Goal: Task Accomplishment & Management: Complete application form

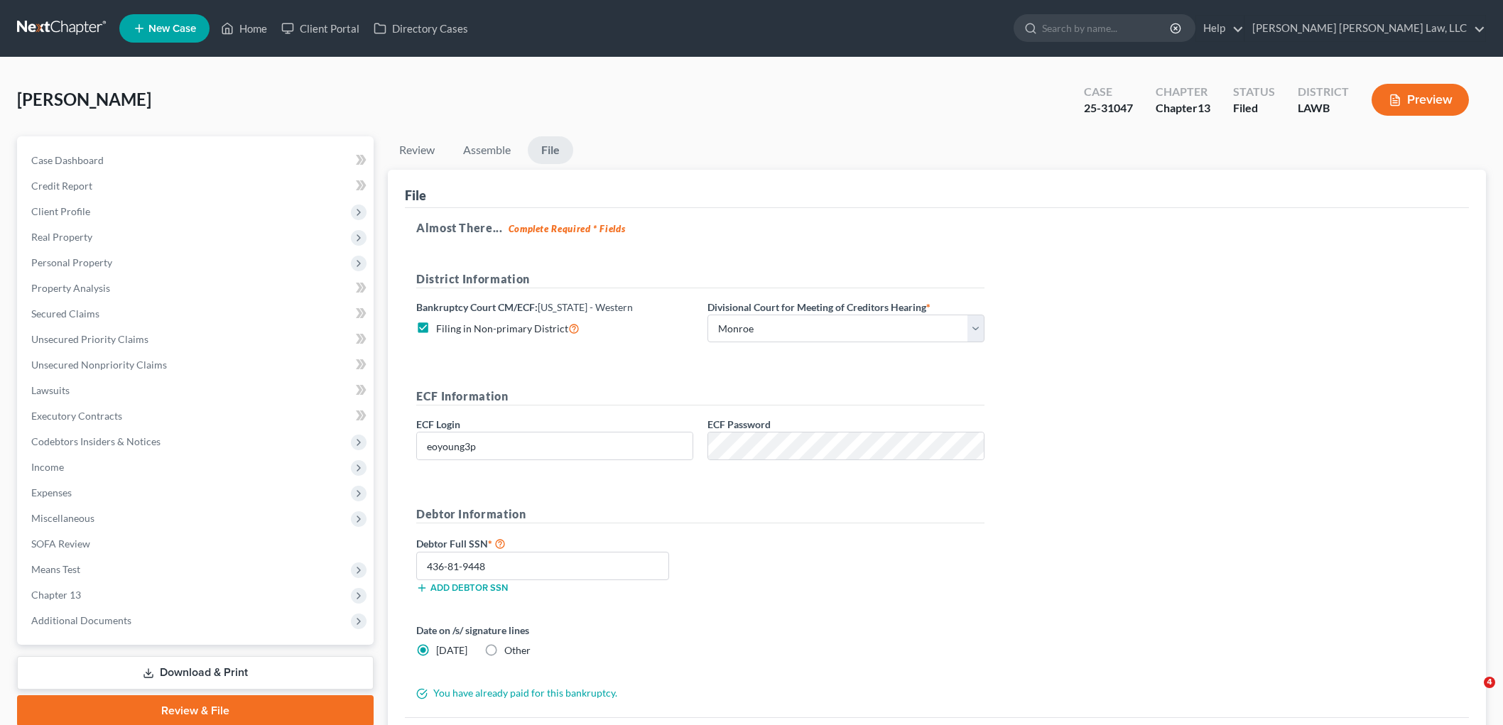
select select "3"
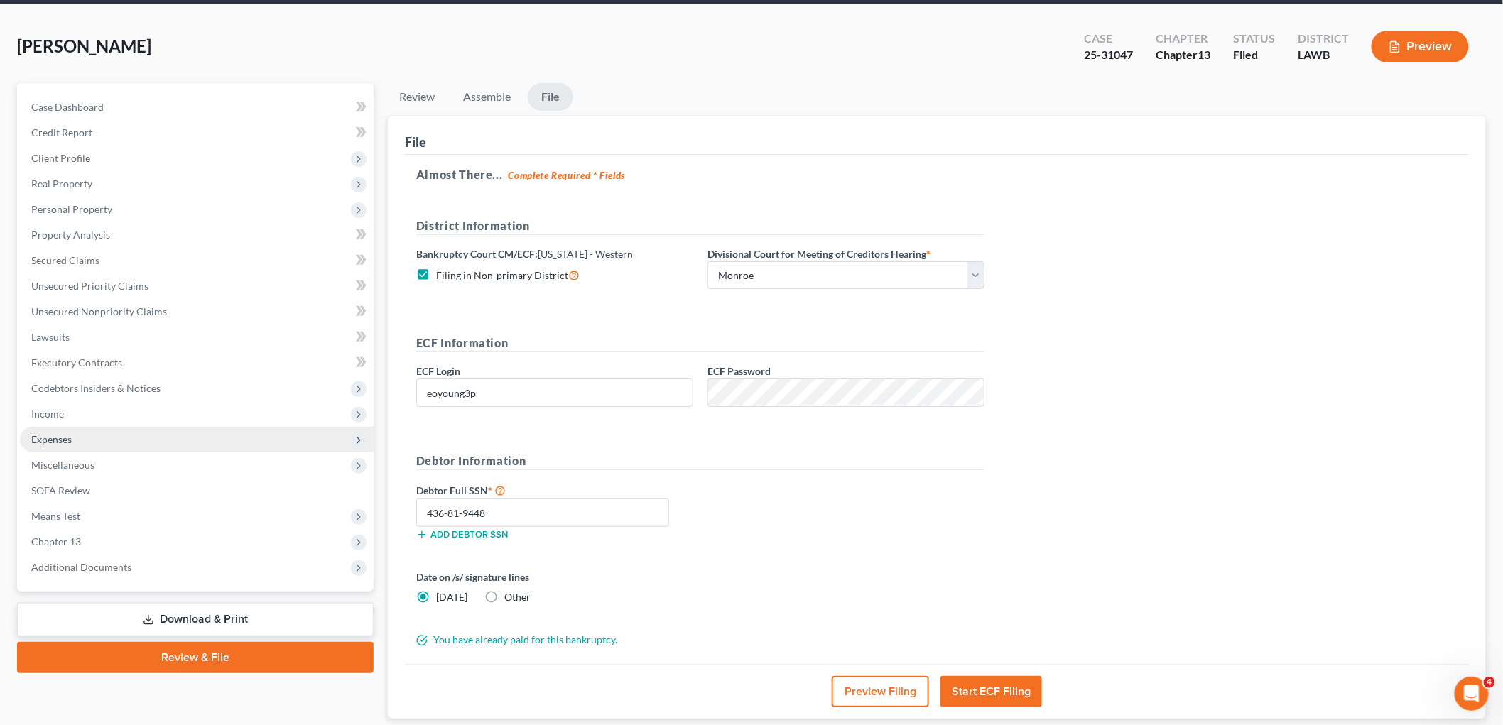
click at [87, 447] on span "Expenses" at bounding box center [197, 440] width 354 height 26
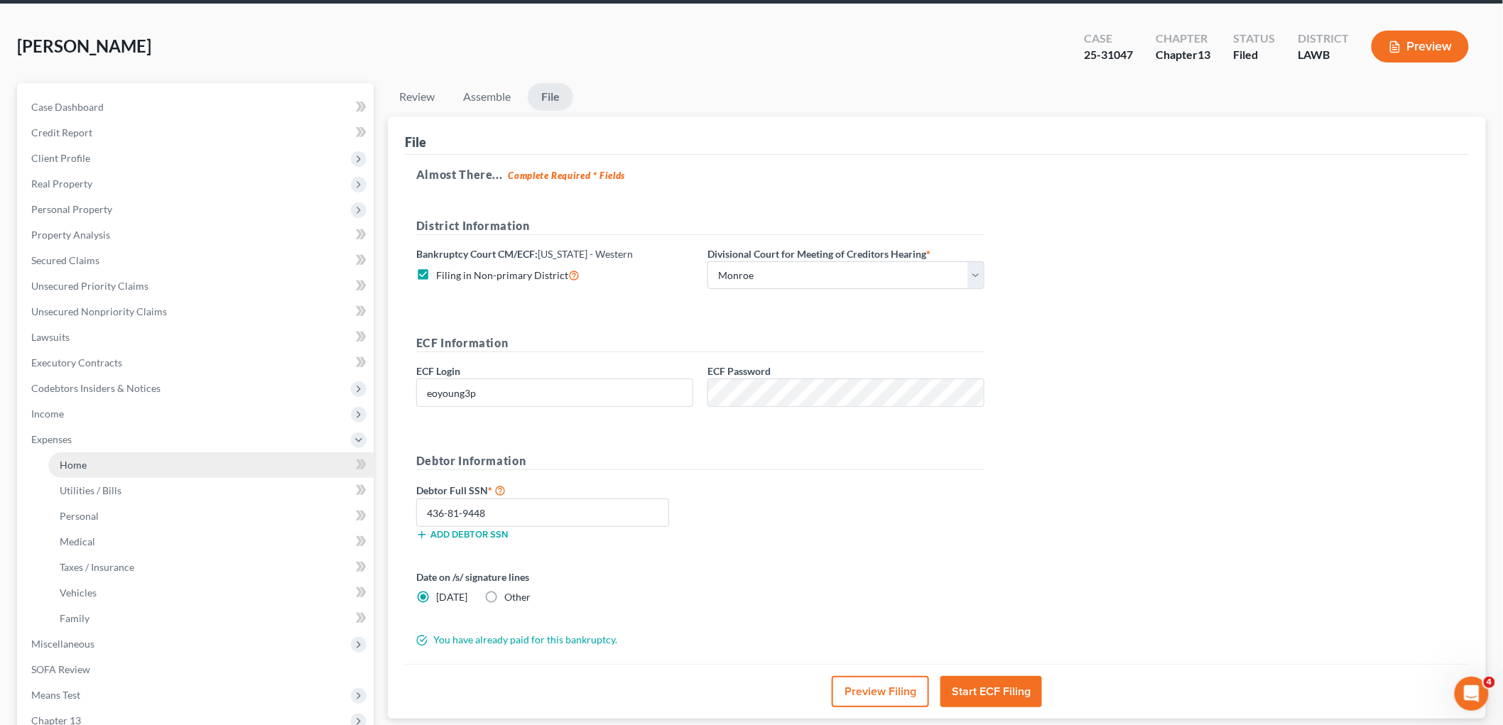
click at [103, 471] on link "Home" at bounding box center [210, 465] width 325 height 26
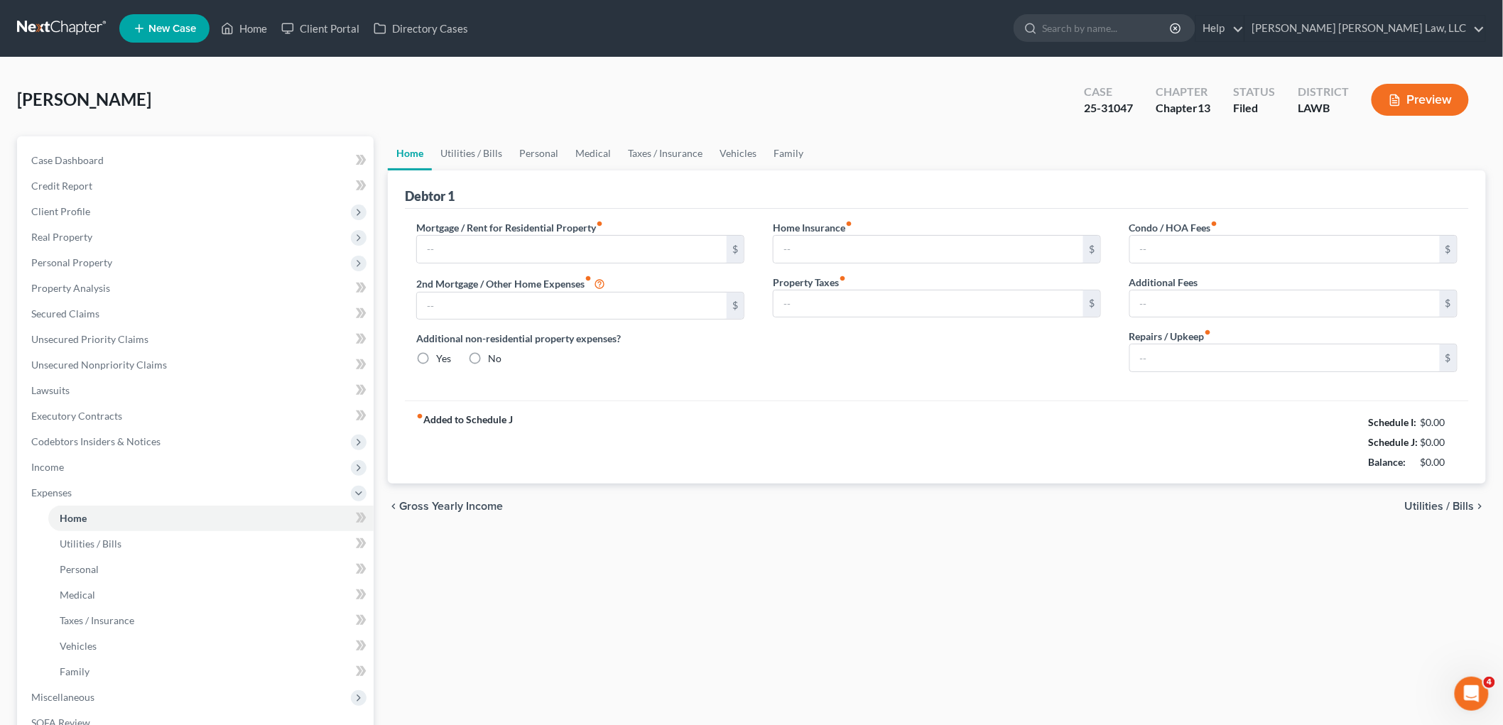
type input "600.00"
type input "0.00"
radio input "true"
type input "0.00"
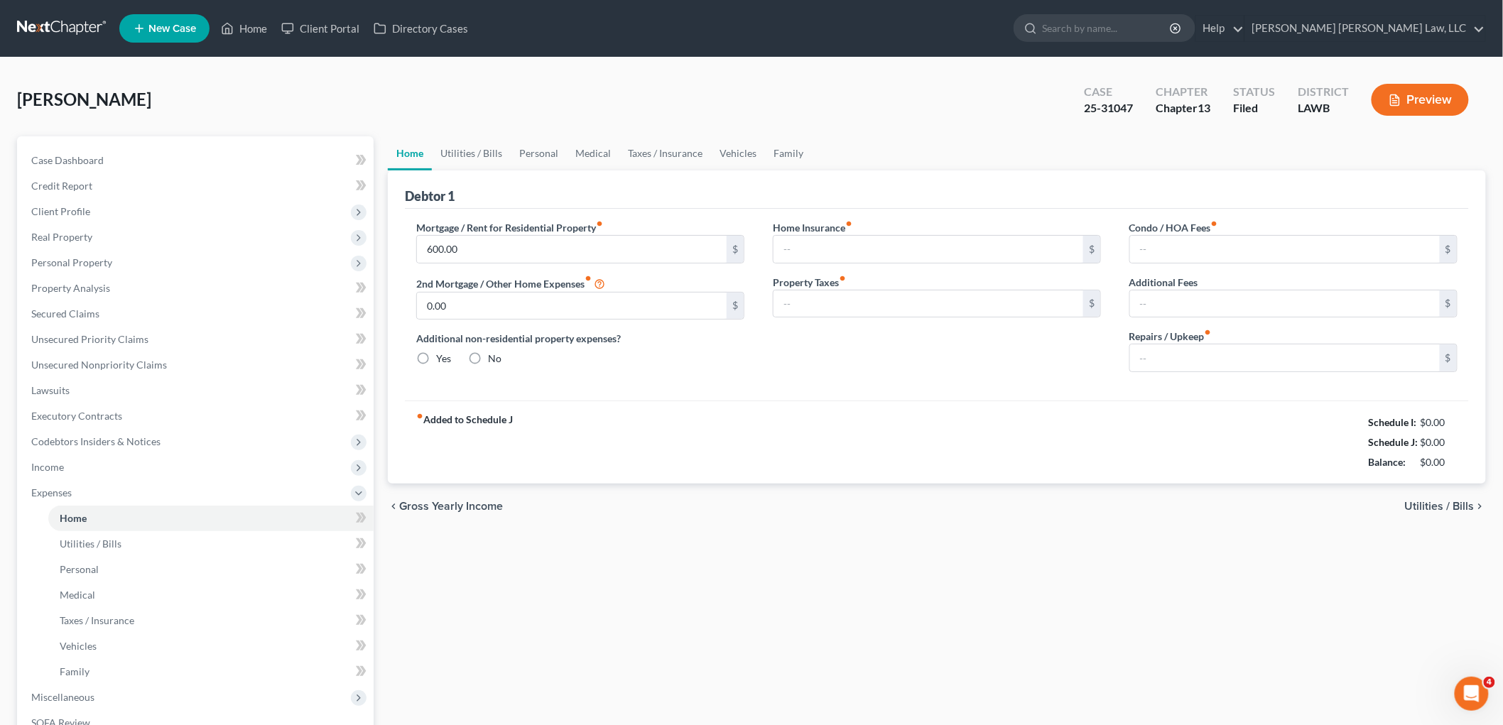
type input "0.00"
click at [136, 213] on span "Client Profile" at bounding box center [197, 212] width 354 height 26
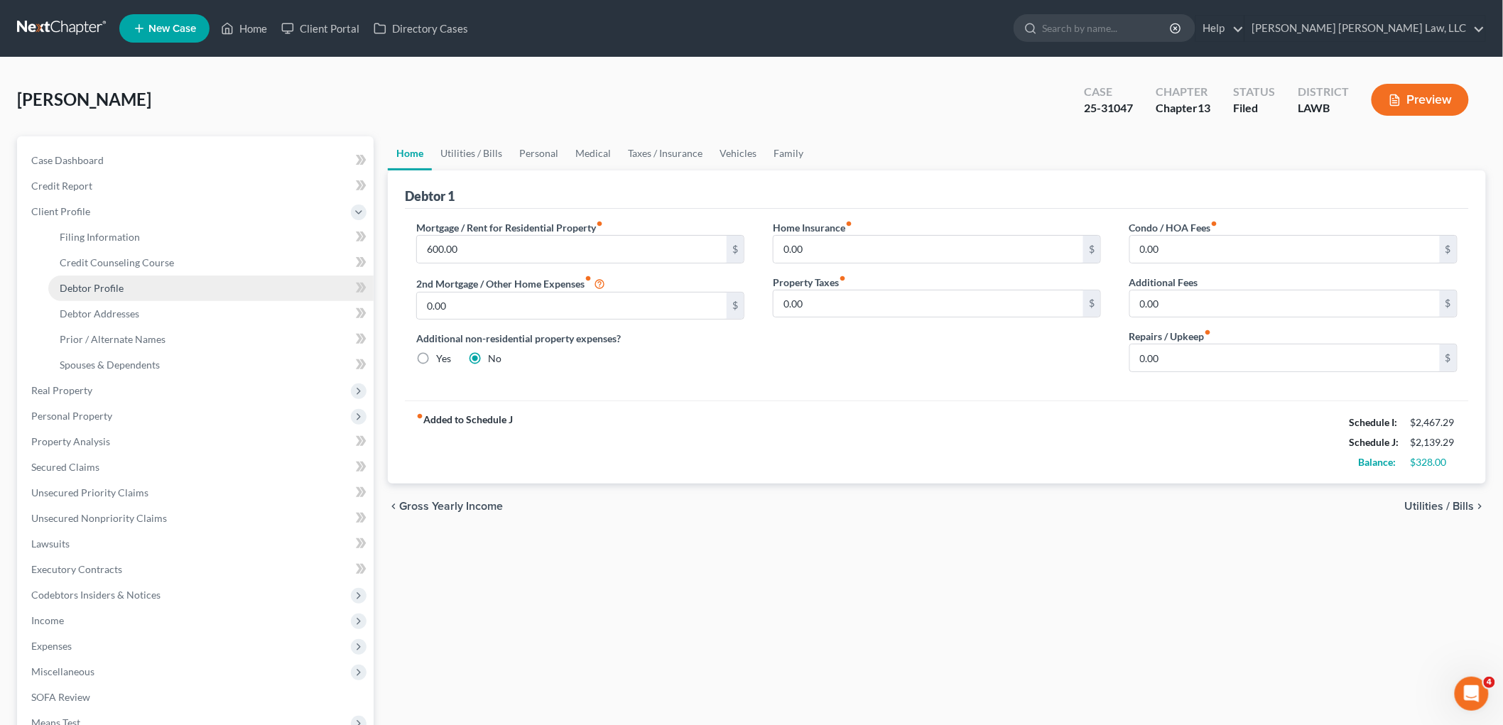
click at [125, 293] on link "Debtor Profile" at bounding box center [210, 289] width 325 height 26
select select "0"
select select "1"
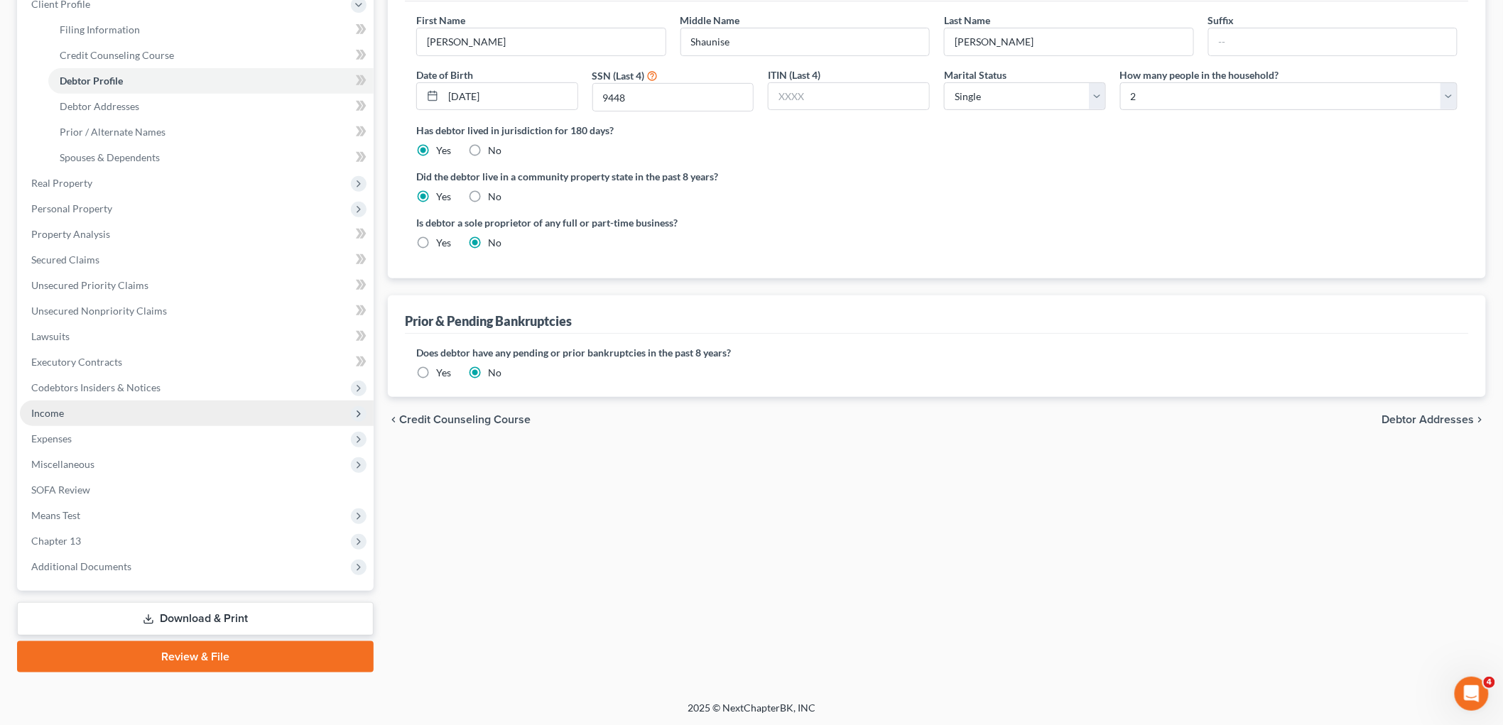
click at [111, 413] on span "Income" at bounding box center [197, 414] width 354 height 26
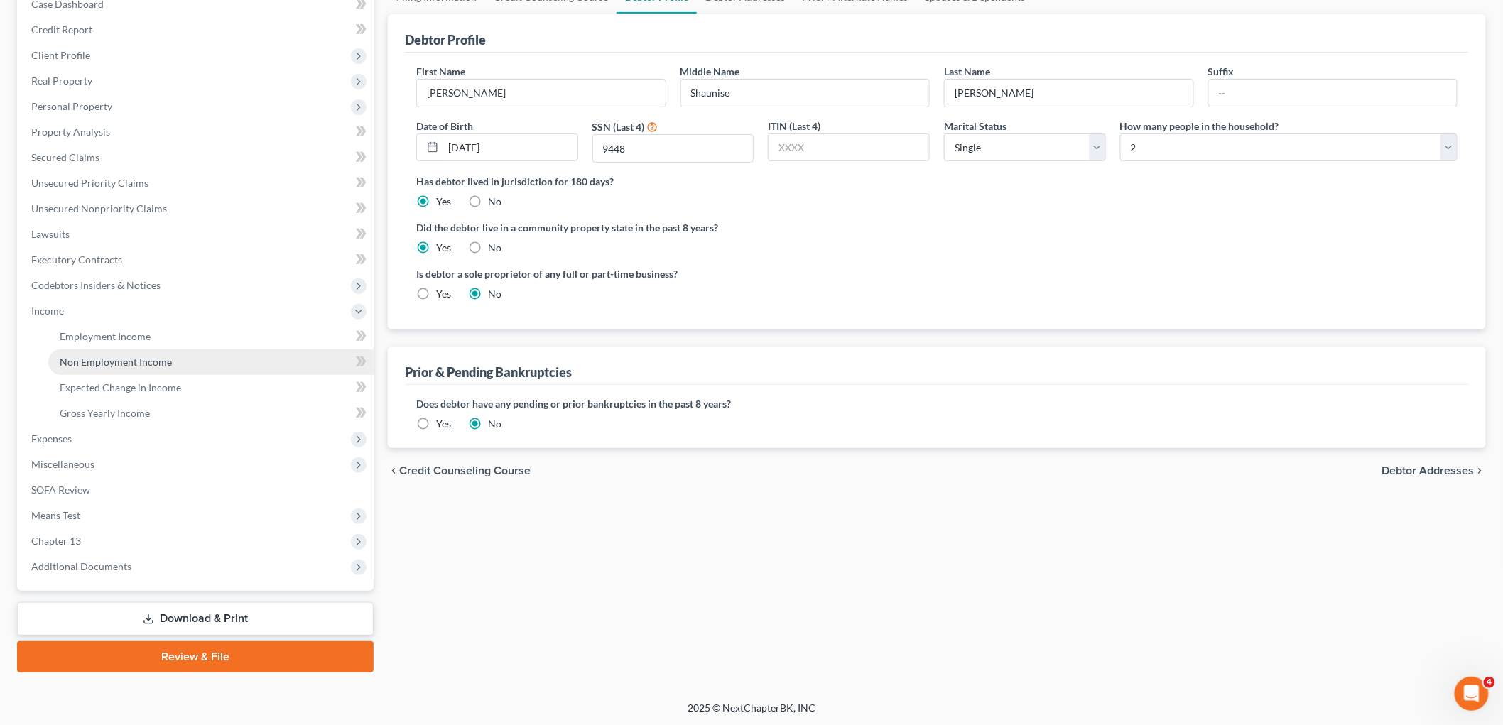
click at [143, 358] on span "Non Employment Income" at bounding box center [116, 362] width 112 height 12
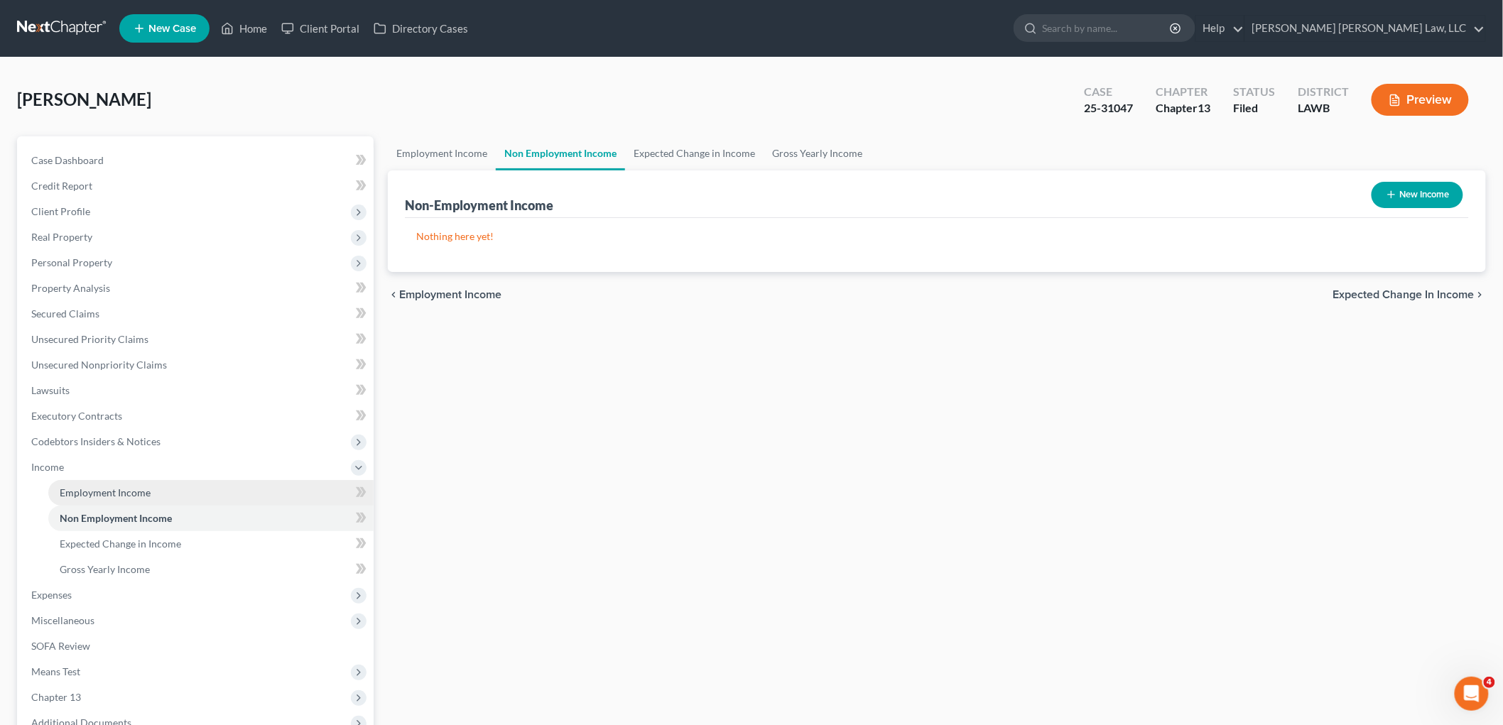
click at [151, 494] on link "Employment Income" at bounding box center [210, 493] width 325 height 26
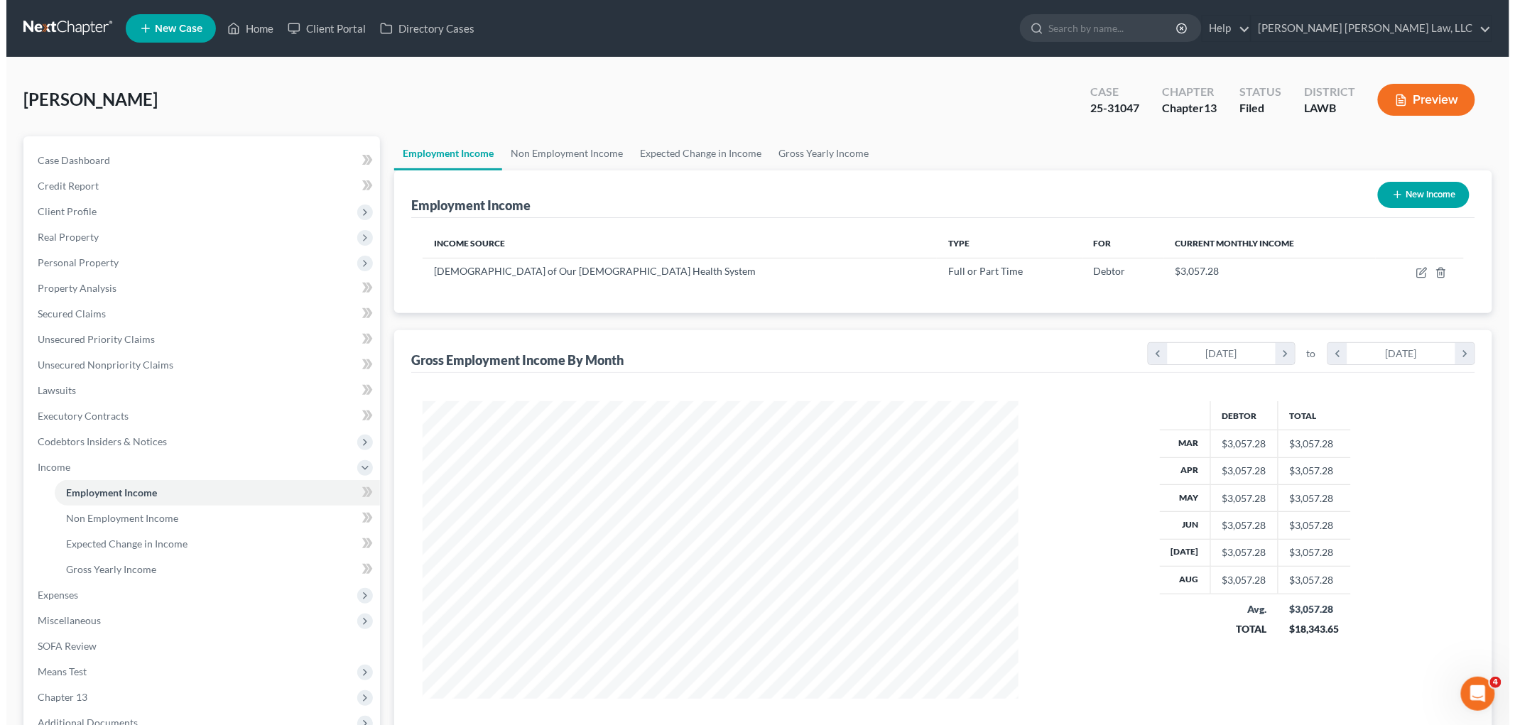
scroll to position [297, 623]
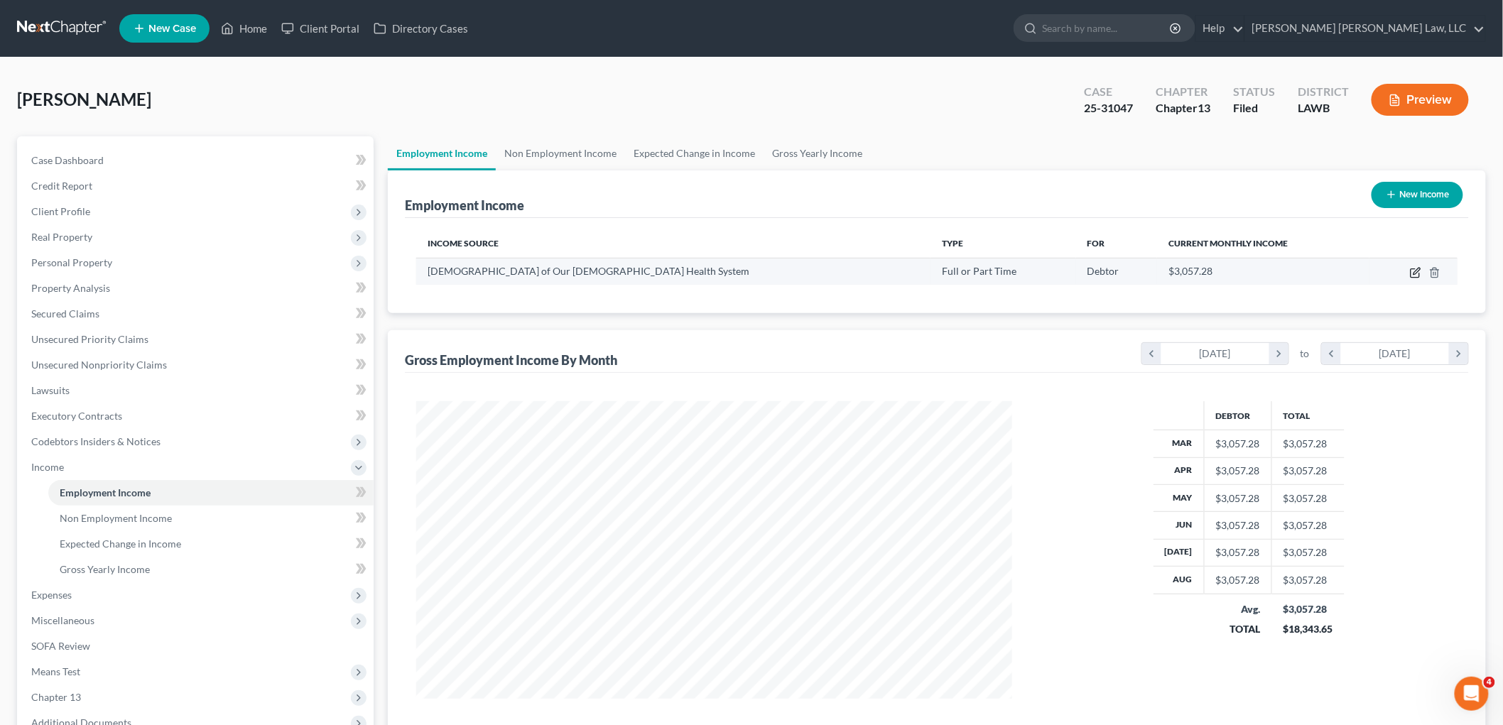
click at [1414, 271] on icon "button" at bounding box center [1415, 272] width 11 height 11
select select "0"
select select "19"
select select "2"
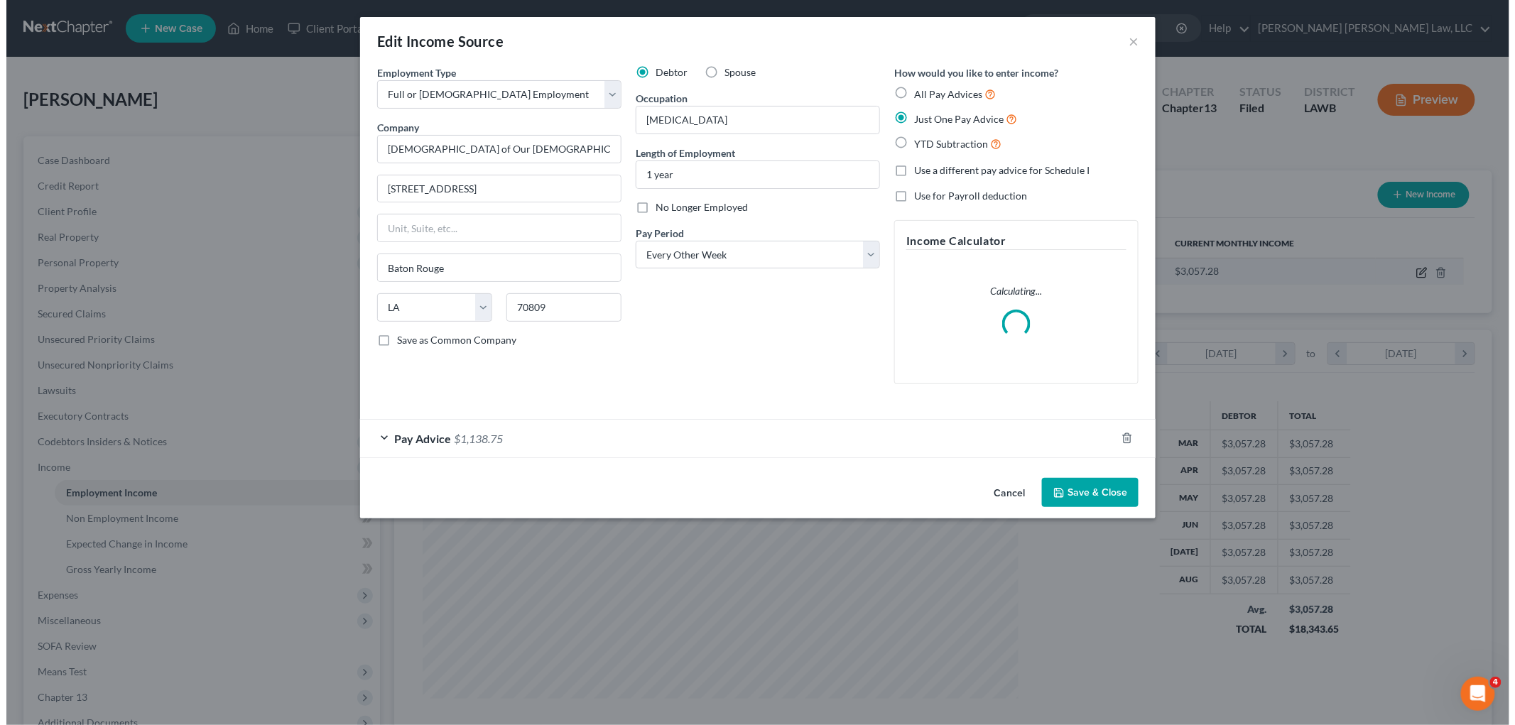
scroll to position [300, 629]
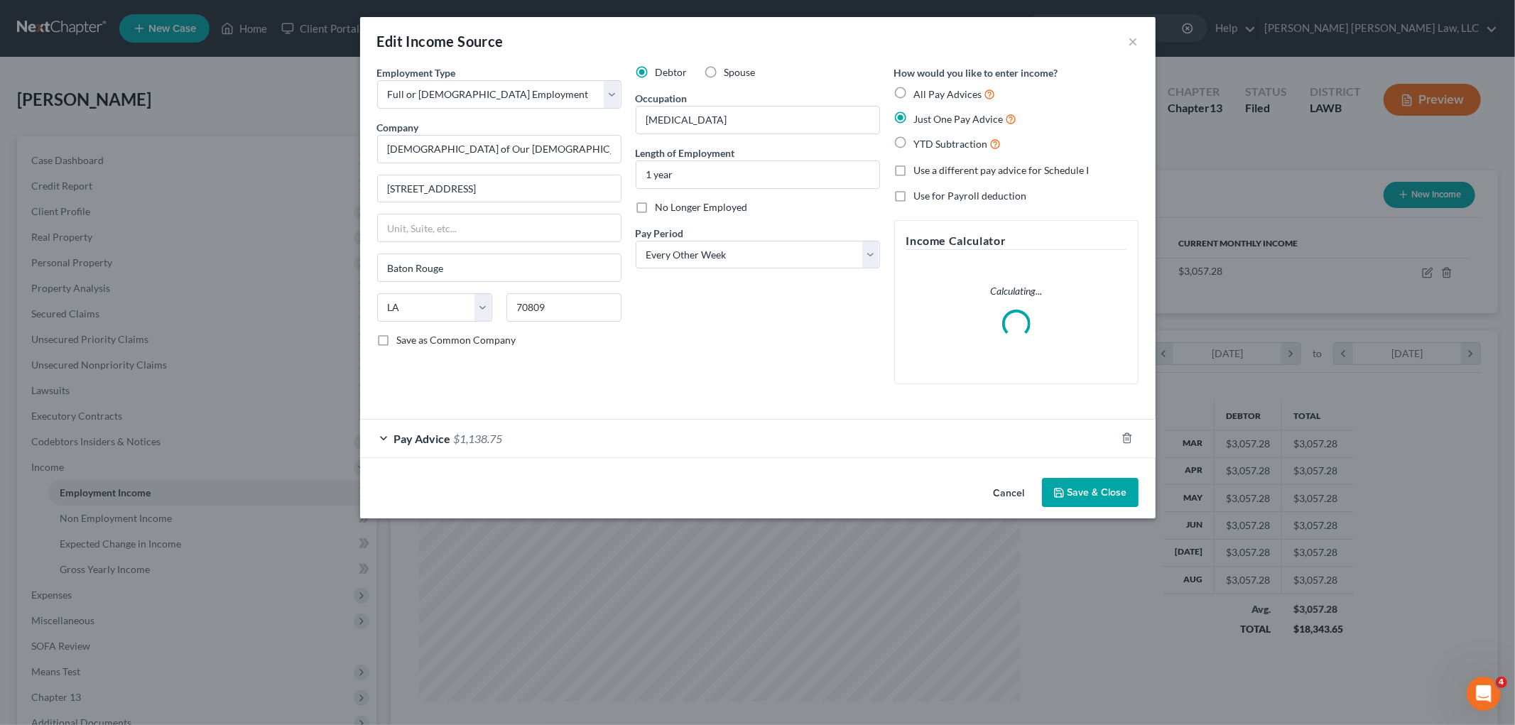
click at [874, 431] on div "Pay Advice $1,138.75" at bounding box center [738, 439] width 756 height 38
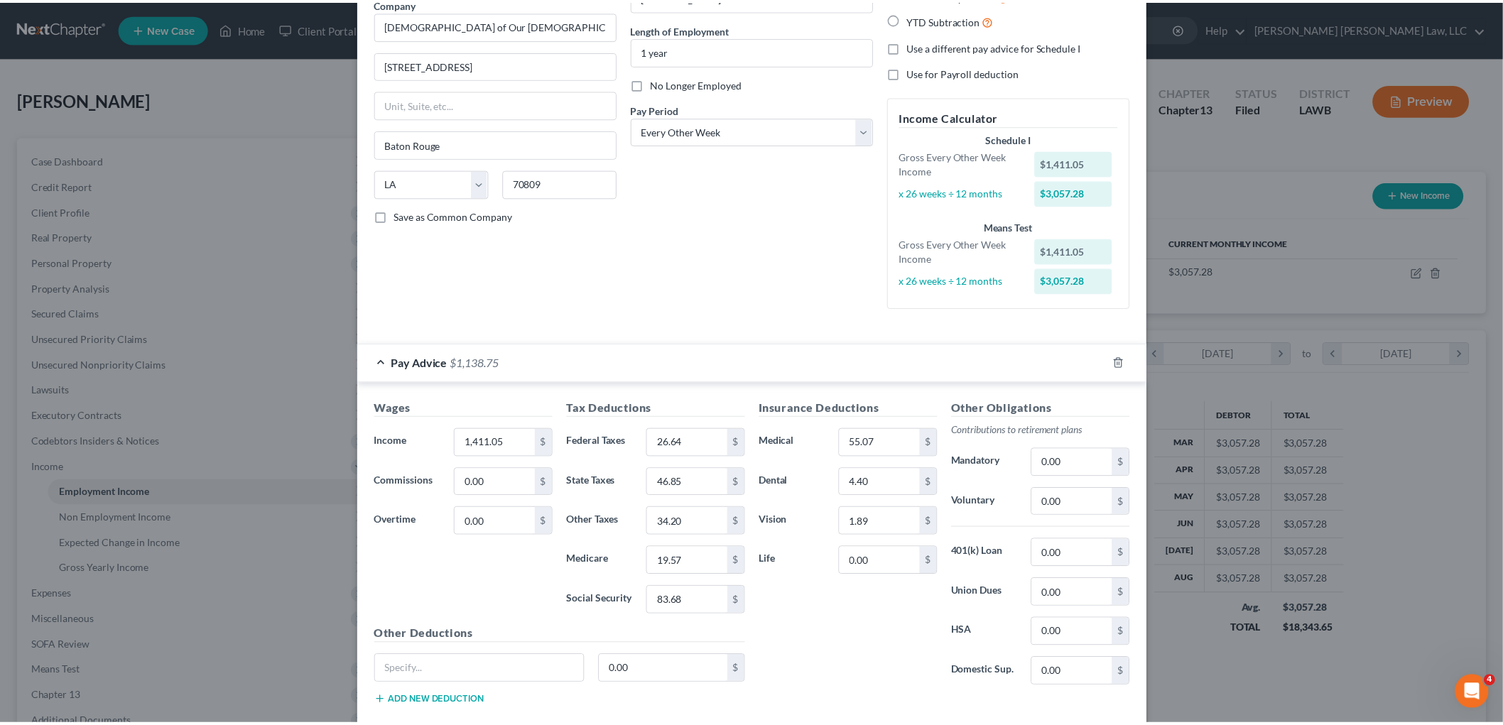
scroll to position [207, 0]
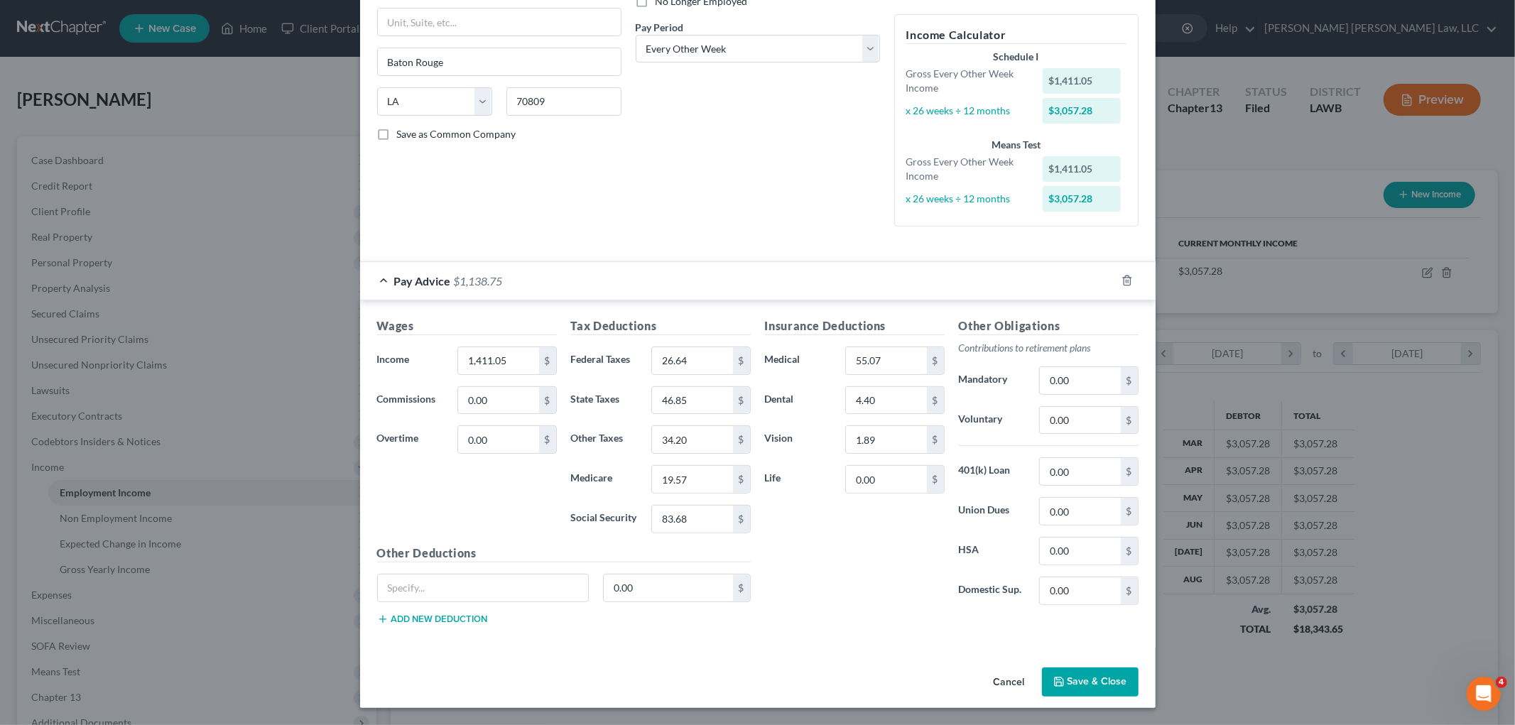
click at [1104, 680] on button "Save & Close" at bounding box center [1090, 683] width 97 height 30
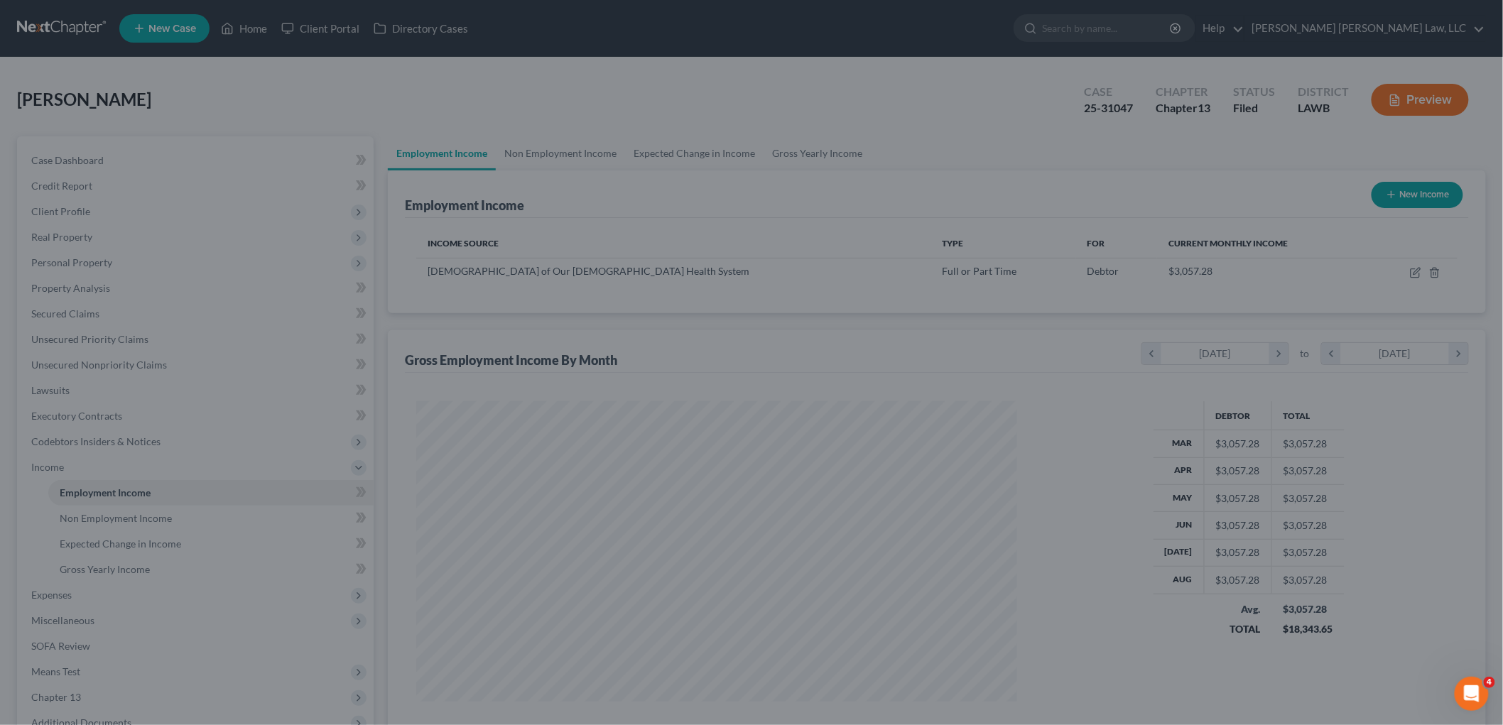
scroll to position [709832, 709505]
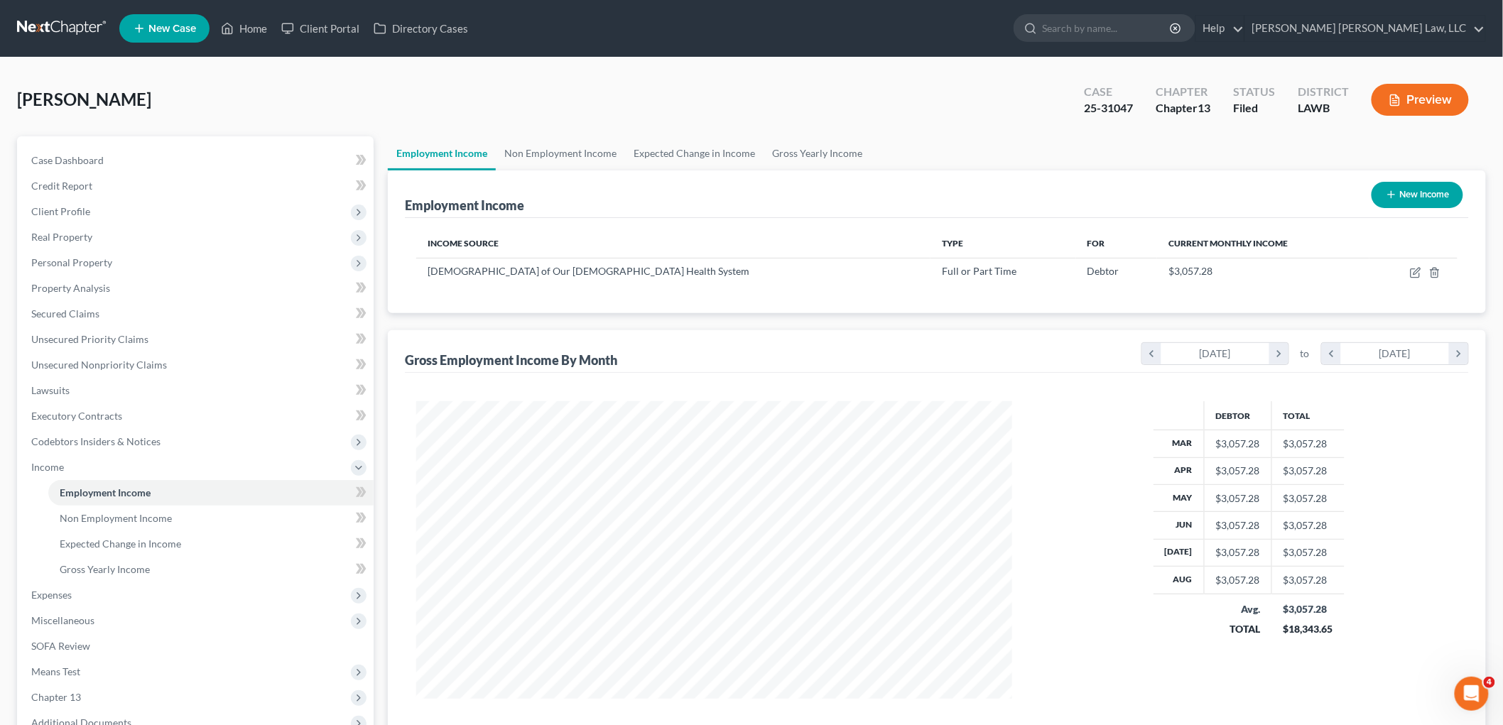
click at [78, 17] on link at bounding box center [62, 29] width 91 height 26
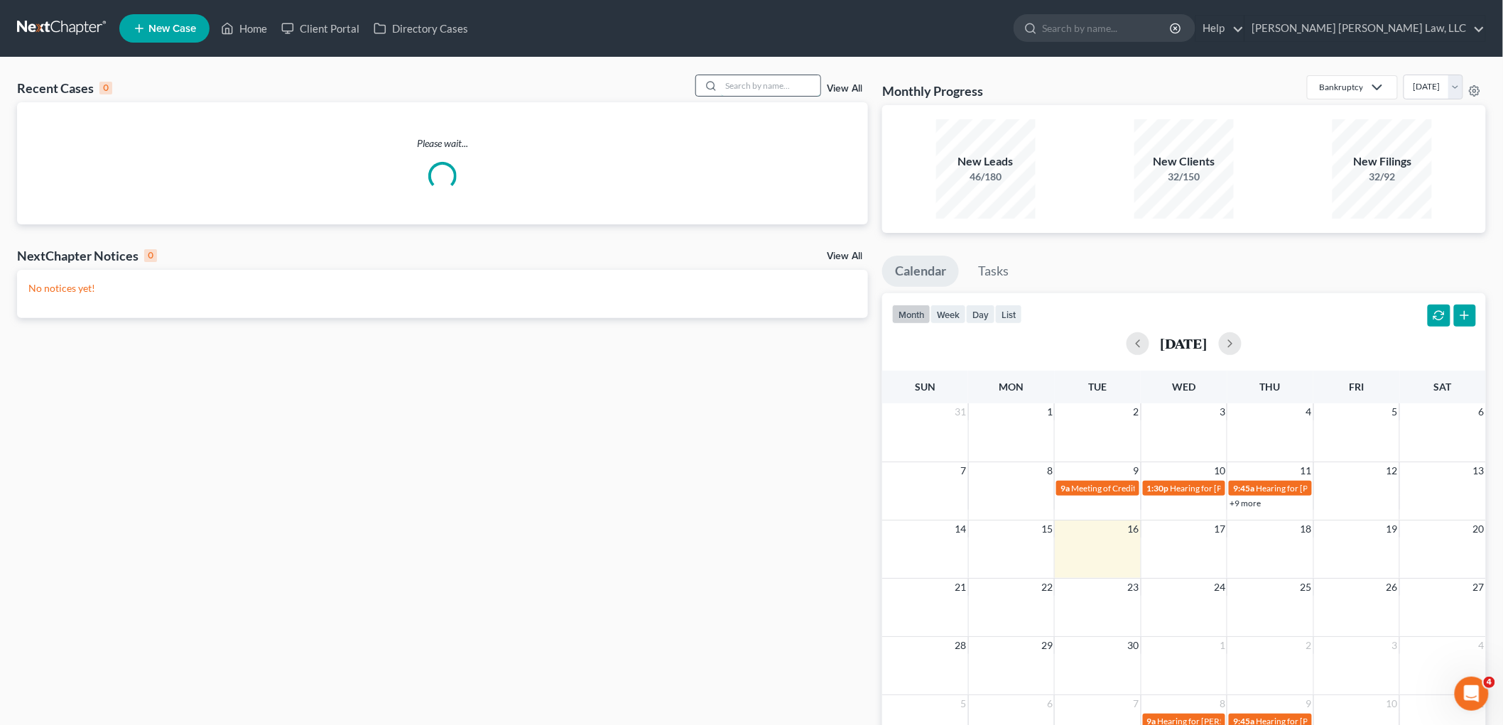
click at [746, 87] on input "search" at bounding box center [770, 85] width 99 height 21
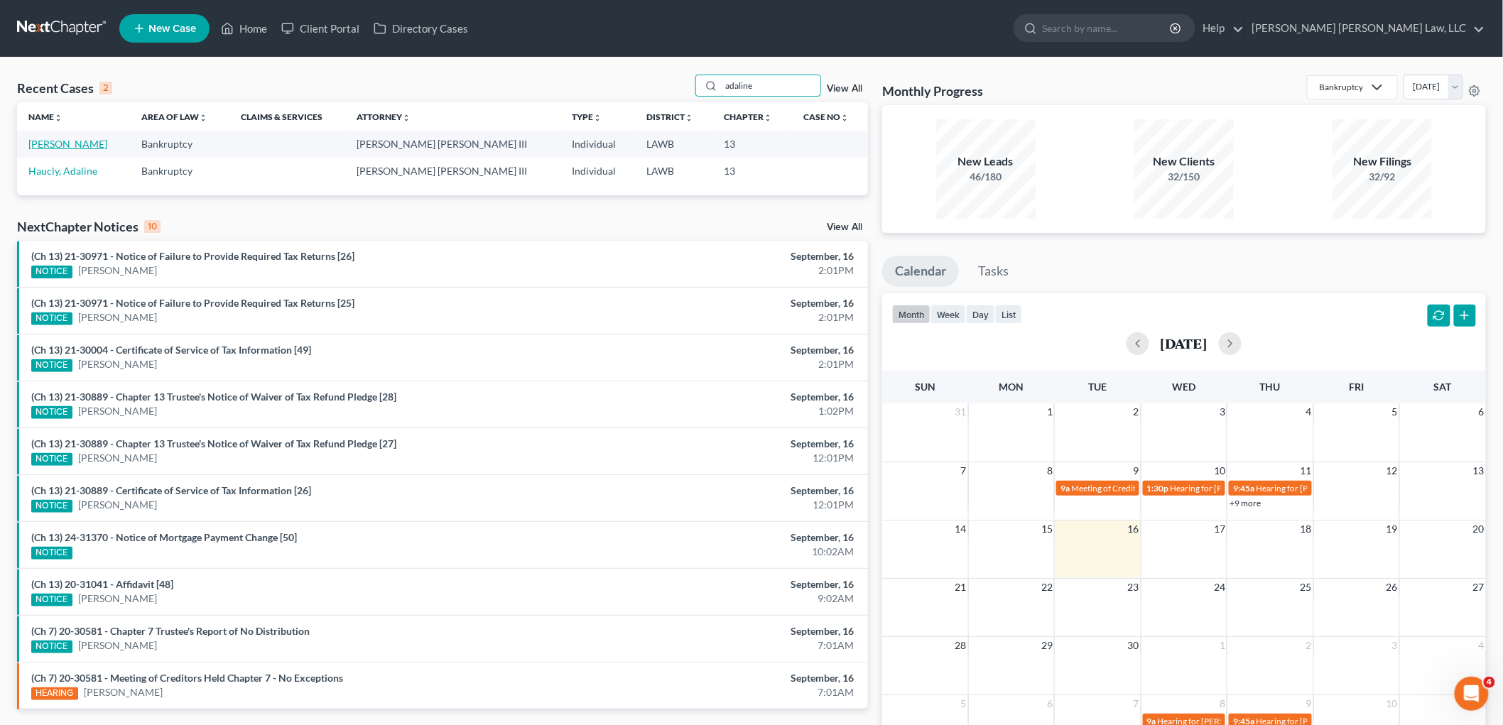
type input "adaline"
click at [82, 143] on link "[PERSON_NAME]" at bounding box center [67, 144] width 79 height 12
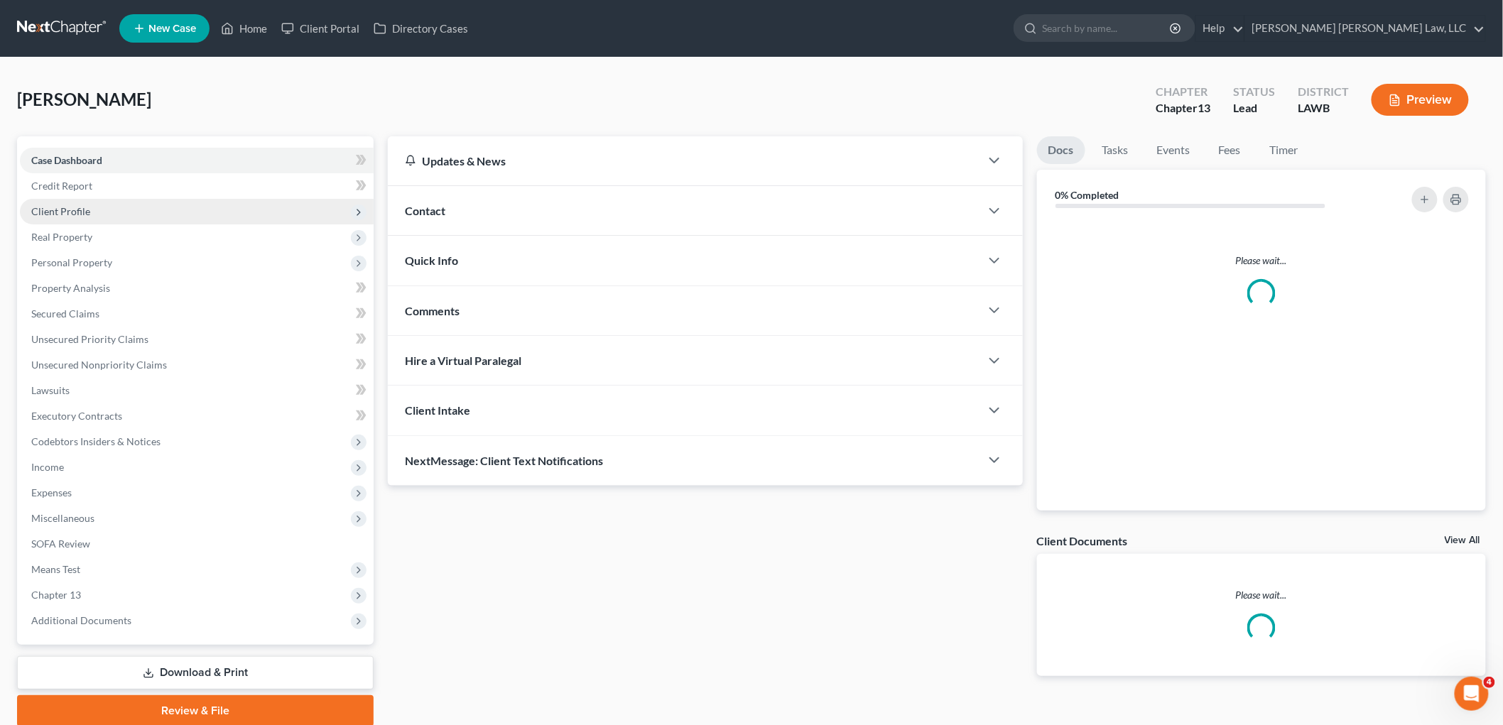
click at [101, 210] on span "Client Profile" at bounding box center [197, 212] width 354 height 26
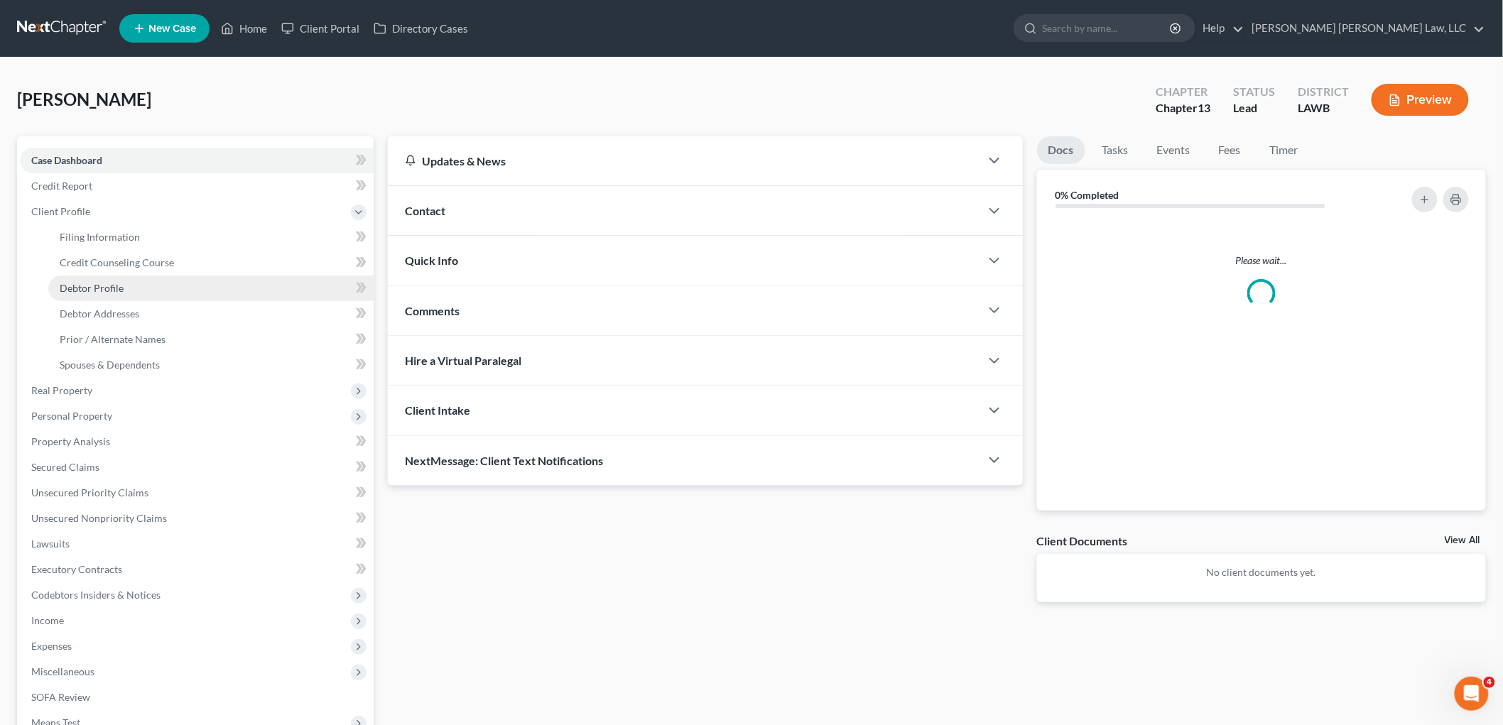
click at [103, 283] on span "Debtor Profile" at bounding box center [92, 288] width 64 height 12
select select "3"
select select "0"
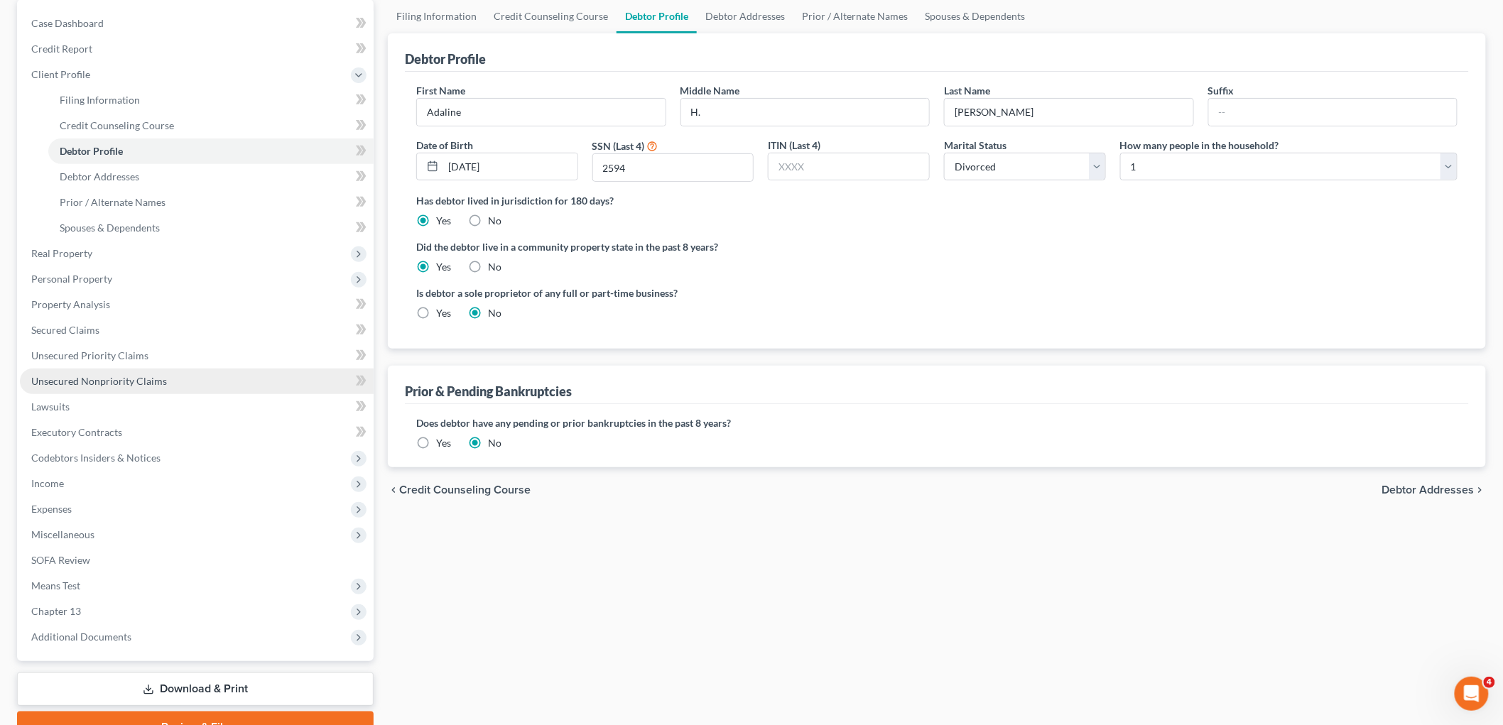
scroll to position [158, 0]
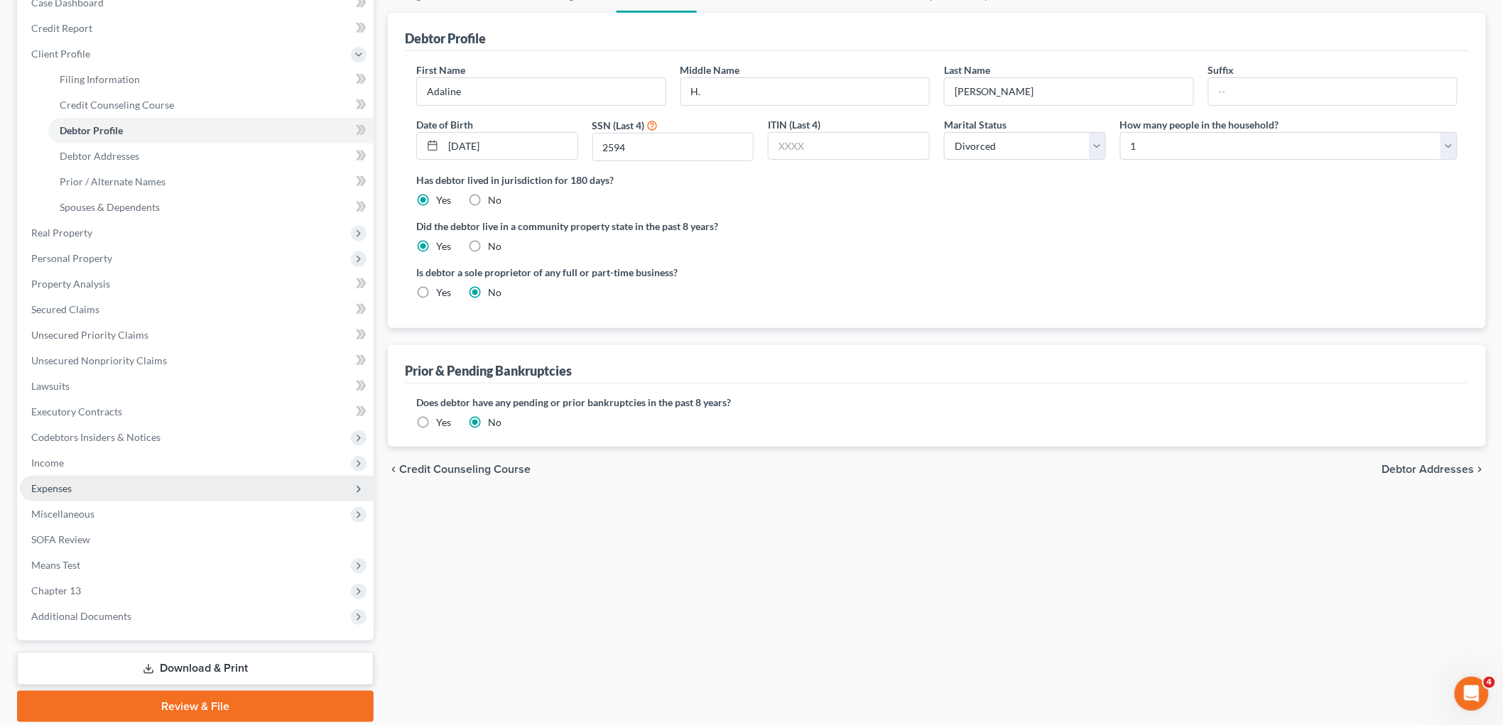
click at [71, 491] on span "Expenses" at bounding box center [51, 488] width 40 height 12
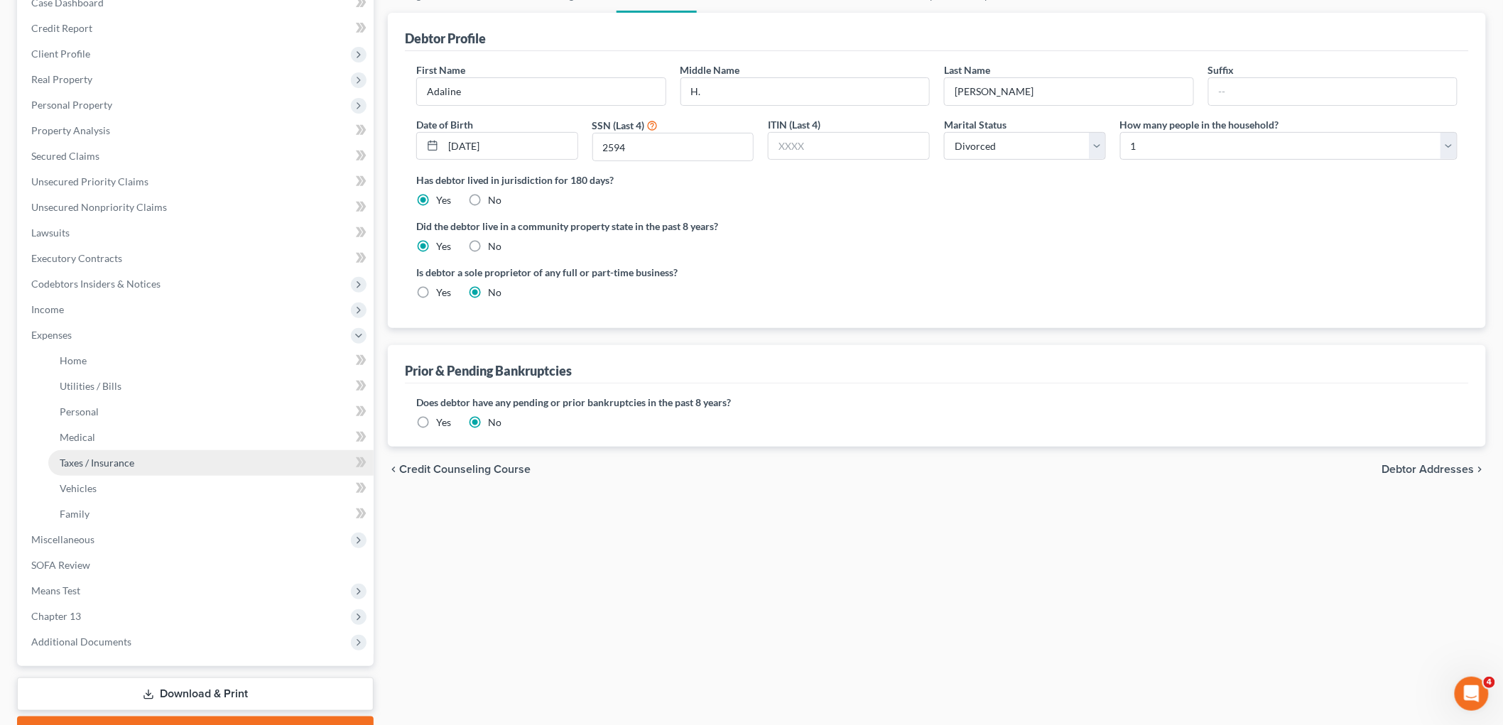
click at [99, 469] on link "Taxes / Insurance" at bounding box center [210, 463] width 325 height 26
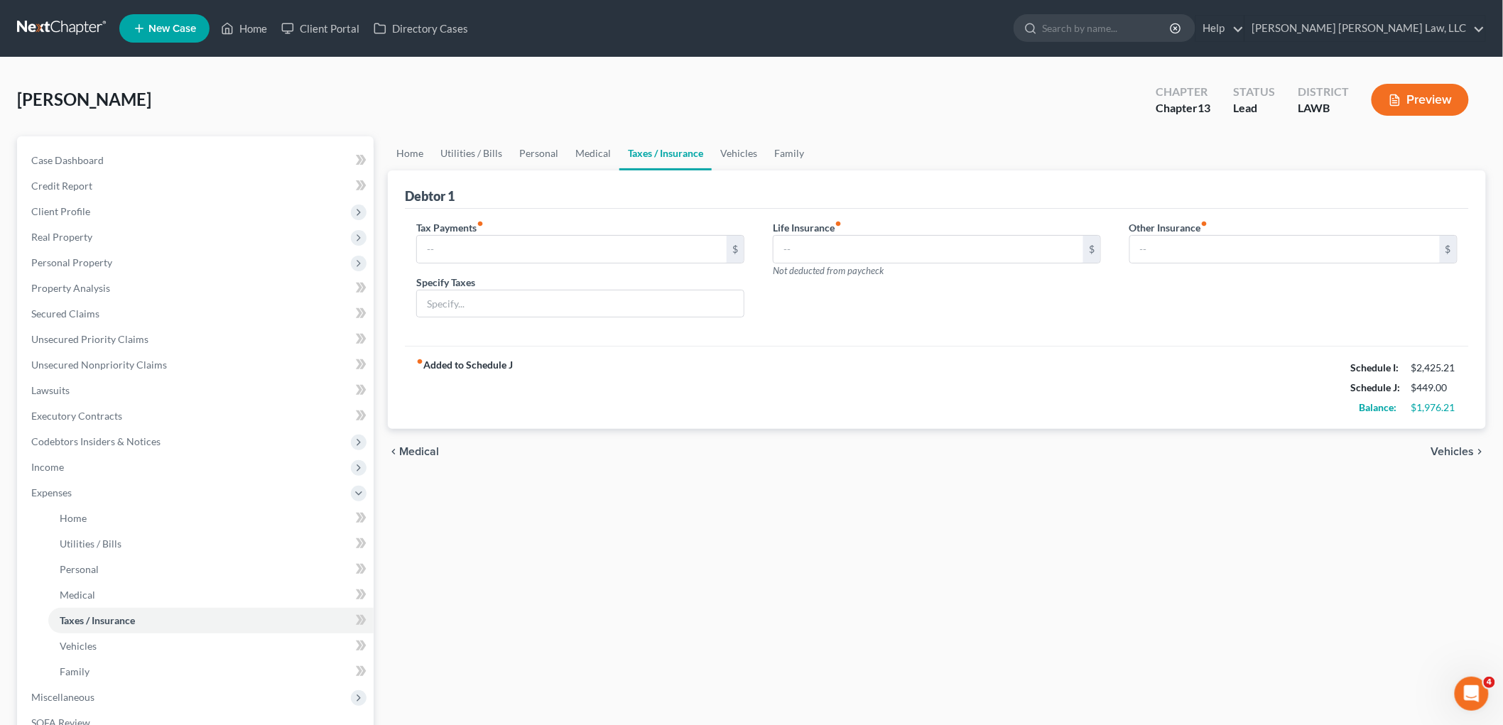
type input "0.00"
click at [97, 312] on span "Secured Claims" at bounding box center [65, 313] width 68 height 12
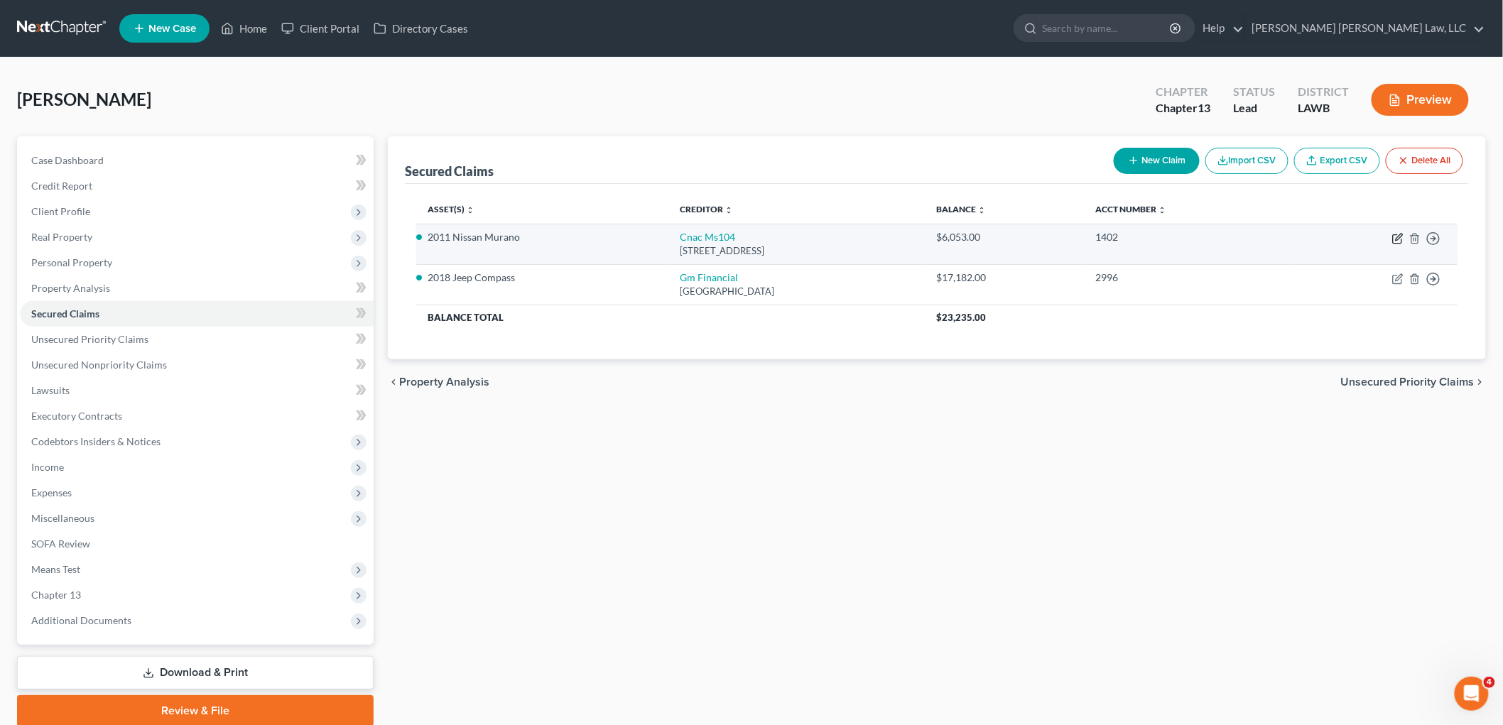
click at [1400, 236] on icon "button" at bounding box center [1397, 238] width 11 height 11
select select "25"
select select "0"
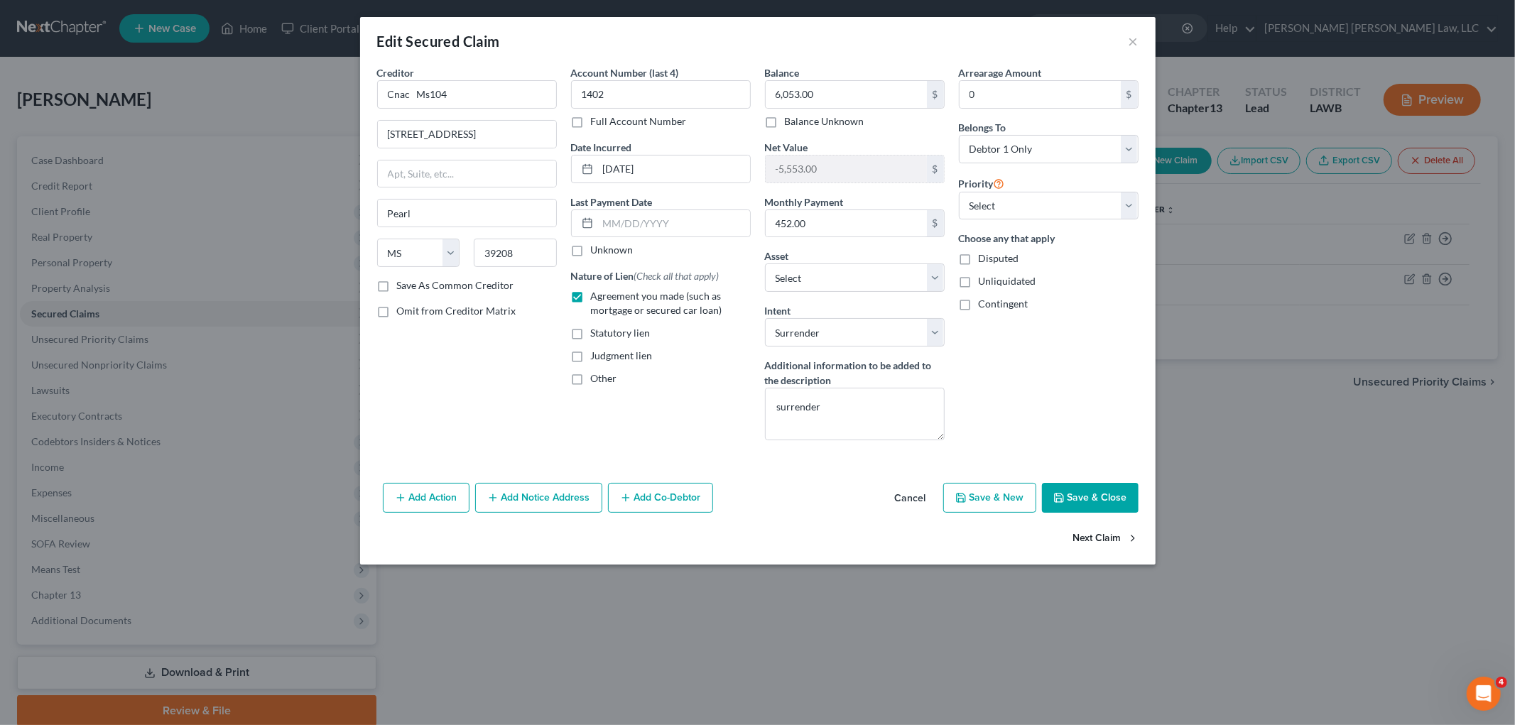
click at [1084, 540] on button "Next Claim" at bounding box center [1105, 539] width 65 height 30
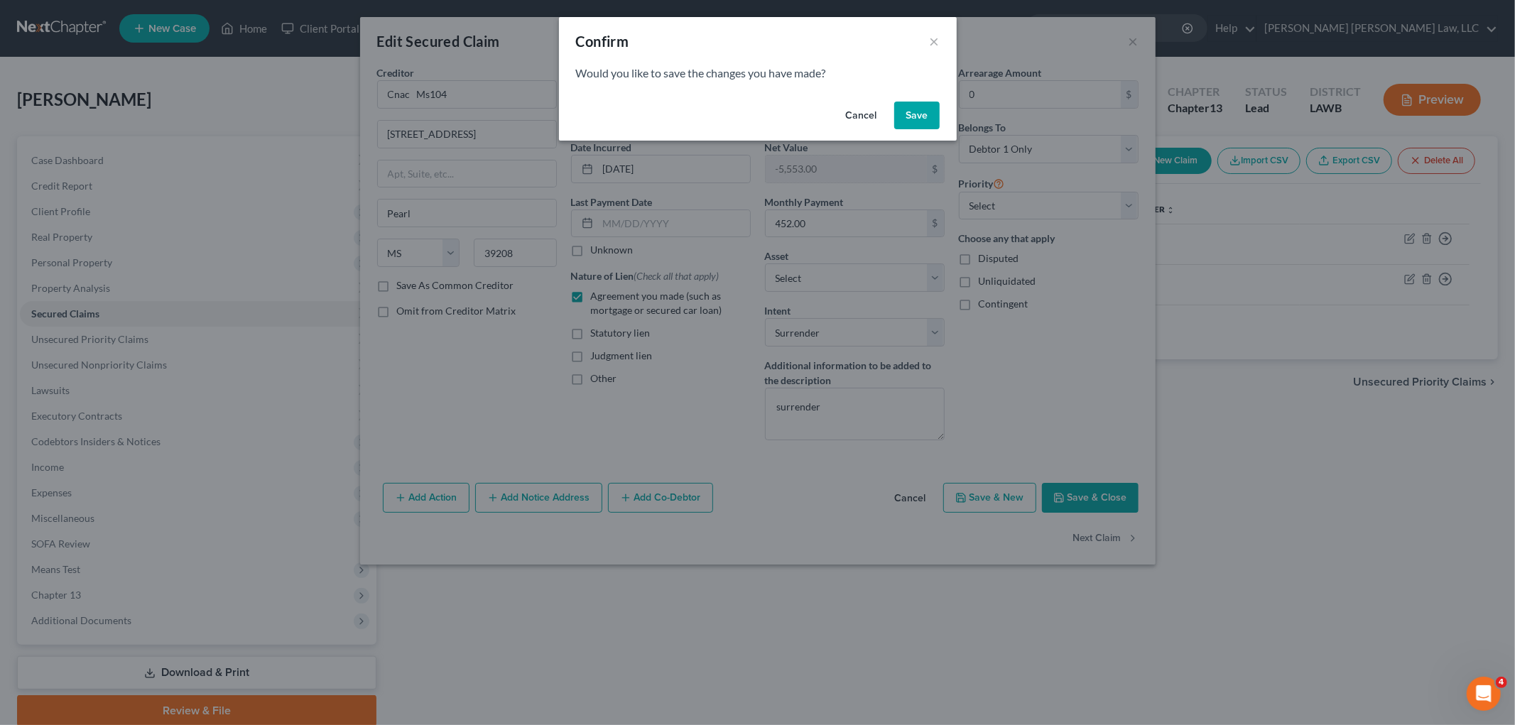
click at [925, 116] on button "Save" at bounding box center [916, 116] width 45 height 28
select select "45"
select select "0"
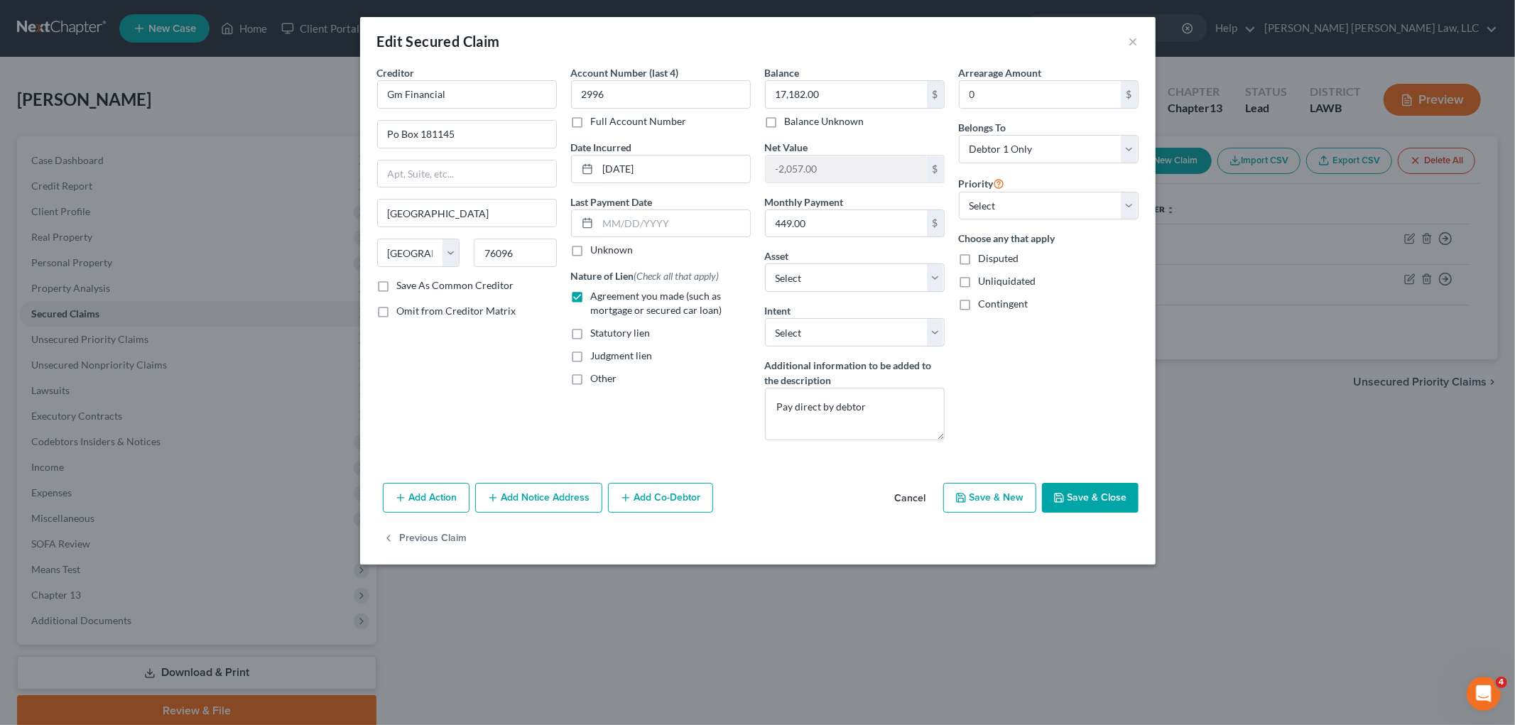
click at [1092, 495] on button "Save & Close" at bounding box center [1090, 498] width 97 height 30
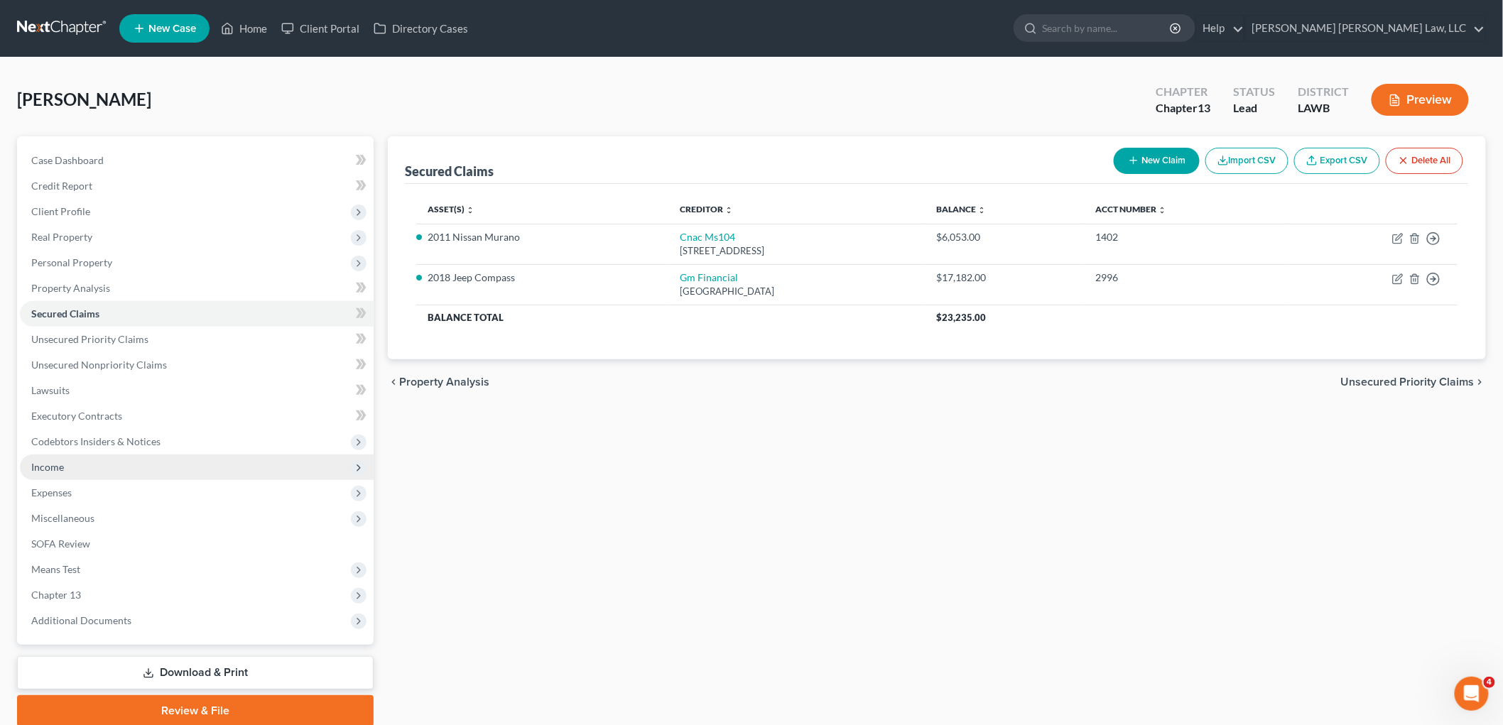
click at [80, 459] on span "Income" at bounding box center [197, 467] width 354 height 26
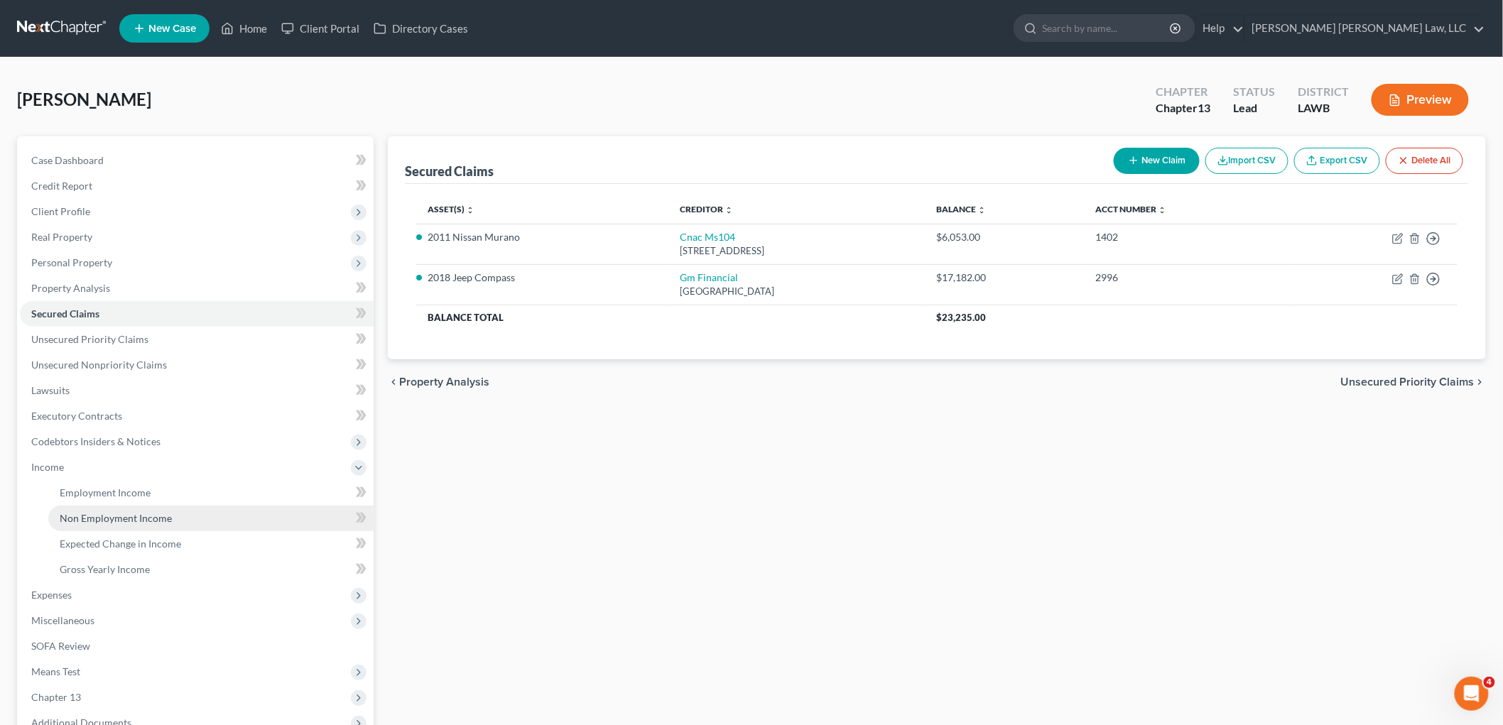
click at [67, 517] on span "Non Employment Income" at bounding box center [116, 518] width 112 height 12
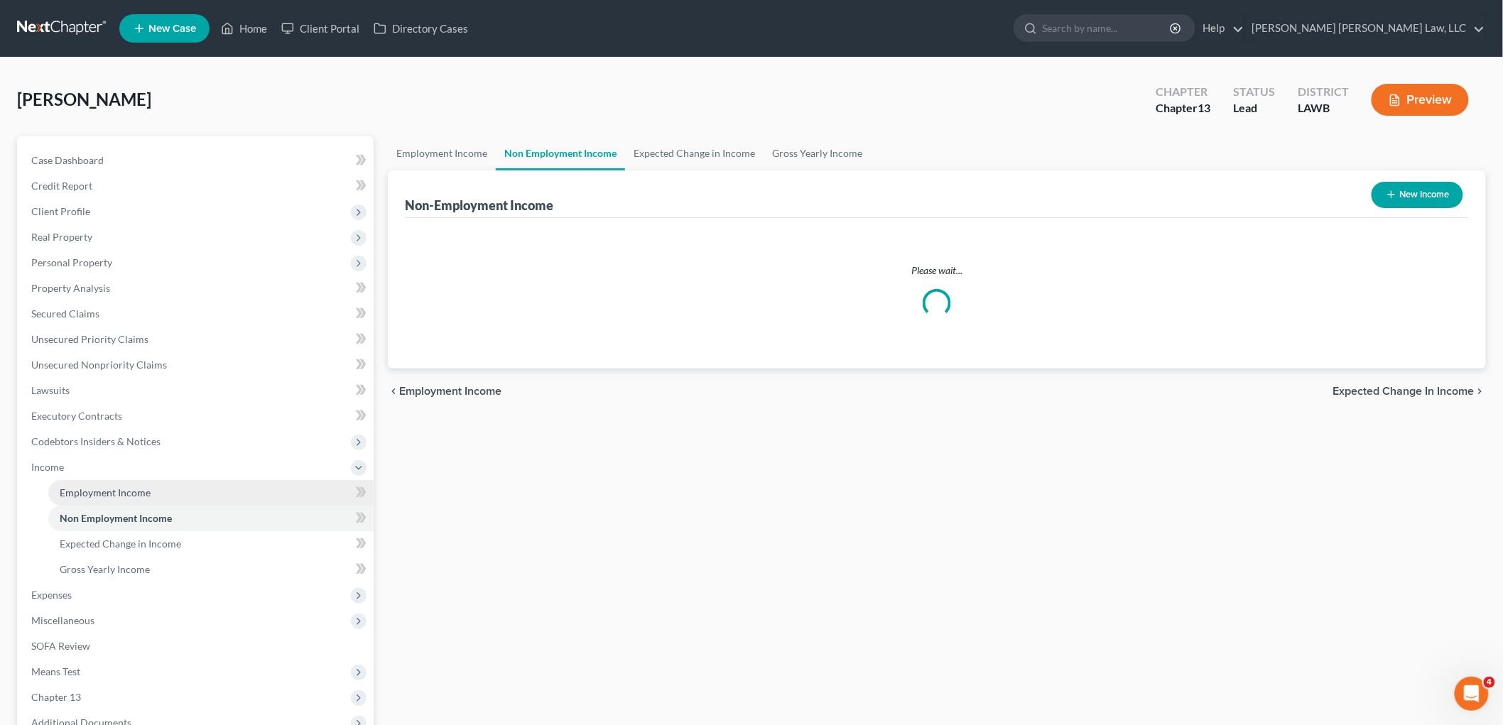
click at [97, 490] on span "Employment Income" at bounding box center [105, 492] width 91 height 12
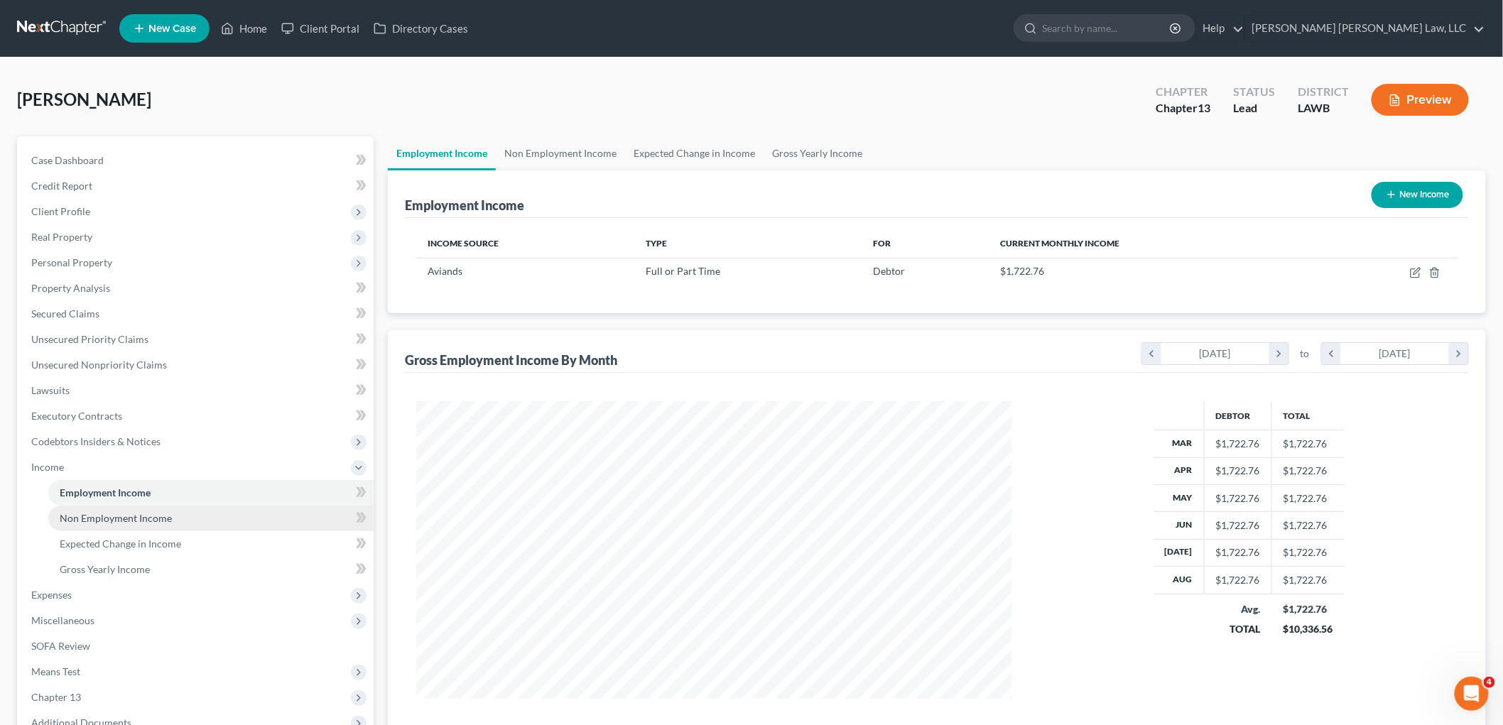
scroll to position [297, 623]
click at [108, 521] on span "Non Employment Income" at bounding box center [116, 518] width 112 height 12
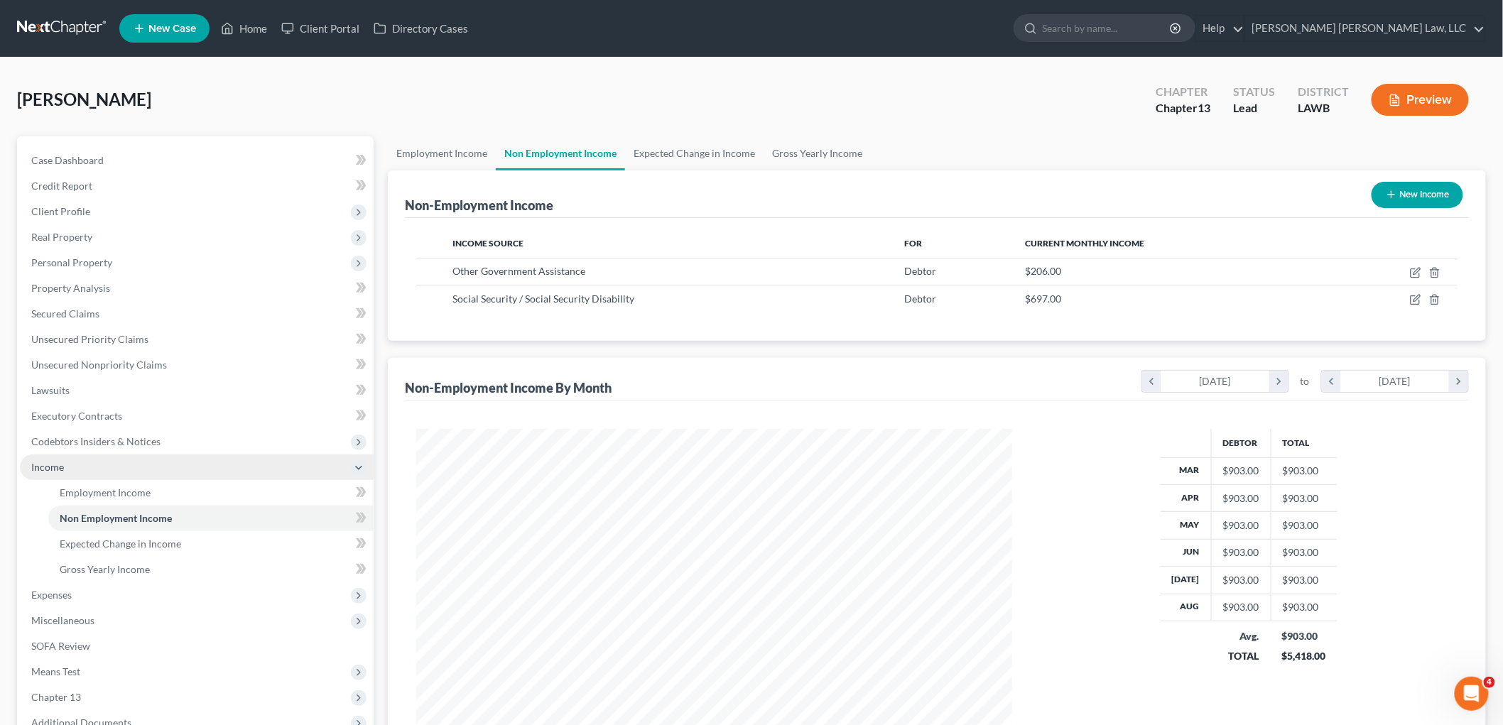
scroll to position [297, 623]
click at [89, 495] on span "Employment Income" at bounding box center [105, 492] width 91 height 12
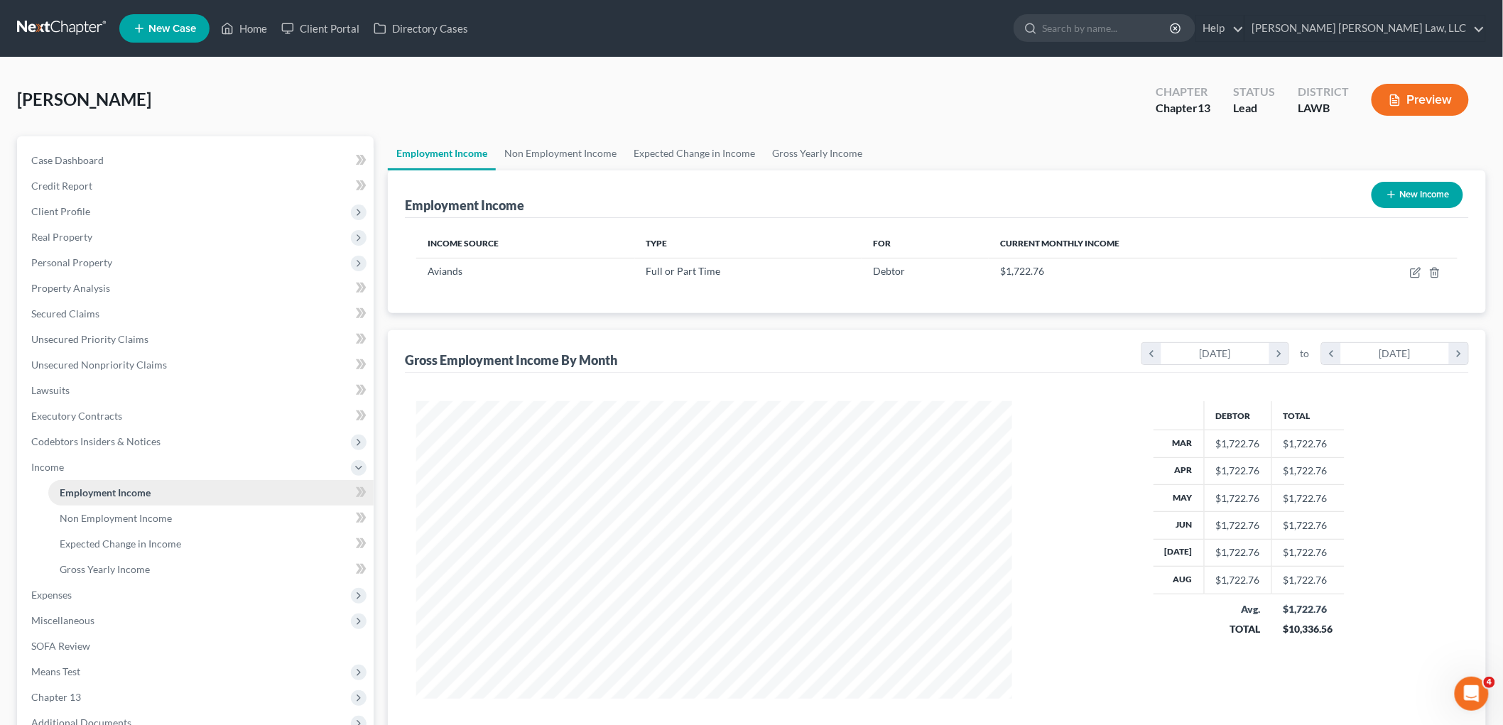
scroll to position [297, 623]
click at [138, 366] on span "Unsecured Nonpriority Claims" at bounding box center [99, 365] width 136 height 12
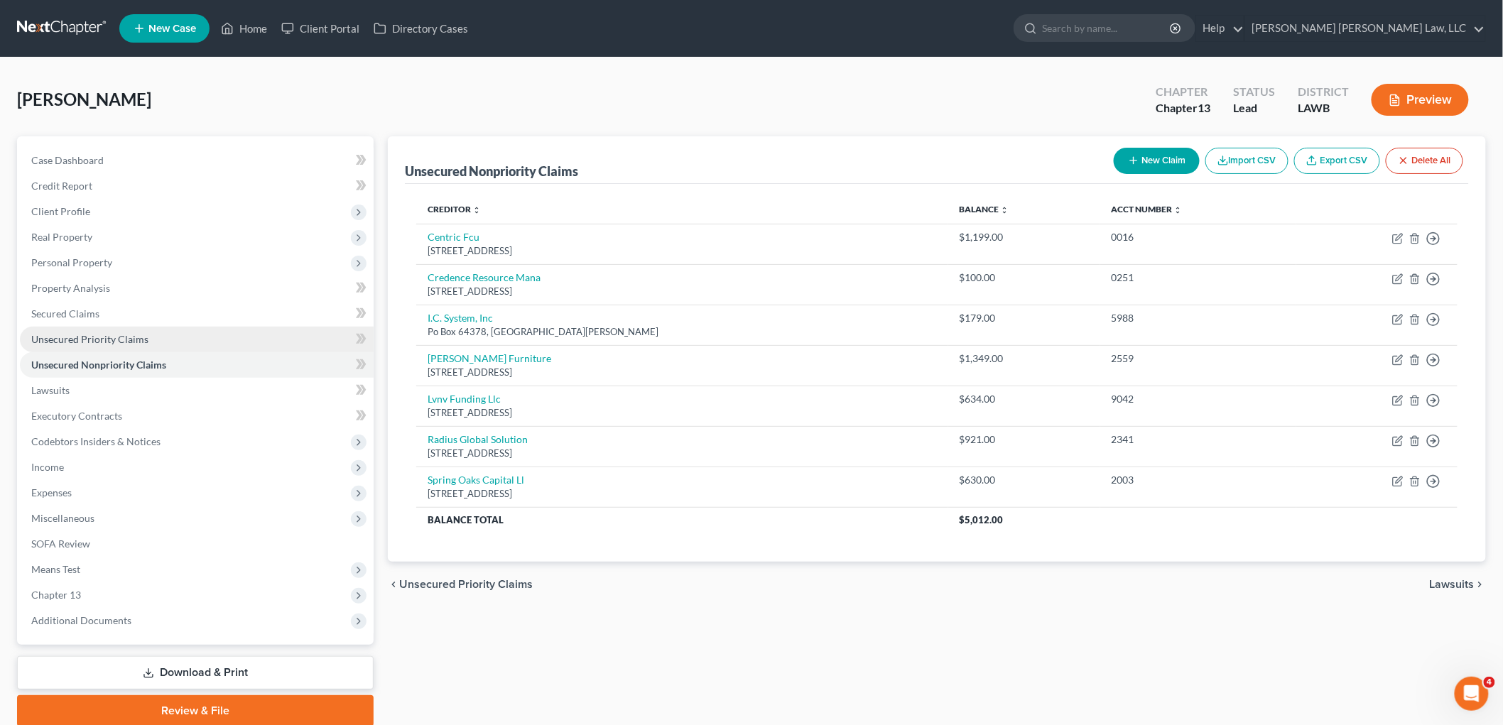
click at [162, 344] on link "Unsecured Priority Claims" at bounding box center [197, 340] width 354 height 26
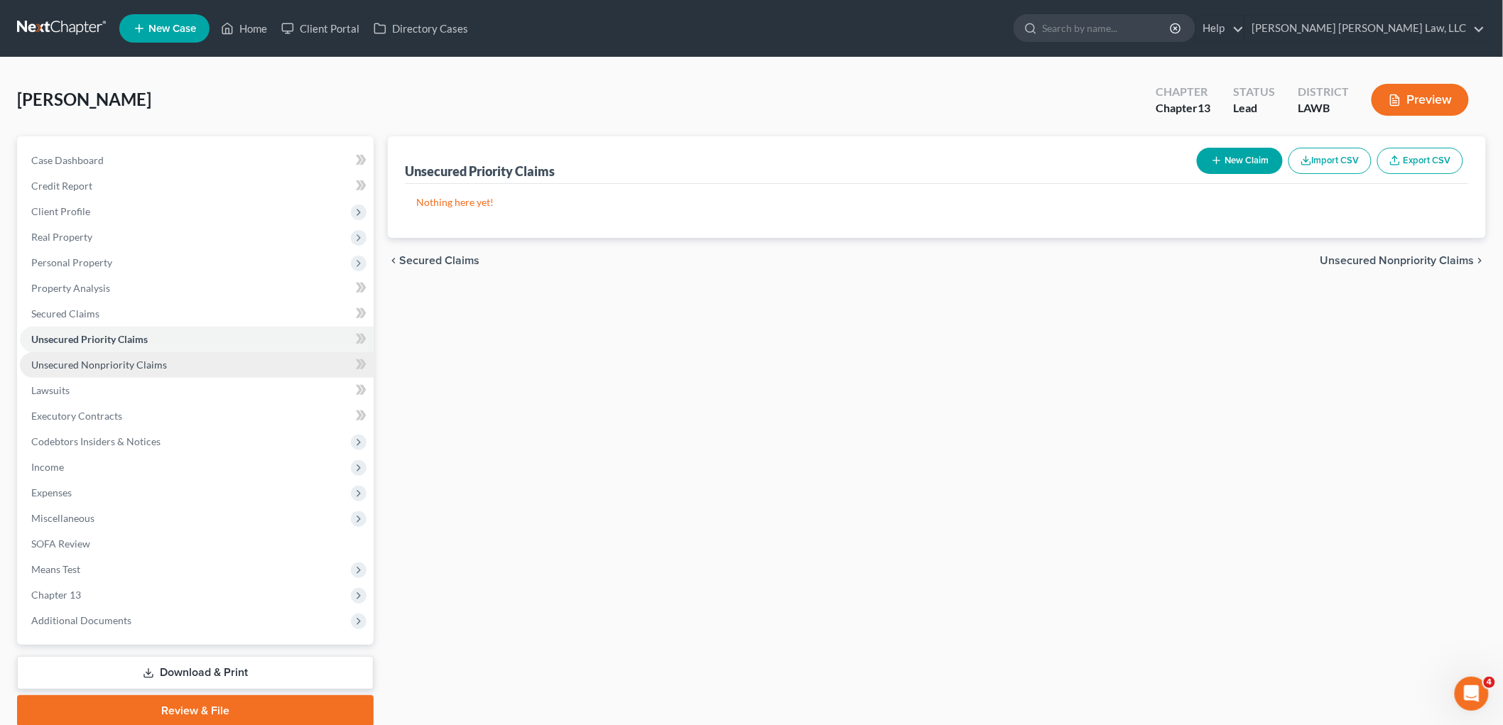
click at [179, 366] on link "Unsecured Nonpriority Claims" at bounding box center [197, 365] width 354 height 26
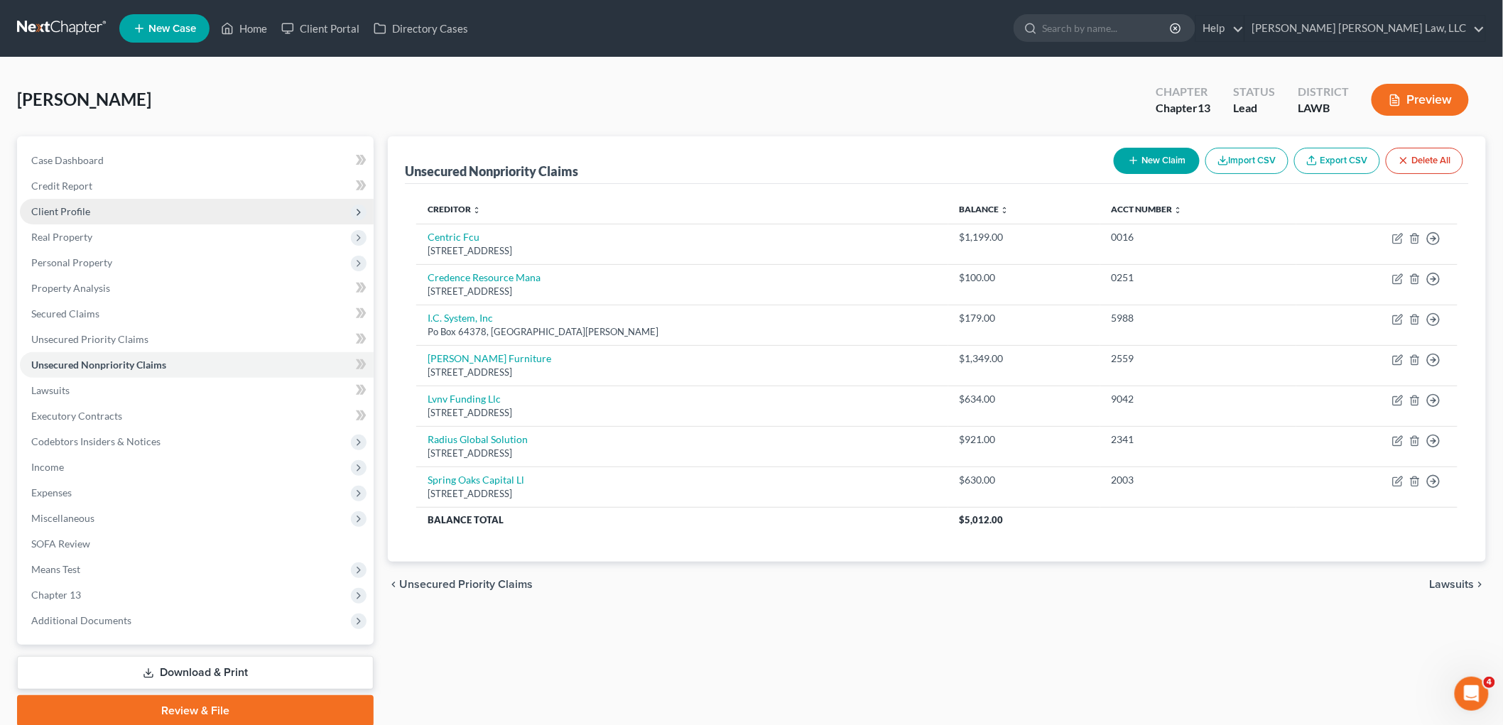
drag, startPoint x: 98, startPoint y: 207, endPoint x: 104, endPoint y: 215, distance: 10.7
click at [98, 207] on span "Client Profile" at bounding box center [197, 212] width 354 height 26
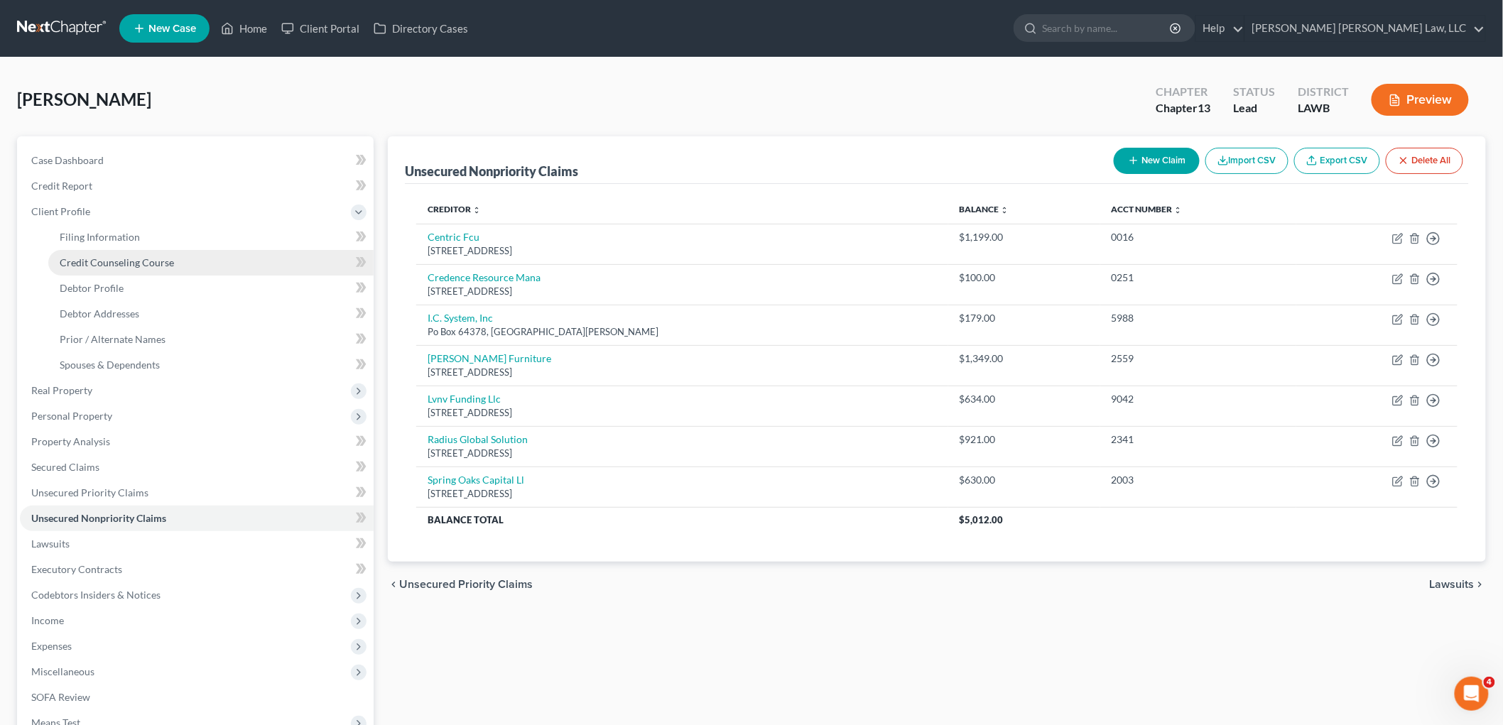
click at [126, 263] on span "Credit Counseling Course" at bounding box center [117, 262] width 114 height 12
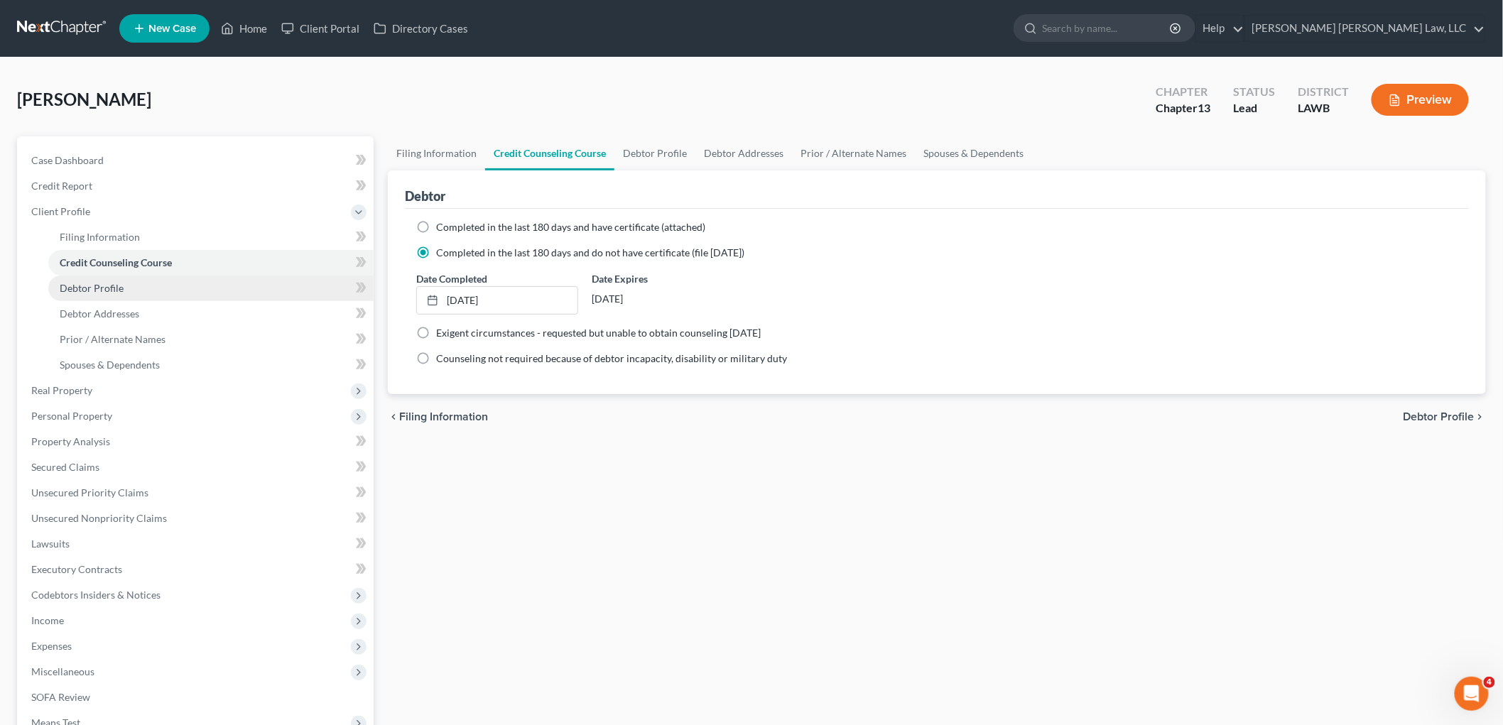
click at [173, 290] on link "Debtor Profile" at bounding box center [210, 289] width 325 height 26
select select "3"
select select "0"
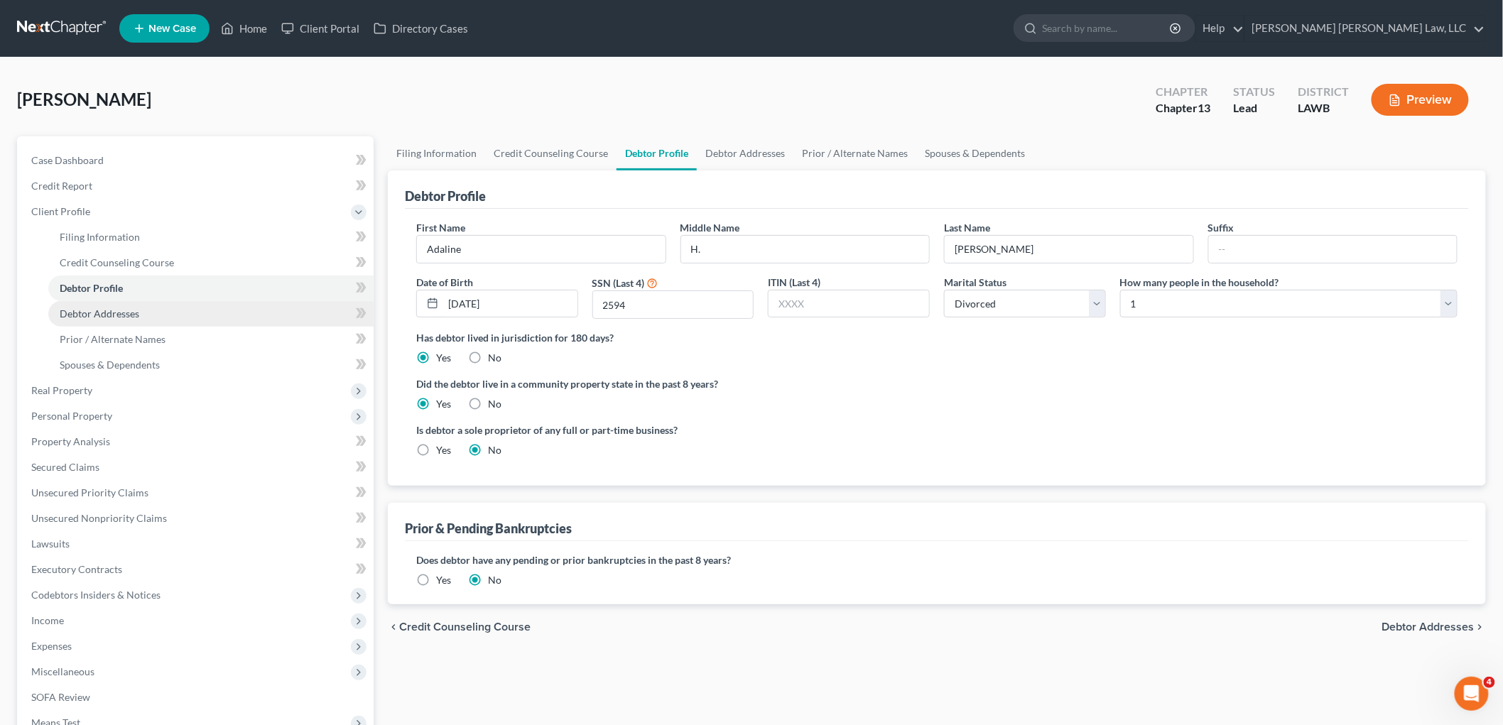
click at [151, 313] on link "Debtor Addresses" at bounding box center [210, 314] width 325 height 26
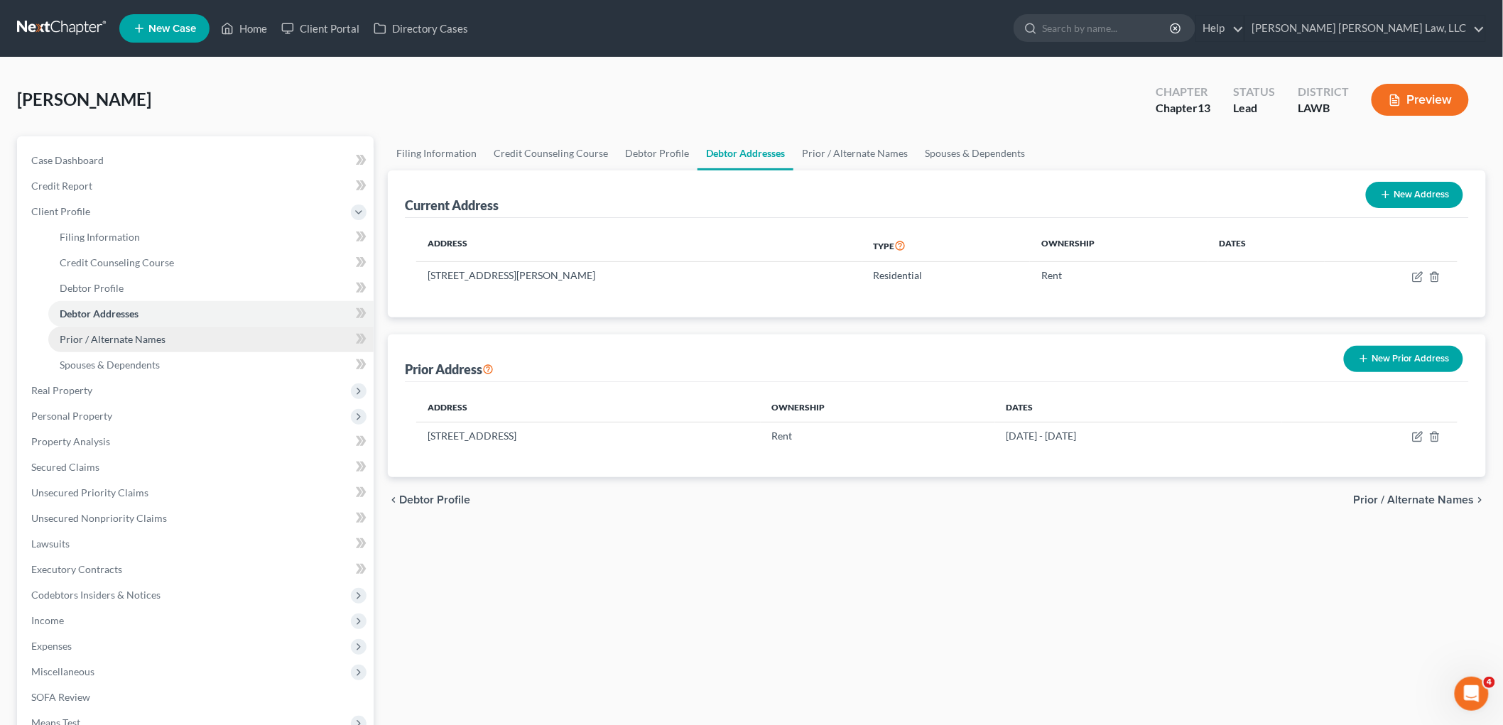
click at [129, 338] on span "Prior / Alternate Names" at bounding box center [113, 339] width 106 height 12
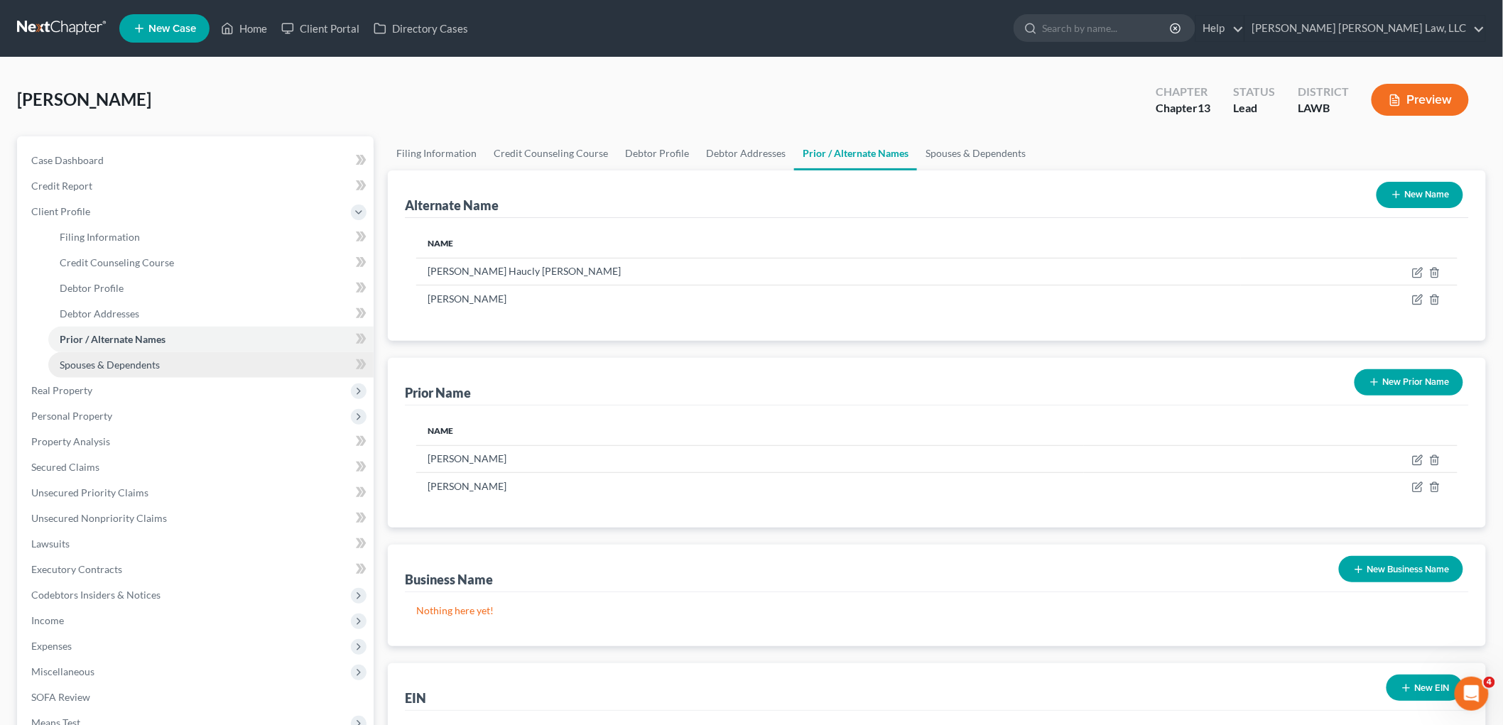
click at [180, 366] on link "Spouses & Dependents" at bounding box center [210, 365] width 325 height 26
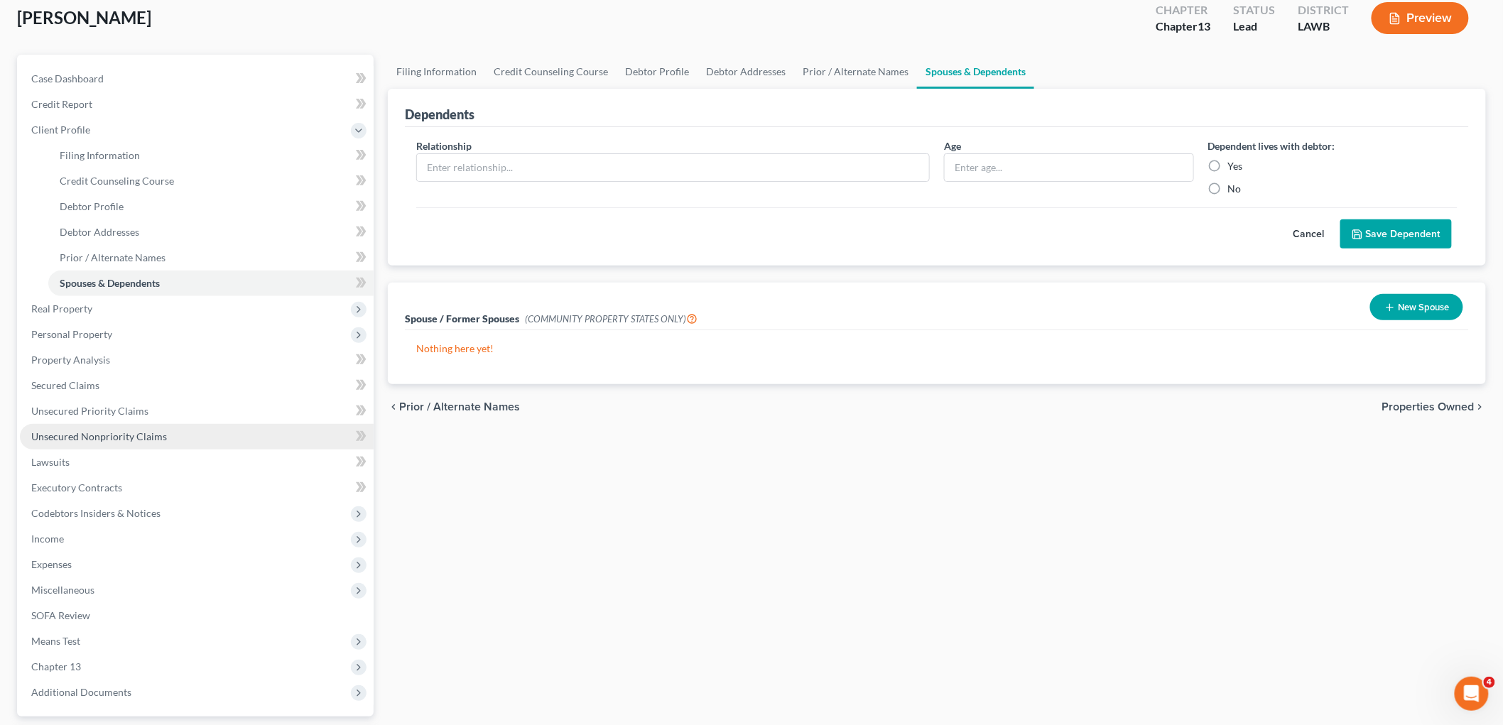
scroll to position [207, 0]
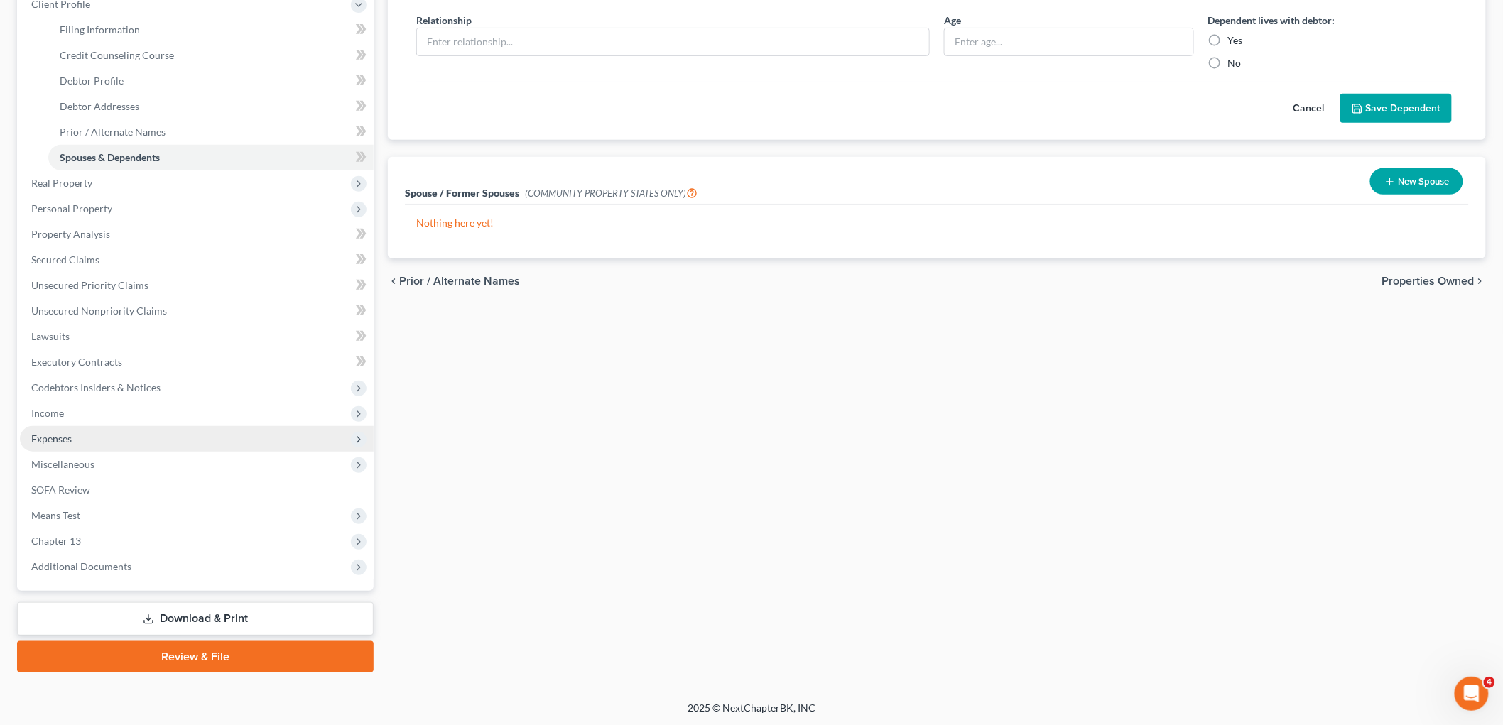
drag, startPoint x: 115, startPoint y: 435, endPoint x: 118, endPoint y: 452, distance: 16.6
click at [115, 435] on span "Expenses" at bounding box center [197, 439] width 354 height 26
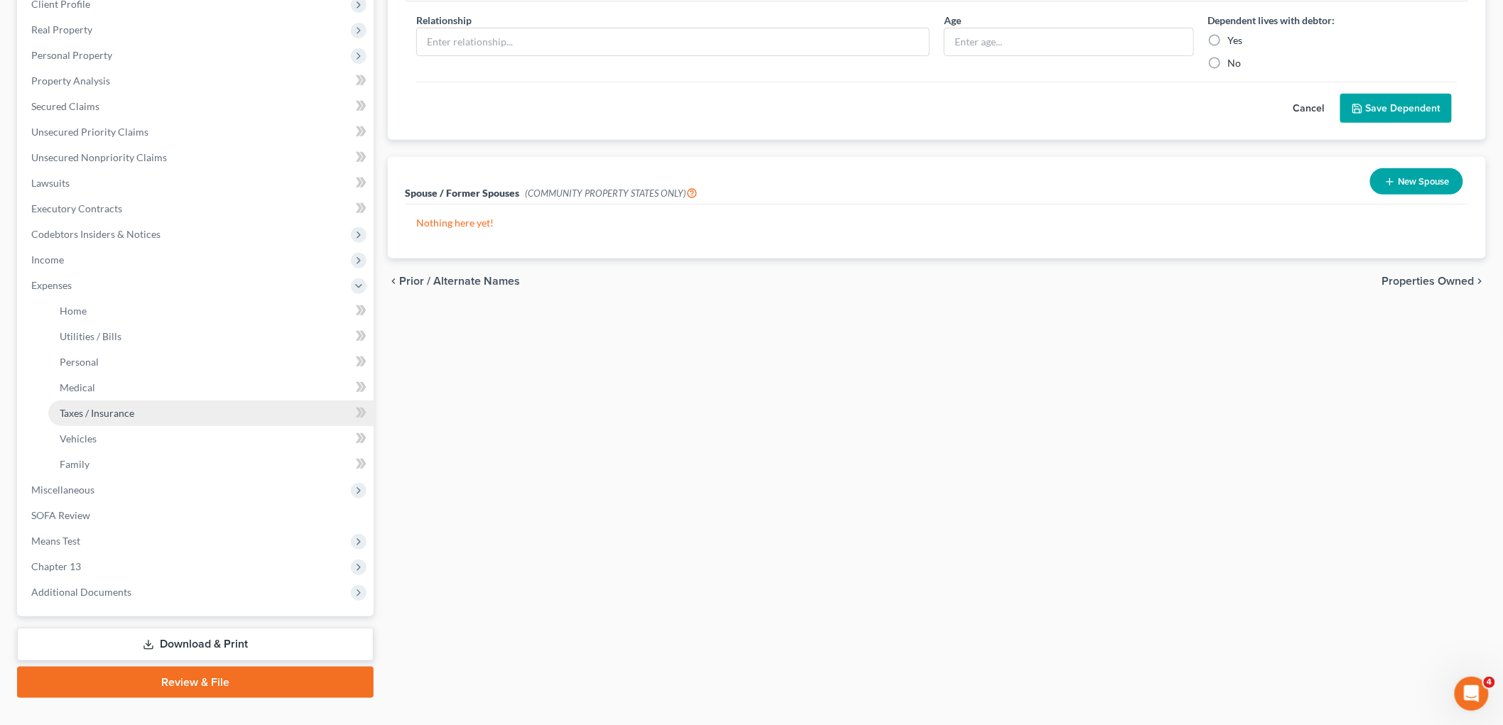
click at [129, 416] on span "Taxes / Insurance" at bounding box center [97, 413] width 75 height 12
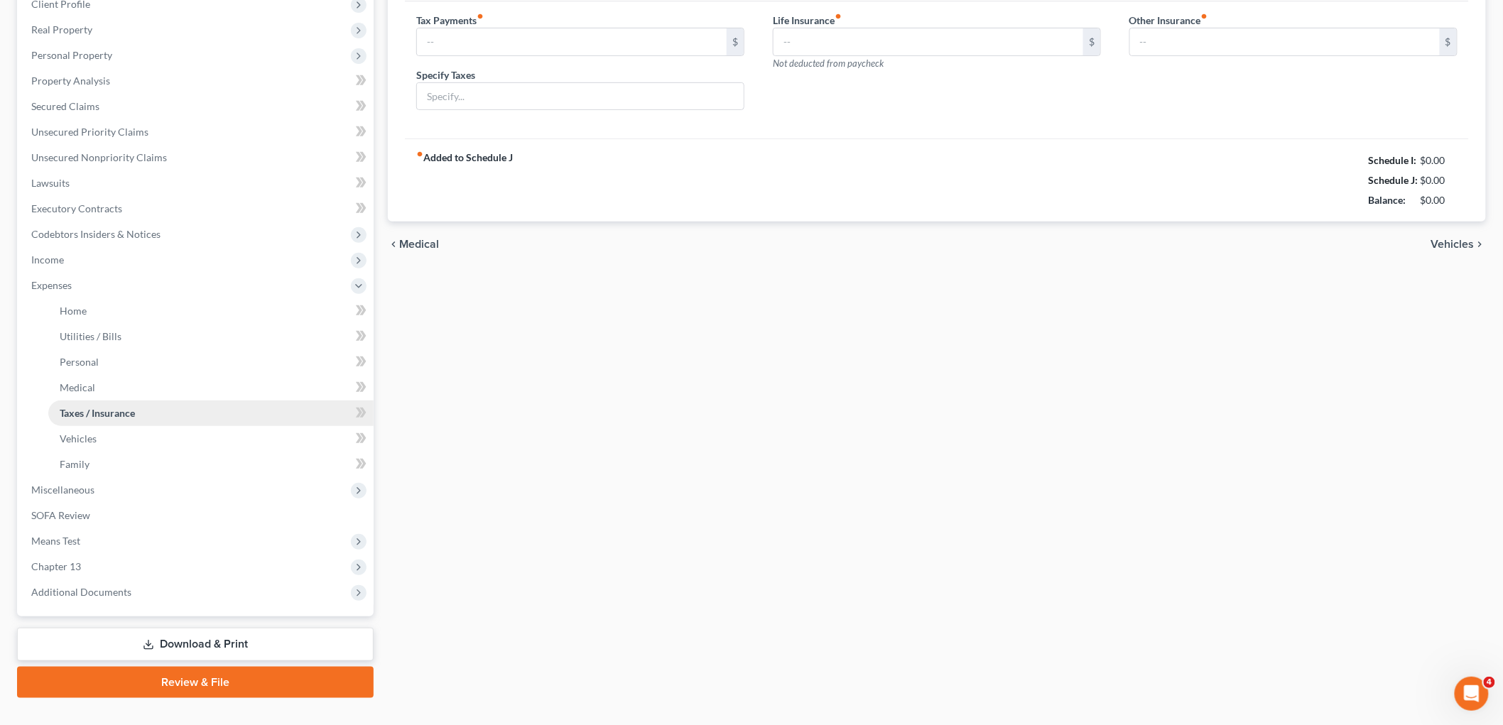
scroll to position [1, 0]
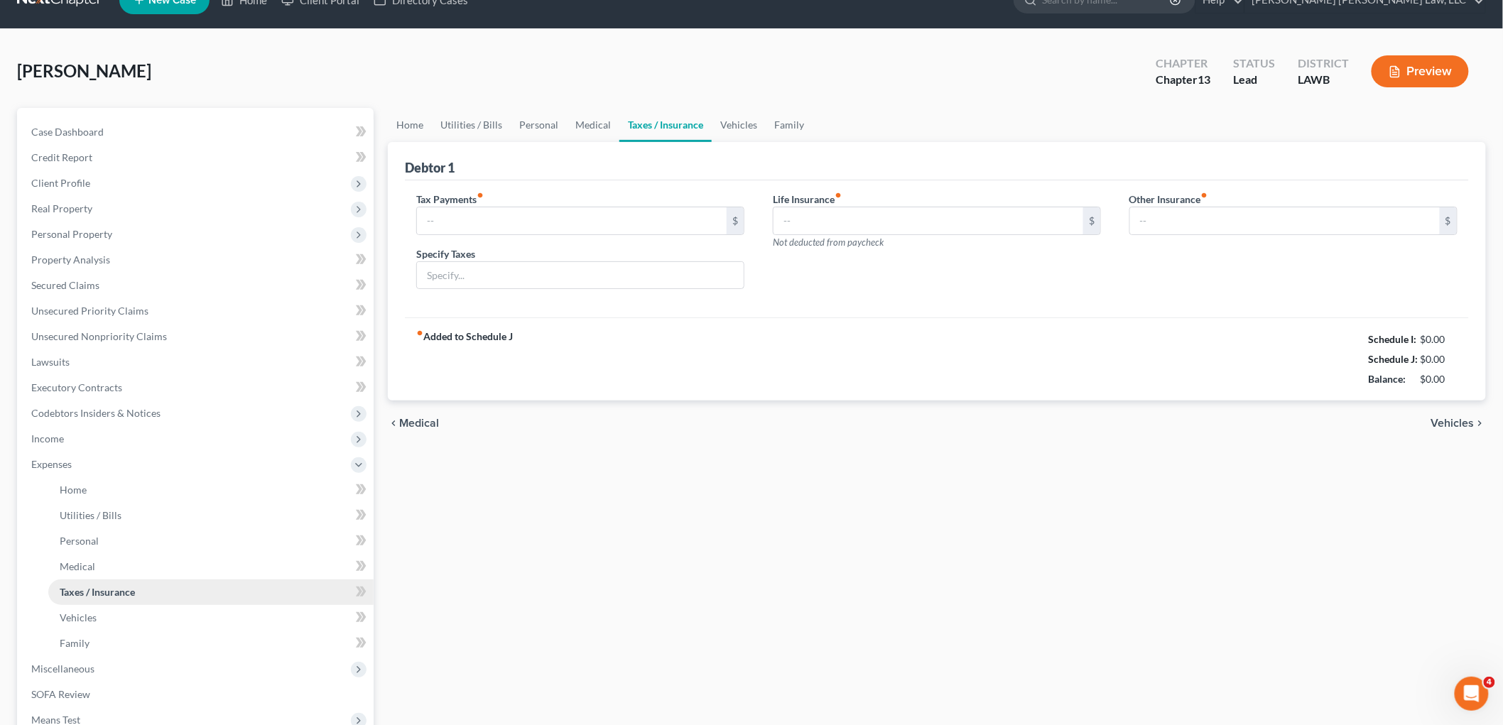
type input "0.00"
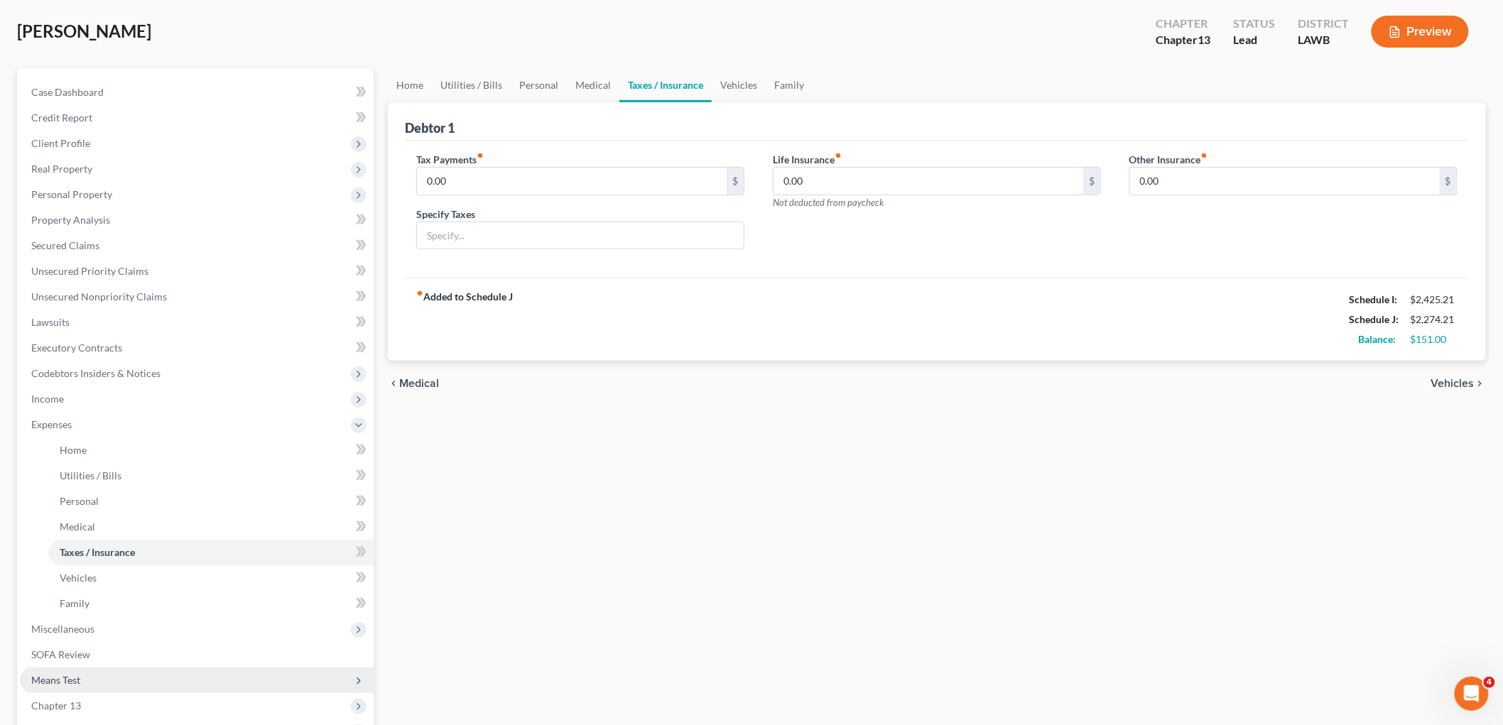
scroll to position [232, 0]
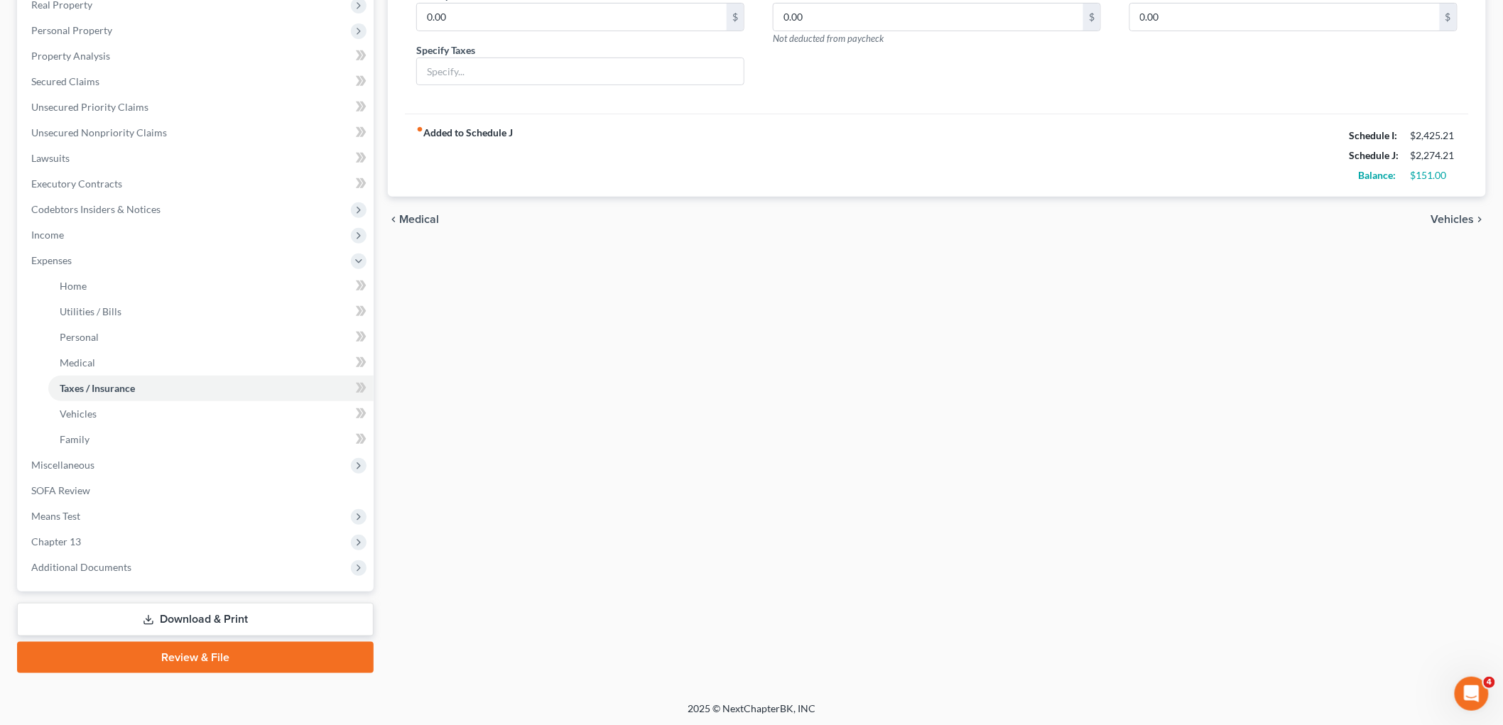
click at [159, 654] on link "Review & File" at bounding box center [195, 657] width 356 height 31
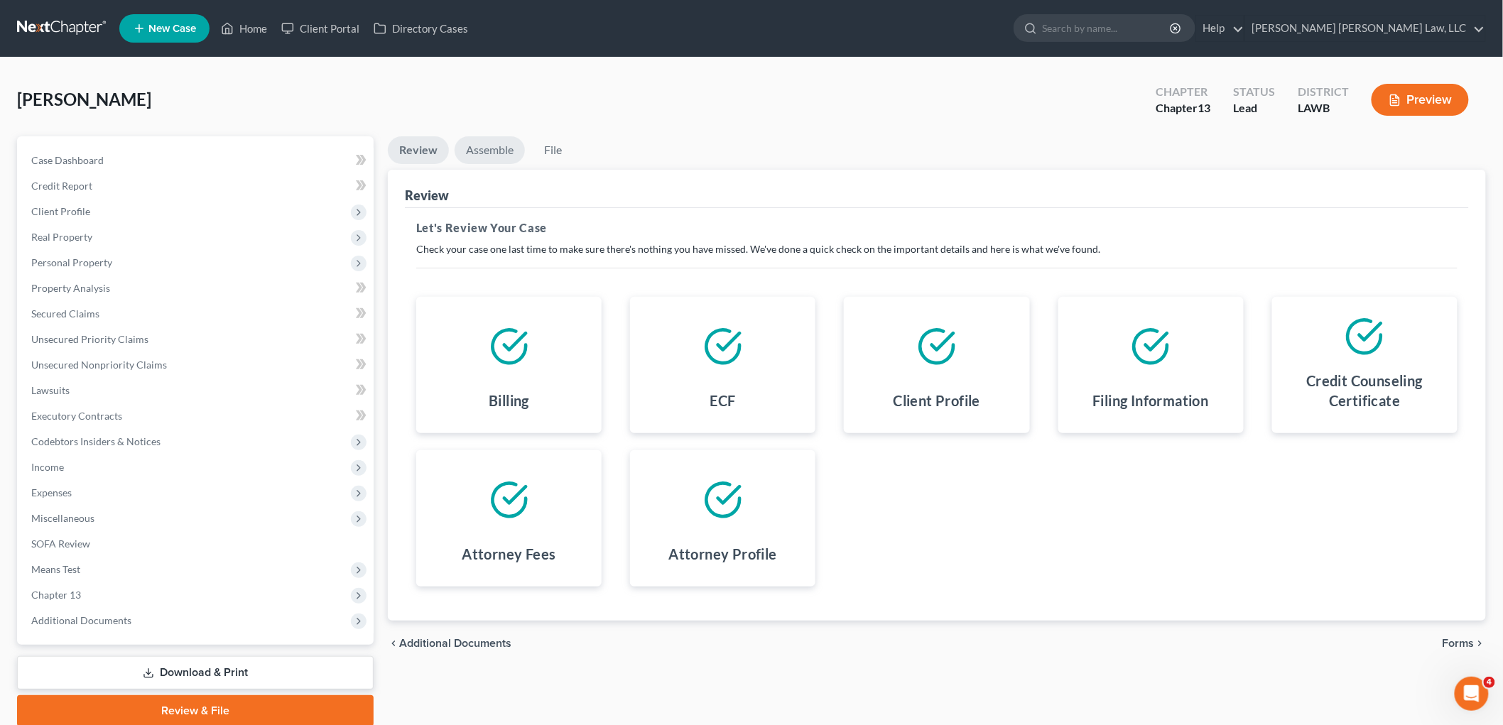
click at [486, 158] on link "Assemble" at bounding box center [489, 150] width 70 height 28
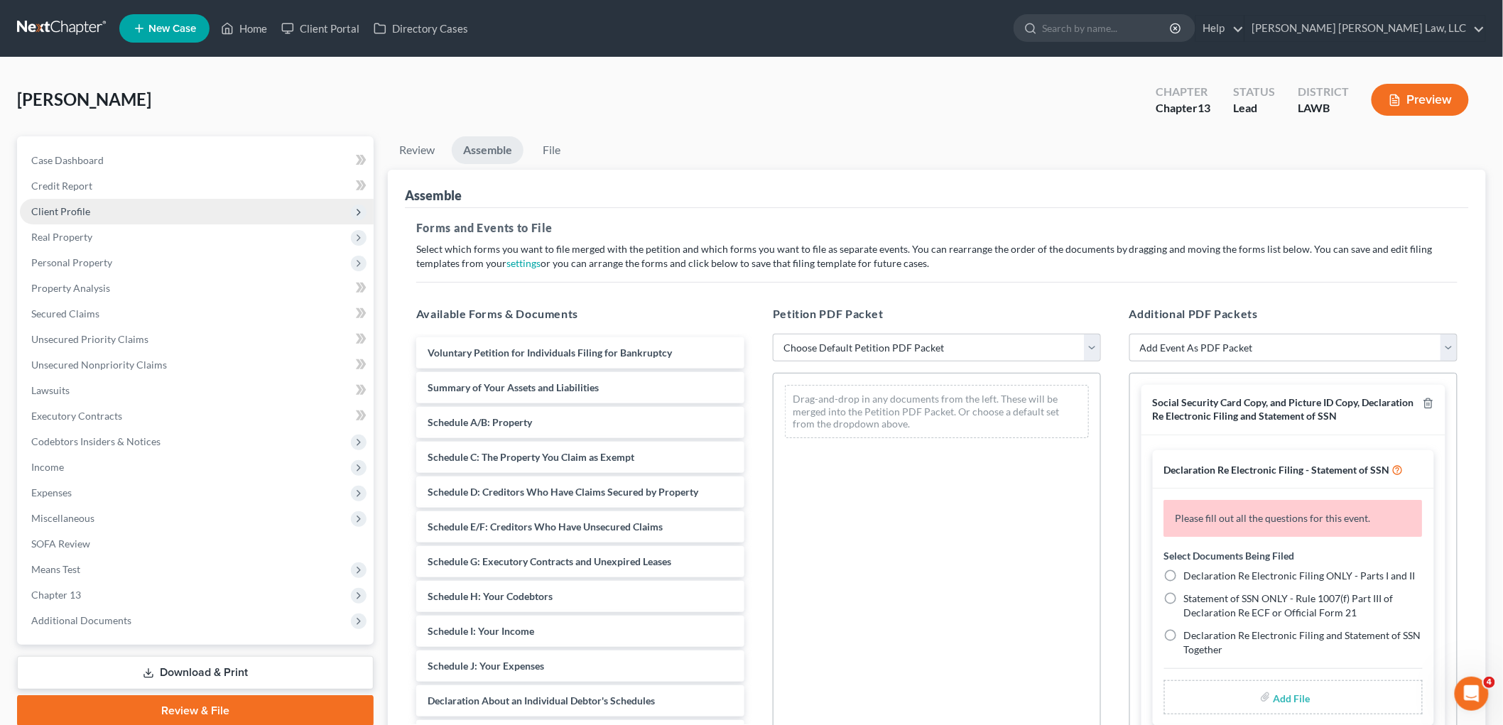
click at [79, 206] on span "Client Profile" at bounding box center [60, 211] width 59 height 12
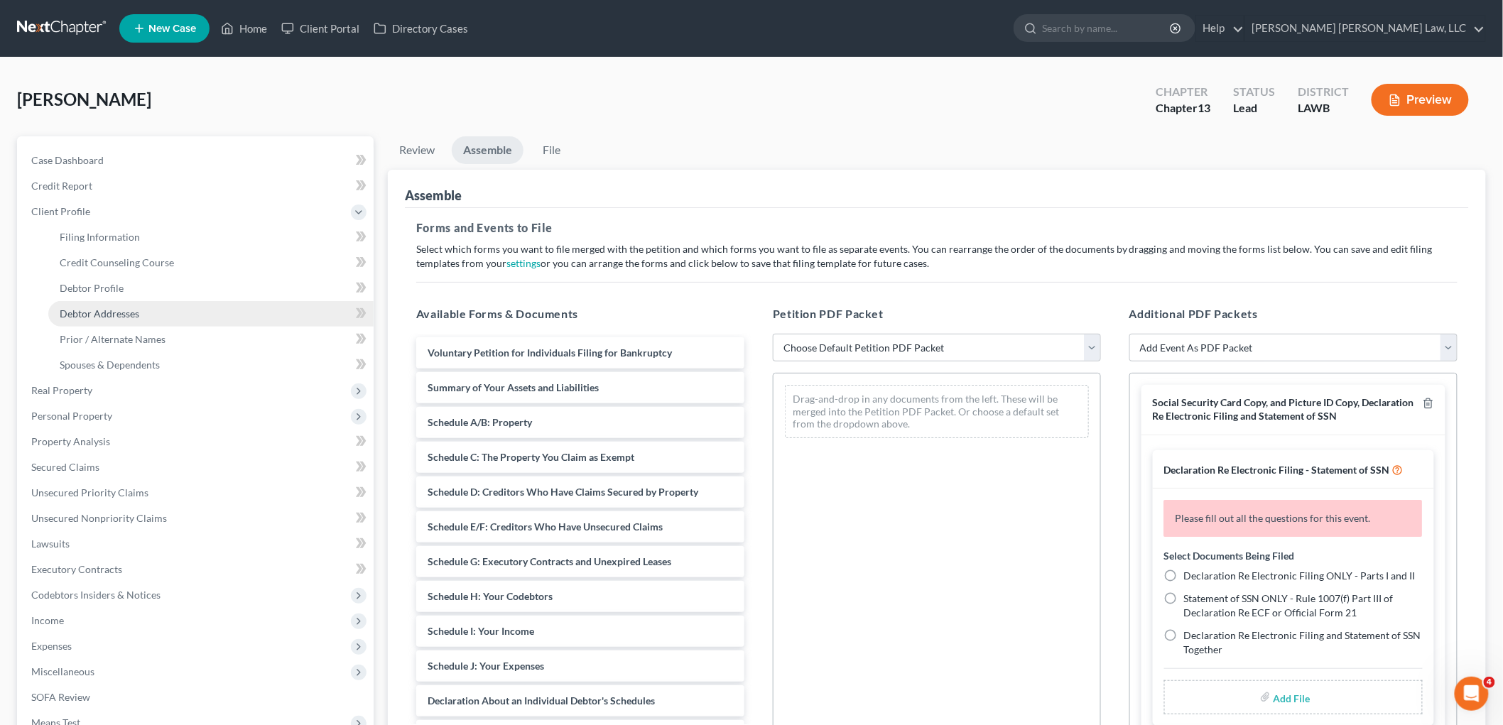
click at [108, 315] on span "Debtor Addresses" at bounding box center [100, 313] width 80 height 12
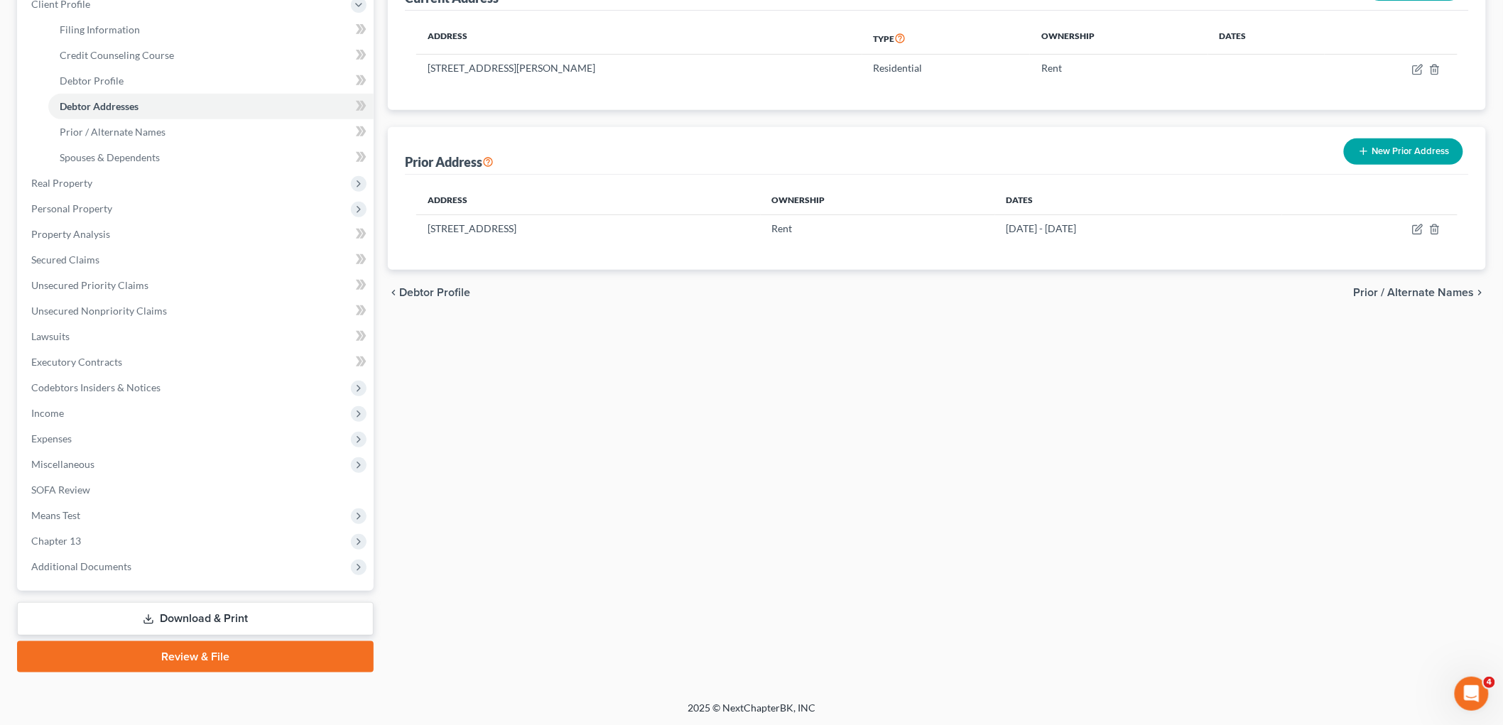
click at [186, 647] on link "Review & File" at bounding box center [195, 656] width 356 height 31
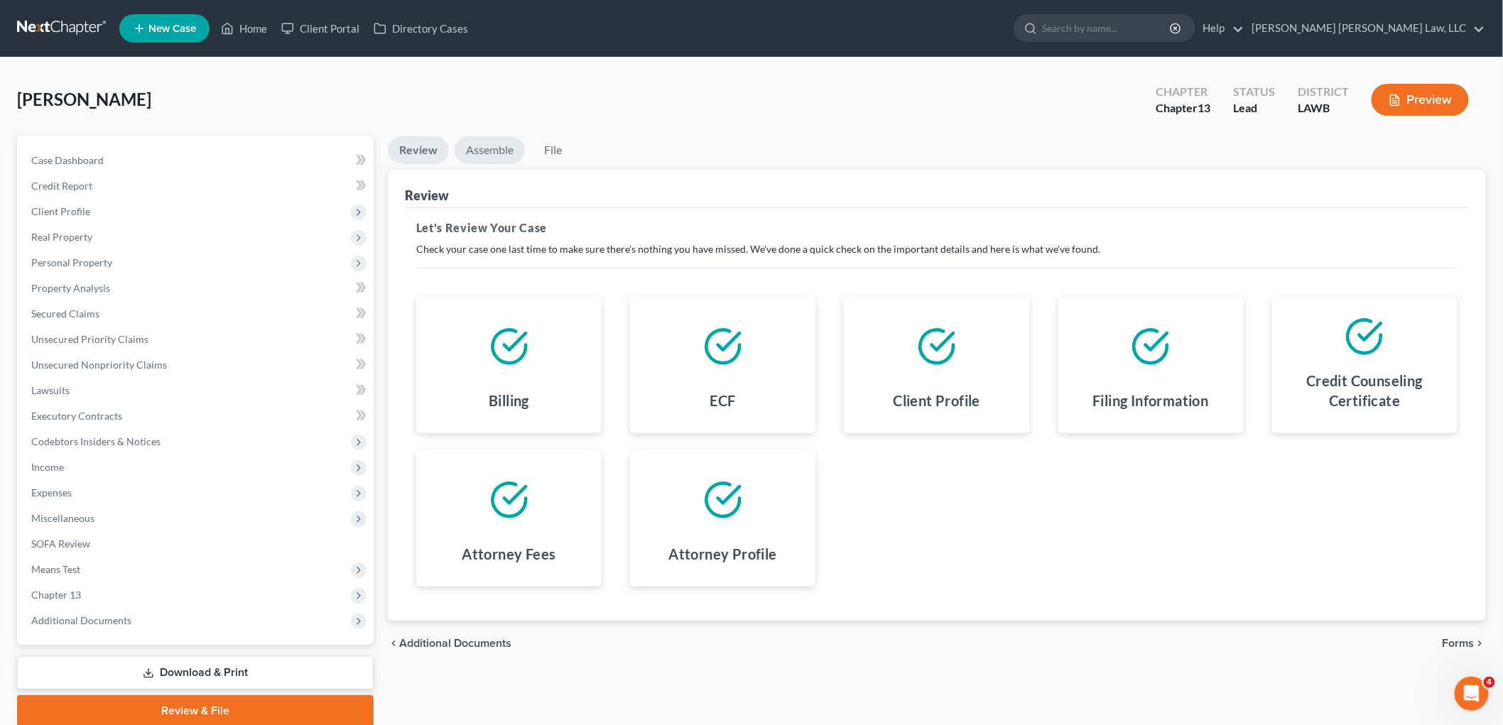
click at [491, 153] on link "Assemble" at bounding box center [489, 150] width 70 height 28
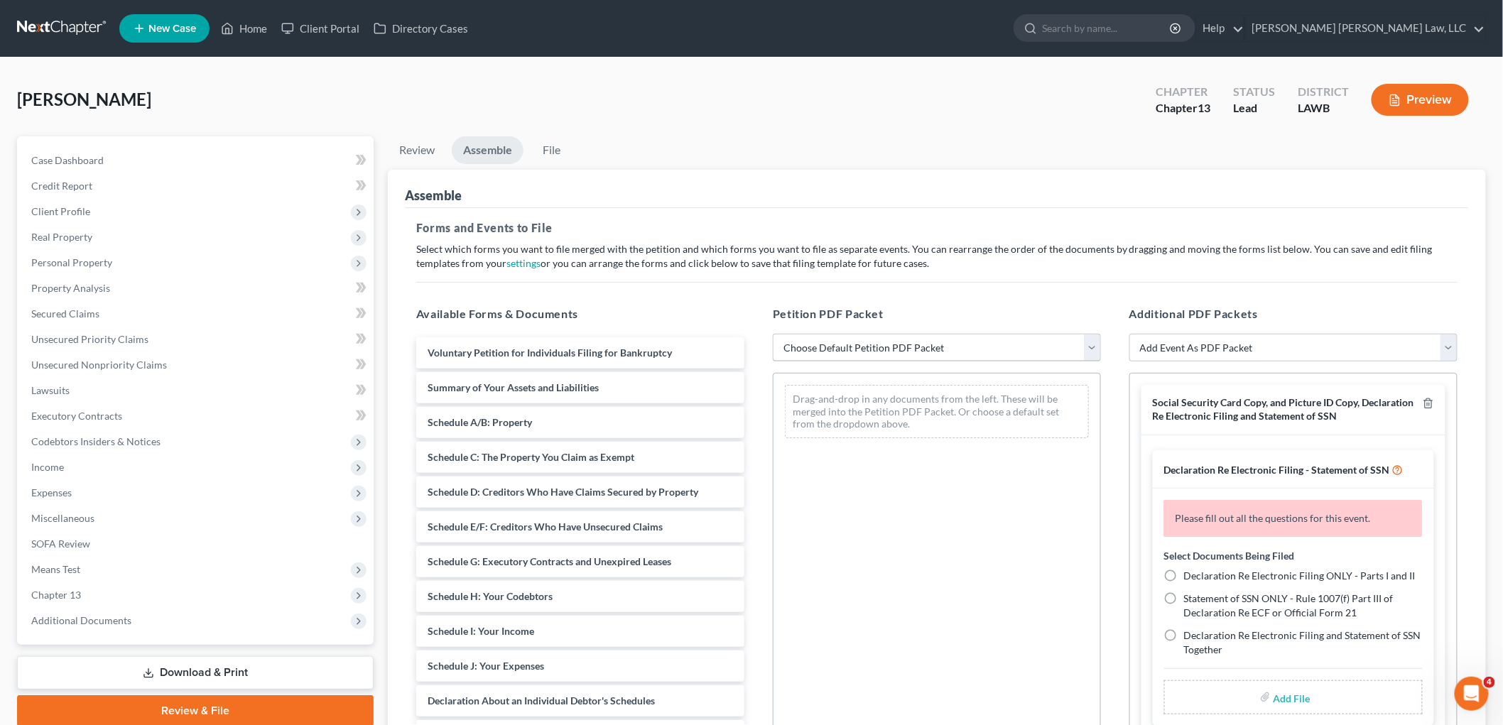
click at [842, 355] on select "Choose Default Petition PDF Packet Complete Bankruptcy Petition (all forms and …" at bounding box center [937, 348] width 328 height 28
select select "0"
click at [773, 334] on select "Choose Default Petition PDF Packet Complete Bankruptcy Petition (all forms and …" at bounding box center [937, 348] width 328 height 28
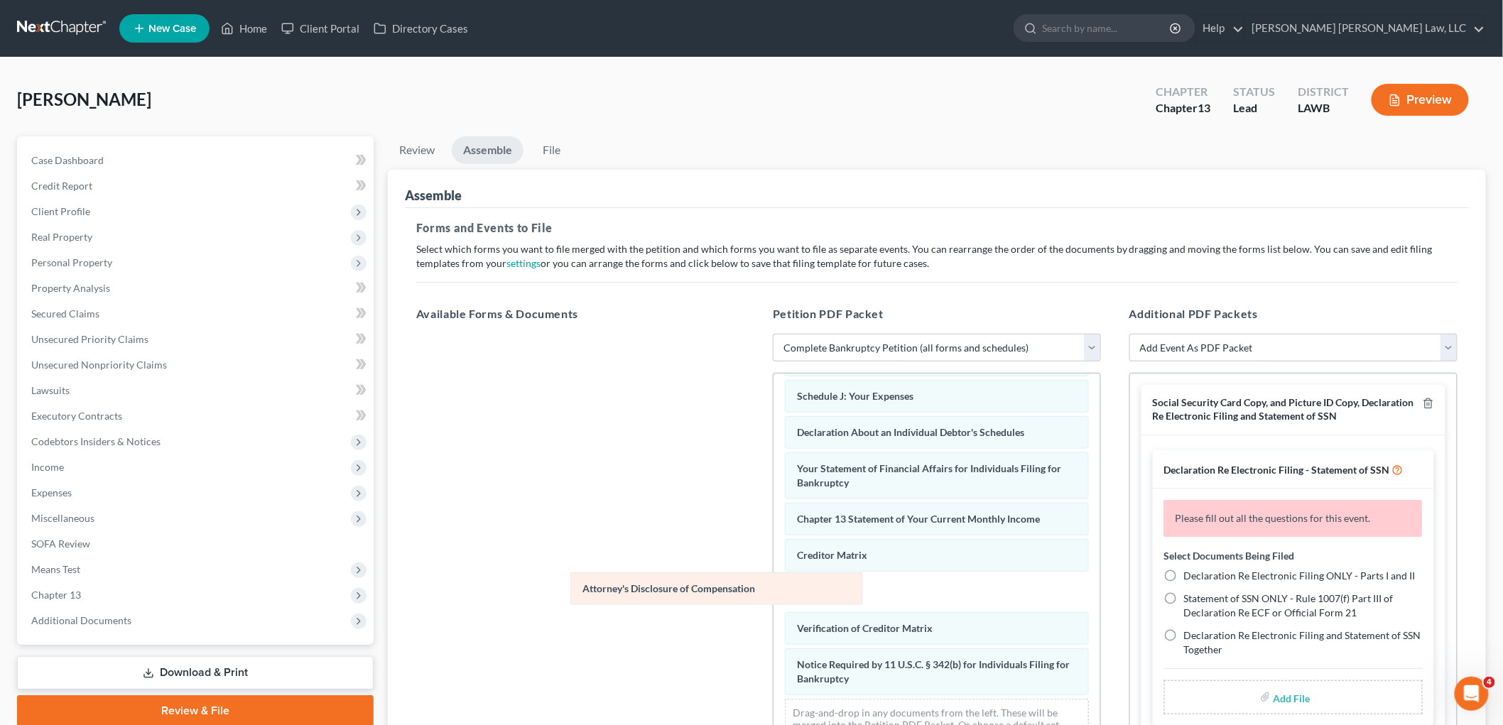
drag, startPoint x: 908, startPoint y: 682, endPoint x: 483, endPoint y: 506, distance: 459.5
click at [773, 508] on div "Attorney's Disclosure of Compensation Voluntary Petition for Individuals Filing…" at bounding box center [936, 403] width 327 height 720
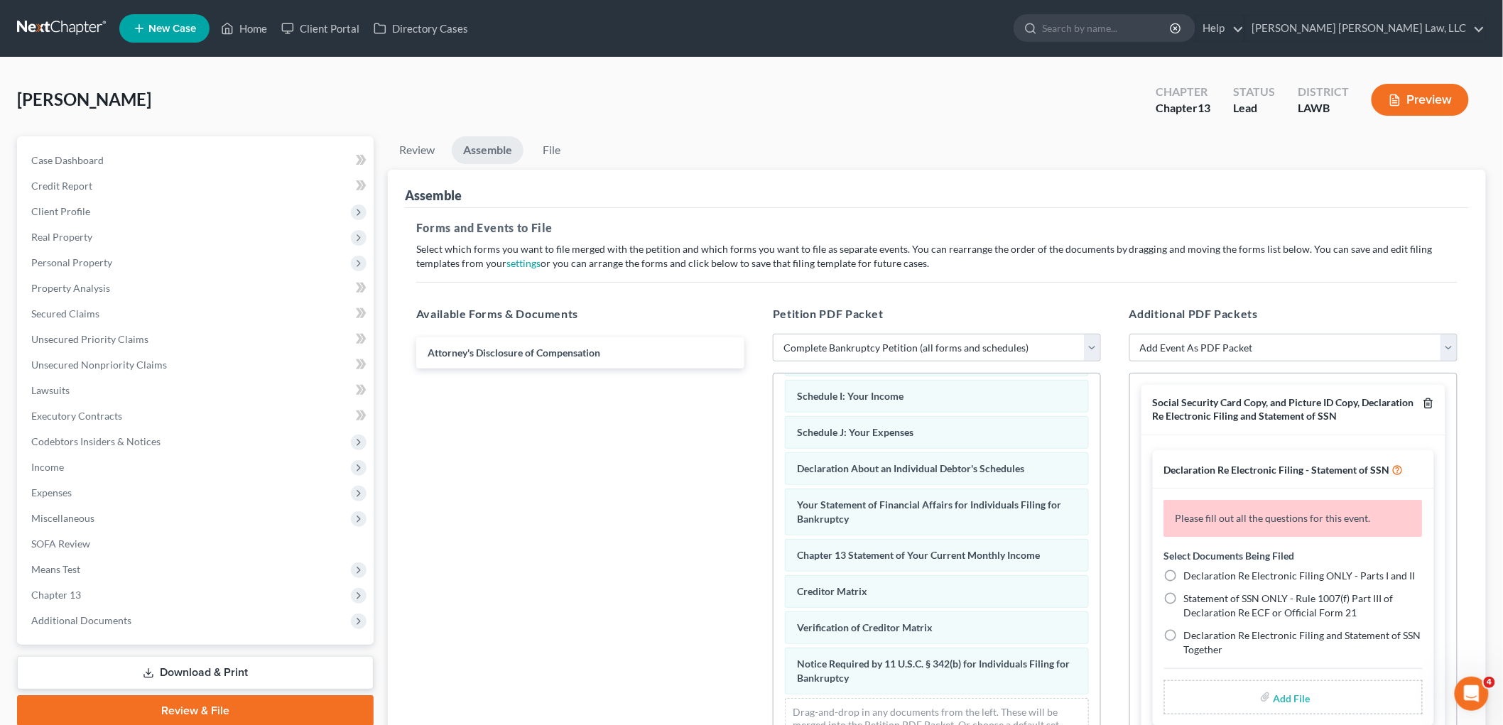
click at [1422, 401] on icon "button" at bounding box center [1427, 403] width 11 height 11
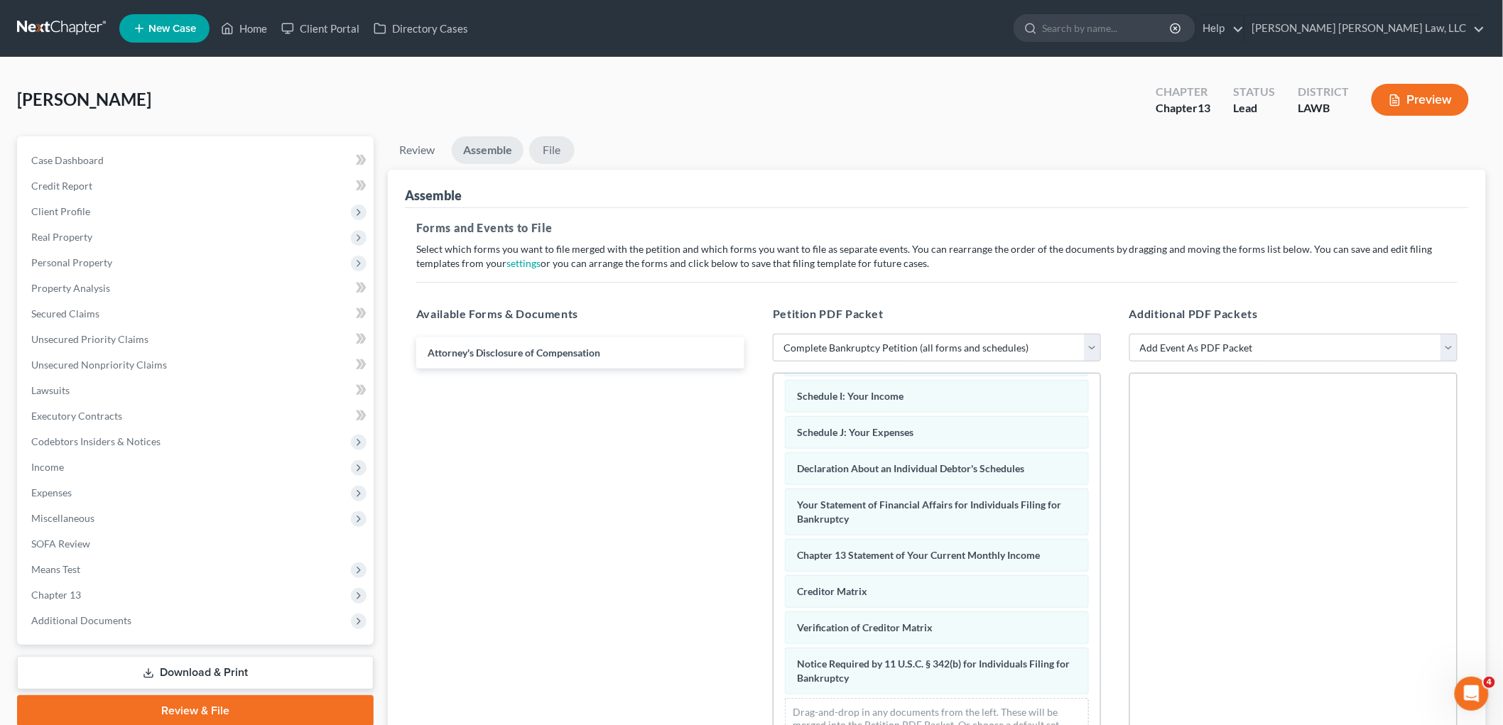
click at [544, 139] on link "File" at bounding box center [551, 150] width 45 height 28
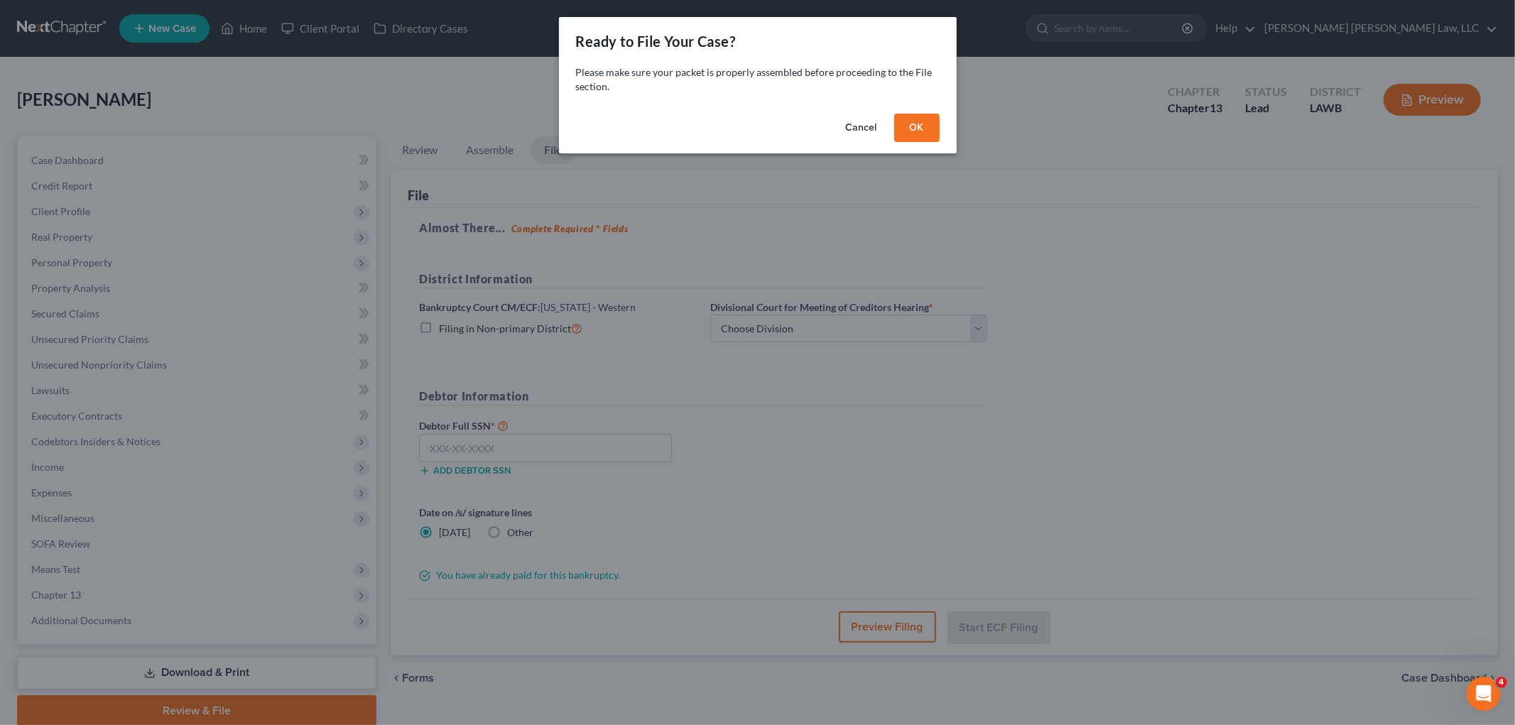
click at [925, 124] on button "OK" at bounding box center [916, 128] width 45 height 28
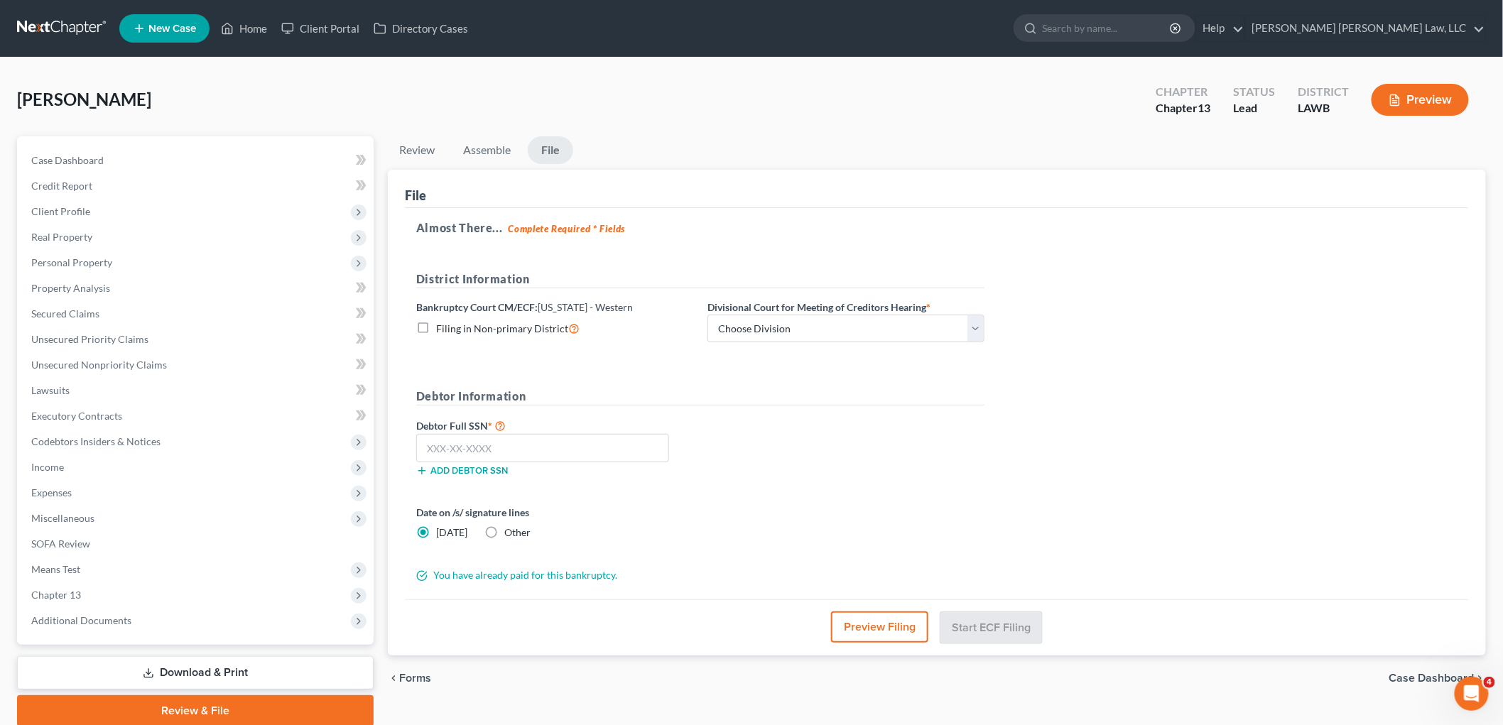
drag, startPoint x: 423, startPoint y: 325, endPoint x: 685, endPoint y: 325, distance: 262.0
click at [436, 325] on label "Filing in Non-primary District" at bounding box center [507, 328] width 143 height 16
click at [442, 325] on input "Filing in Non-primary District" at bounding box center [446, 324] width 9 height 9
checkbox input "true"
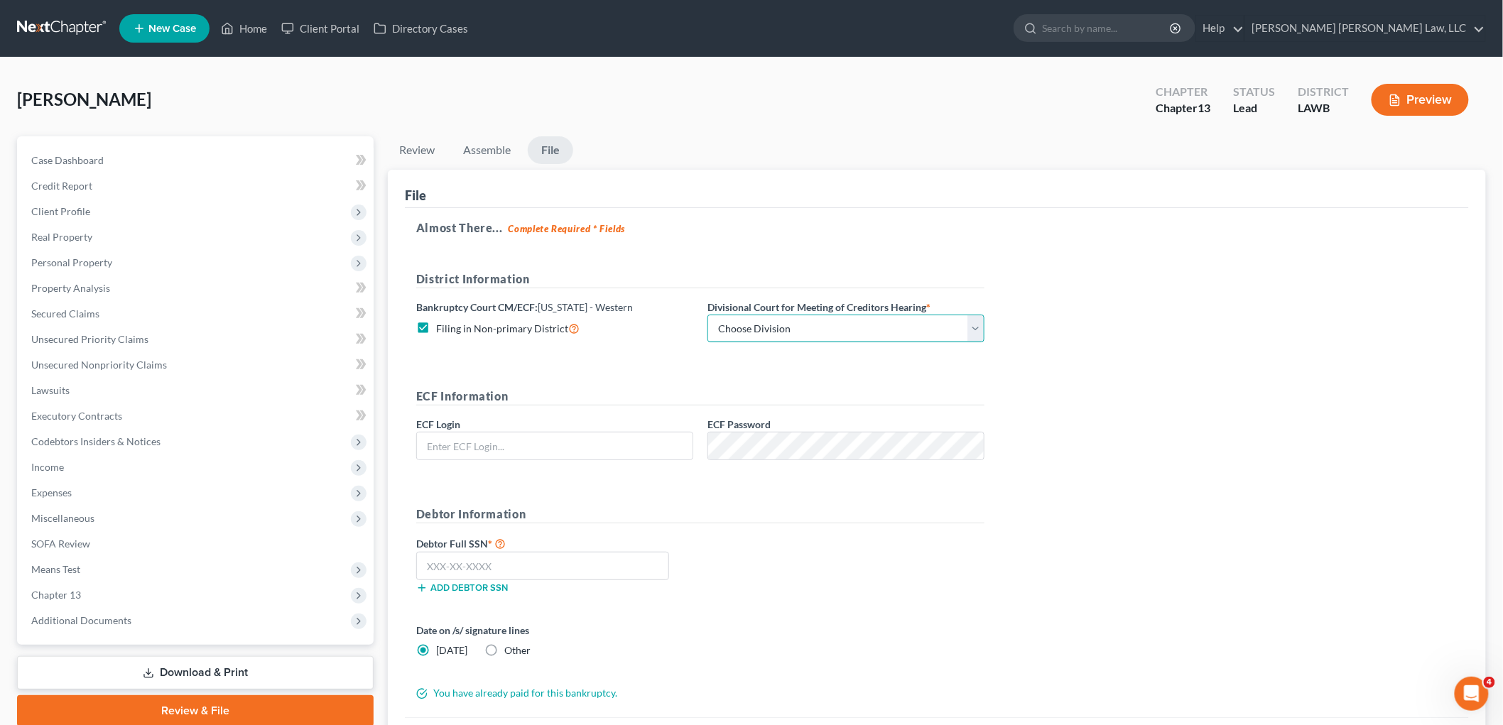
drag, startPoint x: 720, startPoint y: 321, endPoint x: 725, endPoint y: 328, distance: 8.7
click at [720, 321] on select "Choose Division [GEOGRAPHIC_DATA] [GEOGRAPHIC_DATA]-[GEOGRAPHIC_DATA] Lake [PER…" at bounding box center [845, 329] width 277 height 28
select select "3"
click at [707, 315] on select "Choose Division [GEOGRAPHIC_DATA] [GEOGRAPHIC_DATA]-[GEOGRAPHIC_DATA] Lake [PER…" at bounding box center [845, 329] width 277 height 28
click at [669, 435] on input "text" at bounding box center [555, 445] width 276 height 27
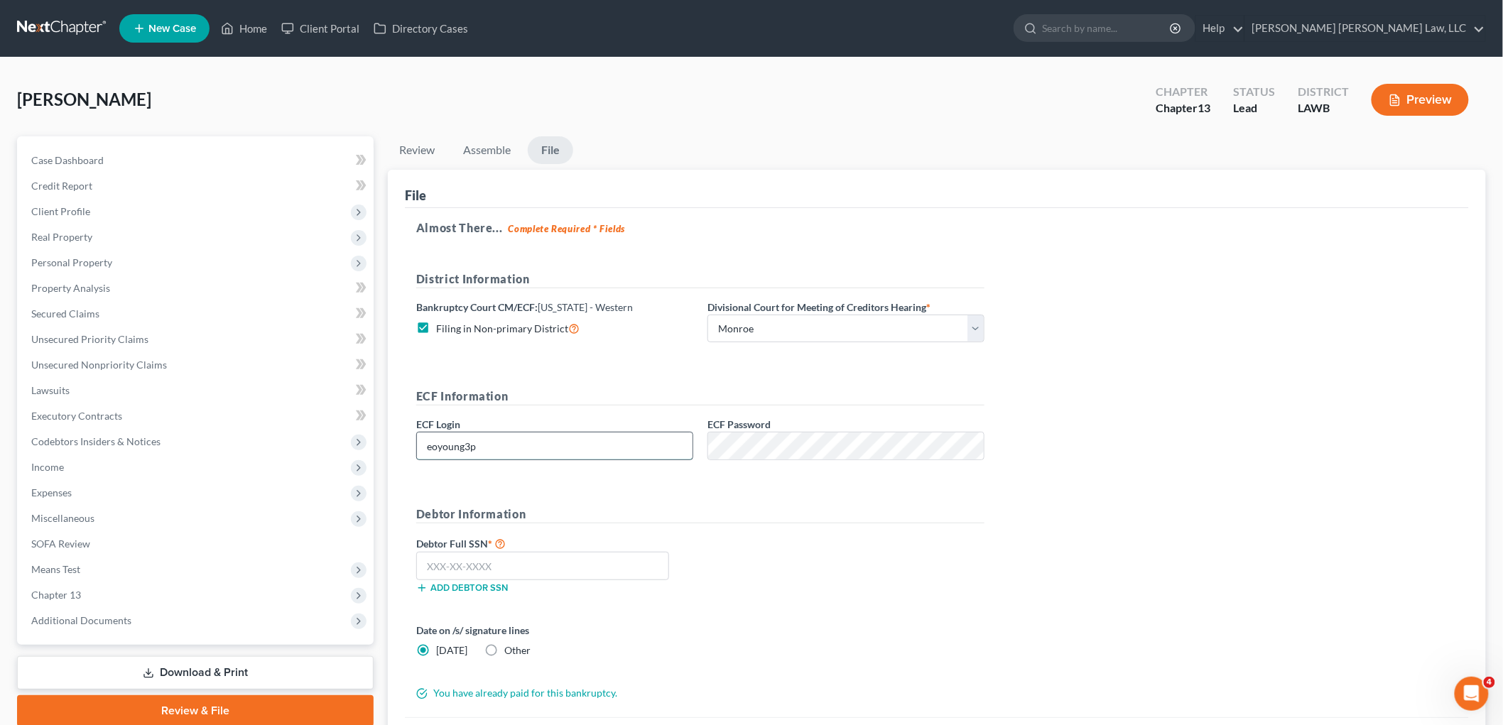
type input "eoyoung3p"
click at [534, 564] on input "text" at bounding box center [542, 566] width 253 height 28
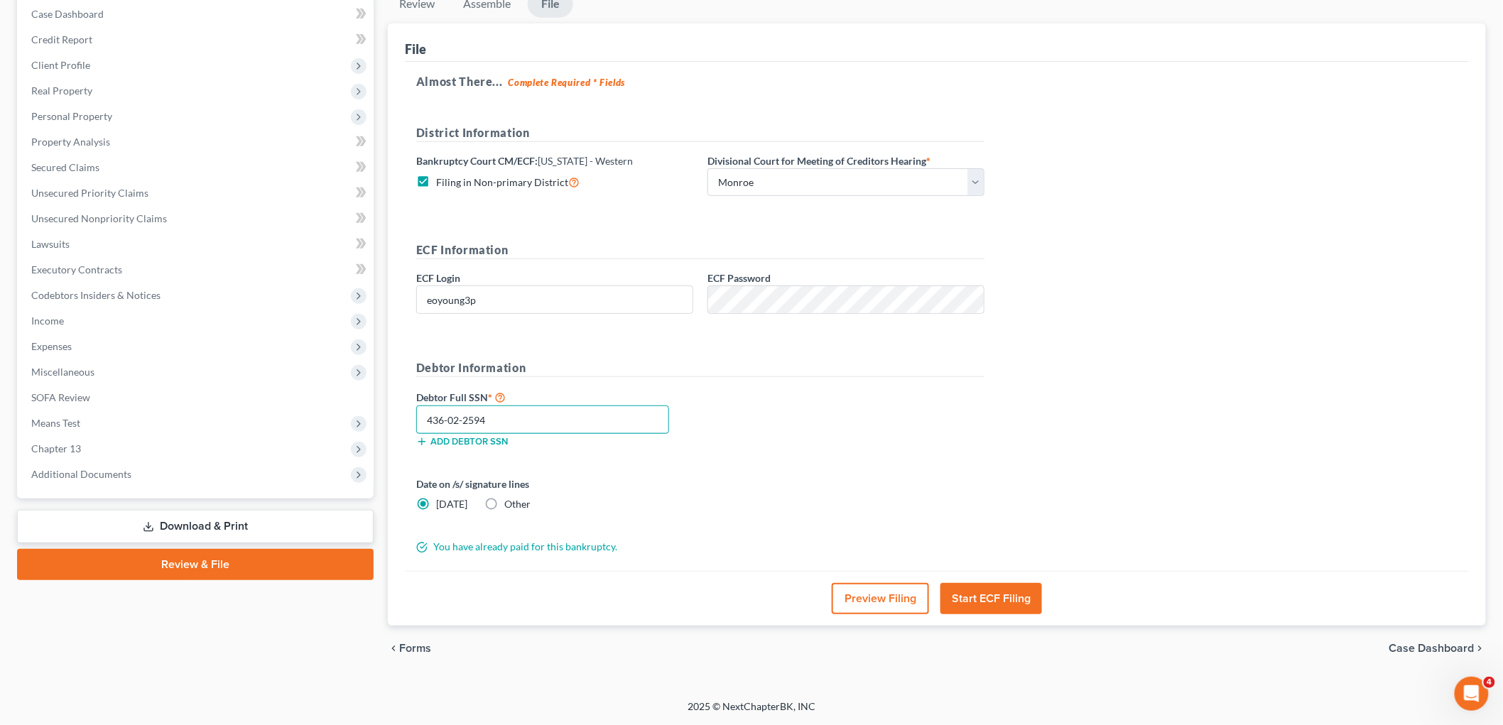
type input "436-02-2594"
click at [997, 597] on button "Start ECF Filing" at bounding box center [991, 598] width 102 height 31
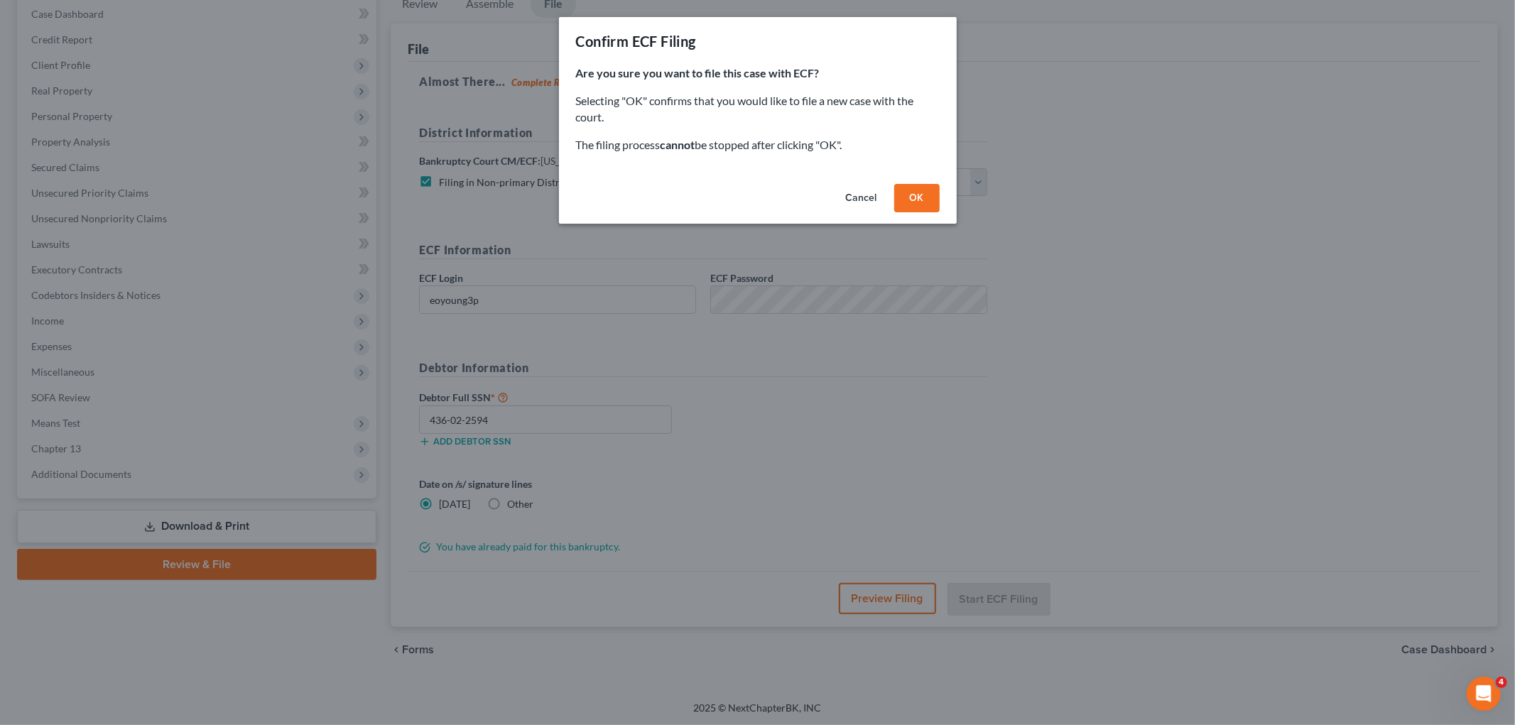
click at [906, 200] on button "OK" at bounding box center [916, 198] width 45 height 28
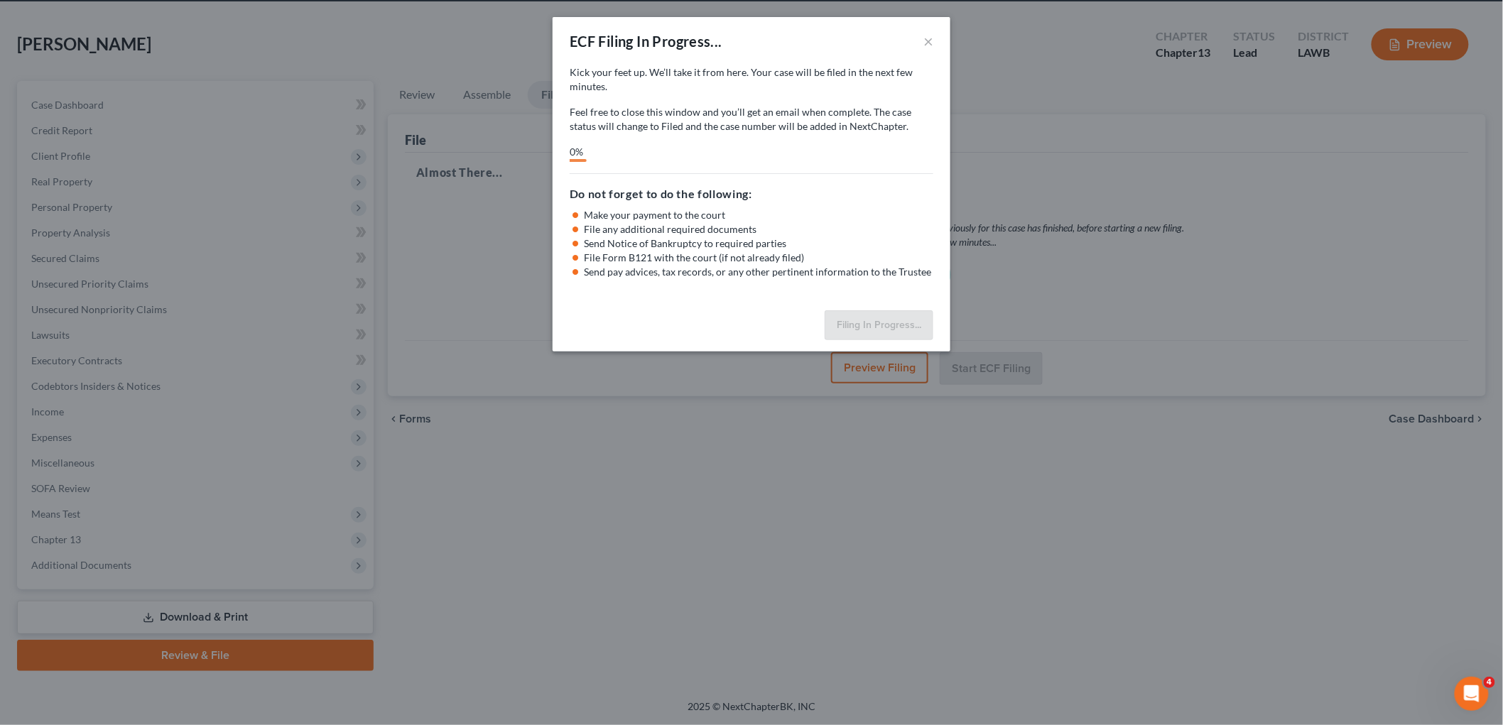
scroll to position [53, 0]
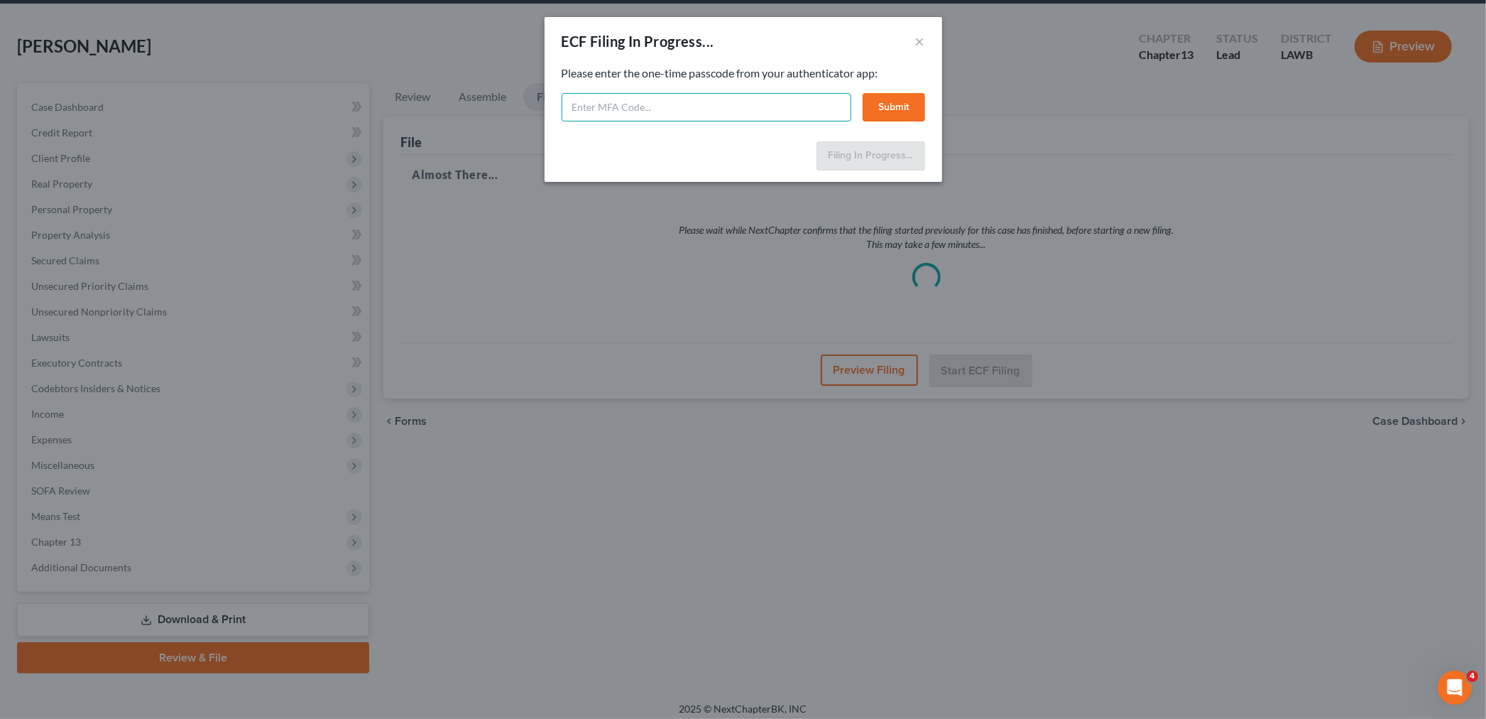
click at [645, 107] on input "text" at bounding box center [707, 107] width 290 height 28
click at [650, 101] on input "text" at bounding box center [707, 107] width 290 height 28
type input "900860"
click at [889, 109] on button "Submit" at bounding box center [894, 107] width 62 height 28
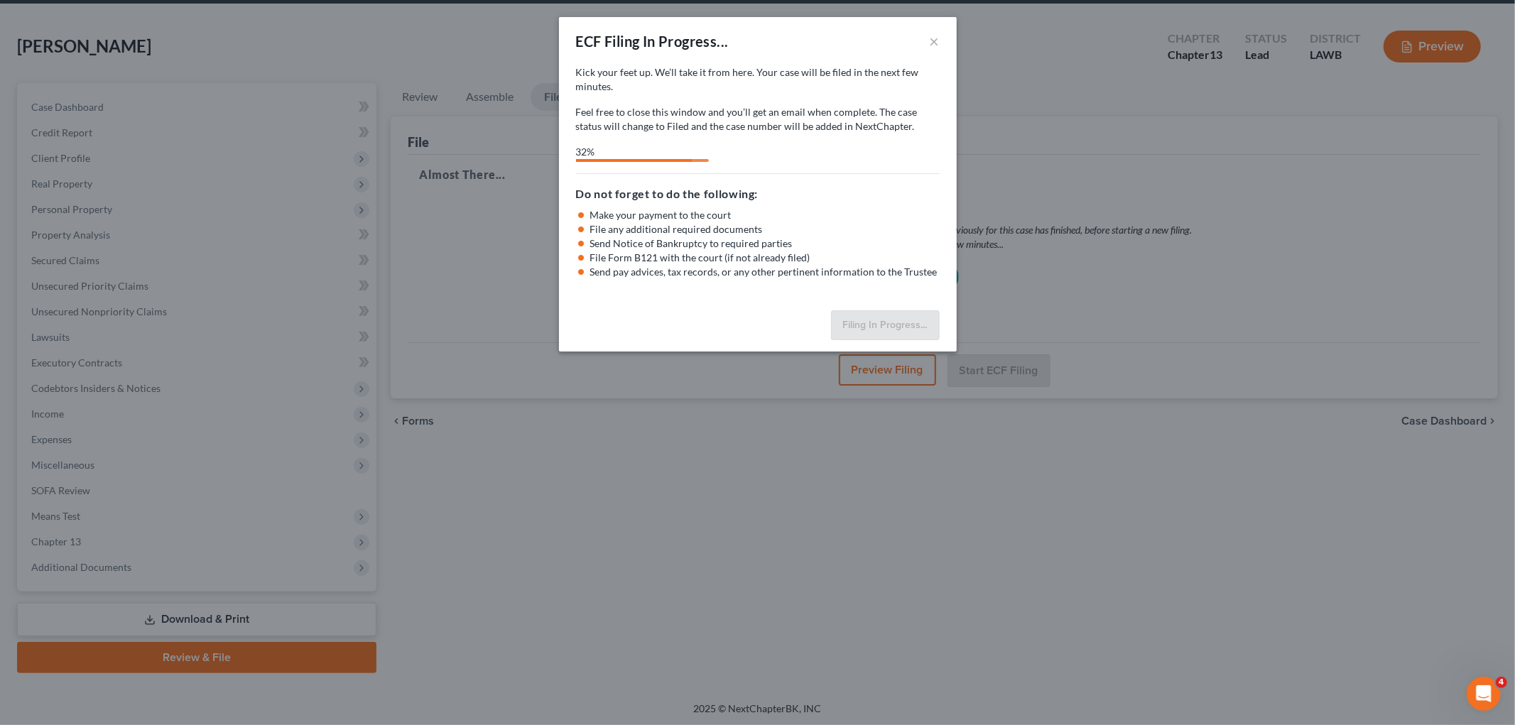
select select "3"
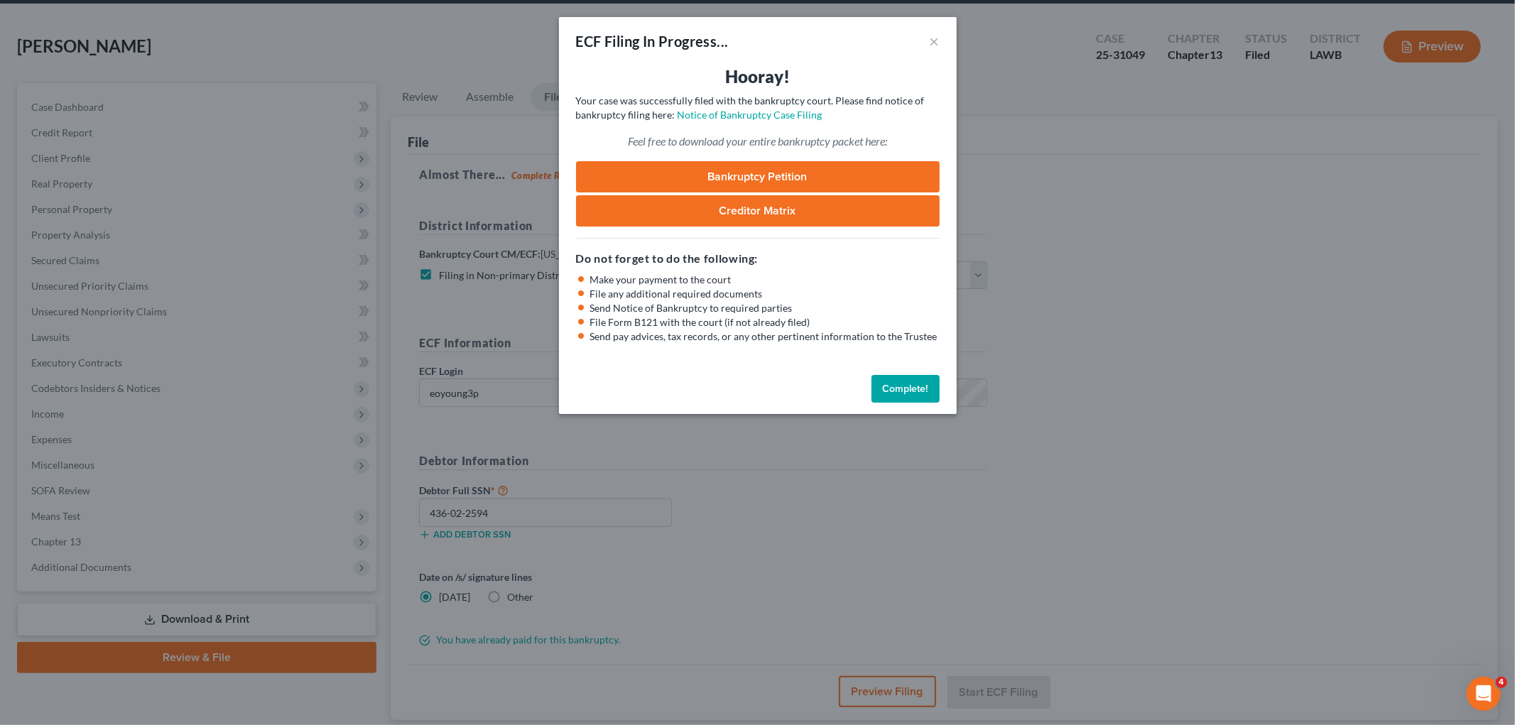
click at [891, 391] on button "Complete!" at bounding box center [905, 389] width 68 height 28
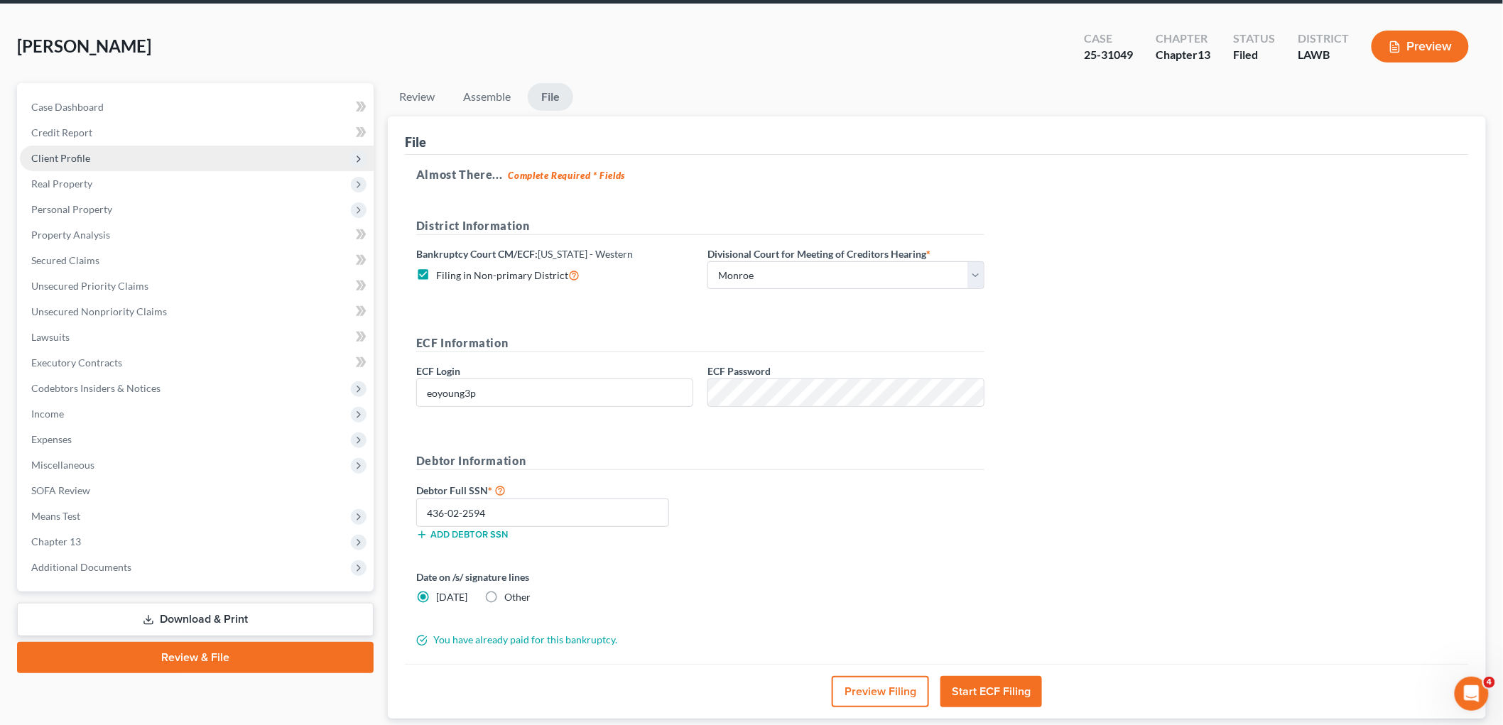
click at [94, 158] on span "Client Profile" at bounding box center [197, 159] width 354 height 26
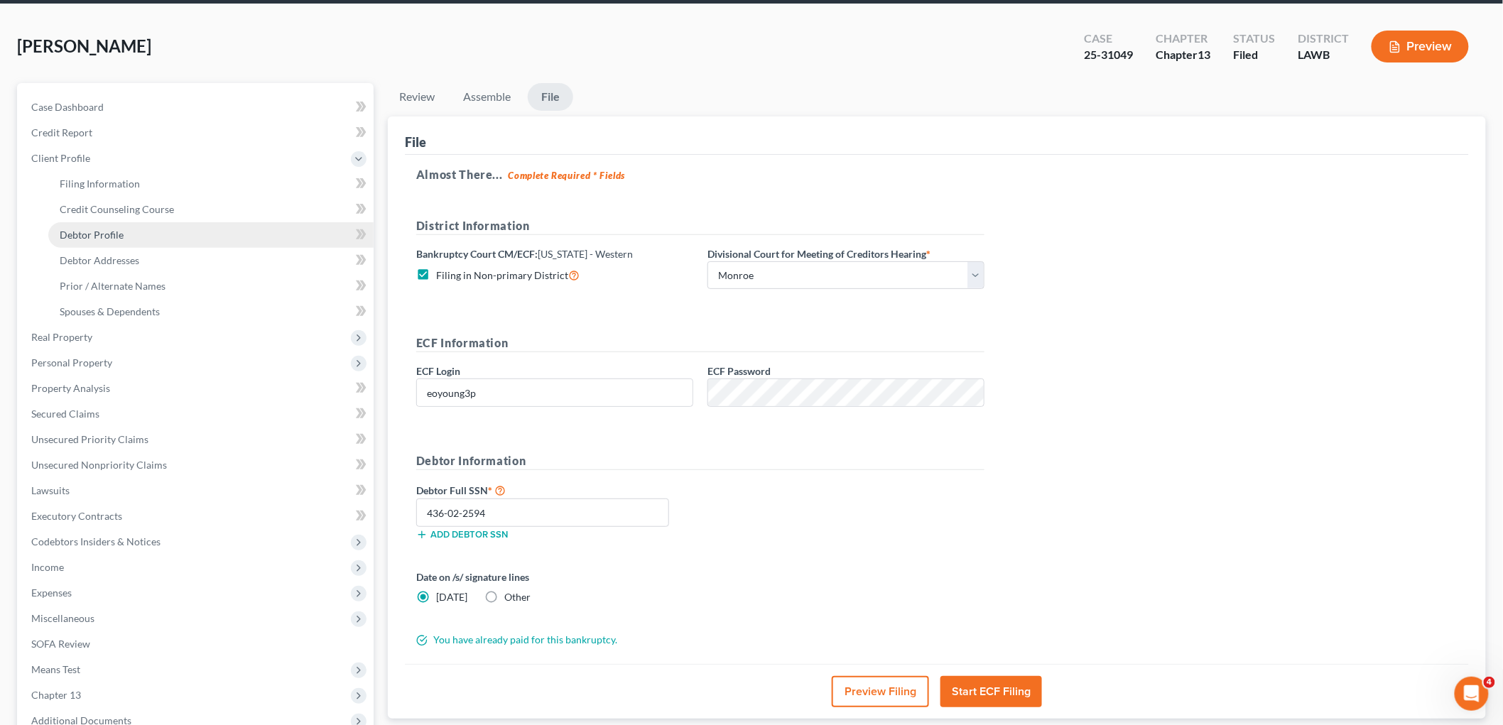
click at [114, 234] on span "Debtor Profile" at bounding box center [92, 235] width 64 height 12
select select "3"
select select "0"
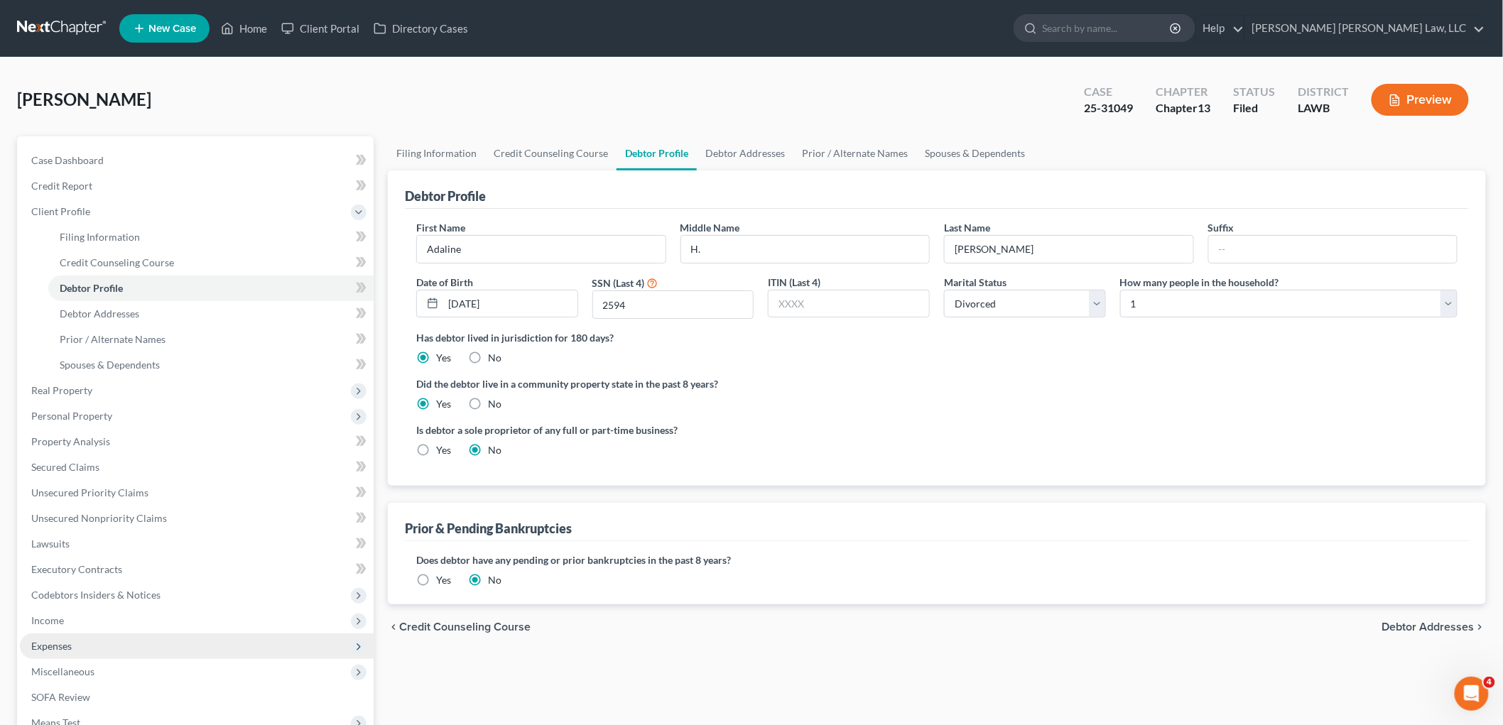
click at [84, 641] on span "Expenses" at bounding box center [197, 646] width 354 height 26
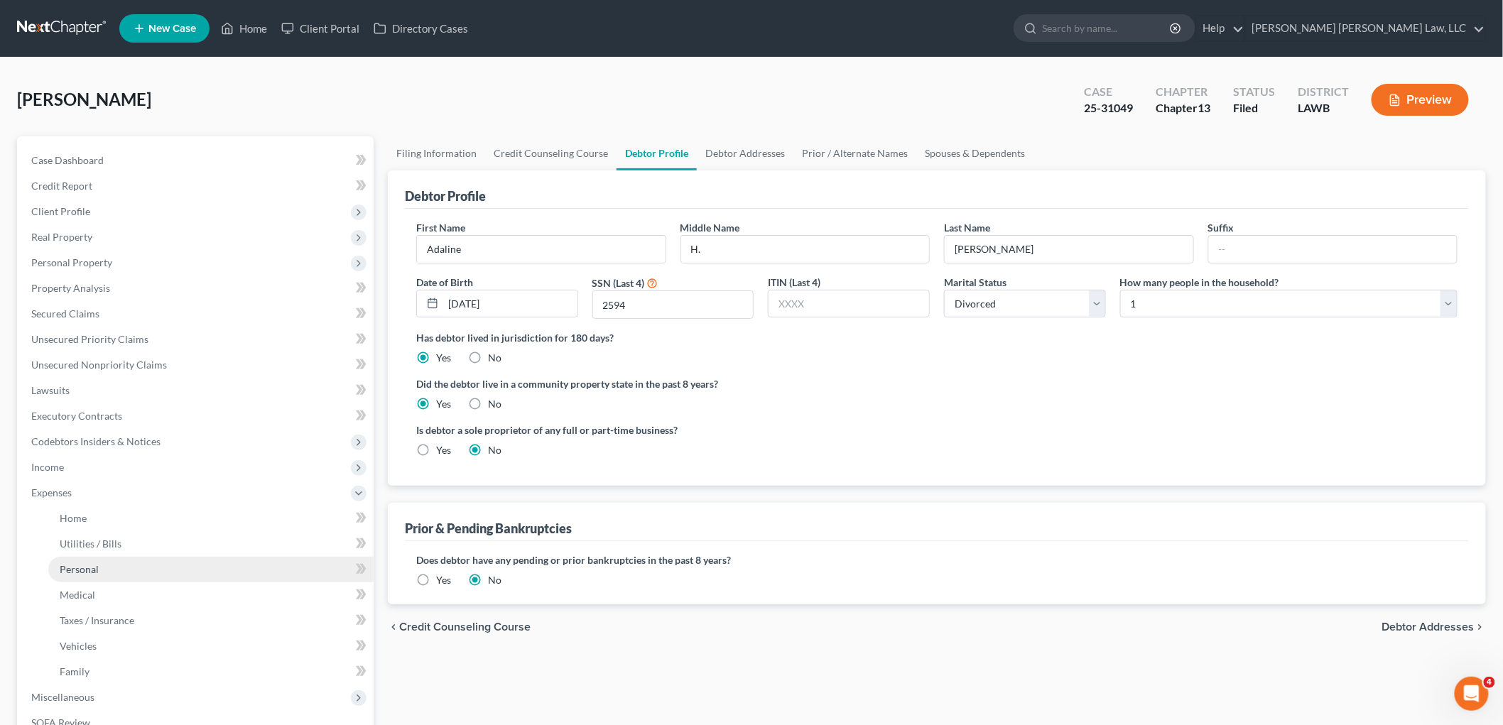
click at [109, 559] on link "Personal" at bounding box center [210, 570] width 325 height 26
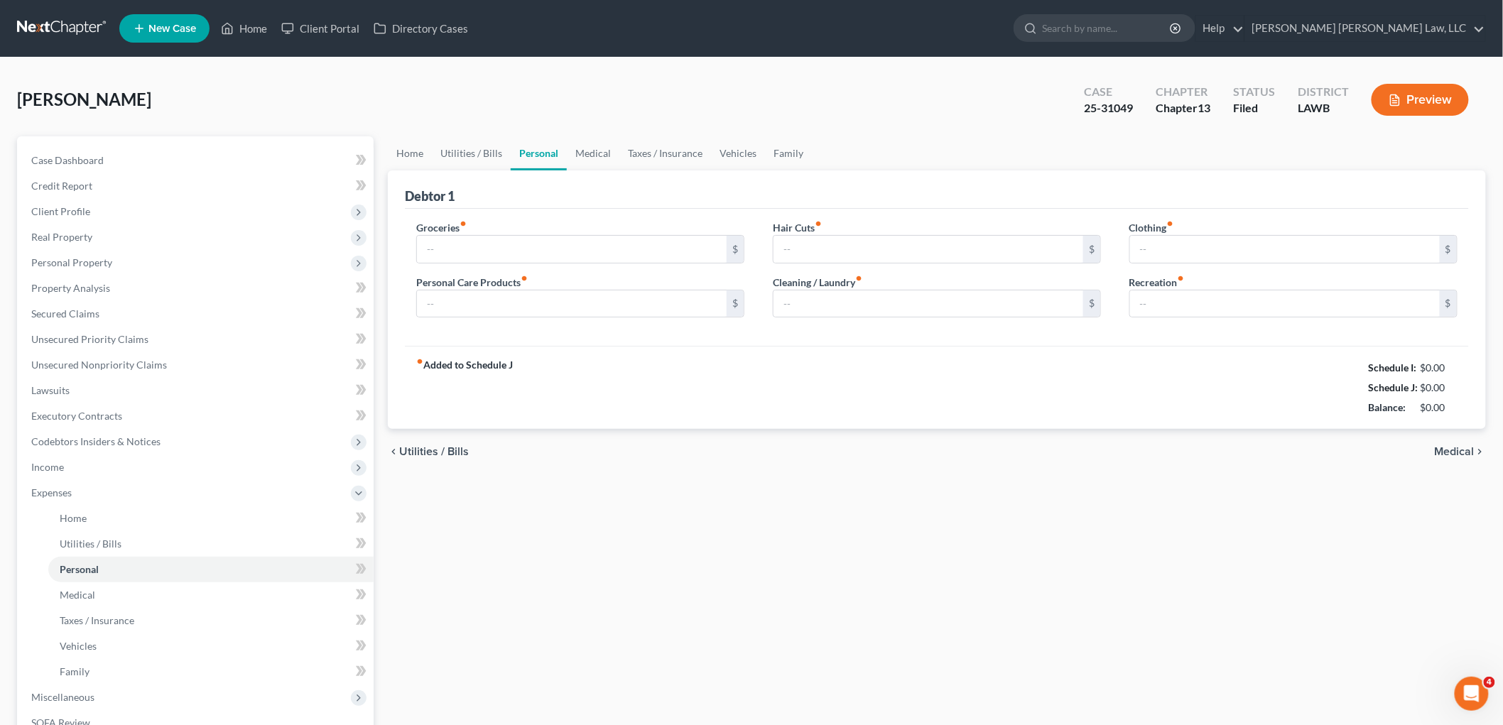
type input "497.00"
type input "50.00"
type input "45.00"
type input "93.00"
type input "25.00"
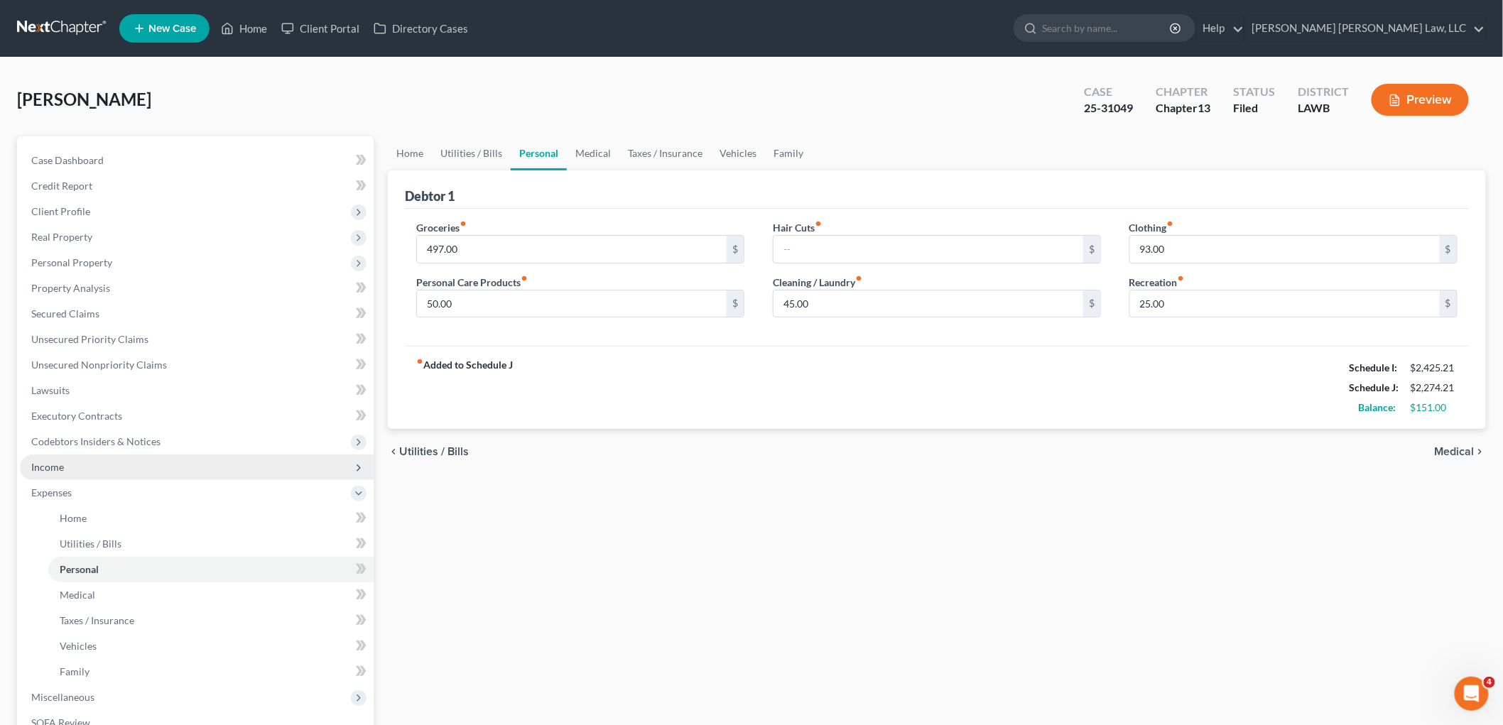
click at [95, 464] on span "Income" at bounding box center [197, 467] width 354 height 26
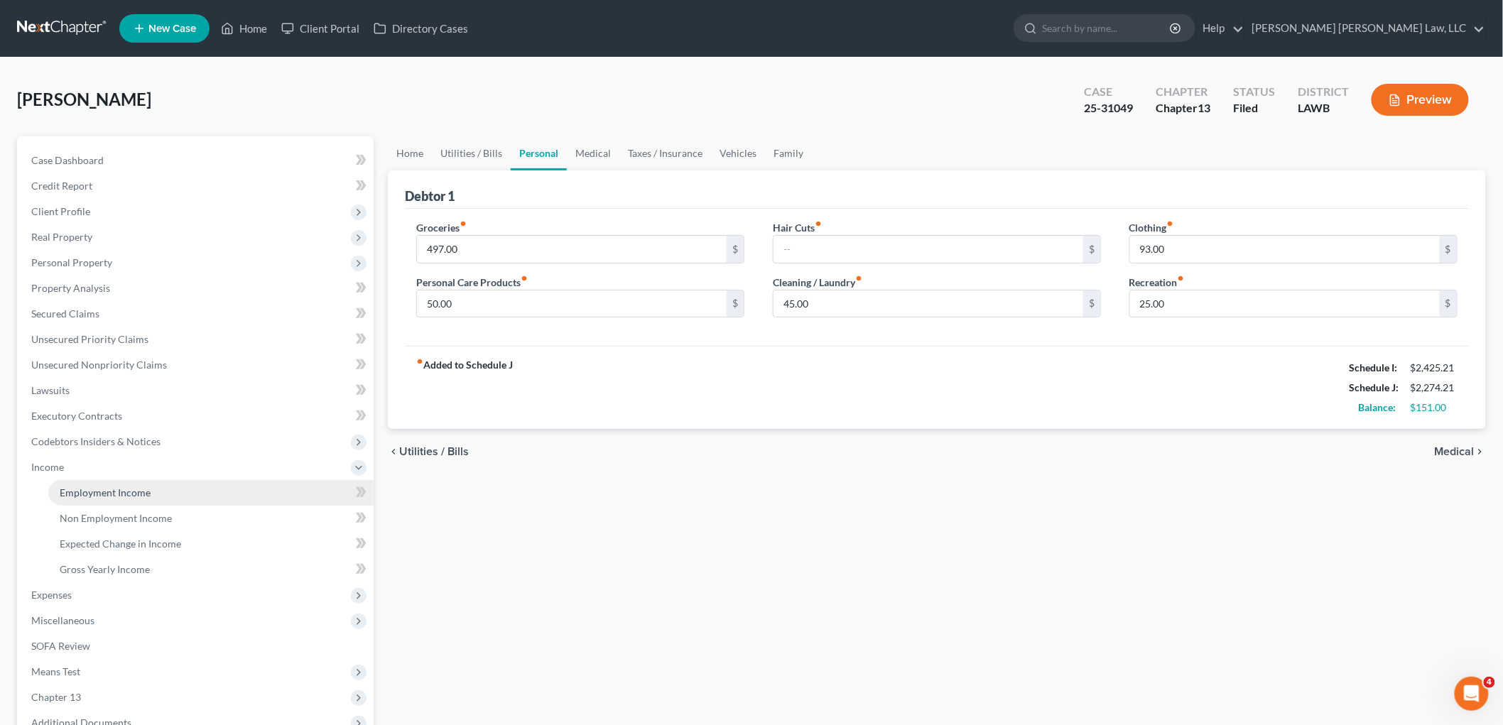
click at [111, 486] on span "Employment Income" at bounding box center [105, 492] width 91 height 12
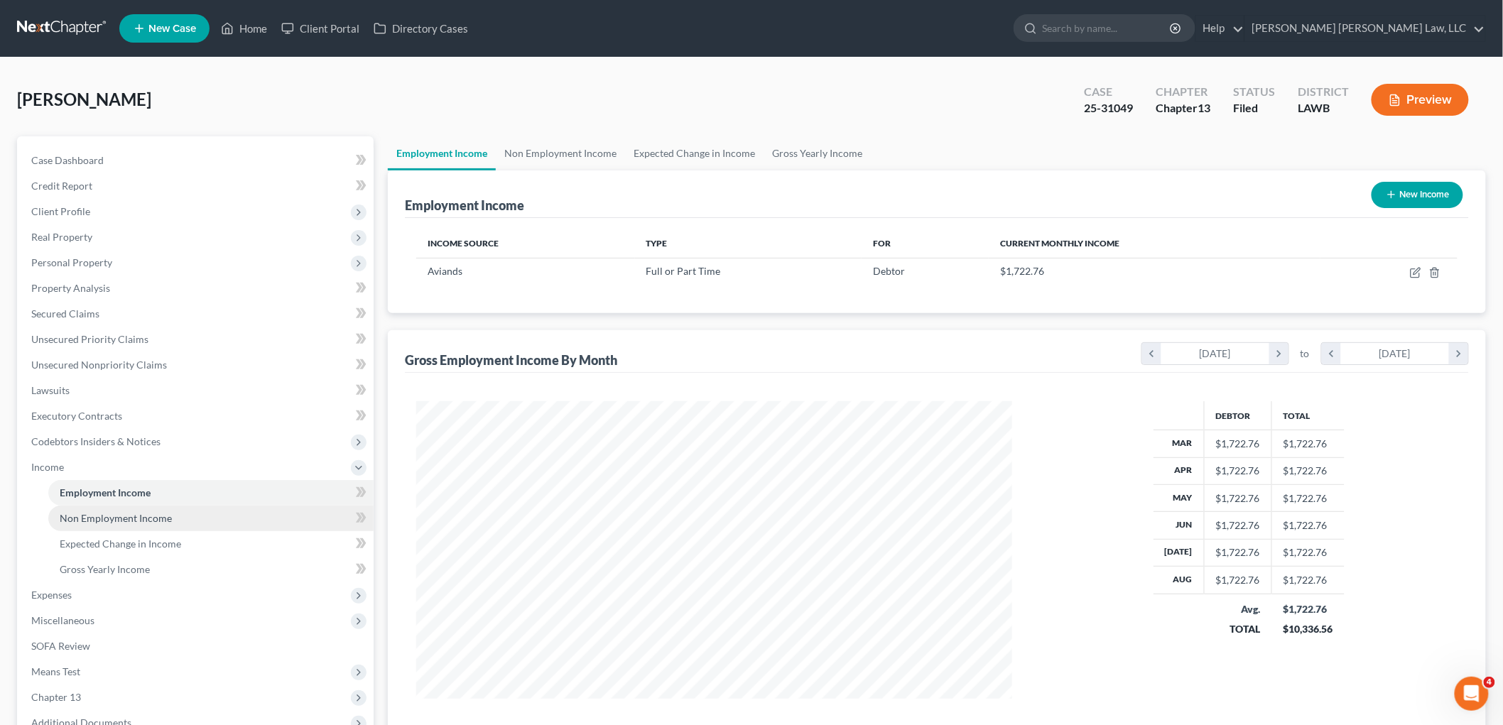
scroll to position [297, 623]
click at [114, 517] on span "Non Employment Income" at bounding box center [116, 518] width 112 height 12
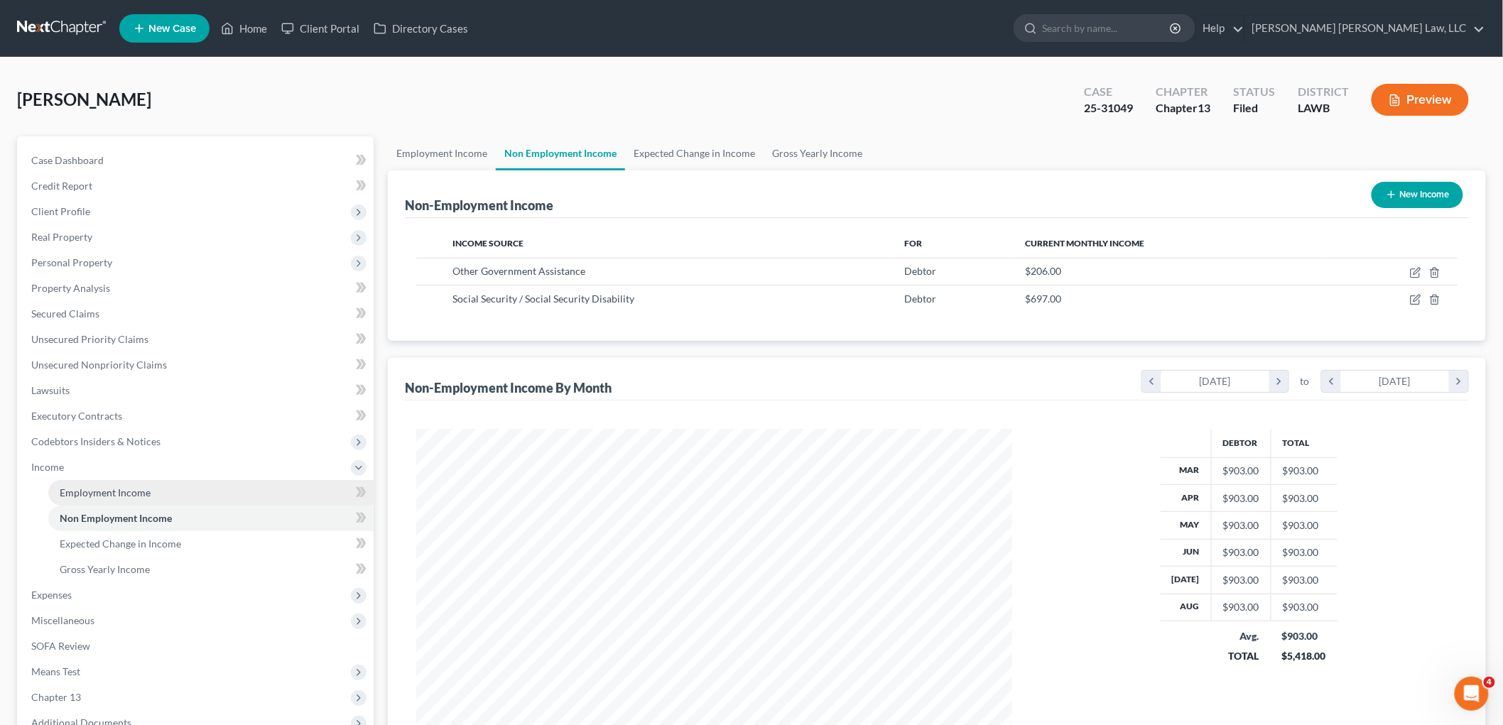
scroll to position [297, 623]
click at [159, 494] on link "Employment Income" at bounding box center [210, 493] width 325 height 26
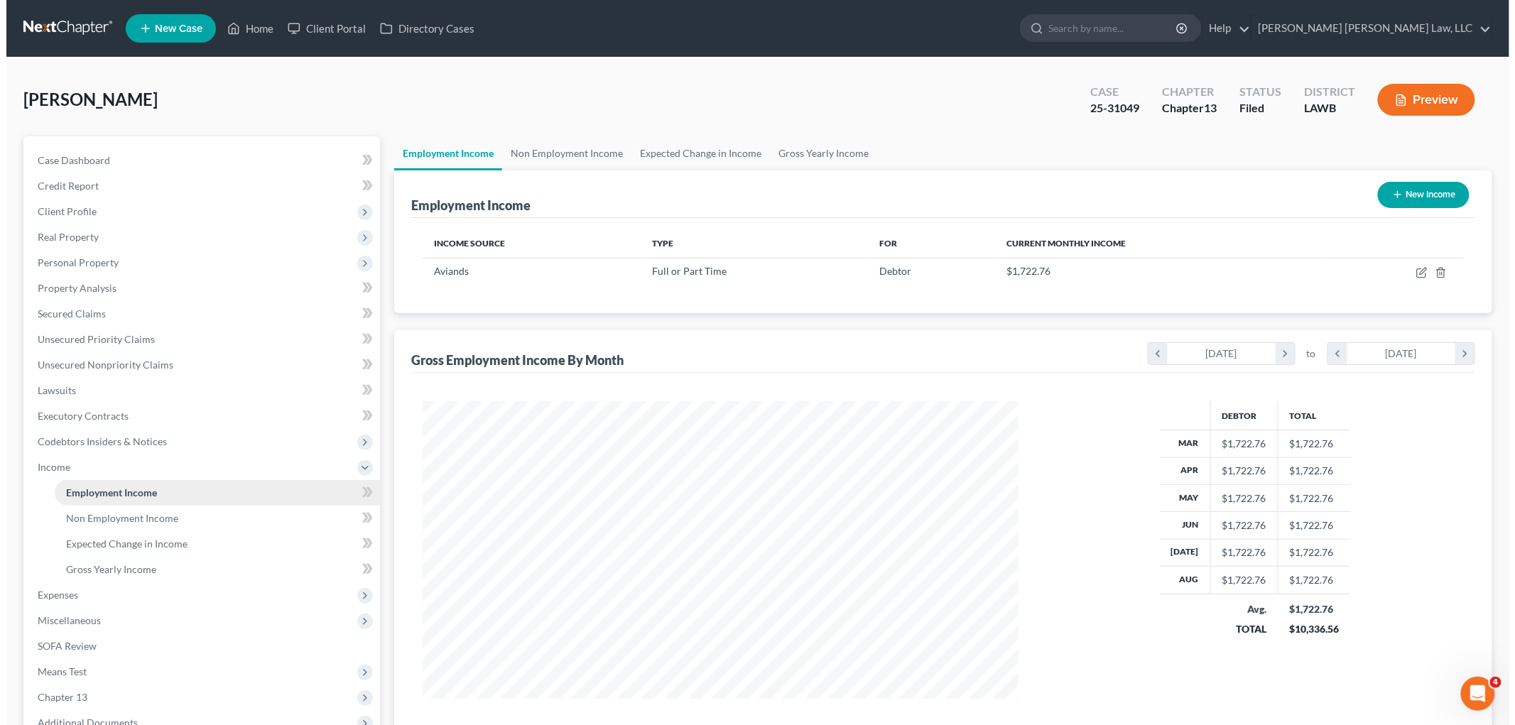
scroll to position [297, 623]
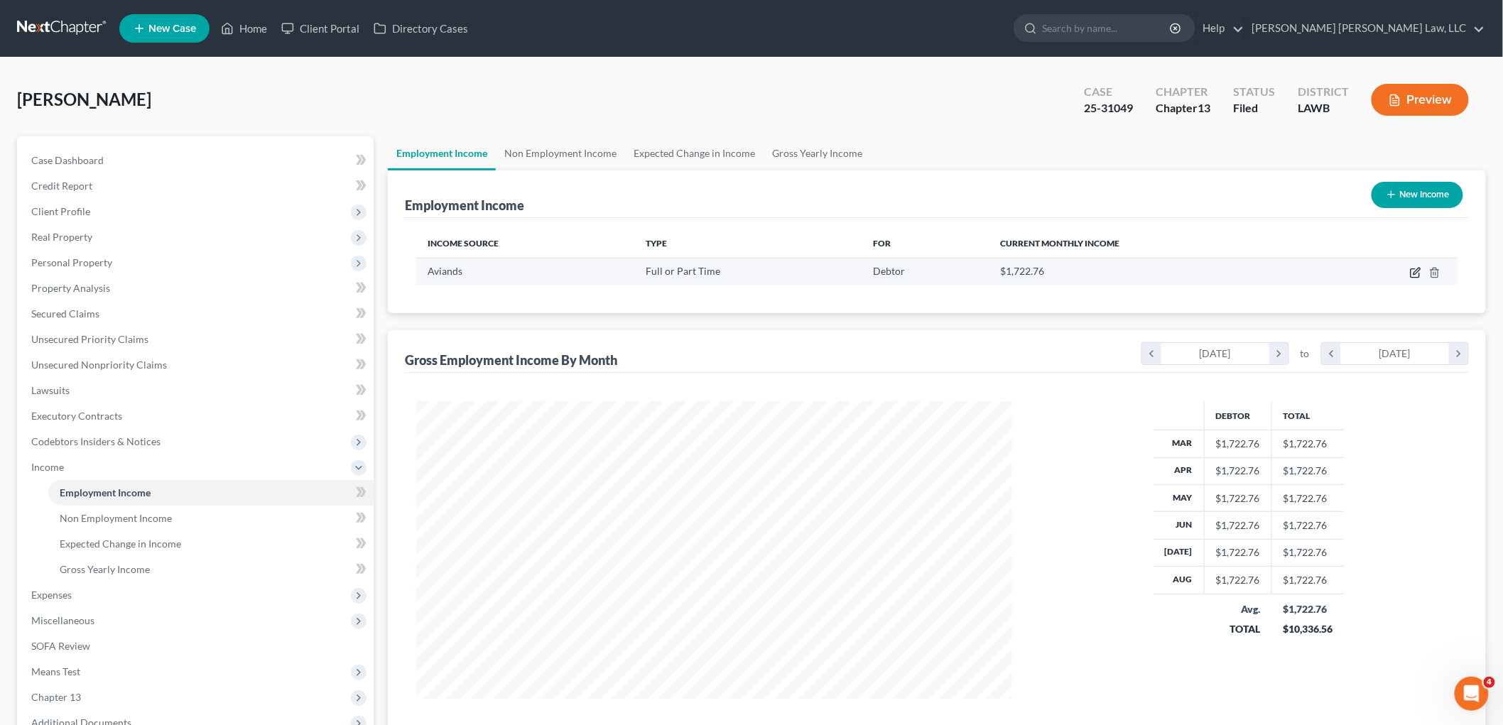
click at [1411, 274] on icon "button" at bounding box center [1414, 273] width 9 height 9
select select "0"
select select "45"
select select "3"
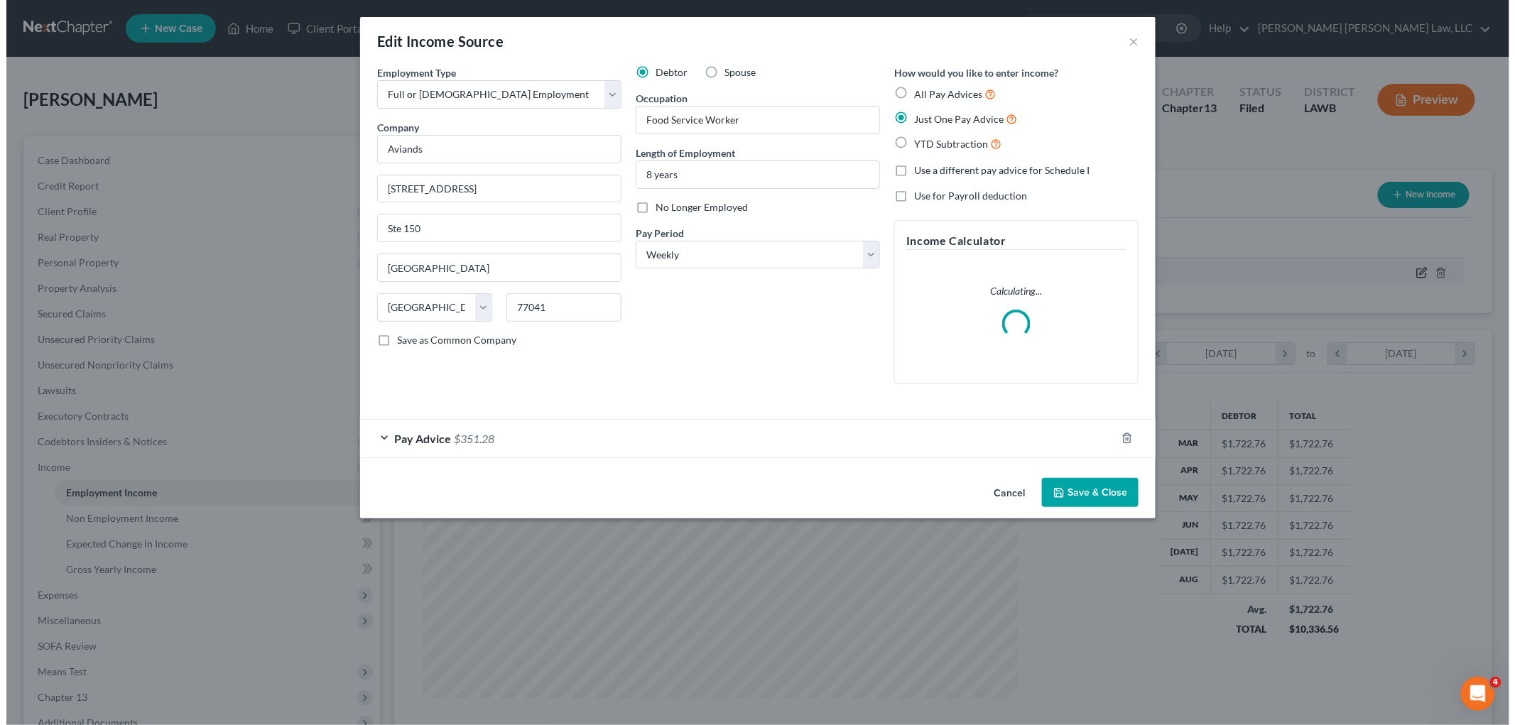
scroll to position [300, 629]
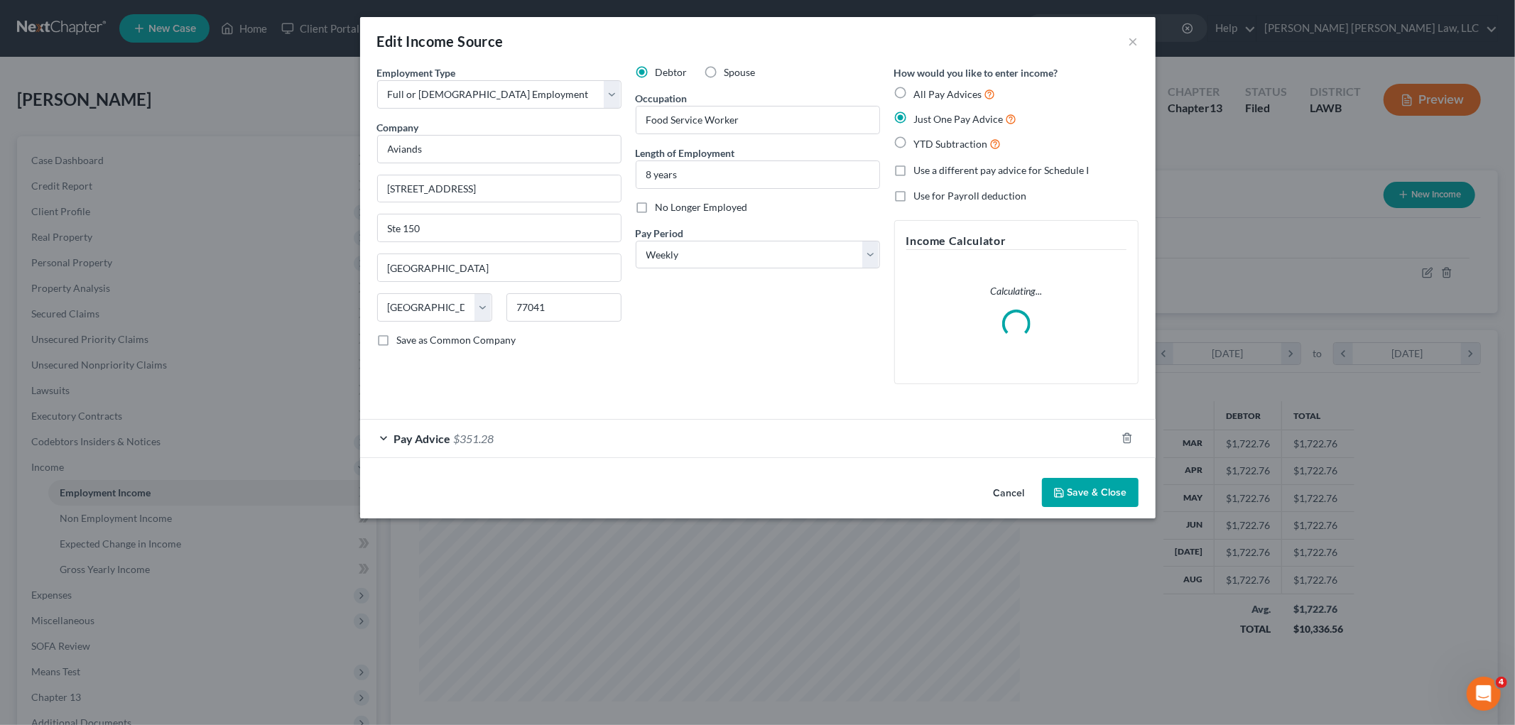
click at [601, 443] on div "Pay Advice $351.28" at bounding box center [738, 439] width 756 height 38
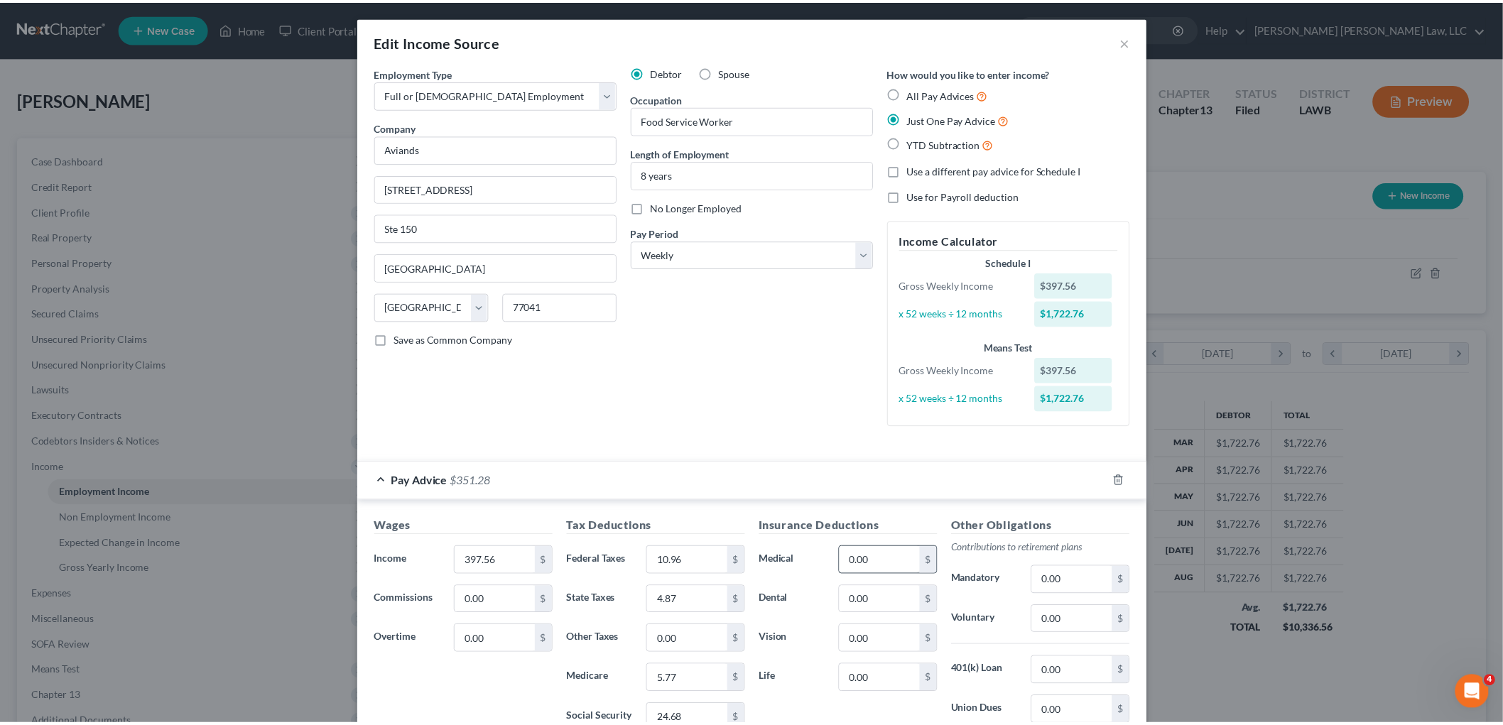
scroll to position [201, 0]
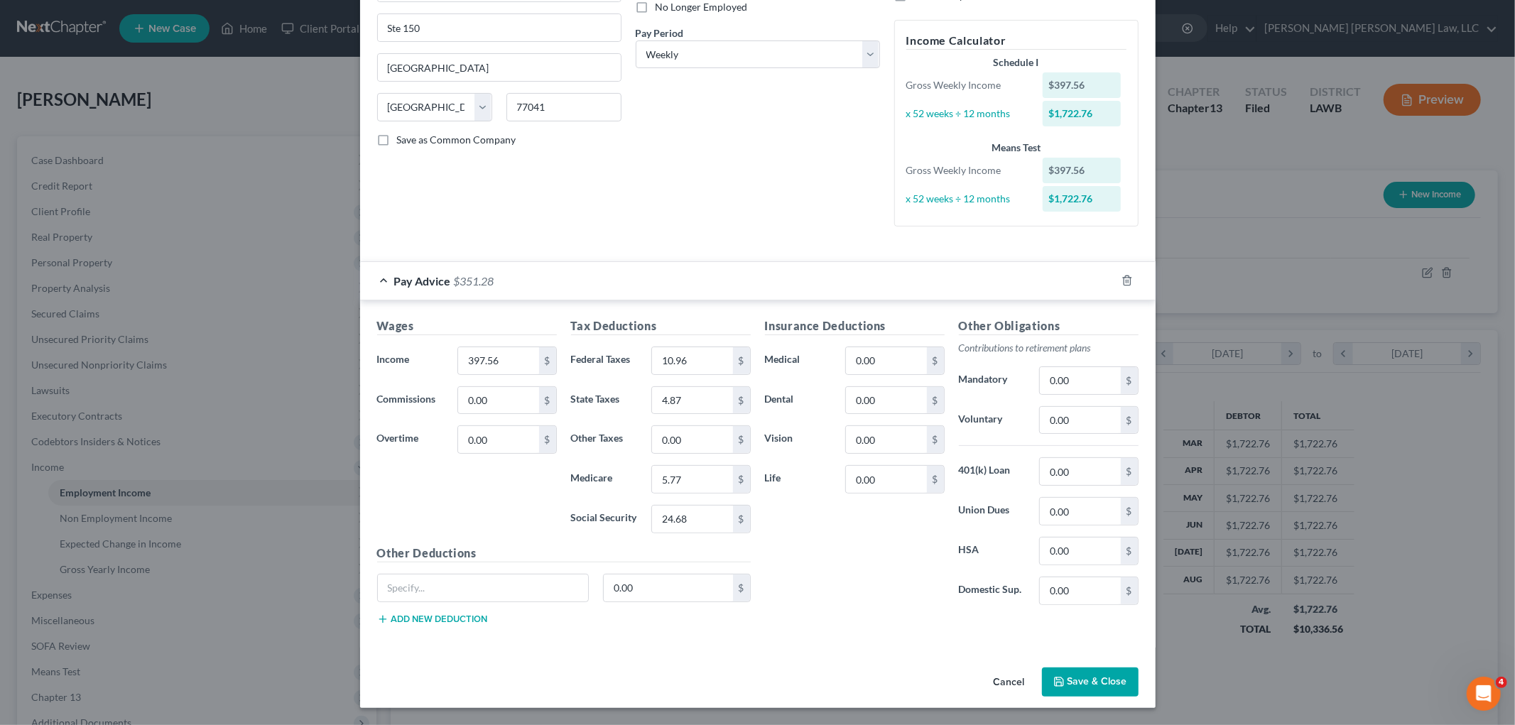
click at [1056, 680] on polyline "button" at bounding box center [1058, 678] width 4 height 2
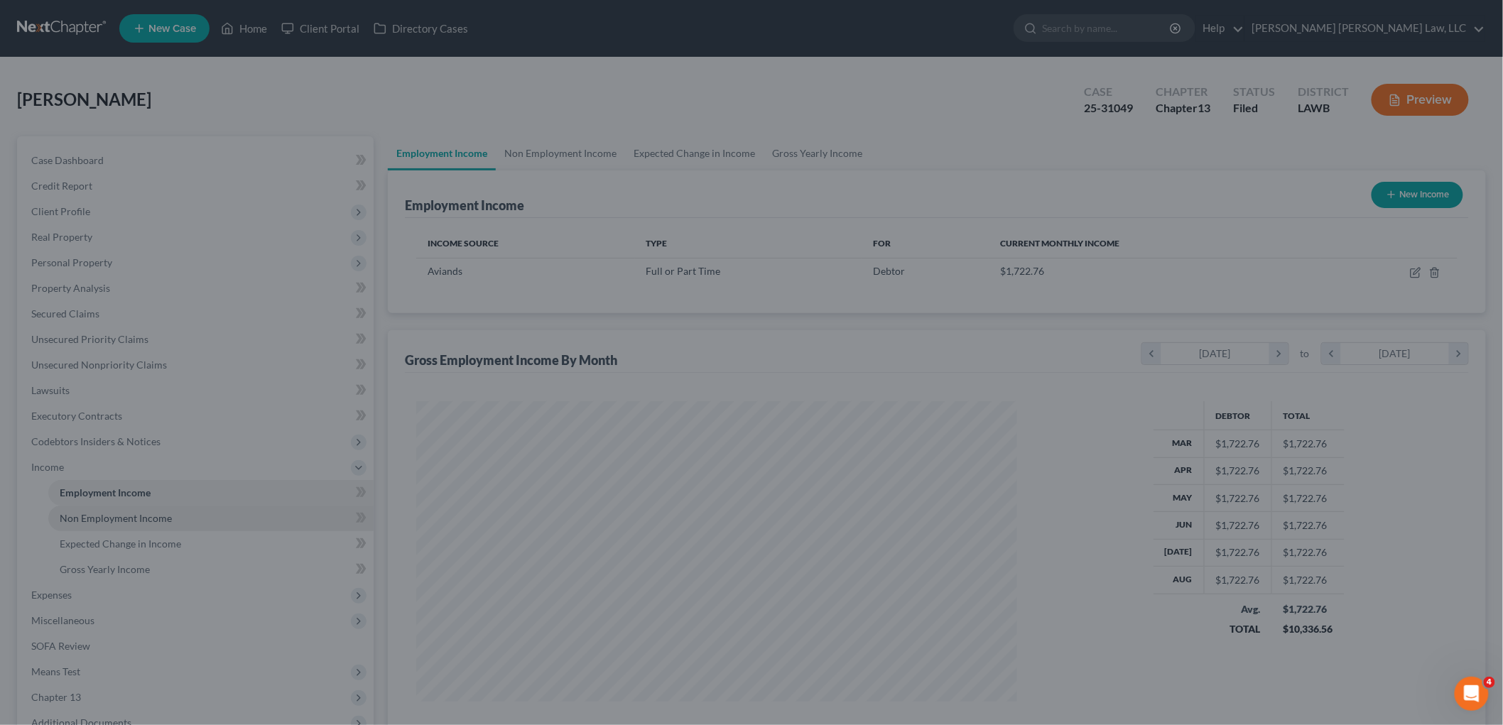
scroll to position [709832, 709505]
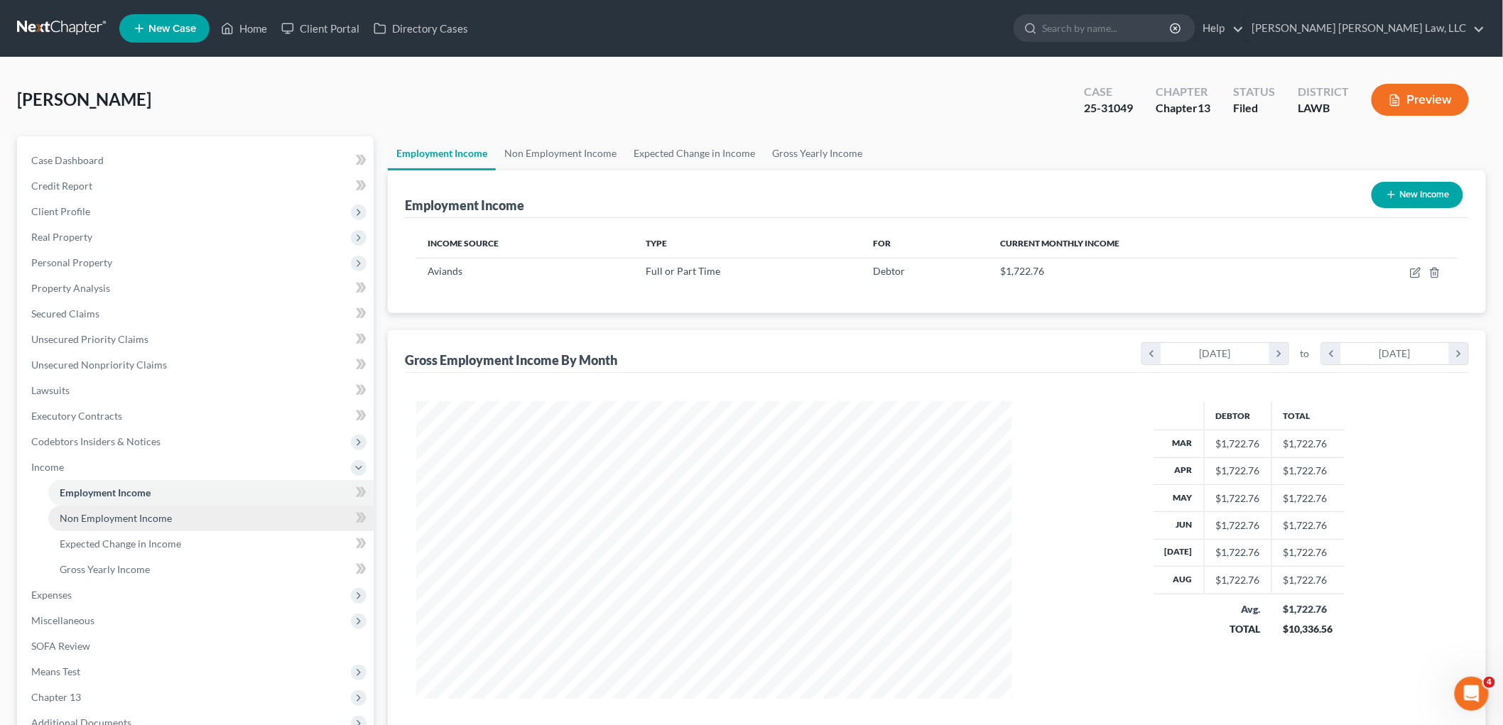
click at [146, 519] on span "Non Employment Income" at bounding box center [116, 518] width 112 height 12
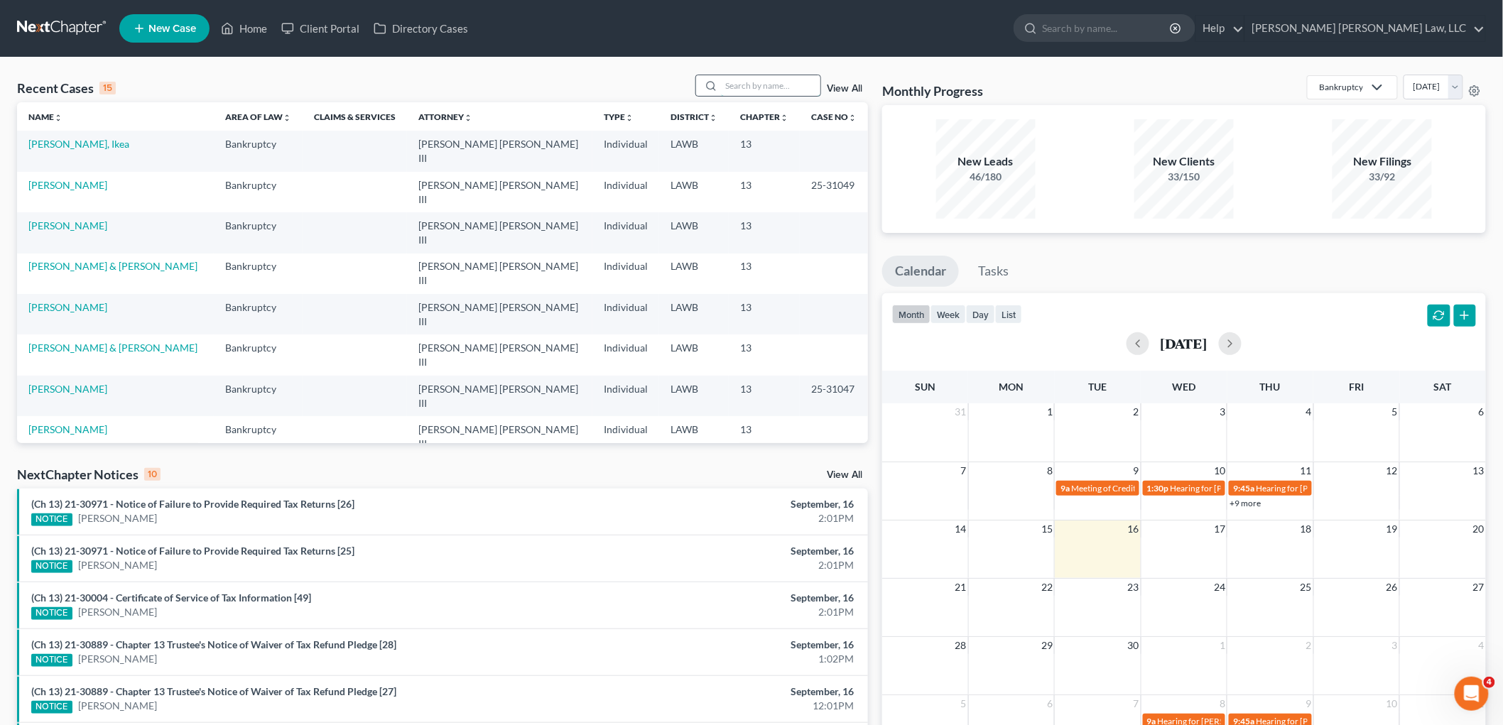
click at [763, 79] on input "search" at bounding box center [770, 85] width 99 height 21
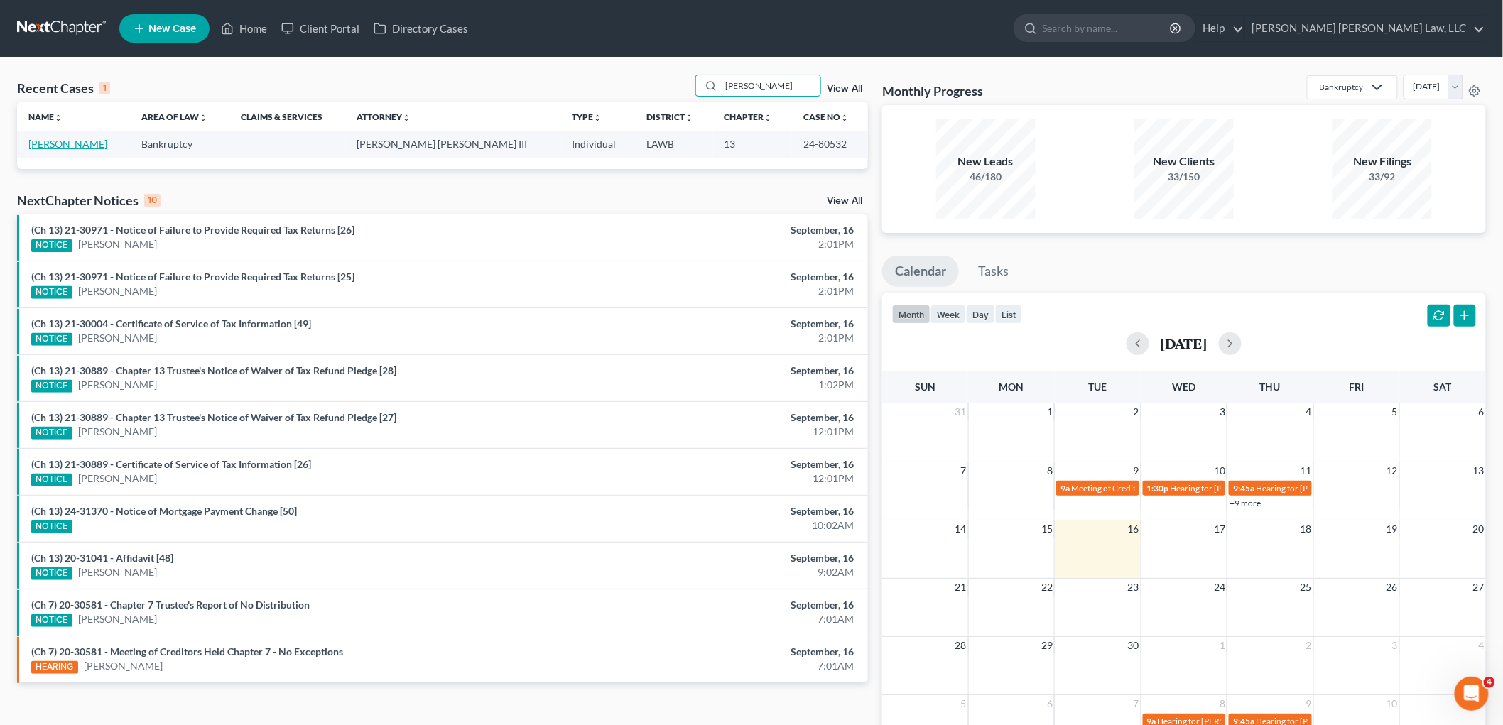
type input "jessica warner"
click at [50, 149] on link "Warner, Jessica" at bounding box center [67, 144] width 79 height 12
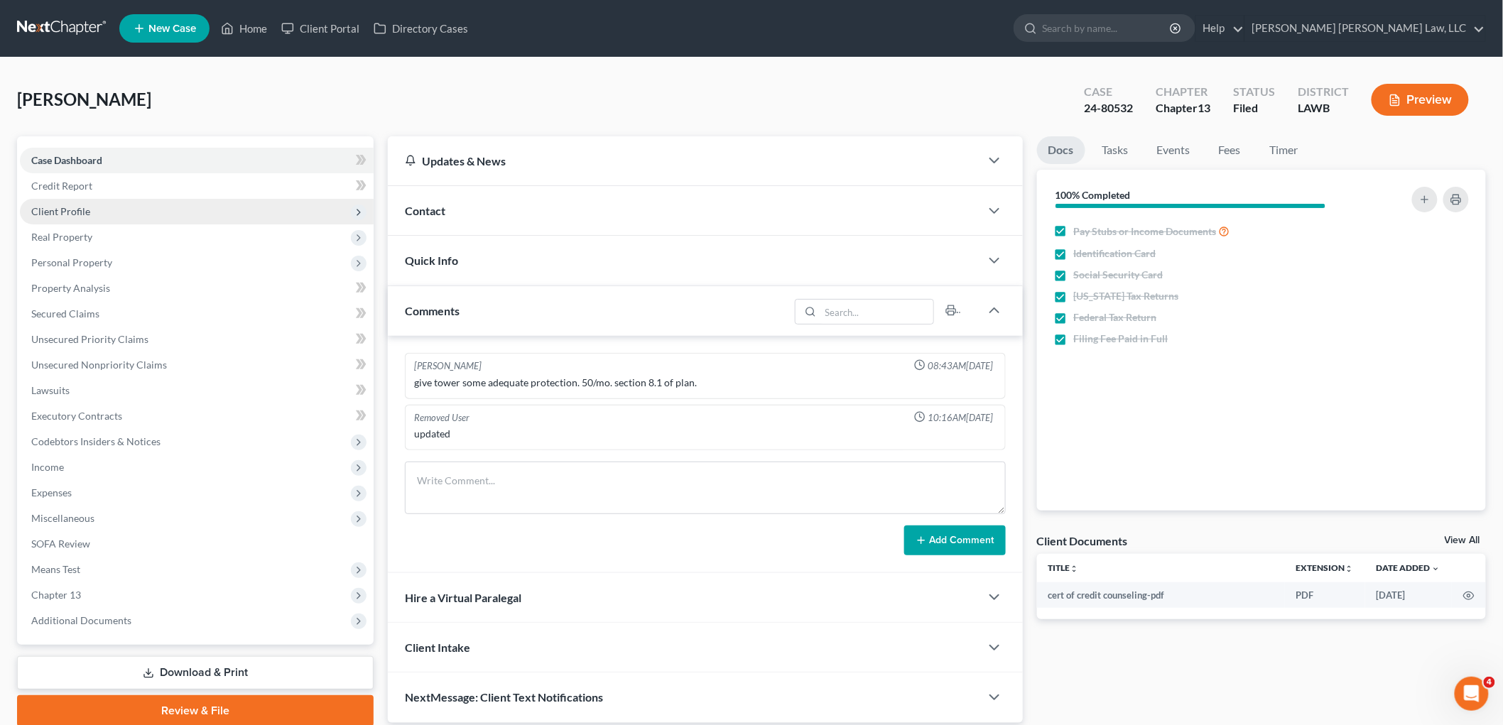
click at [65, 215] on span "Client Profile" at bounding box center [60, 211] width 59 height 12
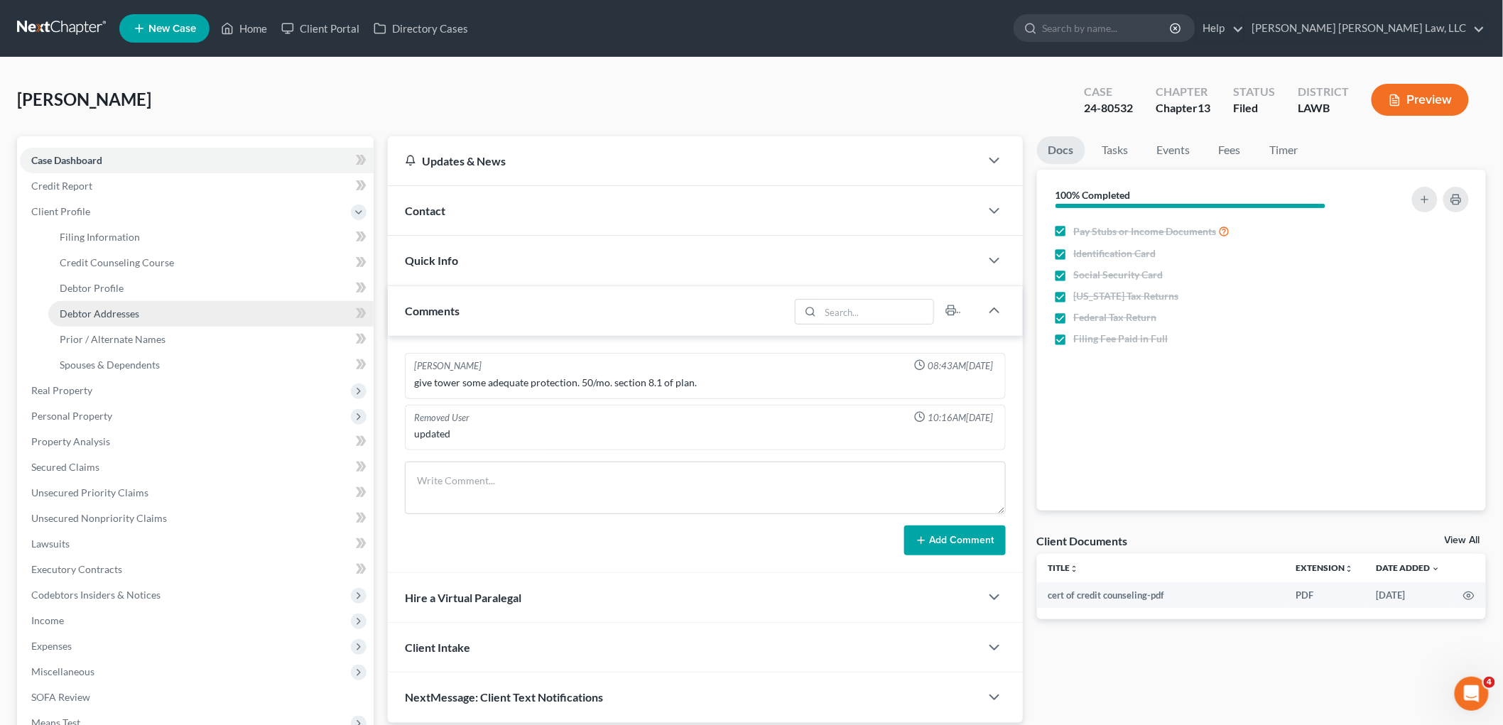
click at [84, 315] on span "Debtor Addresses" at bounding box center [100, 313] width 80 height 12
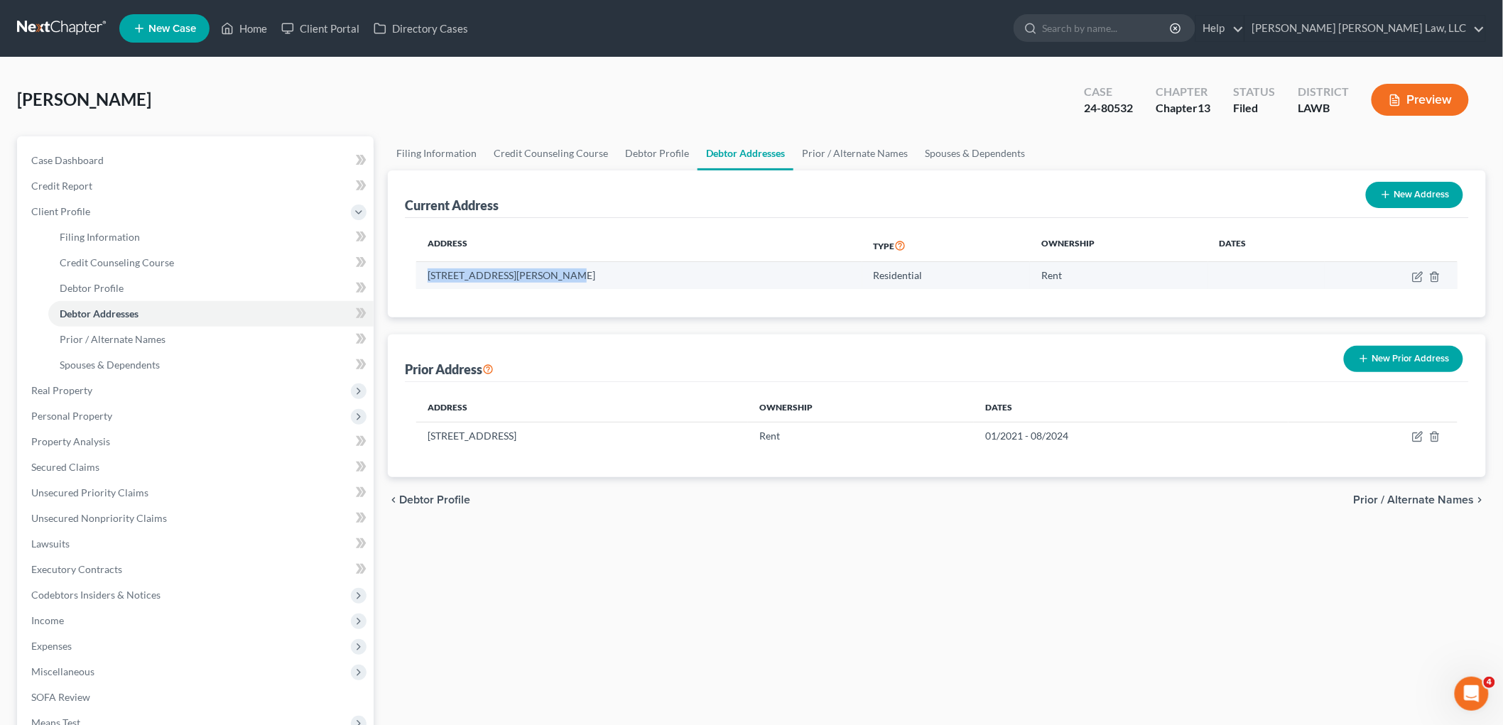
drag, startPoint x: 554, startPoint y: 276, endPoint x: 428, endPoint y: 274, distance: 125.7
click at [428, 274] on td "5500 Perkins Road, Apt 2332, Baton Rouge, LA 70808" at bounding box center [639, 275] width 446 height 27
copy td "5500 Perkins Road, Apt 2332"
click at [65, 26] on link at bounding box center [62, 29] width 91 height 26
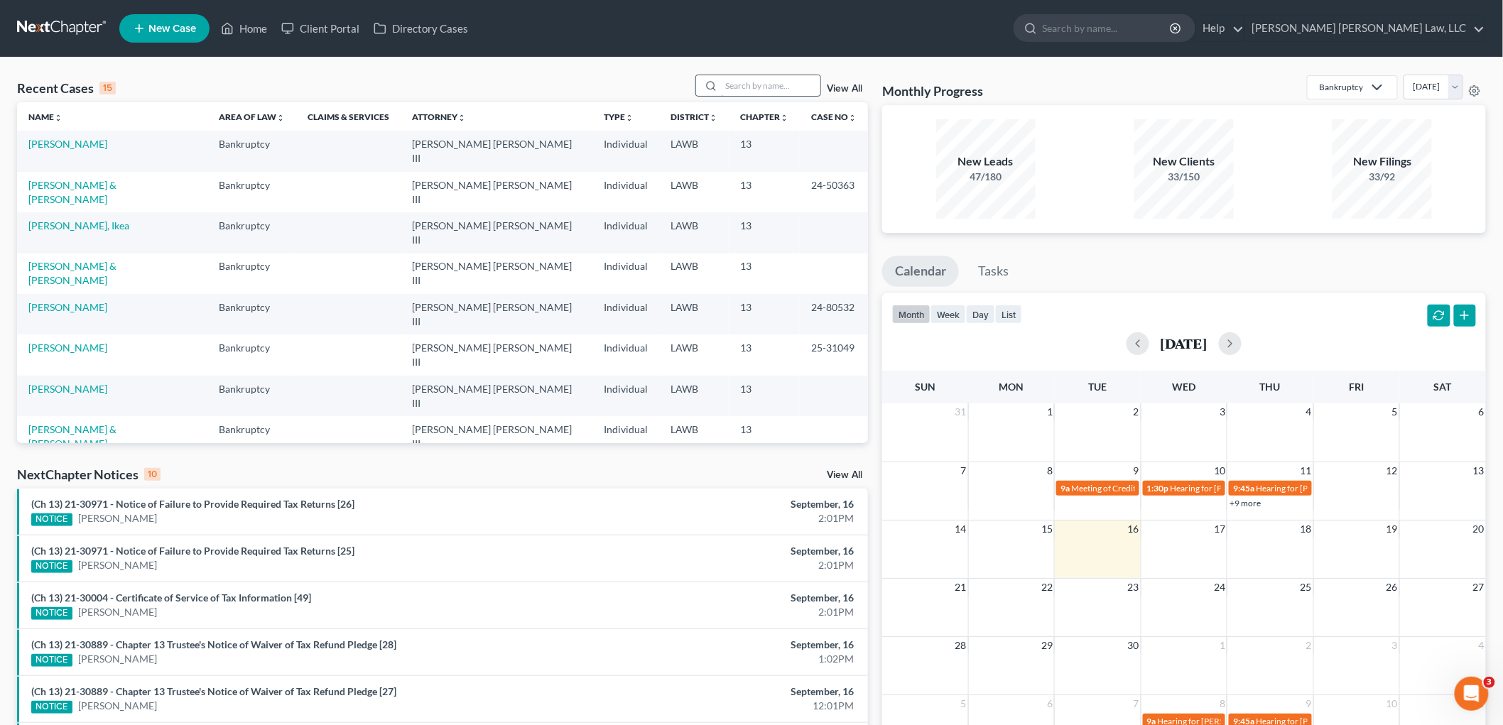
click at [772, 84] on input "search" at bounding box center [770, 85] width 99 height 21
click at [760, 85] on input "search" at bounding box center [770, 85] width 99 height 21
click at [748, 92] on input "search" at bounding box center [770, 85] width 99 height 21
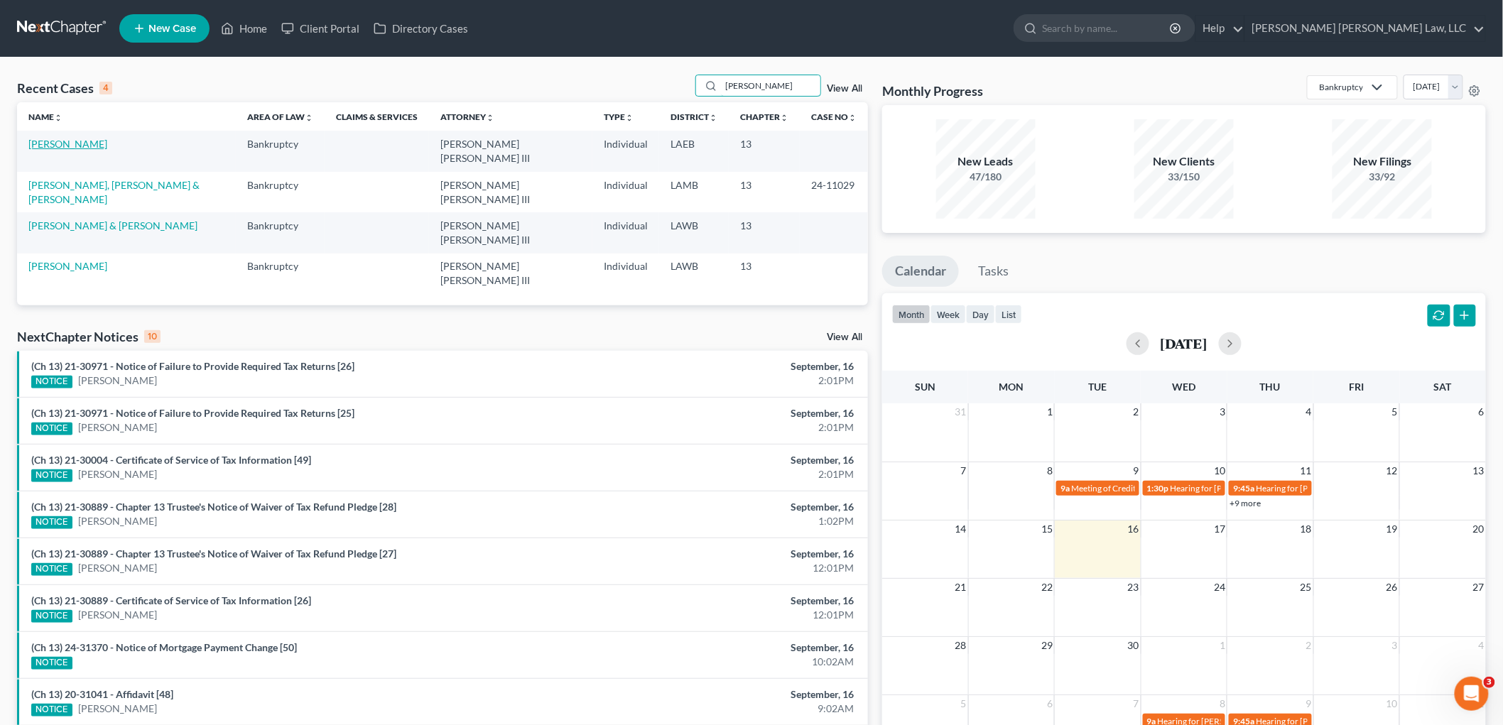
type input "randolph"
click at [107, 143] on link "[PERSON_NAME]" at bounding box center [67, 144] width 79 height 12
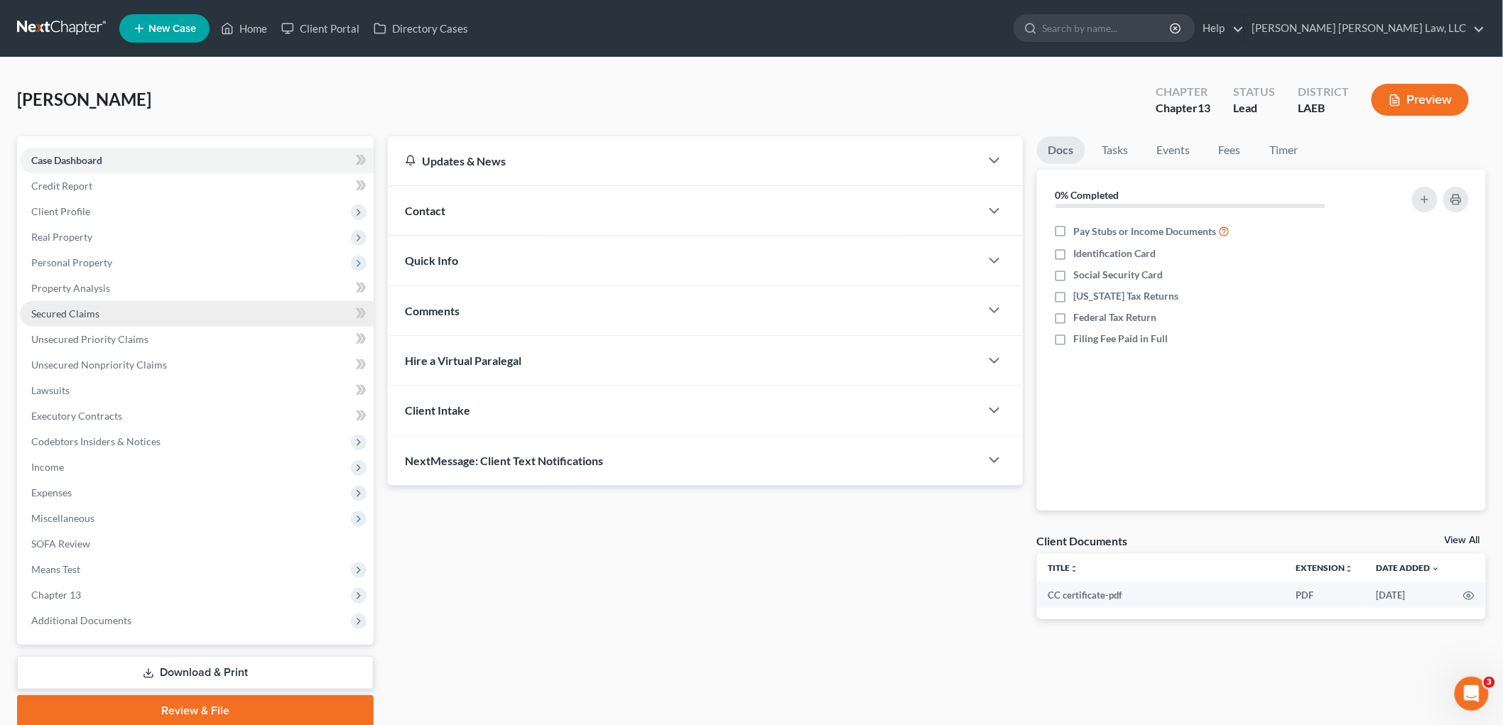
drag, startPoint x: 119, startPoint y: 312, endPoint x: 126, endPoint y: 314, distance: 7.9
click at [119, 312] on link "Secured Claims" at bounding box center [197, 314] width 354 height 26
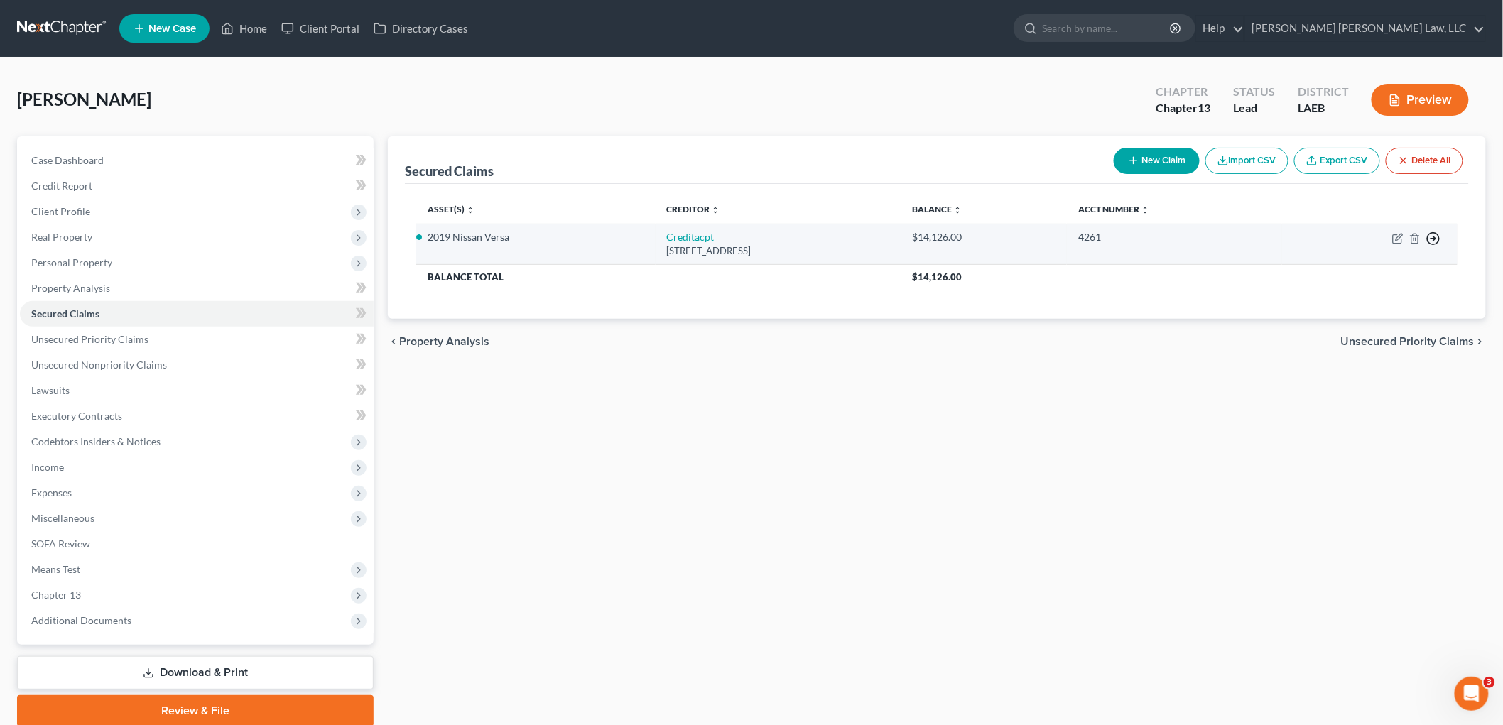
click at [1437, 233] on circle "button" at bounding box center [1433, 239] width 12 height 12
click at [1361, 273] on link "Move to F" at bounding box center [1368, 273] width 119 height 24
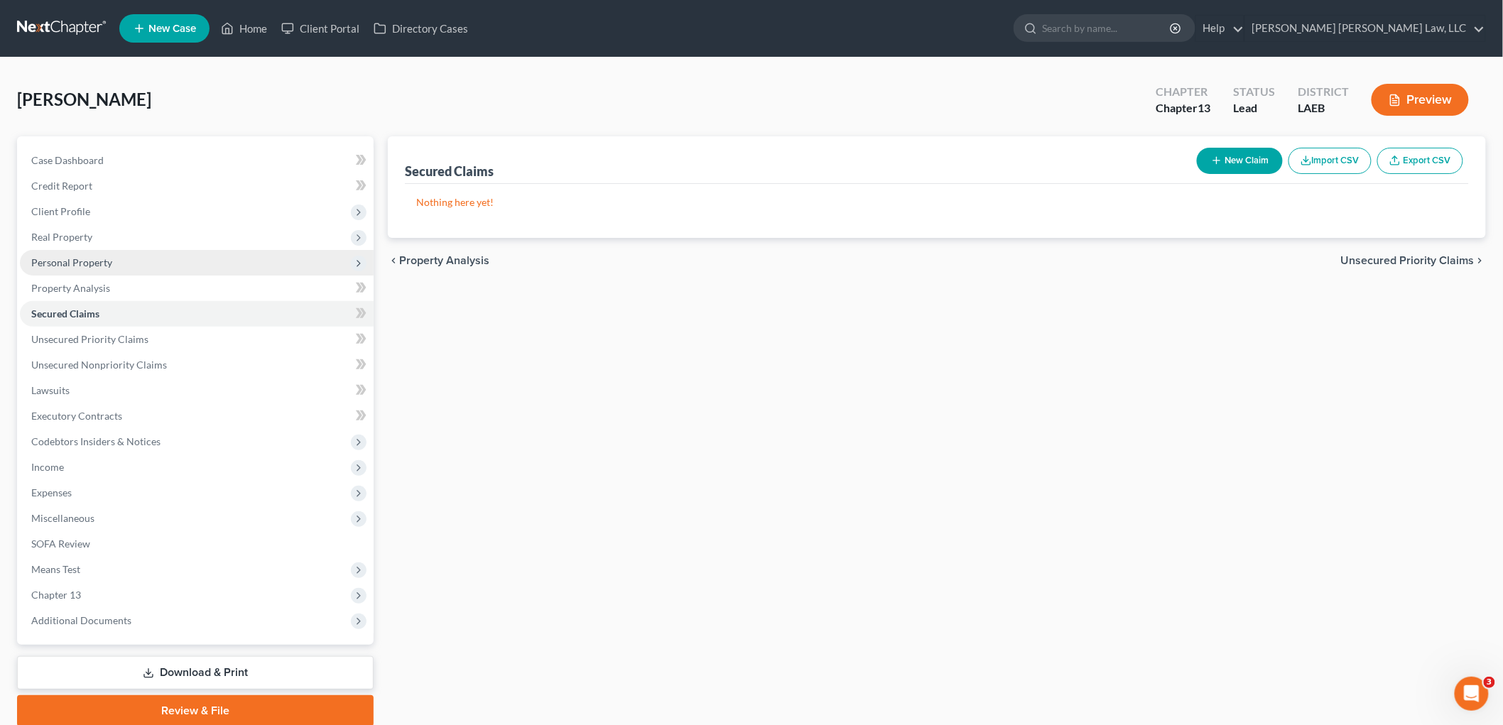
click at [109, 256] on span "Personal Property" at bounding box center [71, 262] width 81 height 12
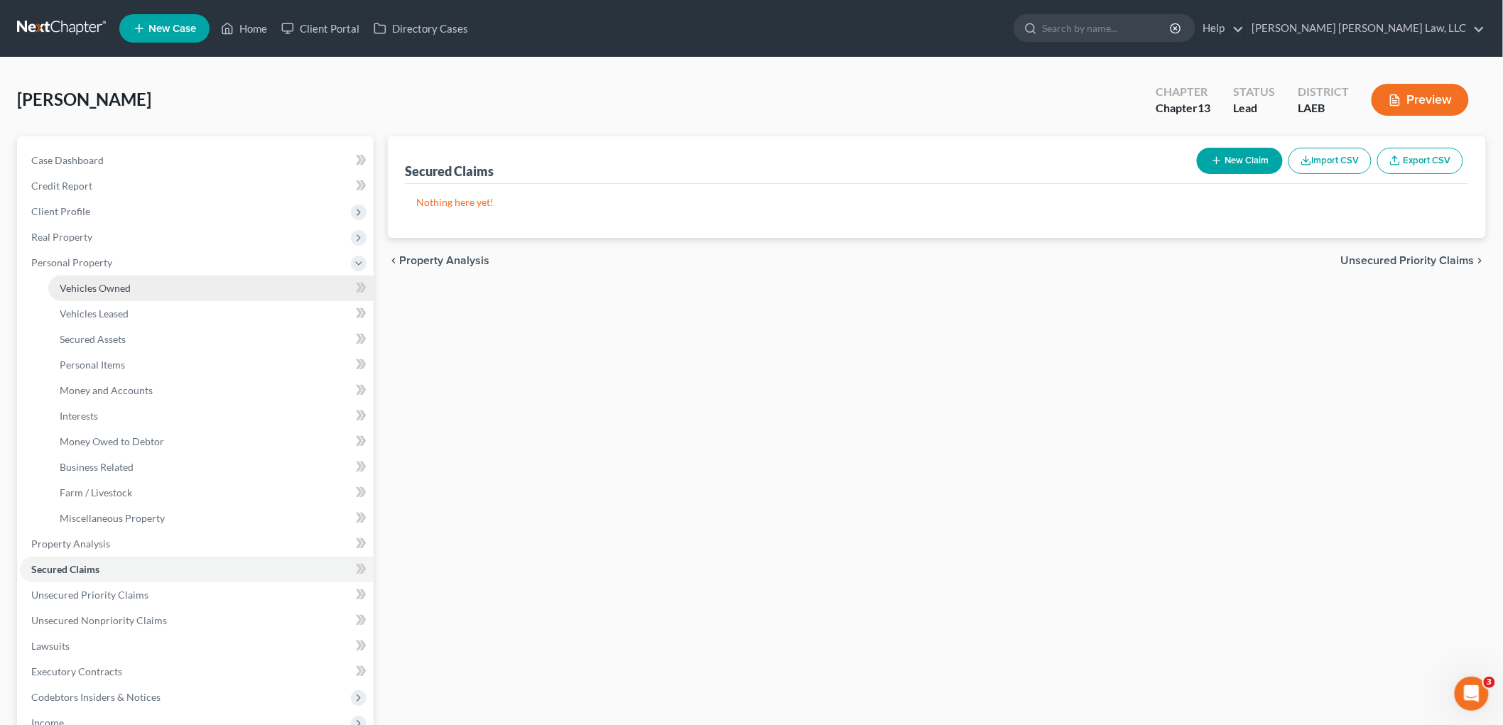
click at [111, 282] on span "Vehicles Owned" at bounding box center [95, 288] width 71 height 12
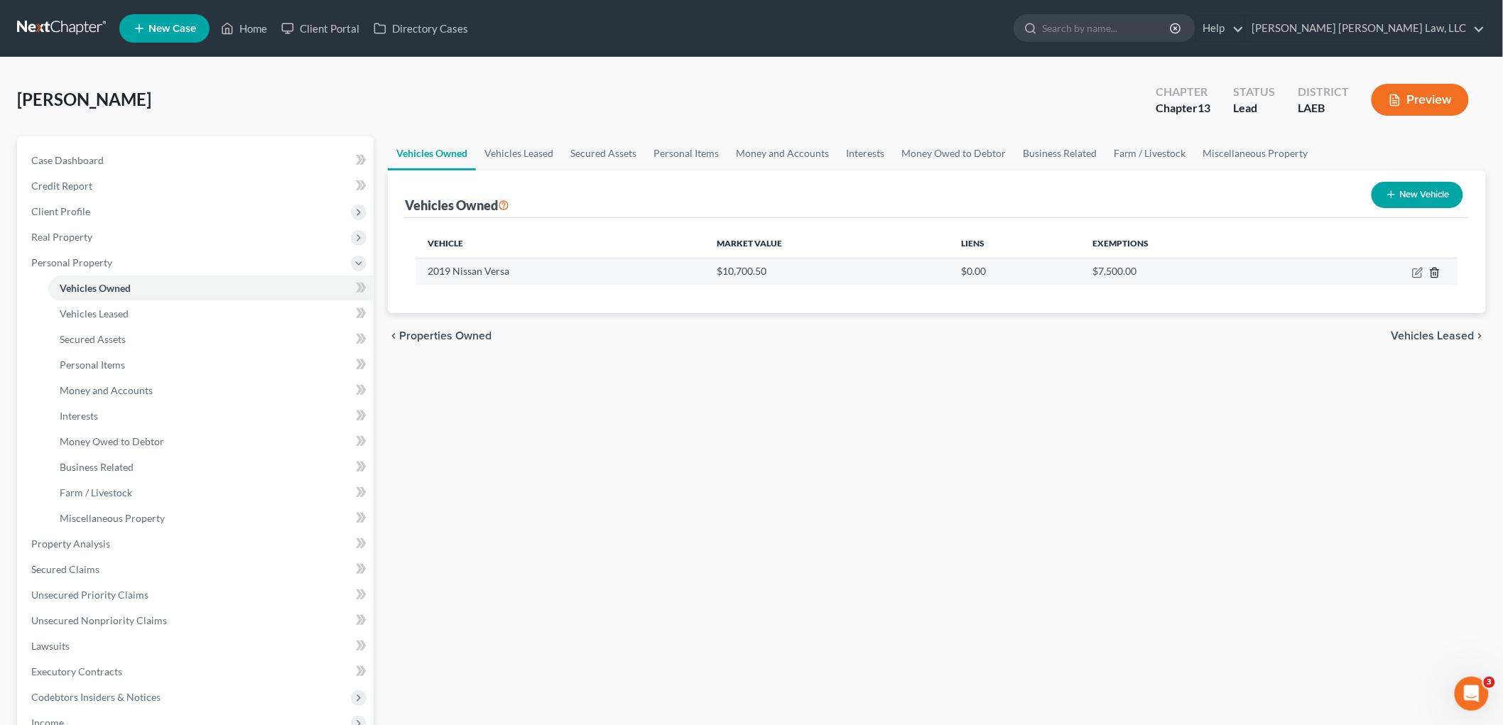
click at [1437, 271] on icon "button" at bounding box center [1434, 272] width 11 height 11
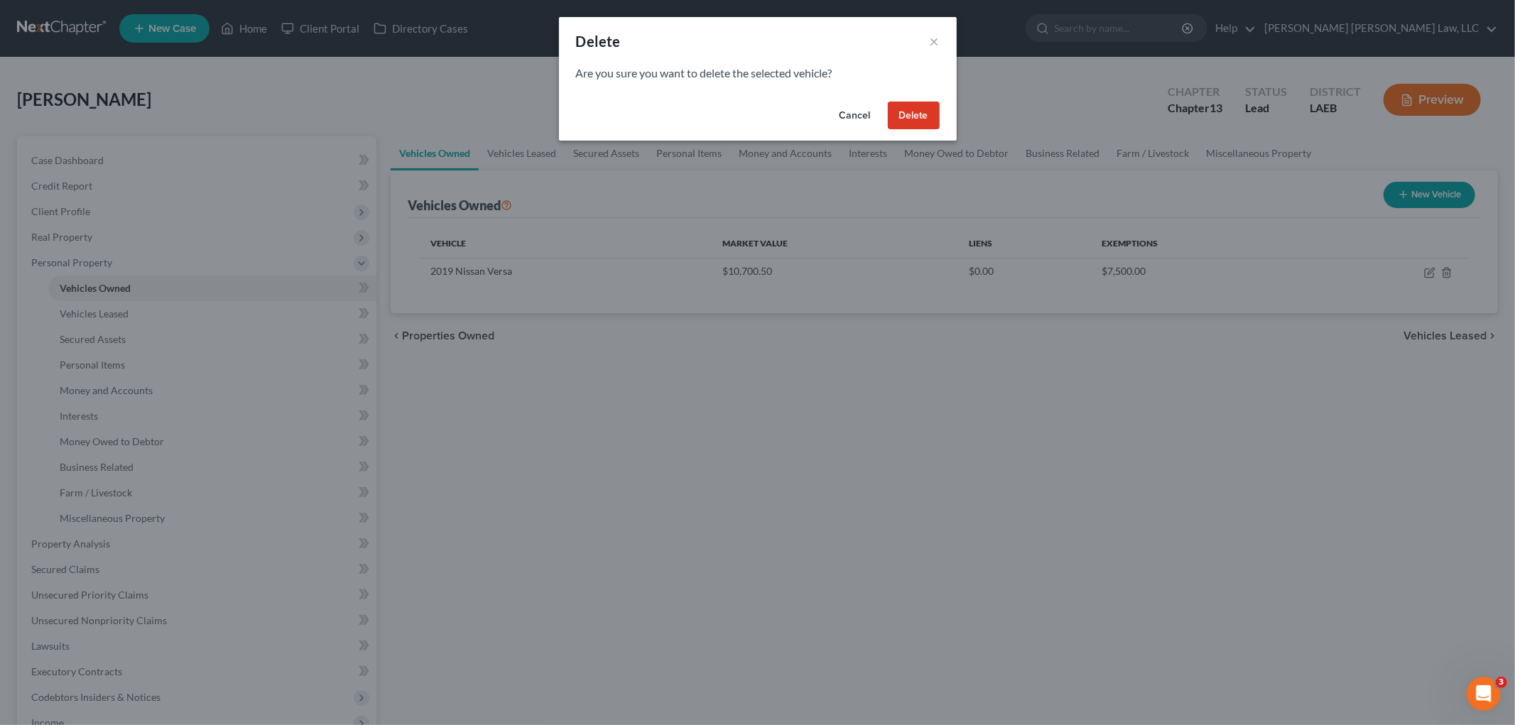
click at [907, 115] on button "Delete" at bounding box center [914, 116] width 52 height 28
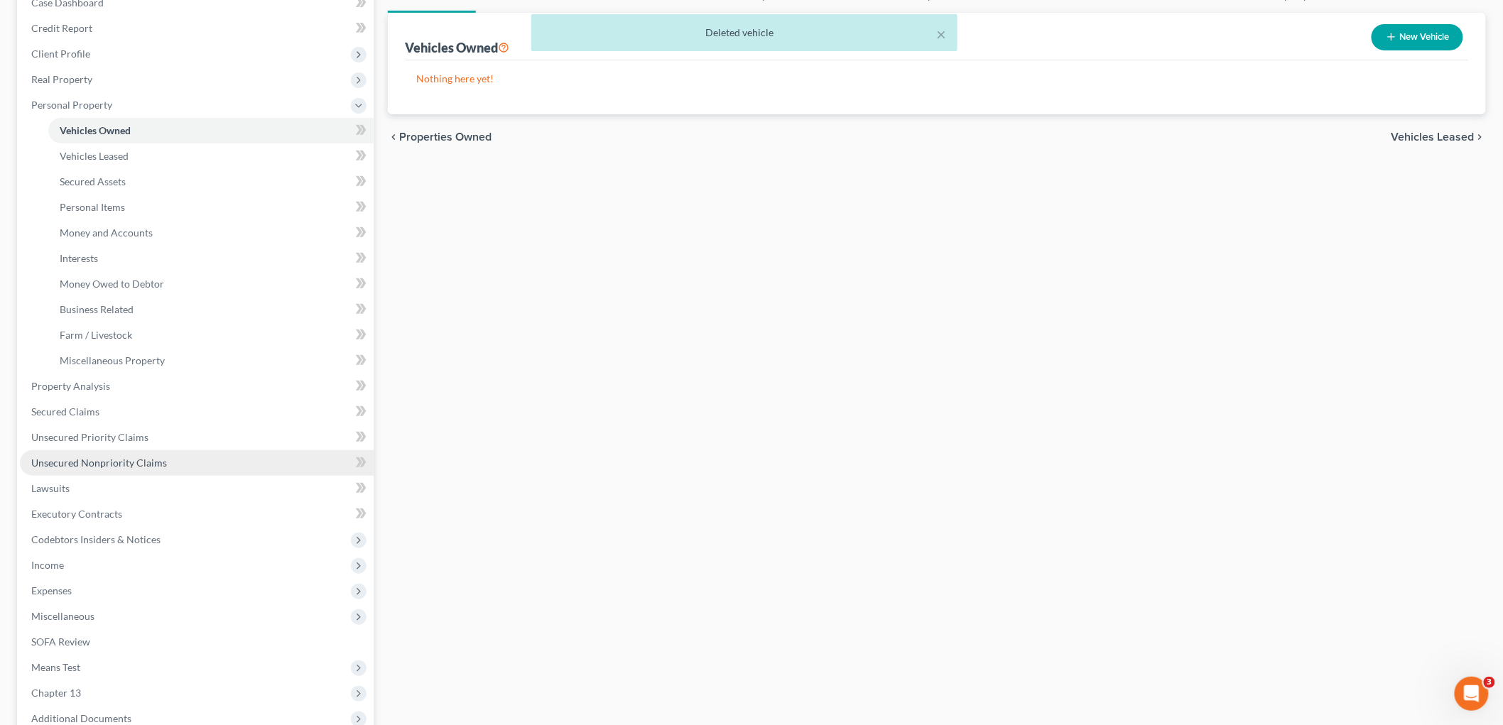
click at [114, 453] on link "Unsecured Nonpriority Claims" at bounding box center [197, 463] width 354 height 26
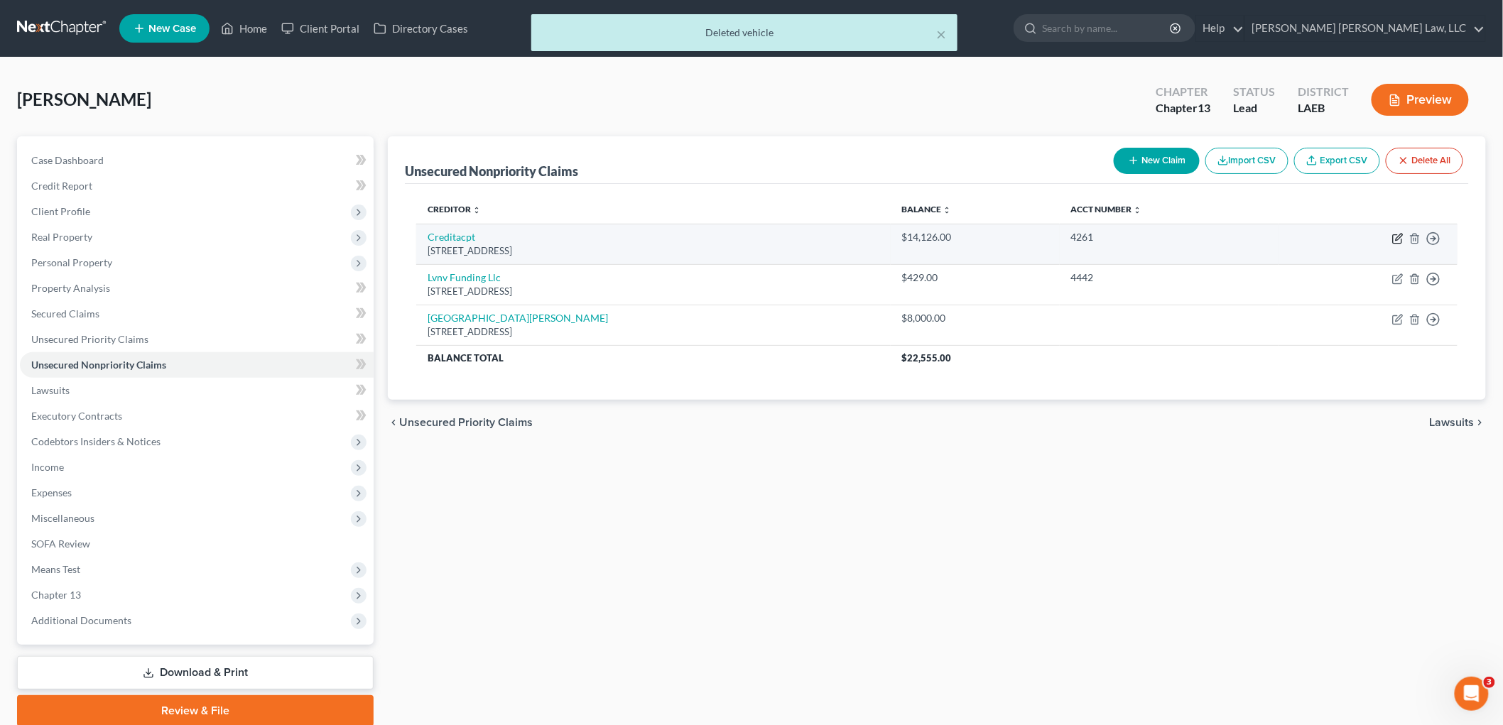
click at [1393, 239] on icon "button" at bounding box center [1397, 238] width 11 height 11
select select "23"
select select "0"
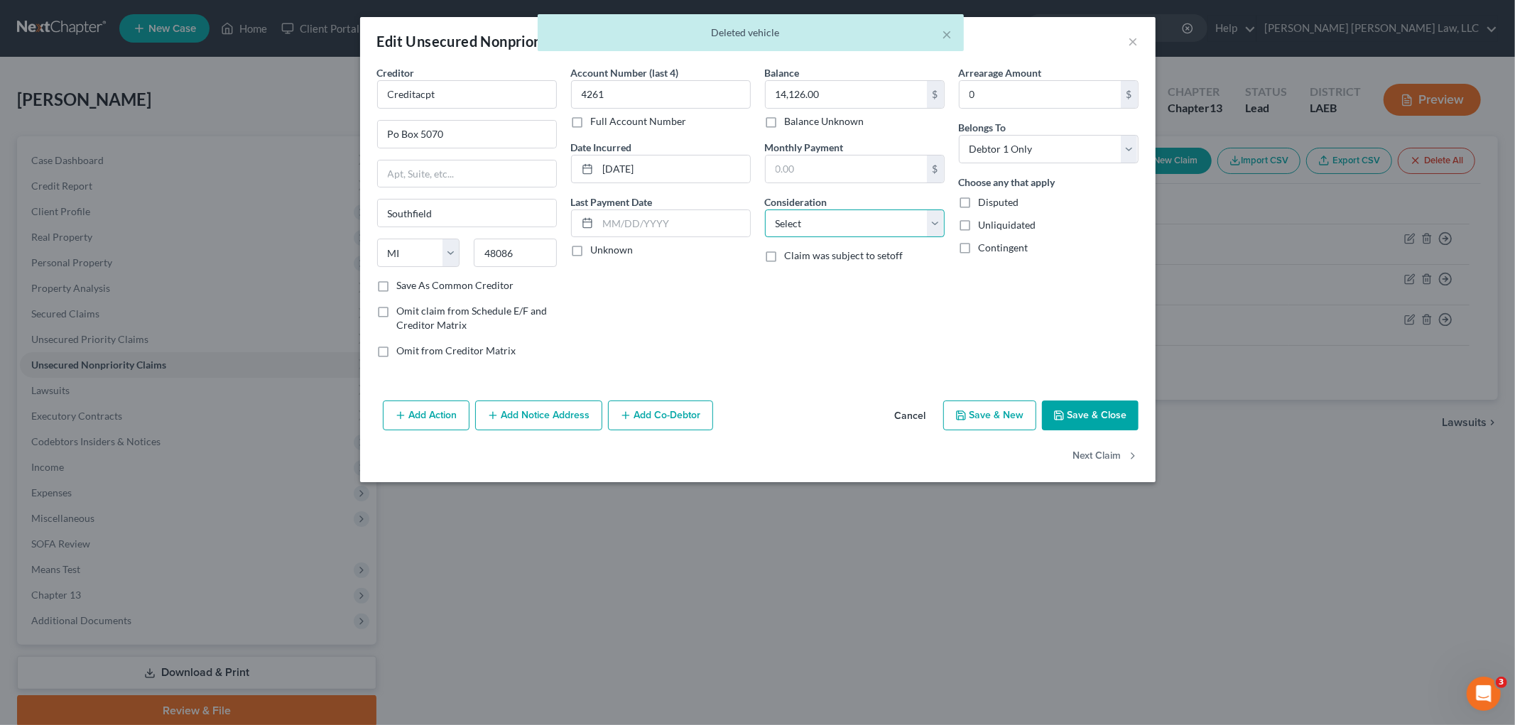
click at [812, 213] on select "Select Cable / Satellite Services Collection Agency Credit Card Debt Debt Couns…" at bounding box center [855, 223] width 180 height 28
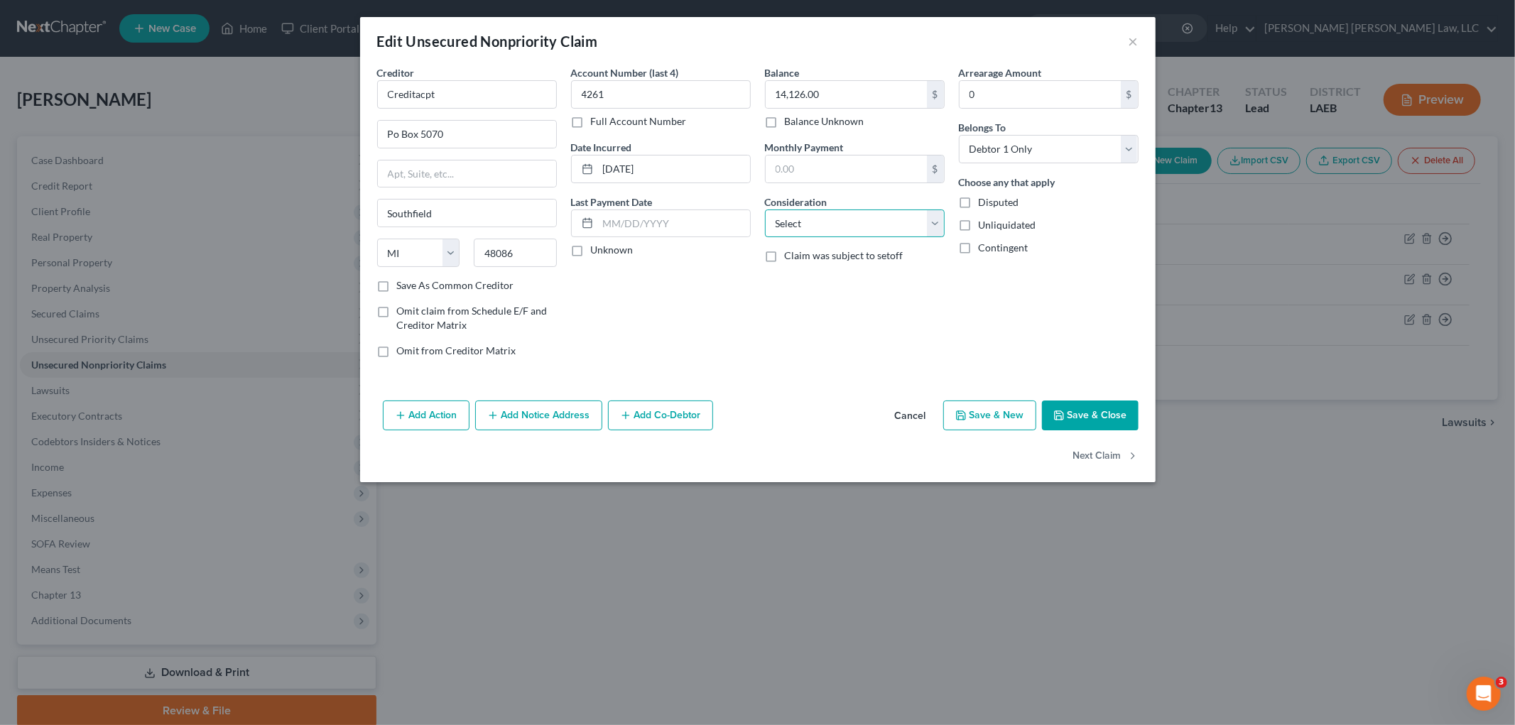
select select "4"
click at [765, 209] on select "Select Cable / Satellite Services Collection Agency Credit Card Debt Debt Couns…" at bounding box center [855, 223] width 180 height 28
click at [1109, 415] on button "Save & Close" at bounding box center [1090, 416] width 97 height 30
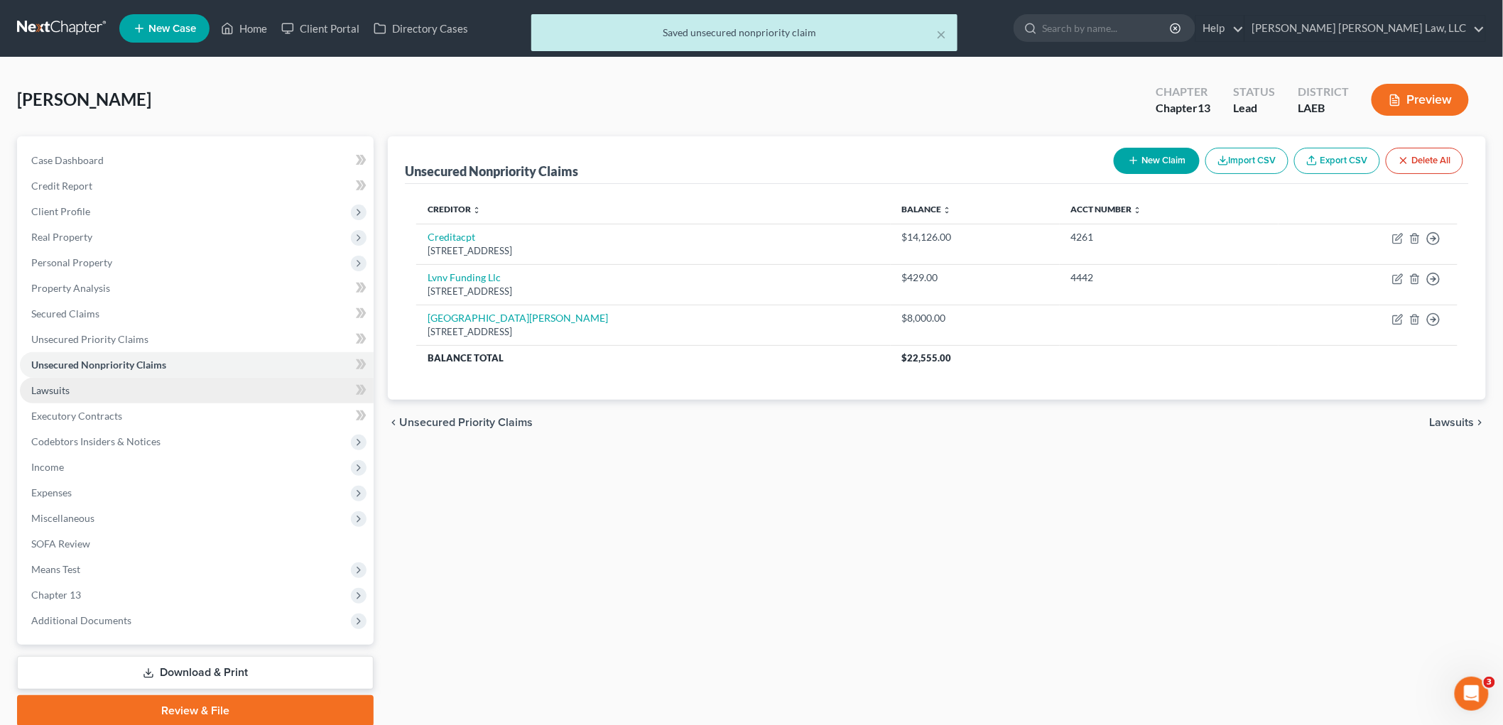
scroll to position [53, 0]
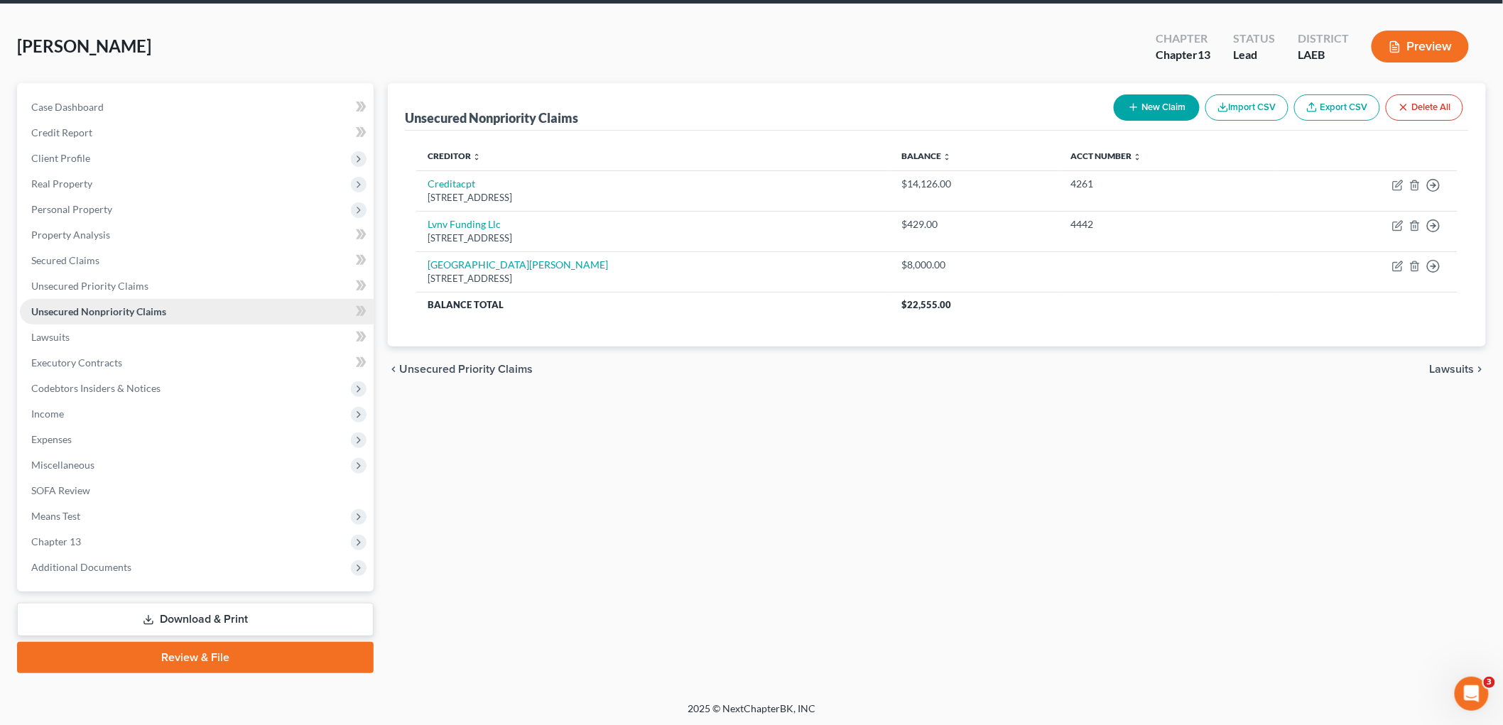
click at [90, 299] on link "Unsecured Nonpriority Claims" at bounding box center [197, 312] width 354 height 26
click at [108, 285] on span "Unsecured Priority Claims" at bounding box center [89, 286] width 117 height 12
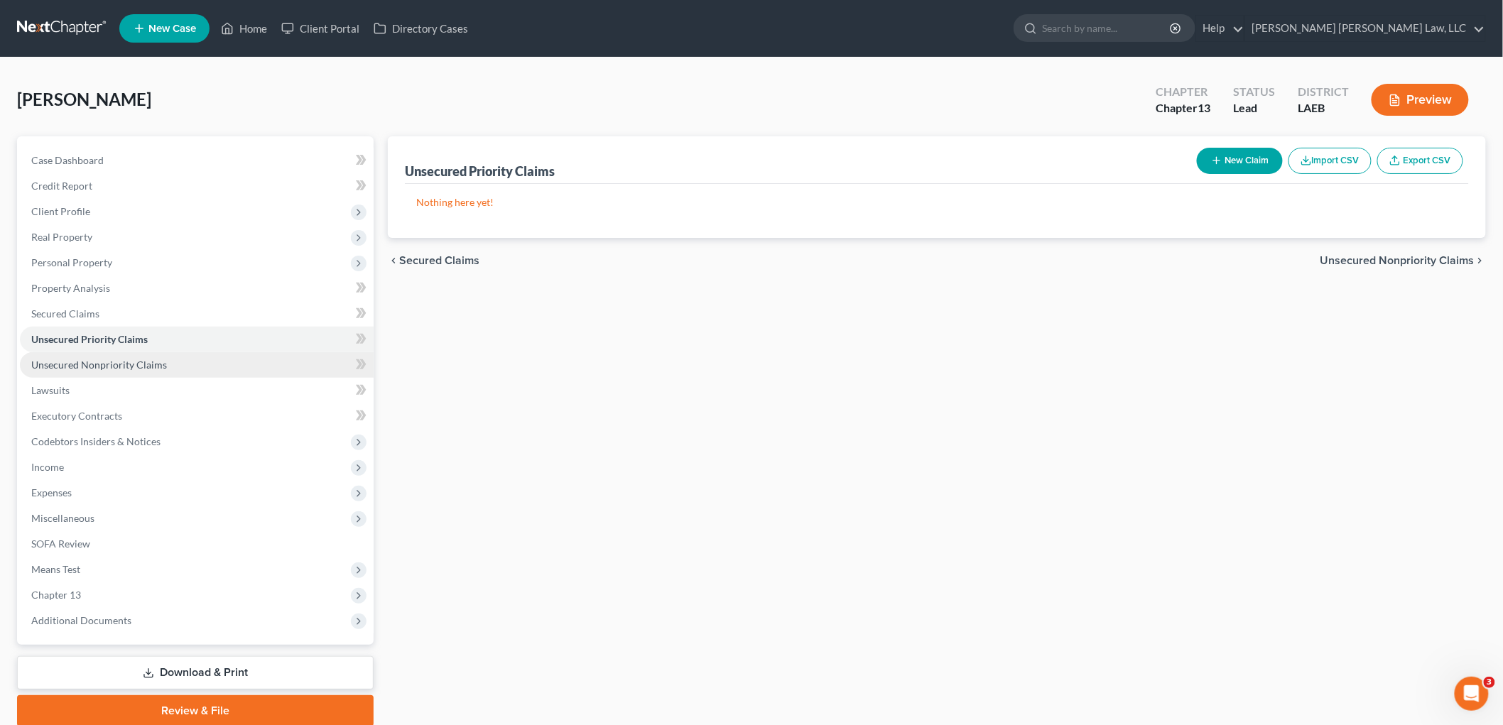
click at [93, 361] on span "Unsecured Nonpriority Claims" at bounding box center [99, 365] width 136 height 12
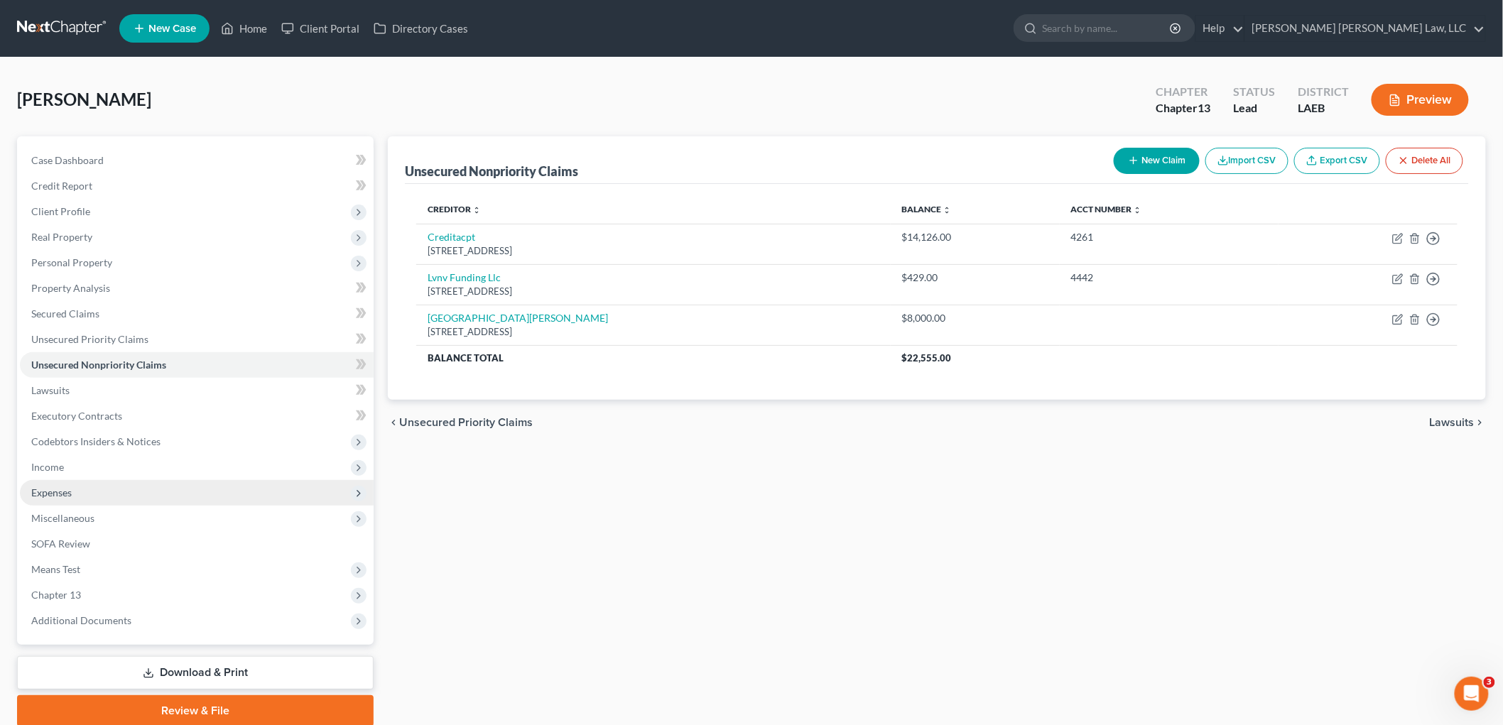
click at [89, 491] on span "Expenses" at bounding box center [197, 493] width 354 height 26
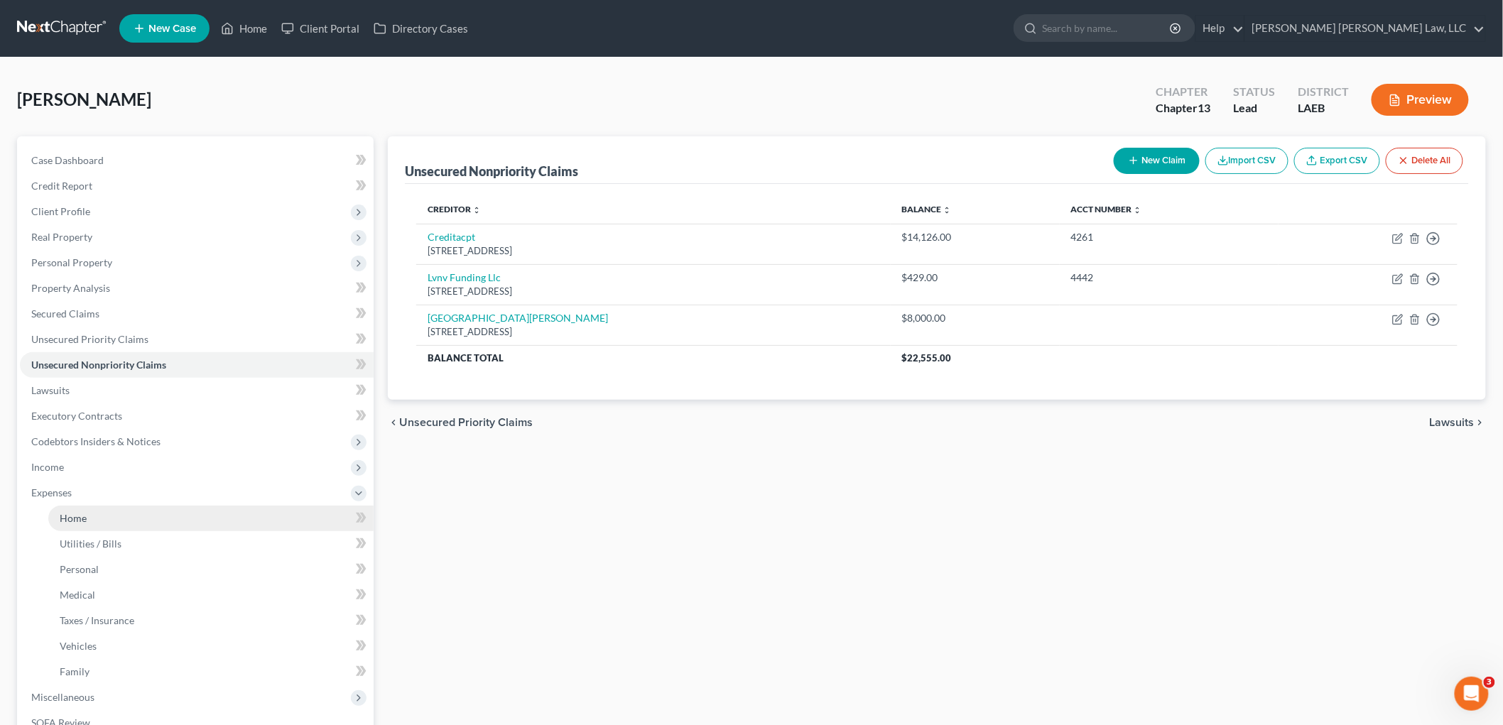
click at [95, 522] on link "Home" at bounding box center [210, 519] width 325 height 26
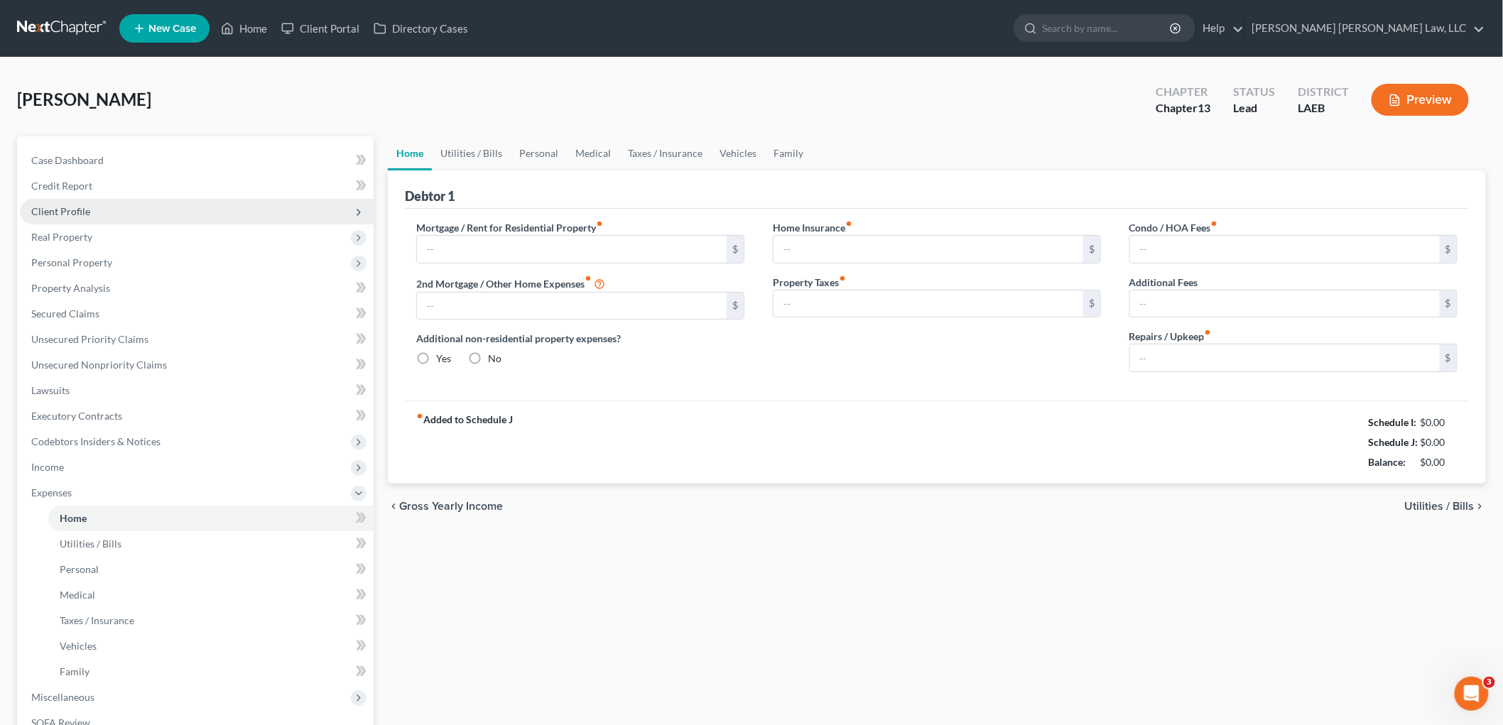
type input "750.00"
type input "0.00"
radio input "true"
type input "0.00"
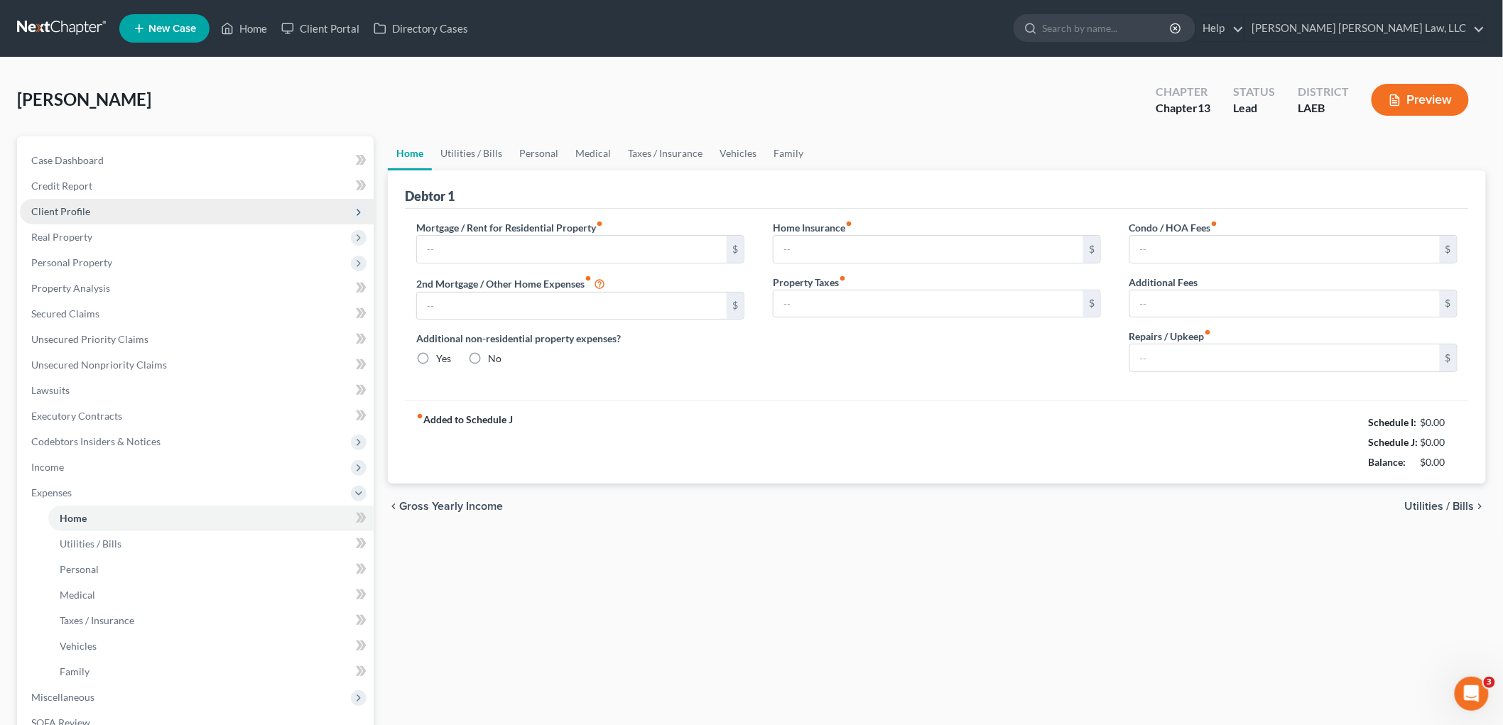
type input "0.00"
click at [84, 209] on span "Client Profile" at bounding box center [60, 211] width 59 height 12
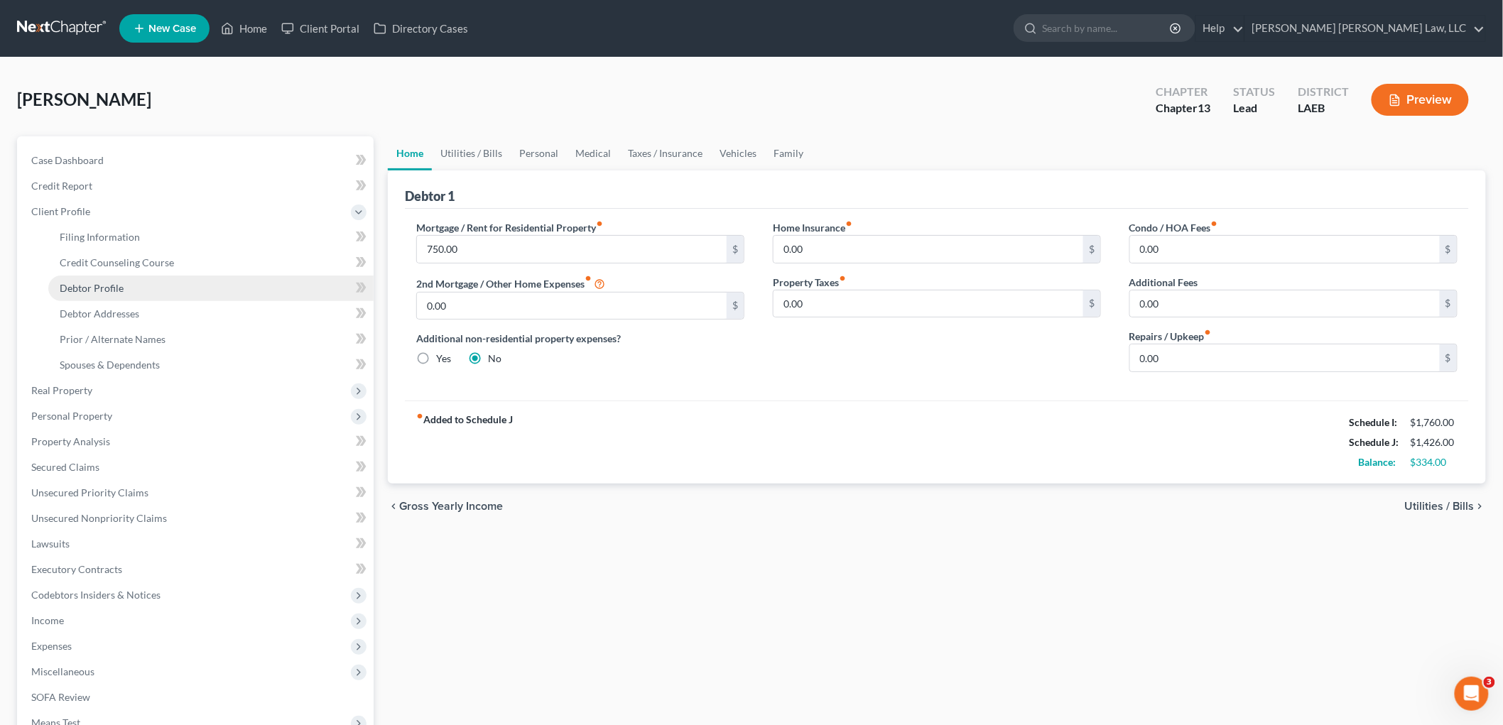
click at [89, 291] on span "Debtor Profile" at bounding box center [92, 288] width 64 height 12
select select "2"
select select "0"
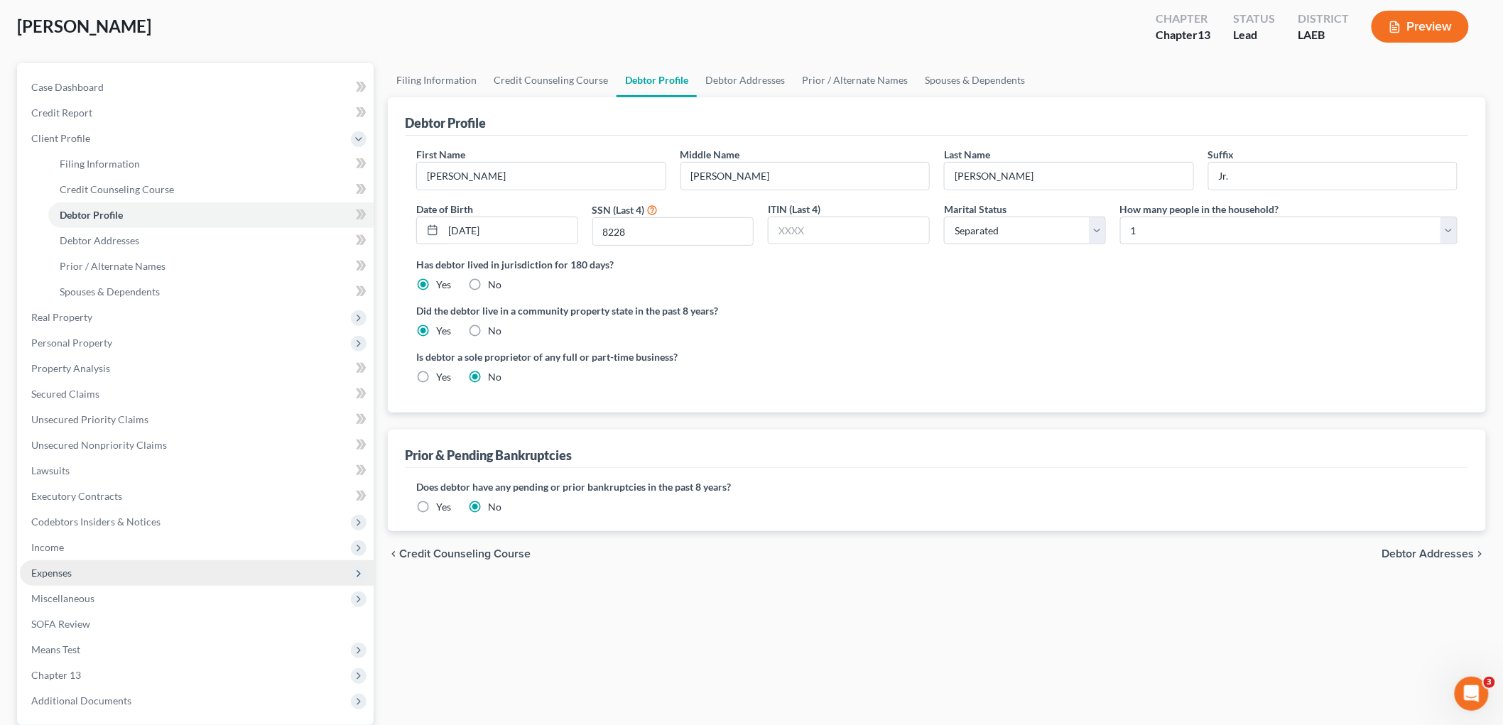
scroll to position [207, 0]
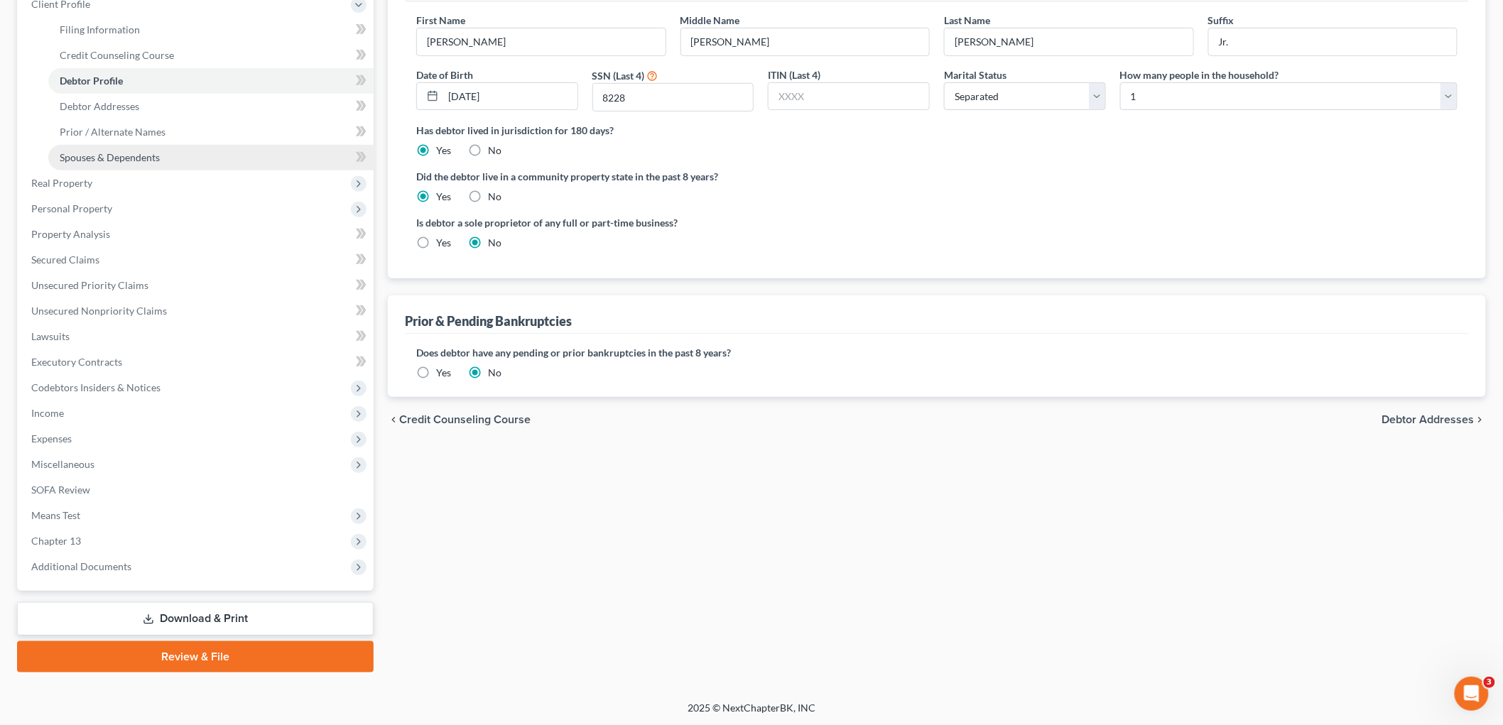
click at [143, 153] on span "Spouses & Dependents" at bounding box center [110, 157] width 100 height 12
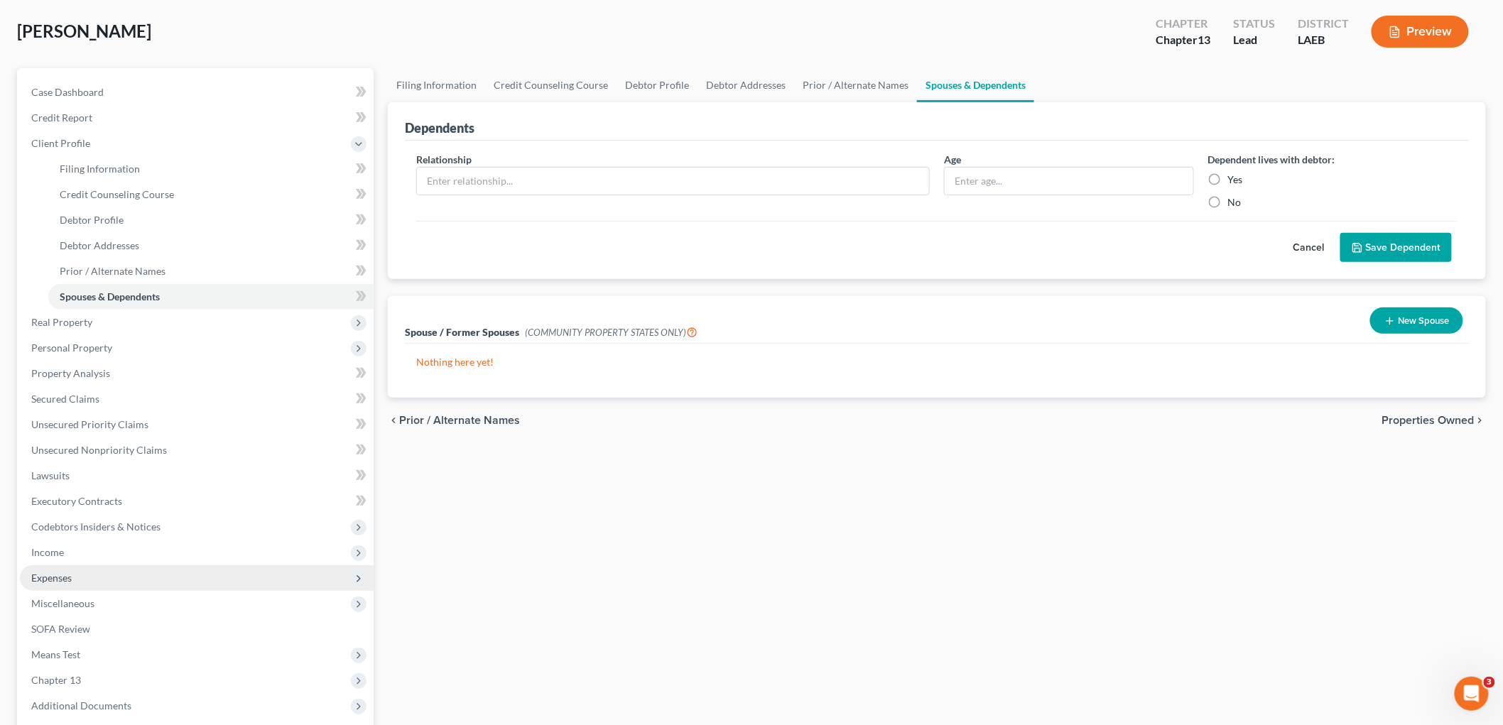
scroll to position [158, 0]
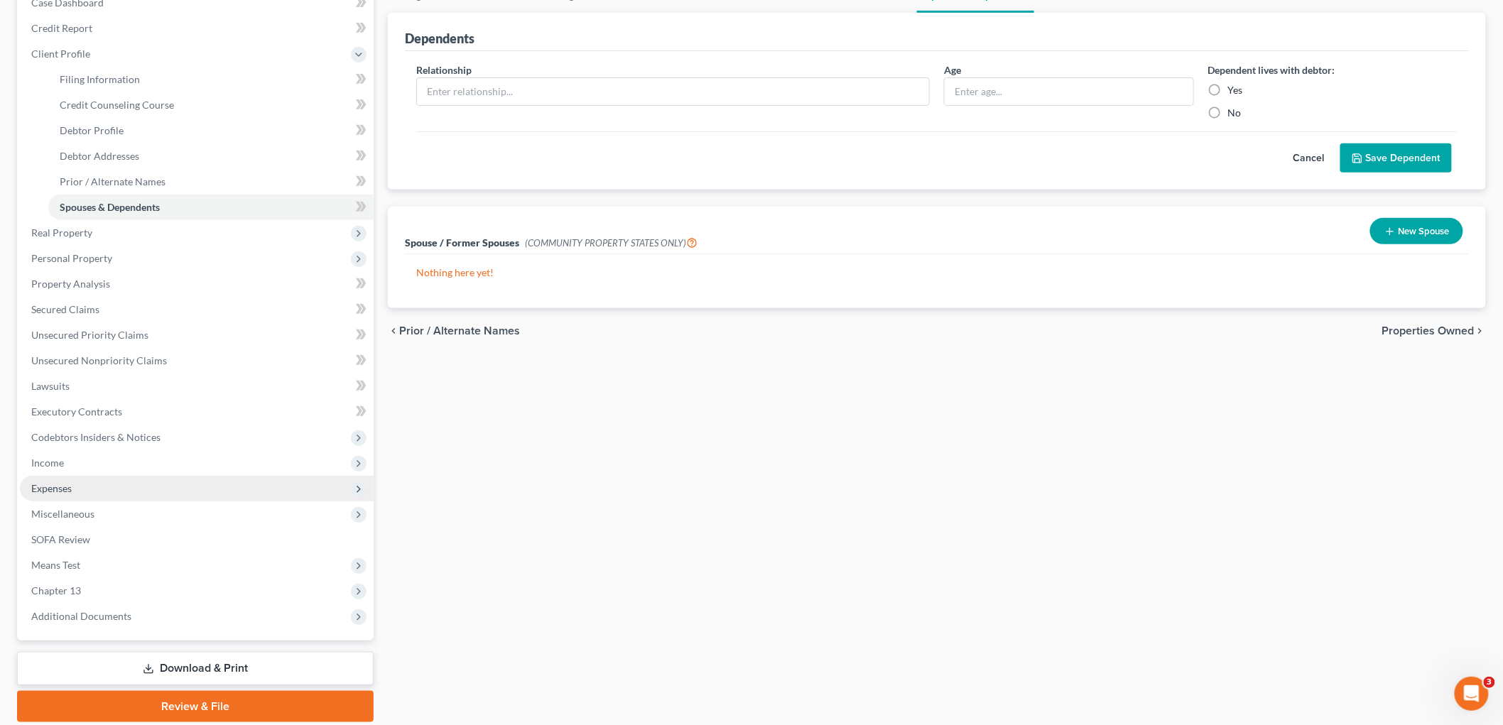
click at [102, 486] on span "Expenses" at bounding box center [197, 489] width 354 height 26
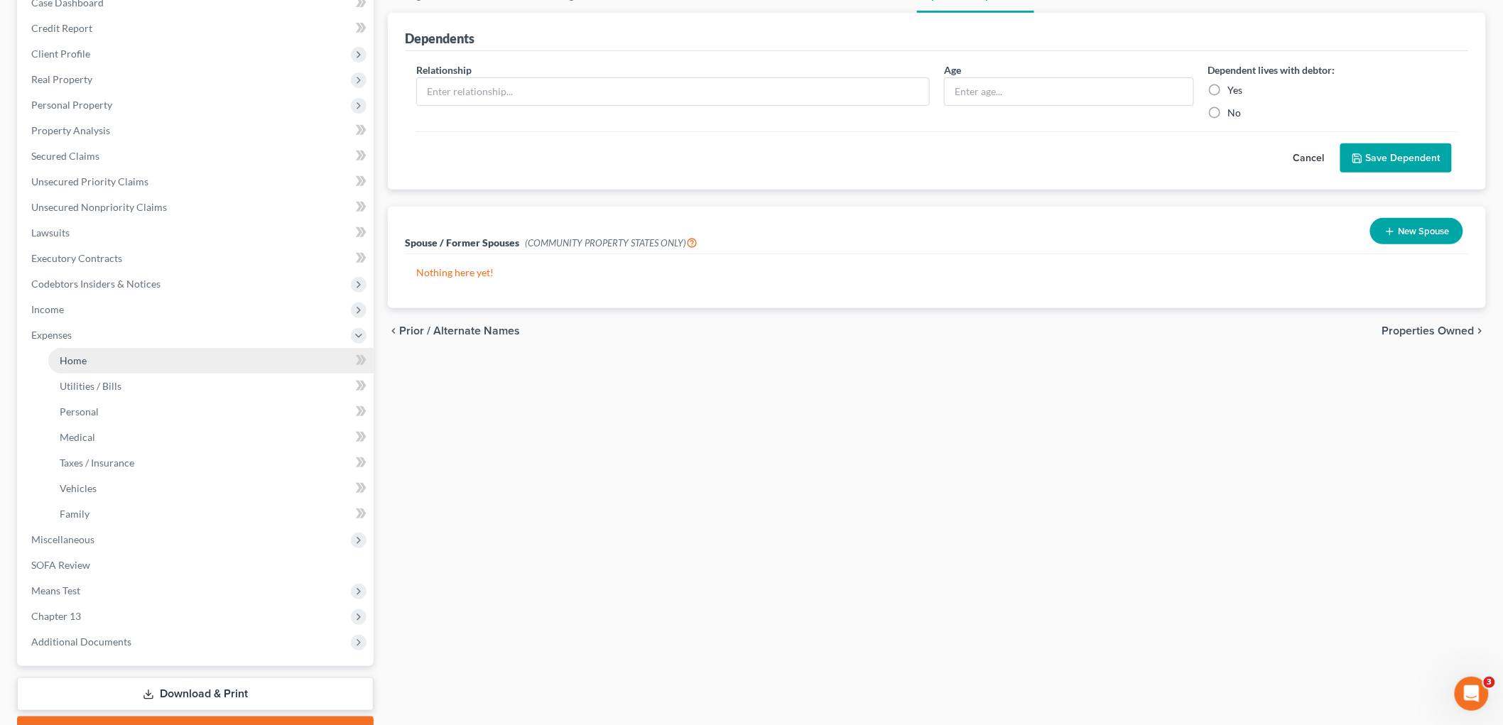
click at [110, 354] on link "Home" at bounding box center [210, 361] width 325 height 26
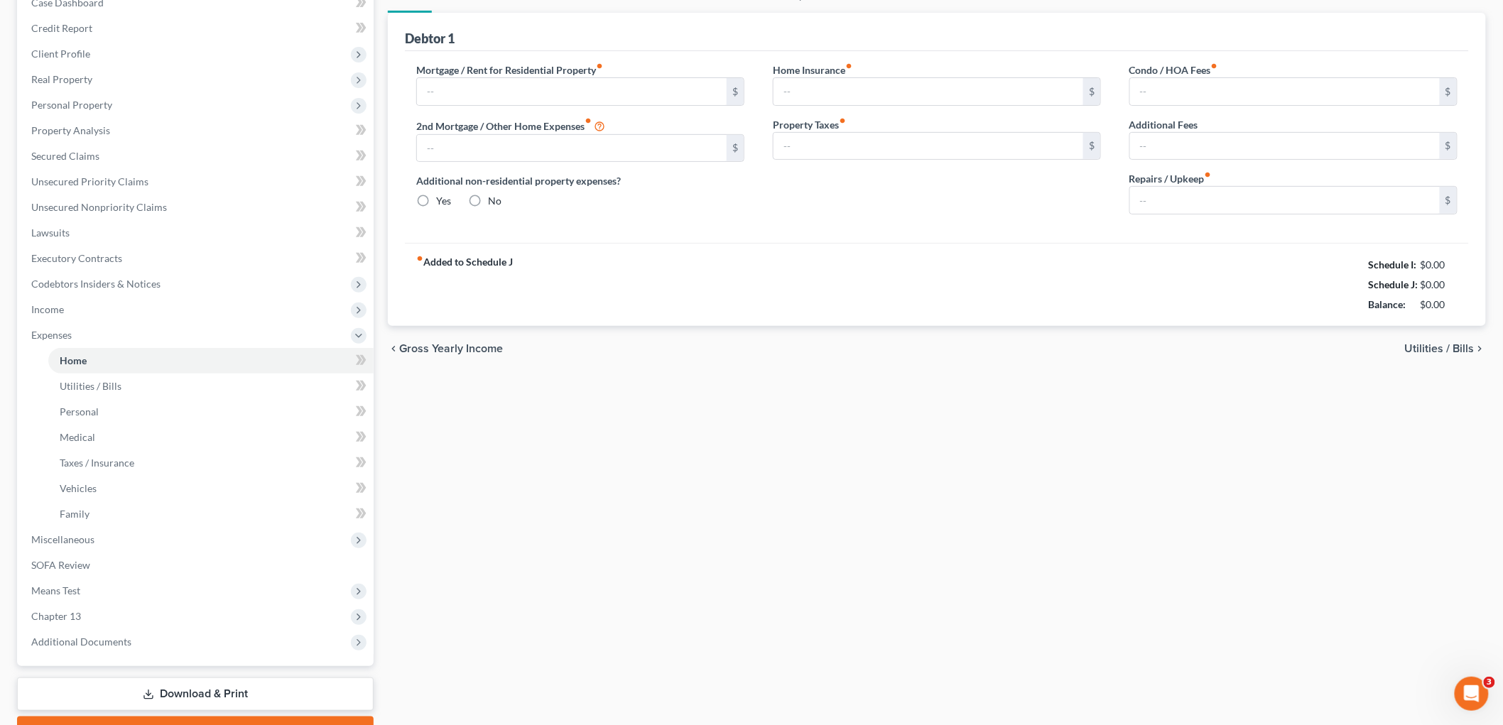
scroll to position [15, 0]
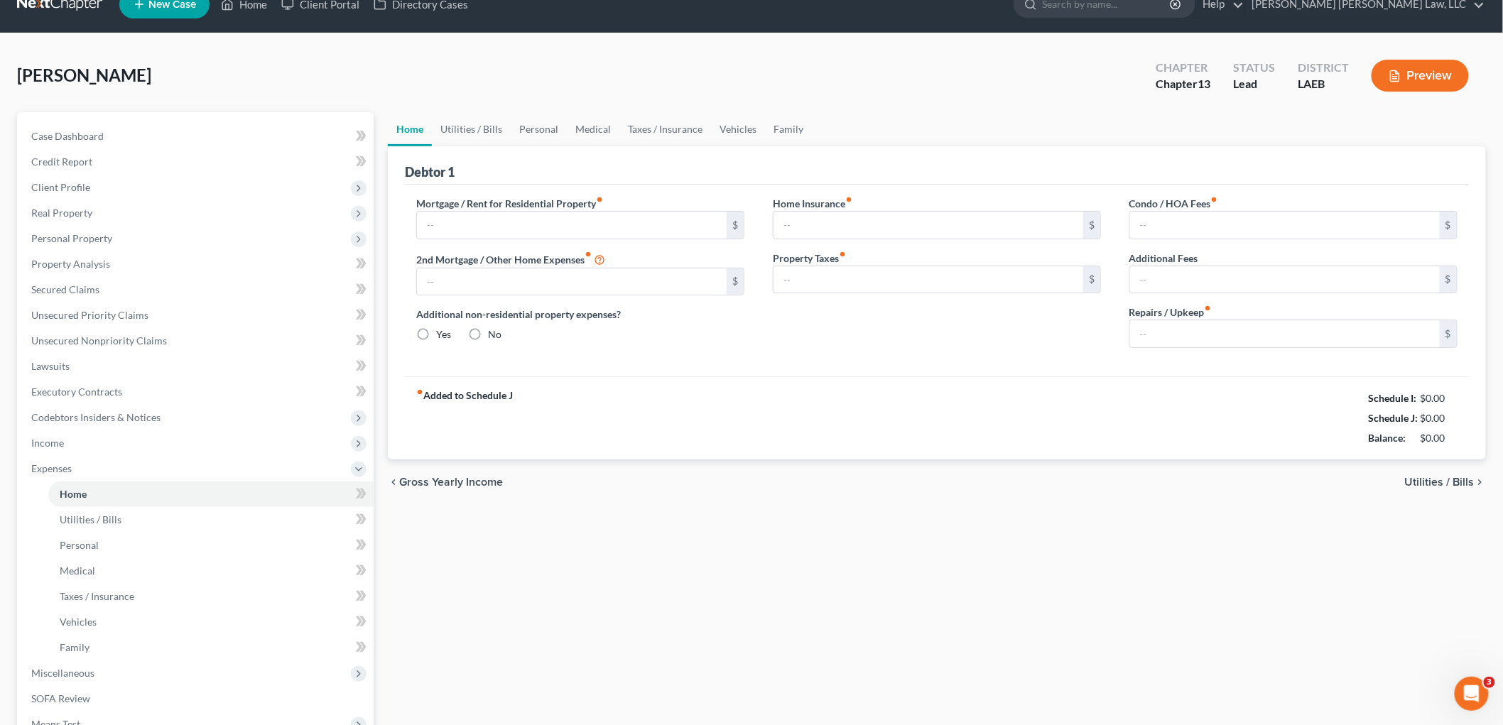
type input "750.00"
type input "0.00"
radio input "true"
type input "0.00"
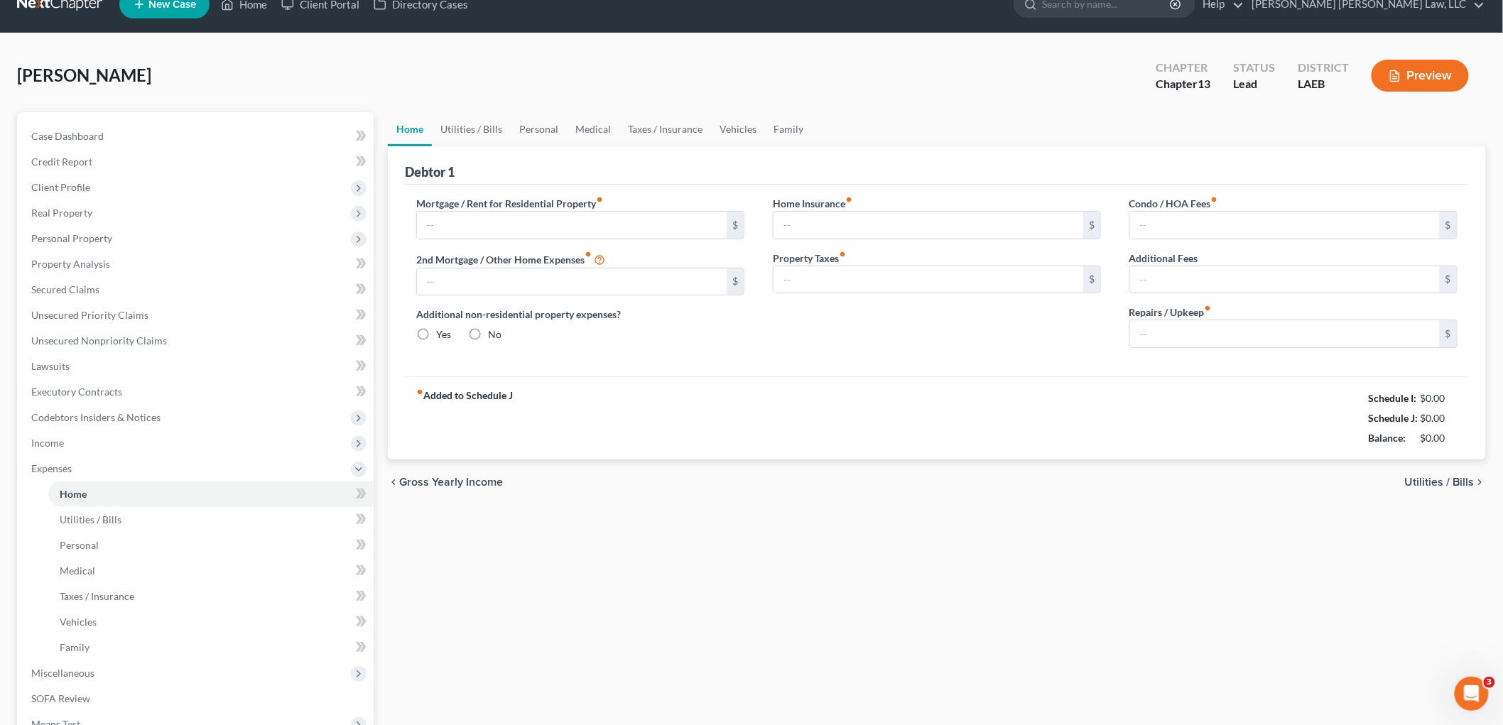
type input "0.00"
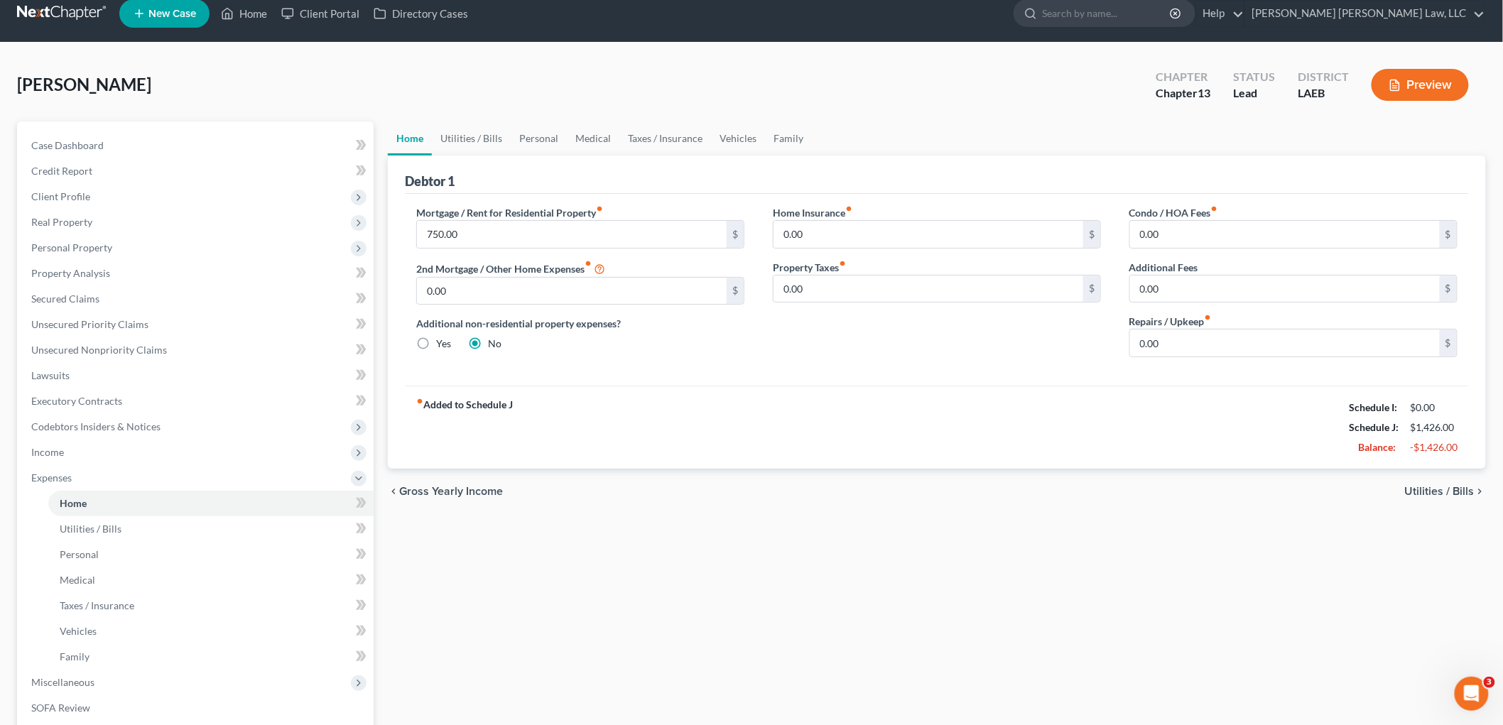
scroll to position [0, 0]
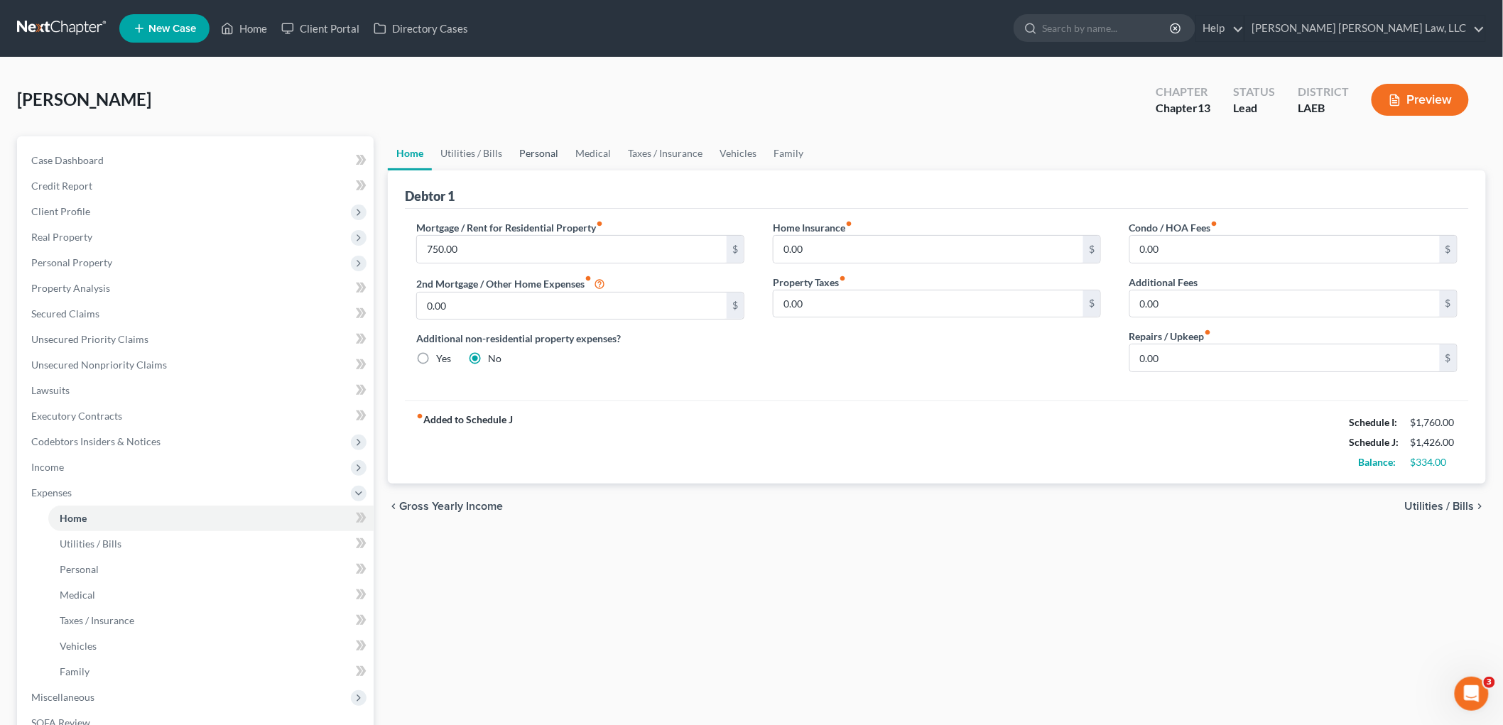
click at [520, 153] on link "Personal" at bounding box center [539, 153] width 56 height 34
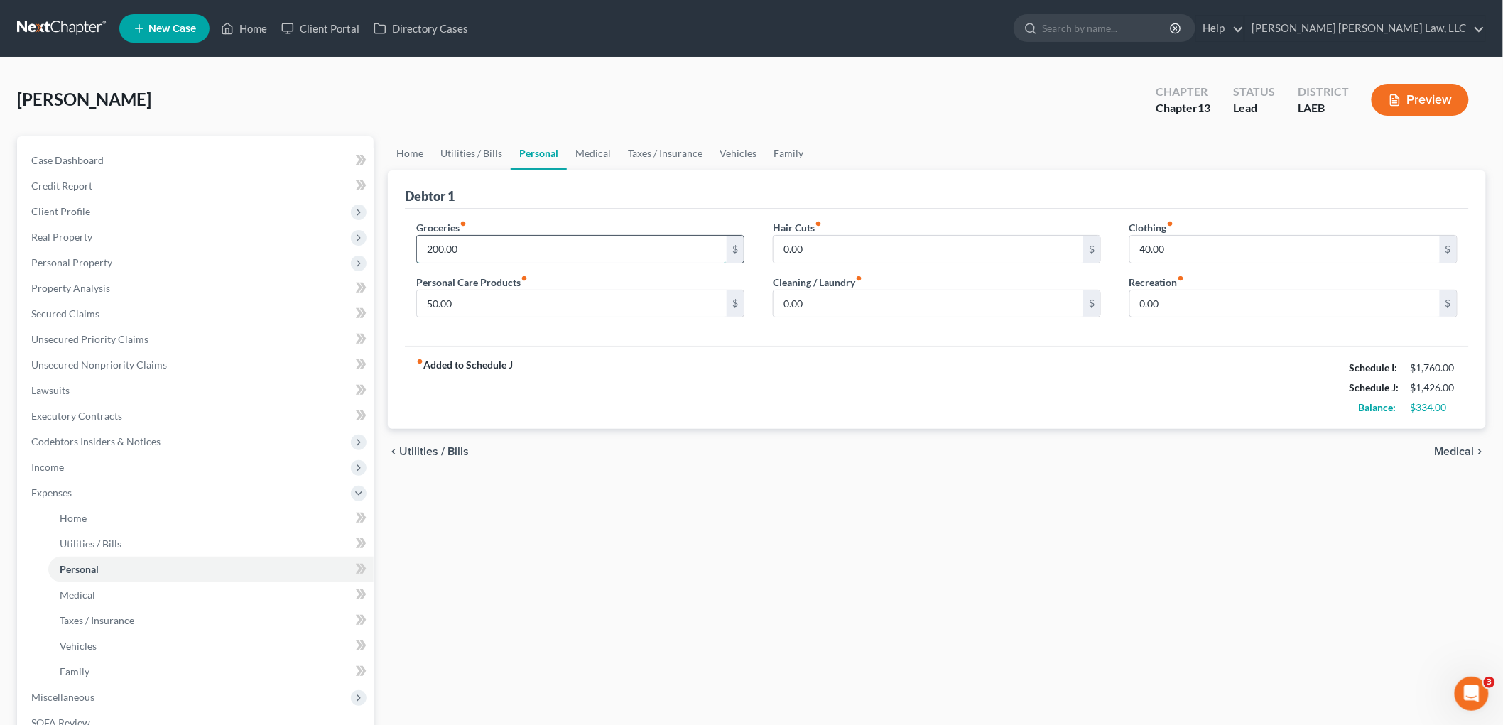
click at [486, 247] on input "200.00" at bounding box center [572, 249] width 310 height 27
type input "497.00"
click at [465, 296] on input "50.00" at bounding box center [572, 303] width 310 height 27
click at [501, 306] on input "204.00" at bounding box center [572, 303] width 310 height 27
click at [500, 305] on input "204.00" at bounding box center [572, 303] width 310 height 27
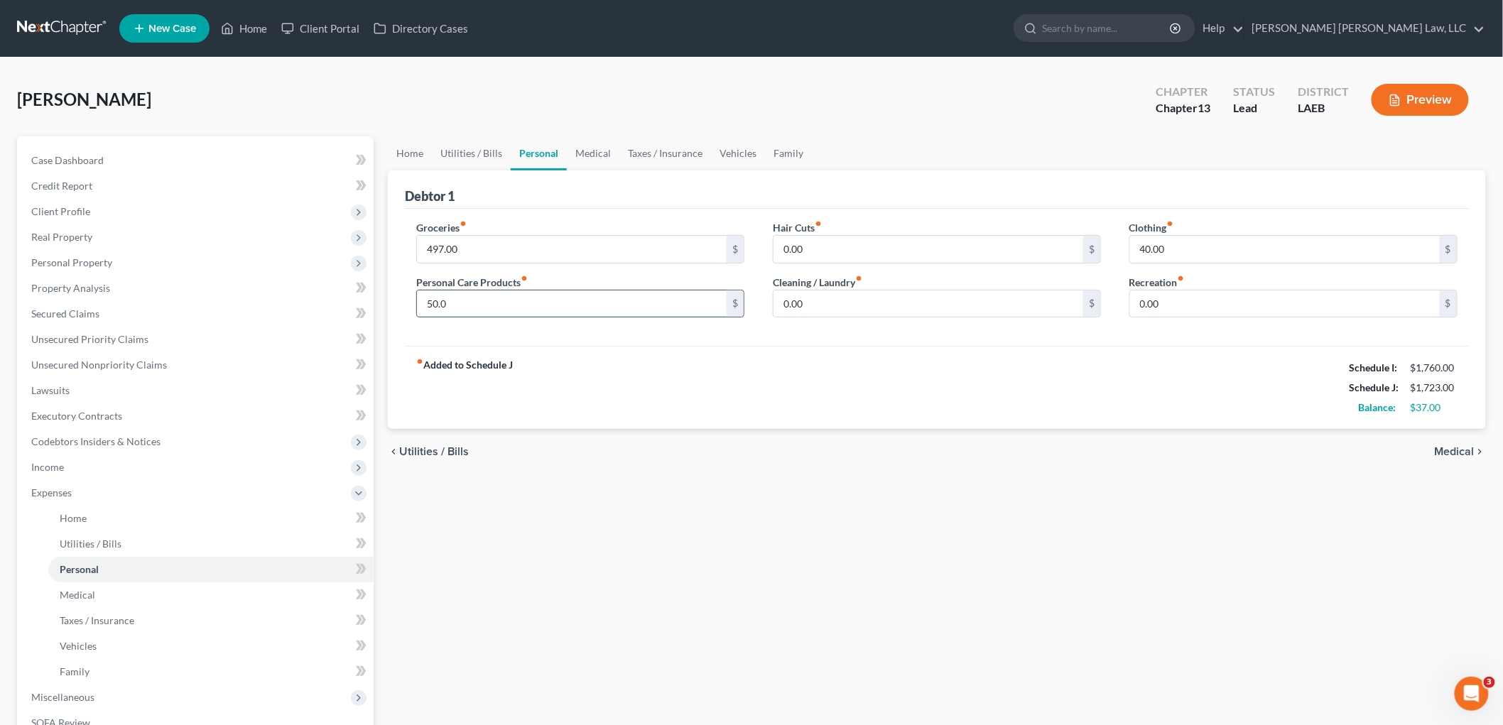
type input "50.00"
click at [750, 157] on link "Vehicles" at bounding box center [738, 153] width 54 height 34
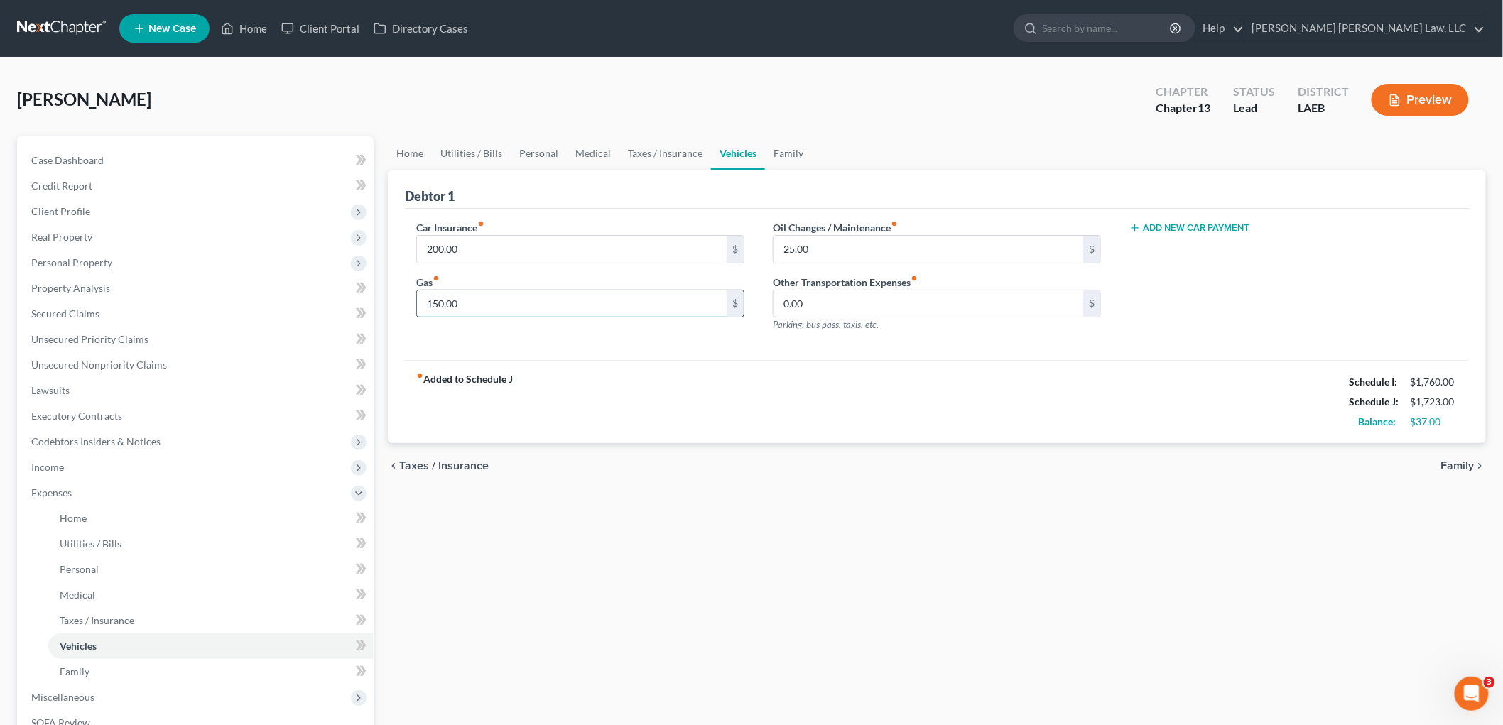
click at [467, 300] on input "150.00" at bounding box center [572, 303] width 310 height 27
click at [873, 246] on input "25.00" at bounding box center [928, 249] width 310 height 27
click at [500, 249] on input "200.00" at bounding box center [572, 249] width 310 height 27
click at [481, 147] on link "Utilities / Bills" at bounding box center [471, 153] width 79 height 34
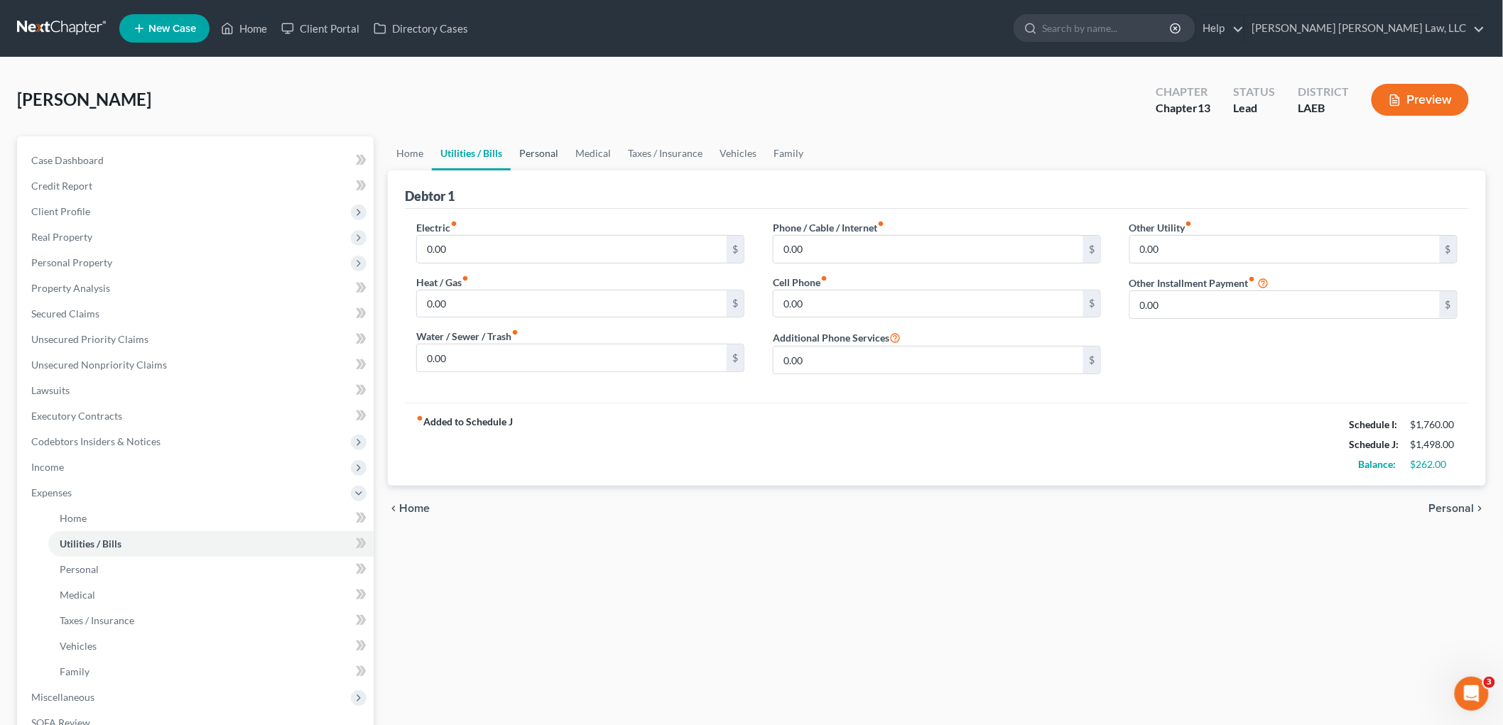
click at [545, 162] on link "Personal" at bounding box center [539, 153] width 56 height 34
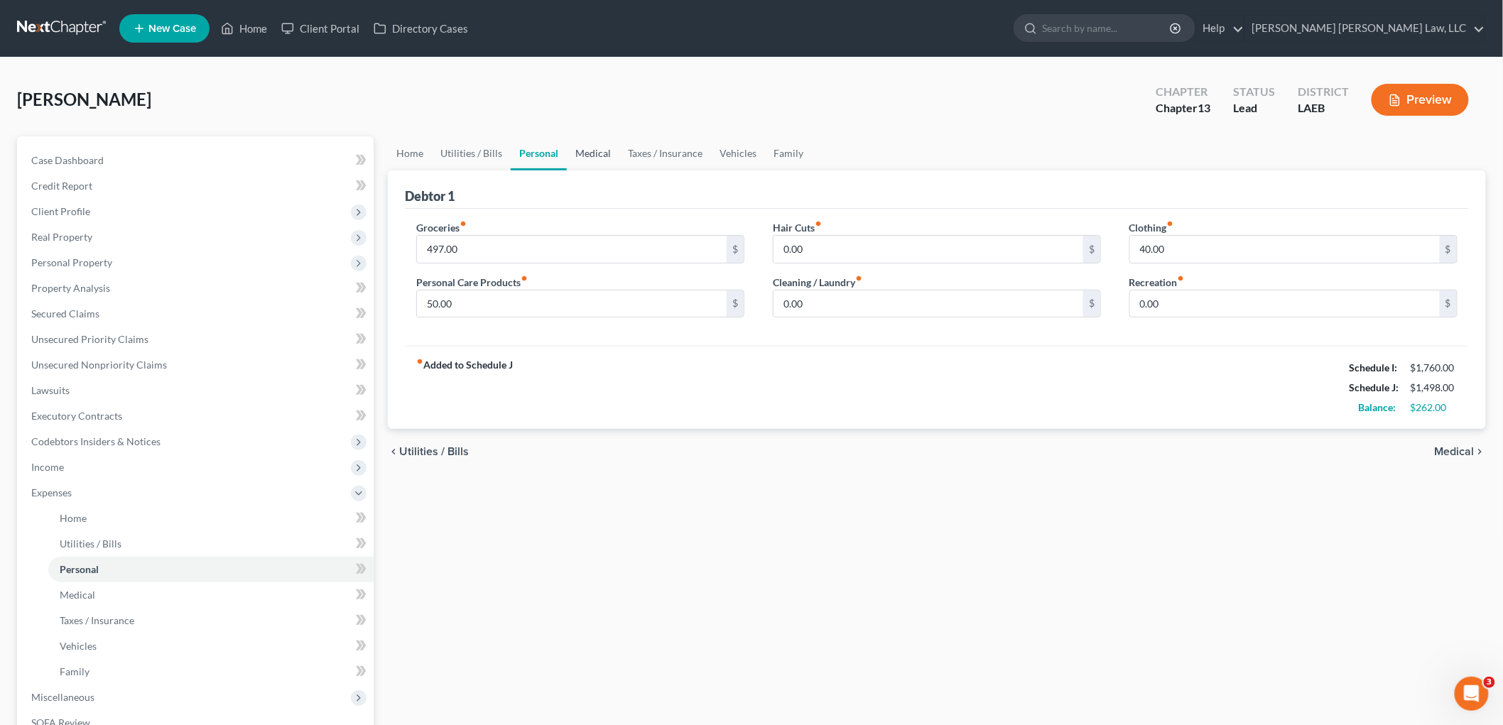
click at [604, 149] on link "Medical" at bounding box center [593, 153] width 53 height 34
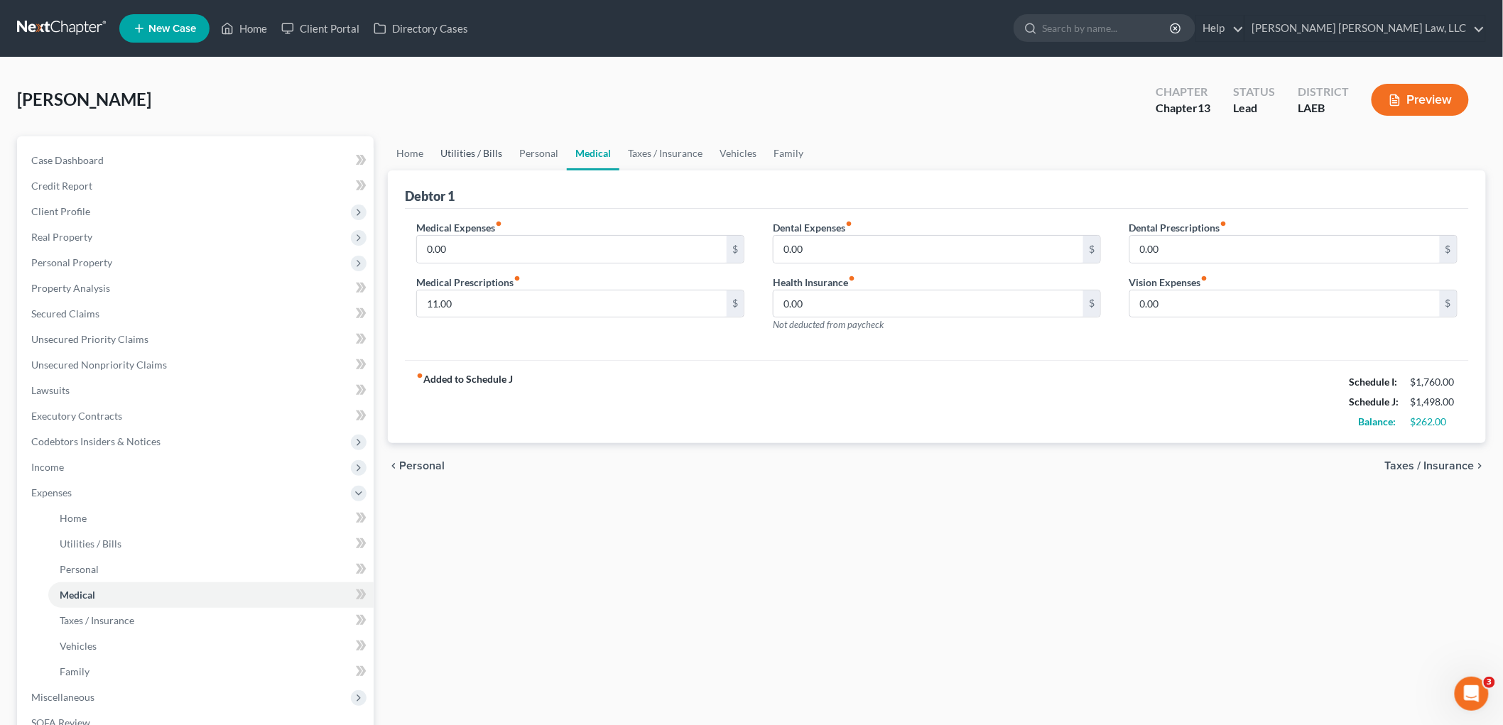
click at [479, 151] on link "Utilities / Bills" at bounding box center [471, 153] width 79 height 34
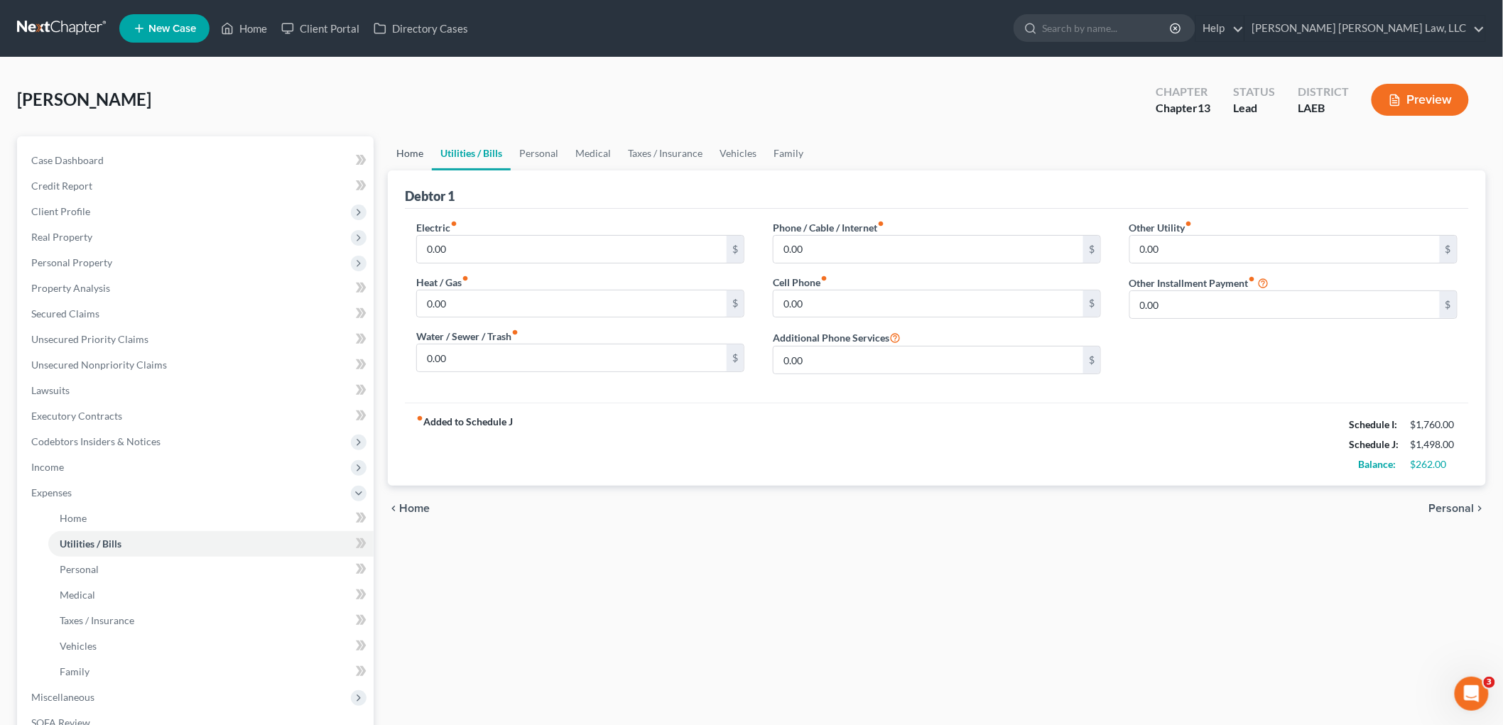
click at [406, 146] on link "Home" at bounding box center [410, 153] width 44 height 34
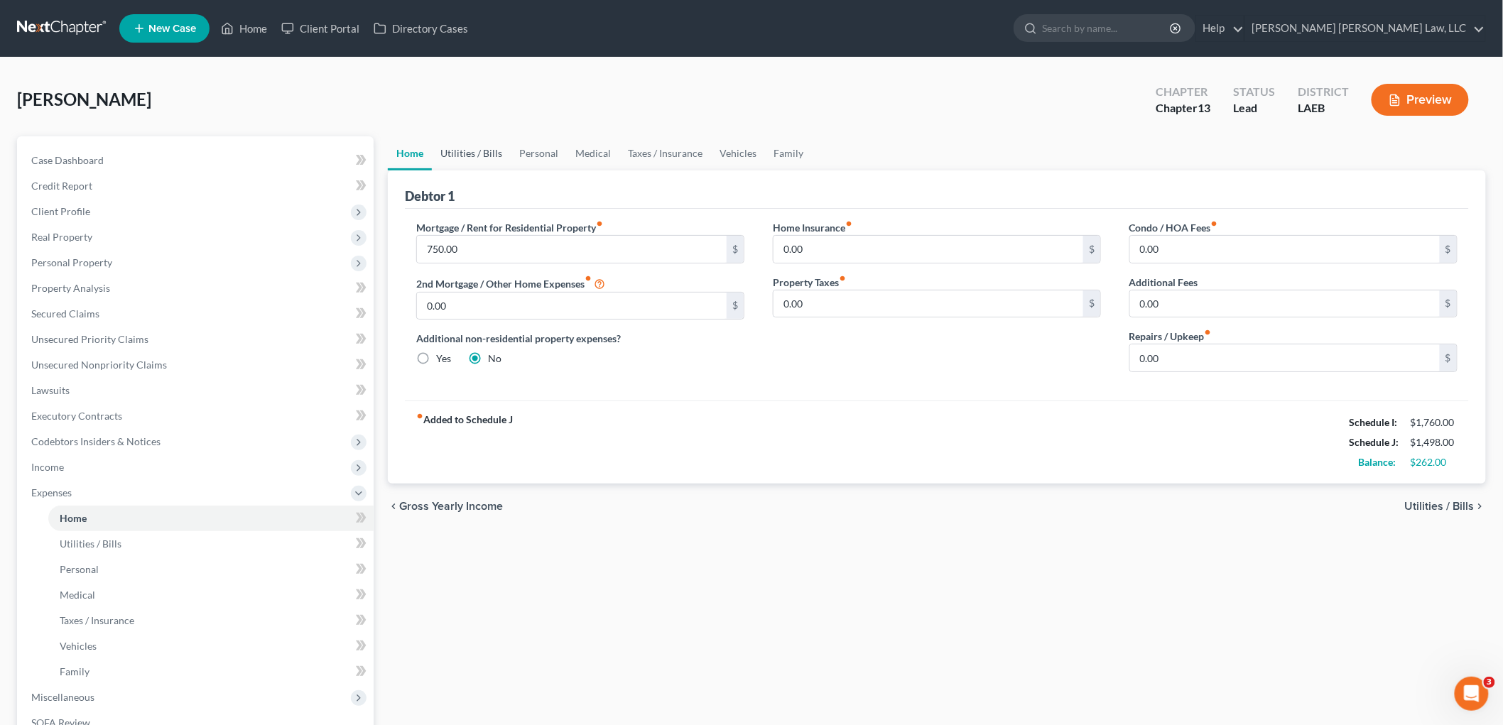
click at [464, 153] on link "Utilities / Bills" at bounding box center [471, 153] width 79 height 34
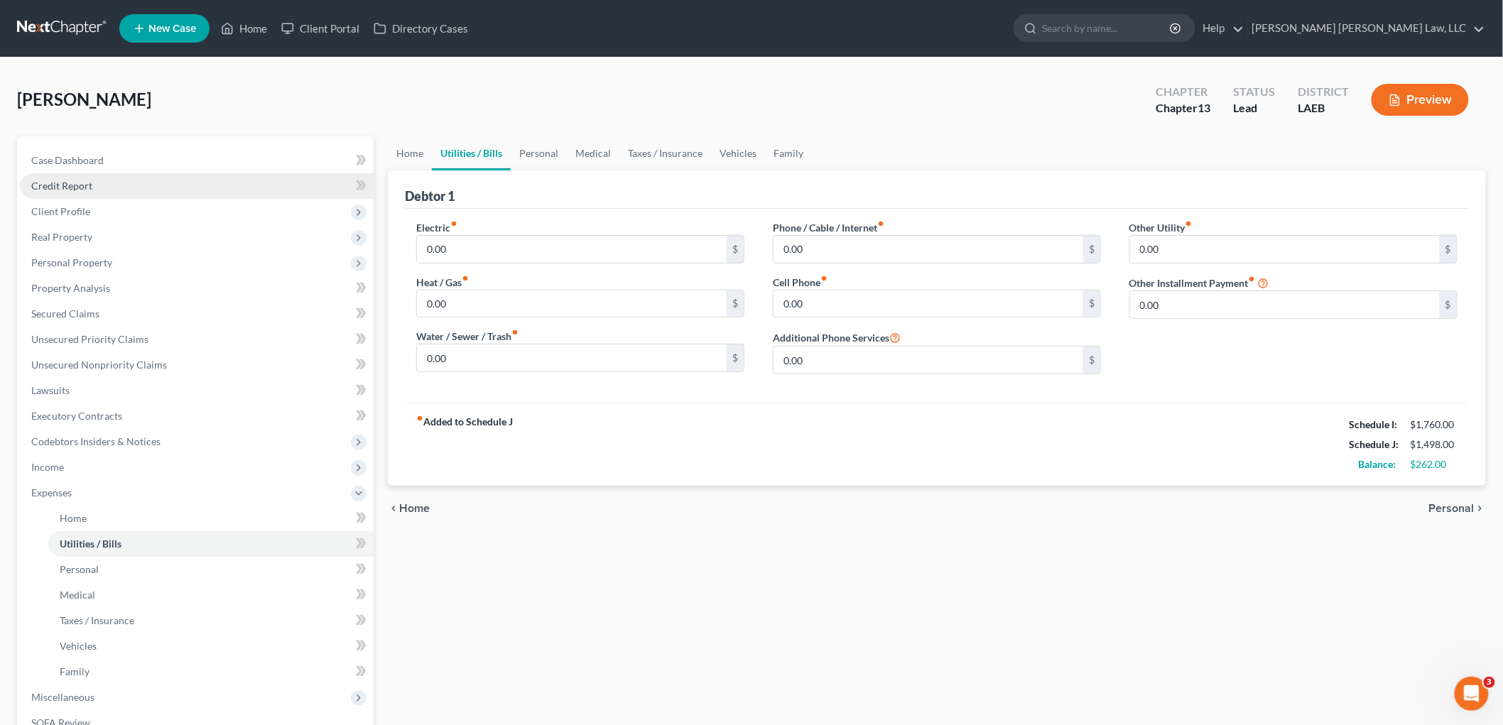
click at [149, 189] on link "Credit Report" at bounding box center [197, 186] width 354 height 26
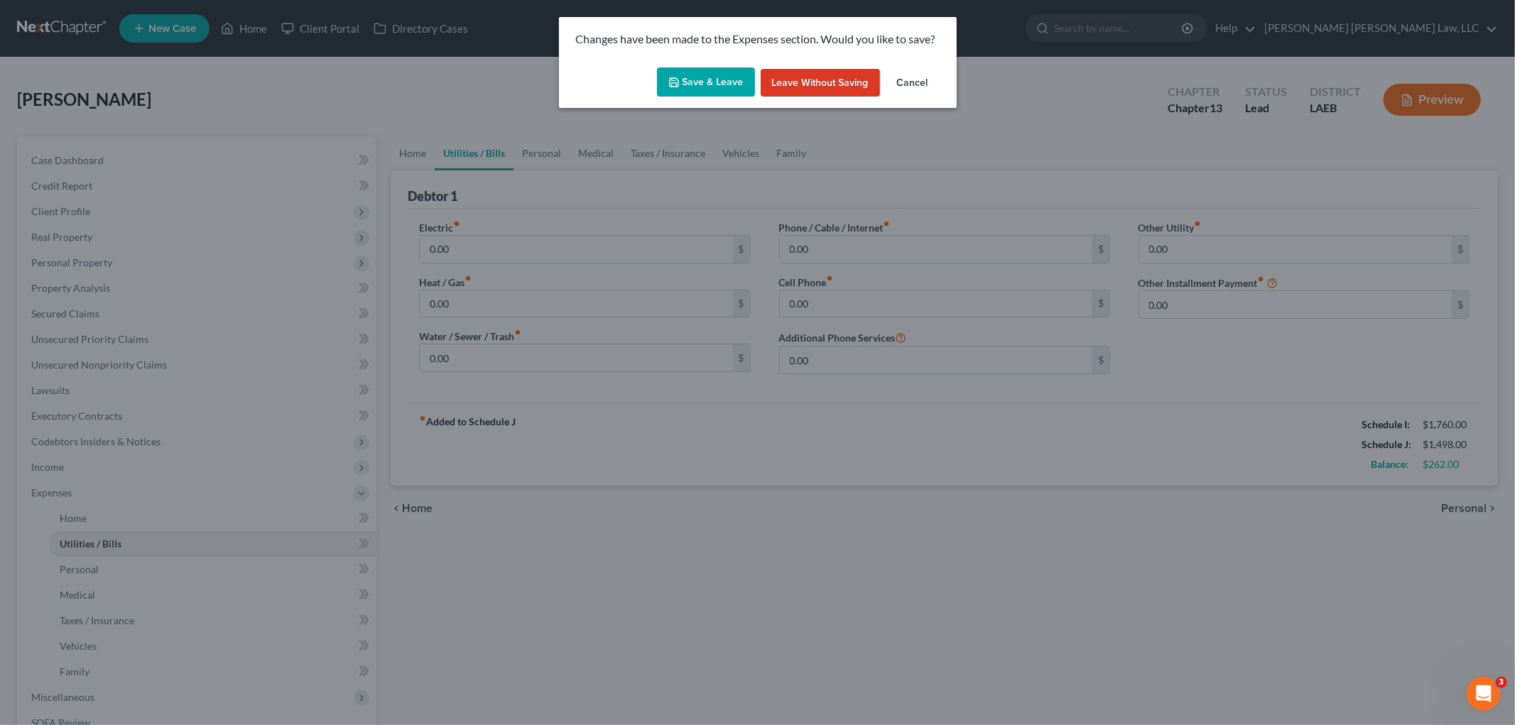
click at [721, 91] on button "Save & Leave" at bounding box center [706, 82] width 98 height 30
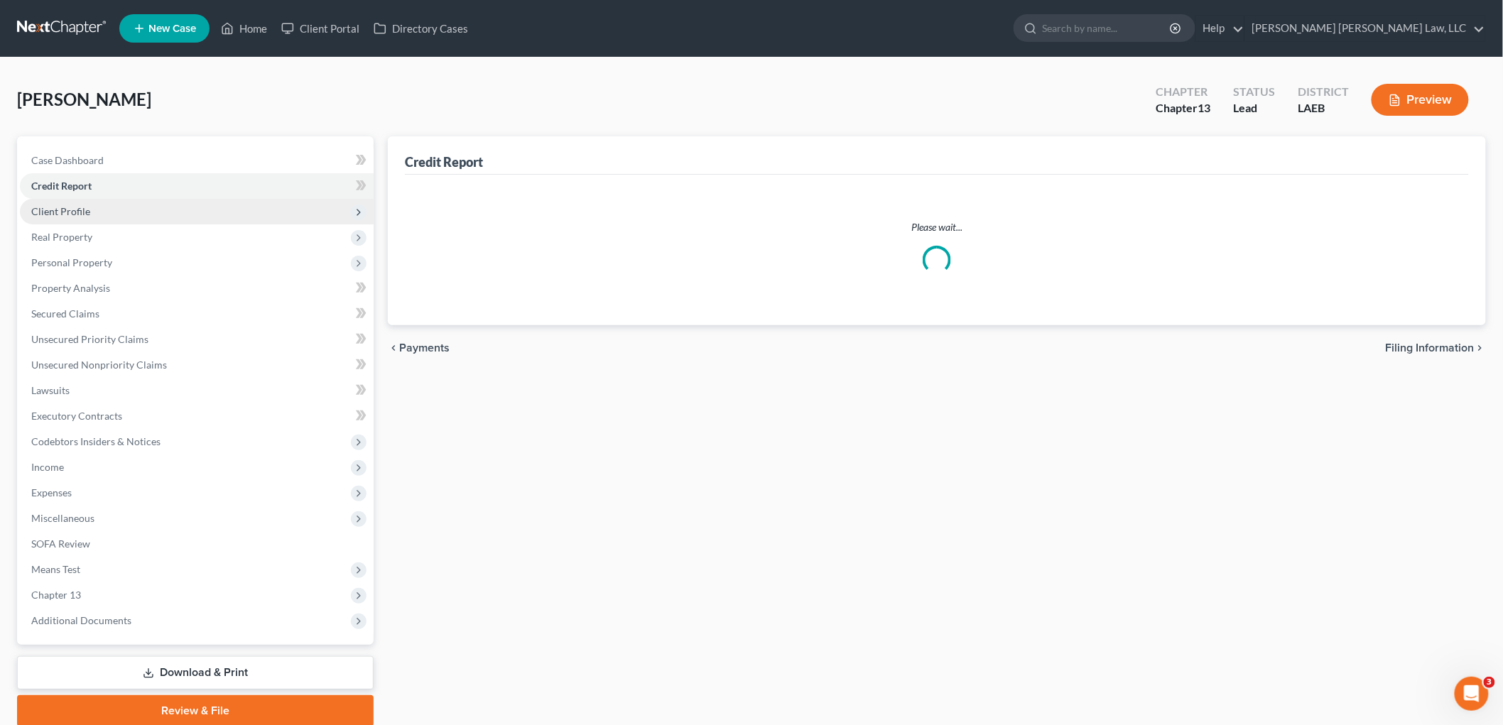
click at [115, 213] on span "Client Profile" at bounding box center [197, 212] width 354 height 26
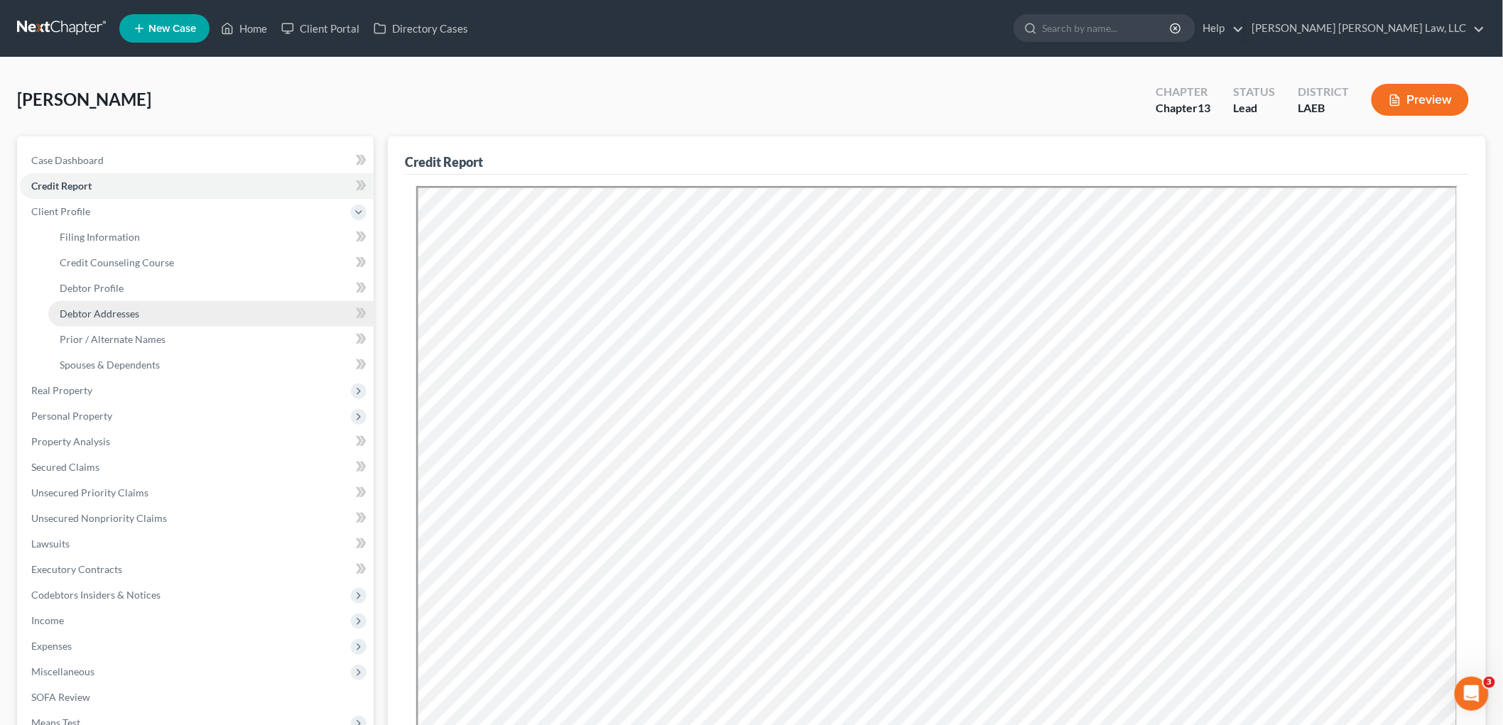
click at [129, 310] on span "Debtor Addresses" at bounding box center [100, 313] width 80 height 12
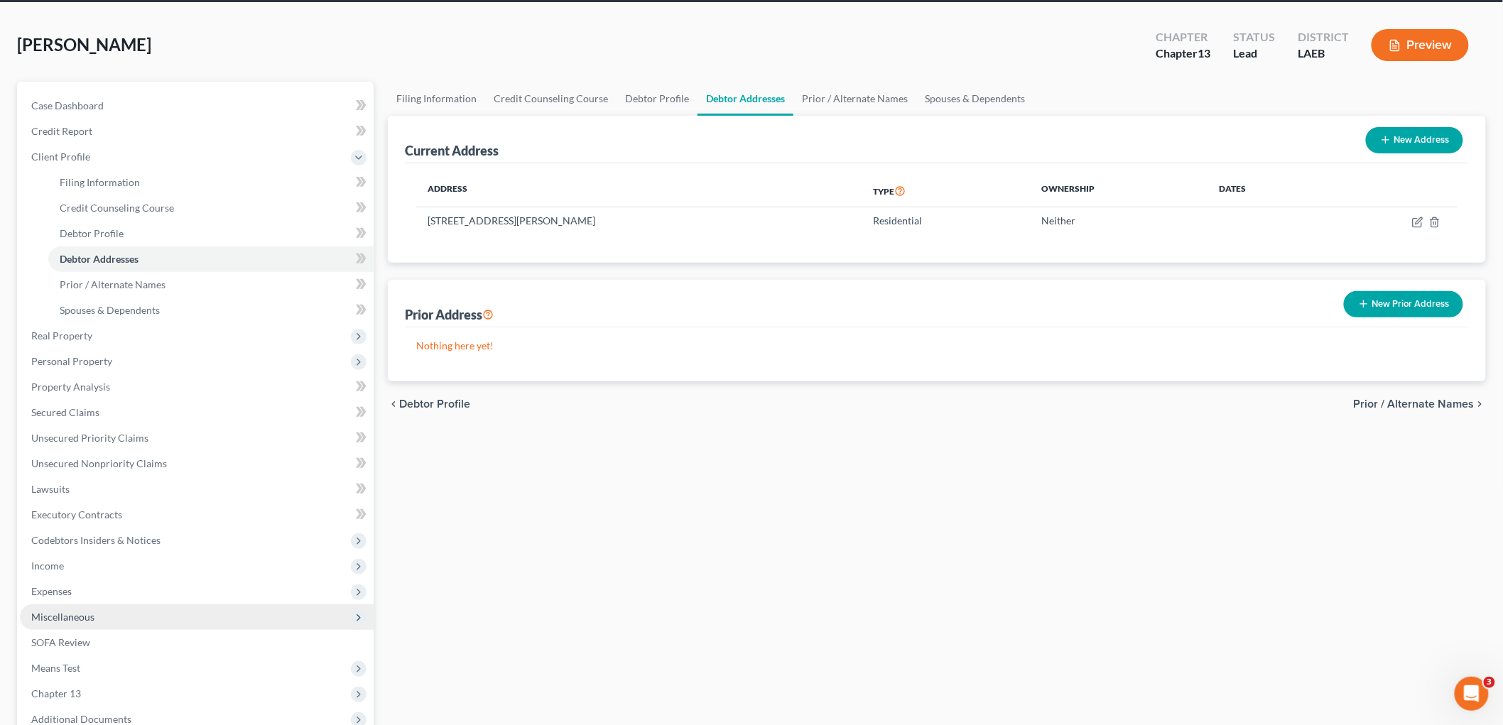
scroll to position [207, 0]
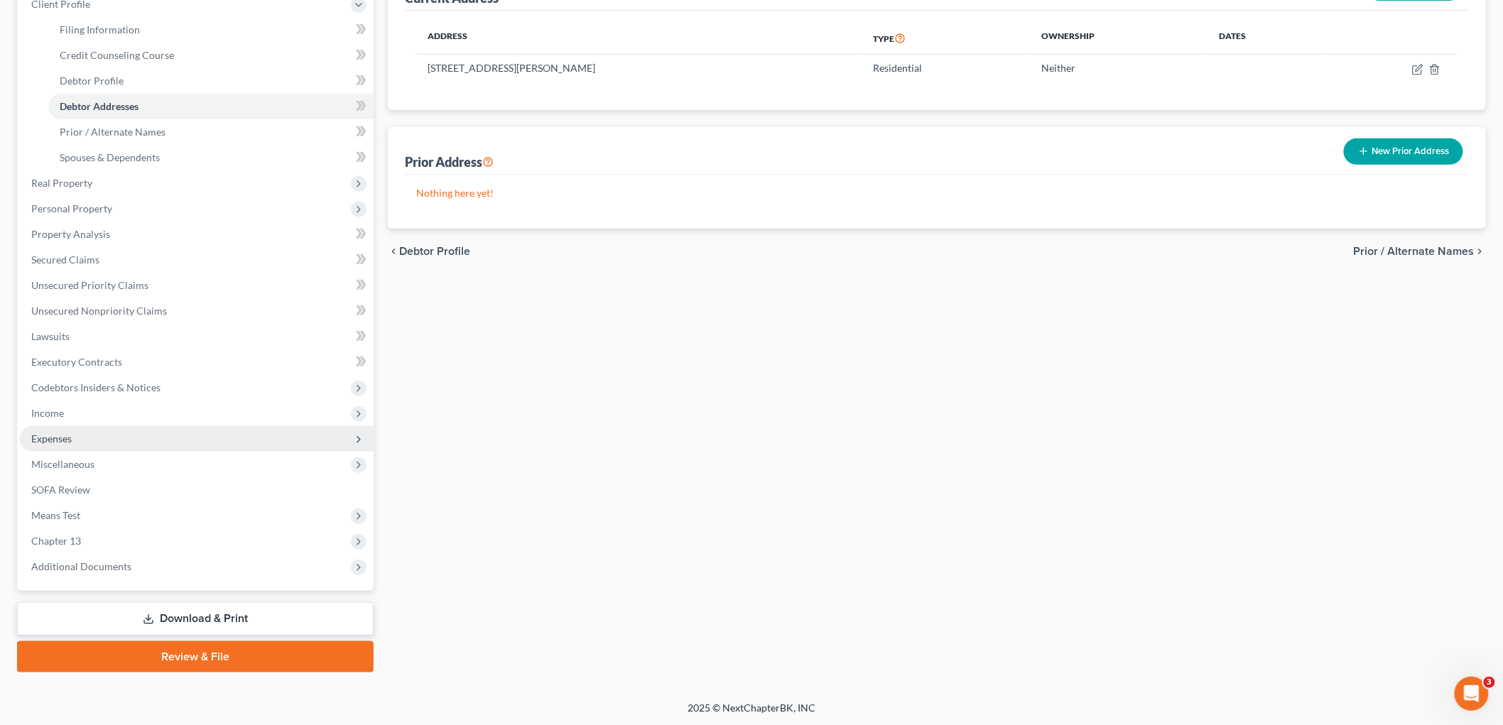
click at [109, 436] on span "Expenses" at bounding box center [197, 439] width 354 height 26
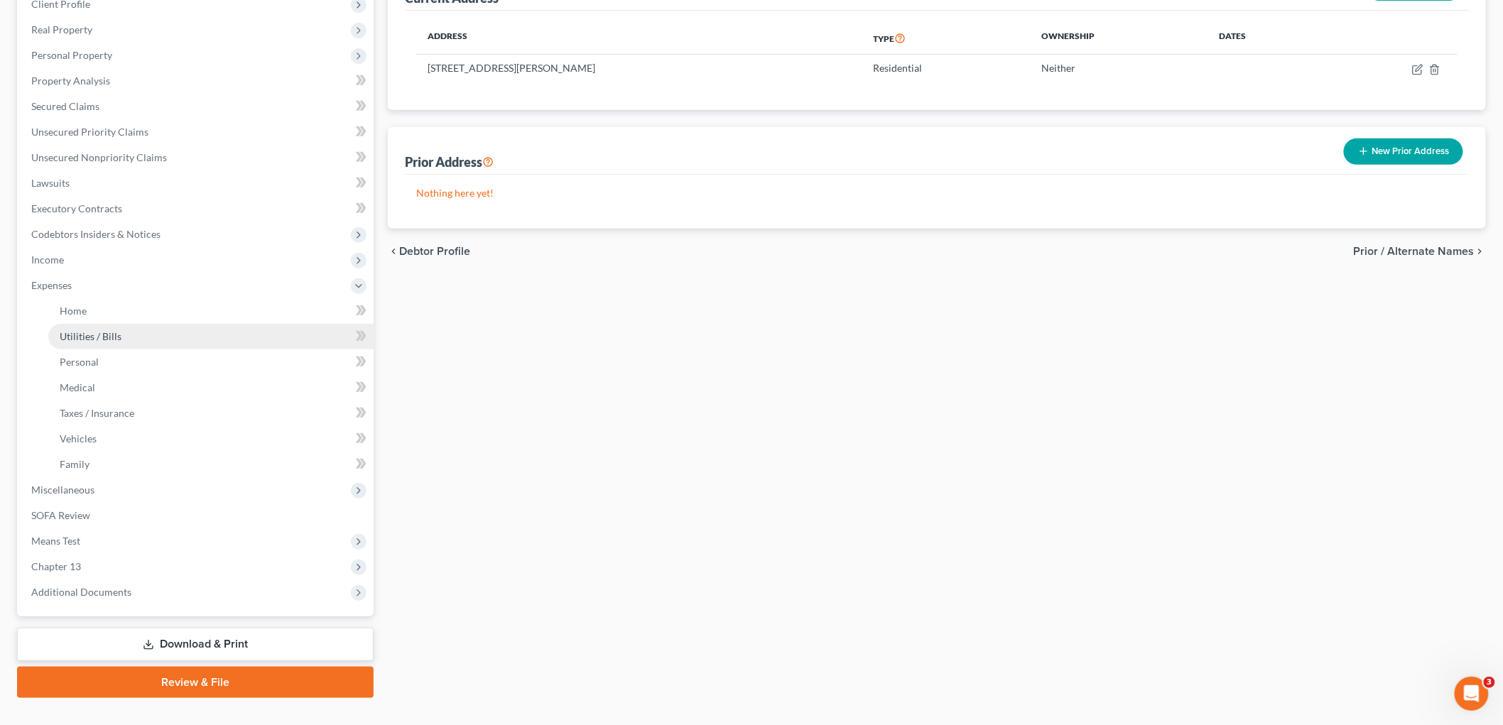
click at [124, 339] on link "Utilities / Bills" at bounding box center [210, 337] width 325 height 26
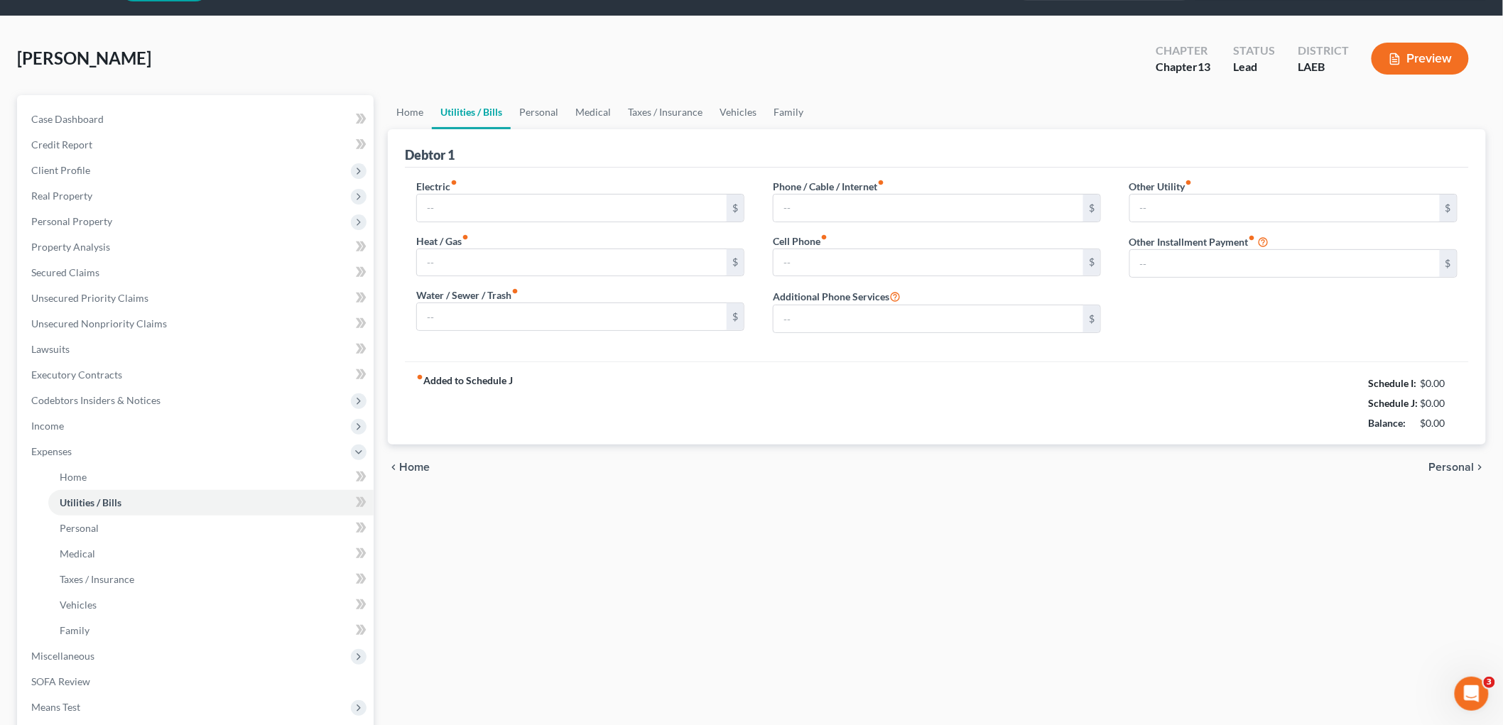
type input "0.00"
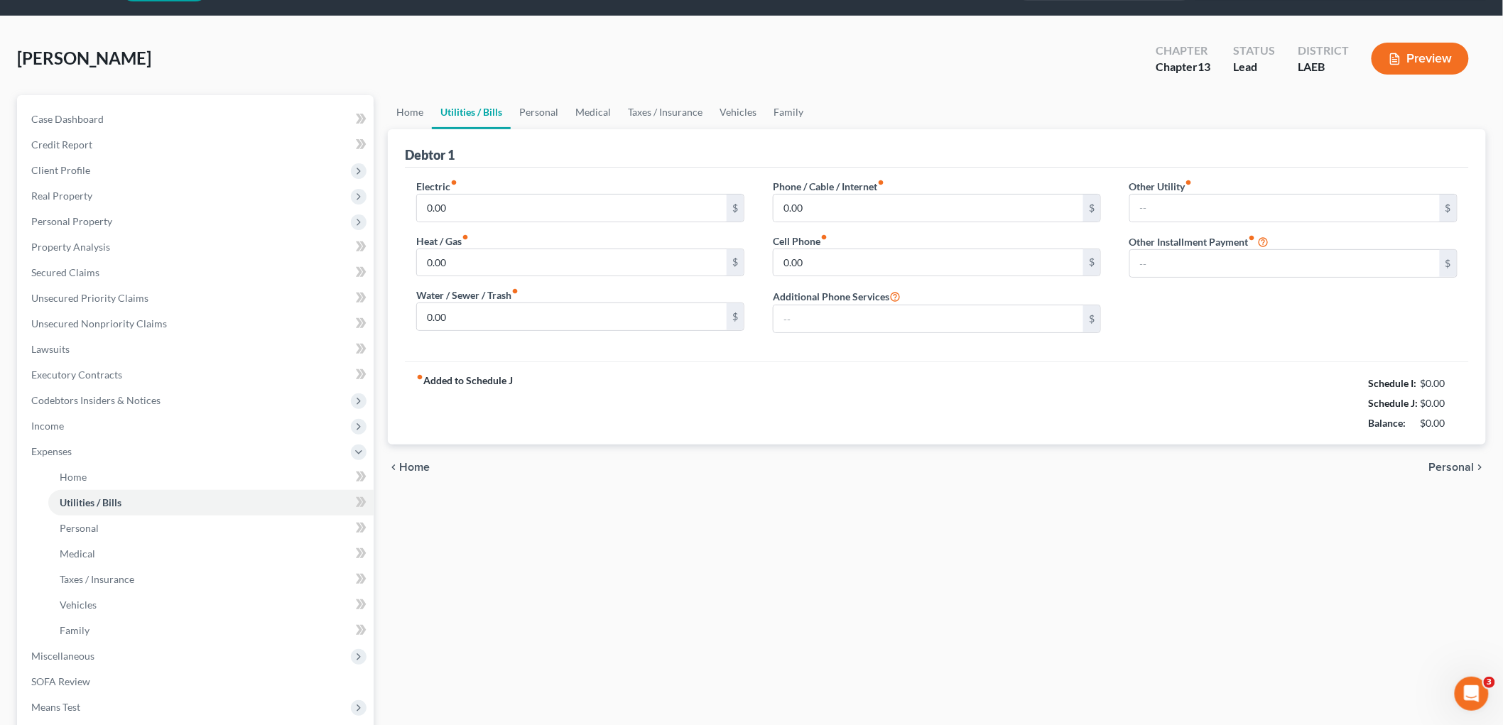
type input "0.00"
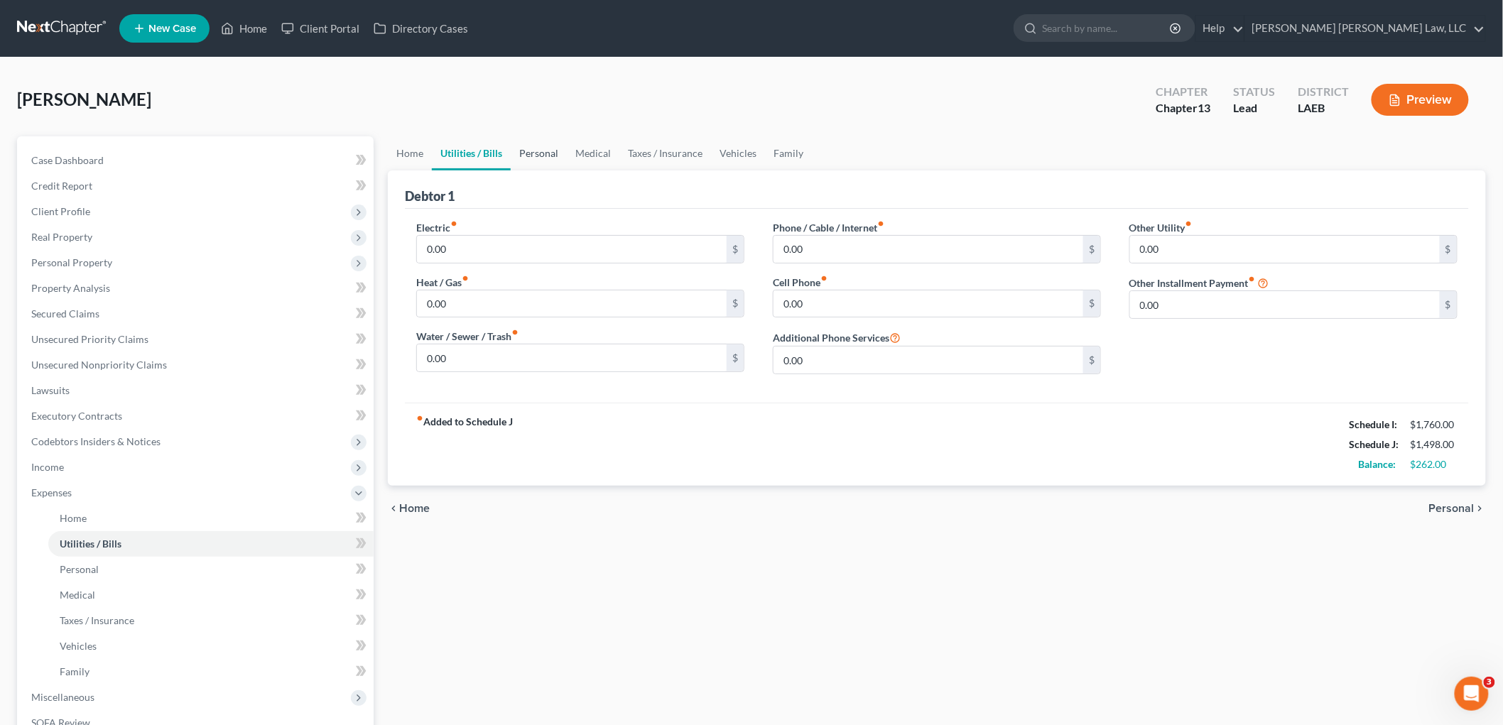
click at [550, 148] on link "Personal" at bounding box center [539, 153] width 56 height 34
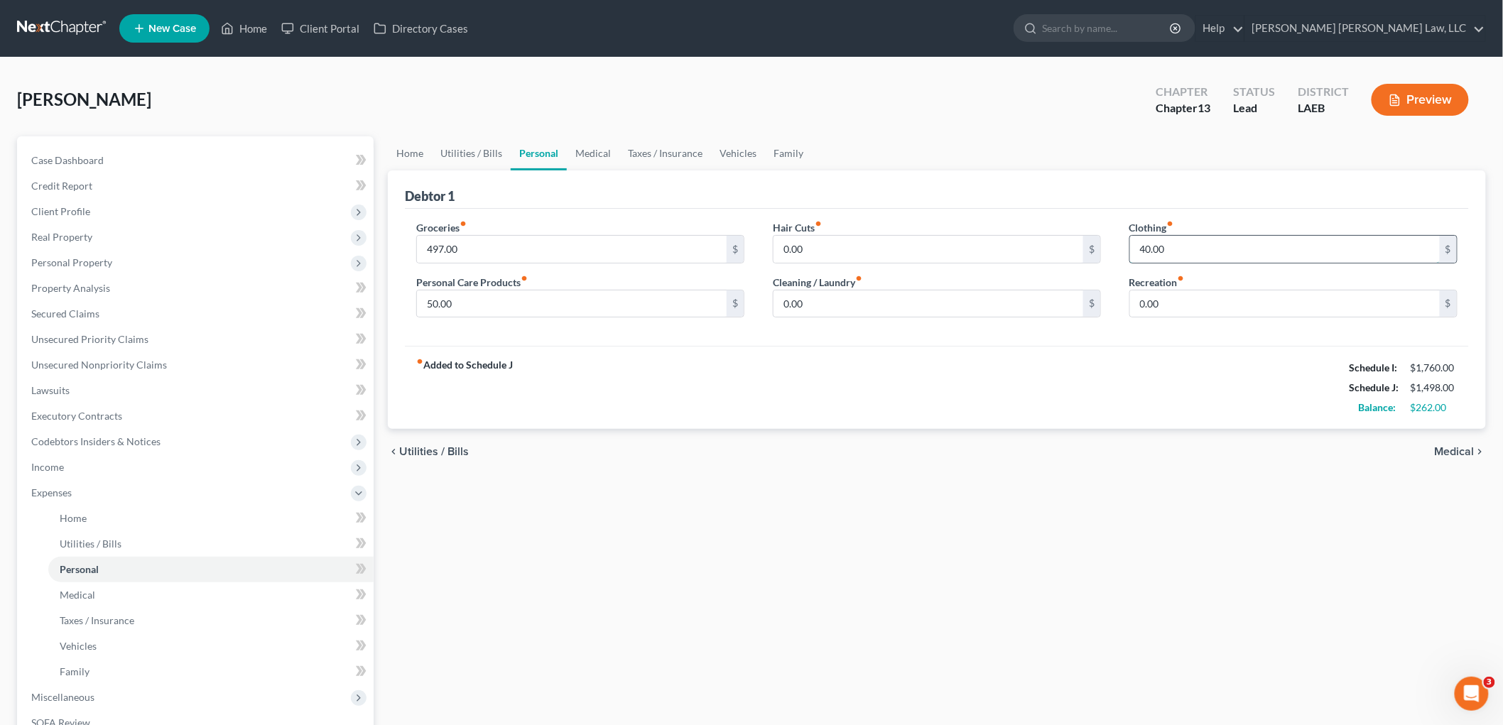
click at [1231, 254] on input "40.00" at bounding box center [1285, 249] width 310 height 27
click at [465, 257] on input "497.00" at bounding box center [572, 249] width 310 height 27
type input "200.00"
click at [1197, 251] on input "40.00" at bounding box center [1285, 249] width 310 height 27
type input "93.00"
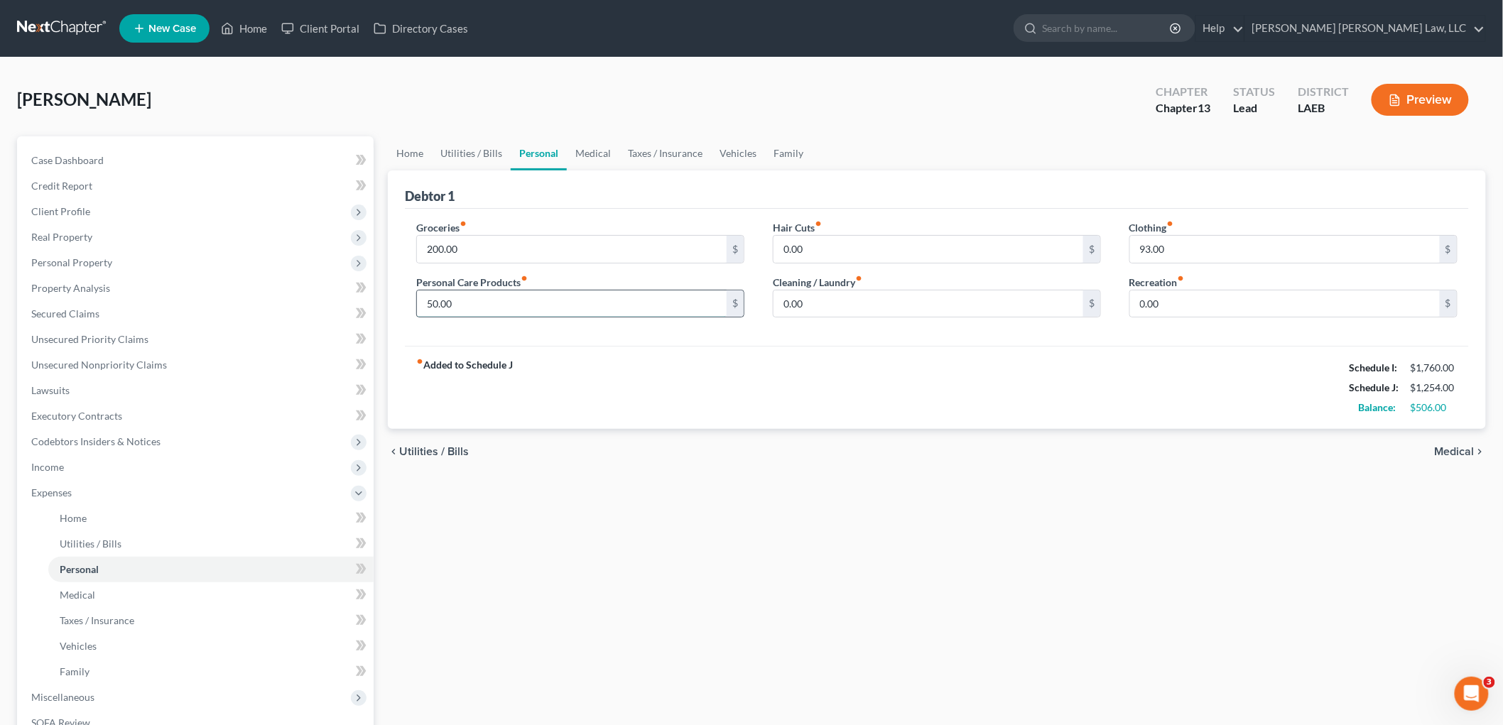
click at [467, 294] on input "50.00" at bounding box center [572, 303] width 310 height 27
click at [734, 143] on link "Vehicles" at bounding box center [738, 153] width 54 height 34
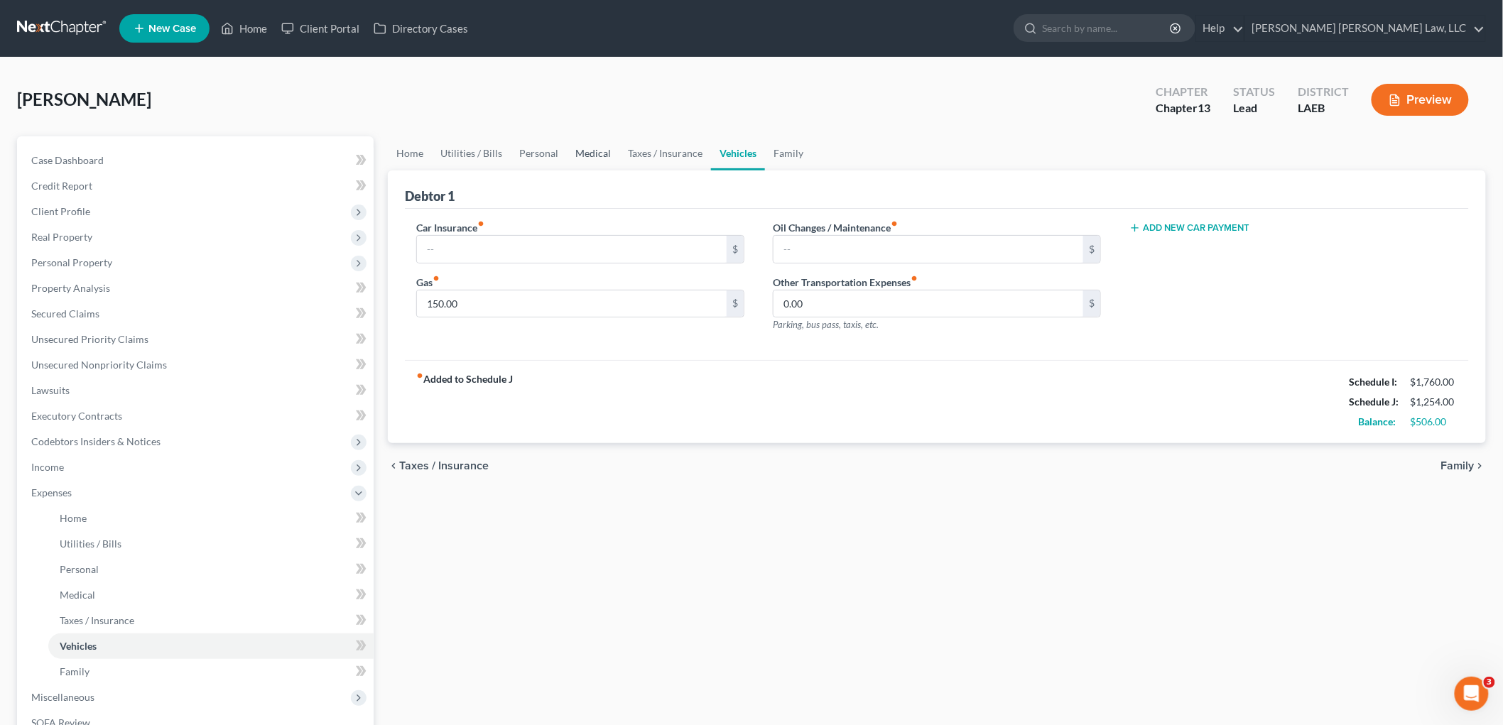
click at [604, 158] on link "Medical" at bounding box center [593, 153] width 53 height 34
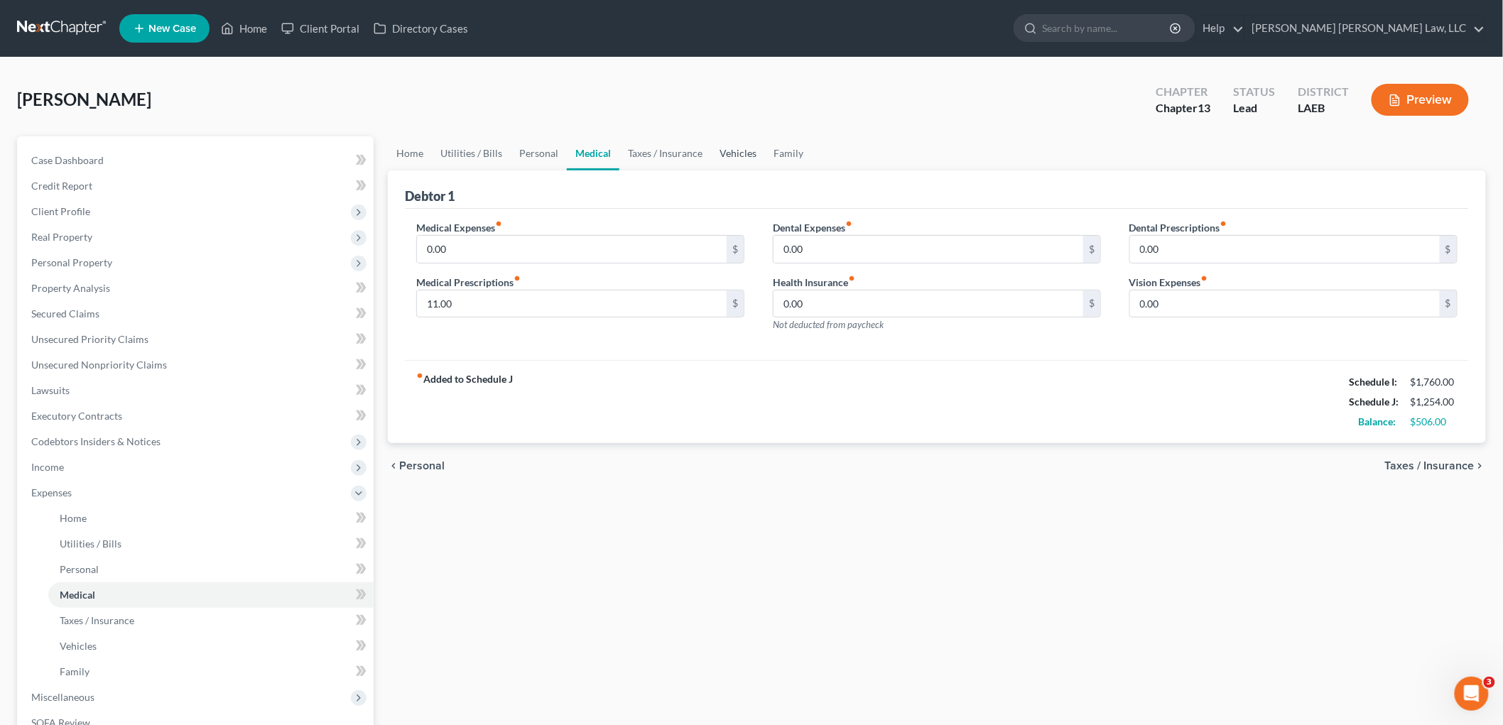
click at [726, 157] on link "Vehicles" at bounding box center [738, 153] width 54 height 34
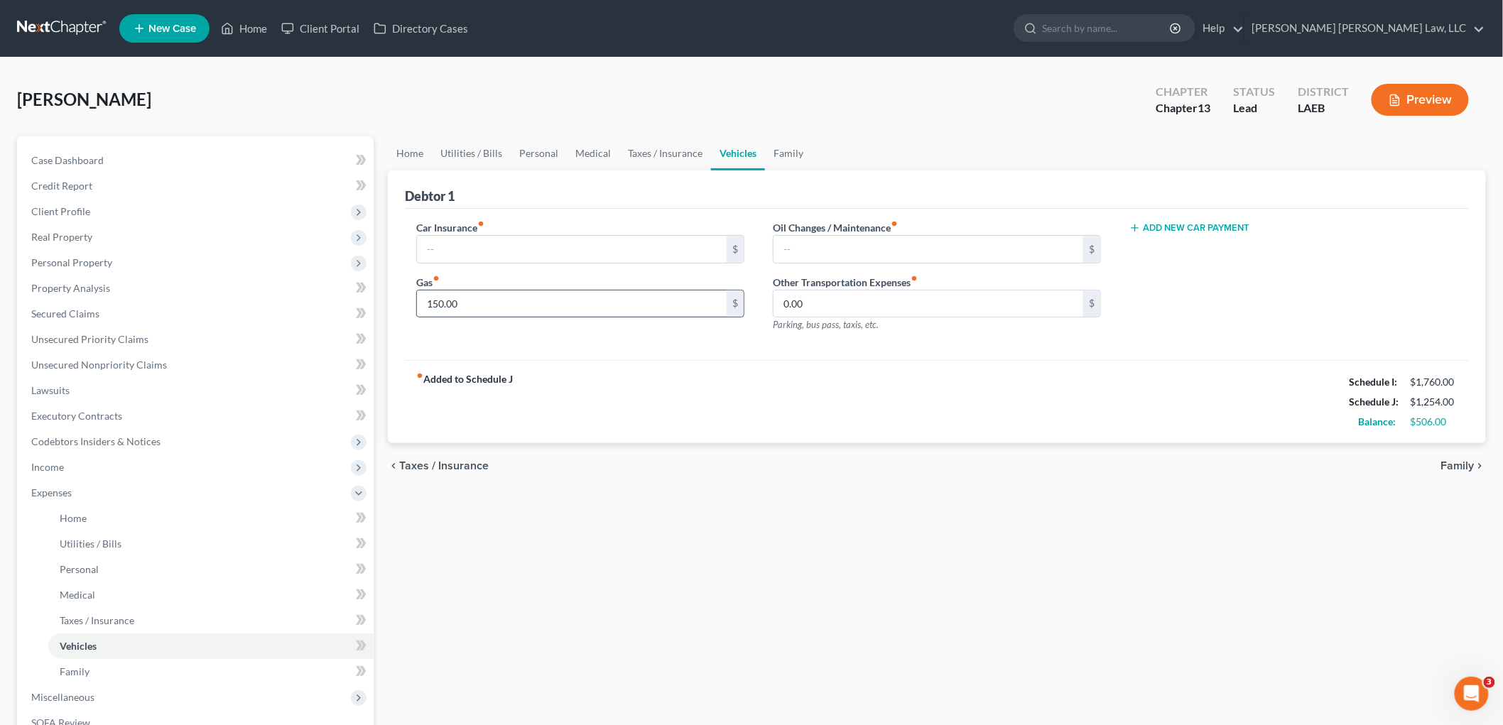
click at [581, 299] on input "150.00" at bounding box center [572, 303] width 310 height 27
type input "100.00"
click at [448, 304] on input "100.00" at bounding box center [572, 303] width 310 height 27
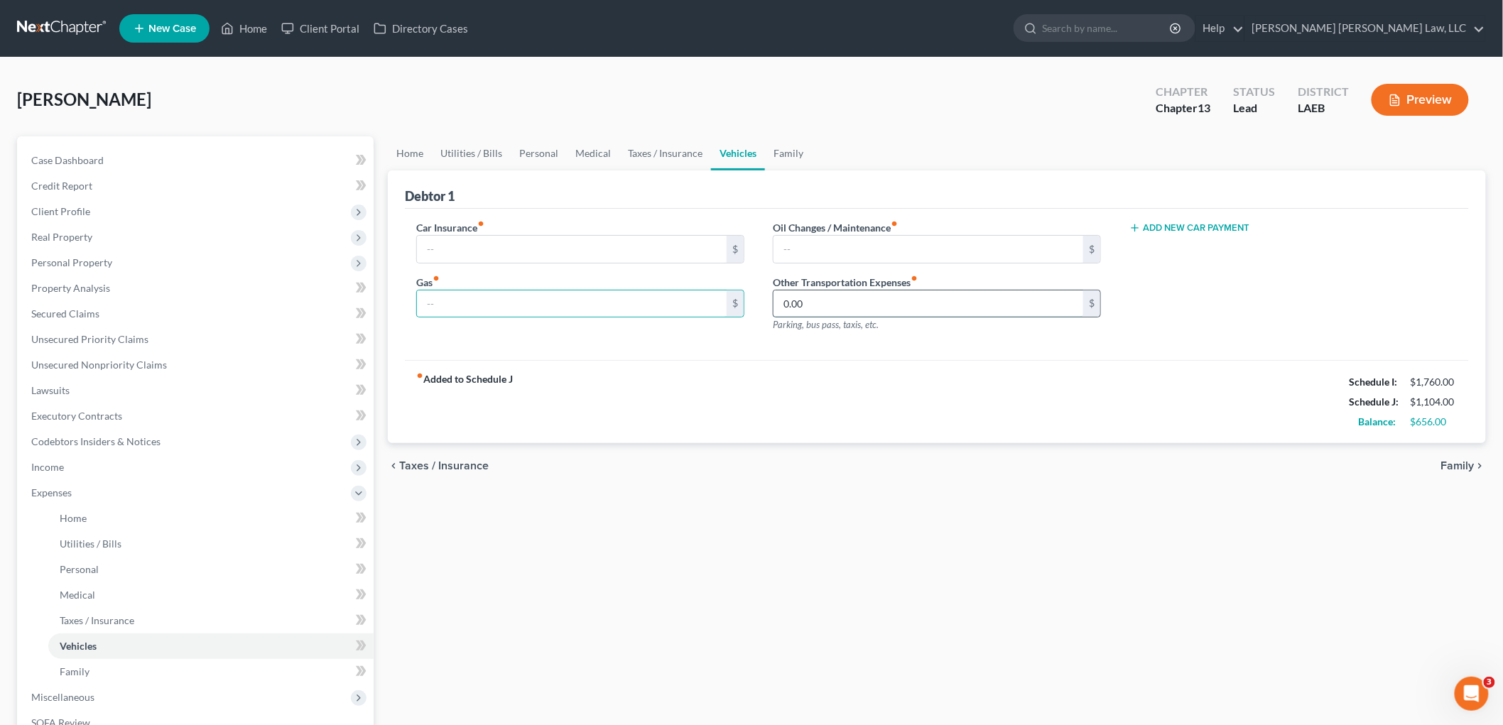
click at [861, 296] on input "0.00" at bounding box center [928, 303] width 310 height 27
paste input "10"
type input "100.00"
click at [551, 158] on link "Personal" at bounding box center [539, 153] width 56 height 34
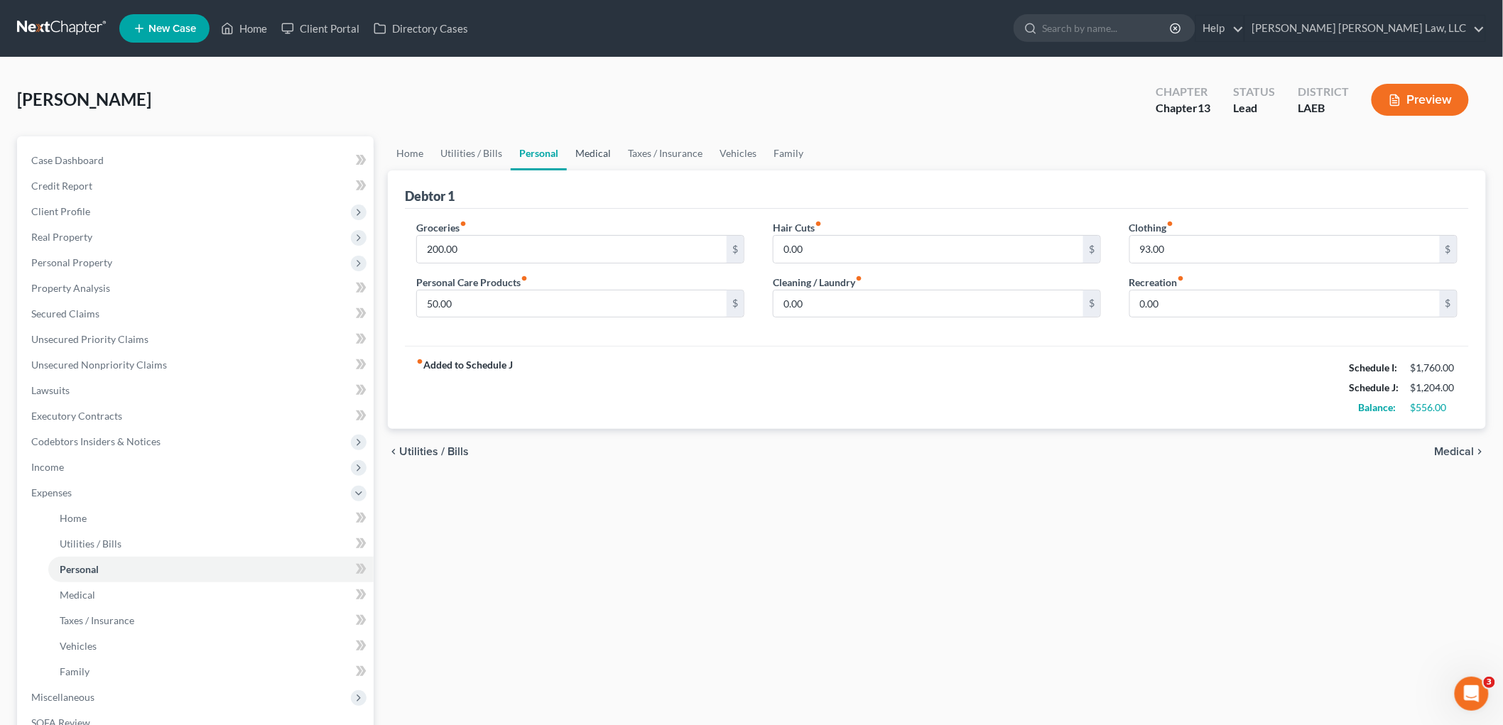
click at [589, 149] on link "Medical" at bounding box center [593, 153] width 53 height 34
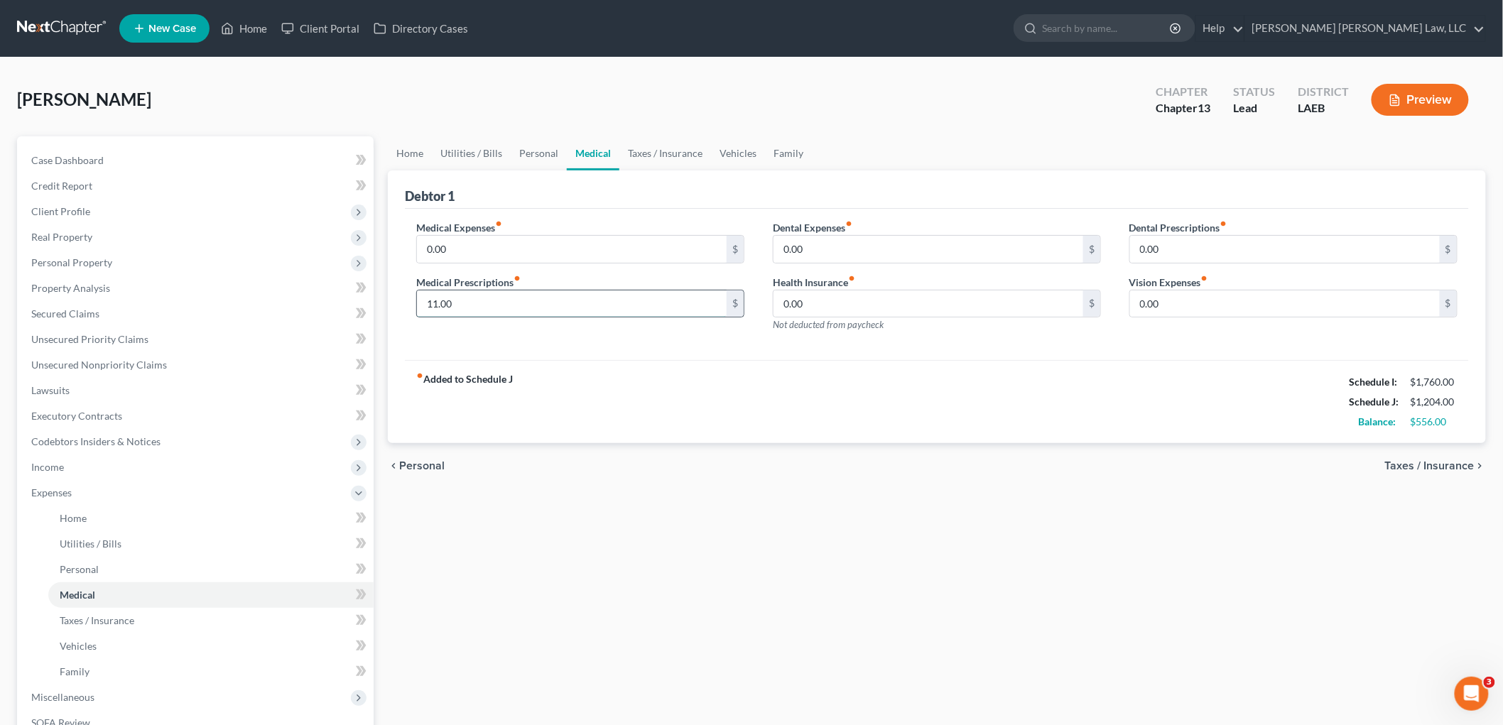
click at [484, 310] on input "11.00" at bounding box center [572, 303] width 310 height 27
type input "30.00"
click at [525, 153] on link "Personal" at bounding box center [539, 153] width 56 height 34
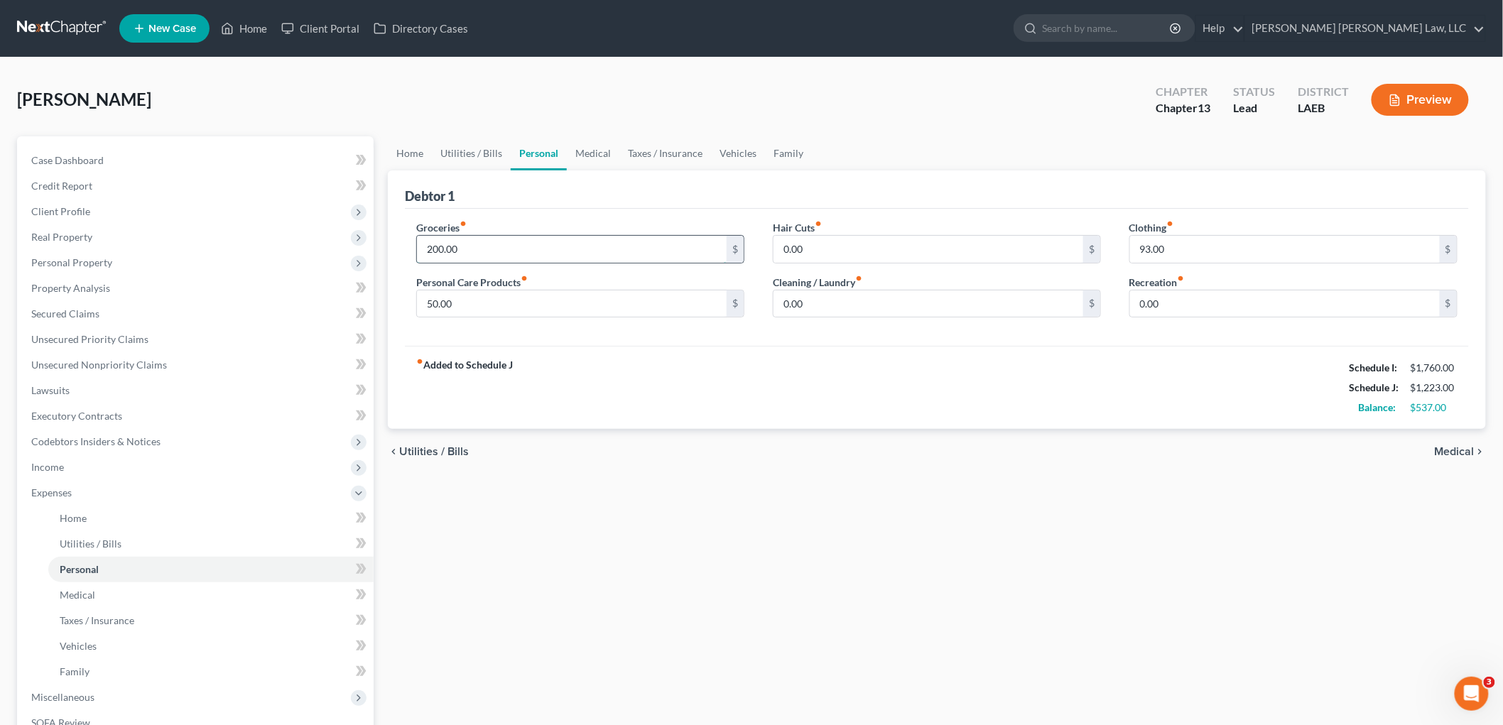
click at [521, 246] on input "200.00" at bounding box center [572, 249] width 310 height 27
type input "497.00"
click at [513, 310] on input "50.00" at bounding box center [572, 303] width 310 height 27
click at [720, 147] on link "Vehicles" at bounding box center [738, 153] width 54 height 34
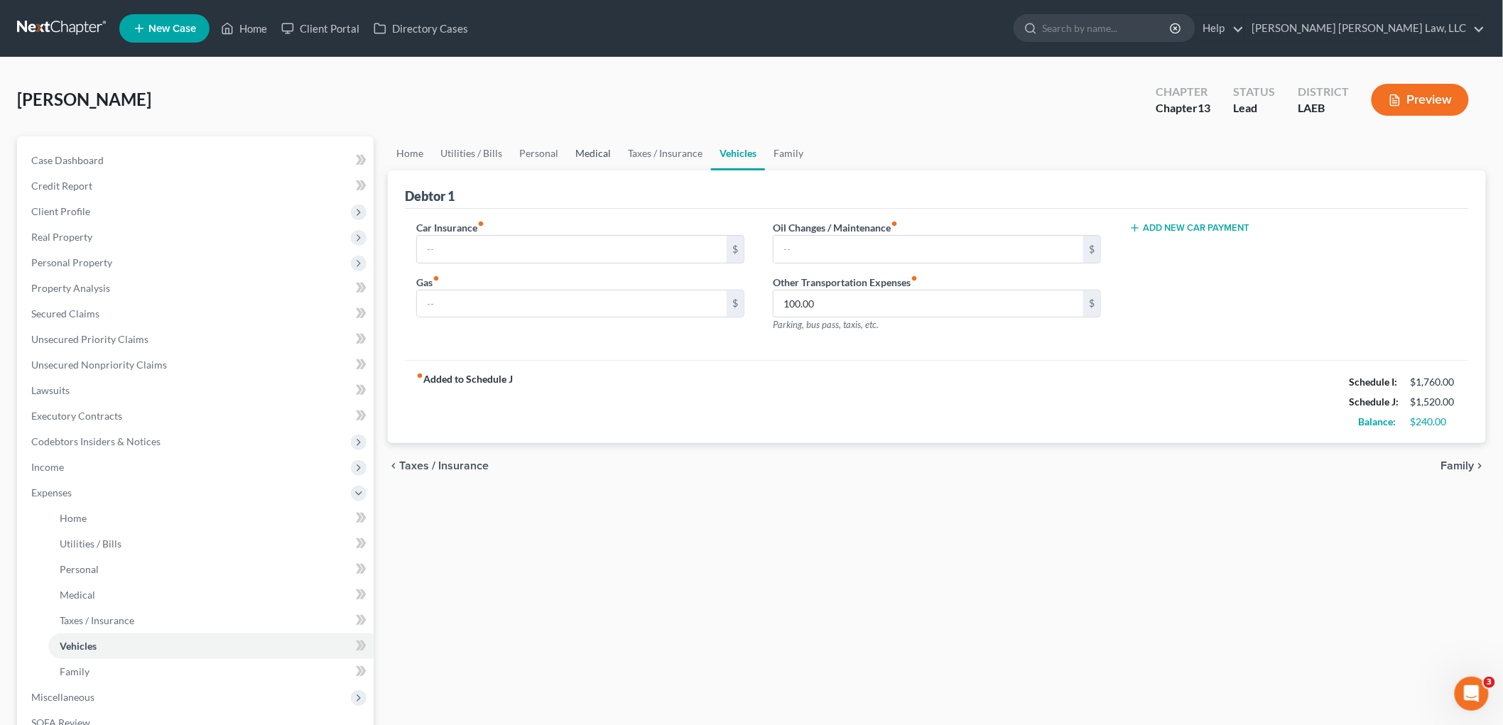
click at [580, 150] on link "Medical" at bounding box center [593, 153] width 53 height 34
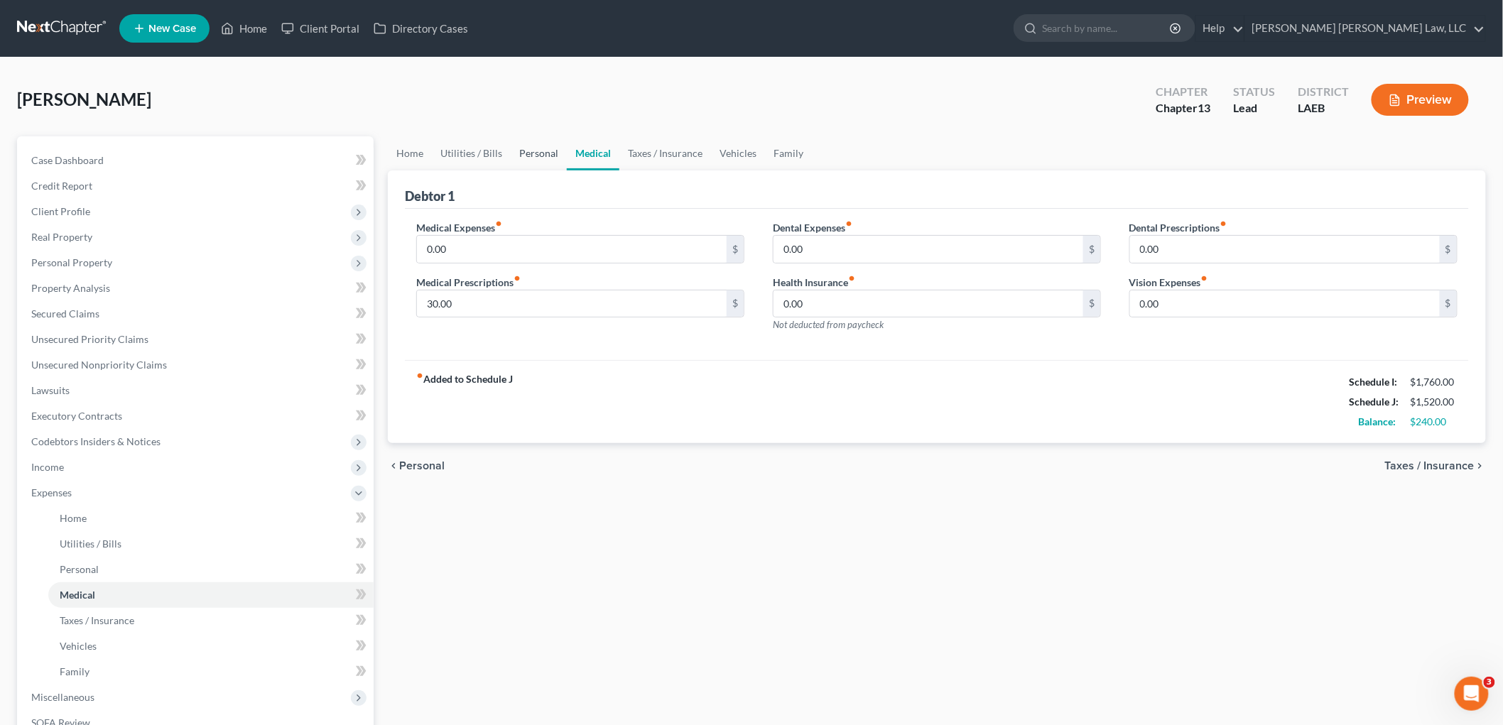
click at [517, 154] on link "Personal" at bounding box center [539, 153] width 56 height 34
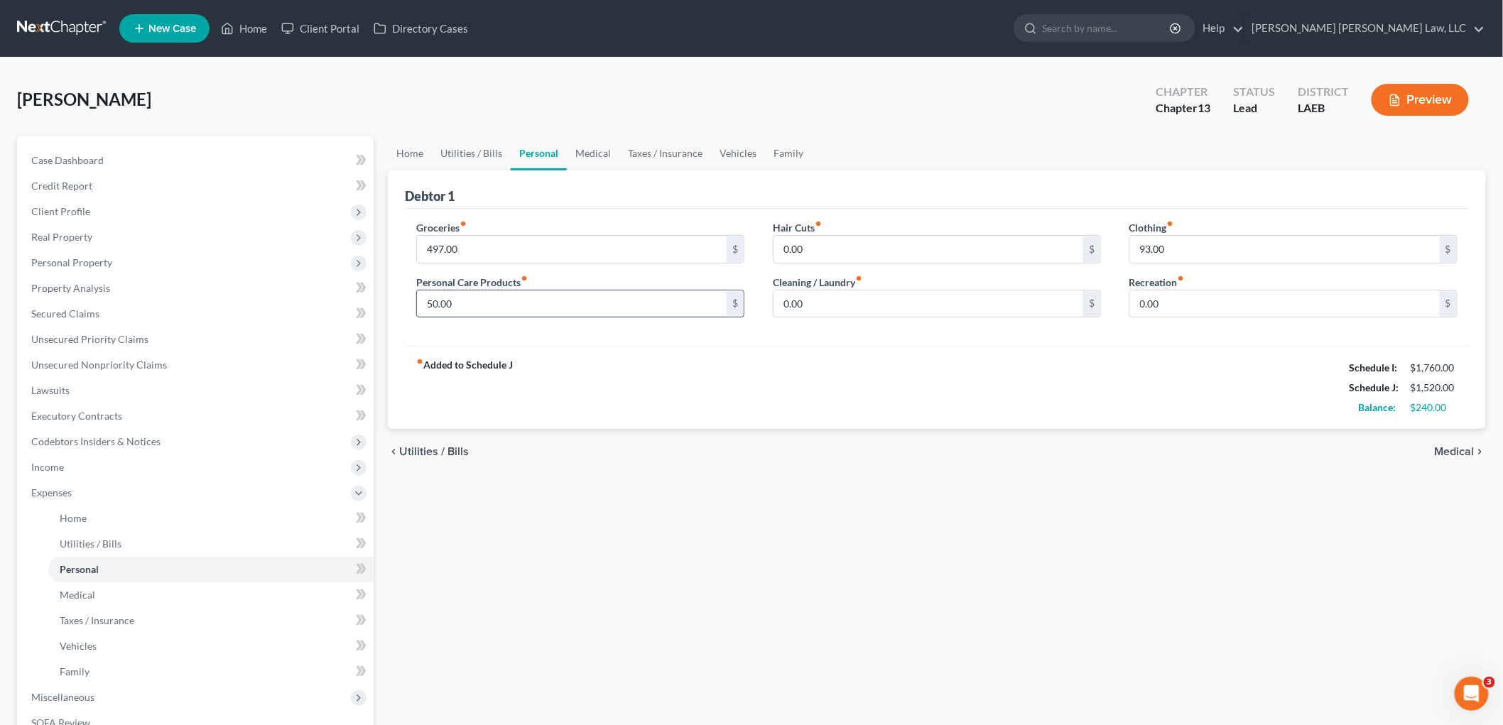
click at [497, 307] on input "50.00" at bounding box center [572, 303] width 310 height 27
type input "2"
type input "190.00"
click at [736, 148] on link "Vehicles" at bounding box center [738, 153] width 54 height 34
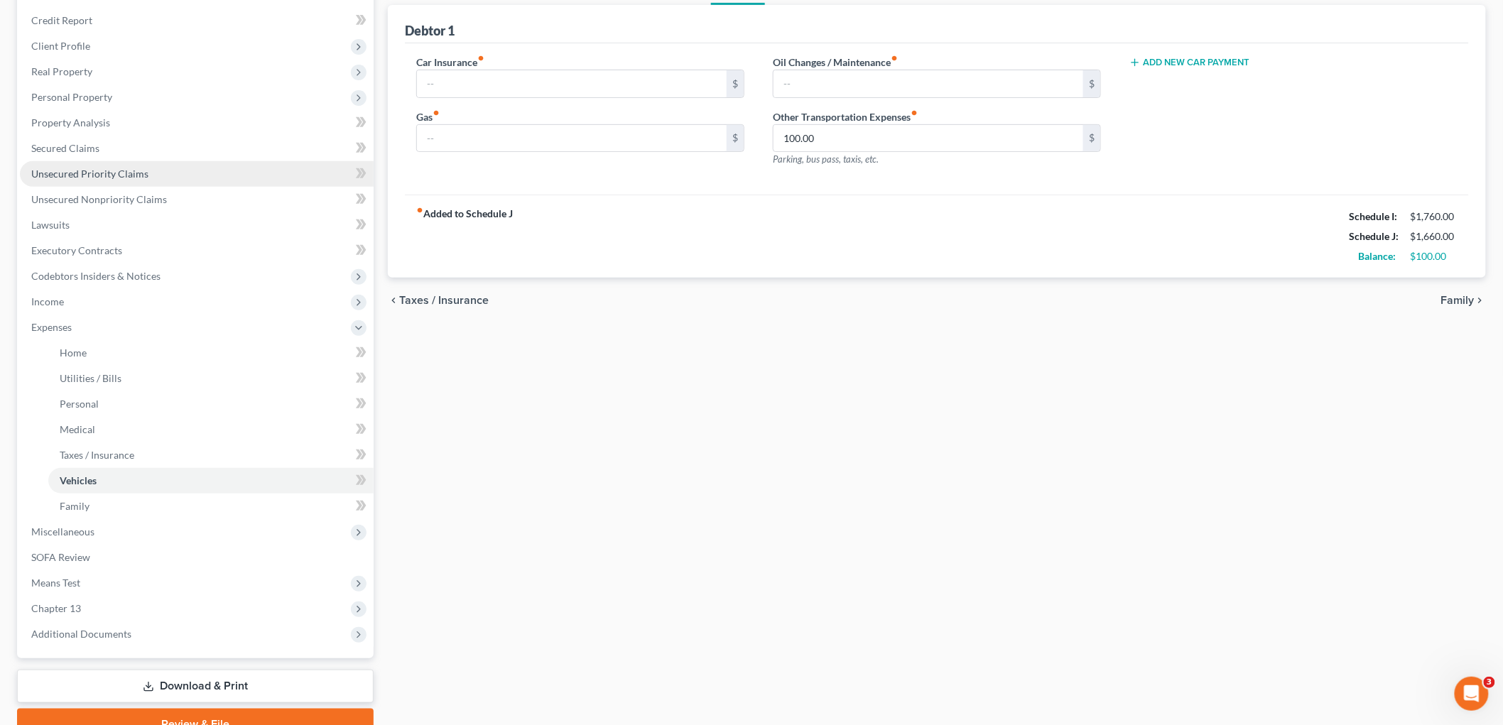
scroll to position [75, 0]
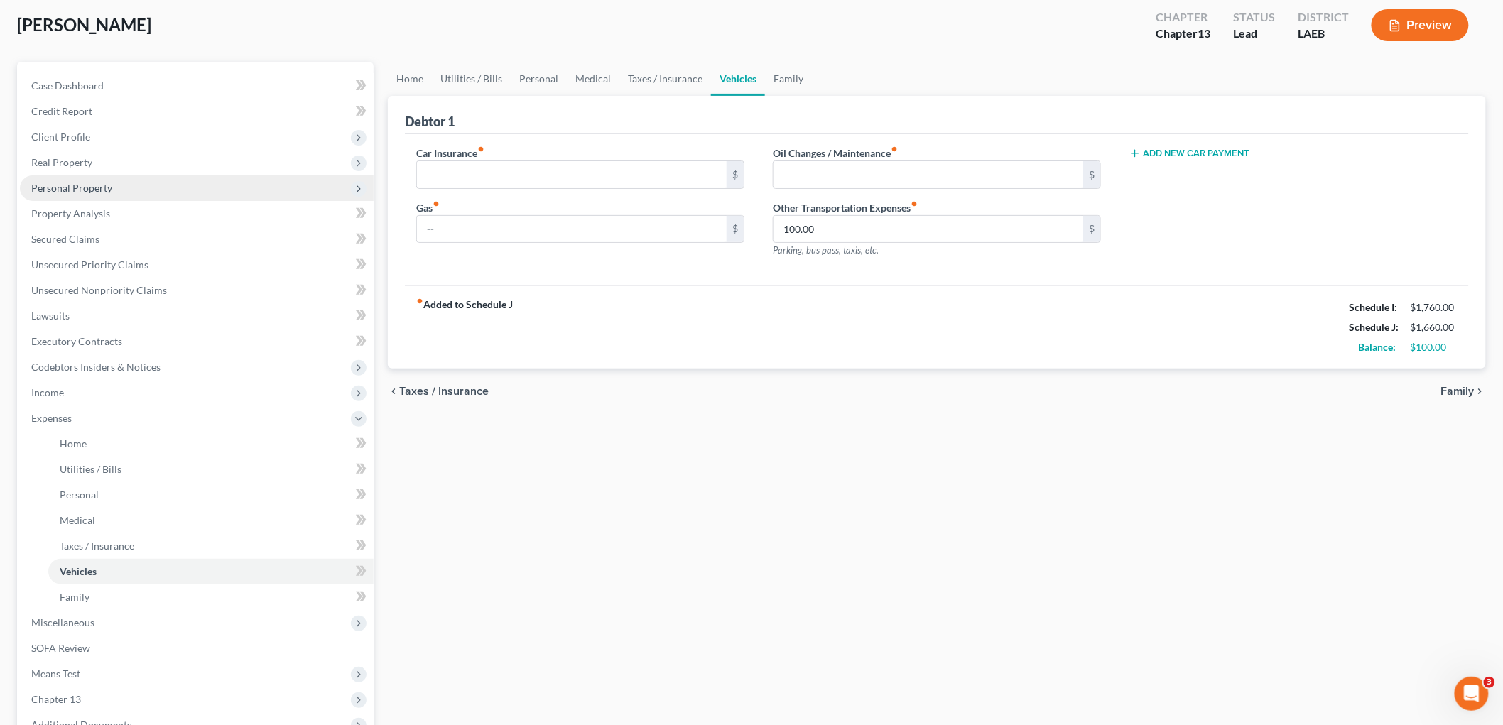
click at [101, 176] on span "Personal Property" at bounding box center [197, 188] width 354 height 26
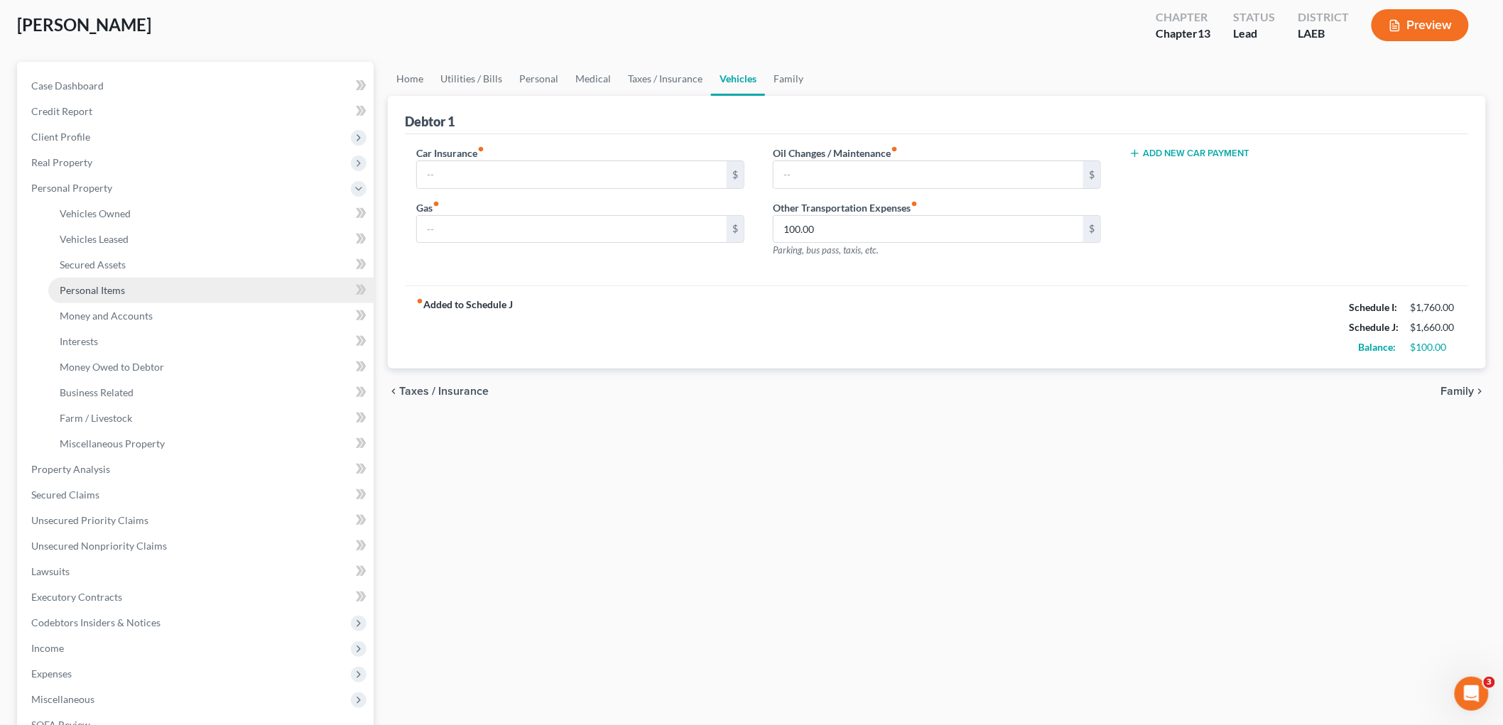
click at [97, 288] on span "Personal Items" at bounding box center [92, 290] width 65 height 12
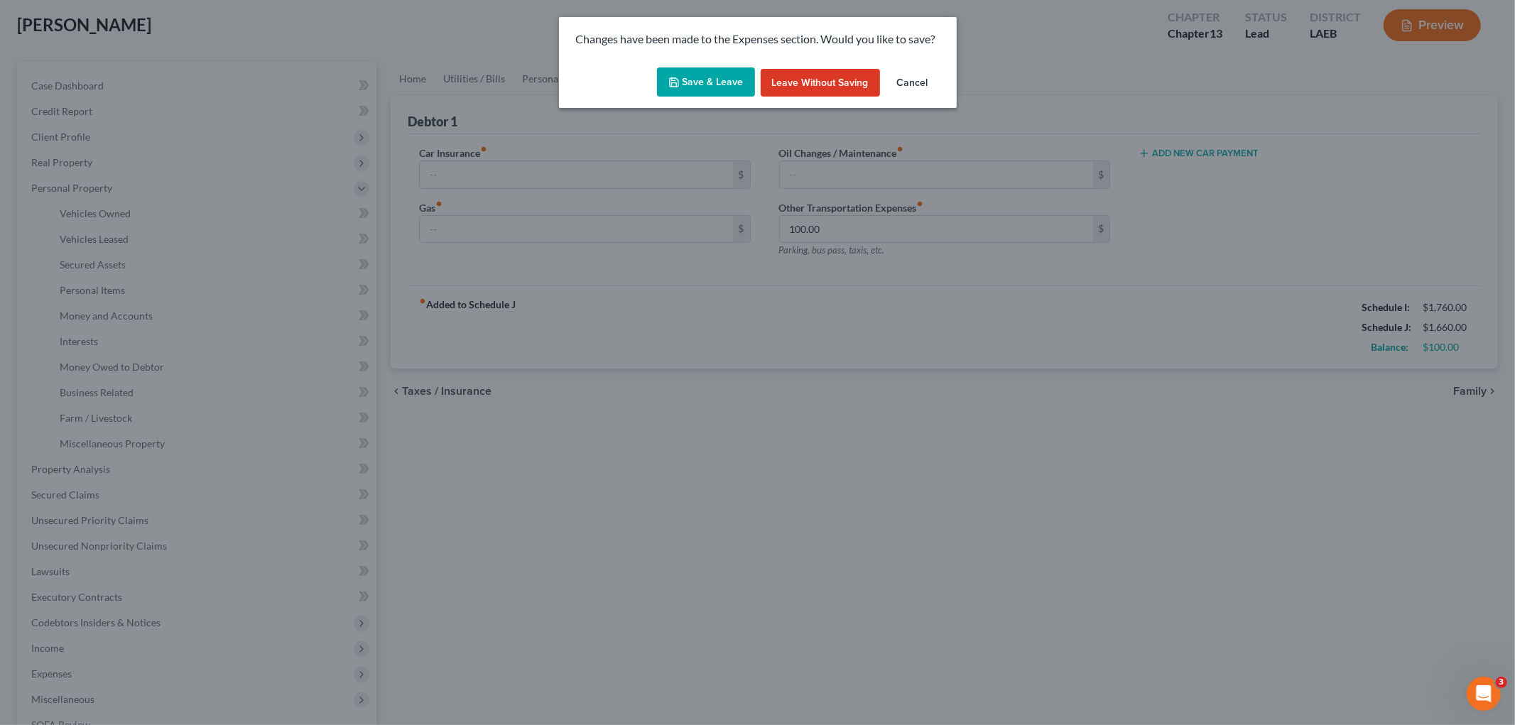
click at [678, 80] on icon "button" at bounding box center [673, 82] width 11 height 11
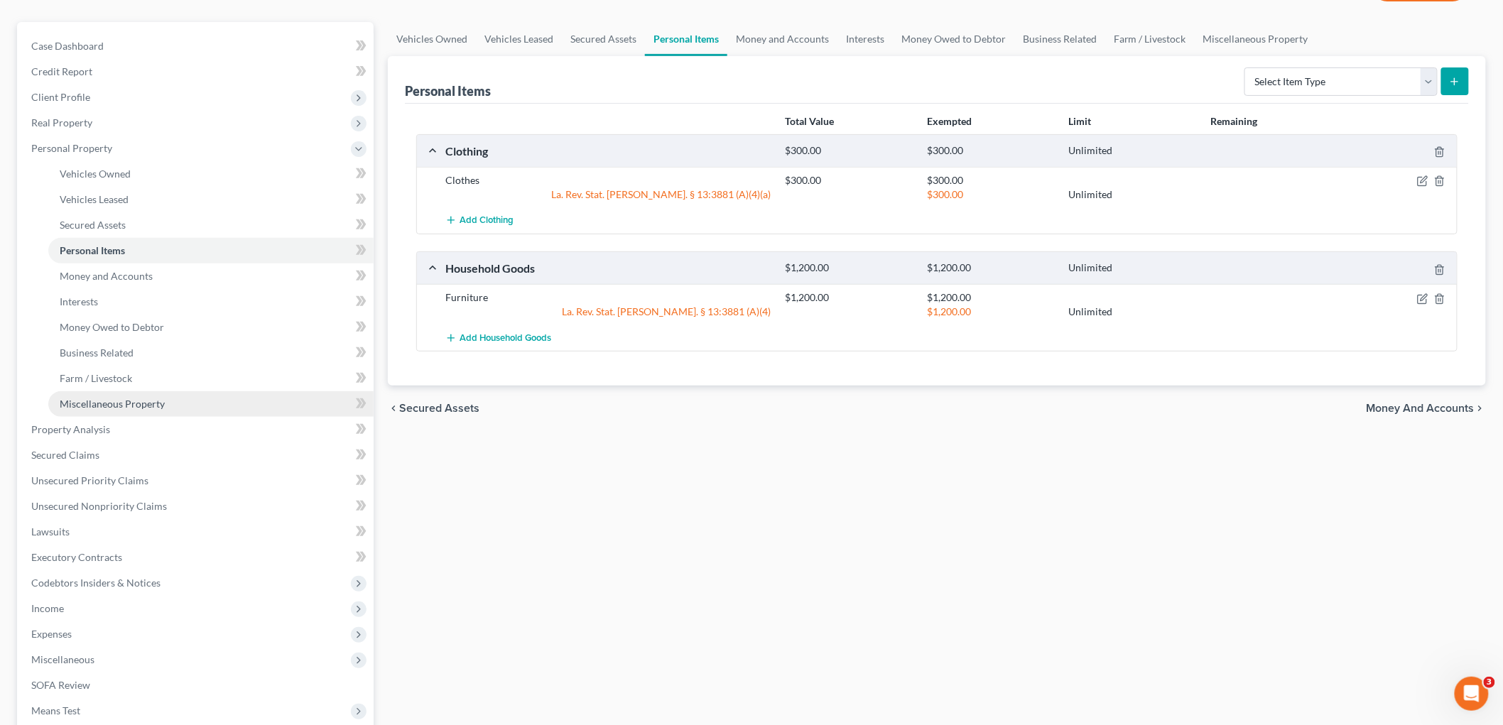
scroll to position [309, 0]
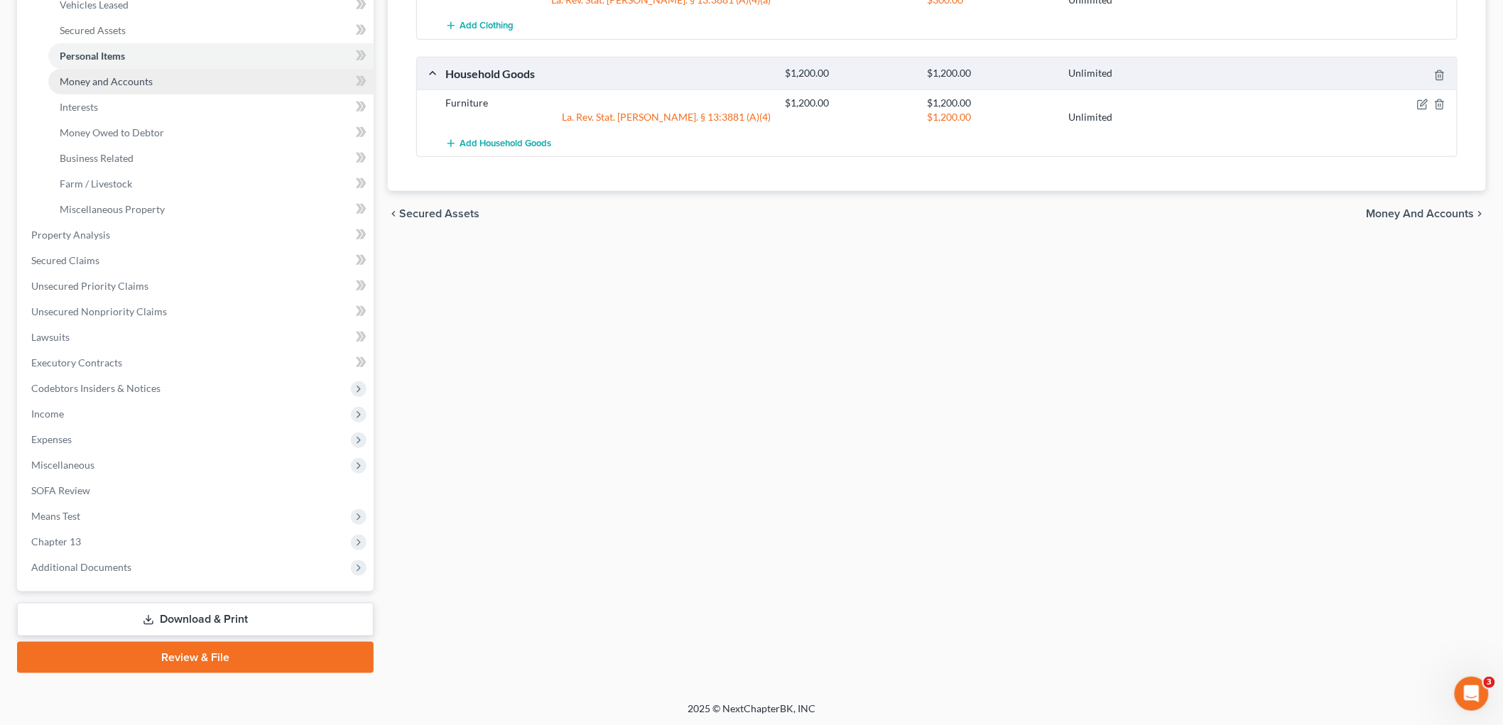
click at [158, 73] on link "Money and Accounts" at bounding box center [210, 82] width 325 height 26
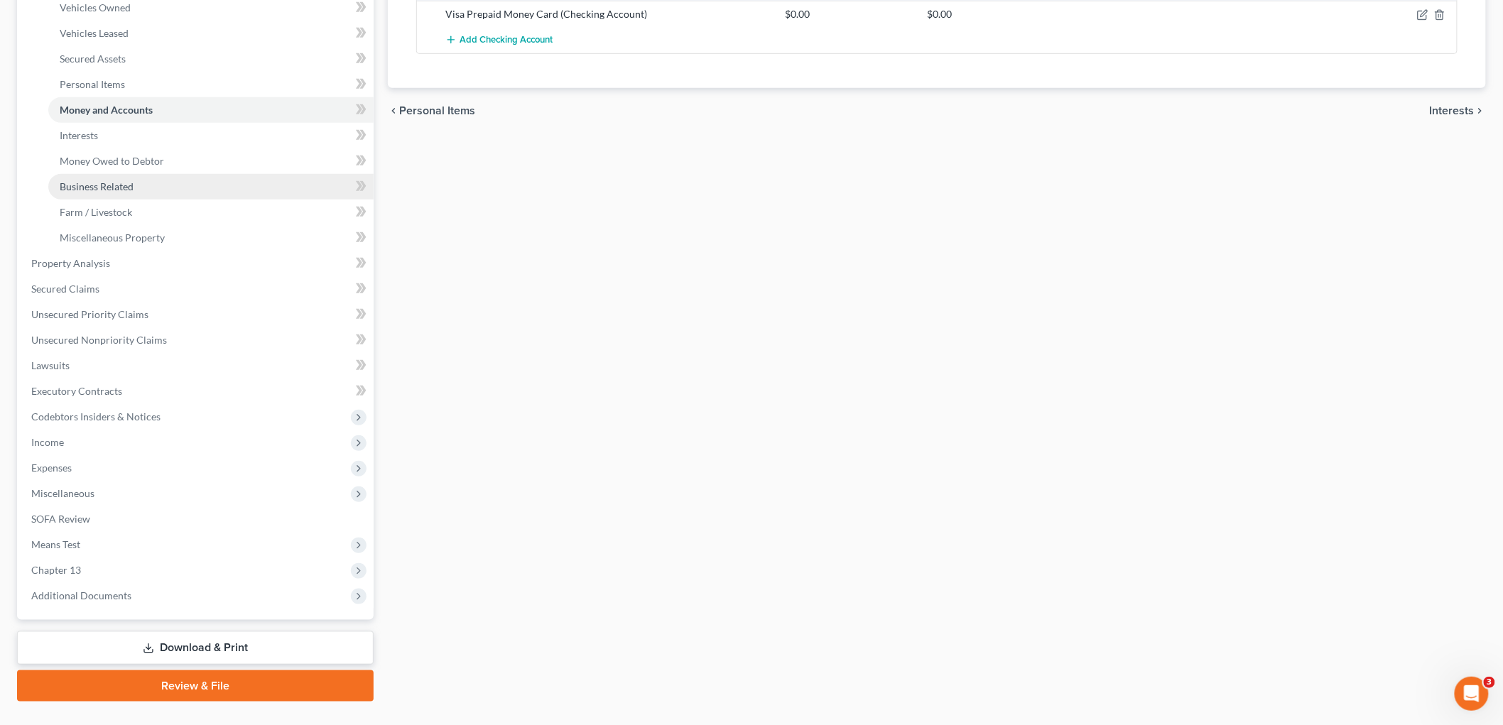
scroll to position [309, 0]
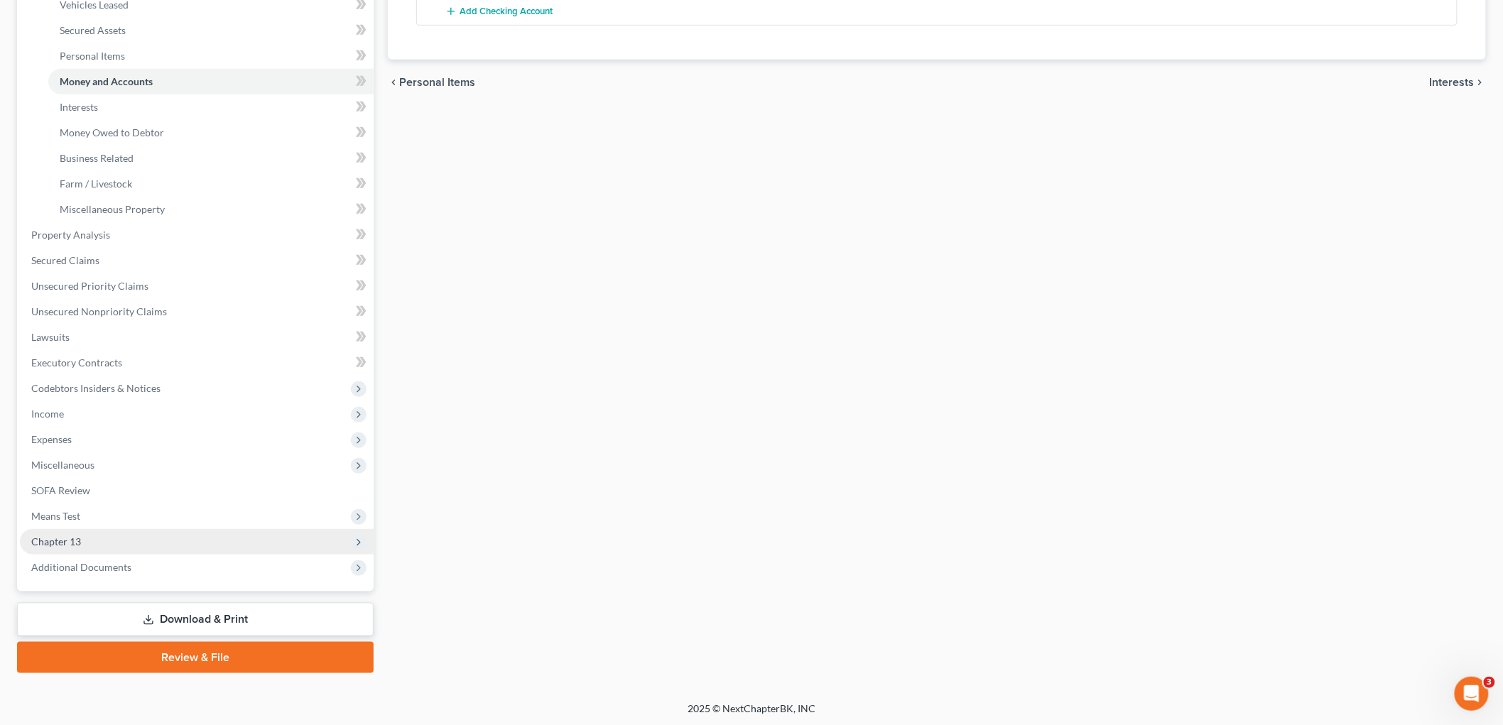
click at [99, 535] on span "Chapter 13" at bounding box center [197, 542] width 354 height 26
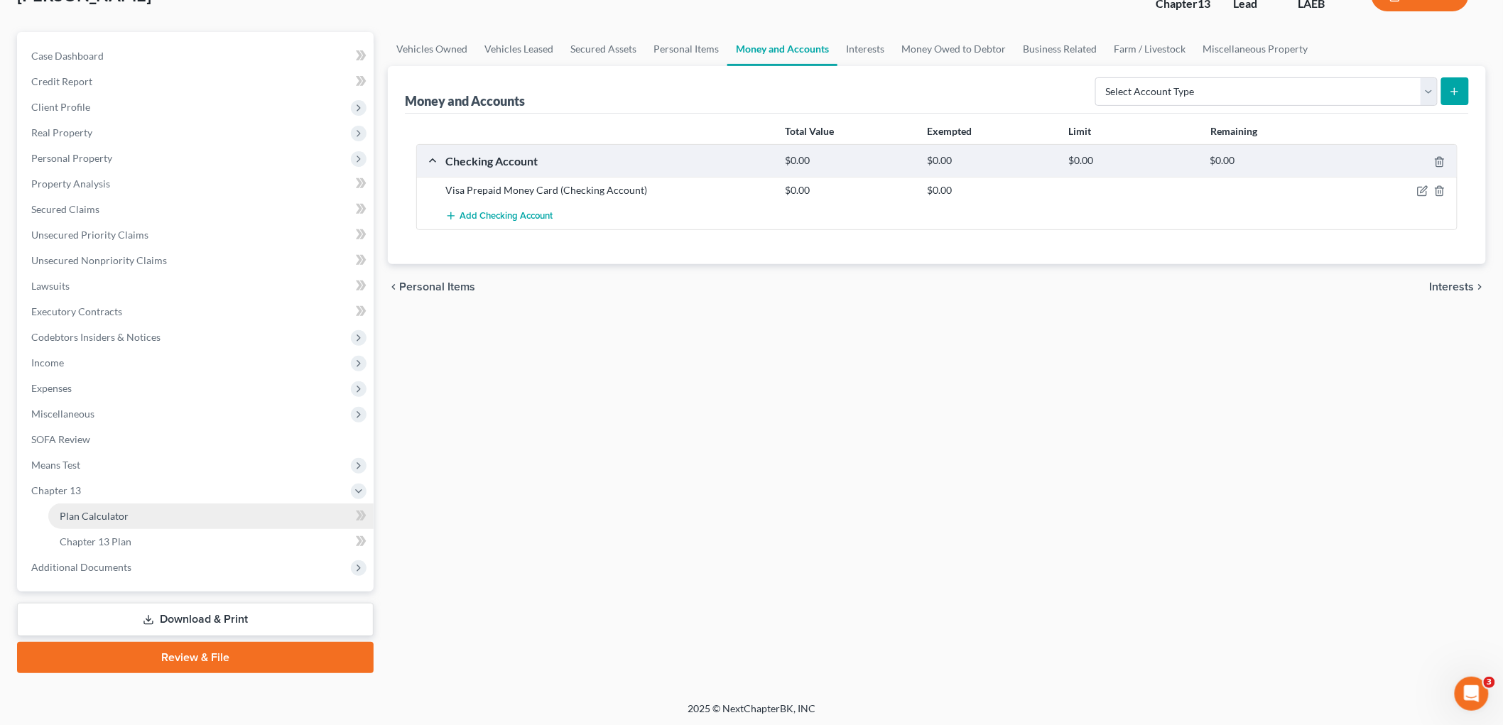
click at [115, 512] on span "Plan Calculator" at bounding box center [94, 516] width 69 height 12
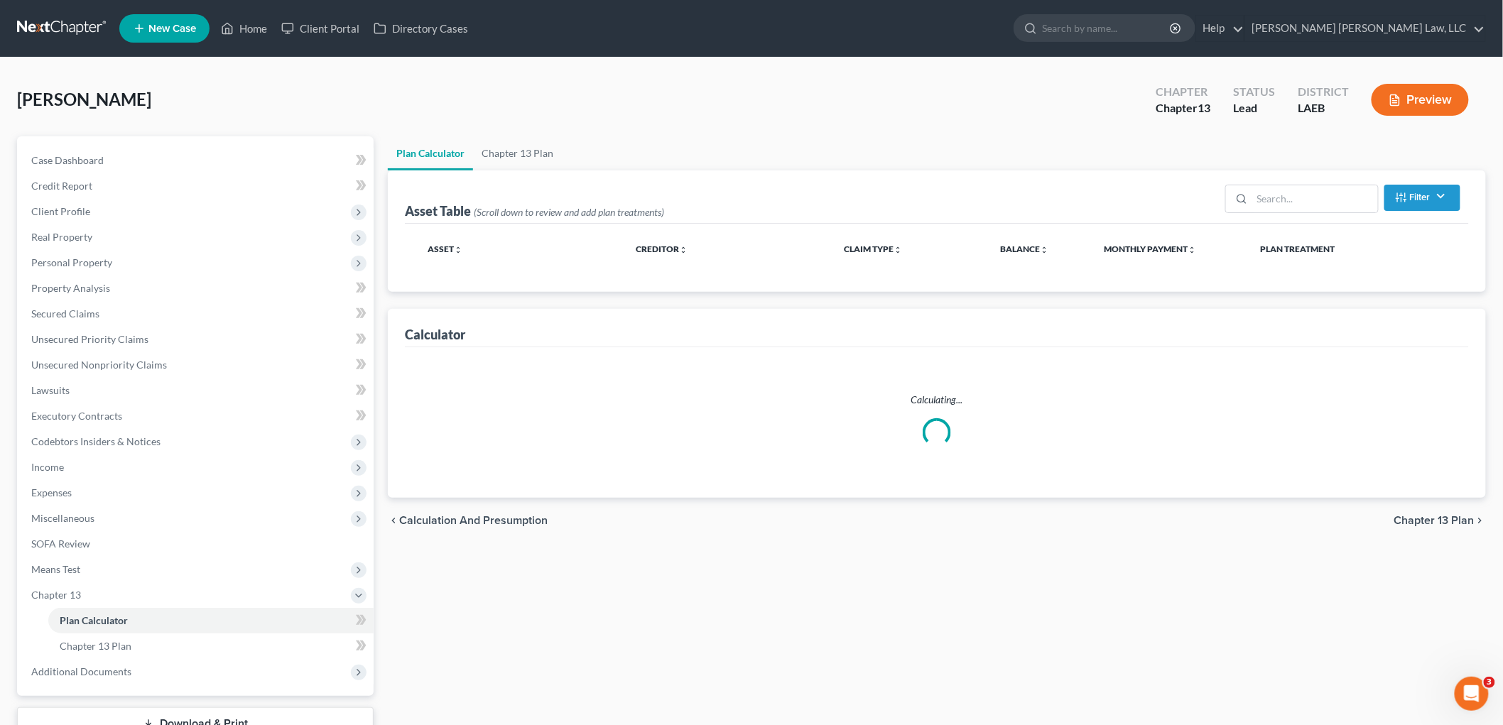
select select "59"
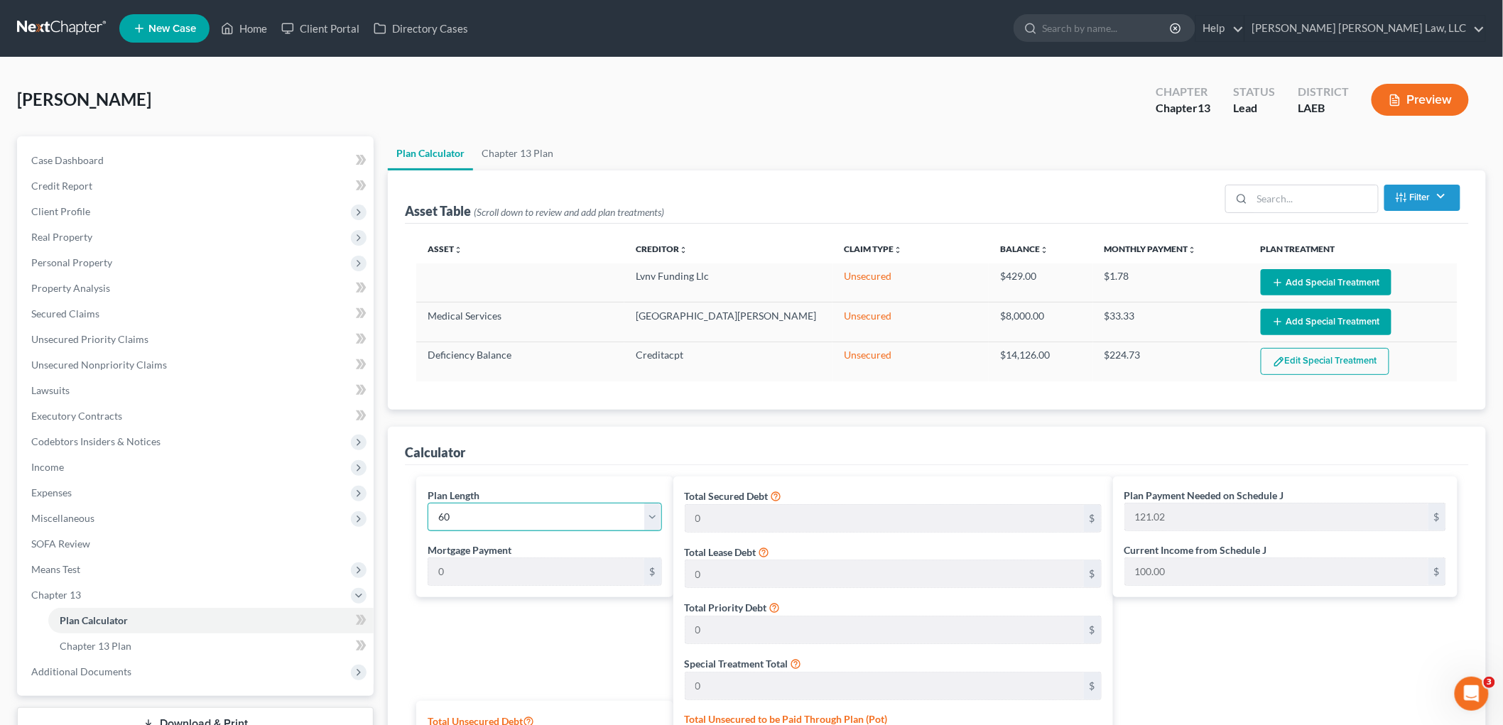
click at [602, 528] on select "1 2 3 4 5 6 7 8 9 10 11 12 13 14 15 16 17 18 19 20 21 22 23 24 25 26 27 28 29 3…" at bounding box center [544, 517] width 234 height 28
select select "35"
click at [427, 503] on select "1 2 3 4 5 6 7 8 9 10 11 12 13 14 15 16 17 18 19 20 21 22 23 24 25 26 27 28 29 3…" at bounding box center [544, 517] width 234 height 28
type input "201.70"
select select "35"
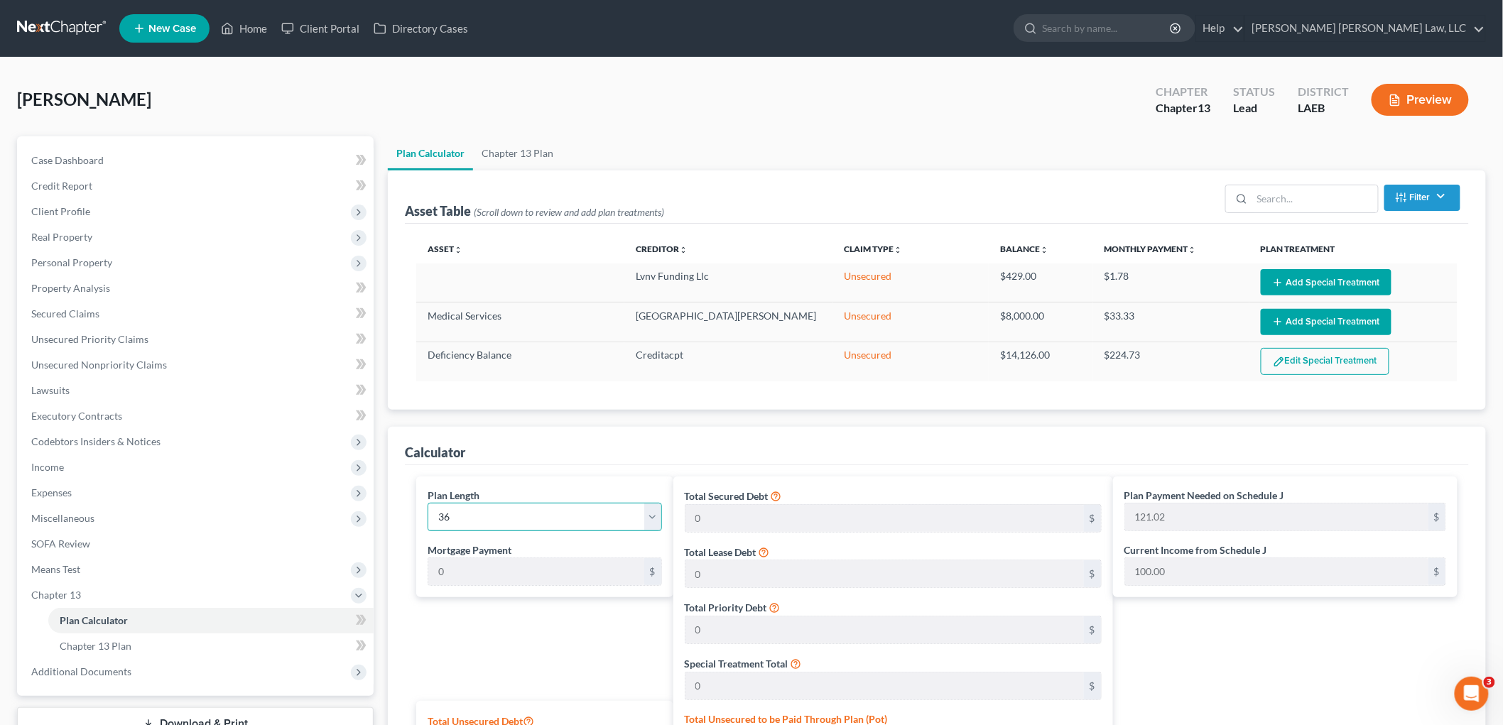
type input "201.70"
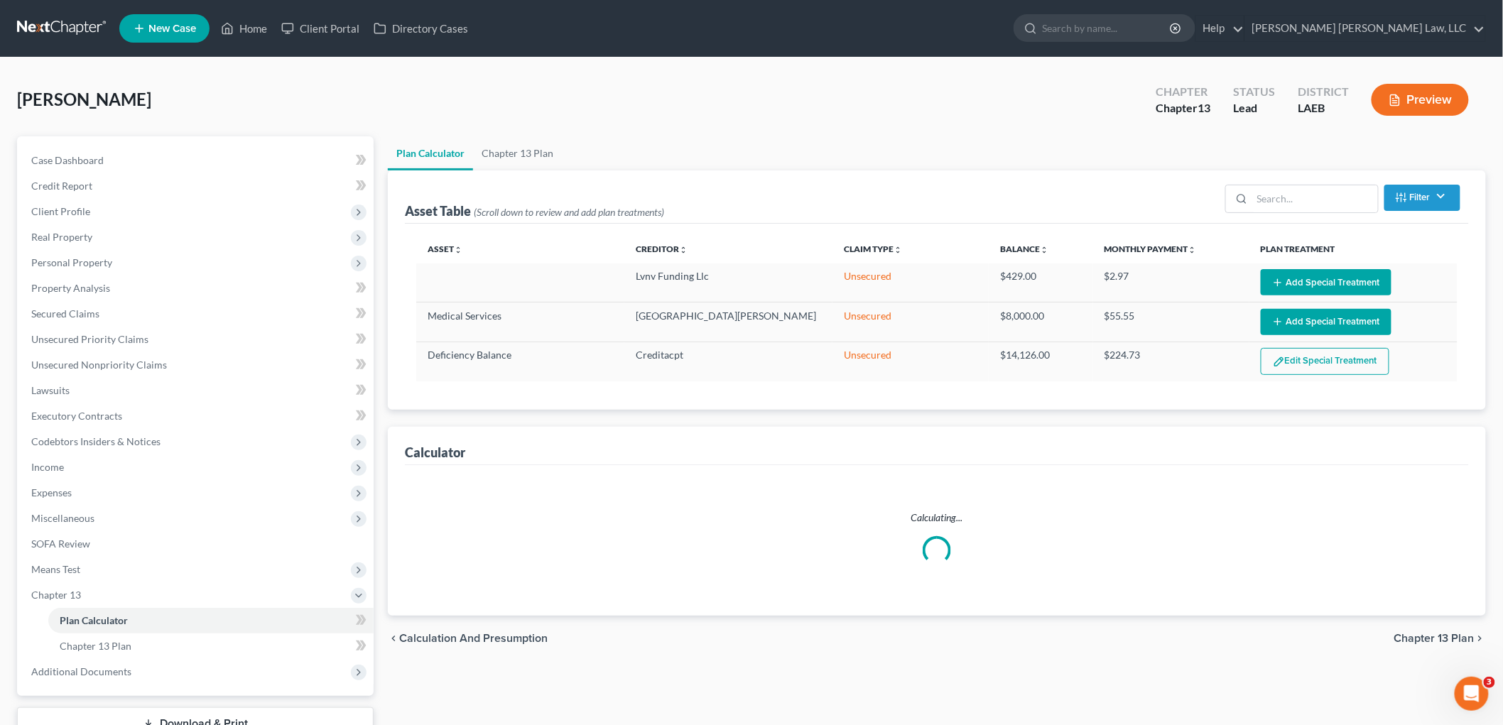
select select "35"
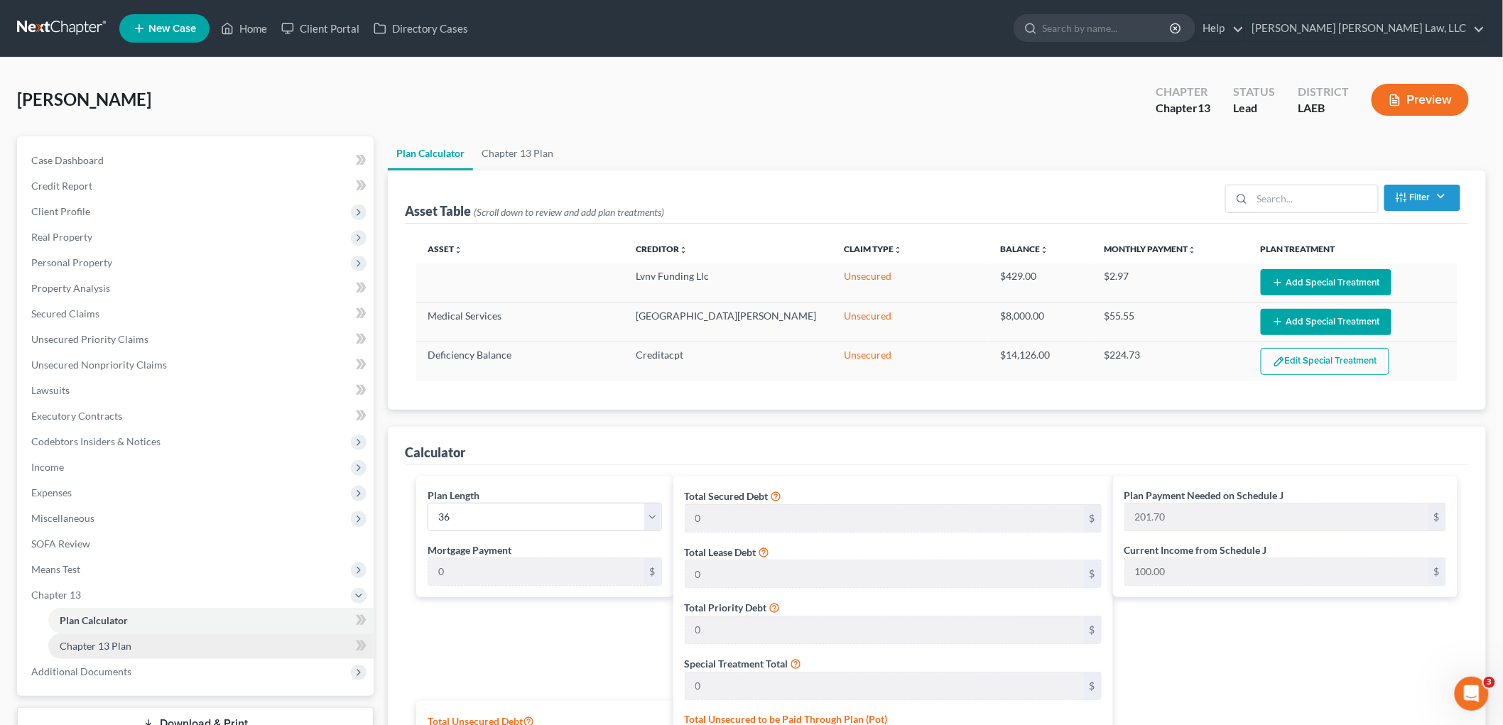
click at [147, 652] on link "Chapter 13 Plan" at bounding box center [210, 646] width 325 height 26
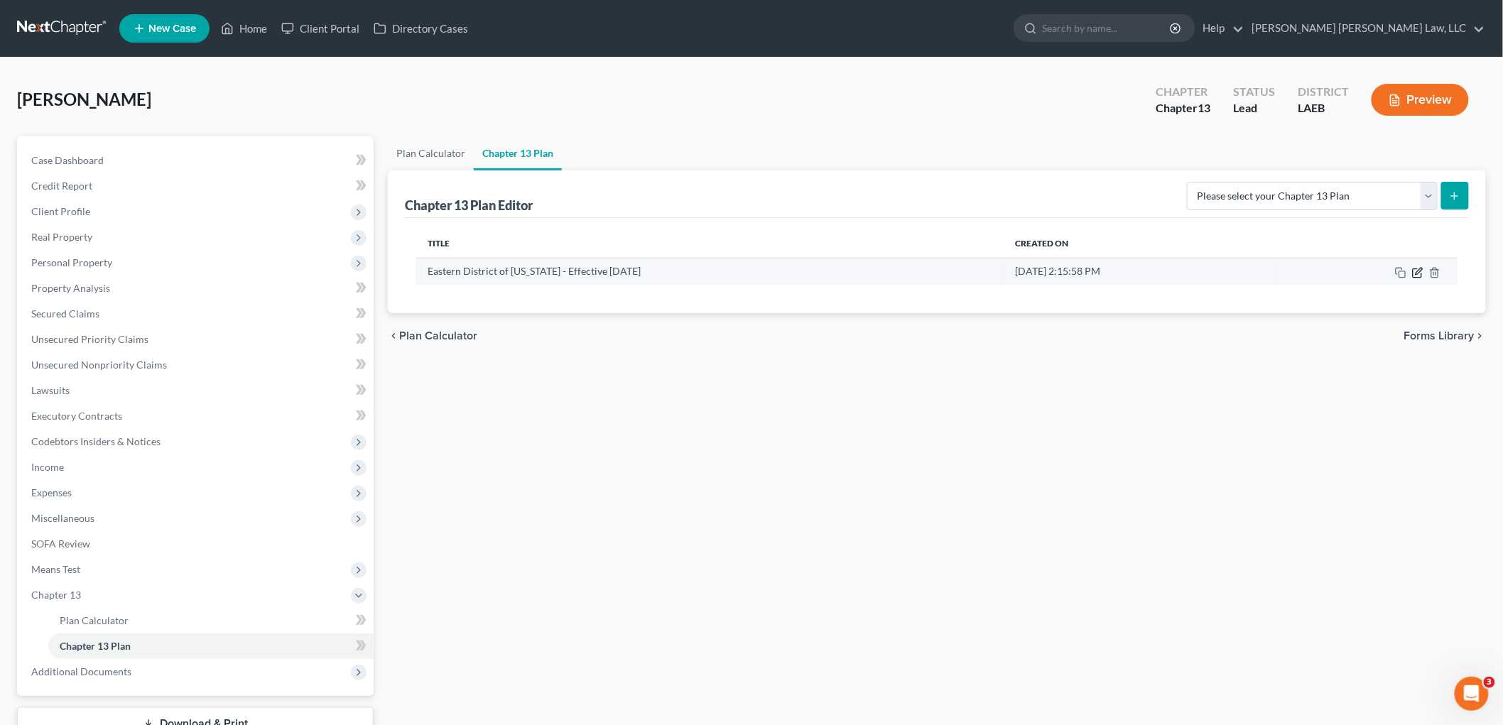
click at [1414, 271] on icon "button" at bounding box center [1417, 272] width 11 height 11
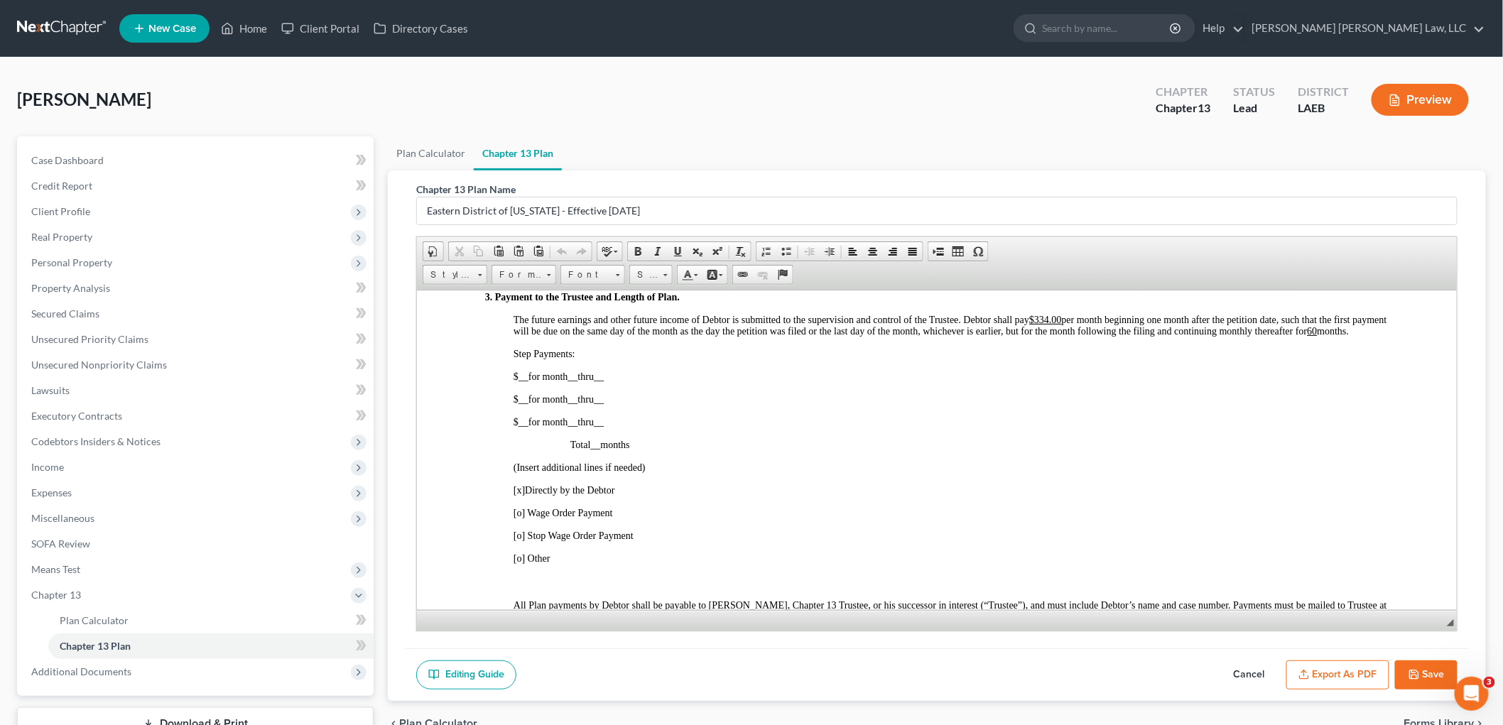
scroll to position [789, 0]
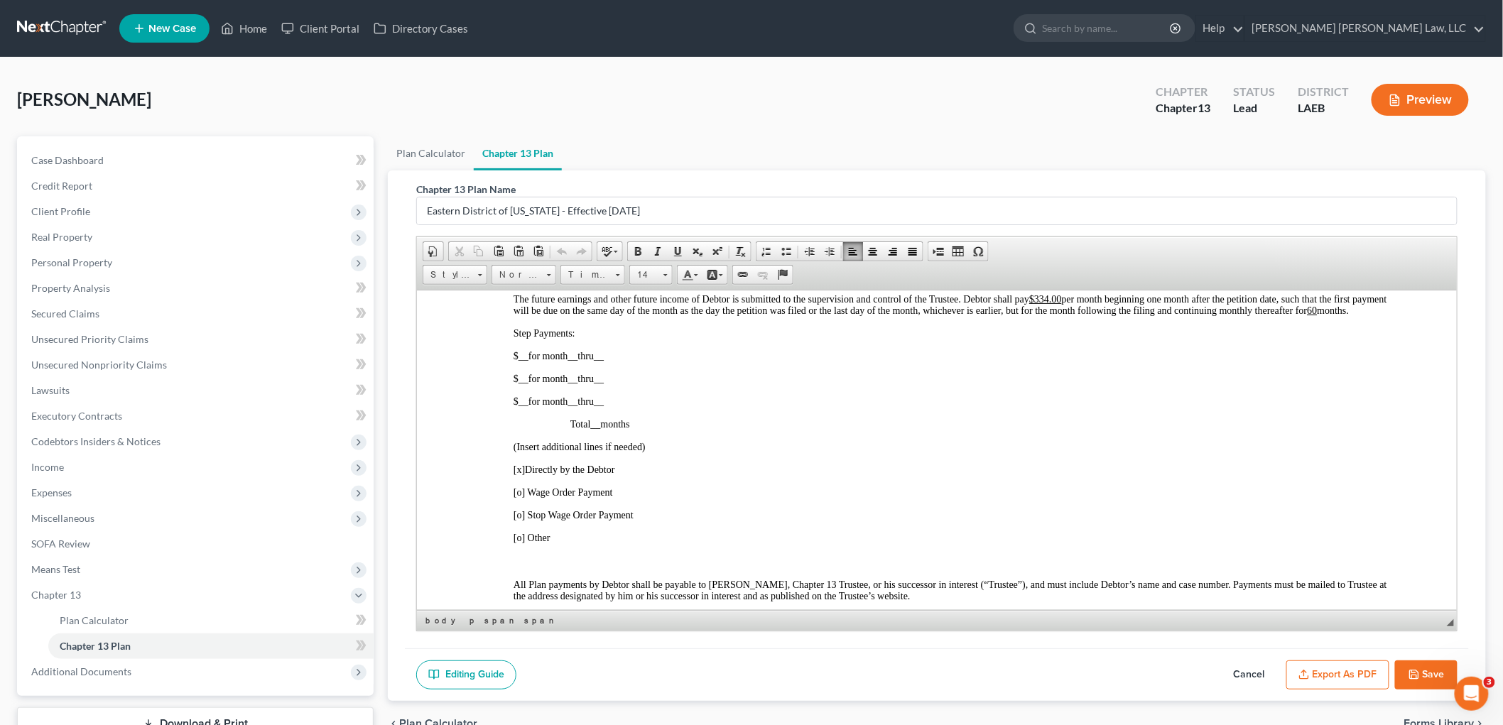
click at [1060, 304] on u "$334.00" at bounding box center [1044, 298] width 33 height 11
drag, startPoint x: 1062, startPoint y: 313, endPoint x: 1038, endPoint y: 312, distance: 24.2
click at [1038, 312] on span "The future earnings and other future income of Debtor is submitted to the super…" at bounding box center [949, 304] width 873 height 22
drag, startPoint x: 537, startPoint y: 333, endPoint x: 525, endPoint y: 333, distance: 11.4
click at [525, 315] on span "The future earnings and other future income of Debtor is submitted to the super…" at bounding box center [949, 304] width 873 height 22
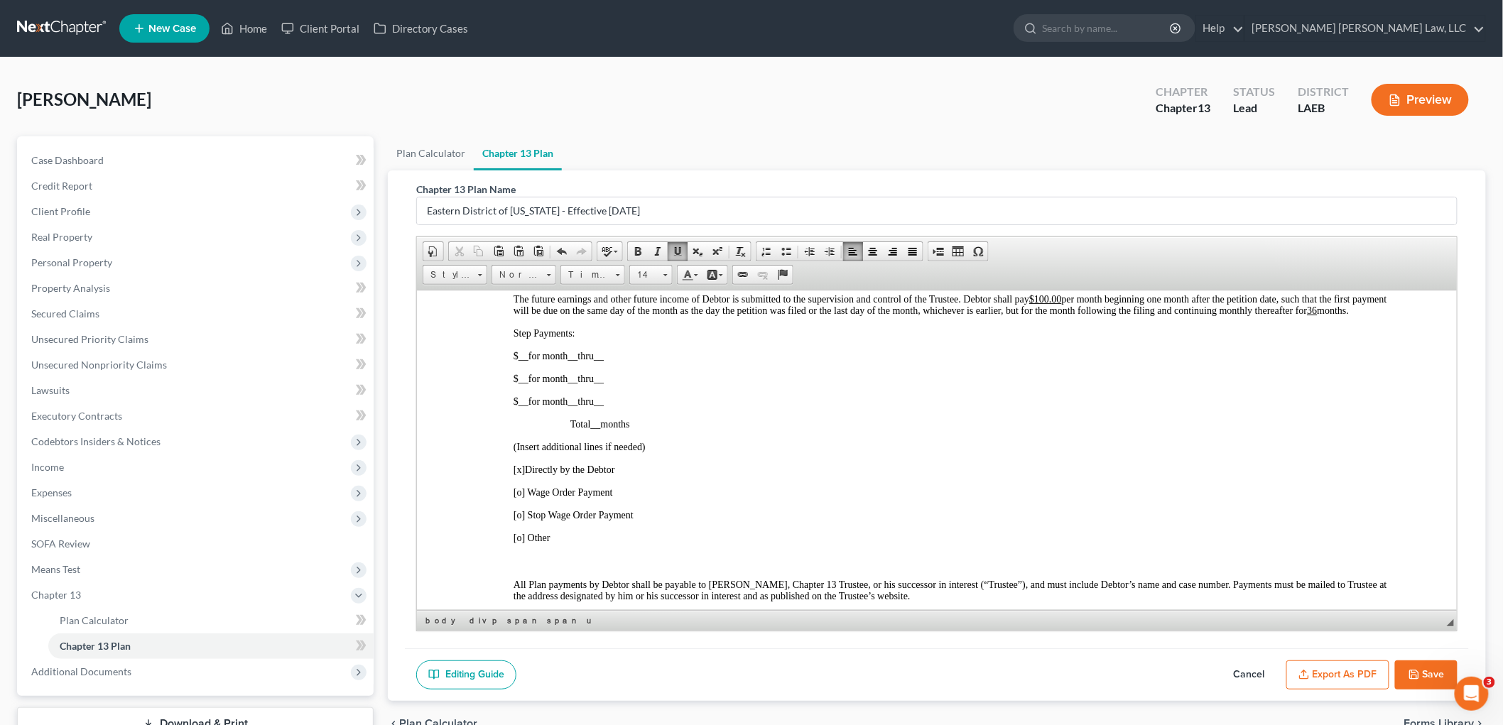
click at [1218, 442] on div "3. Payment to the Trustee and Length of Plan. The future earnings and other fut…" at bounding box center [935, 644] width 903 height 746
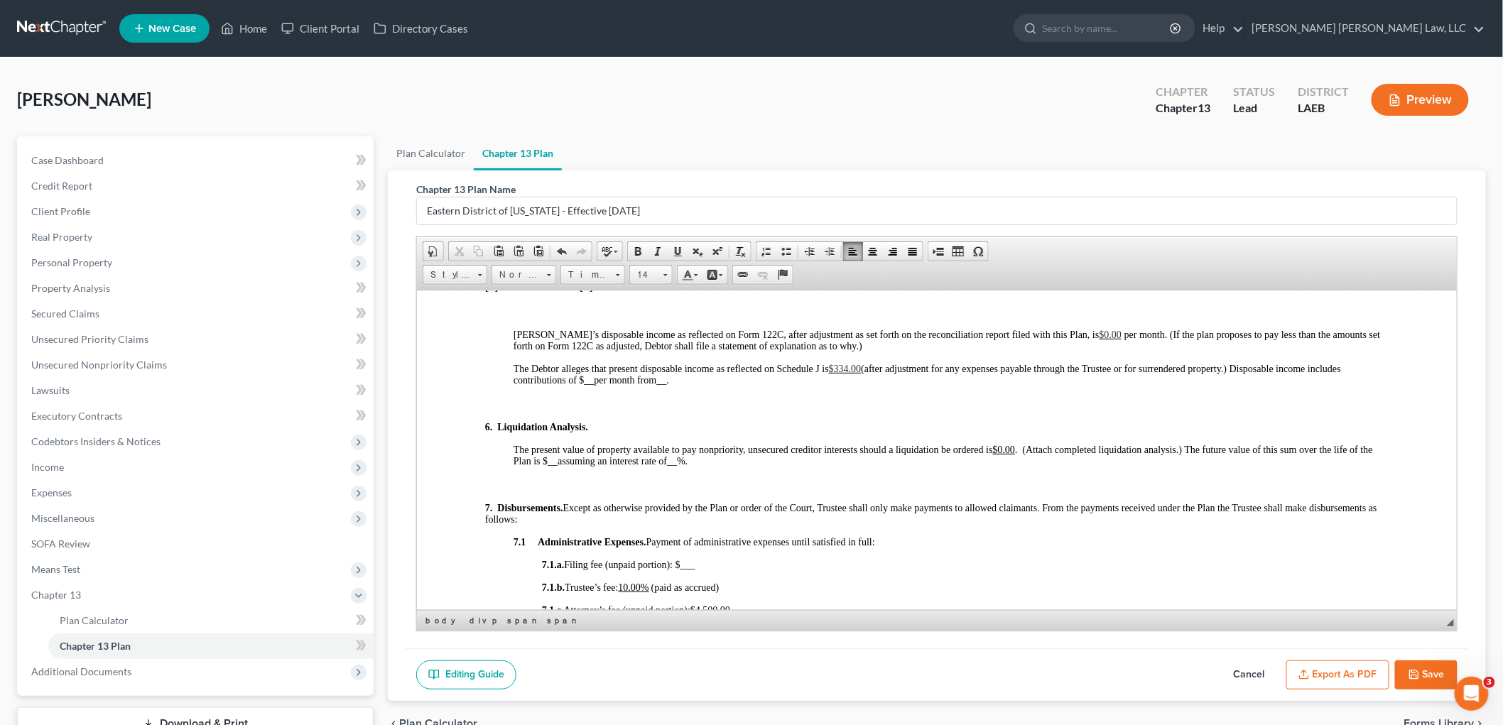
scroll to position [1499, 0]
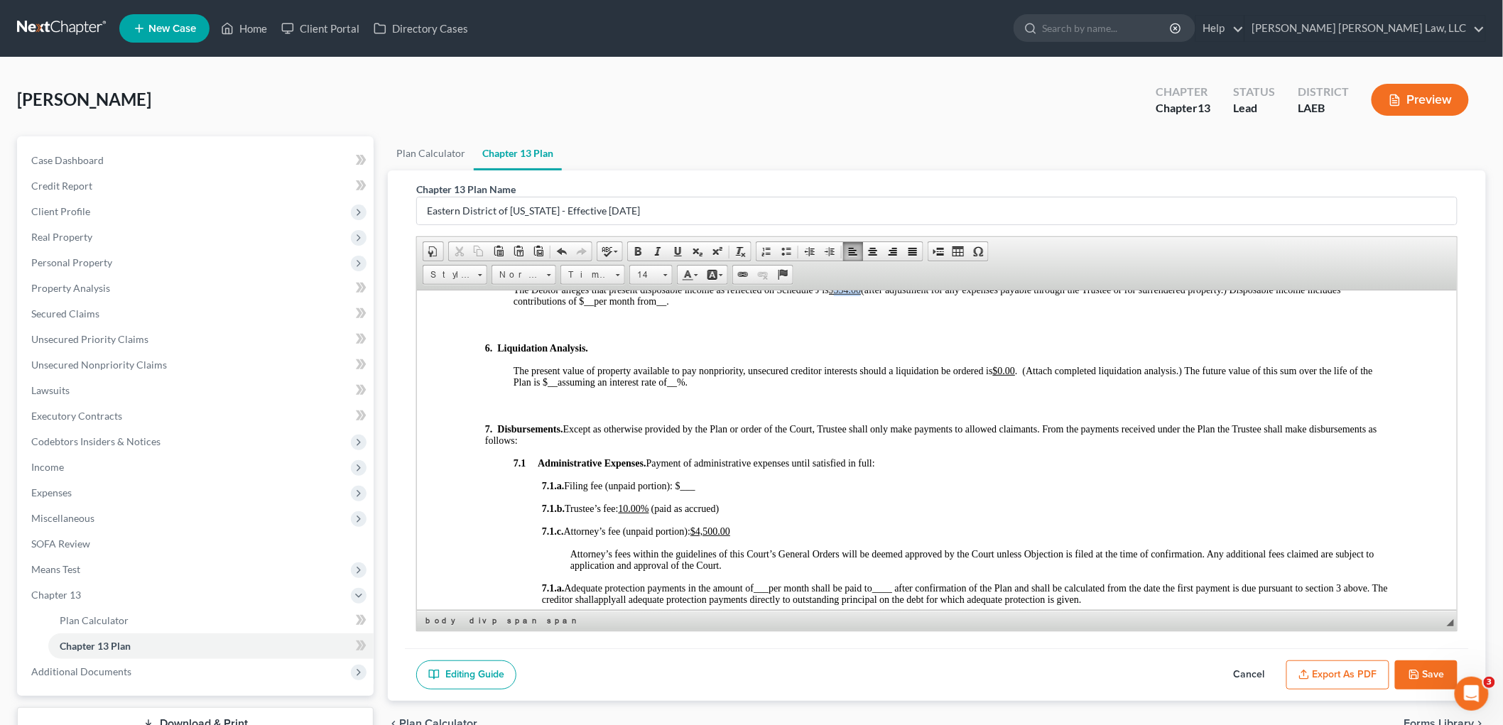
drag, startPoint x: 861, startPoint y: 331, endPoint x: 836, endPoint y: 332, distance: 25.6
click at [836, 295] on span "$334.00" at bounding box center [844, 289] width 33 height 11
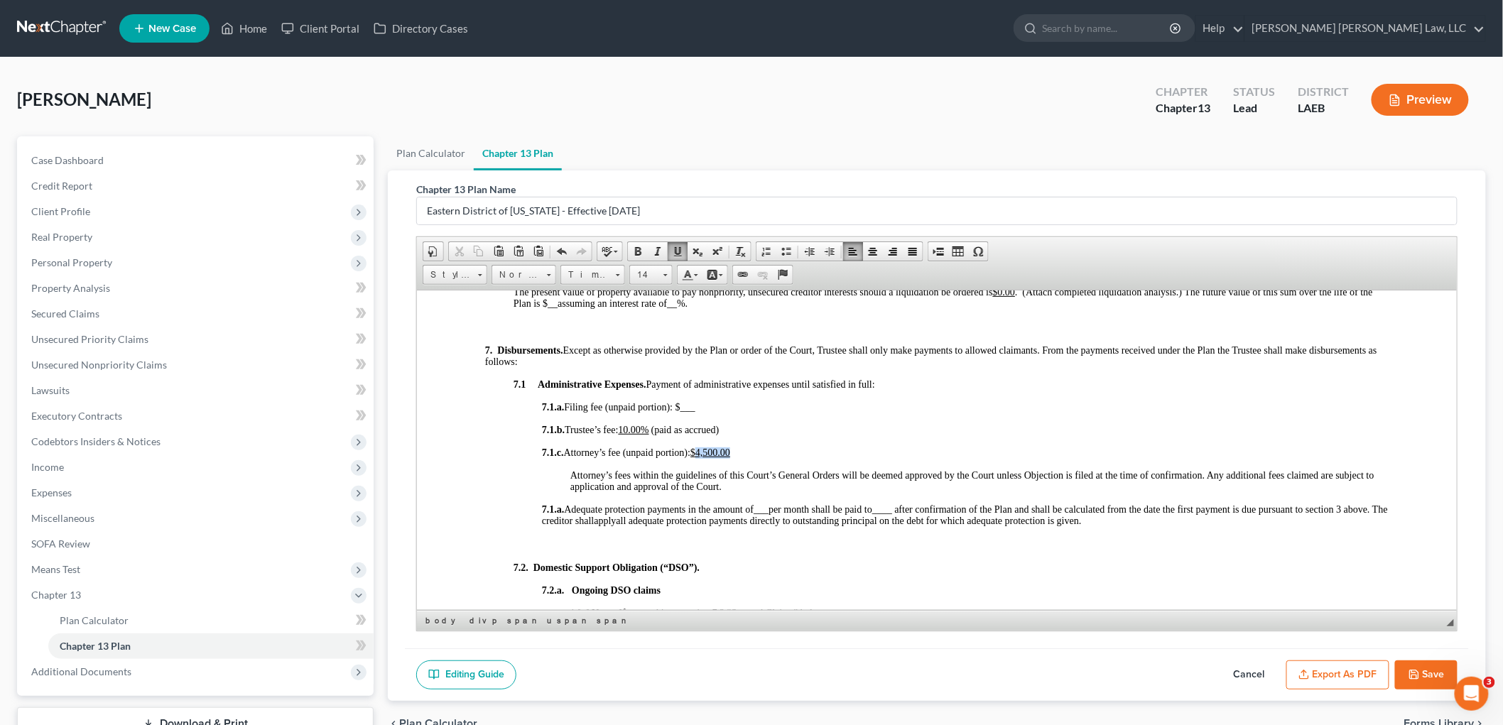
drag, startPoint x: 740, startPoint y: 501, endPoint x: 702, endPoint y: 500, distance: 37.7
click at [702, 457] on span "7.1.c. Attorney’s fee (unpaid portion): $4,500.00" at bounding box center [651, 452] width 221 height 11
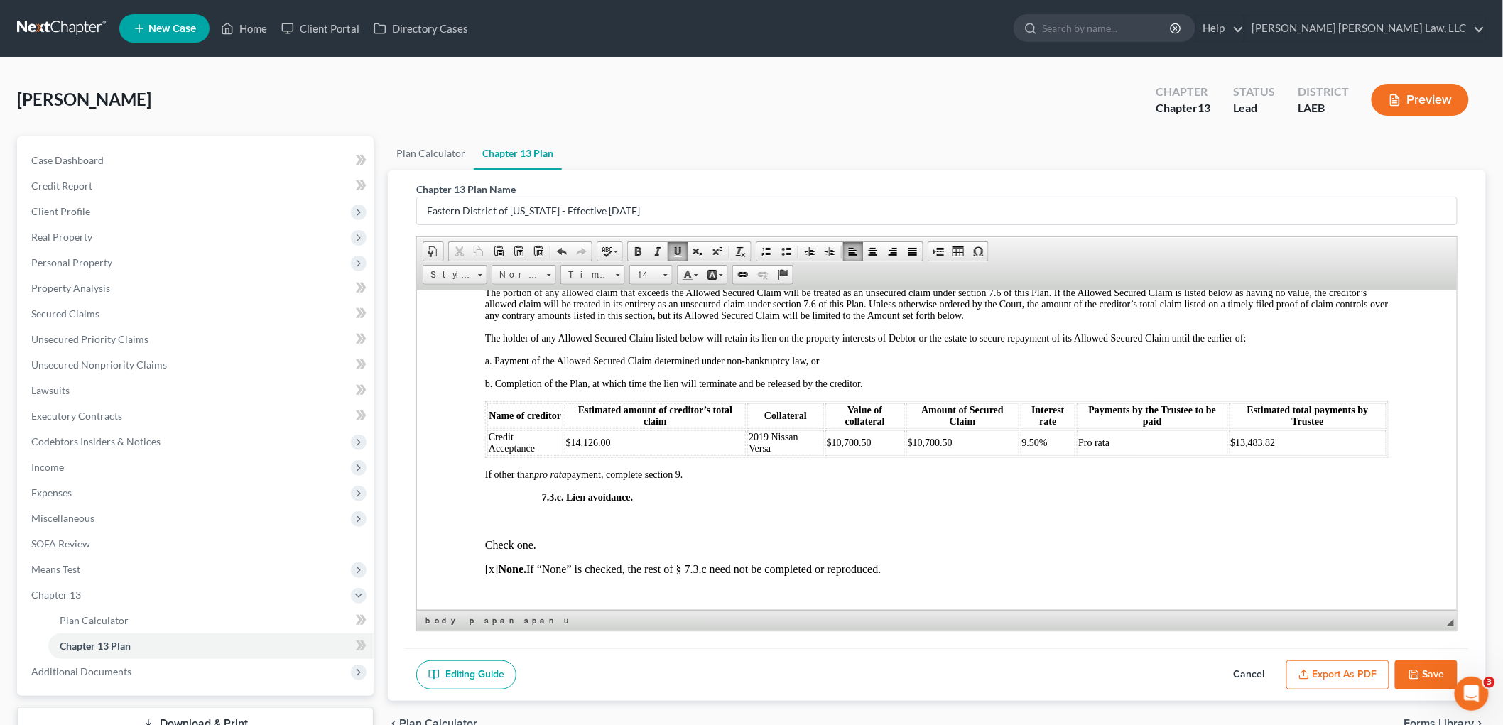
scroll to position [3313, 0]
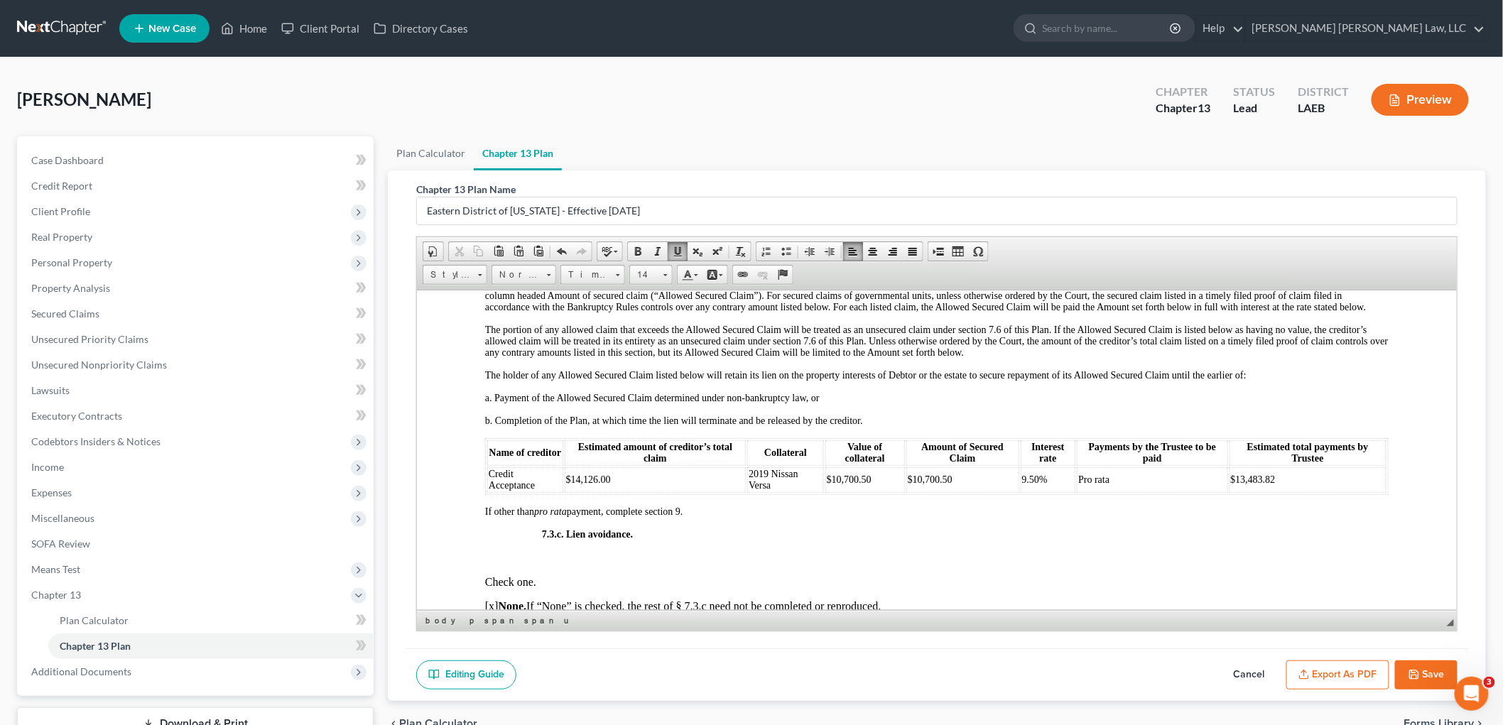
click at [490, 244] on span "[o] None. If “None” is checked, the rest of § 7.3.b need not be completed or re…" at bounding box center [657, 238] width 347 height 11
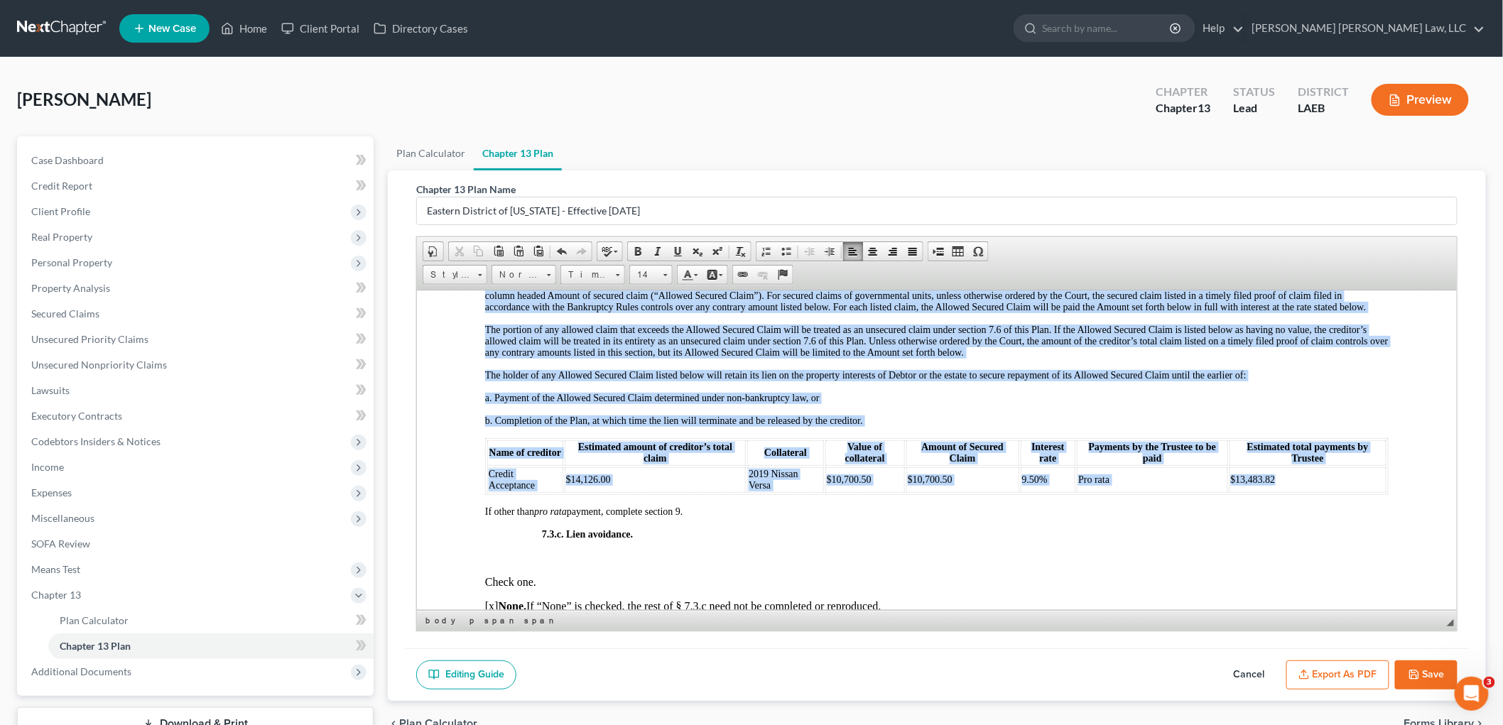
drag, startPoint x: 482, startPoint y: 324, endPoint x: 1277, endPoint y: 557, distance: 828.1
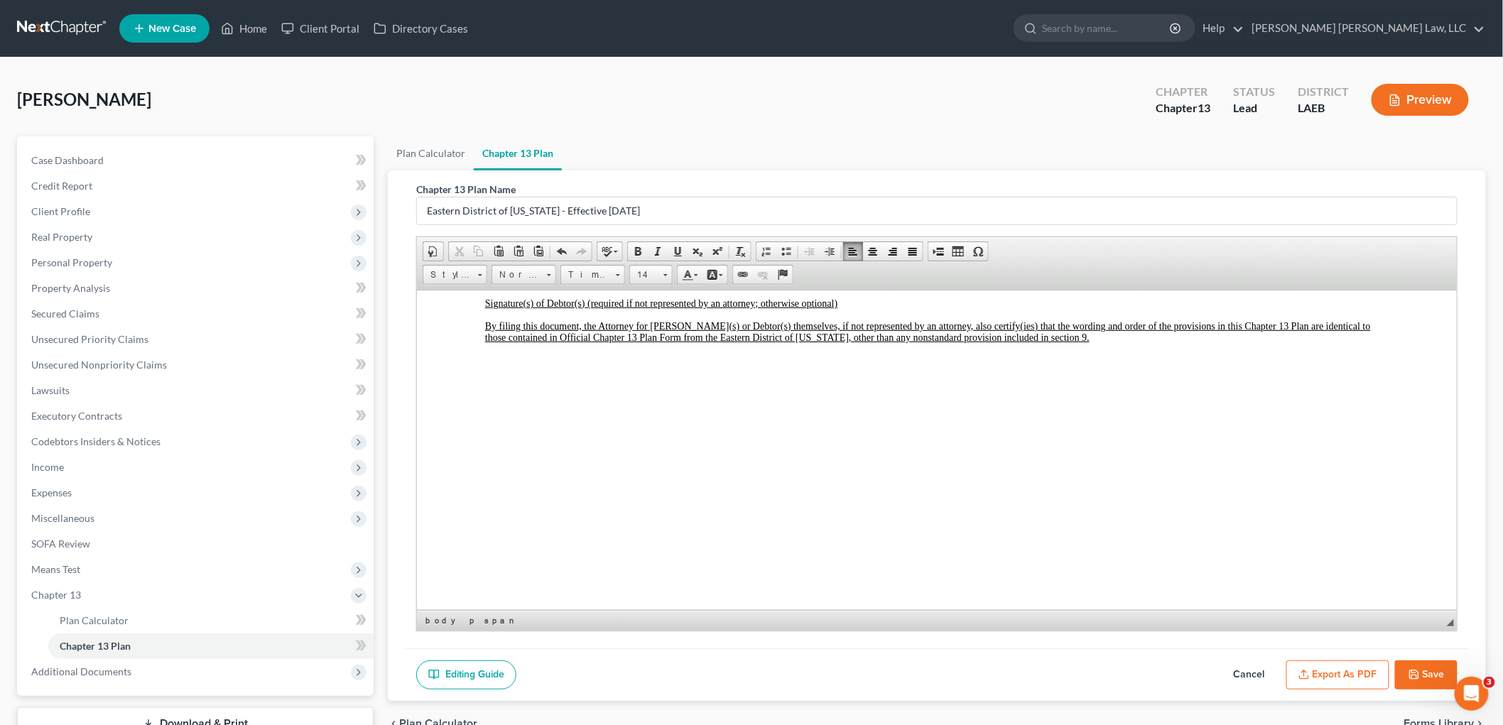
scroll to position [4734, 0]
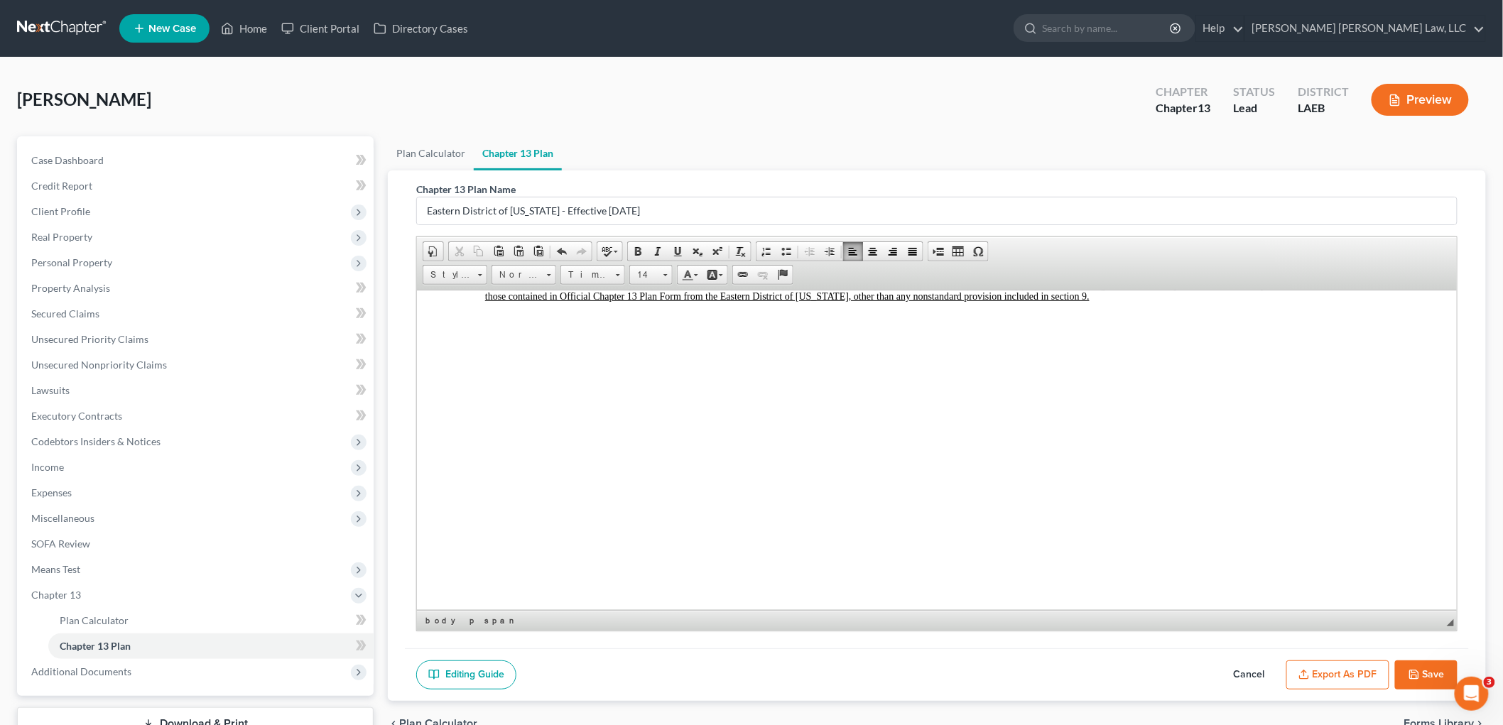
click at [1437, 670] on button "Save" at bounding box center [1426, 675] width 62 height 30
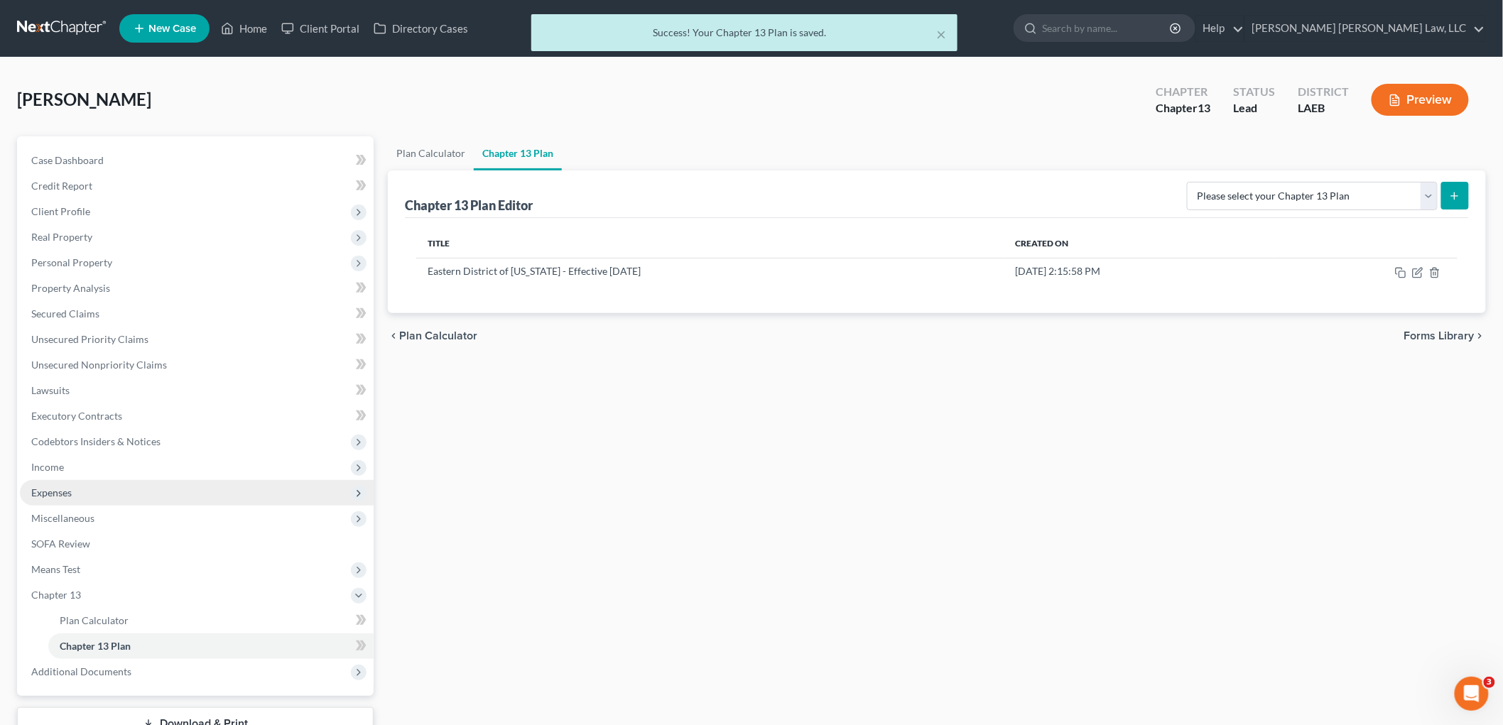
click at [75, 491] on span "Expenses" at bounding box center [197, 493] width 354 height 26
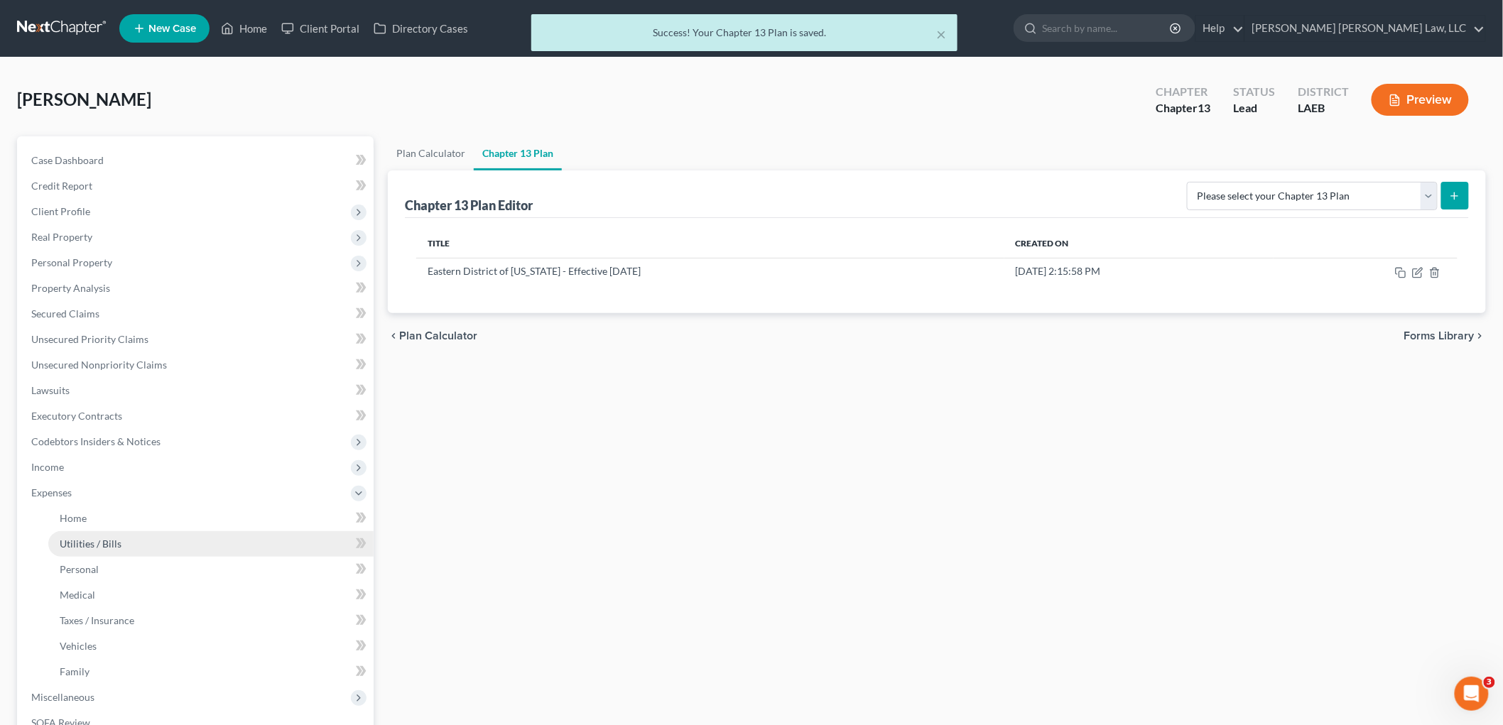
click at [81, 541] on span "Utilities / Bills" at bounding box center [91, 544] width 62 height 12
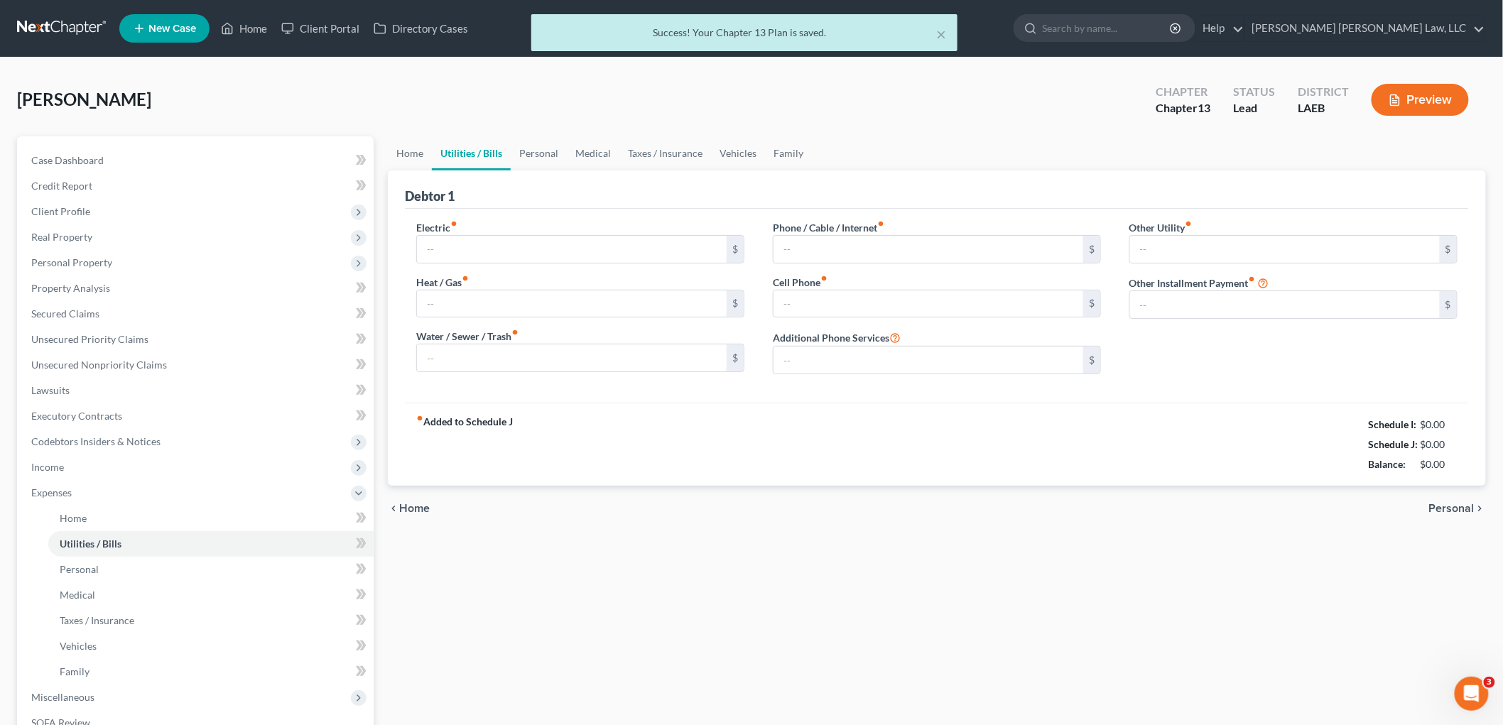
type input "0.00"
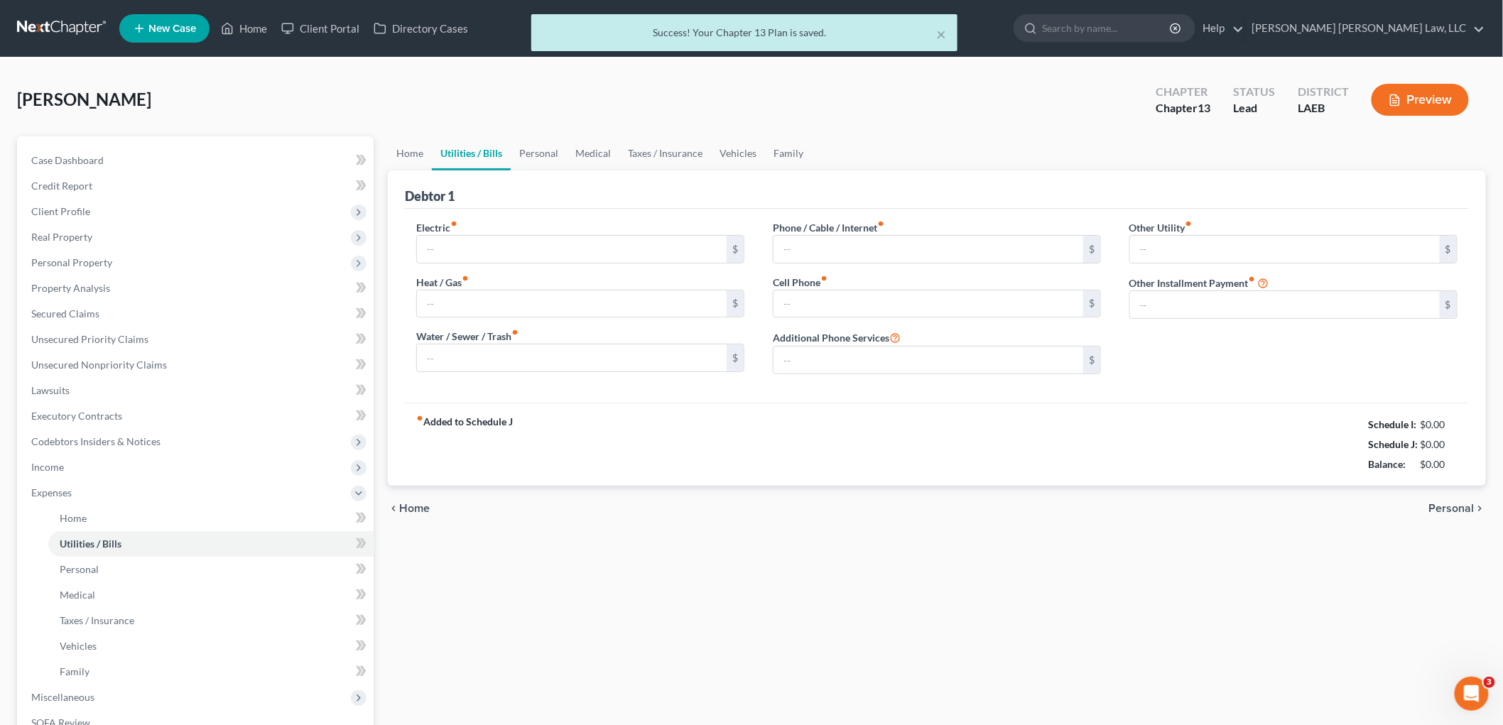
type input "0.00"
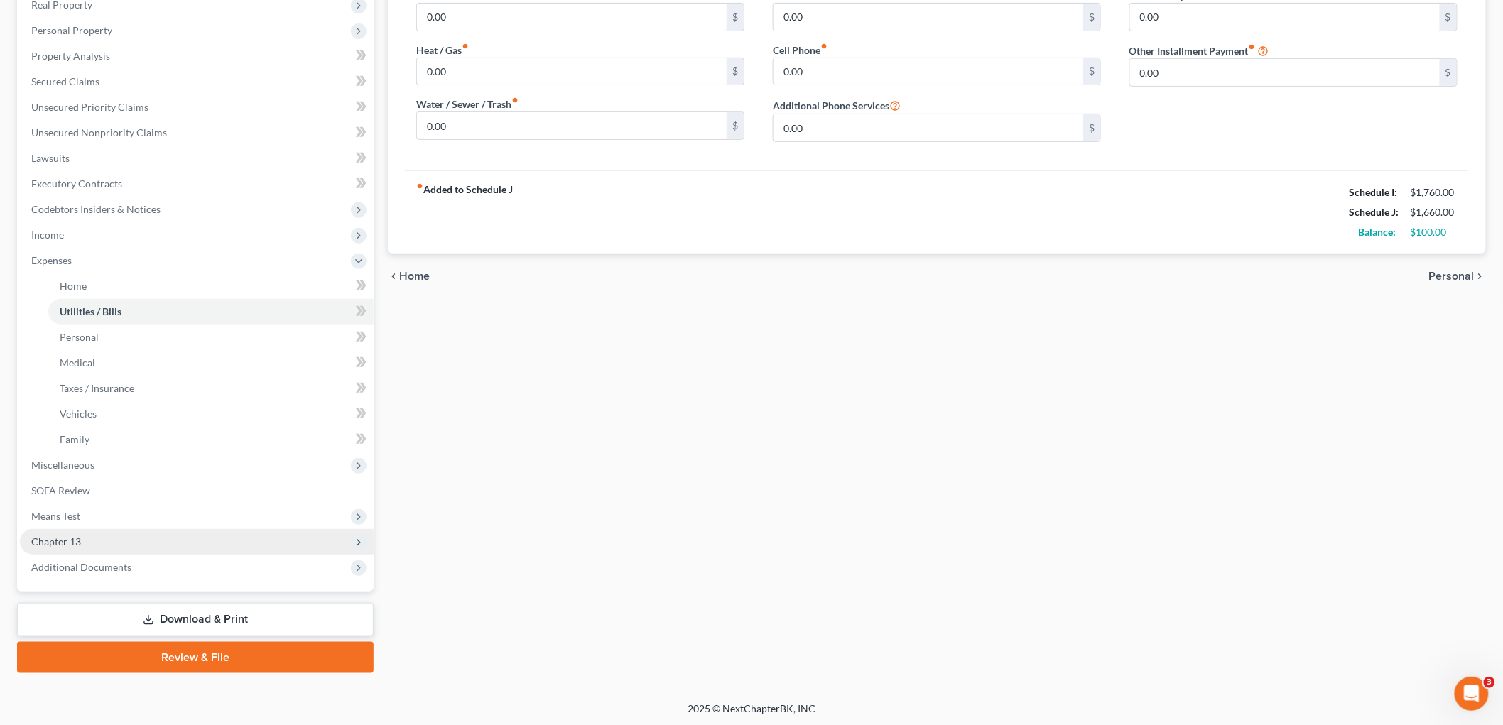
click at [126, 533] on span "Chapter 13" at bounding box center [197, 542] width 354 height 26
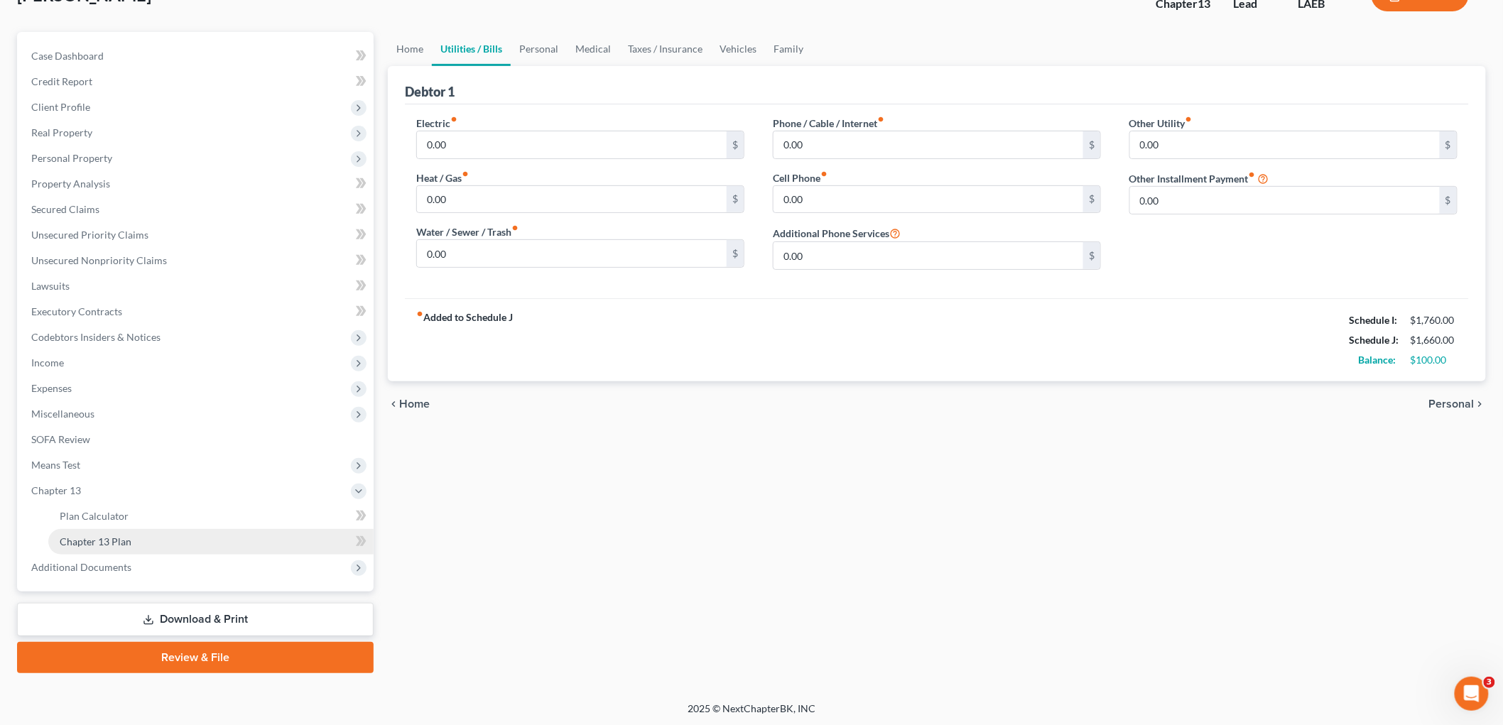
click at [134, 543] on link "Chapter 13 Plan" at bounding box center [210, 542] width 325 height 26
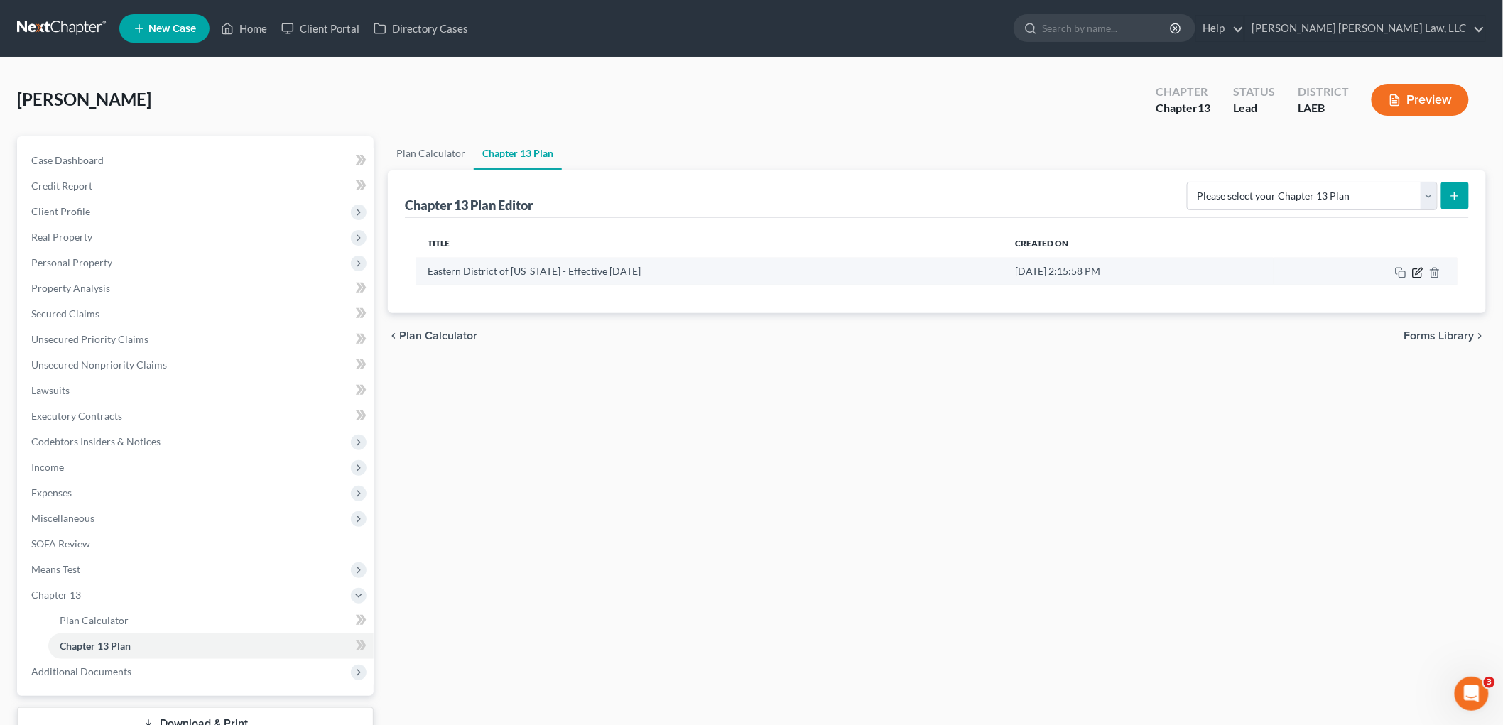
click at [1412, 271] on icon "button" at bounding box center [1417, 272] width 11 height 11
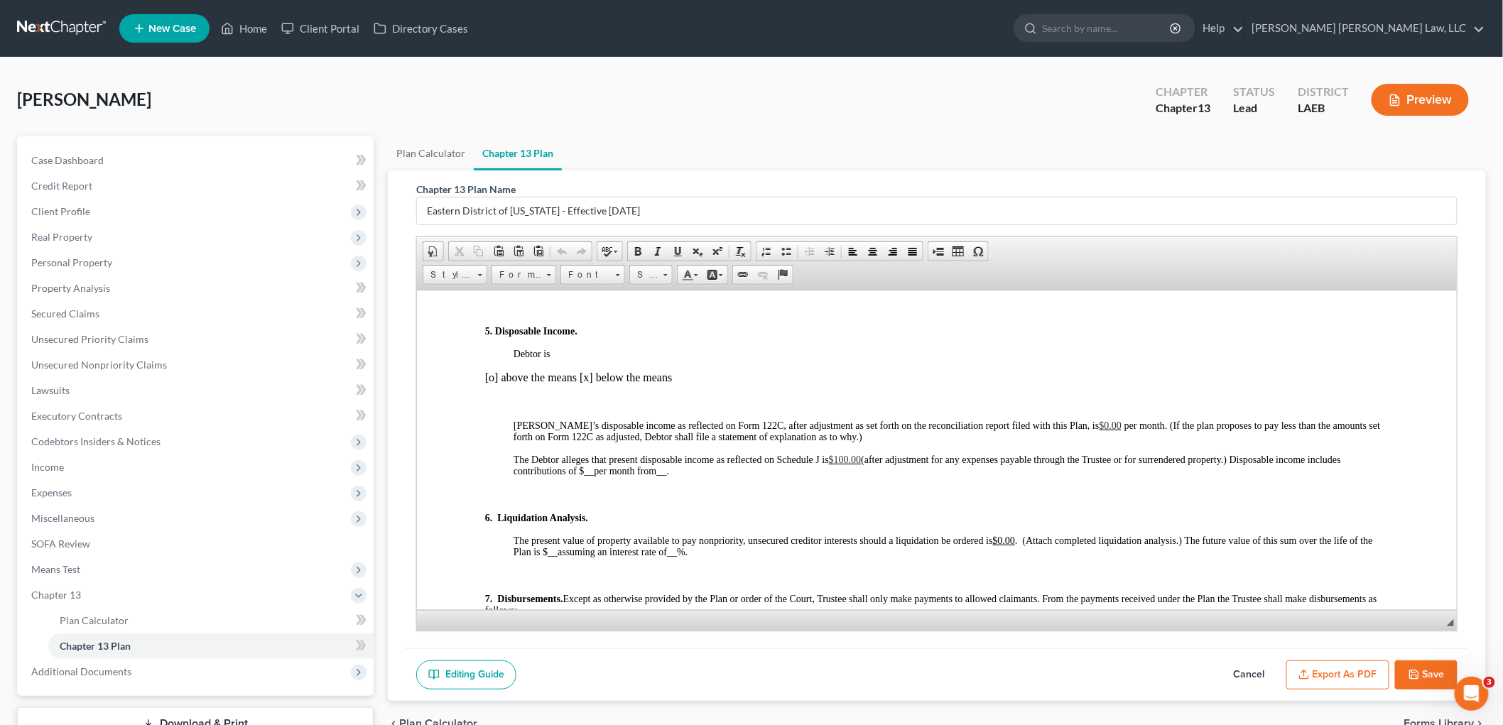
scroll to position [1420, 0]
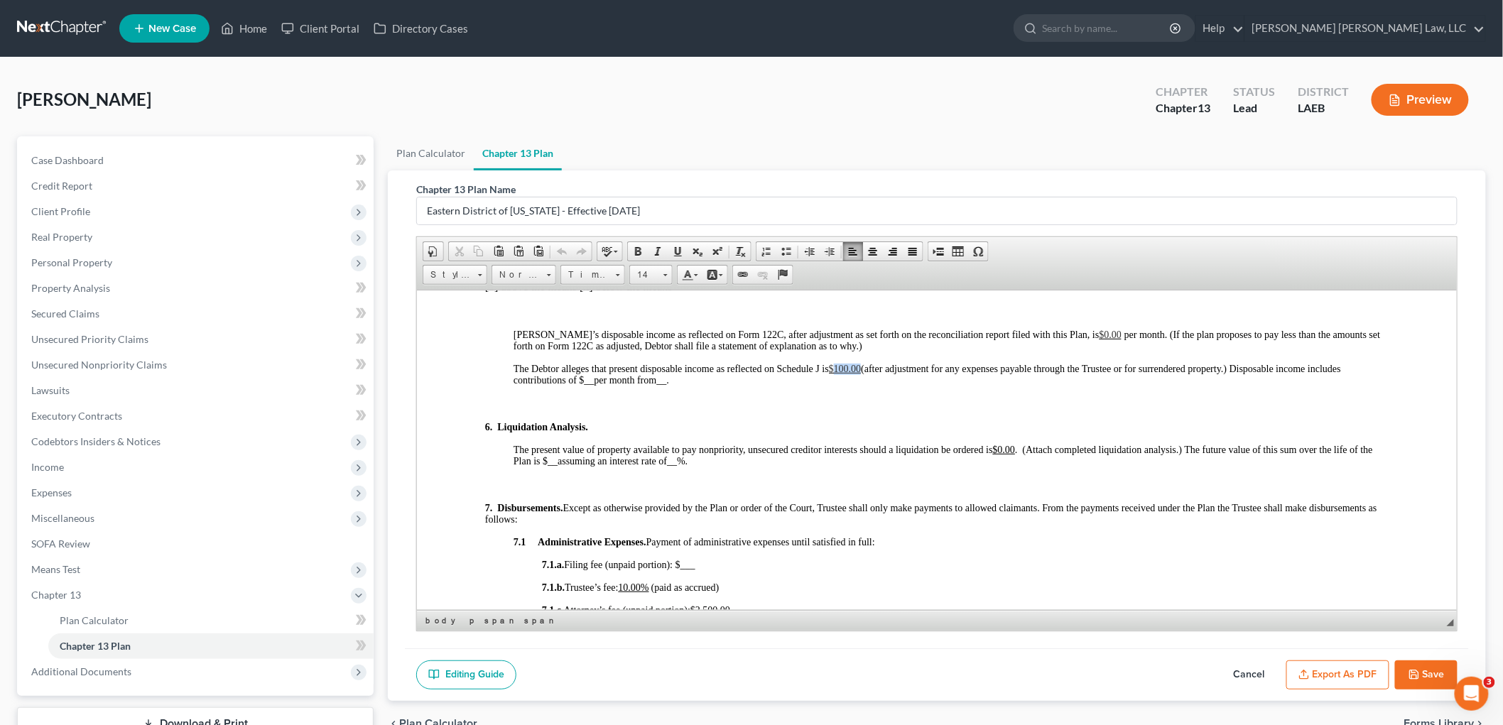
drag, startPoint x: 862, startPoint y: 408, endPoint x: 834, endPoint y: 408, distance: 27.7
click at [834, 386] on p "The Debtor alleges that present disposable income as reflected on Schedule J is…" at bounding box center [950, 374] width 875 height 23
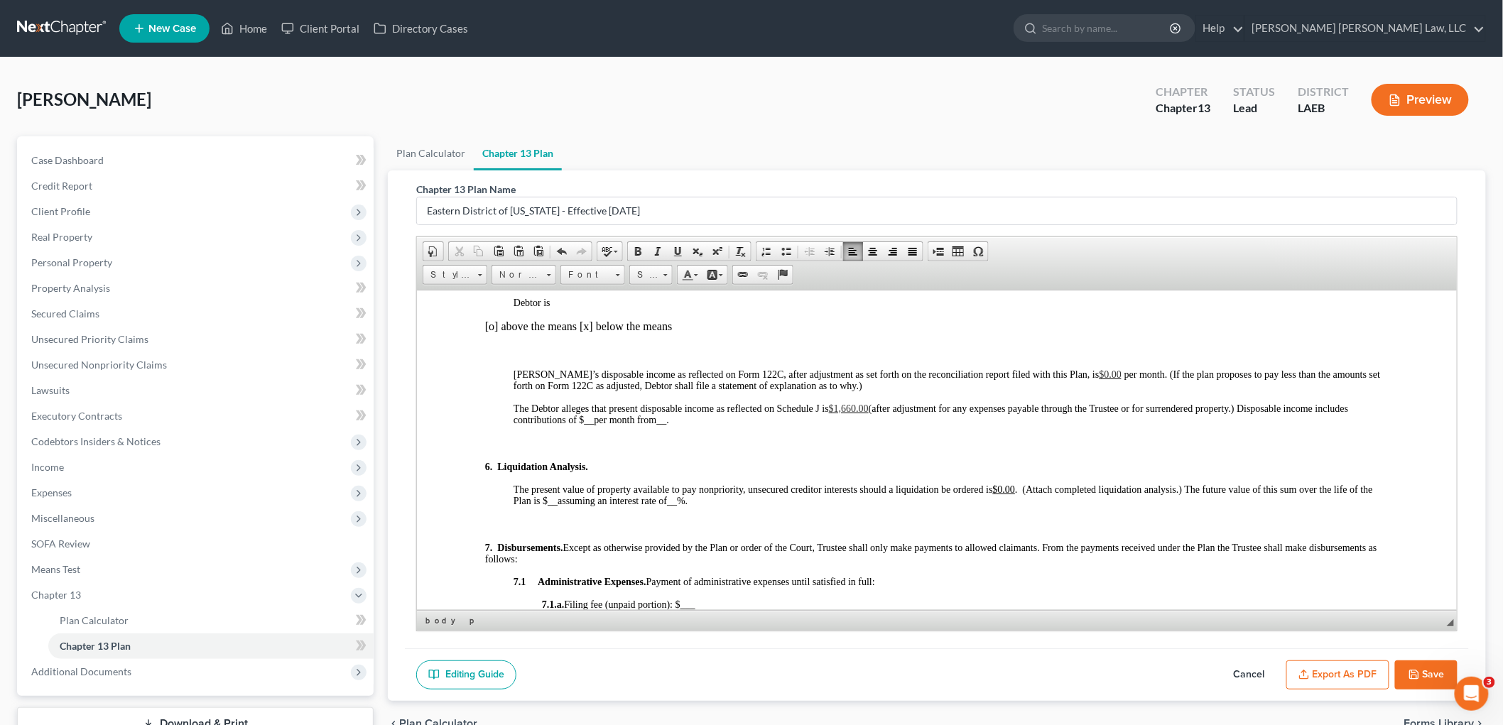
scroll to position [1499, 0]
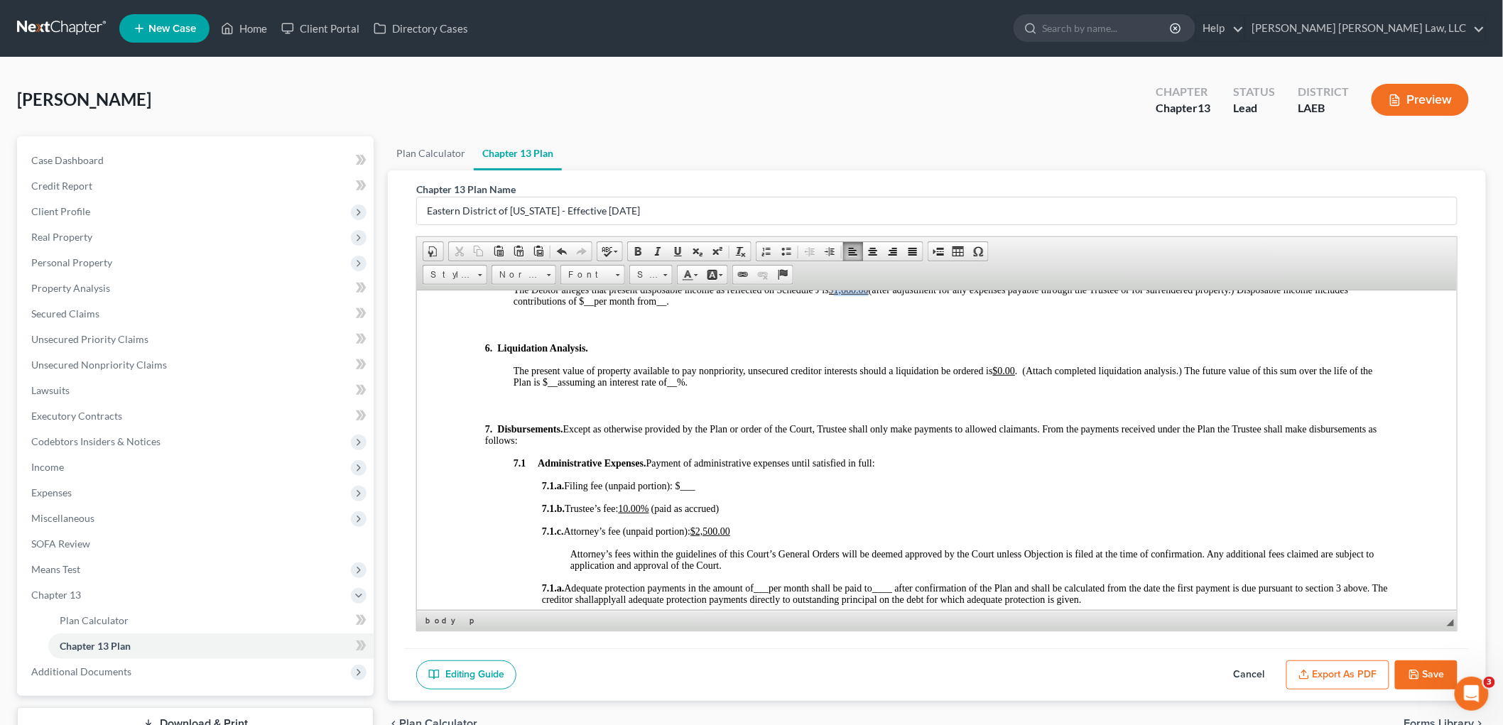
drag, startPoint x: 871, startPoint y: 331, endPoint x: 836, endPoint y: 334, distance: 35.7
click at [836, 307] on p "The Debtor alleges that present disposable income as reflected on Schedule J is…" at bounding box center [950, 295] width 875 height 23
click at [841, 331] on p at bounding box center [935, 324] width 903 height 13
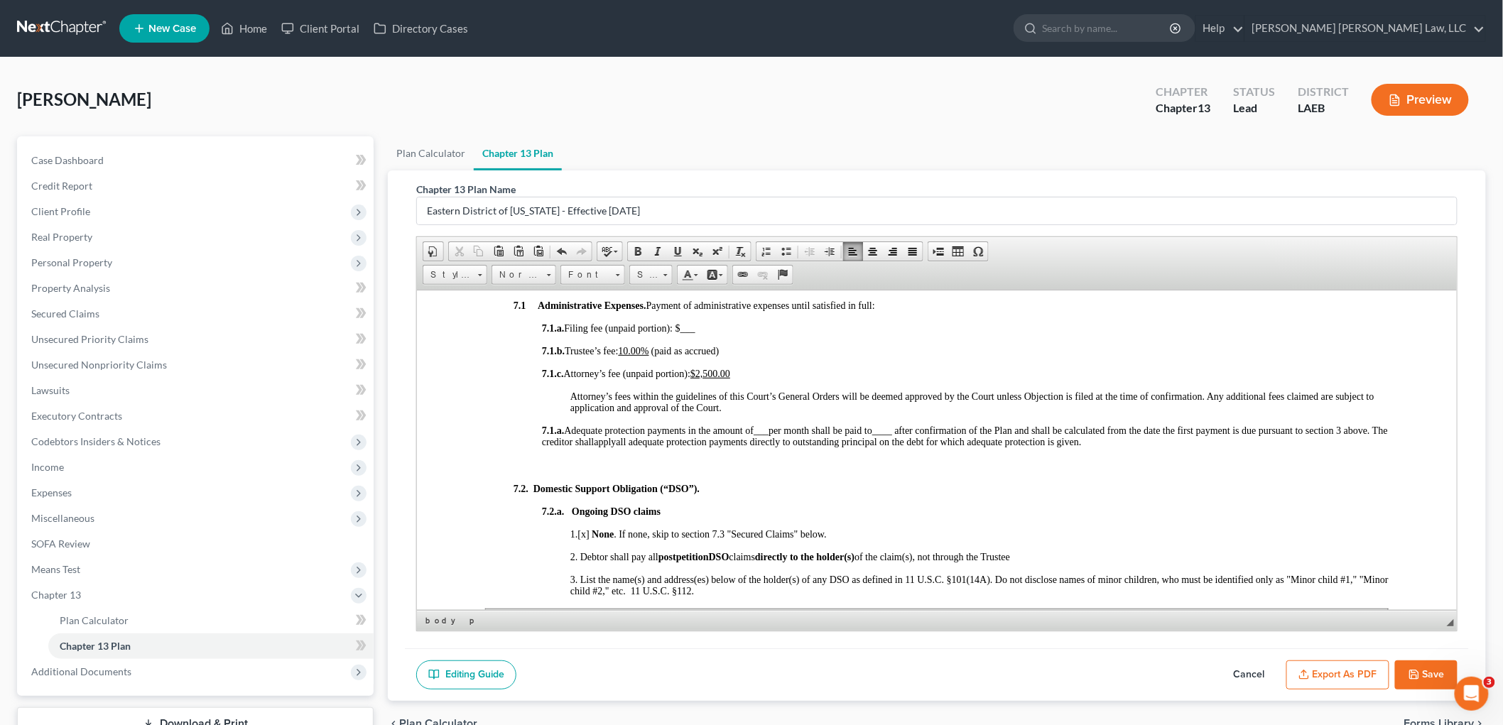
scroll to position [1736, 0]
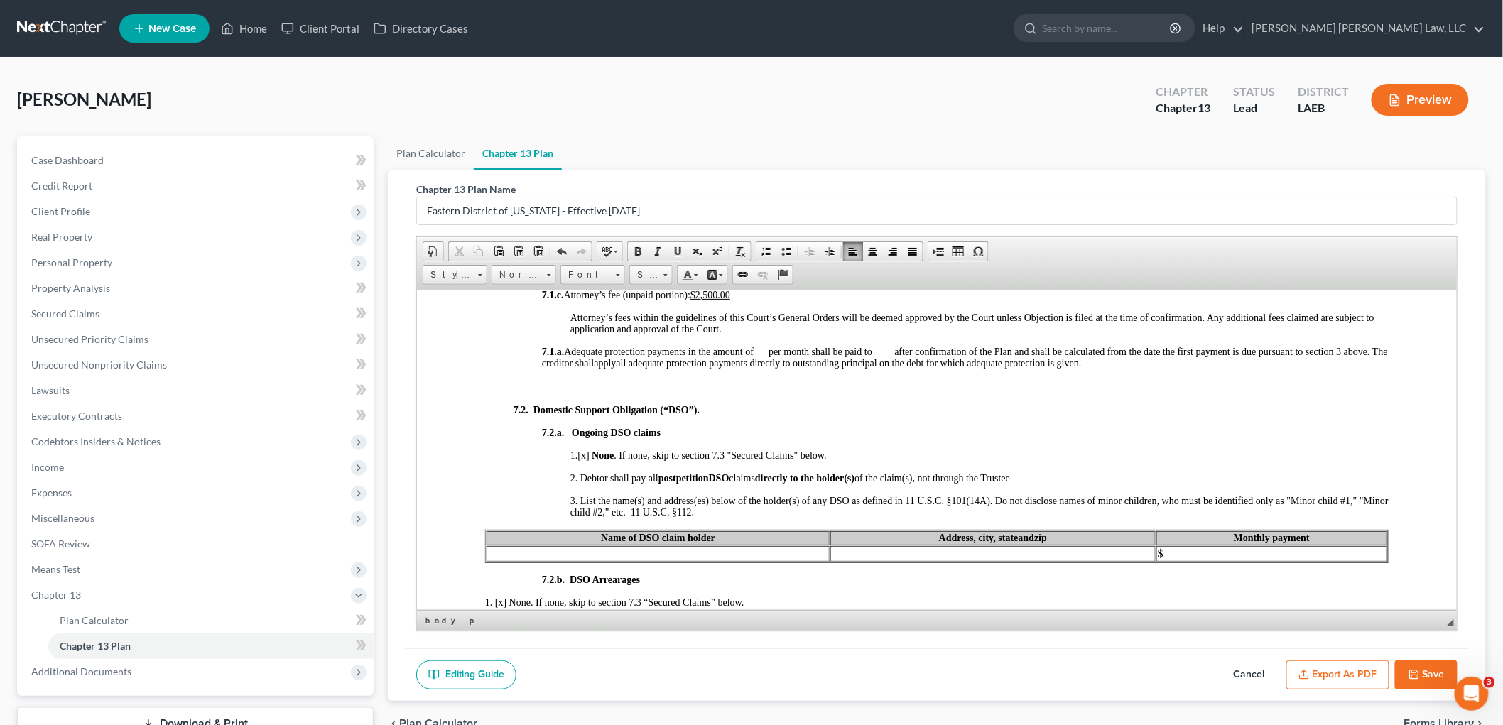
click at [1412, 675] on icon "button" at bounding box center [1413, 674] width 11 height 11
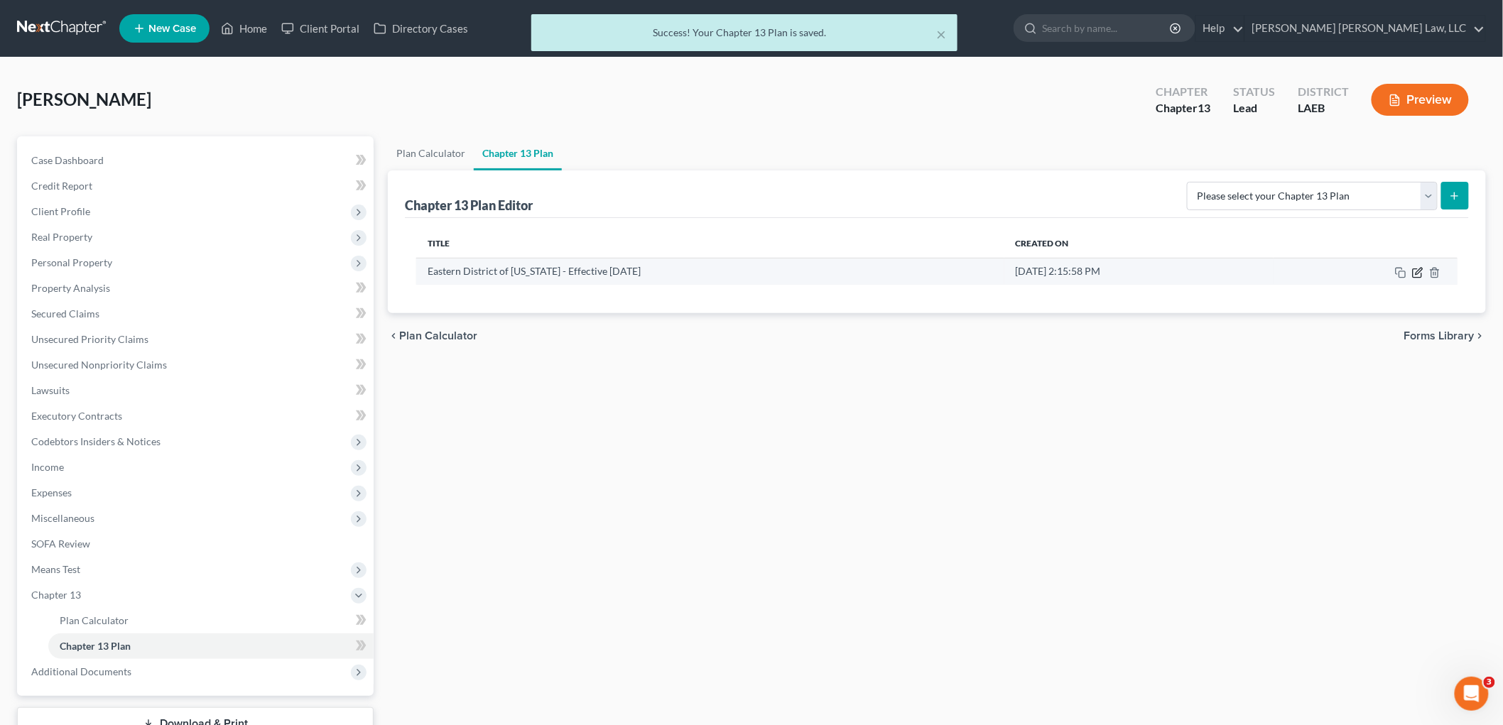
click at [1417, 277] on icon "button" at bounding box center [1416, 272] width 9 height 9
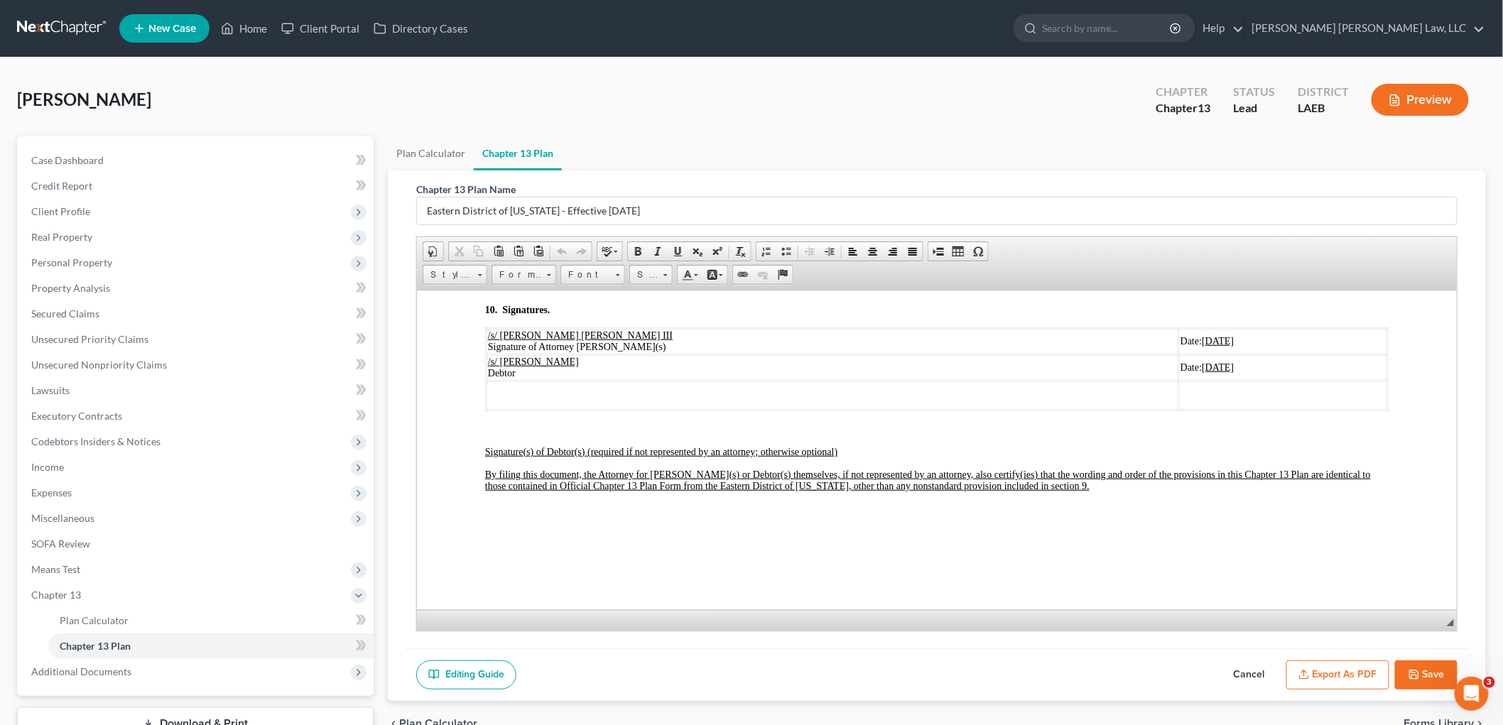
scroll to position [4584, 0]
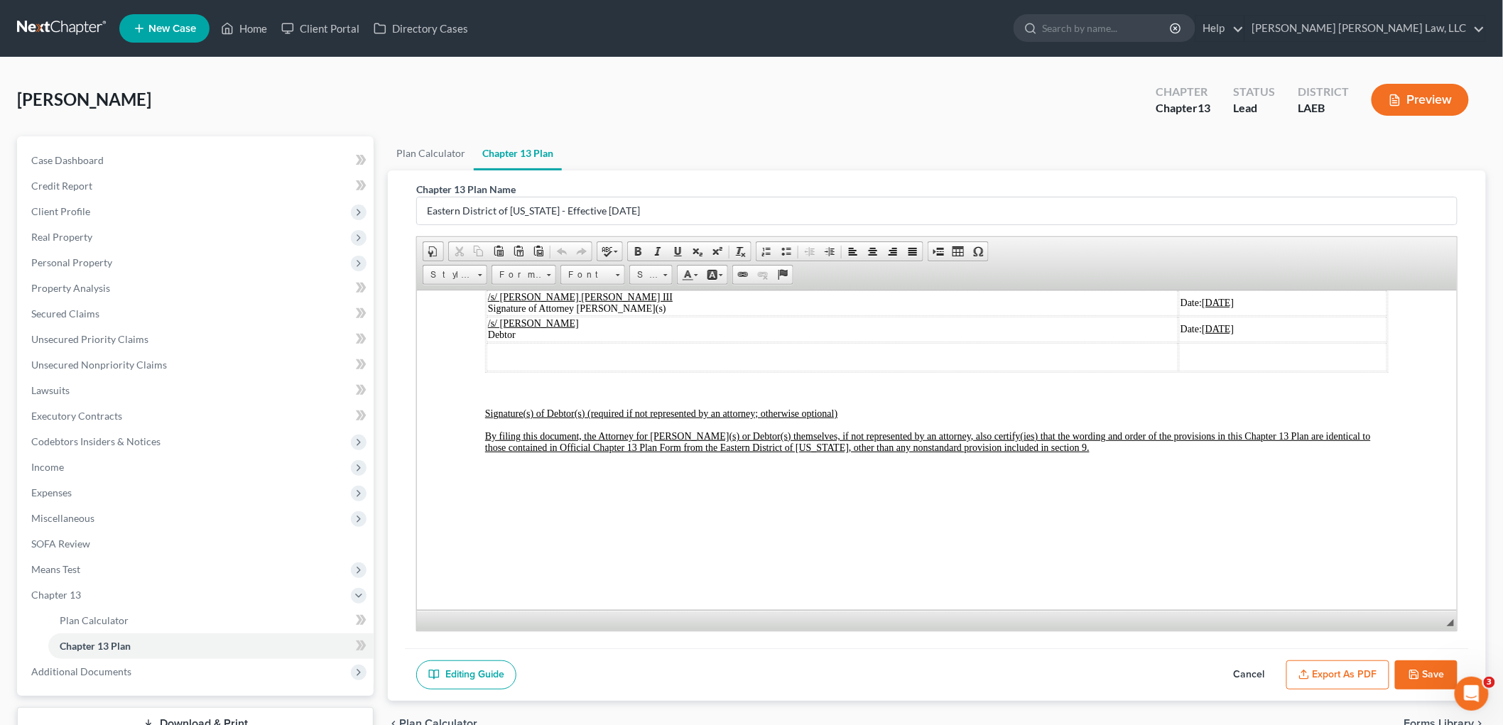
click at [1201, 307] on u "09/15/2025" at bounding box center [1217, 302] width 32 height 11
click at [1201, 334] on span "09/15/2025" at bounding box center [1217, 328] width 32 height 11
click at [1433, 672] on button "Save" at bounding box center [1426, 675] width 62 height 30
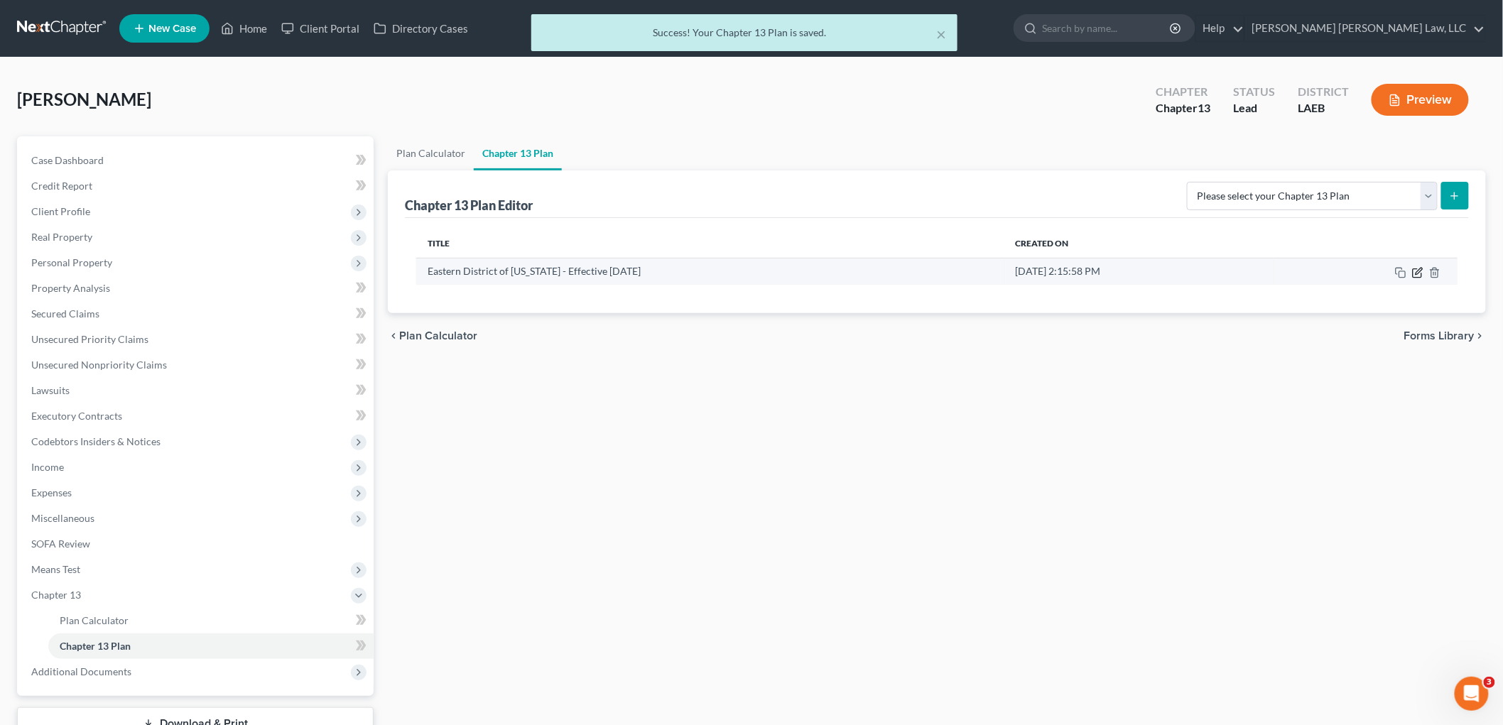
click at [1417, 272] on icon "button" at bounding box center [1417, 272] width 11 height 11
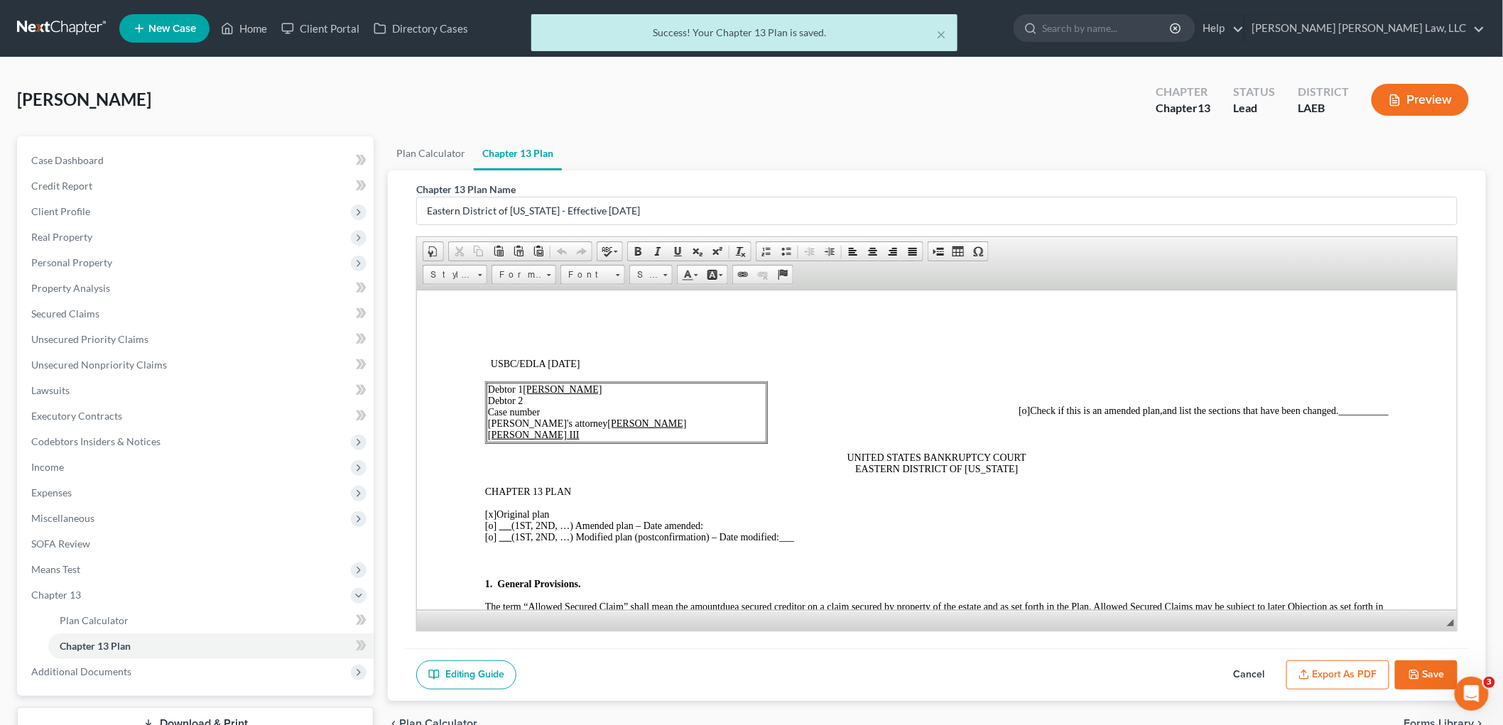
scroll to position [0, 0]
click at [1339, 676] on button "Export as PDF" at bounding box center [1337, 675] width 103 height 30
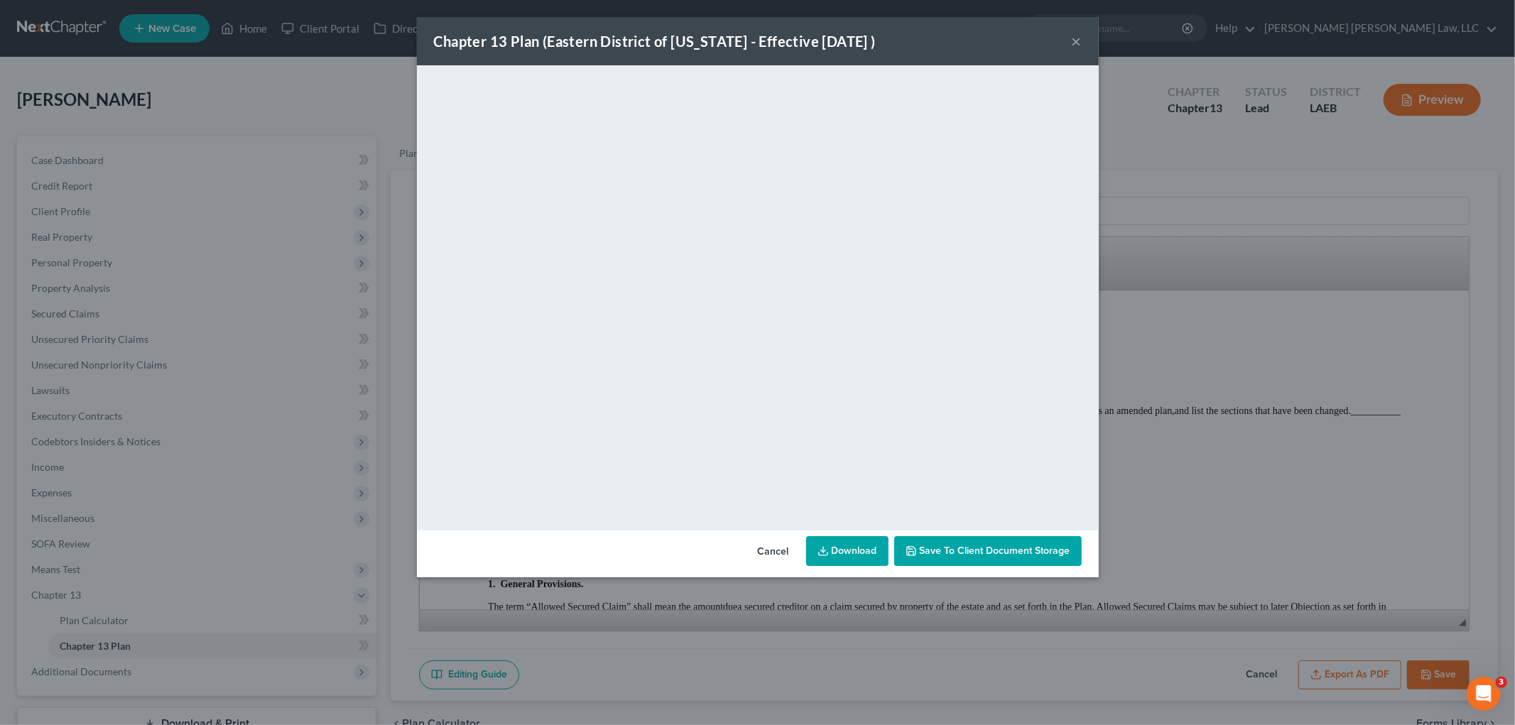
click at [1079, 39] on button "×" at bounding box center [1077, 41] width 10 height 17
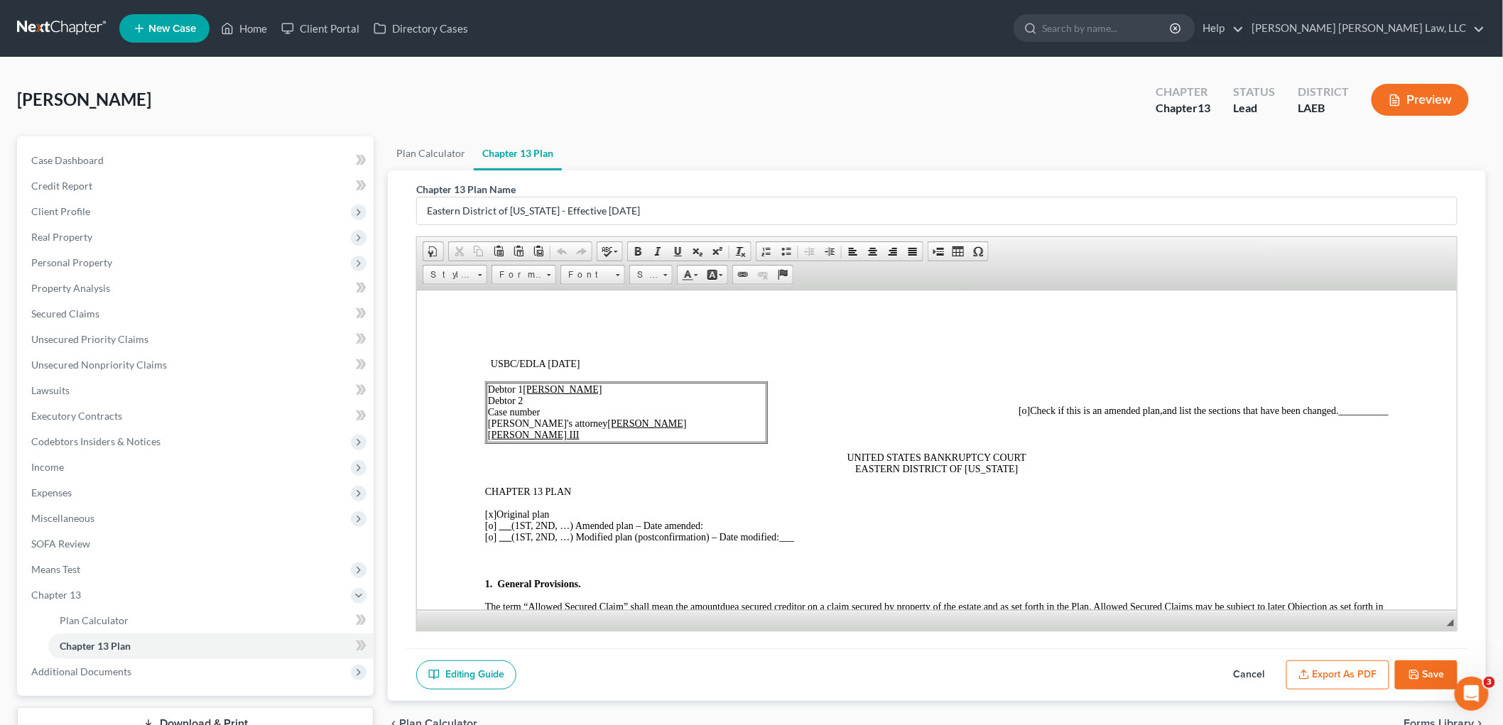
click at [1424, 665] on button "Save" at bounding box center [1426, 675] width 62 height 30
click at [1416, 668] on button "Save" at bounding box center [1426, 675] width 62 height 30
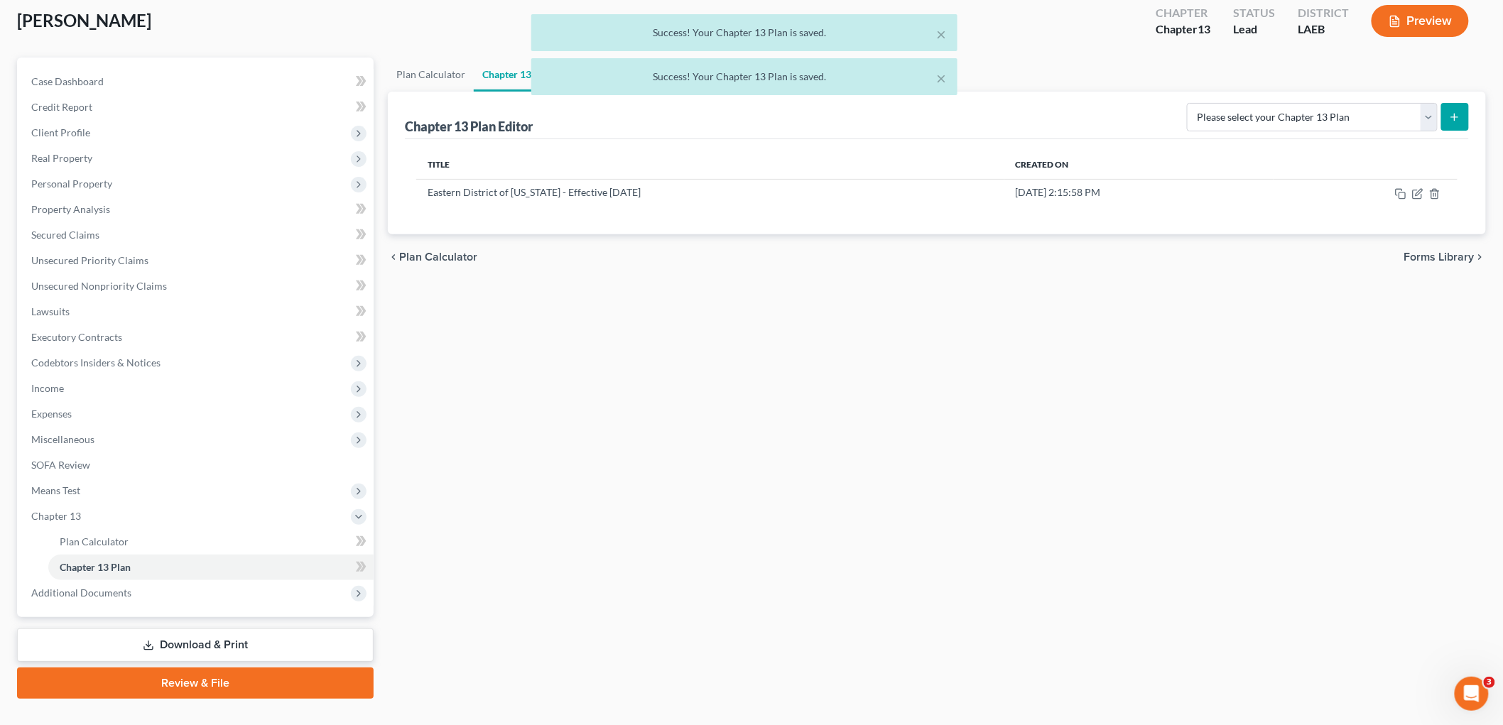
click at [129, 636] on link "Download & Print" at bounding box center [195, 644] width 356 height 33
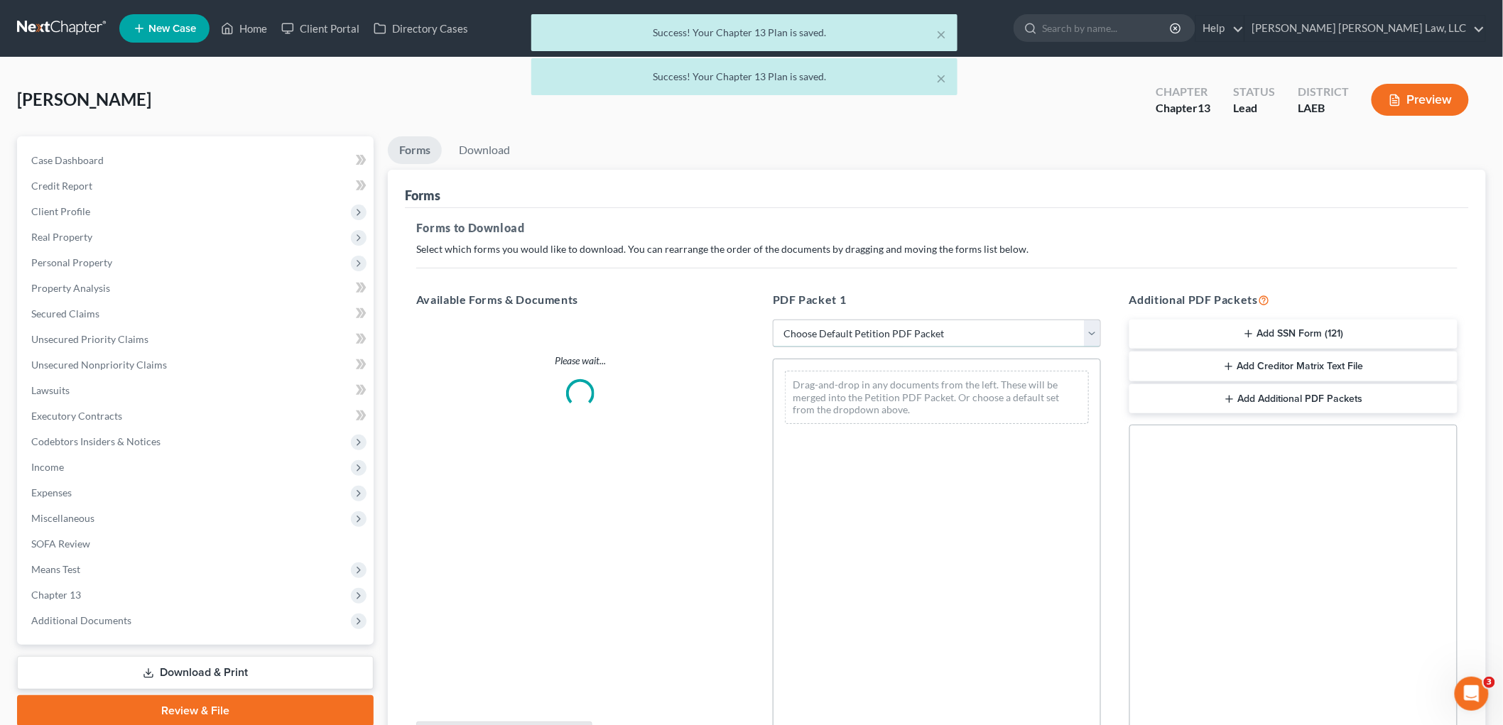
drag, startPoint x: 971, startPoint y: 335, endPoint x: 964, endPoint y: 343, distance: 10.6
click at [971, 335] on select "Choose Default Petition PDF Packet Complete Bankruptcy Petition (all forms and …" at bounding box center [937, 334] width 328 height 28
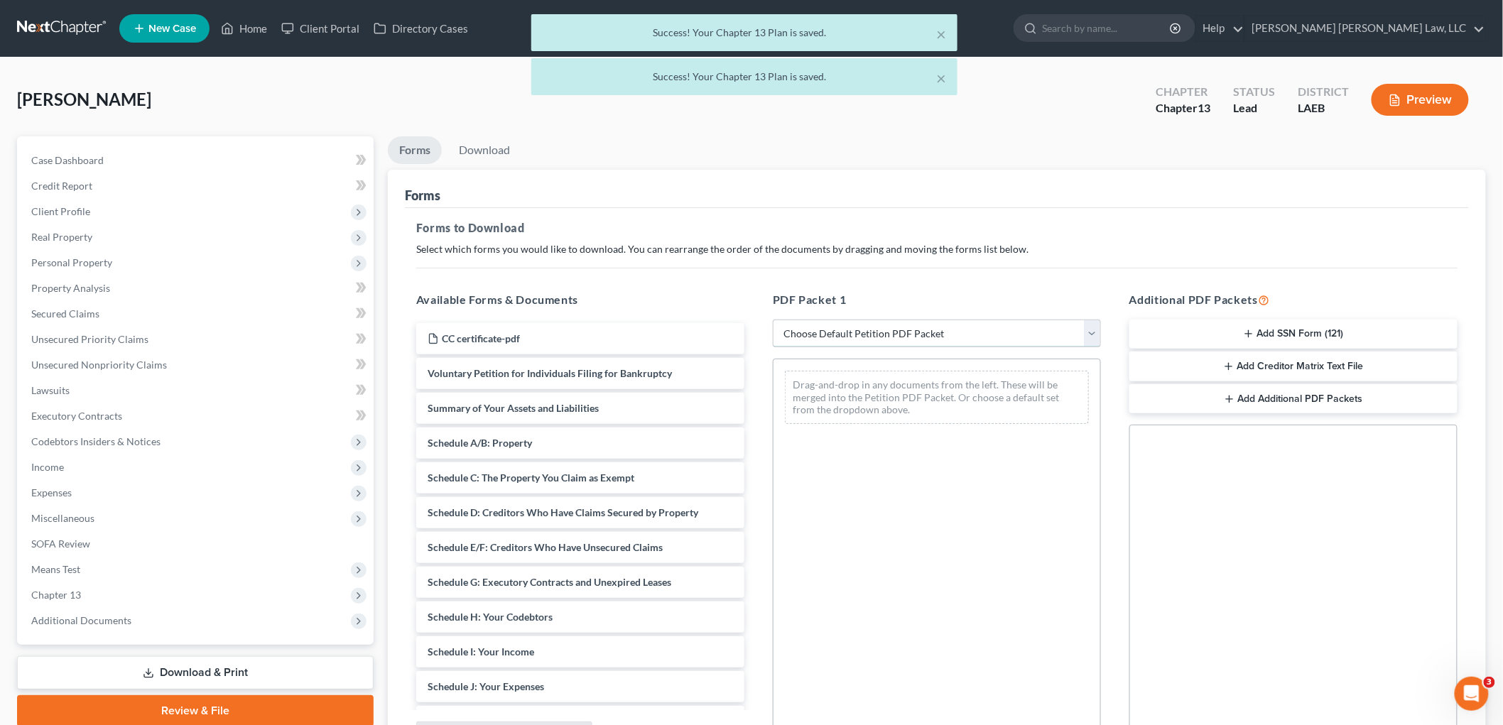
select select "0"
click at [773, 320] on select "Choose Default Petition PDF Packet Complete Bankruptcy Petition (all forms and …" at bounding box center [937, 334] width 328 height 28
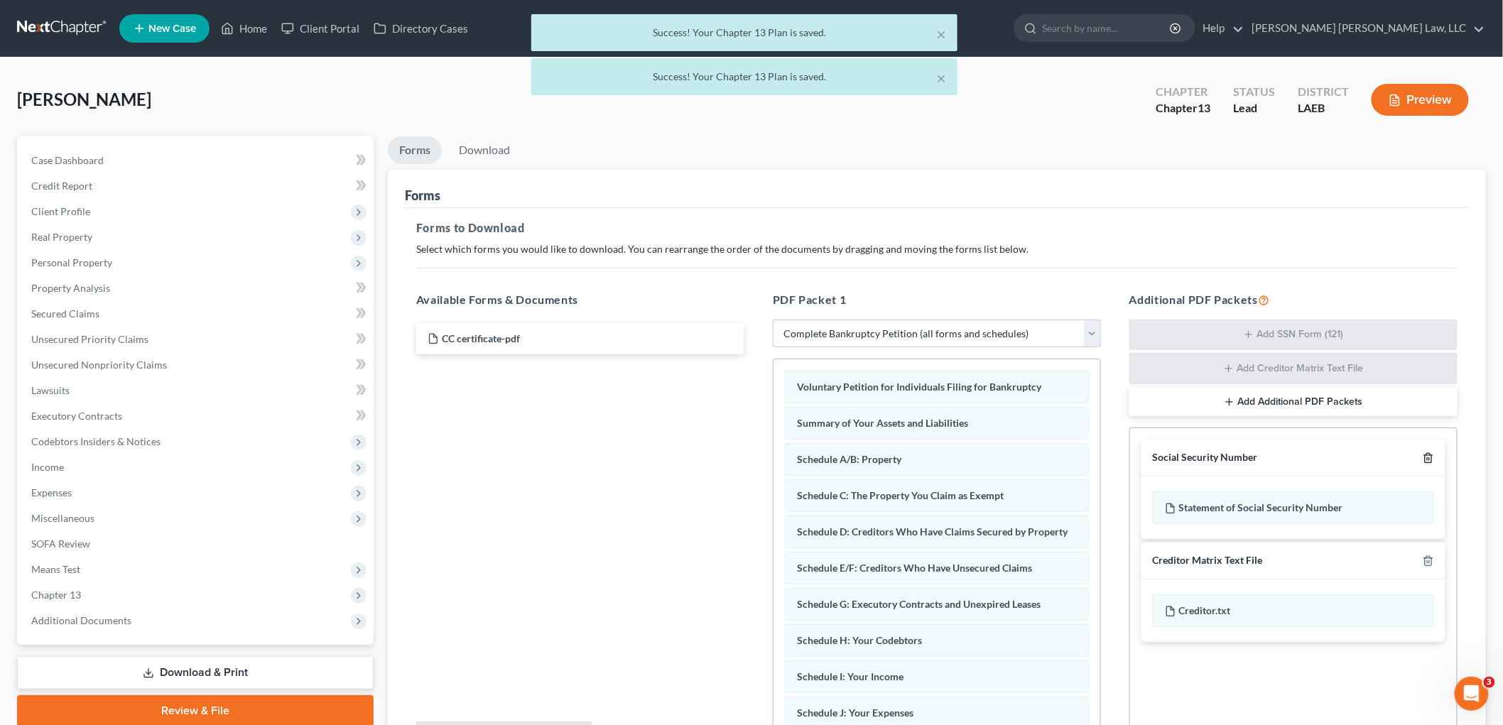
click at [1426, 459] on icon "button" at bounding box center [1427, 457] width 11 height 11
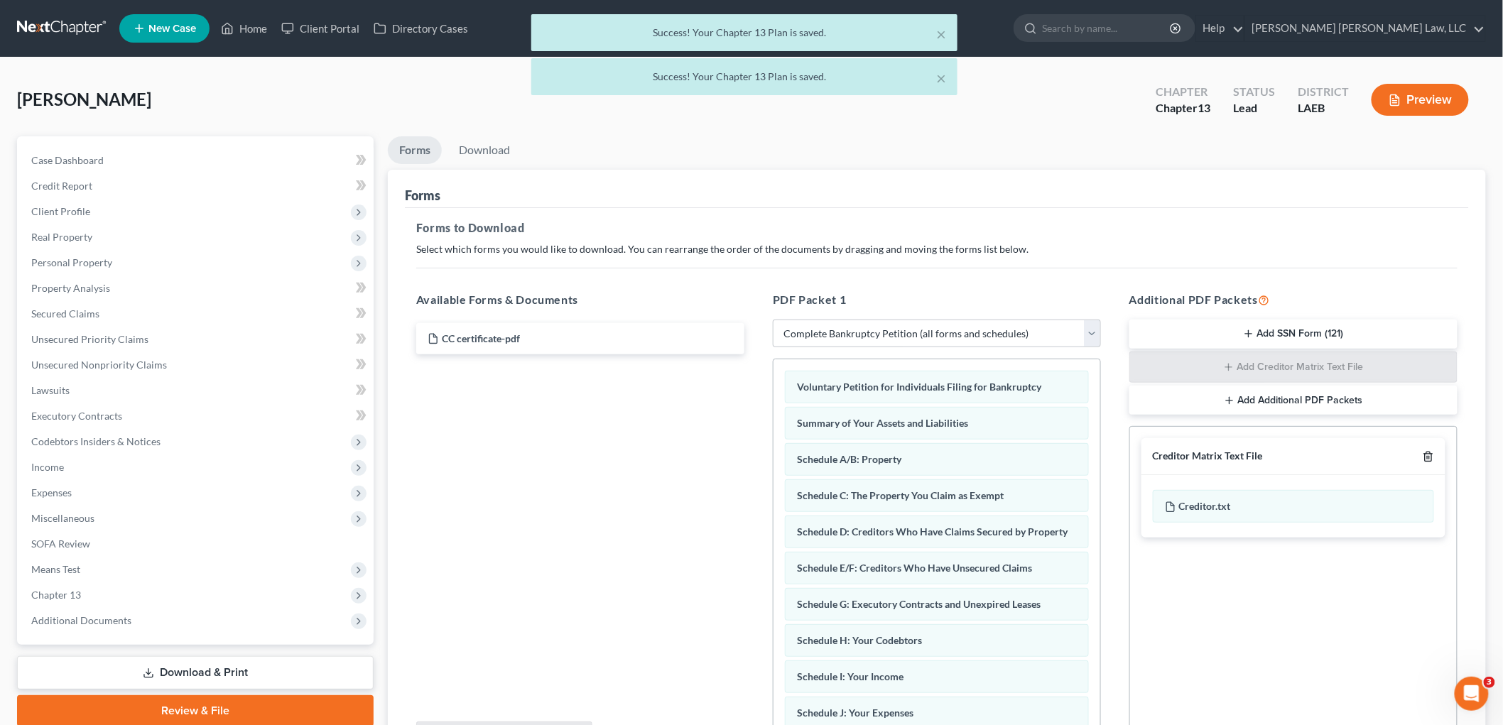
click at [1426, 459] on icon "button" at bounding box center [1427, 456] width 11 height 11
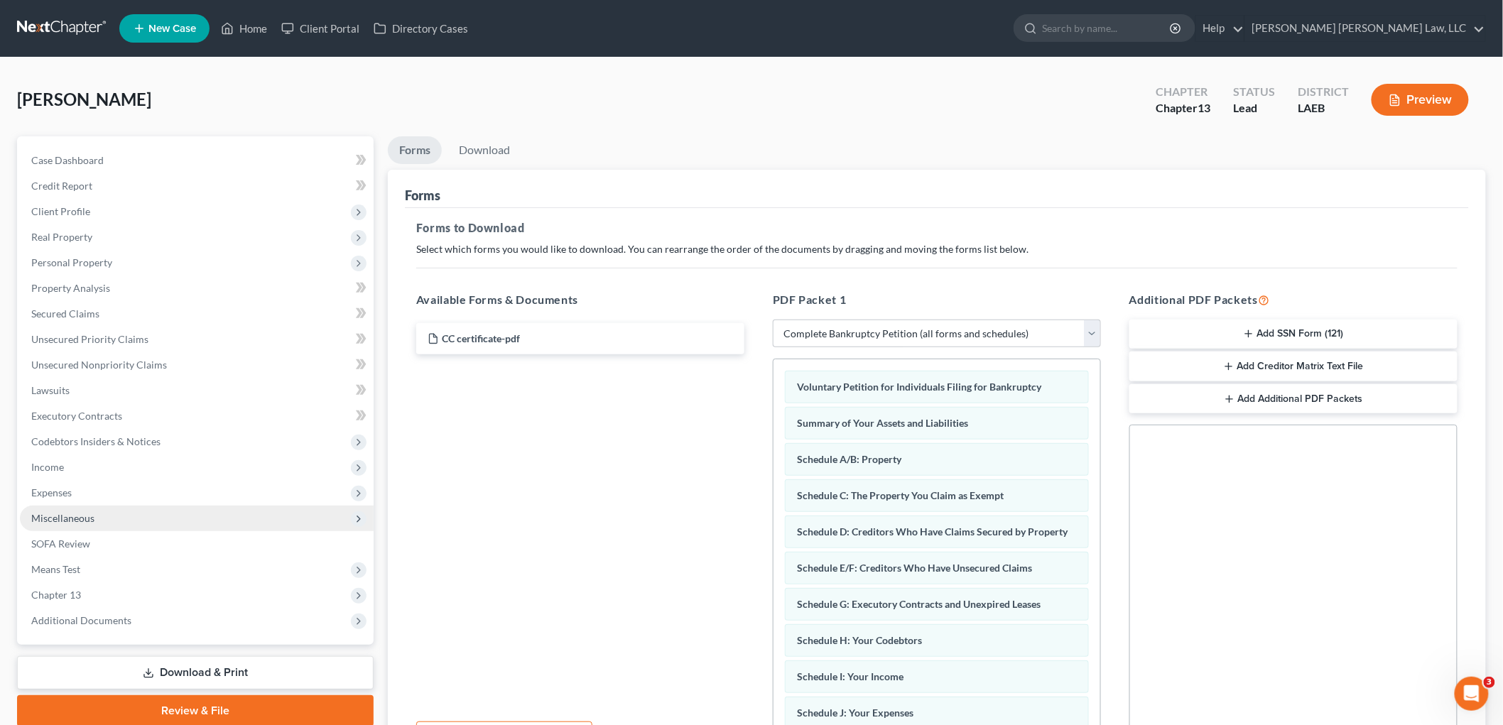
click at [100, 524] on span "Miscellaneous" at bounding box center [197, 519] width 354 height 26
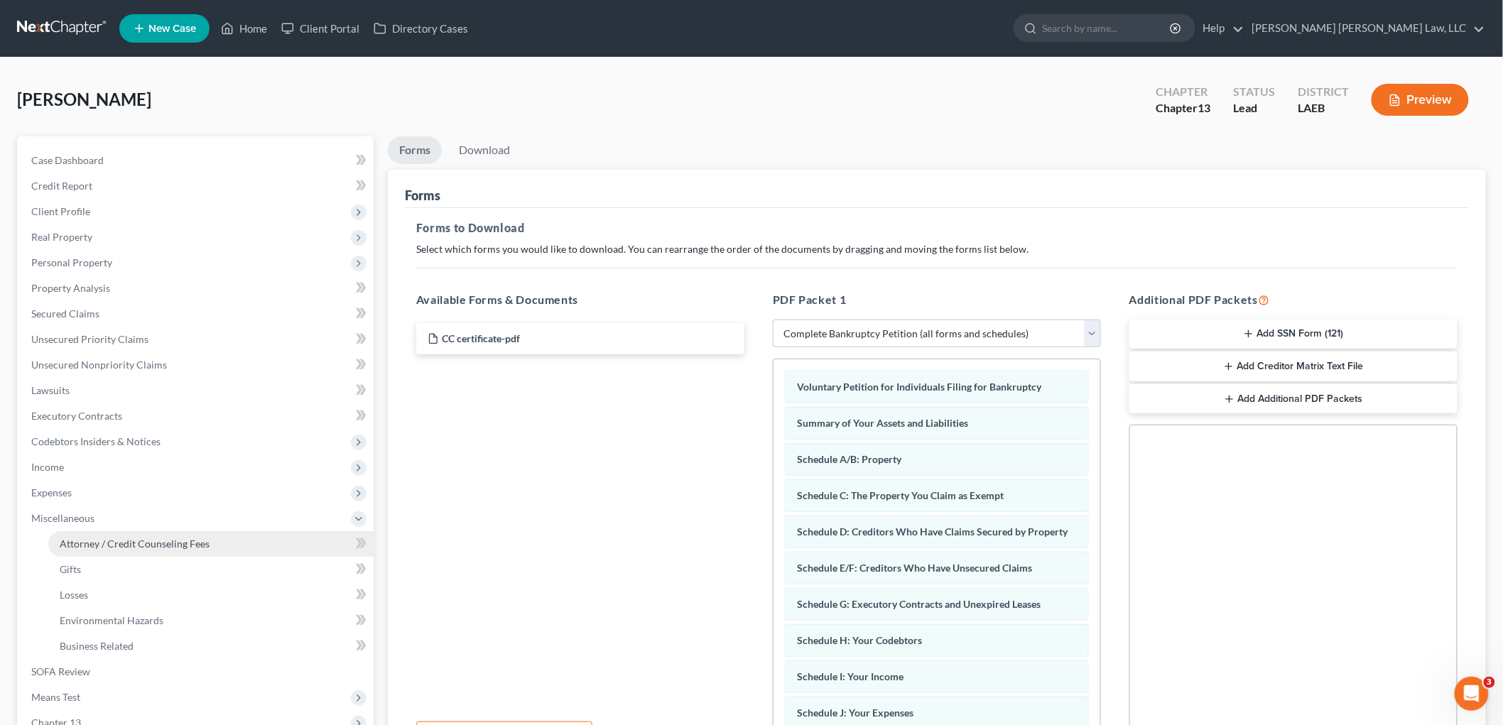
click at [108, 541] on span "Attorney / Credit Counseling Fees" at bounding box center [135, 544] width 150 height 12
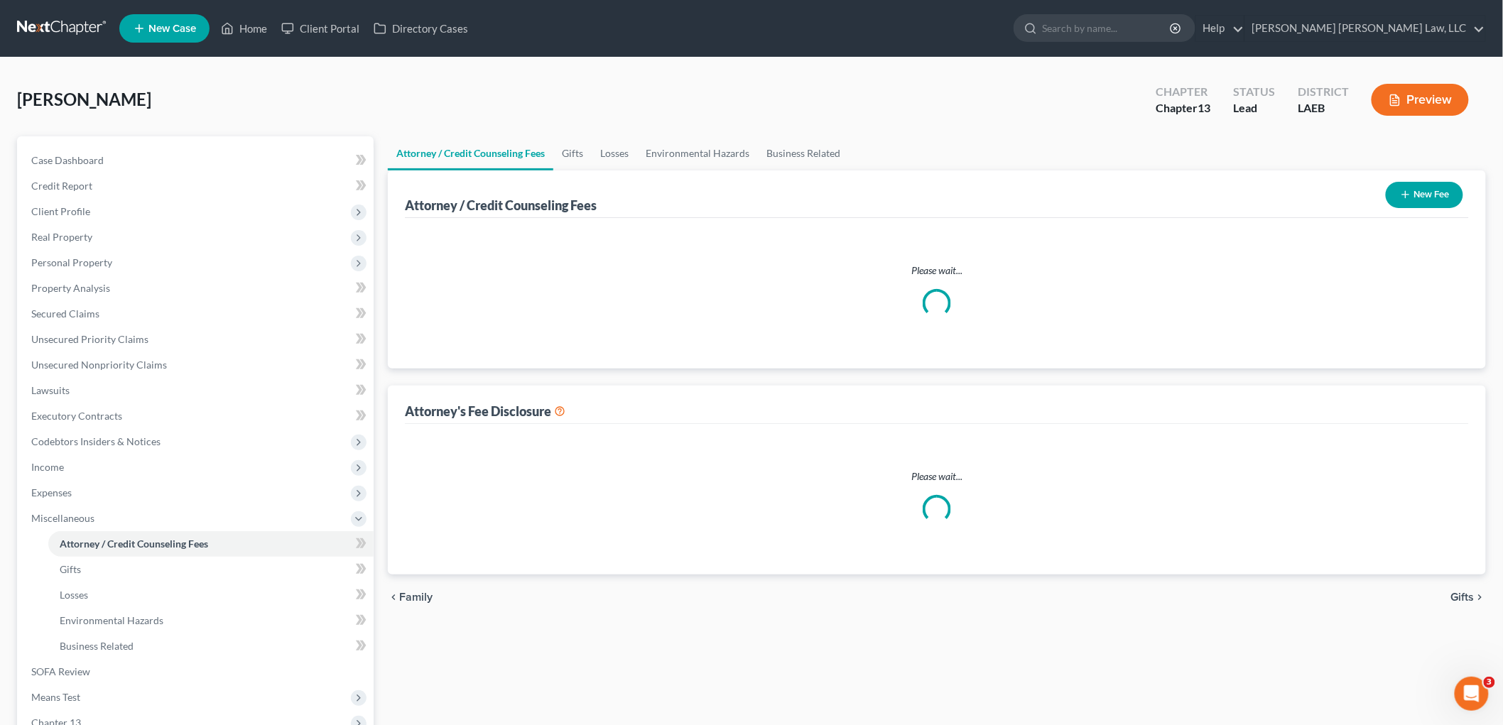
select select "0"
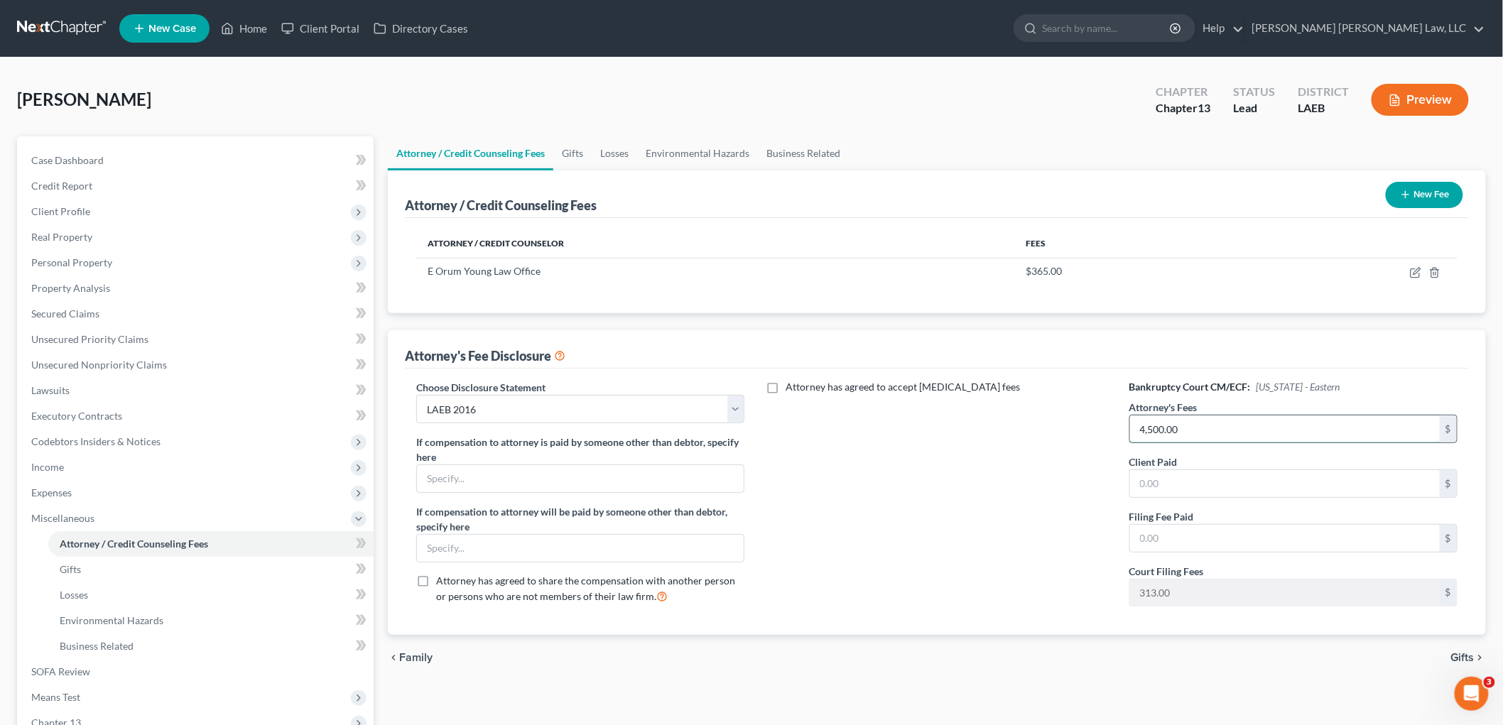
click at [1190, 427] on input "4,500.00" at bounding box center [1285, 428] width 310 height 27
type input "2,500.00"
drag, startPoint x: 467, startPoint y: 656, endPoint x: 402, endPoint y: 585, distance: 96.0
click at [467, 657] on div "chevron_left Family Gifts chevron_right" at bounding box center [937, 657] width 1098 height 45
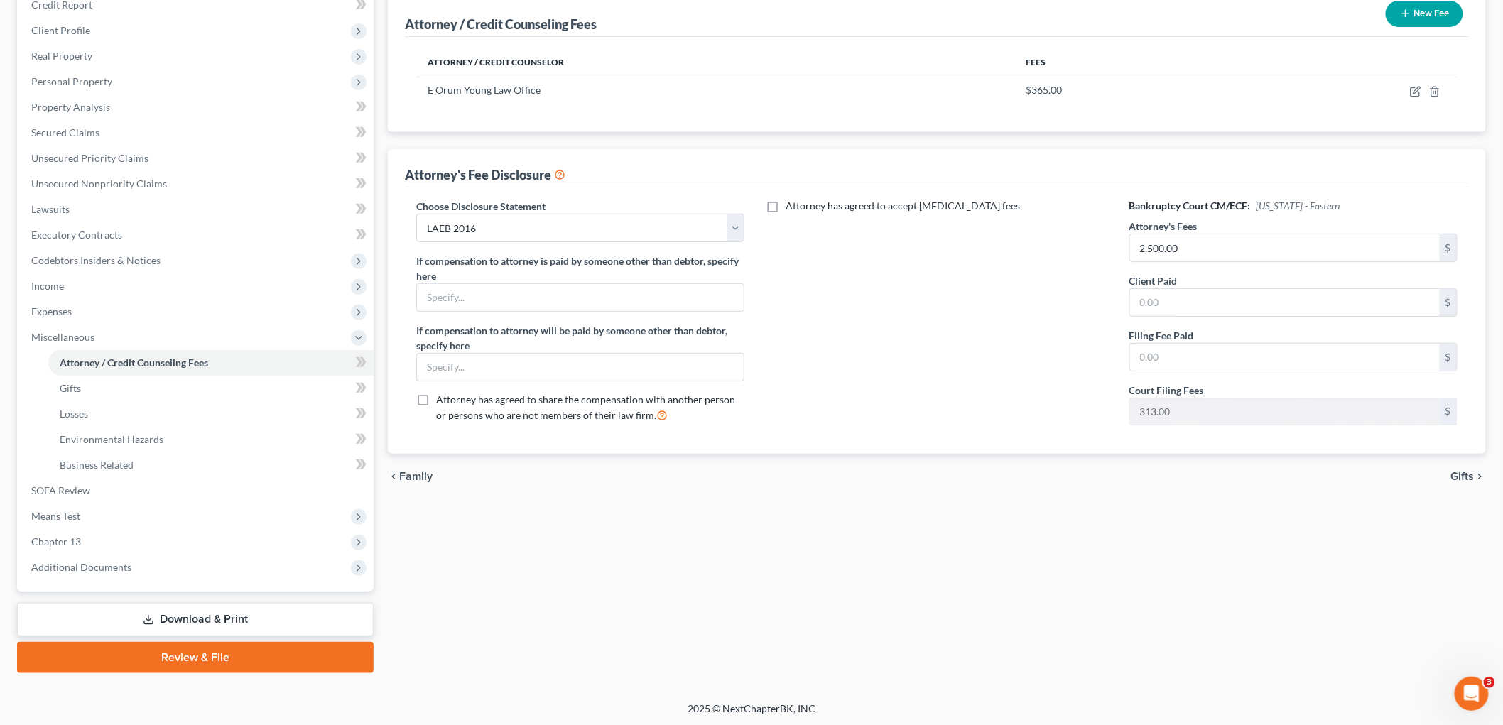
click at [266, 609] on link "Download & Print" at bounding box center [195, 619] width 356 height 33
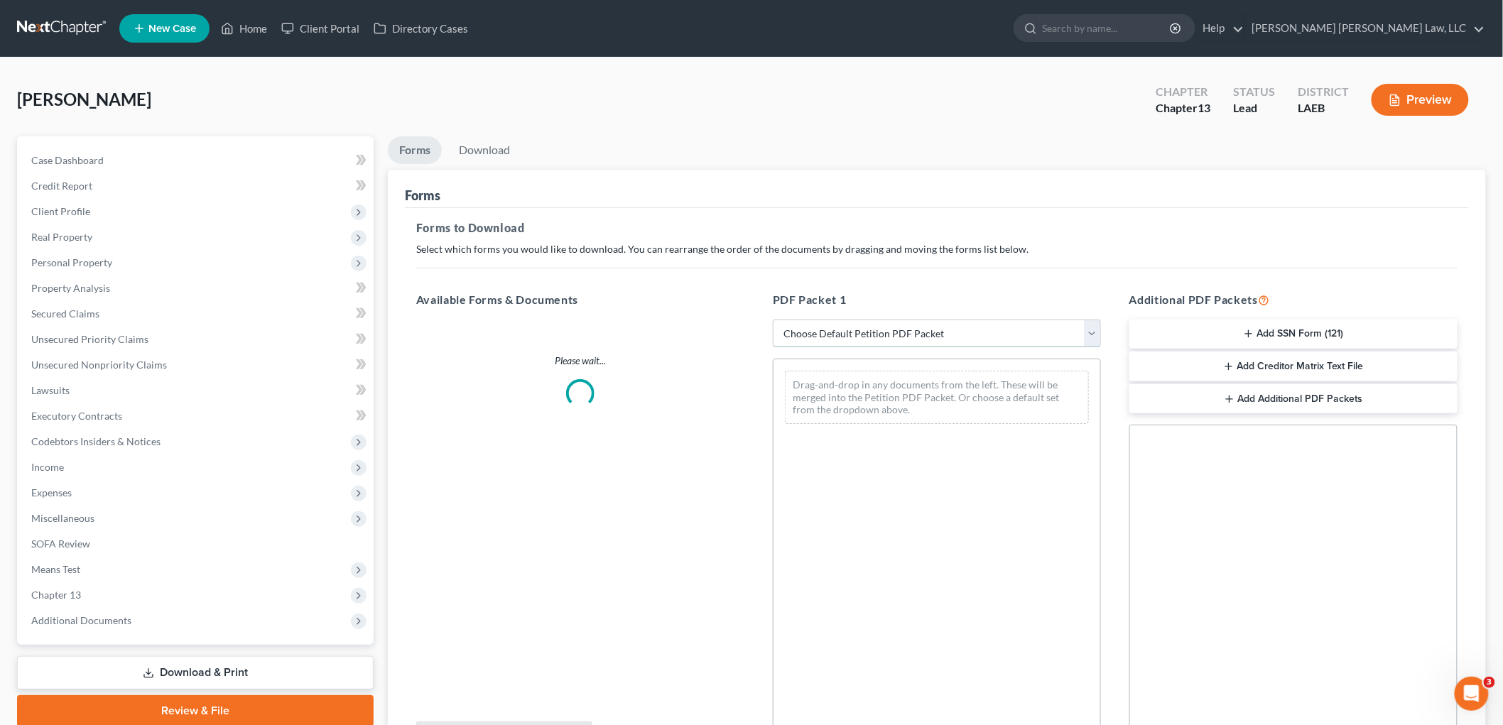
click at [812, 337] on select "Choose Default Petition PDF Packet Complete Bankruptcy Petition (all forms and …" at bounding box center [937, 334] width 328 height 28
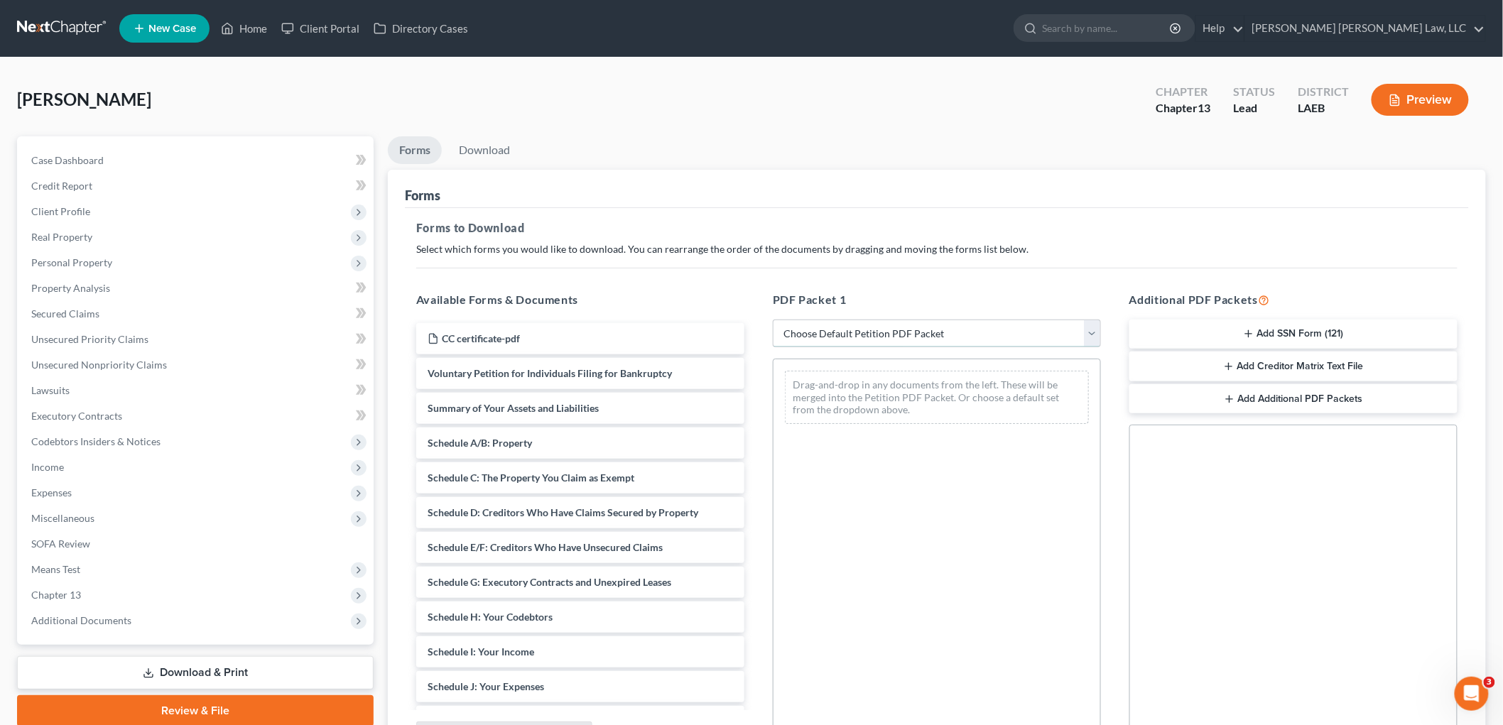
select select "0"
click at [773, 320] on select "Choose Default Petition PDF Packet Complete Bankruptcy Petition (all forms and …" at bounding box center [937, 334] width 328 height 28
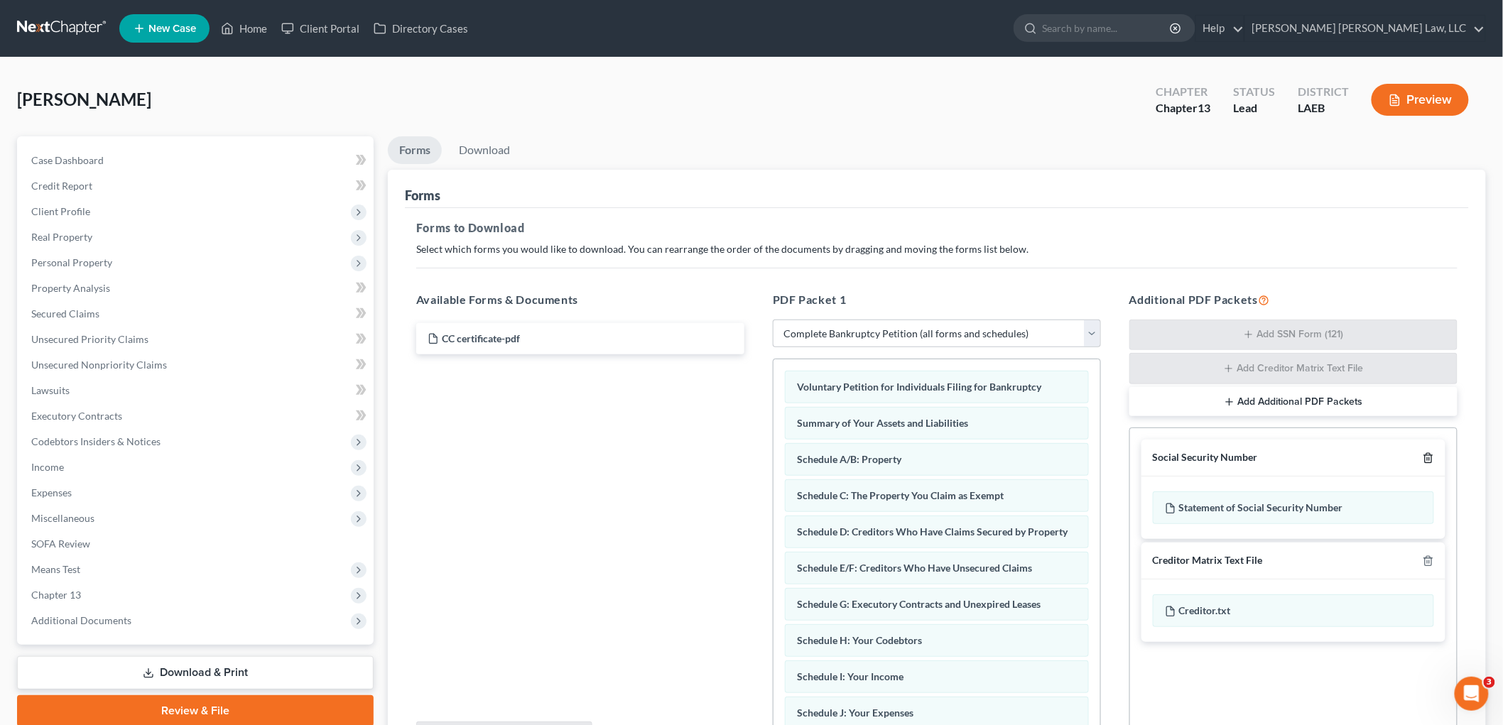
click at [1426, 458] on icon "button" at bounding box center [1427, 457] width 11 height 11
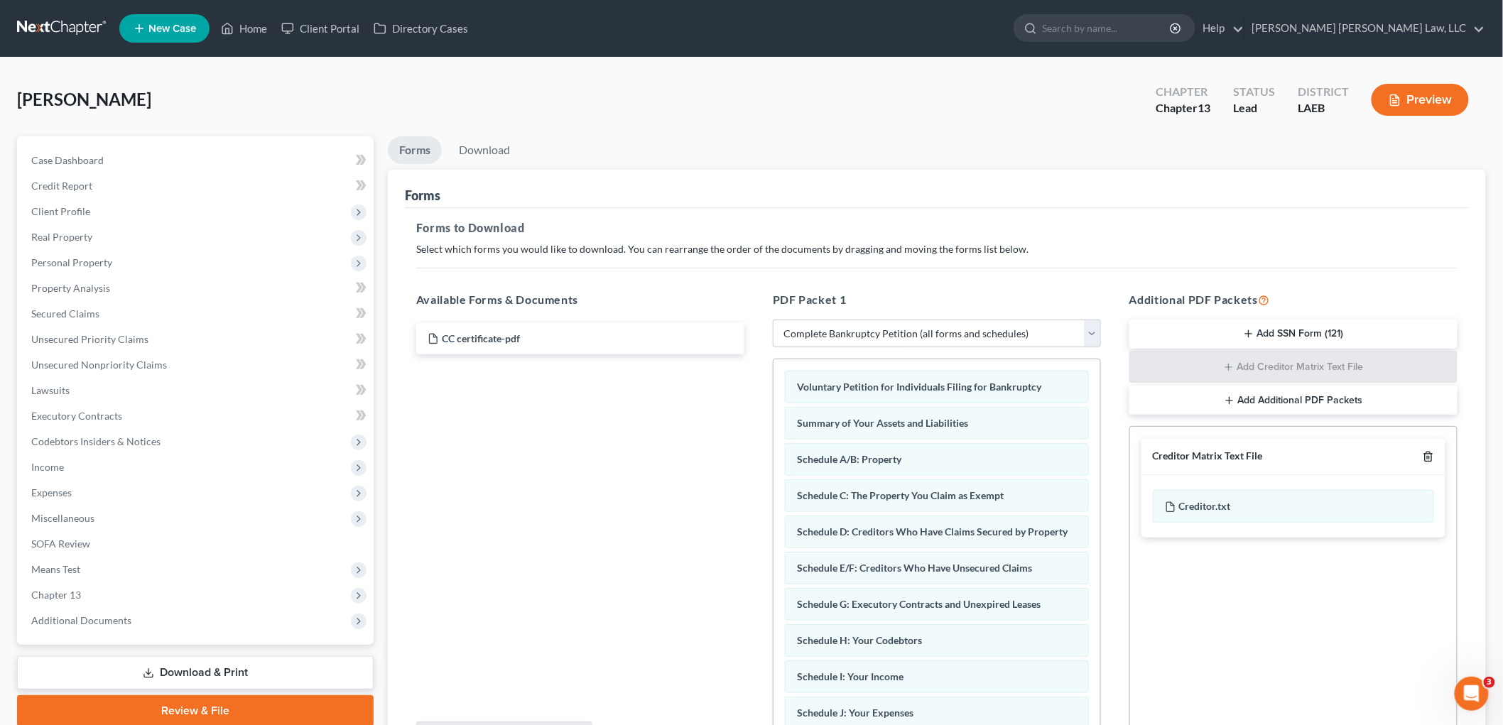
click at [1426, 458] on icon "button" at bounding box center [1427, 456] width 11 height 11
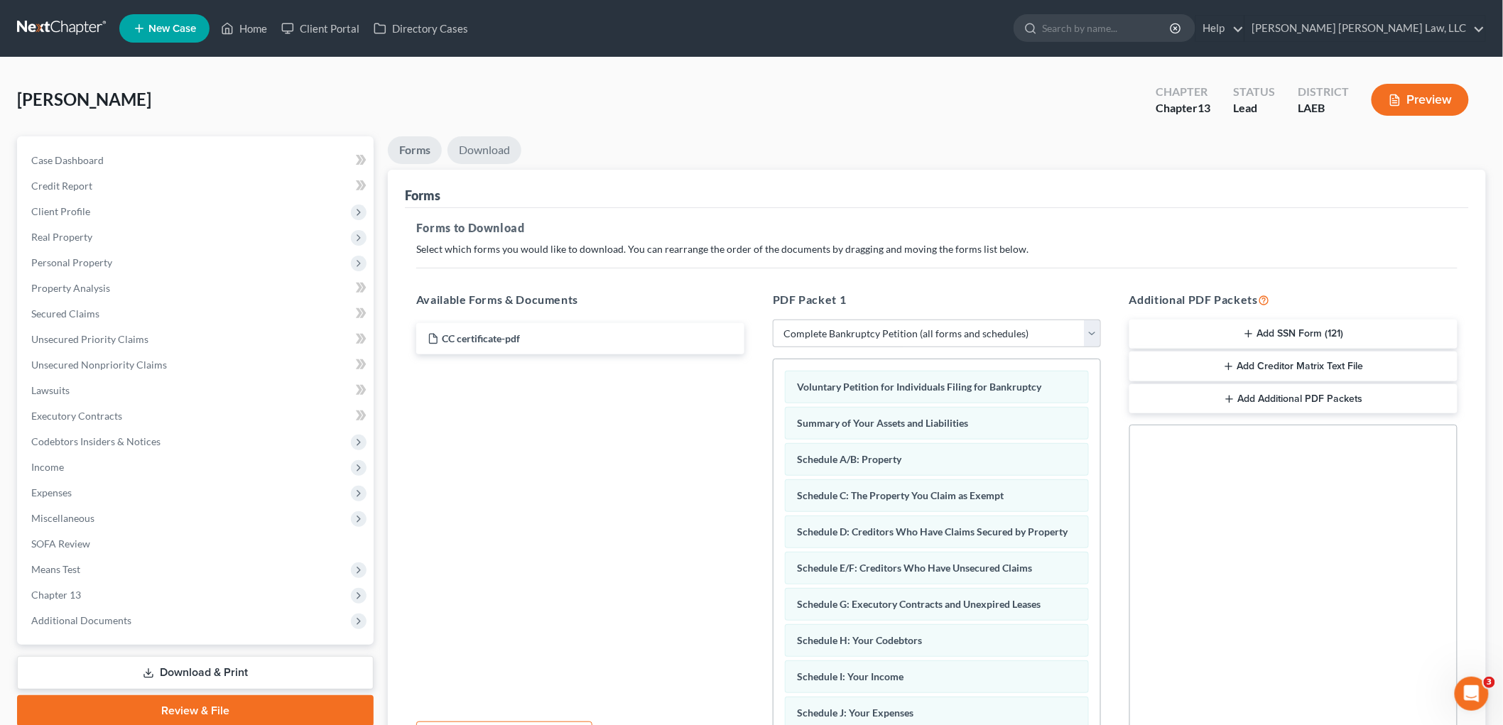
click at [498, 150] on link "Download" at bounding box center [484, 150] width 74 height 28
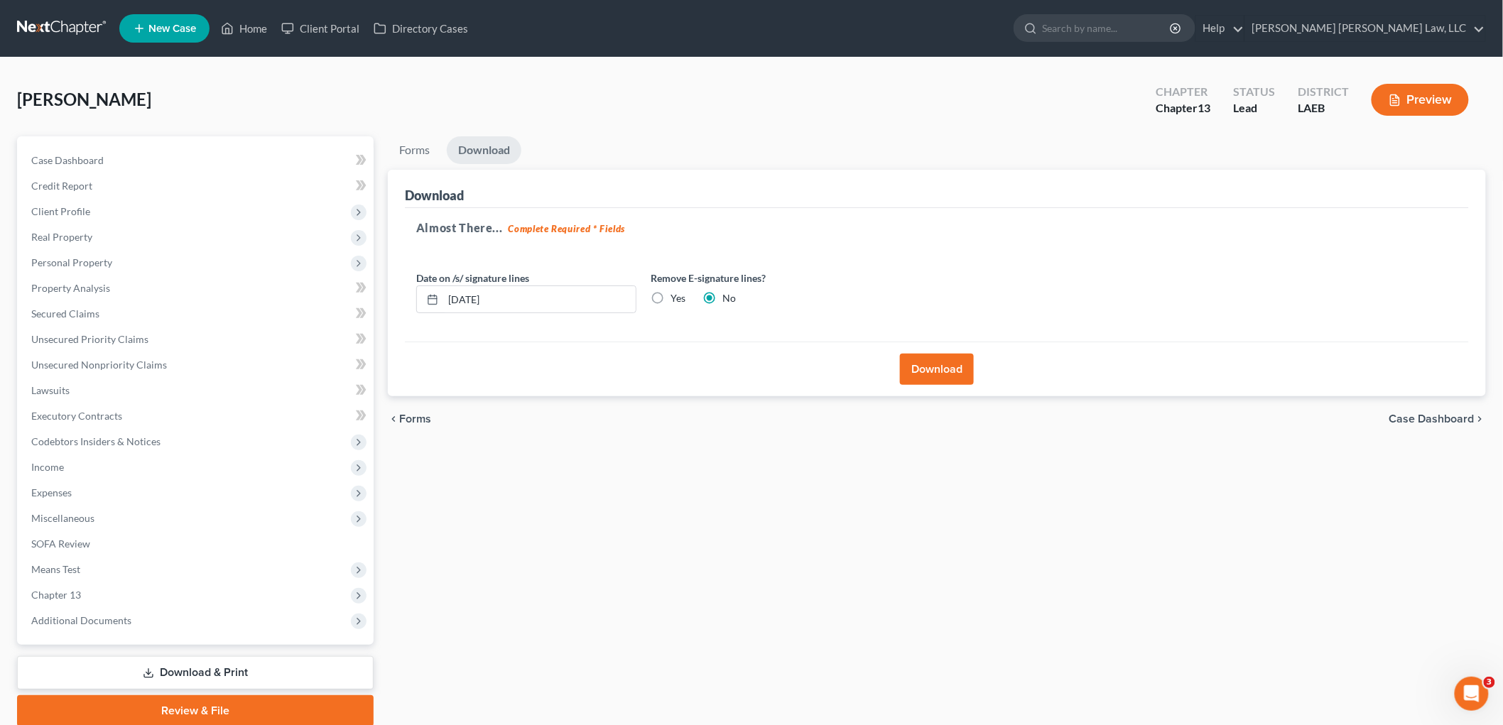
click at [939, 368] on button "Download" at bounding box center [937, 369] width 74 height 31
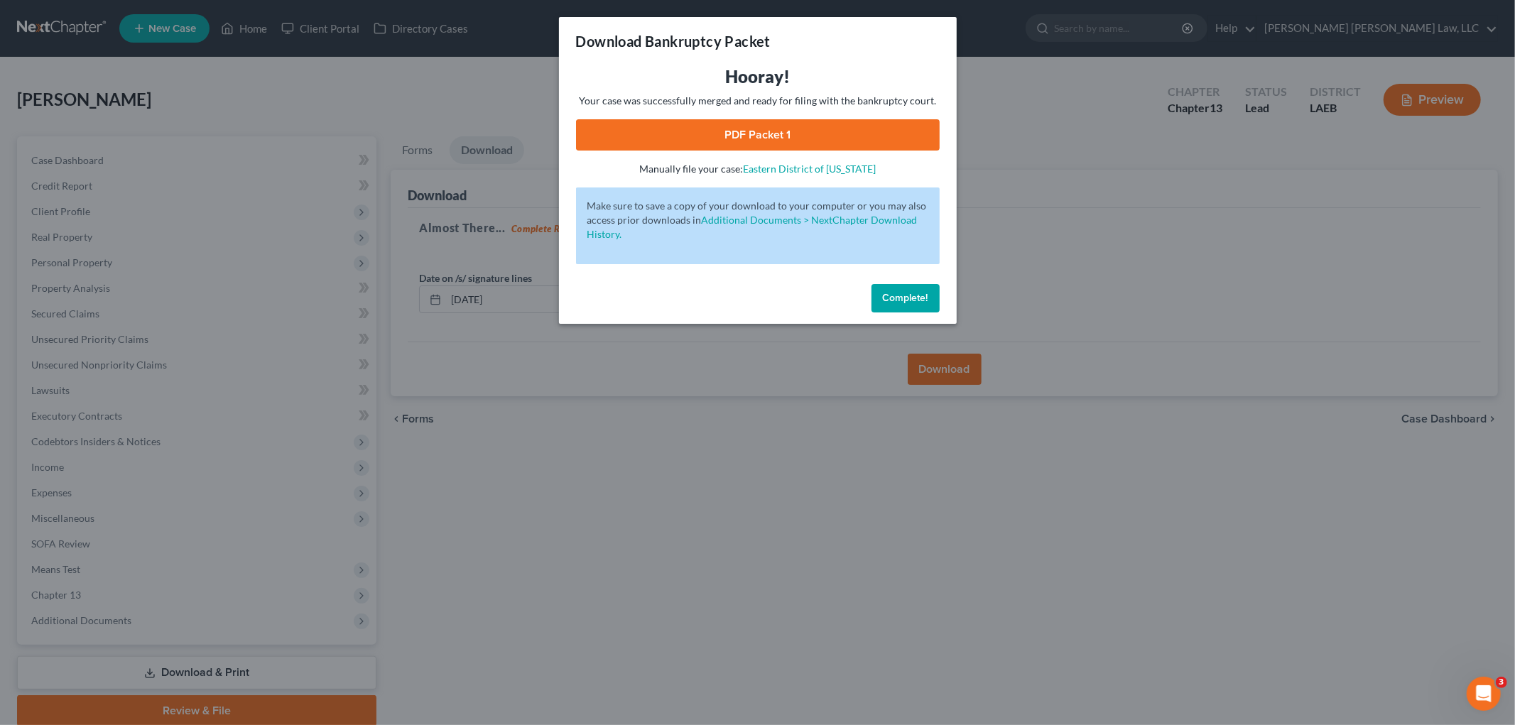
click at [715, 131] on link "PDF Packet 1" at bounding box center [758, 134] width 364 height 31
click at [898, 294] on span "Complete!" at bounding box center [905, 298] width 45 height 12
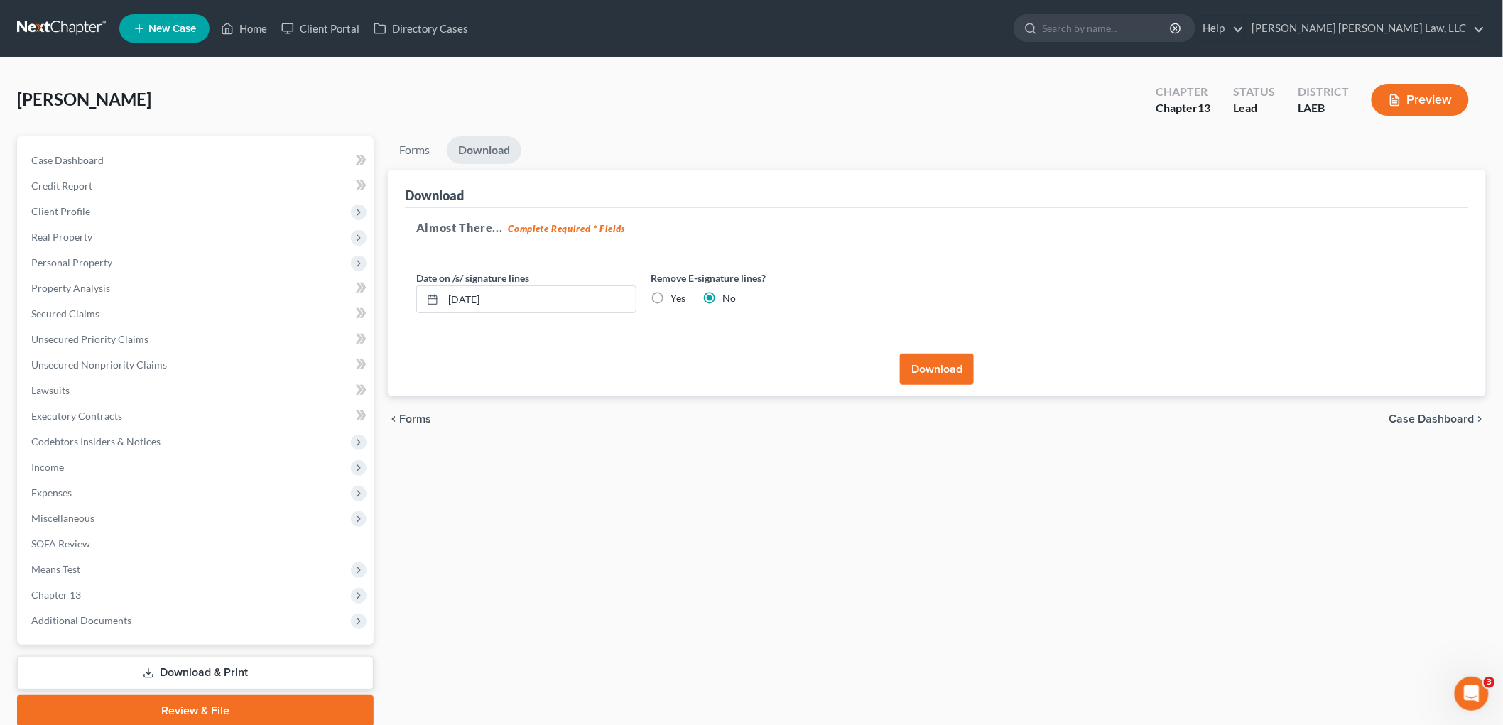
click at [87, 20] on link at bounding box center [62, 29] width 91 height 26
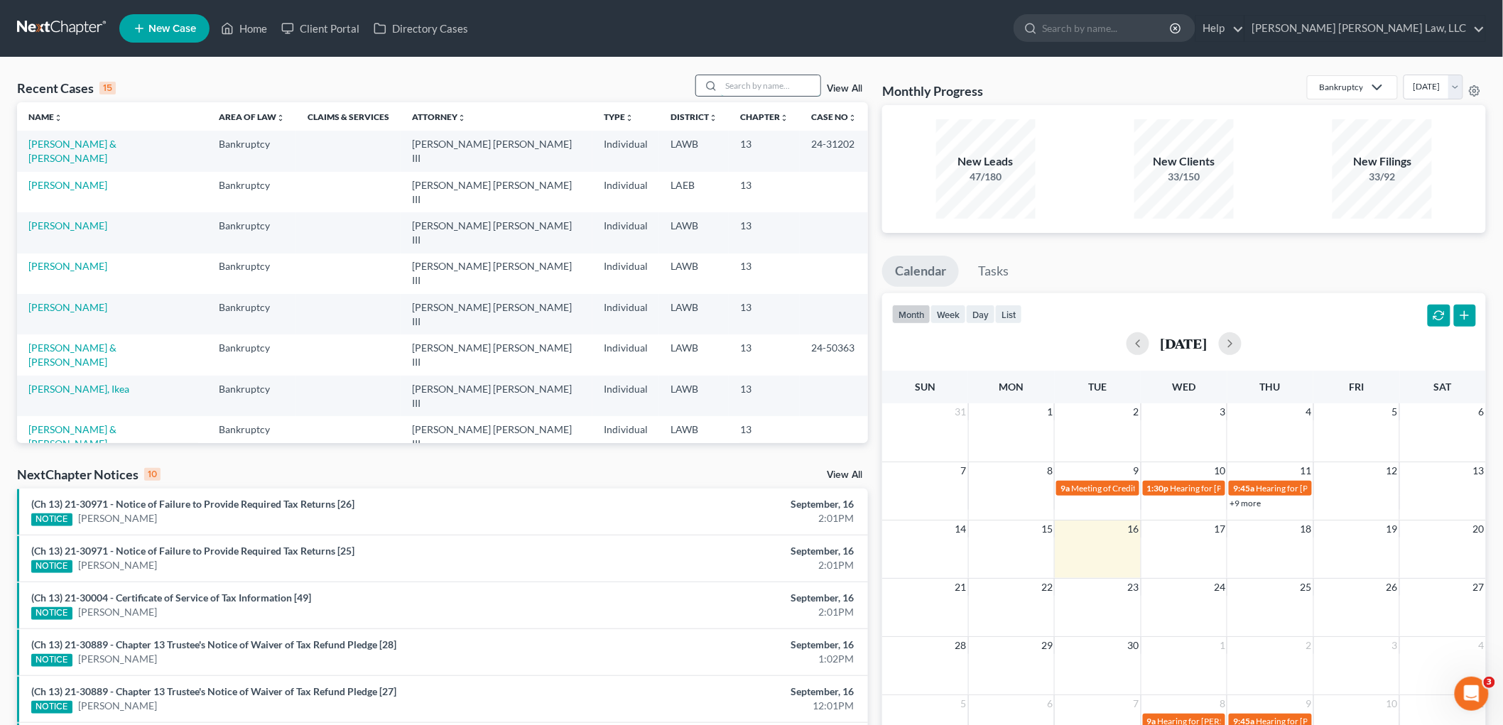
click at [760, 77] on input "search" at bounding box center [770, 85] width 99 height 21
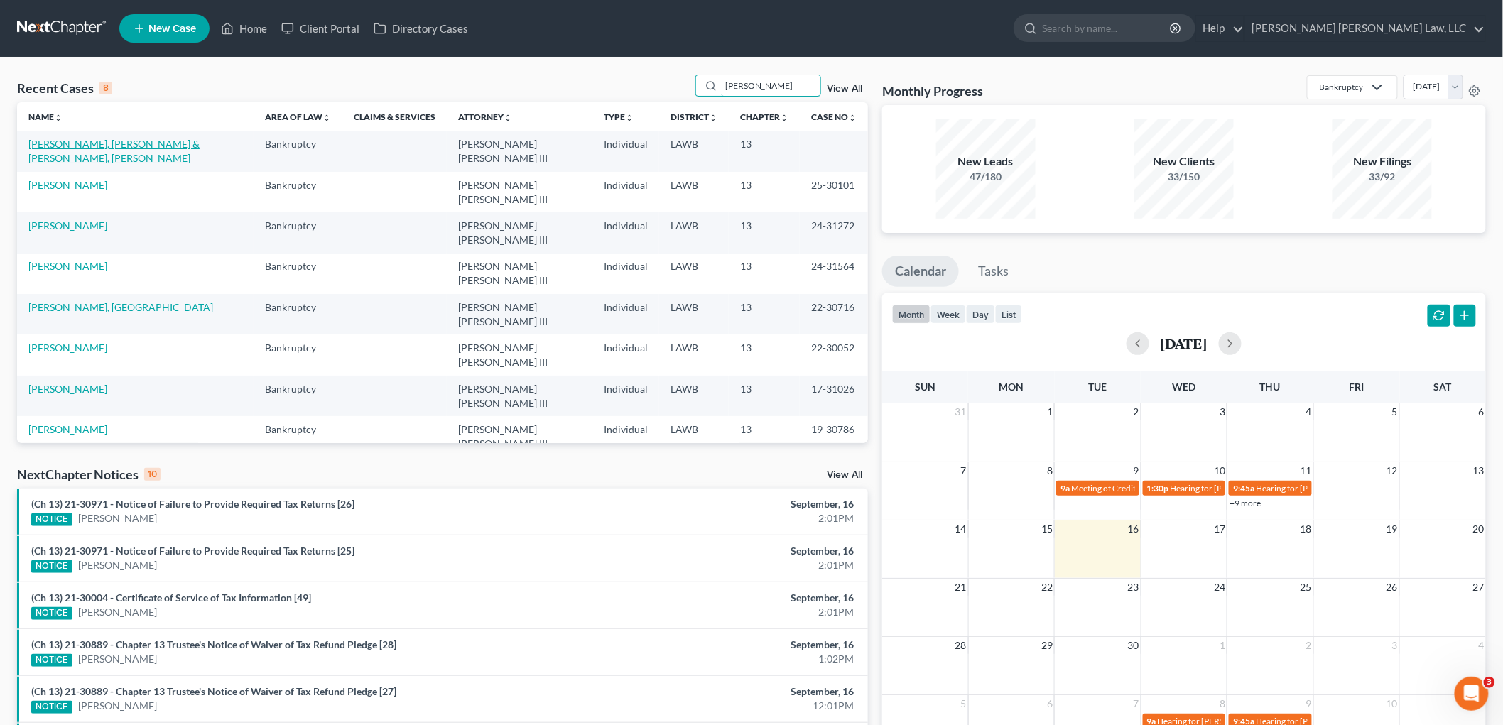
type input "[PERSON_NAME]"
click at [87, 143] on link "[PERSON_NAME], [PERSON_NAME] & [PERSON_NAME], [PERSON_NAME]" at bounding box center [113, 151] width 171 height 26
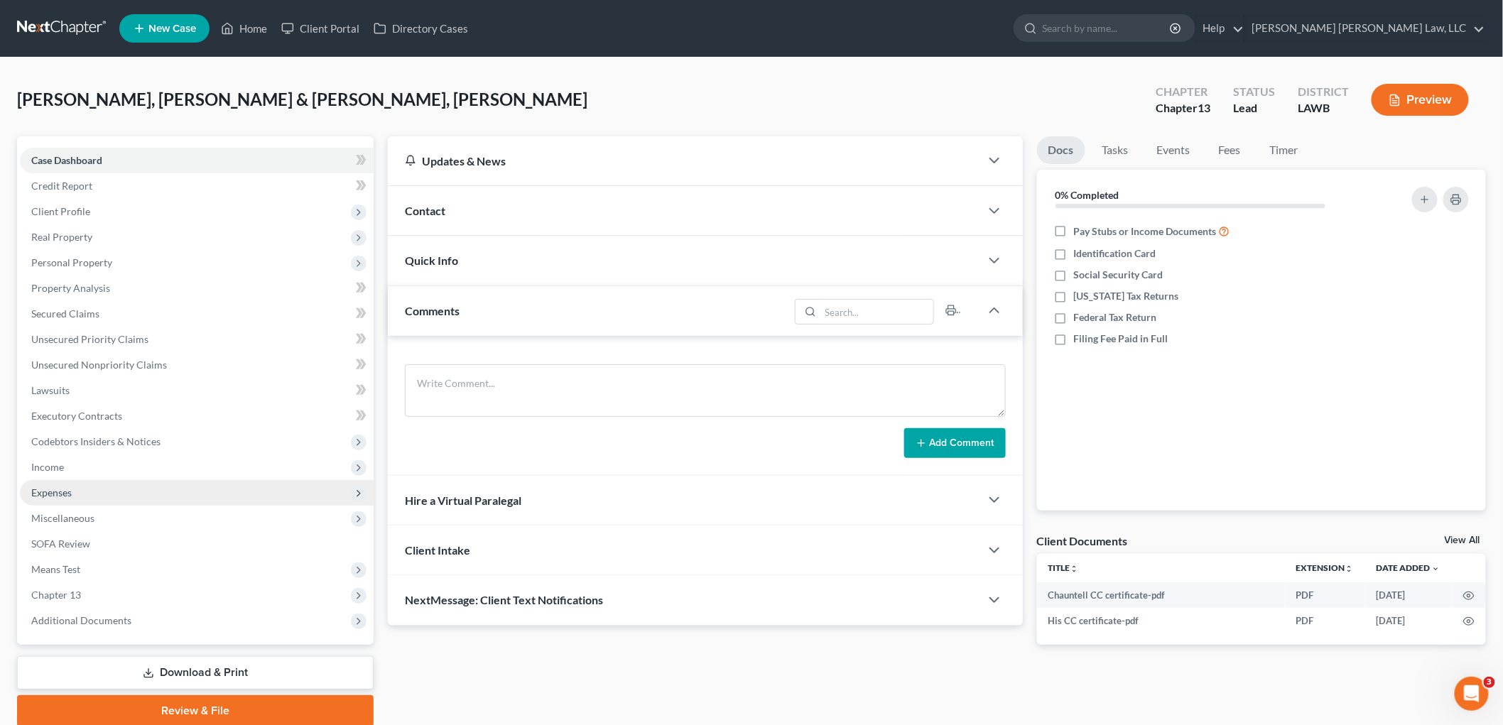
click at [82, 498] on span "Expenses" at bounding box center [197, 493] width 354 height 26
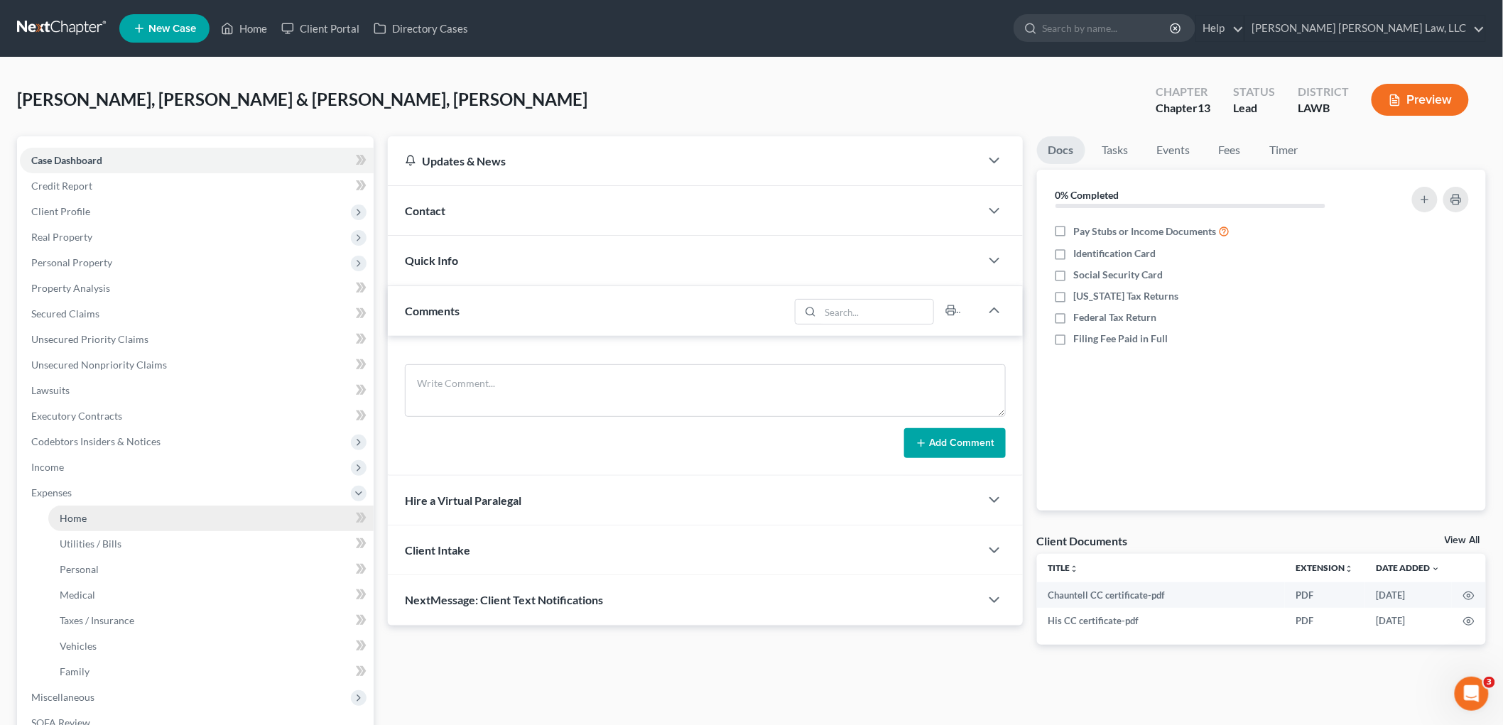
click at [89, 522] on link "Home" at bounding box center [210, 519] width 325 height 26
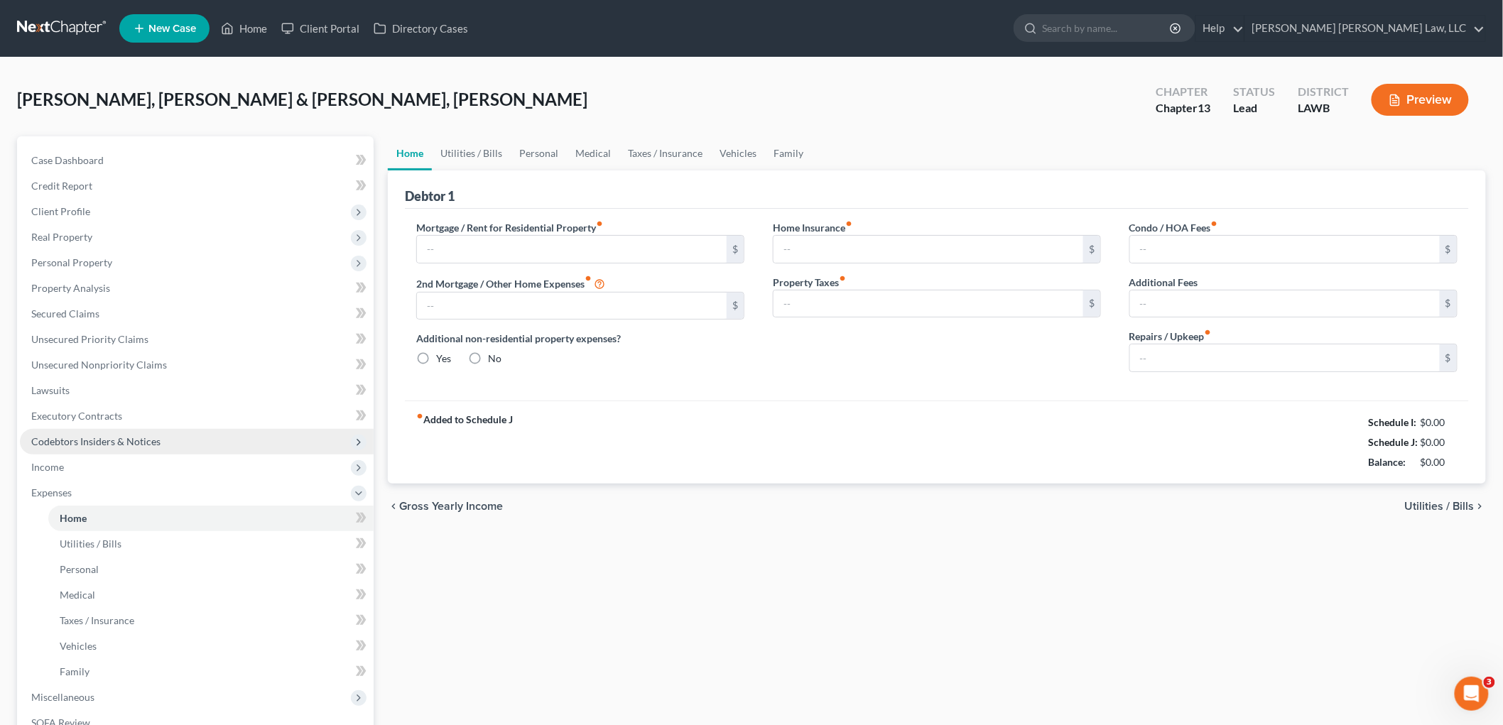
type input "0.00"
radio input "true"
type input "0.00"
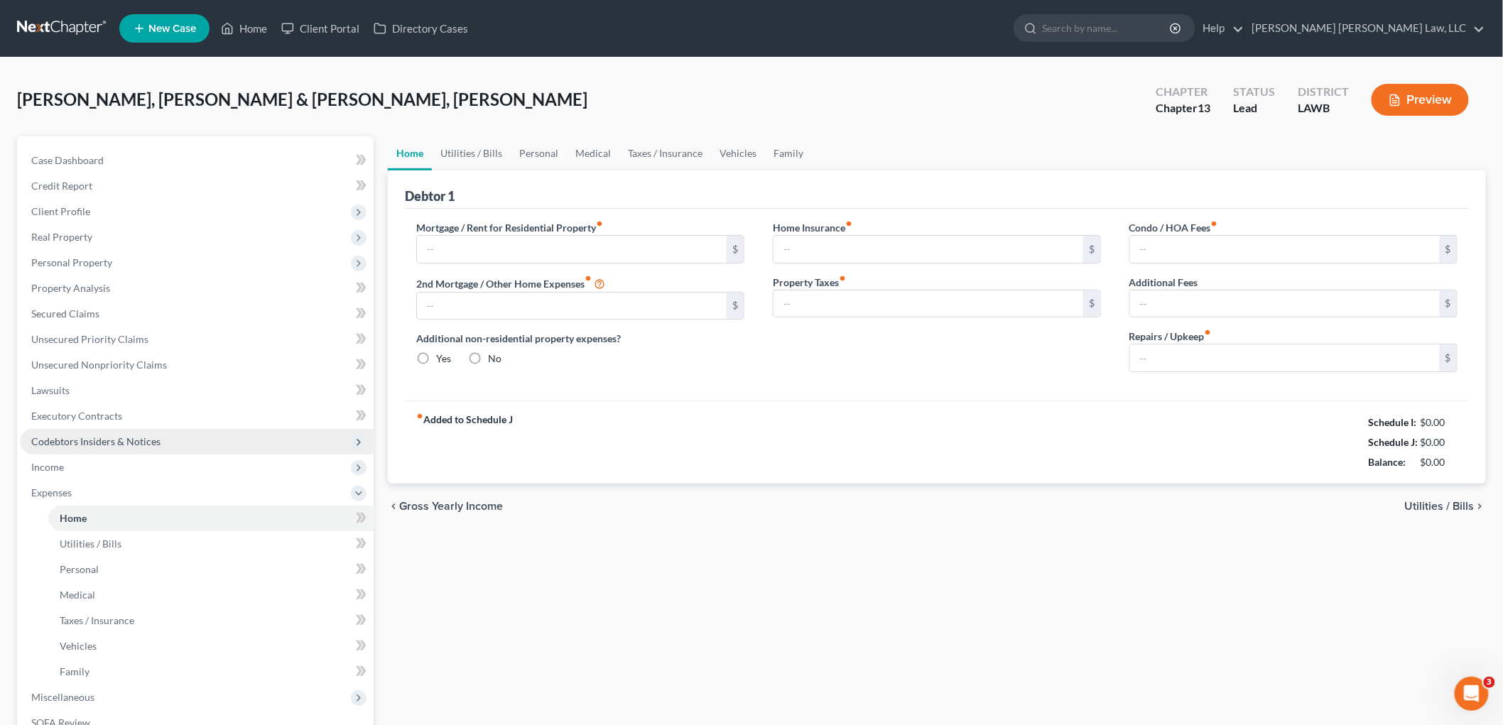
type input "0.00"
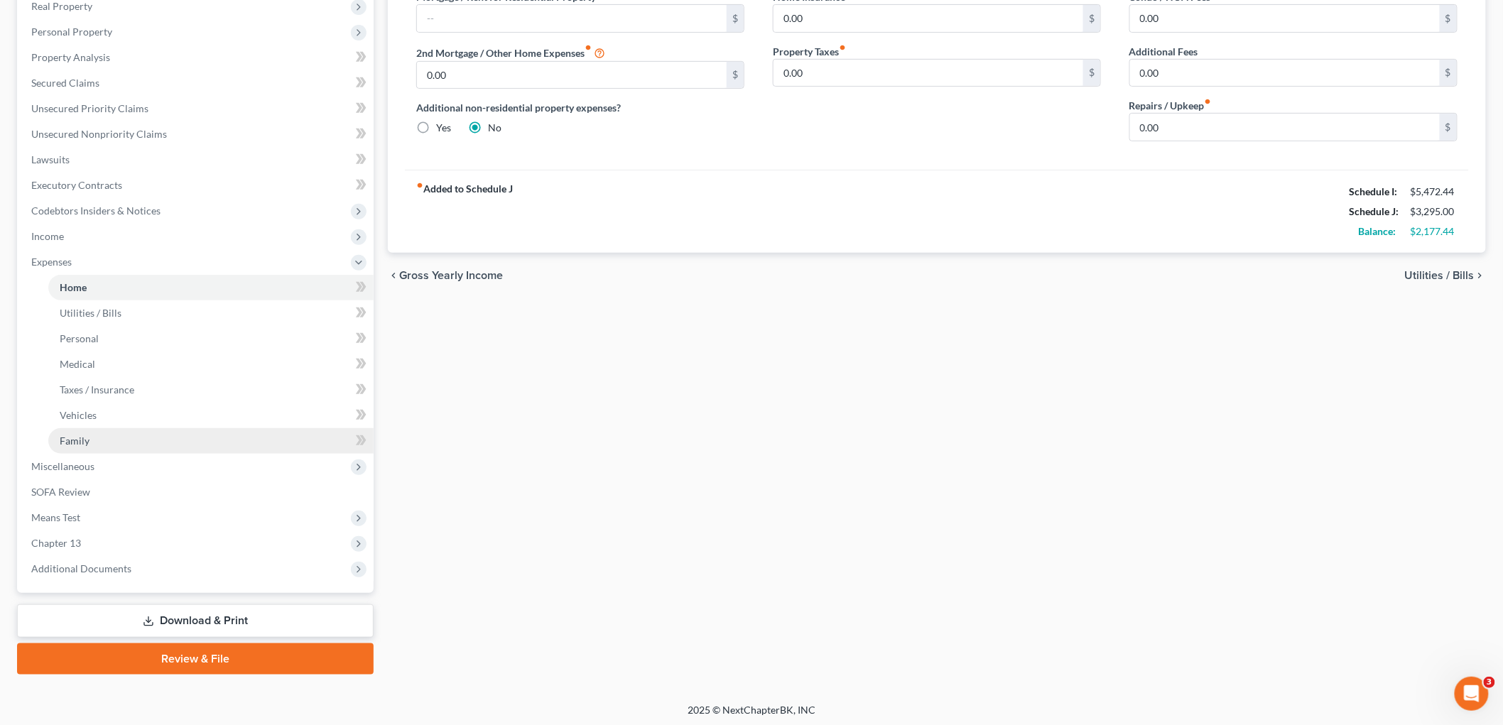
scroll to position [232, 0]
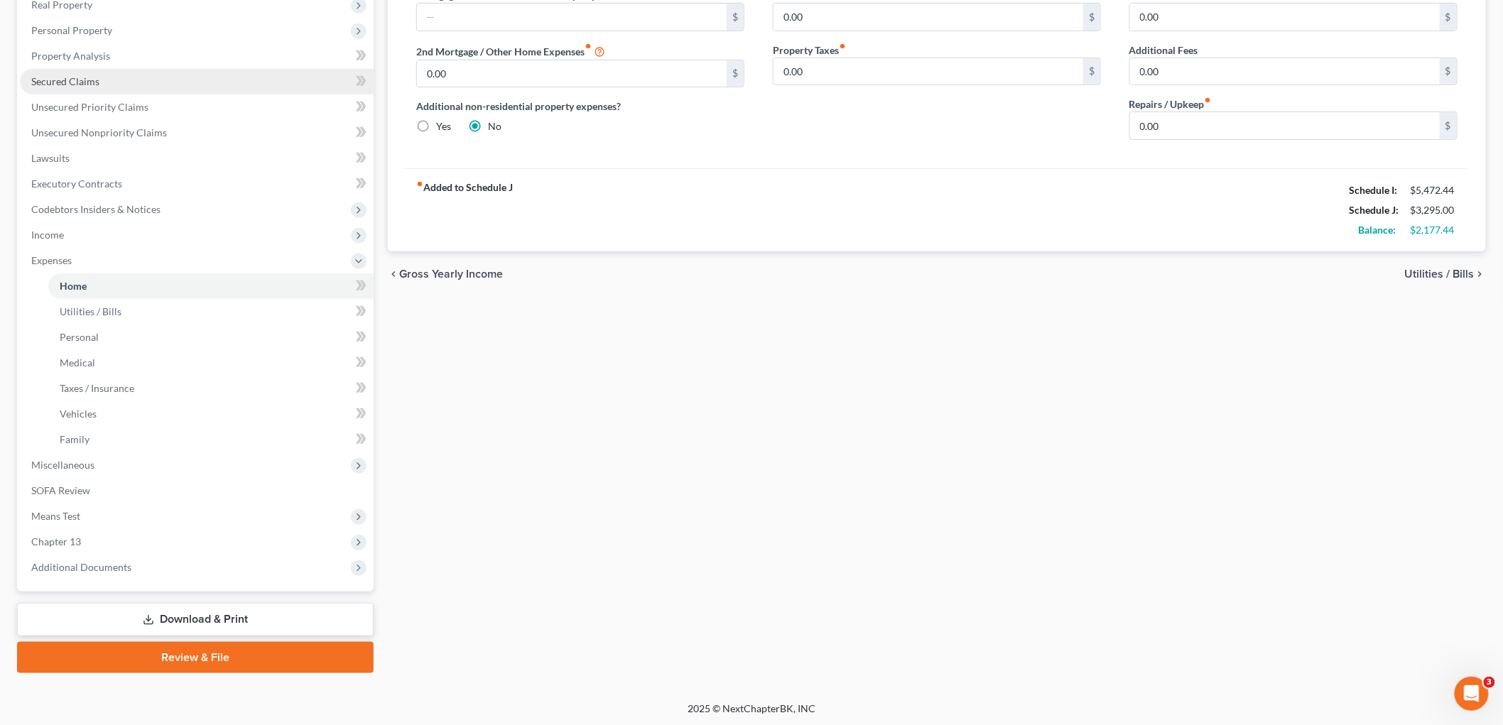
click at [93, 82] on span "Secured Claims" at bounding box center [65, 81] width 68 height 12
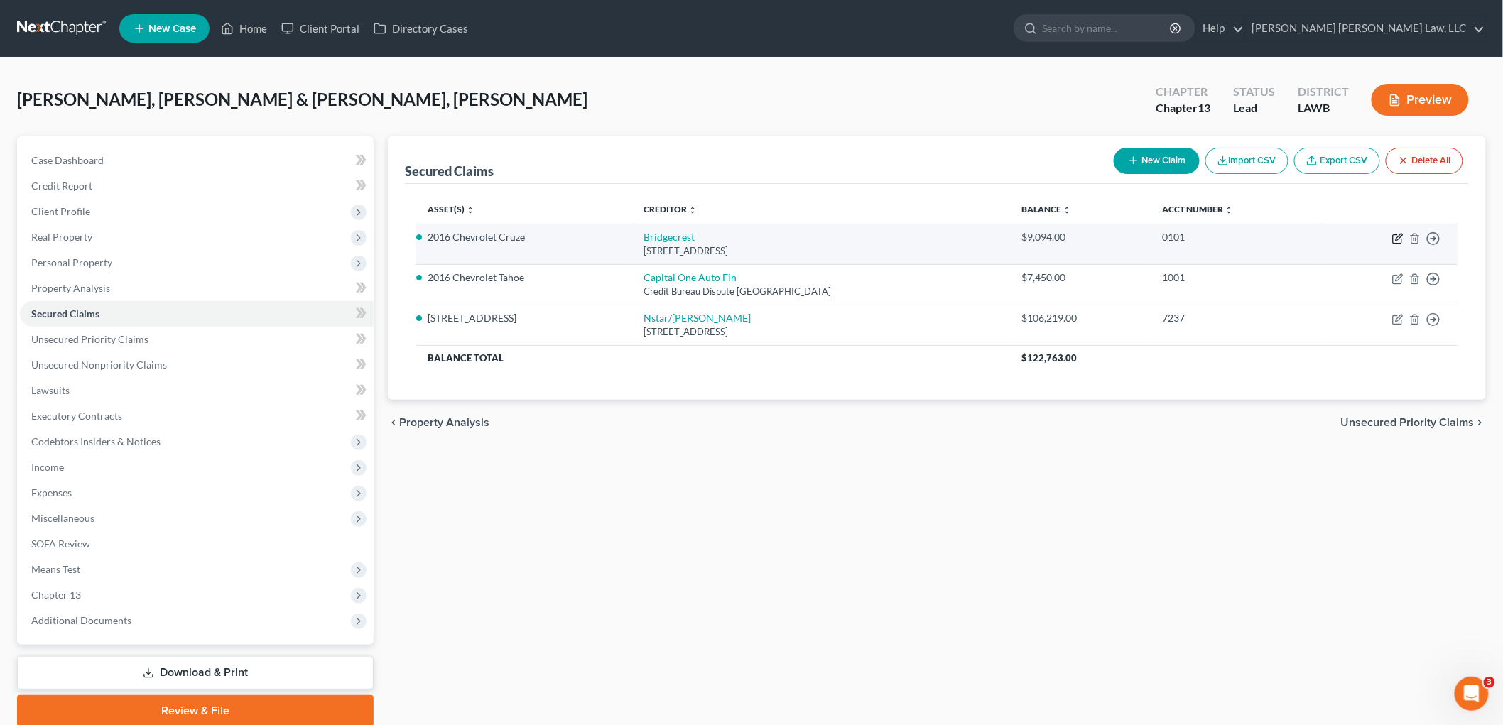
click at [1400, 236] on icon "button" at bounding box center [1397, 238] width 11 height 11
select select "3"
select select "0"
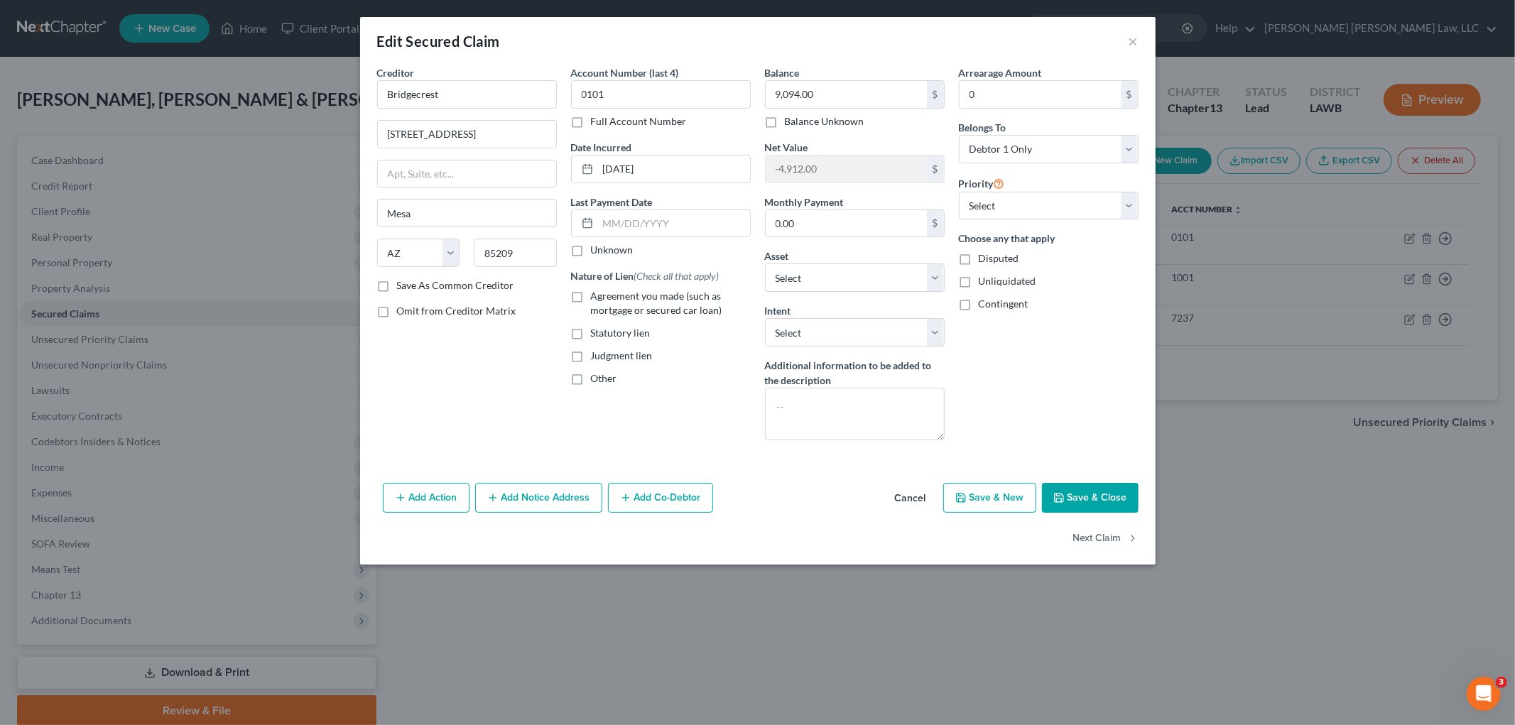
click at [591, 294] on label "Agreement you made (such as mortgage or secured car loan)" at bounding box center [671, 303] width 160 height 28
click at [597, 294] on input "Agreement you made (such as mortgage or secured car loan)" at bounding box center [601, 293] width 9 height 9
checkbox input "true"
click at [1094, 497] on button "Save & Close" at bounding box center [1090, 498] width 97 height 30
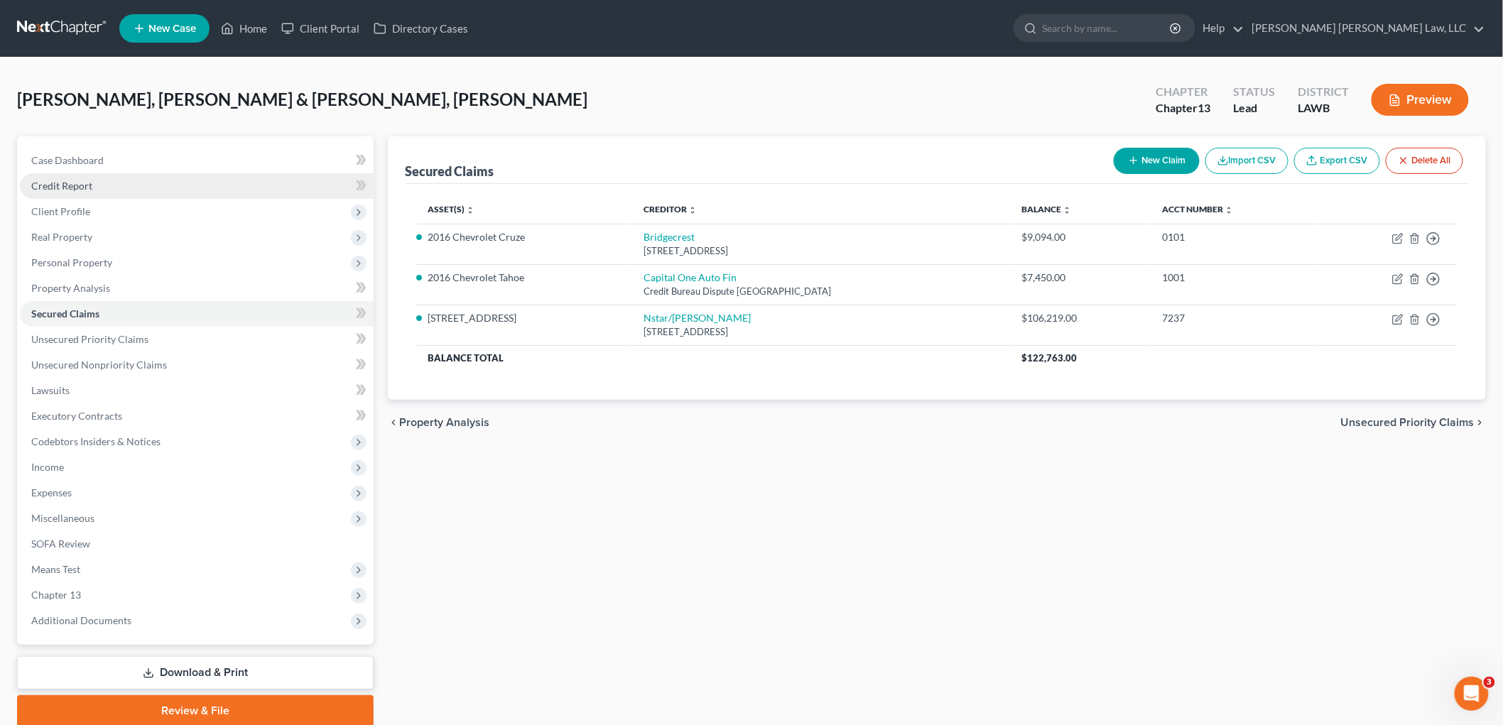
click at [109, 186] on link "Credit Report" at bounding box center [197, 186] width 354 height 26
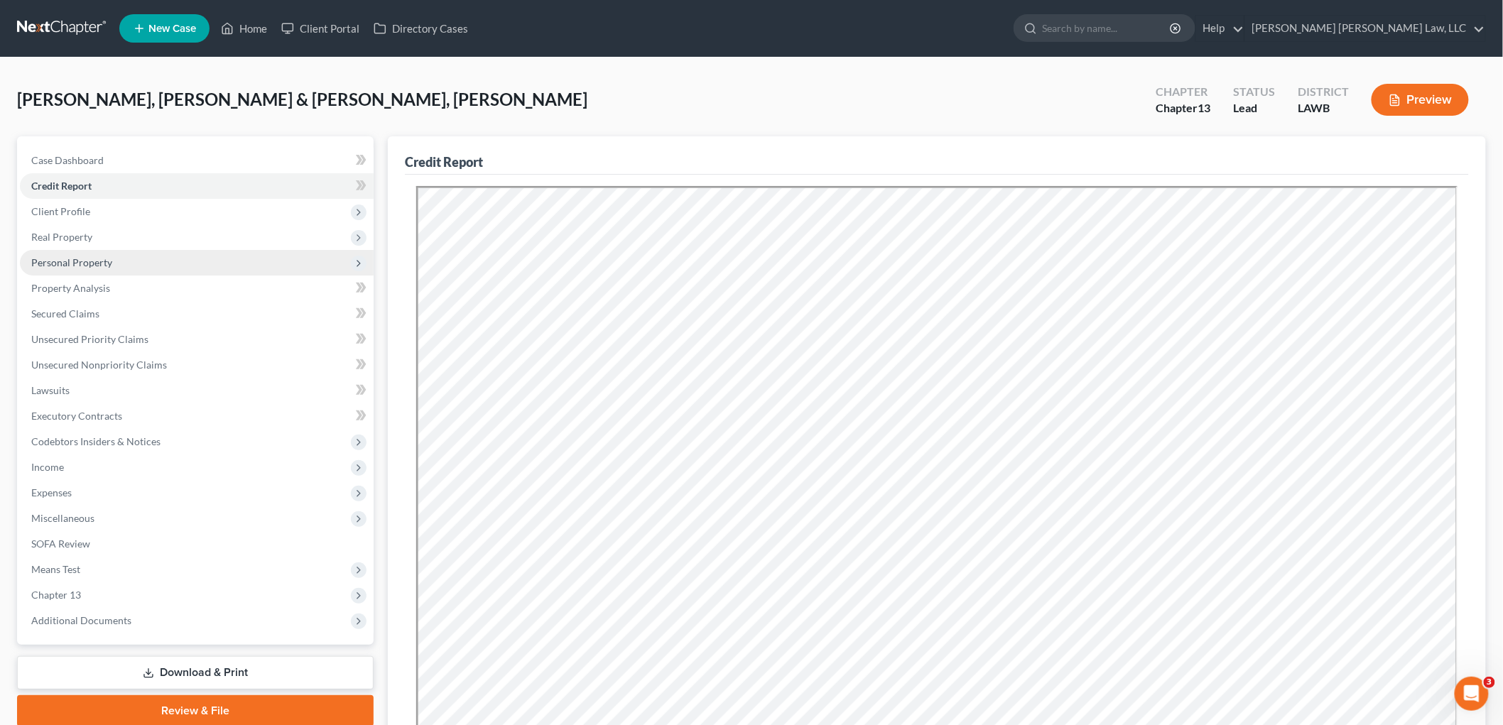
click at [98, 266] on span "Personal Property" at bounding box center [71, 262] width 81 height 12
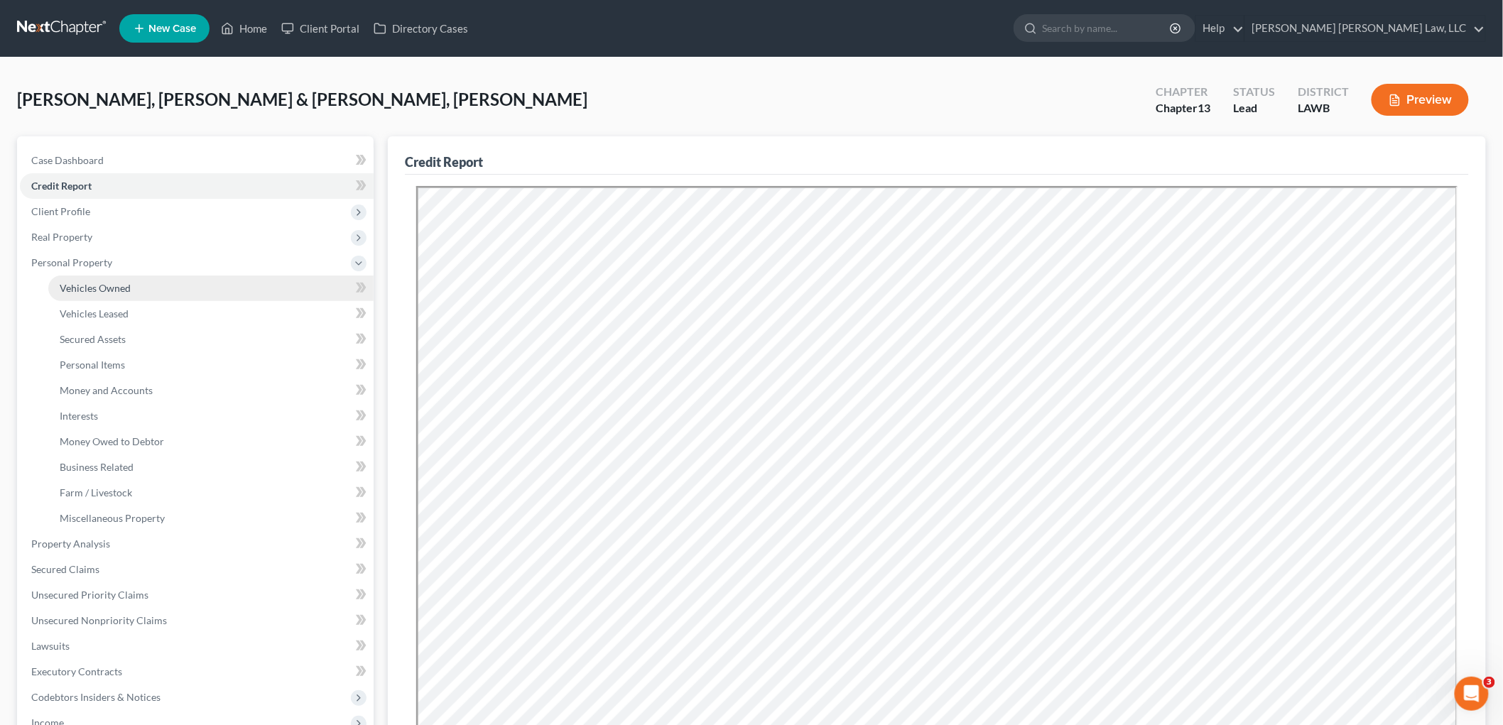
click at [99, 285] on span "Vehicles Owned" at bounding box center [95, 288] width 71 height 12
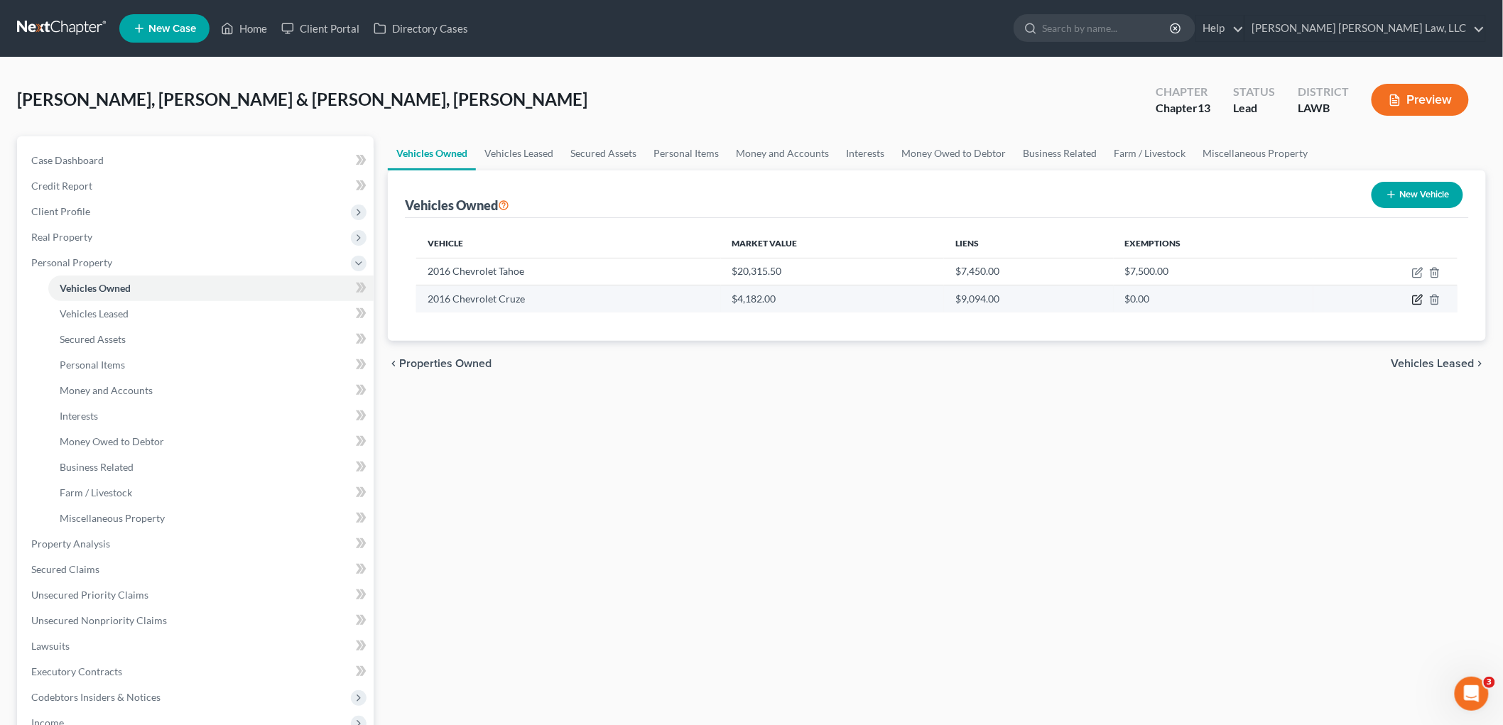
click at [1414, 296] on icon "button" at bounding box center [1417, 299] width 11 height 11
select select "0"
select select "10"
select select "2"
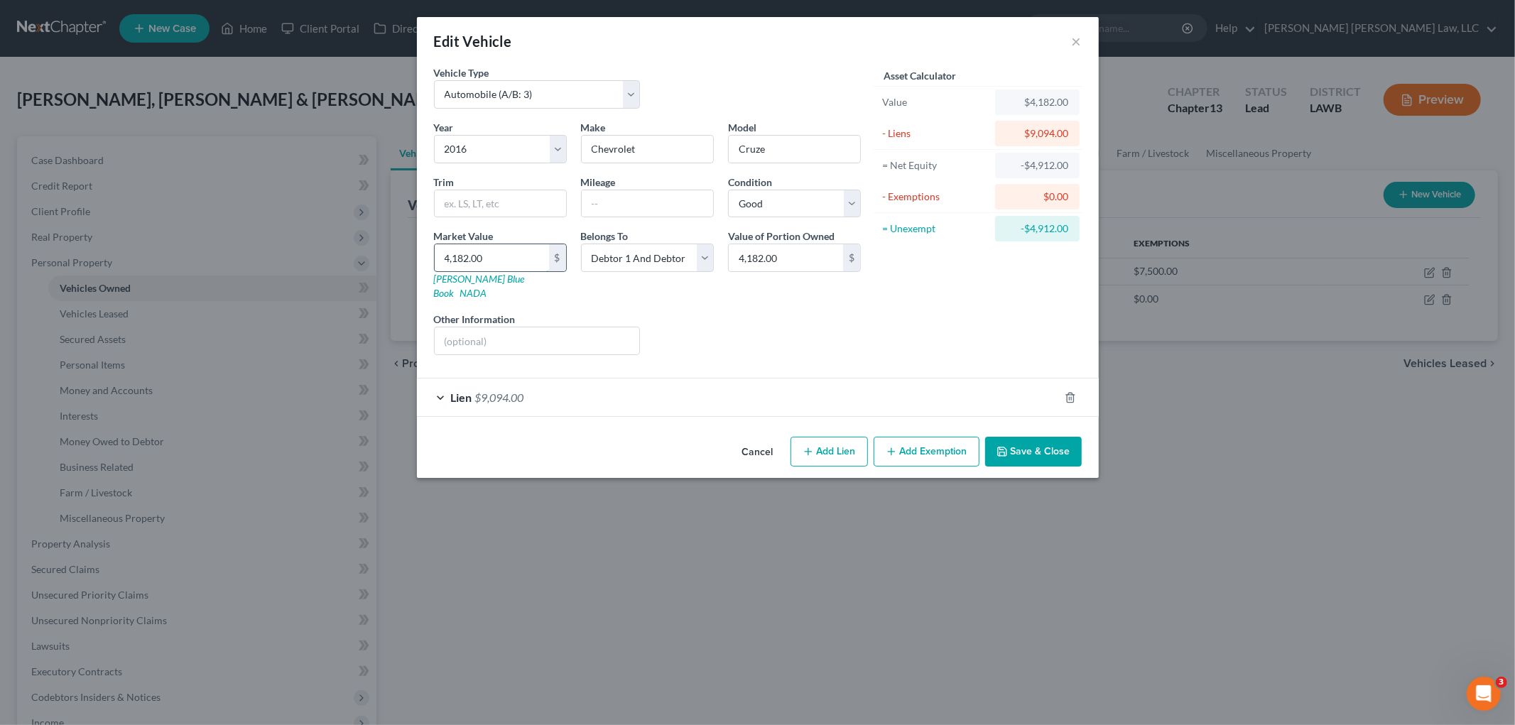
click at [516, 261] on input "4,182.00" at bounding box center [492, 257] width 114 height 27
type input "4"
type input "4.00"
type input "41"
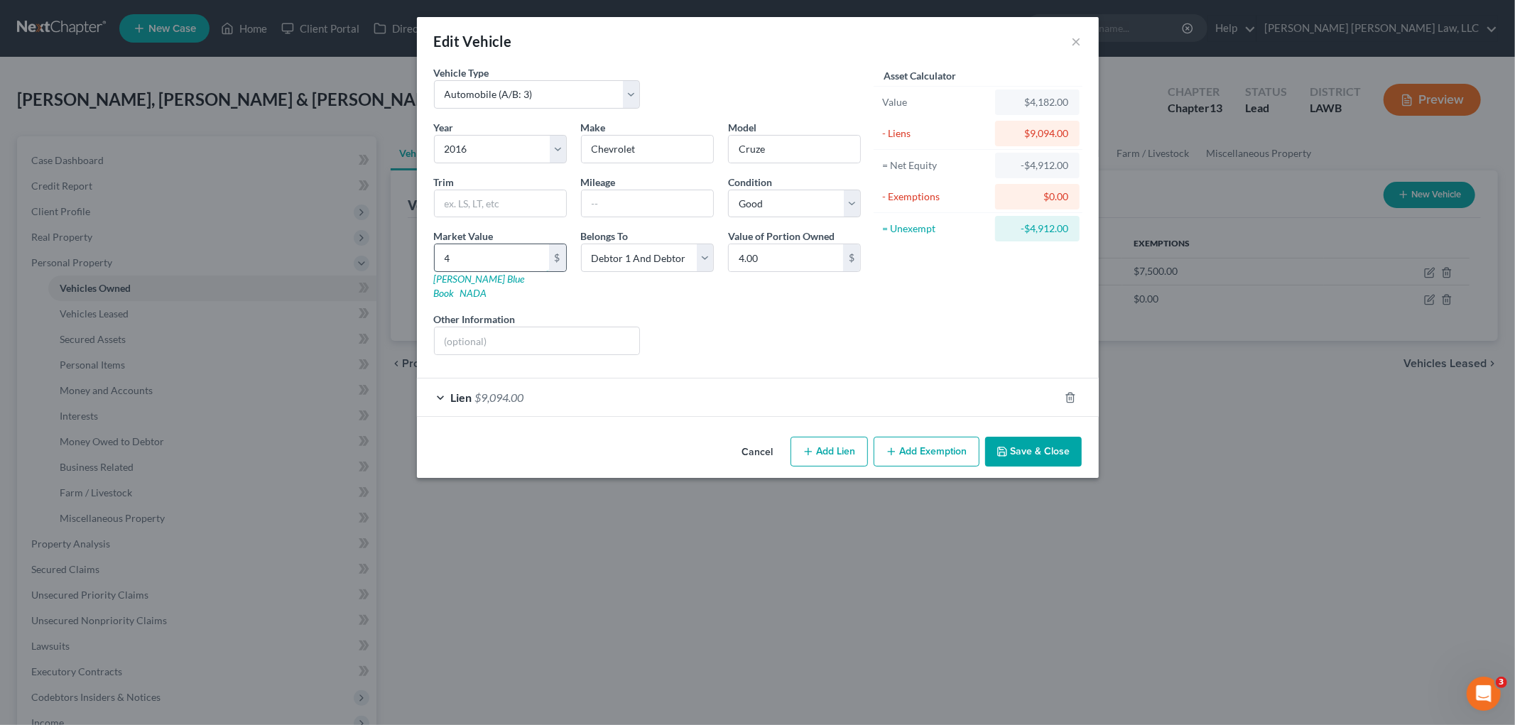
type input "41.00"
type input "418"
type input "418.00"
type input "4,182."
type input "4,182.00"
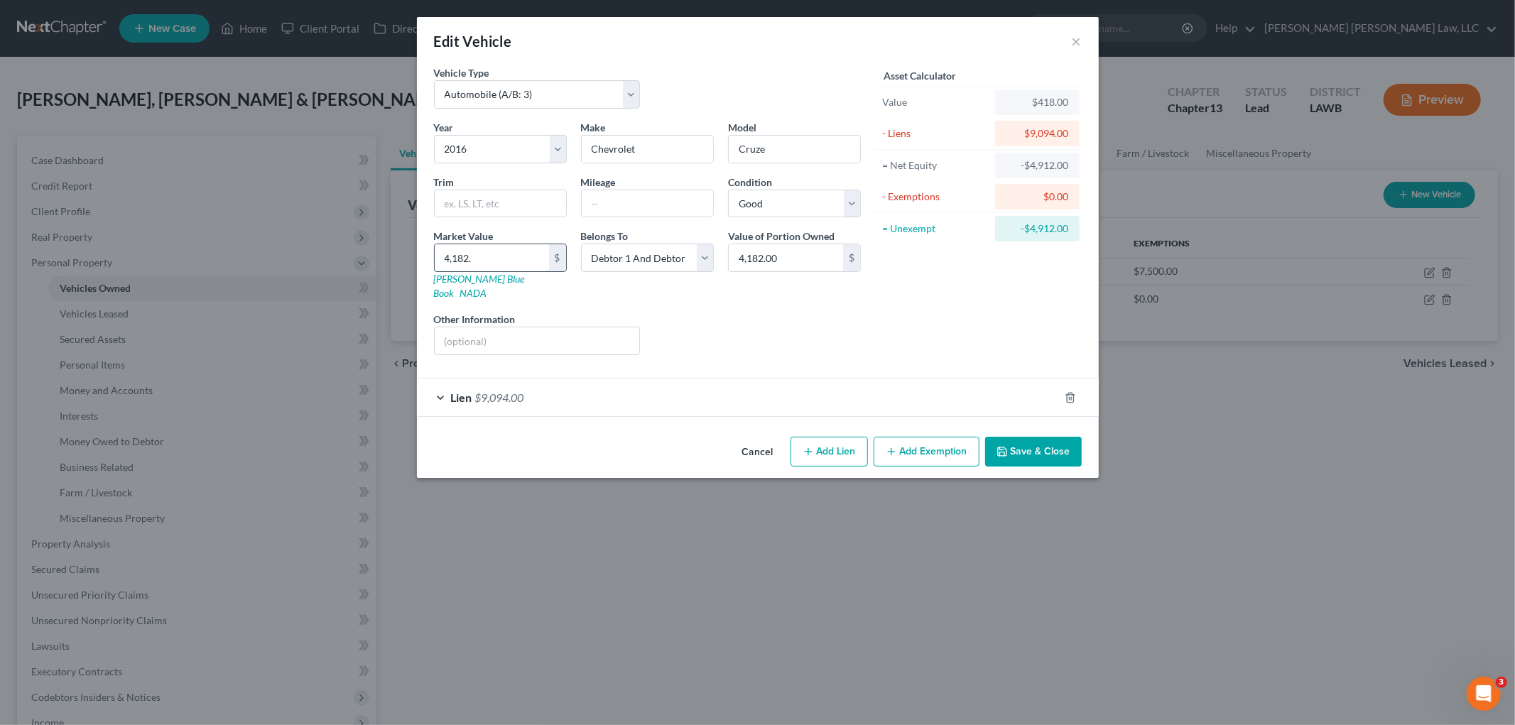
type input "4,182.5"
type input "4,182.50"
click at [619, 204] on input "text" at bounding box center [647, 203] width 131 height 27
type input "18,970"
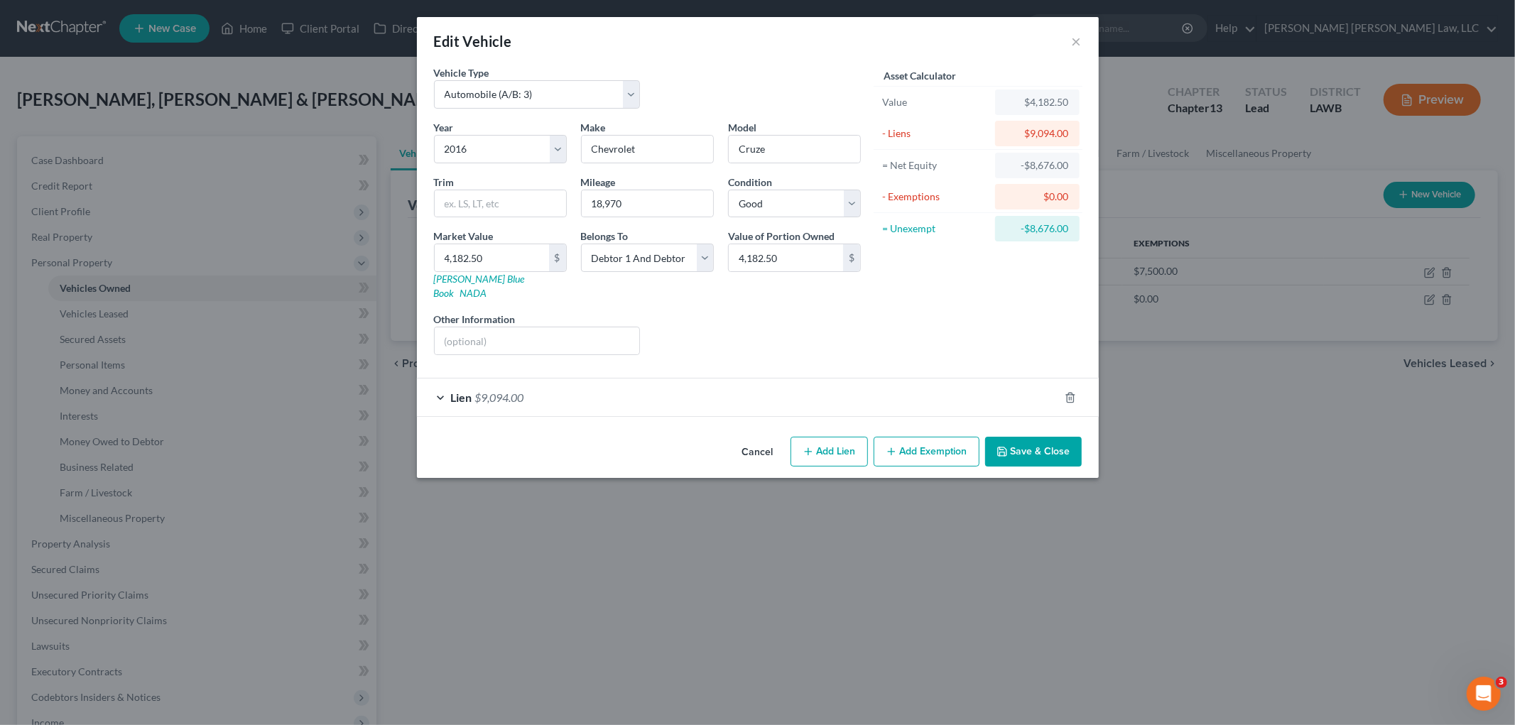
click at [1008, 446] on icon "button" at bounding box center [1001, 451] width 11 height 11
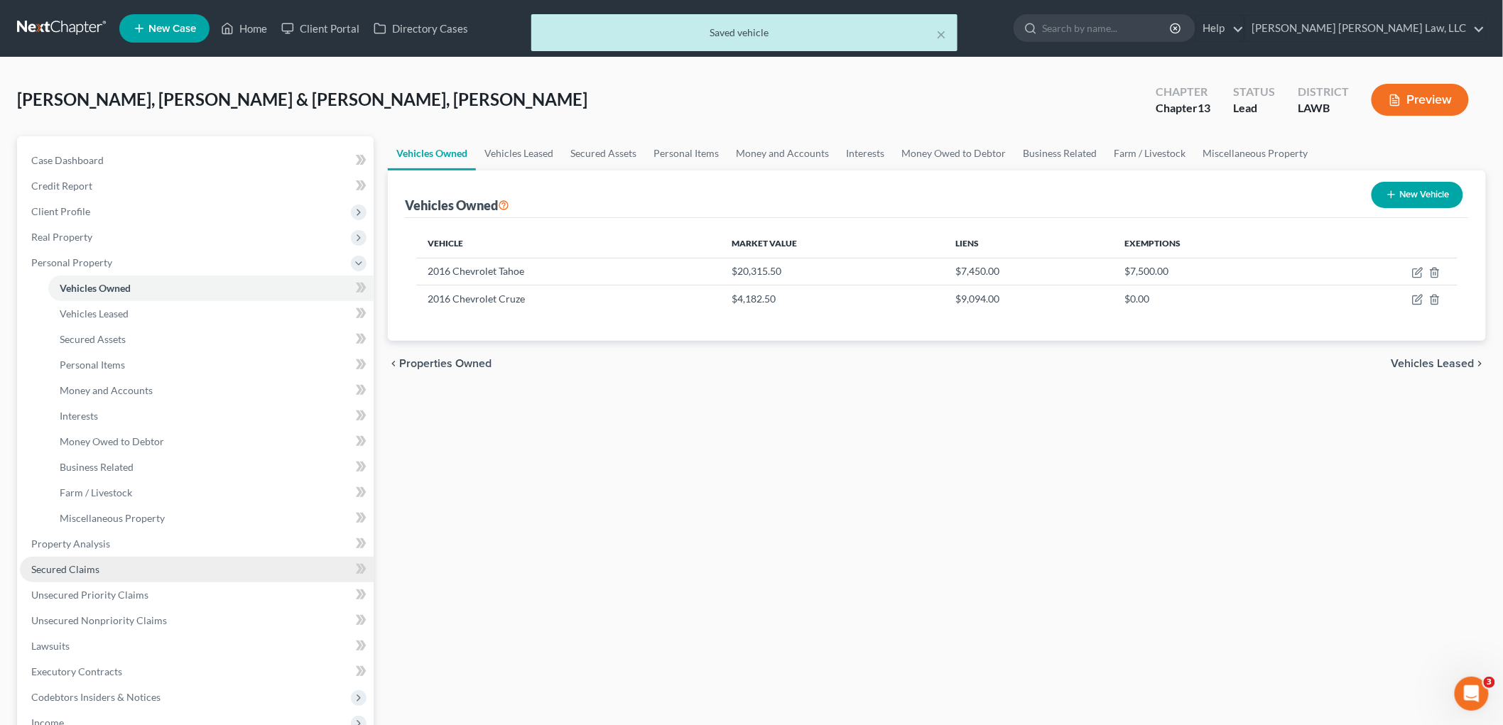
click at [83, 566] on span "Secured Claims" at bounding box center [65, 569] width 68 height 12
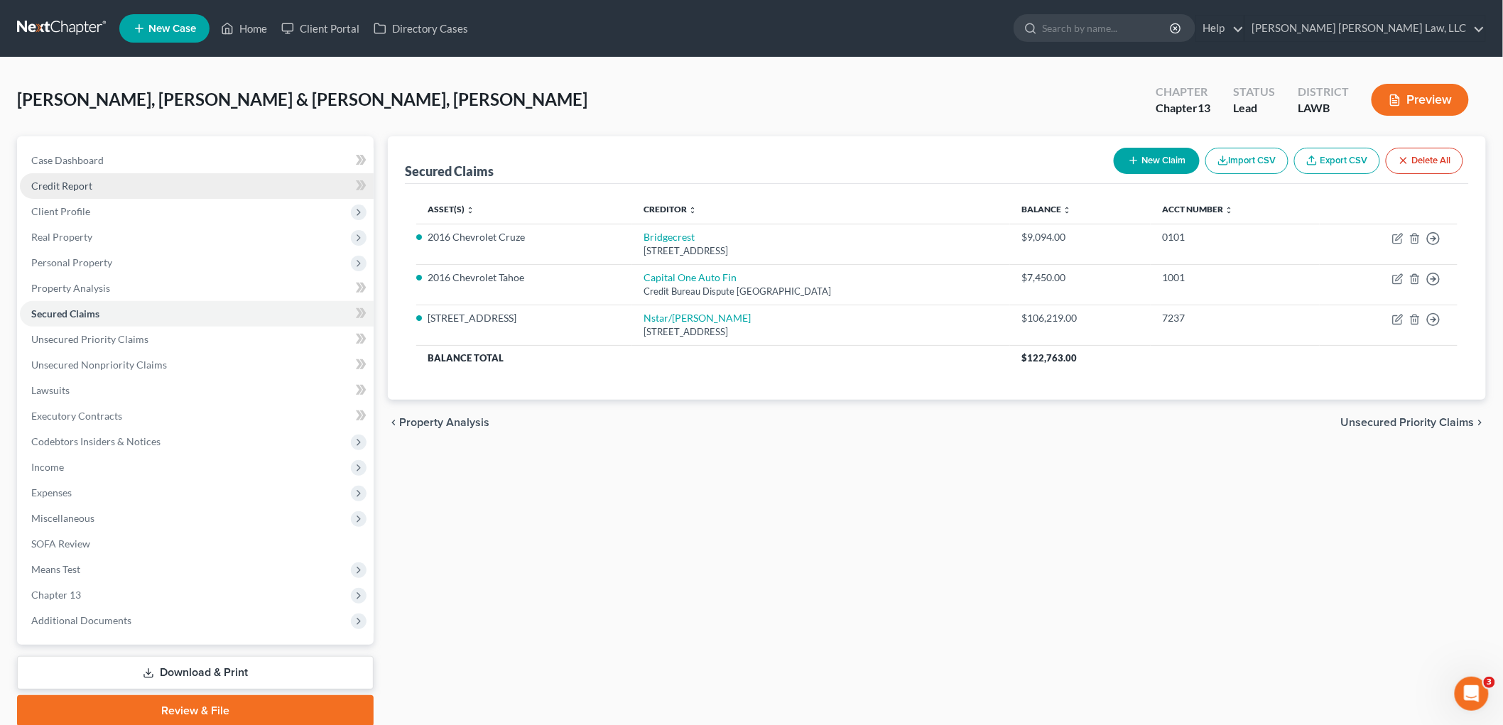
click at [102, 187] on link "Credit Report" at bounding box center [197, 186] width 354 height 26
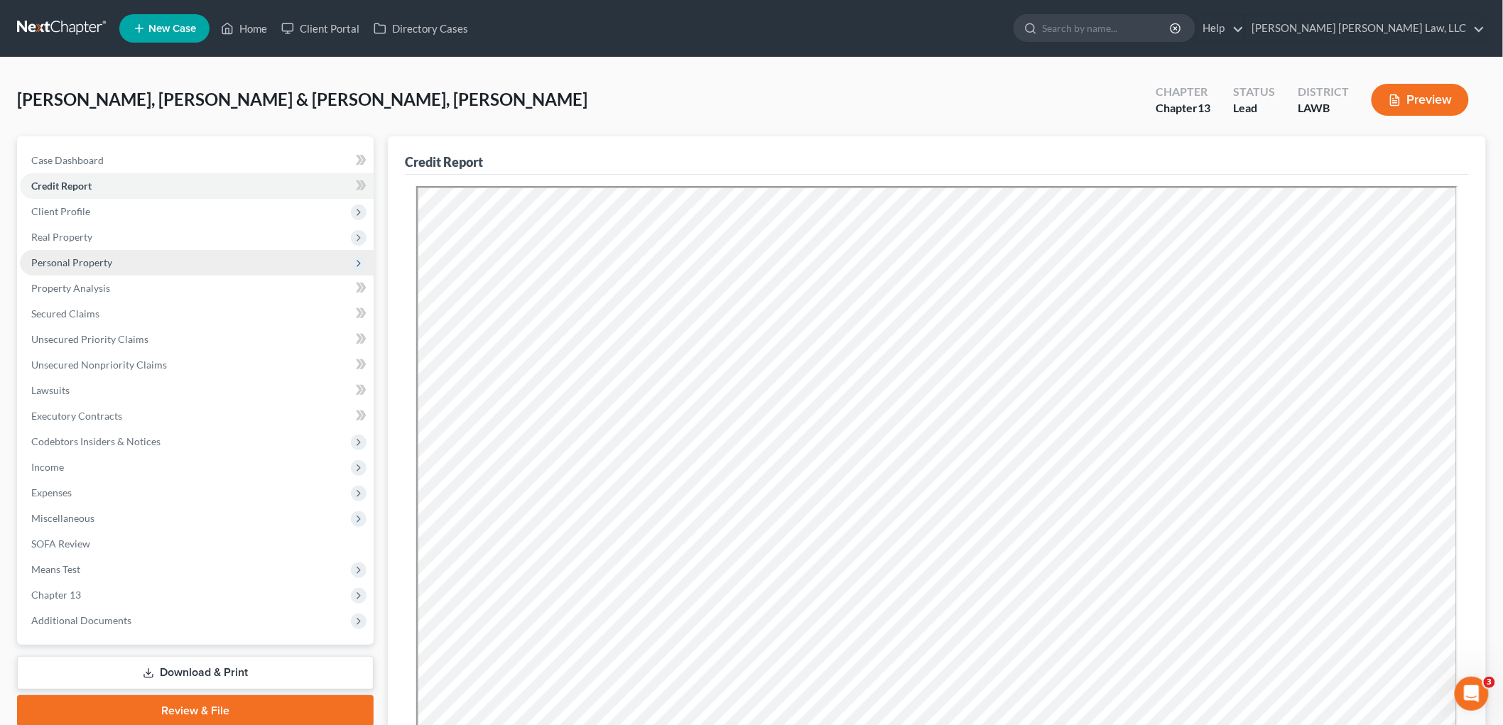
click at [134, 260] on span "Personal Property" at bounding box center [197, 263] width 354 height 26
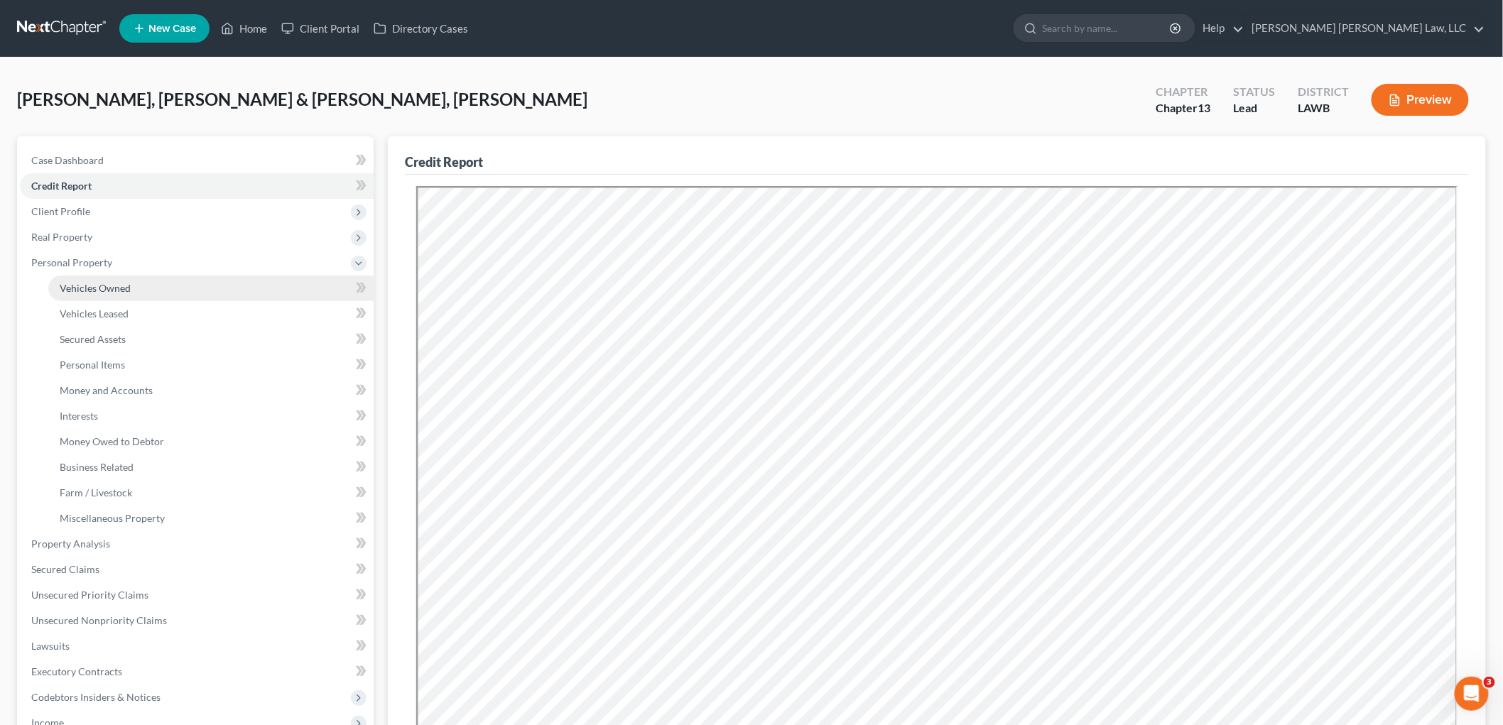
click at [134, 288] on link "Vehicles Owned" at bounding box center [210, 289] width 325 height 26
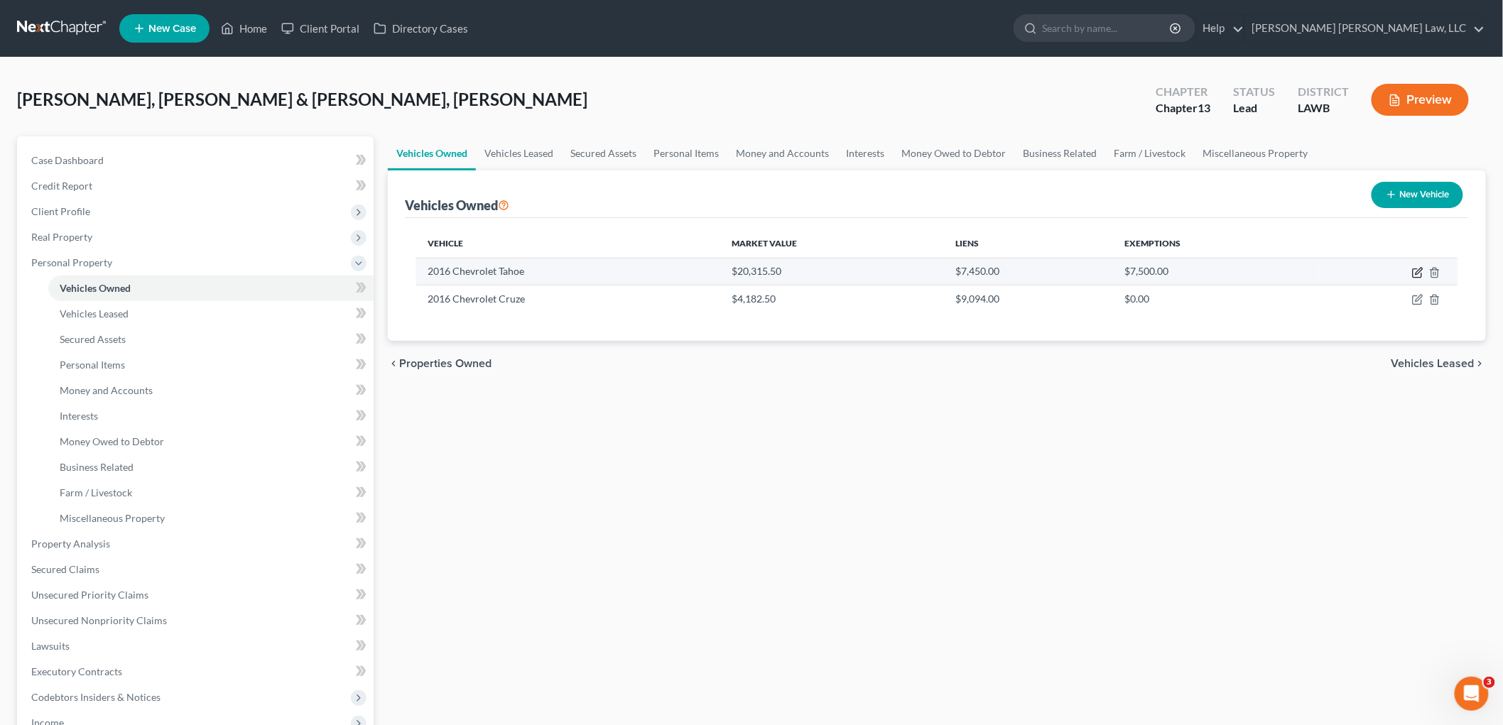
click at [1413, 273] on icon "button" at bounding box center [1416, 273] width 9 height 9
select select "0"
select select "10"
select select "2"
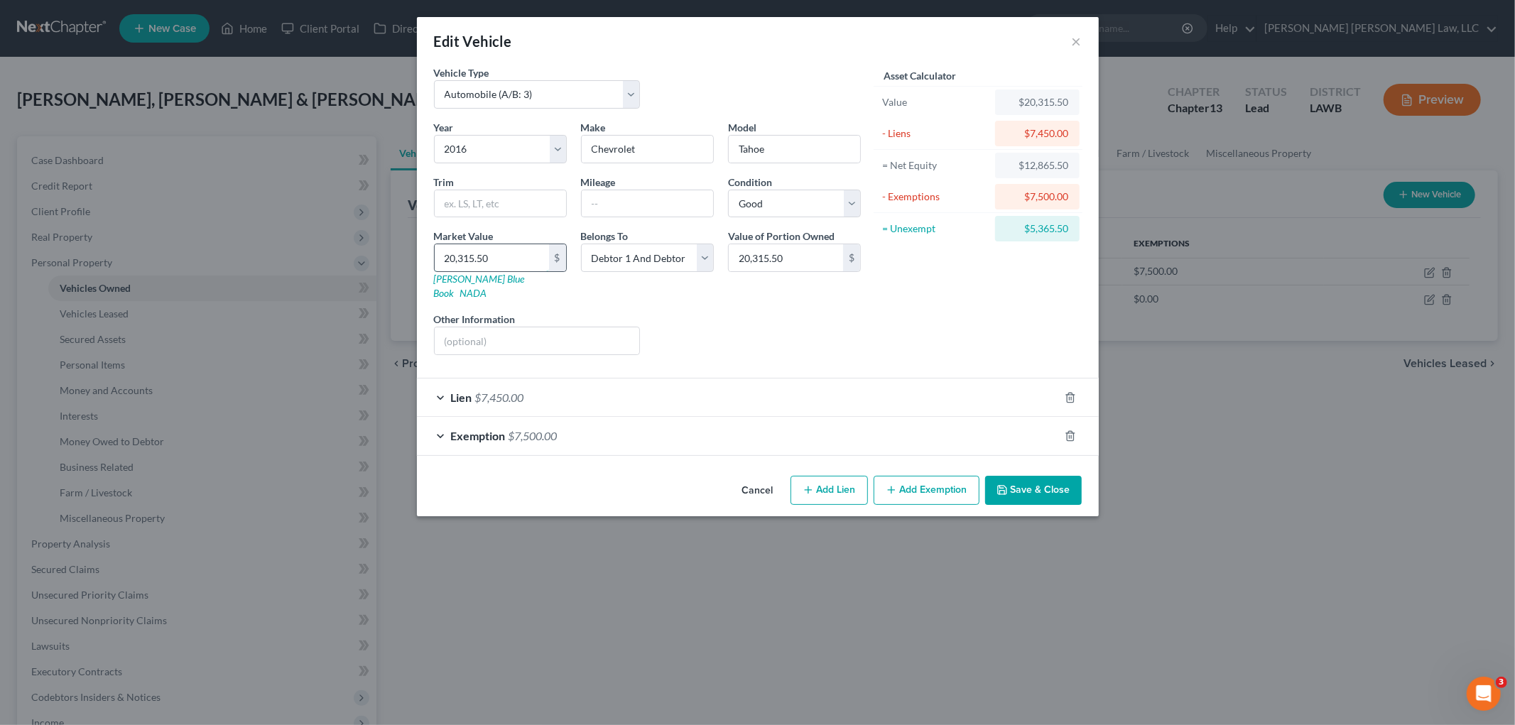
click at [492, 252] on input "20,315.50" at bounding box center [492, 257] width 114 height 27
type input "7"
type input "7.00"
type input "74"
type input "74.00"
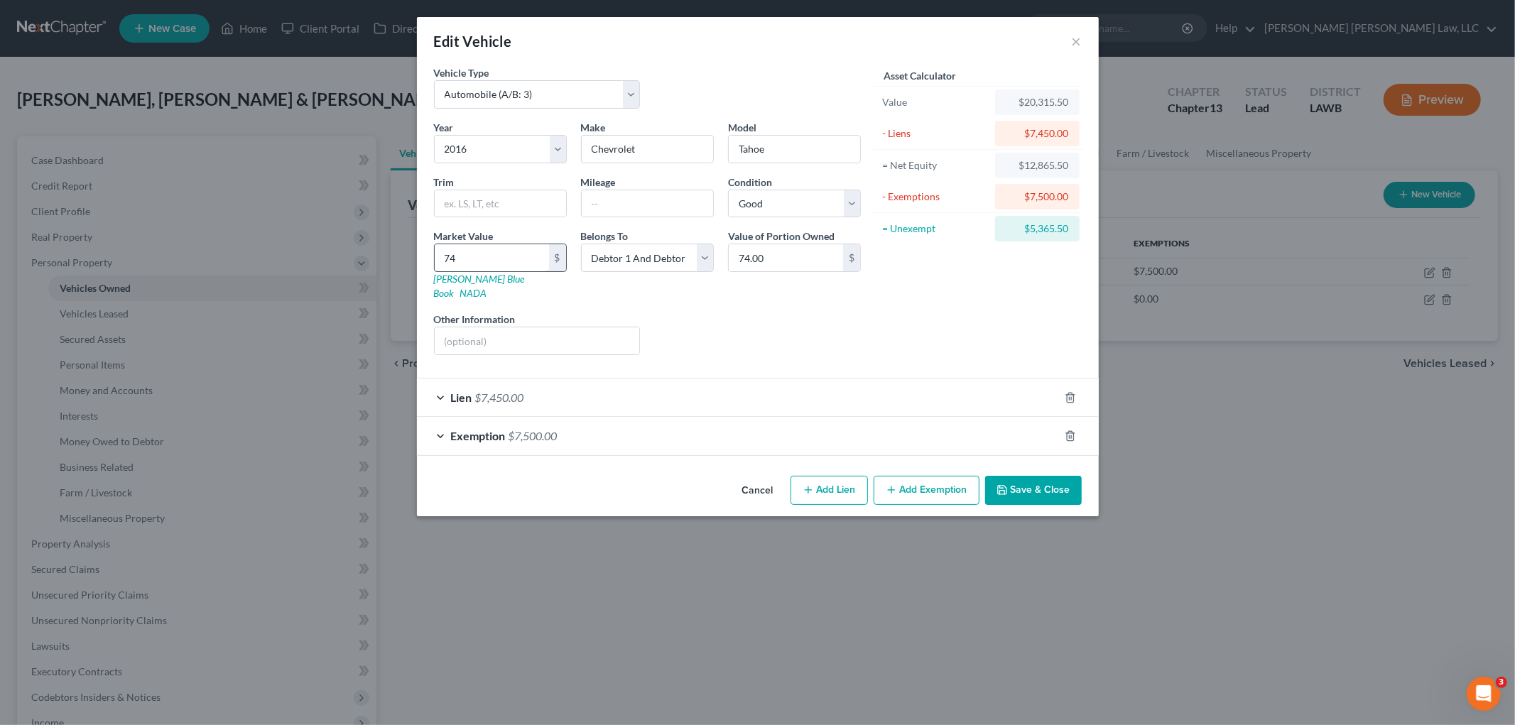
type input "745"
type input "745.00"
type input "7450"
type input "7,450.00"
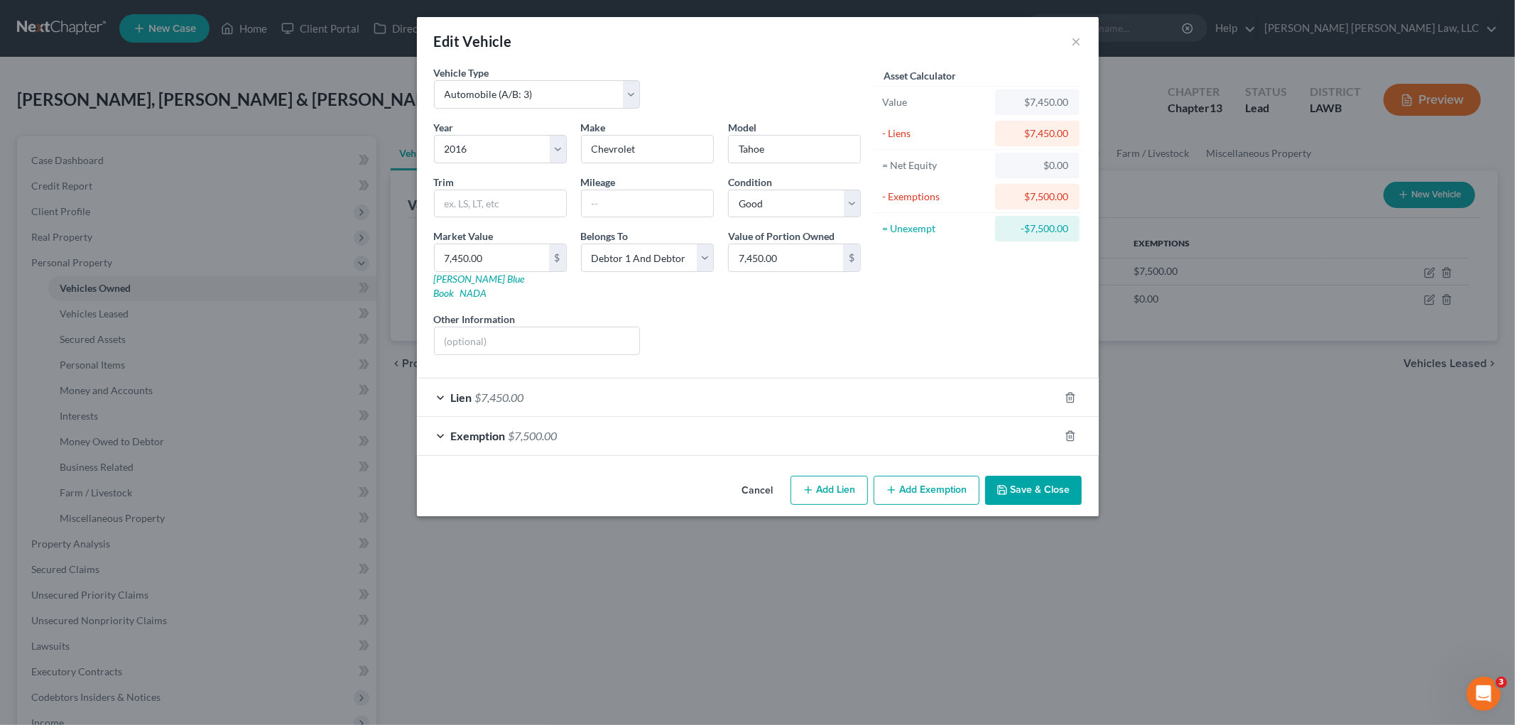
click at [1019, 476] on button "Save & Close" at bounding box center [1033, 491] width 97 height 30
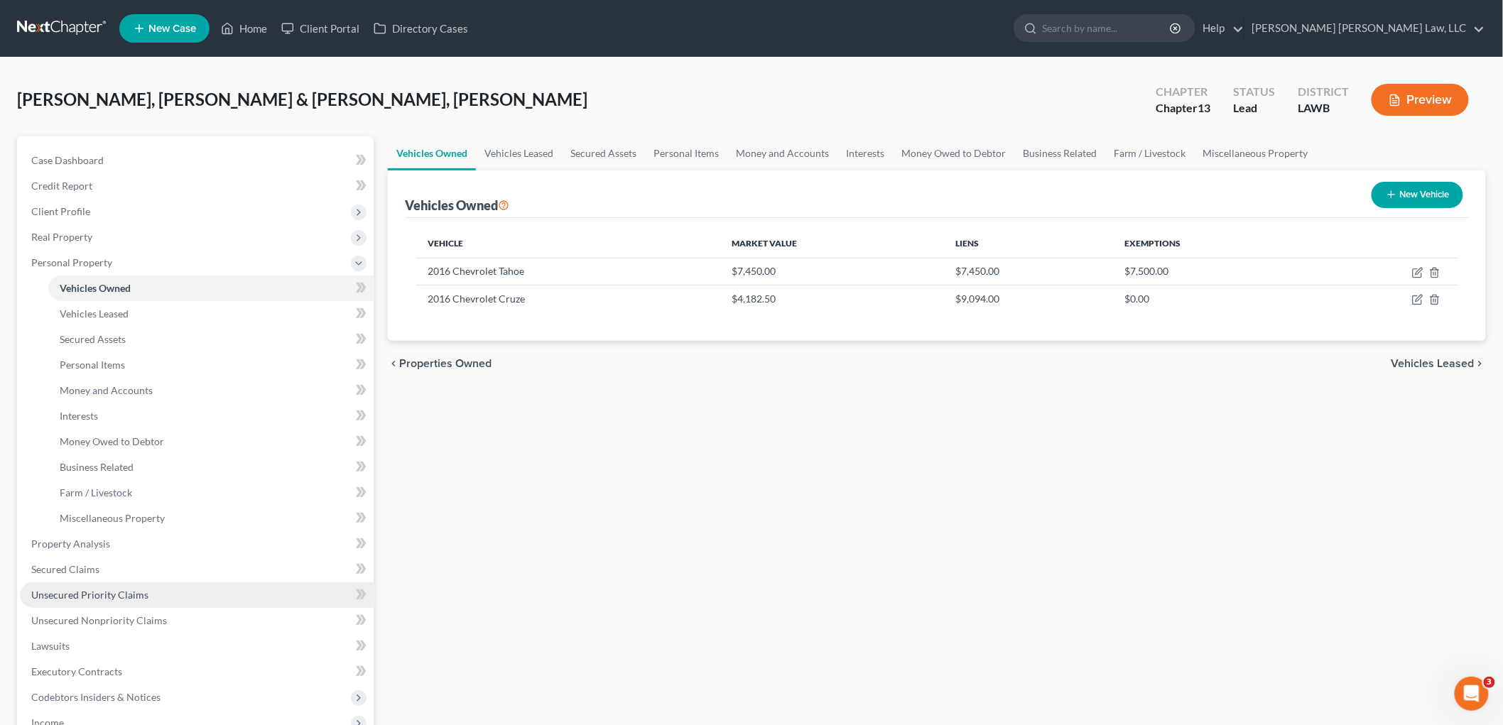
click at [97, 591] on span "Unsecured Priority Claims" at bounding box center [89, 595] width 117 height 12
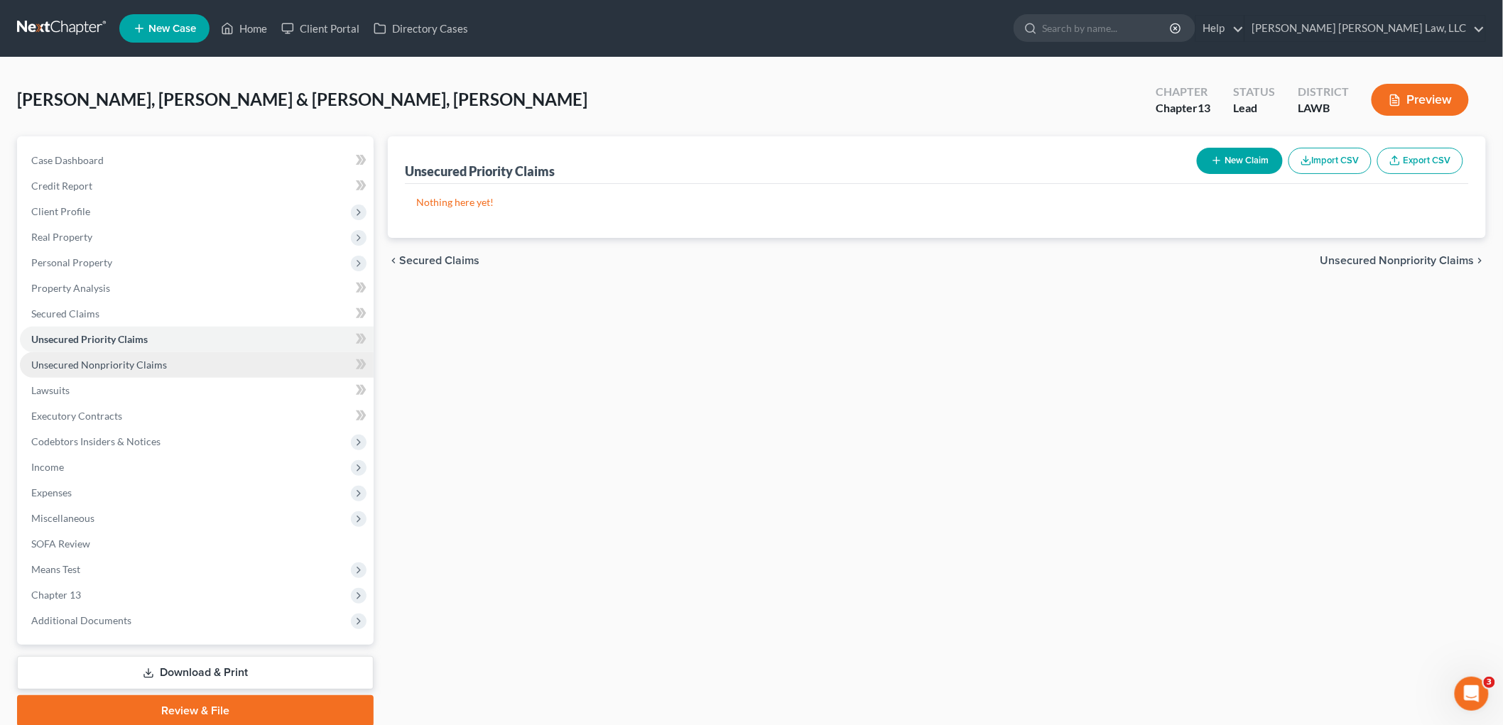
click at [133, 359] on span "Unsecured Nonpriority Claims" at bounding box center [99, 365] width 136 height 12
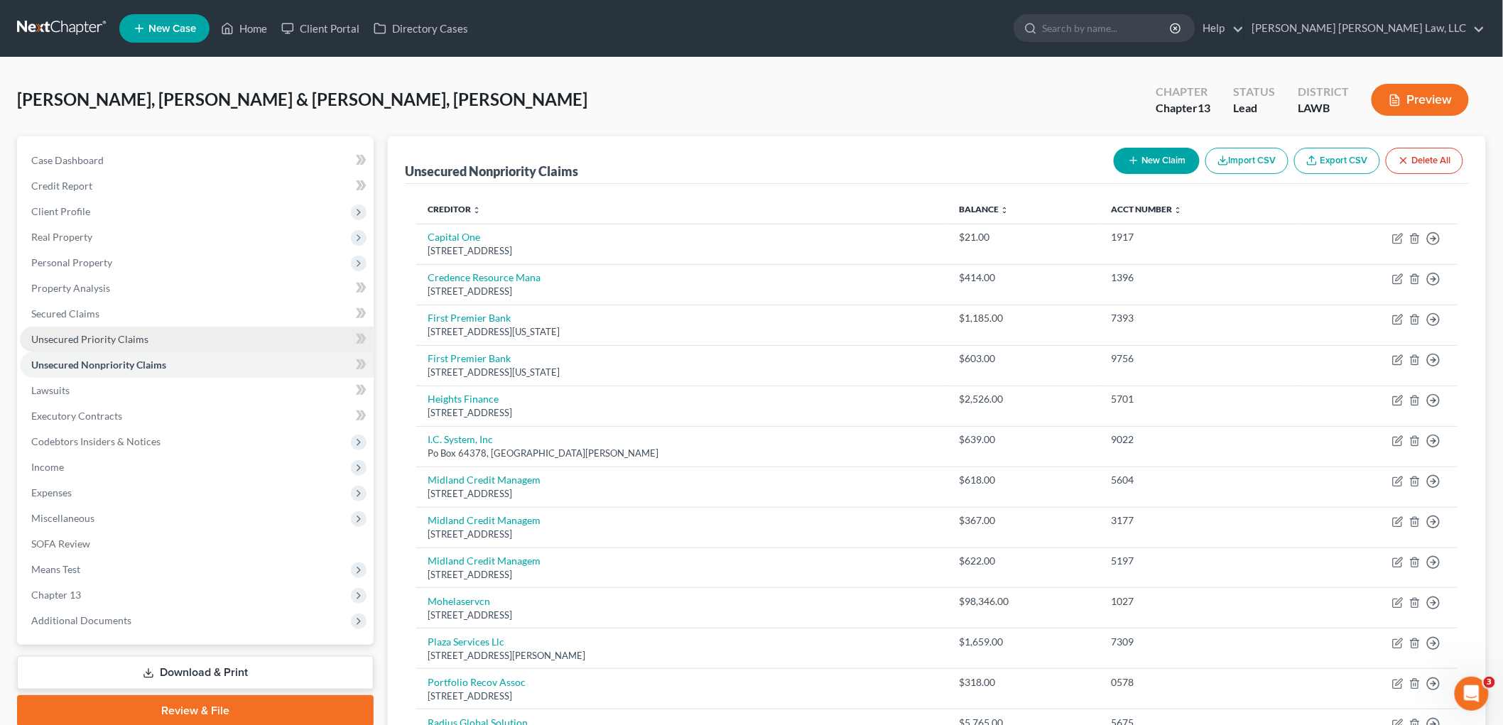
click at [186, 335] on link "Unsecured Priority Claims" at bounding box center [197, 340] width 354 height 26
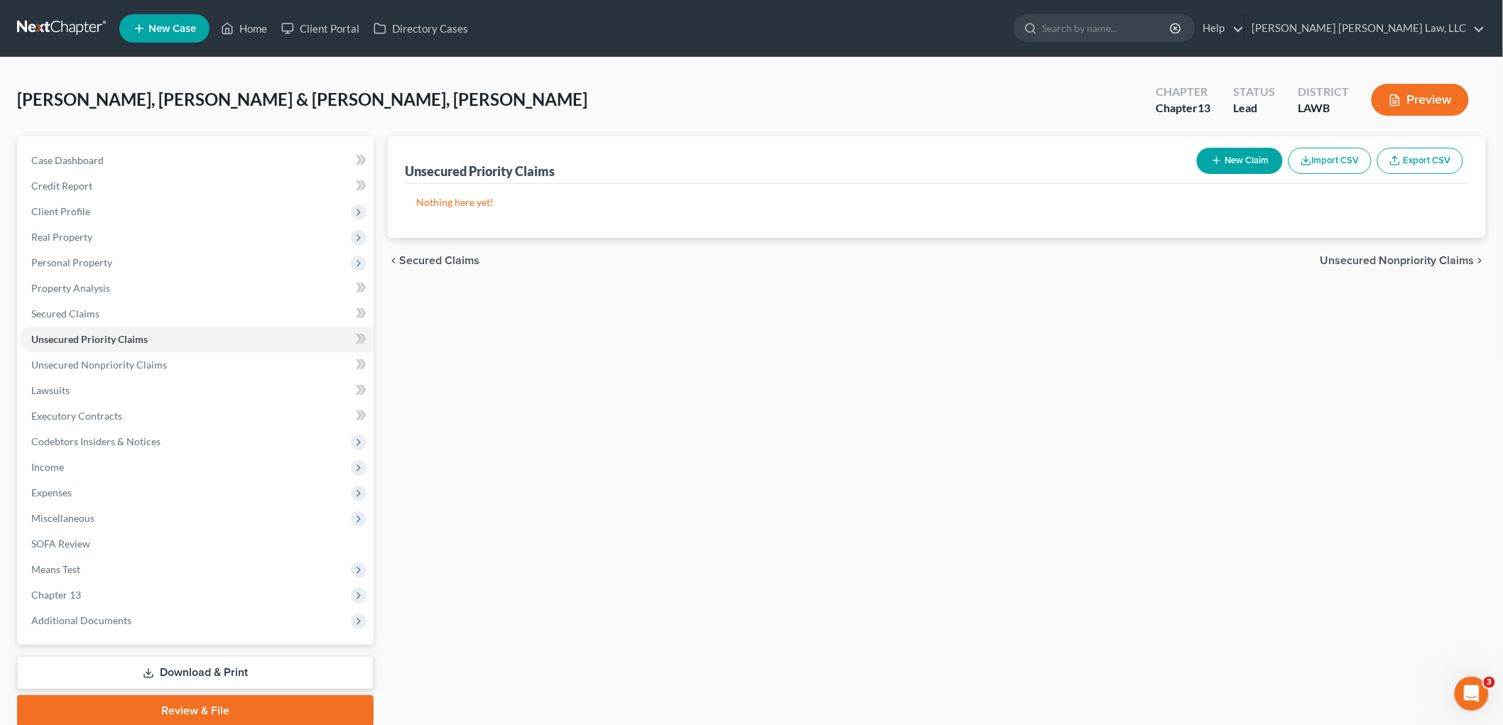
click at [1256, 158] on button "New Claim" at bounding box center [1240, 161] width 86 height 26
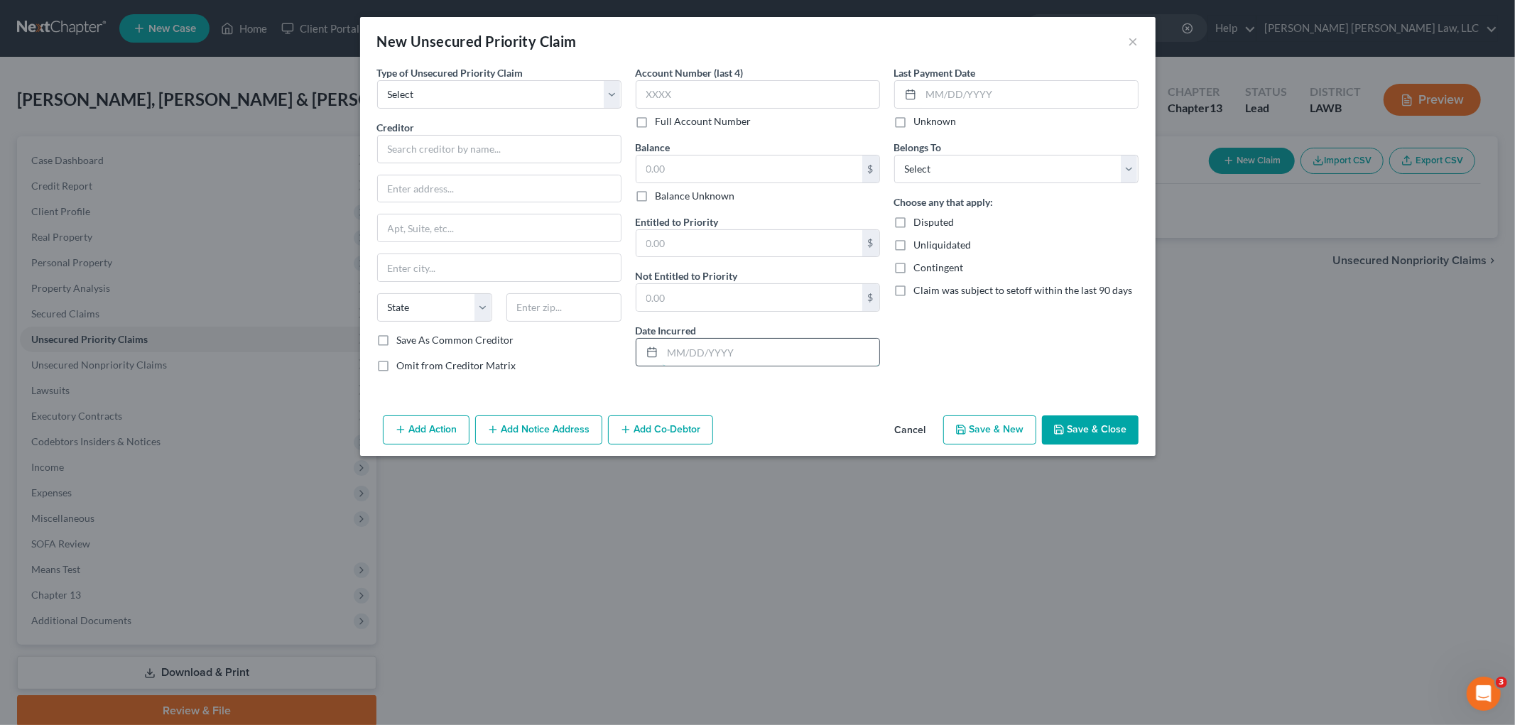
click at [701, 352] on input "text" at bounding box center [771, 352] width 217 height 27
type input "2021, 2022, 2023"
click at [682, 162] on input "text" at bounding box center [749, 169] width 226 height 27
type input "11,000.00"
click at [716, 237] on input "text" at bounding box center [749, 243] width 226 height 27
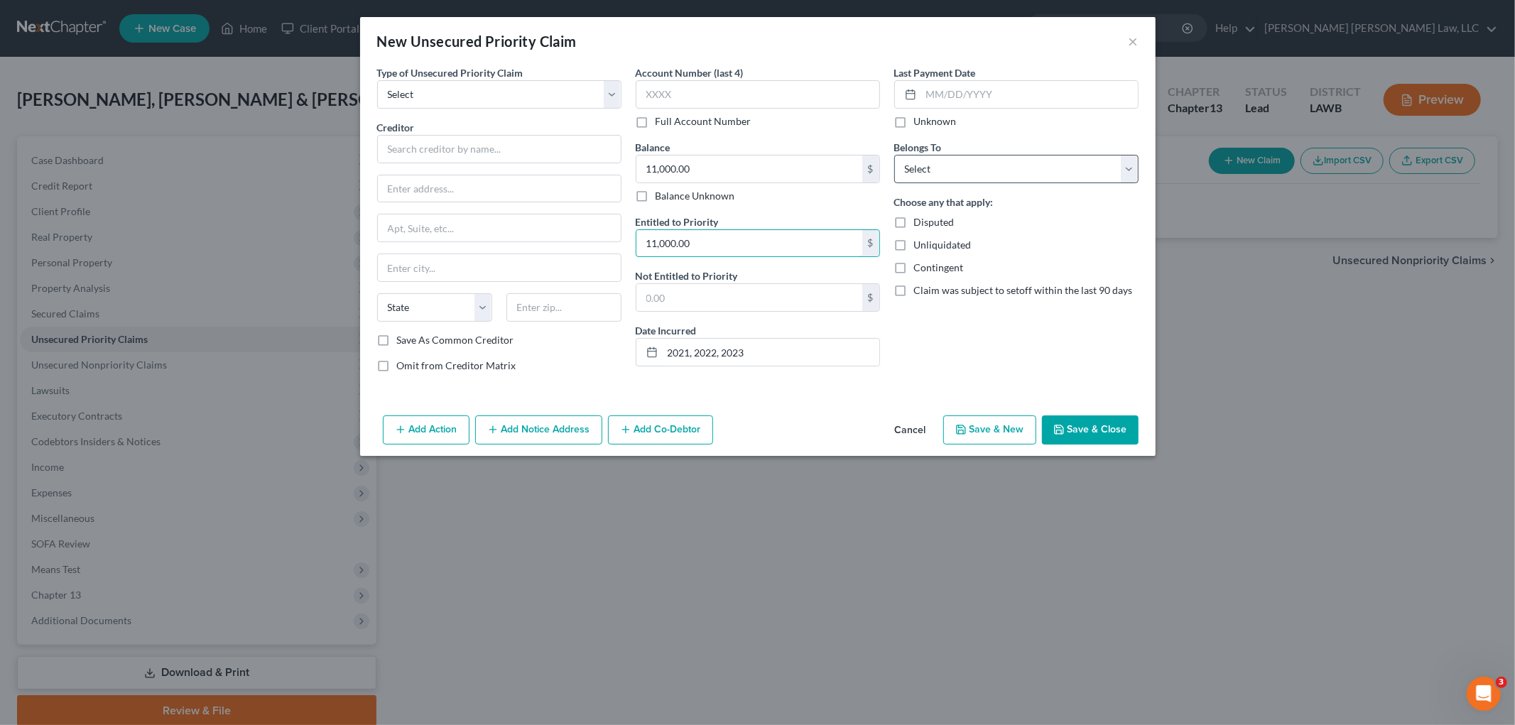
type input "11,000.00"
click at [936, 167] on select "Select Debtor 1 Only Debtor 2 Only Debtor 1 And Debtor 2 Only At Least One Of T…" at bounding box center [1016, 169] width 244 height 28
select select "3"
click at [894, 155] on select "Select Debtor 1 Only Debtor 2 Only Debtor 1 And Debtor 2 Only At Least One Of T…" at bounding box center [1016, 169] width 244 height 28
drag, startPoint x: 464, startPoint y: 94, endPoint x: 457, endPoint y: 103, distance: 11.6
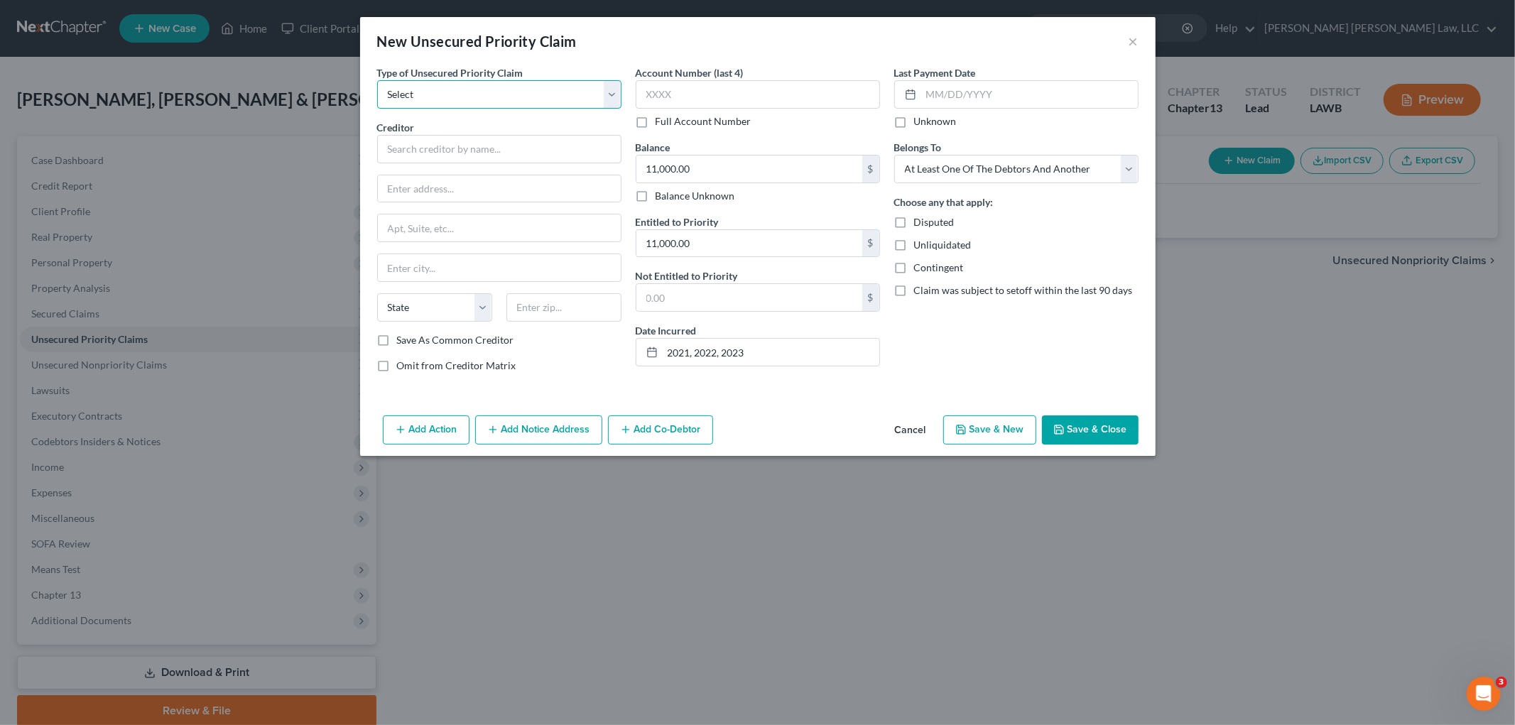
click at [464, 94] on select "Select Taxes & Other Government Units Domestic Support Obligations Extensions o…" at bounding box center [499, 94] width 244 height 28
select select "0"
click at [377, 80] on select "Select Taxes & Other Government Units Domestic Support Obligations Extensions o…" at bounding box center [499, 94] width 244 height 28
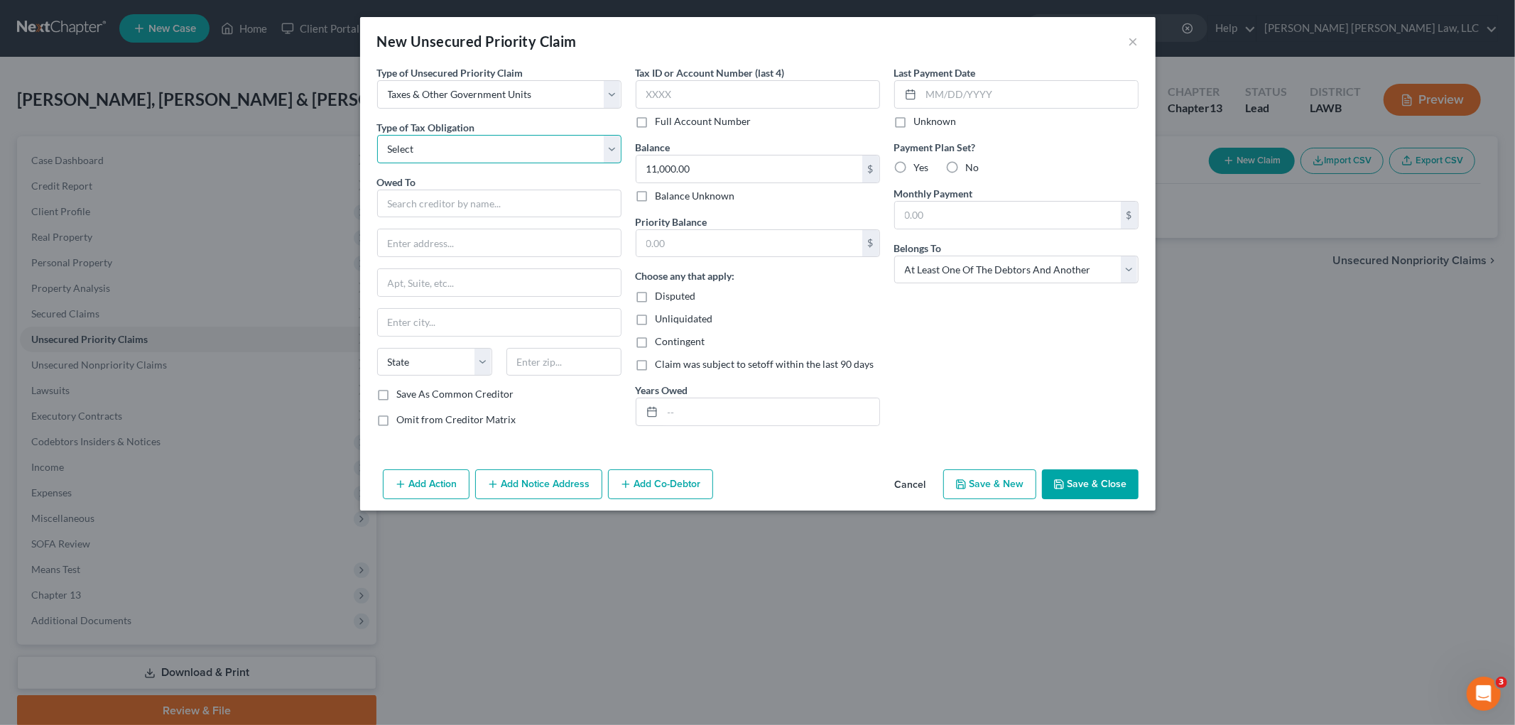
click at [444, 153] on select "Select Federal City State Franchise Tax Board Other" at bounding box center [499, 149] width 244 height 28
select select "2"
click at [377, 135] on select "Select Federal City State Franchise Tax Board Other" at bounding box center [499, 149] width 244 height 28
click at [438, 203] on input "text" at bounding box center [499, 204] width 244 height 28
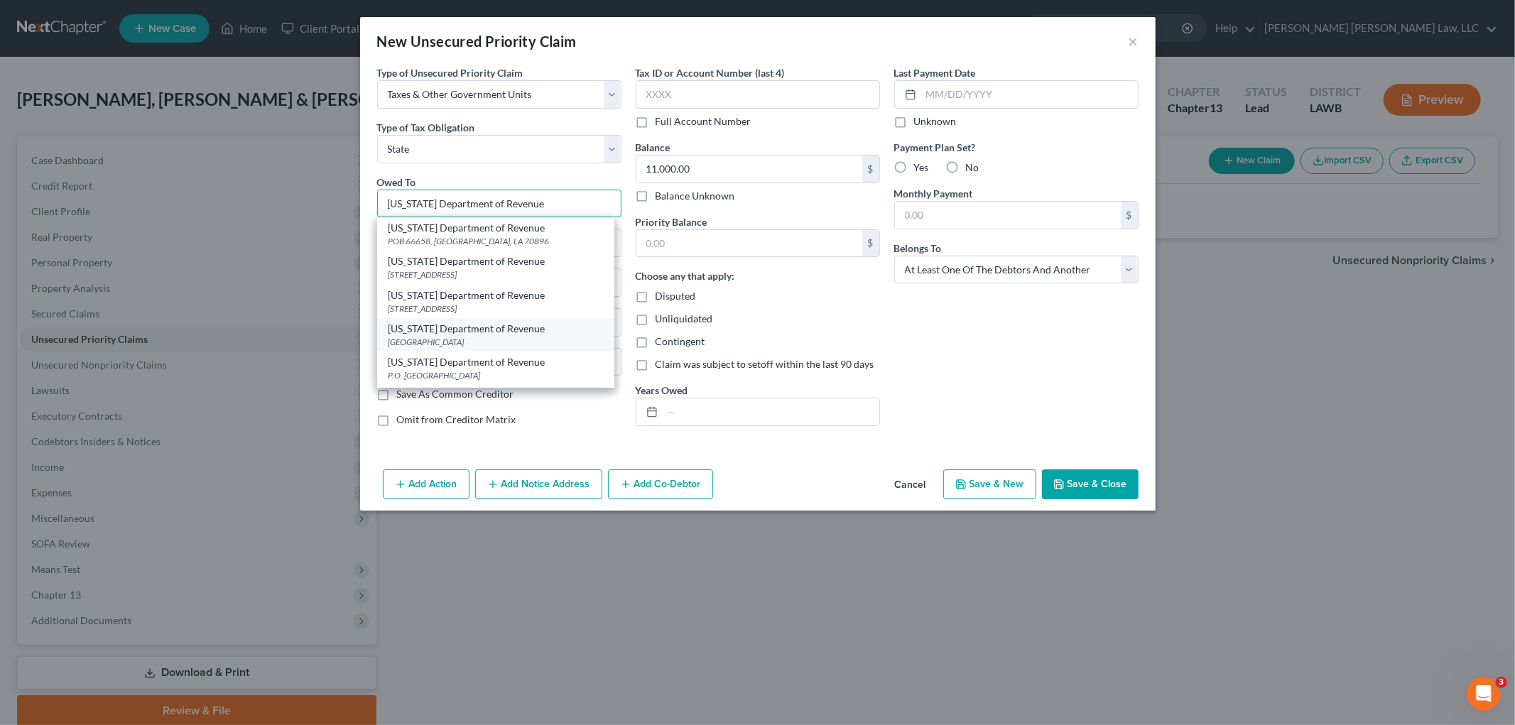
type input "Louisiana Department of Revenue"
click at [452, 342] on div "PO Box 66658, Baton Rouge, LA 70896" at bounding box center [495, 342] width 214 height 12
type input "PO Box 66658"
type input "Baton Rouge"
select select "19"
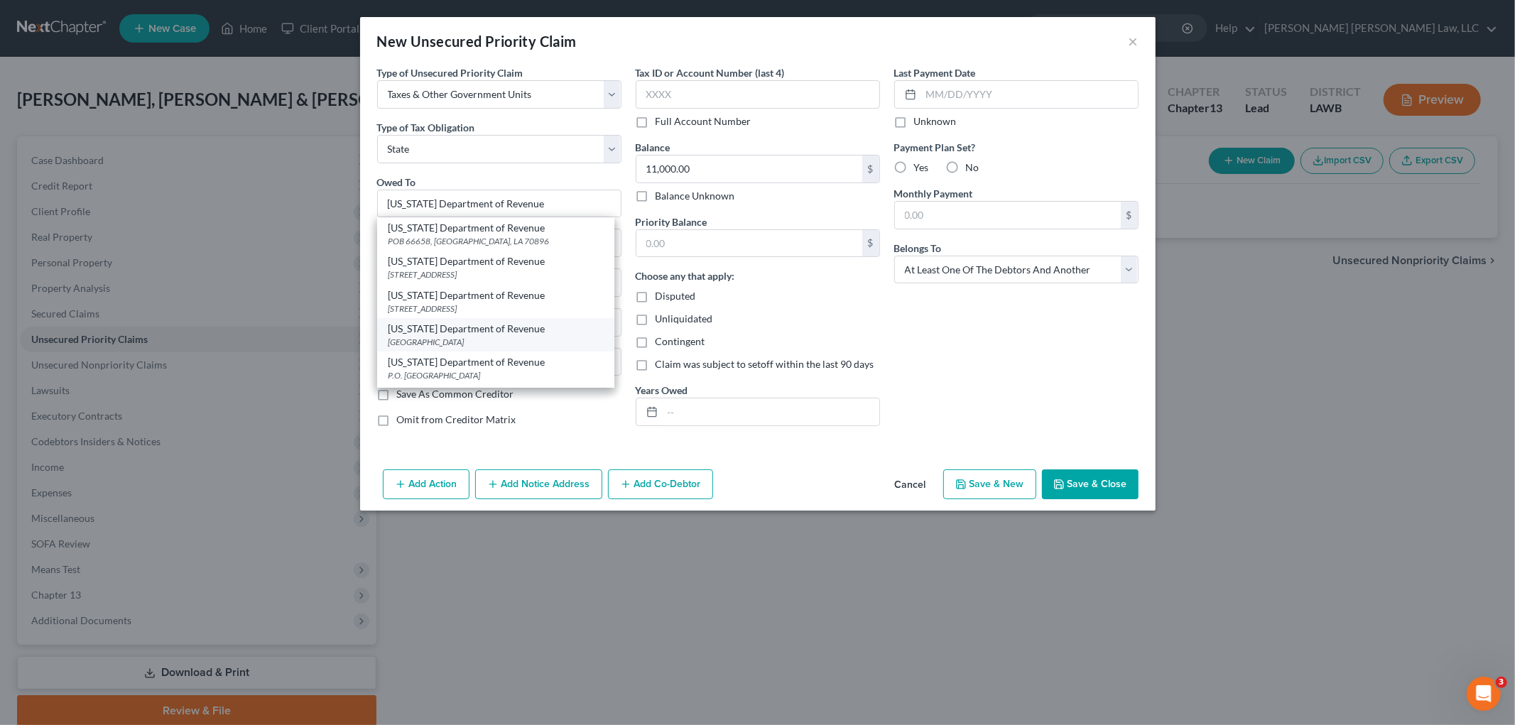
type input "70896"
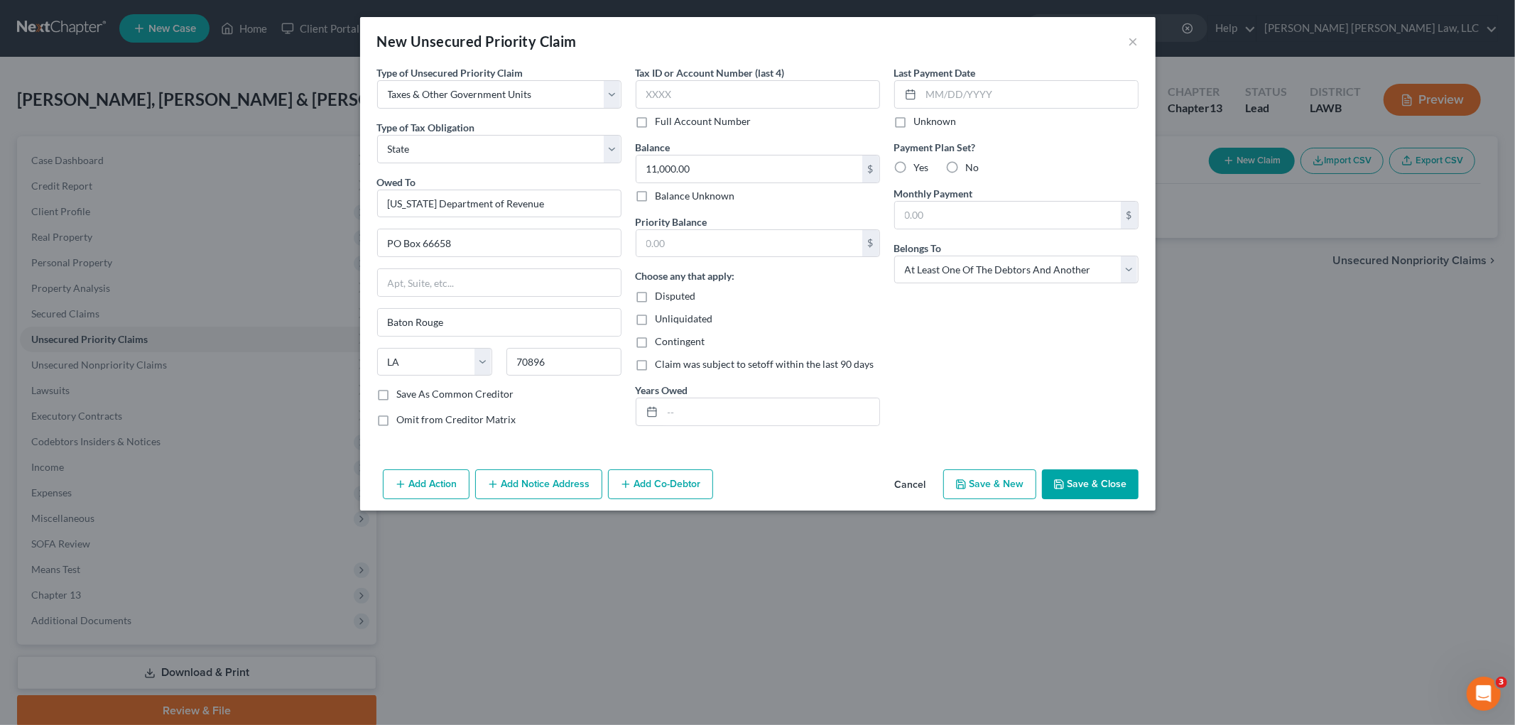
click at [558, 415] on div "Omit from Creditor Matrix" at bounding box center [499, 420] width 244 height 14
click at [984, 354] on div "Last Payment Date Unknown Payment Plan Set? Yes No Monthly Payment $ Belongs To…" at bounding box center [1016, 251] width 258 height 373
click at [1000, 364] on div "Last Payment Date Unknown Payment Plan Set? Yes No Monthly Payment $ Belongs To…" at bounding box center [1016, 251] width 258 height 373
click at [753, 398] on input "text" at bounding box center [771, 411] width 217 height 27
drag, startPoint x: 753, startPoint y: 239, endPoint x: 753, endPoint y: 229, distance: 10.7
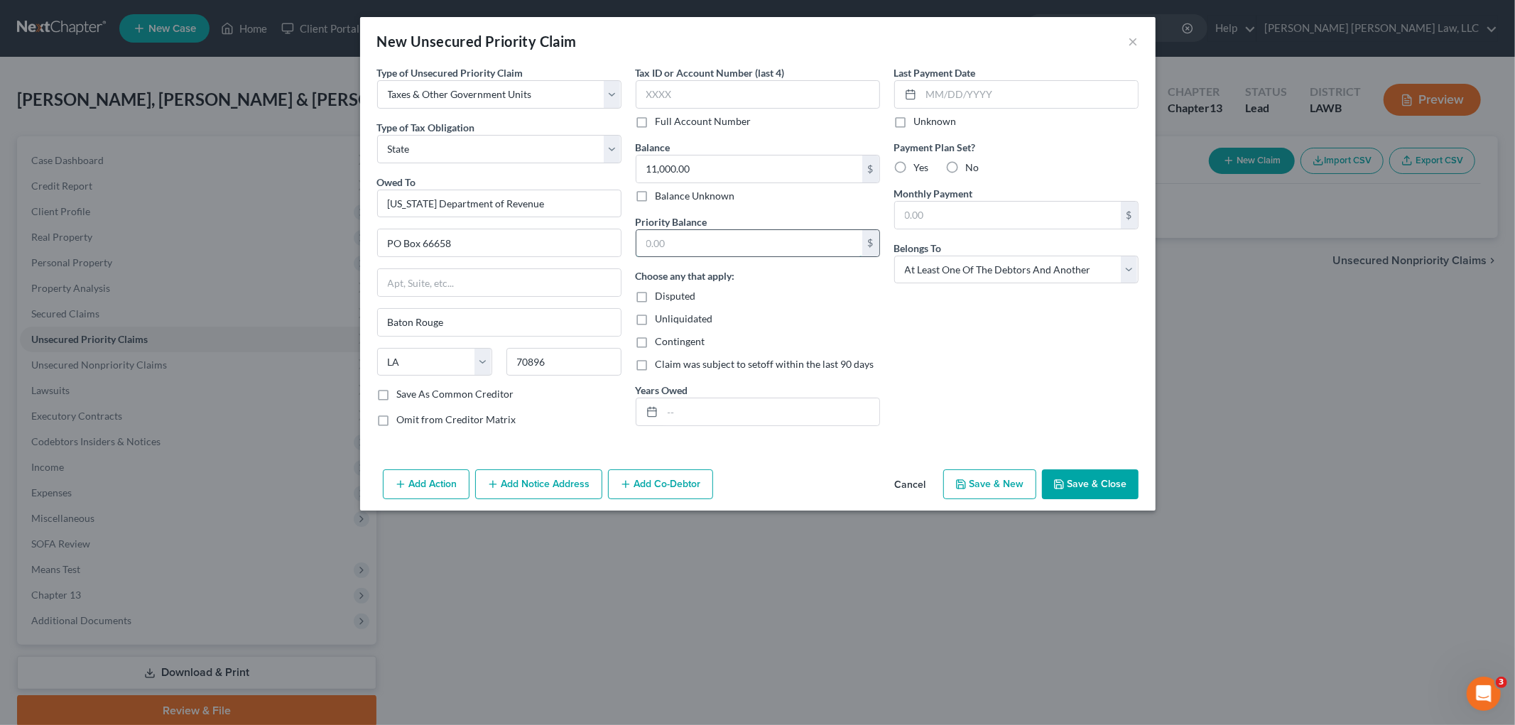
click at [753, 239] on input "text" at bounding box center [749, 243] width 226 height 27
type input "11,000.00"
drag, startPoint x: 770, startPoint y: 415, endPoint x: 750, endPoint y: 402, distance: 23.6
click at [770, 413] on input "text" at bounding box center [771, 411] width 217 height 27
type input "2021, 2022, 2023"
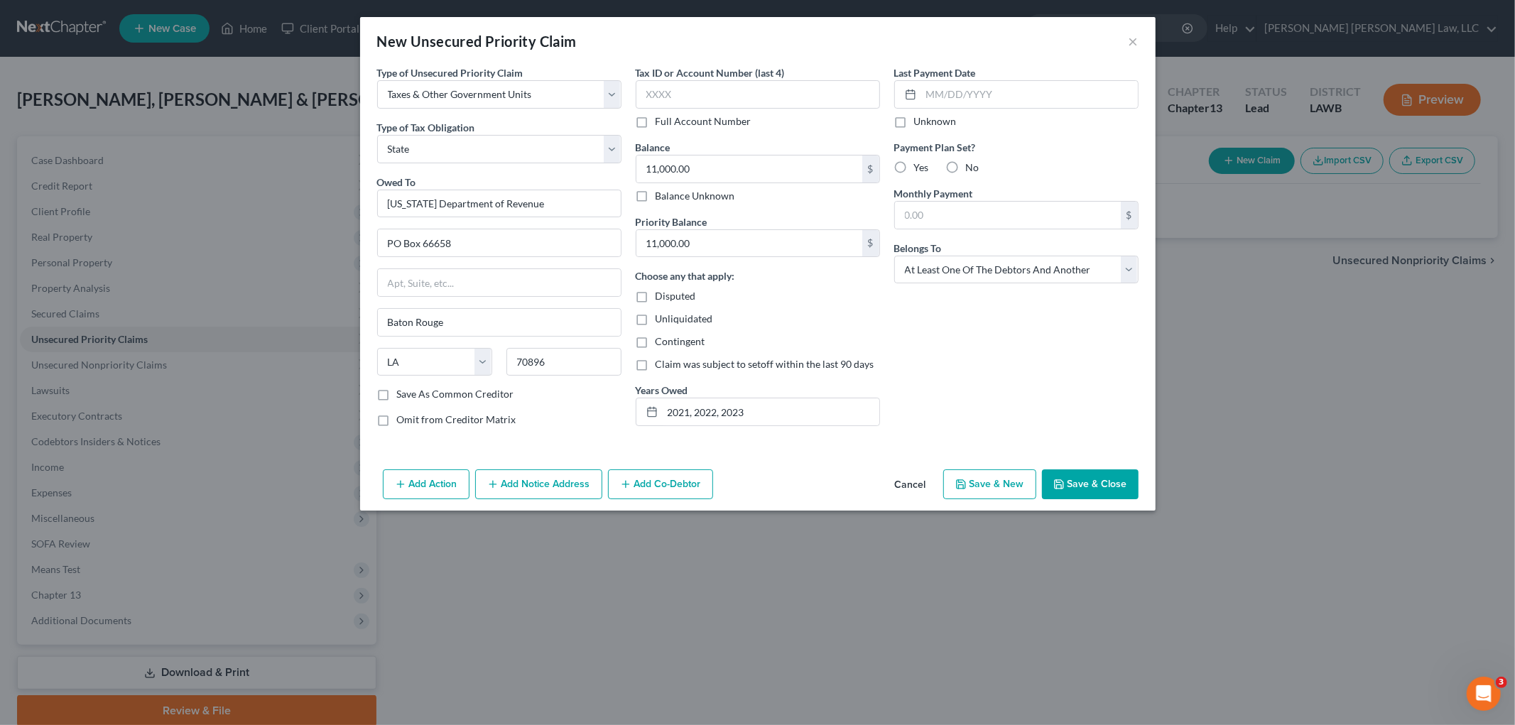
click at [1117, 488] on button "Save & Close" at bounding box center [1090, 484] width 97 height 30
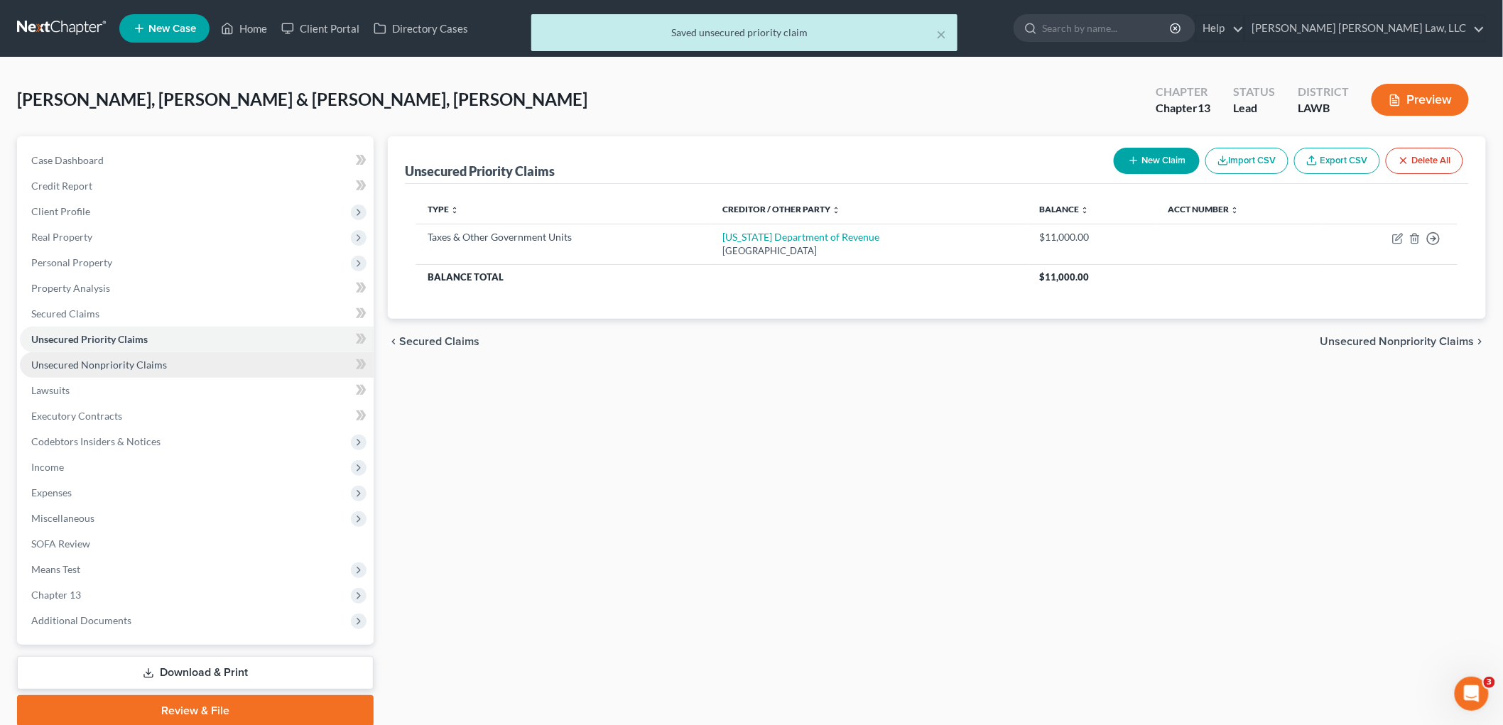
click at [169, 364] on link "Unsecured Nonpriority Claims" at bounding box center [197, 365] width 354 height 26
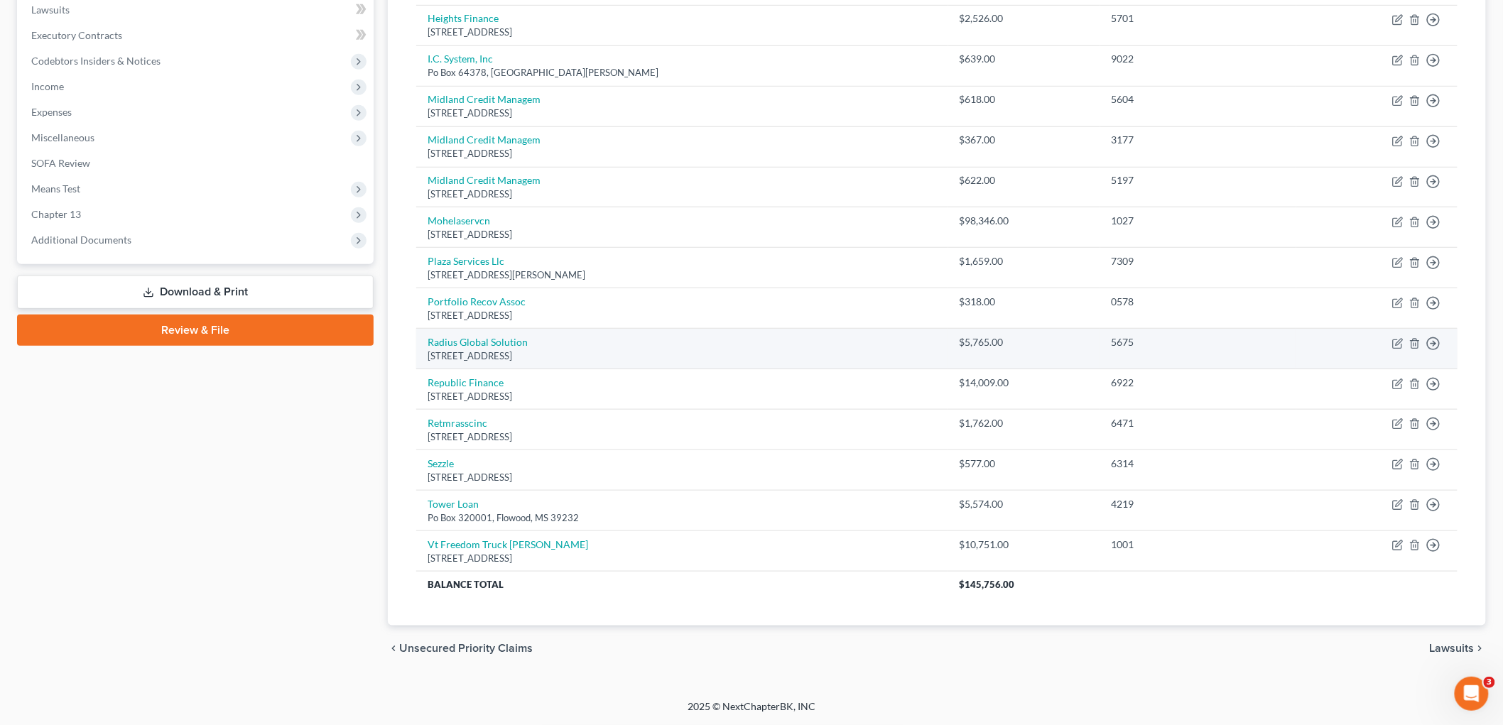
scroll to position [303, 0]
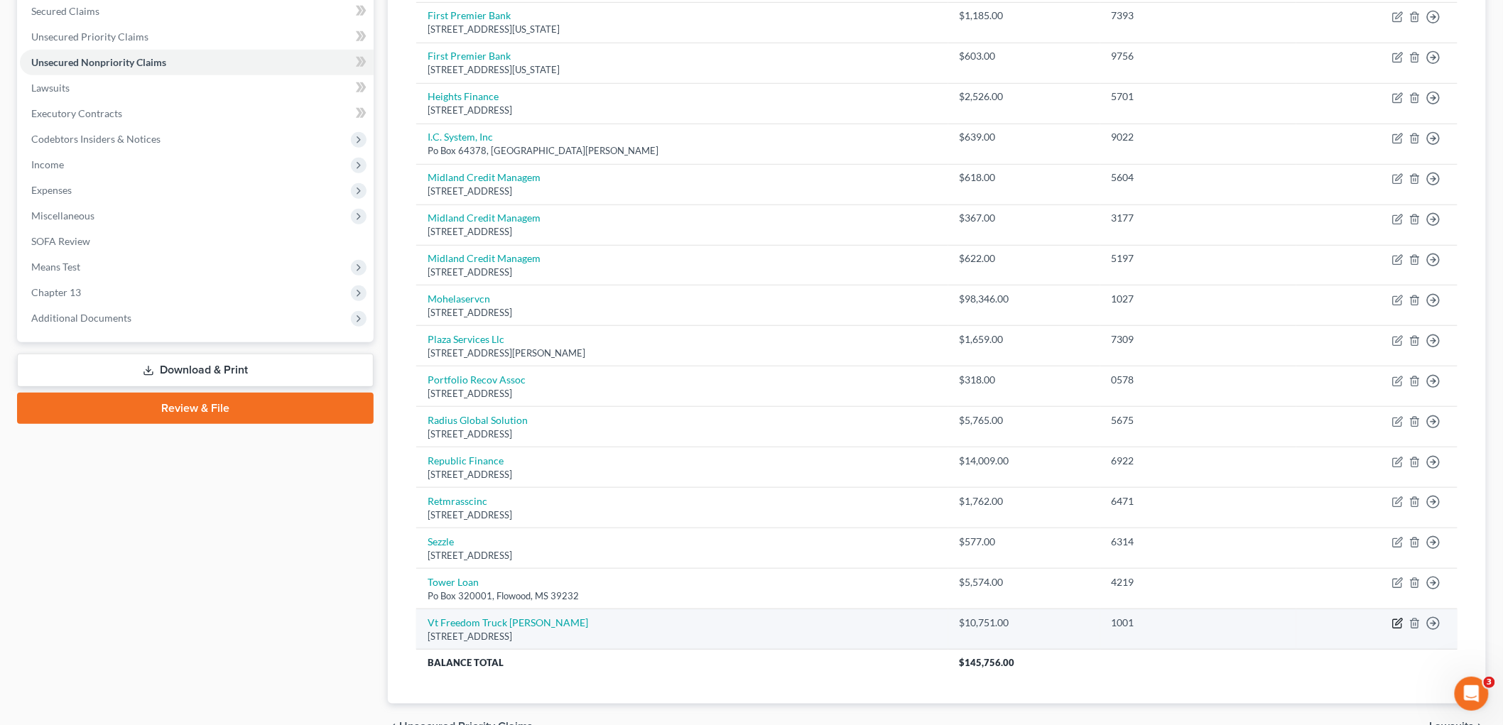
click at [1394, 621] on icon "button" at bounding box center [1397, 623] width 11 height 11
select select "45"
select select "0"
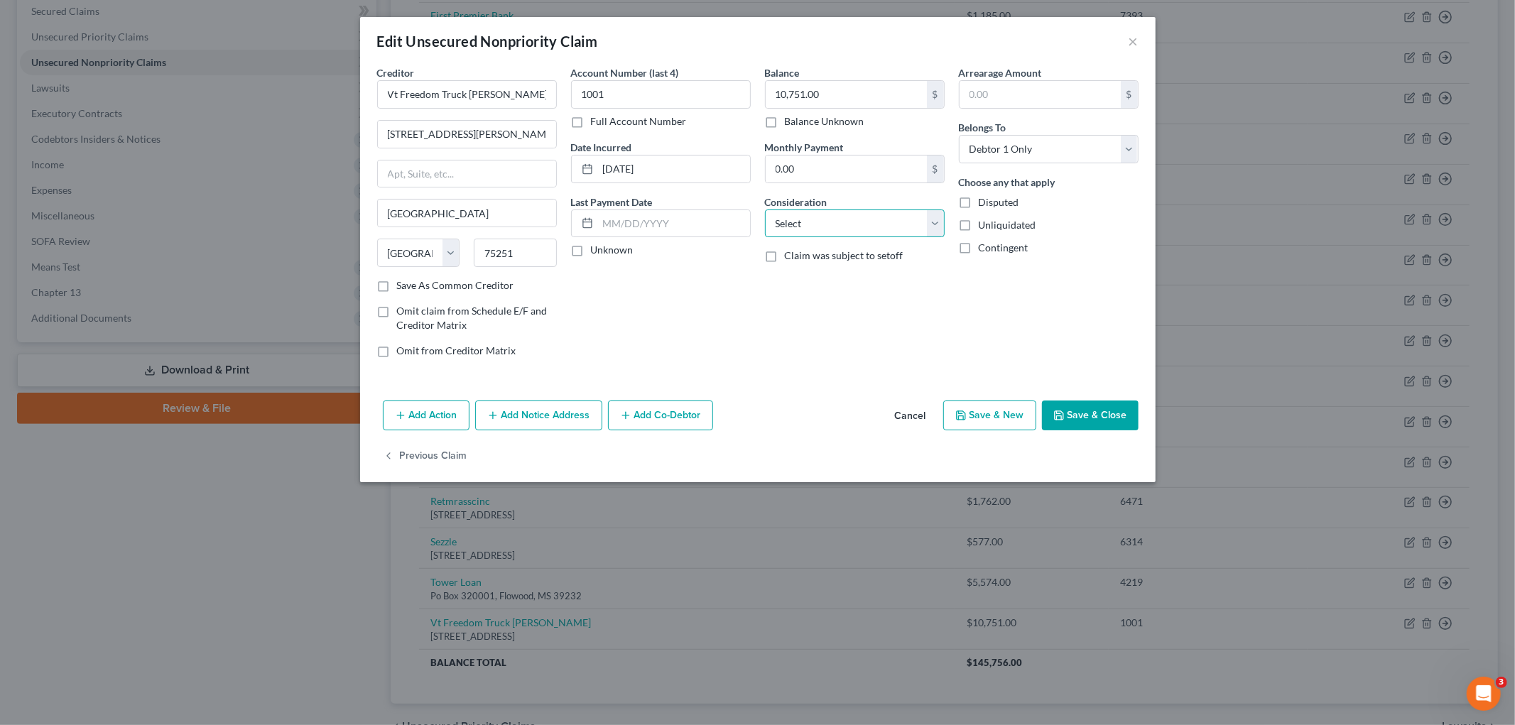
click at [857, 219] on select "Select Cable / Satellite Services Collection Agency Credit Card Debt Debt Couns…" at bounding box center [855, 223] width 180 height 28
select select "4"
click at [765, 209] on select "Select Cable / Satellite Services Collection Agency Credit Card Debt Debt Couns…" at bounding box center [855, 223] width 180 height 28
click at [1124, 420] on button "Save & Close" at bounding box center [1090, 416] width 97 height 30
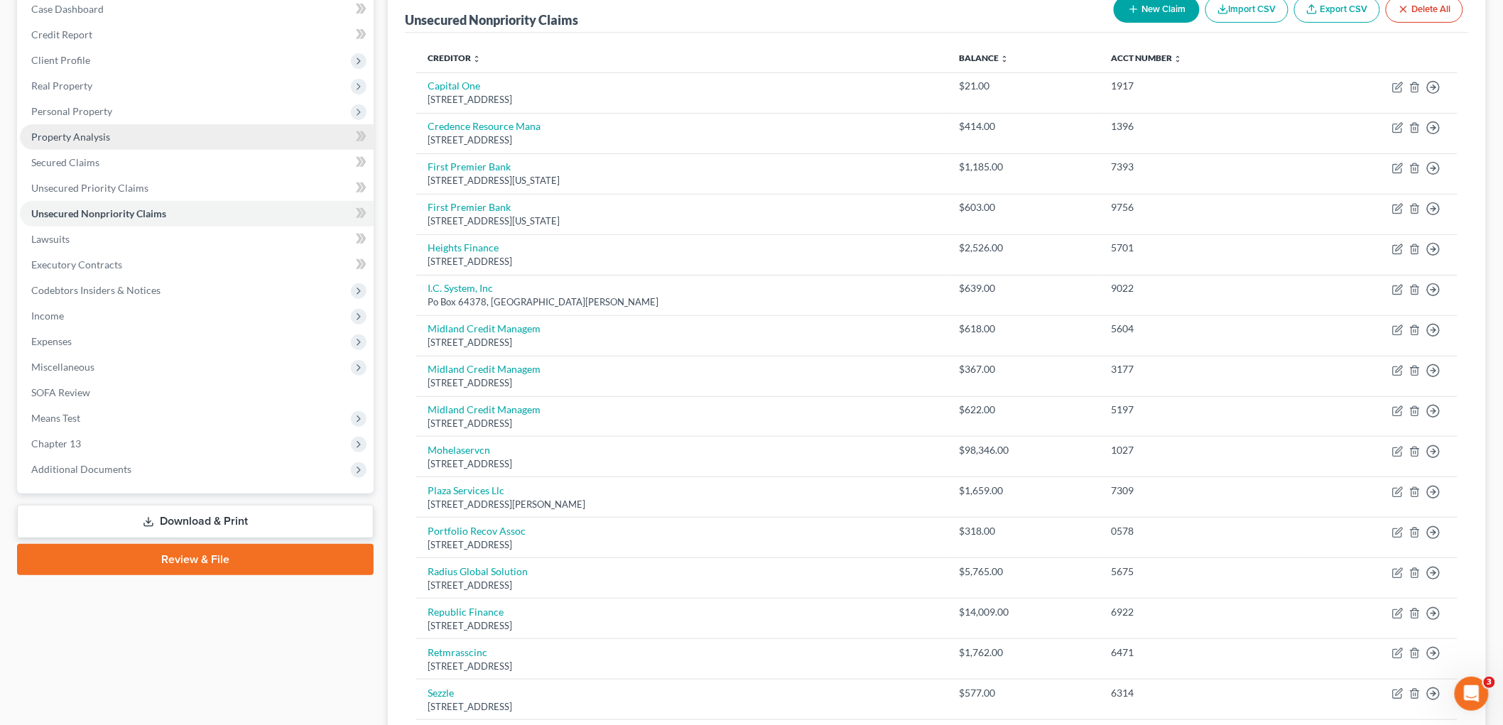
scroll to position [145, 0]
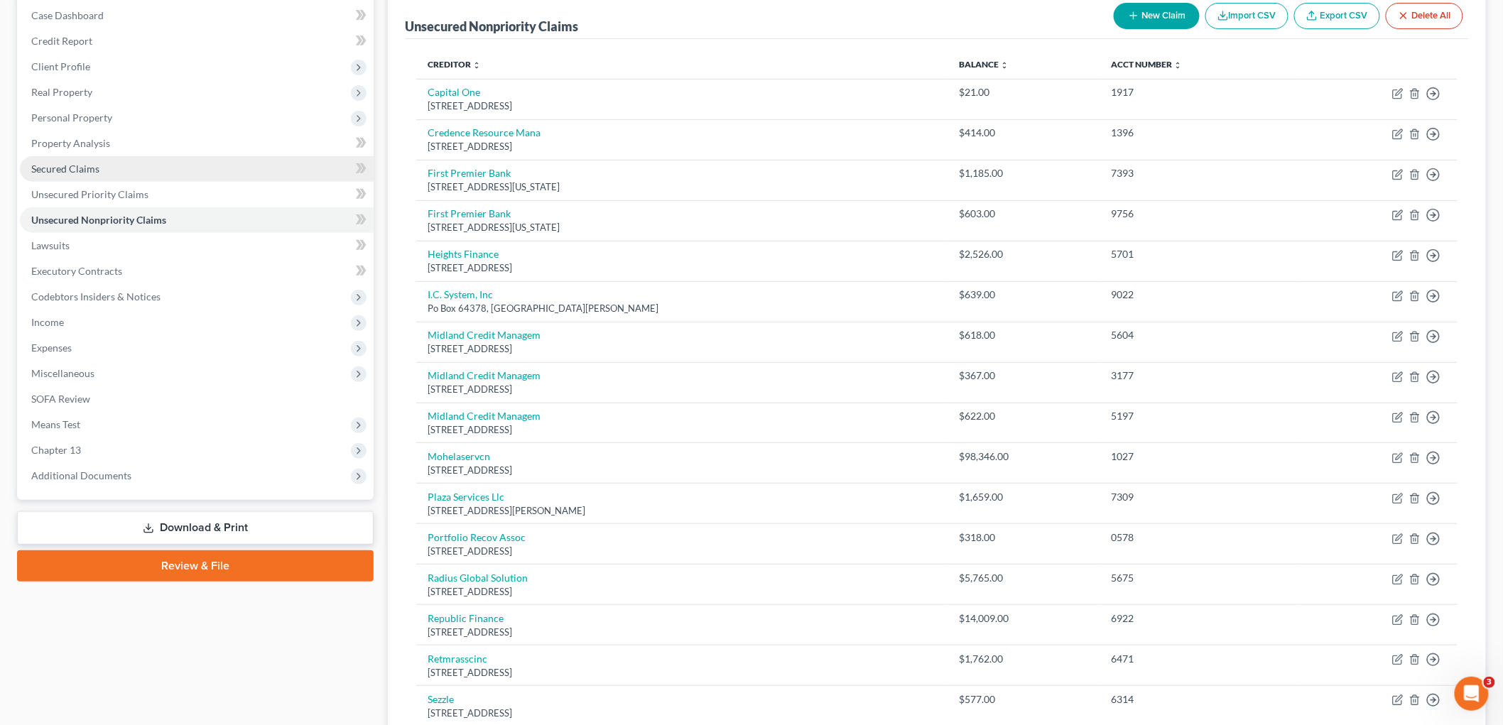
click at [111, 168] on link "Secured Claims" at bounding box center [197, 169] width 354 height 26
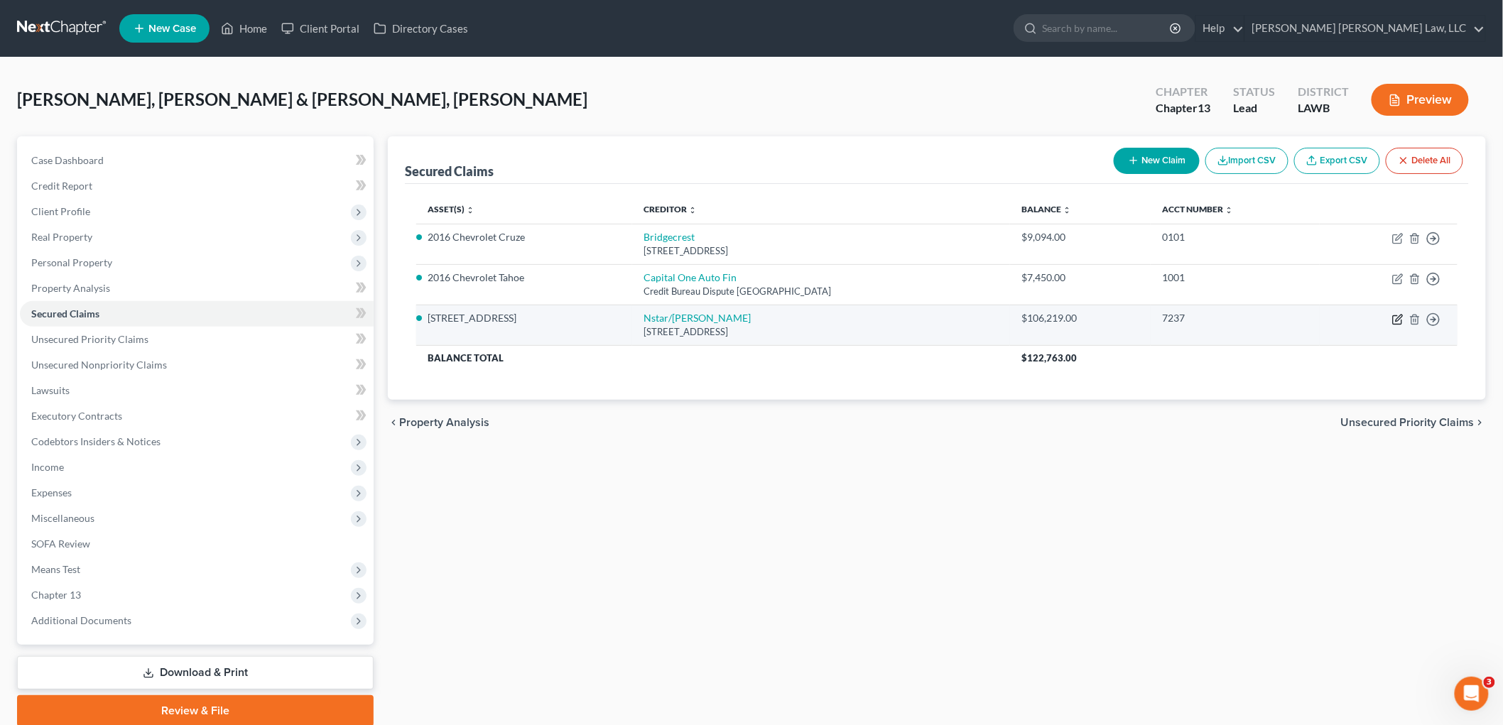
click at [1393, 318] on icon "button" at bounding box center [1397, 319] width 11 height 11
select select "45"
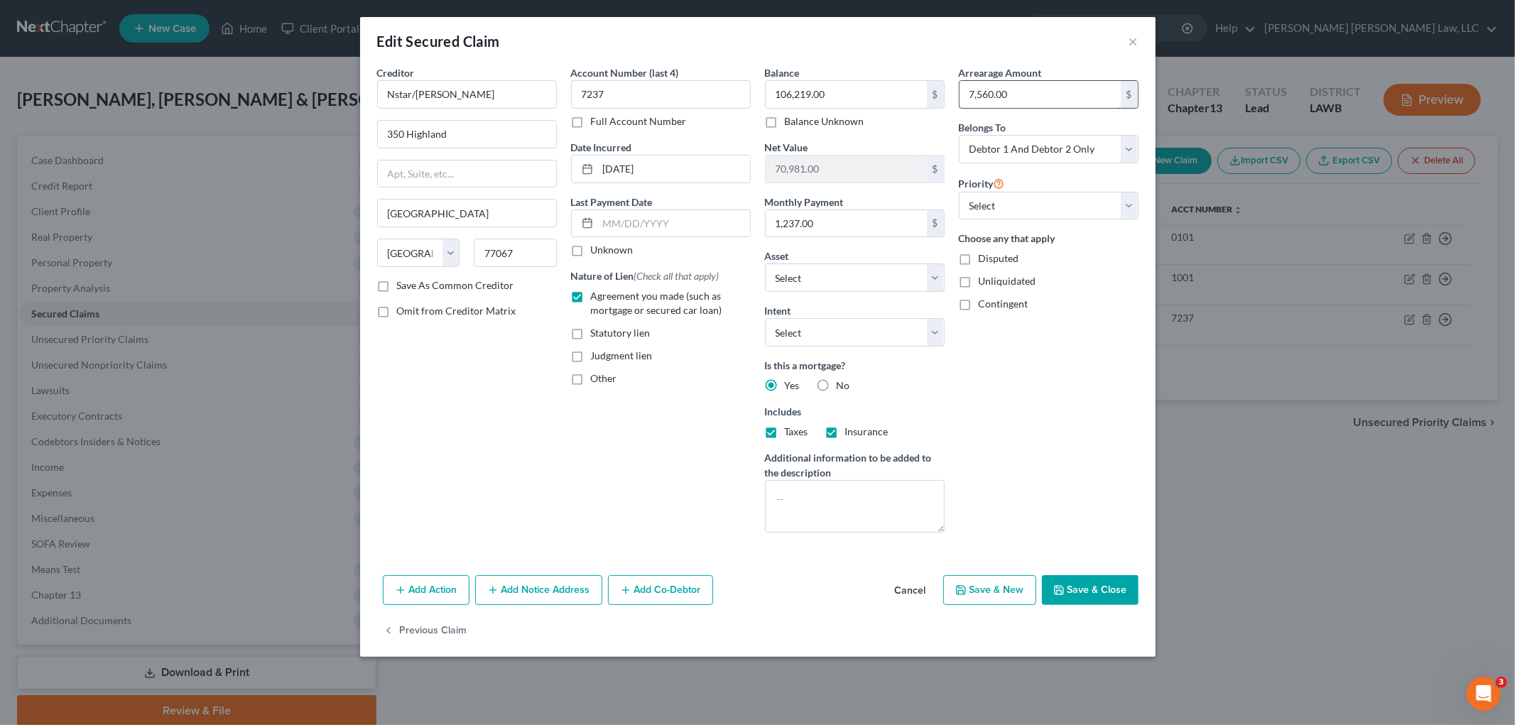
click at [1012, 90] on input "7,560.00" at bounding box center [1039, 94] width 161 height 27
click at [1069, 151] on select "Select Debtor 1 Only Debtor 2 Only Debtor 1 And Debtor 2 Only At Least One Of T…" at bounding box center [1049, 149] width 180 height 28
select select "4"
click at [959, 135] on select "Select Debtor 1 Only Debtor 2 Only Debtor 1 And Debtor 2 Only At Least One Of T…" at bounding box center [1049, 149] width 180 height 28
click at [1073, 88] on input "7,560.00" at bounding box center [1039, 94] width 161 height 27
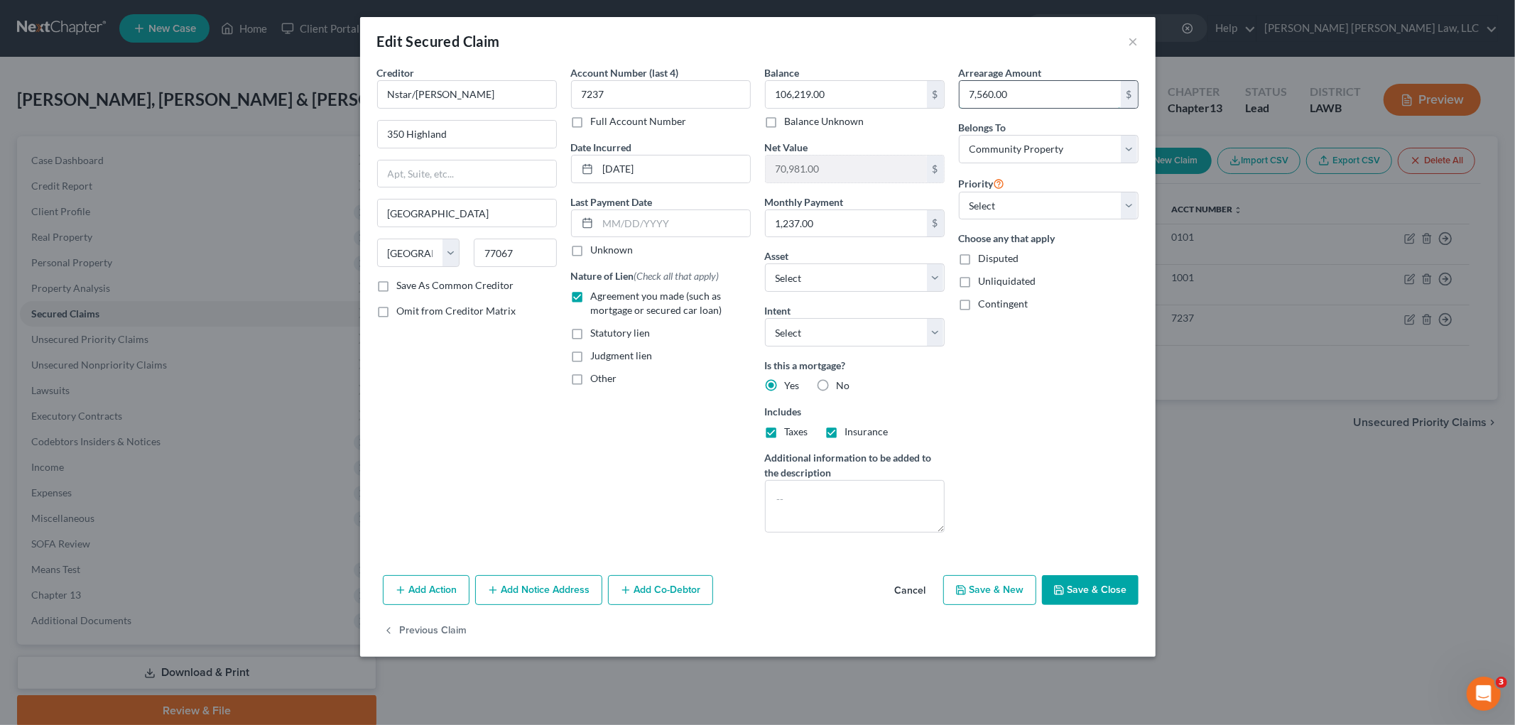
click at [1073, 88] on input "7,560.00" at bounding box center [1039, 94] width 161 height 27
type input "6,185.00"
click at [1101, 592] on button "Save & Close" at bounding box center [1090, 590] width 97 height 30
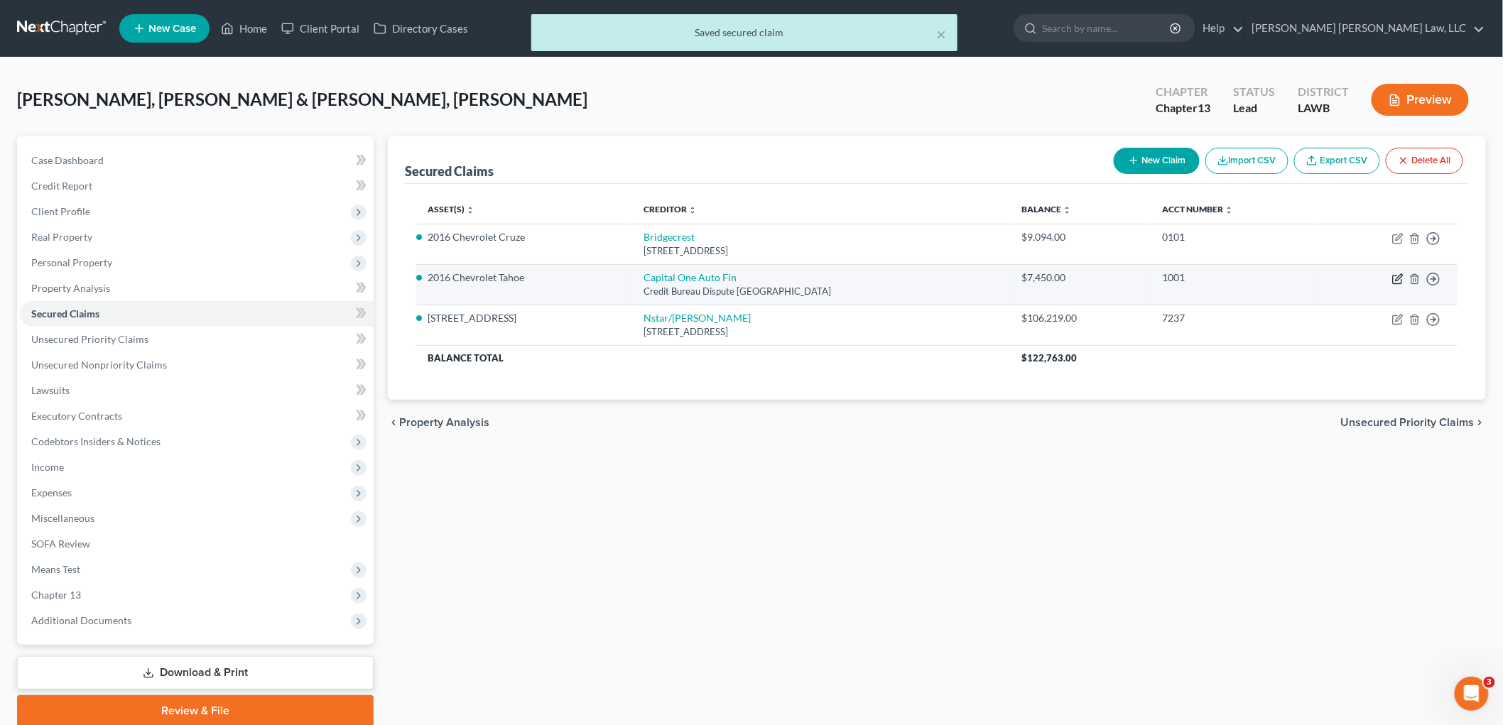
click at [1398, 273] on icon "button" at bounding box center [1397, 278] width 11 height 11
select select "45"
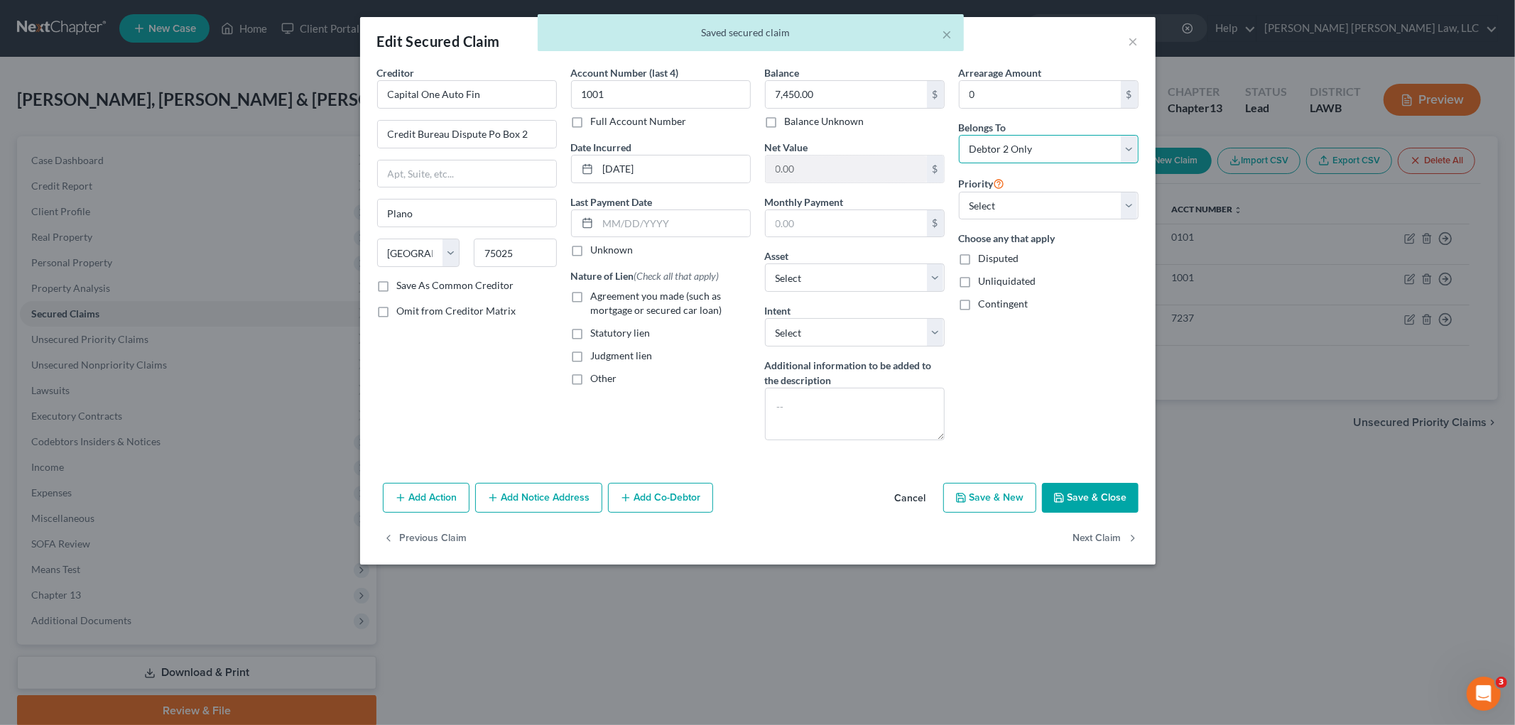
click at [1047, 146] on select "Select Debtor 1 Only Debtor 2 Only Debtor 1 And Debtor 2 Only At Least One Of T…" at bounding box center [1049, 149] width 180 height 28
select select "4"
click at [959, 135] on select "Select Debtor 1 Only Debtor 2 Only Debtor 1 And Debtor 2 Only At Least One Of T…" at bounding box center [1049, 149] width 180 height 28
click at [1078, 501] on button "Save & Close" at bounding box center [1090, 498] width 97 height 30
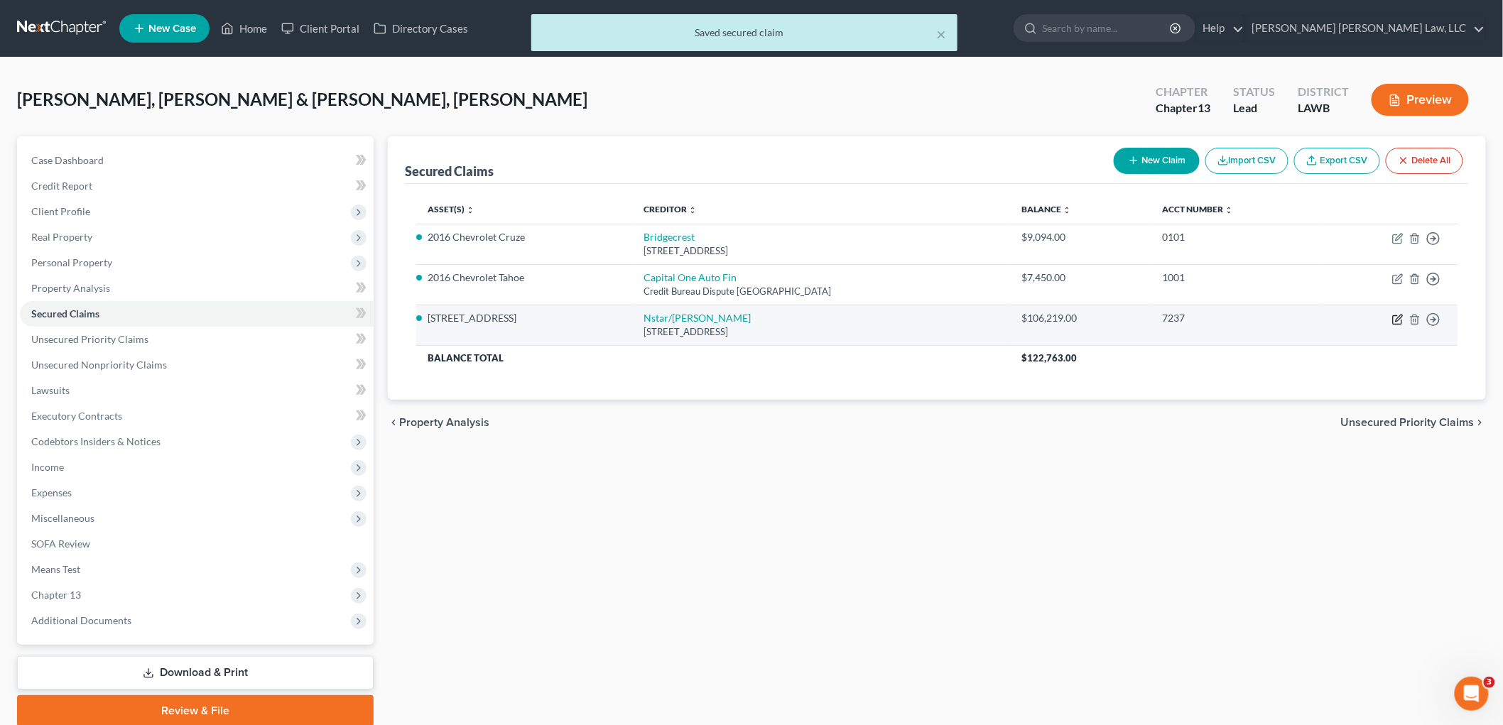
click at [1394, 317] on icon "button" at bounding box center [1397, 319] width 11 height 11
select select "45"
select select "4"
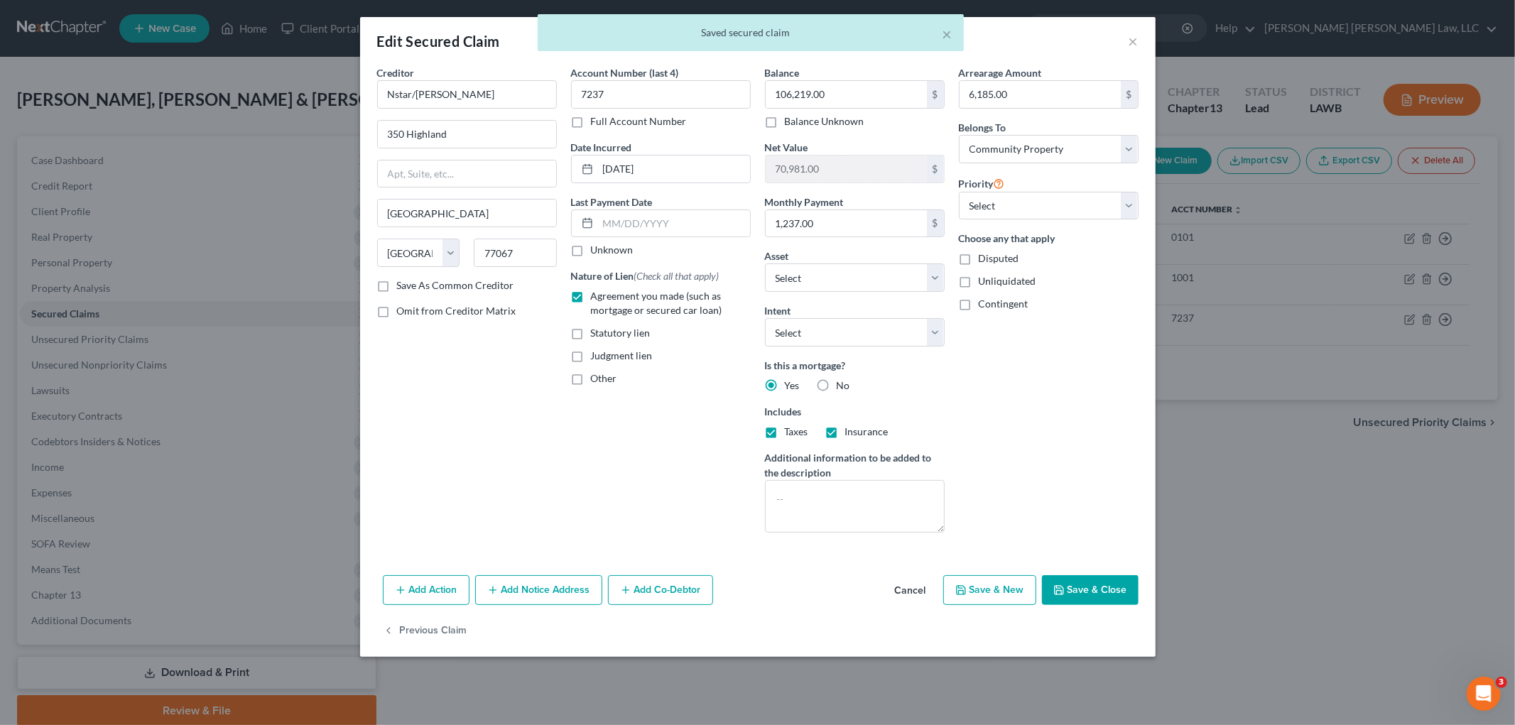
click at [1076, 588] on button "Save & Close" at bounding box center [1090, 590] width 97 height 30
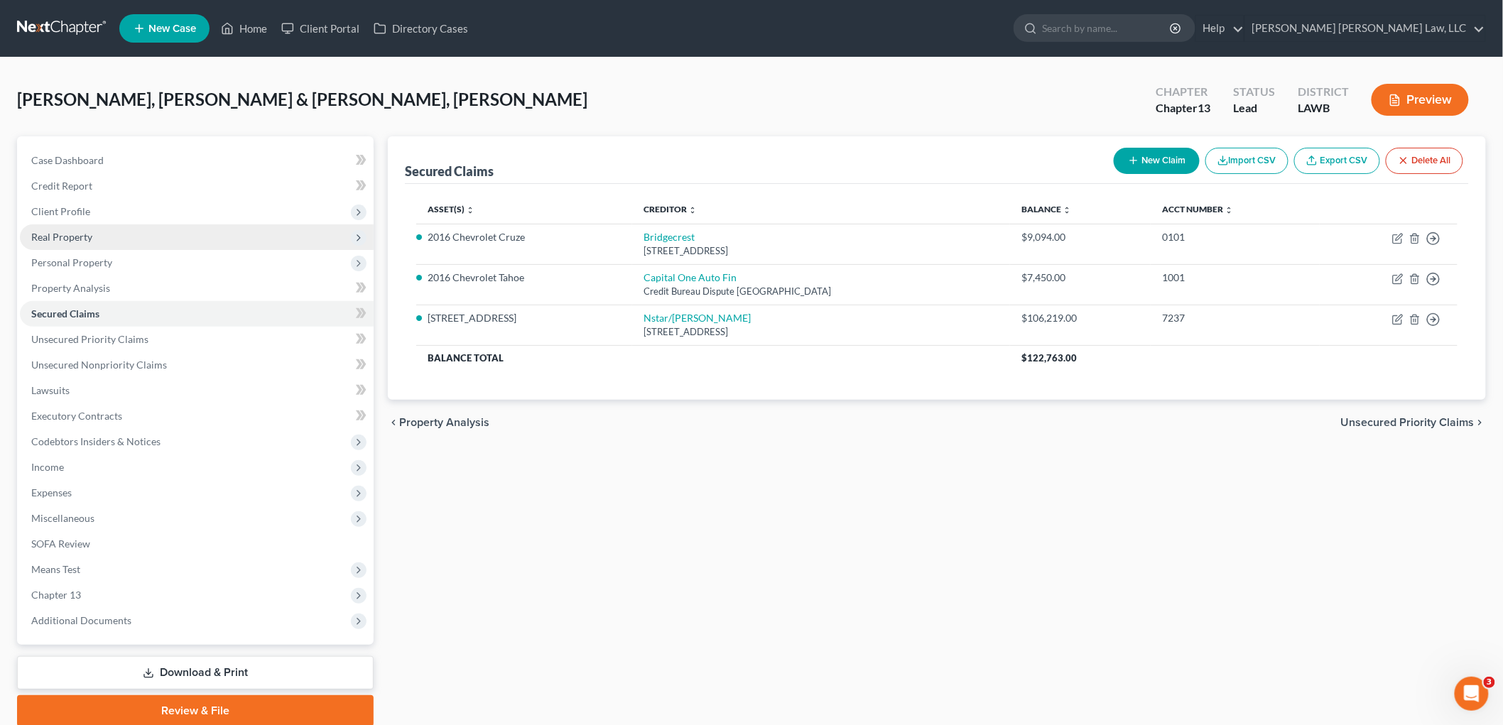
click at [103, 234] on span "Real Property" at bounding box center [197, 237] width 354 height 26
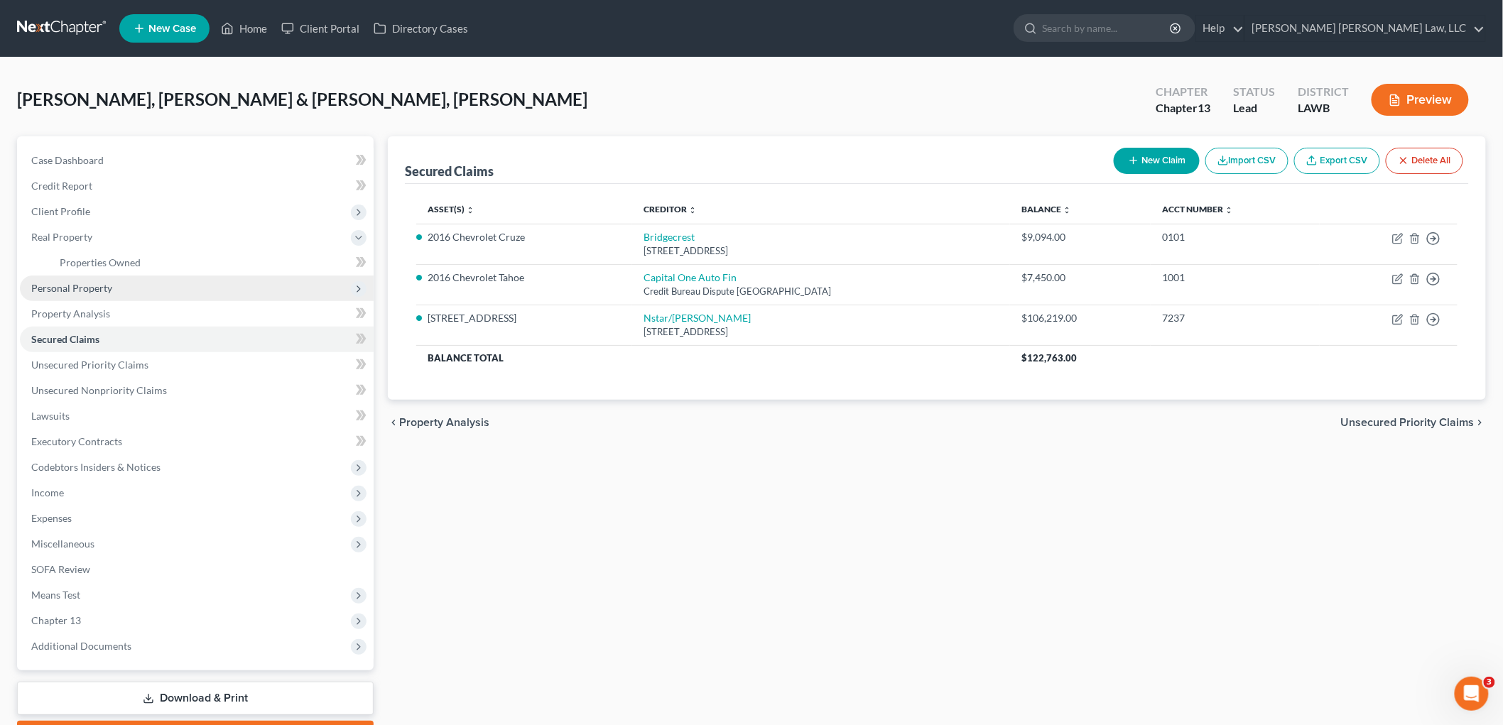
click at [104, 288] on span "Personal Property" at bounding box center [71, 288] width 81 height 12
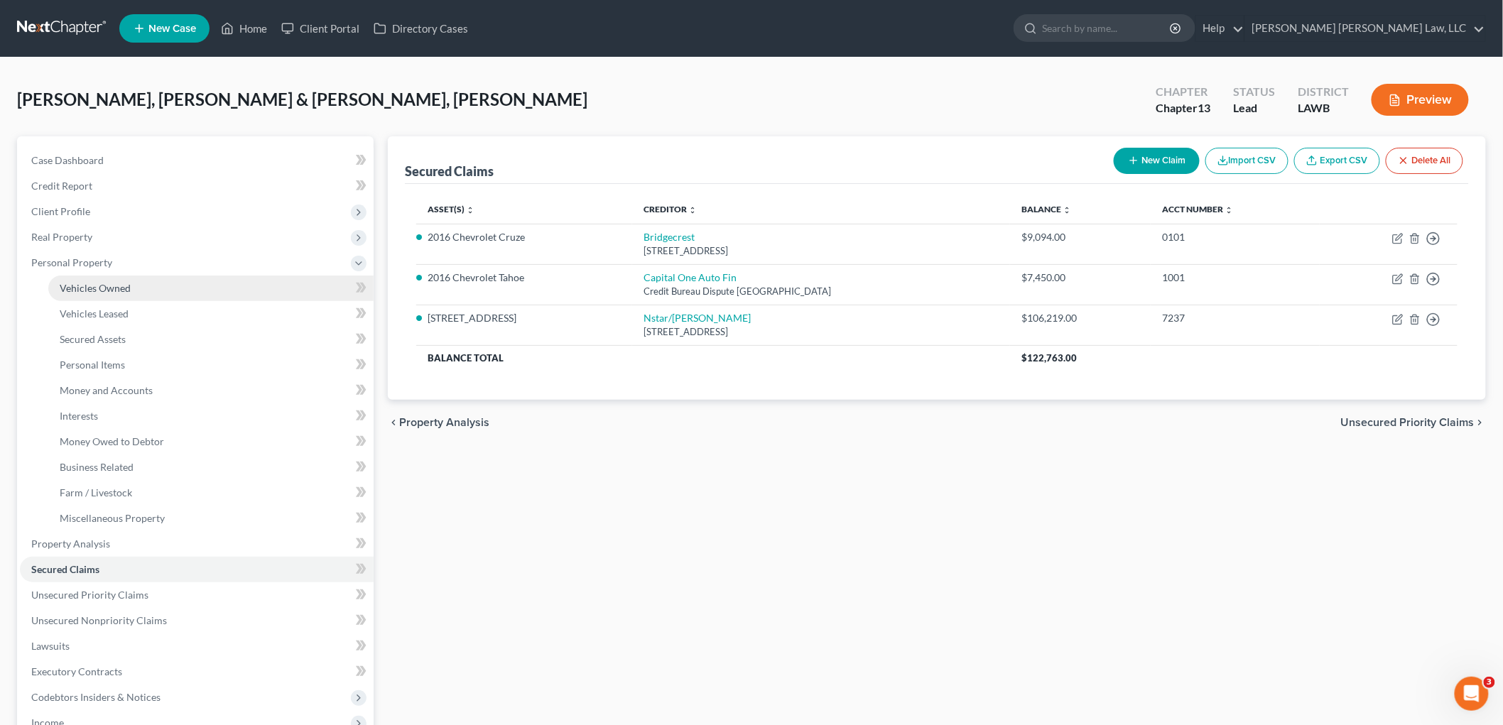
click at [111, 278] on link "Vehicles Owned" at bounding box center [210, 289] width 325 height 26
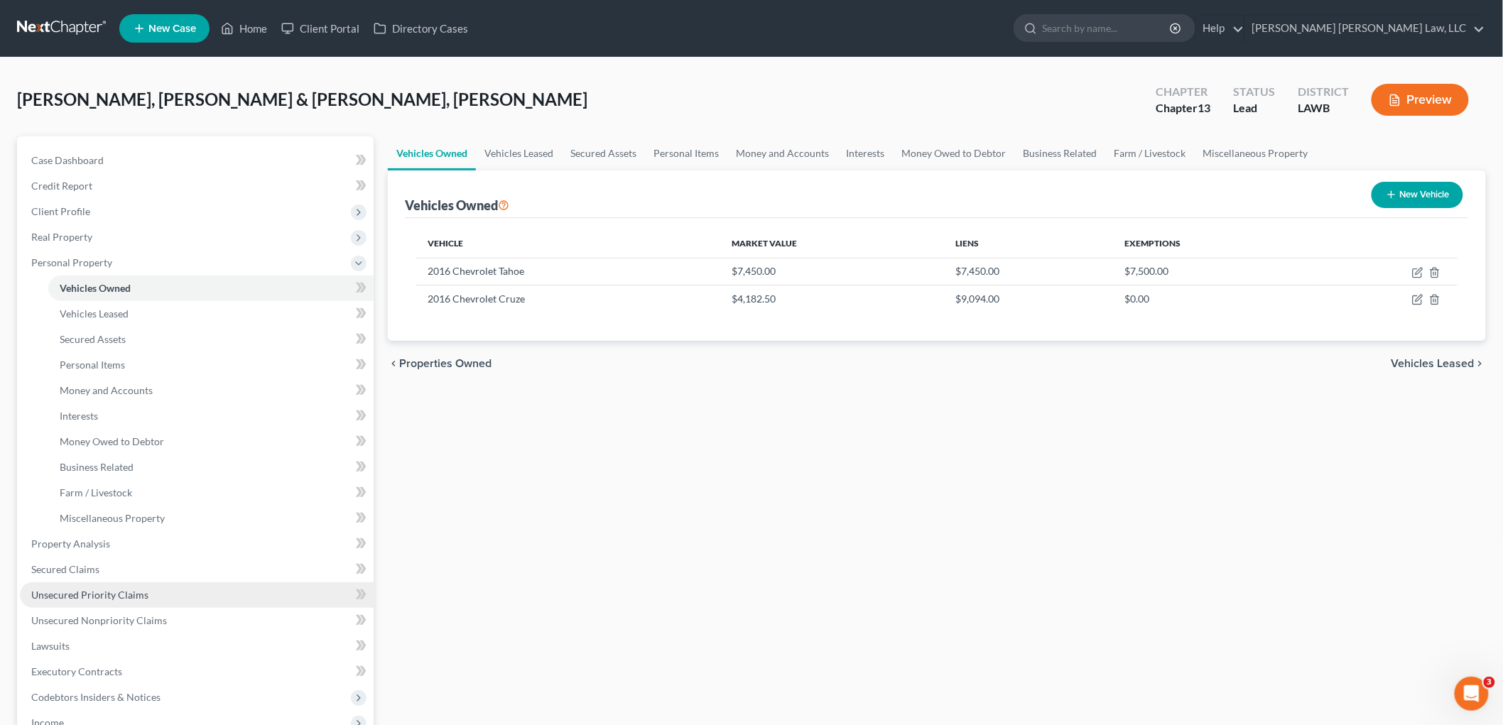
click at [91, 591] on span "Unsecured Priority Claims" at bounding box center [89, 595] width 117 height 12
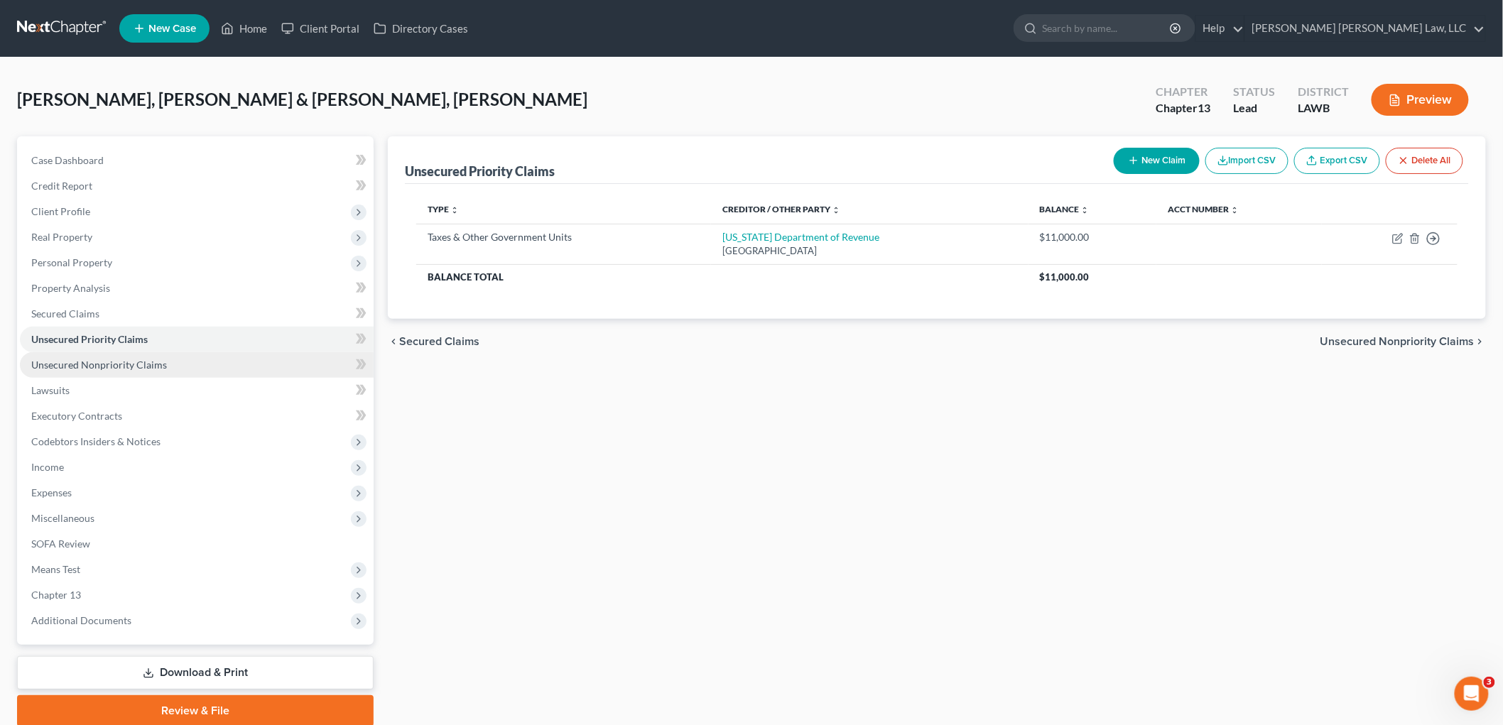
click at [176, 370] on link "Unsecured Nonpriority Claims" at bounding box center [197, 365] width 354 height 26
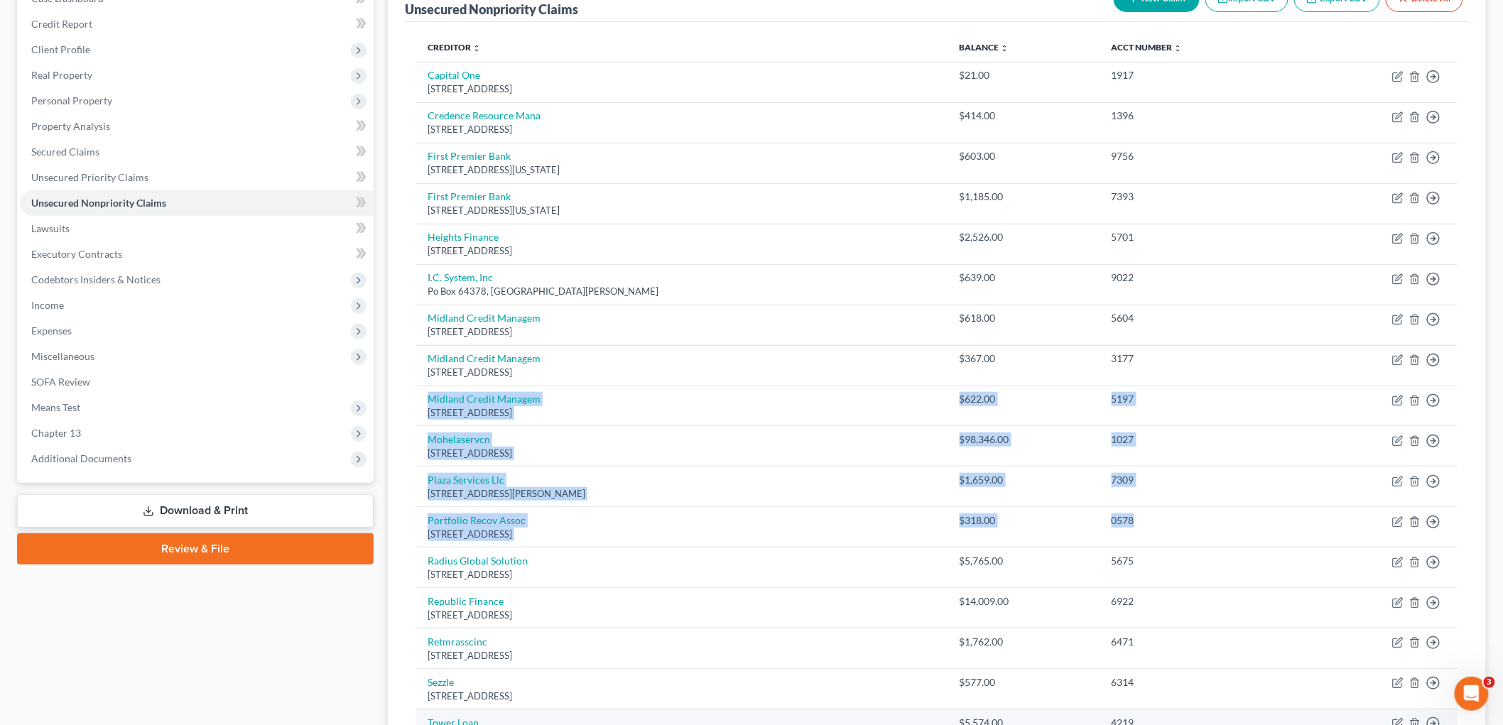
scroll to position [381, 0]
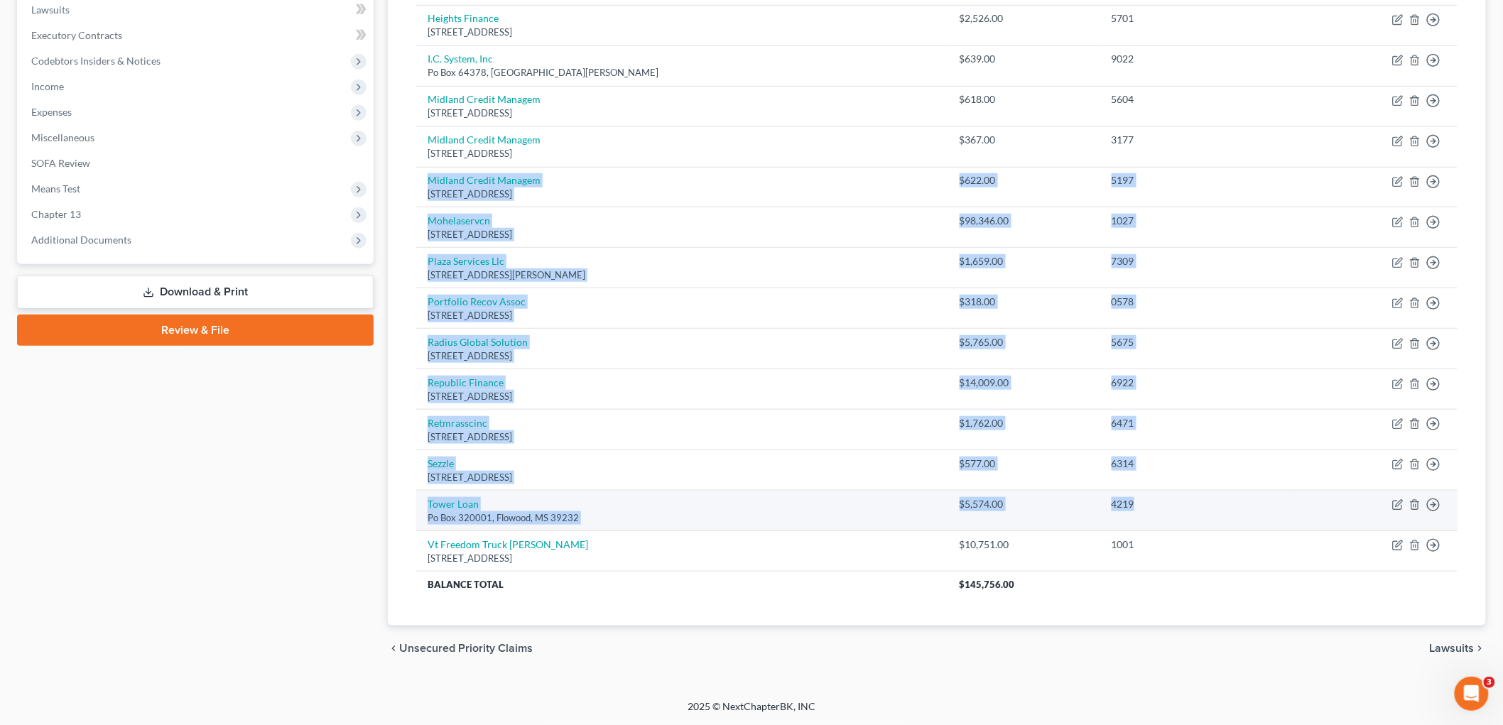
drag, startPoint x: 1258, startPoint y: 512, endPoint x: 1285, endPoint y: 514, distance: 27.1
click at [1285, 514] on tbody "Capital One Po Box 31293, Salt Lake City, UT 84131 $21.00 1917 Move to D Move t…" at bounding box center [936, 220] width 1041 height 754
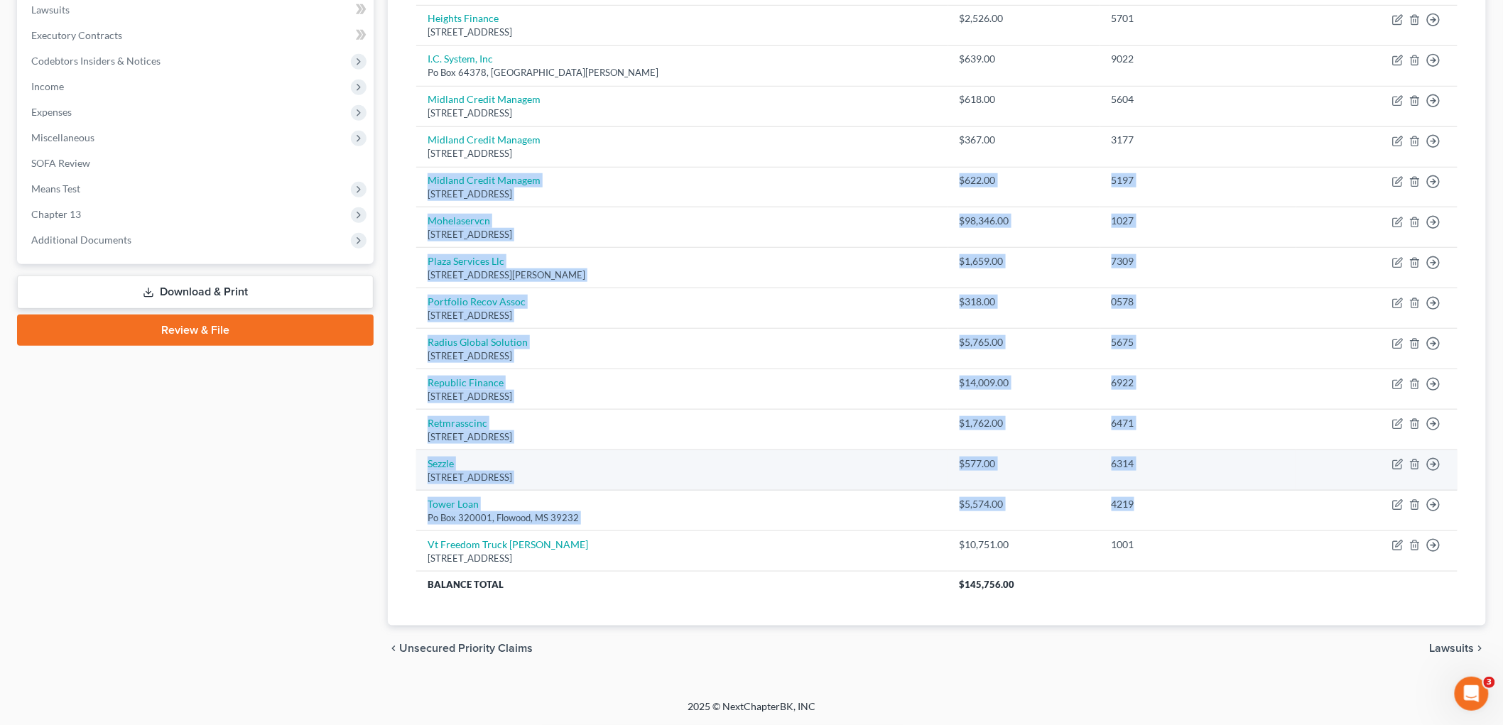
click at [1287, 483] on td "6314" at bounding box center [1198, 470] width 197 height 40
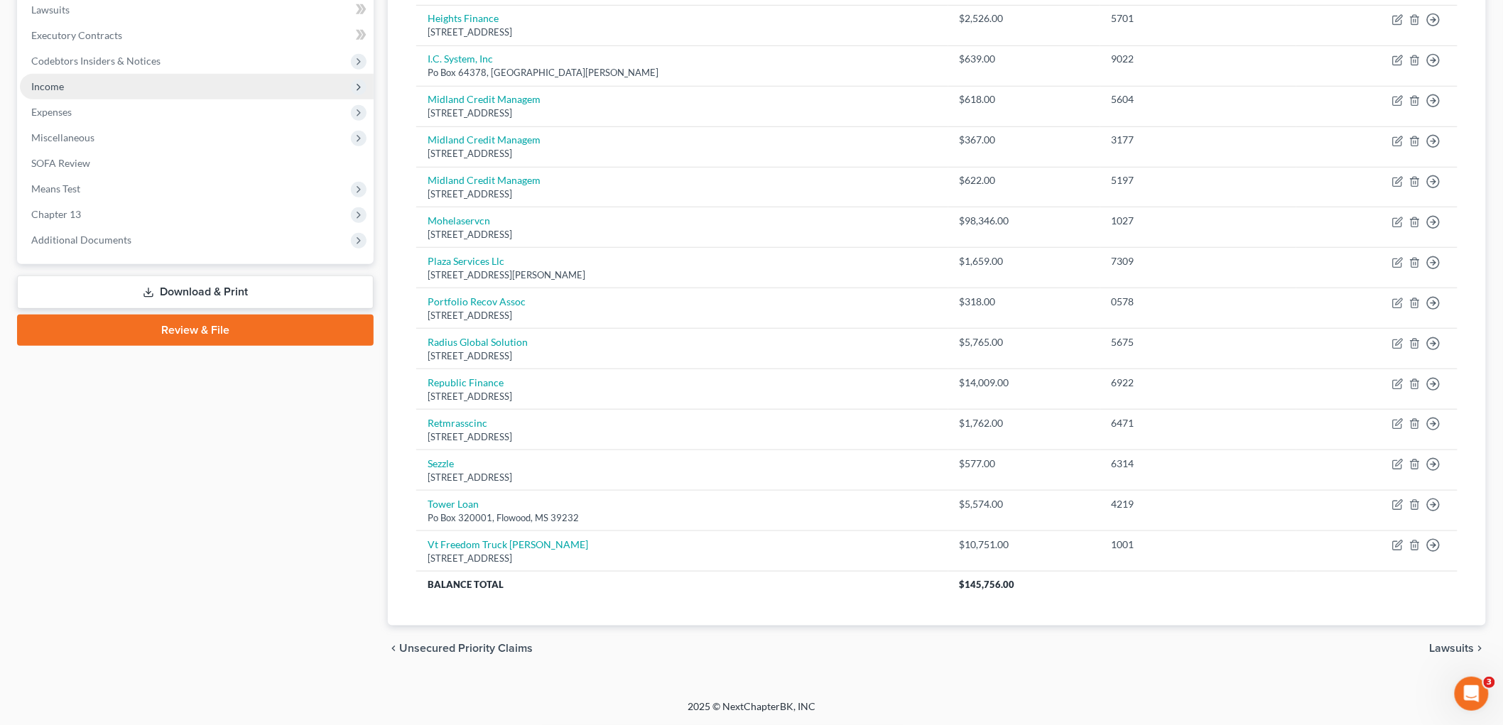
click at [92, 82] on span "Income" at bounding box center [197, 87] width 354 height 26
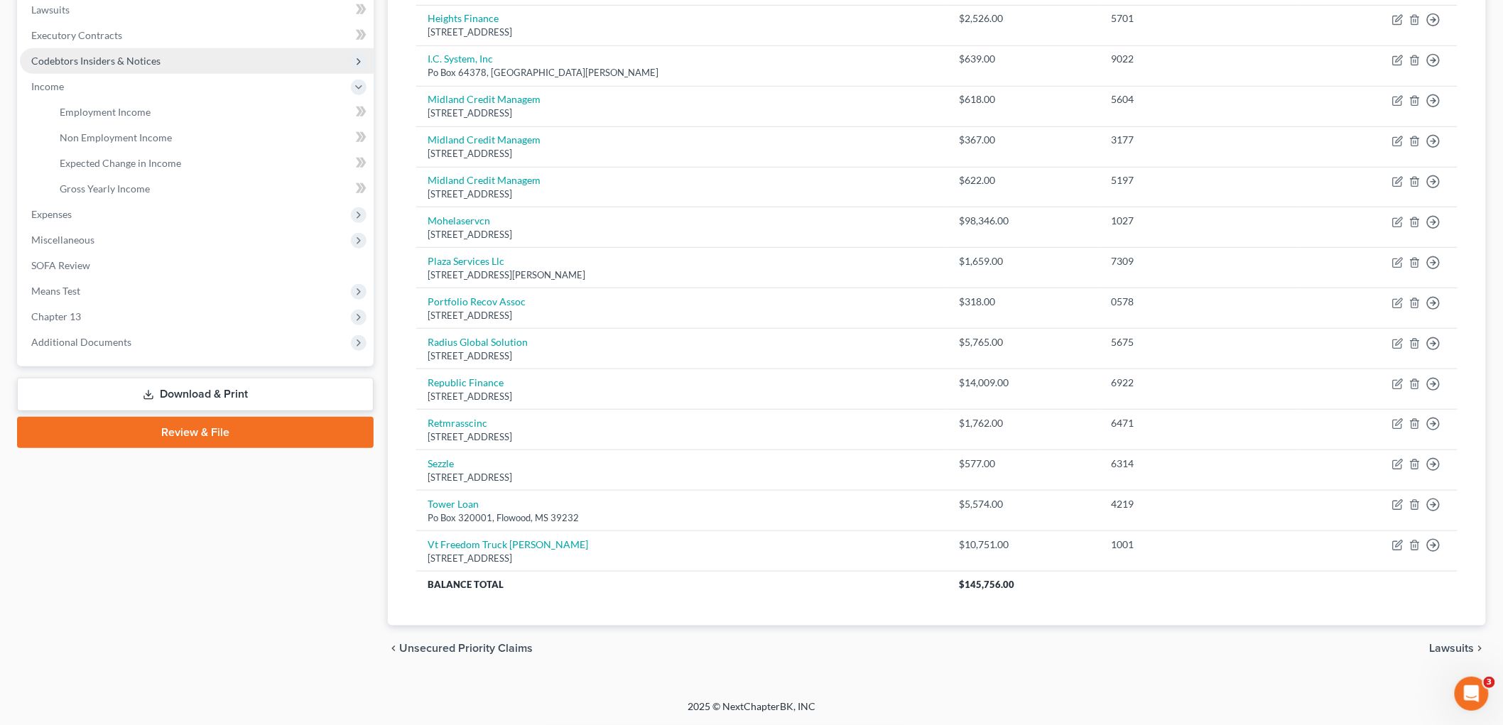
click at [107, 55] on span "Codebtors Insiders & Notices" at bounding box center [95, 61] width 129 height 12
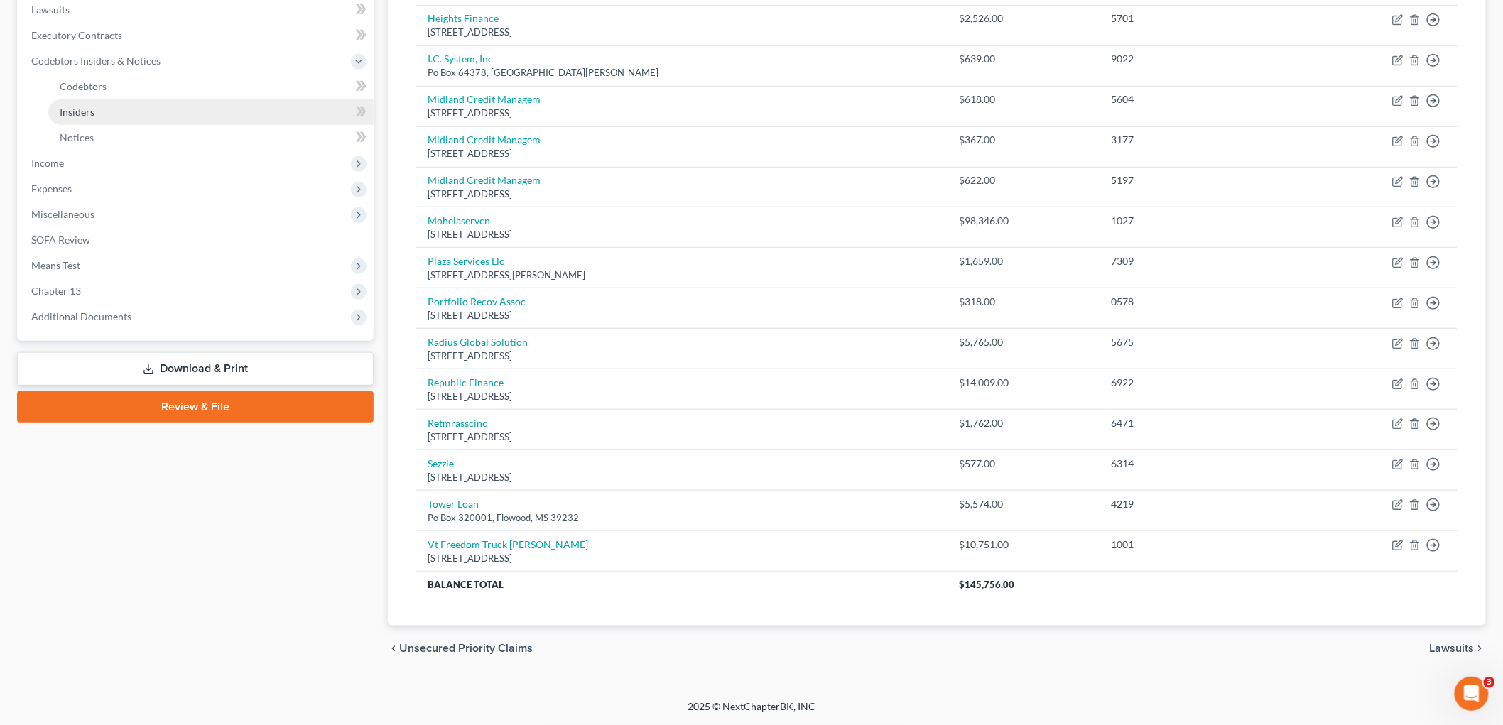
click at [92, 121] on link "Insiders" at bounding box center [210, 112] width 325 height 26
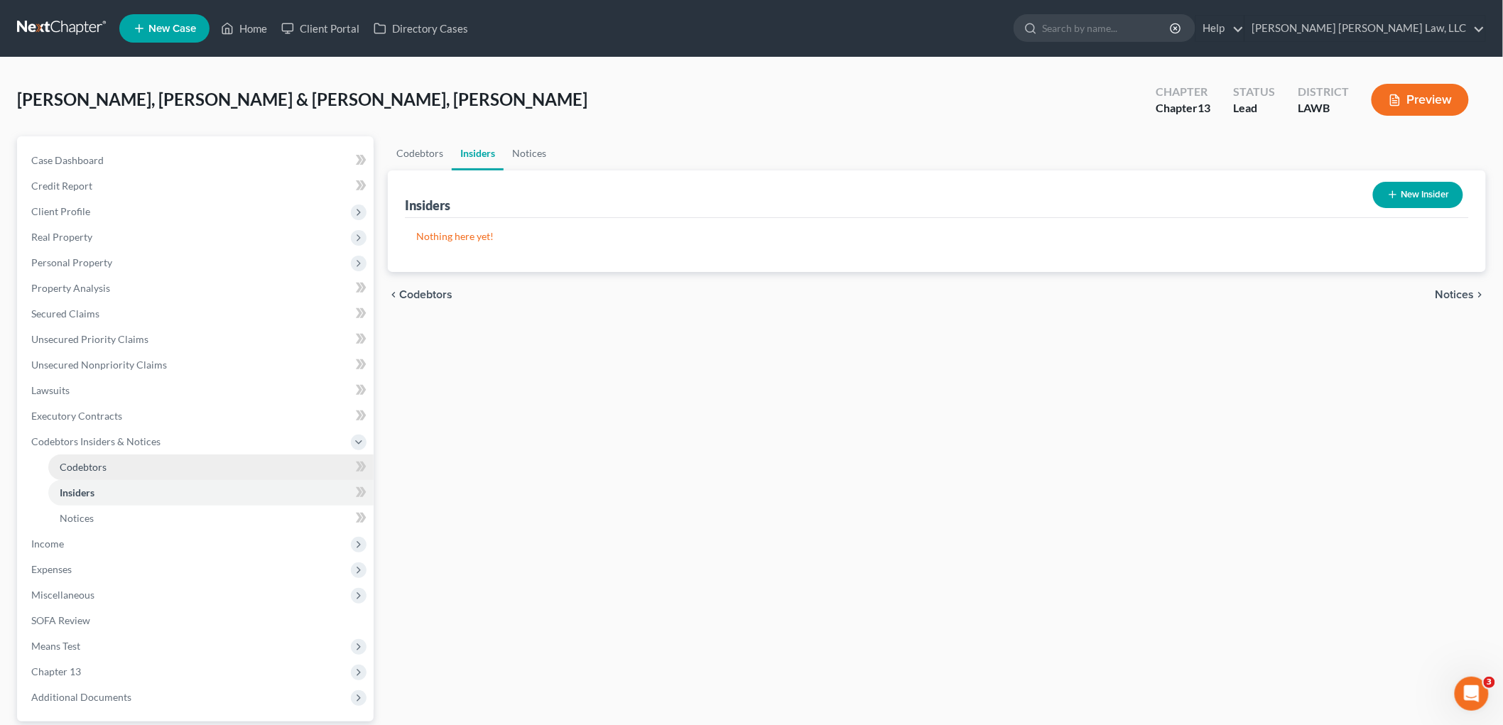
click at [107, 466] on link "Codebtors" at bounding box center [210, 467] width 325 height 26
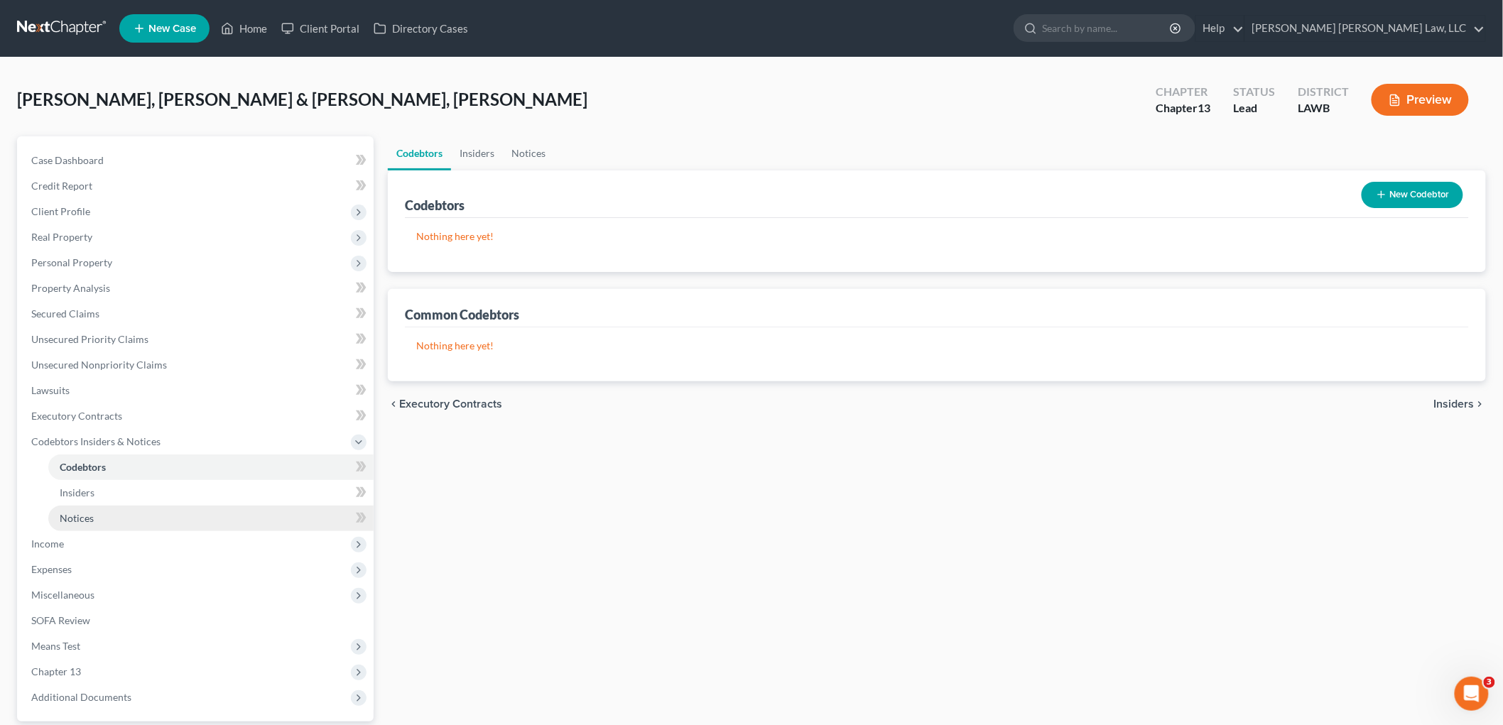
click at [102, 516] on link "Notices" at bounding box center [210, 519] width 325 height 26
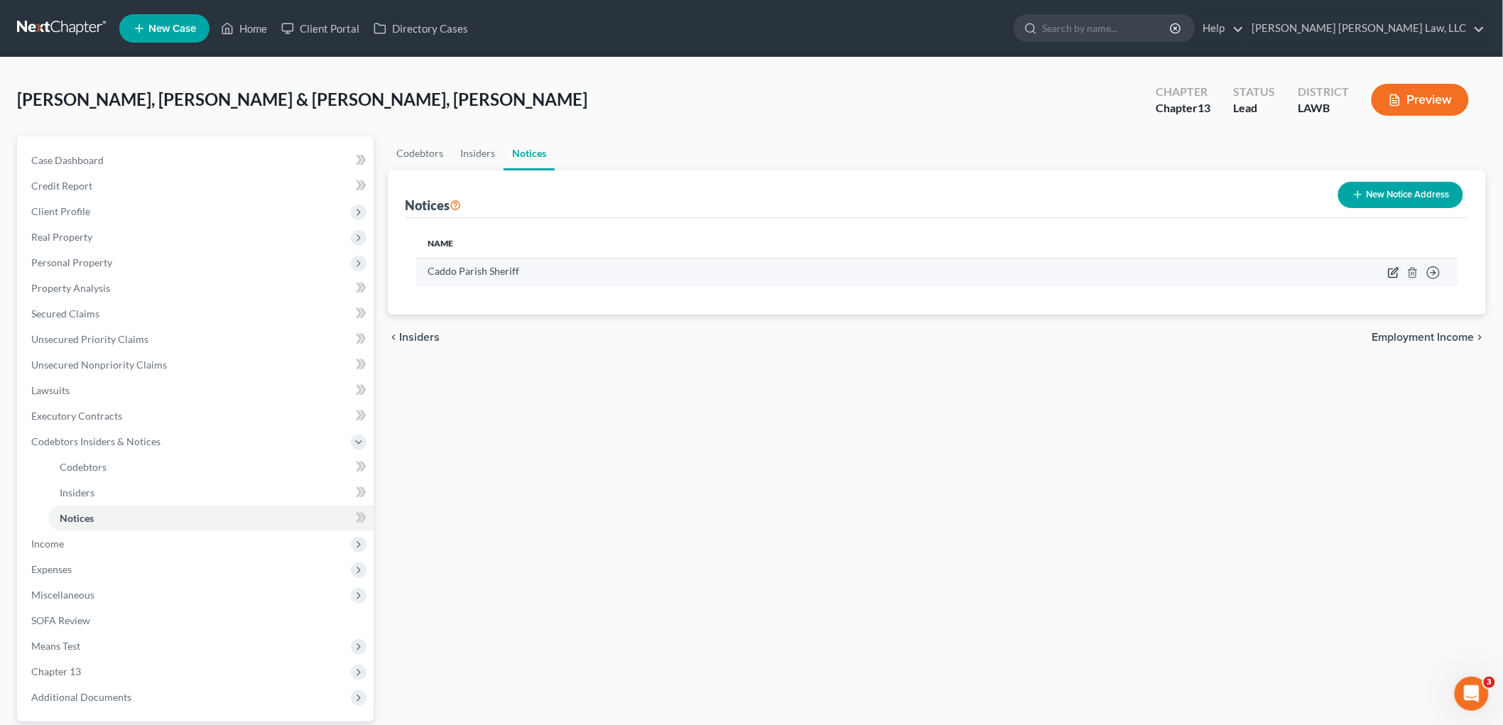
click at [1393, 273] on icon "button" at bounding box center [1393, 272] width 11 height 11
select select "19"
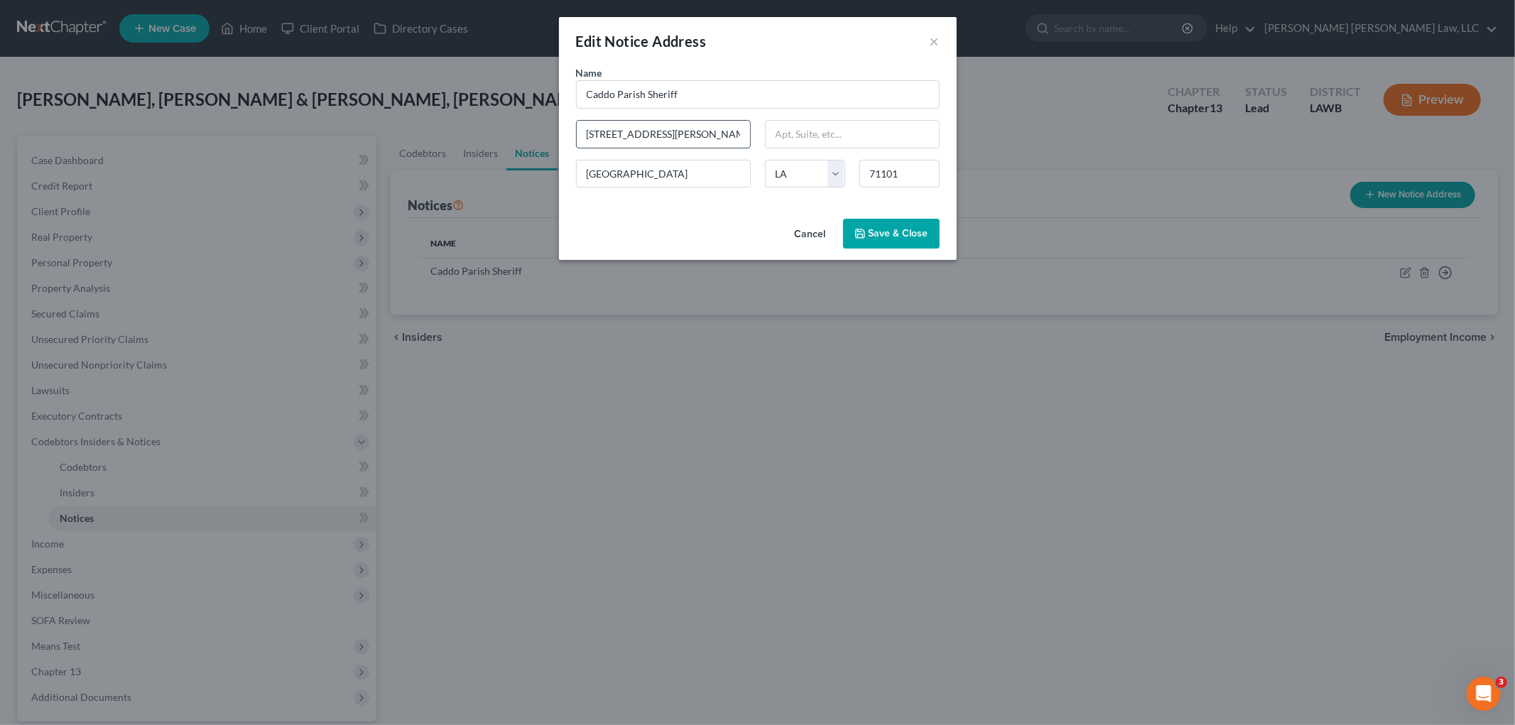
click at [620, 136] on input "505 Travis Street 7th Floor" at bounding box center [663, 134] width 173 height 27
type input "501 Texas Street"
type input "77101"
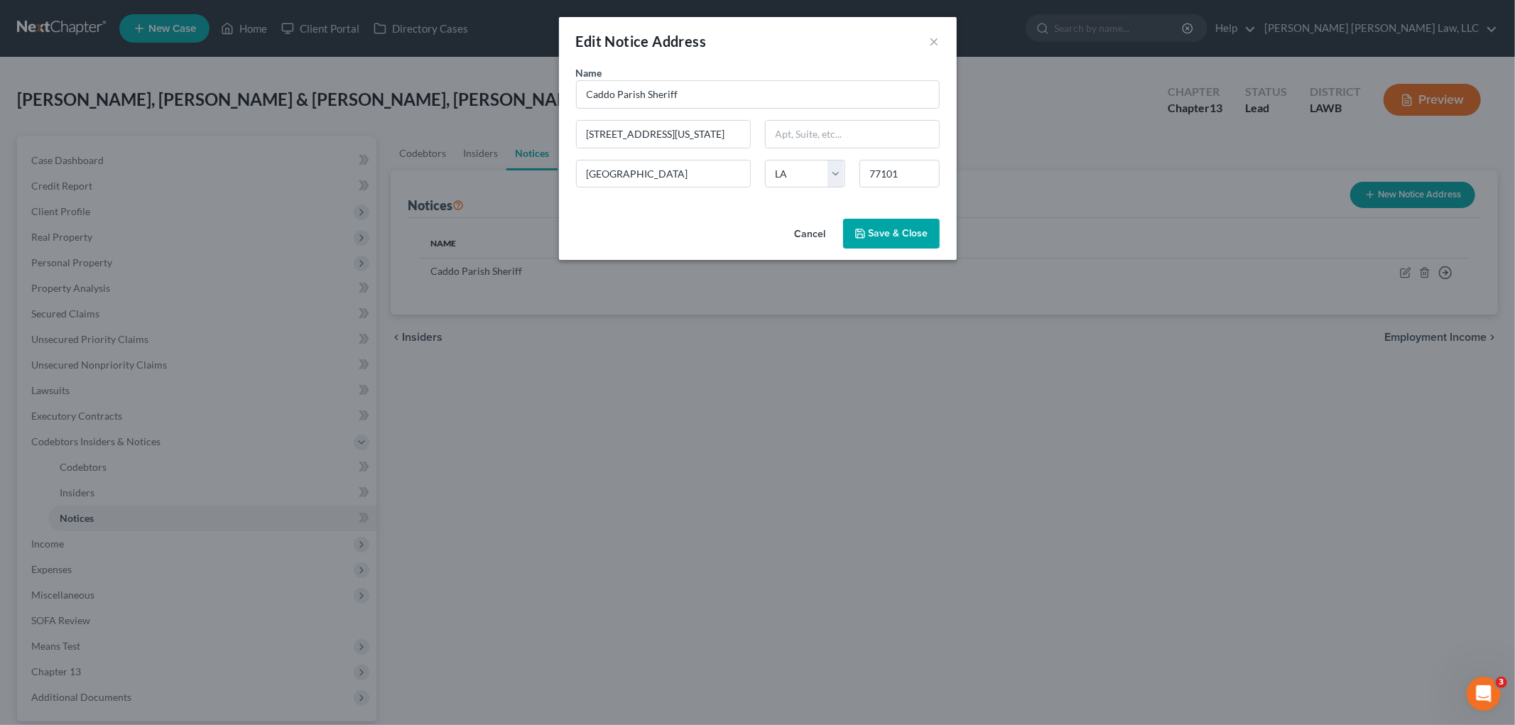
click at [867, 227] on button "Save & Close" at bounding box center [891, 234] width 97 height 30
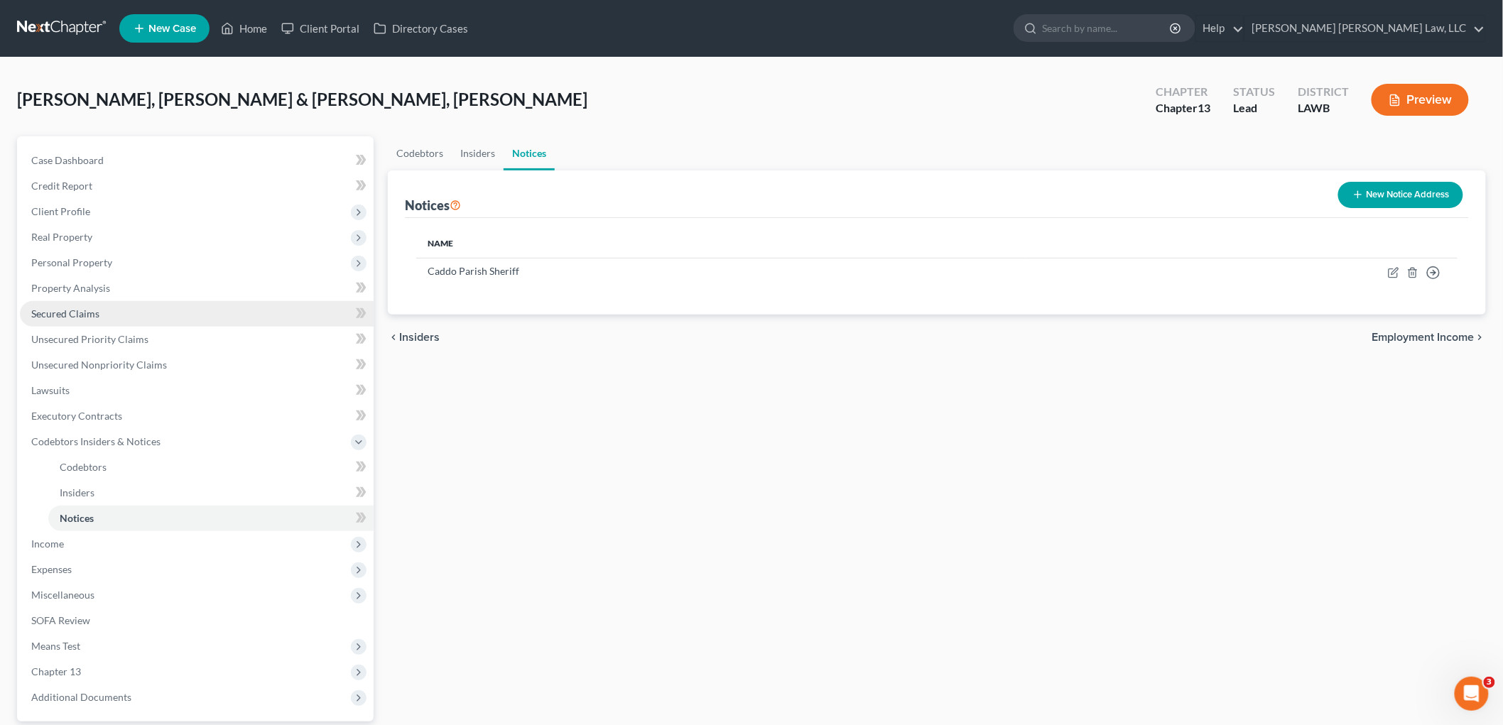
click at [116, 315] on link "Secured Claims" at bounding box center [197, 314] width 354 height 26
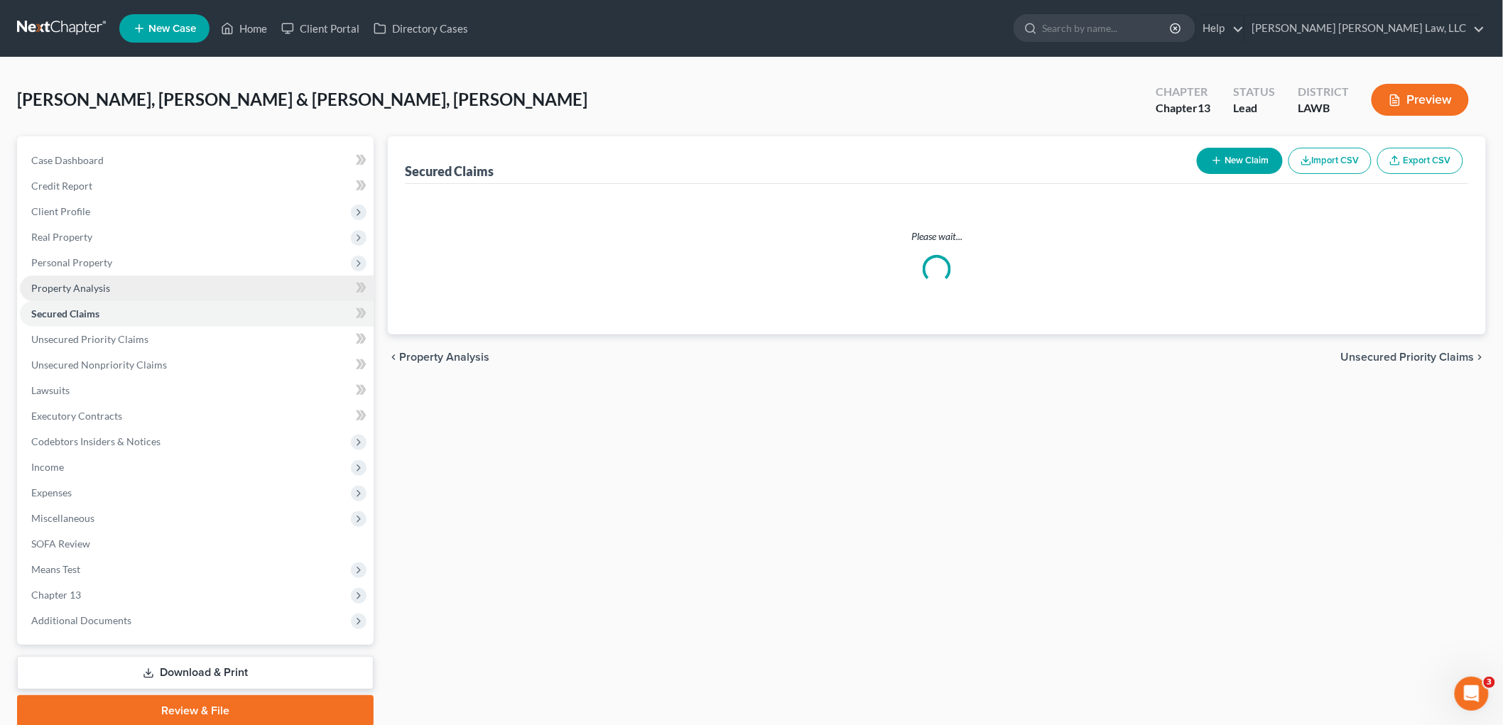
click at [133, 293] on link "Property Analysis" at bounding box center [197, 289] width 354 height 26
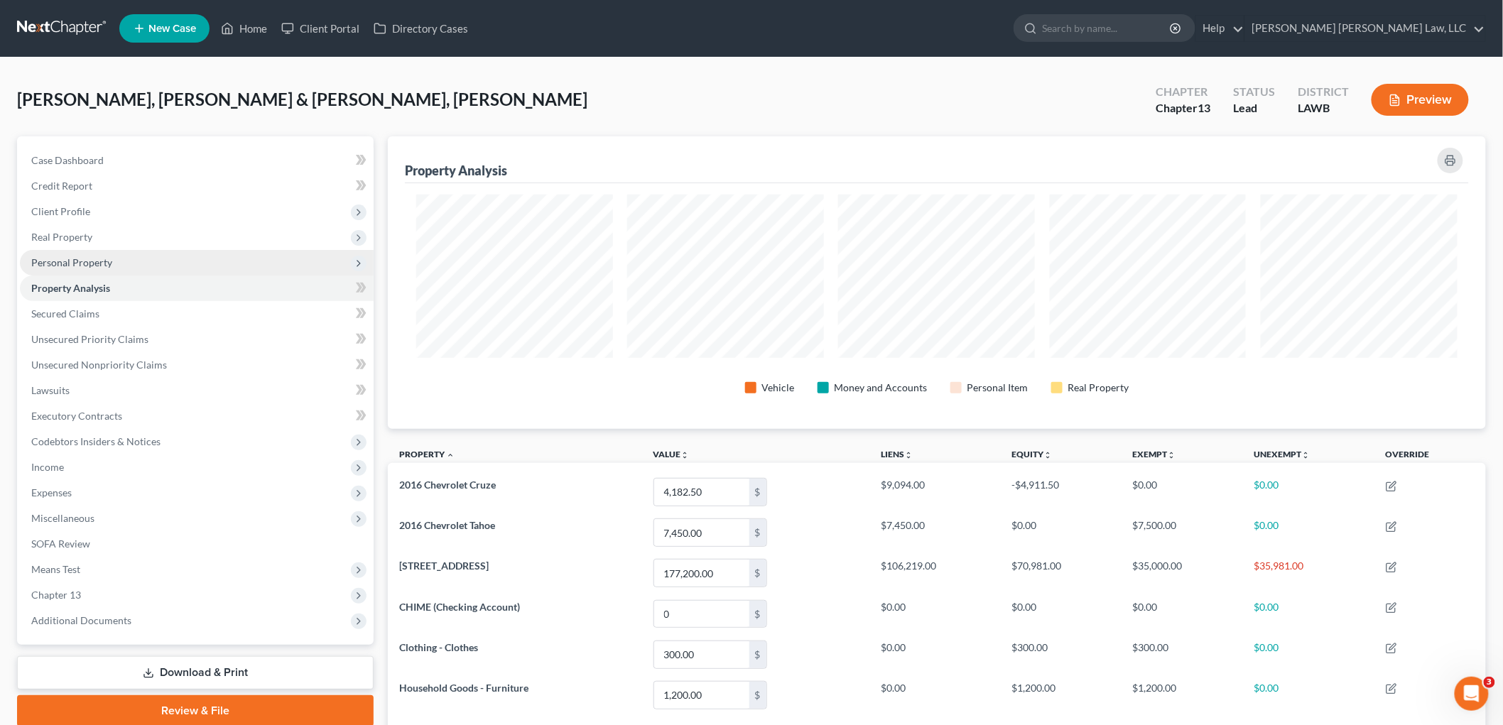
click at [144, 265] on span "Personal Property" at bounding box center [197, 263] width 354 height 26
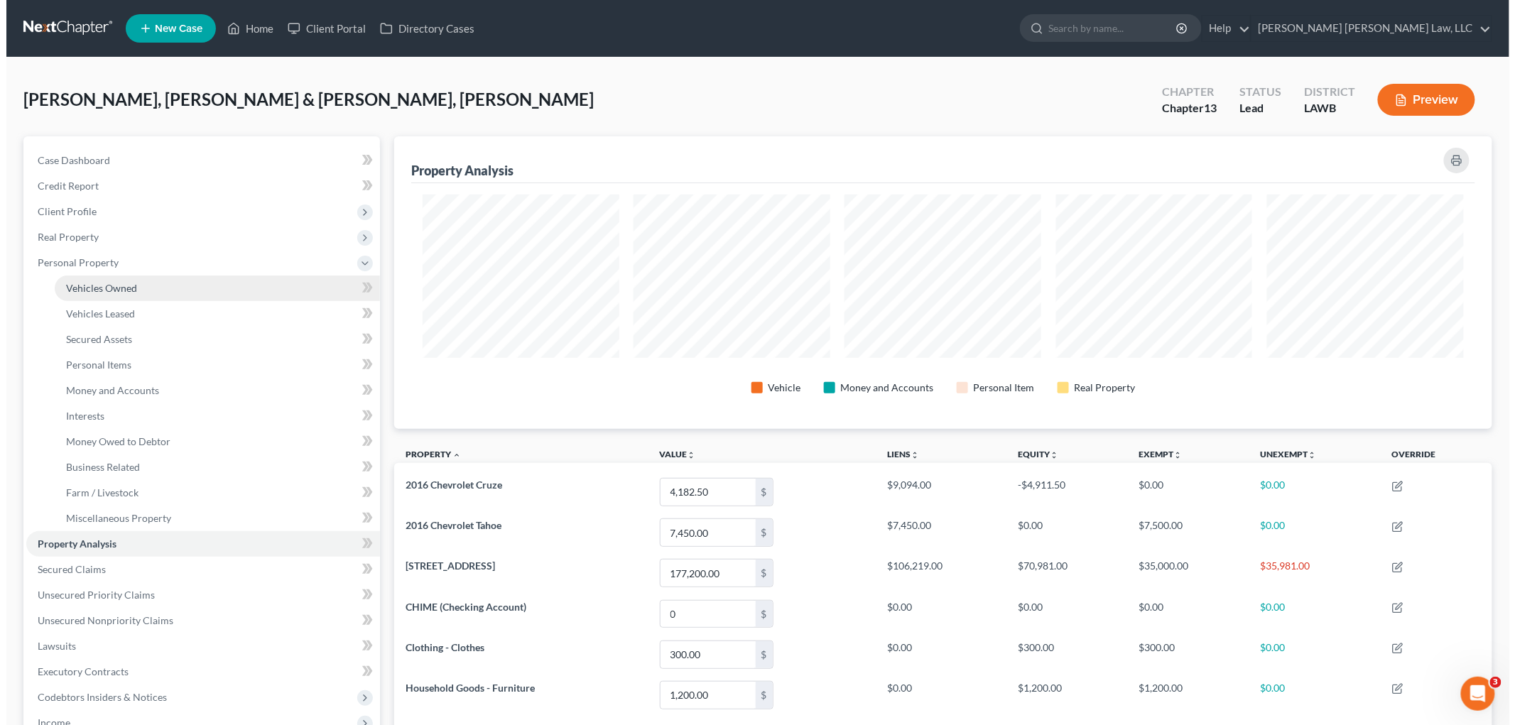
scroll to position [293, 1098]
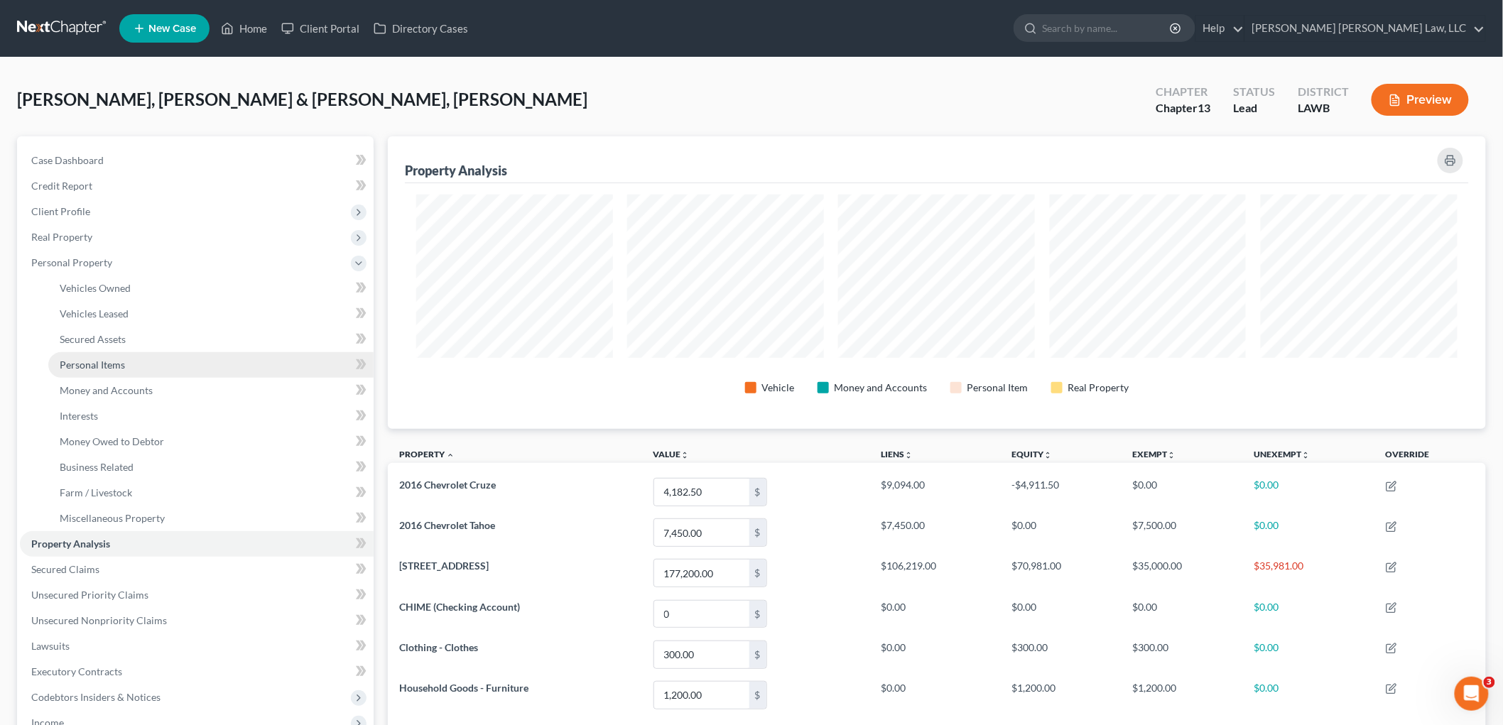
click at [130, 366] on link "Personal Items" at bounding box center [210, 365] width 325 height 26
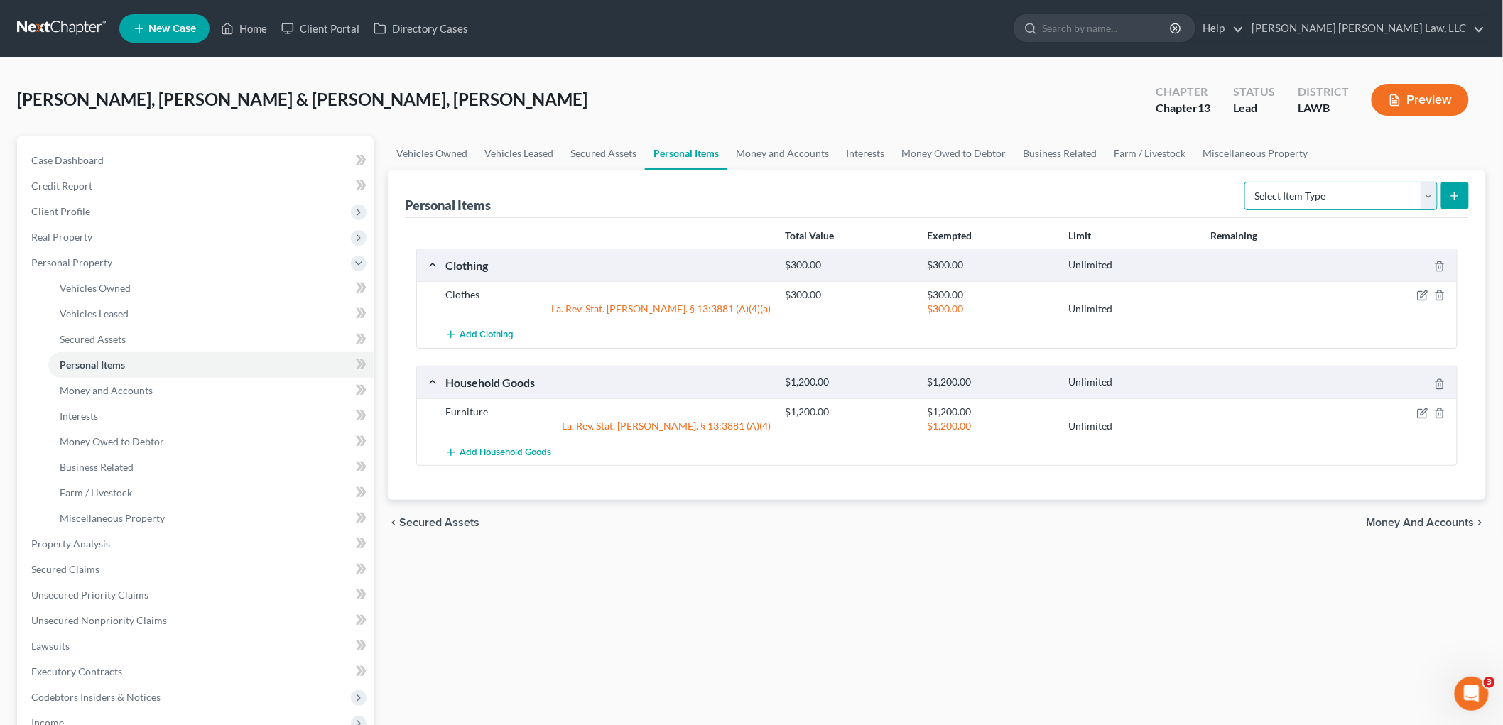
click at [1389, 195] on select "Select Item Type Clothing (A/B: 11) Collectibles Of Value (A/B: 8) Electronics …" at bounding box center [1340, 196] width 193 height 28
select select "firearms"
click at [1246, 182] on select "Select Item Type Clothing (A/B: 11) Collectibles Of Value (A/B: 8) Electronics …" at bounding box center [1340, 196] width 193 height 28
click at [1456, 211] on div "Select Item Type Clothing (A/B: 11) Collectibles Of Value (A/B: 8) Electronics …" at bounding box center [1353, 195] width 230 height 38
click at [1452, 204] on button "submit" at bounding box center [1455, 196] width 28 height 28
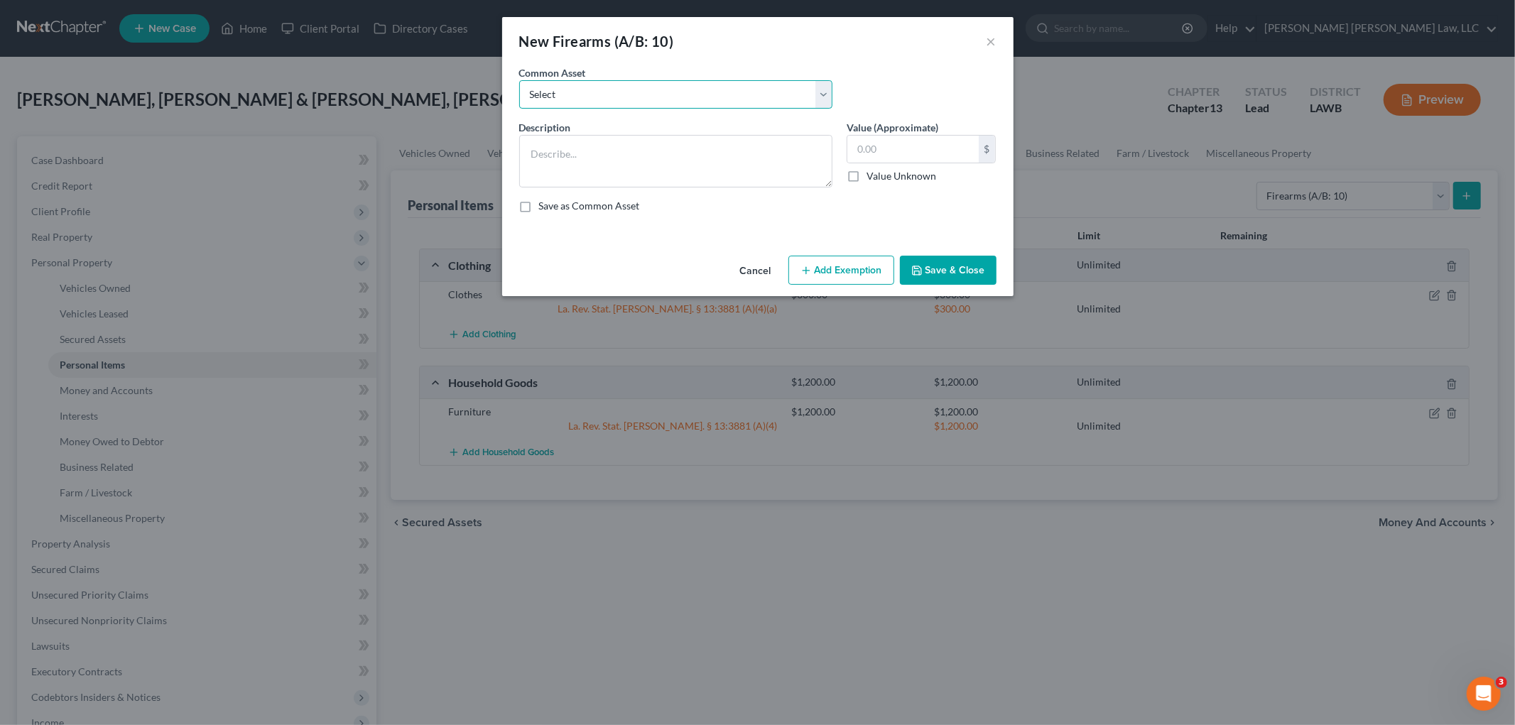
click at [641, 95] on select "Select Shot Gun and Rifle" at bounding box center [675, 94] width 313 height 28
select select "0"
click at [519, 80] on select "Select Shot Gun and Rifle" at bounding box center [675, 94] width 313 height 28
type textarea "Shot Gun and Rifle"
type input "1,000.00"
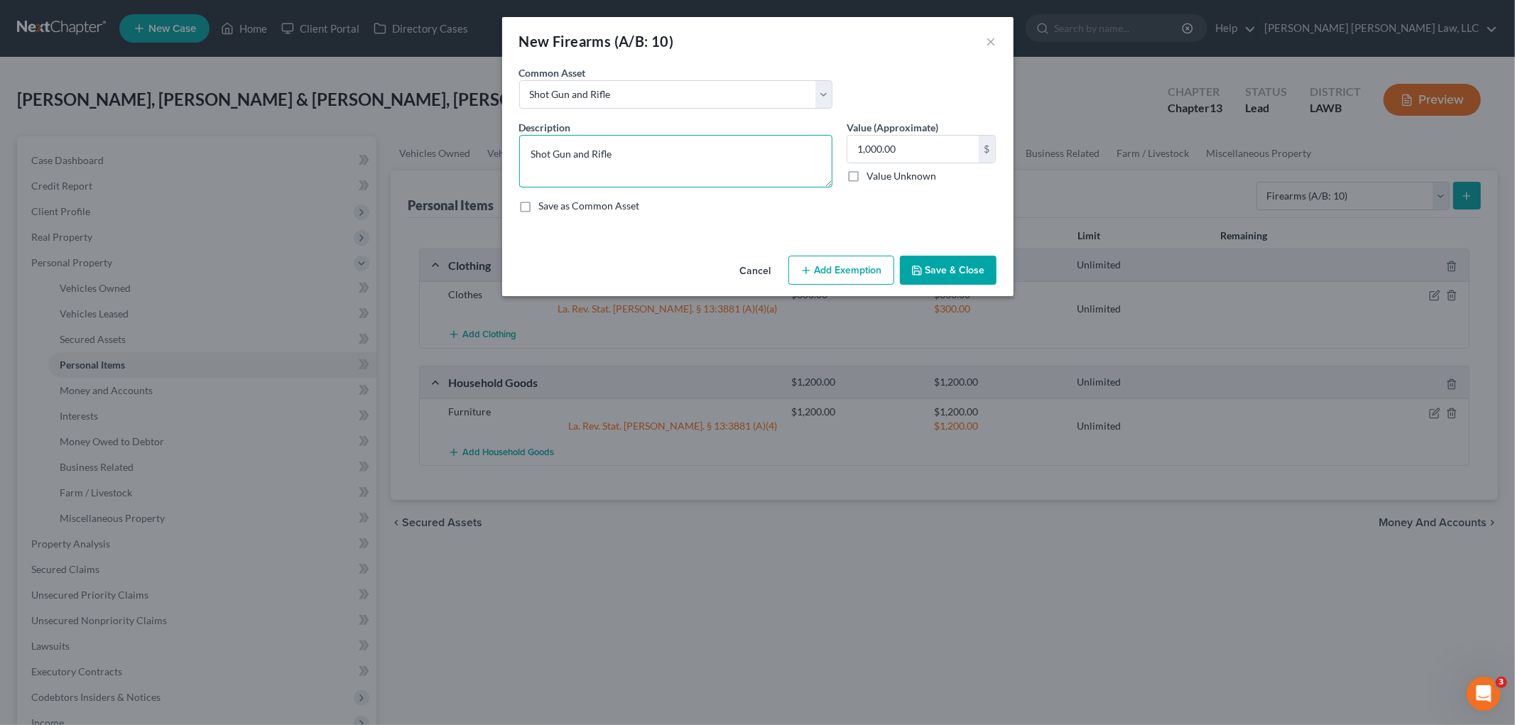
click at [608, 157] on textarea "Shot Gun and Rifle" at bounding box center [675, 161] width 313 height 53
type textarea "2 45 Magnum 380"
click at [820, 259] on button "Add Exemption" at bounding box center [841, 271] width 106 height 30
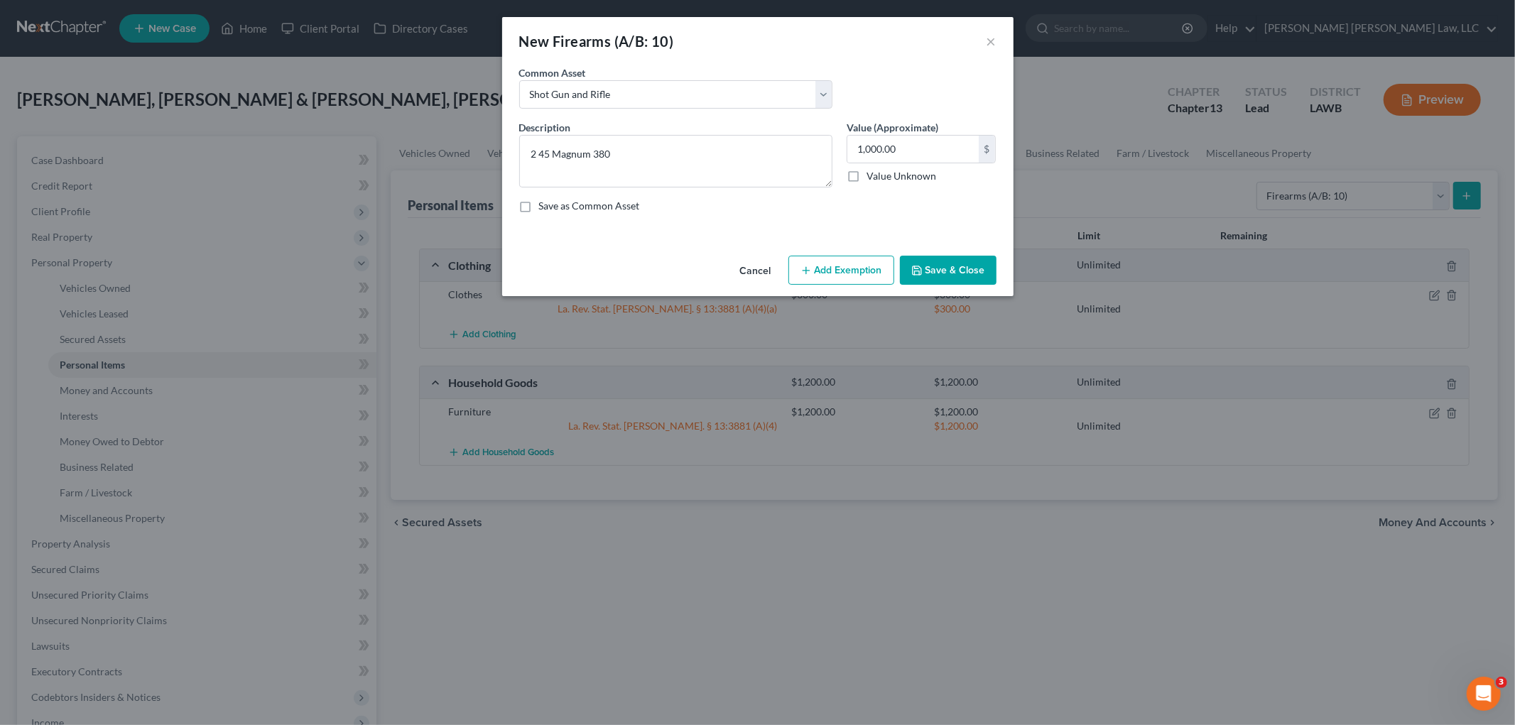
select select "2"
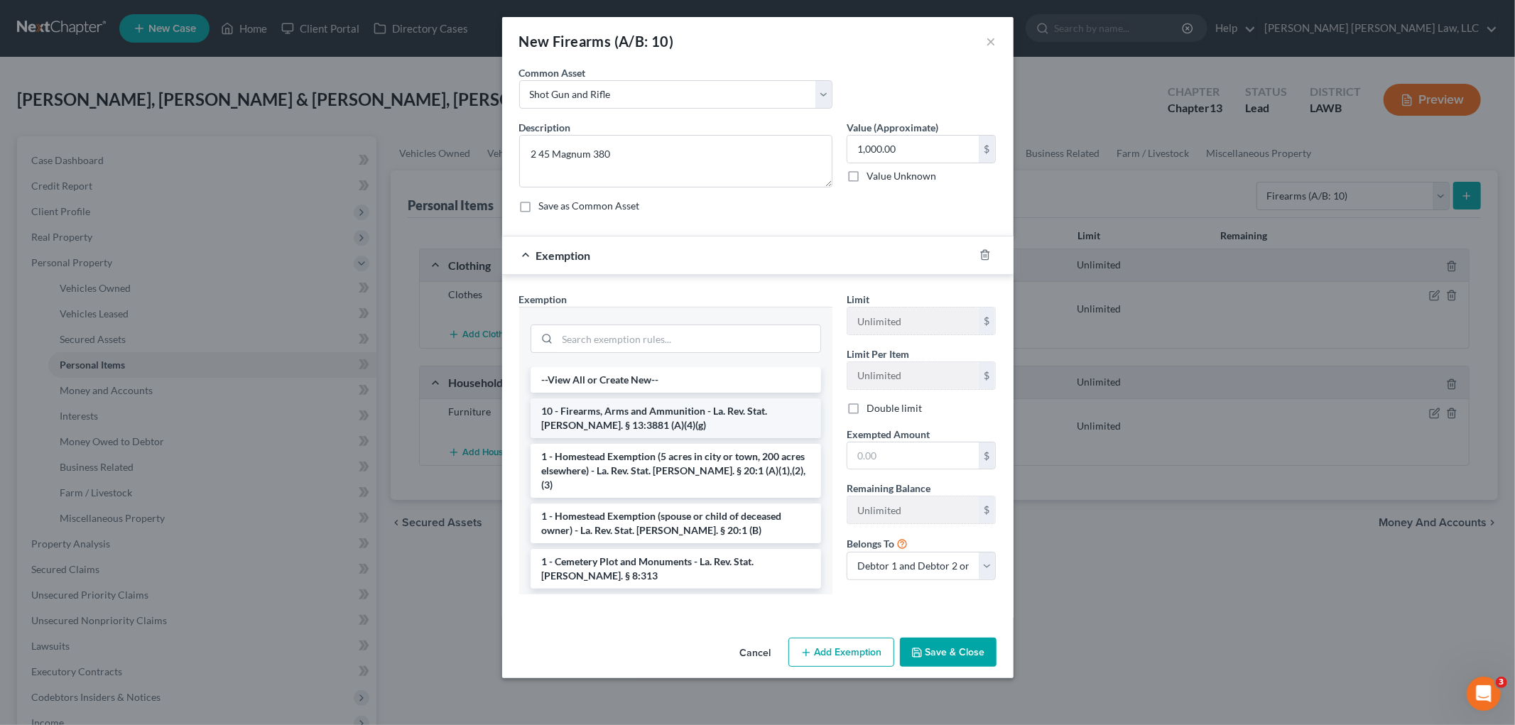
click at [608, 414] on li "10 - Firearms, Arms and Ammunition - La. Rev. Stat. Ann. § 13:3881 (A)(4)(g)" at bounding box center [675, 418] width 290 height 40
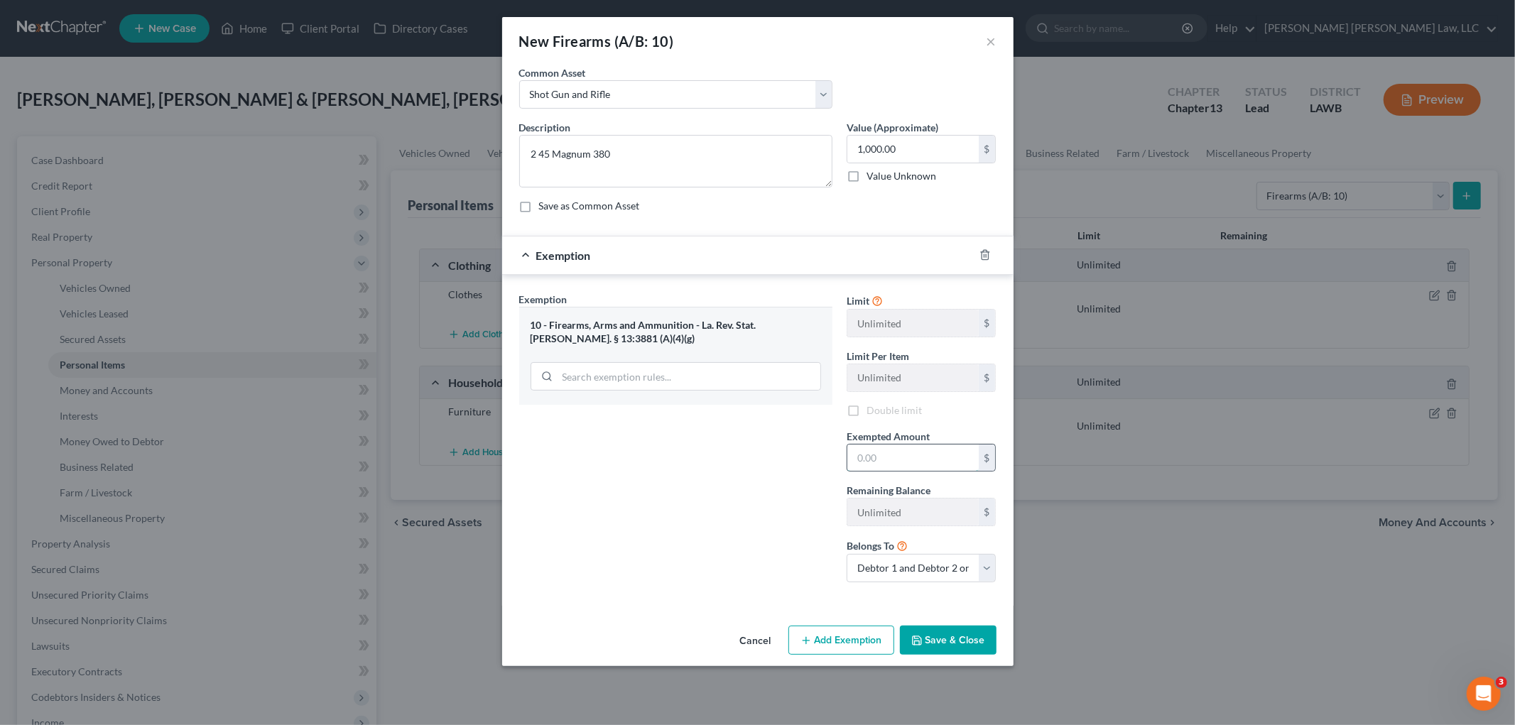
click at [899, 451] on input "text" at bounding box center [912, 458] width 131 height 27
type input "1,000.00"
click at [949, 642] on button "Save & Close" at bounding box center [948, 641] width 97 height 30
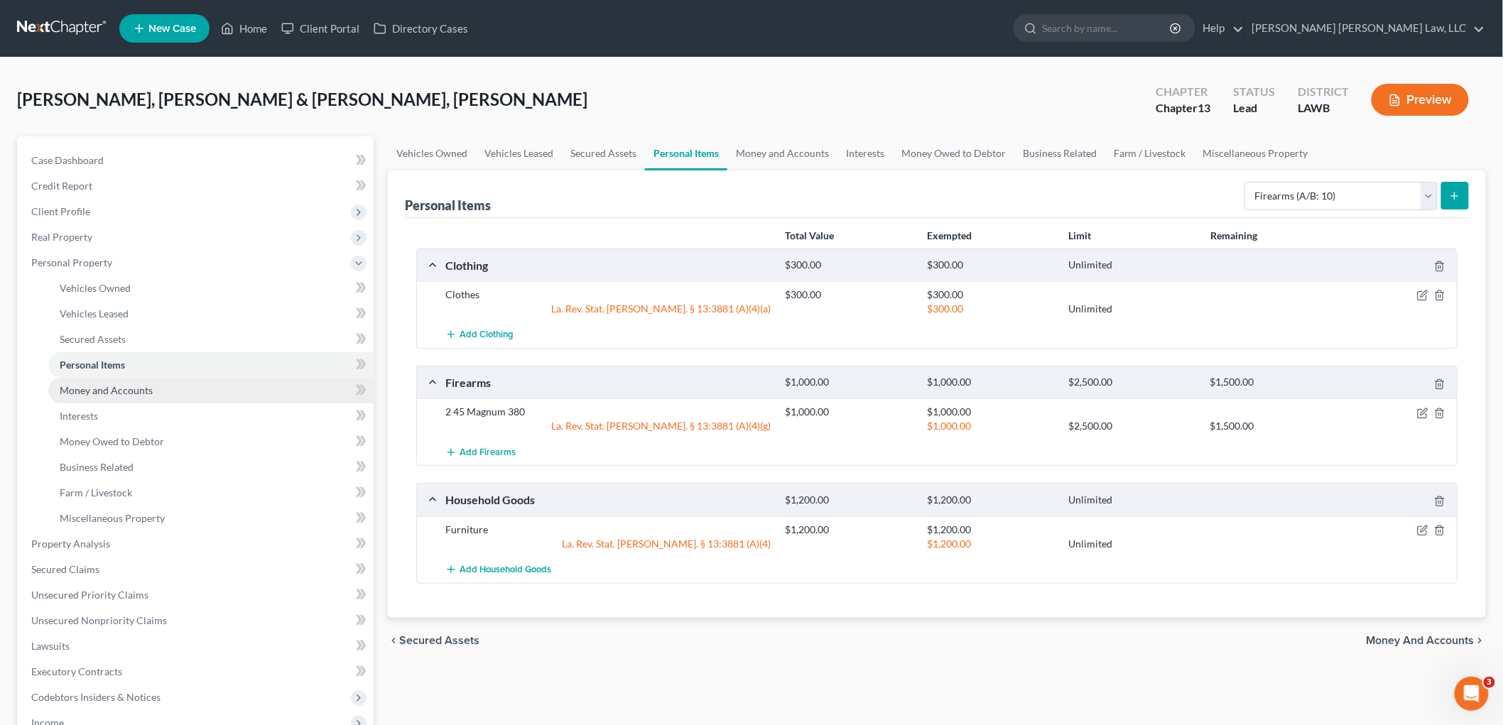
click at [195, 386] on link "Money and Accounts" at bounding box center [210, 391] width 325 height 26
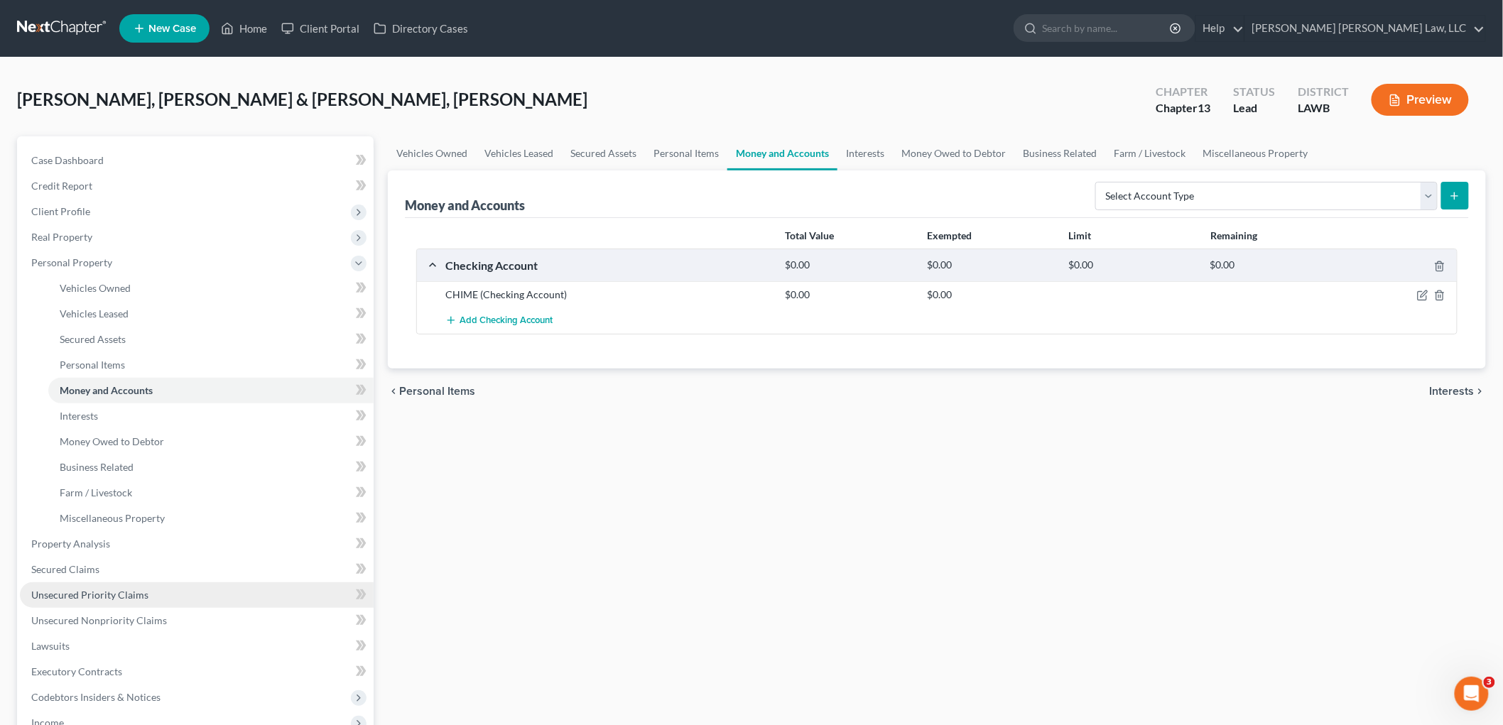
click at [76, 589] on span "Unsecured Priority Claims" at bounding box center [89, 595] width 117 height 12
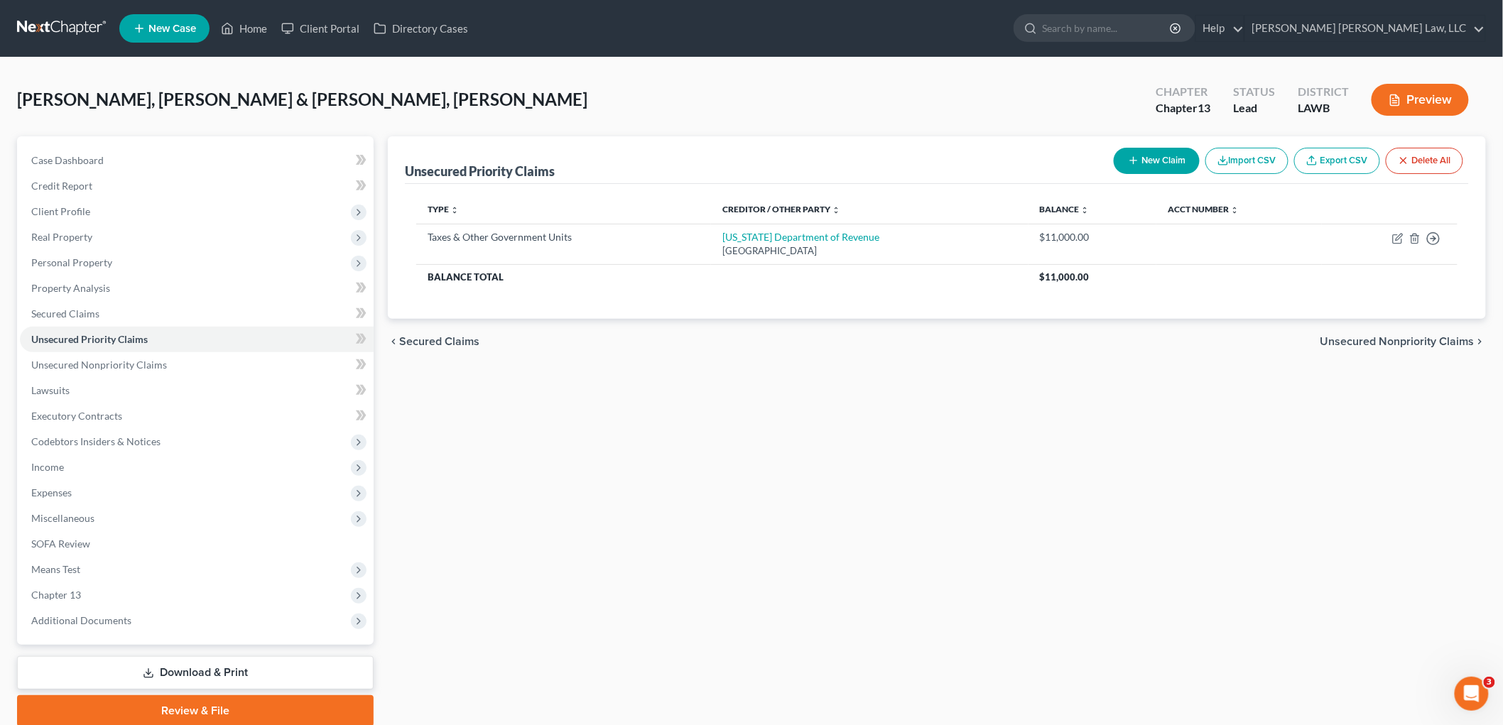
click at [1155, 163] on button "New Claim" at bounding box center [1156, 161] width 86 height 26
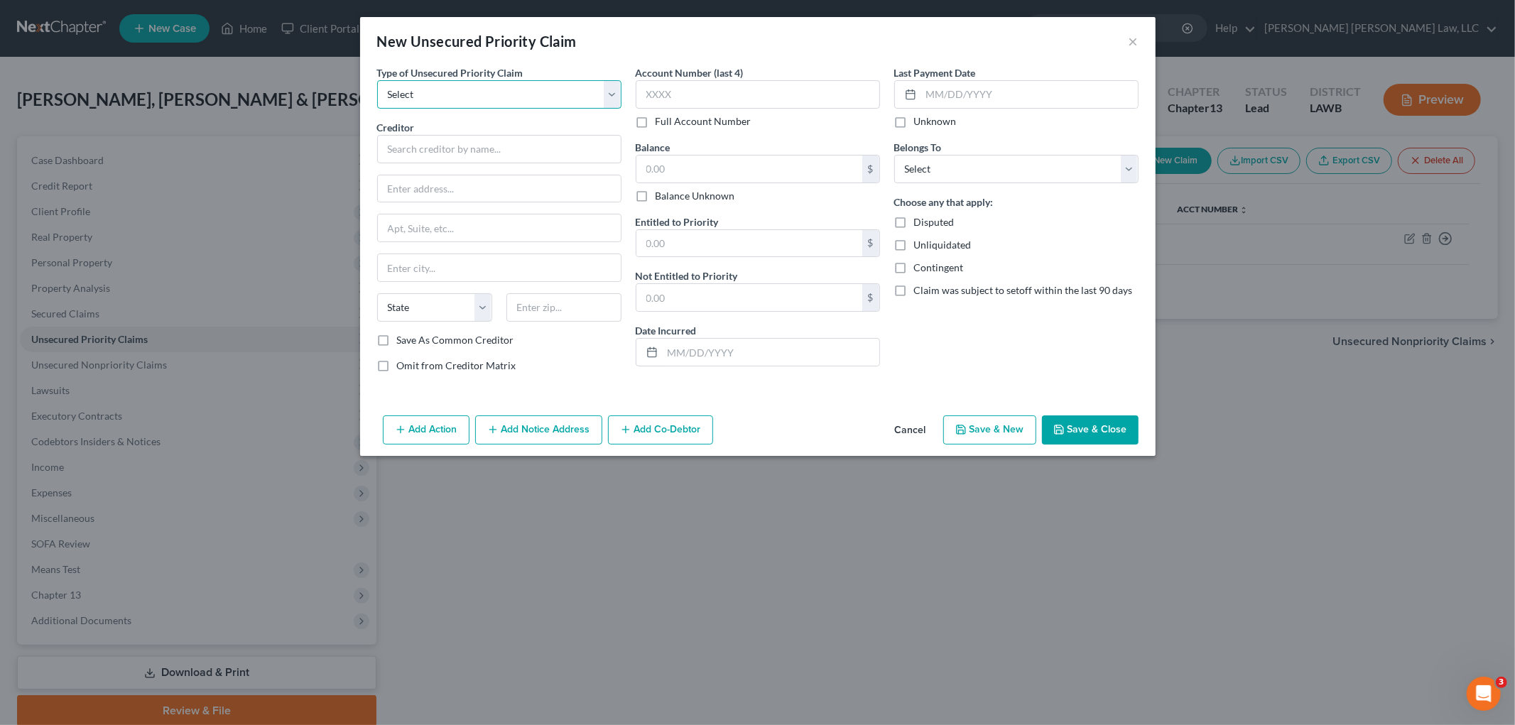
drag, startPoint x: 498, startPoint y: 90, endPoint x: 476, endPoint y: 104, distance: 25.2
click at [498, 90] on select "Select Taxes & Other Government Units Domestic Support Obligations Extensions o…" at bounding box center [499, 94] width 244 height 28
select select "0"
click at [377, 80] on select "Select Taxes & Other Government Units Domestic Support Obligations Extensions o…" at bounding box center [499, 94] width 244 height 28
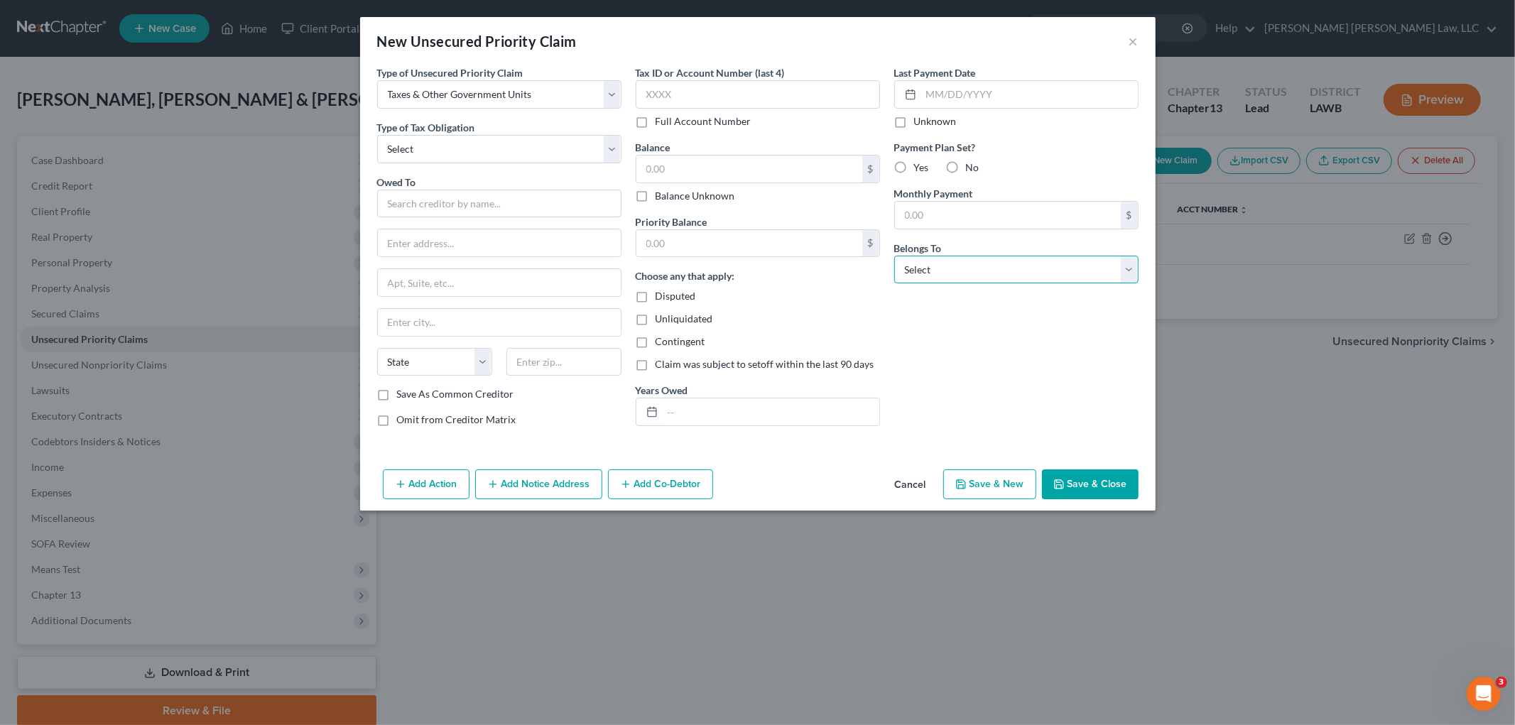
click at [925, 273] on select "Select Debtor 1 Only Debtor 2 Only Debtor 1 And Debtor 2 Only At Least One Of T…" at bounding box center [1016, 270] width 244 height 28
click at [894, 256] on select "Select Debtor 1 Only Debtor 2 Only Debtor 1 And Debtor 2 Only At Least One Of T…" at bounding box center [1016, 270] width 244 height 28
drag, startPoint x: 966, startPoint y: 266, endPoint x: 963, endPoint y: 282, distance: 16.6
click at [966, 266] on select "Select Debtor 1 Only Debtor 2 Only Debtor 1 And Debtor 2 Only At Least One Of T…" at bounding box center [1016, 270] width 244 height 28
select select "2"
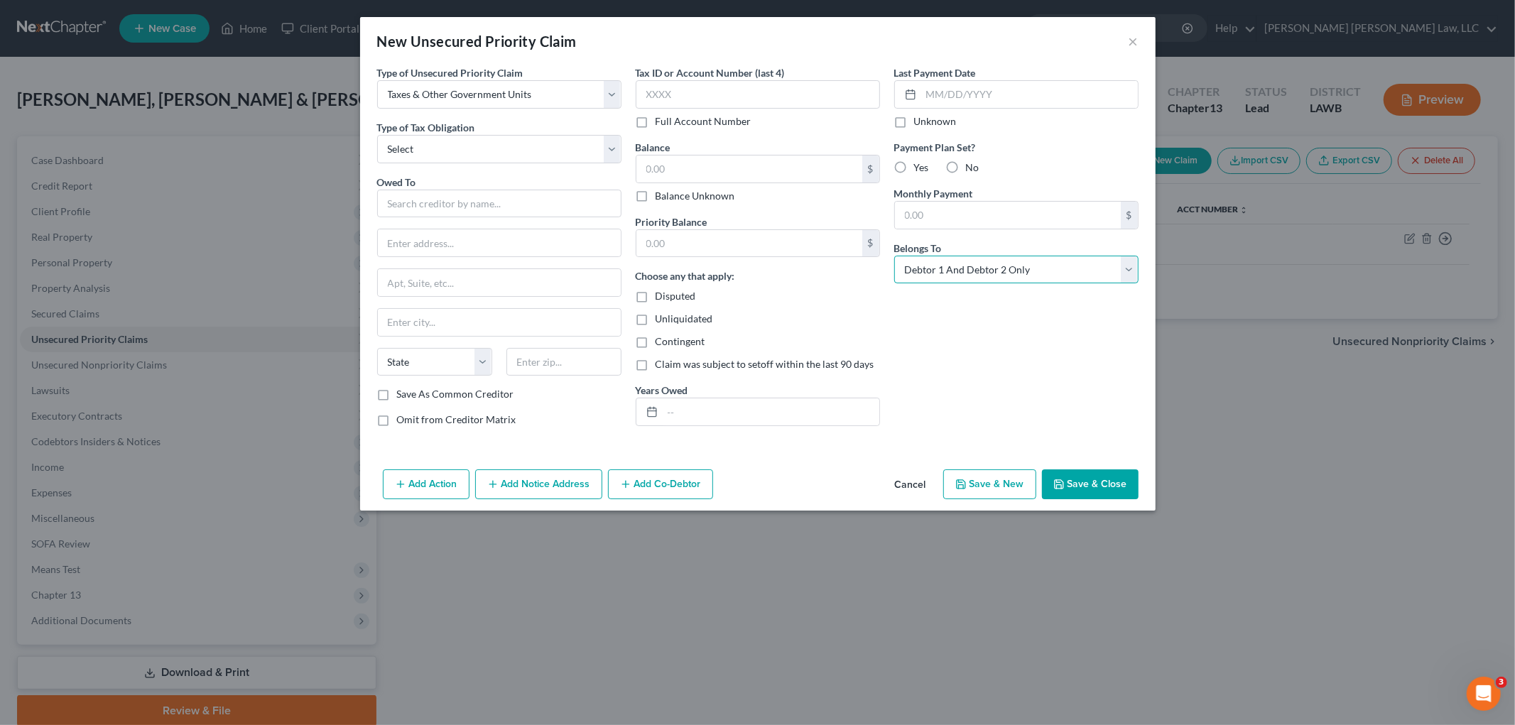
click at [894, 256] on select "Select Debtor 1 Only Debtor 2 Only Debtor 1 And Debtor 2 Only At Least One Of T…" at bounding box center [1016, 270] width 244 height 28
click at [430, 158] on select "Select Federal City State Franchise Tax Board Other" at bounding box center [499, 149] width 244 height 28
select select "0"
click at [377, 135] on select "Select Federal City State Franchise Tax Board Other" at bounding box center [499, 149] width 244 height 28
click at [427, 207] on input "text" at bounding box center [499, 204] width 244 height 28
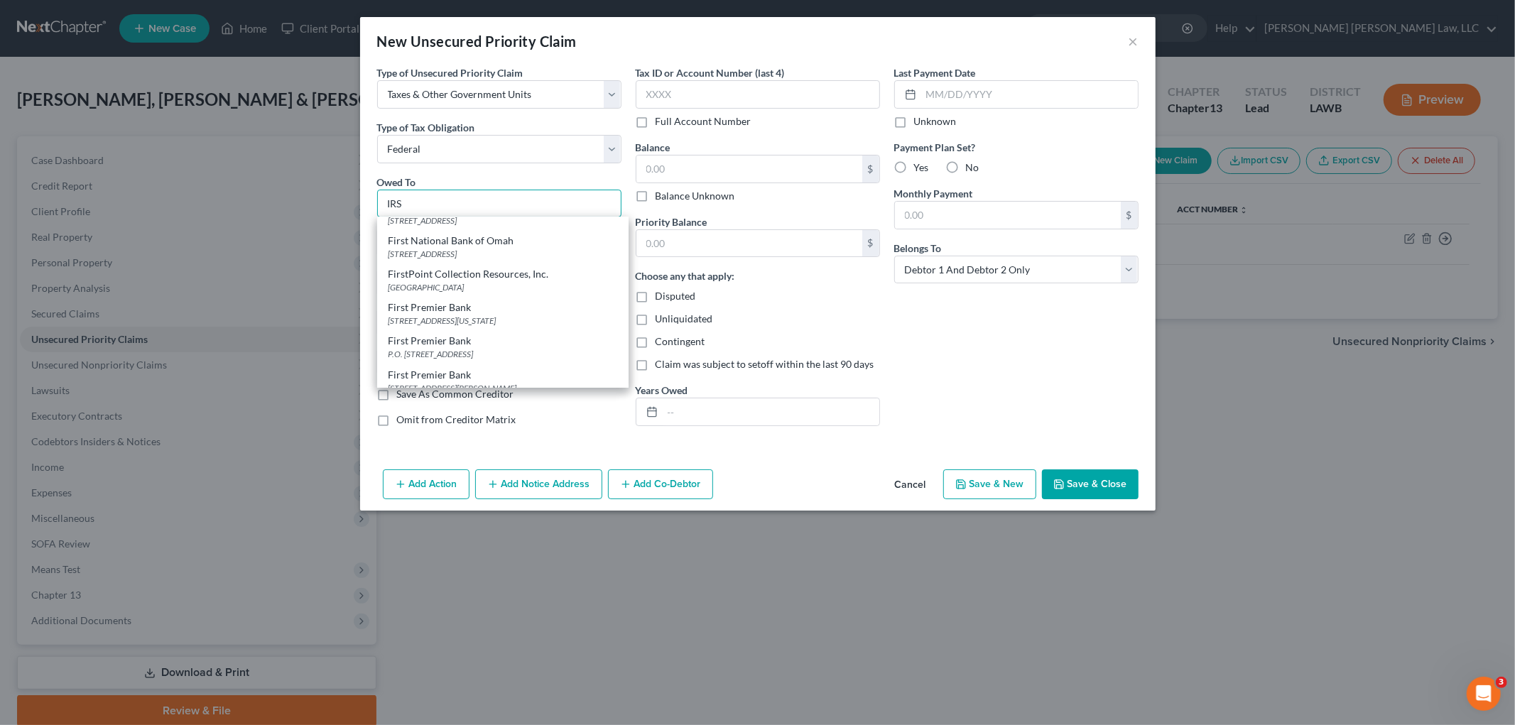
scroll to position [1516, 0]
type input "IRS"
click at [423, 342] on div "PO Box 7346, Philadelphia, PA 19101" at bounding box center [502, 346] width 229 height 12
type input "PO Box 7346"
type input "Philadelphia"
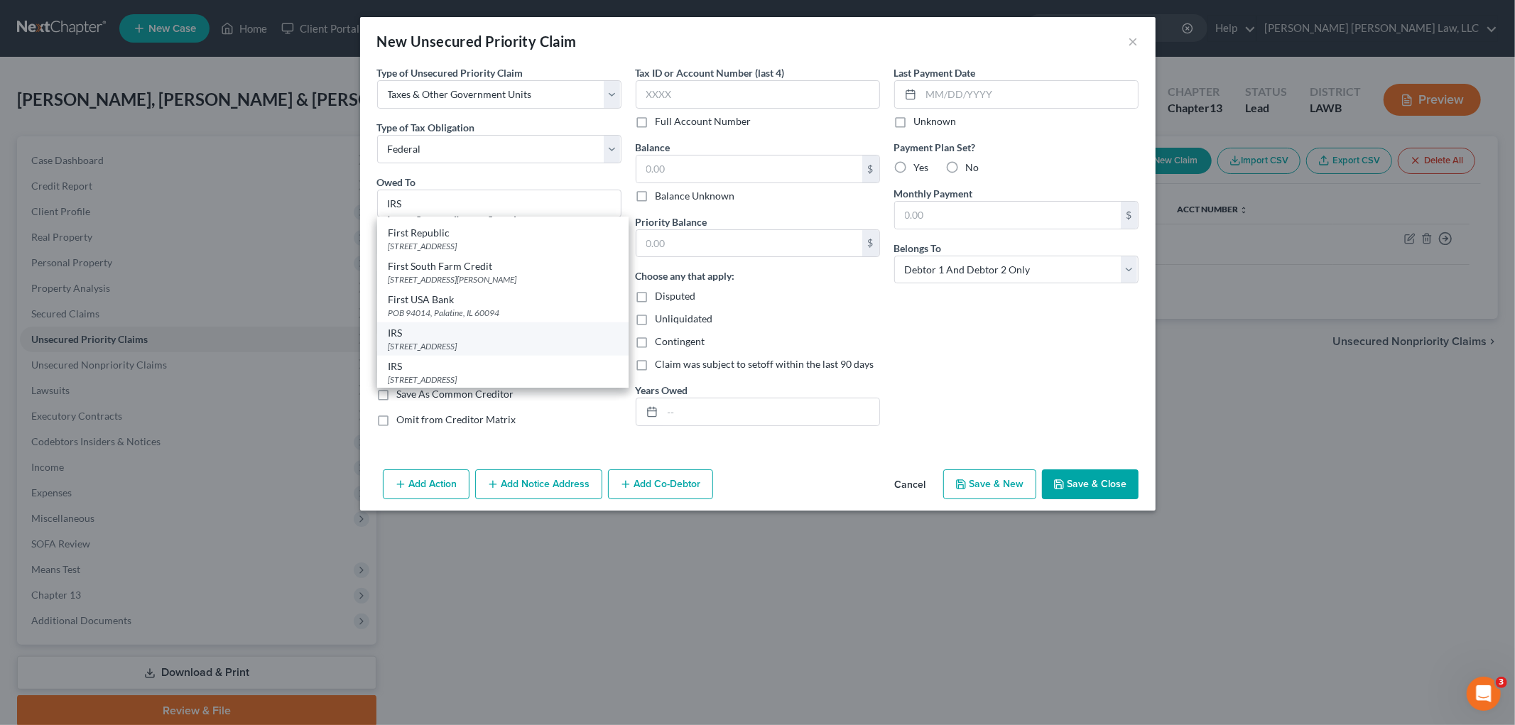
select select "39"
type input "19101"
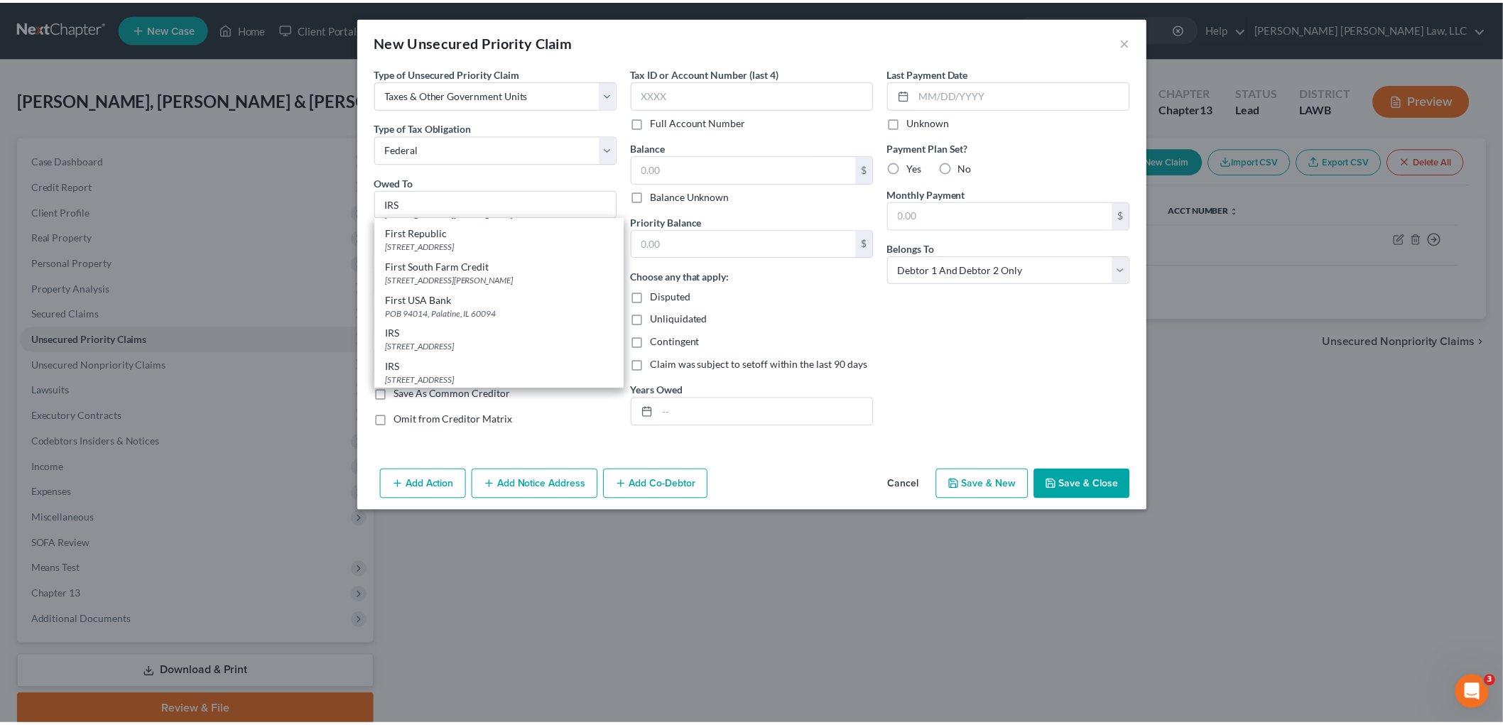
scroll to position [0, 0]
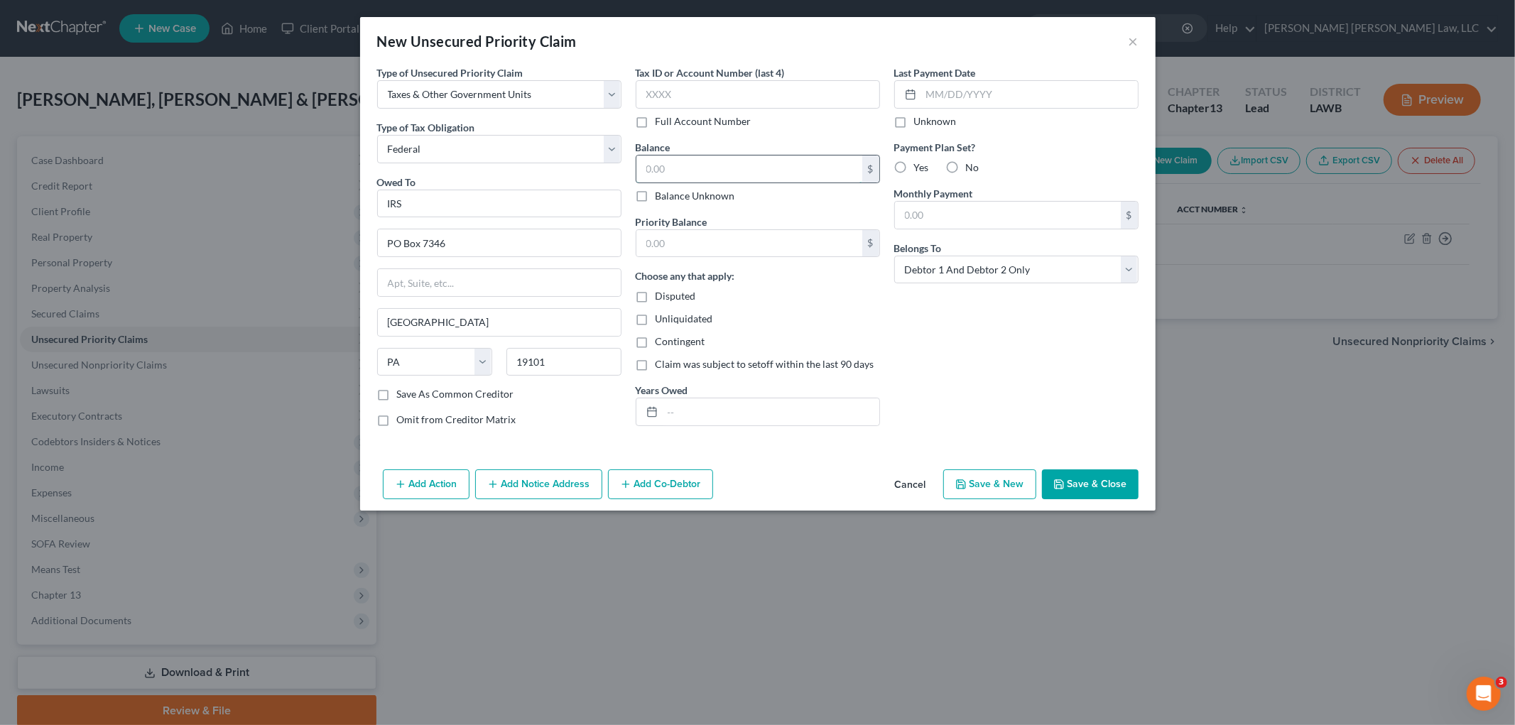
click at [719, 161] on input "text" at bounding box center [749, 169] width 226 height 27
type input "9,649.00"
drag, startPoint x: 694, startPoint y: 242, endPoint x: 685, endPoint y: 246, distance: 9.2
click at [694, 242] on input "text" at bounding box center [749, 243] width 226 height 27
type input "9,649.00"
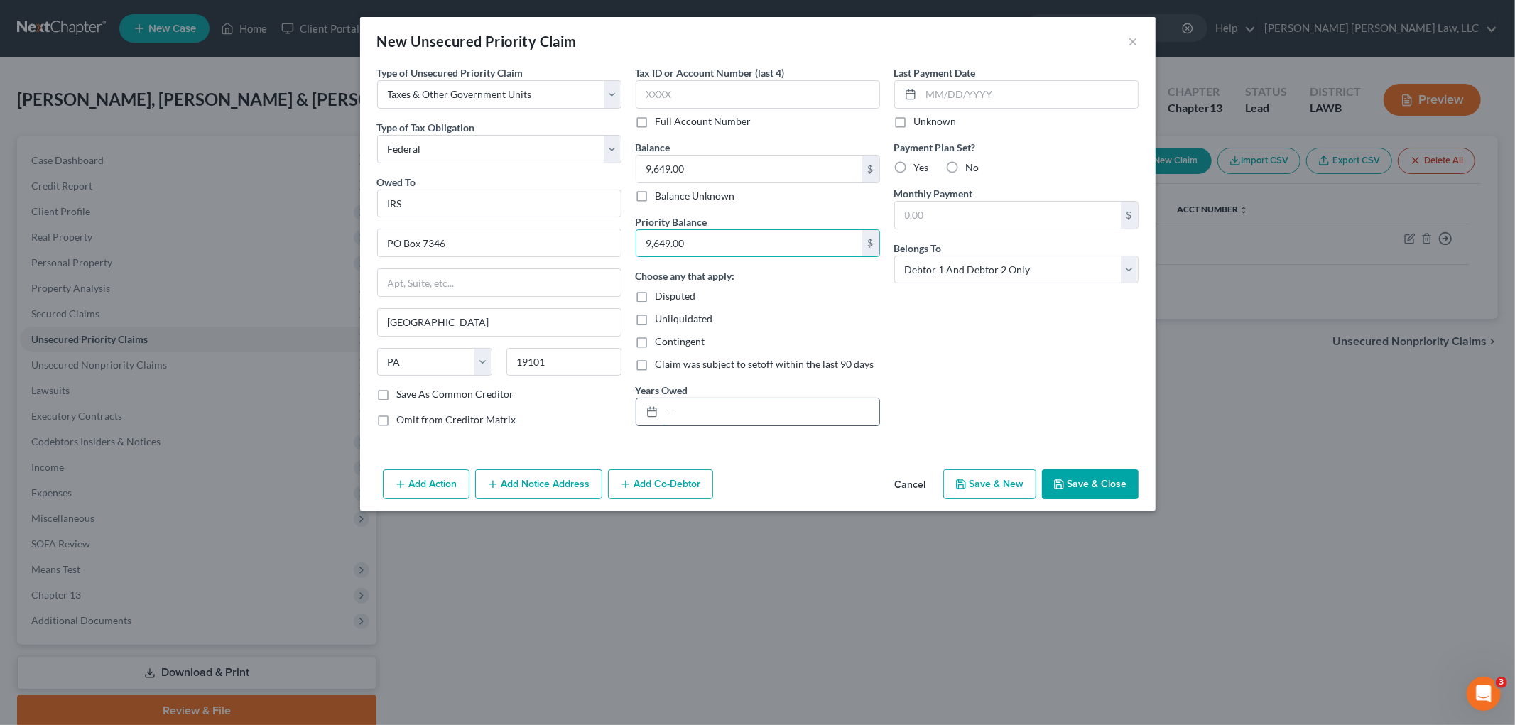
click at [706, 410] on input "text" at bounding box center [771, 411] width 217 height 27
type input "2023, 2024"
click at [1089, 494] on button "Save & Close" at bounding box center [1090, 484] width 97 height 30
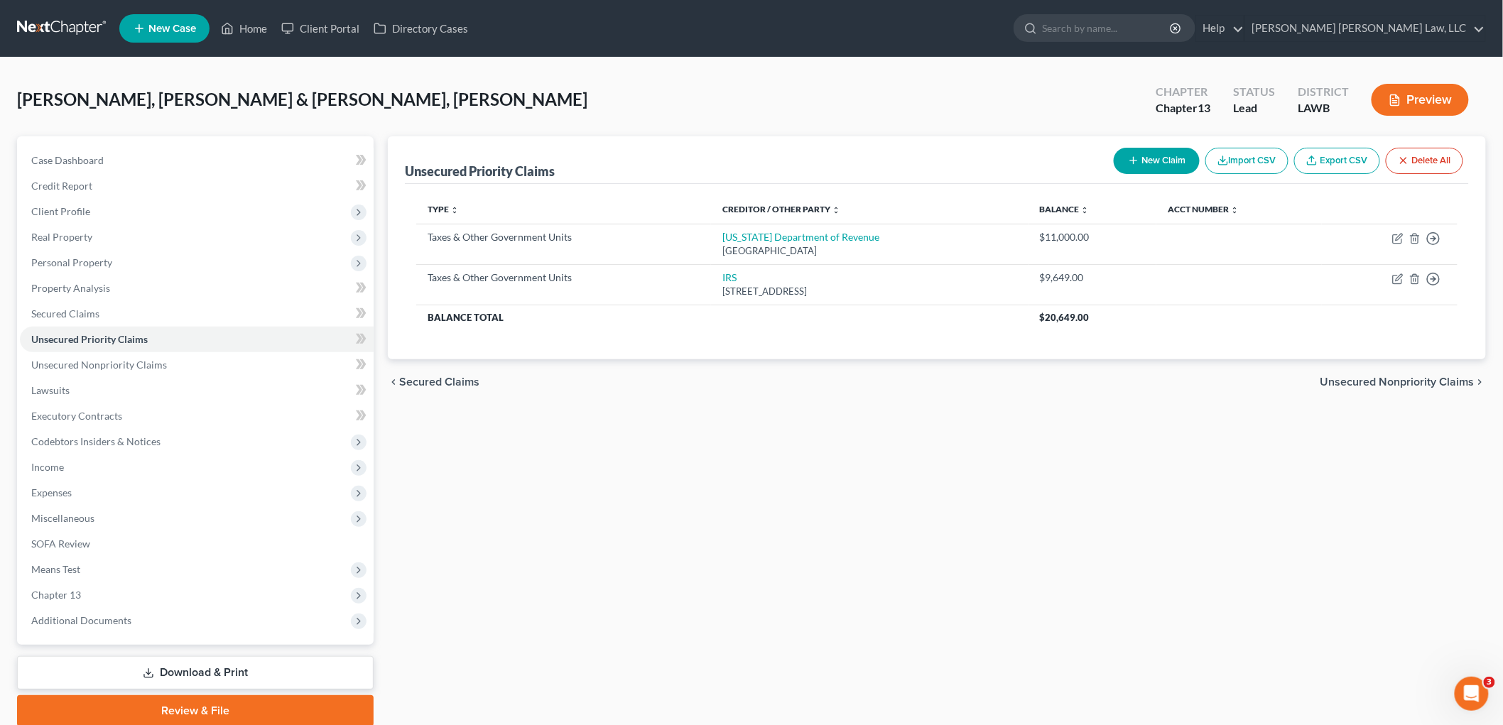
drag, startPoint x: 132, startPoint y: 442, endPoint x: 132, endPoint y: 452, distance: 9.9
click at [132, 442] on span "Codebtors Insiders & Notices" at bounding box center [95, 441] width 129 height 12
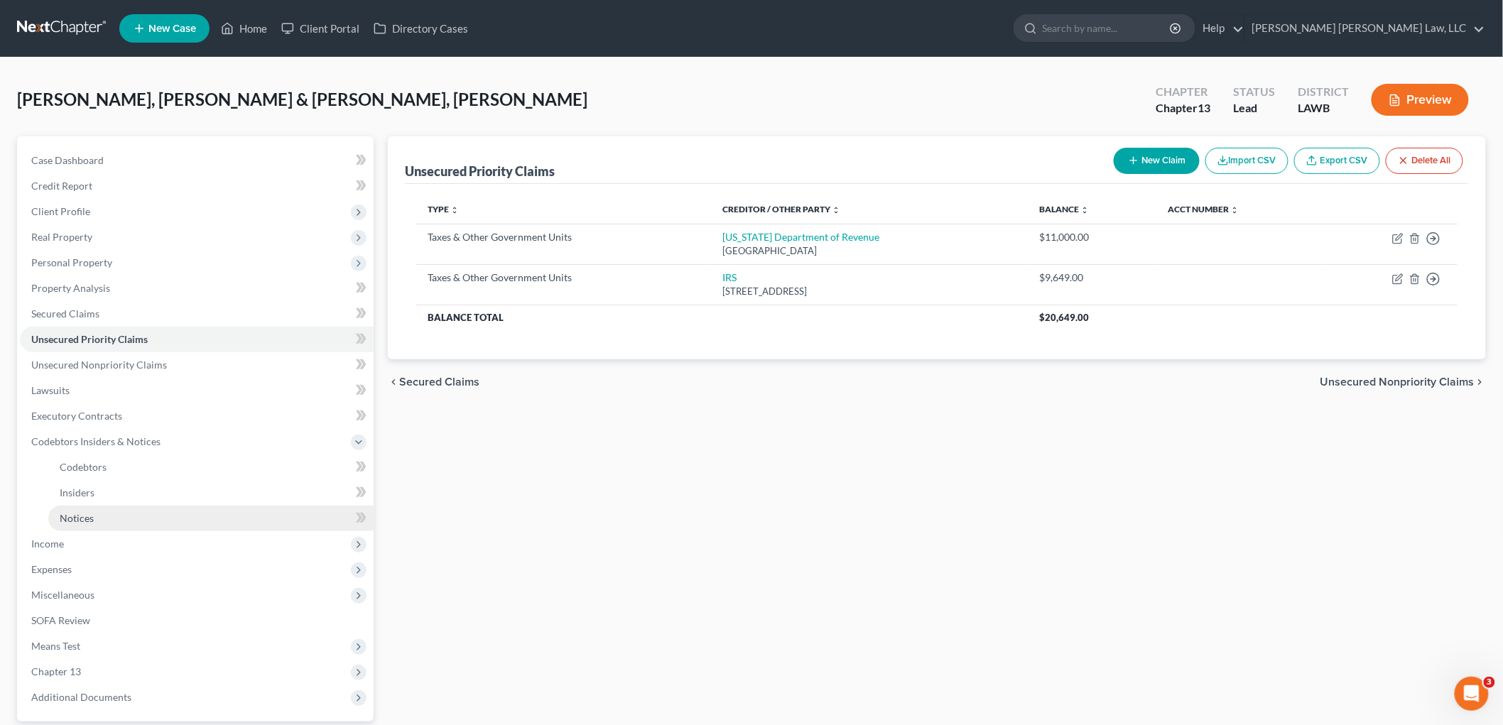
click at [104, 510] on link "Notices" at bounding box center [210, 519] width 325 height 26
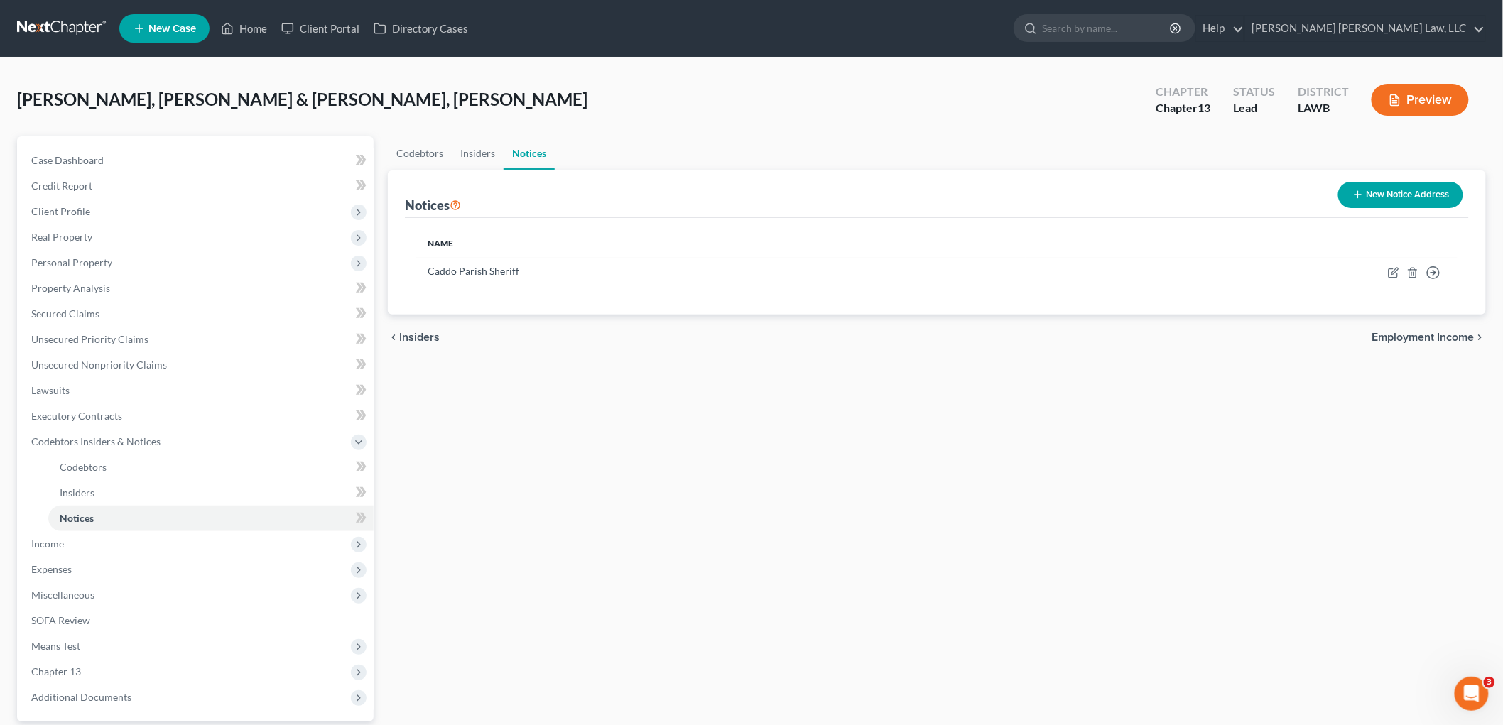
click at [1366, 196] on button "New Notice Address" at bounding box center [1400, 195] width 125 height 26
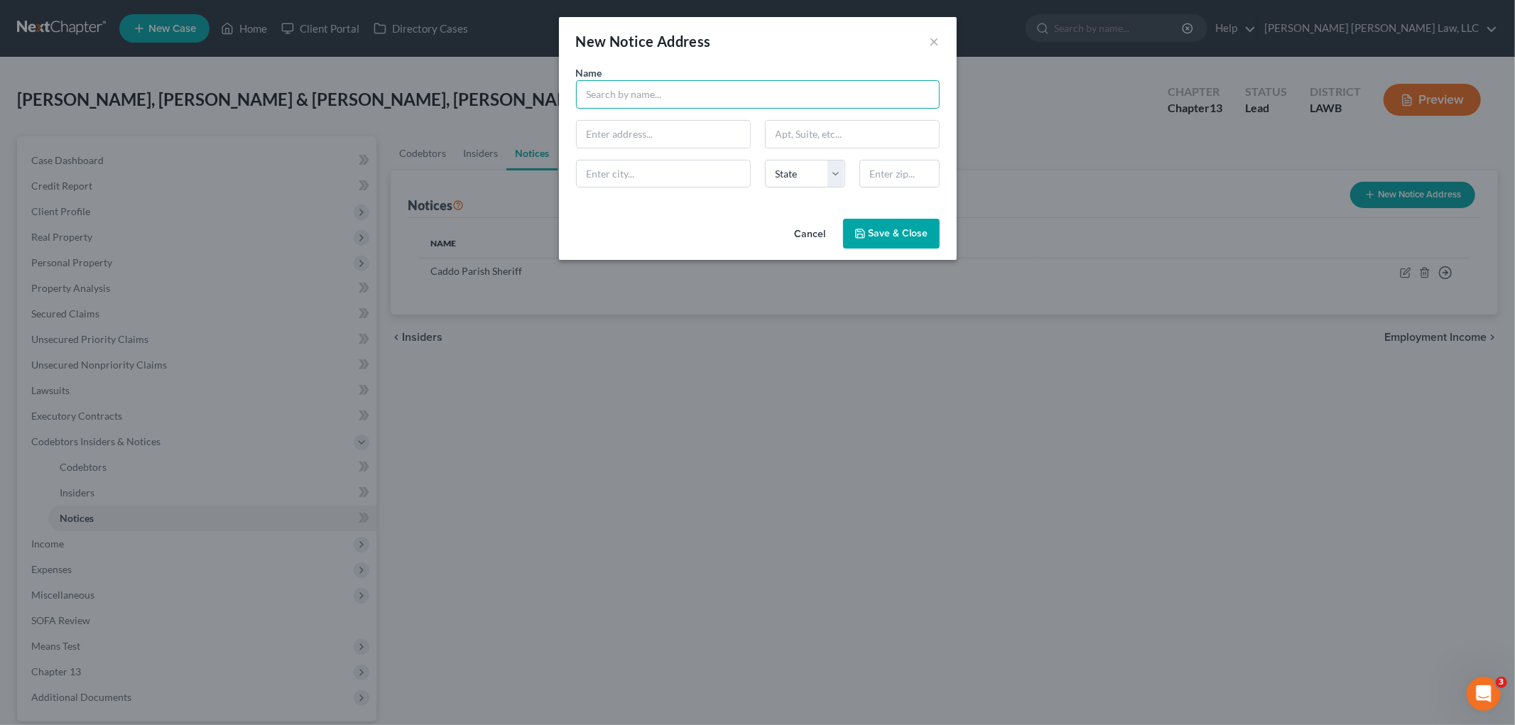
click at [620, 88] on input "text" at bounding box center [758, 94] width 364 height 28
type input "US ATTORNEY'S OFFICE"
type input "300 Fannin Street"
type input "Suite 3201"
type input "[GEOGRAPHIC_DATA]"
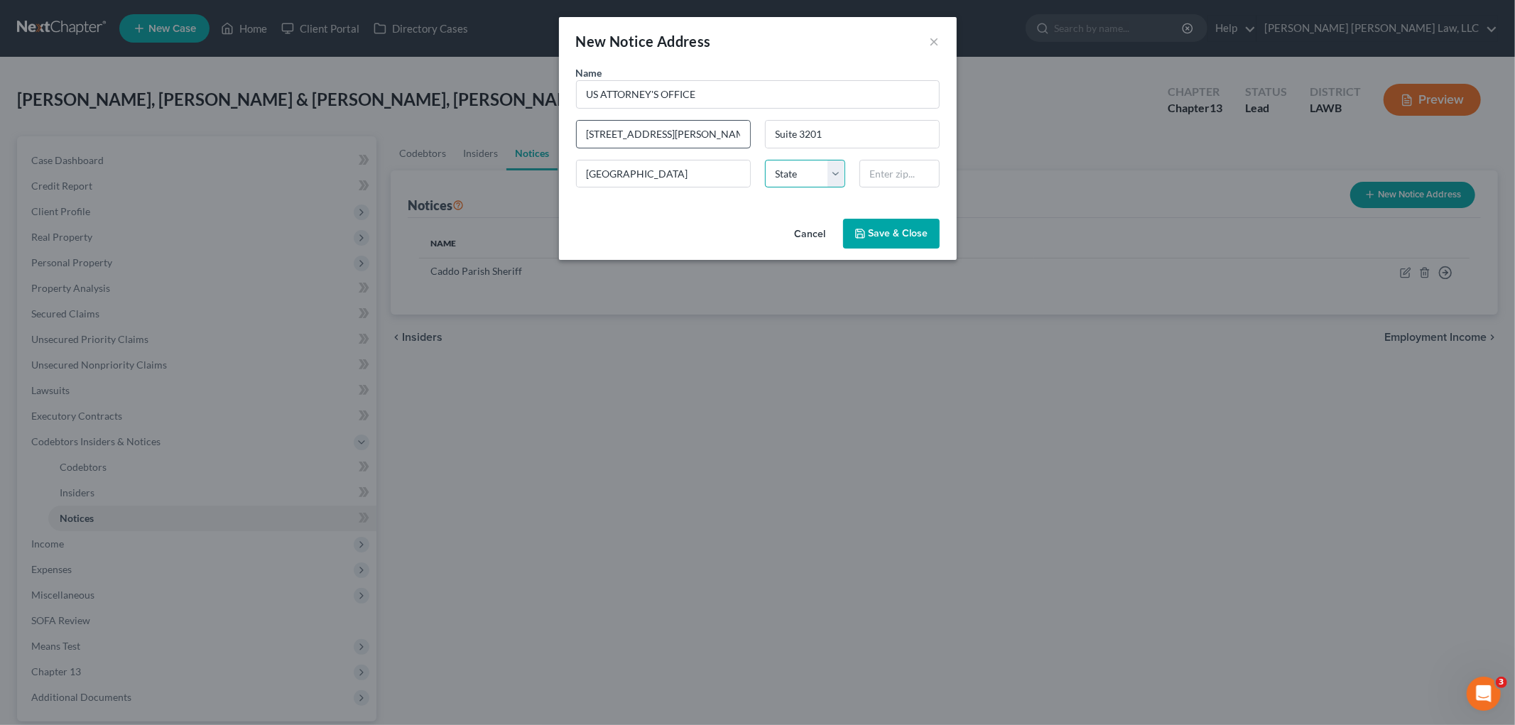
select select "19"
type input "71101"
click at [889, 238] on span "Save & Close" at bounding box center [898, 233] width 60 height 12
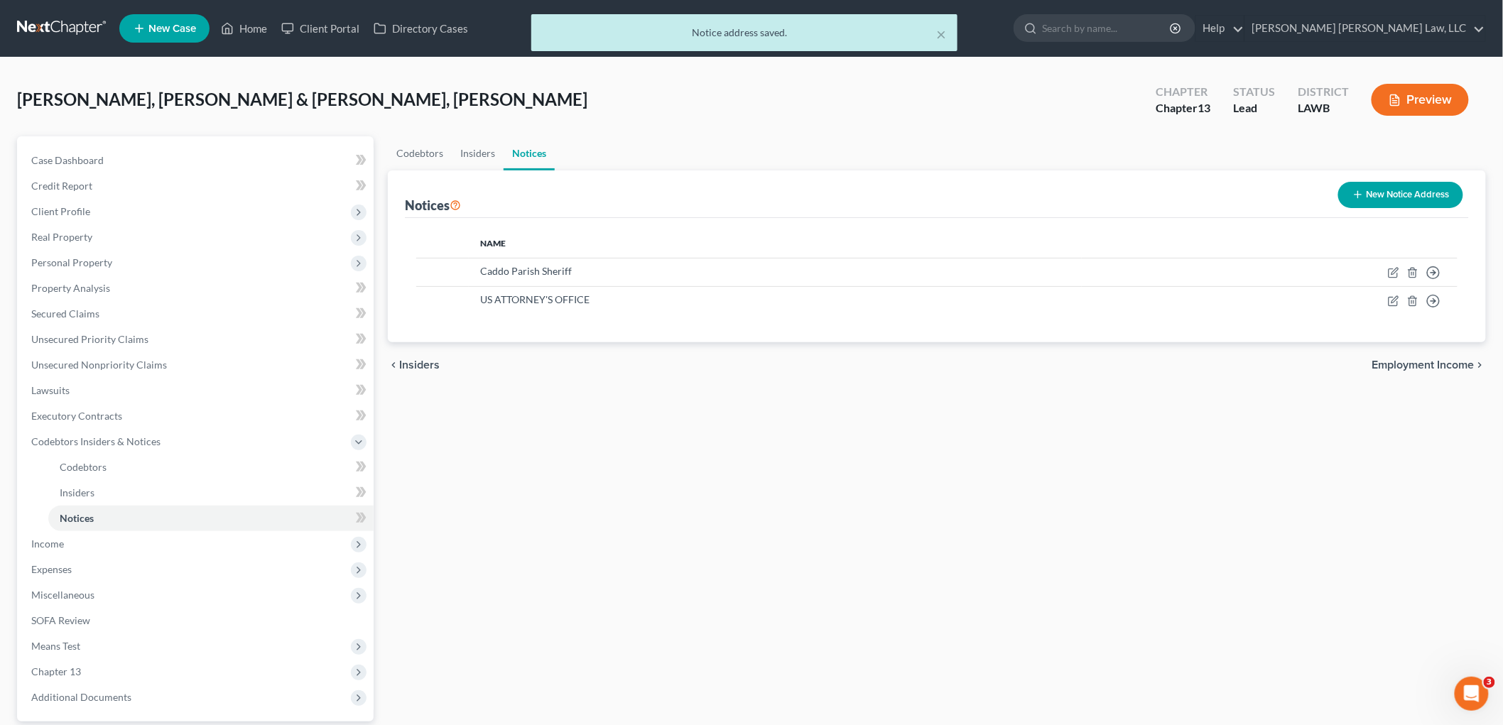
click at [1393, 188] on button "New Notice Address" at bounding box center [1400, 195] width 125 height 26
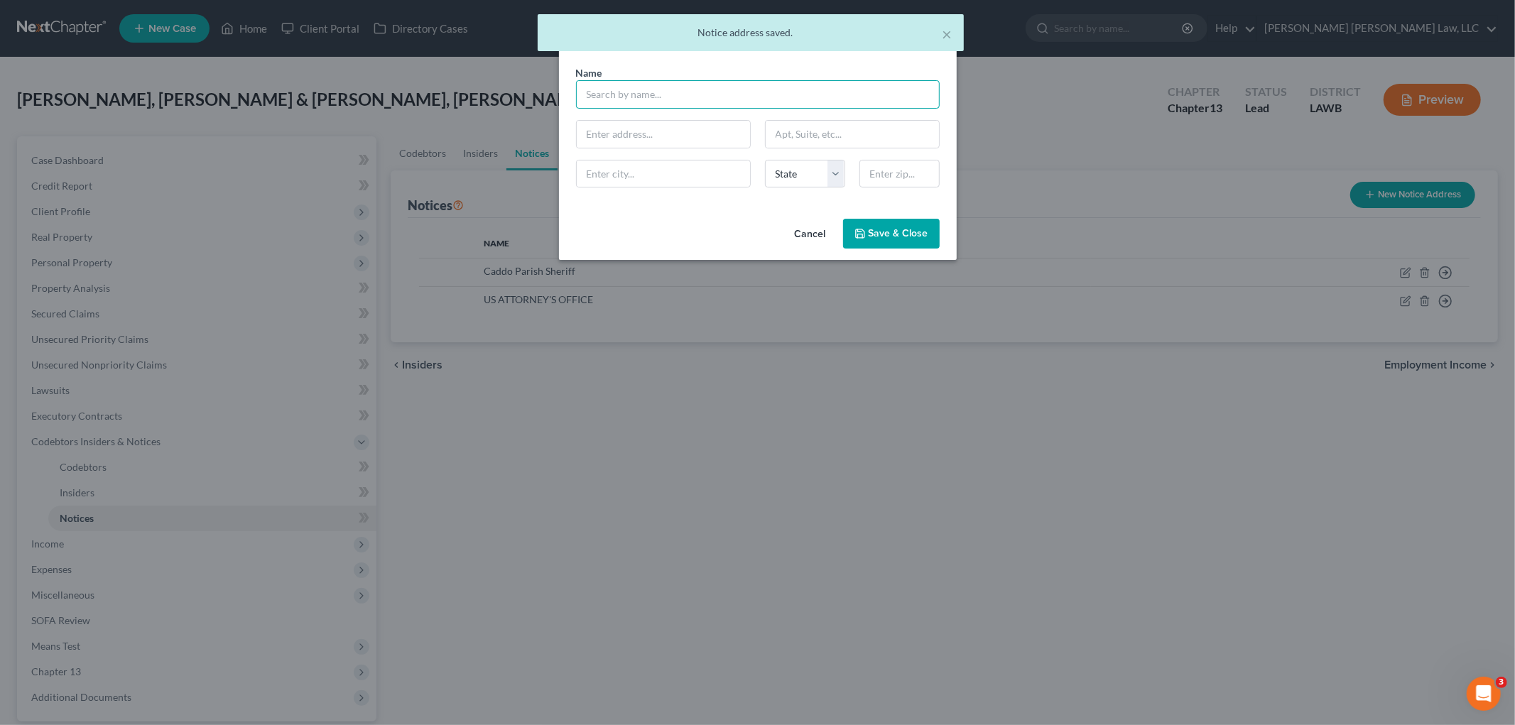
click at [642, 100] on input "text" at bounding box center [758, 94] width 364 height 28
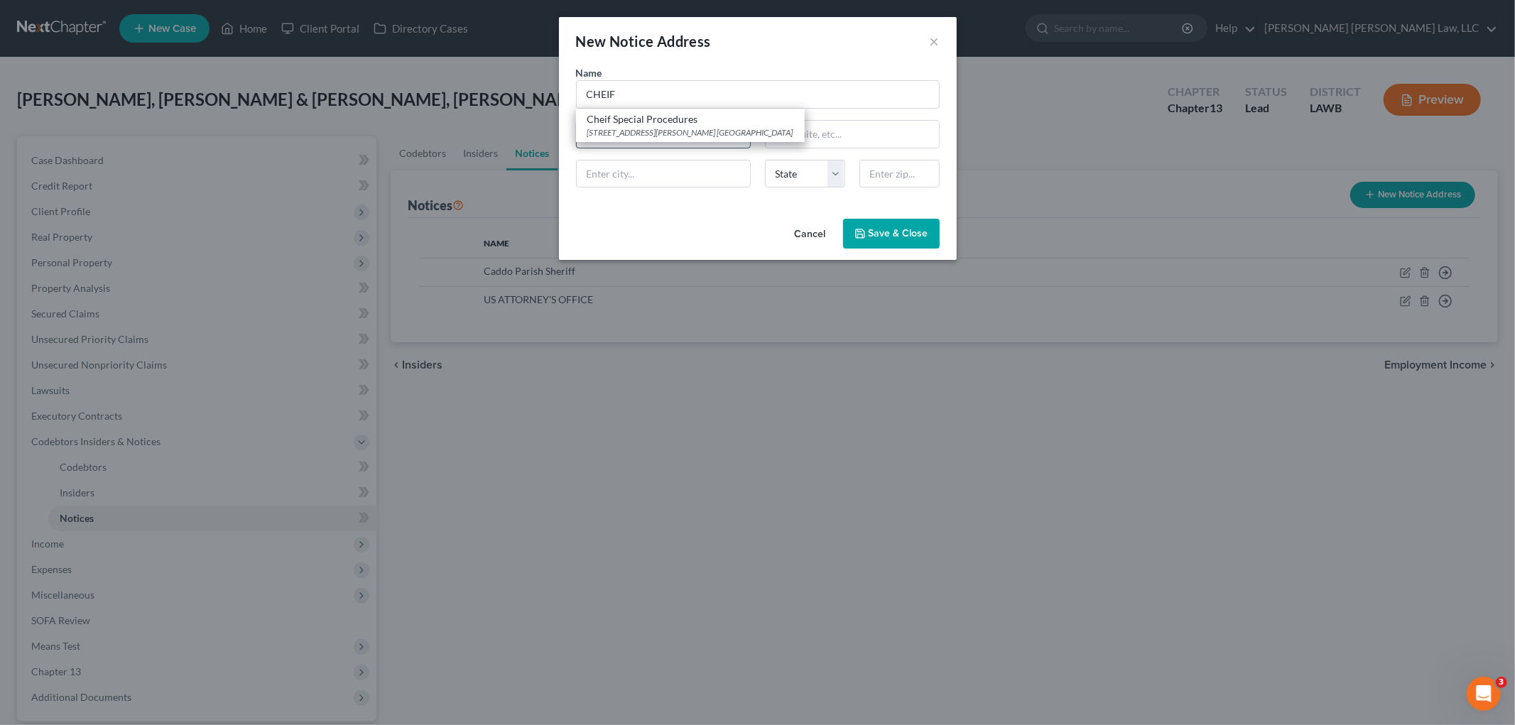
click at [632, 129] on div "600 S. Maestri Pl. Suite 31, New Orleans, LA 70130" at bounding box center [690, 132] width 206 height 12
type input "Cheif Special Procedures"
type input "600 S. Maestri Pl."
type input "Suite 31"
type input "New Orleans"
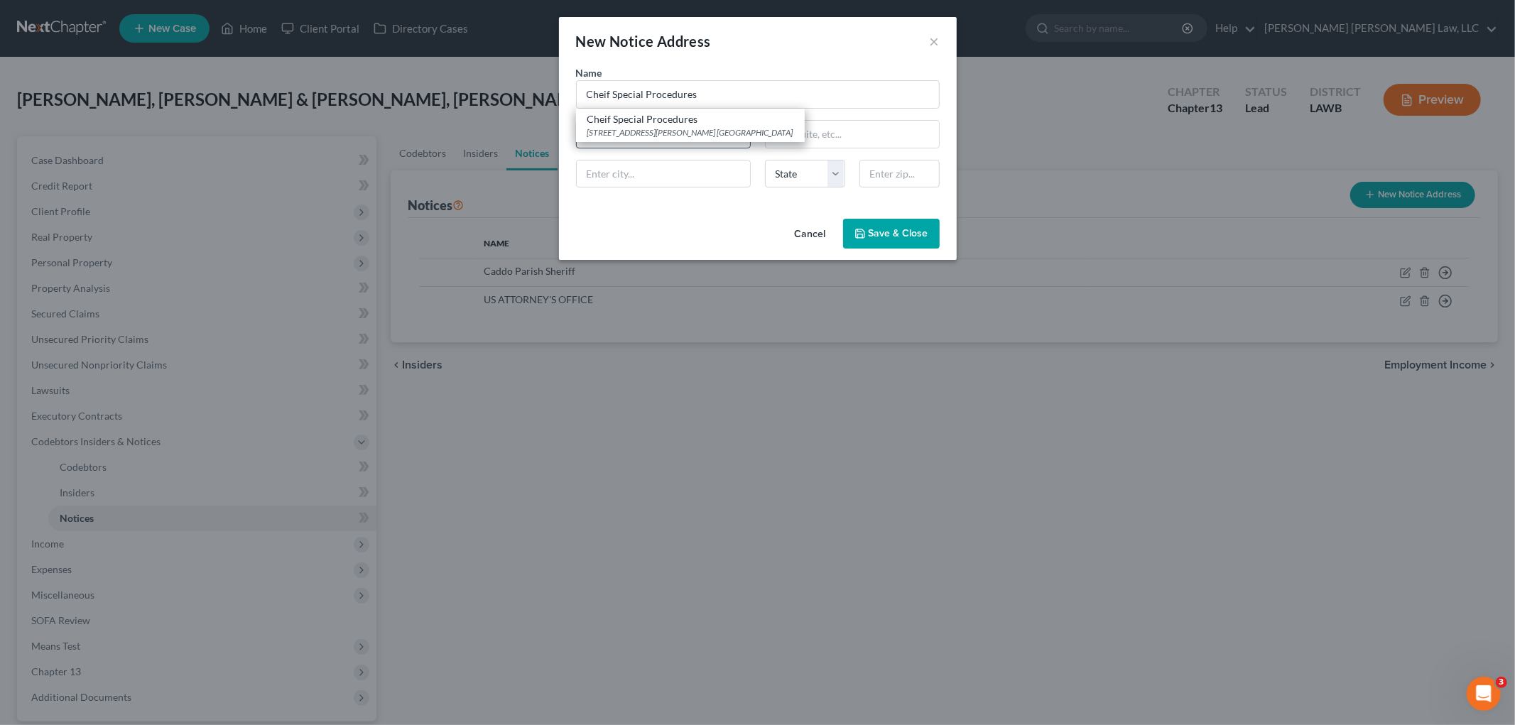
select select "19"
type input "70130"
click at [607, 90] on input "Cheif Special Procedures" at bounding box center [758, 94] width 364 height 28
type input "Chief Special Procedures"
click at [900, 243] on button "Save & Close" at bounding box center [891, 234] width 97 height 30
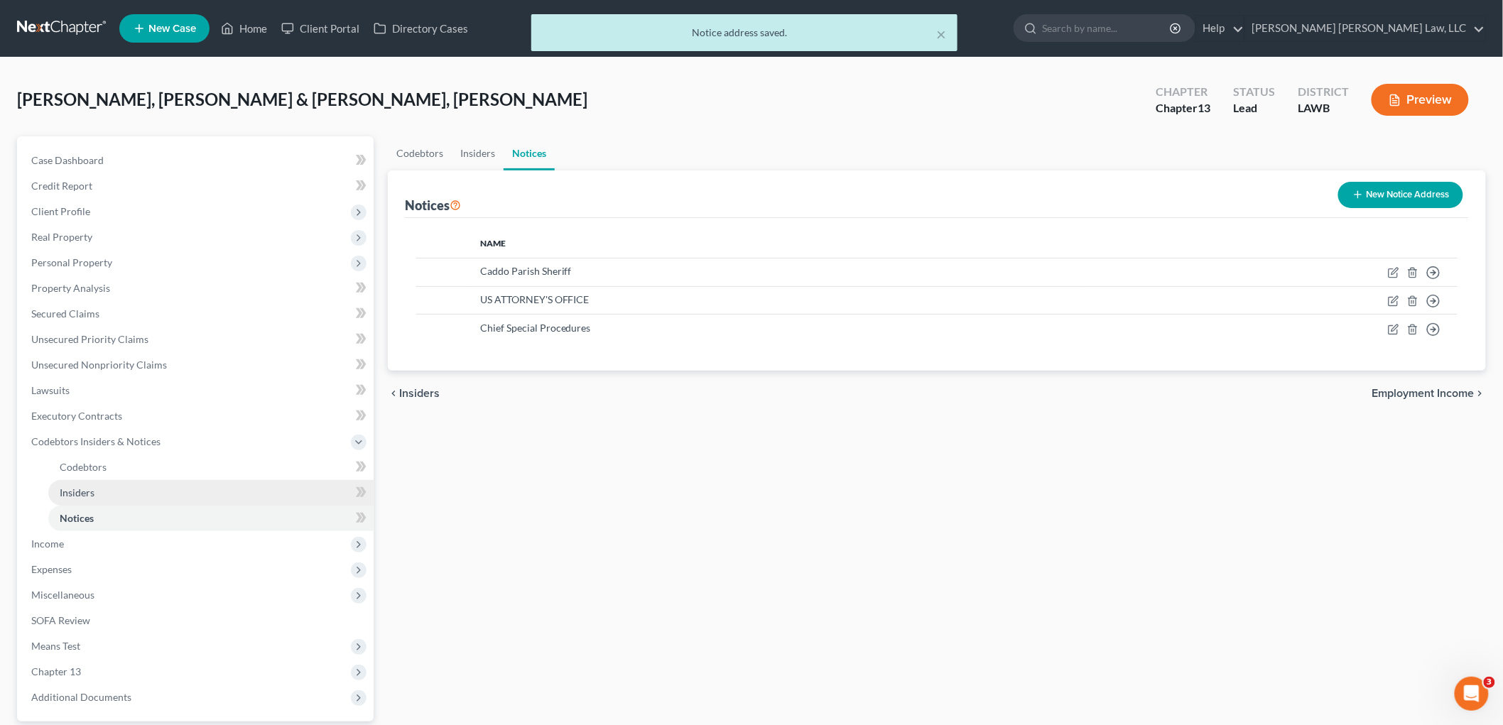
scroll to position [79, 0]
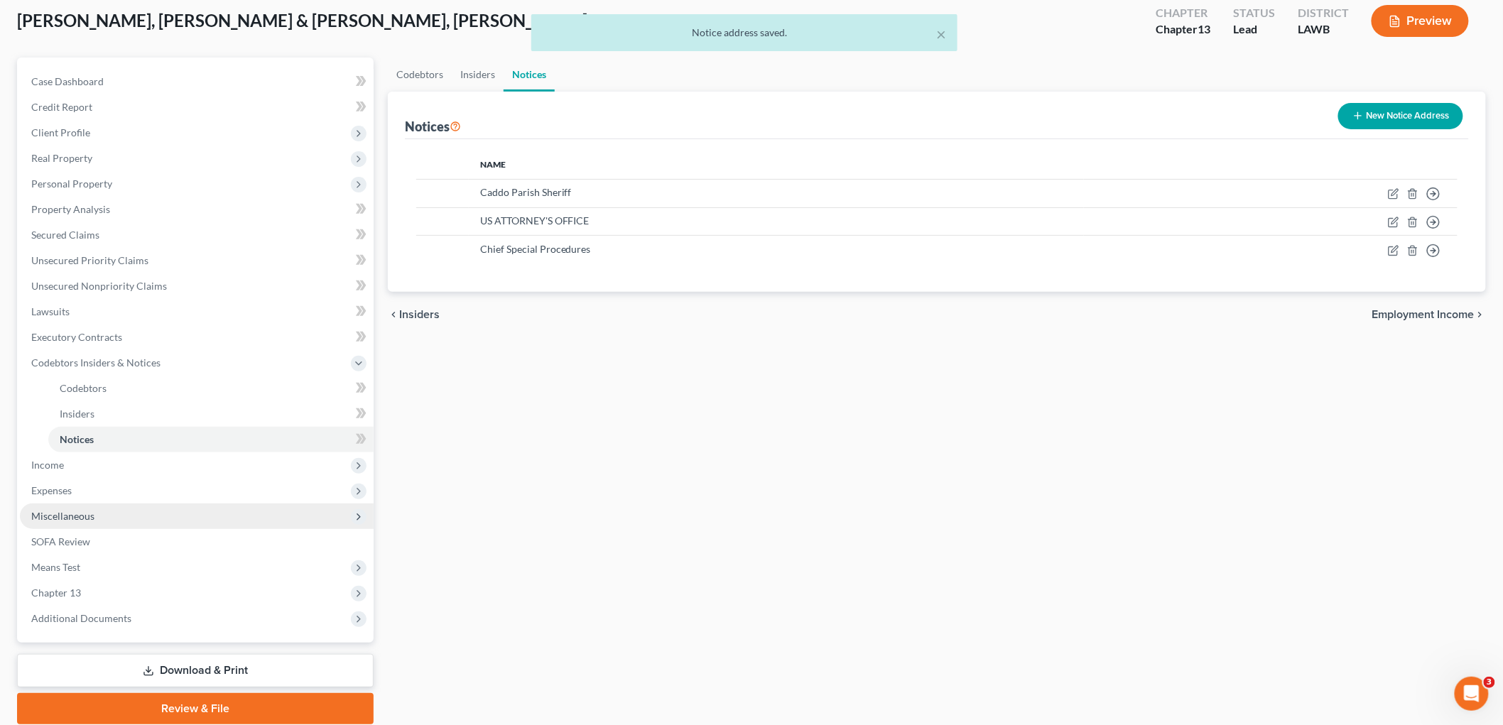
click at [122, 508] on span "Miscellaneous" at bounding box center [197, 516] width 354 height 26
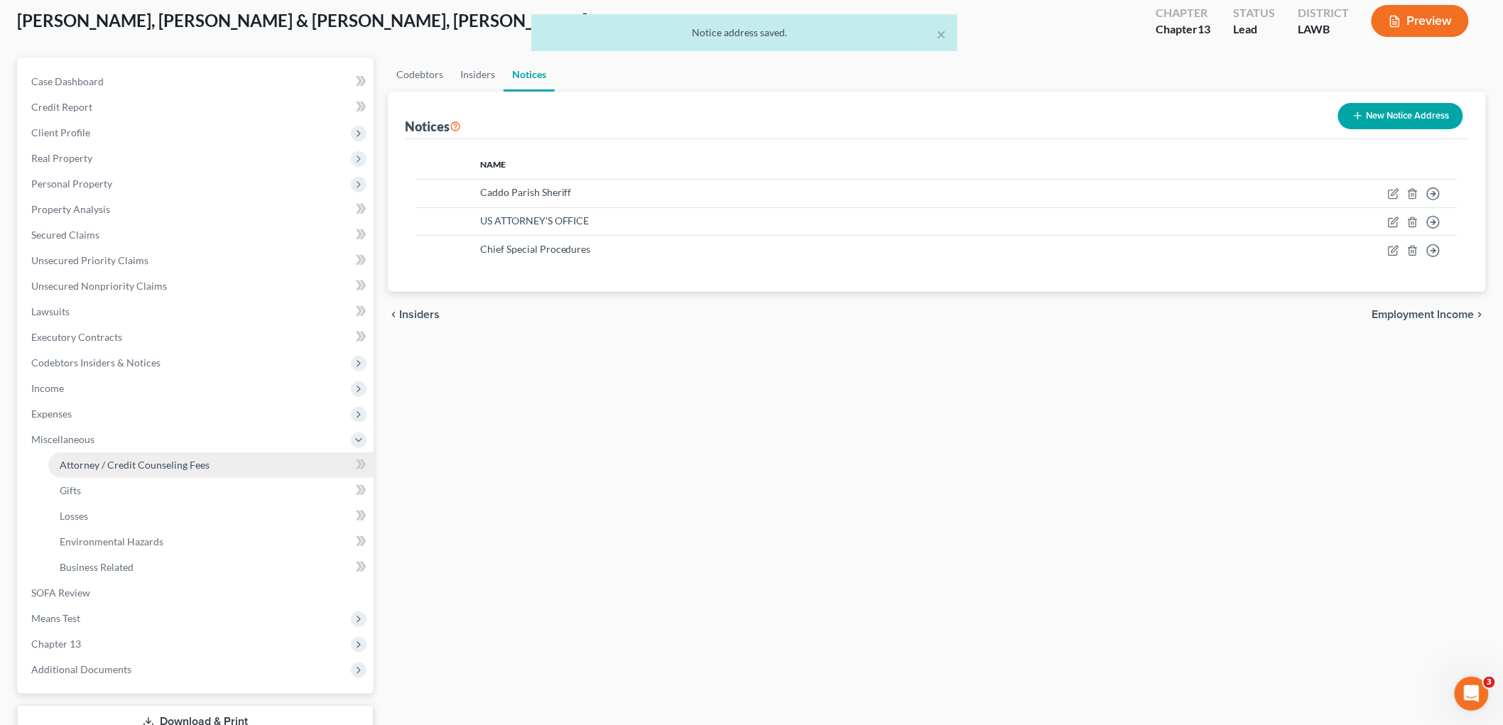
click at [164, 459] on span "Attorney / Credit Counseling Fees" at bounding box center [135, 465] width 150 height 12
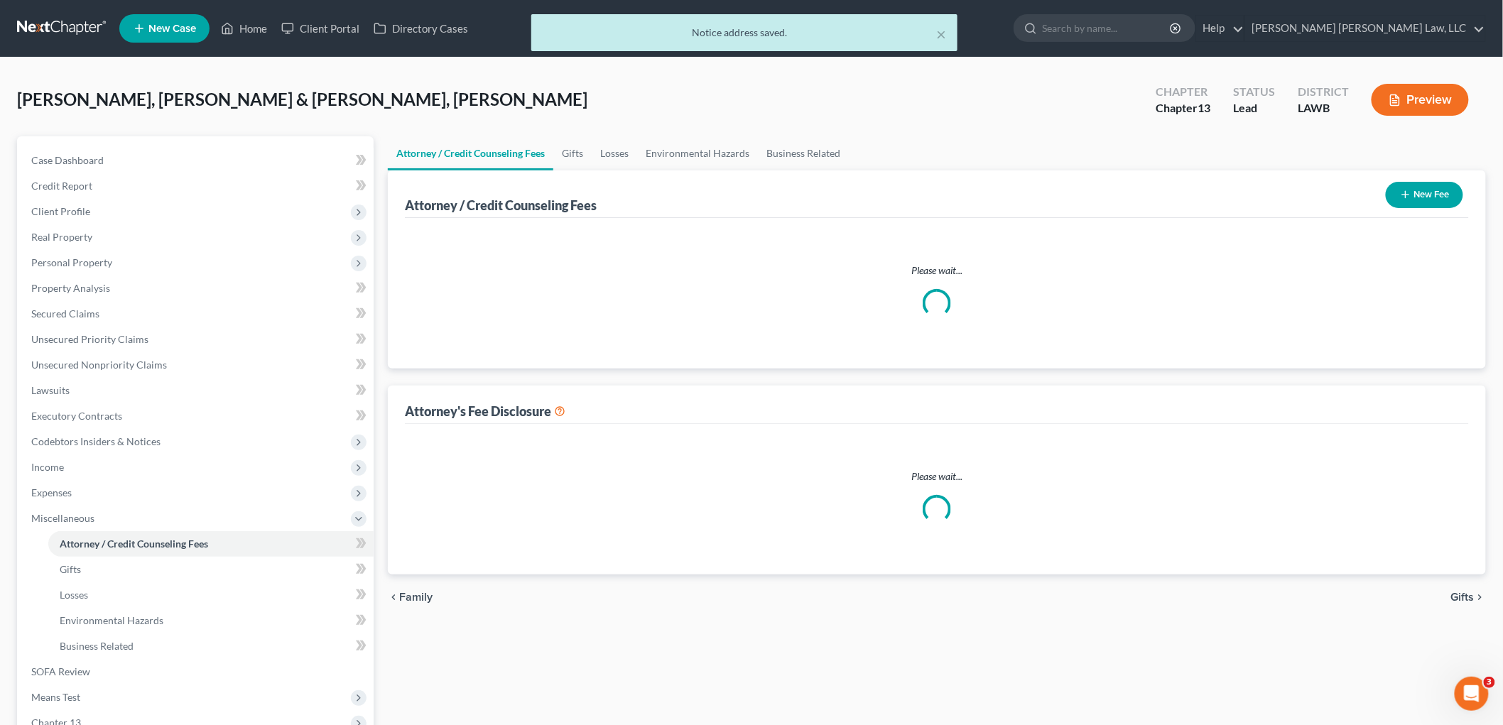
select select "1"
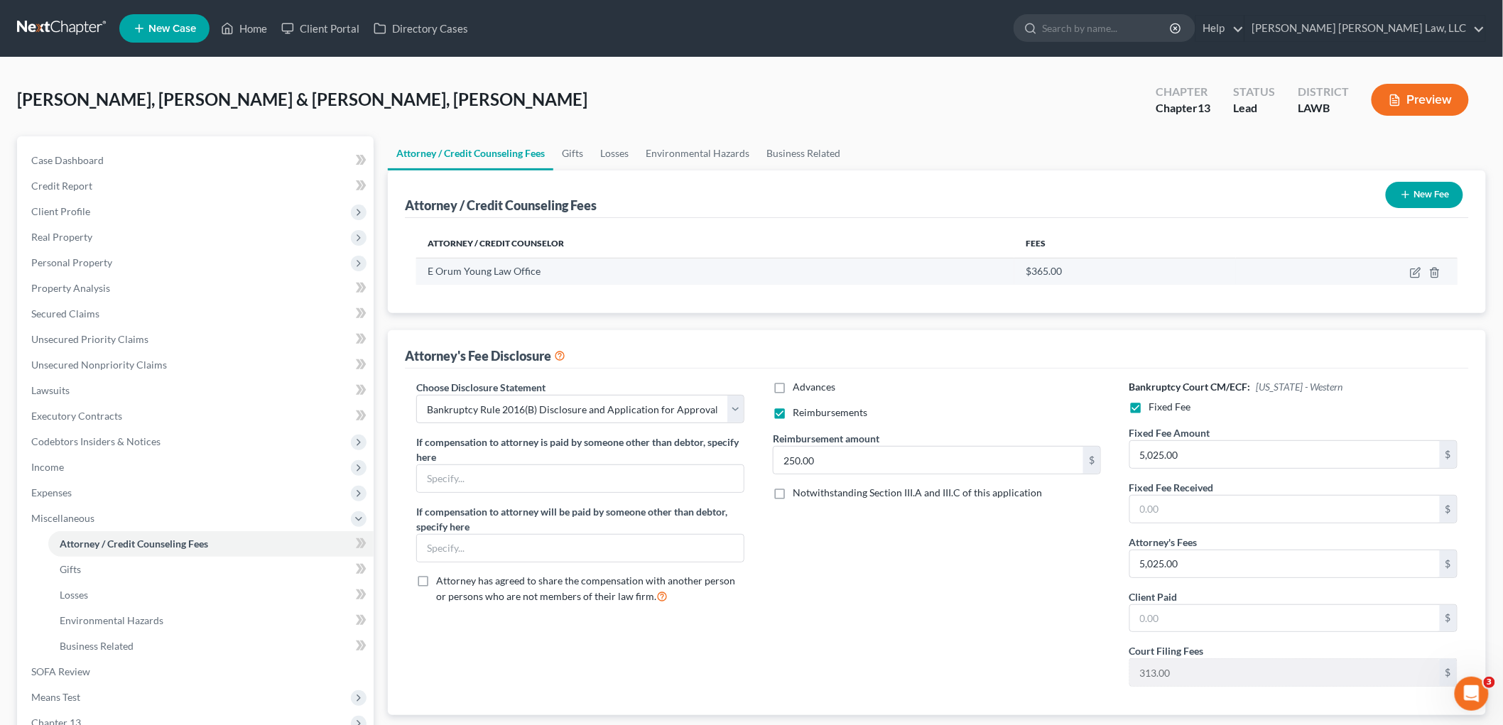
click at [1418, 265] on td at bounding box center [1347, 271] width 222 height 27
click at [1416, 272] on icon "button" at bounding box center [1415, 272] width 11 height 11
select select "19"
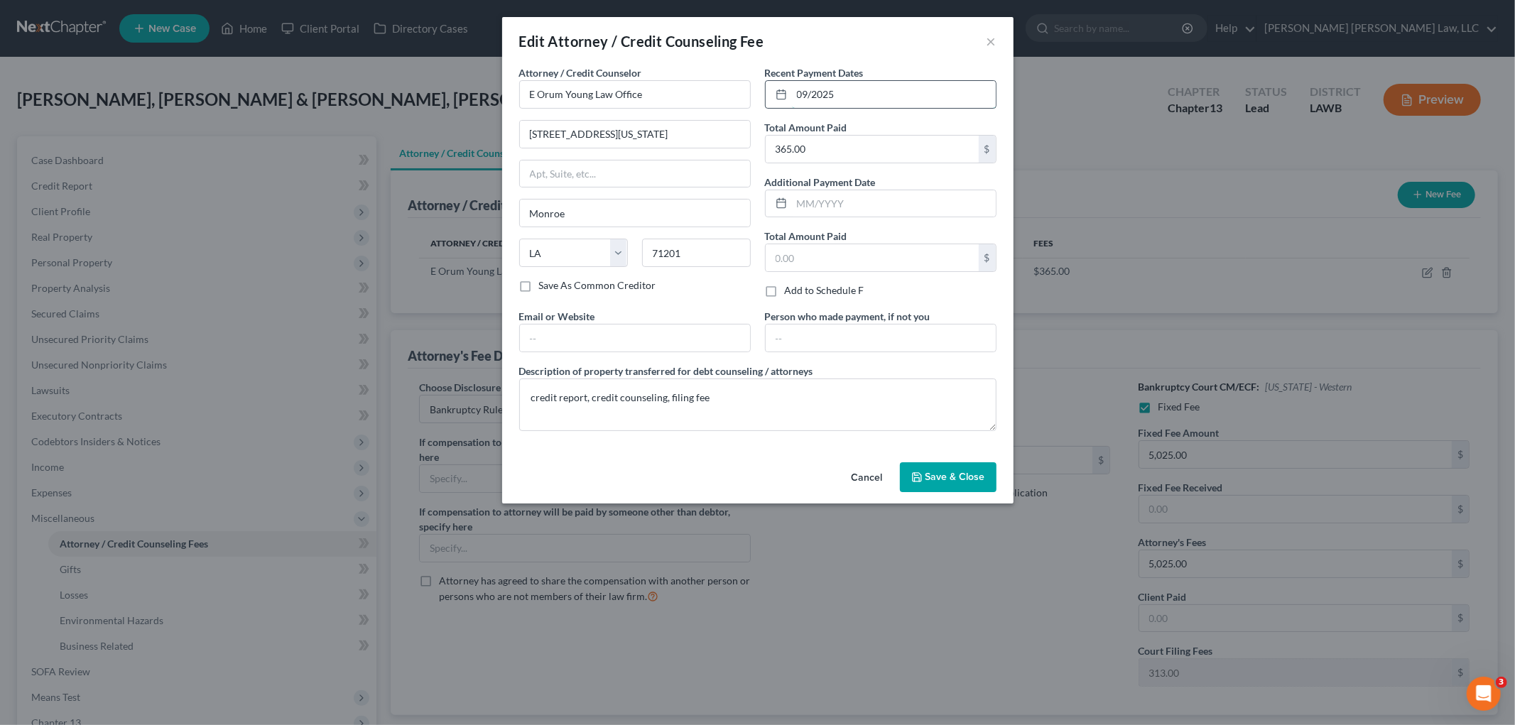
click at [815, 93] on input "09/2025" at bounding box center [894, 94] width 204 height 27
click at [813, 98] on input "09/2025" at bounding box center [894, 94] width 204 height 27
type input "09/4/2025"
click at [964, 476] on span "Save & Close" at bounding box center [955, 477] width 60 height 12
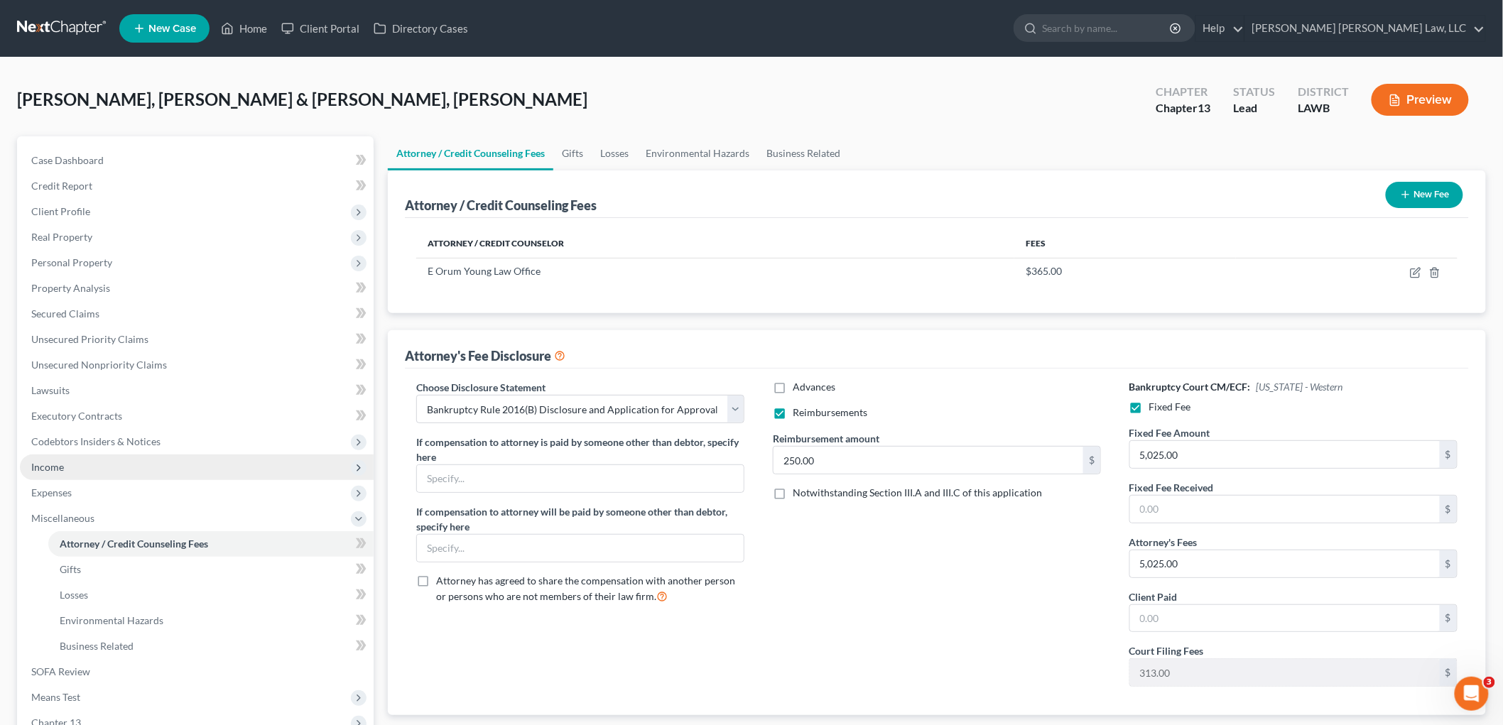
click at [91, 465] on span "Income" at bounding box center [197, 467] width 354 height 26
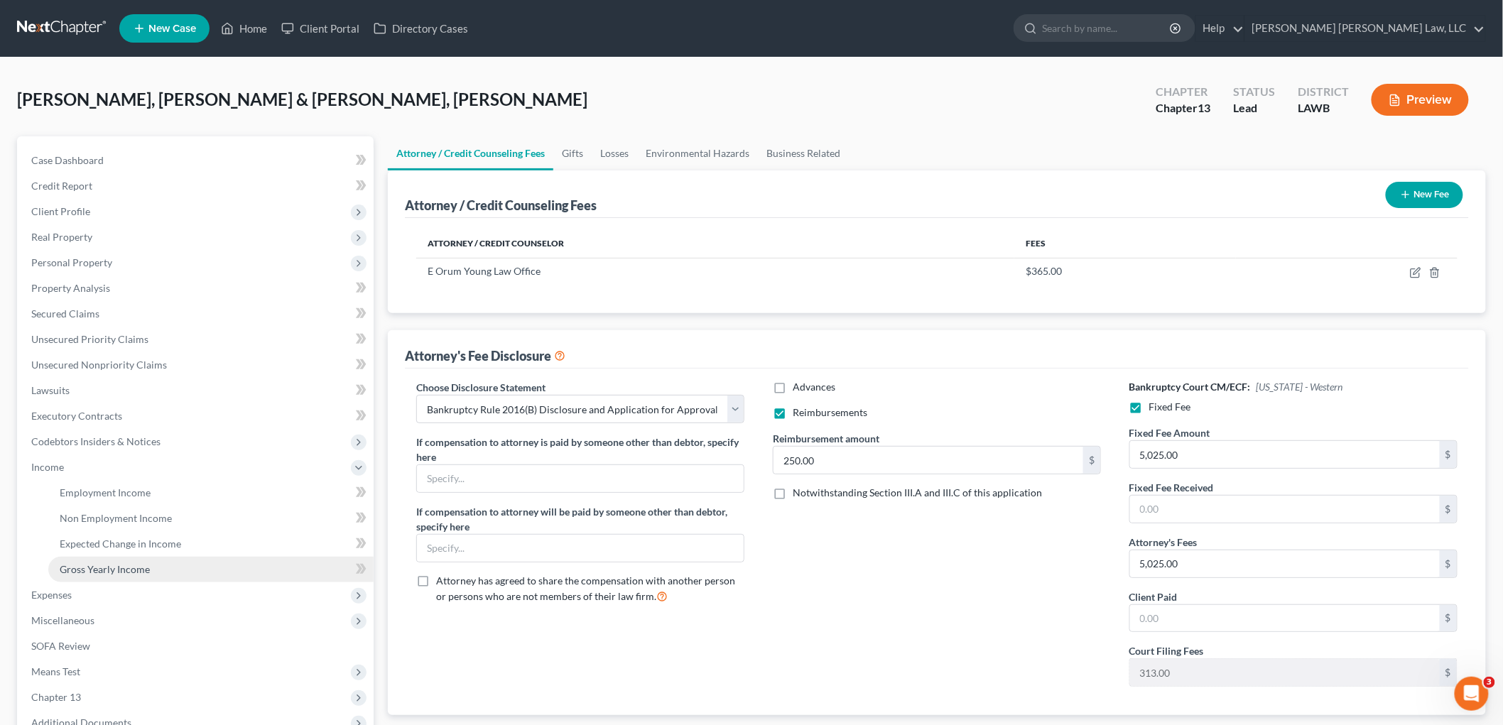
click at [89, 557] on link "Gross Yearly Income" at bounding box center [210, 570] width 325 height 26
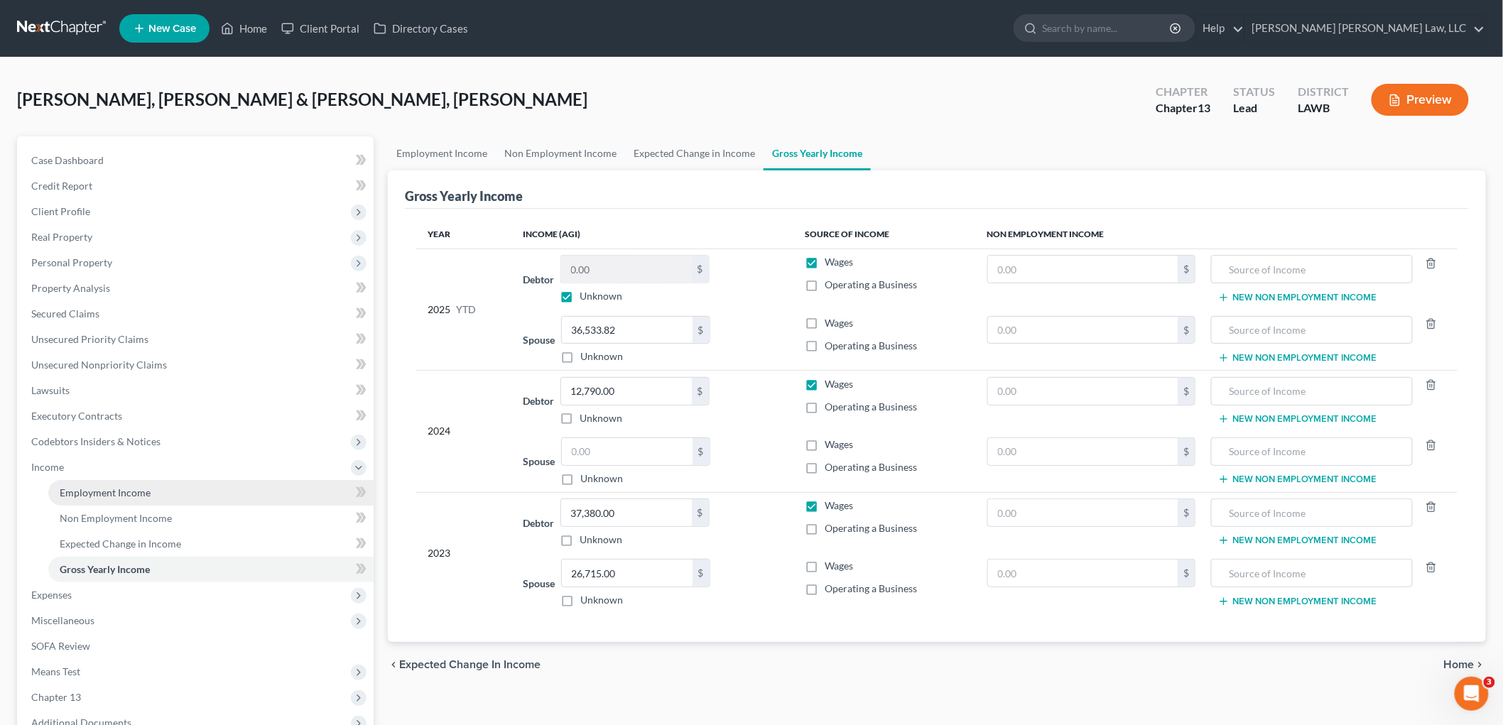
click at [103, 488] on span "Employment Income" at bounding box center [105, 492] width 91 height 12
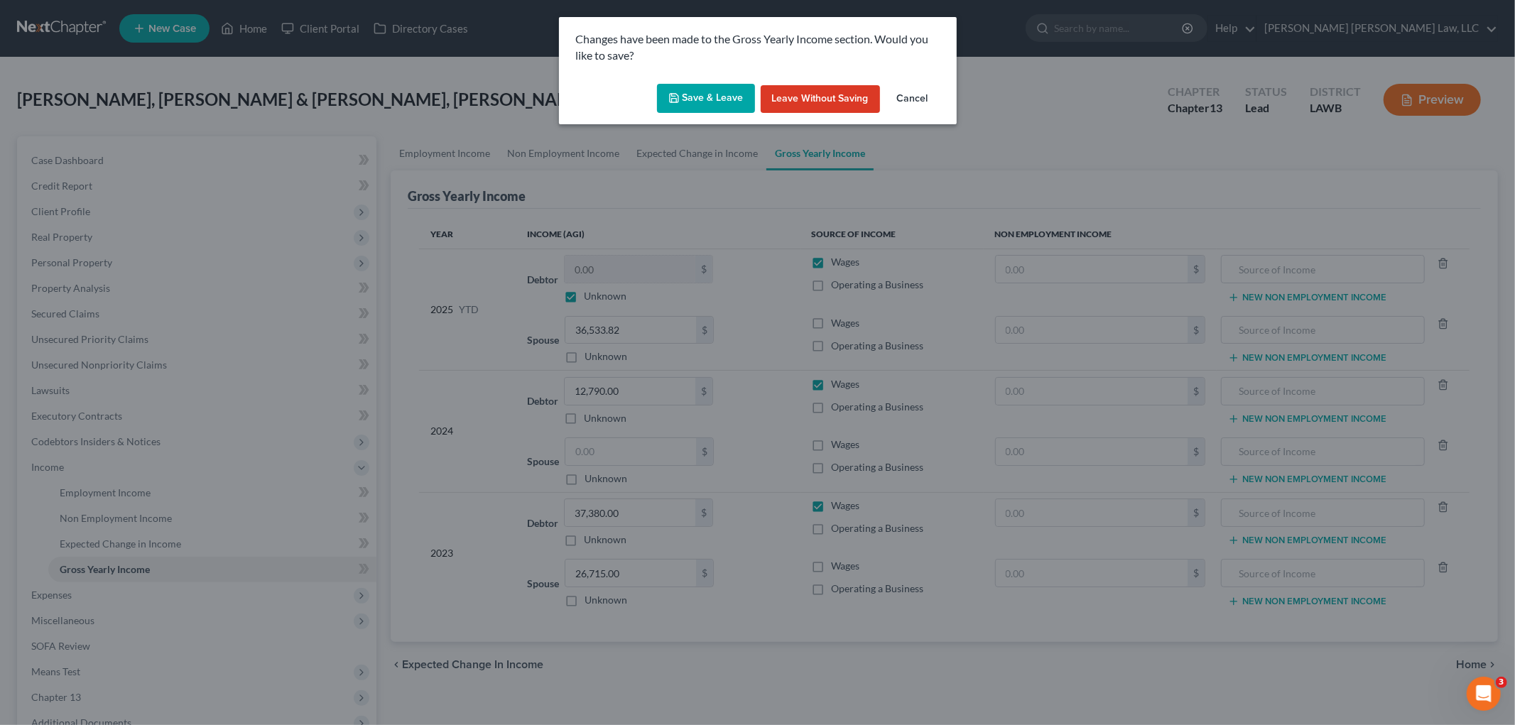
click at [721, 98] on button "Save & Leave" at bounding box center [706, 99] width 98 height 30
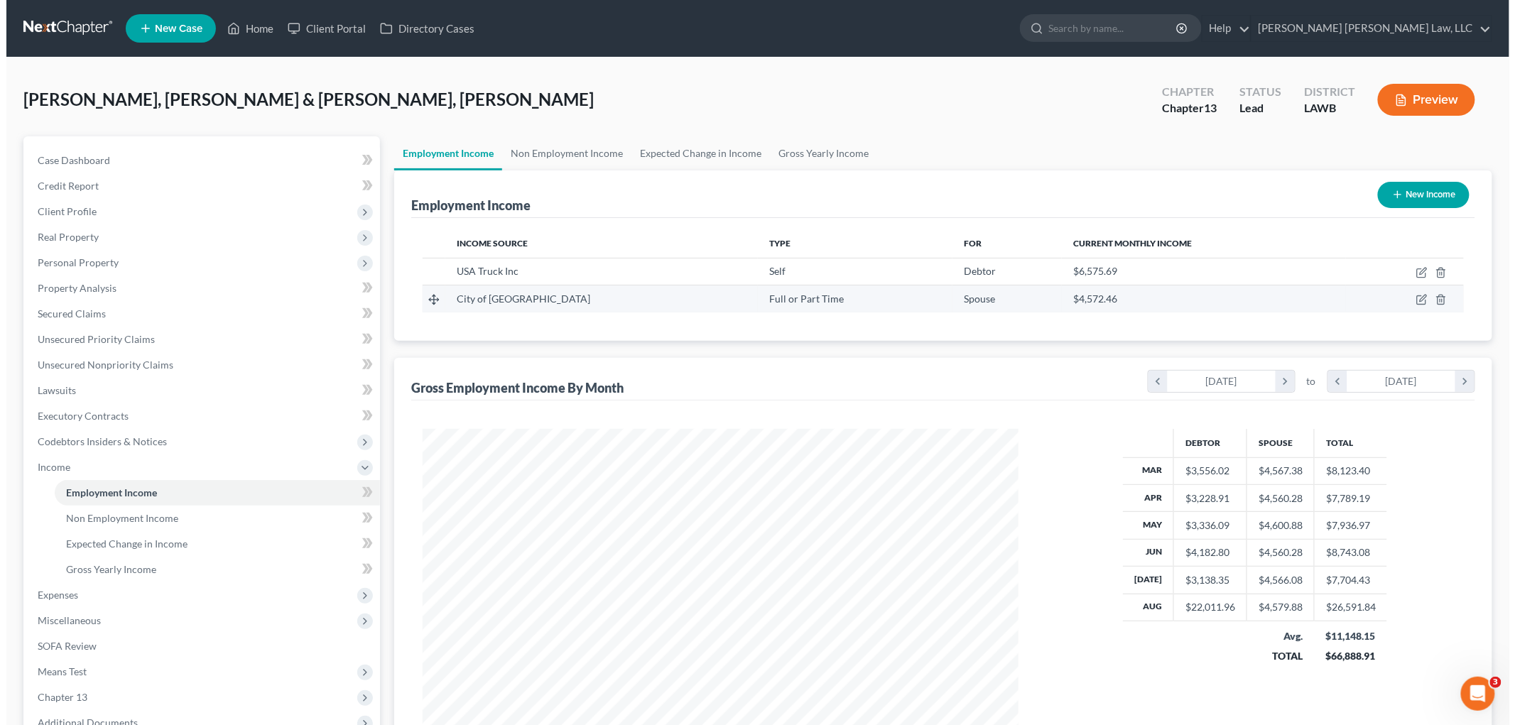
scroll to position [297, 623]
click at [1415, 270] on icon "button" at bounding box center [1415, 272] width 11 height 11
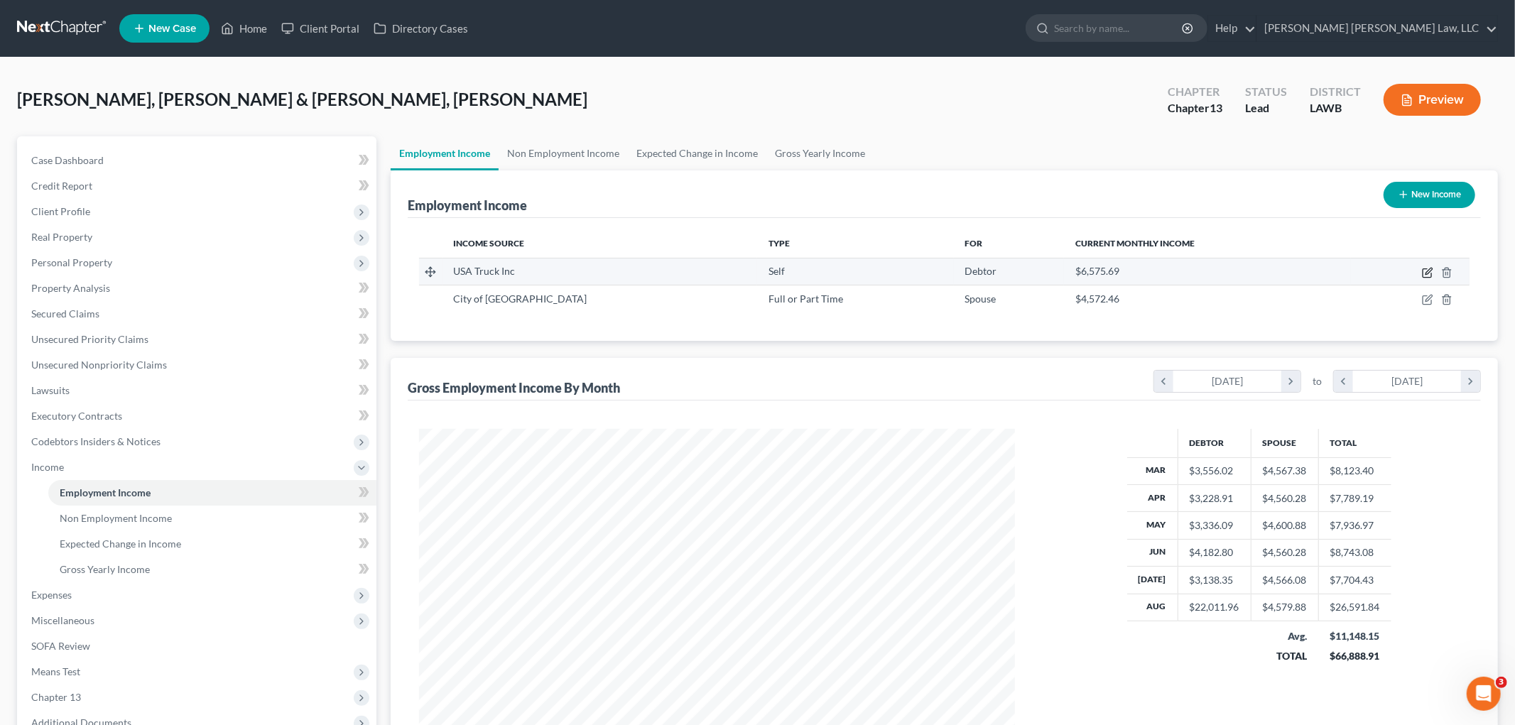
select select "1"
select select "2"
select select "0"
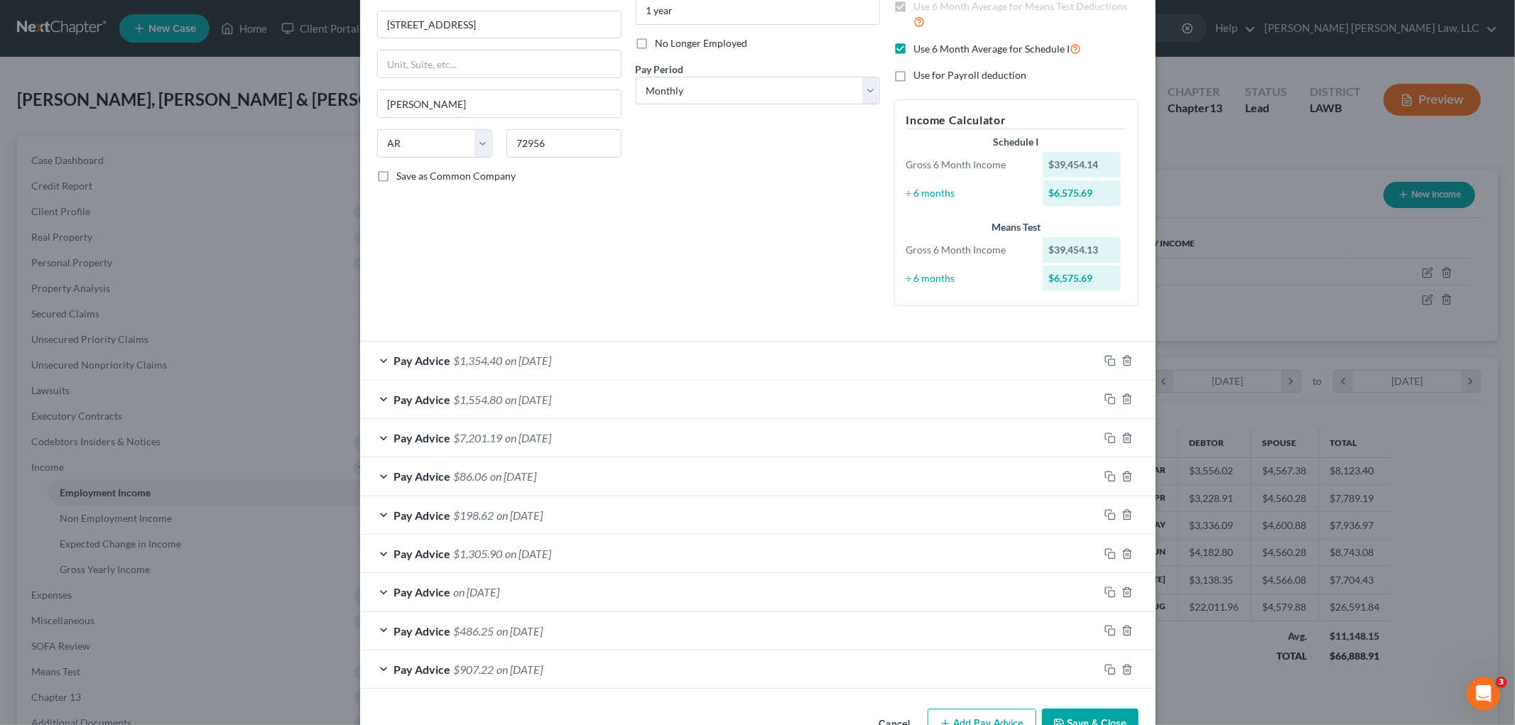
scroll to position [207, 0]
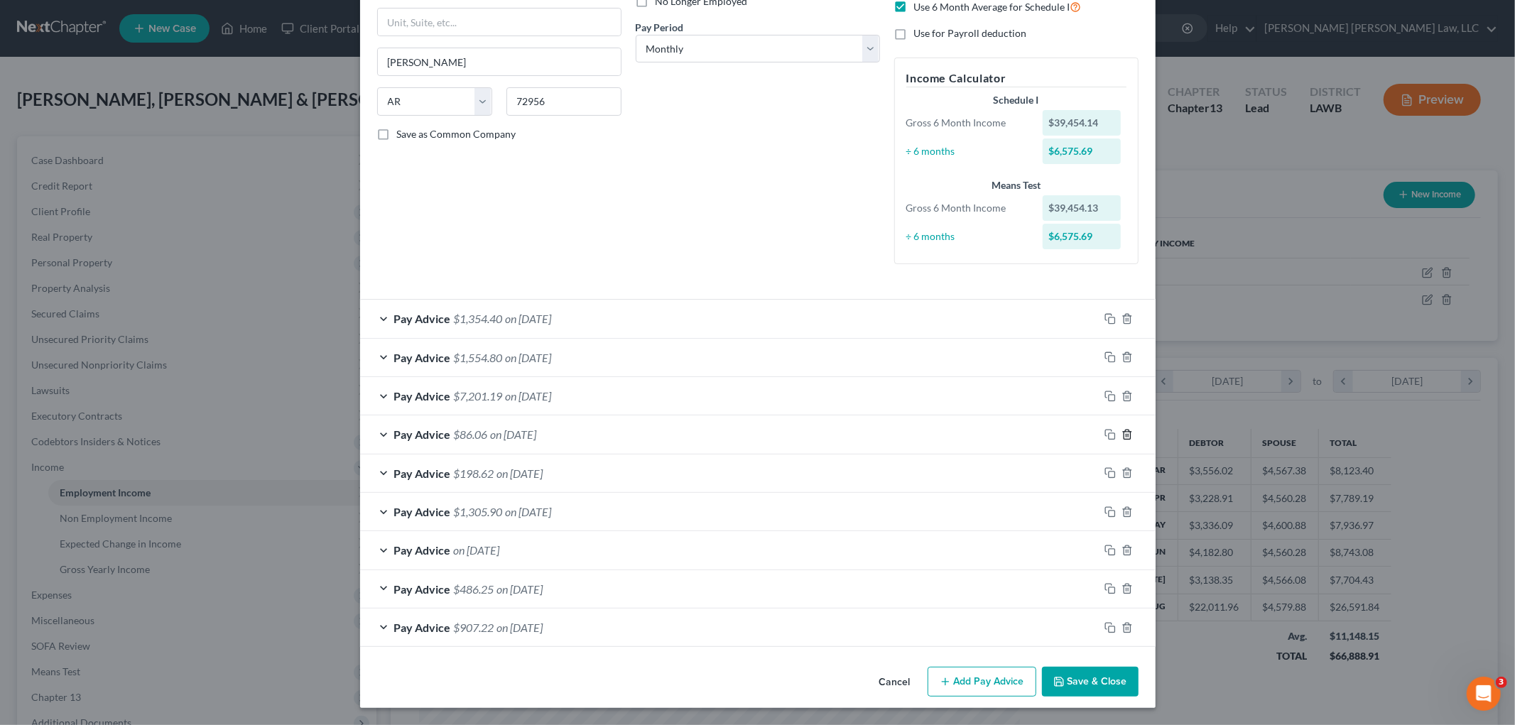
click at [1128, 435] on line "button" at bounding box center [1128, 435] width 0 height 3
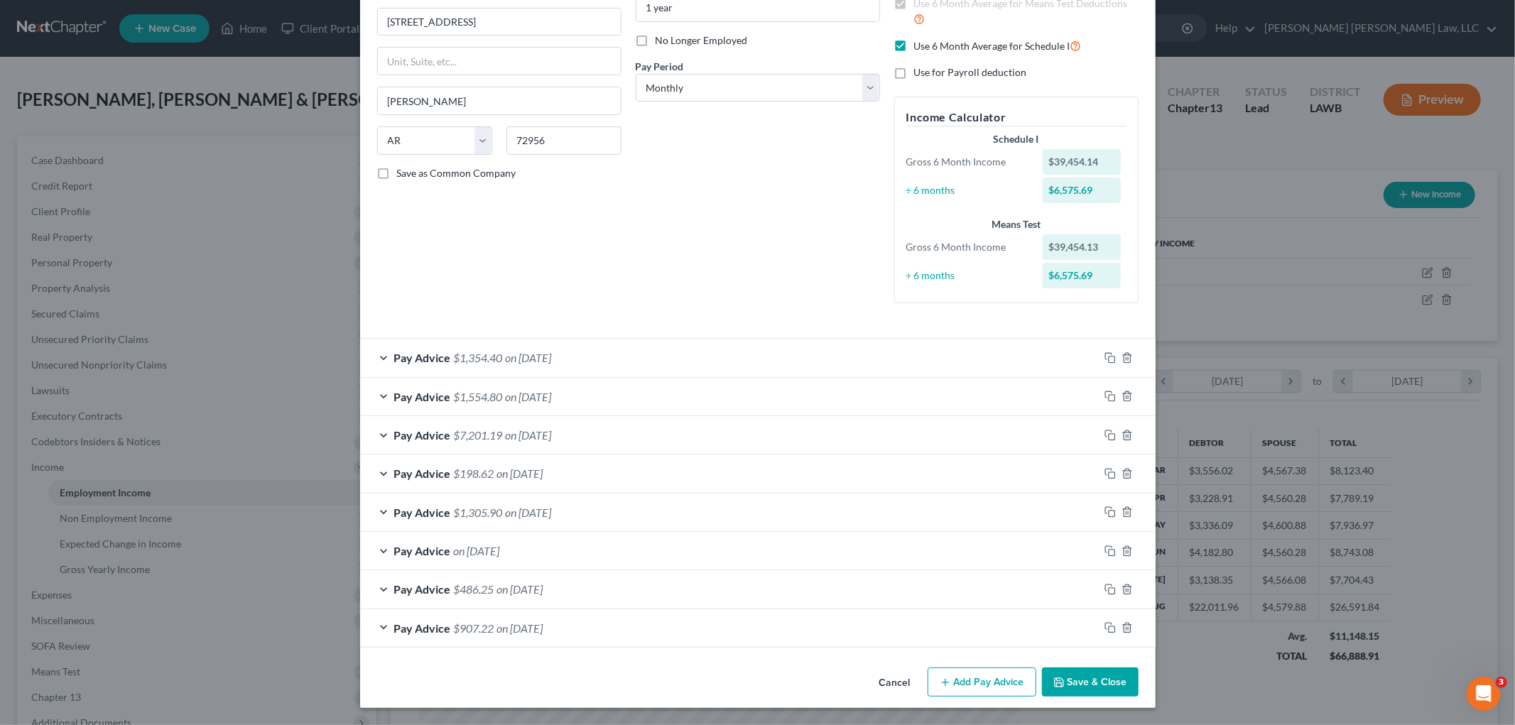
scroll to position [168, 0]
click at [1121, 435] on icon "button" at bounding box center [1126, 435] width 11 height 11
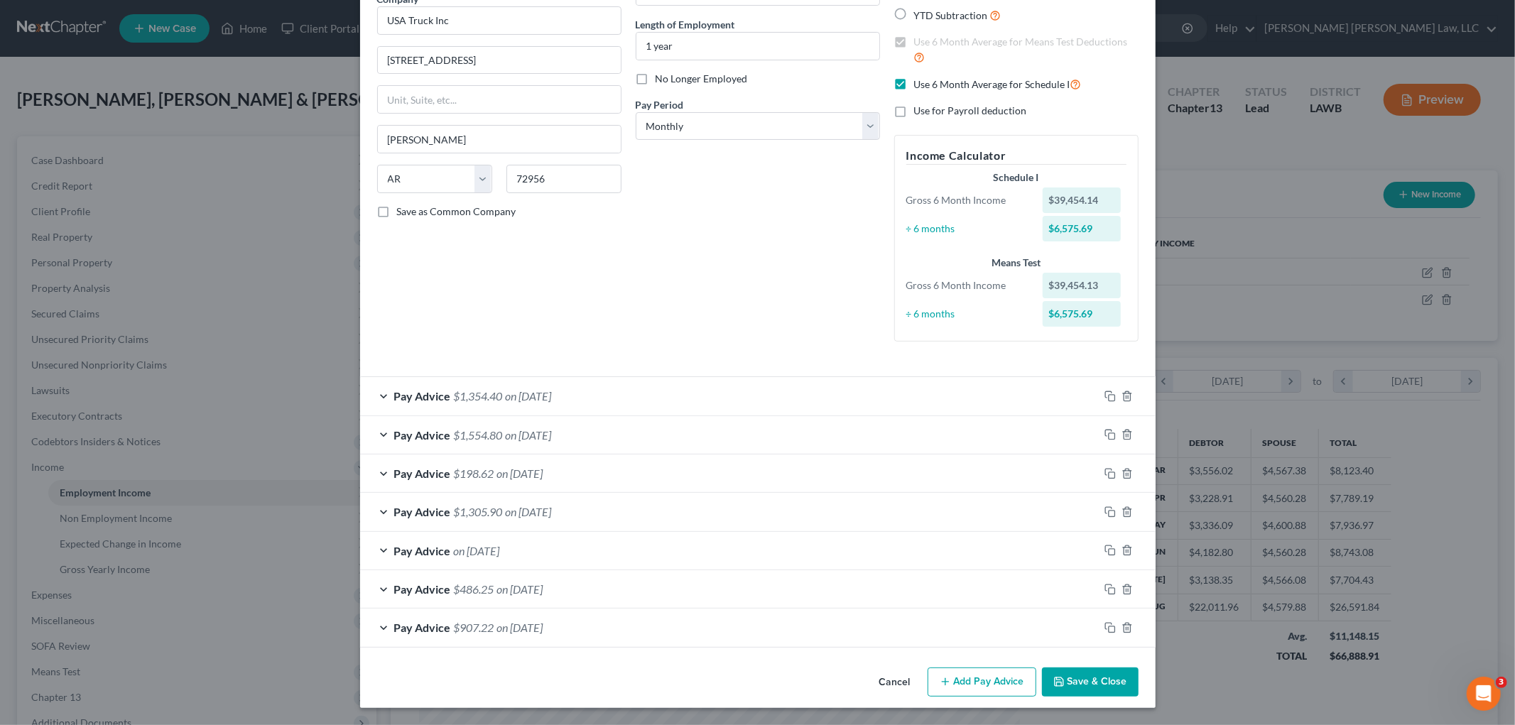
scroll to position [129, 0]
click at [1123, 432] on polyline "button" at bounding box center [1127, 432] width 9 height 0
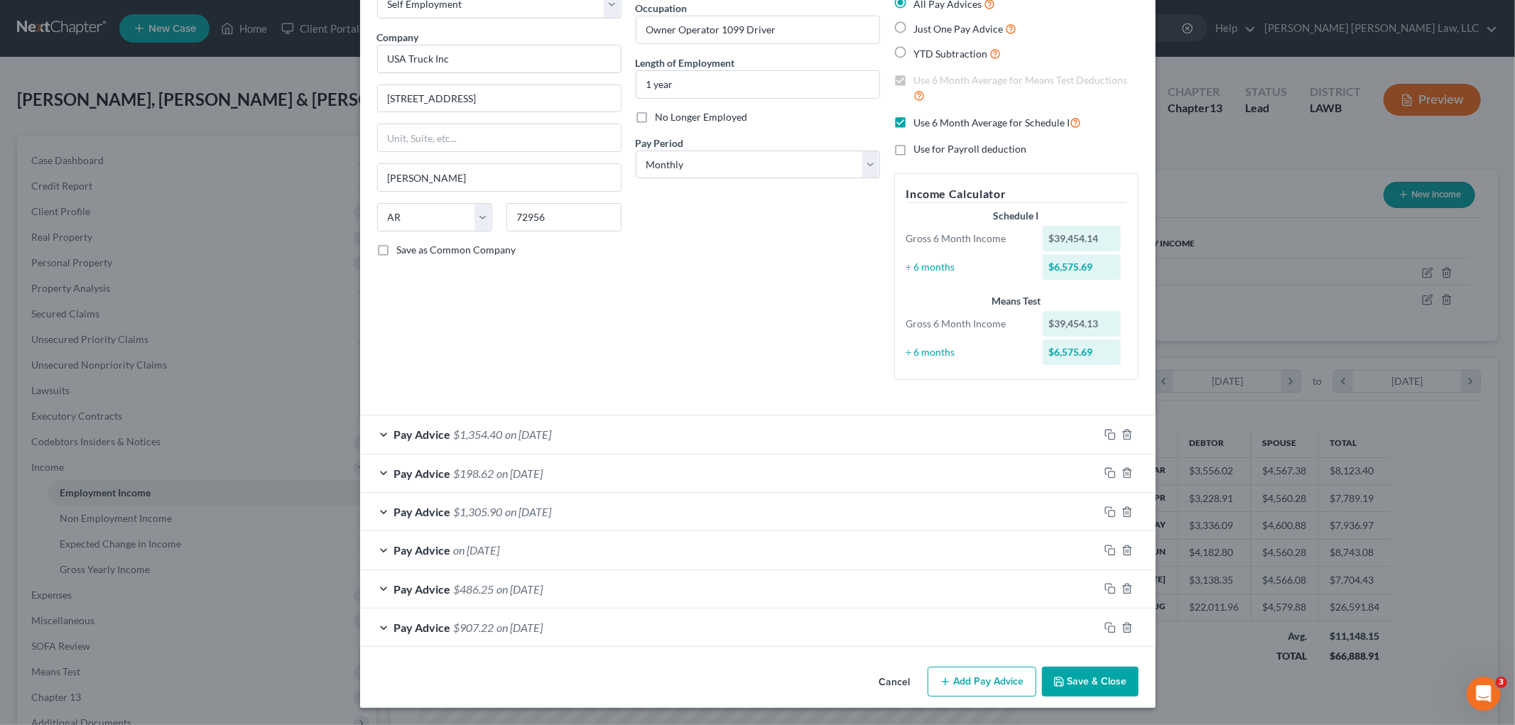
click at [672, 433] on div "Pay Advice $1,354.40 on 08/29/2025" at bounding box center [729, 434] width 739 height 38
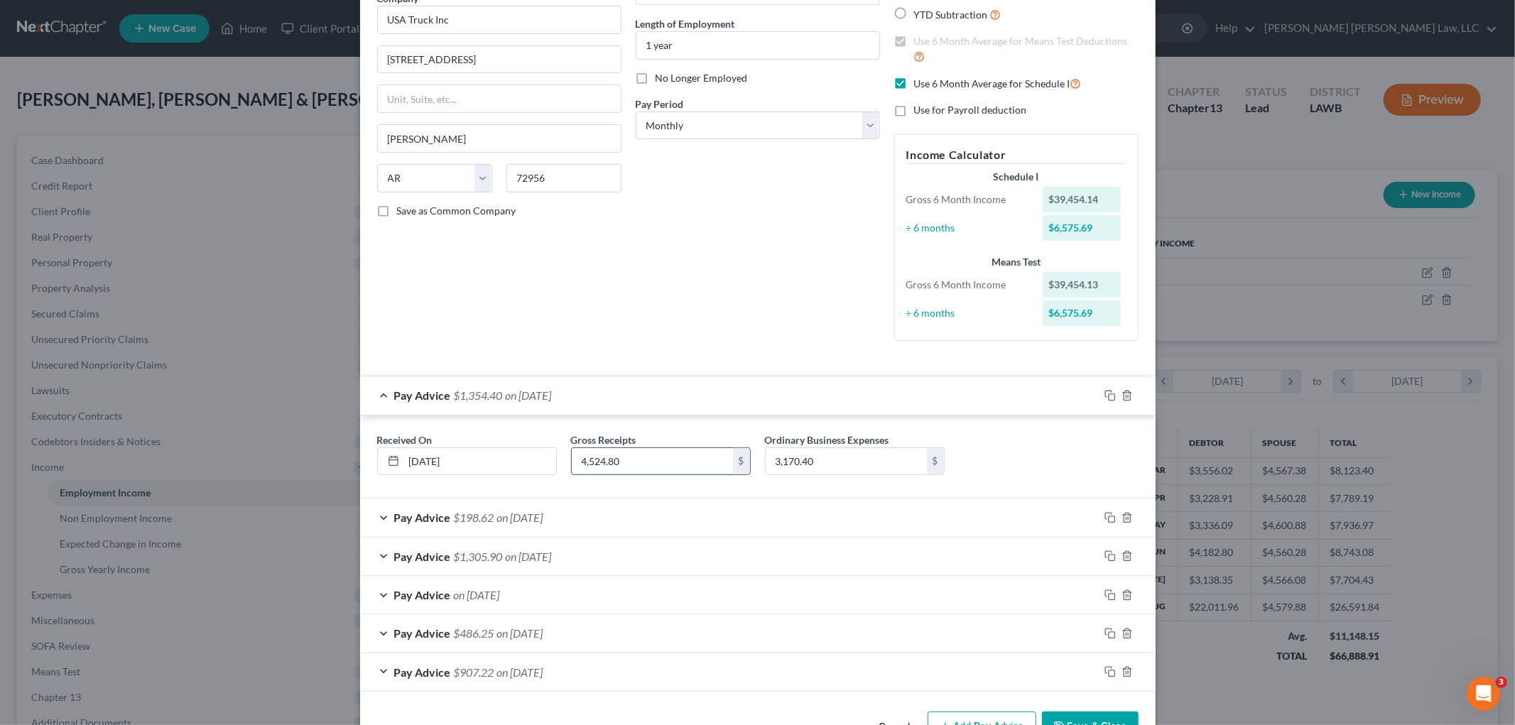
click at [614, 458] on input "4,524.80" at bounding box center [652, 461] width 161 height 27
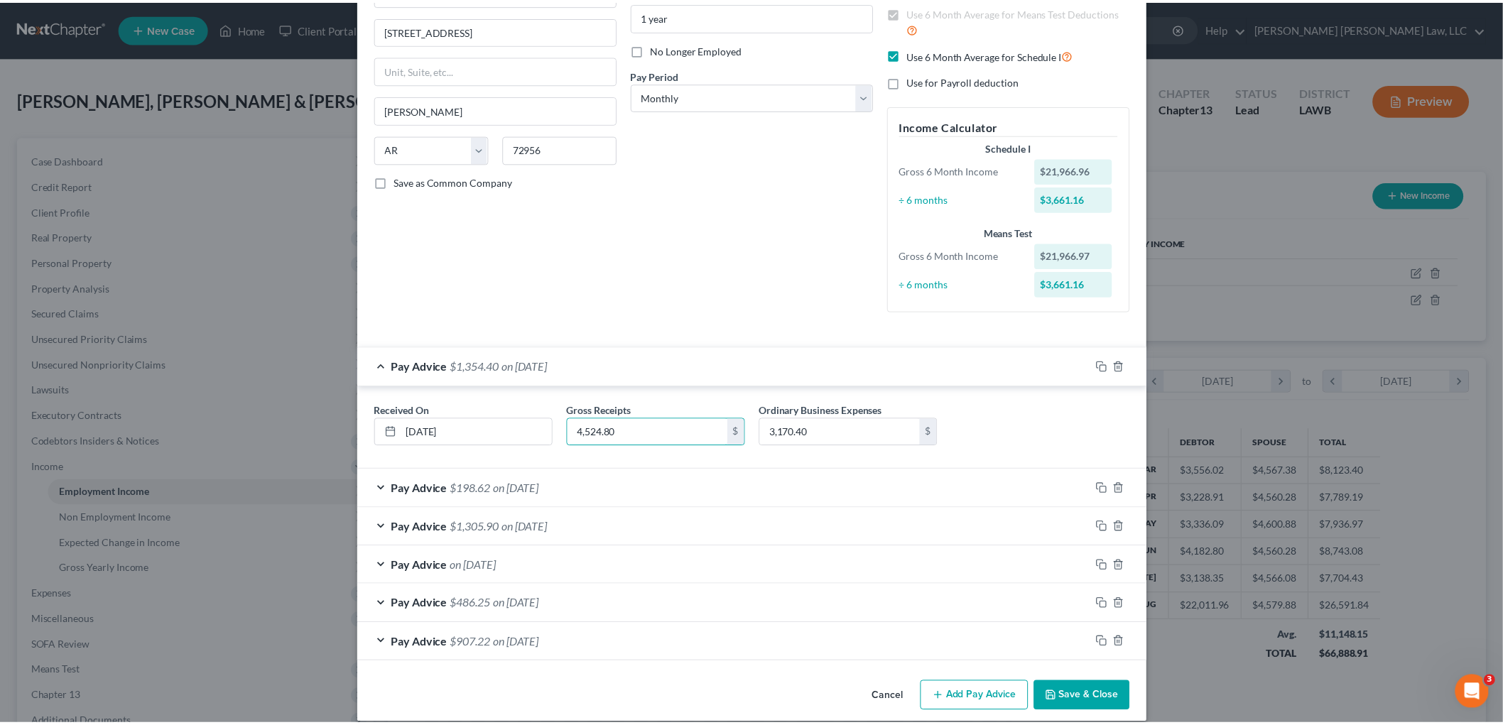
scroll to position [174, 0]
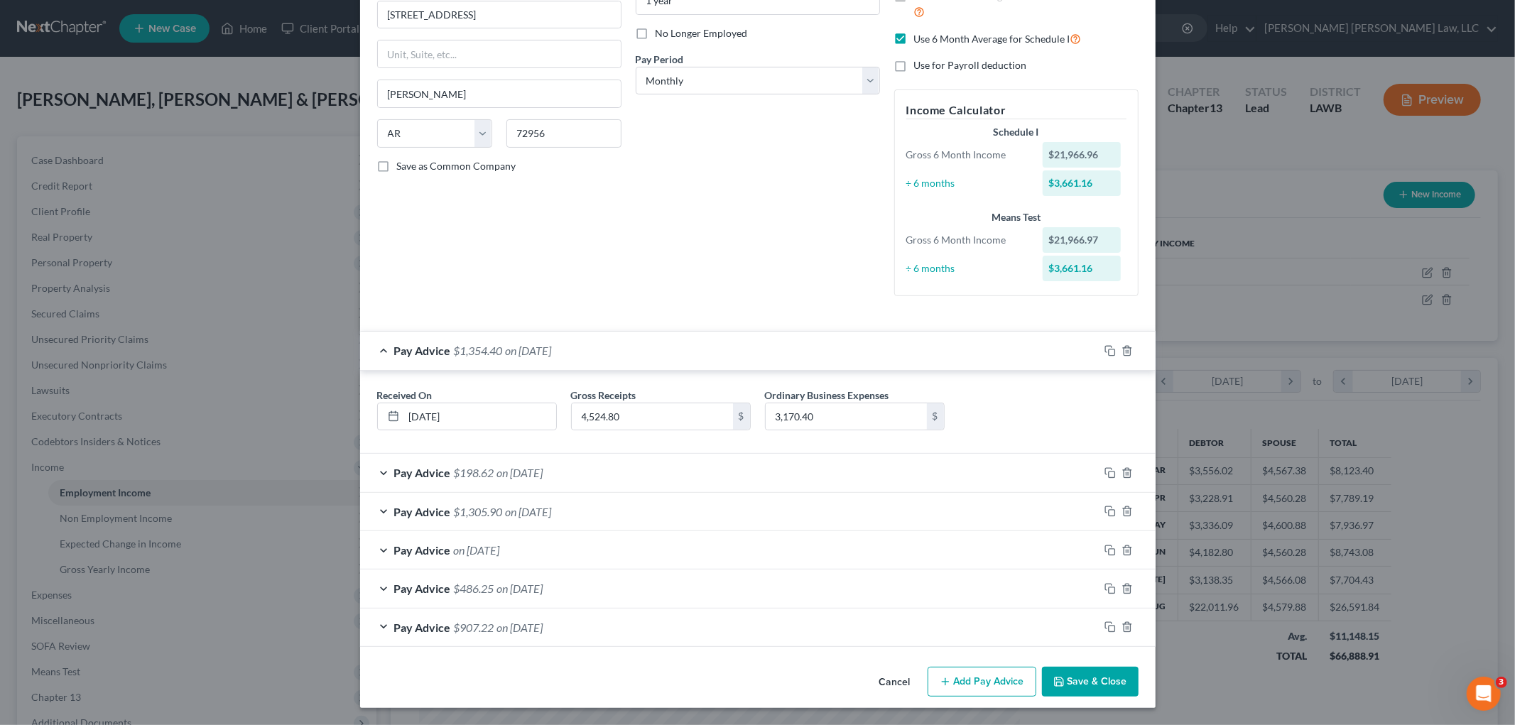
click at [891, 683] on button "Cancel" at bounding box center [895, 682] width 54 height 28
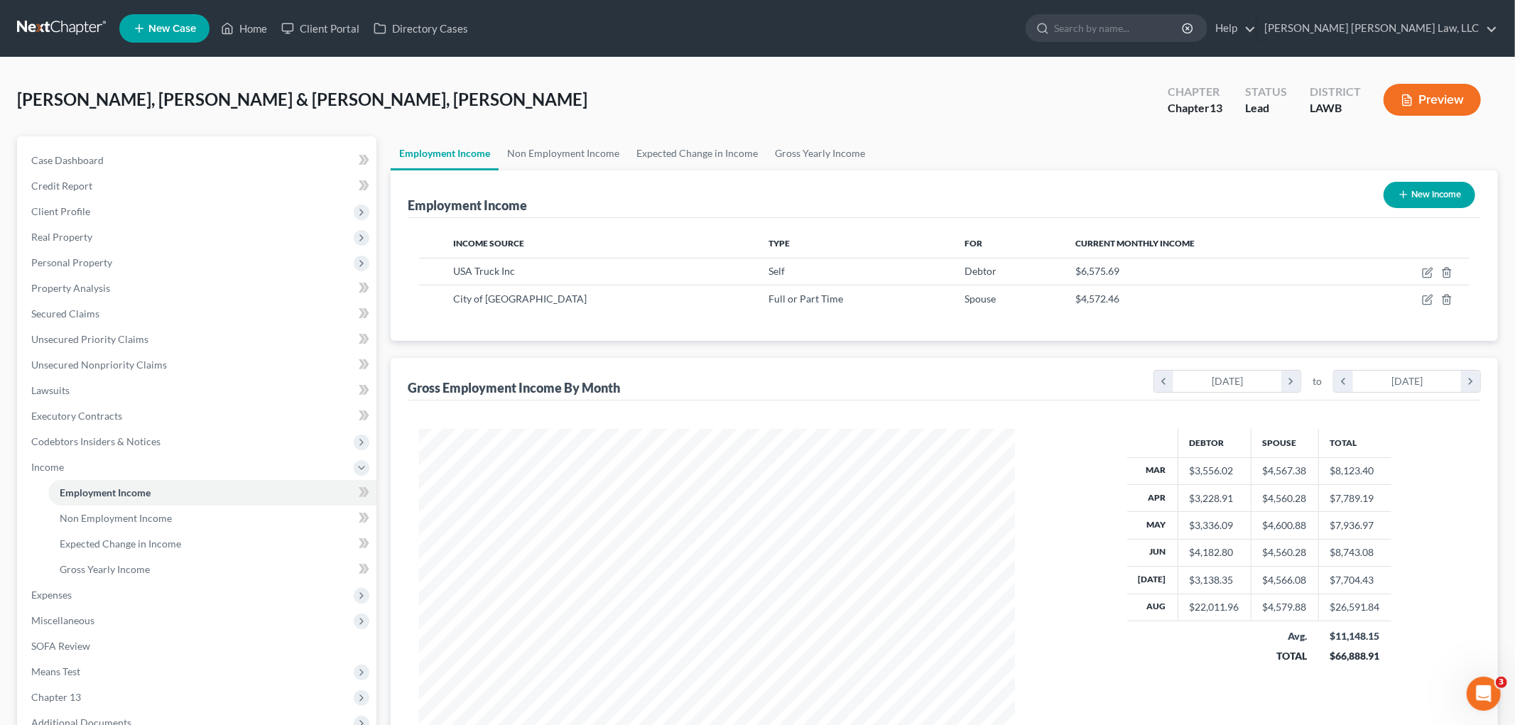
scroll to position [709832, 709505]
click at [1415, 273] on icon "button" at bounding box center [1416, 271] width 6 height 6
select select "1"
select select "2"
select select "0"
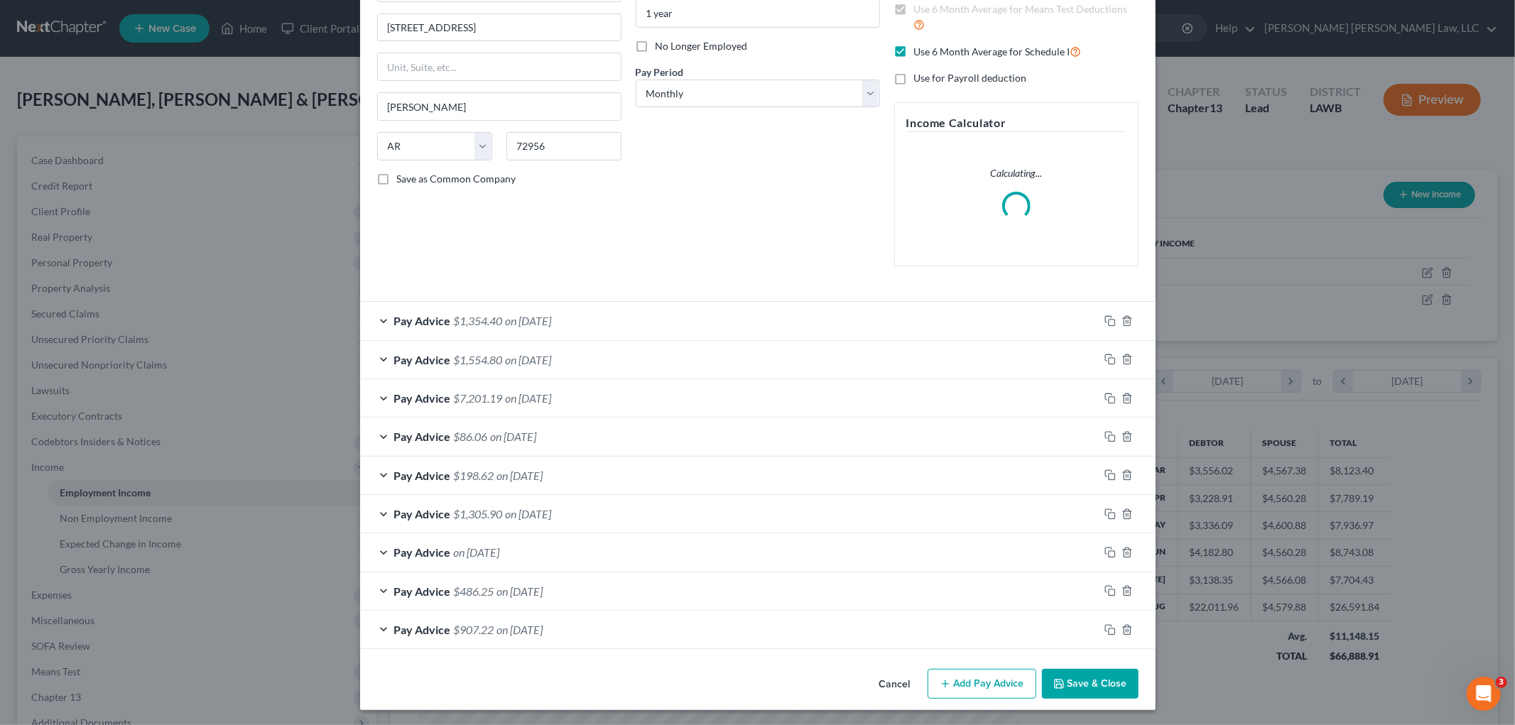
scroll to position [164, 0]
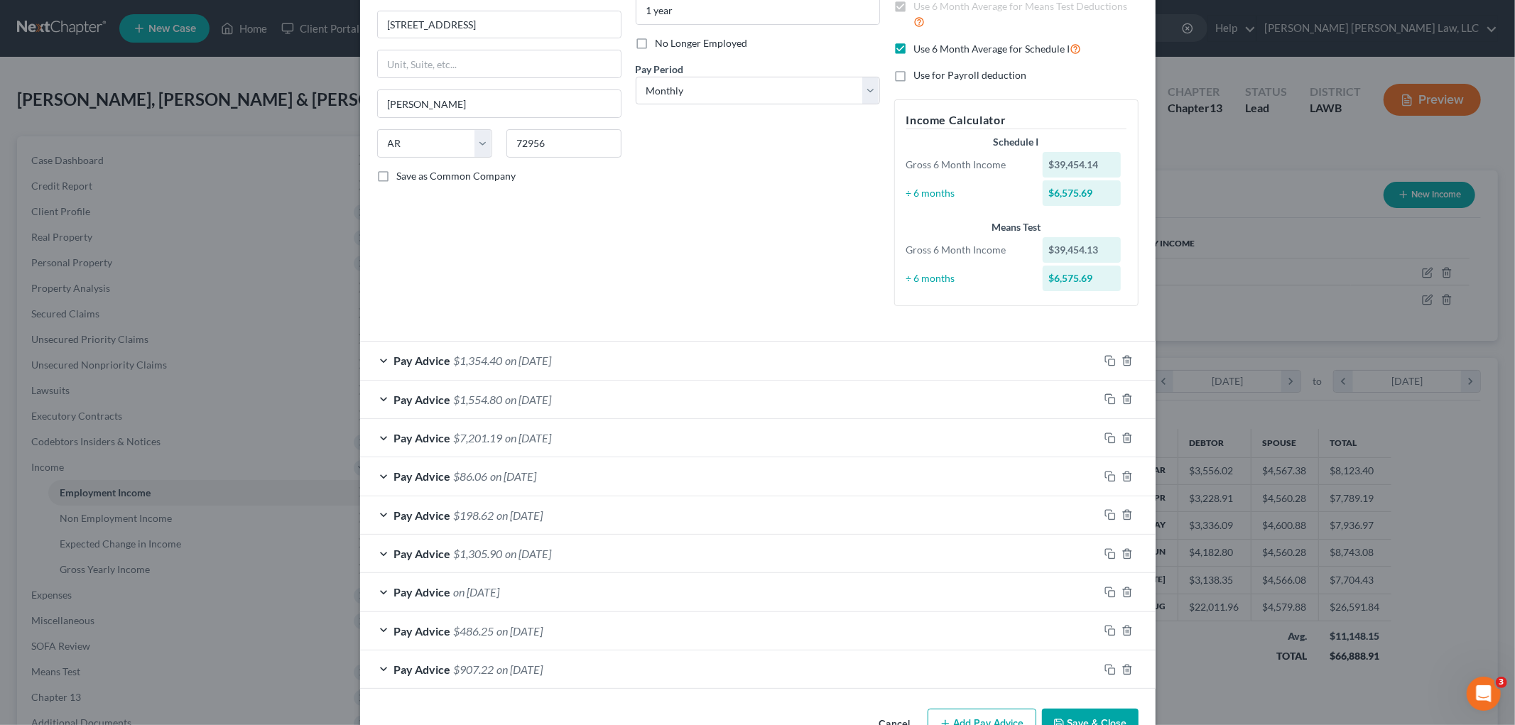
click at [746, 361] on div "Pay Advice $1,354.40 on 08/29/2025" at bounding box center [729, 361] width 739 height 38
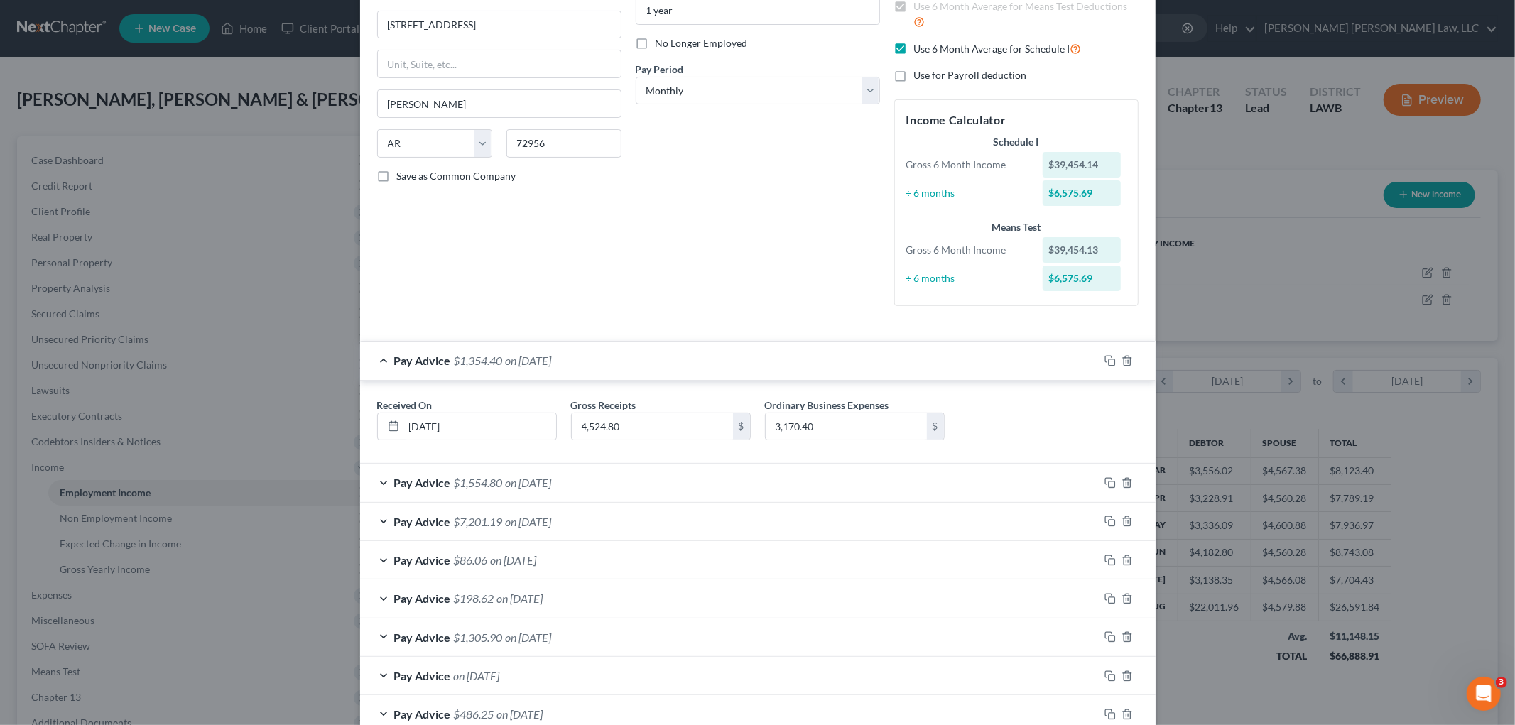
click at [757, 366] on div "Pay Advice $1,354.40 on 08/29/2025" at bounding box center [729, 361] width 739 height 38
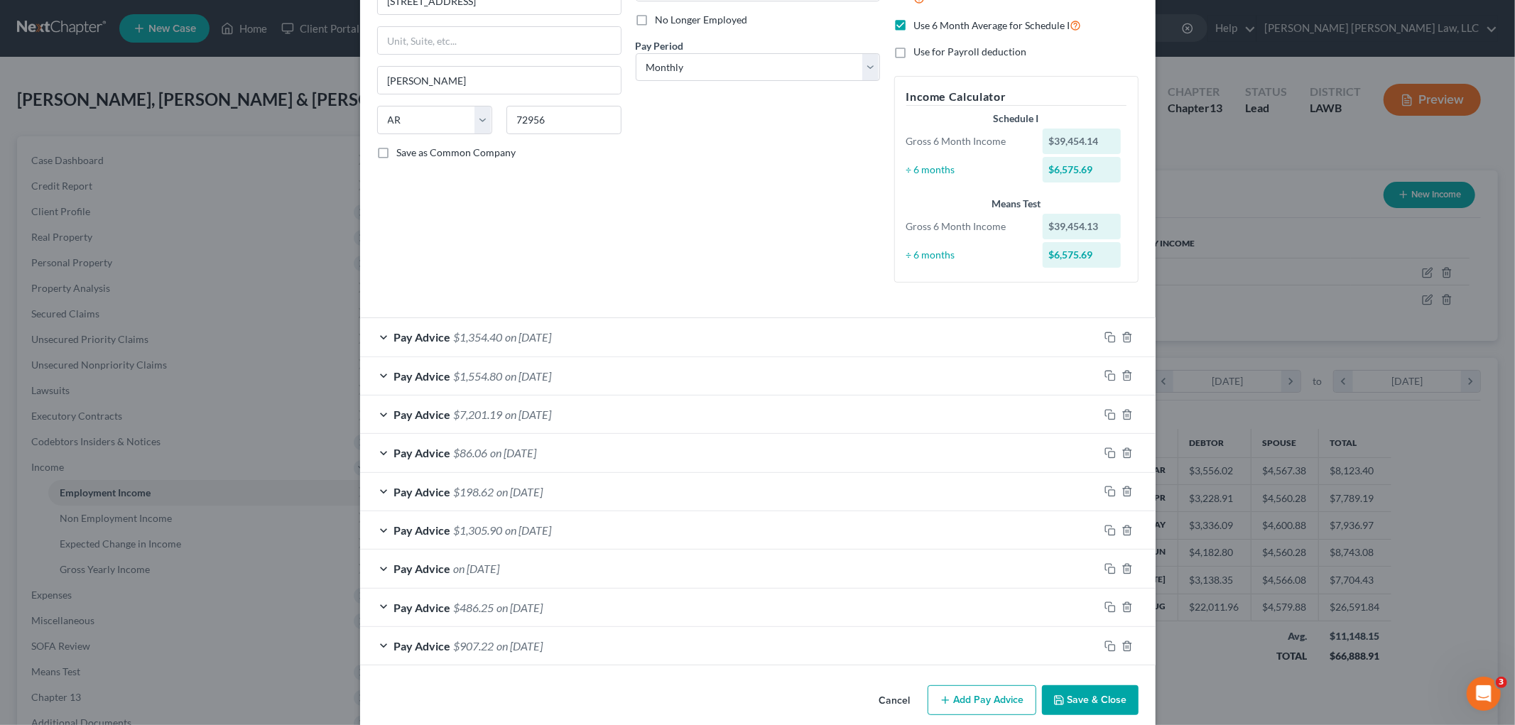
scroll to position [207, 0]
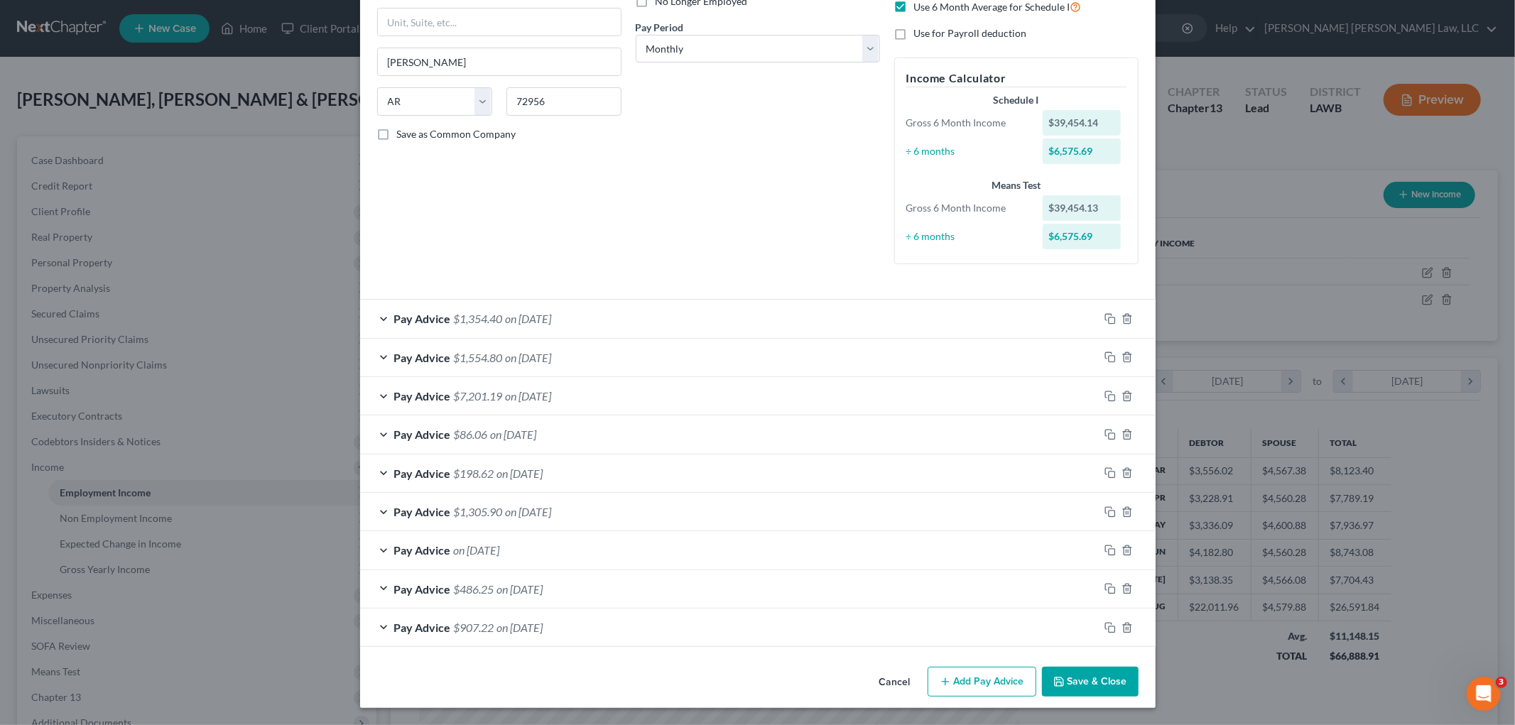
click at [574, 545] on div "Pay Advice on 05/30/2025" at bounding box center [729, 550] width 739 height 38
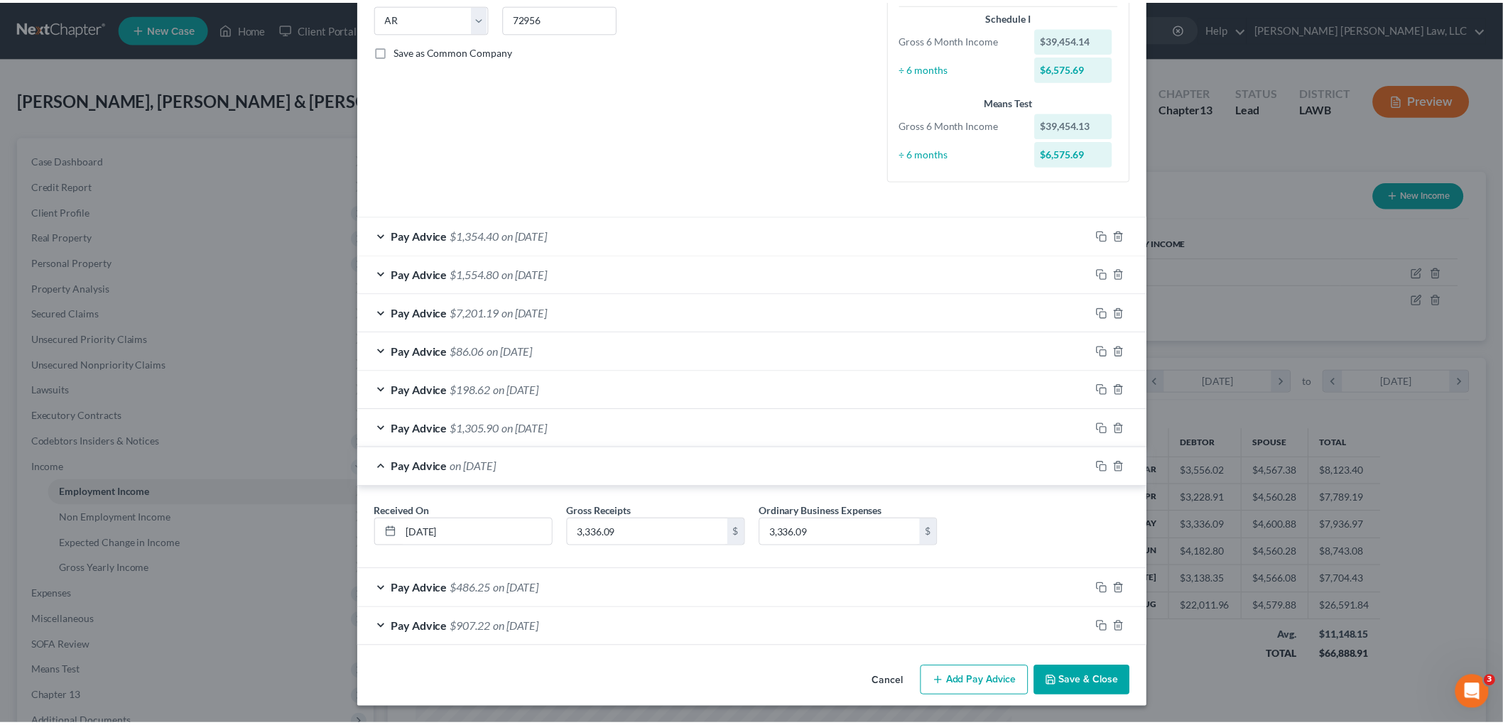
scroll to position [290, 0]
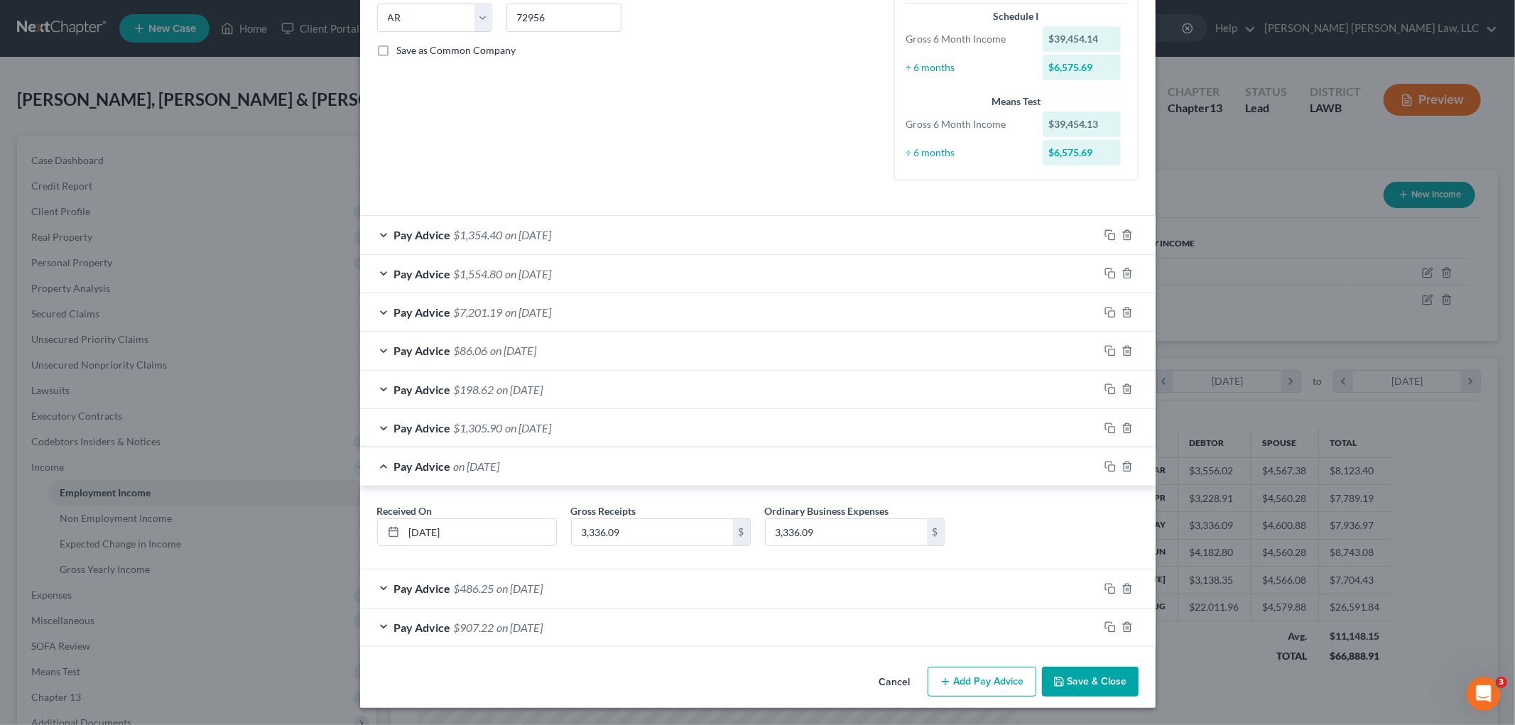
click at [1067, 685] on button "Save & Close" at bounding box center [1090, 682] width 97 height 30
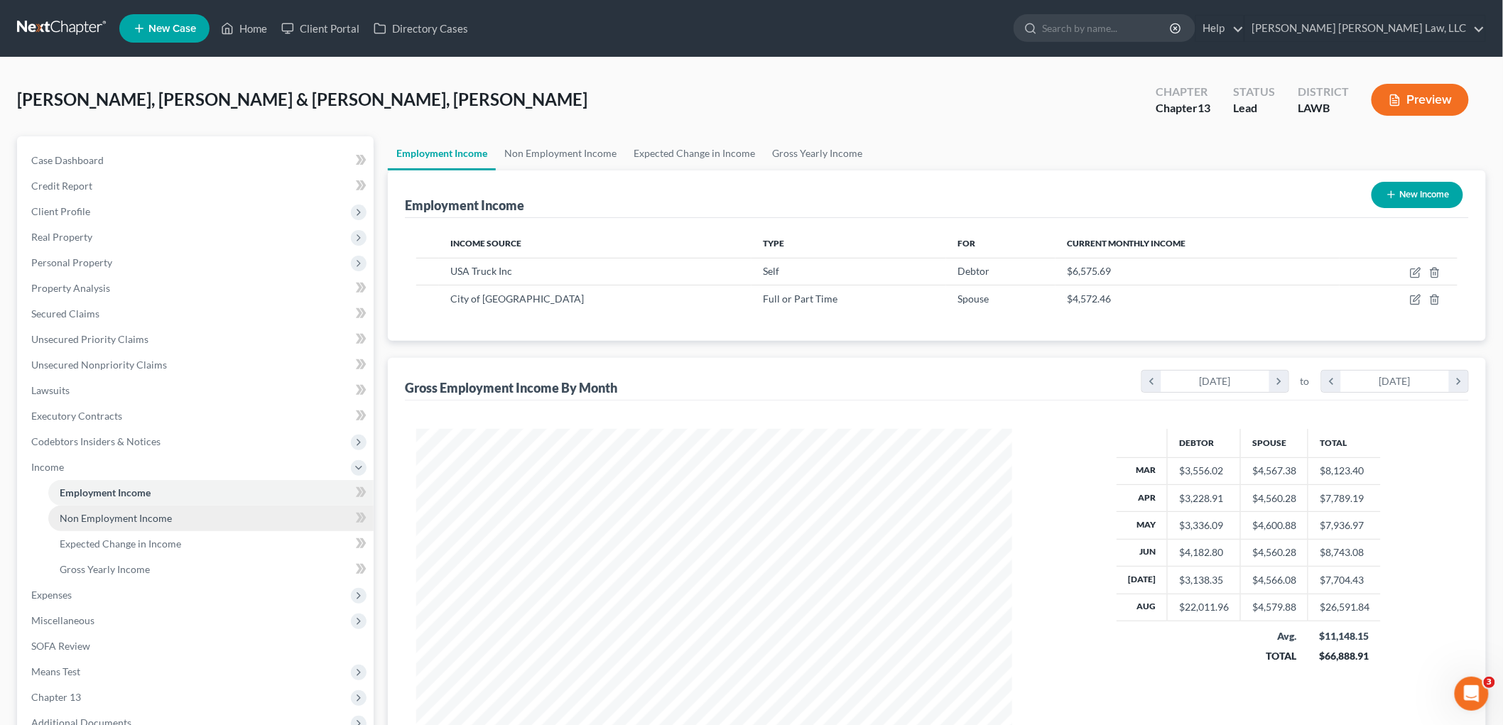
scroll to position [156, 0]
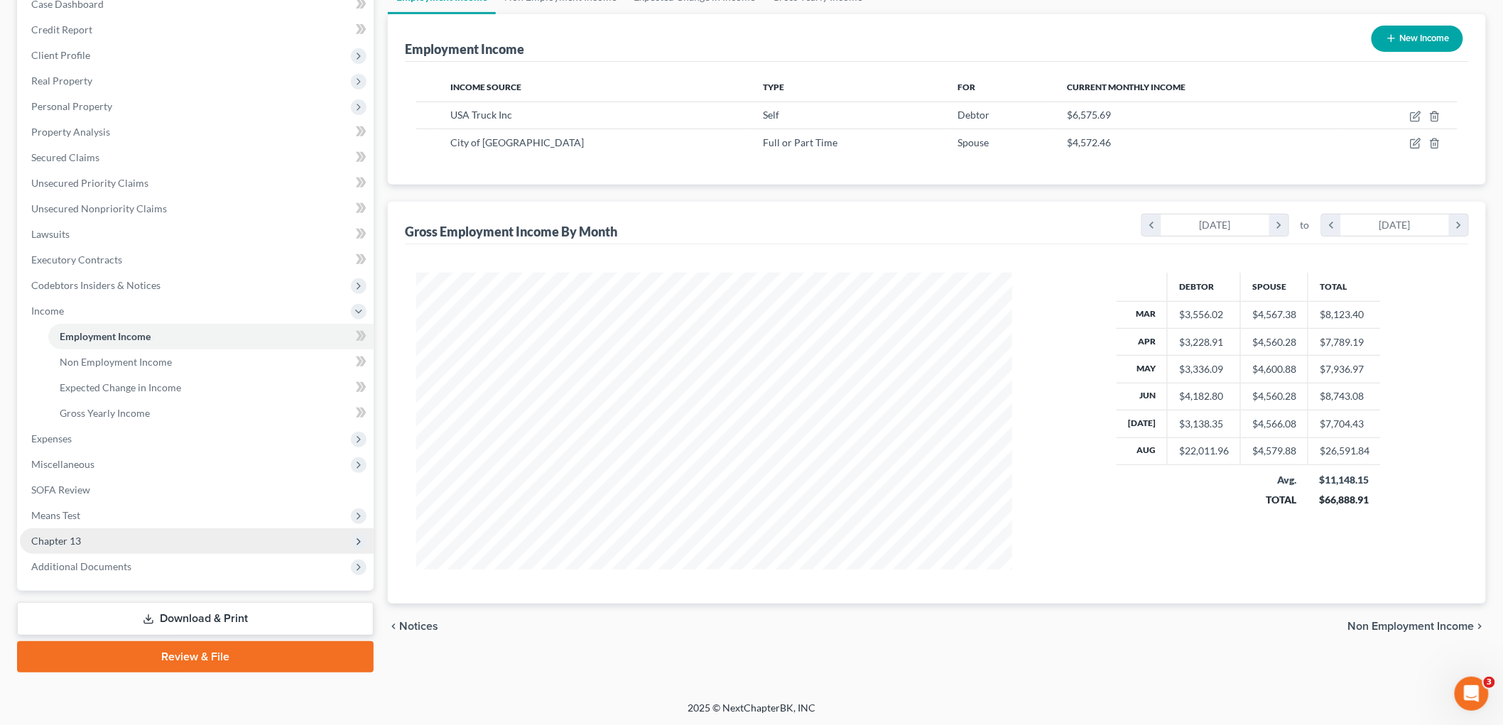
click at [83, 536] on span "Chapter 13" at bounding box center [197, 541] width 354 height 26
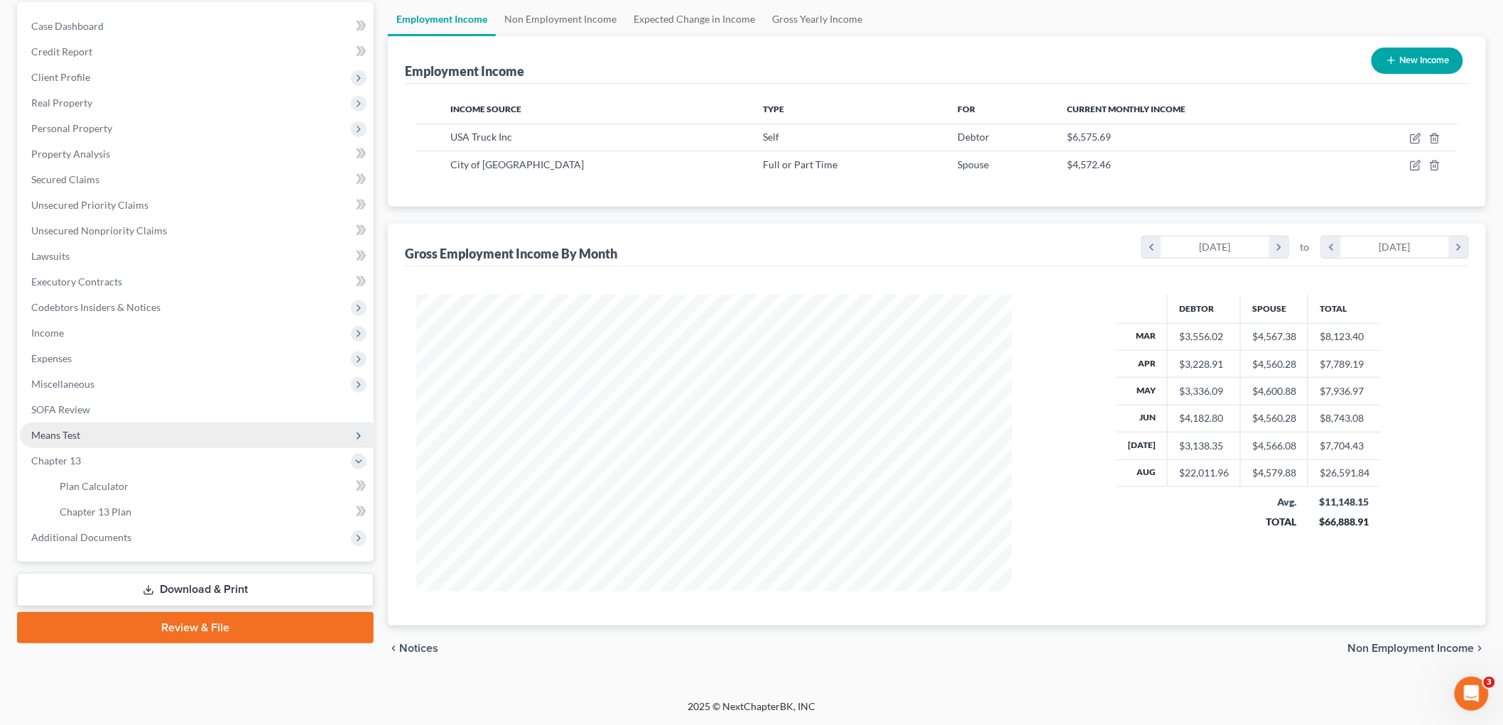
scroll to position [134, 0]
click at [76, 334] on span "Income" at bounding box center [197, 334] width 354 height 26
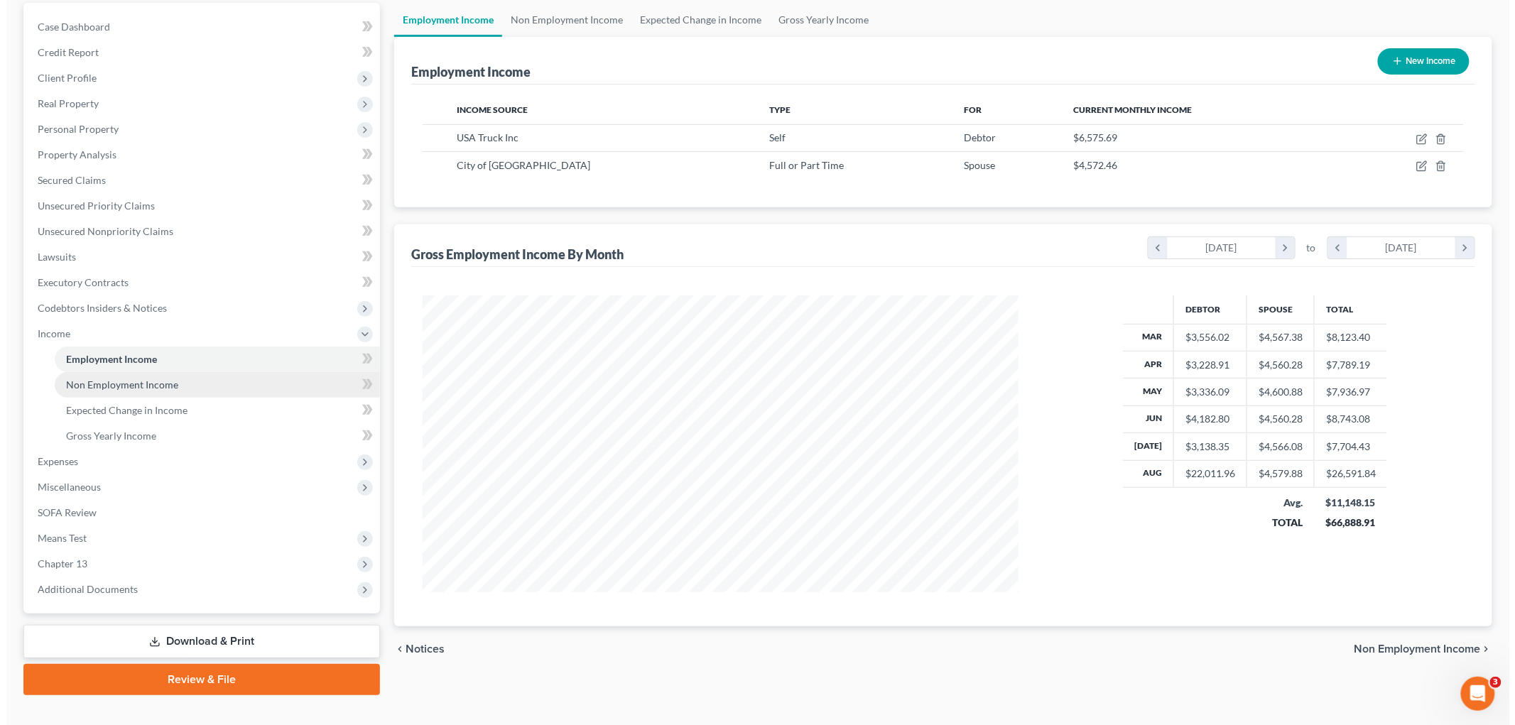
scroll to position [156, 0]
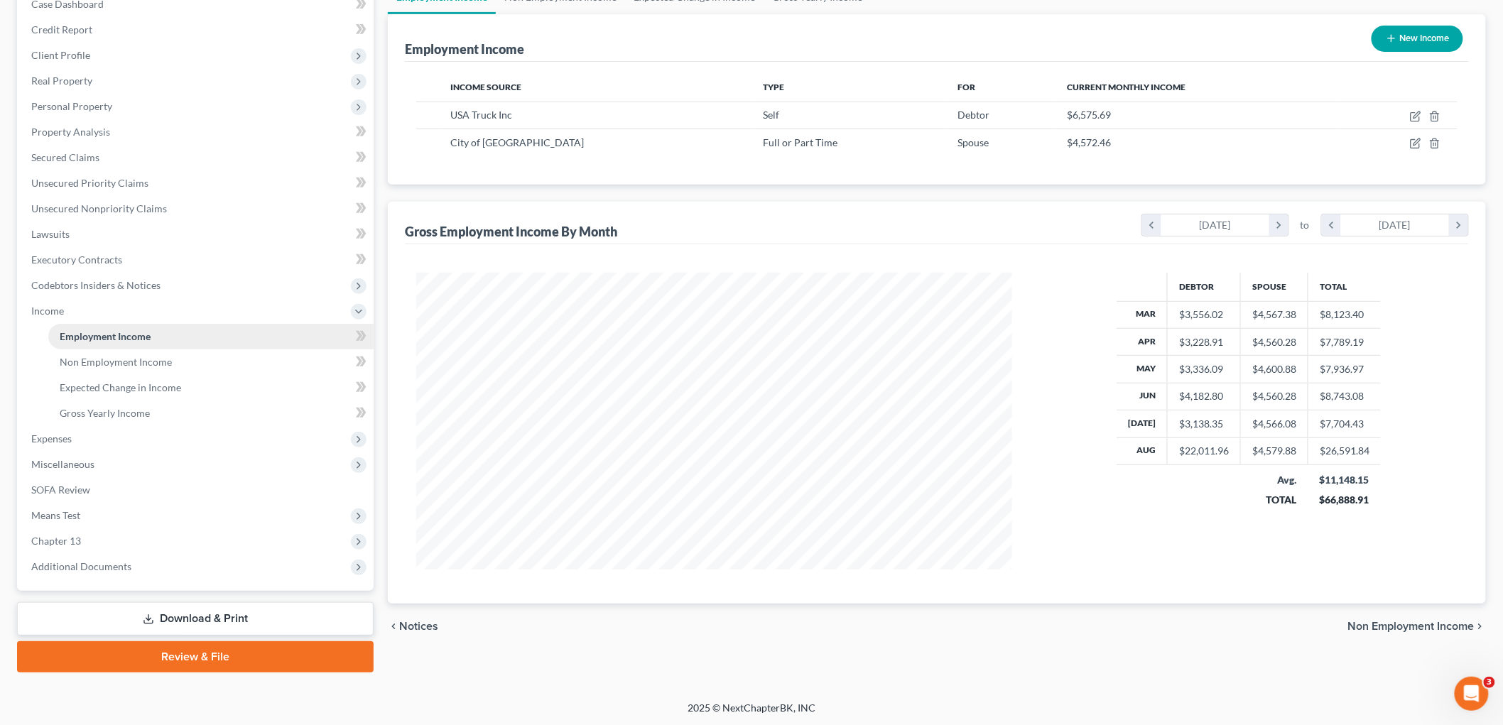
click at [126, 334] on span "Employment Income" at bounding box center [105, 336] width 91 height 12
click at [1416, 112] on icon "button" at bounding box center [1415, 116] width 11 height 11
select select "1"
select select "2"
select select "0"
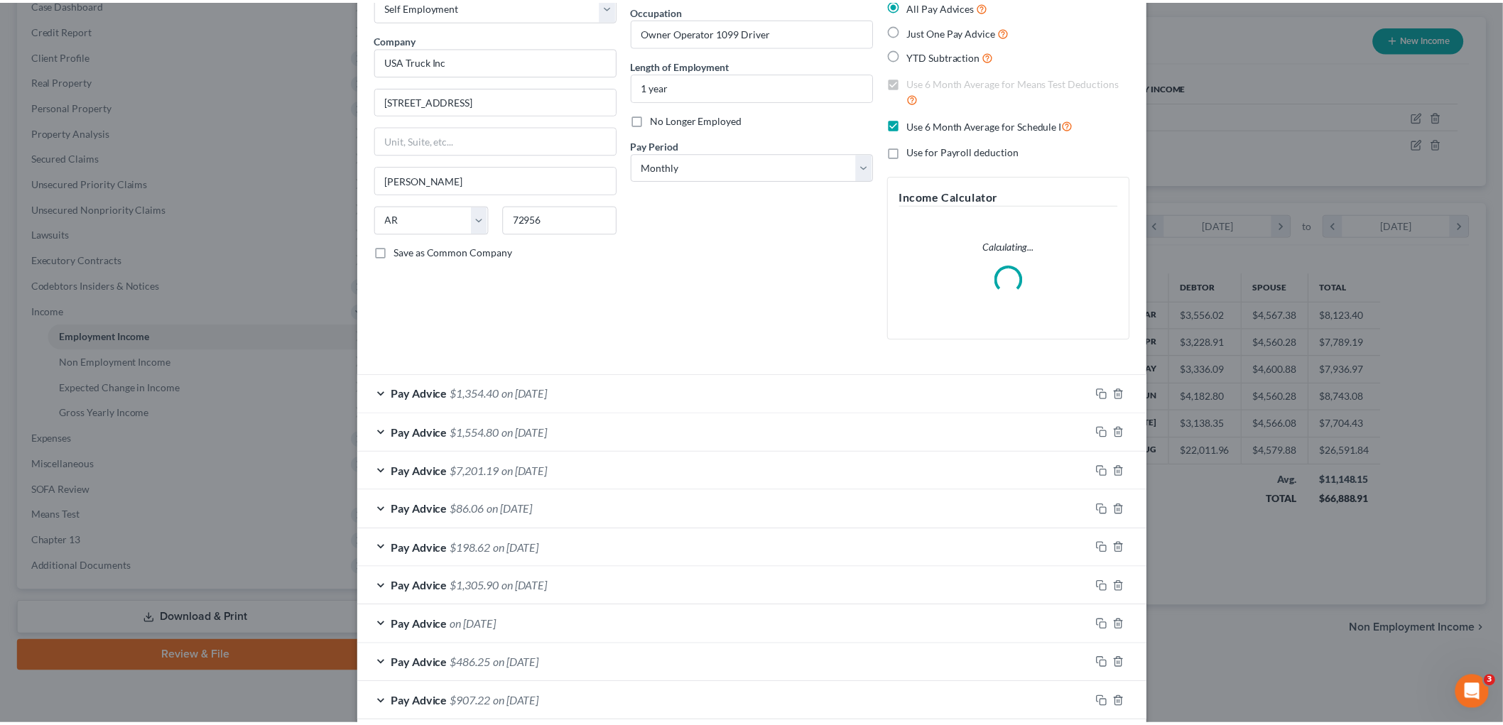
scroll to position [164, 0]
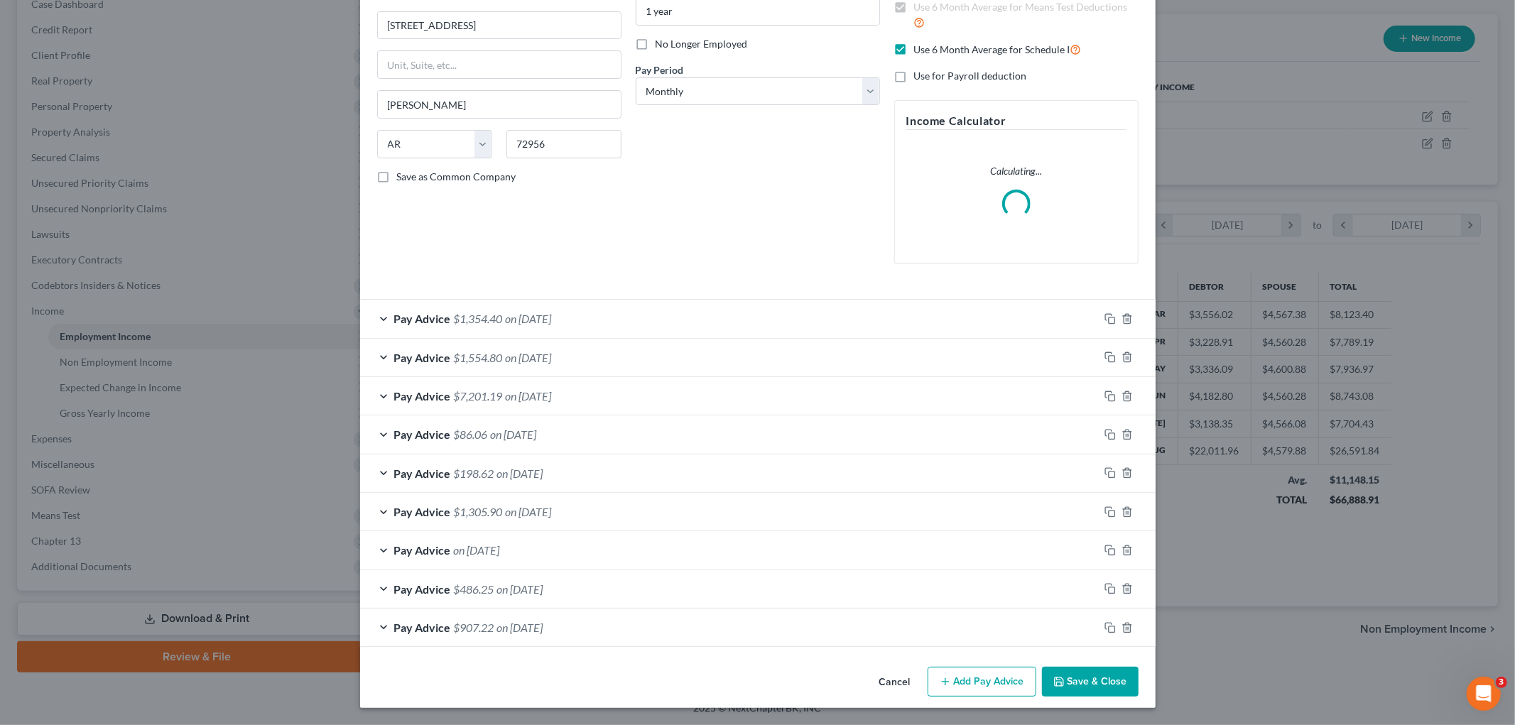
click at [1063, 683] on button "Save & Close" at bounding box center [1090, 682] width 97 height 30
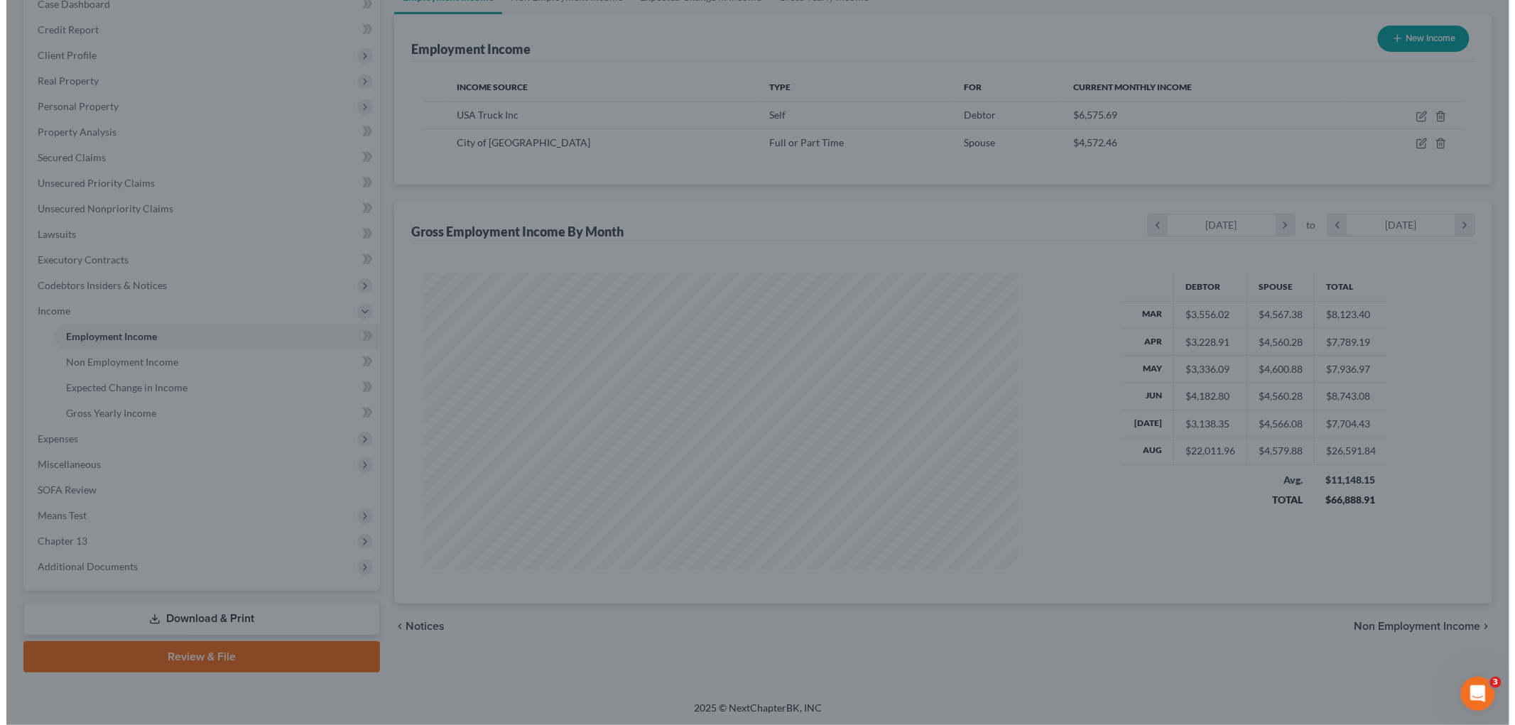
scroll to position [709832, 709505]
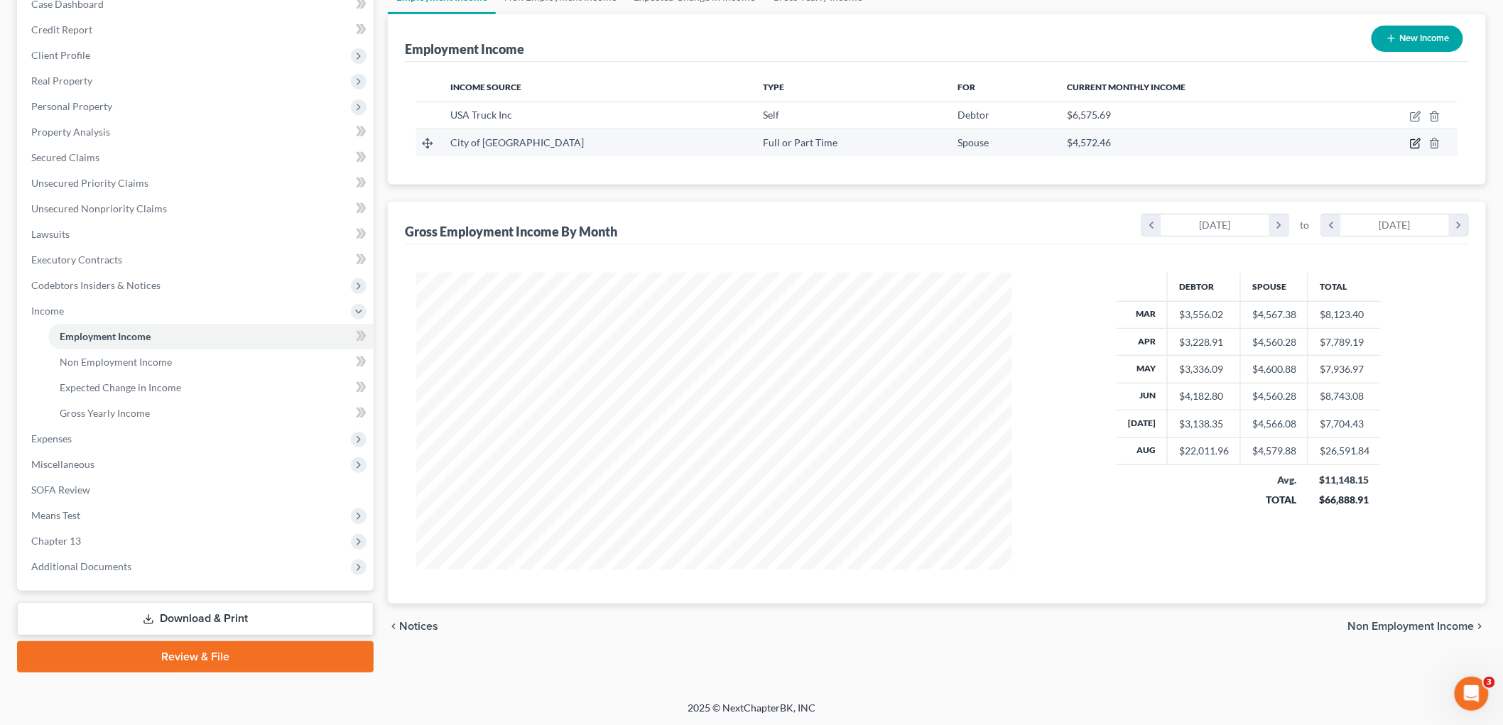
click at [1413, 144] on icon "button" at bounding box center [1415, 143] width 11 height 11
select select "0"
select select "19"
select select "1"
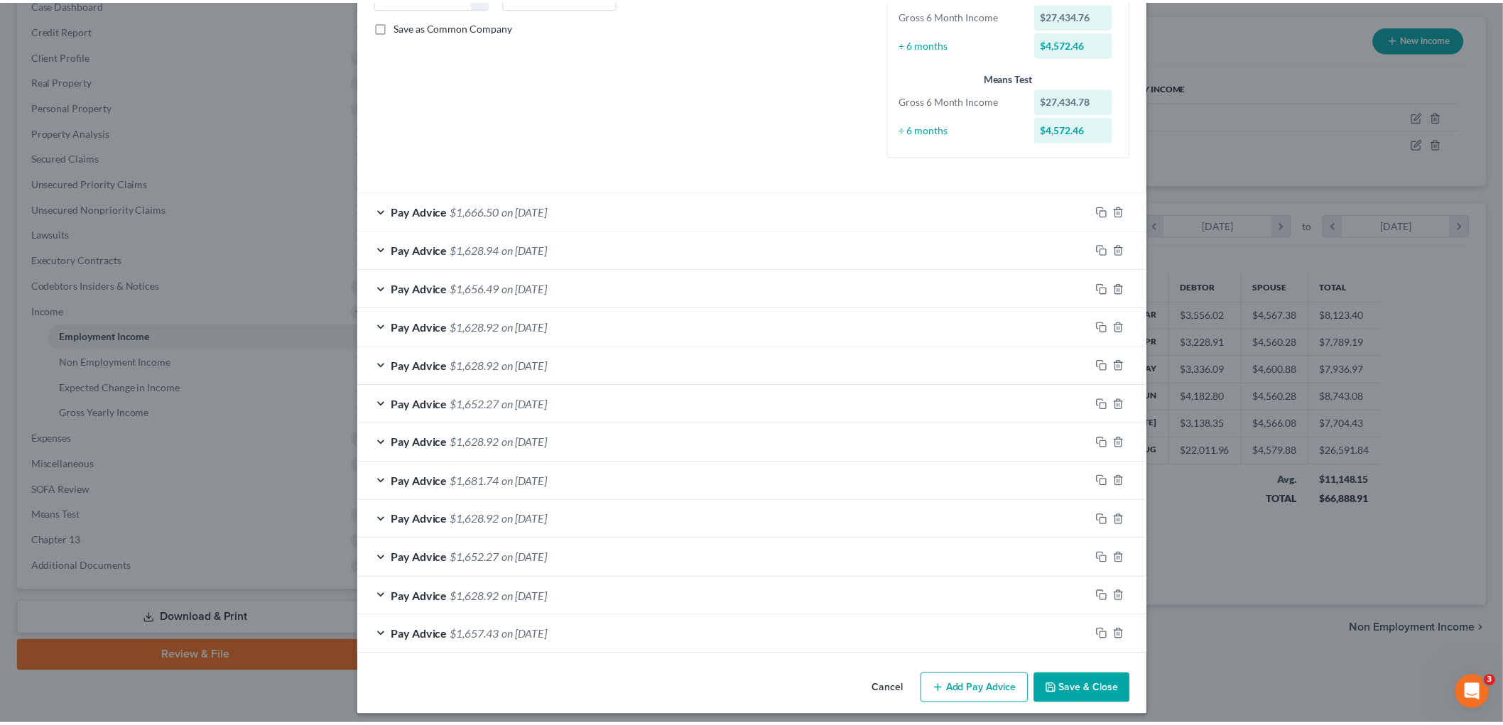
scroll to position [322, 0]
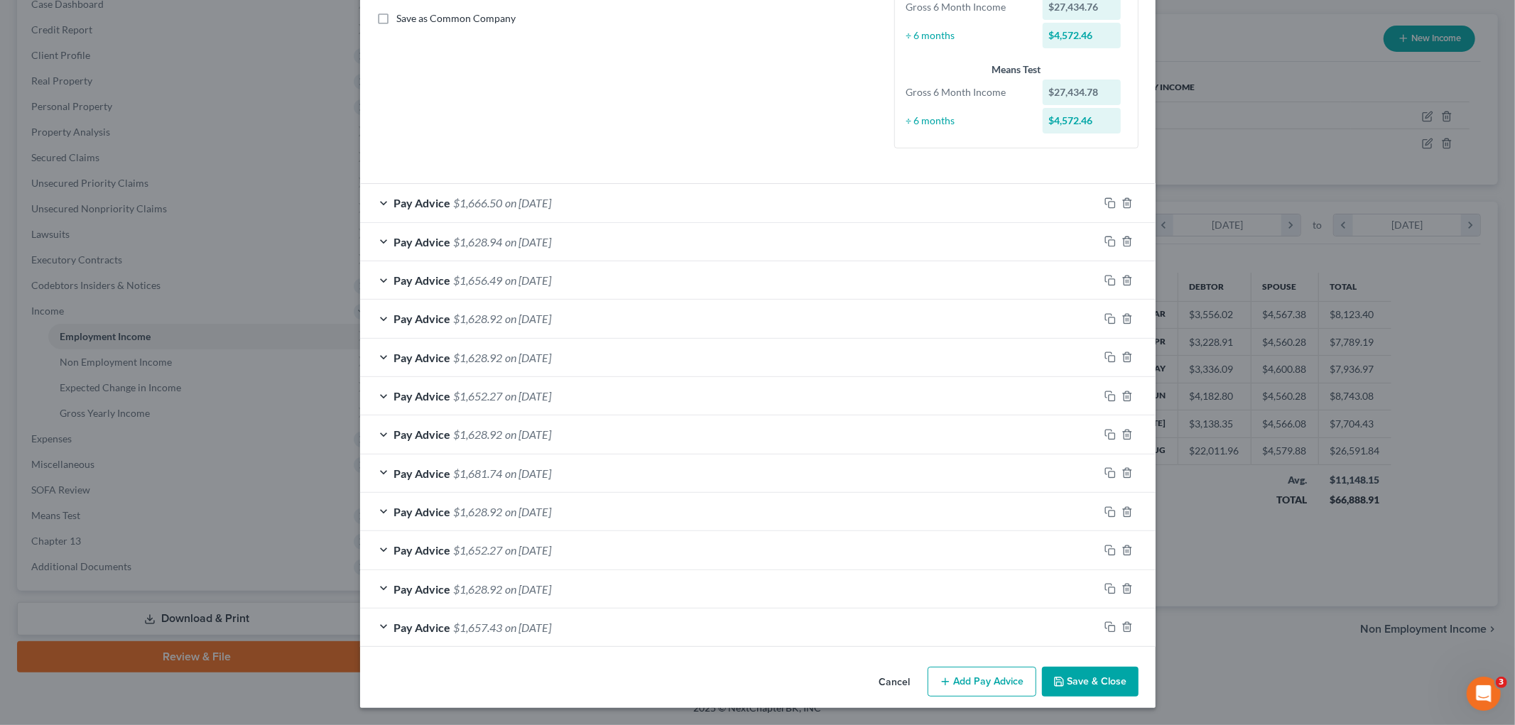
click at [1081, 679] on button "Save & Close" at bounding box center [1090, 682] width 97 height 30
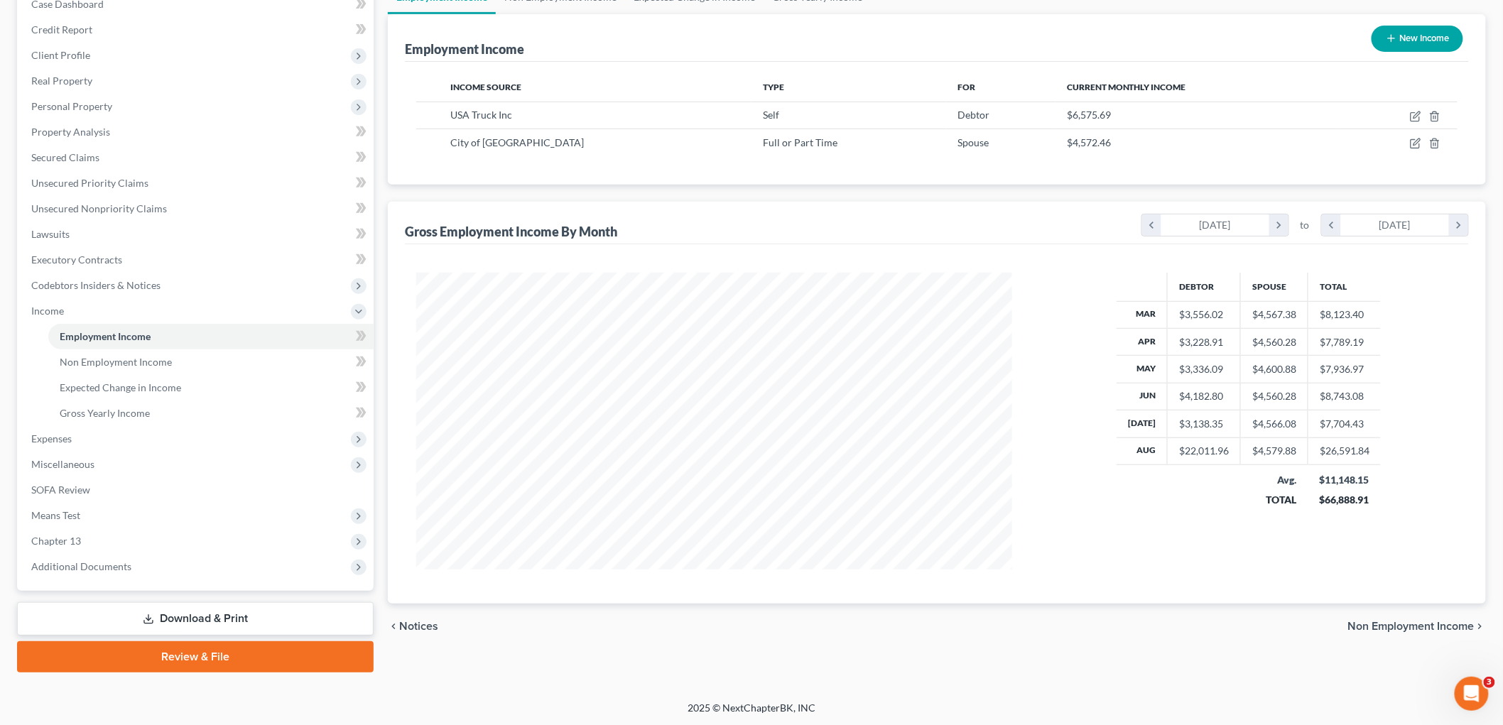
scroll to position [709832, 709505]
click at [75, 517] on span "Means Test" at bounding box center [55, 515] width 49 height 12
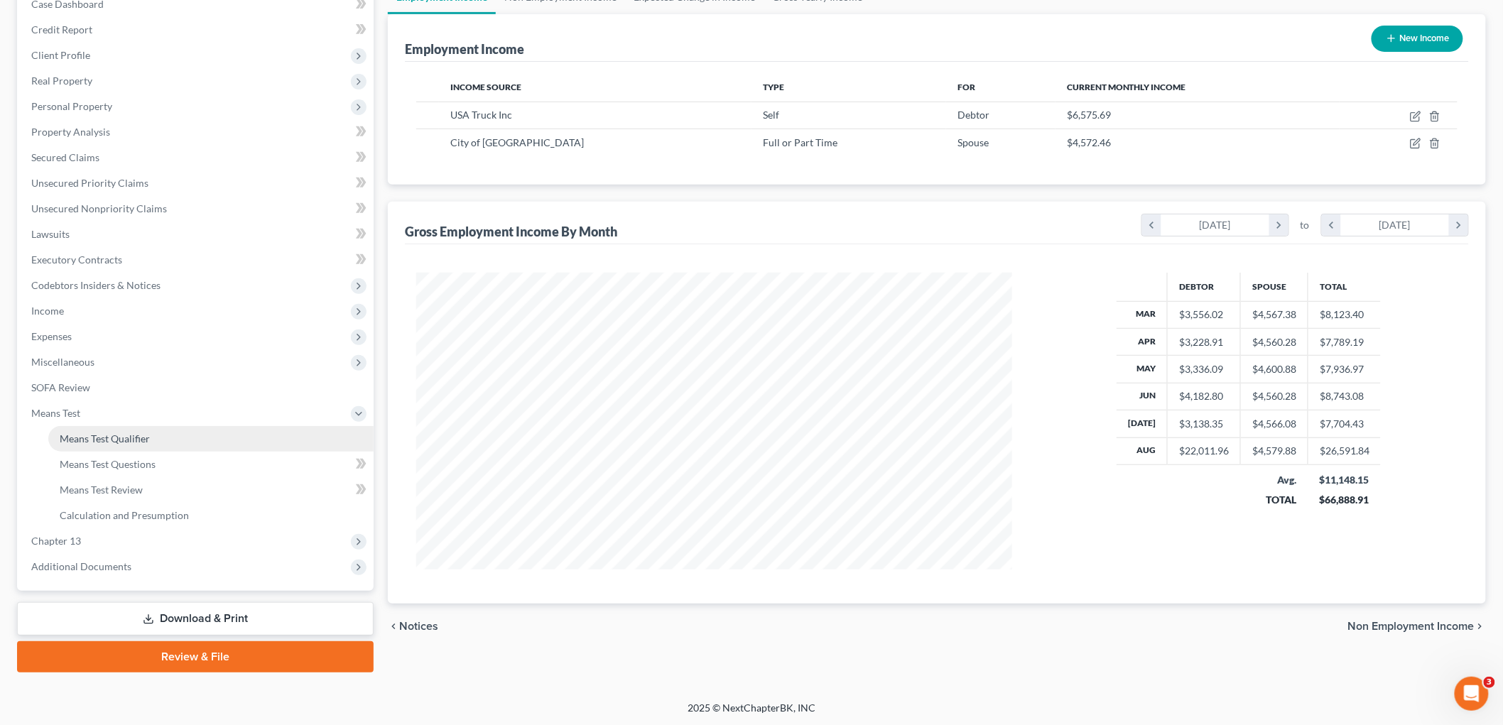
click at [132, 432] on span "Means Test Qualifier" at bounding box center [105, 438] width 90 height 12
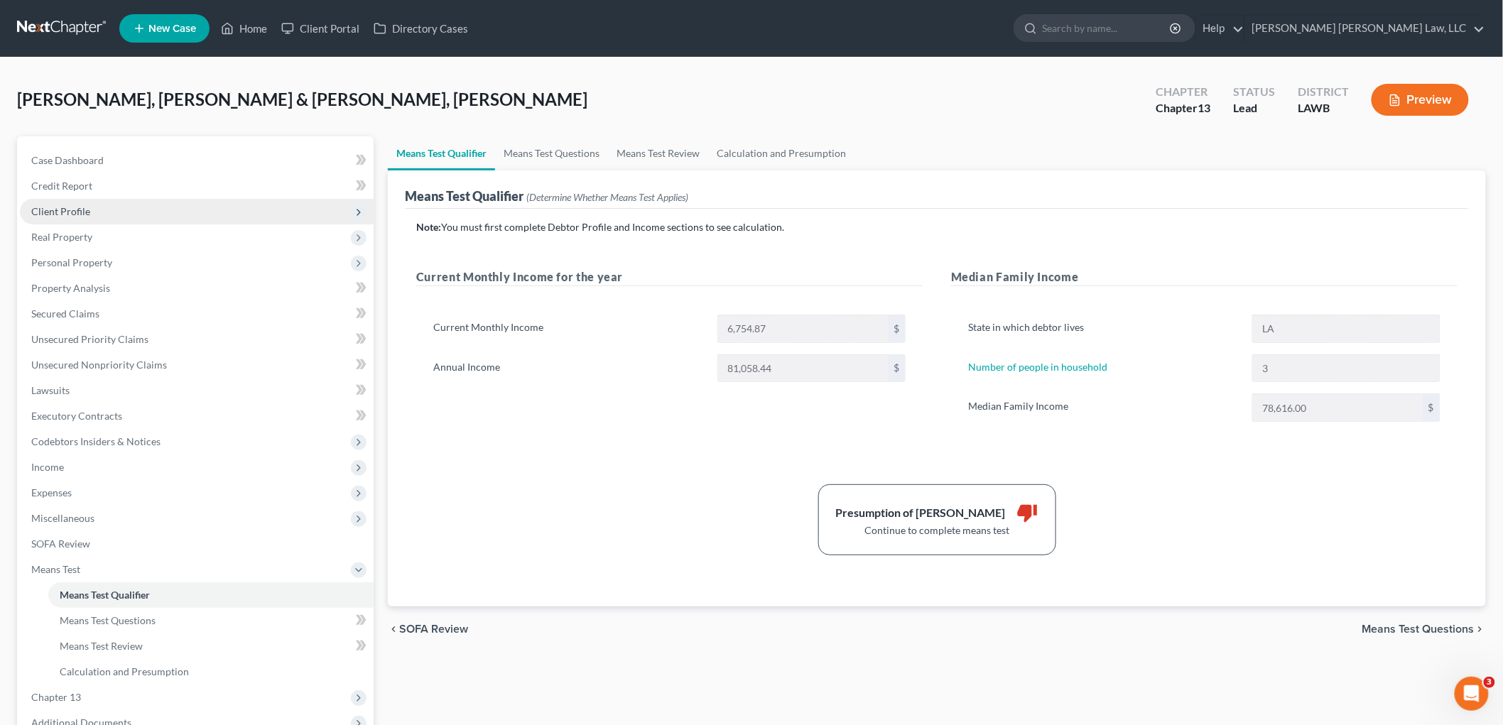
click at [116, 212] on span "Client Profile" at bounding box center [197, 212] width 354 height 26
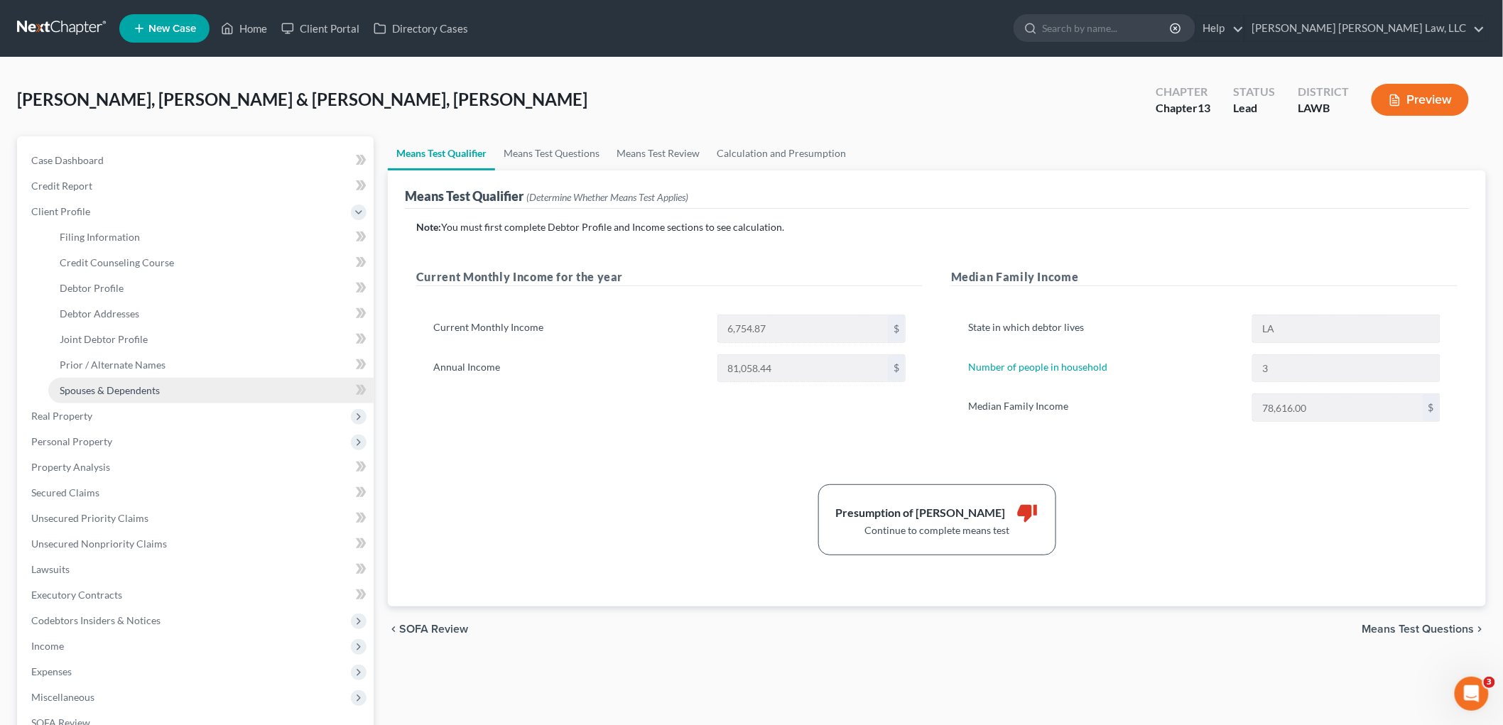
click at [95, 384] on span "Spouses & Dependents" at bounding box center [110, 390] width 100 height 12
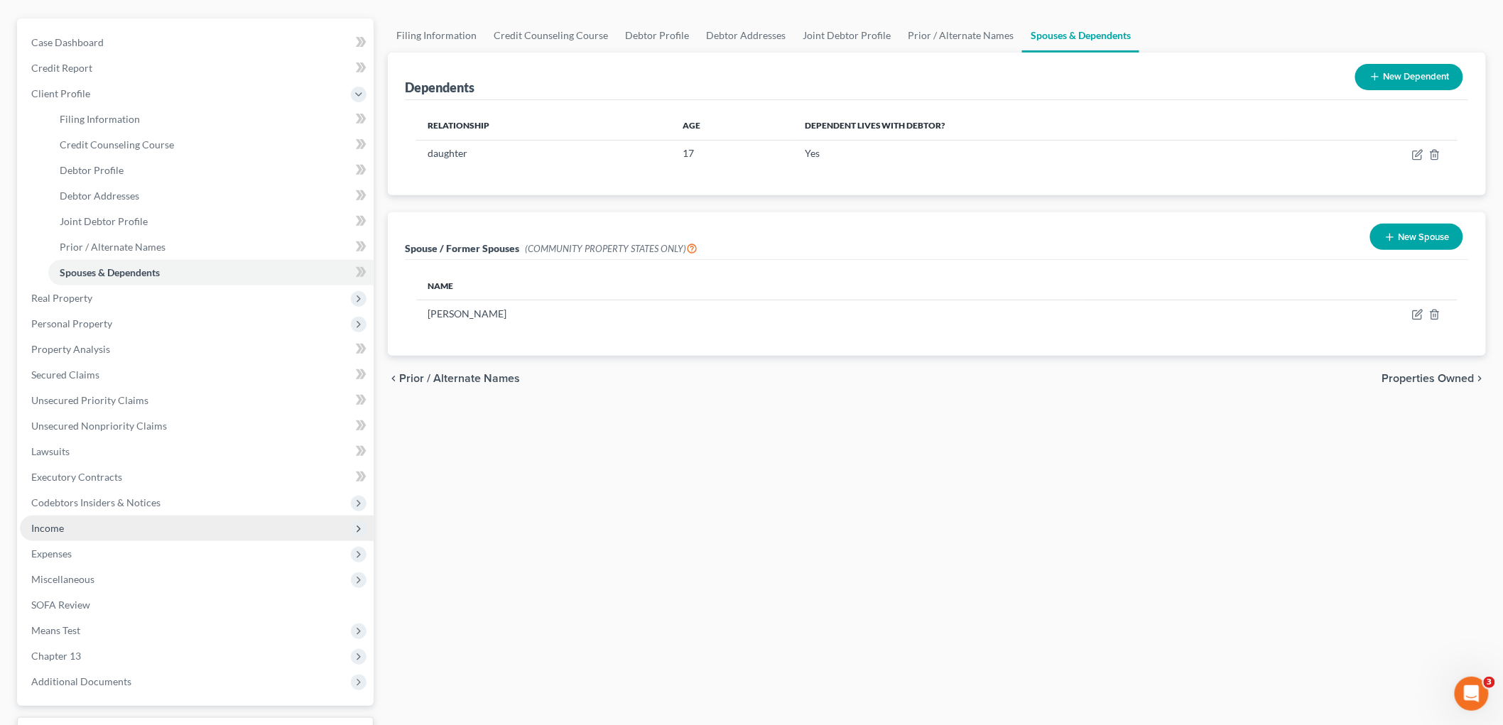
scroll to position [232, 0]
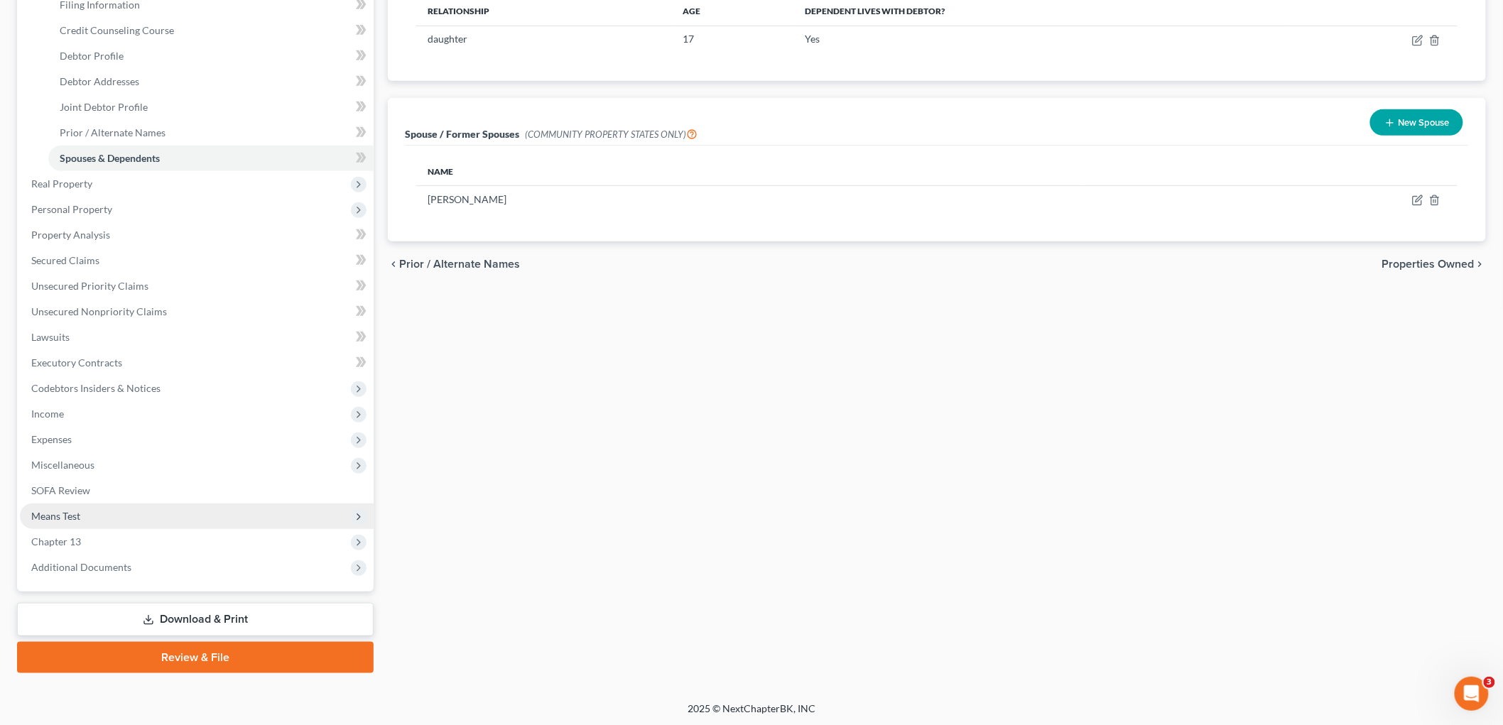
click at [102, 515] on span "Means Test" at bounding box center [197, 516] width 354 height 26
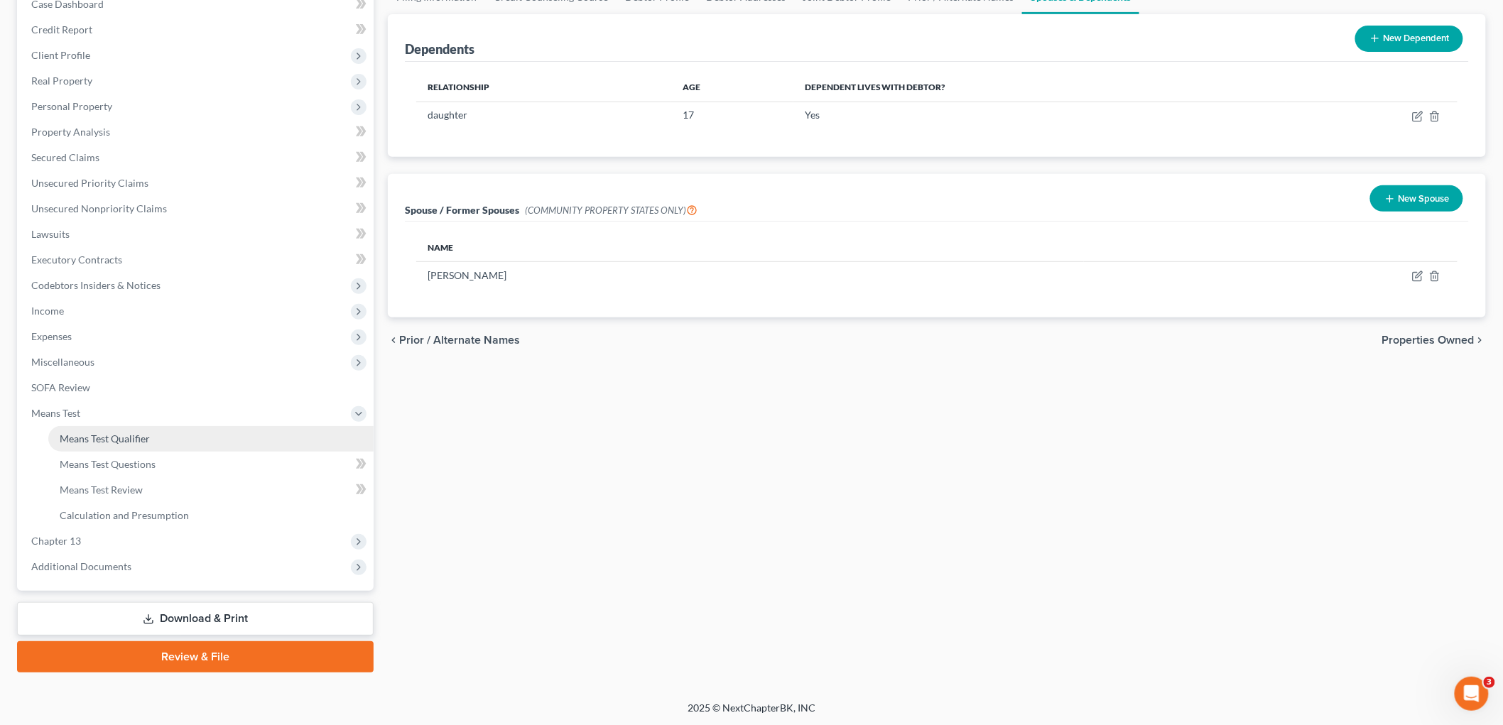
click at [117, 442] on span "Means Test Qualifier" at bounding box center [105, 438] width 90 height 12
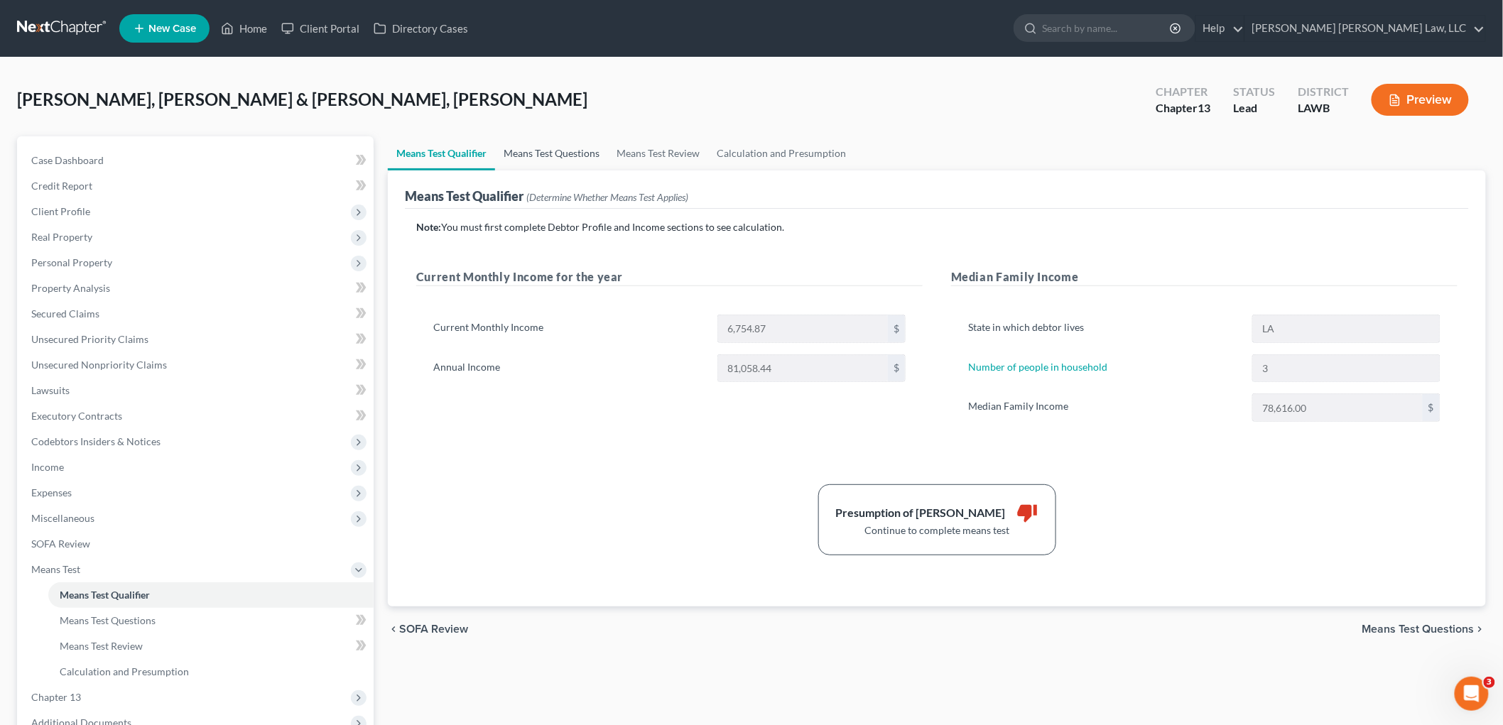
click at [570, 143] on link "Means Test Questions" at bounding box center [551, 153] width 113 height 34
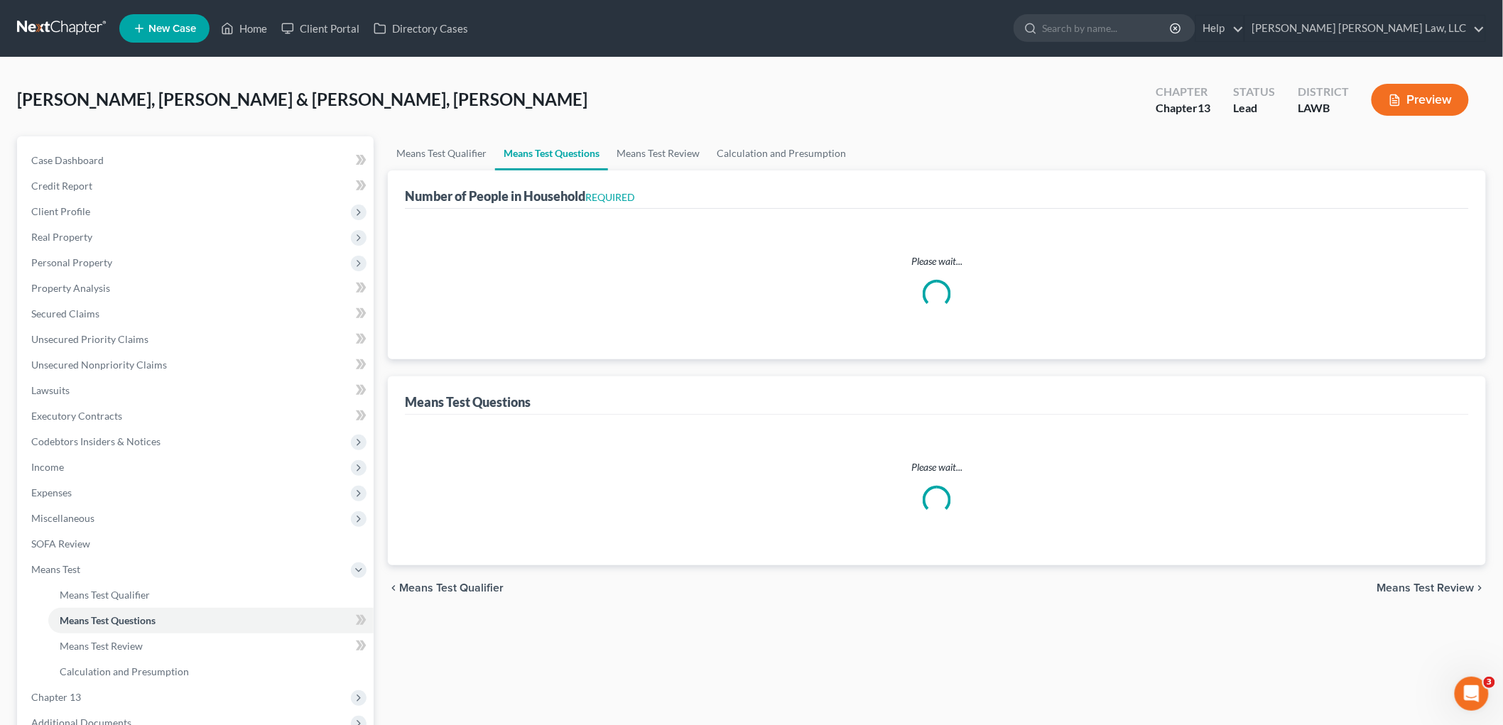
select select "0"
select select "60"
select select "1"
select select "60"
select select "1"
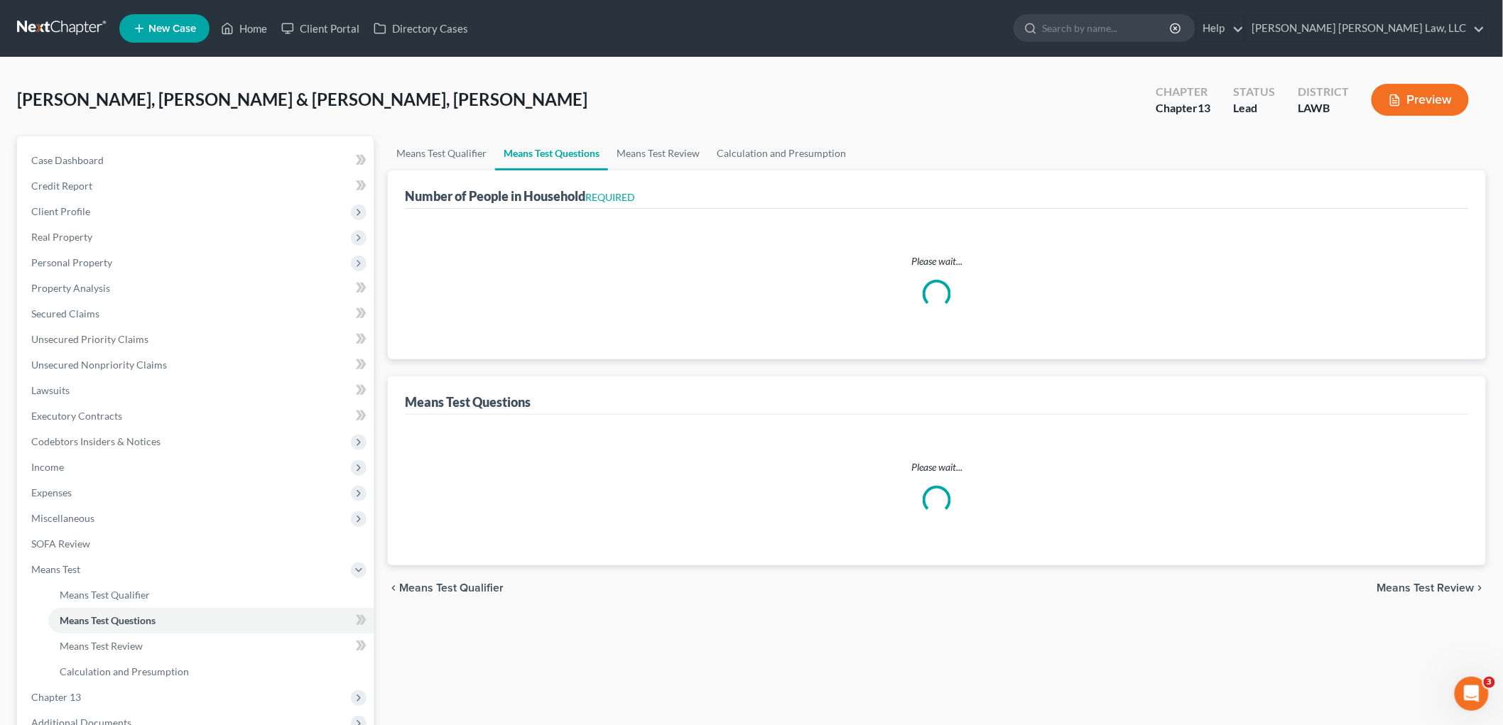
select select "60"
select select "2"
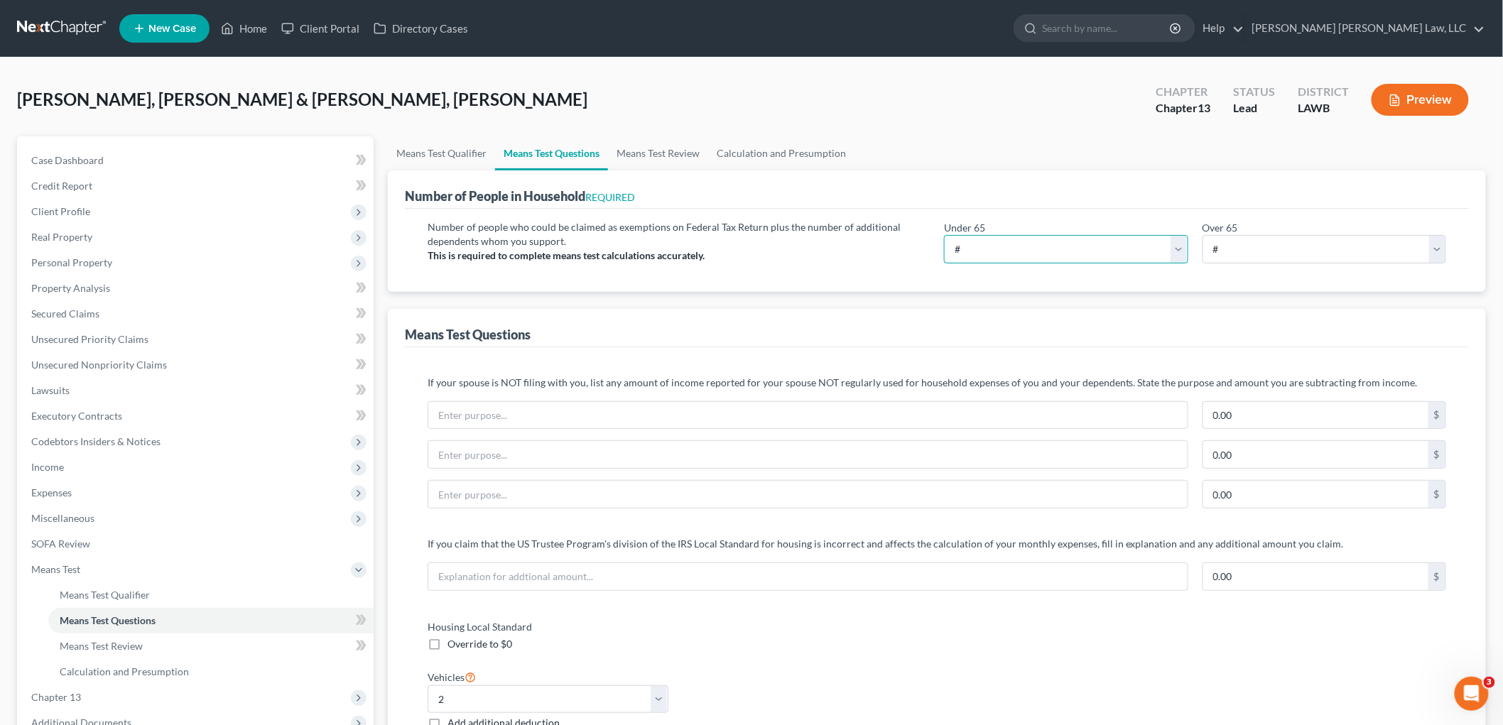
drag, startPoint x: 1003, startPoint y: 249, endPoint x: 993, endPoint y: 260, distance: 15.1
click at [1003, 249] on select "# 0 1 2 3 4 5 6 7 8 9 10" at bounding box center [1066, 249] width 244 height 28
click at [944, 235] on select "# 0 1 2 3 4 5 6 7 8 9 10" at bounding box center [1066, 249] width 244 height 28
click at [996, 254] on select "# 0 1 2 3 4 5 6 7 8 9 10" at bounding box center [1066, 249] width 244 height 28
select select "3"
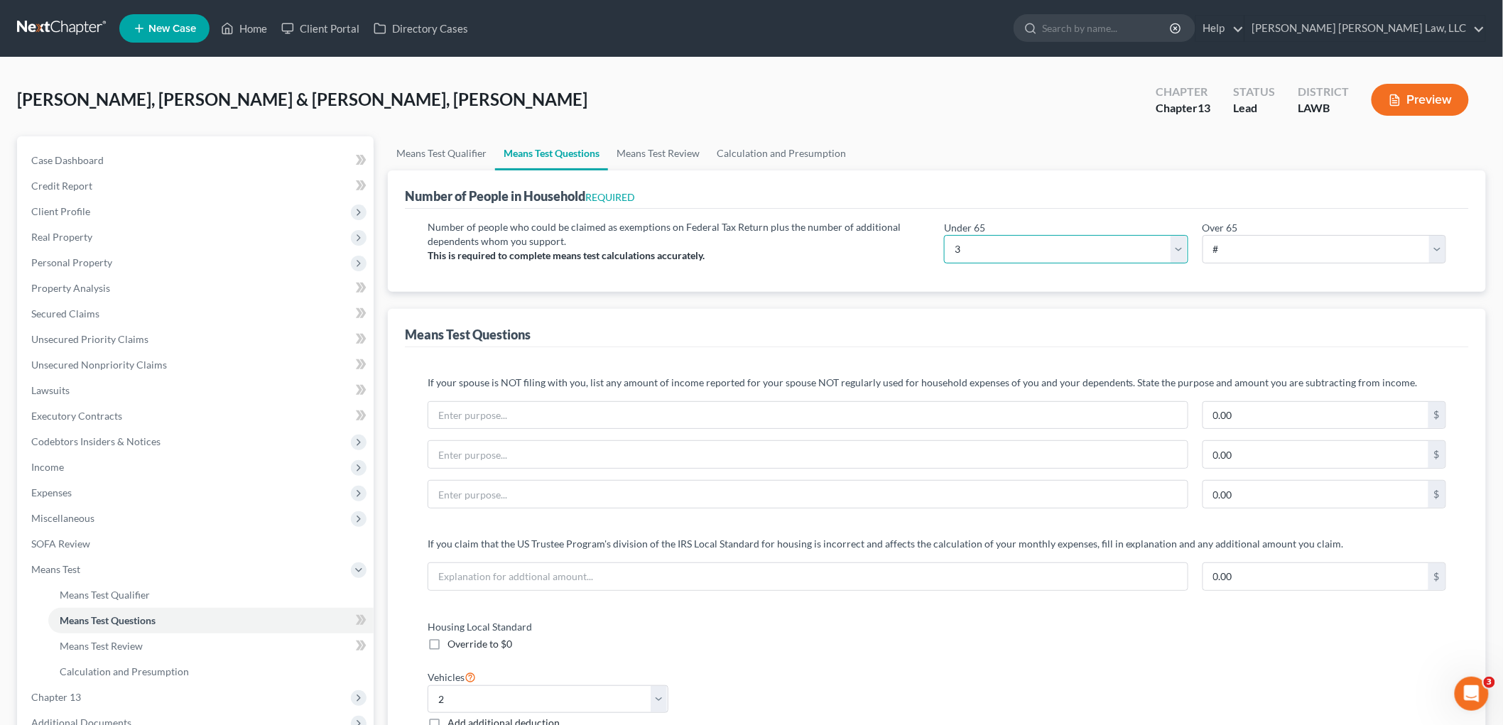
click at [944, 235] on select "# 0 1 2 3 4 5 6 7 8 9 10" at bounding box center [1066, 249] width 244 height 28
click at [966, 325] on div "Means Test Questions" at bounding box center [937, 328] width 1064 height 38
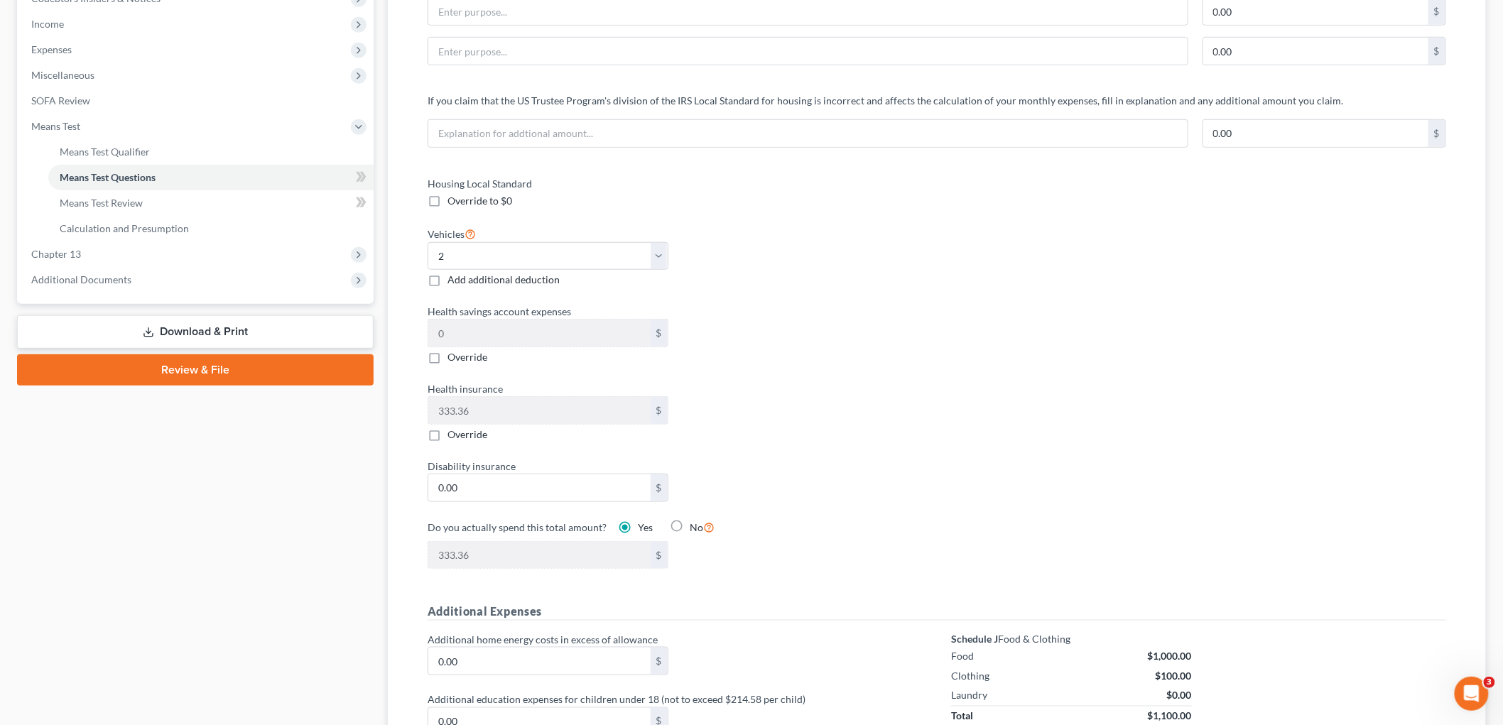
scroll to position [473, 0]
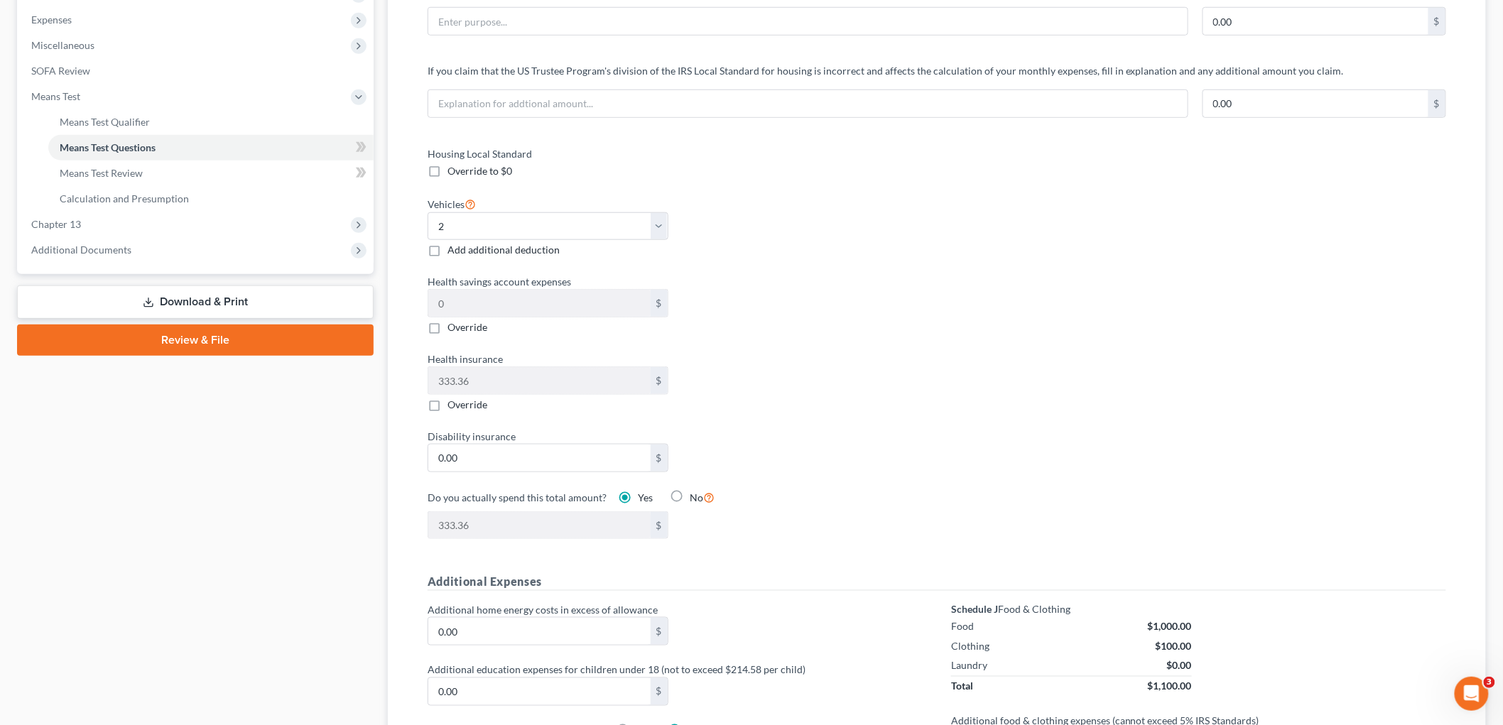
click at [690, 494] on label "No" at bounding box center [702, 497] width 25 height 16
click at [695, 494] on input "No" at bounding box center [699, 493] width 9 height 9
radio input "true"
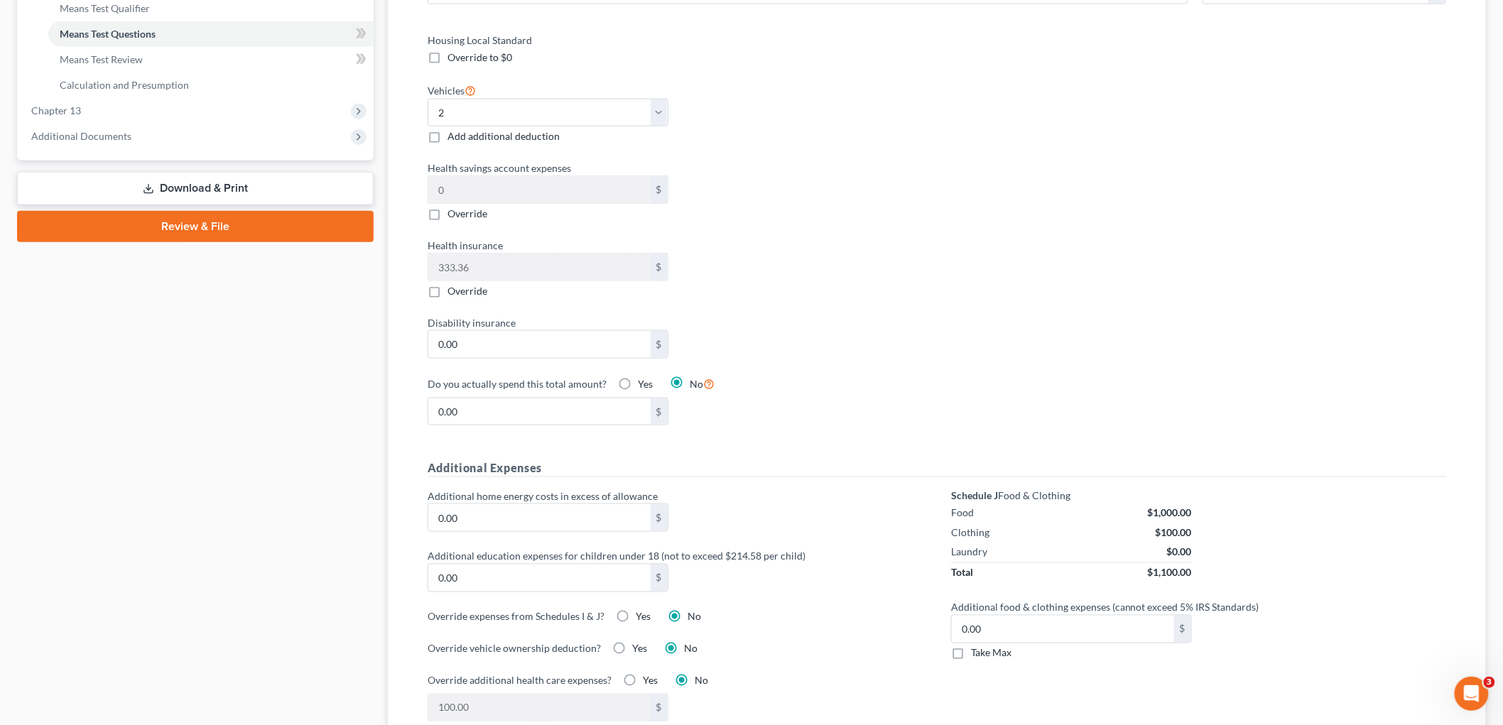
scroll to position [710, 0]
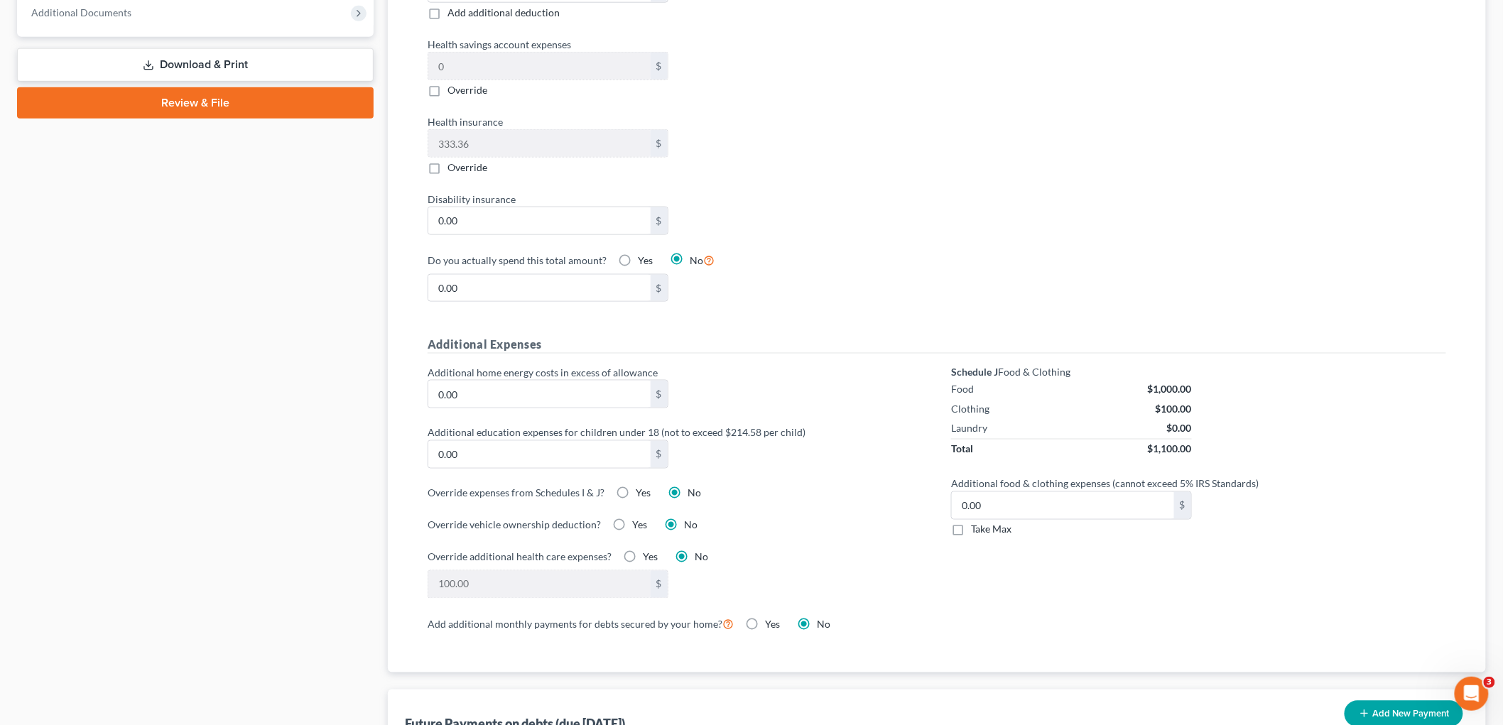
click at [638, 261] on label "Yes" at bounding box center [645, 261] width 15 height 14
click at [643, 261] on input "Yes" at bounding box center [647, 258] width 9 height 9
radio input "true"
radio input "false"
click at [971, 535] on label "Take Max" at bounding box center [991, 530] width 40 height 14
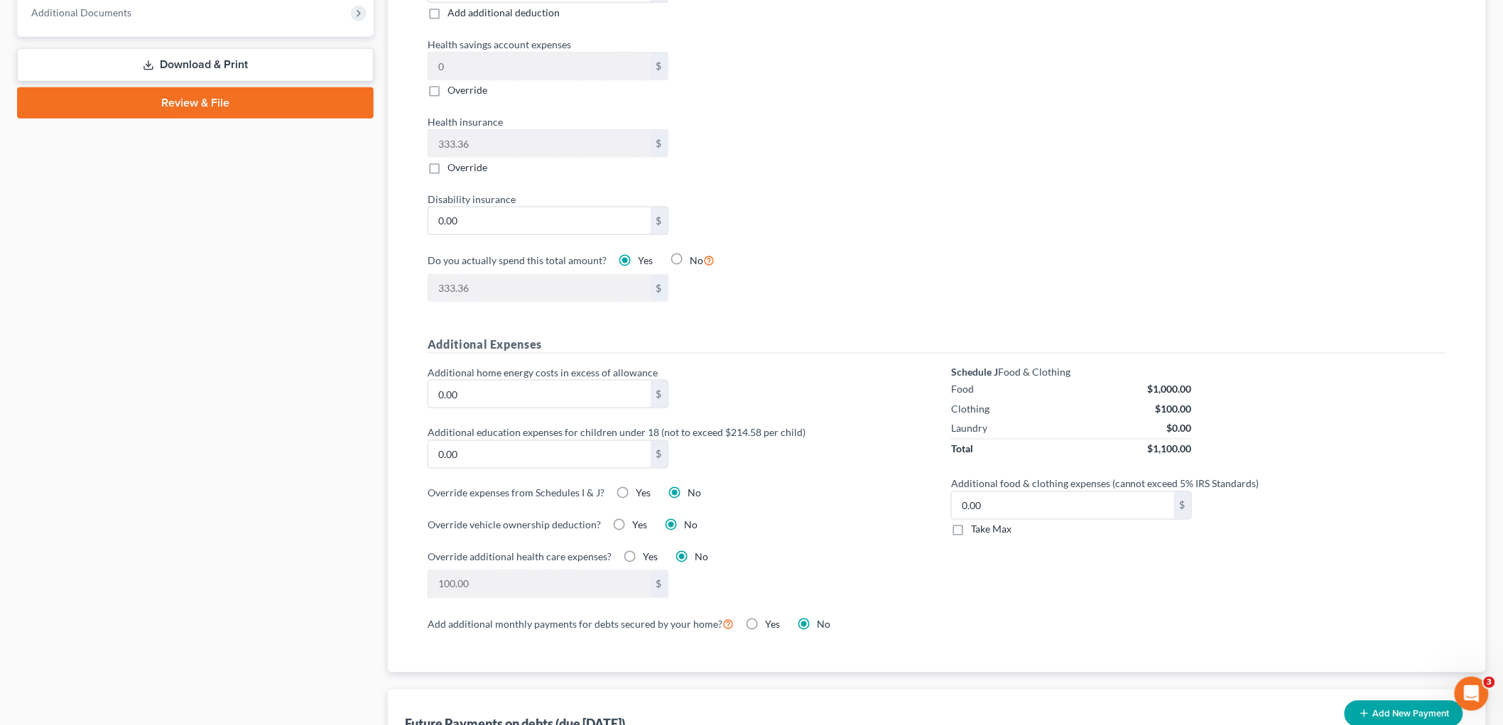
click at [976, 532] on input "Take Max" at bounding box center [980, 527] width 9 height 9
checkbox input "true"
type input "63.00"
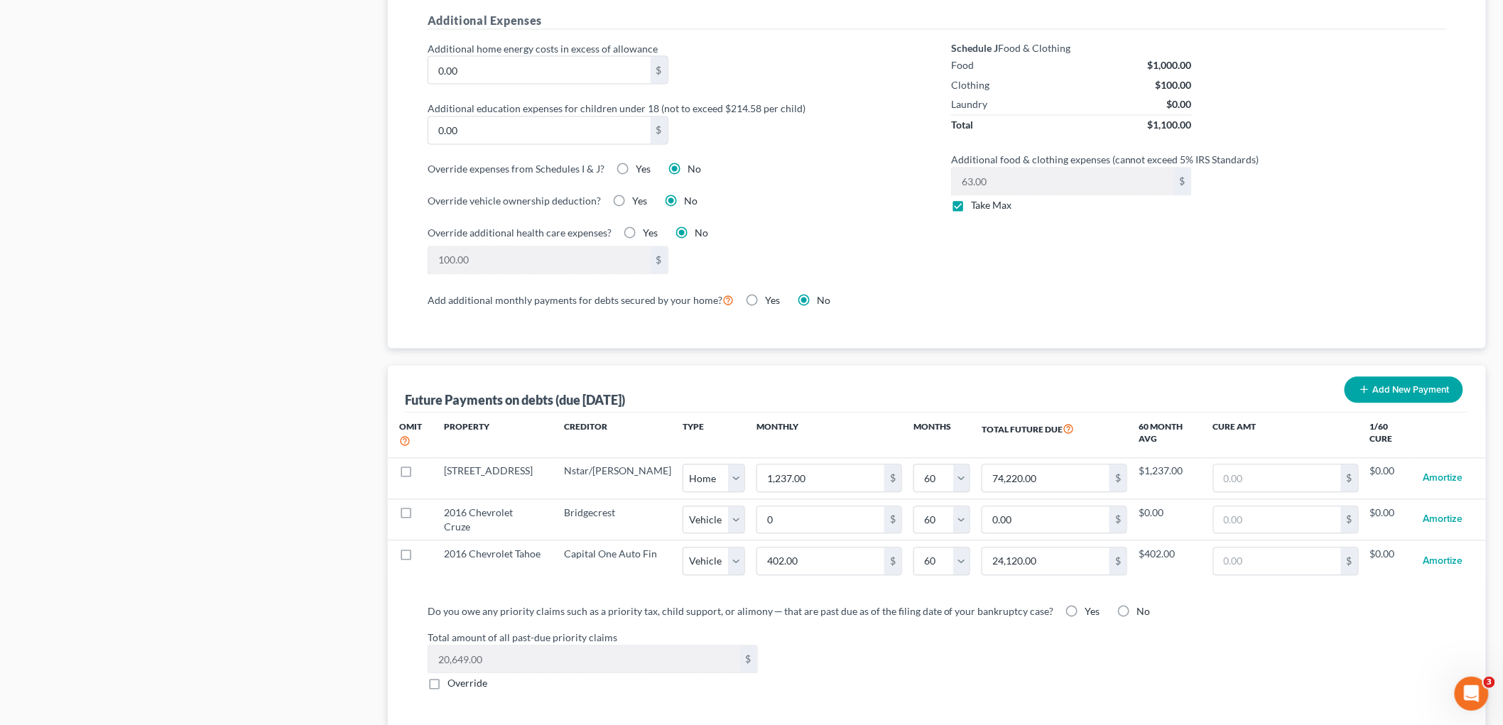
scroll to position [1183, 0]
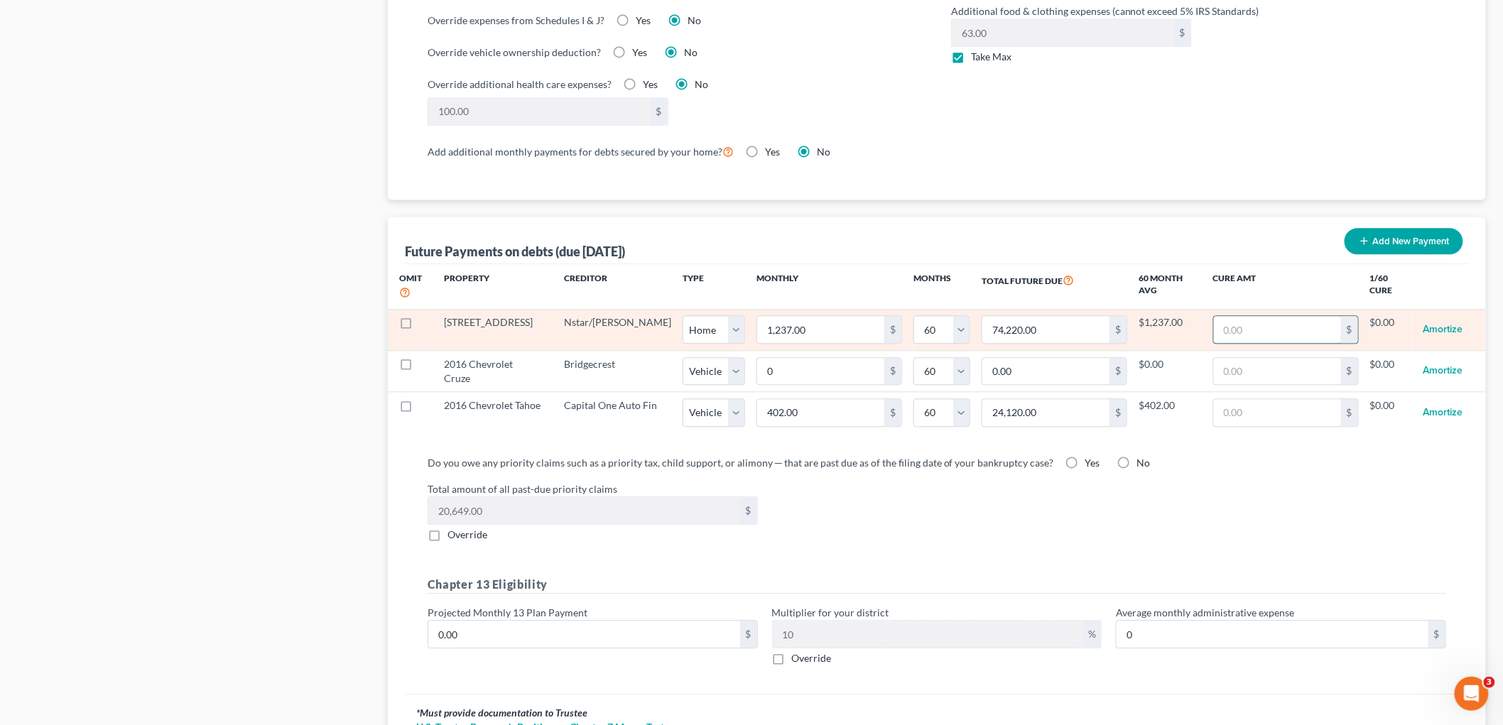
click at [1275, 328] on input "text" at bounding box center [1277, 329] width 127 height 27
type input "6,185.0"
select select "0"
select select "60"
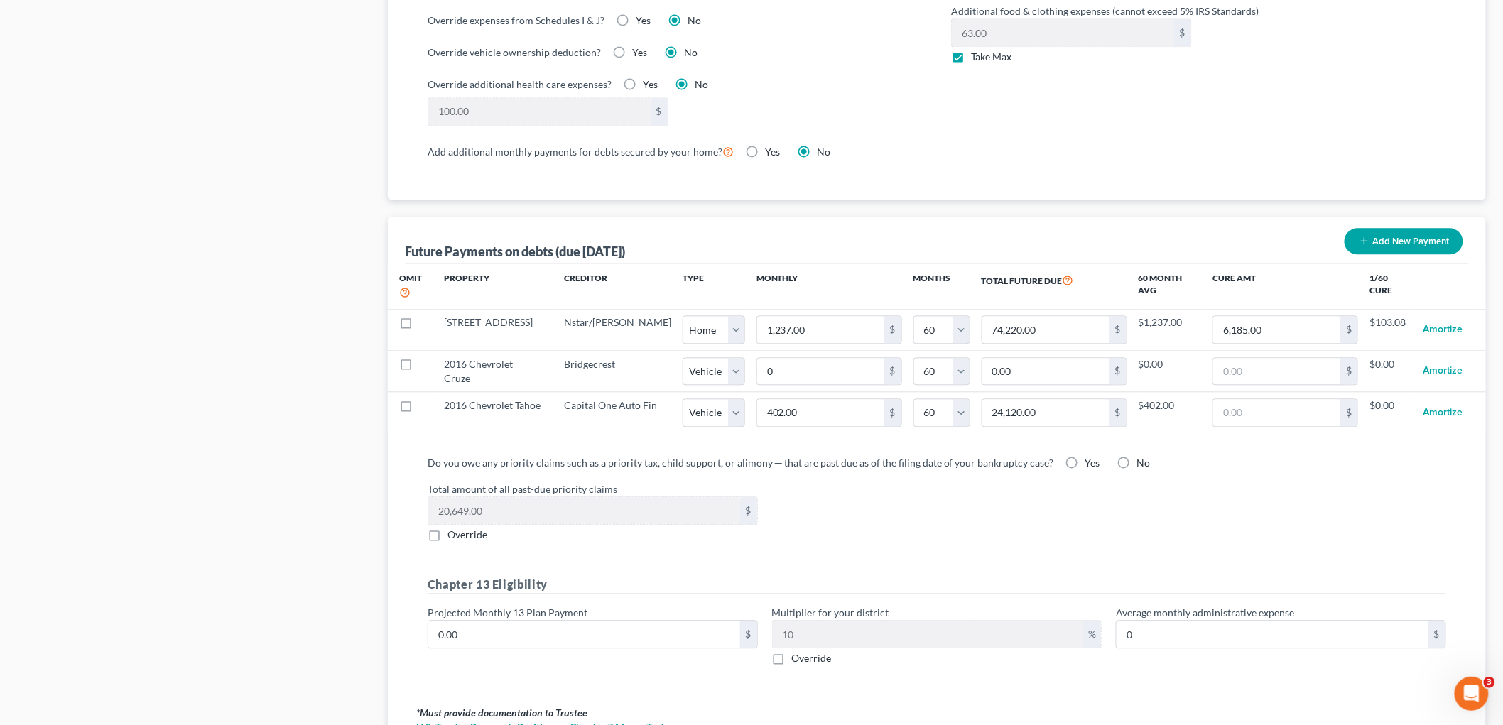
select select "0"
select select "60"
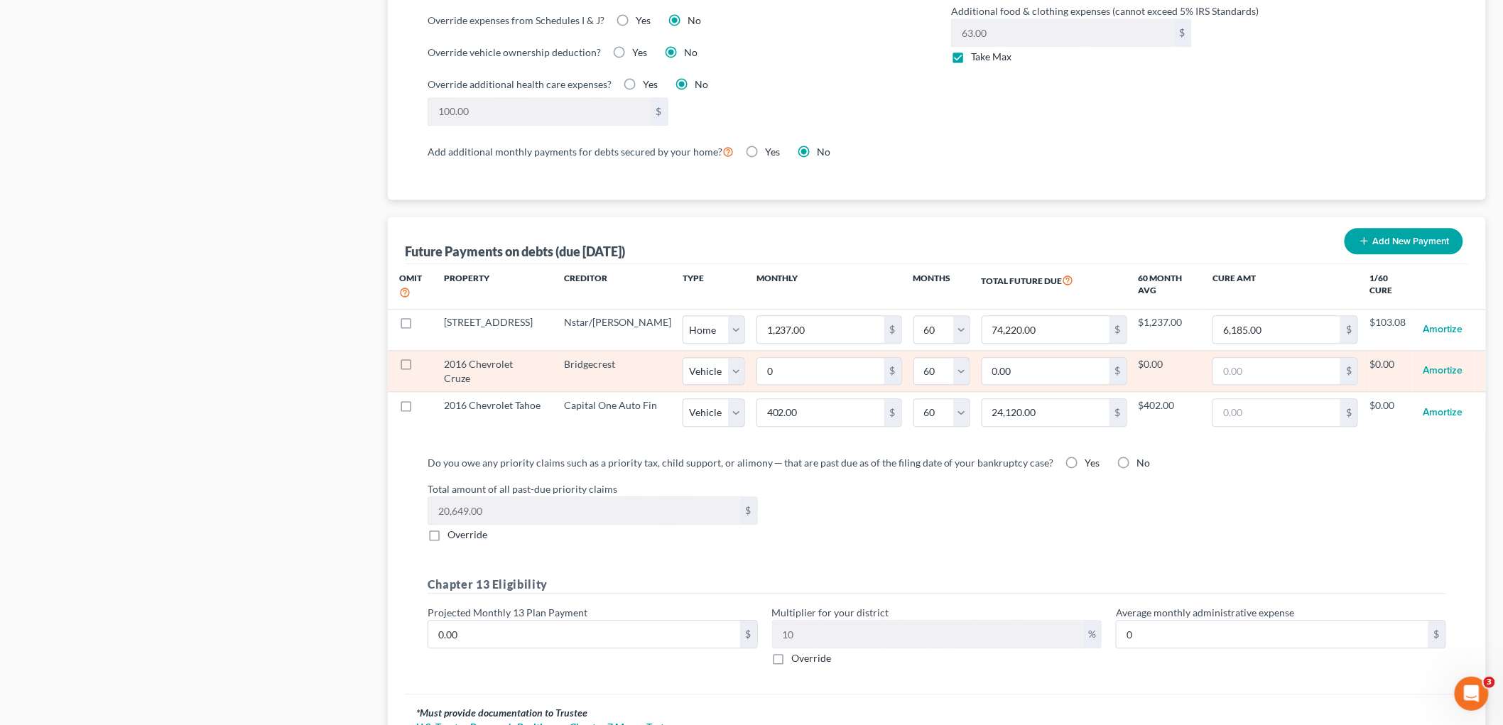
select select "0"
select select "60"
select select "0"
select select "60"
click at [805, 365] on input "0" at bounding box center [820, 371] width 127 height 27
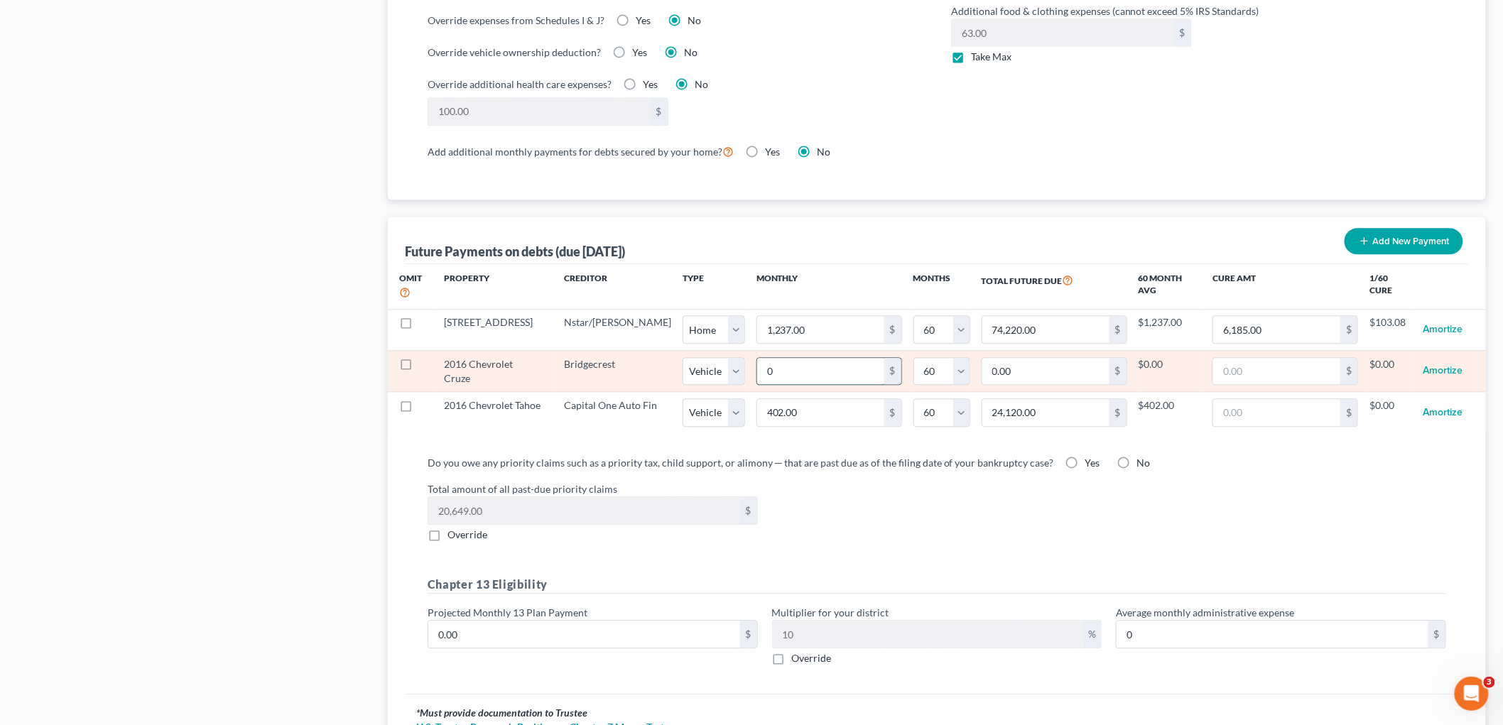
type input "8"
type input "480.00"
type input "87"
type input "5,220.00"
type input "87.8"
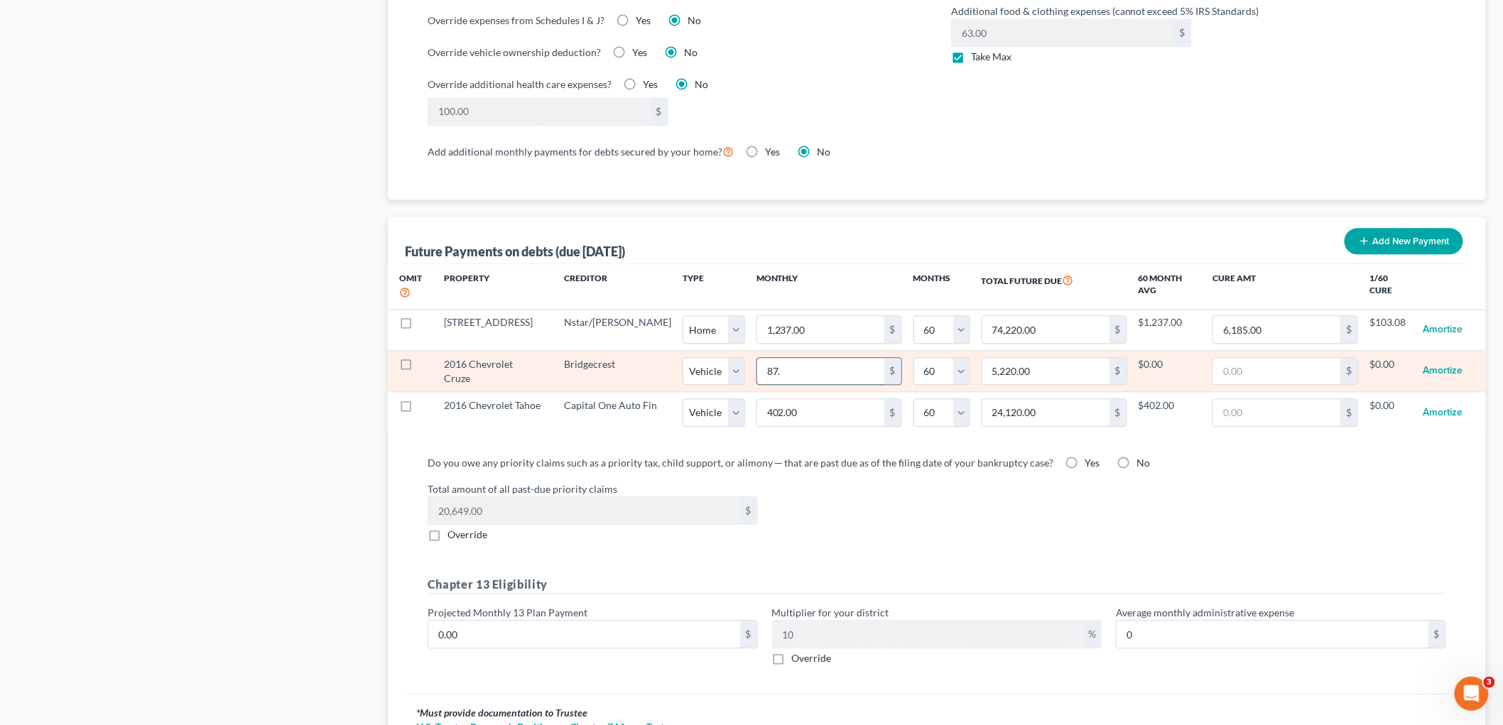
type input "5,268.00"
type input "87.84"
type input "5,270.40"
select select "1"
select select "60"
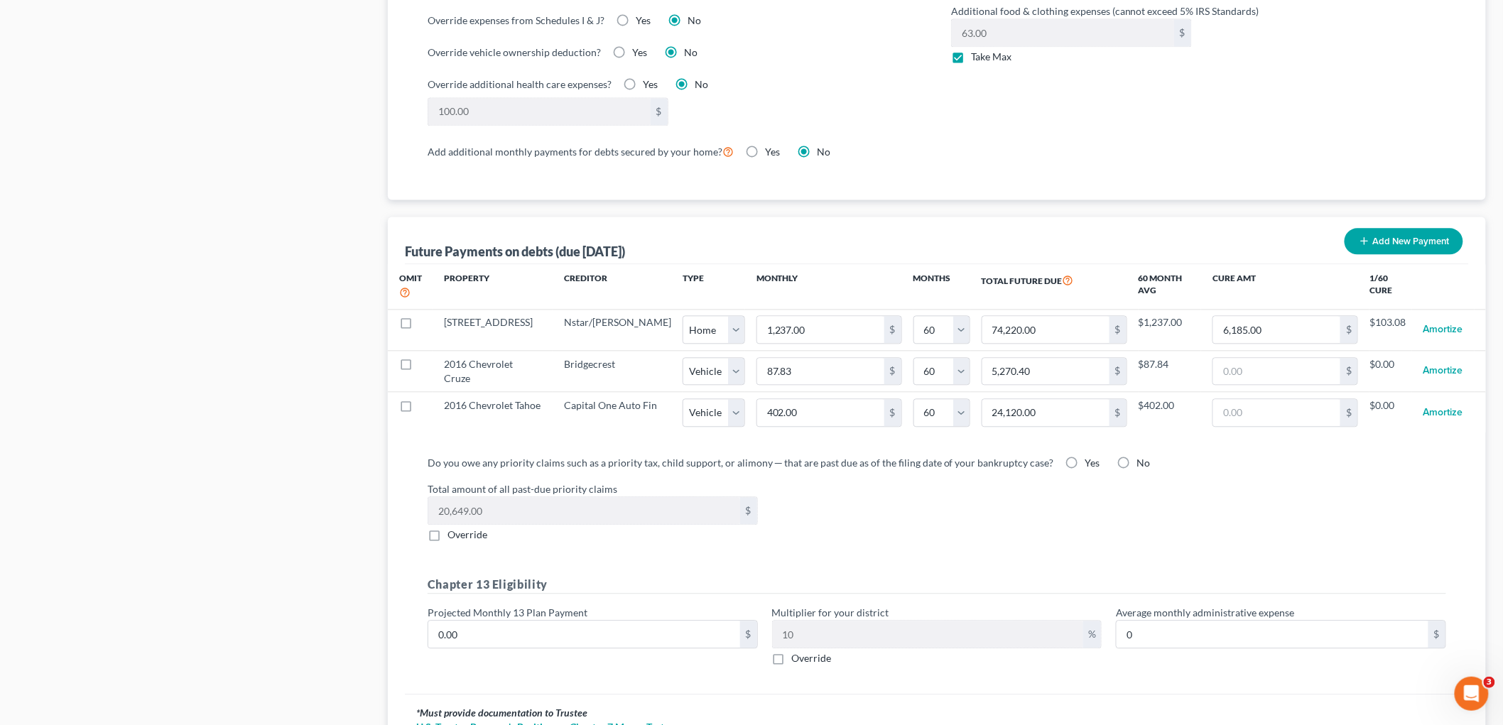
select select "1"
select select "60"
select select "1"
select select "60"
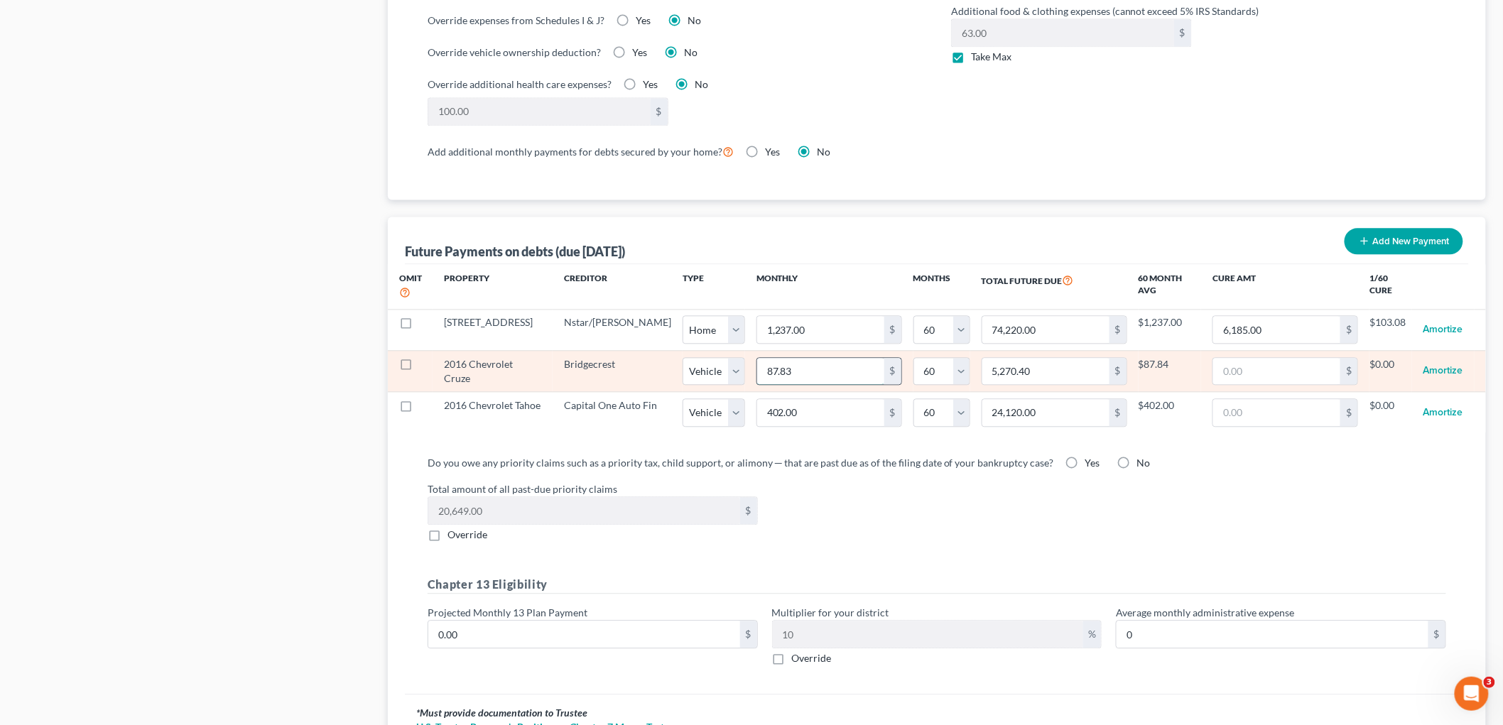
click at [832, 361] on input "87.83" at bounding box center [820, 371] width 127 height 27
type input "8"
type input "480.00"
type input "87"
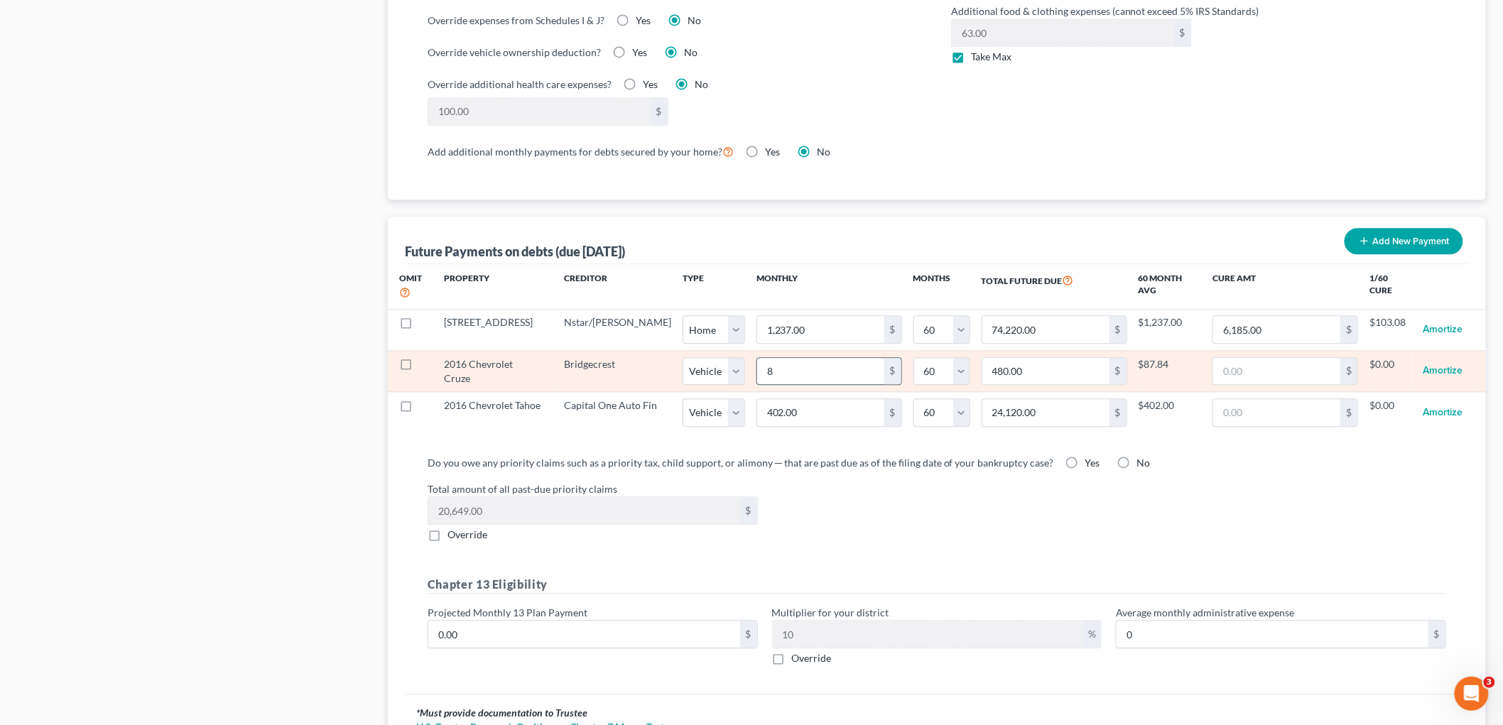
type input "5,220.00"
type input "87.8"
type input "5,268.00"
type input "87.84"
type input "5,270.40"
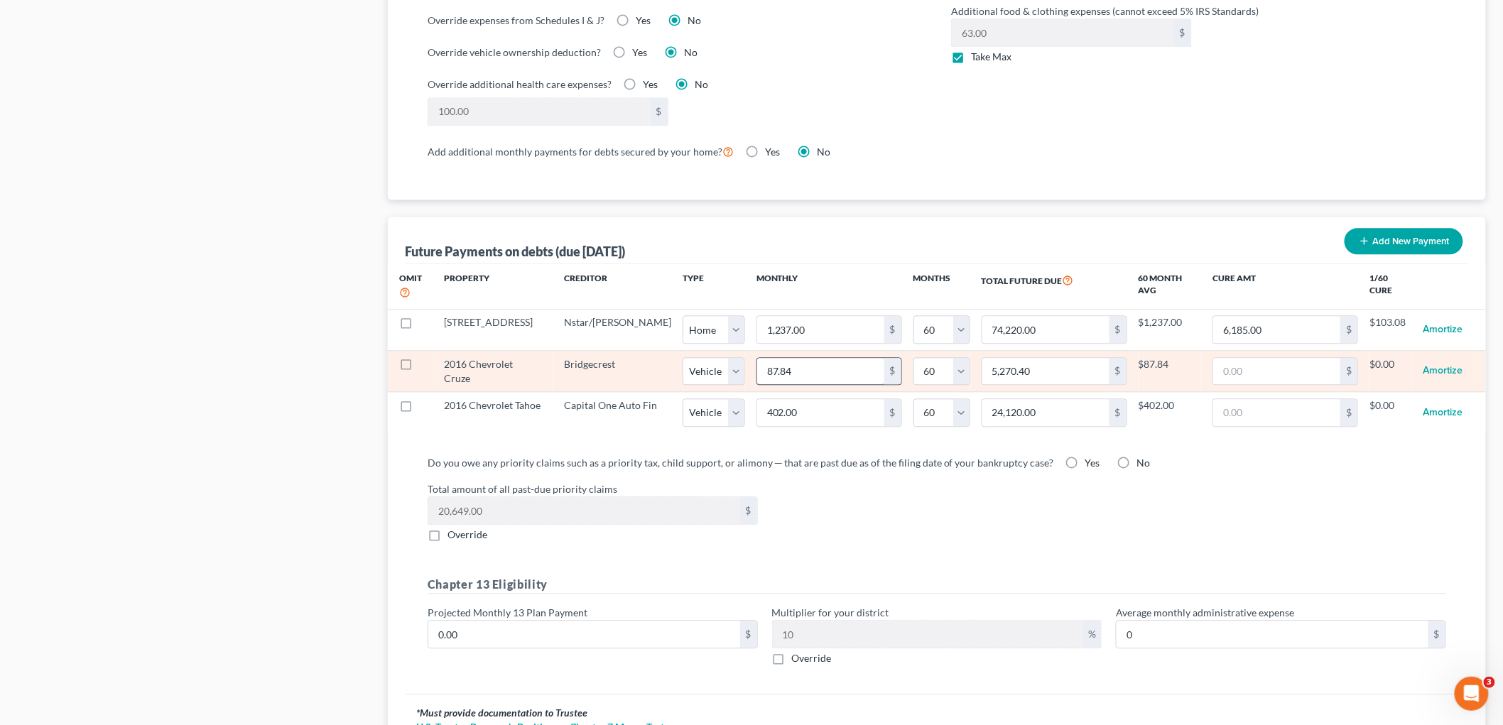
select select "1"
select select "60"
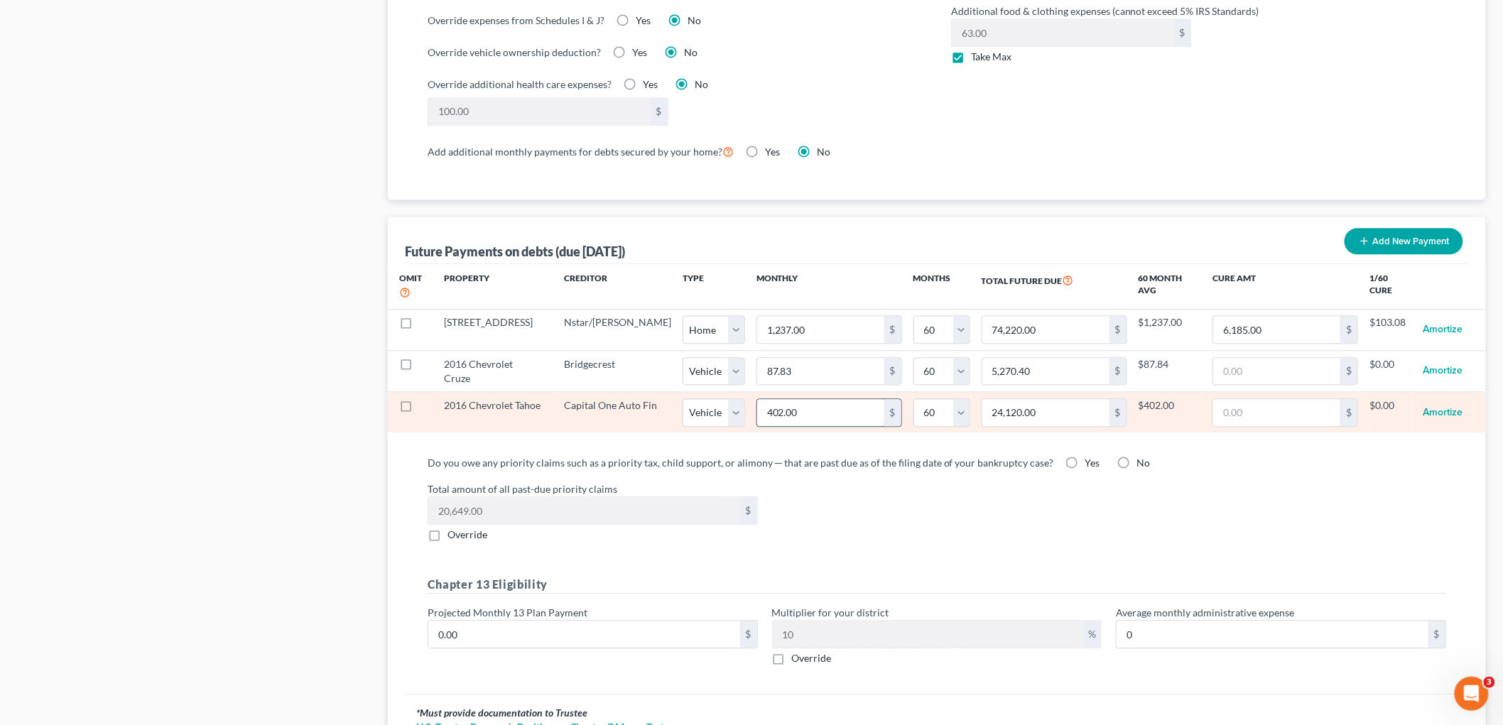
click at [828, 399] on input "402.00" at bounding box center [820, 412] width 127 height 27
select select "1"
select select "60"
click at [828, 399] on input "402.00" at bounding box center [820, 412] width 127 height 27
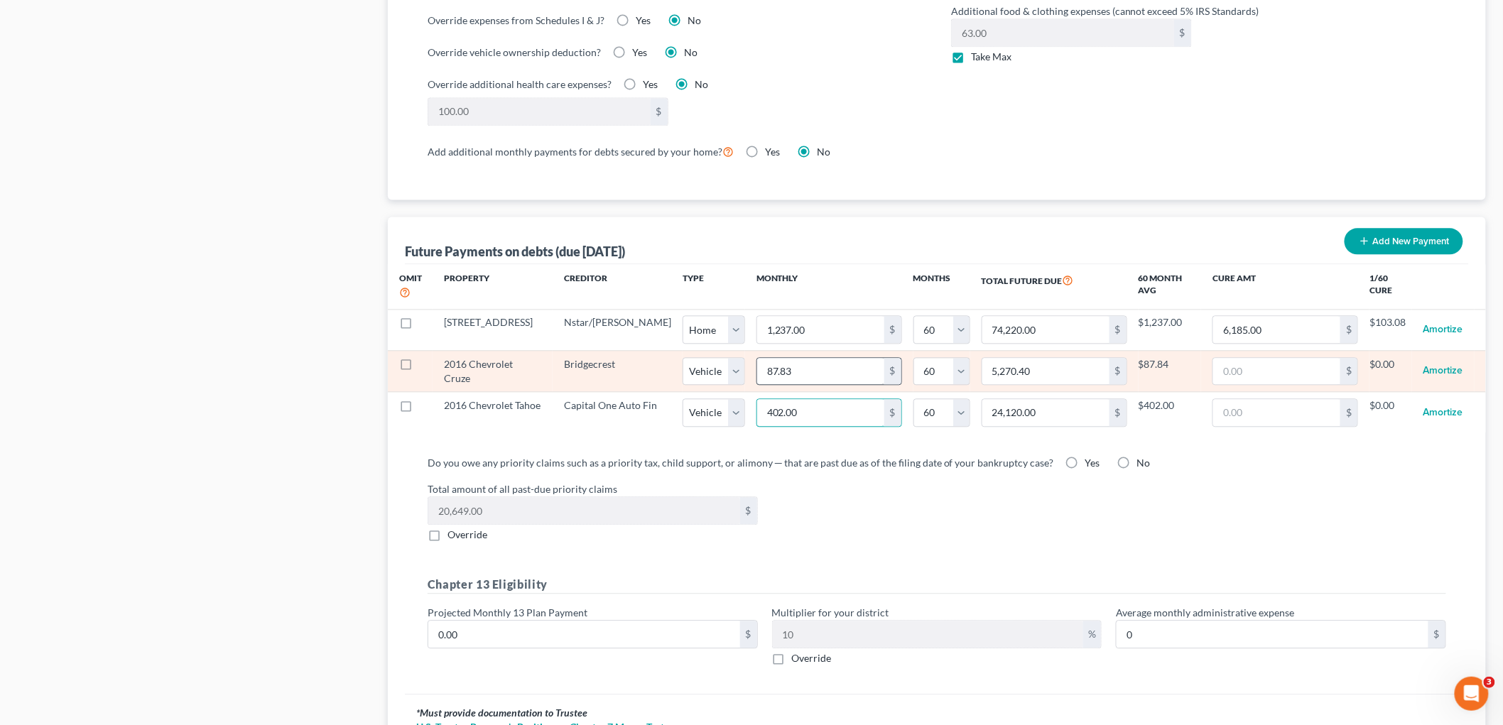
type input "1"
type input "60.00"
type input "15"
type input "900.00"
type input "156"
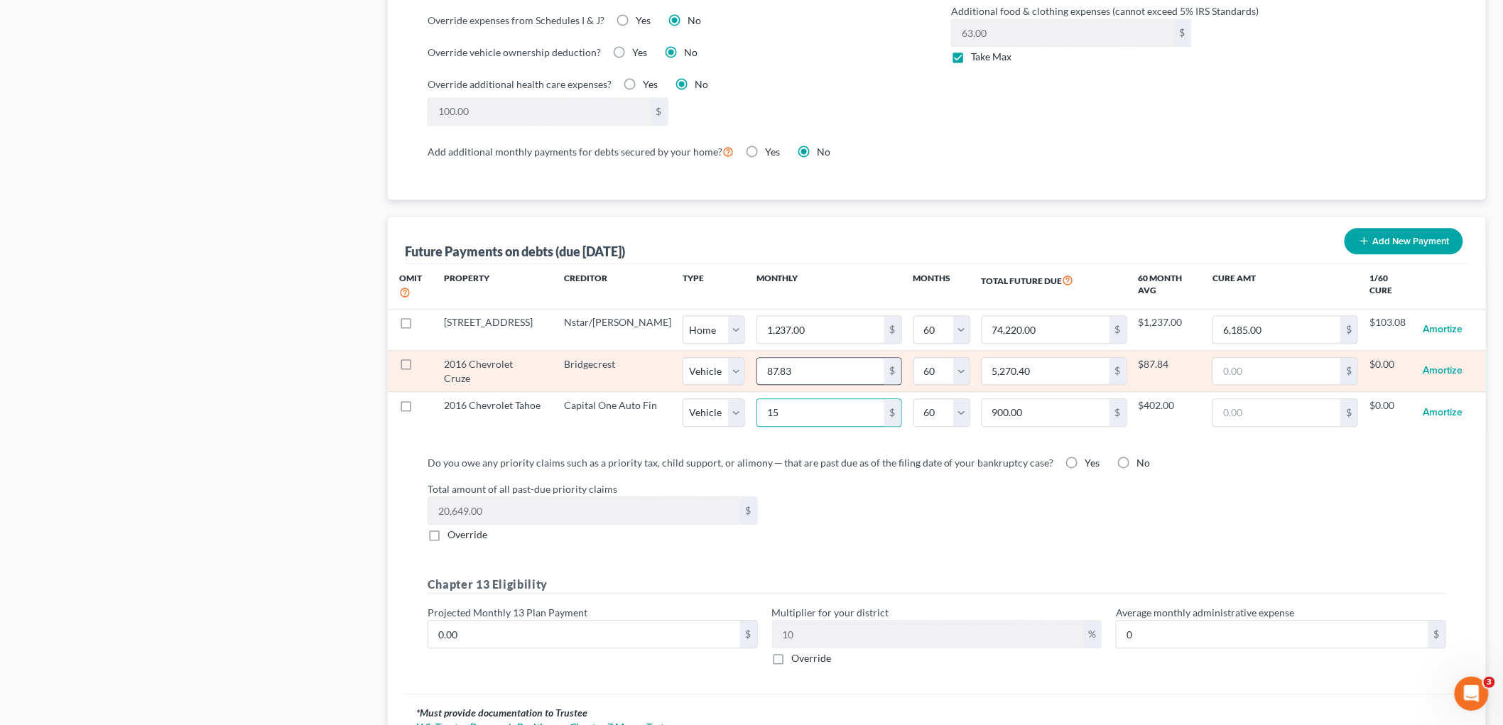
type input "9,360.00"
type input "156.4"
type input "9,384.00"
type input "156.46"
type input "9,387.60"
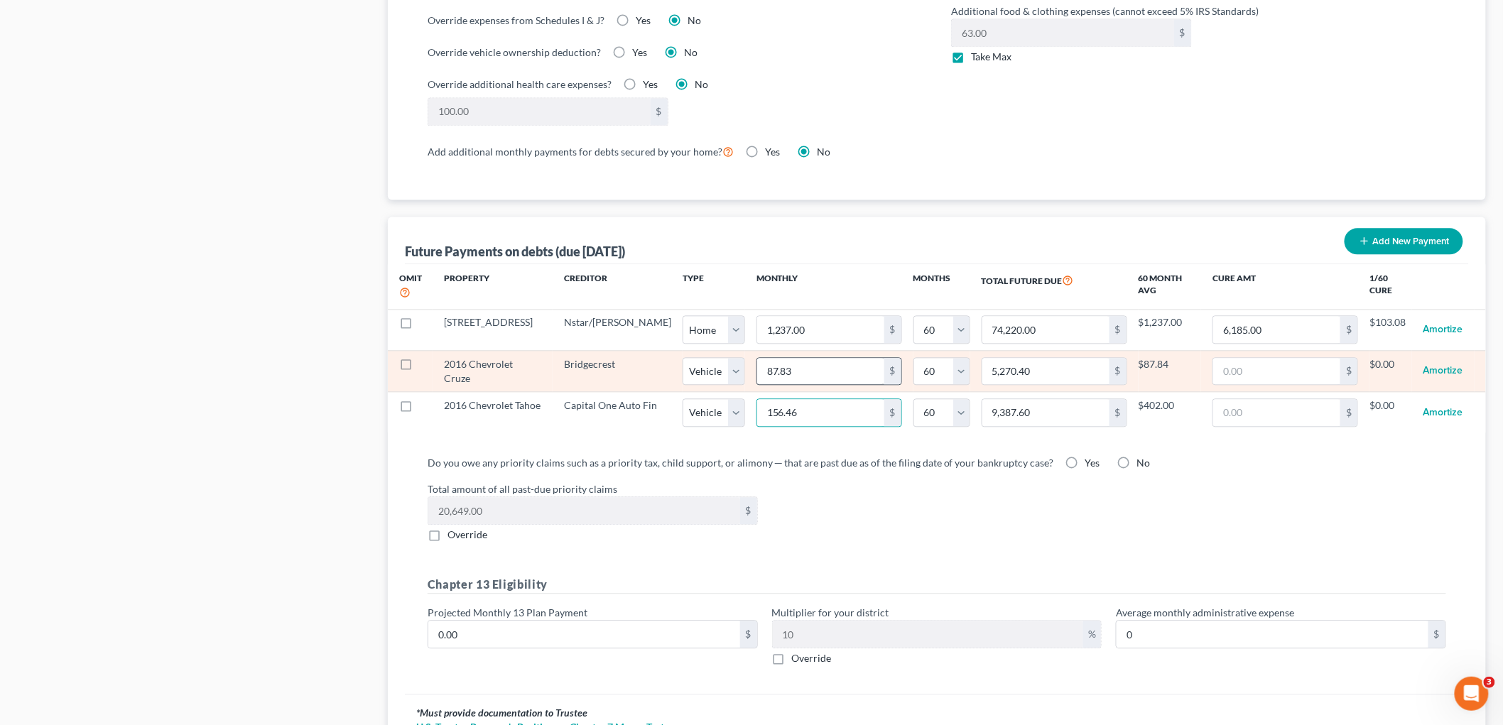
select select "1"
select select "60"
select select "1"
select select "60"
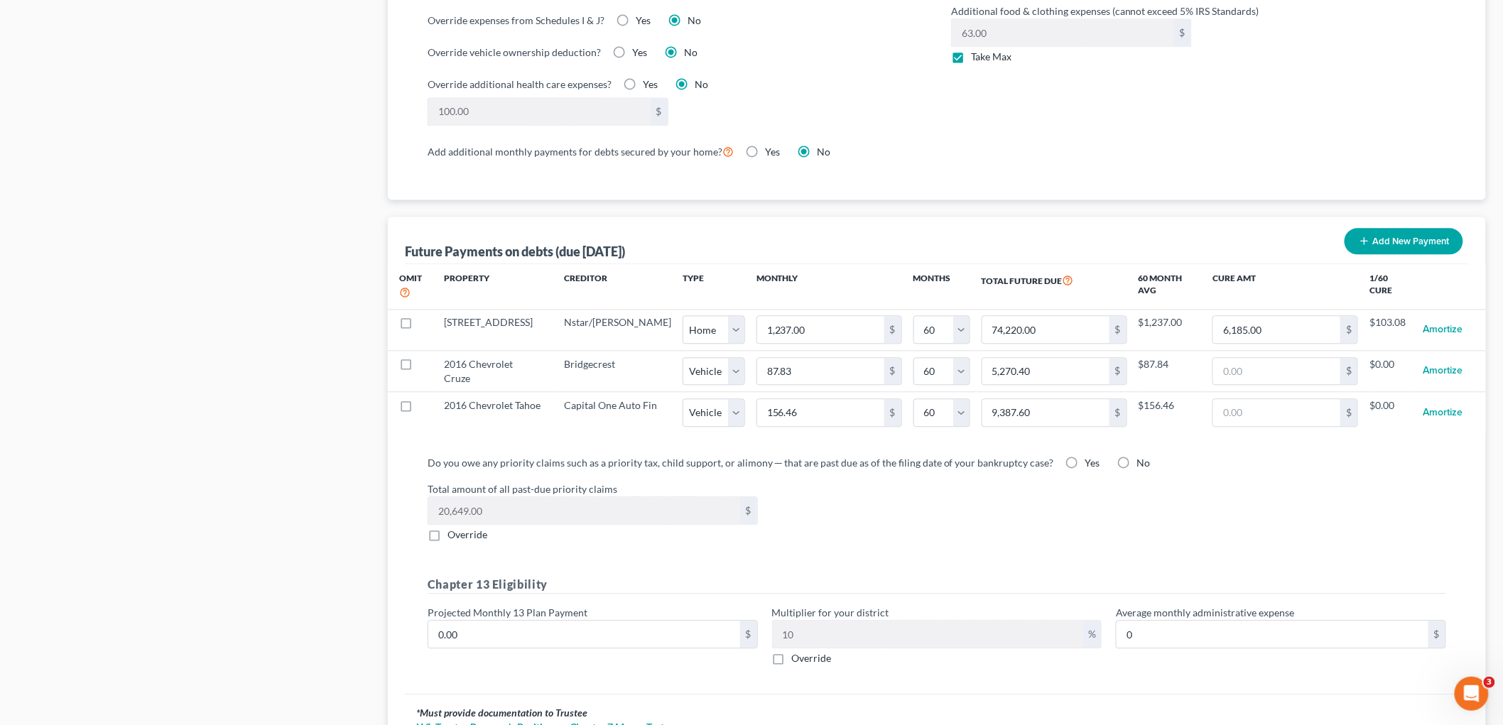
select select "1"
select select "60"
click at [903, 496] on div "Total amount of all past-due priority claims 20,649.00 $ Override" at bounding box center [936, 511] width 1033 height 60
click at [1085, 456] on label "Yes" at bounding box center [1092, 463] width 15 height 14
click at [1091, 456] on input "Yes" at bounding box center [1095, 460] width 9 height 9
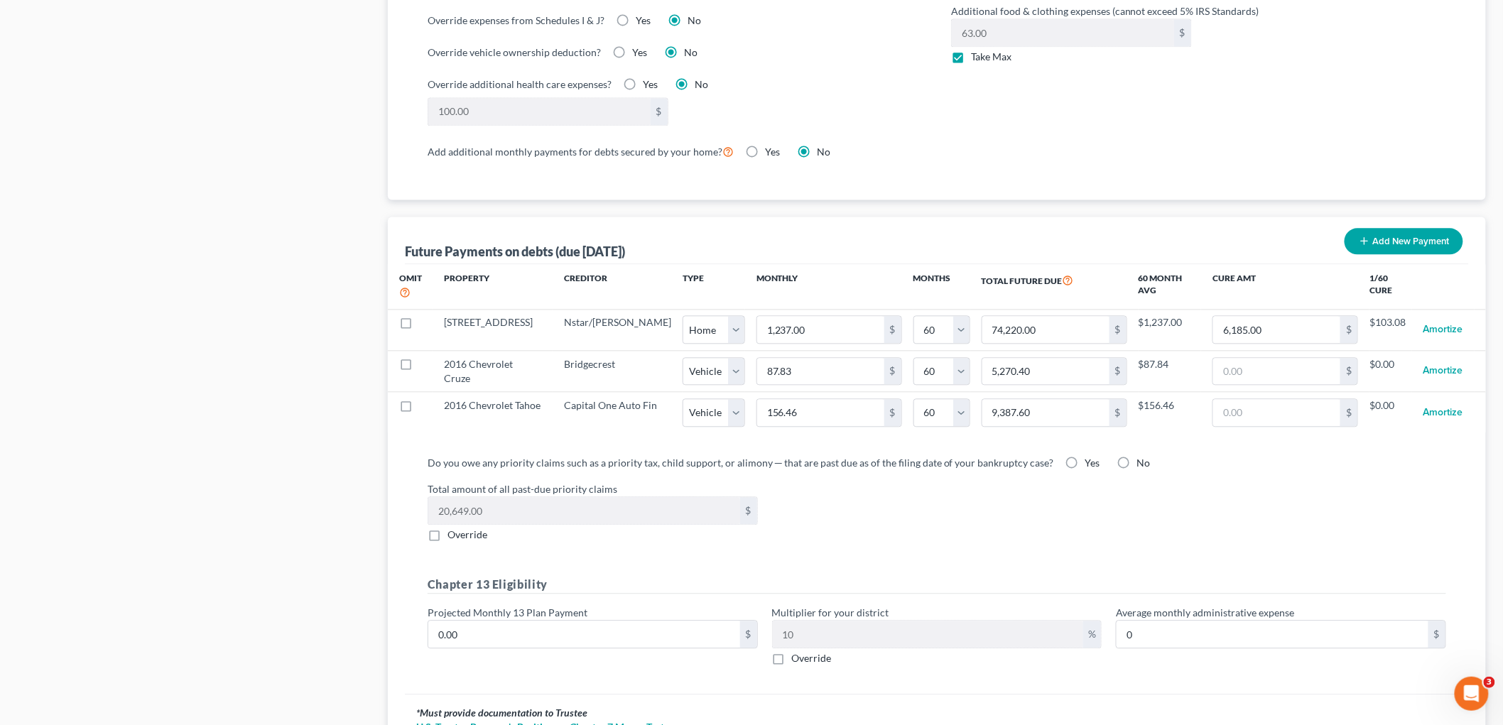
radio input "true"
click at [810, 525] on div "Total amount of all past-due priority claims 20,649.00 $ Override" at bounding box center [936, 511] width 1033 height 60
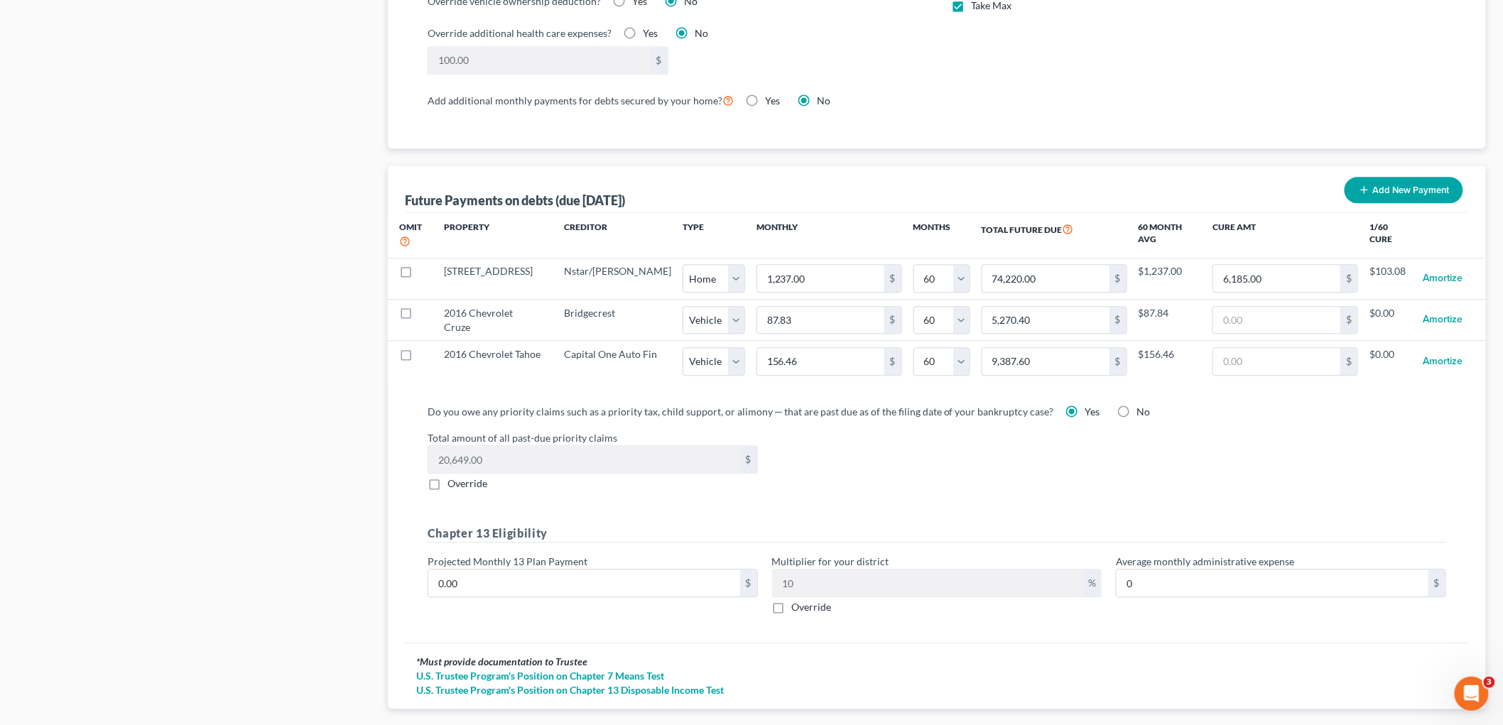
scroll to position [1262, 0]
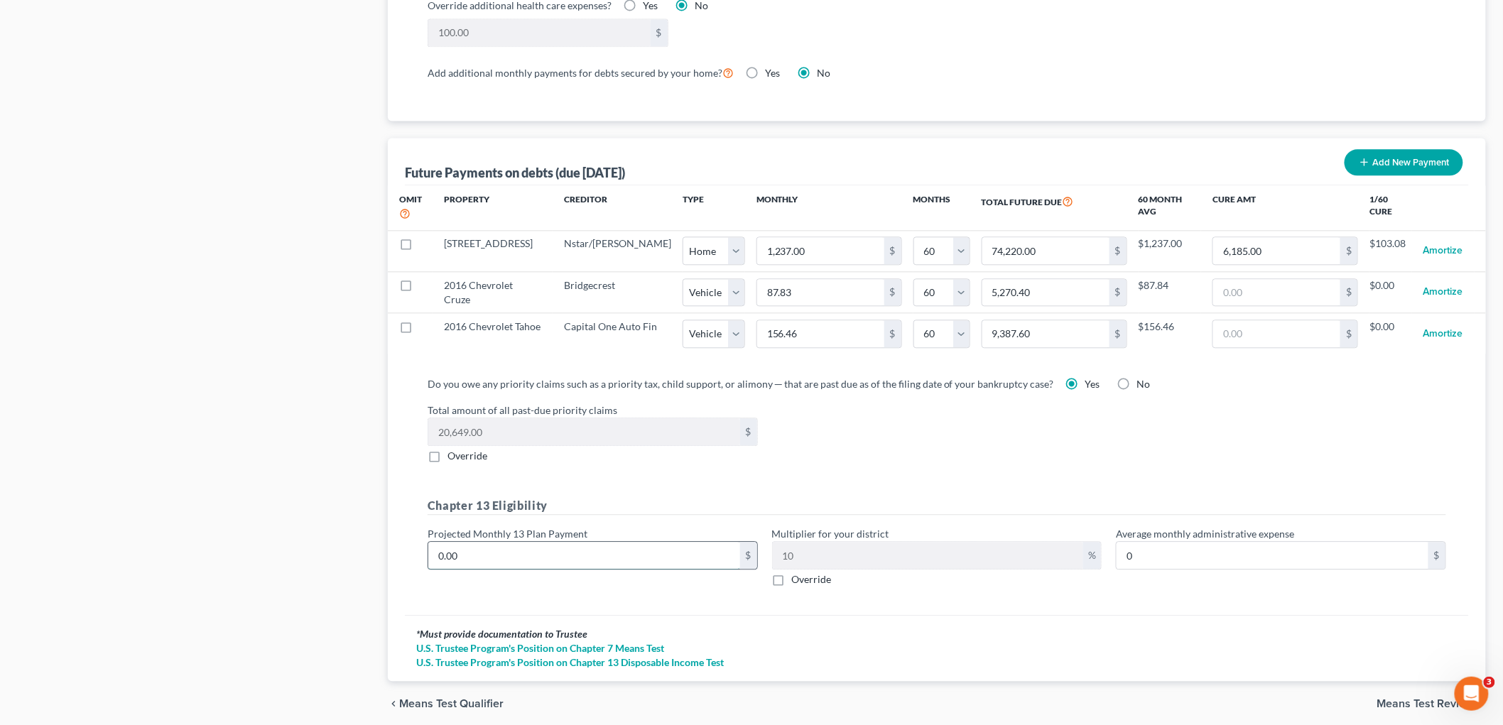
click at [540, 543] on input "0.00" at bounding box center [584, 555] width 312 height 27
type input "2"
type input "0.20"
type input "22"
type input "2.20"
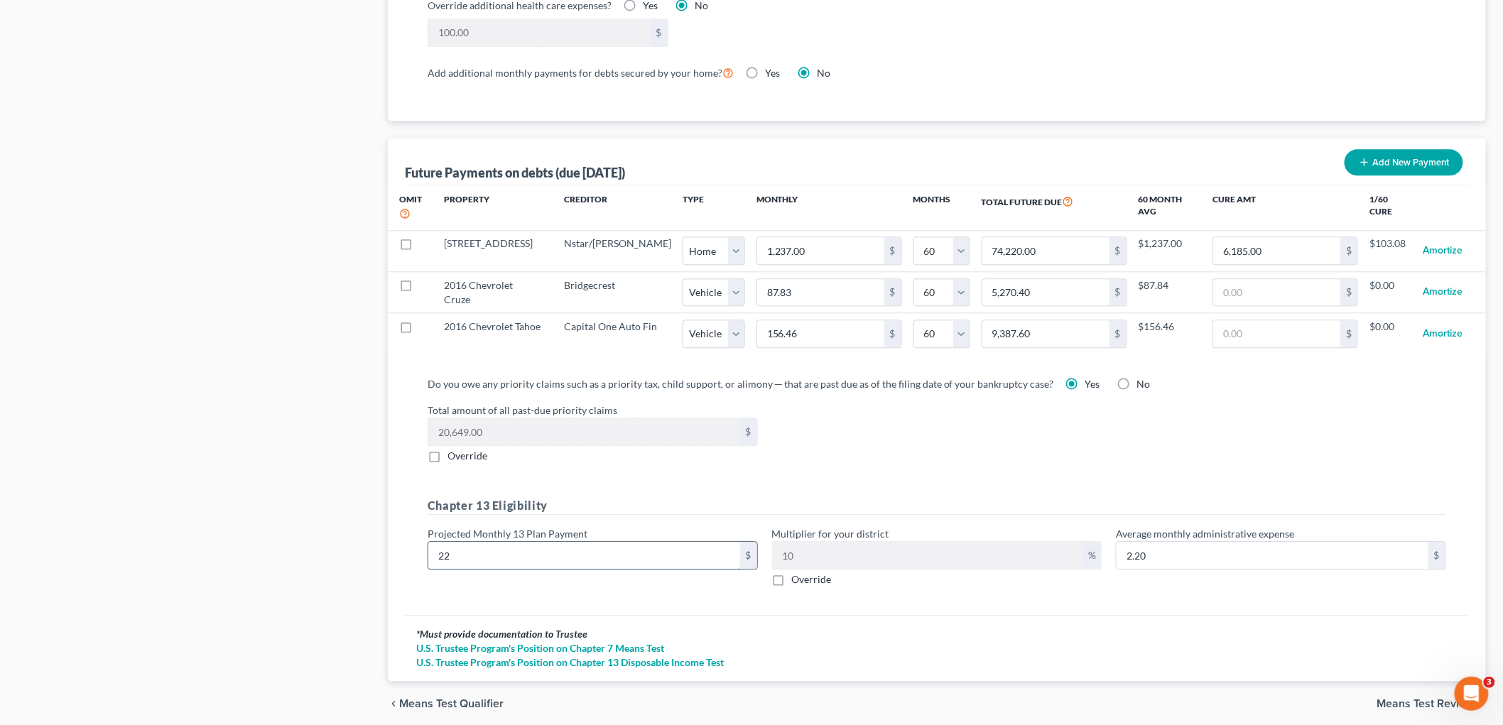
type input "224"
type input "22.40"
type input "2246"
type input "224.60"
type input "2,24"
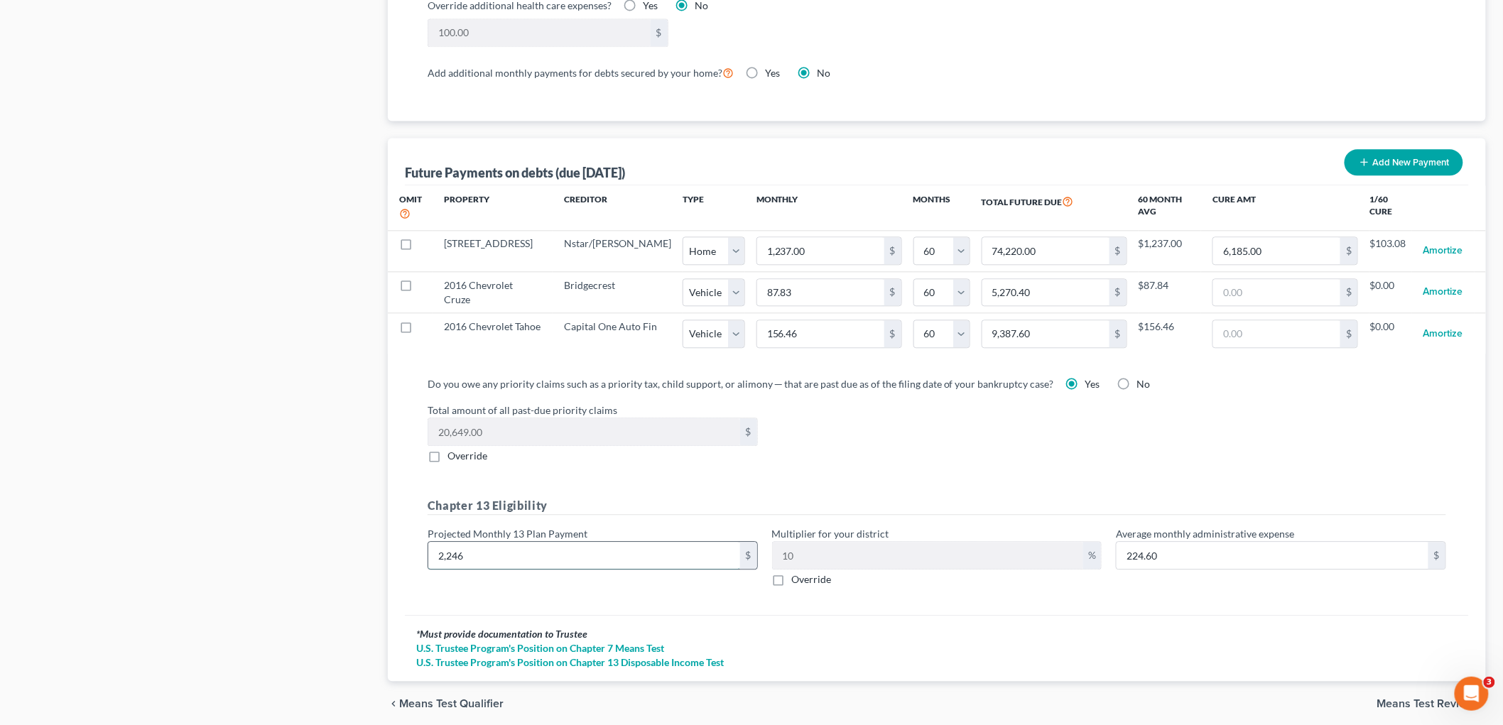
type input "22.40"
type input "2245"
type input "224.50"
type input "2,245.00"
click at [792, 572] on label "Override" at bounding box center [812, 579] width 40 height 14
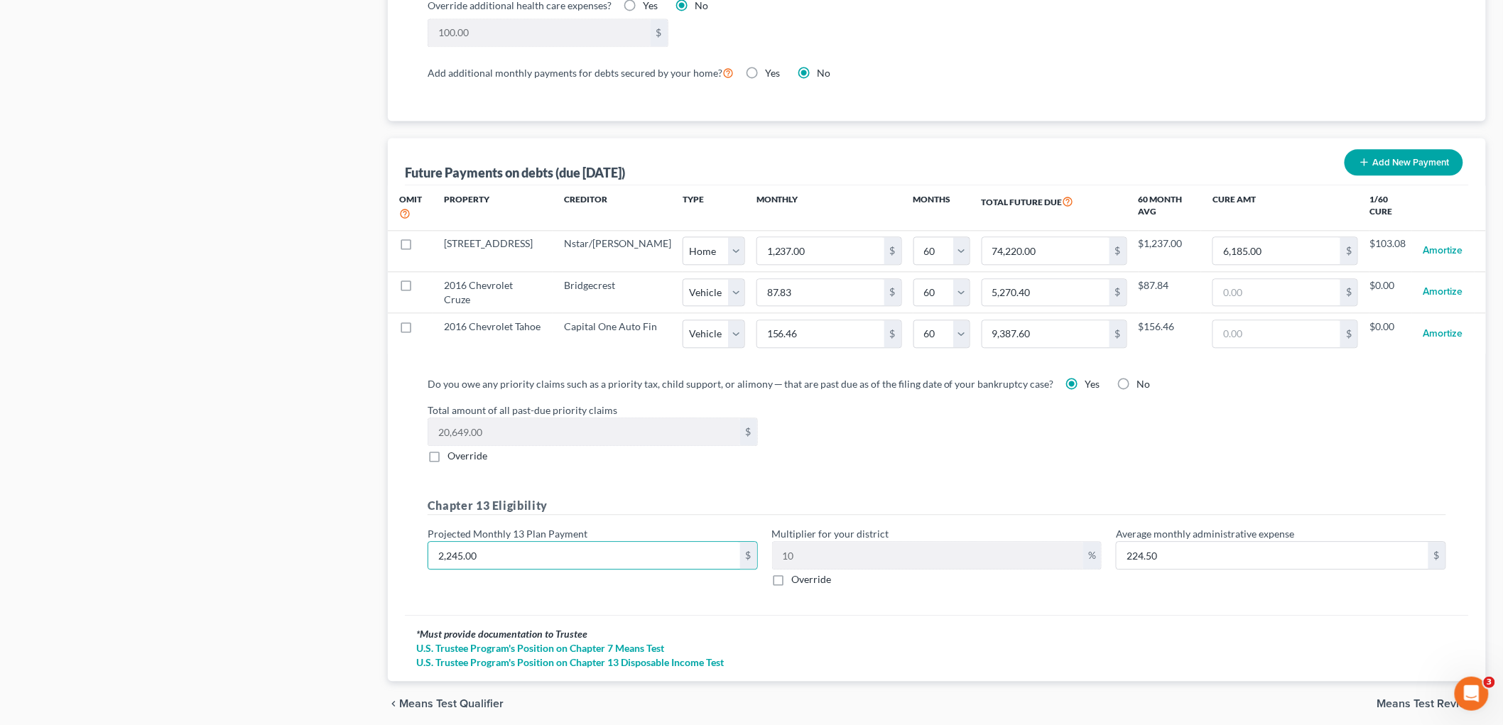
click at [797, 572] on input "Override" at bounding box center [801, 576] width 9 height 9
checkbox input "true"
click at [810, 552] on input "text" at bounding box center [928, 555] width 311 height 27
type input "22.45"
type input "1"
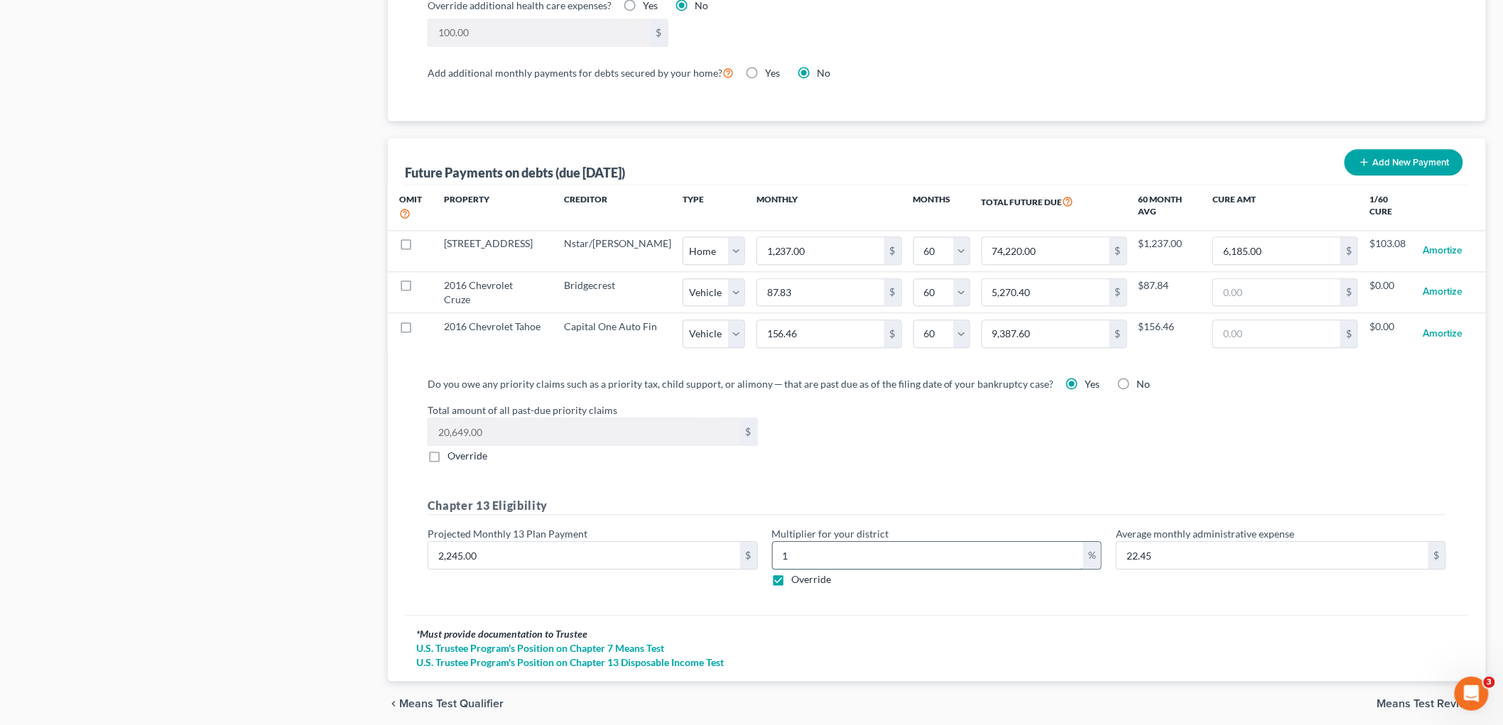
type input "224.50"
type input "10"
click at [1394, 698] on span "Means Test Review" at bounding box center [1425, 703] width 97 height 11
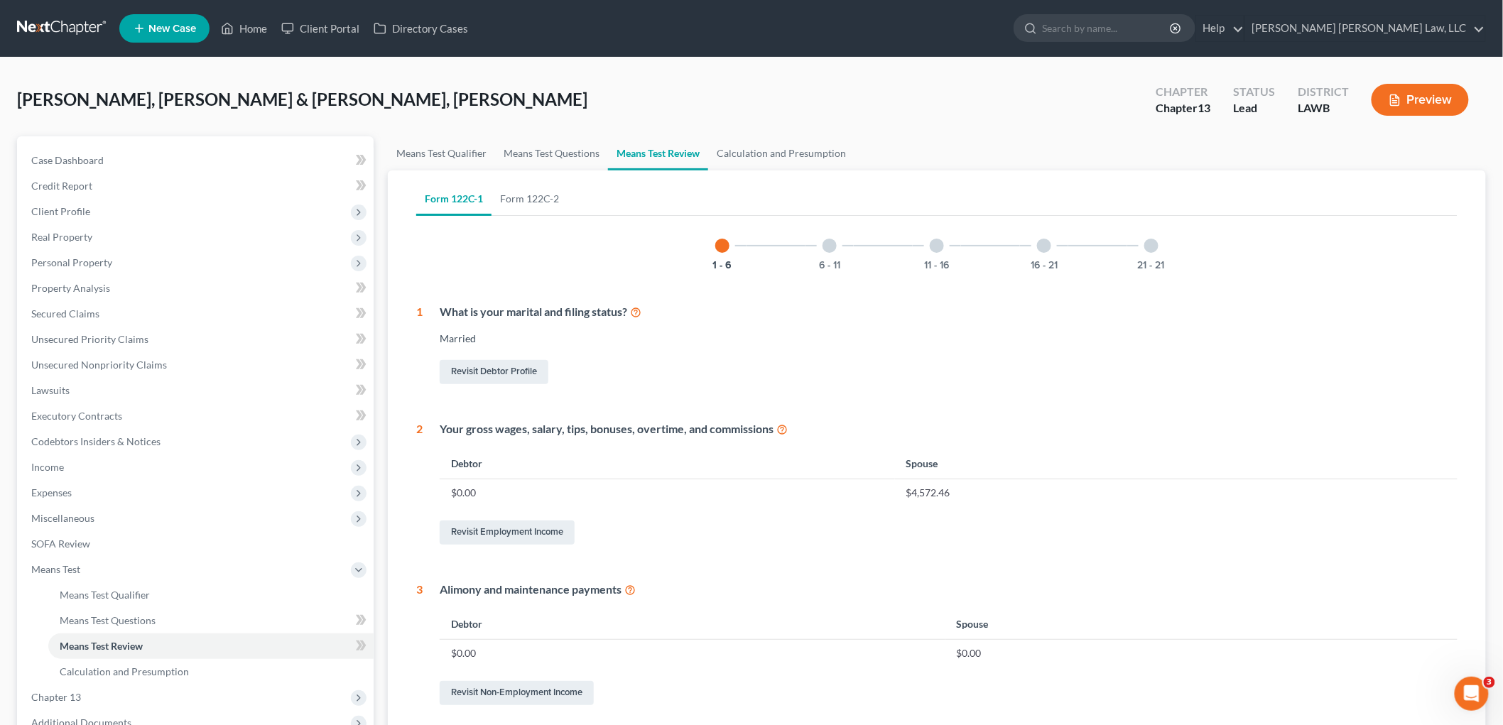
drag, startPoint x: 1154, startPoint y: 257, endPoint x: 1122, endPoint y: 256, distance: 32.0
click at [1153, 256] on div "21 - 21" at bounding box center [1151, 246] width 48 height 48
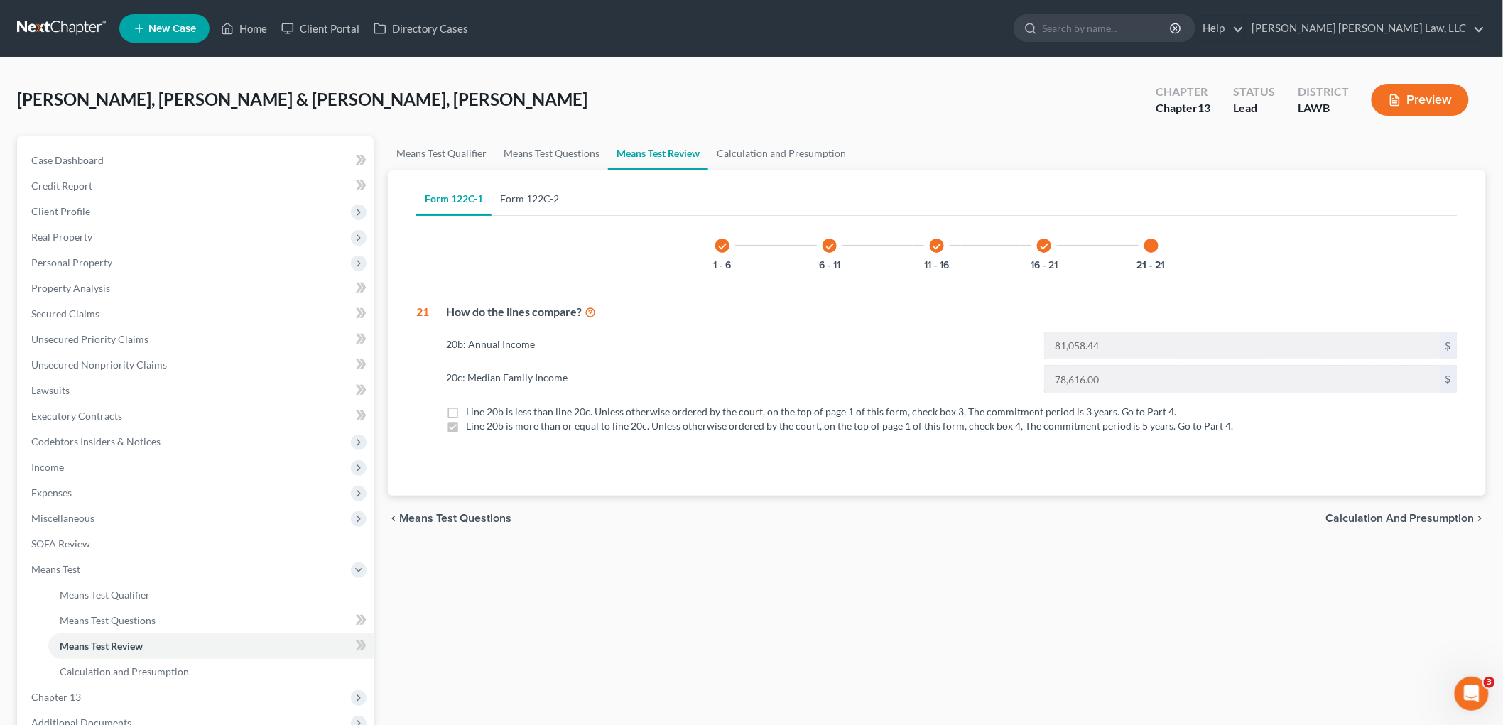
click at [531, 202] on link "Form 122C-2" at bounding box center [529, 199] width 76 height 34
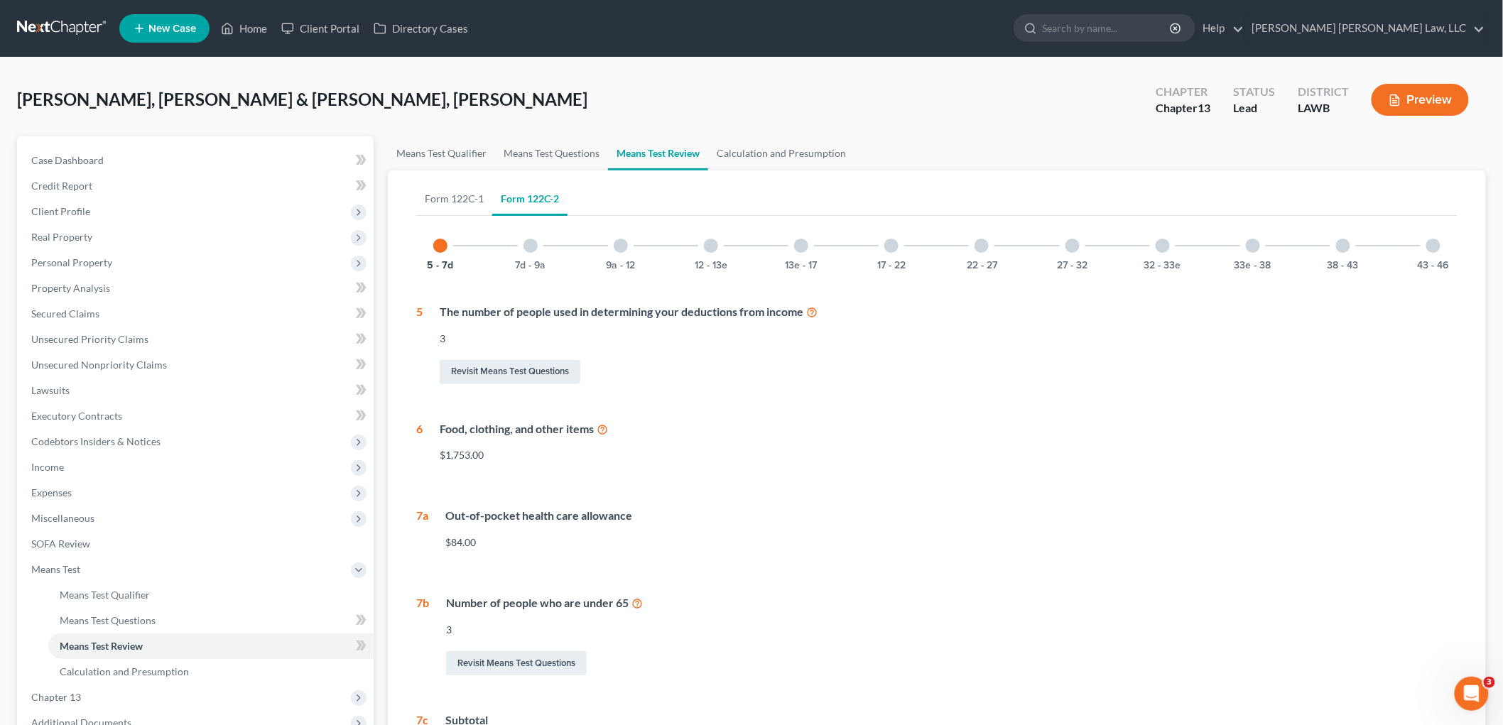
click at [988, 254] on div "22 - 27" at bounding box center [981, 246] width 48 height 48
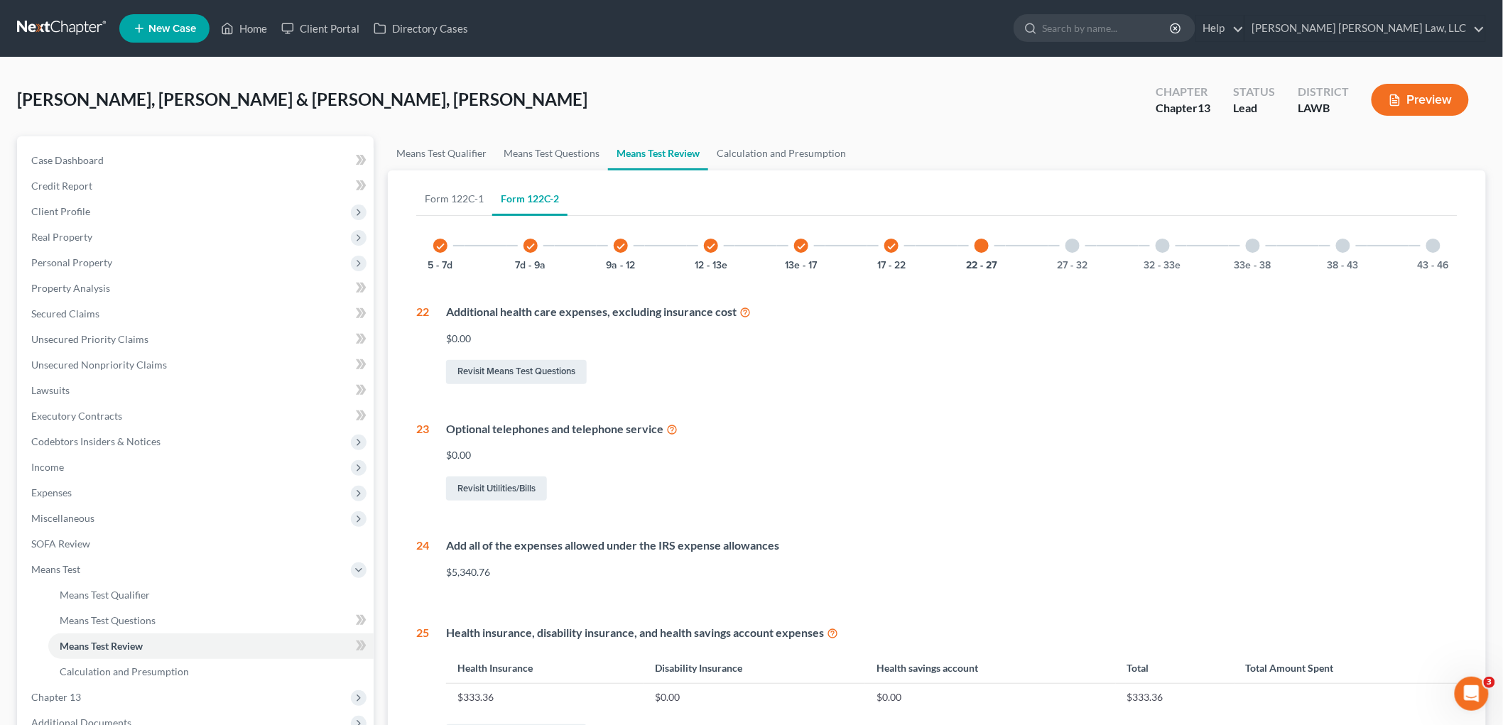
click at [1443, 250] on div "43 - 46" at bounding box center [1433, 246] width 48 height 48
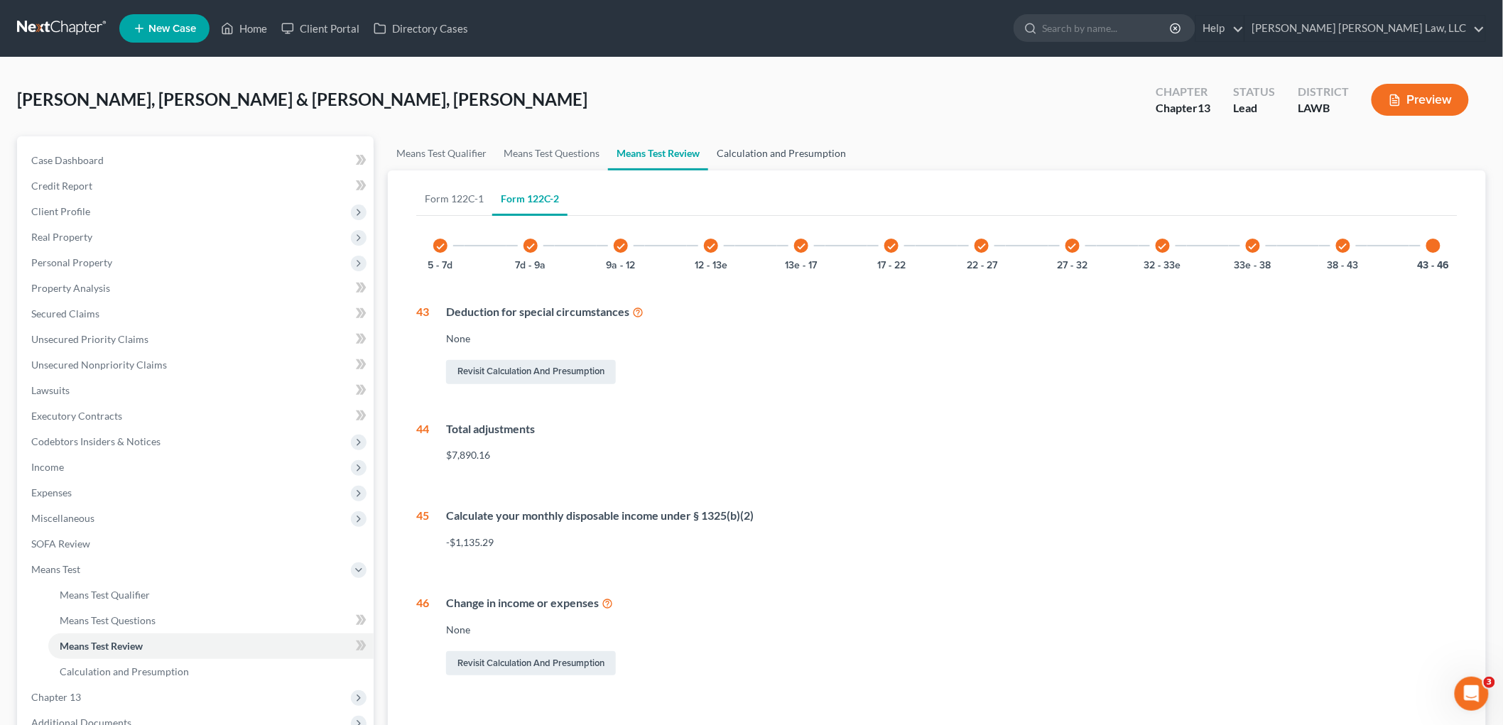
click at [756, 159] on link "Calculation and Presumption" at bounding box center [781, 153] width 146 height 34
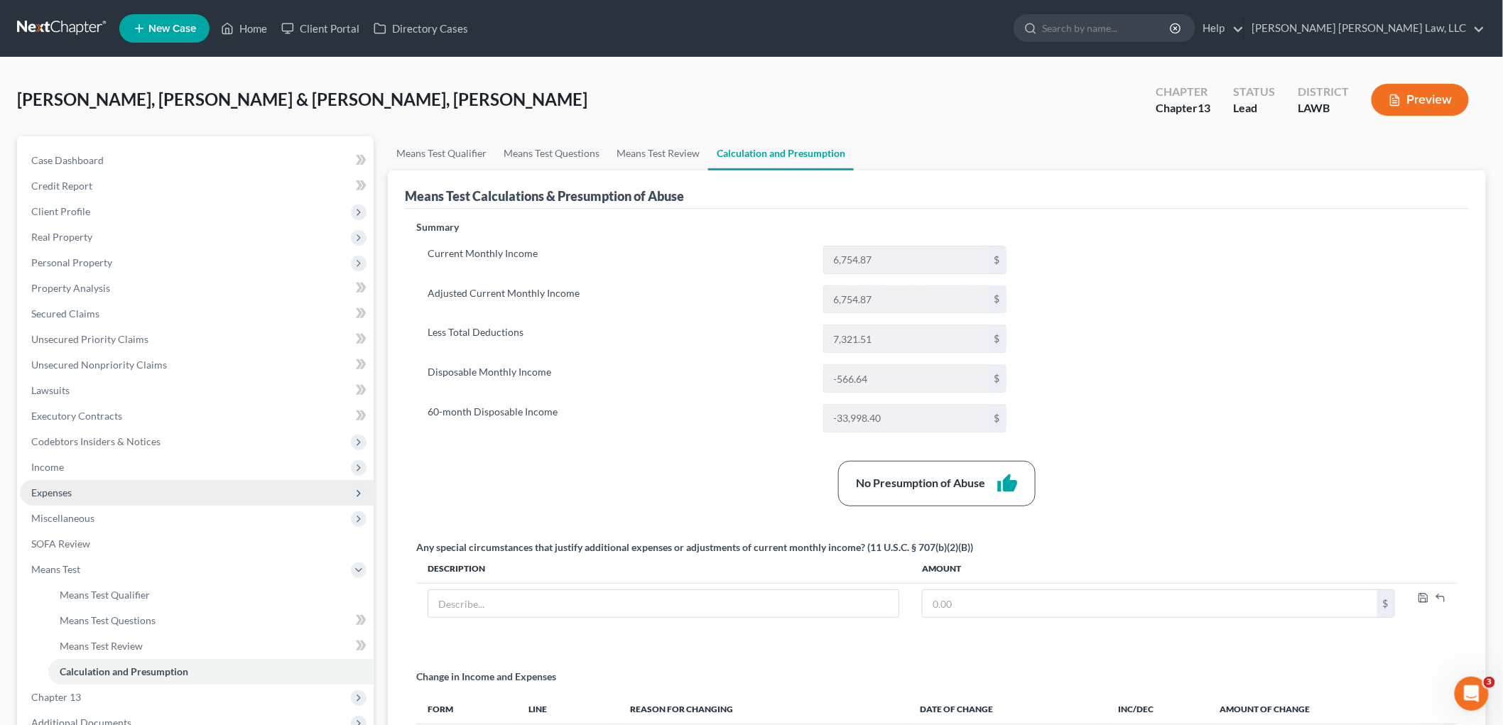
click at [88, 489] on span "Expenses" at bounding box center [197, 493] width 354 height 26
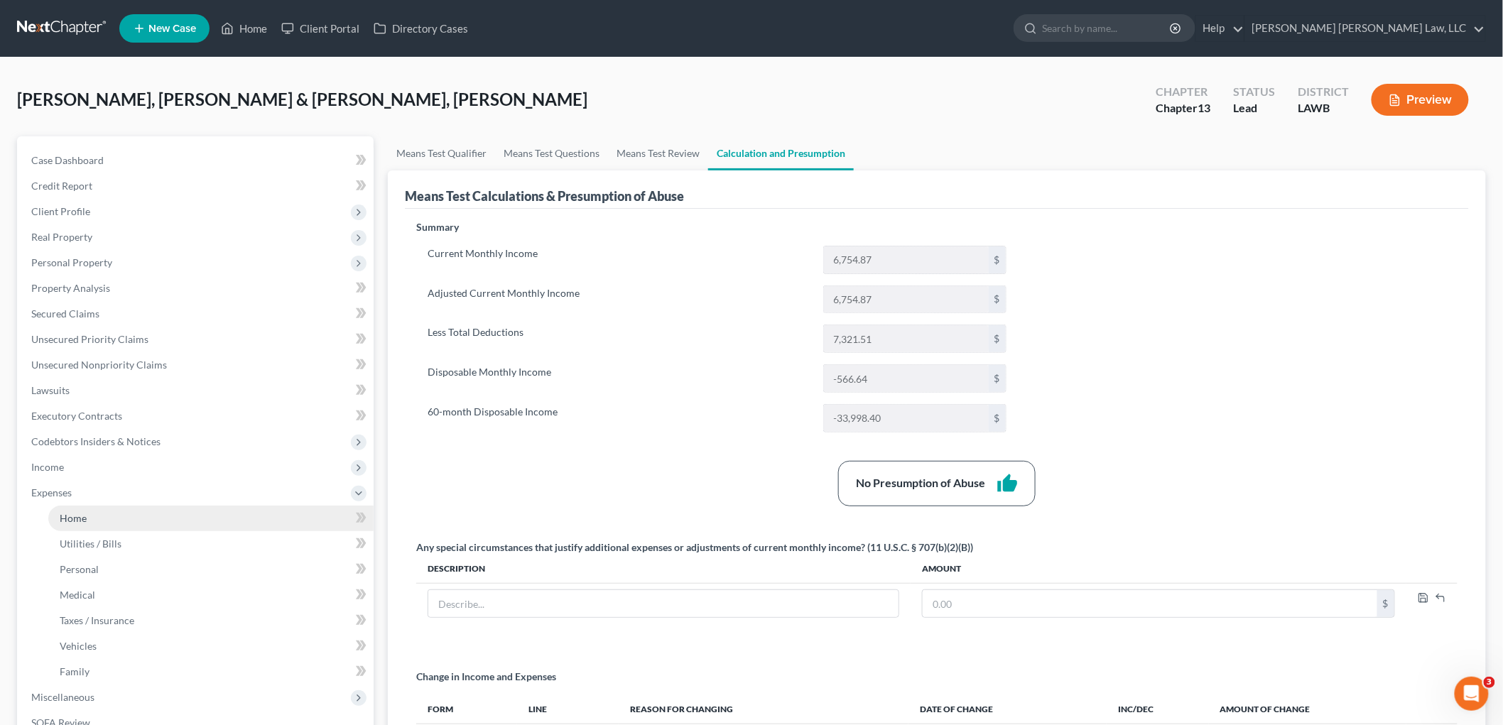
click at [94, 516] on link "Home" at bounding box center [210, 519] width 325 height 26
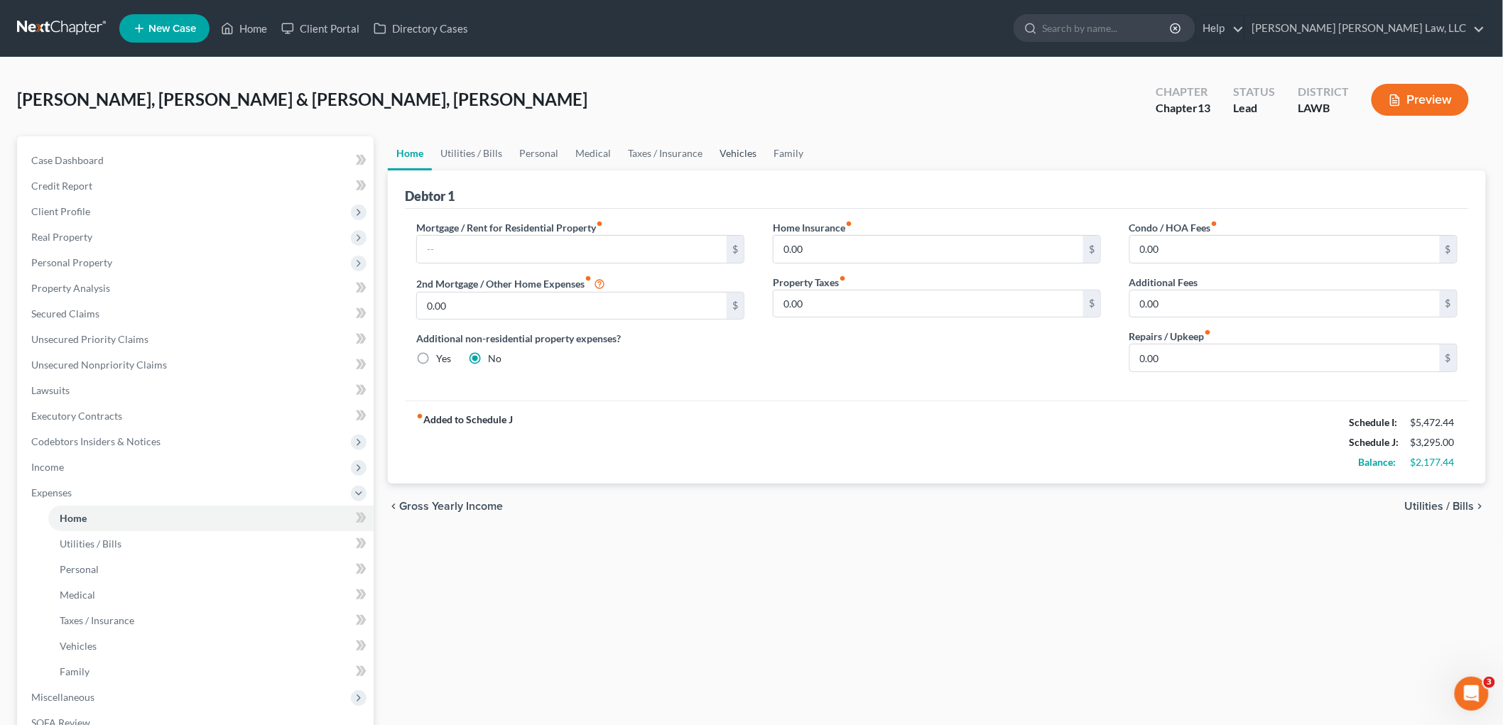
click at [737, 149] on link "Vehicles" at bounding box center [738, 153] width 54 height 34
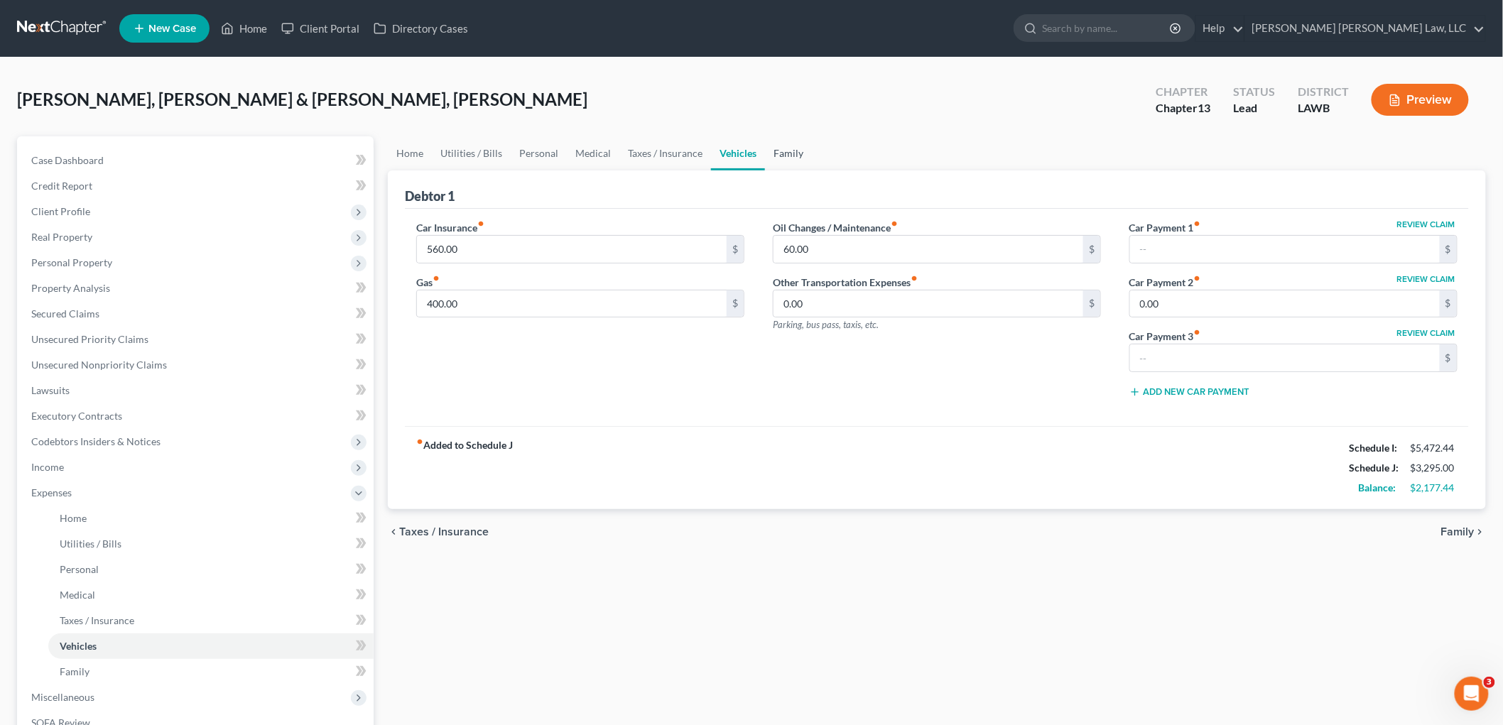
click at [785, 142] on link "Family" at bounding box center [788, 153] width 47 height 34
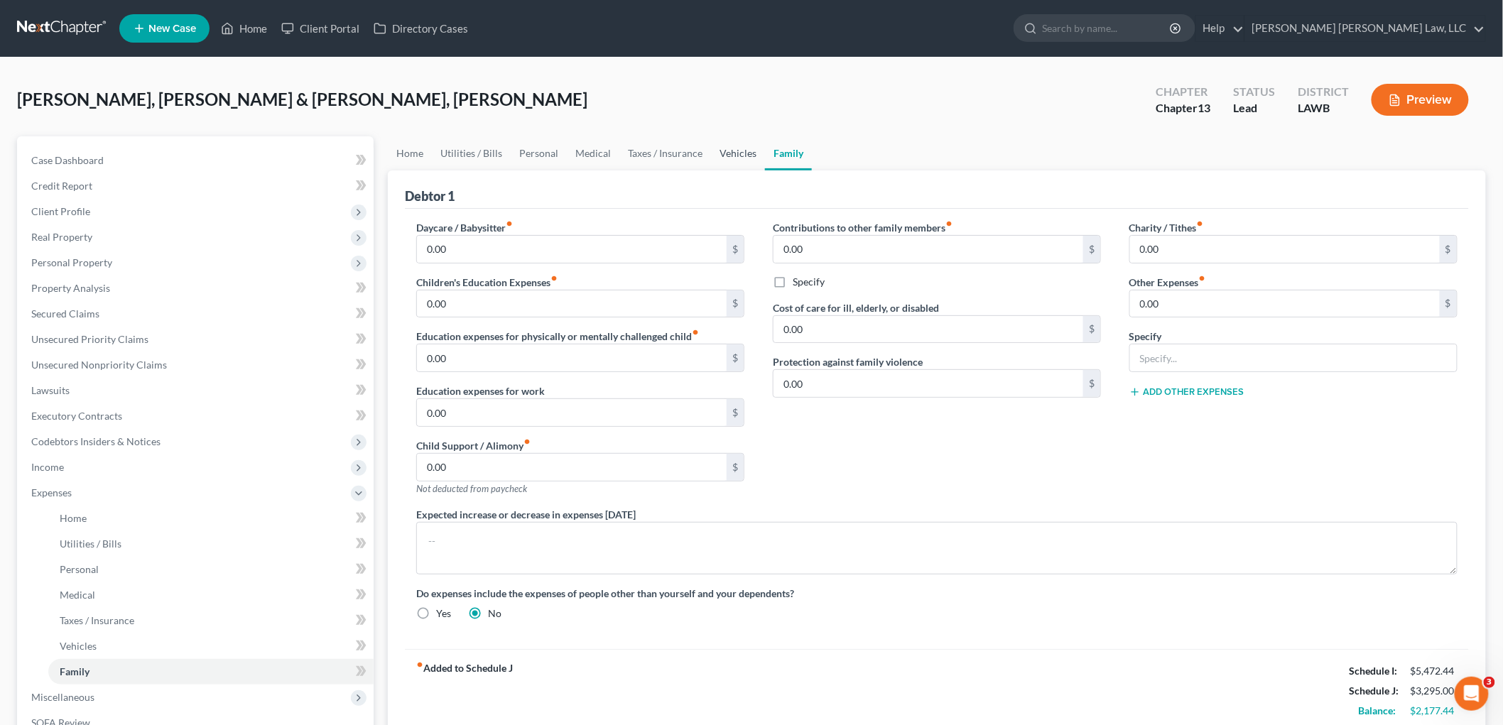
click at [721, 164] on link "Vehicles" at bounding box center [738, 153] width 54 height 34
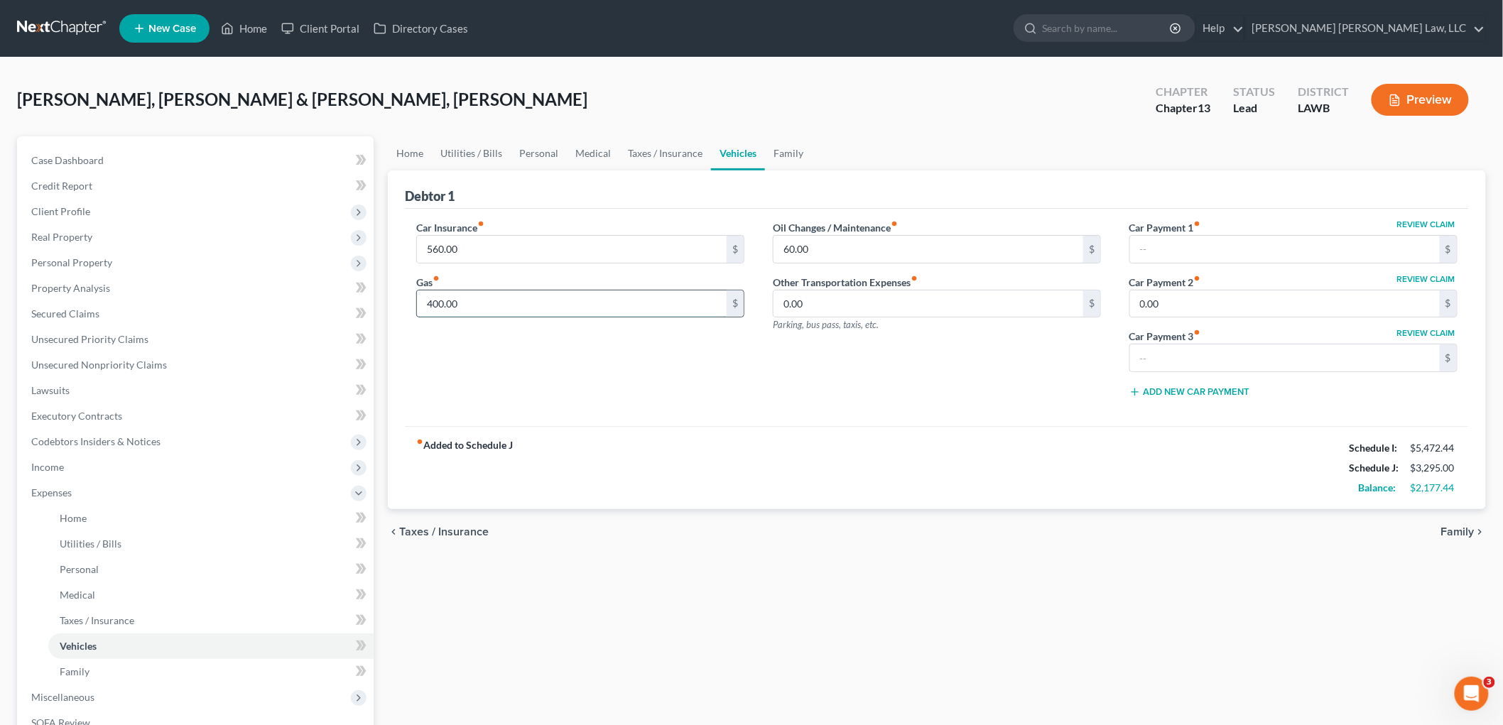
click at [516, 307] on input "400.00" at bounding box center [572, 303] width 310 height 27
type input "332.00"
click at [523, 143] on link "Personal" at bounding box center [539, 153] width 56 height 34
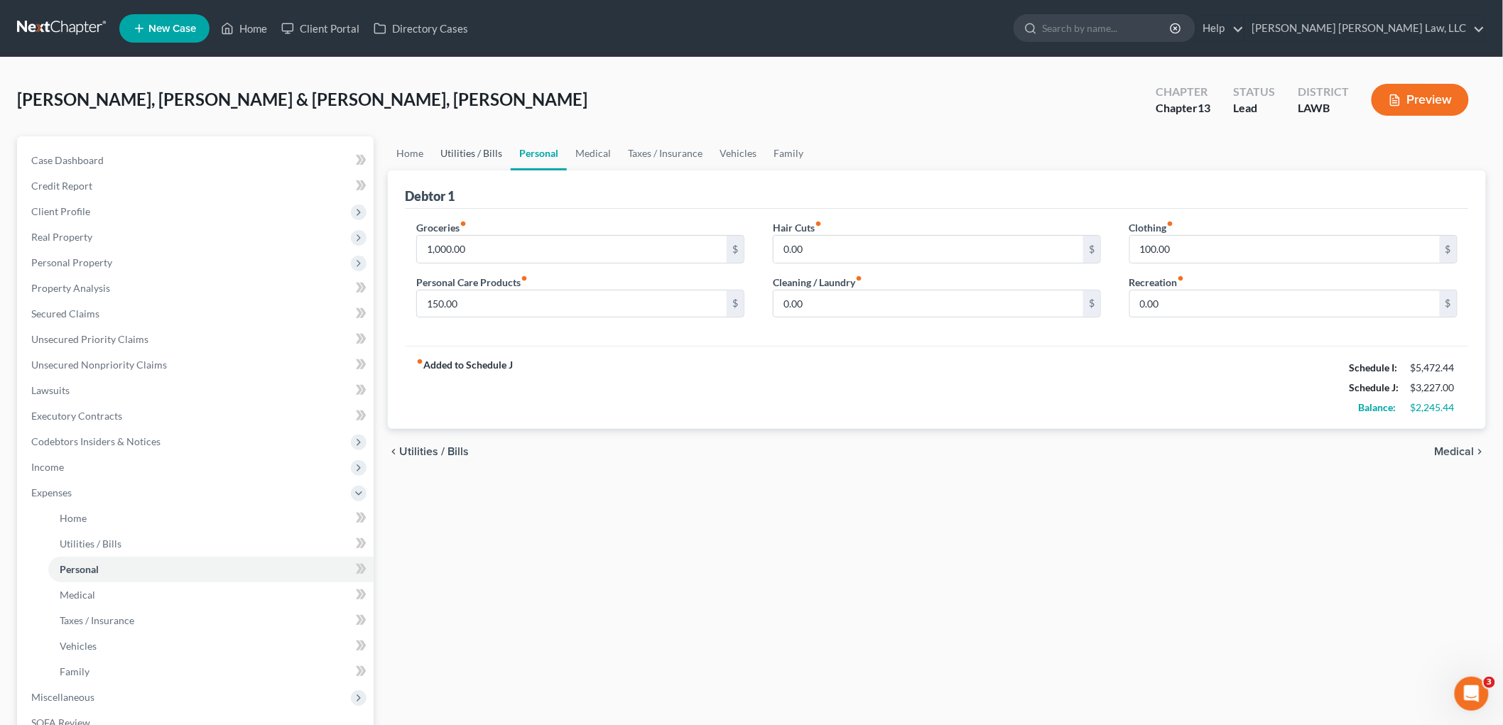
click at [484, 153] on link "Utilities / Bills" at bounding box center [471, 153] width 79 height 34
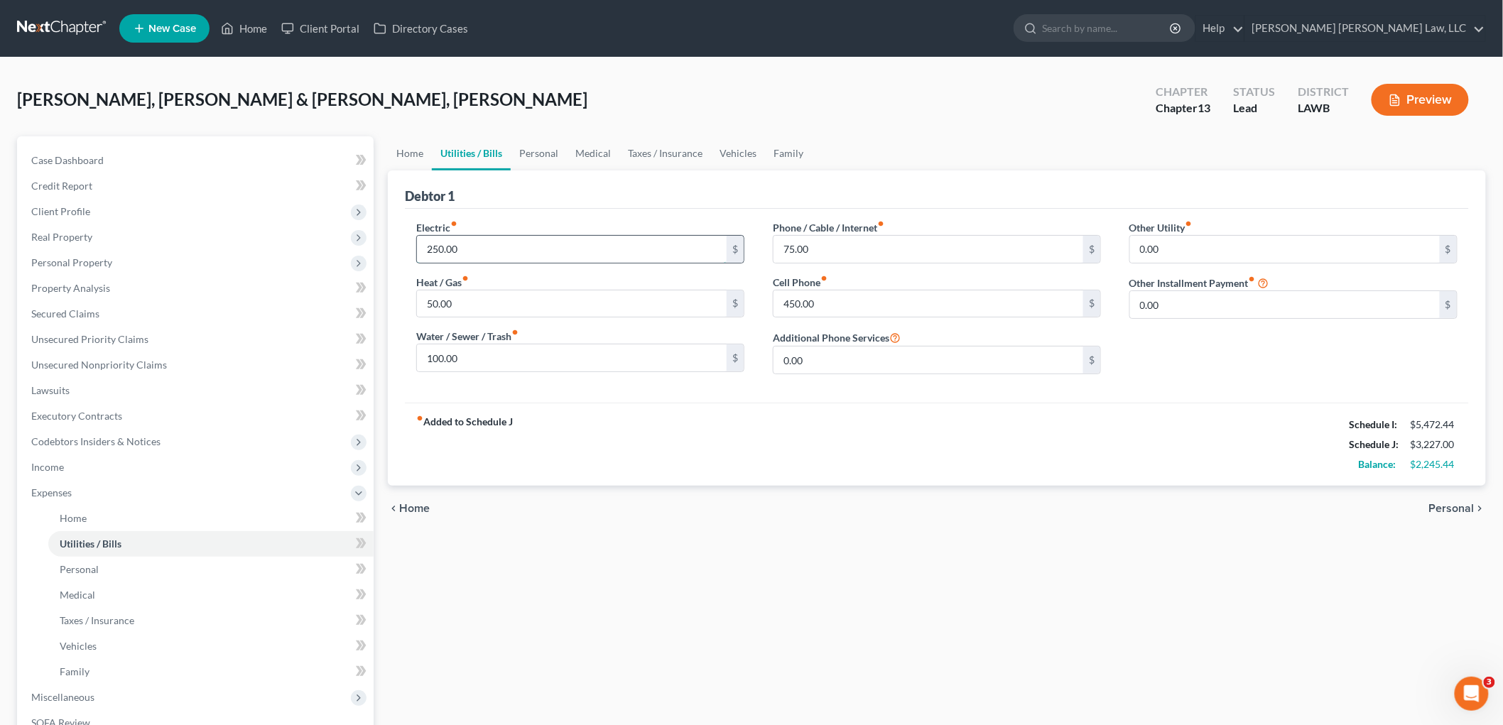
click at [481, 238] on input "250.00" at bounding box center [572, 249] width 310 height 27
type input "250.44"
click at [741, 146] on link "Vehicles" at bounding box center [738, 153] width 54 height 34
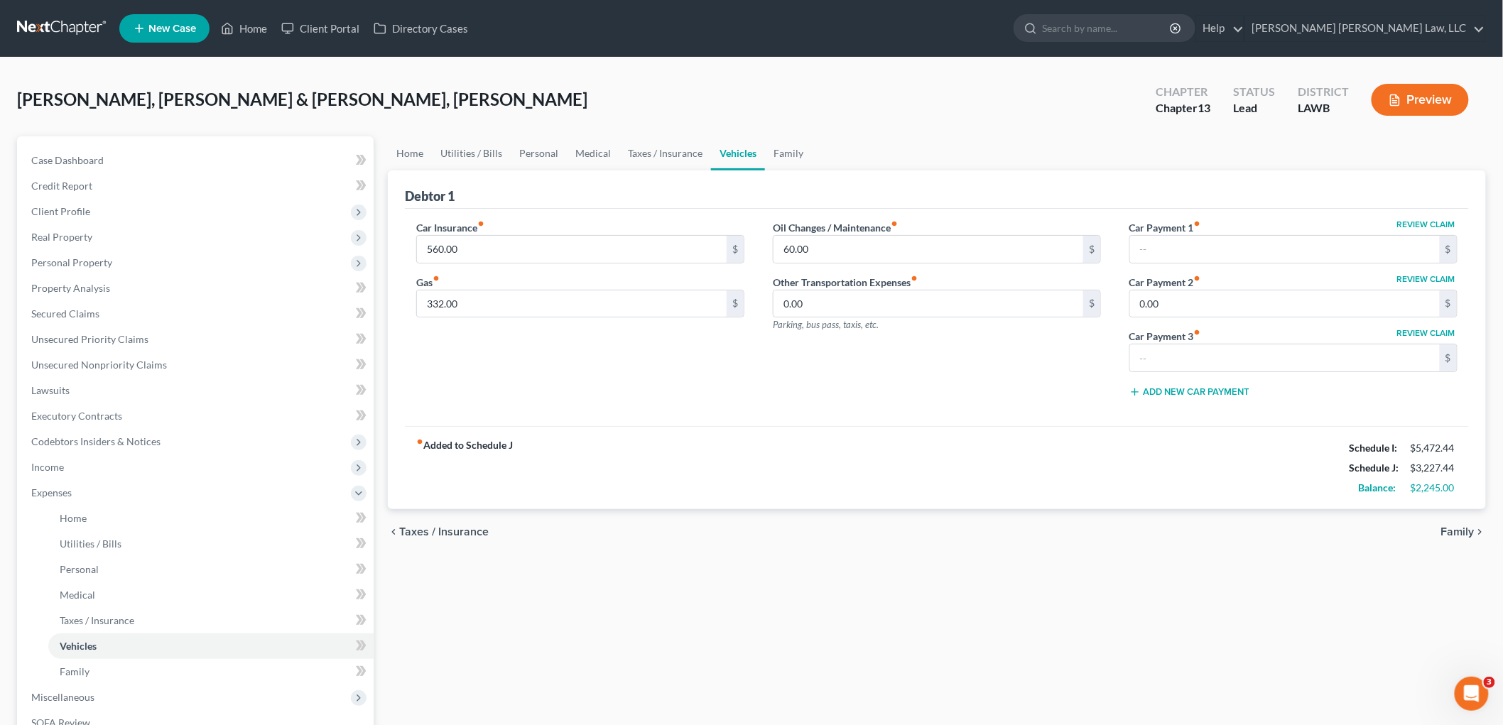
click at [633, 457] on div "fiber_manual_record Added to Schedule J Schedule I: $5,472.44 Schedule J: $3,22…" at bounding box center [937, 467] width 1064 height 83
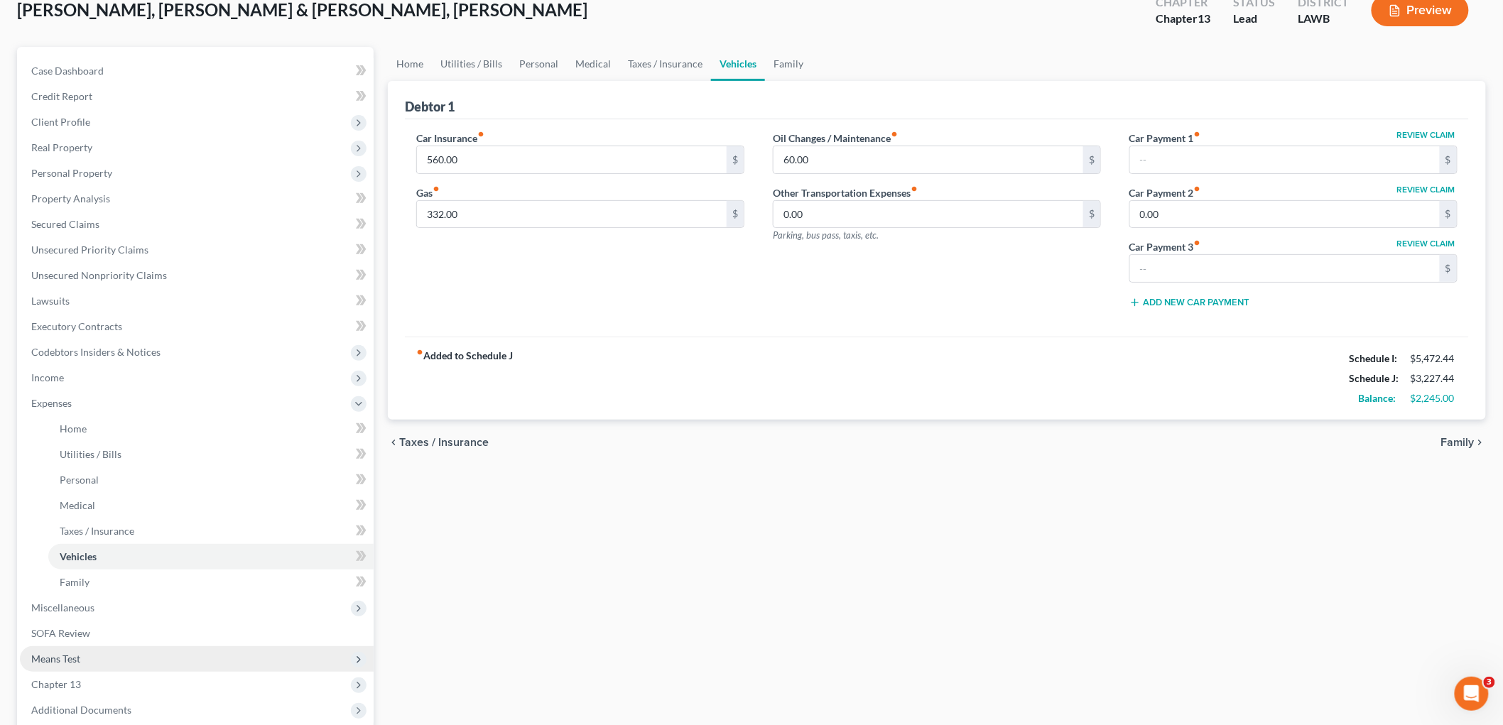
scroll to position [232, 0]
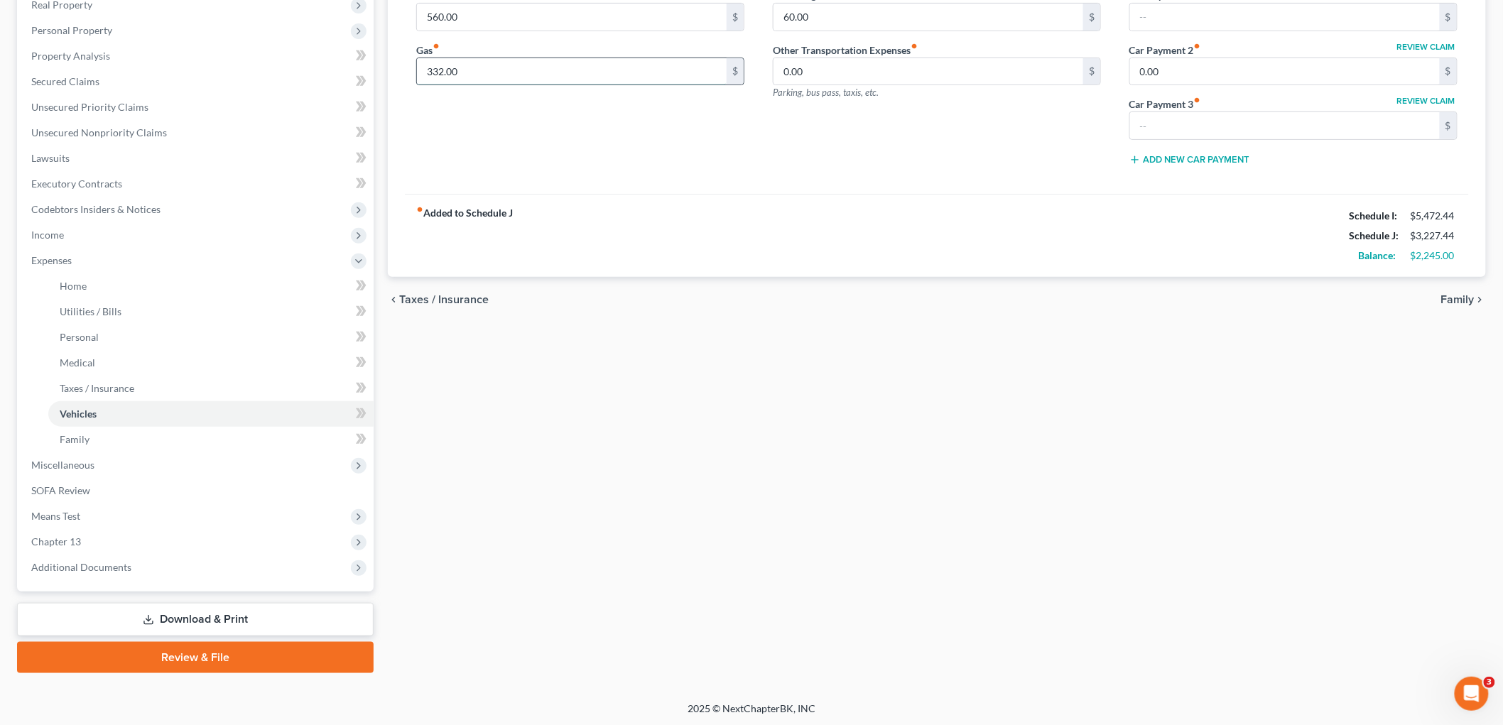
click at [501, 76] on input "332.00" at bounding box center [572, 71] width 310 height 27
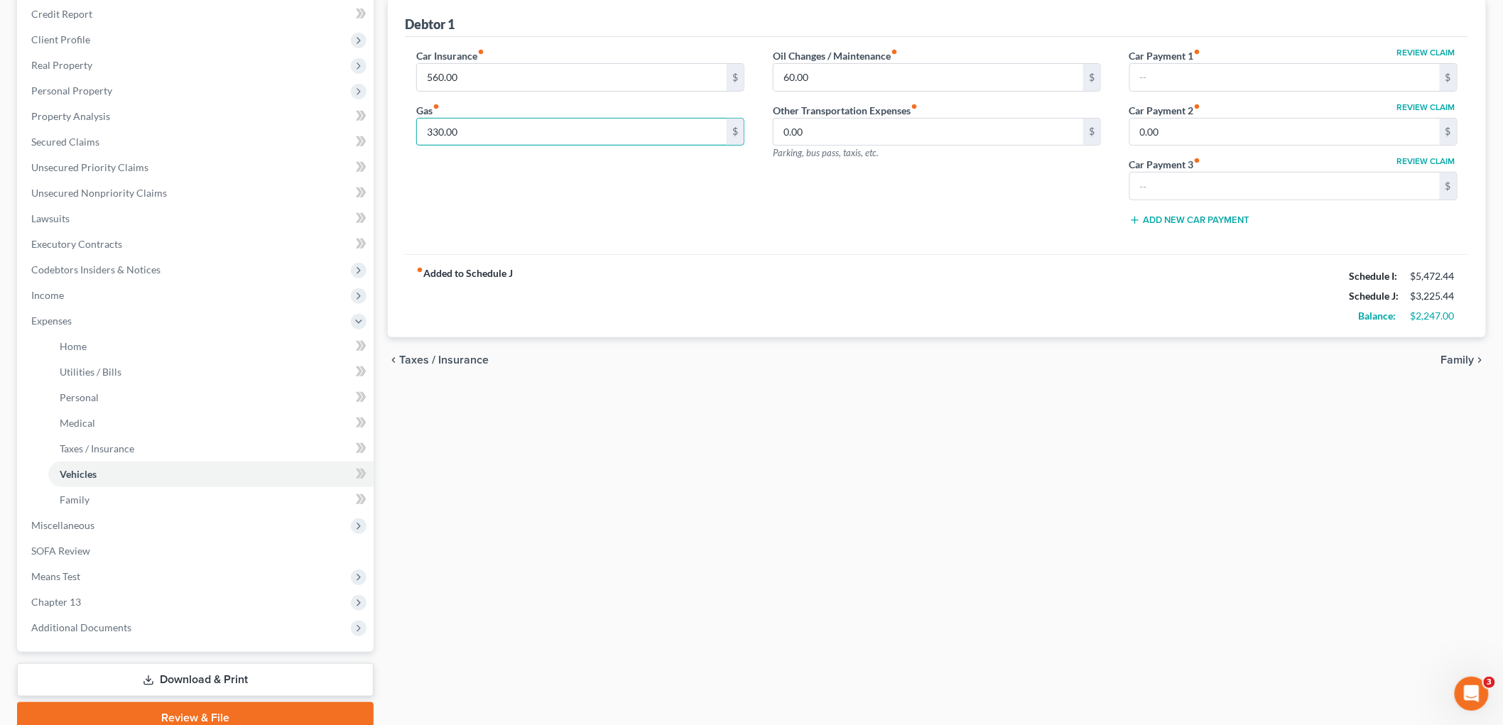
scroll to position [75, 0]
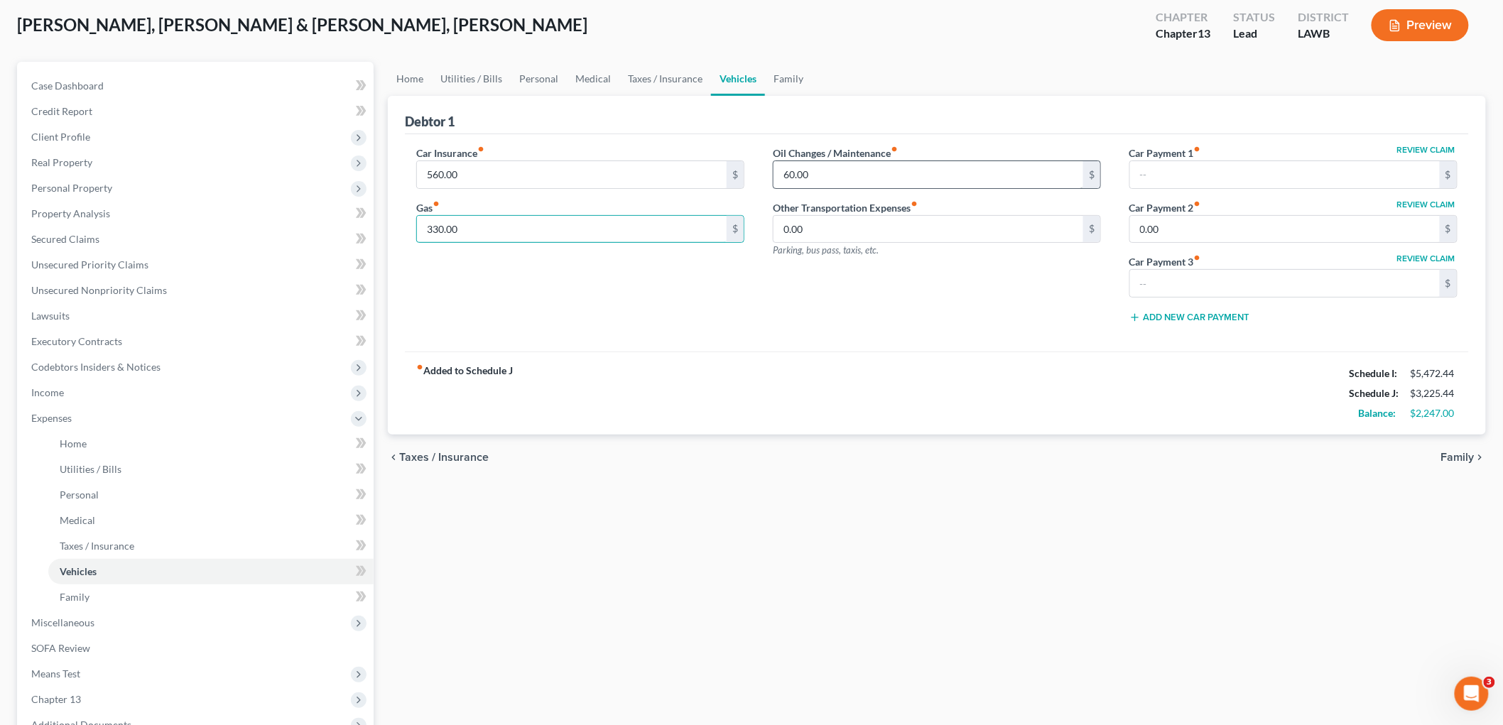
type input "330.00"
click at [829, 168] on input "60.00" at bounding box center [928, 174] width 310 height 27
type input "62.00"
click at [768, 268] on div "Oil Changes / Maintenance fiber_manual_record 62.00 $ Other Transportation Expe…" at bounding box center [936, 240] width 356 height 189
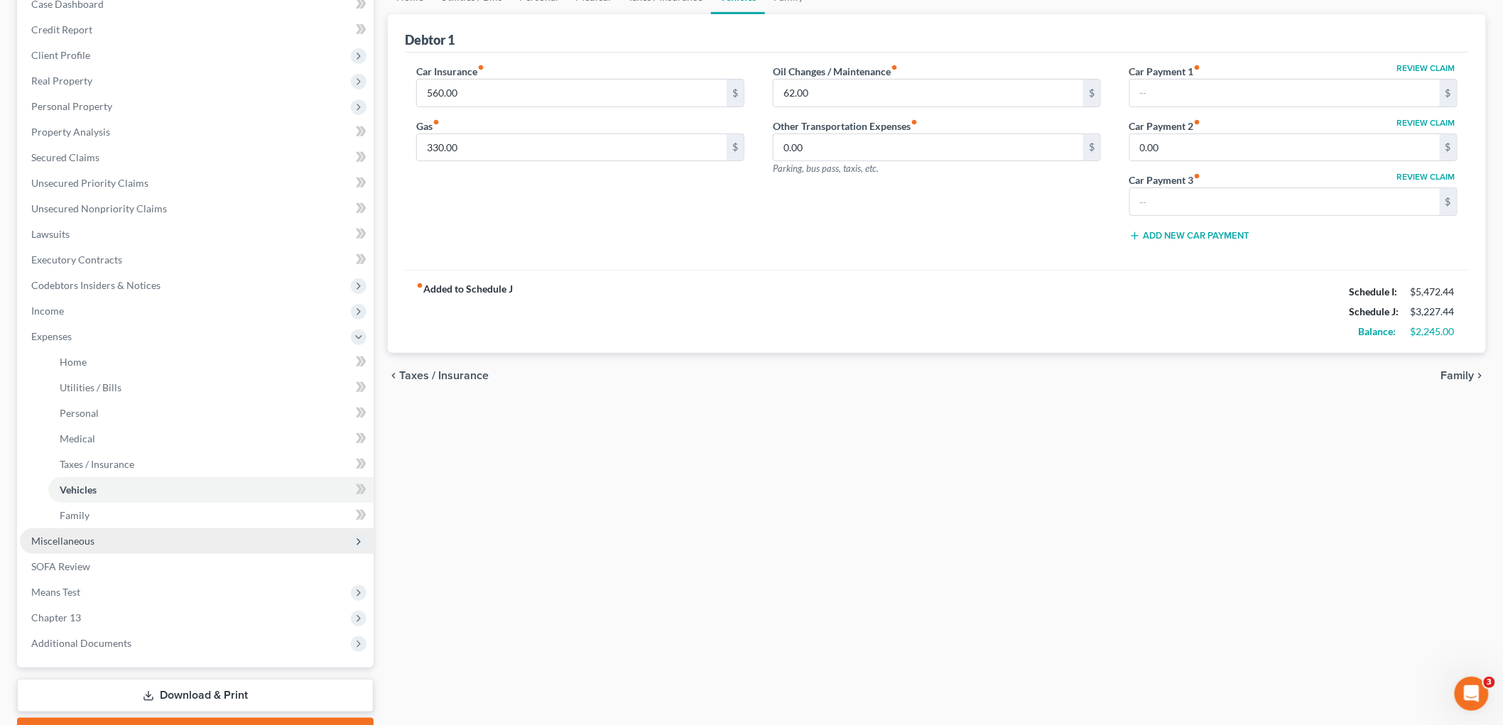
scroll to position [232, 0]
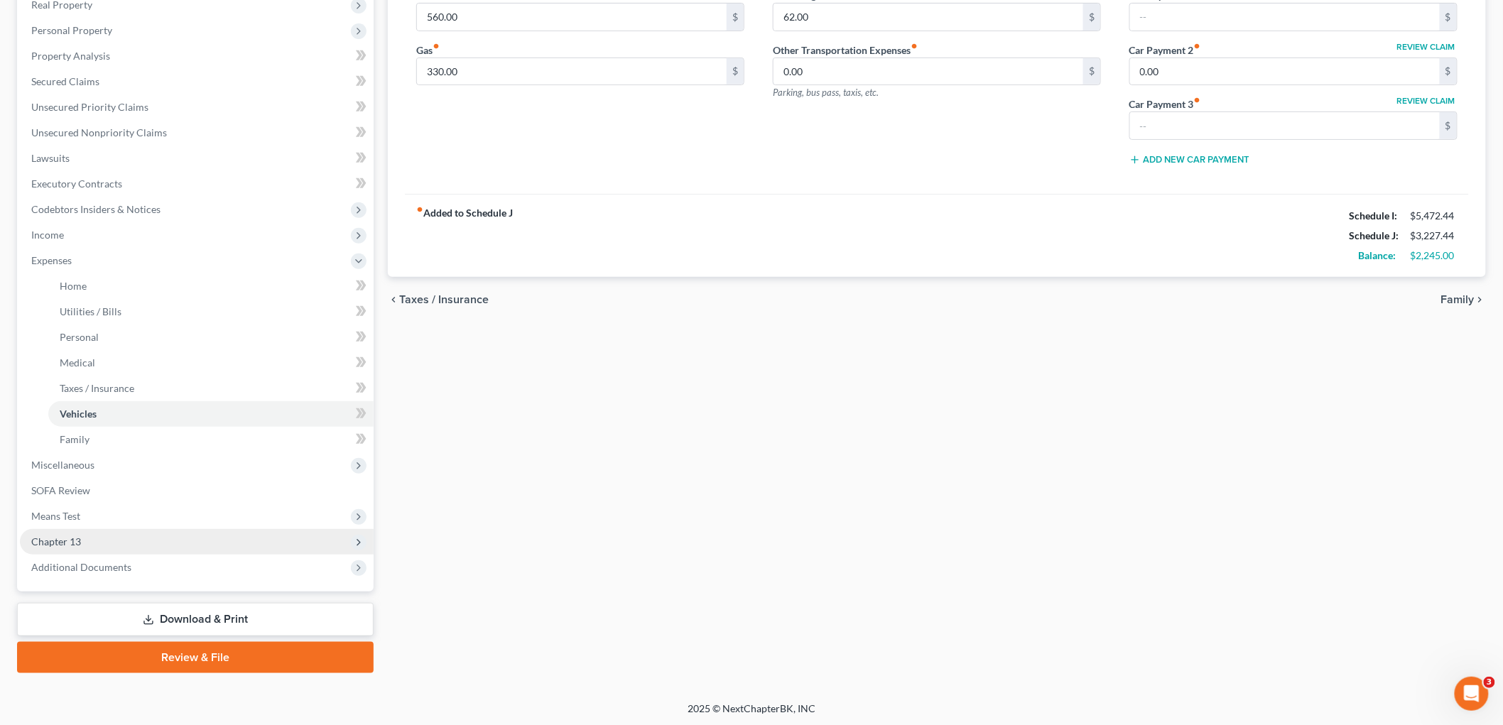
click at [90, 537] on span "Chapter 13" at bounding box center [197, 542] width 354 height 26
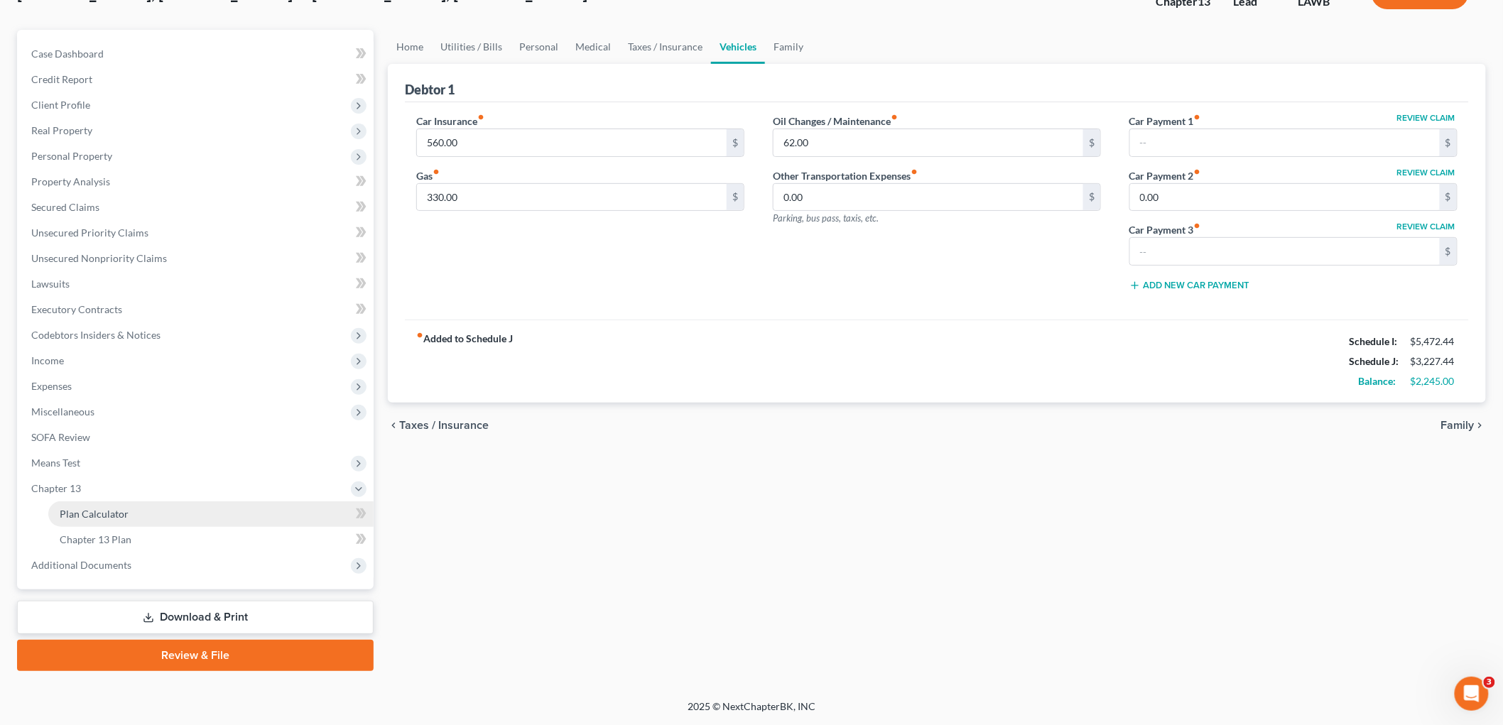
scroll to position [104, 0]
click at [118, 517] on span "Plan Calculator" at bounding box center [94, 516] width 69 height 12
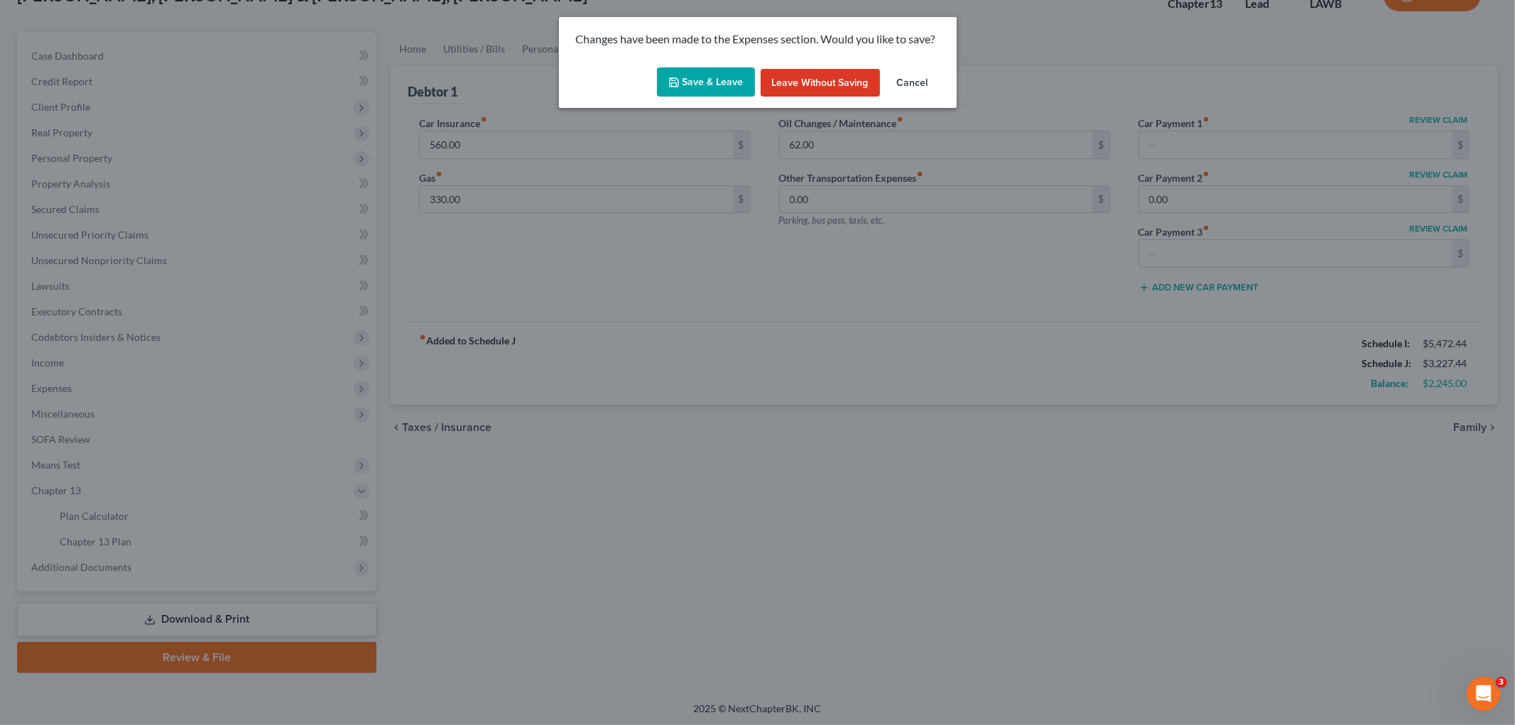
click at [695, 95] on button "Save & Leave" at bounding box center [706, 82] width 98 height 30
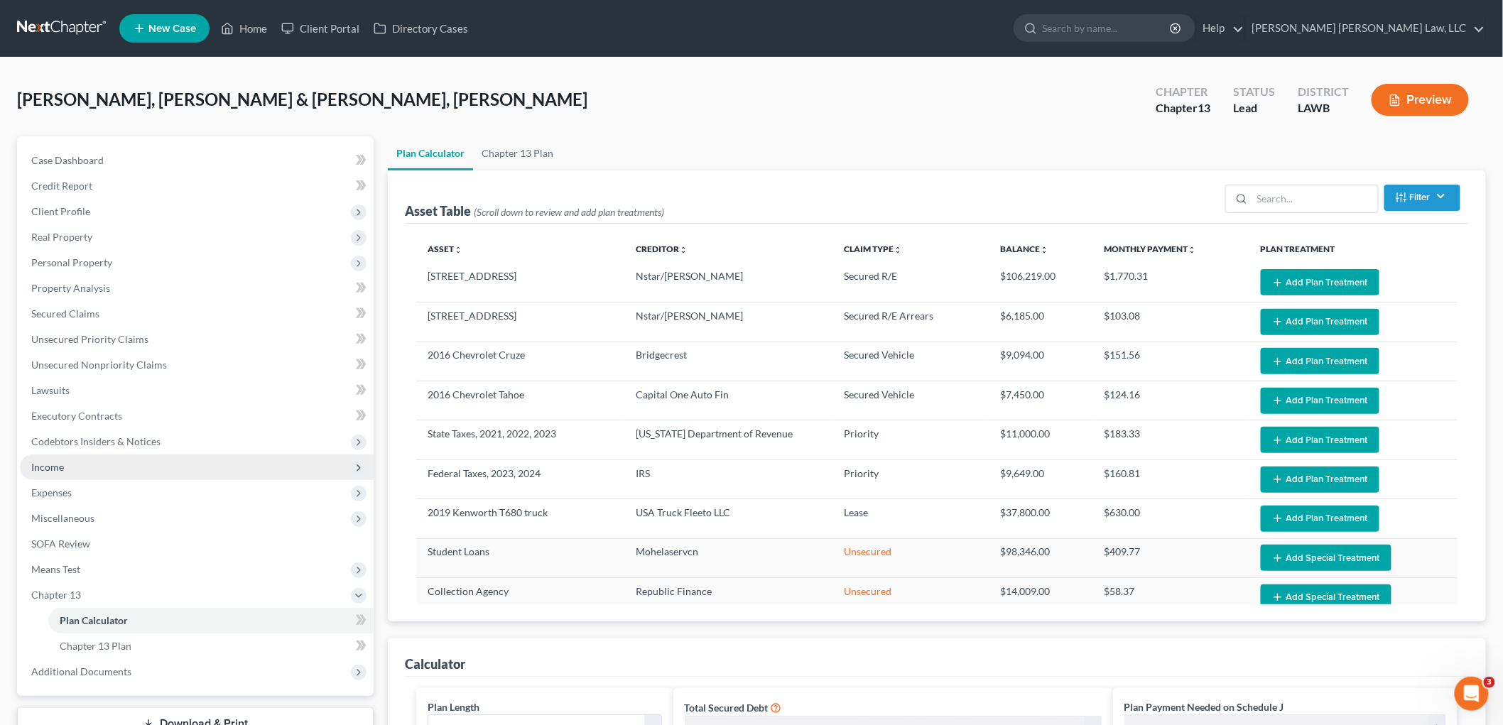
click at [82, 460] on span "Income" at bounding box center [197, 467] width 354 height 26
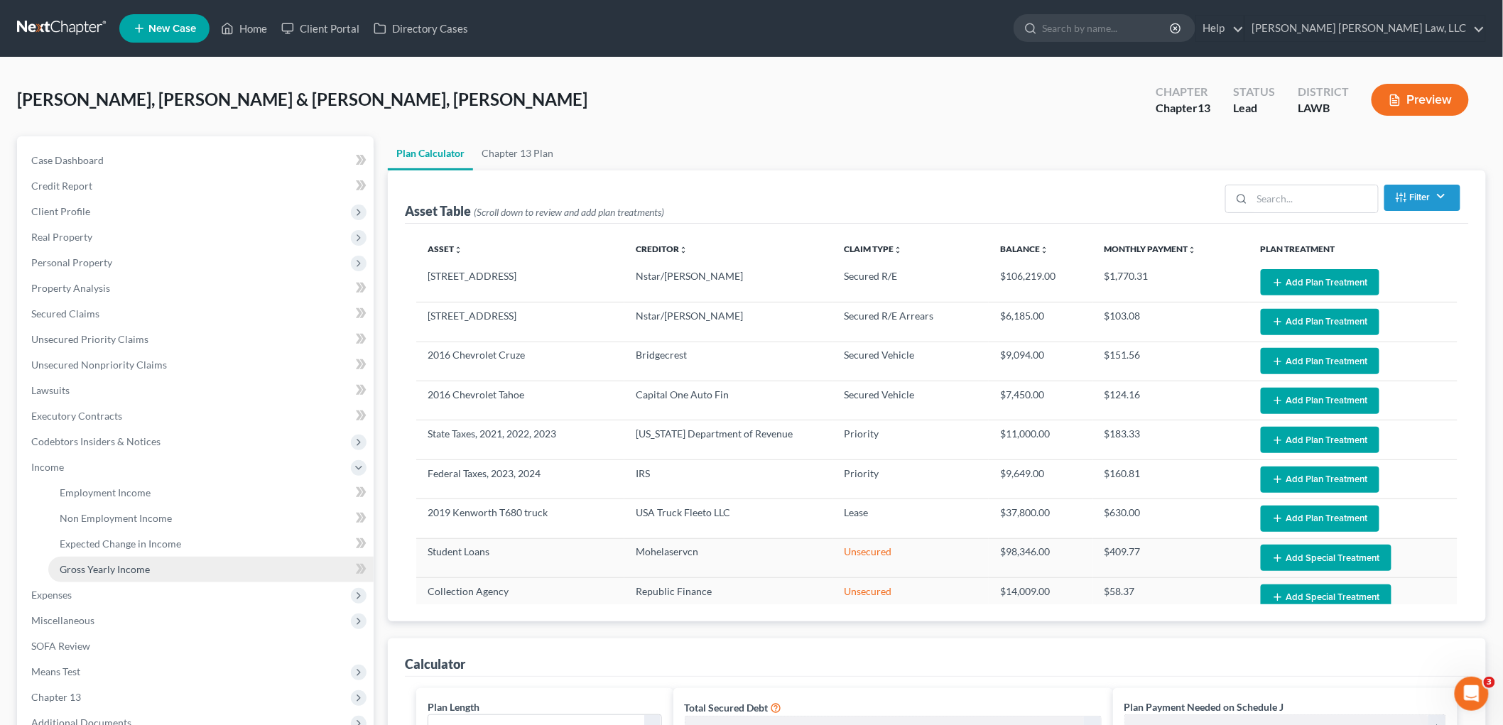
click at [79, 572] on span "Gross Yearly Income" at bounding box center [105, 569] width 90 height 12
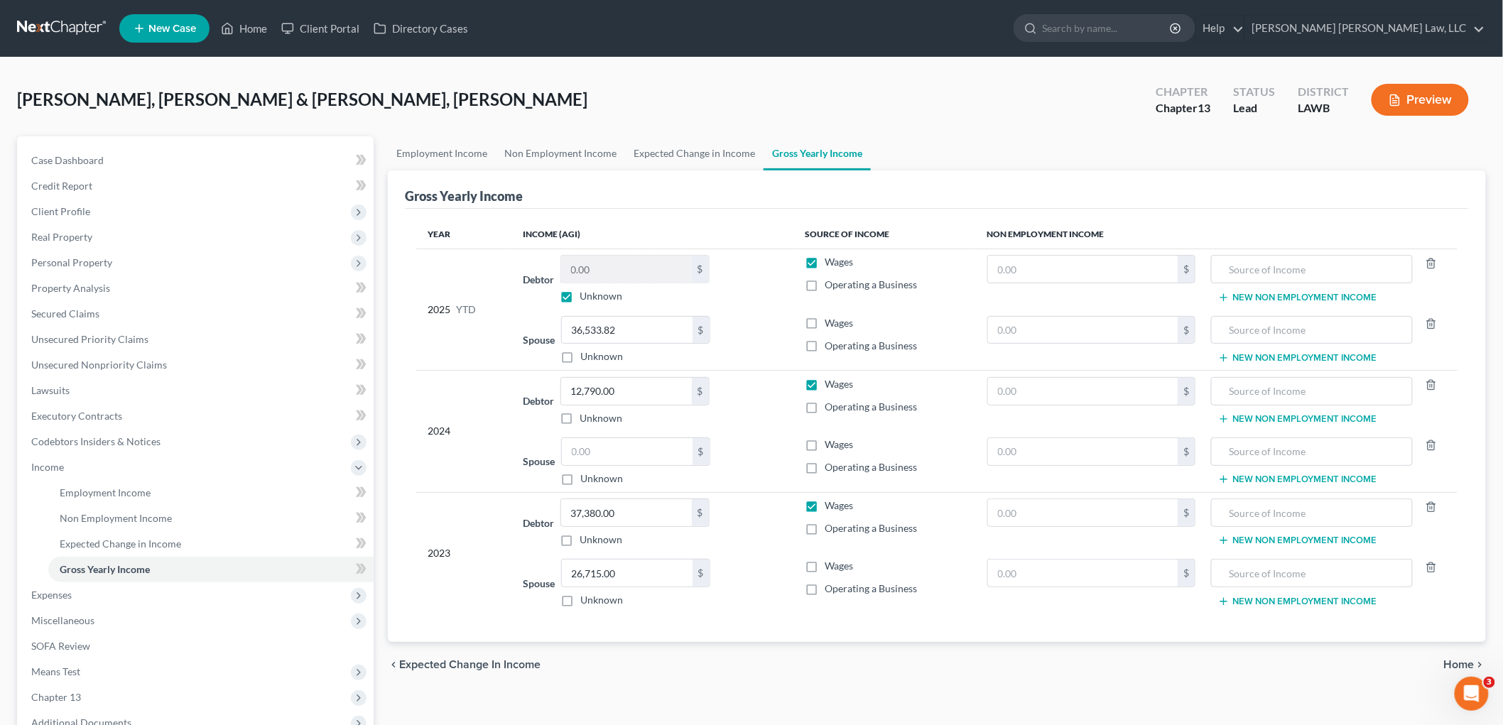
click at [825, 569] on label "Wages" at bounding box center [839, 566] width 28 height 14
click at [831, 568] on input "Wages" at bounding box center [835, 563] width 9 height 9
click at [825, 260] on label "Wages" at bounding box center [839, 262] width 28 height 14
click at [831, 260] on input "Wages" at bounding box center [835, 259] width 9 height 9
click at [580, 295] on label "Unknown" at bounding box center [601, 296] width 43 height 14
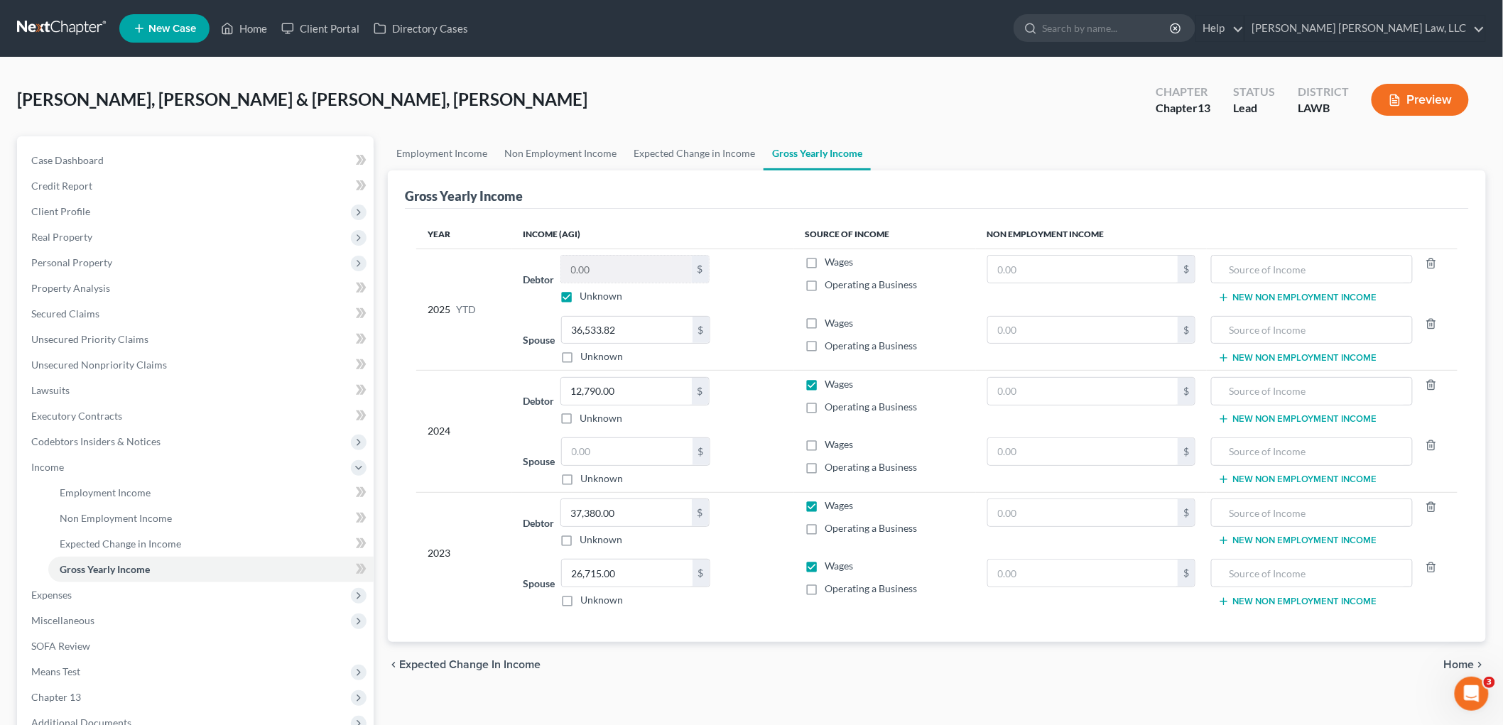
click at [586, 295] on input "Unknown" at bounding box center [590, 293] width 9 height 9
click at [580, 297] on label "Unknown" at bounding box center [601, 296] width 43 height 14
click at [586, 297] on input "Unknown" at bounding box center [590, 293] width 9 height 9
click at [1250, 271] on input "text" at bounding box center [1312, 269] width 186 height 27
click at [1121, 278] on input "text" at bounding box center [1083, 269] width 190 height 27
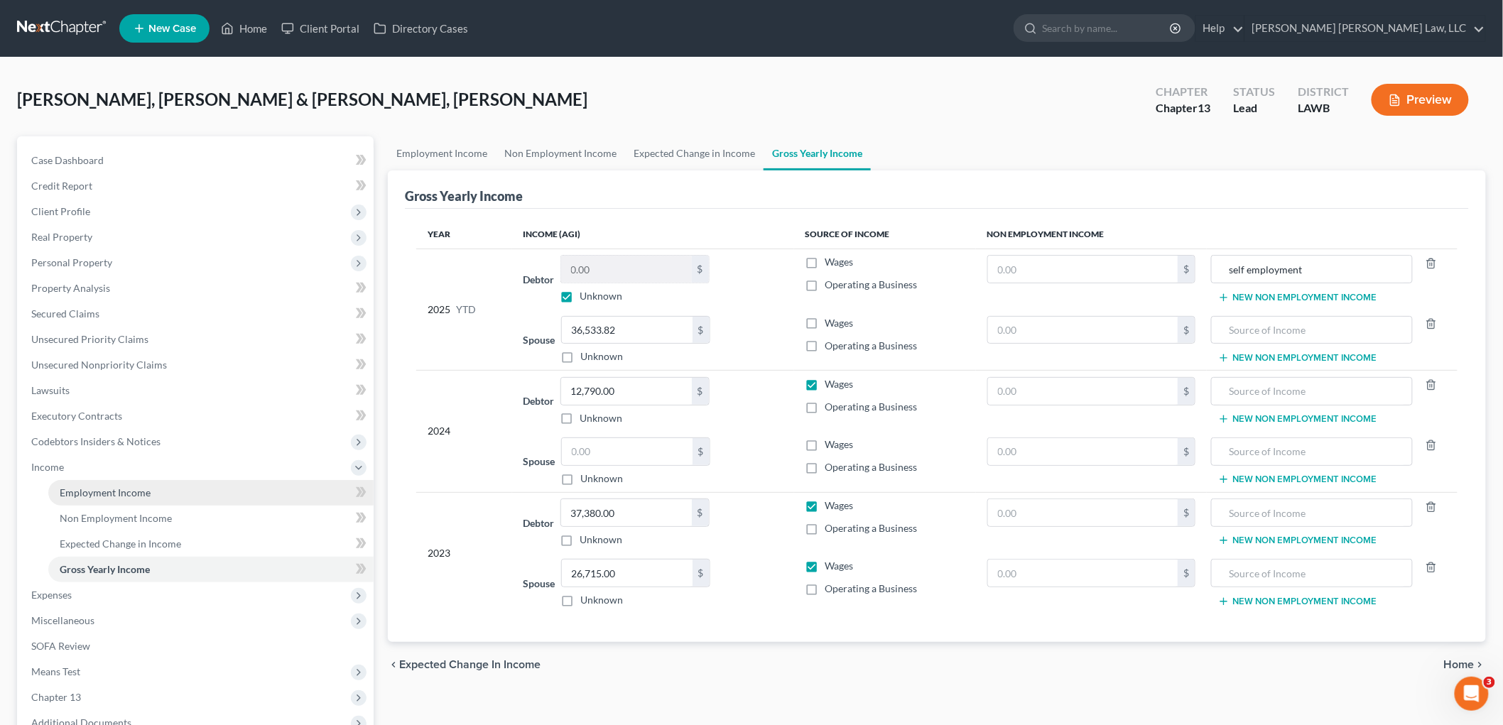
click at [87, 490] on span "Employment Income" at bounding box center [105, 492] width 91 height 12
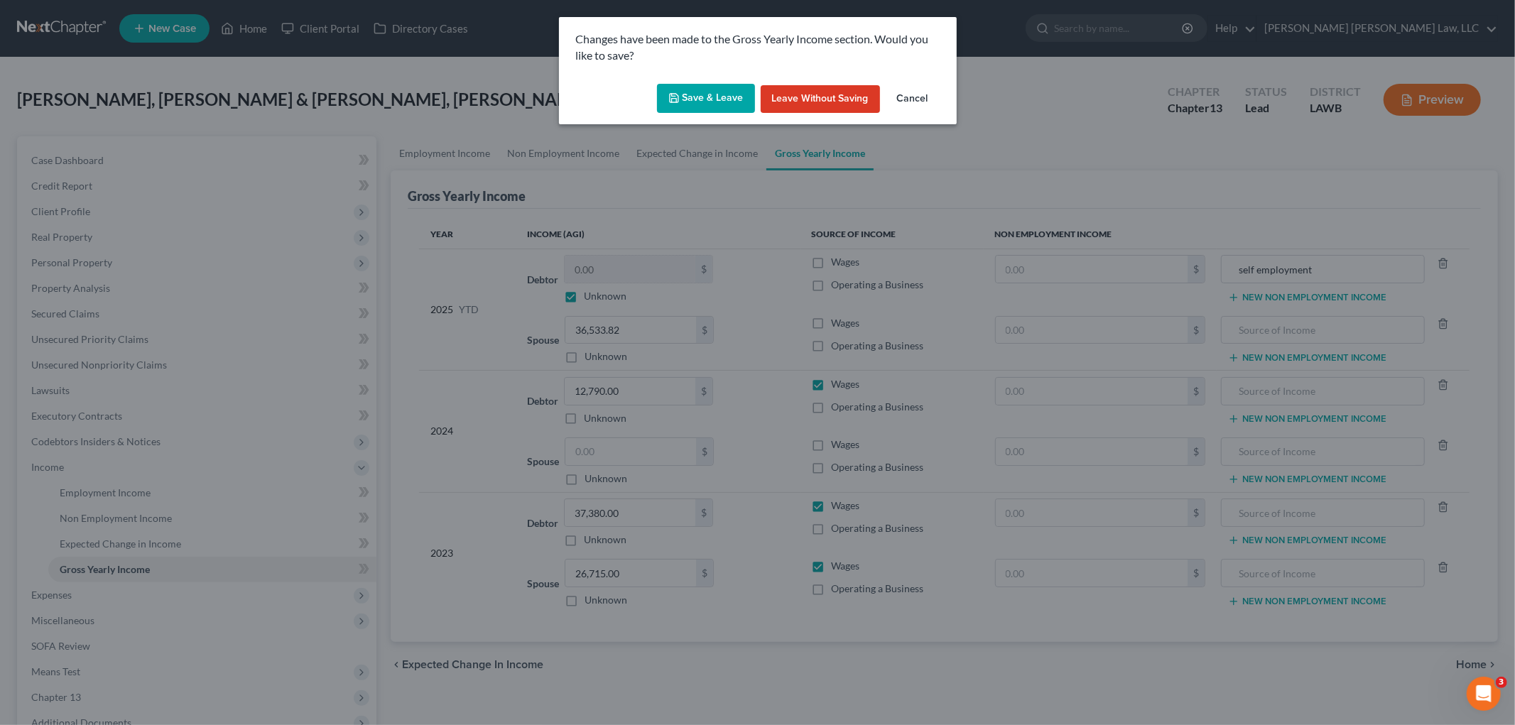
click at [734, 102] on button "Save & Leave" at bounding box center [706, 99] width 98 height 30
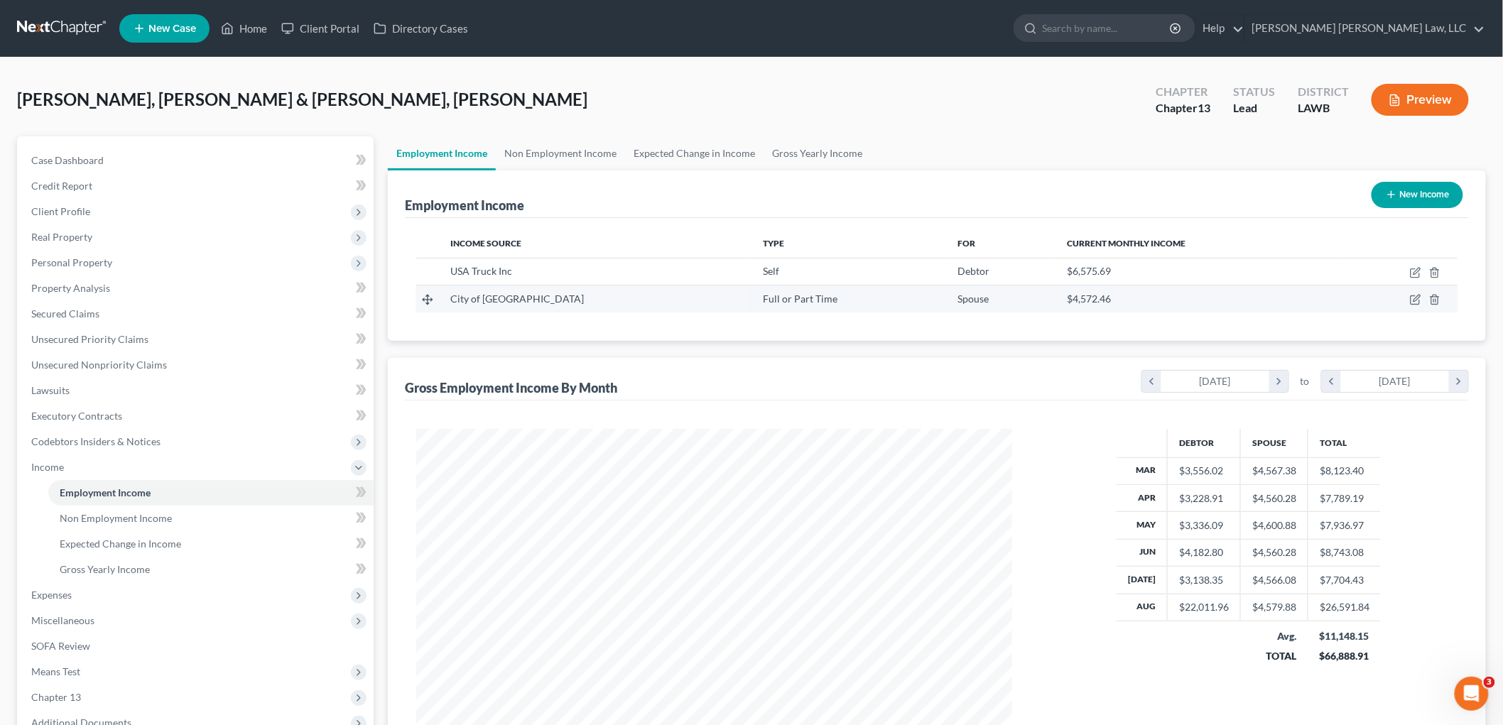
scroll to position [297, 623]
drag, startPoint x: 1366, startPoint y: 608, endPoint x: 1321, endPoint y: 609, distance: 45.5
click at [1321, 609] on td "$26,591.84" at bounding box center [1344, 607] width 73 height 27
drag, startPoint x: 1336, startPoint y: 605, endPoint x: 1411, endPoint y: 523, distance: 111.1
click at [1411, 523] on div "Debtor Spouse Total Mar $3,556.02 $4,567.38 $8,123.40 Apr $3,228.91 $4,560.28 $…" at bounding box center [1249, 578] width 446 height 298
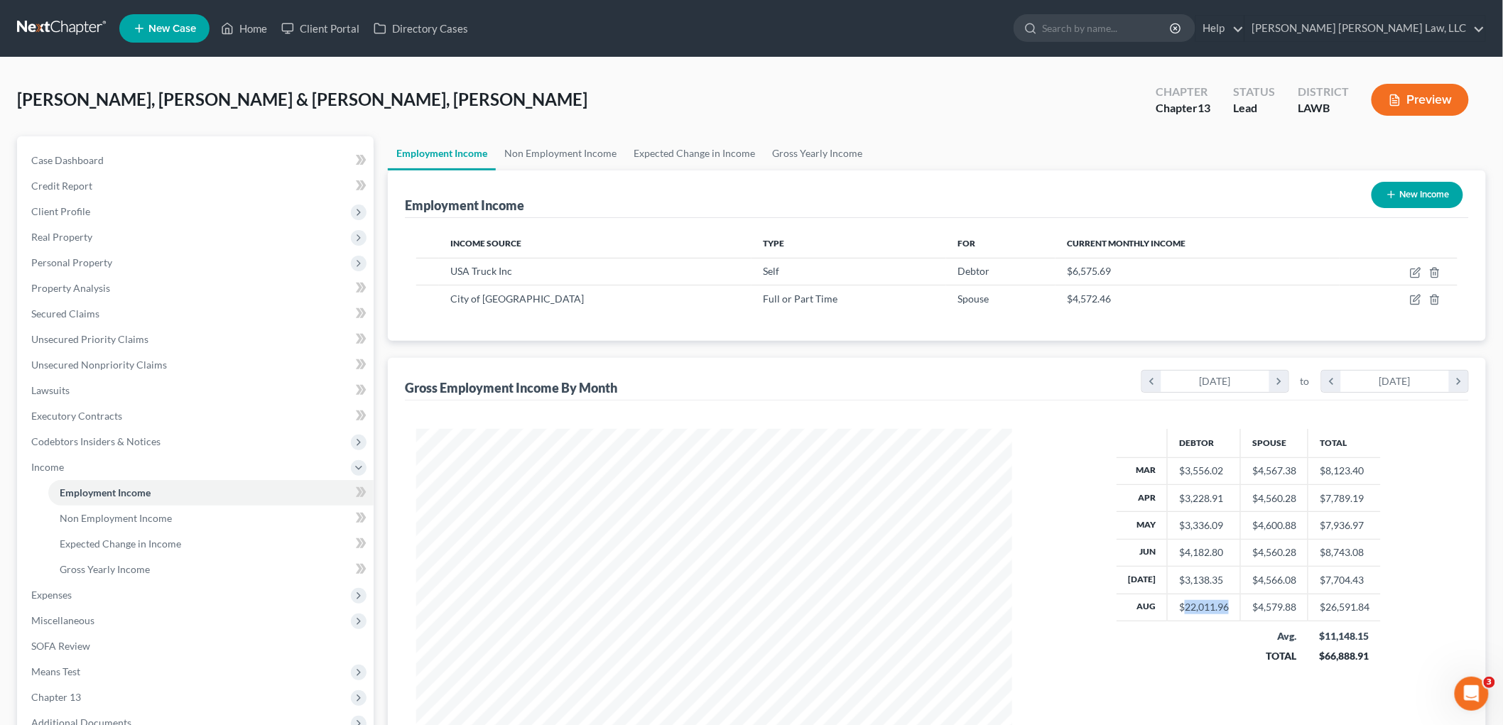
drag, startPoint x: 1225, startPoint y: 607, endPoint x: 1182, endPoint y: 607, distance: 43.3
click at [1182, 607] on td "$22,011.96" at bounding box center [1203, 607] width 73 height 27
copy div "22,011.96"
click at [185, 565] on link "Gross Yearly Income" at bounding box center [210, 570] width 325 height 26
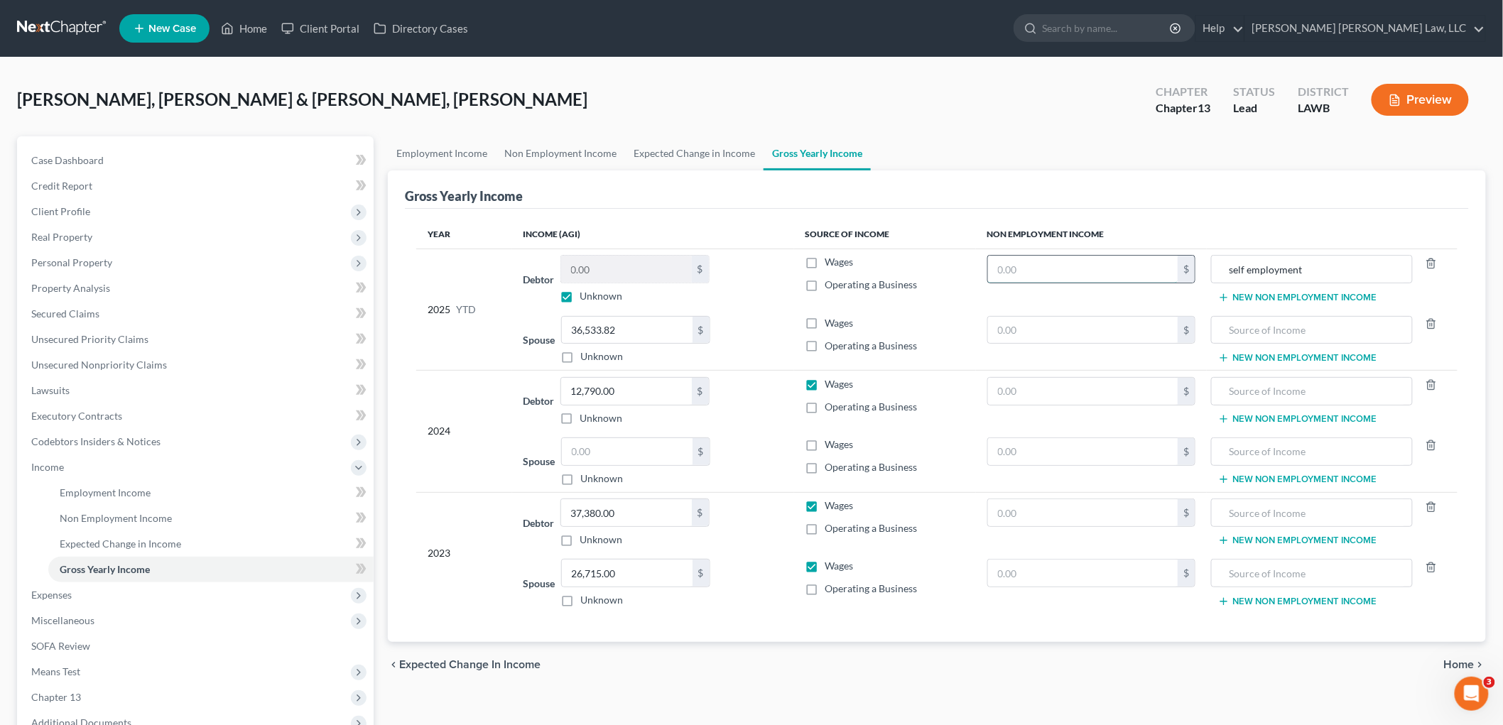
click at [1065, 259] on input "text" at bounding box center [1083, 269] width 190 height 27
paste input "22,011.96"
click at [932, 310] on td "Wages Operating a Business" at bounding box center [885, 340] width 182 height 61
click at [580, 295] on label "Unknown" at bounding box center [601, 296] width 43 height 14
click at [586, 295] on input "Unknown" at bounding box center [590, 293] width 9 height 9
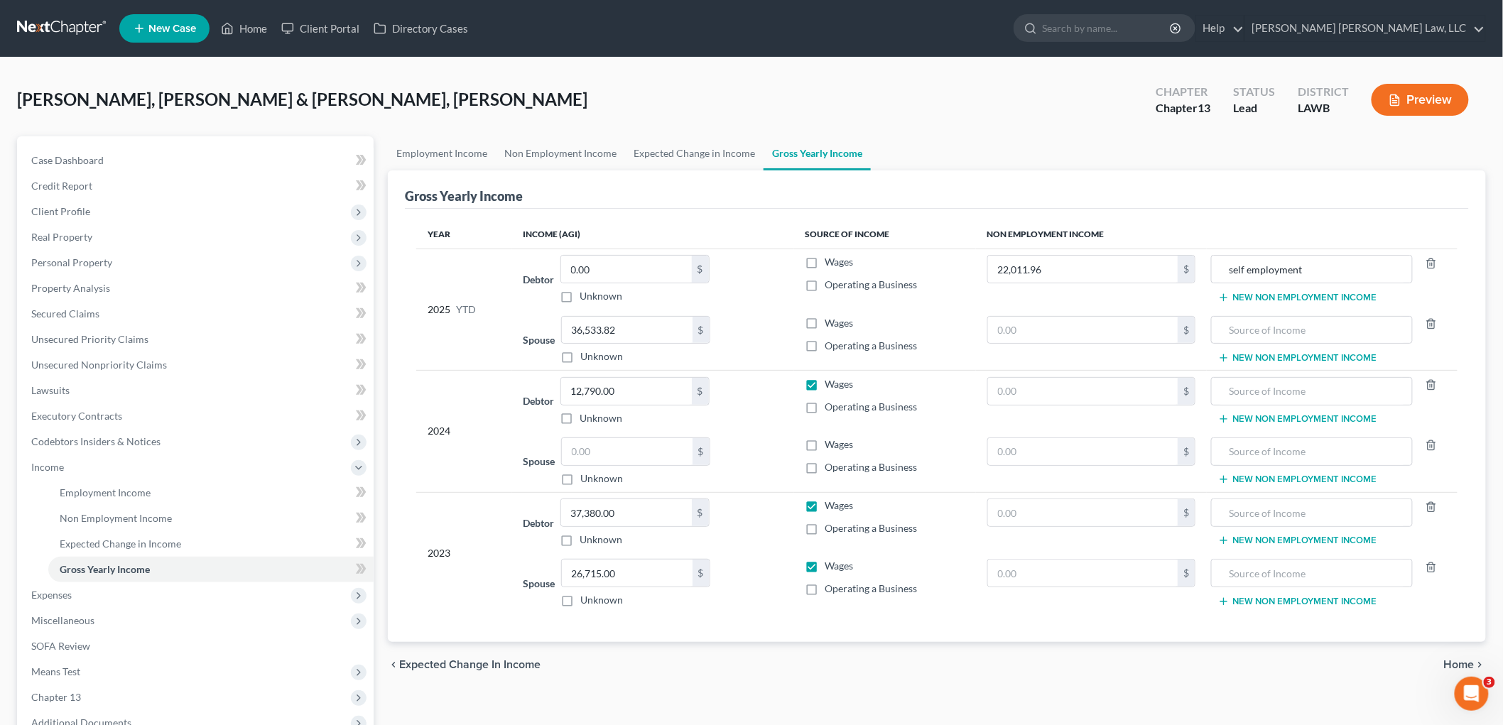
click at [825, 445] on label "Wages" at bounding box center [839, 444] width 28 height 14
click at [831, 445] on input "Wages" at bounding box center [835, 441] width 9 height 9
click at [78, 488] on span "Employment Income" at bounding box center [105, 492] width 91 height 12
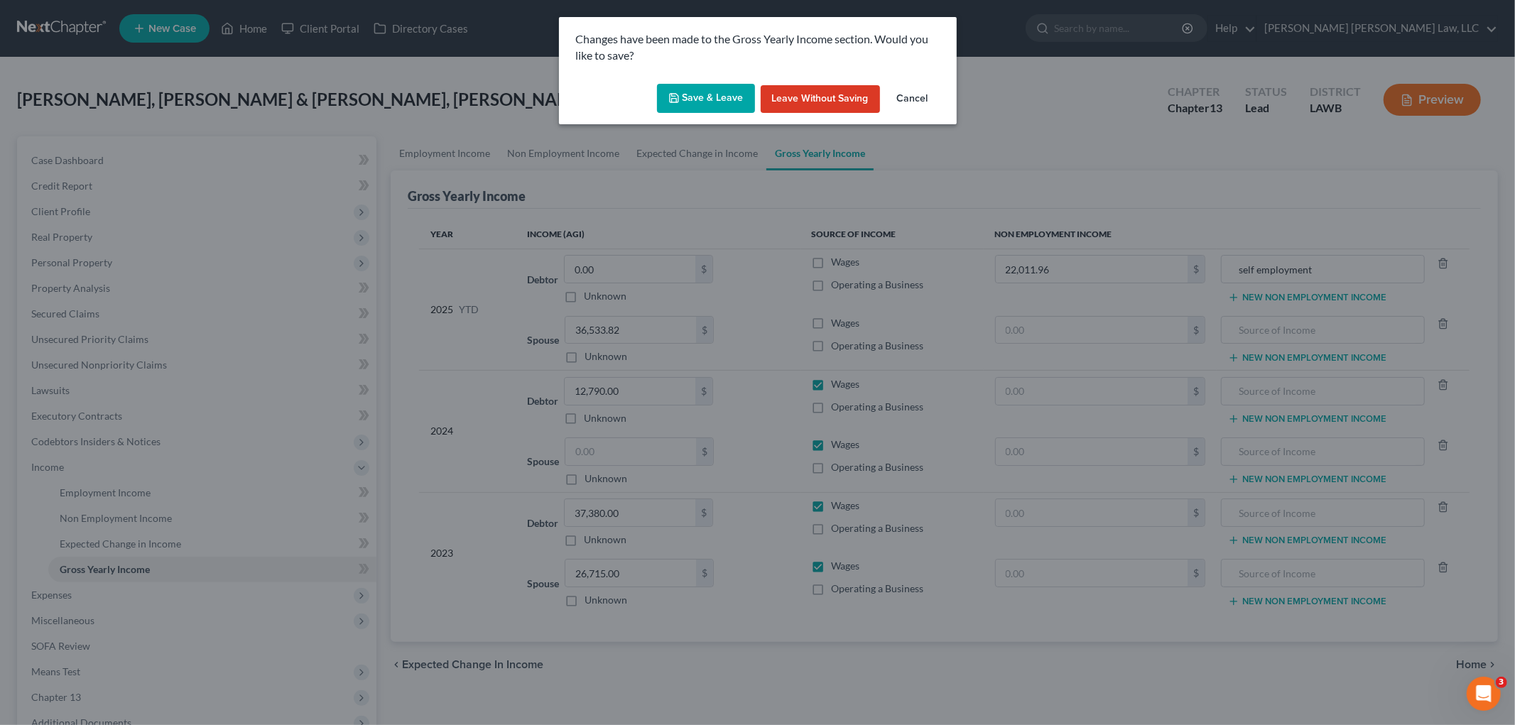
click at [701, 99] on button "Save & Leave" at bounding box center [706, 99] width 98 height 30
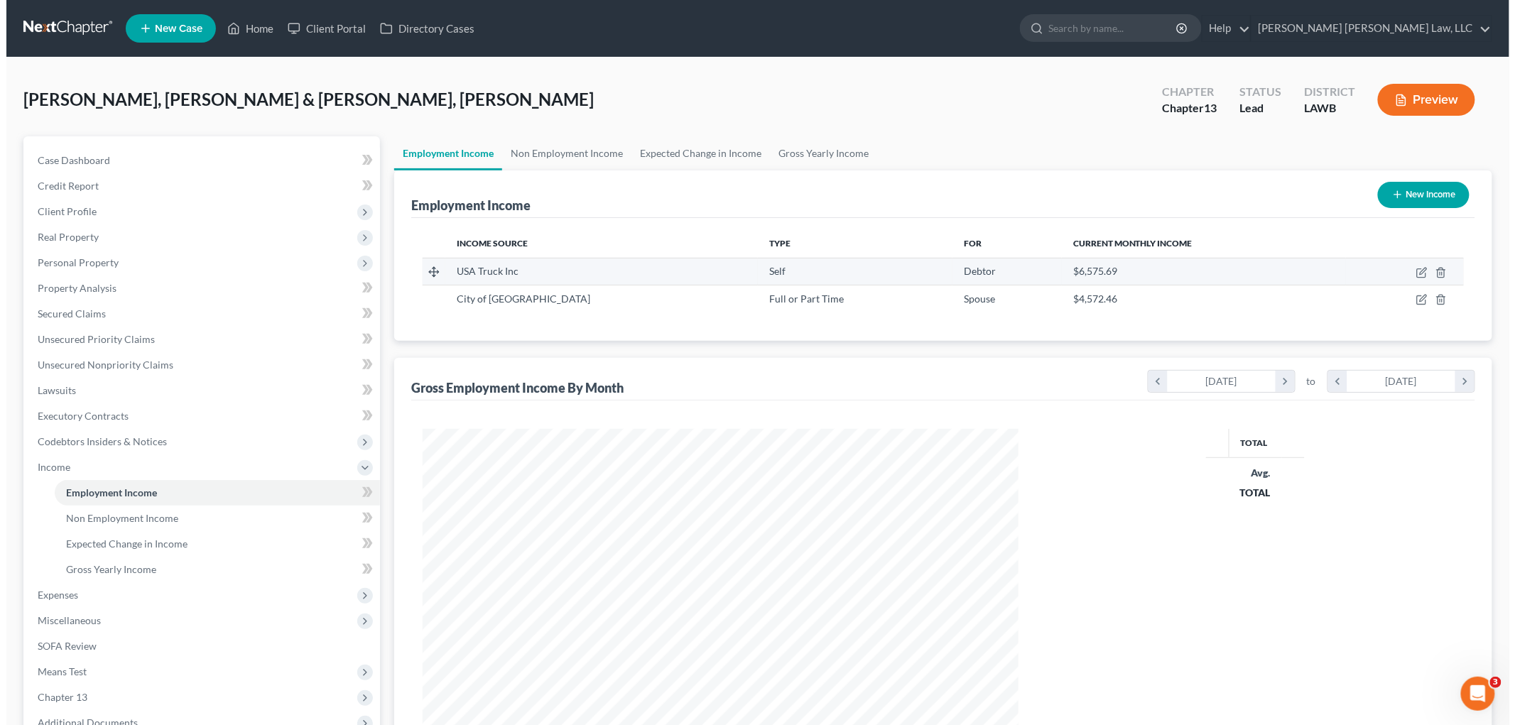
scroll to position [297, 623]
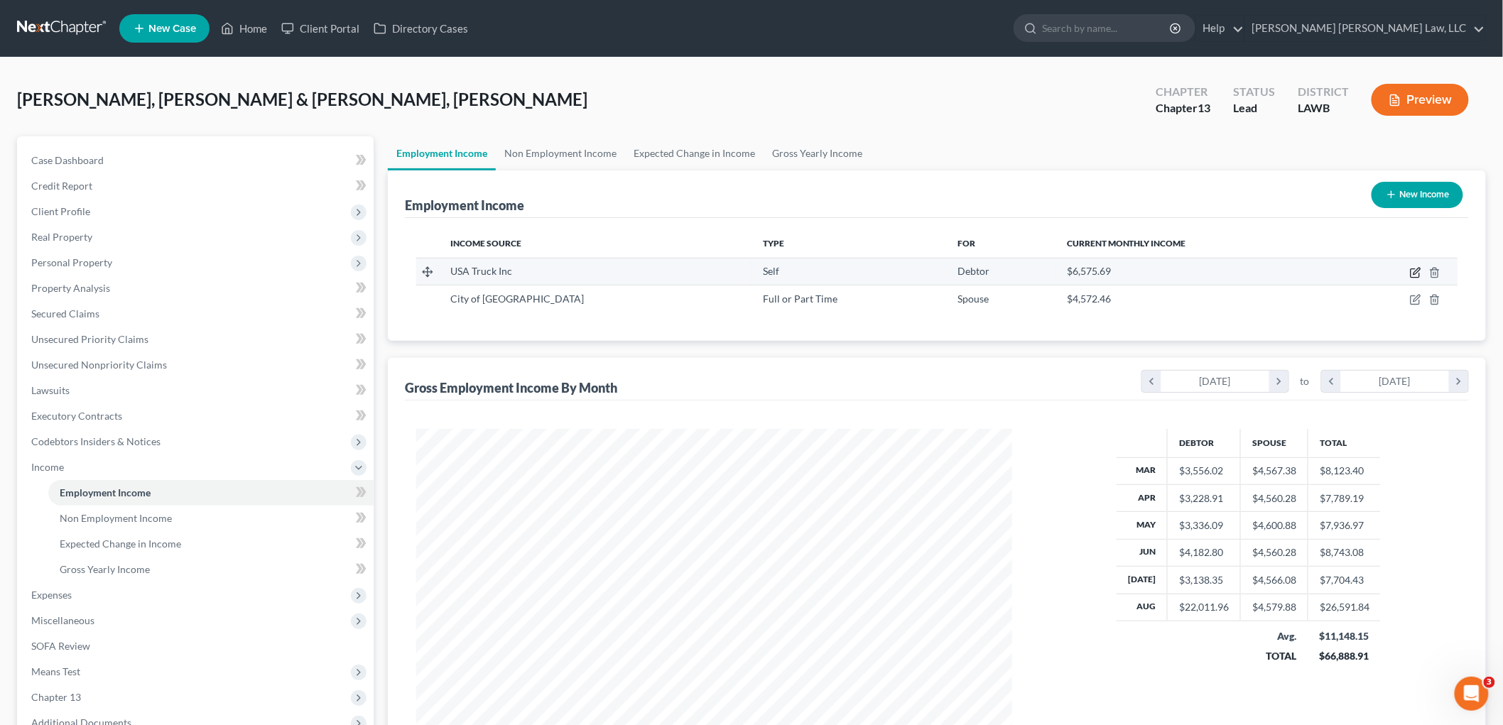
click at [1412, 271] on icon "button" at bounding box center [1415, 272] width 11 height 11
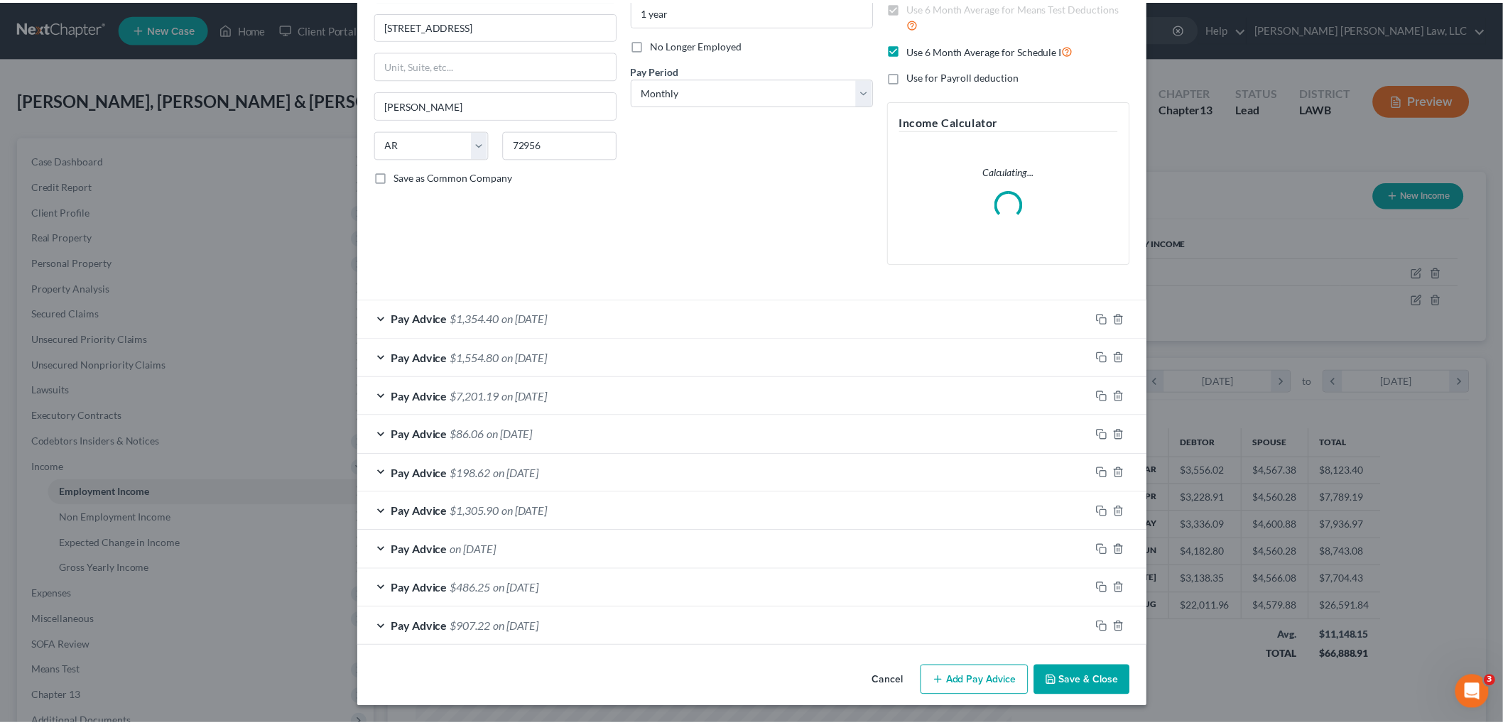
scroll to position [164, 0]
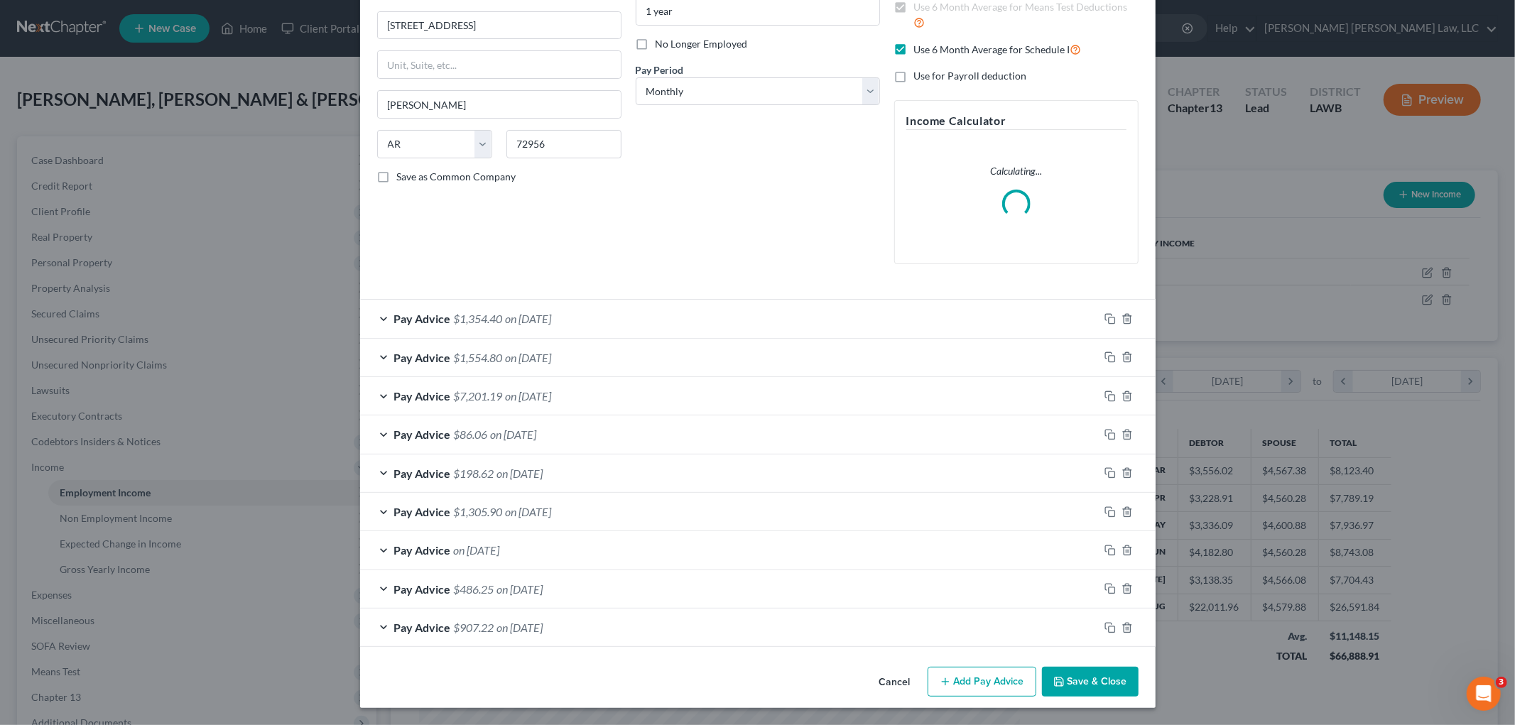
click at [1063, 675] on button "Save & Close" at bounding box center [1090, 682] width 97 height 30
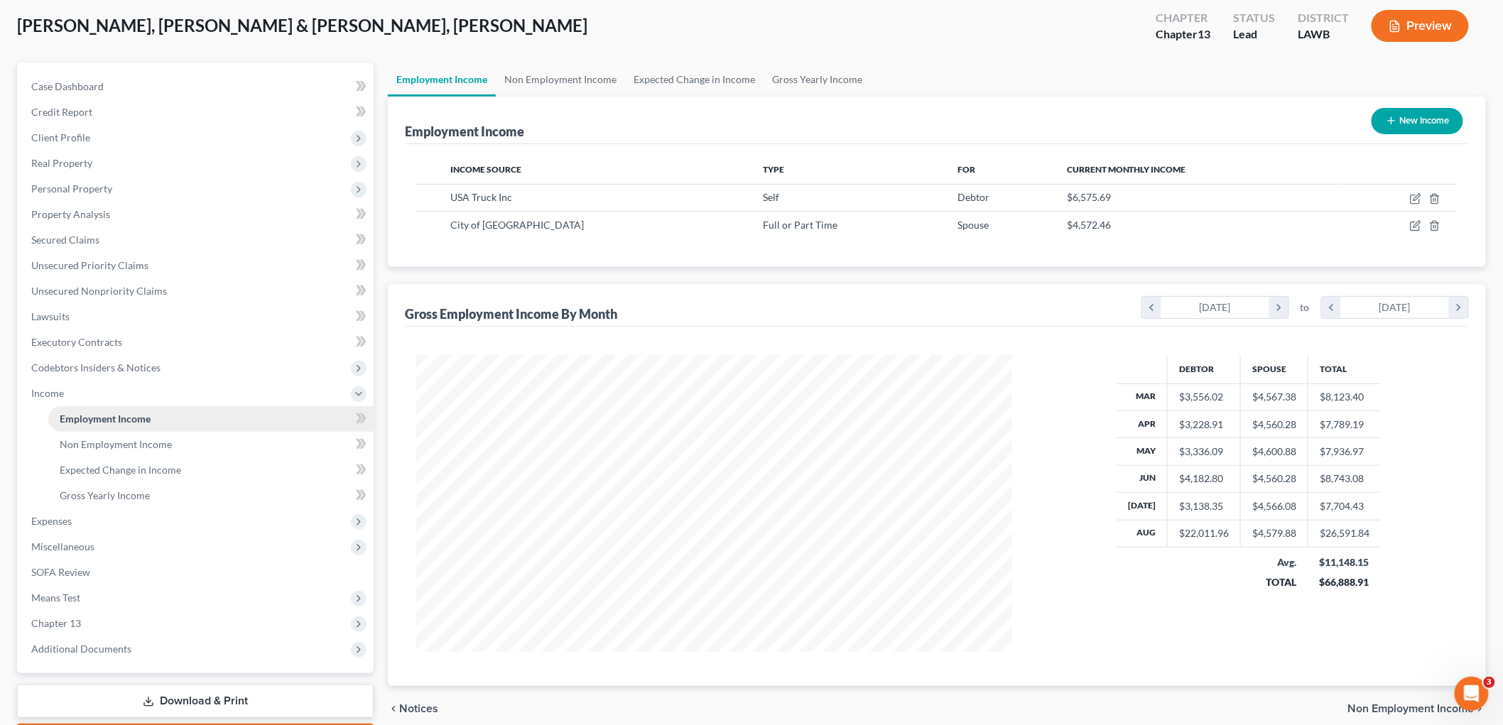
scroll to position [156, 0]
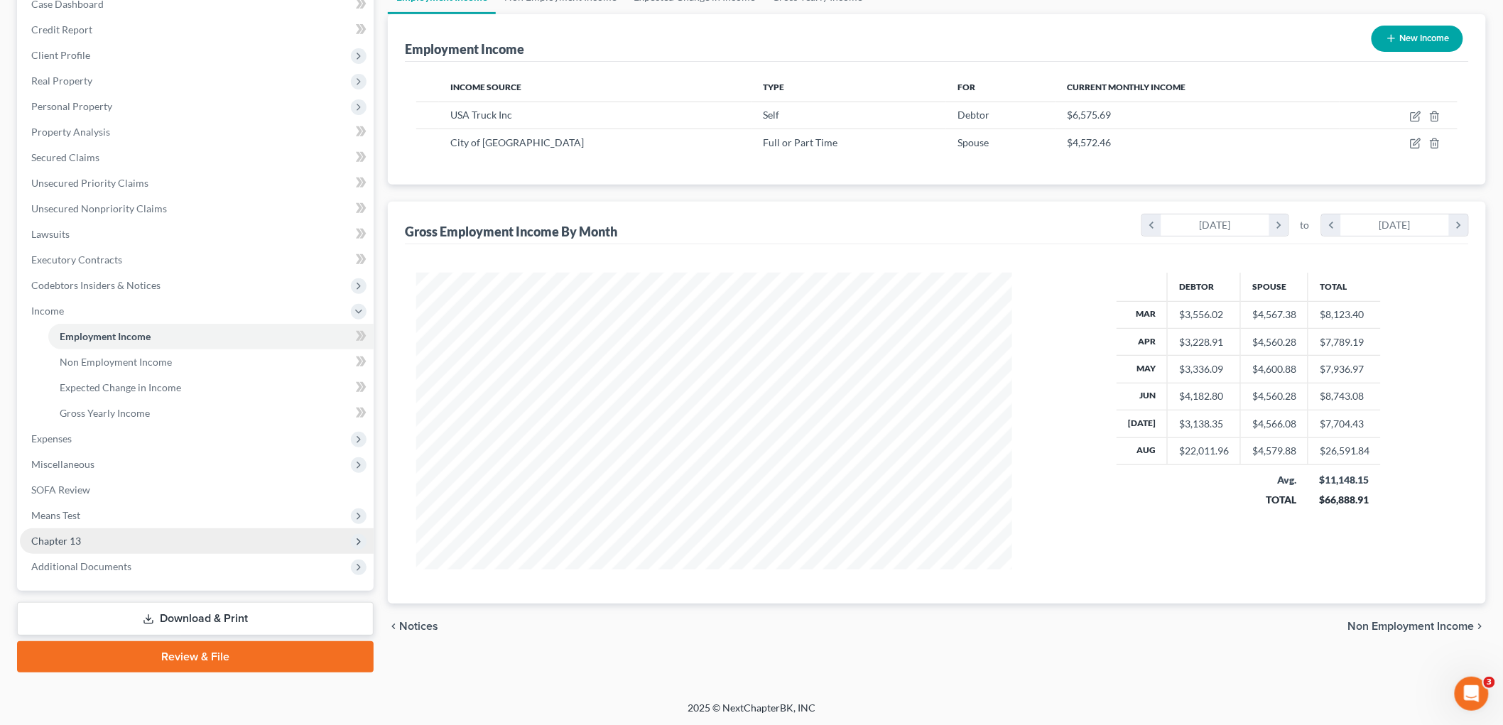
click at [107, 536] on span "Chapter 13" at bounding box center [197, 541] width 354 height 26
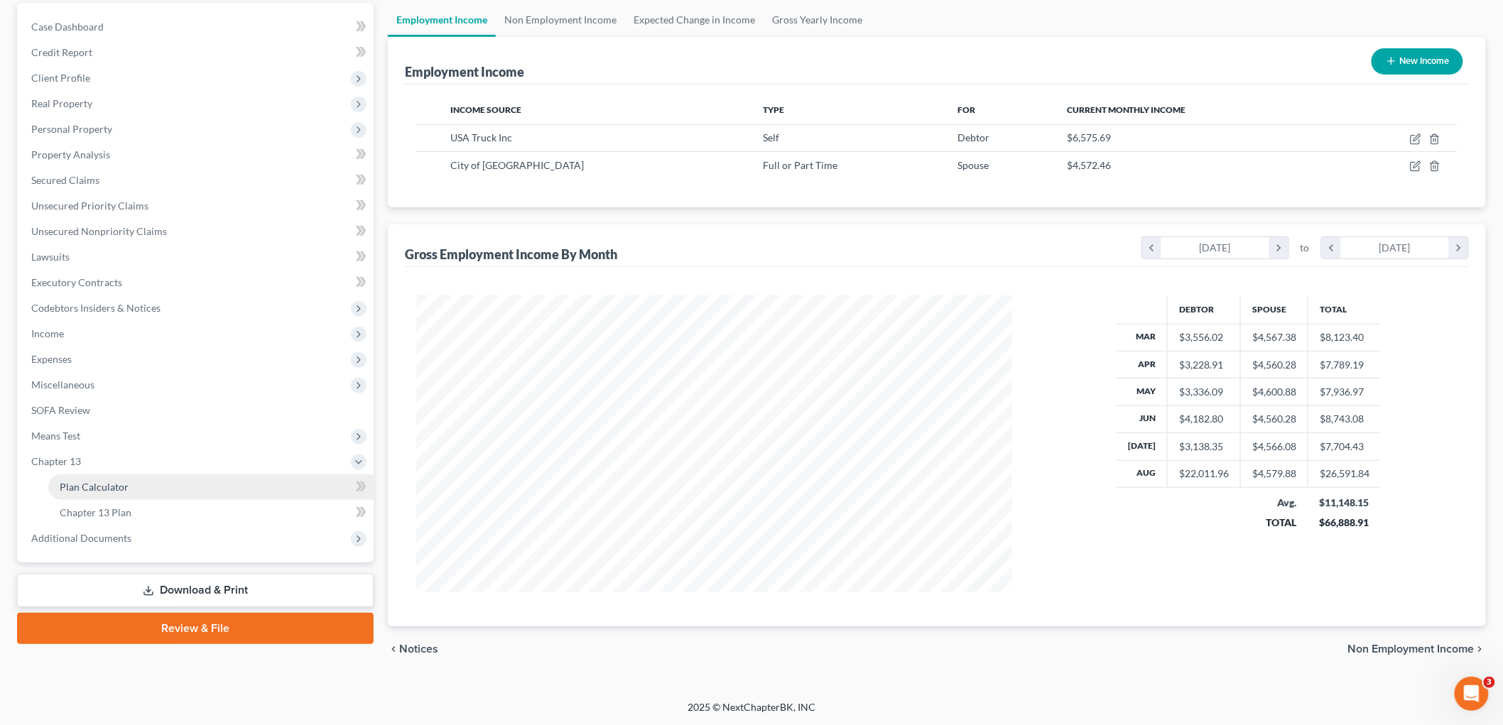
click at [134, 491] on link "Plan Calculator" at bounding box center [210, 487] width 325 height 26
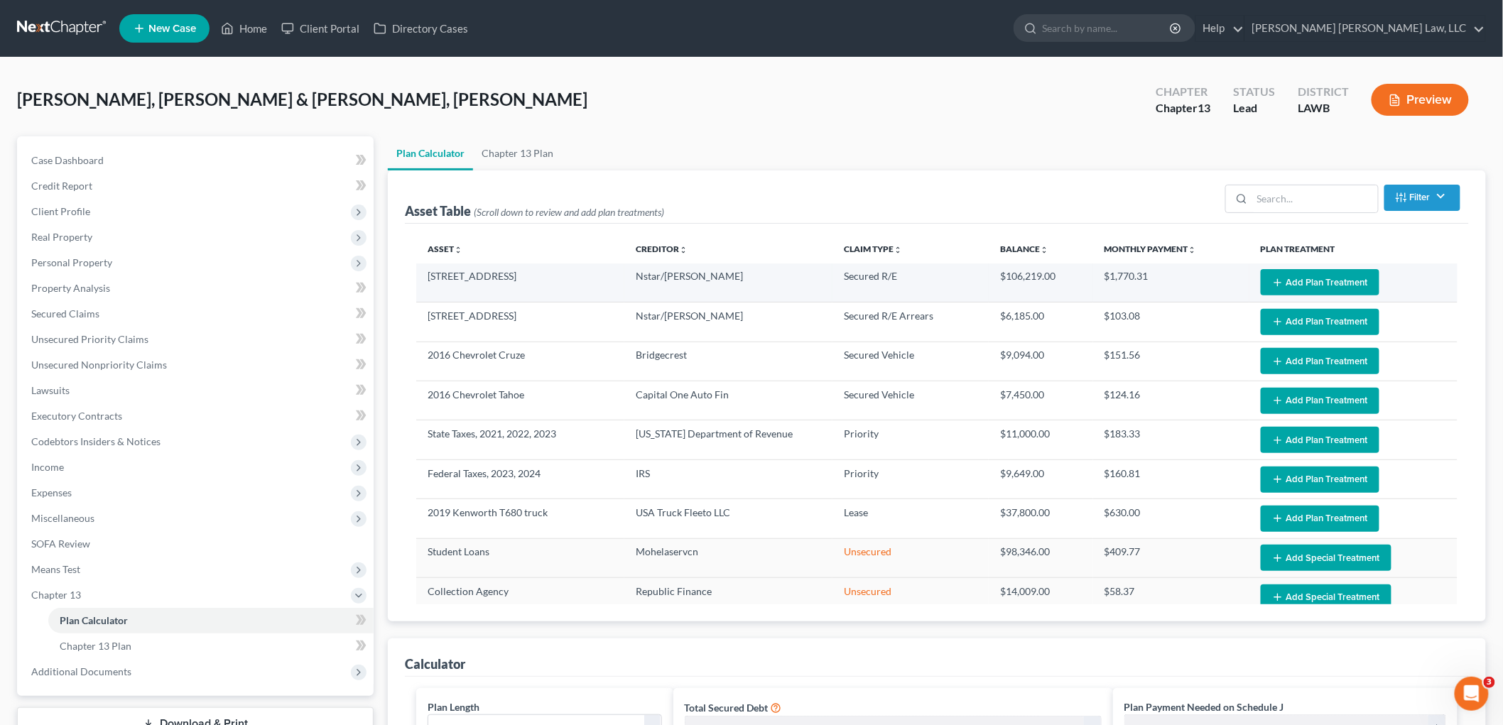
click at [1332, 273] on button "Add Plan Treatment" at bounding box center [1319, 282] width 119 height 26
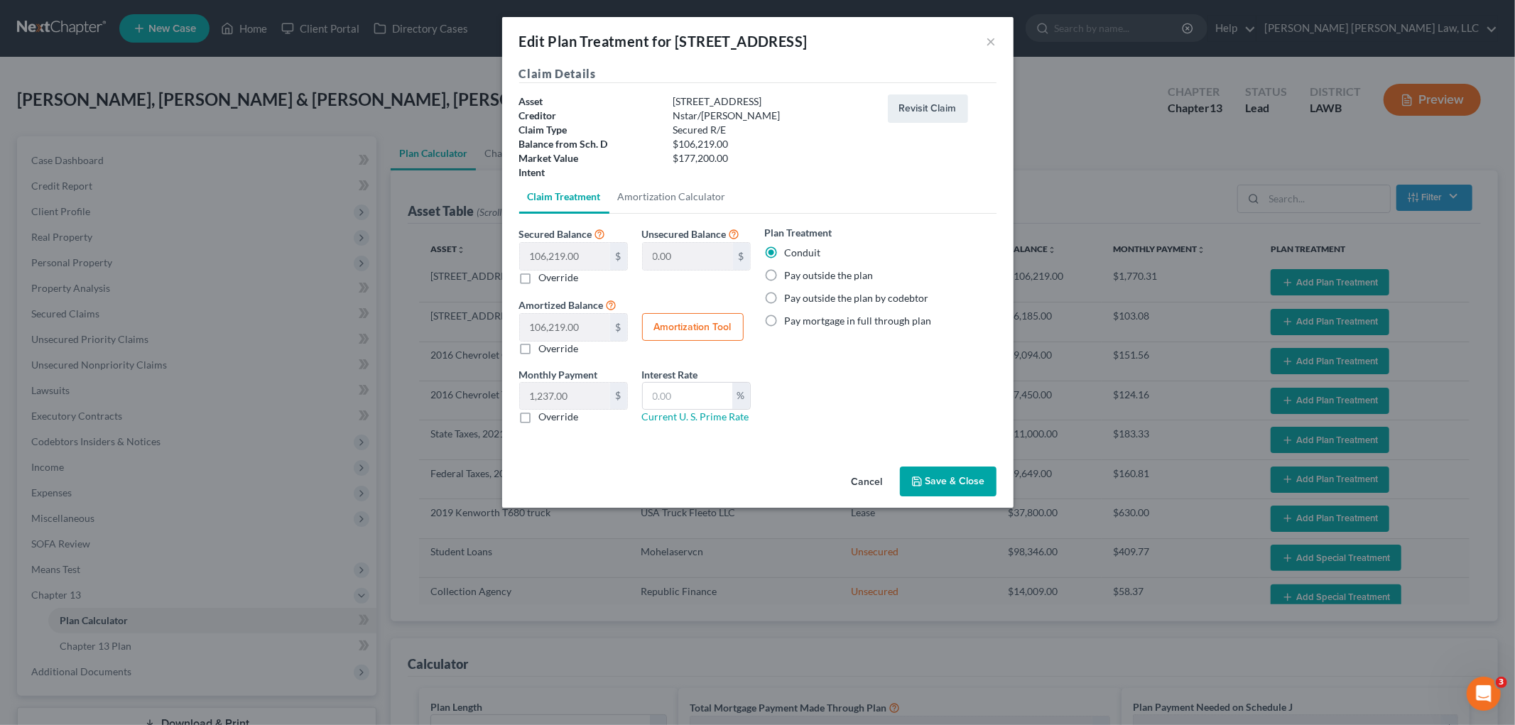
click at [942, 484] on button "Save & Close" at bounding box center [948, 482] width 97 height 30
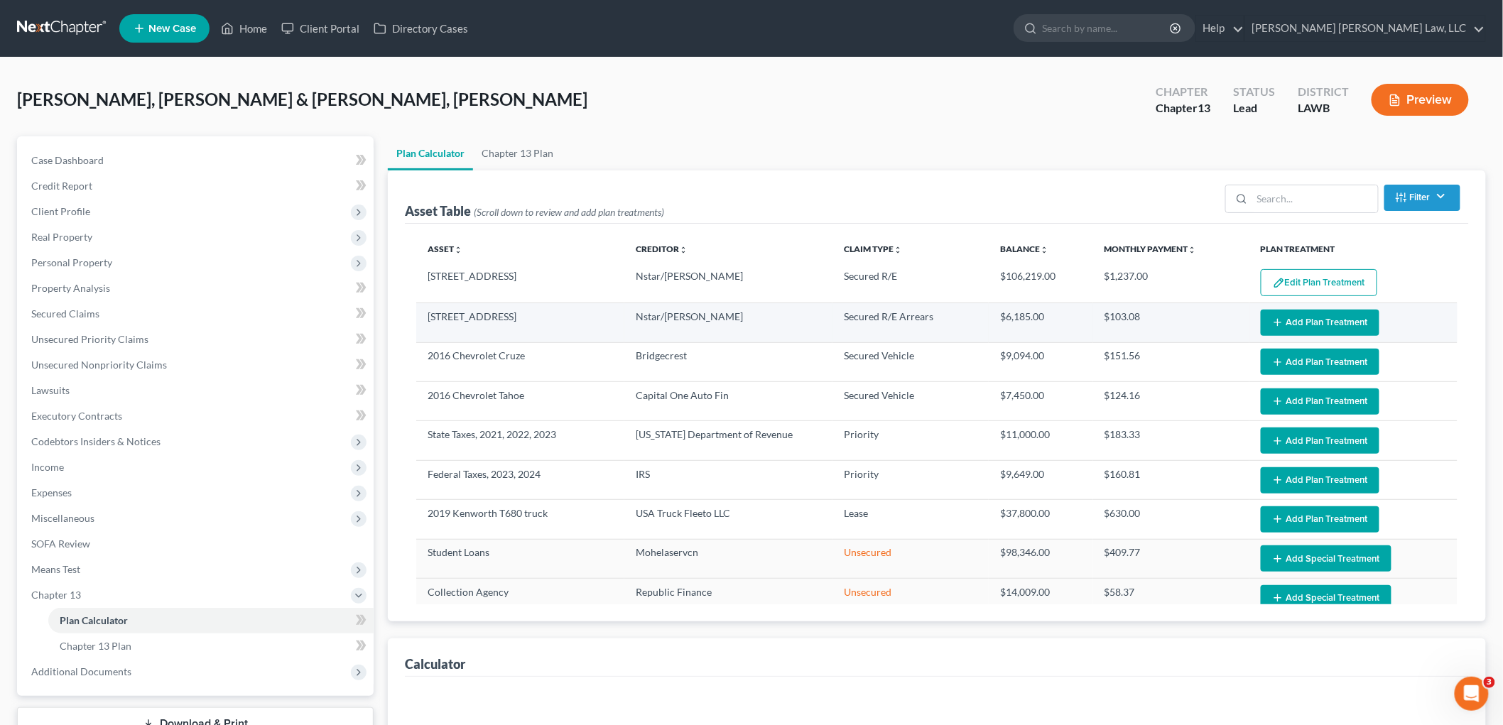
click at [1312, 322] on button "Add Plan Treatment" at bounding box center [1319, 323] width 119 height 26
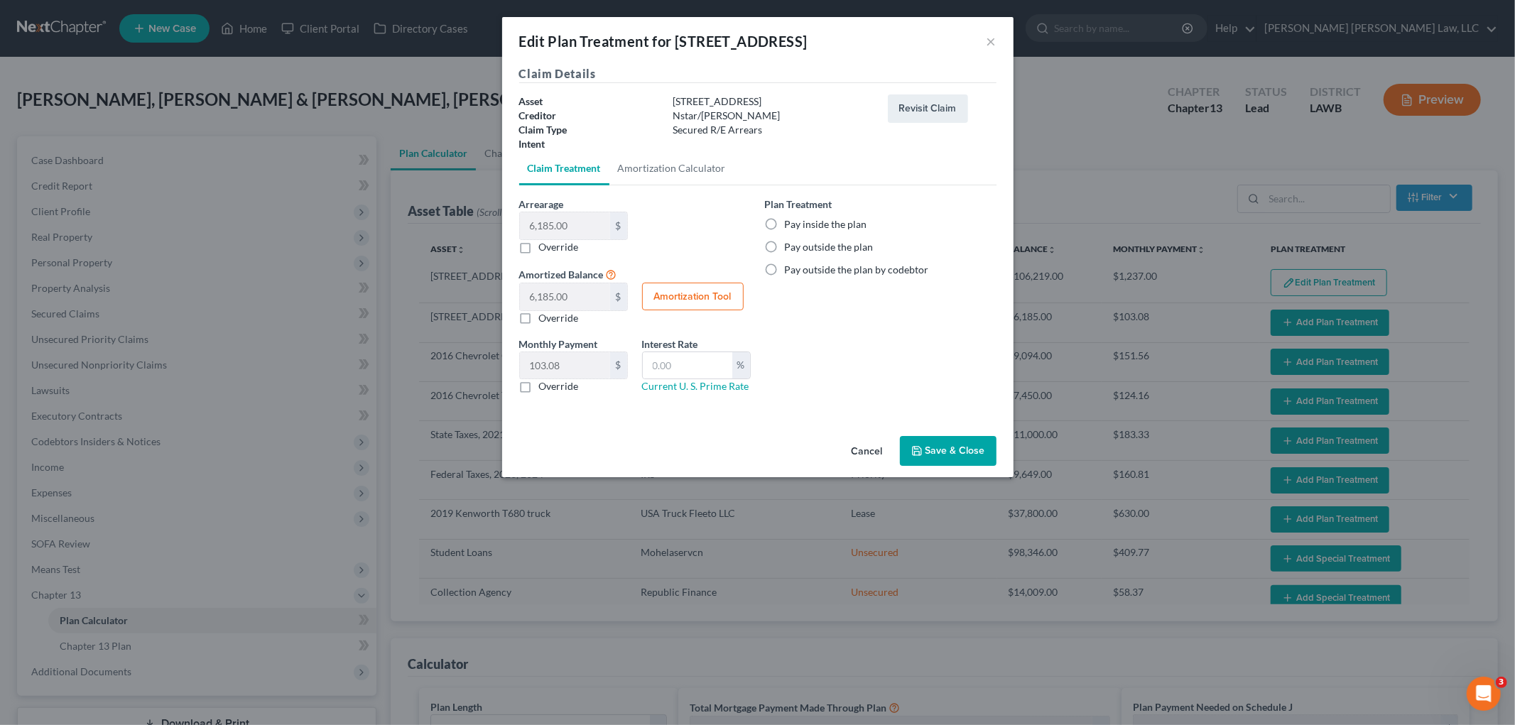
click at [785, 221] on label "Pay inside the plan" at bounding box center [826, 224] width 82 height 14
click at [790, 221] on input "Pay inside the plan" at bounding box center [794, 221] width 9 height 9
click at [936, 449] on button "Save & Close" at bounding box center [948, 451] width 97 height 30
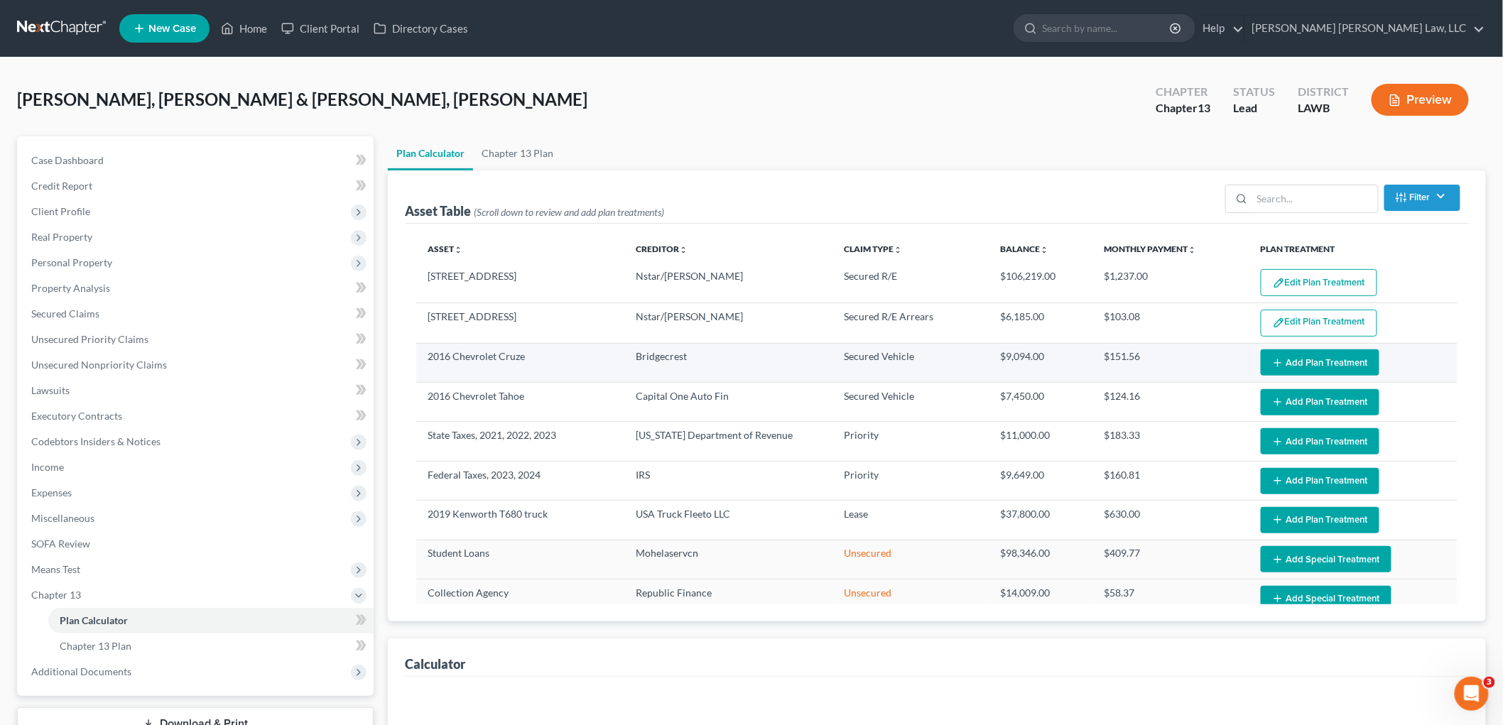
click at [1290, 359] on button "Add Plan Treatment" at bounding box center [1319, 362] width 119 height 26
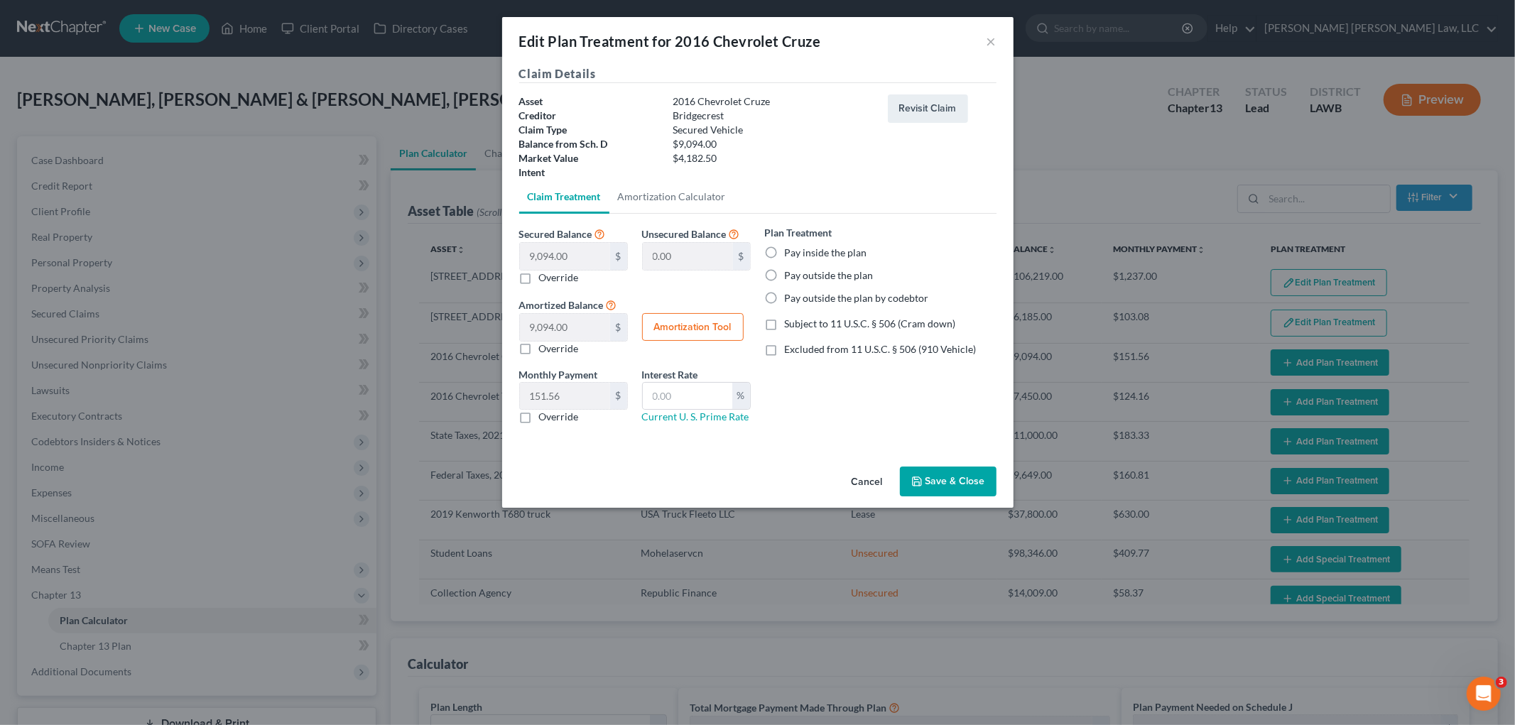
click at [785, 254] on label "Pay inside the plan" at bounding box center [826, 253] width 82 height 14
click at [790, 254] on input "Pay inside the plan" at bounding box center [794, 250] width 9 height 9
click at [785, 320] on label "Subject to 11 U.S.C. § 506 (Cram down)" at bounding box center [870, 324] width 171 height 14
click at [790, 320] on input "Subject to 11 U.S.C. § 506 (Cram down)" at bounding box center [794, 321] width 9 height 9
click at [539, 415] on label "Override" at bounding box center [559, 417] width 40 height 14
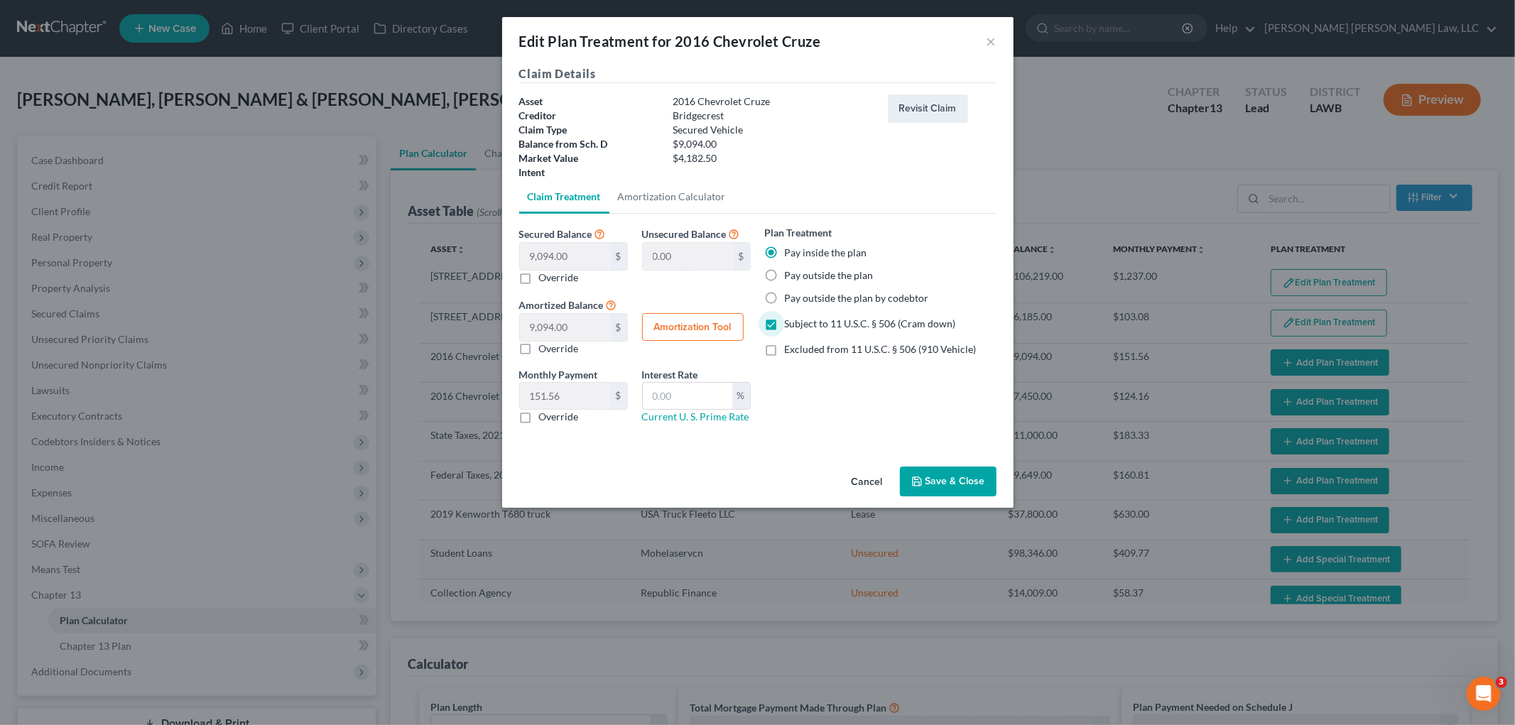
click at [545, 415] on input "Override" at bounding box center [549, 414] width 9 height 9
click at [555, 396] on input "text" at bounding box center [565, 396] width 90 height 27
click at [964, 486] on button "Save & Close" at bounding box center [948, 482] width 97 height 30
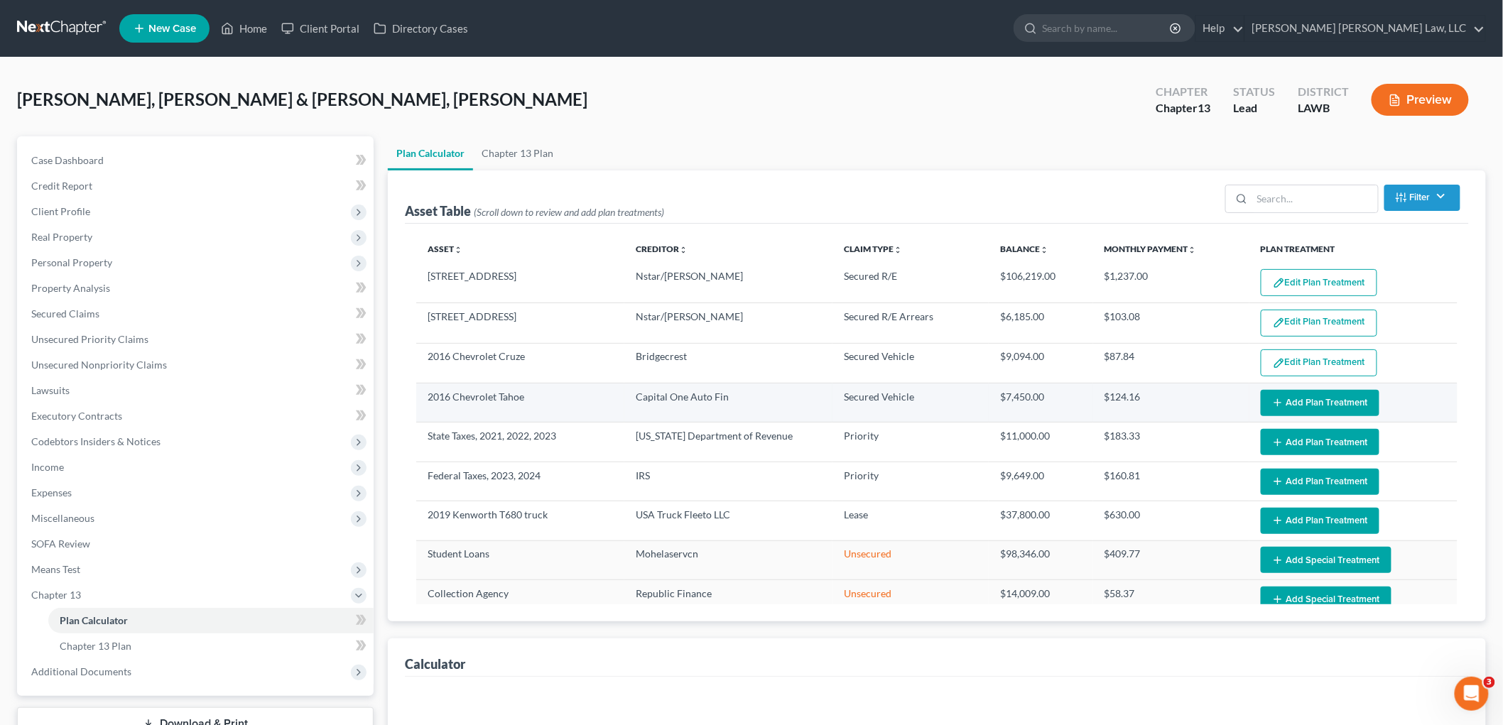
click at [1311, 408] on button "Add Plan Treatment" at bounding box center [1319, 403] width 119 height 26
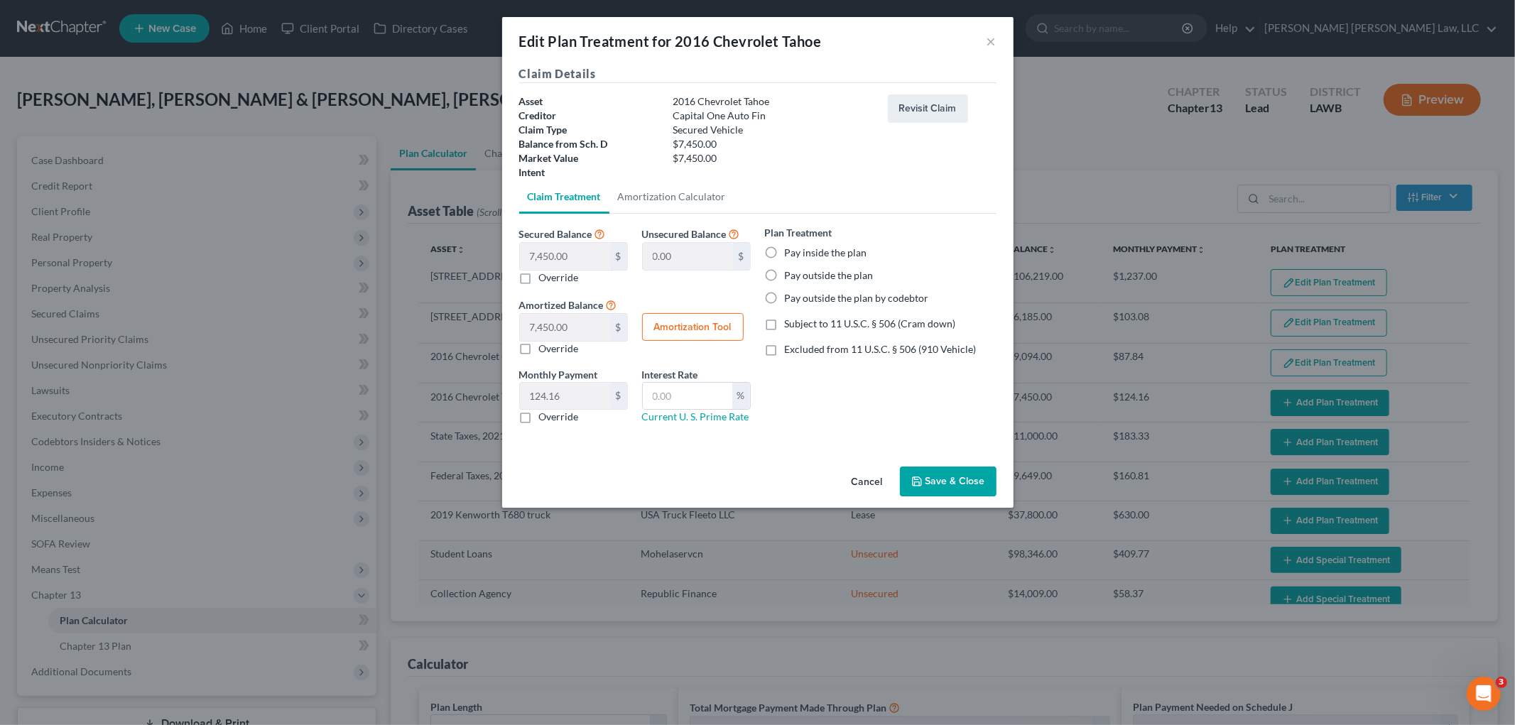
click at [785, 247] on label "Pay inside the plan" at bounding box center [826, 253] width 82 height 14
click at [790, 247] on input "Pay inside the plan" at bounding box center [794, 250] width 9 height 9
click at [785, 324] on label "Subject to 11 U.S.C. § 506 (Cram down)" at bounding box center [870, 324] width 171 height 14
click at [790, 324] on input "Subject to 11 U.S.C. § 506 (Cram down)" at bounding box center [794, 321] width 9 height 9
click at [539, 419] on label "Override" at bounding box center [559, 417] width 40 height 14
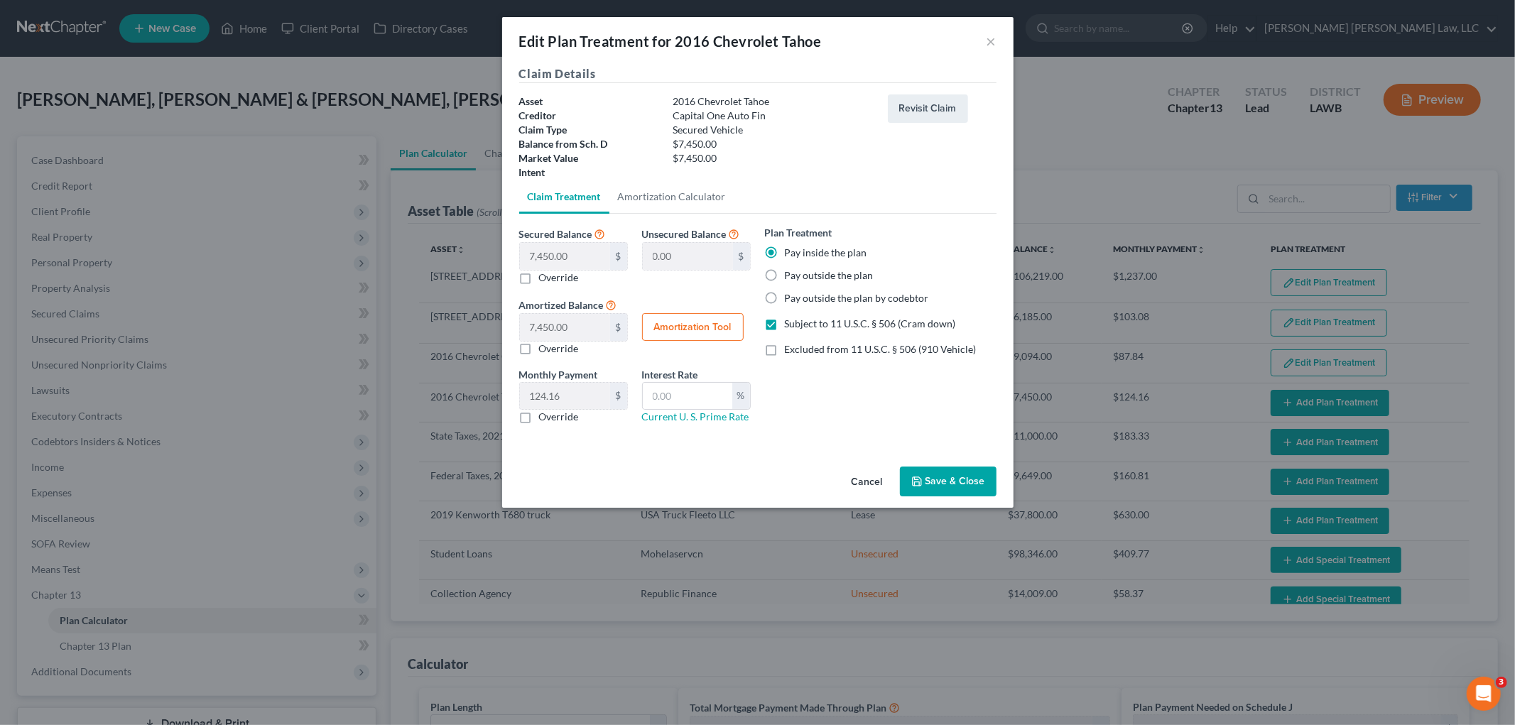
click at [545, 419] on input "Override" at bounding box center [549, 414] width 9 height 9
click at [583, 395] on input "text" at bounding box center [565, 396] width 90 height 27
click at [937, 478] on button "Save & Close" at bounding box center [948, 482] width 97 height 30
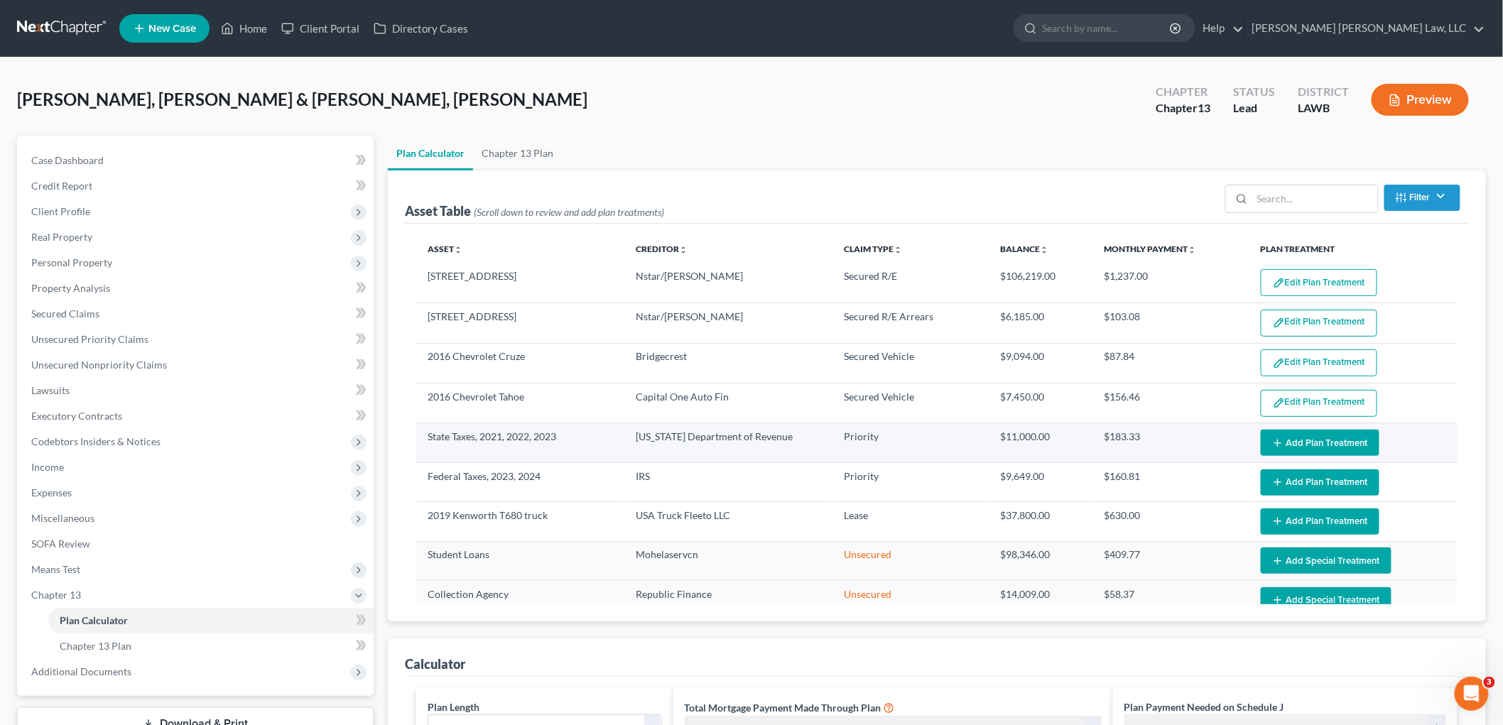
click at [1272, 437] on icon "button" at bounding box center [1277, 442] width 11 height 11
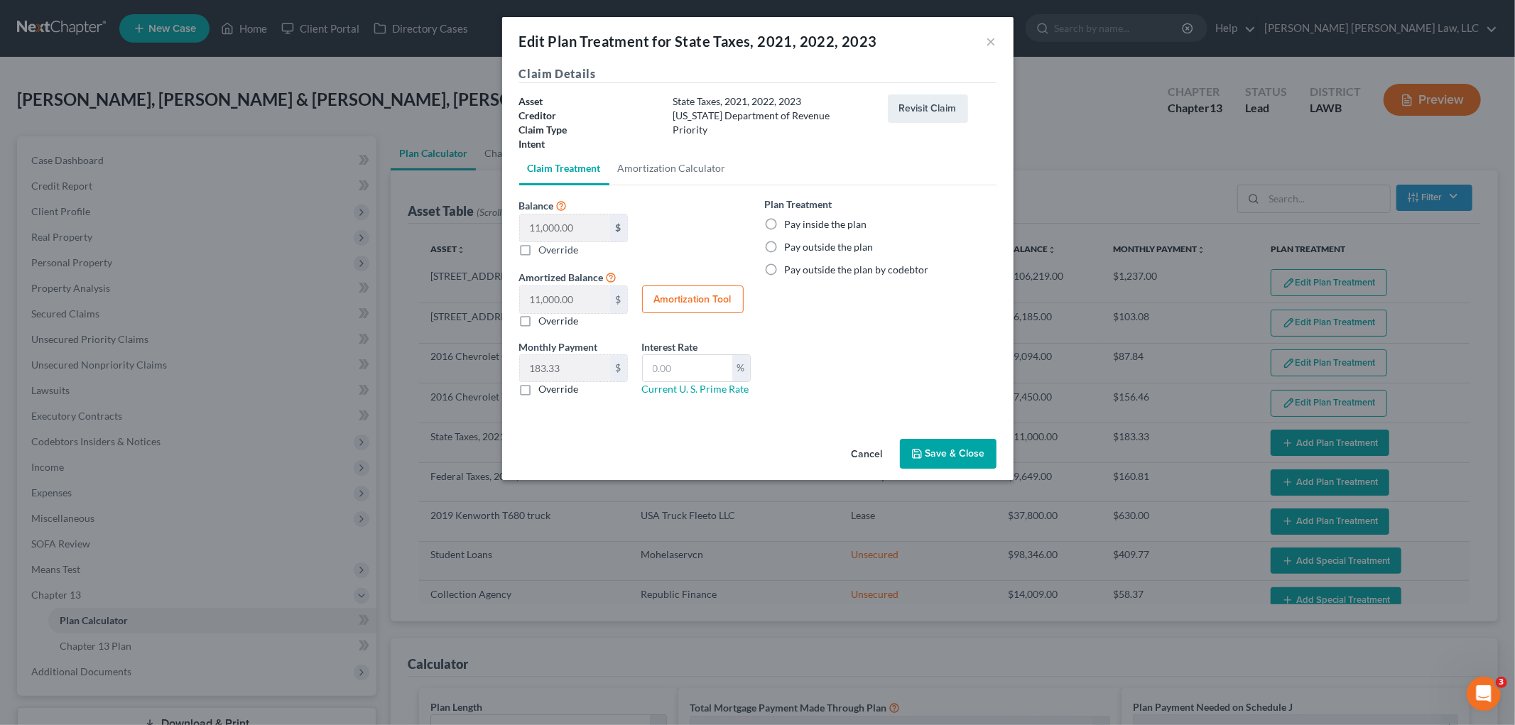
click at [785, 223] on label "Pay inside the plan" at bounding box center [826, 224] width 82 height 14
click at [790, 223] on input "Pay inside the plan" at bounding box center [794, 221] width 9 height 9
click at [948, 456] on button "Save & Close" at bounding box center [948, 454] width 97 height 30
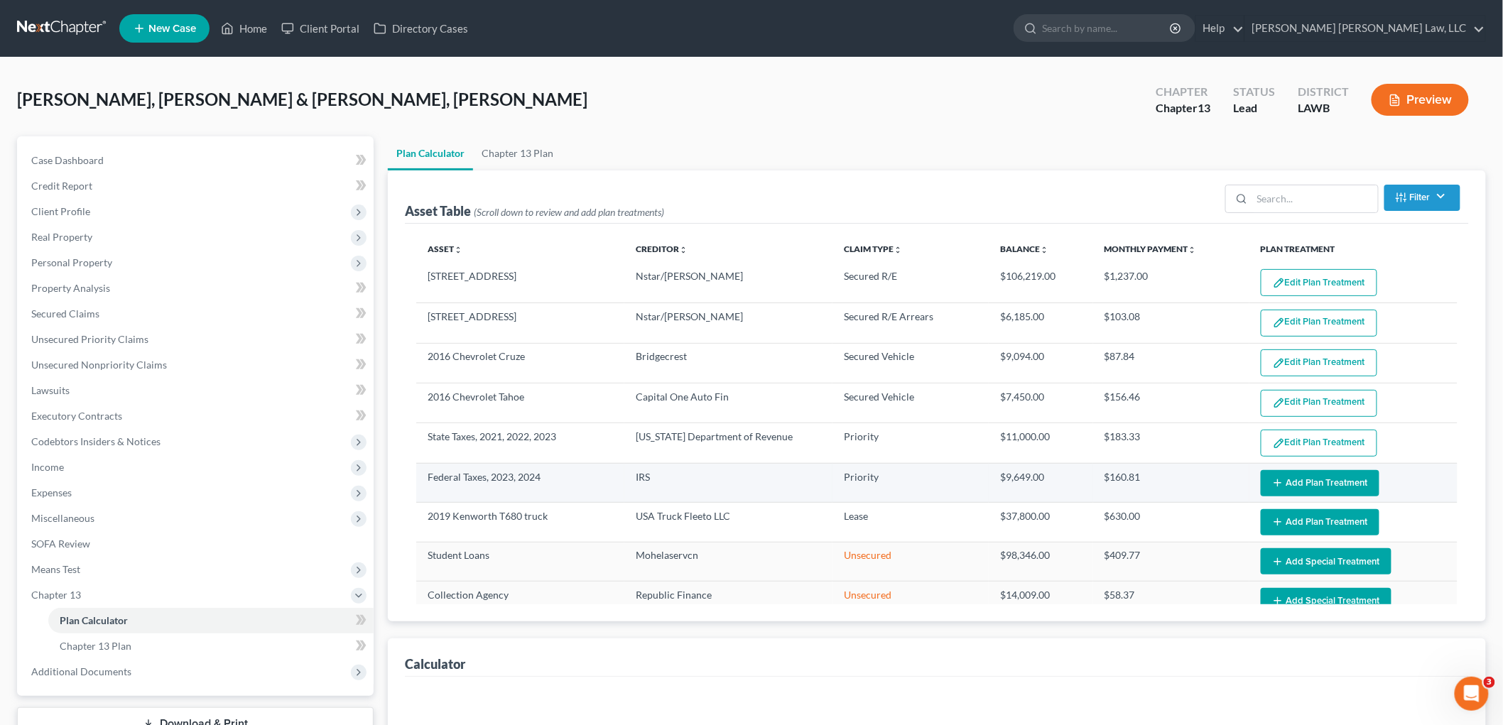
click at [1288, 483] on button "Add Plan Treatment" at bounding box center [1319, 483] width 119 height 26
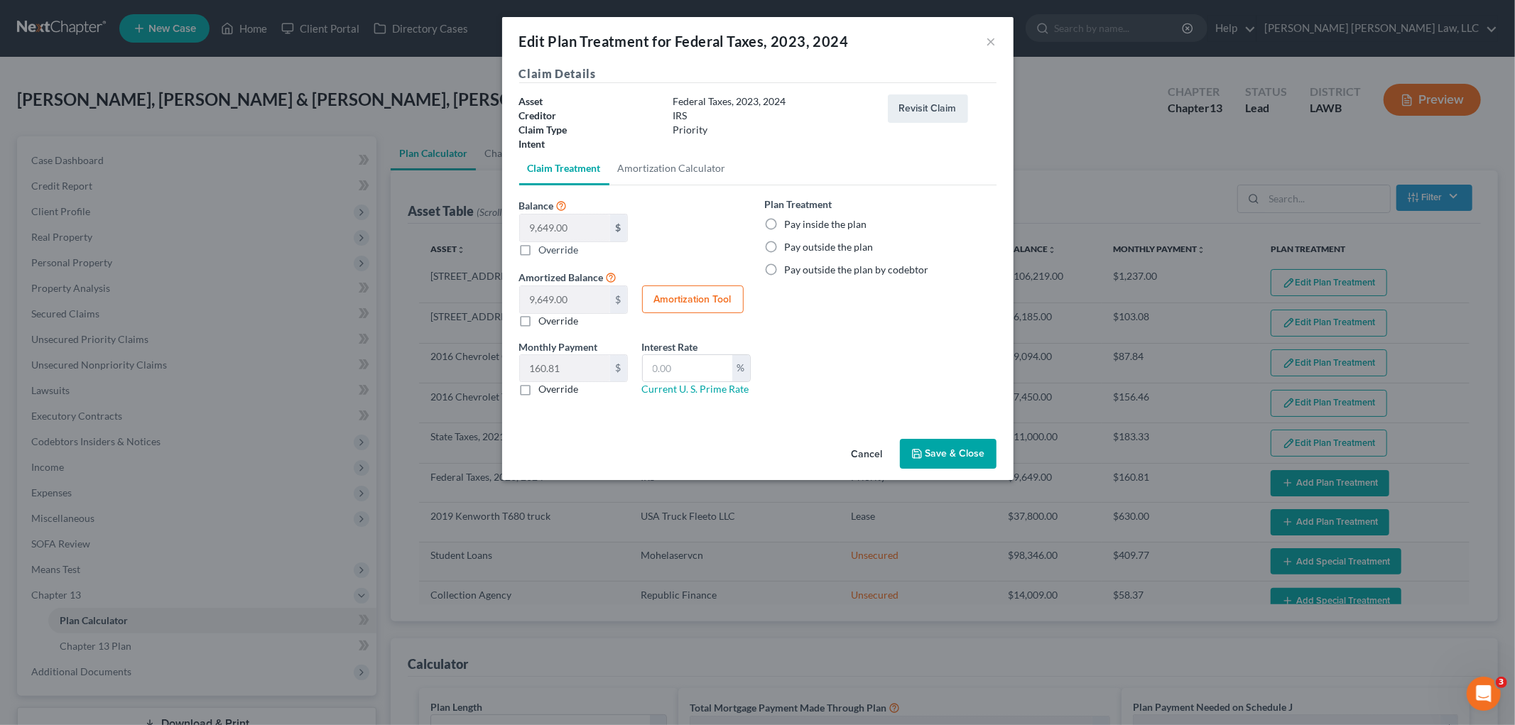
click at [785, 225] on label "Pay inside the plan" at bounding box center [826, 224] width 82 height 14
click at [790, 225] on input "Pay inside the plan" at bounding box center [794, 221] width 9 height 9
click at [950, 452] on button "Save & Close" at bounding box center [948, 454] width 97 height 30
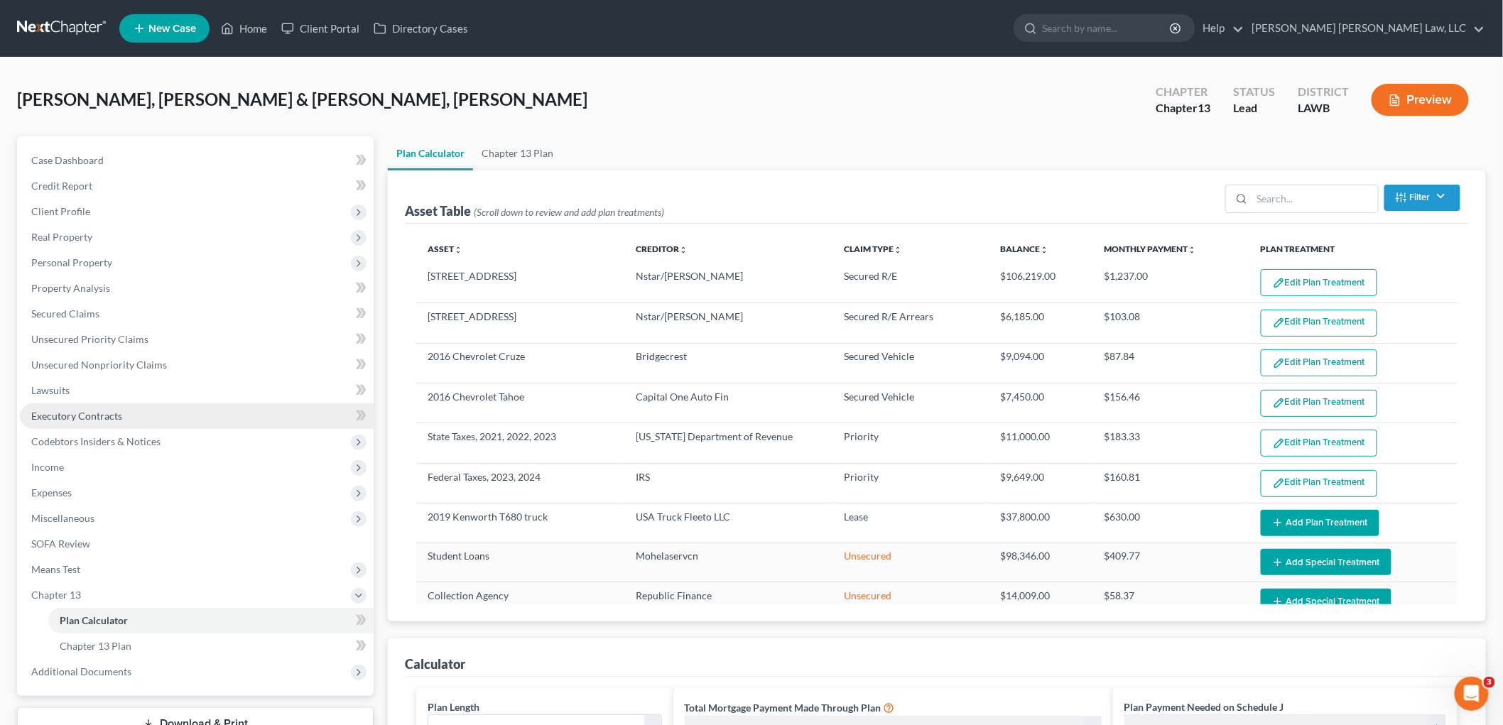
click at [71, 419] on span "Executory Contracts" at bounding box center [76, 416] width 91 height 12
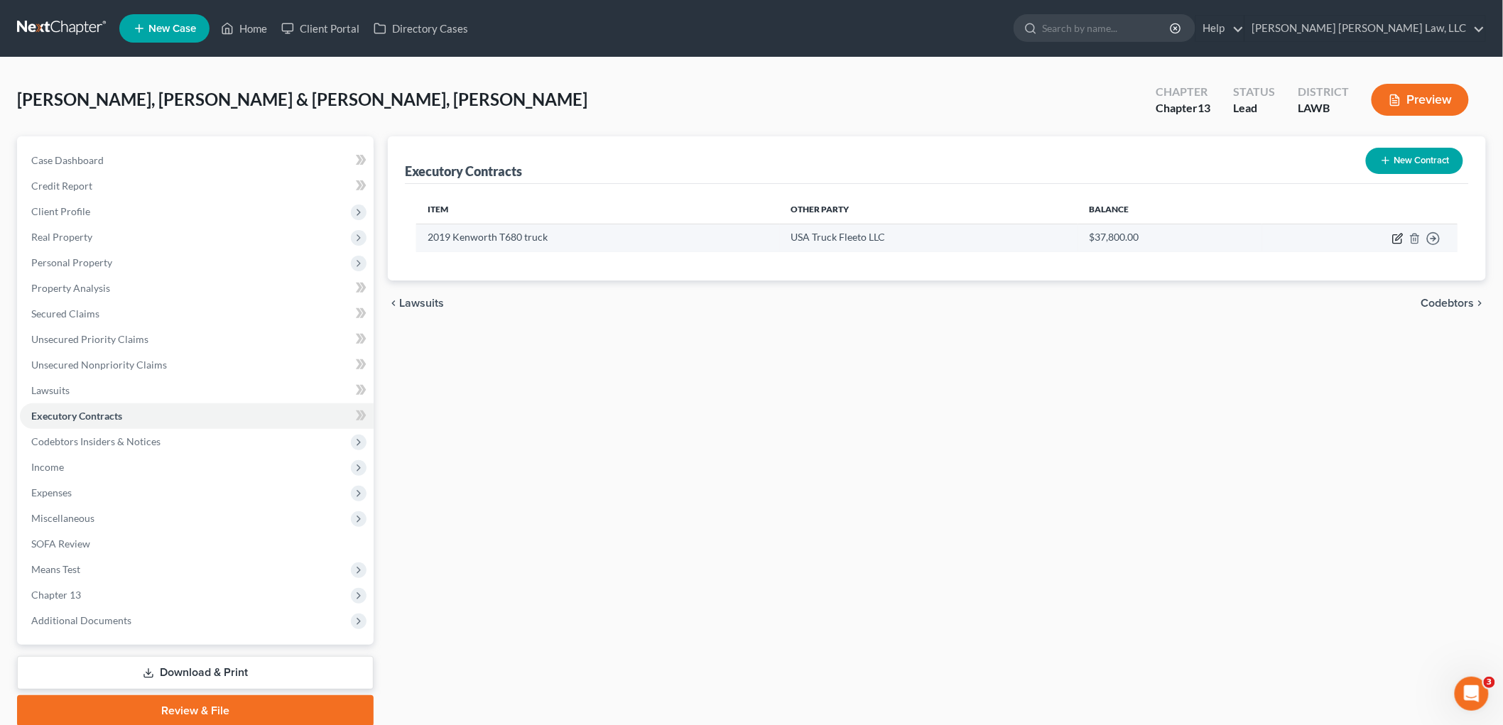
click at [1398, 236] on icon "button" at bounding box center [1398, 237] width 6 height 6
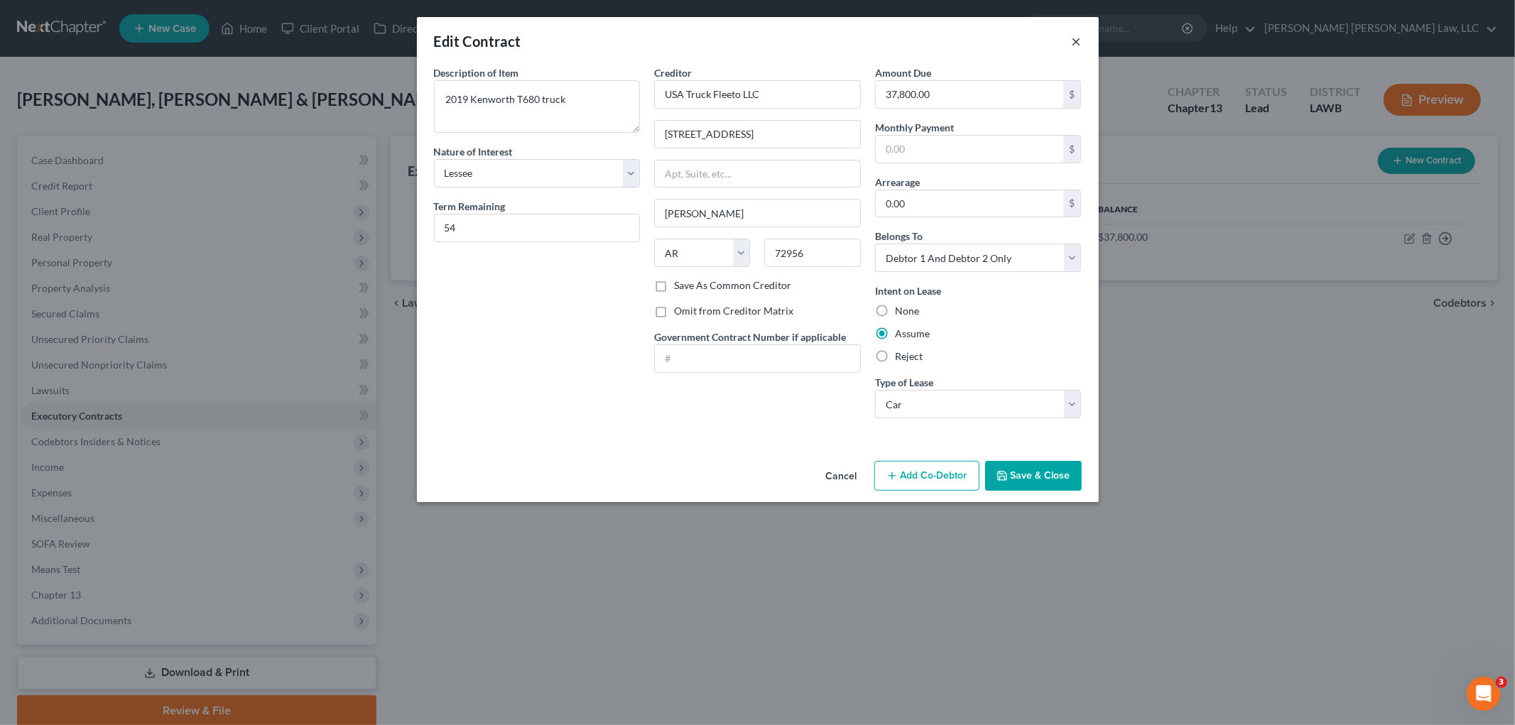
click at [1078, 37] on button "×" at bounding box center [1077, 41] width 10 height 17
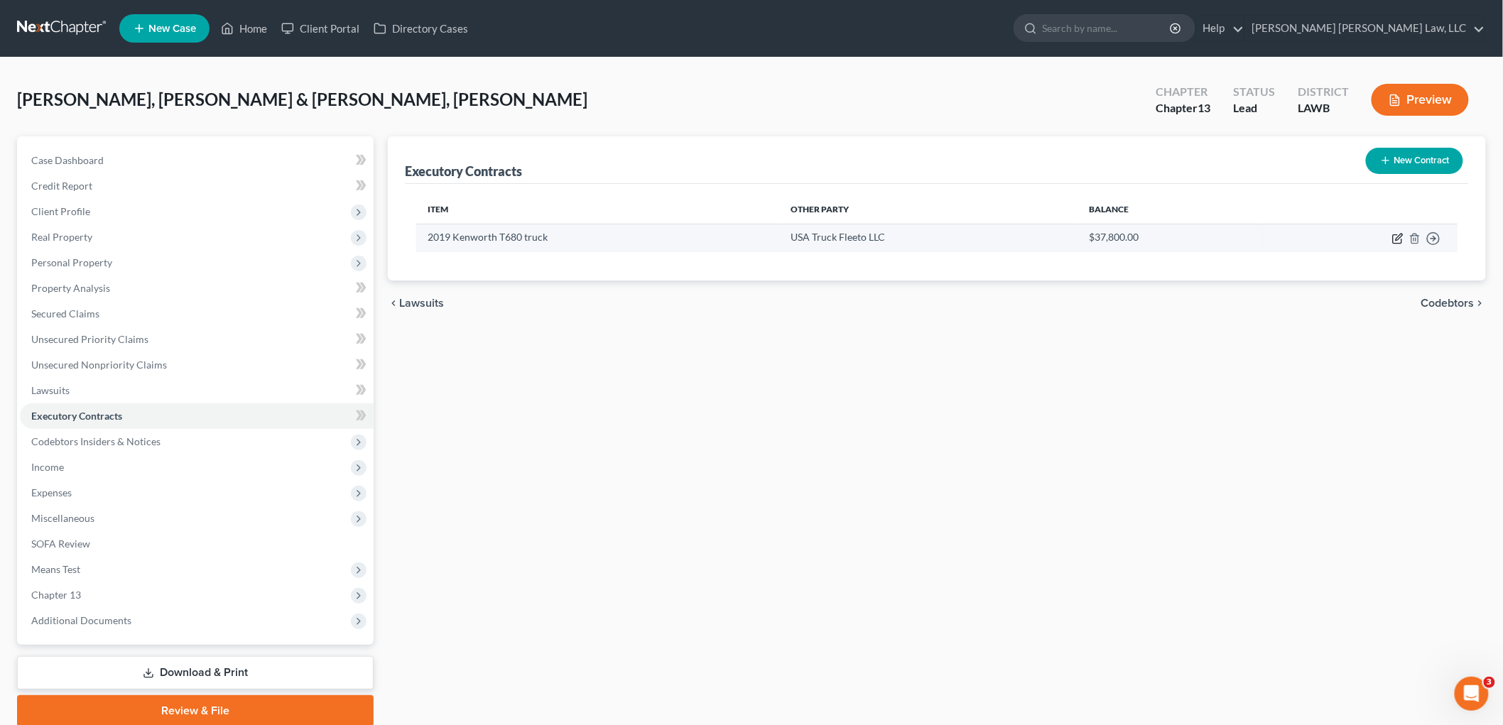
click at [1399, 237] on icon "button" at bounding box center [1397, 238] width 11 height 11
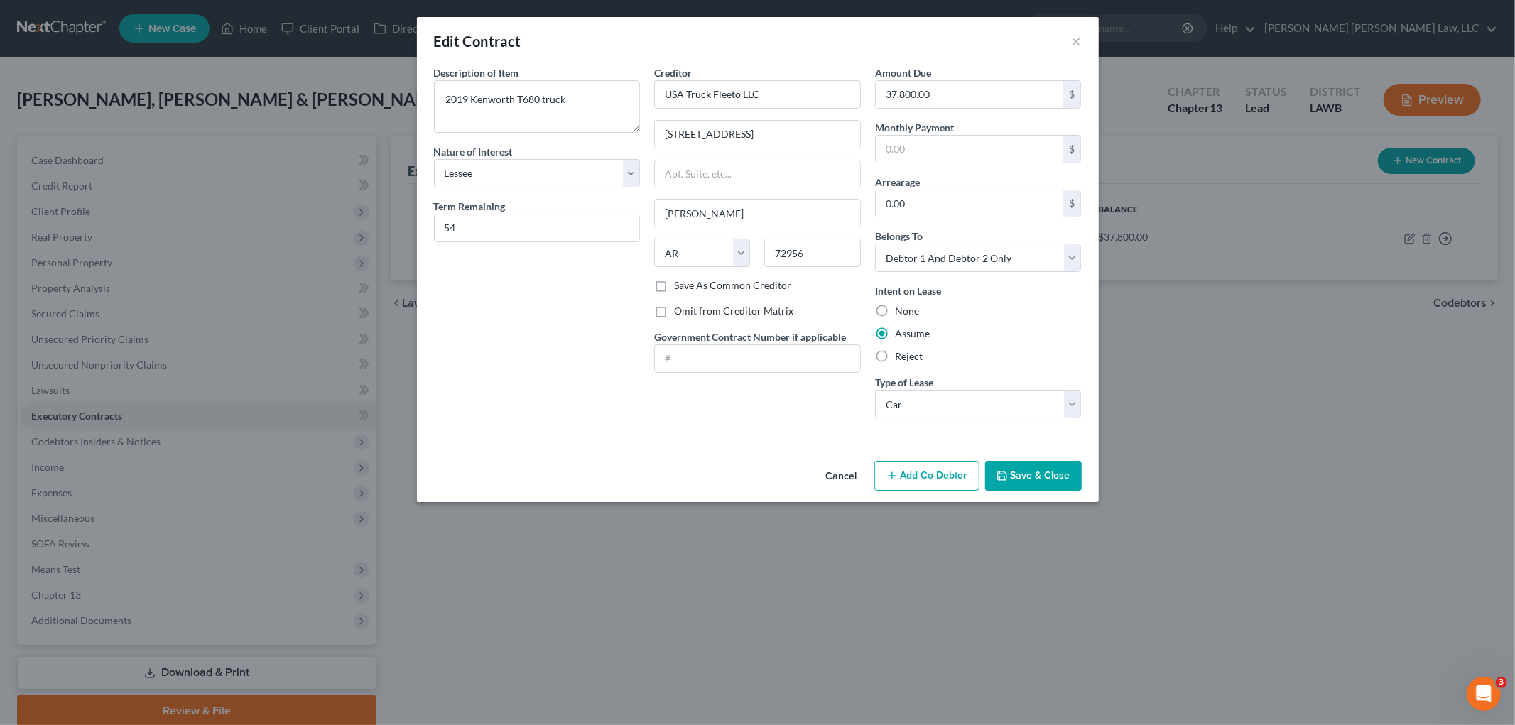
click at [1033, 476] on button "Save & Close" at bounding box center [1033, 476] width 97 height 30
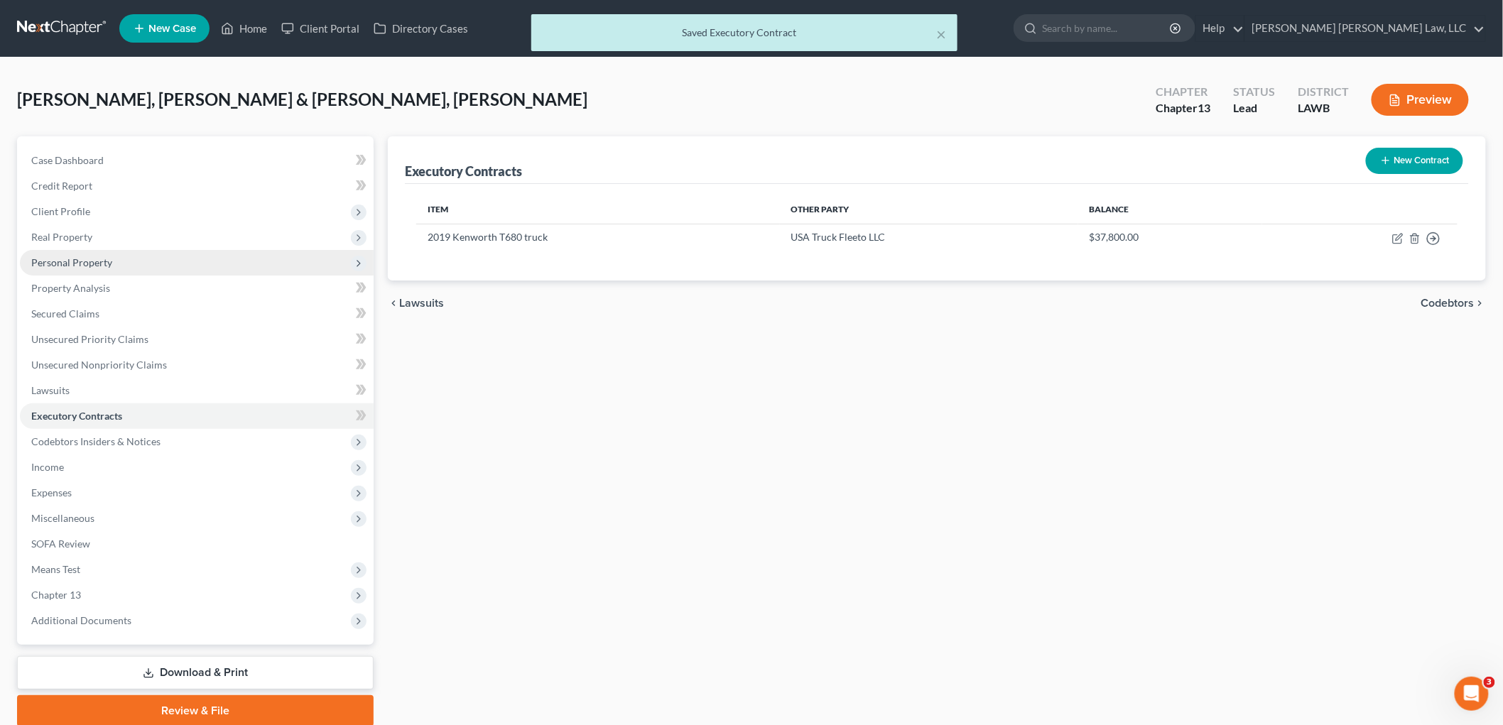
click at [78, 259] on span "Personal Property" at bounding box center [71, 262] width 81 height 12
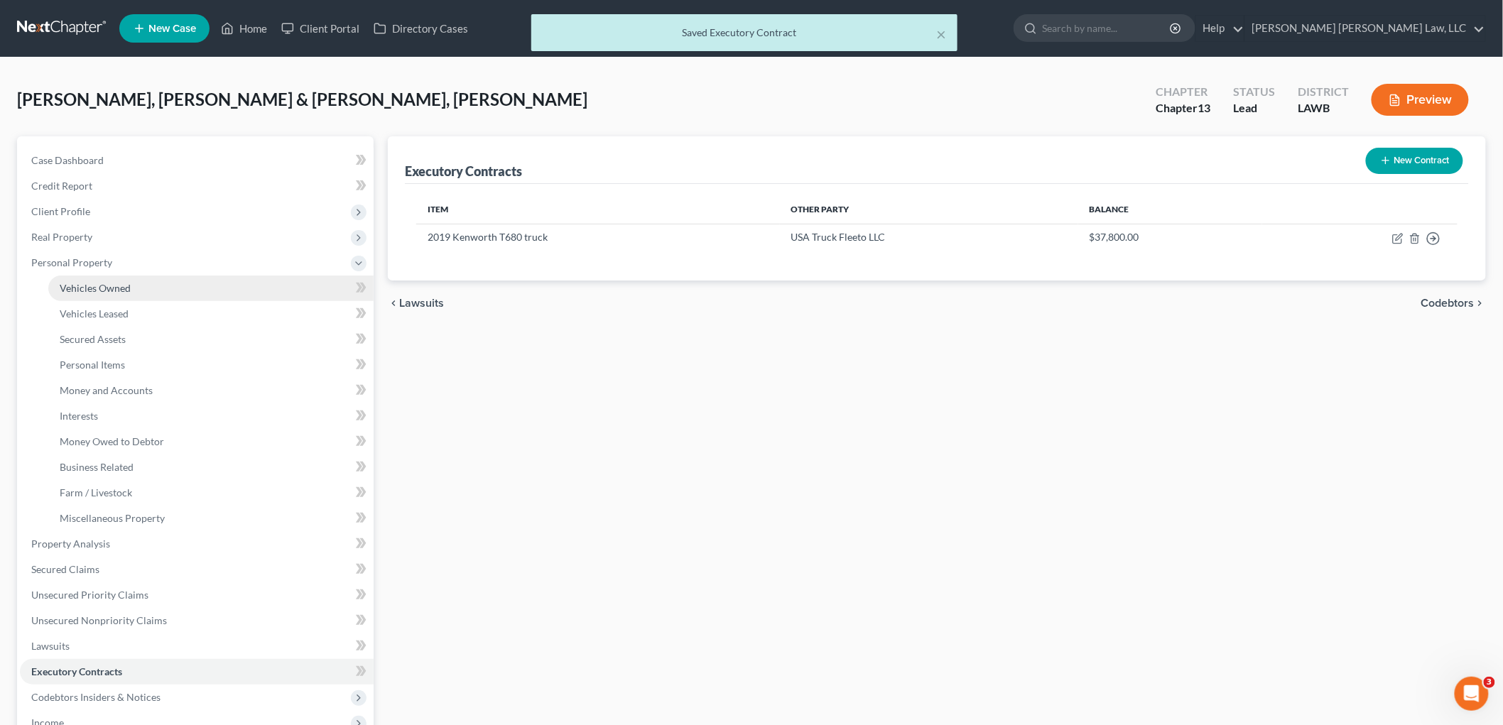
click at [99, 293] on span "Vehicles Owned" at bounding box center [95, 288] width 71 height 12
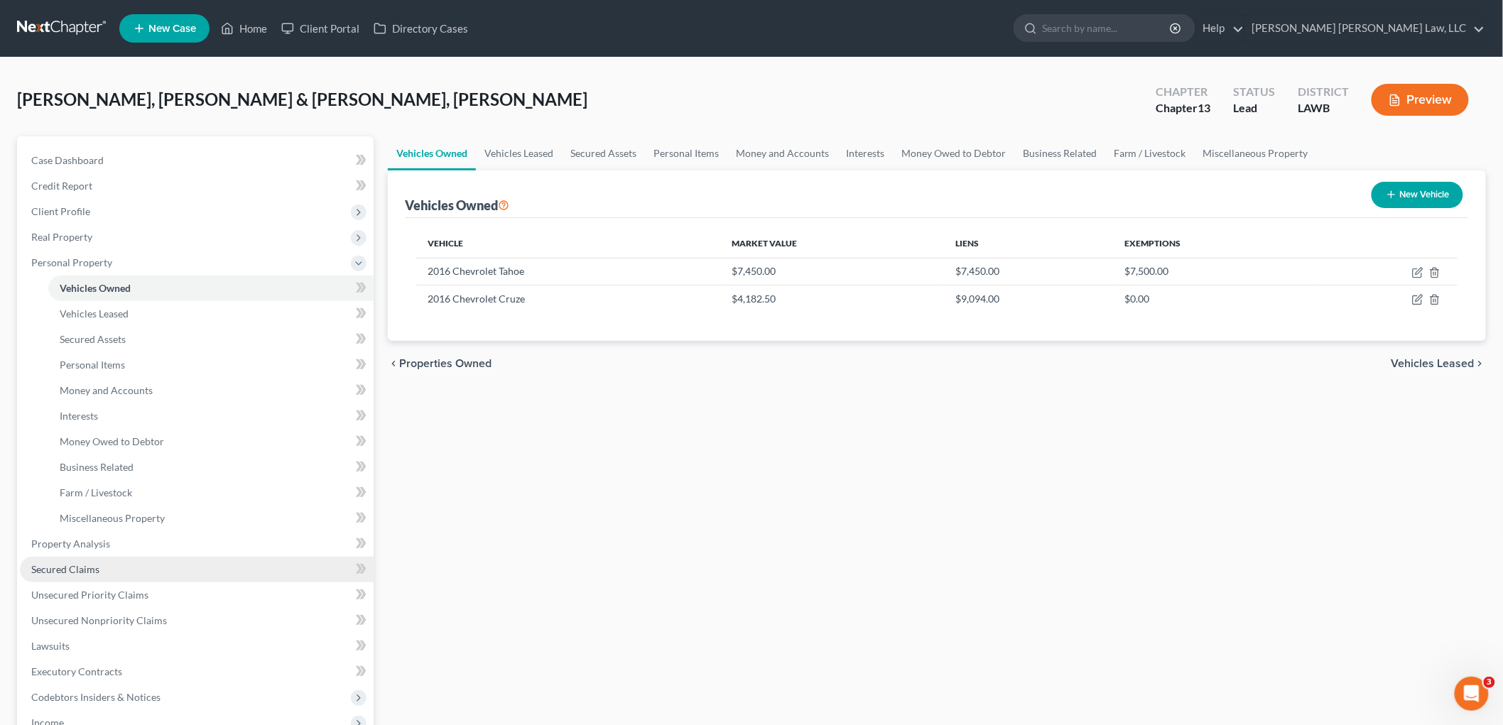
click at [97, 575] on link "Secured Claims" at bounding box center [197, 570] width 354 height 26
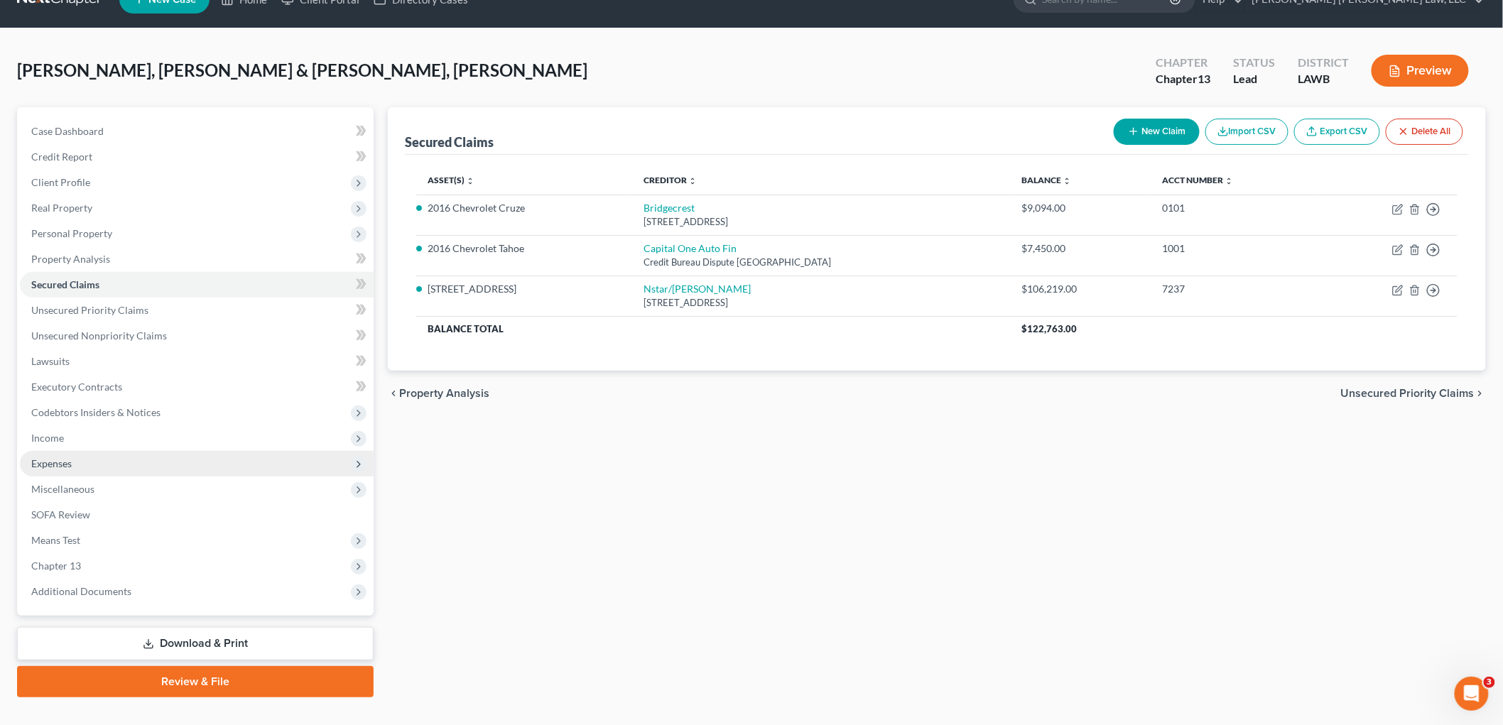
scroll to position [53, 0]
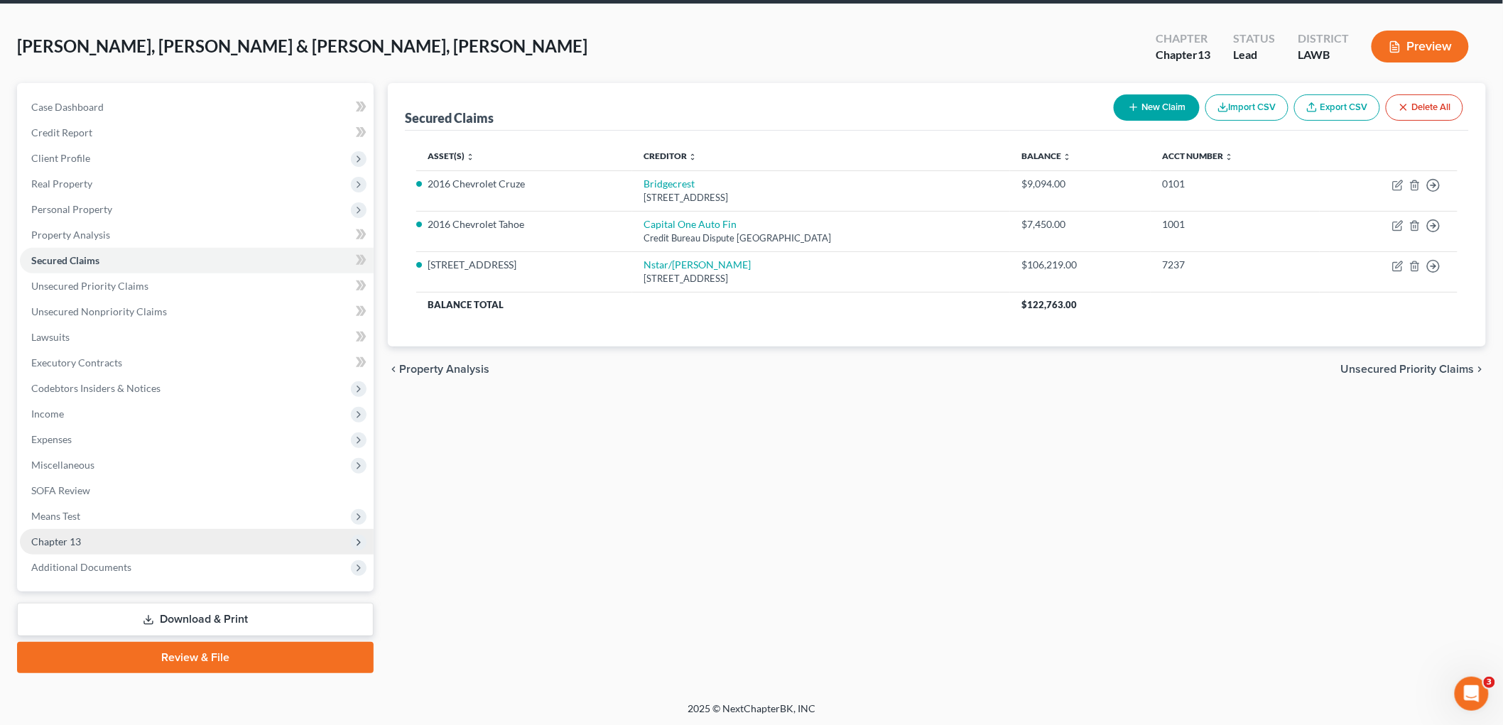
click at [99, 537] on span "Chapter 13" at bounding box center [197, 542] width 354 height 26
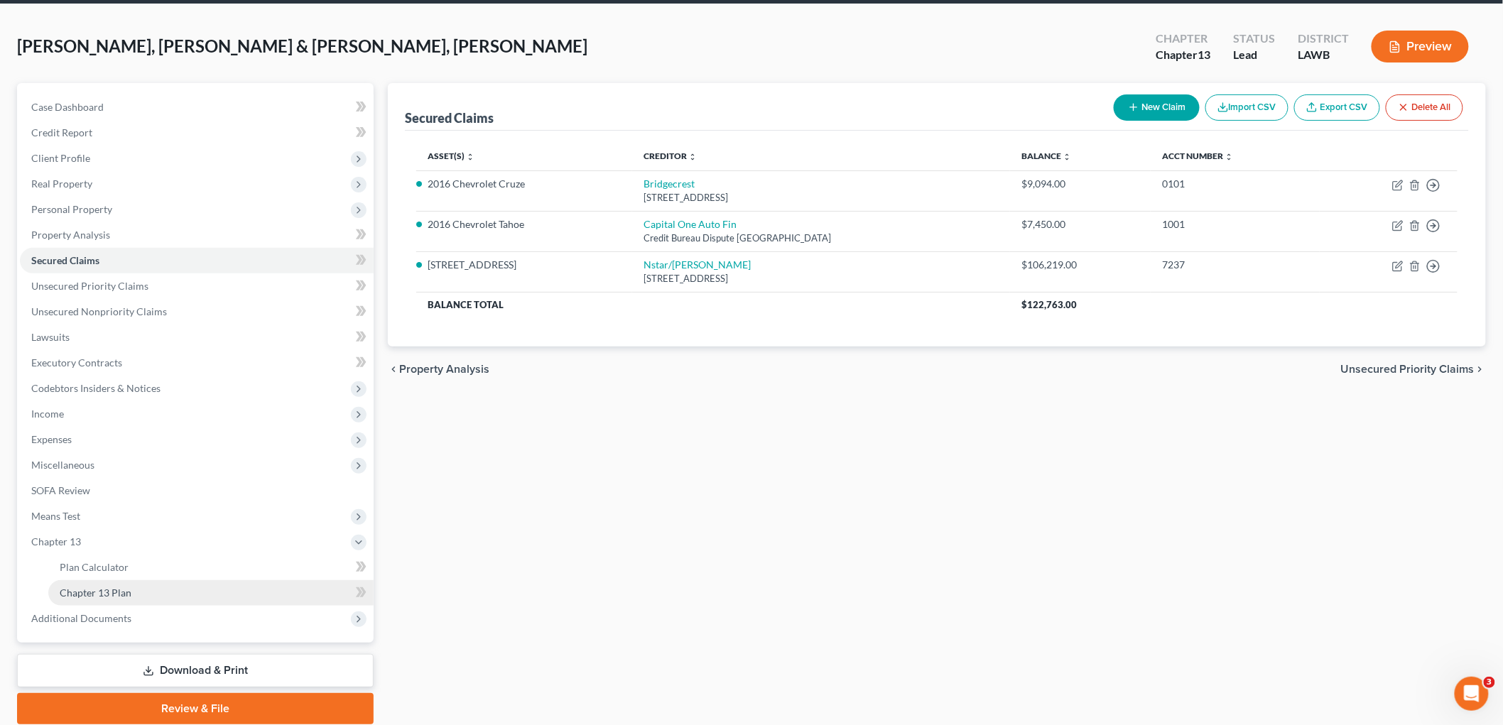
click at [104, 591] on span "Chapter 13 Plan" at bounding box center [96, 593] width 72 height 12
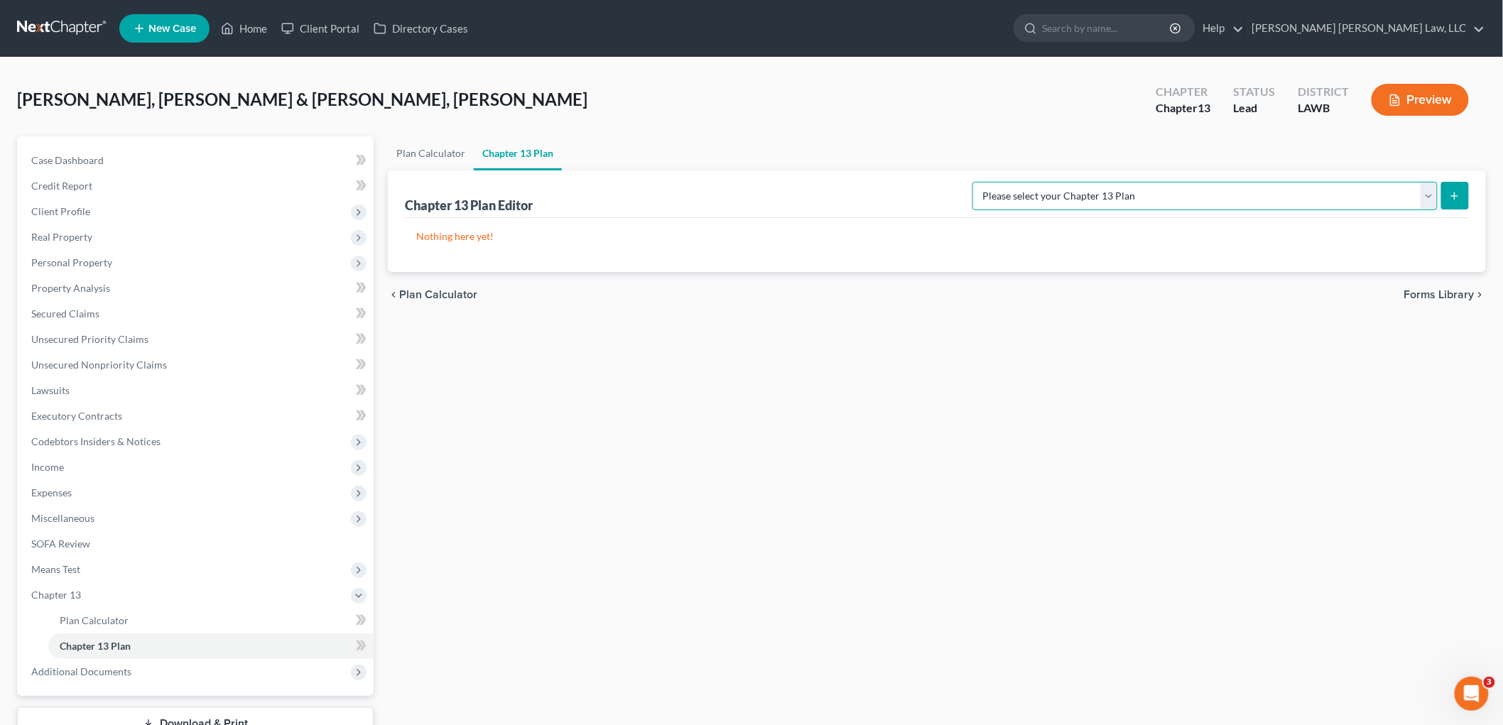
drag, startPoint x: 1361, startPoint y: 202, endPoint x: 1361, endPoint y: 209, distance: 7.1
click at [1361, 202] on select "Please select your Chapter 13 Plan E. Orum Custom Plan (Revised 12/1/2021) E. O…" at bounding box center [1204, 196] width 465 height 28
click at [1122, 182] on select "Please select your Chapter 13 Plan E. Orum Custom Plan (Revised 12/1/2021) E. O…" at bounding box center [1204, 196] width 465 height 28
click at [1458, 194] on icon "submit" at bounding box center [1454, 195] width 11 height 11
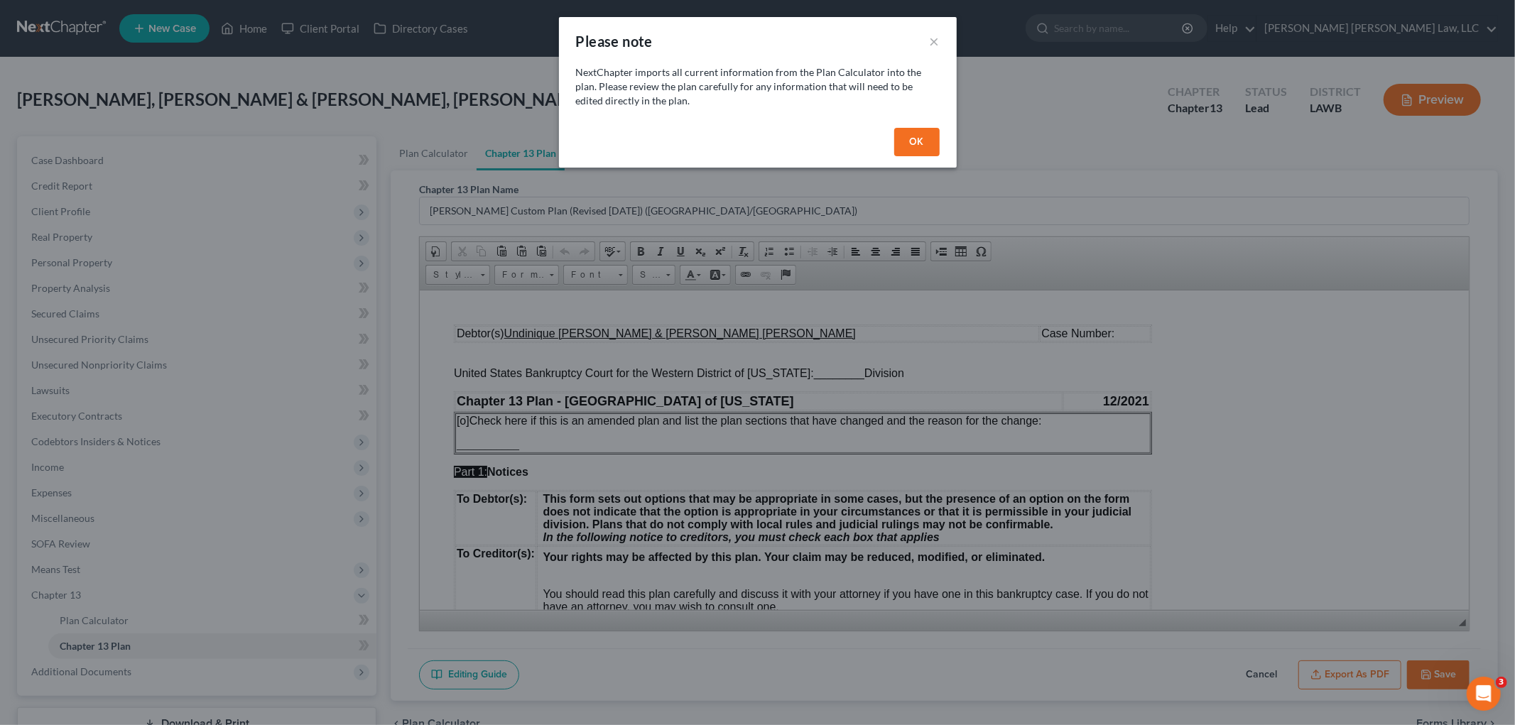
click at [919, 140] on button "OK" at bounding box center [916, 142] width 45 height 28
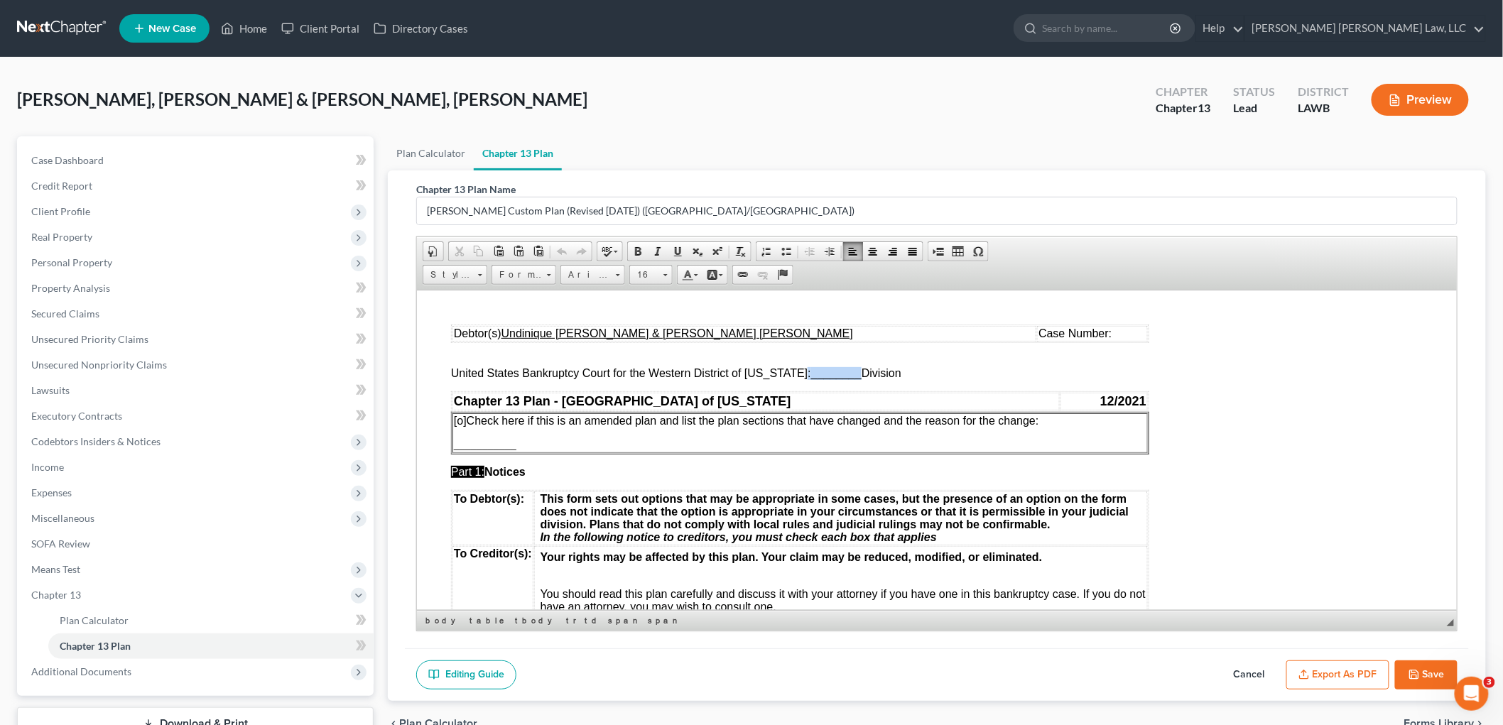
drag, startPoint x: 849, startPoint y: 373, endPoint x: 795, endPoint y: 372, distance: 54.0
click at [795, 372] on span "United States Bankruptcy Court for the Western District of Louisiana: ________ …" at bounding box center [675, 372] width 450 height 12
drag, startPoint x: 1264, startPoint y: 670, endPoint x: 122, endPoint y: 421, distance: 1168.6
click at [1261, 672] on button "Cancel" at bounding box center [1249, 675] width 62 height 30
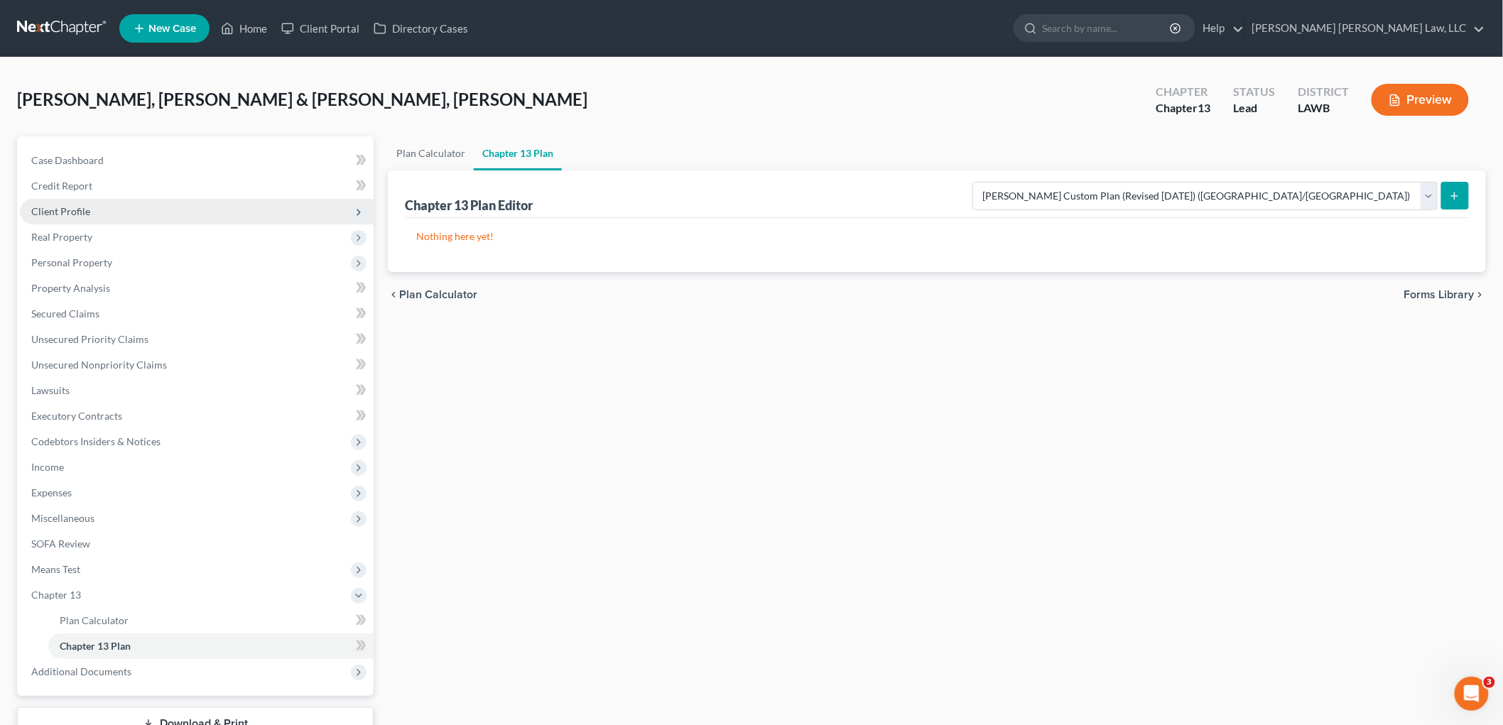
click at [89, 207] on span "Client Profile" at bounding box center [197, 212] width 354 height 26
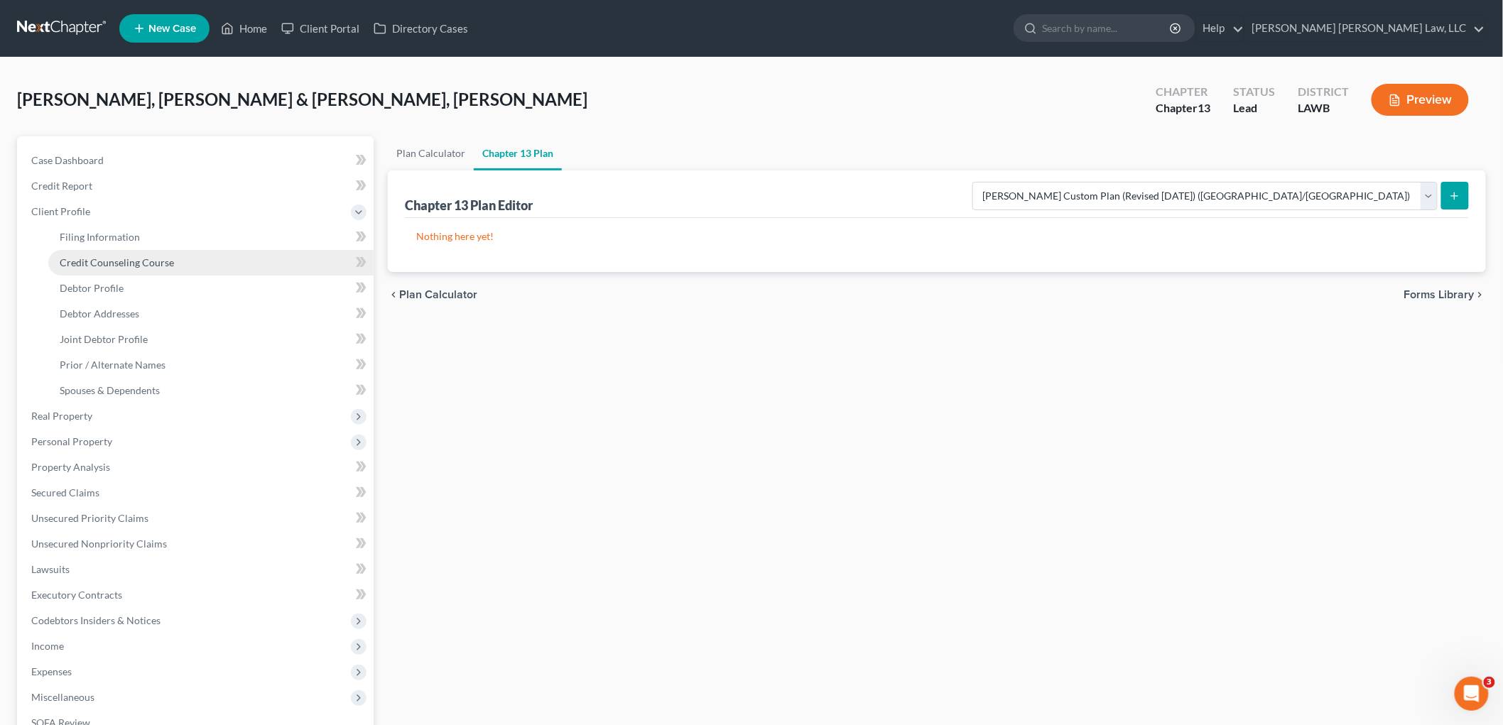
click at [144, 268] on link "Credit Counseling Course" at bounding box center [210, 263] width 325 height 26
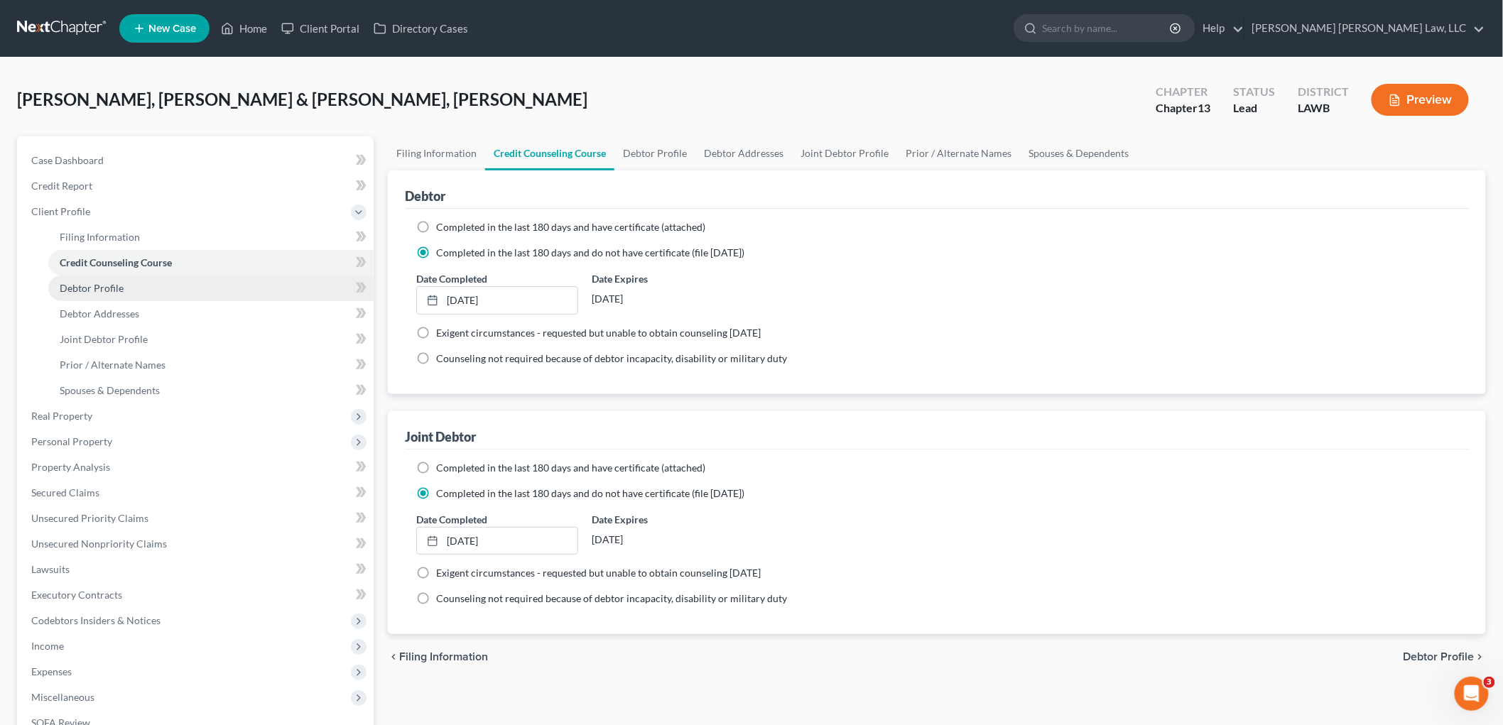
click at [137, 295] on link "Debtor Profile" at bounding box center [210, 289] width 325 height 26
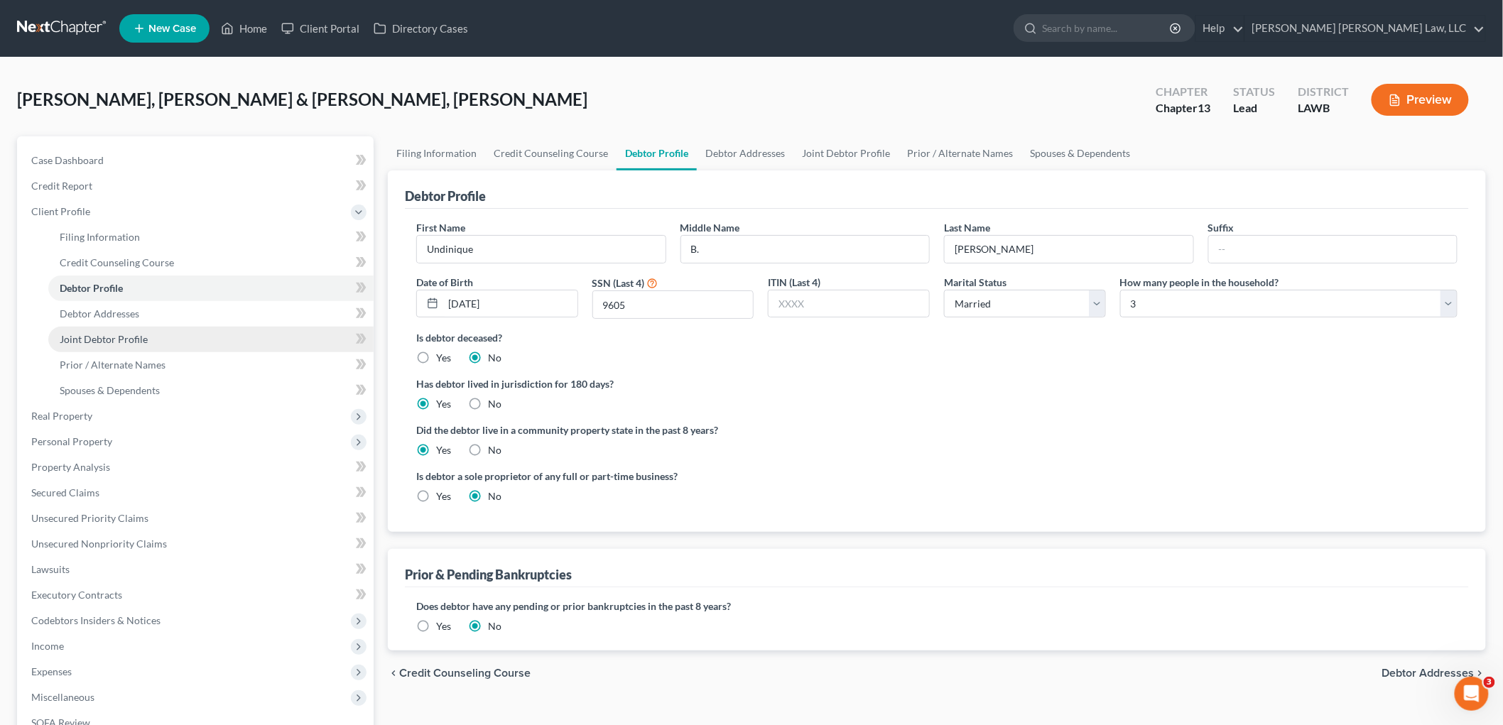
click at [92, 334] on span "Joint Debtor Profile" at bounding box center [104, 339] width 88 height 12
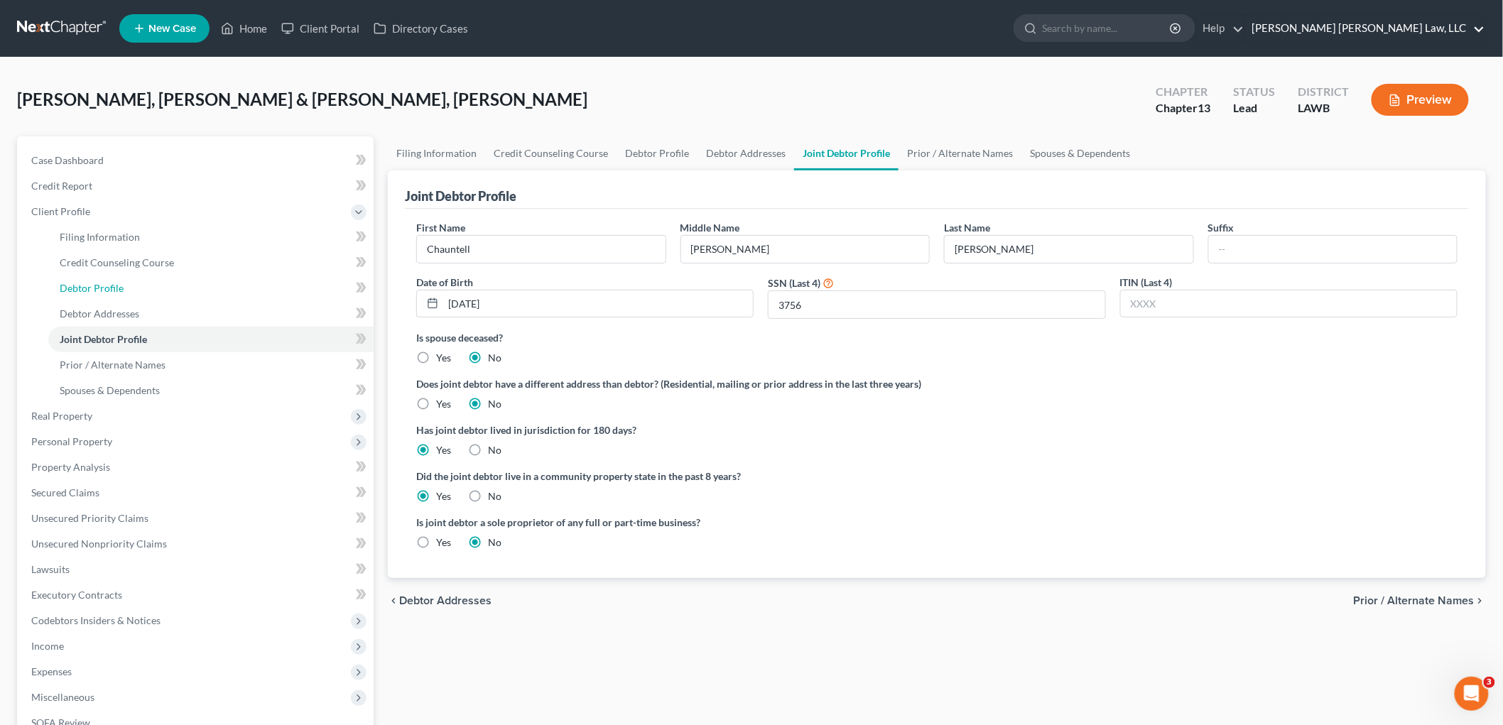
drag, startPoint x: 165, startPoint y: 293, endPoint x: 1452, endPoint y: 17, distance: 1315.4
click at [165, 293] on link "Debtor Profile" at bounding box center [210, 289] width 325 height 26
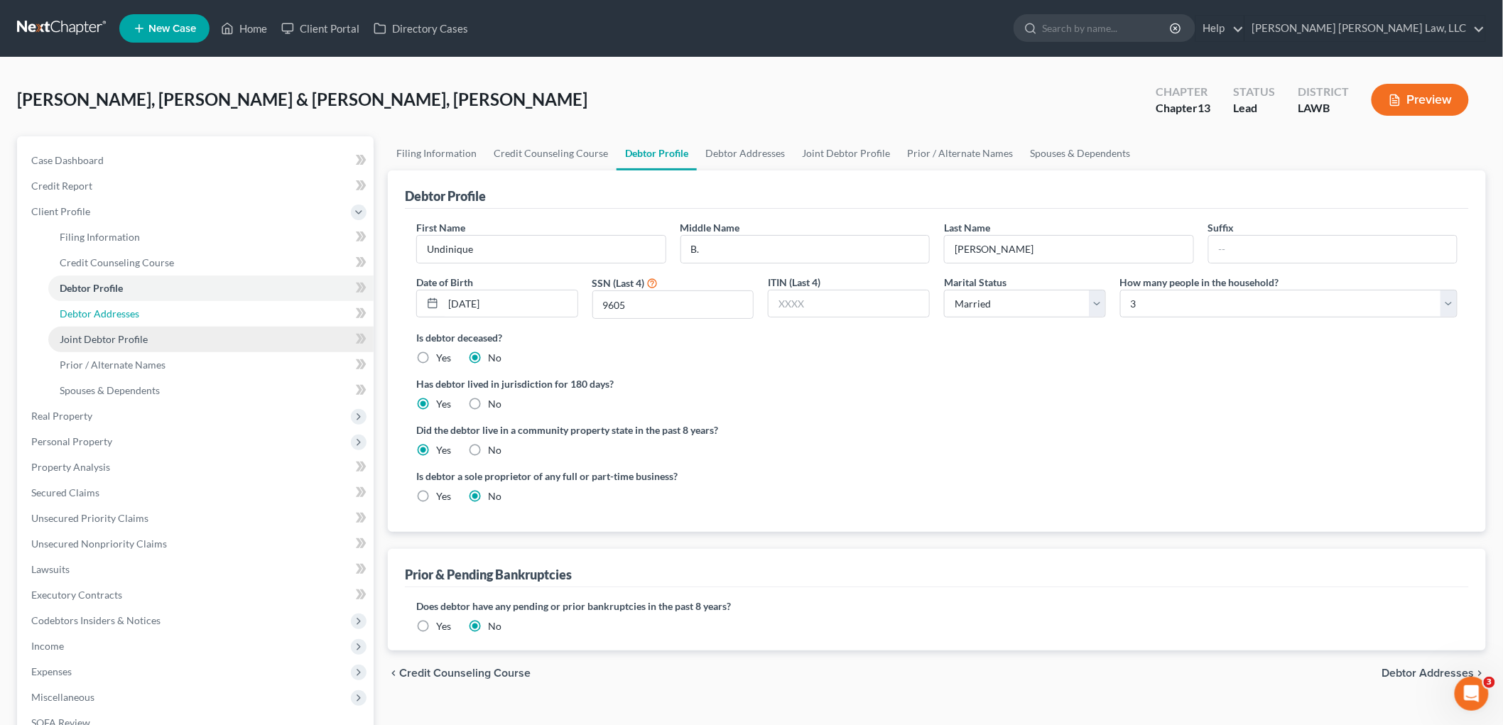
drag, startPoint x: 173, startPoint y: 310, endPoint x: 318, endPoint y: 334, distance: 147.0
click at [173, 310] on link "Debtor Addresses" at bounding box center [210, 314] width 325 height 26
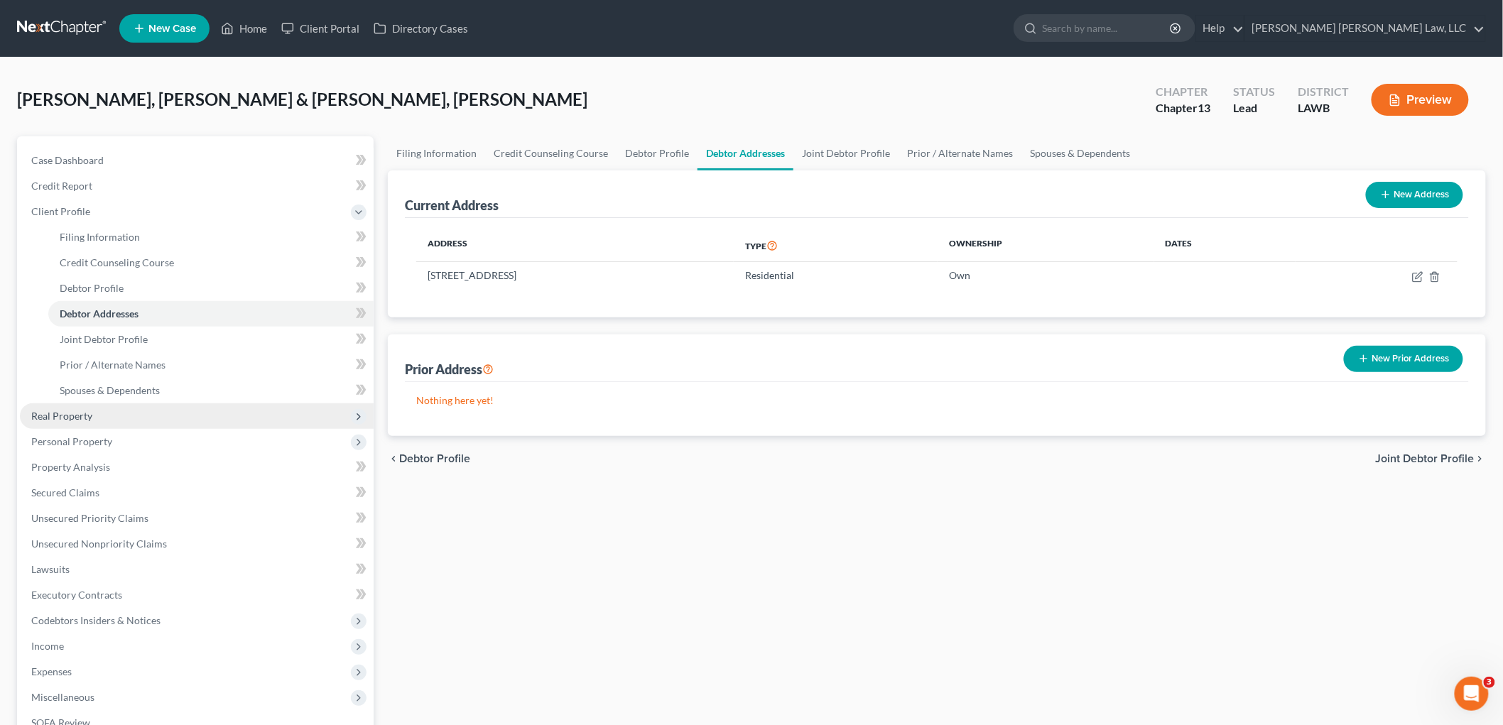
click at [170, 423] on span "Real Property" at bounding box center [197, 416] width 354 height 26
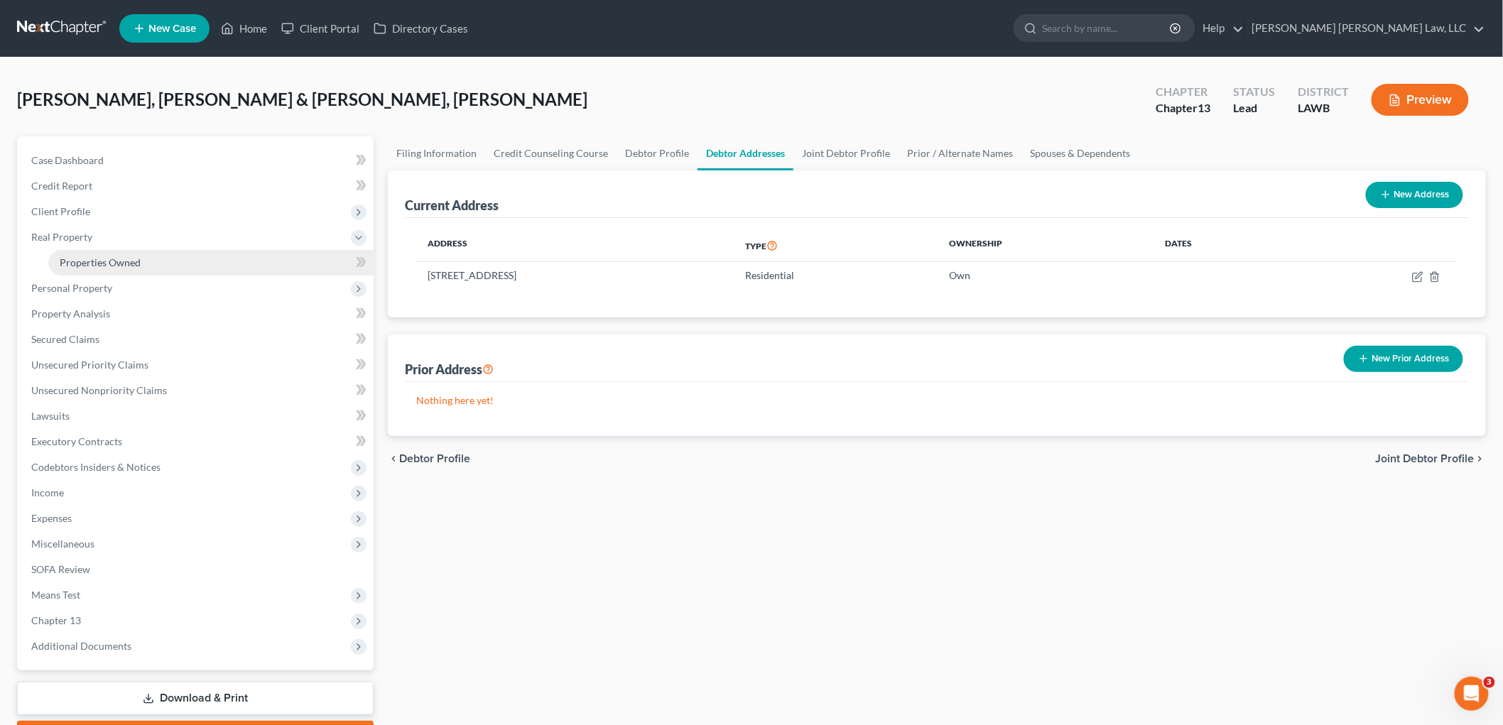
click at [131, 254] on link "Properties Owned" at bounding box center [210, 263] width 325 height 26
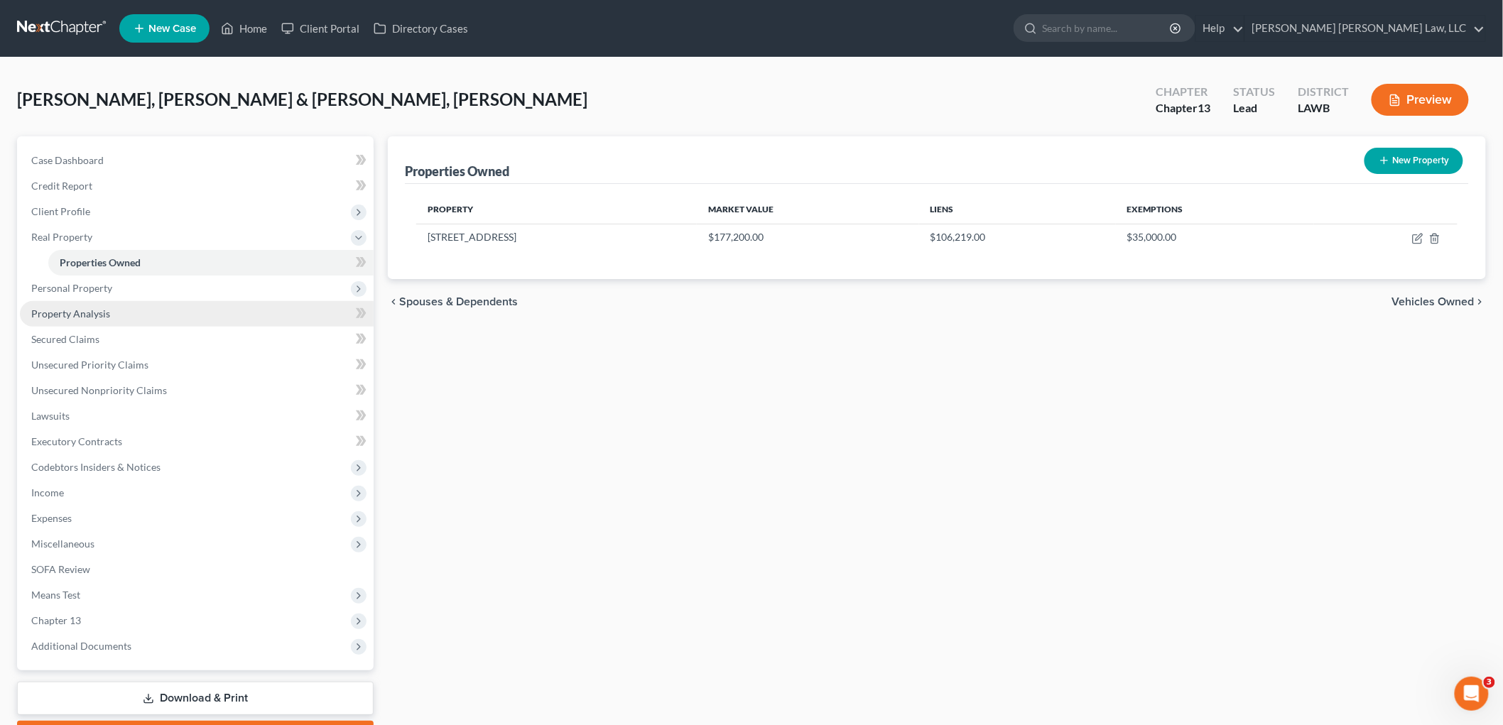
click at [82, 309] on span "Property Analysis" at bounding box center [70, 313] width 79 height 12
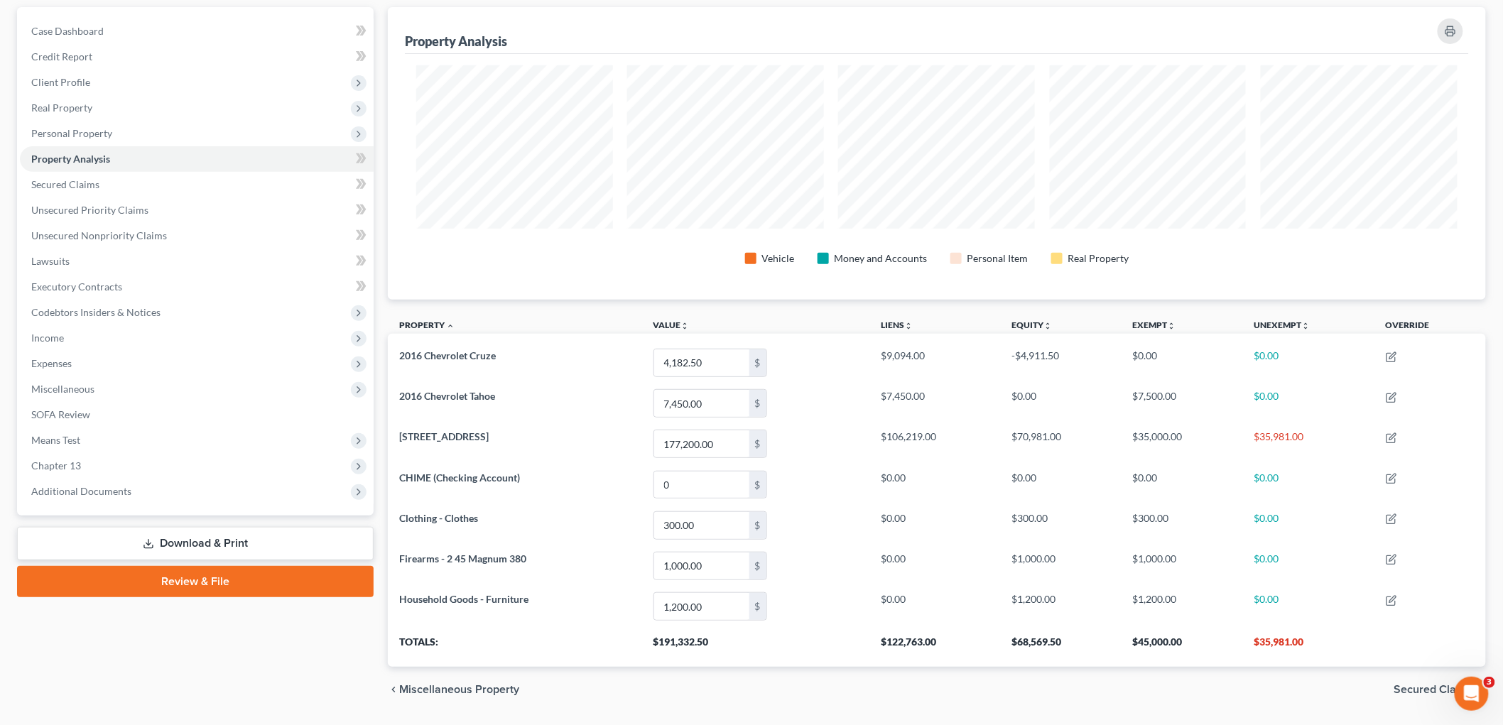
scroll to position [91, 0]
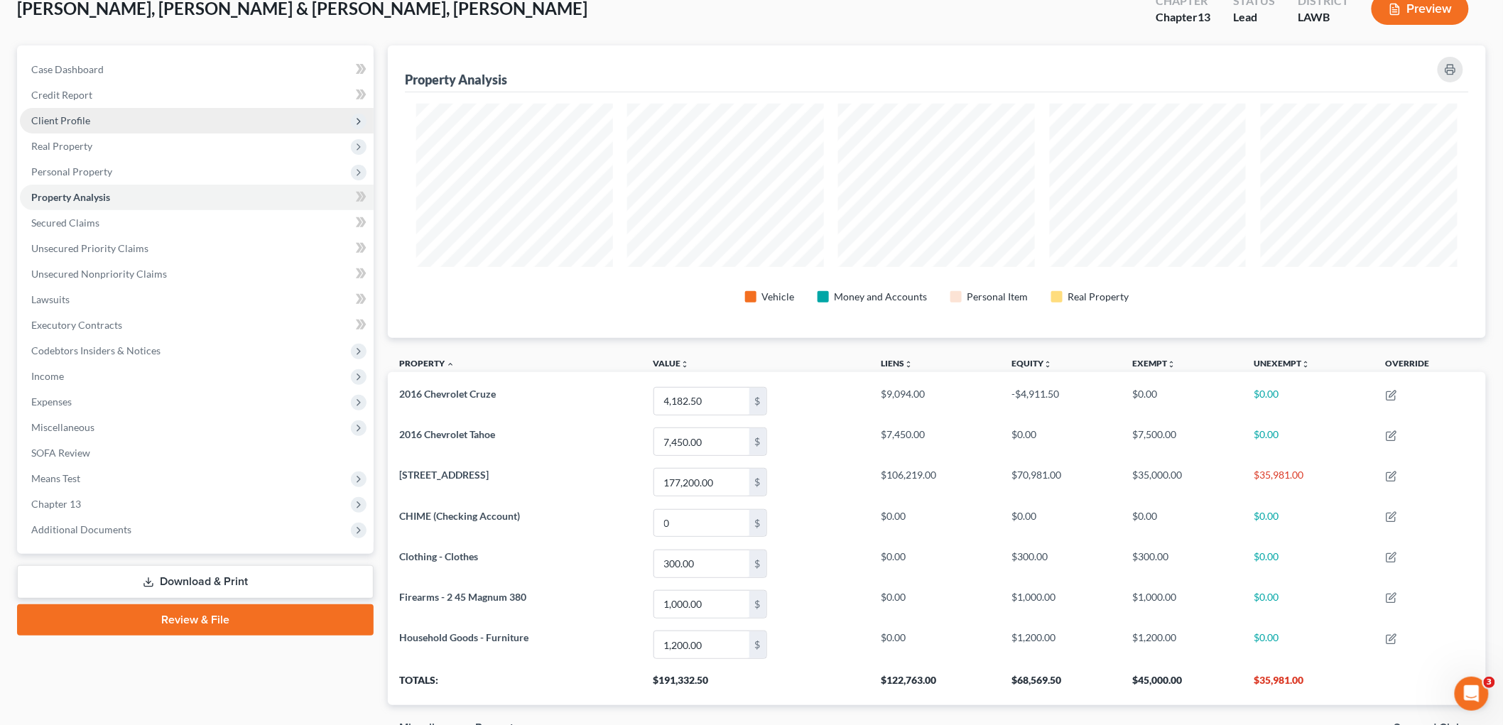
click at [91, 121] on span "Client Profile" at bounding box center [197, 121] width 354 height 26
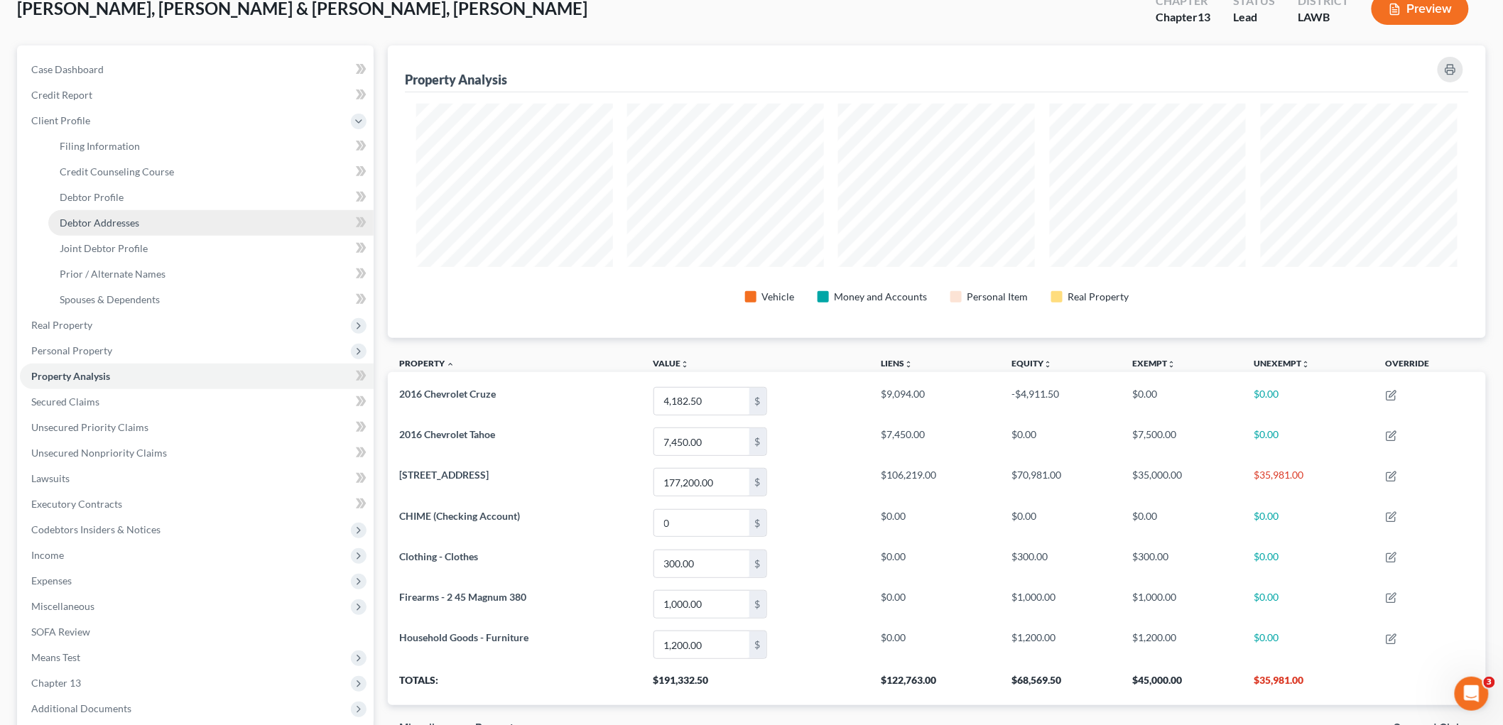
click at [102, 227] on link "Debtor Addresses" at bounding box center [210, 223] width 325 height 26
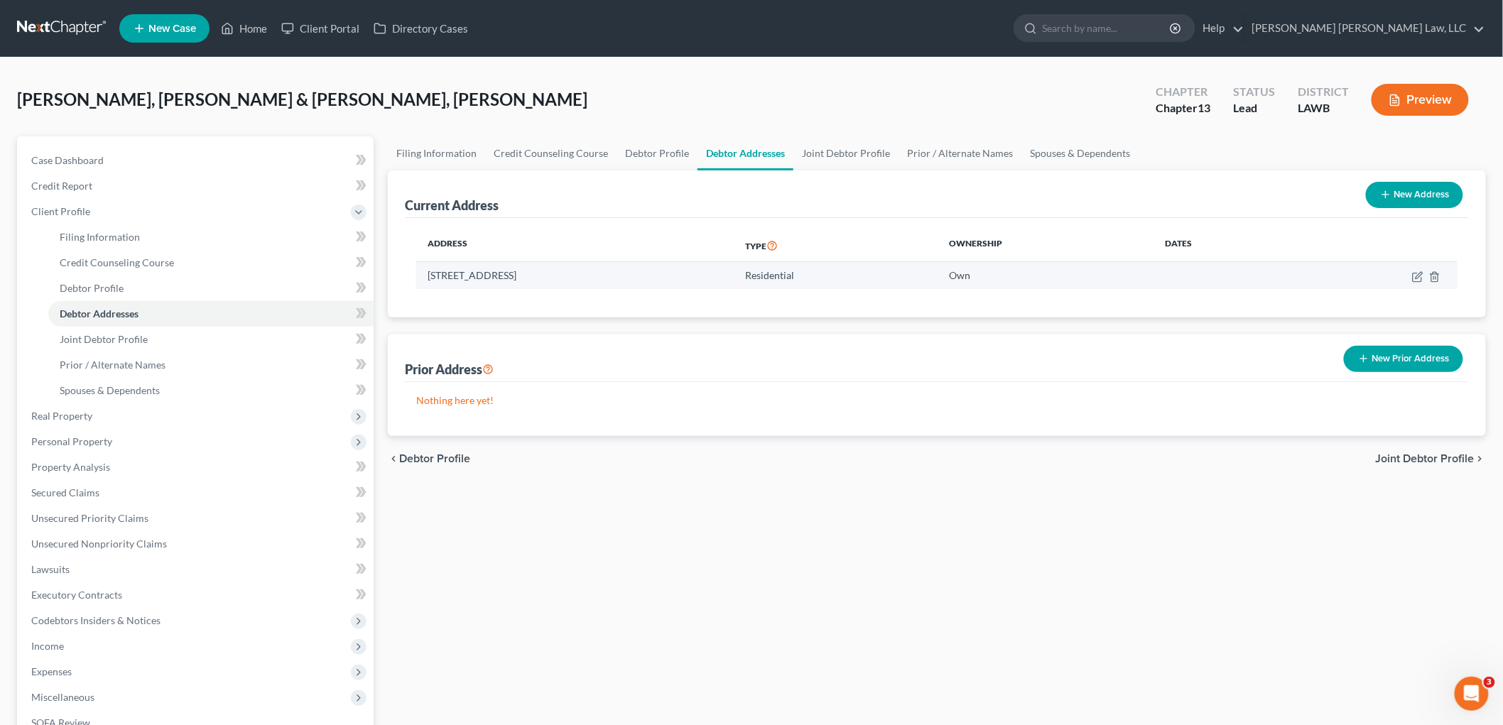
drag, startPoint x: 622, startPoint y: 278, endPoint x: 423, endPoint y: 280, distance: 199.6
click at [423, 280] on td "7916 Pines Street, Shreveport, LA 71129" at bounding box center [574, 275] width 317 height 27
copy td "7916 Pines Street, Shreveport, LA 71129"
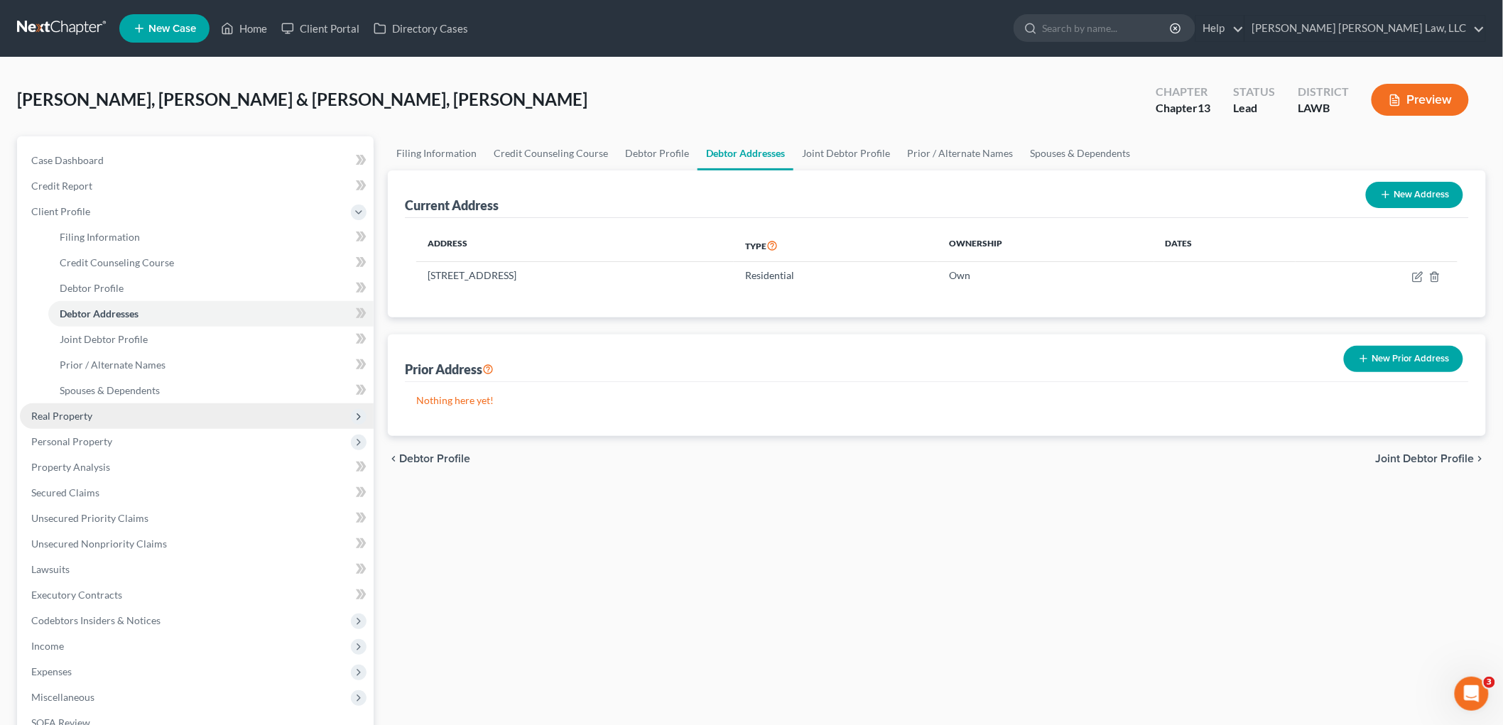
click at [80, 413] on span "Real Property" at bounding box center [61, 416] width 61 height 12
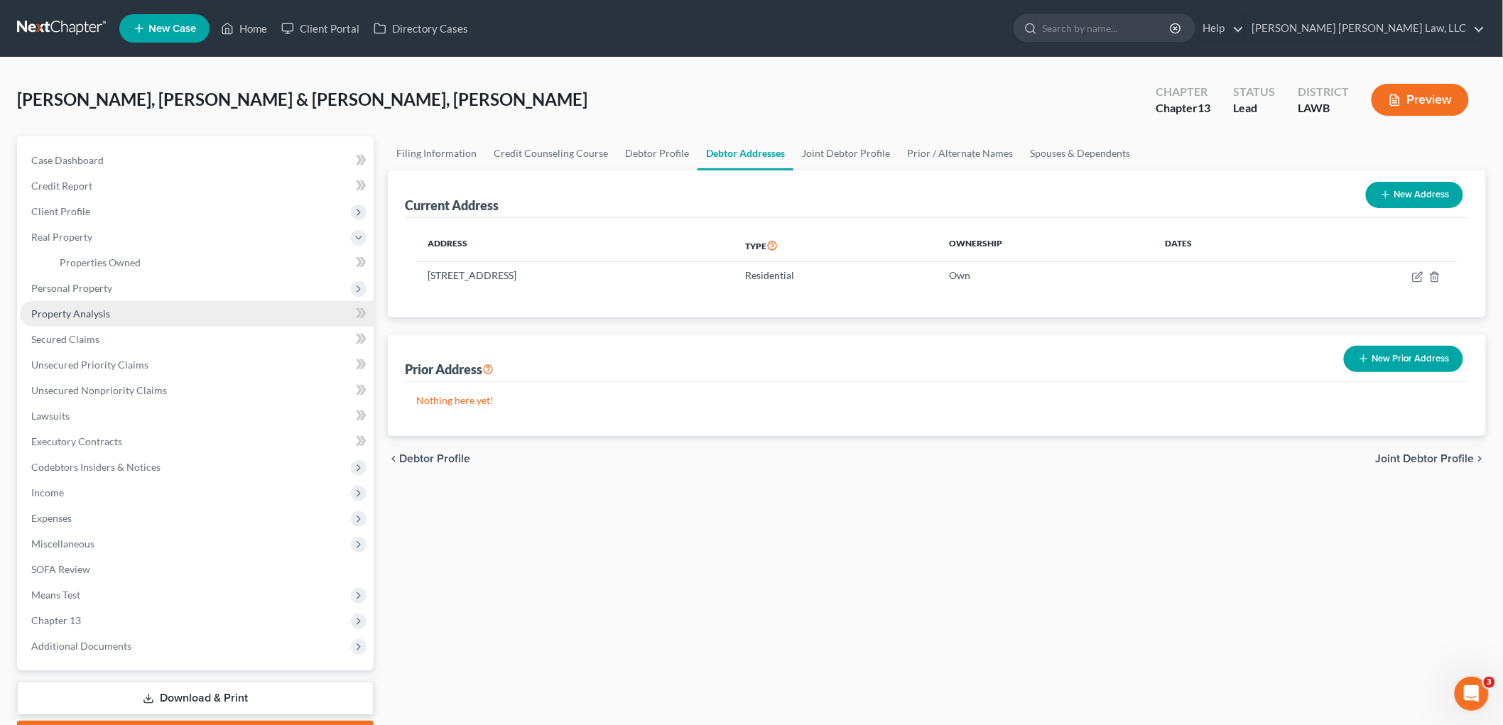
click at [96, 313] on span "Property Analysis" at bounding box center [70, 313] width 79 height 12
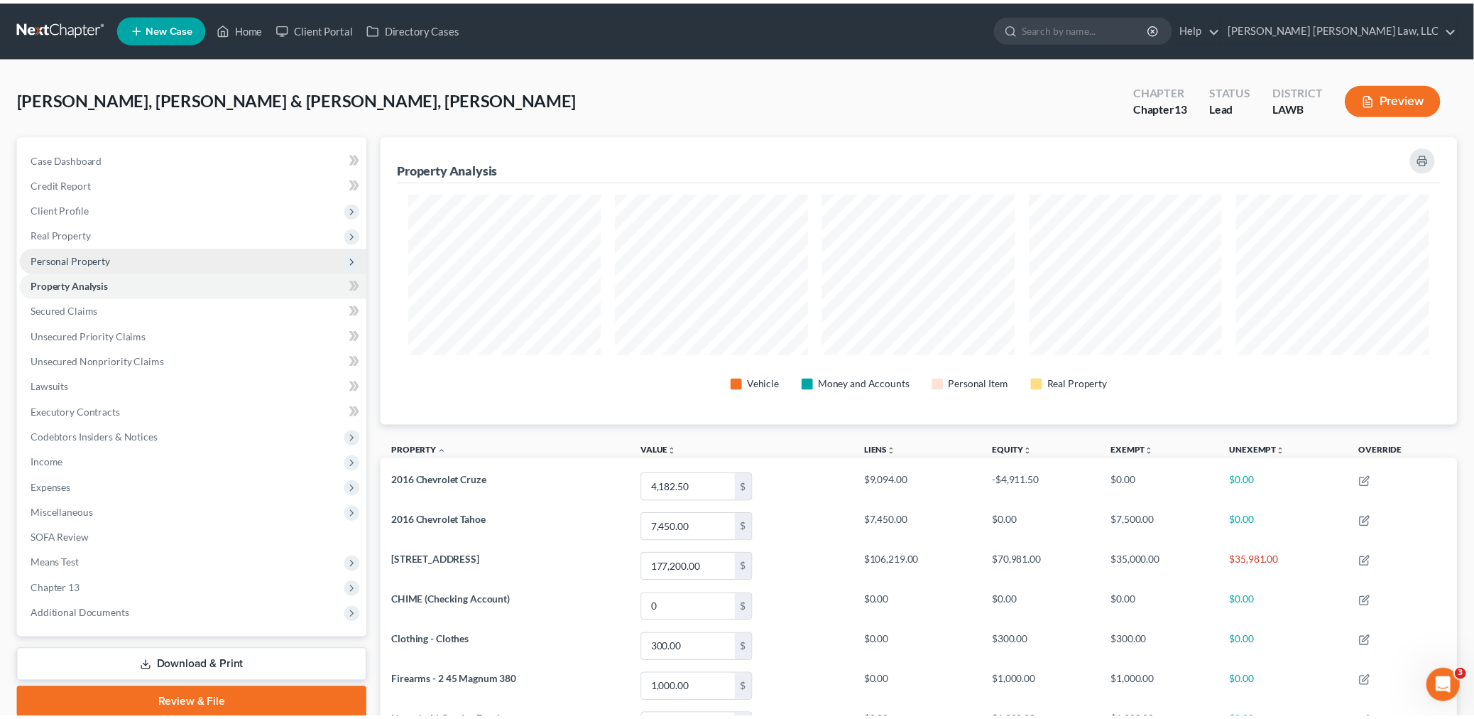
scroll to position [293, 1098]
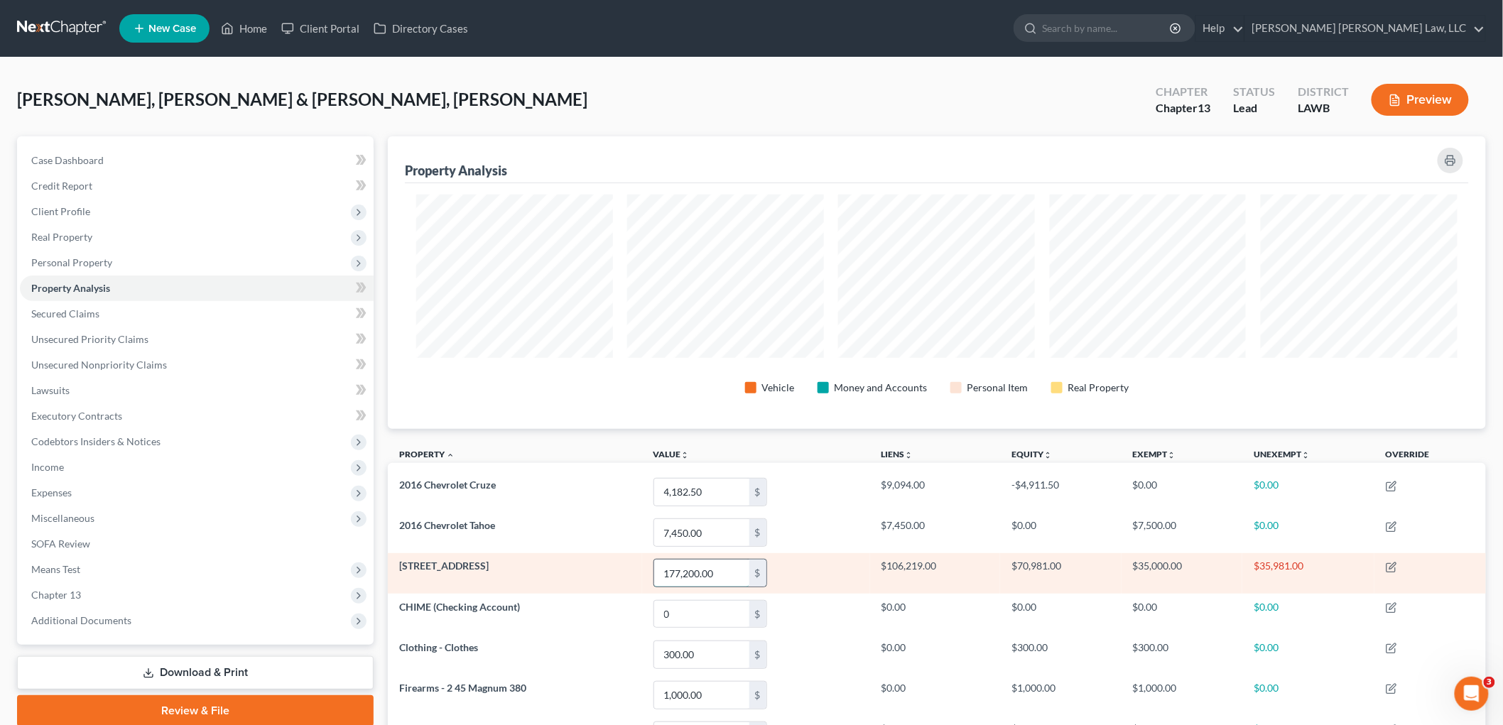
click at [730, 576] on input "177,200.00" at bounding box center [701, 573] width 95 height 27
click at [699, 575] on input "161,857.00" at bounding box center [701, 573] width 95 height 27
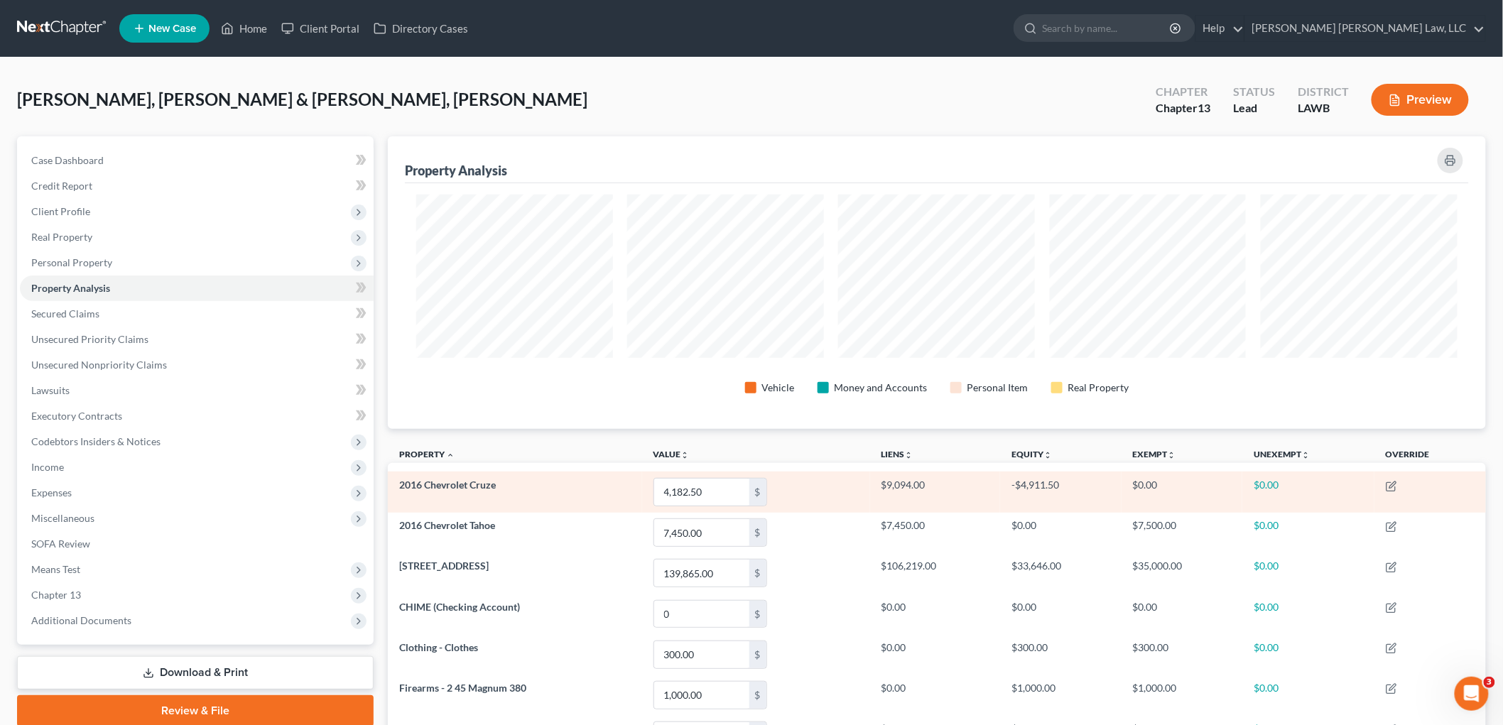
click at [829, 501] on td "4,182.50 $" at bounding box center [756, 492] width 228 height 40
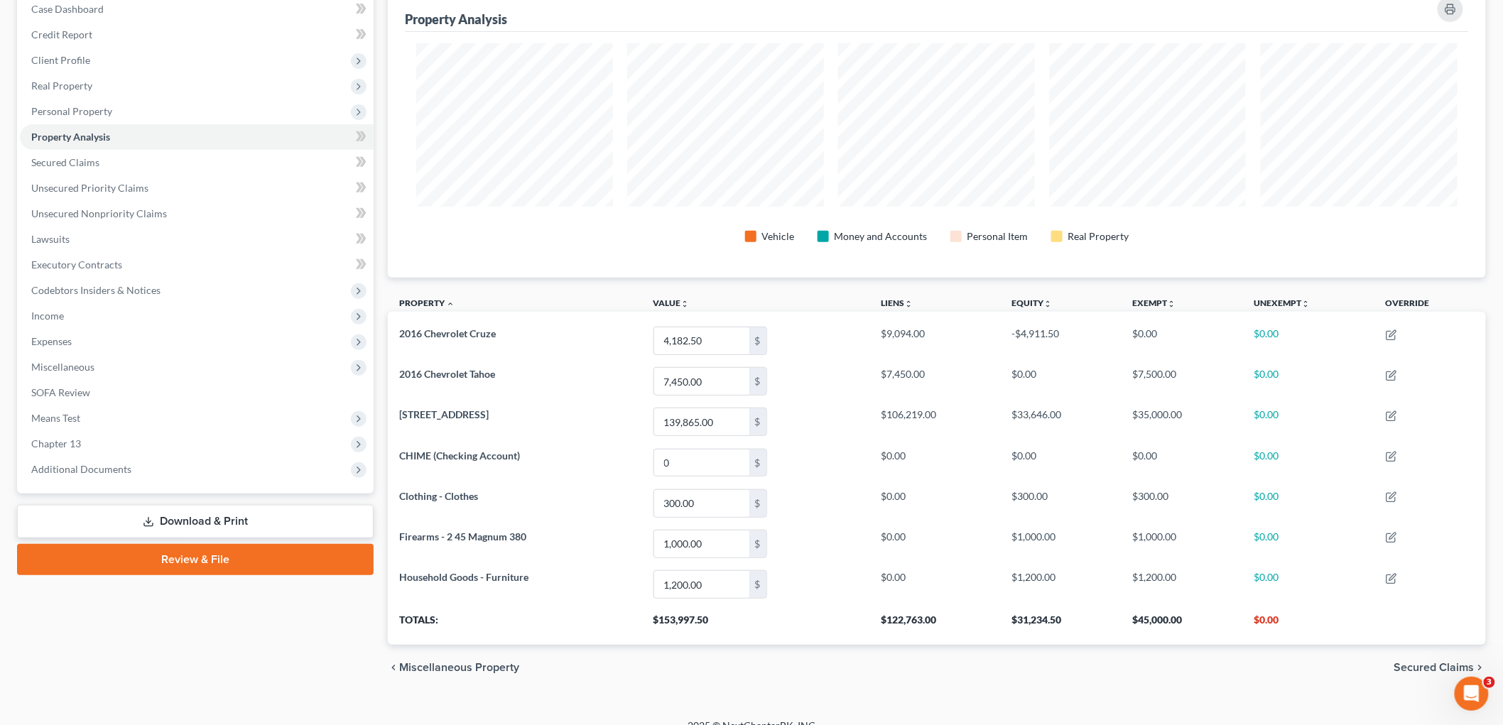
scroll to position [158, 0]
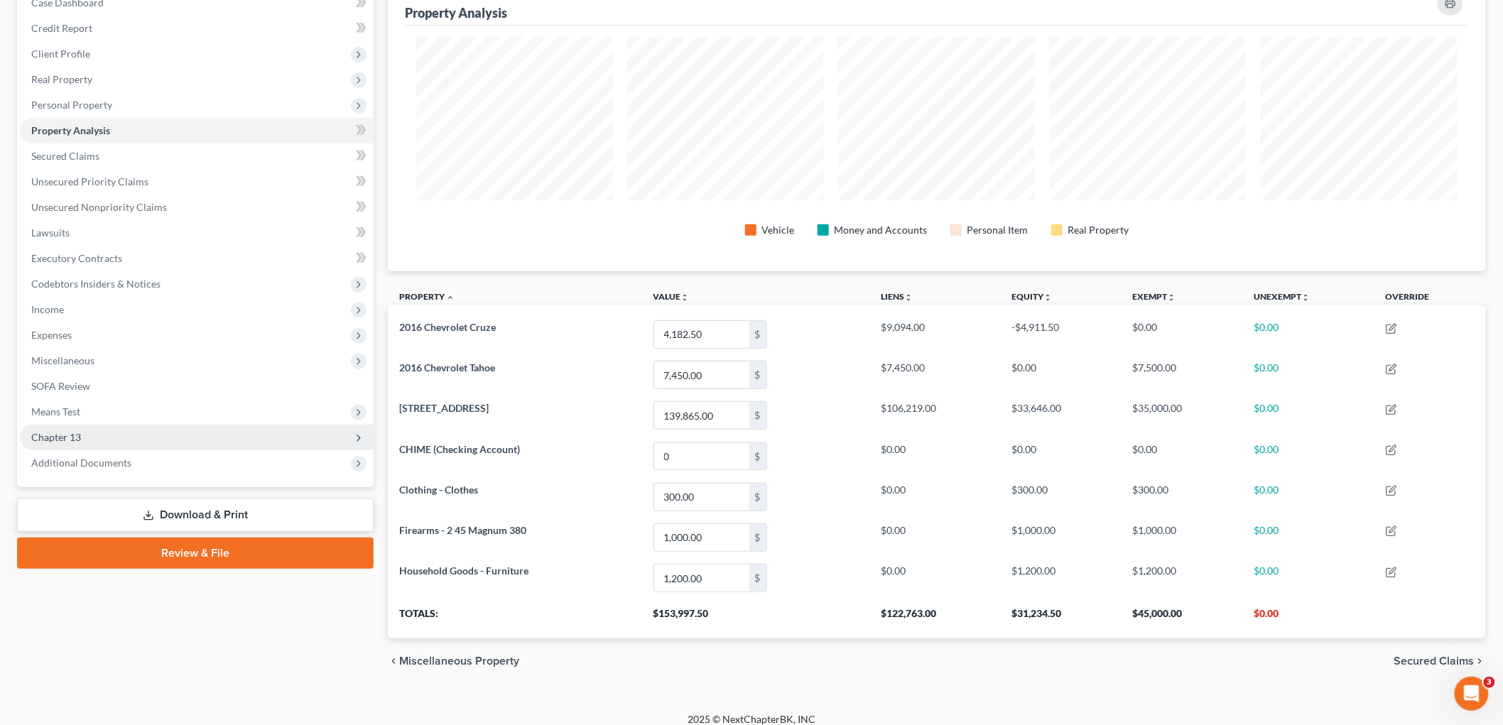
click at [90, 438] on span "Chapter 13" at bounding box center [197, 438] width 354 height 26
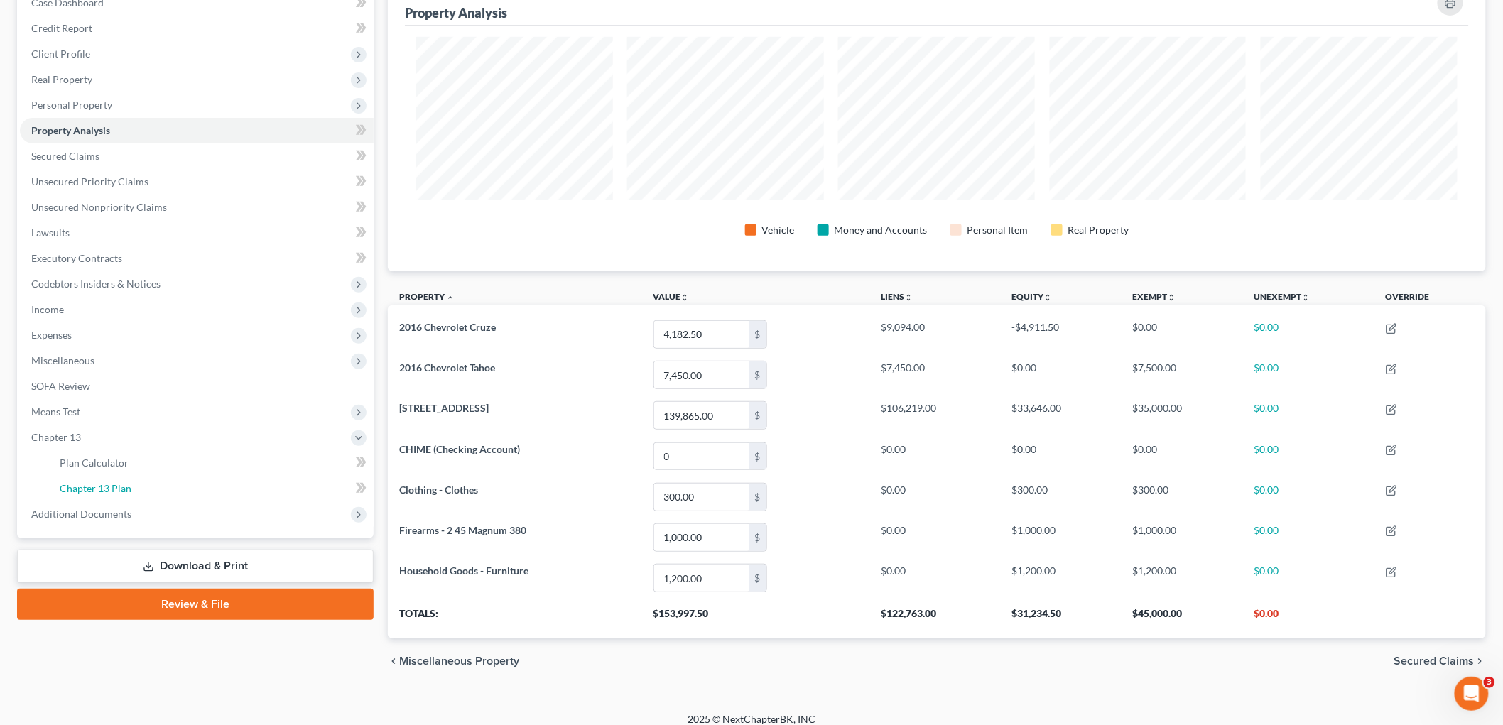
click at [104, 484] on span "Chapter 13 Plan" at bounding box center [96, 488] width 72 height 12
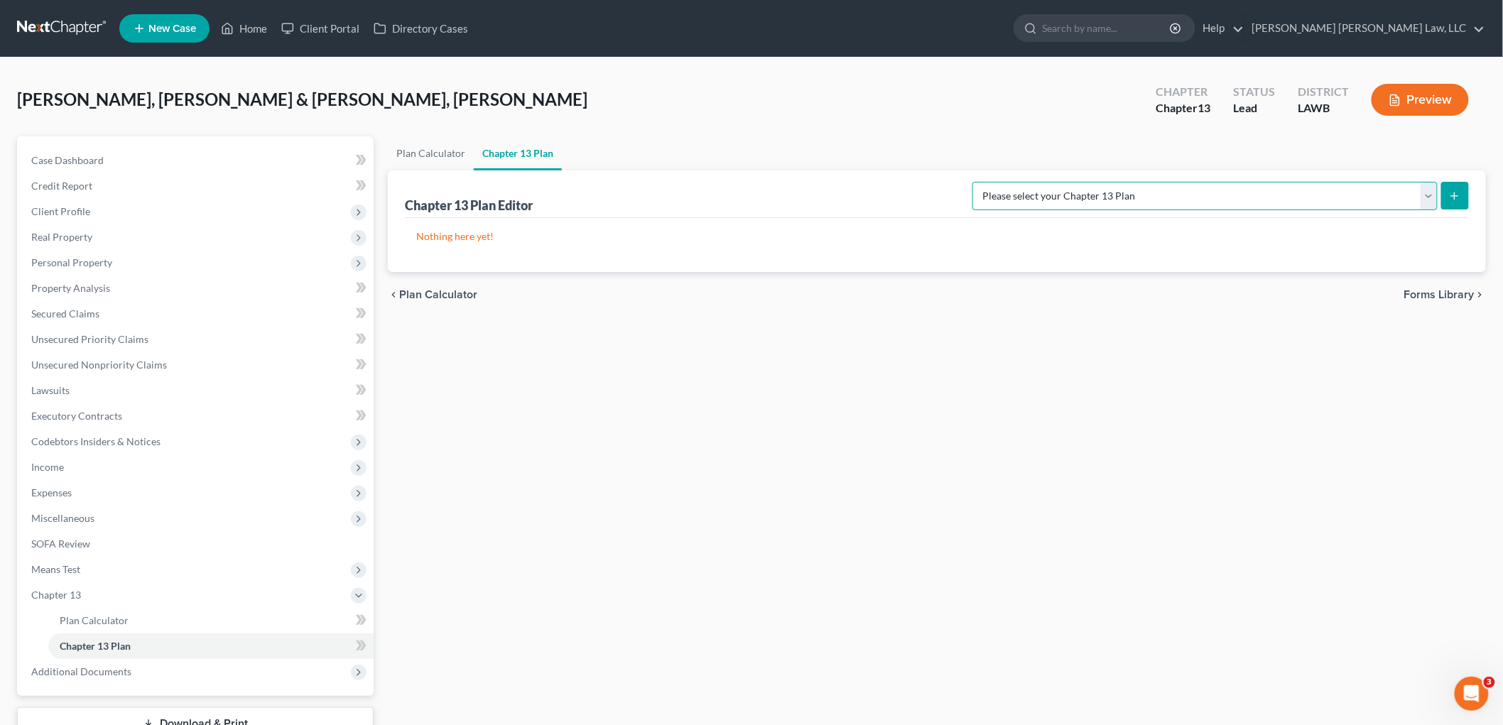
drag, startPoint x: 1331, startPoint y: 197, endPoint x: 1339, endPoint y: 209, distance: 14.0
click at [1331, 197] on select "Please select your Chapter 13 Plan E. Orum Custom Plan (Revised 12/1/2021) E. O…" at bounding box center [1204, 196] width 465 height 28
click at [1122, 182] on select "Please select your Chapter 13 Plan E. Orum Custom Plan (Revised 12/1/2021) E. O…" at bounding box center [1204, 196] width 465 height 28
click at [1447, 196] on button "submit" at bounding box center [1455, 196] width 28 height 28
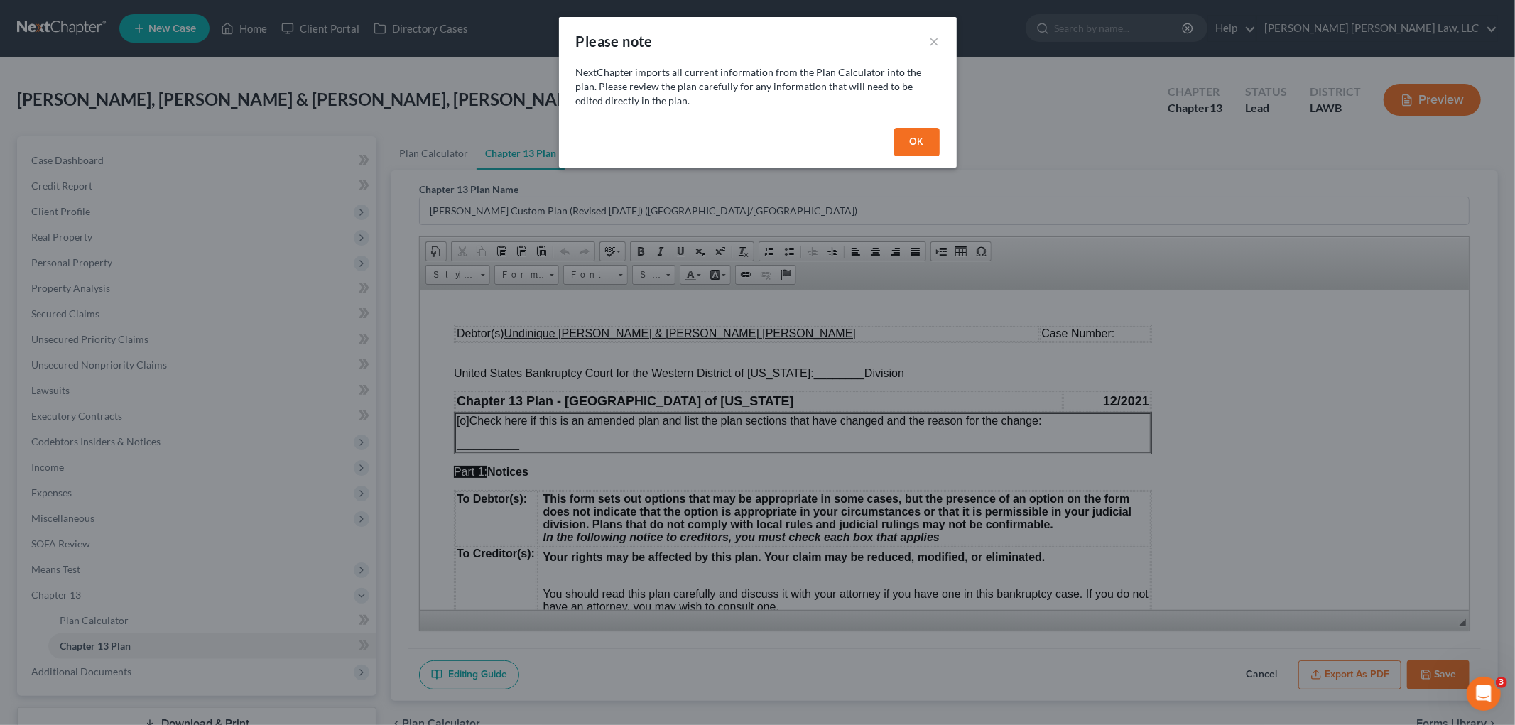
click at [911, 142] on button "OK" at bounding box center [916, 142] width 45 height 28
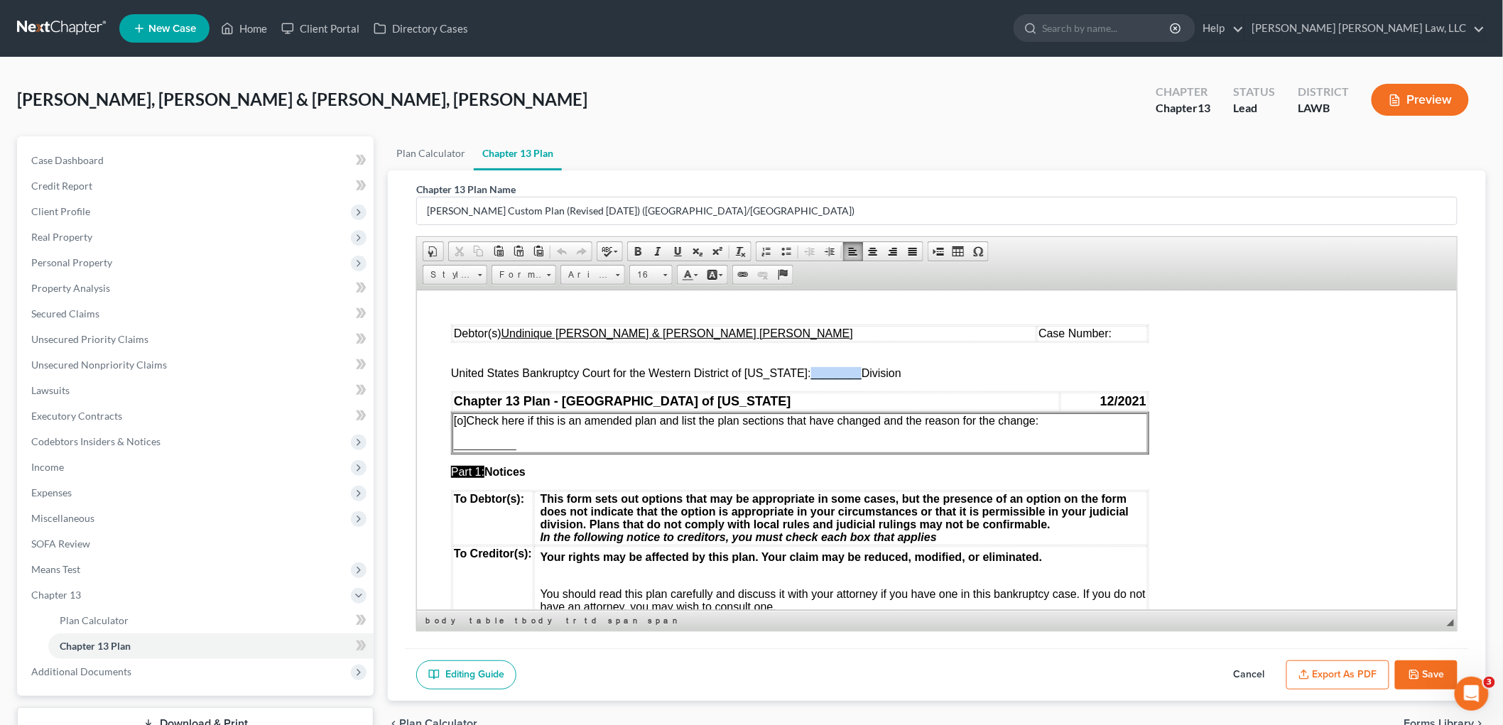
drag, startPoint x: 846, startPoint y: 375, endPoint x: 799, endPoint y: 372, distance: 47.7
click at [810, 372] on span "________" at bounding box center [835, 372] width 50 height 12
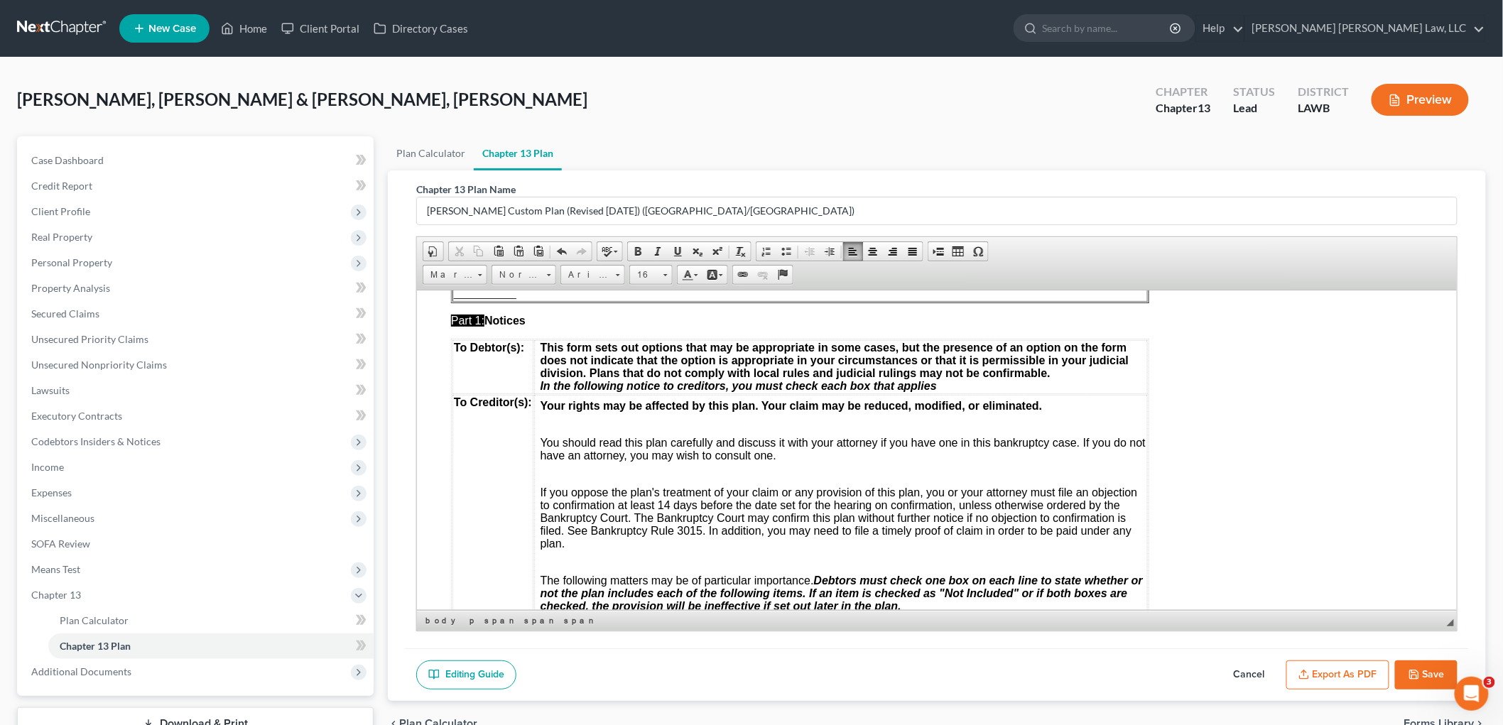
scroll to position [158, 0]
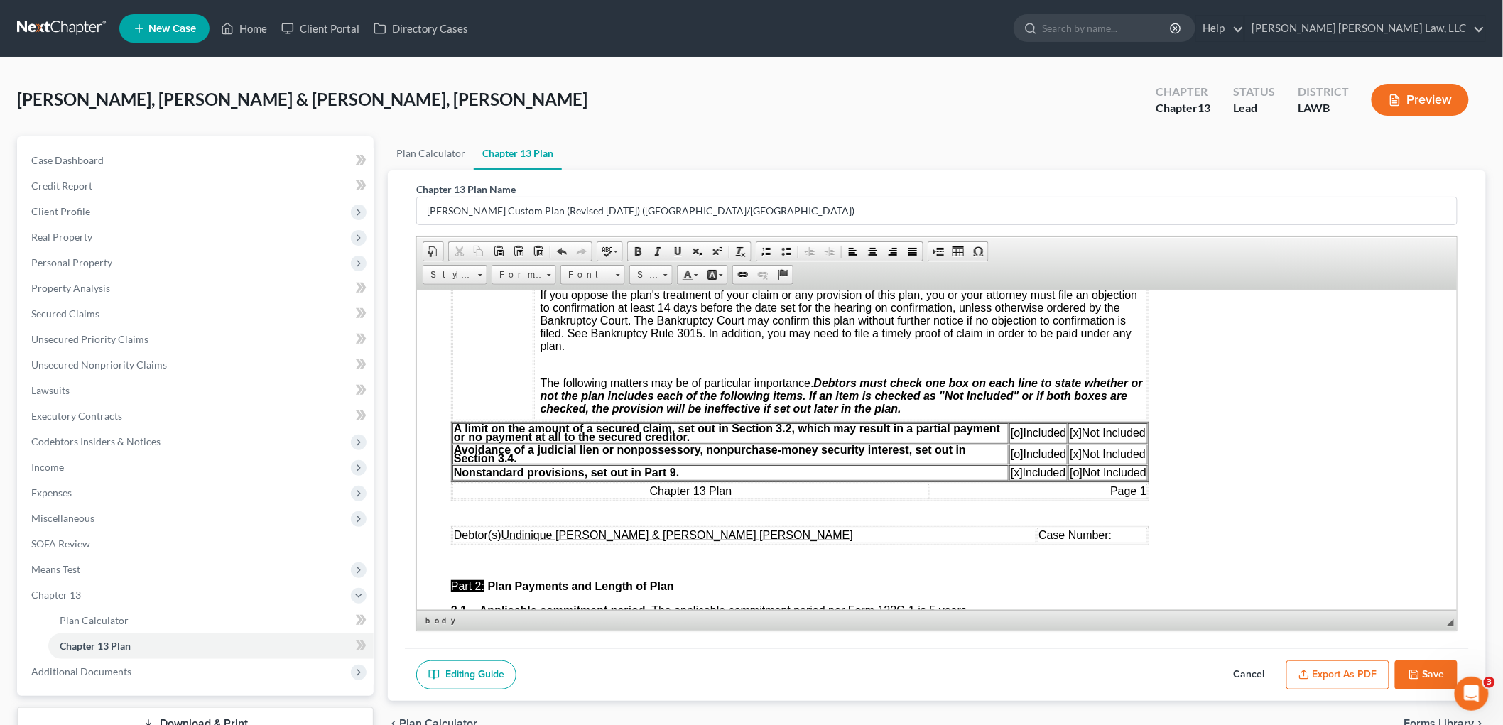
scroll to position [394, 0]
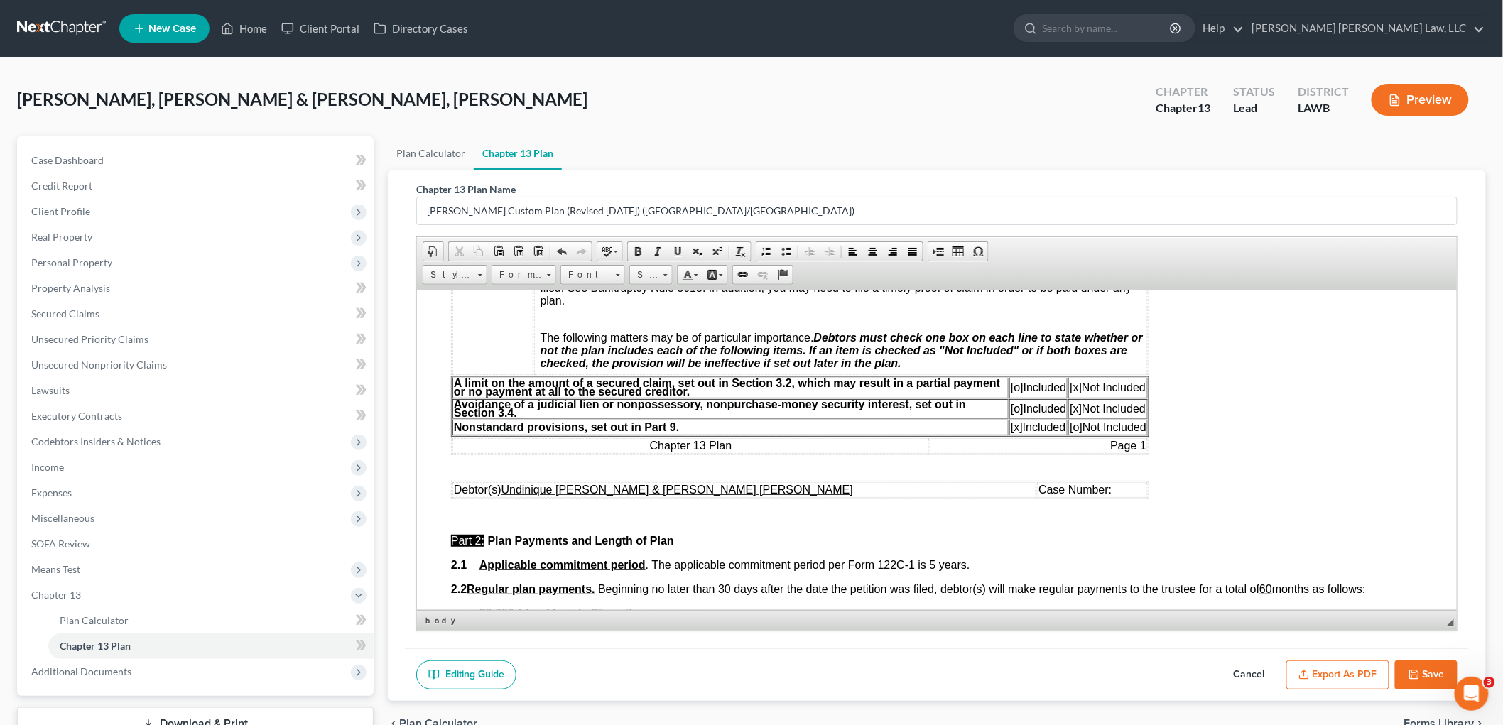
click at [1011, 388] on span "[o]" at bounding box center [1016, 387] width 13 height 12
click at [1074, 387] on span "[x]" at bounding box center [1075, 387] width 12 height 12
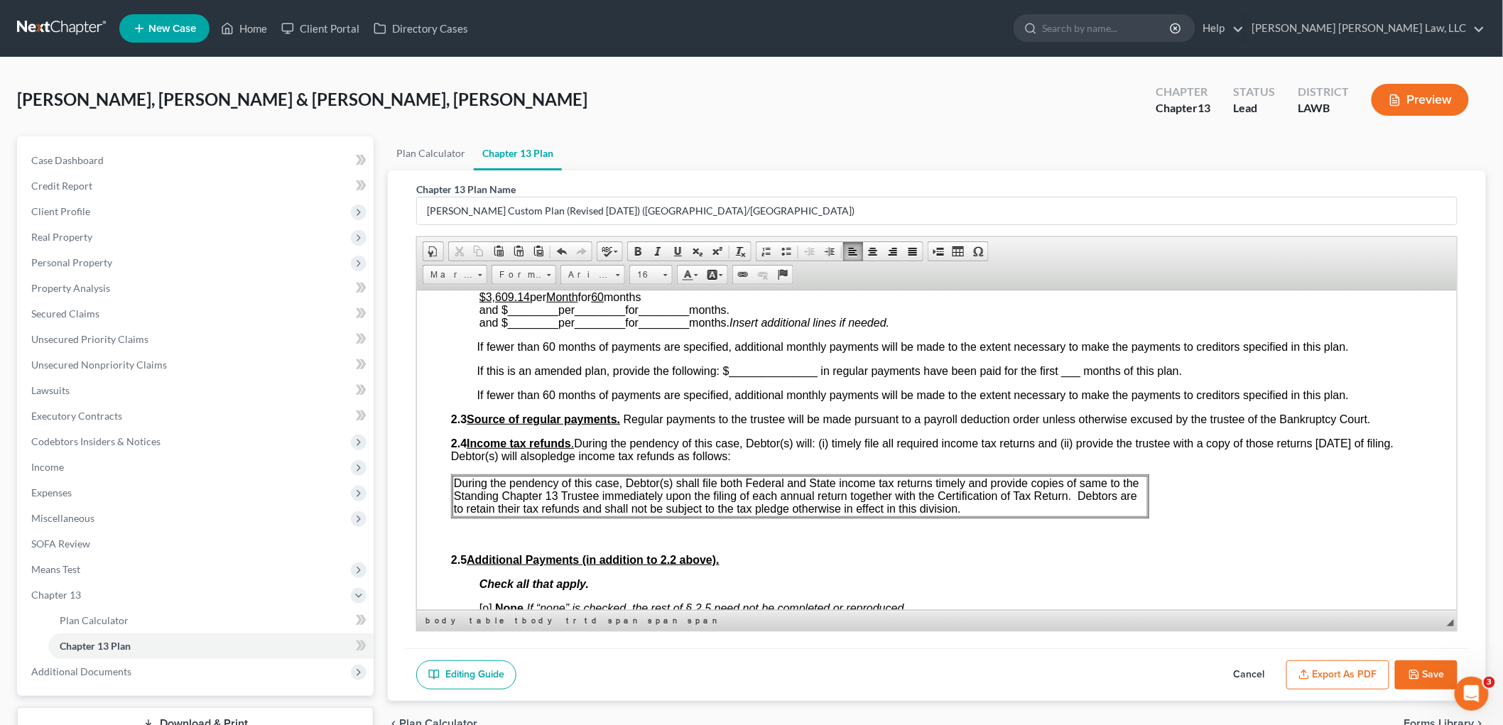
scroll to position [631, 0]
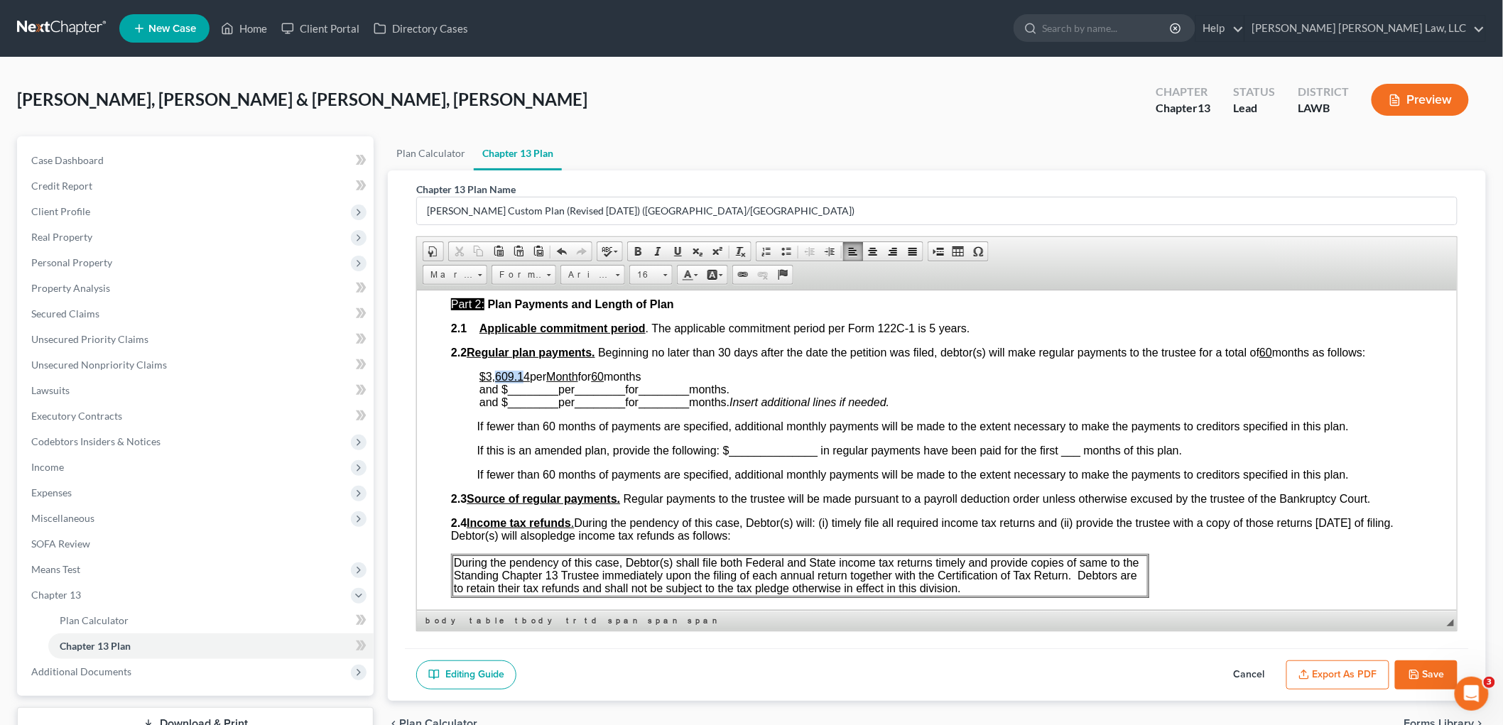
drag, startPoint x: 525, startPoint y: 373, endPoint x: 496, endPoint y: 376, distance: 30.0
click at [496, 376] on u "$3,609.14" at bounding box center [504, 376] width 50 height 12
drag, startPoint x: 527, startPoint y: 378, endPoint x: 487, endPoint y: 374, distance: 40.0
click at [487, 374] on u "$3,609.14" at bounding box center [504, 376] width 50 height 12
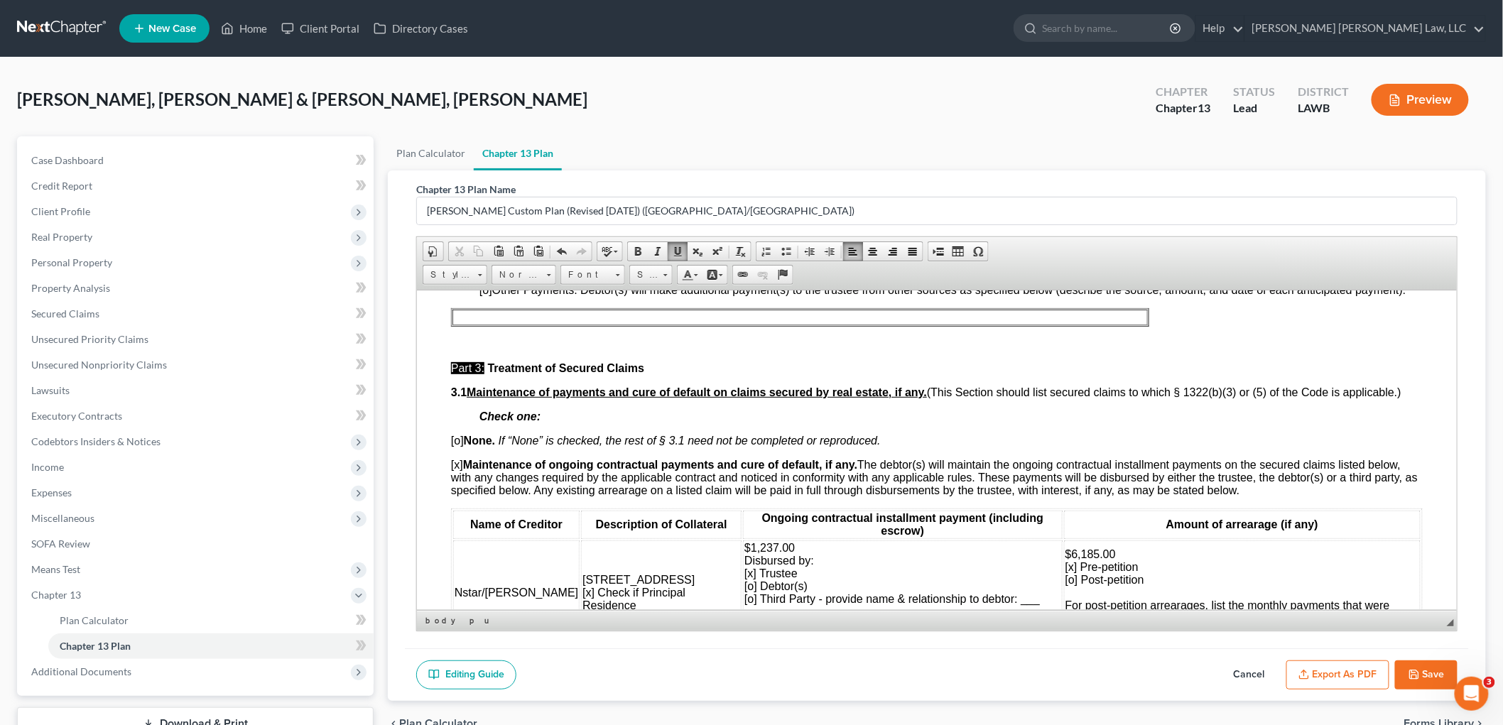
scroll to position [1183, 0]
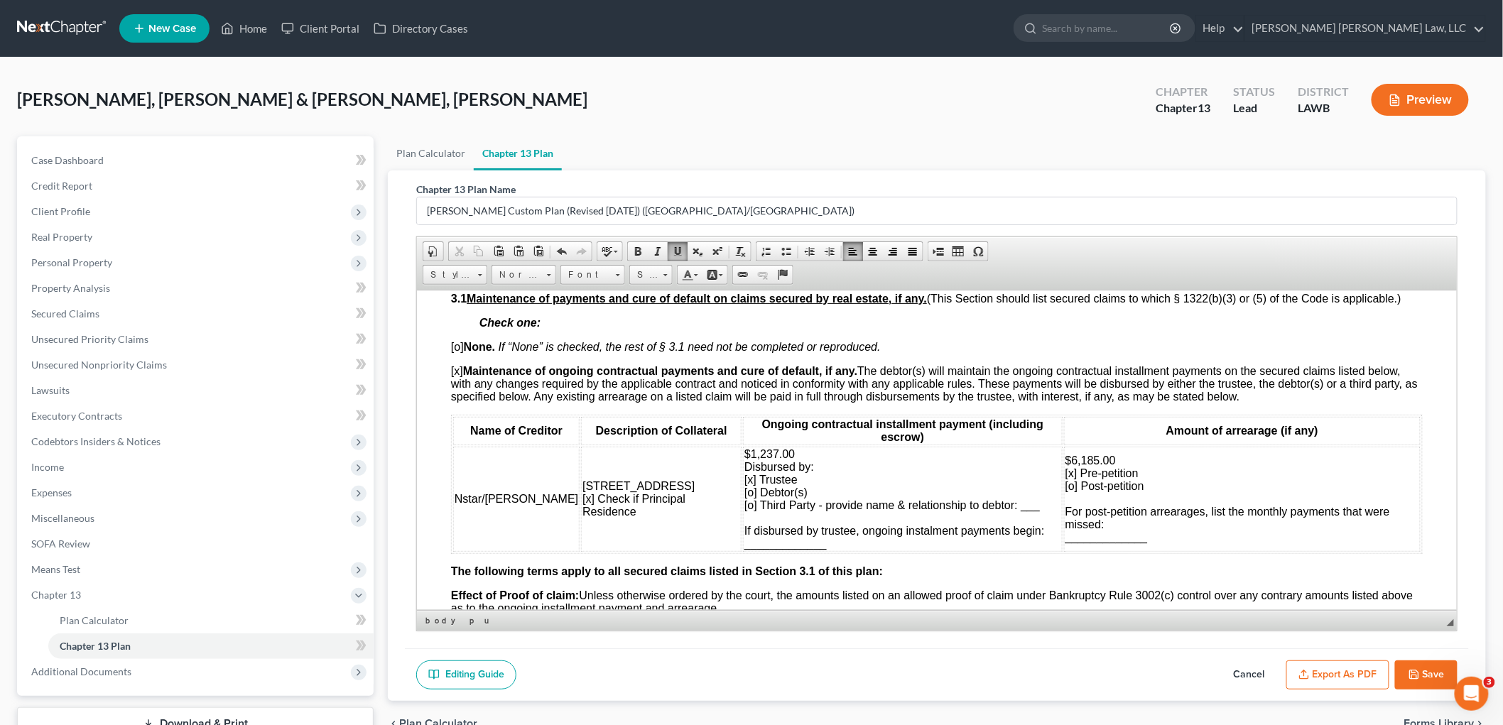
click at [1162, 543] on td "$6,185.00 [x] Pre-petition [o] Post-petition For post-petition arrearages, list…" at bounding box center [1241, 498] width 356 height 105
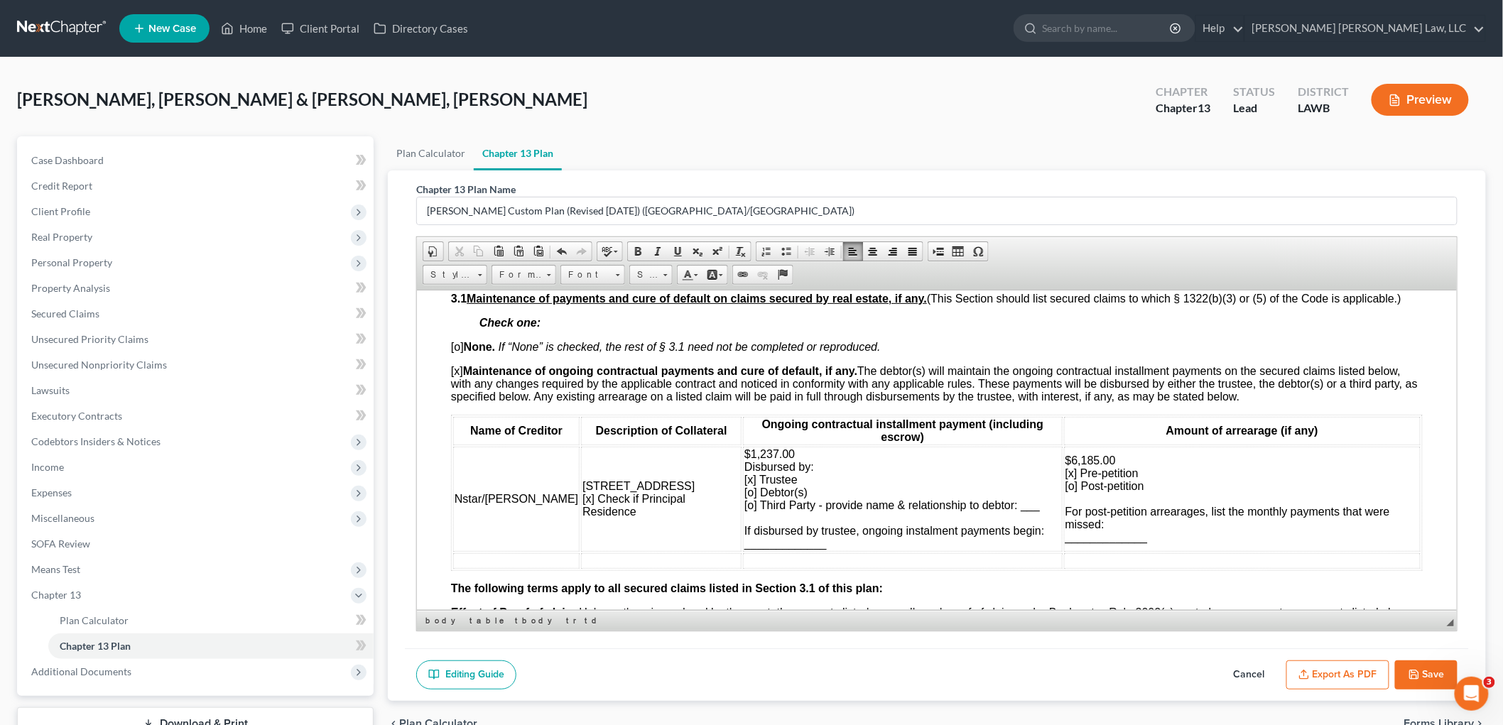
click at [478, 499] on span "Nstar/Cooper" at bounding box center [516, 498] width 124 height 12
click at [506, 528] on span "Copy" at bounding box center [534, 527] width 76 height 18
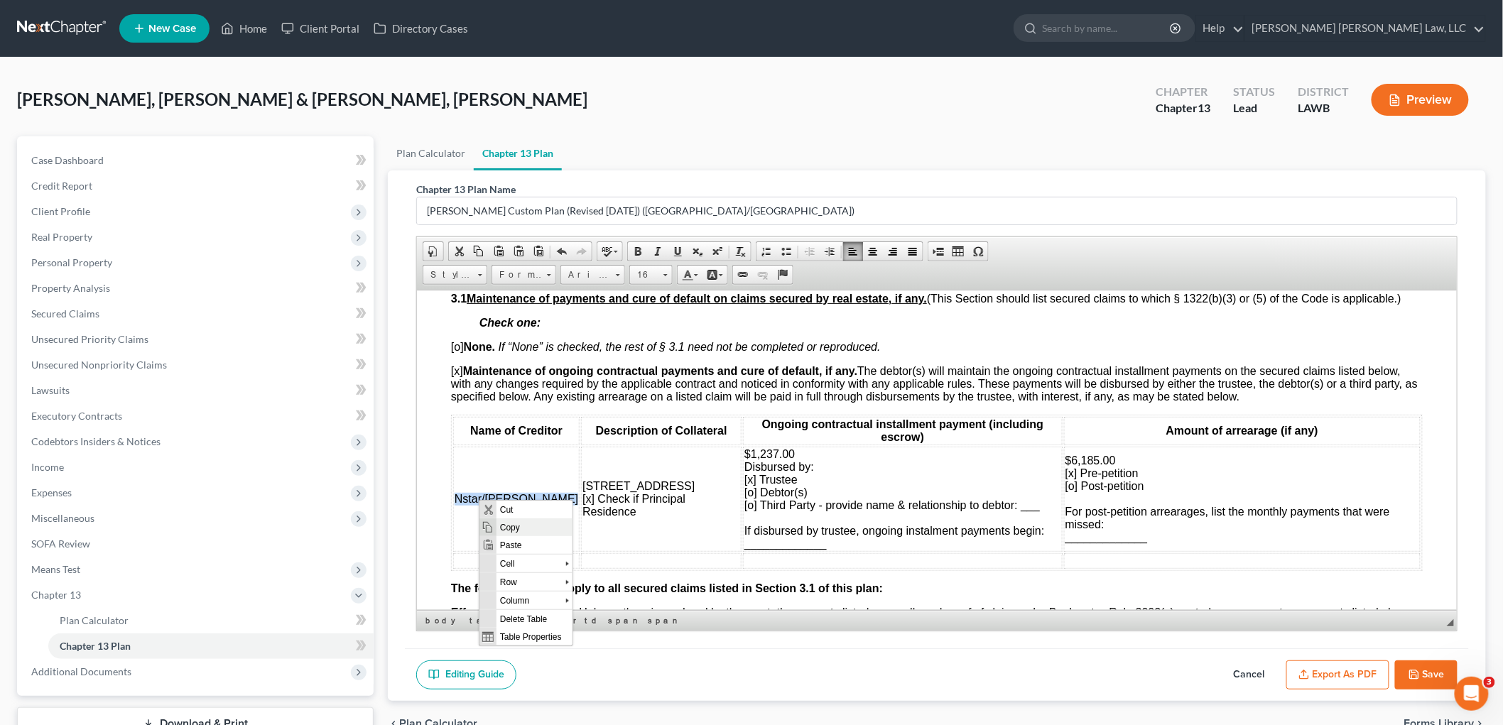
copy span "Nstar/Cooper"
click at [494, 561] on td at bounding box center [515, 560] width 126 height 16
click at [523, 567] on span "Paste" at bounding box center [551, 571] width 76 height 18
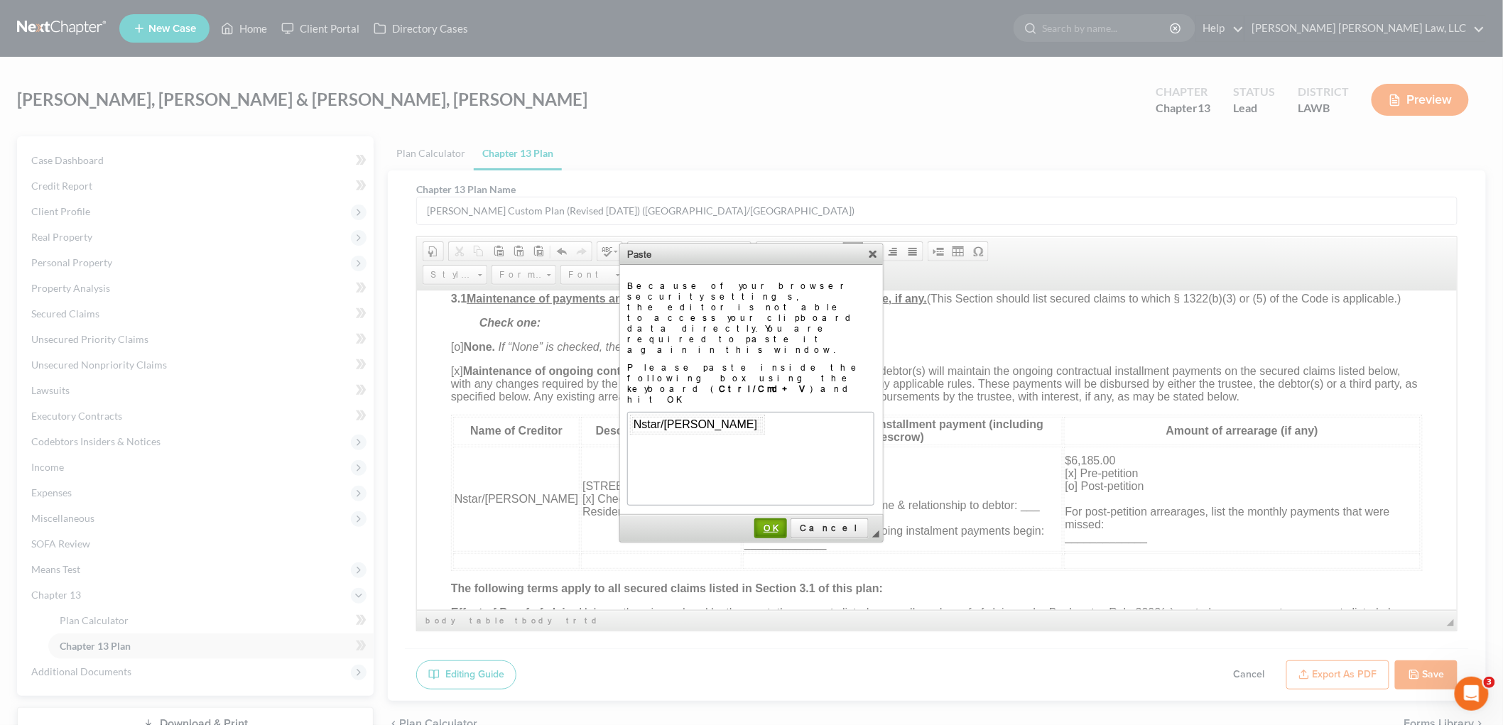
click at [785, 523] on span "OK" at bounding box center [771, 528] width 30 height 11
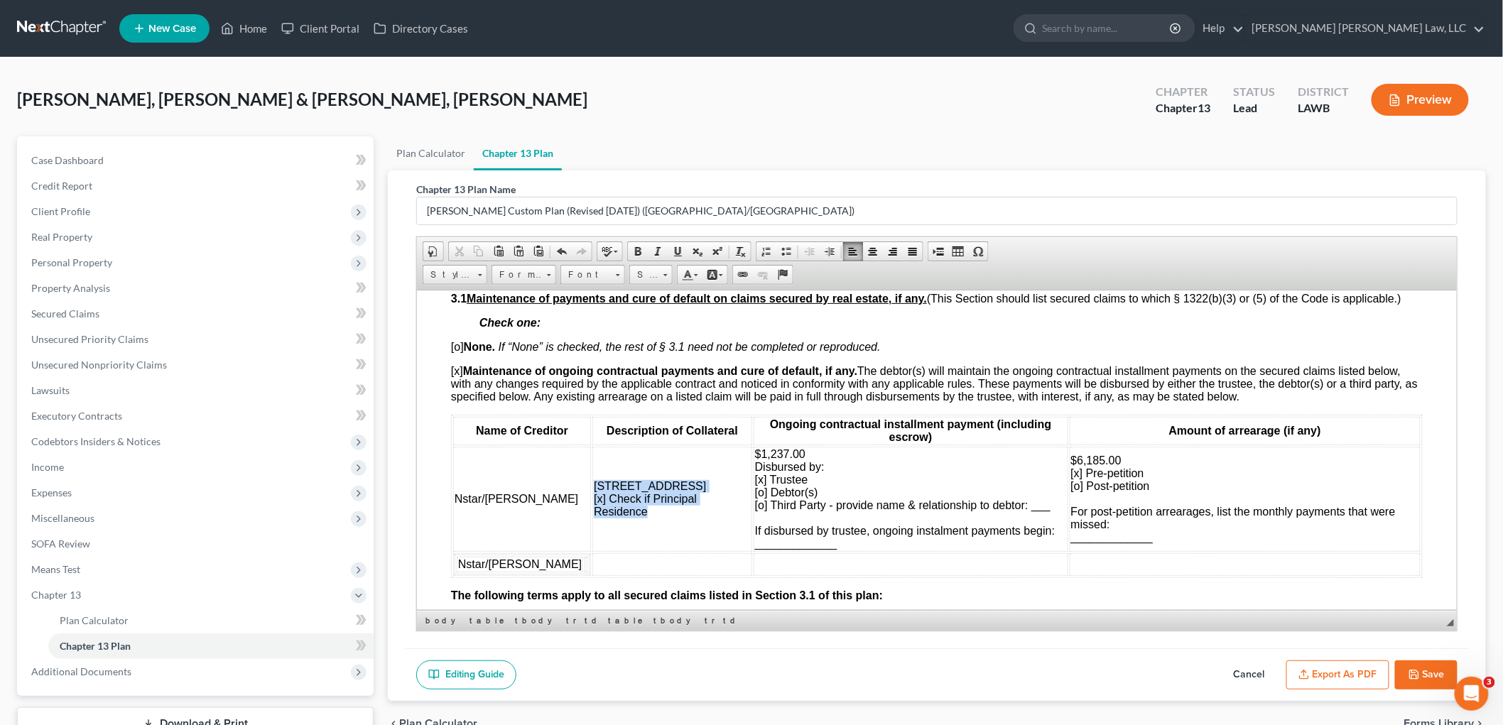
drag, startPoint x: 603, startPoint y: 517, endPoint x: 550, endPoint y: 486, distance: 61.1
click at [592, 486] on td "7916 Pines Street [x] Check if Principal Residence" at bounding box center [672, 498] width 160 height 105
click at [594, 514] on span "Copy" at bounding box center [612, 513] width 76 height 18
copy span "7916 Pines Street [x] Check if Principal Residence"
click at [592, 560] on td at bounding box center [672, 563] width 160 height 23
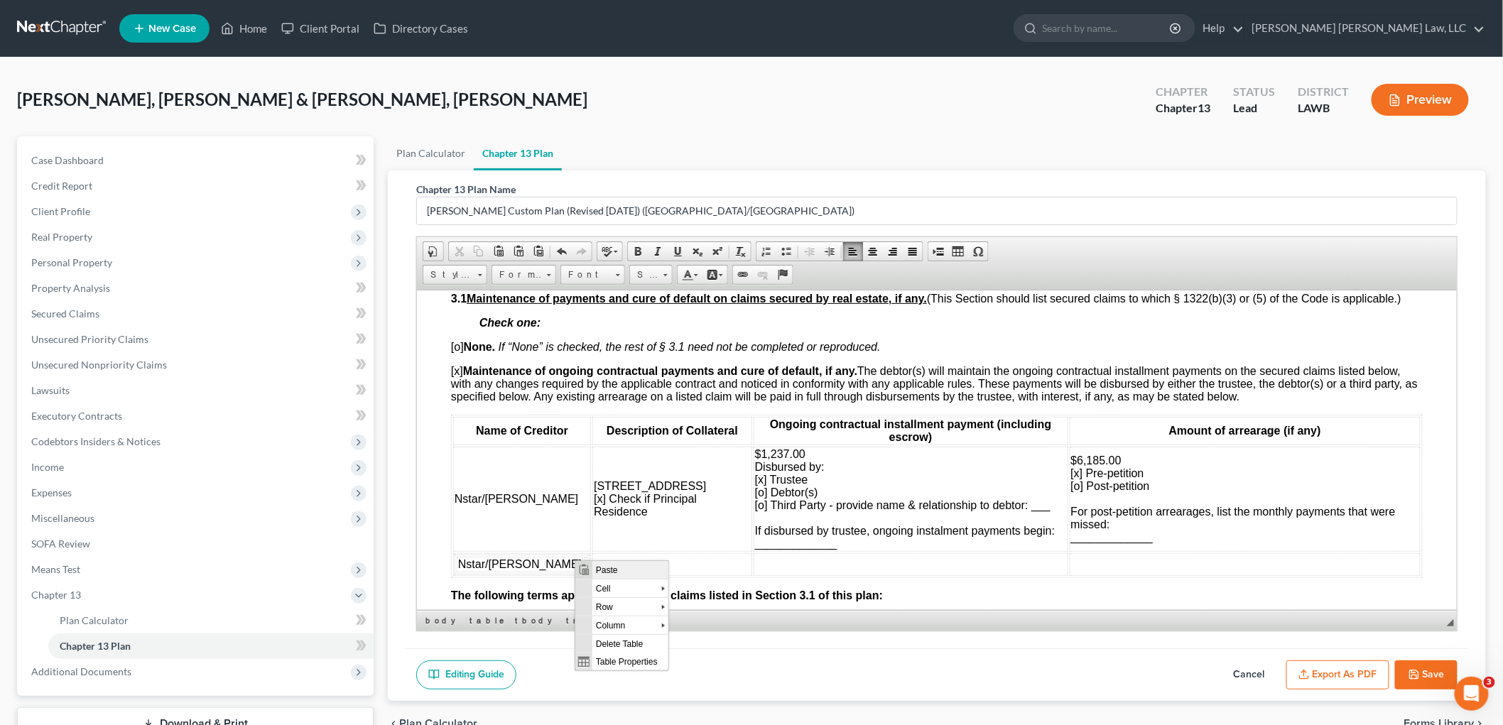
drag, startPoint x: 599, startPoint y: 565, endPoint x: 1296, endPoint y: 1015, distance: 829.8
click at [599, 565] on span "Paste" at bounding box center [630, 569] width 76 height 18
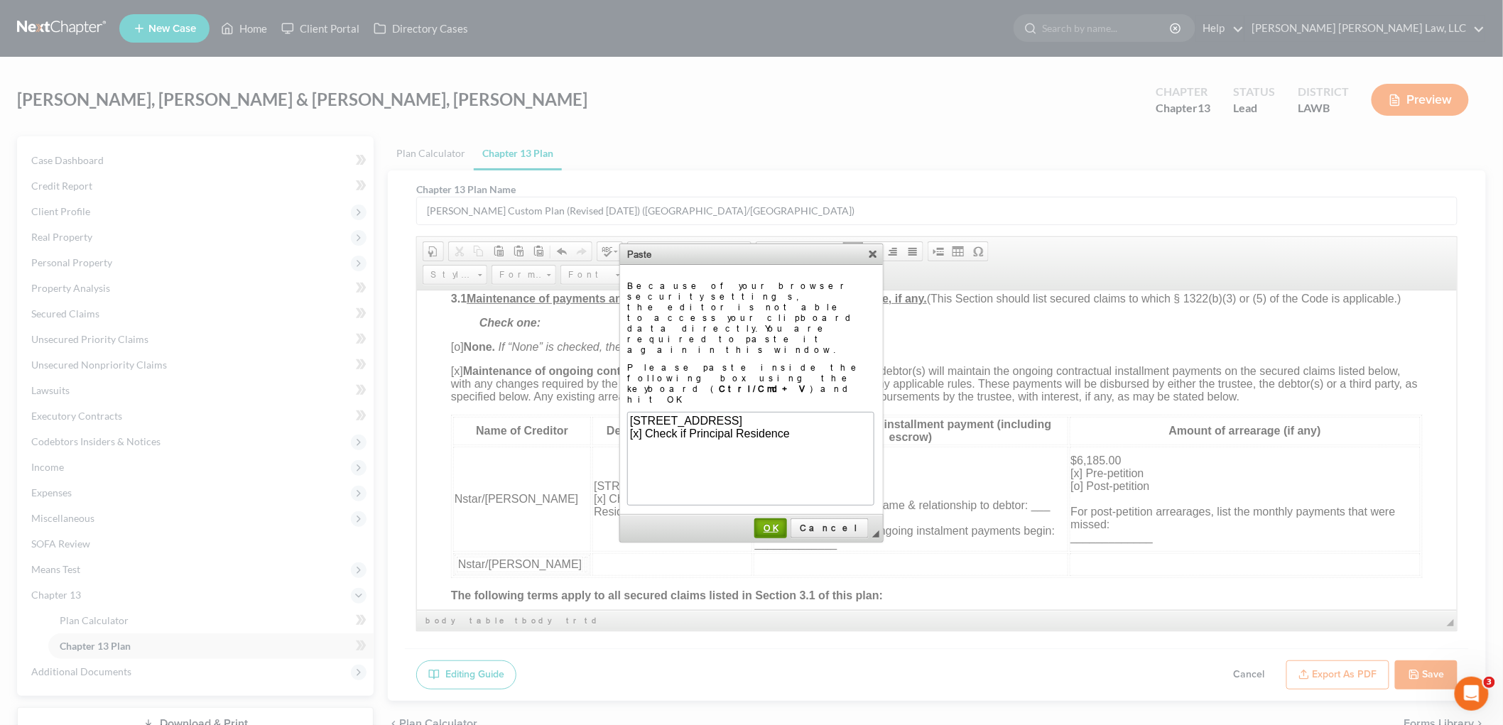
click at [785, 523] on span "OK" at bounding box center [771, 528] width 30 height 11
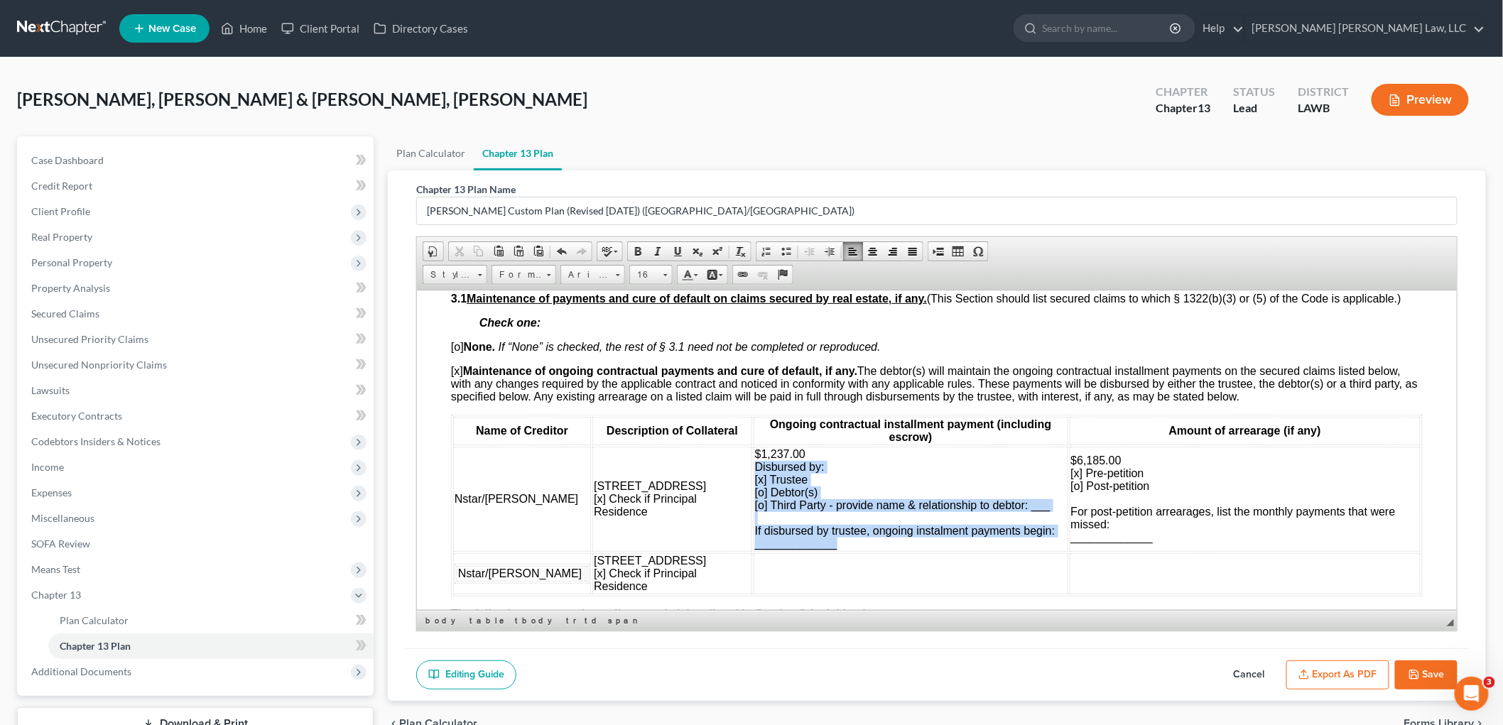
drag, startPoint x: 781, startPoint y: 547, endPoint x: 710, endPoint y: 472, distance: 103.0
click at [753, 472] on td "$1,237.00 Disbursed by: [x] Trustee [o] Debtor(s) [o] Third Party - provide nam…" at bounding box center [910, 498] width 315 height 105
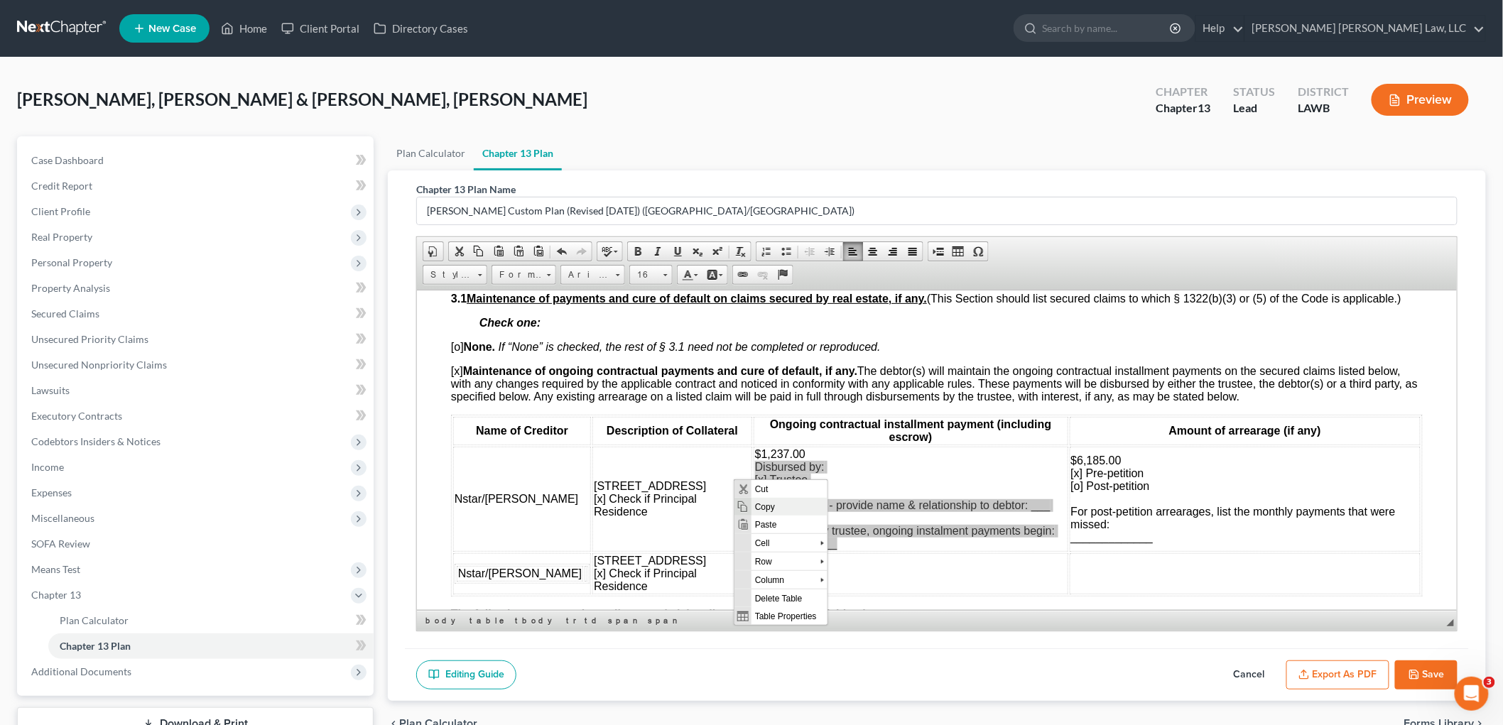
click at [765, 500] on span "Copy" at bounding box center [789, 506] width 76 height 18
copy span "Disbursed by: [x] Trustee [o] Debtor(s) [o] Third Party - provide name & relati…"
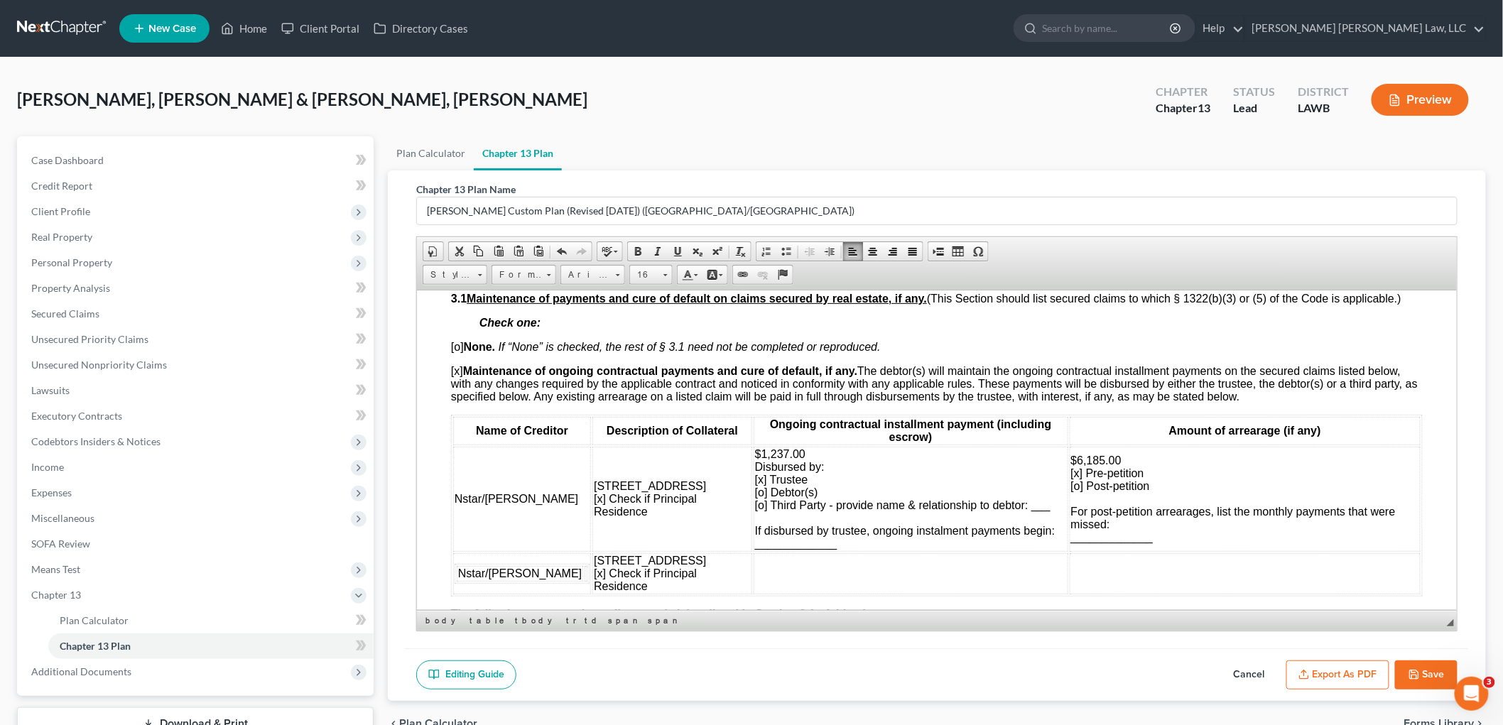
click at [753, 567] on td at bounding box center [910, 572] width 315 height 41
drag, startPoint x: 1150, startPoint y: 855, endPoint x: 733, endPoint y: 565, distance: 508.1
drag, startPoint x: 762, startPoint y: 573, endPoint x: 1505, endPoint y: 1057, distance: 886.3
click at [762, 573] on span "Paste" at bounding box center [789, 574] width 76 height 18
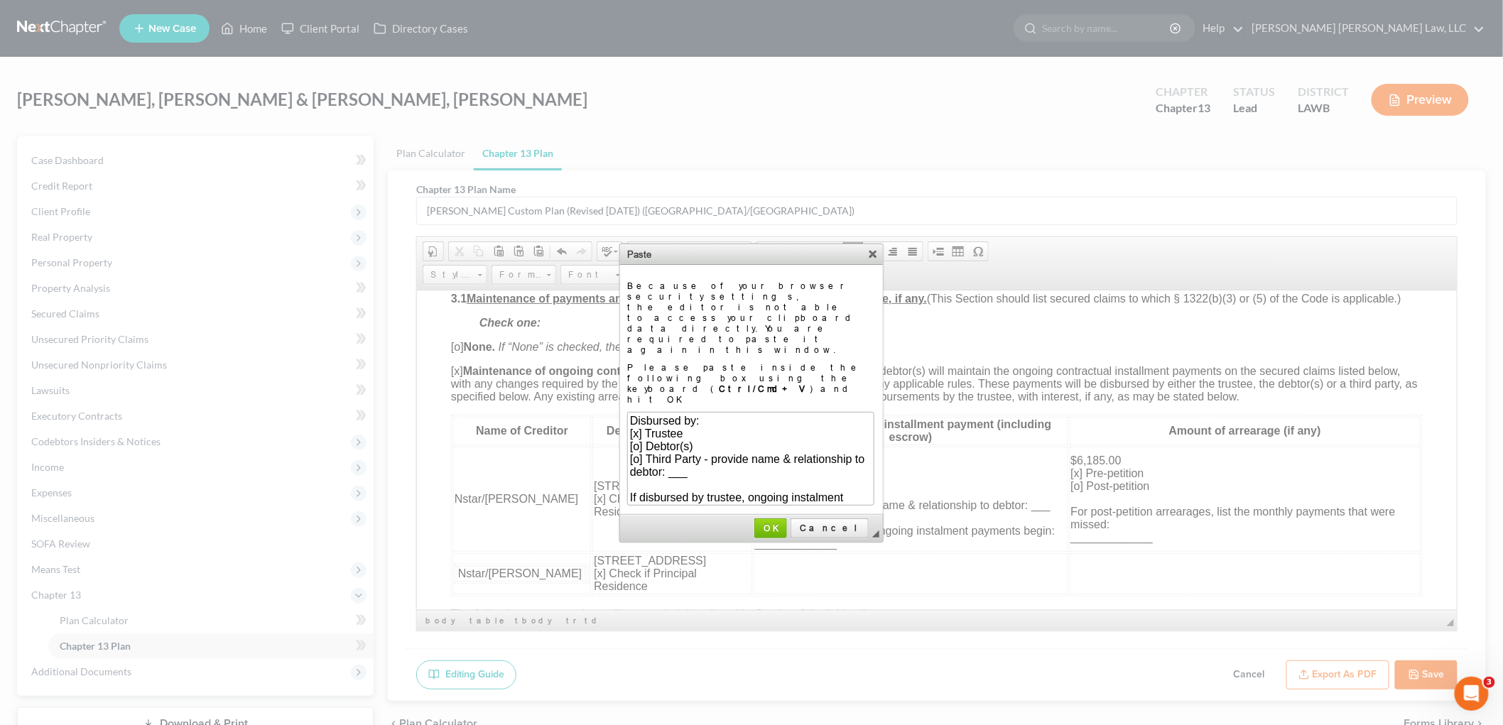
scroll to position [24, 0]
click at [785, 523] on span "OK" at bounding box center [771, 528] width 30 height 11
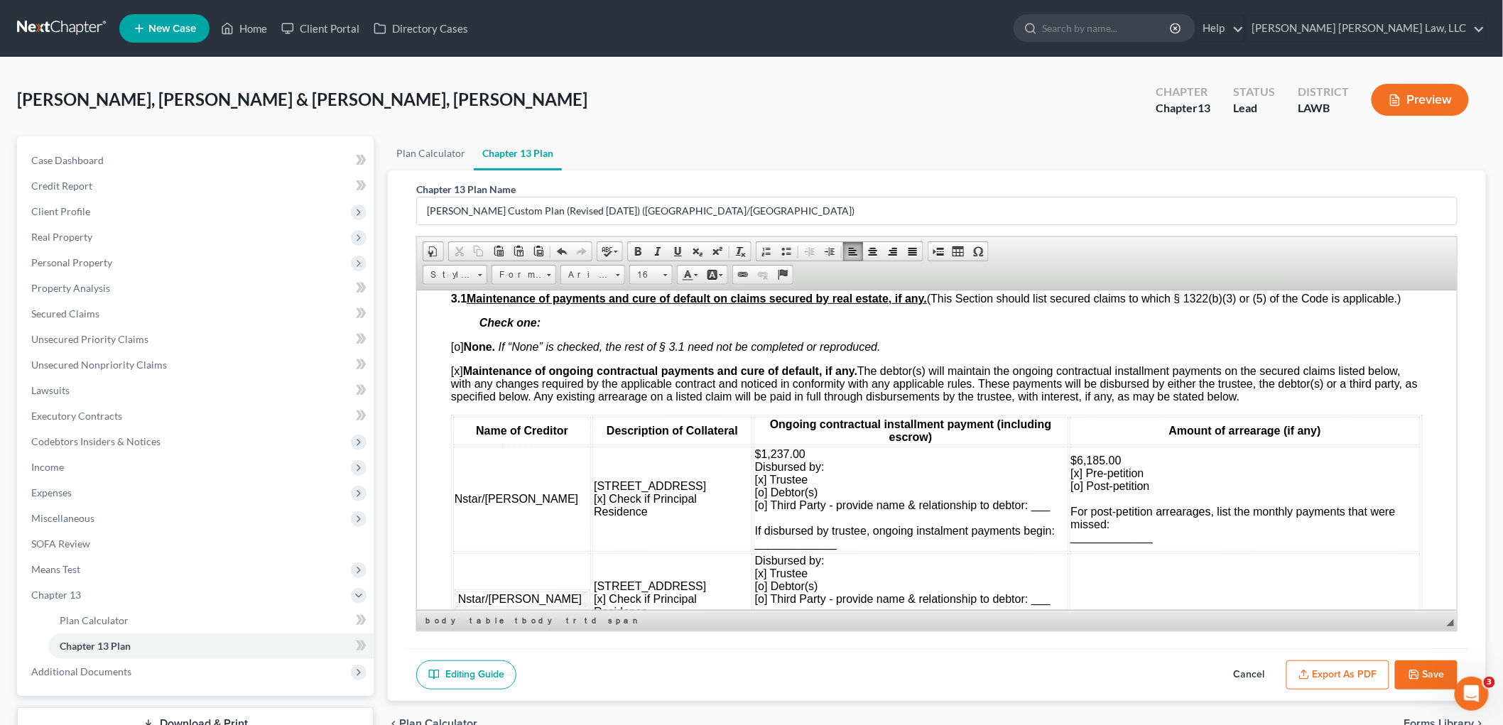
scroll to position [4, 0]
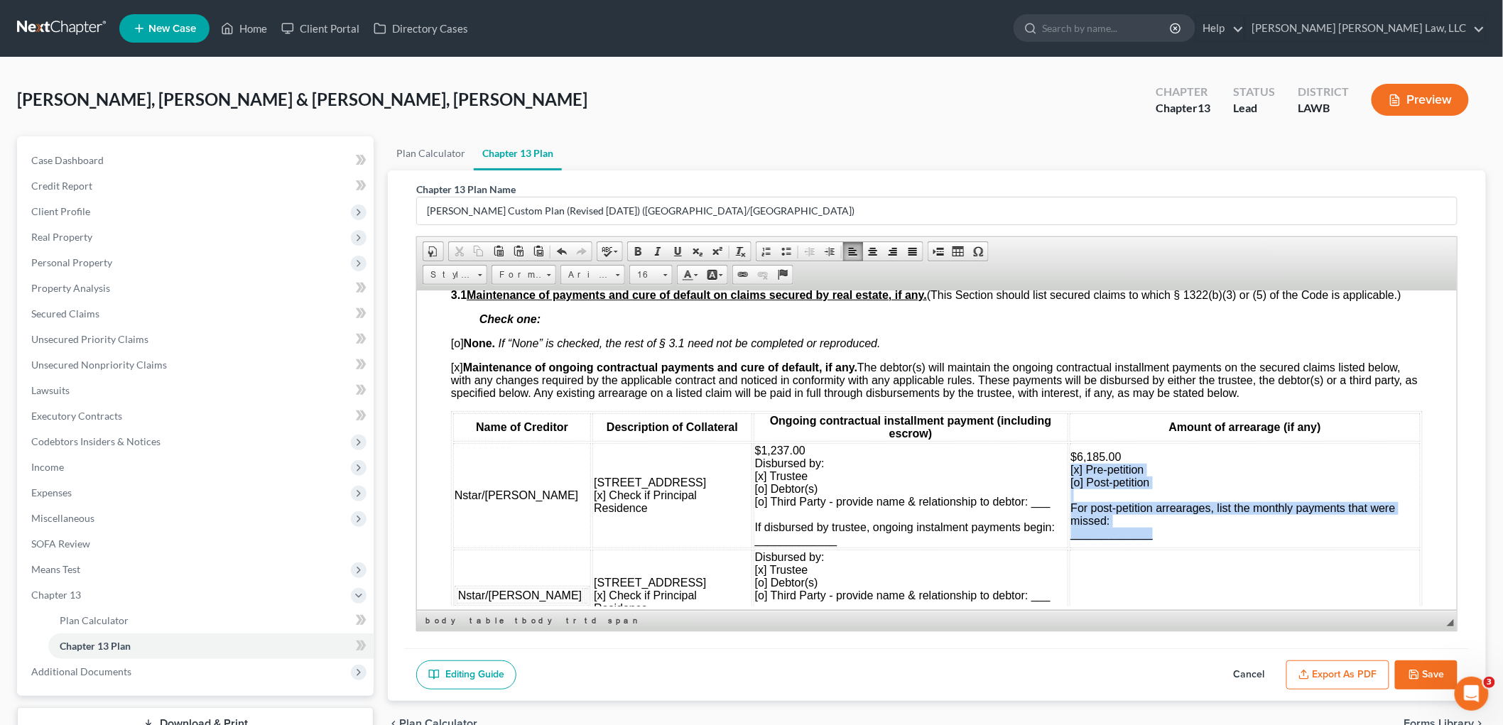
drag, startPoint x: 1121, startPoint y: 543, endPoint x: 1042, endPoint y: 474, distance: 105.7
click at [1069, 474] on td "$6,185.00 [x] Pre-petition [o] Post-petition For post-petition arrearages, list…" at bounding box center [1244, 494] width 351 height 105
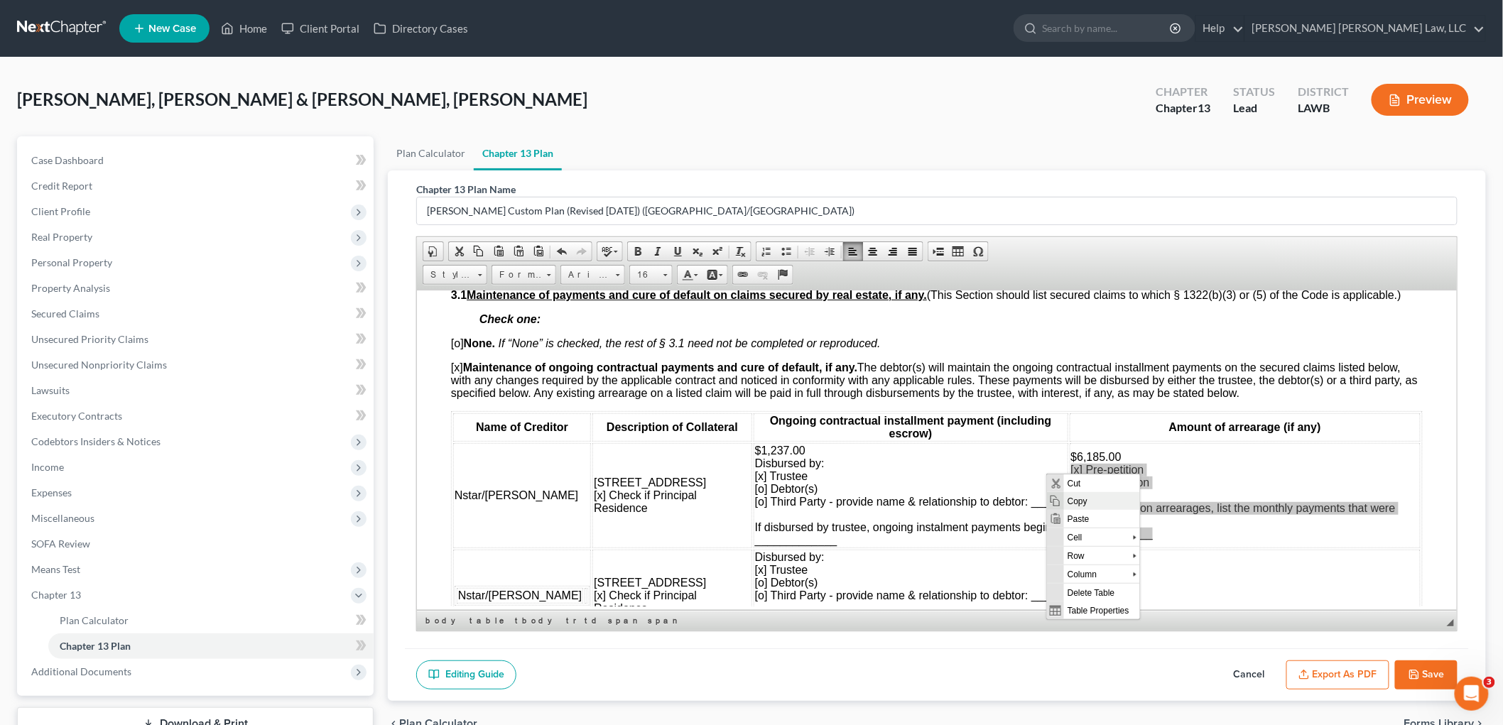
click at [1074, 499] on span "Copy" at bounding box center [1101, 501] width 76 height 18
copy span "[x] Pre-petition [o] Post-petition For post-petition arrearages, list the month…"
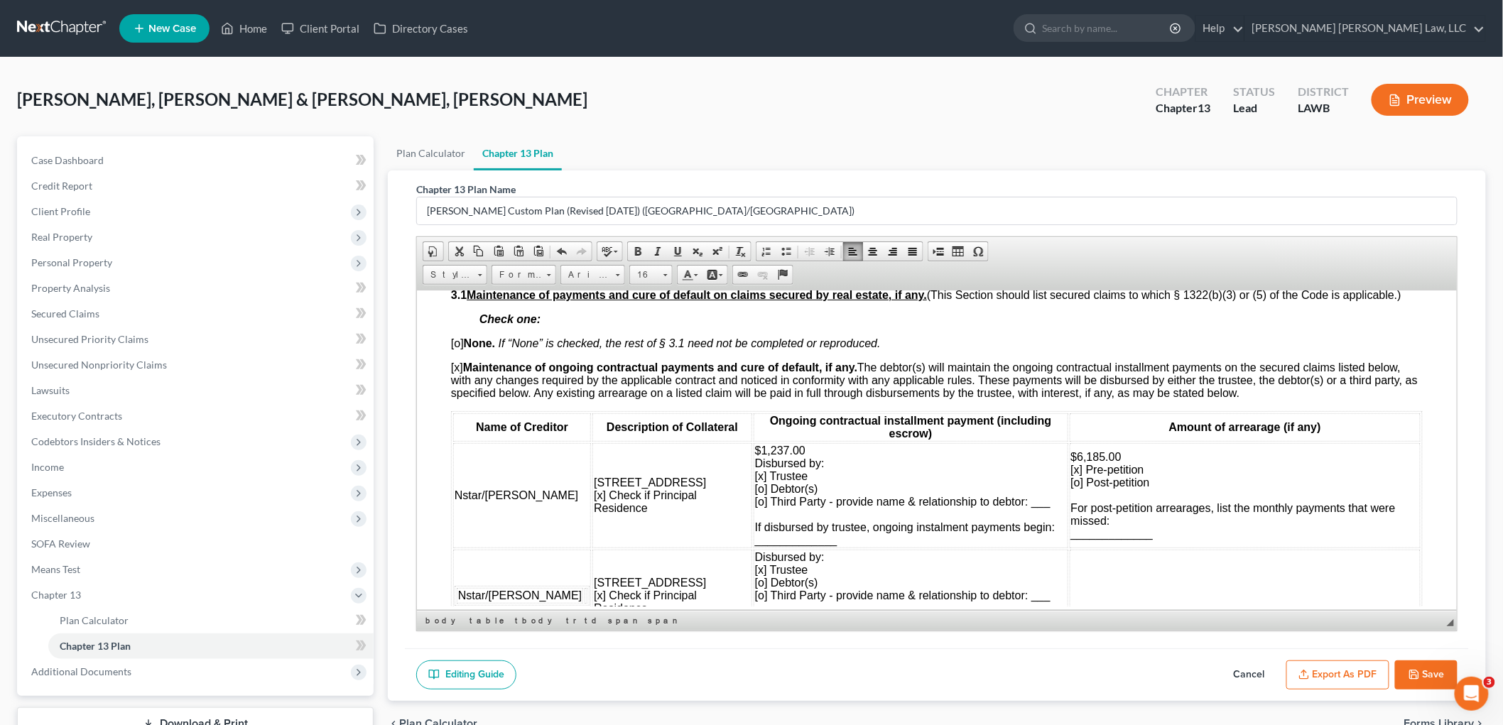
click at [1069, 567] on td at bounding box center [1244, 595] width 351 height 92
drag, startPoint x: 1080, startPoint y: 576, endPoint x: 2144, endPoint y: 1143, distance: 1205.3
click at [1080, 576] on span "Paste" at bounding box center [1117, 575] width 76 height 18
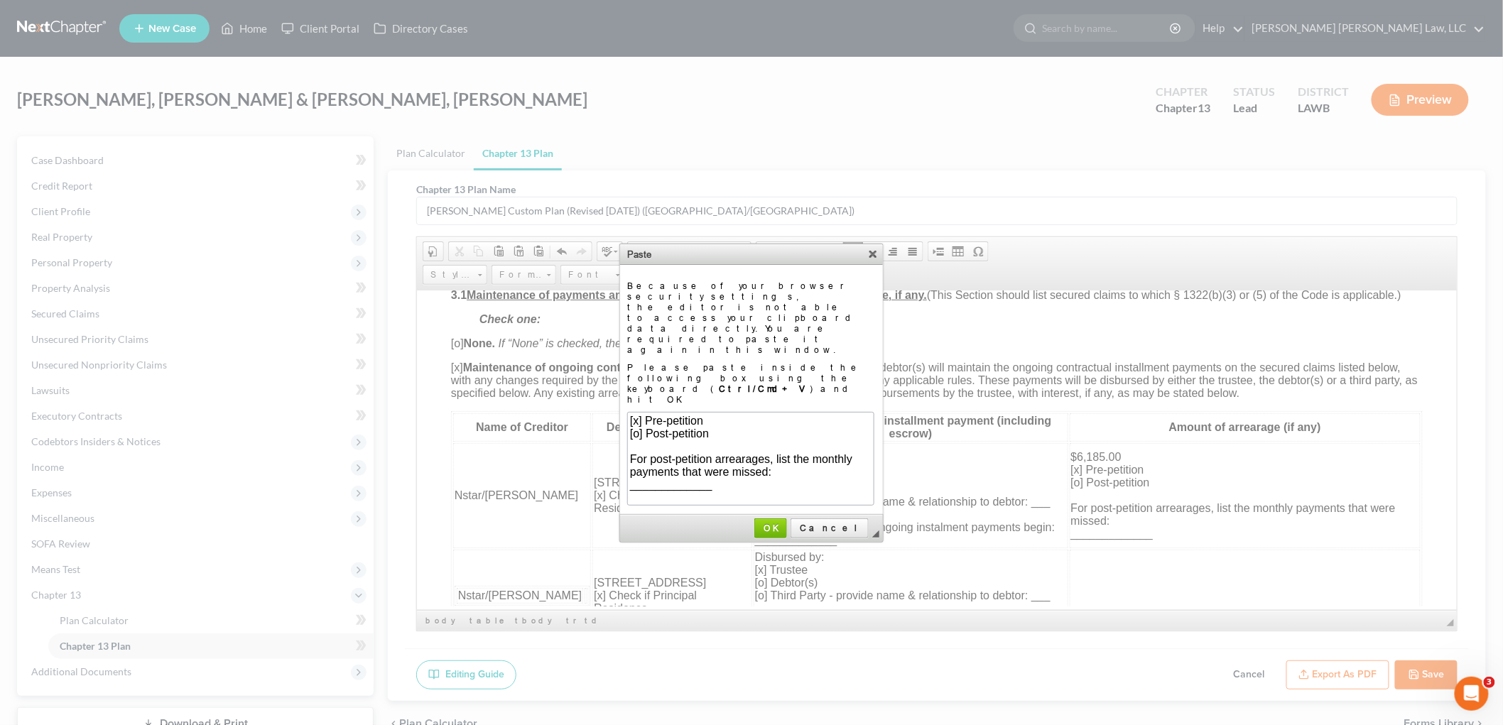
scroll to position [0, 0]
click at [786, 523] on span "OK" at bounding box center [770, 528] width 31 height 11
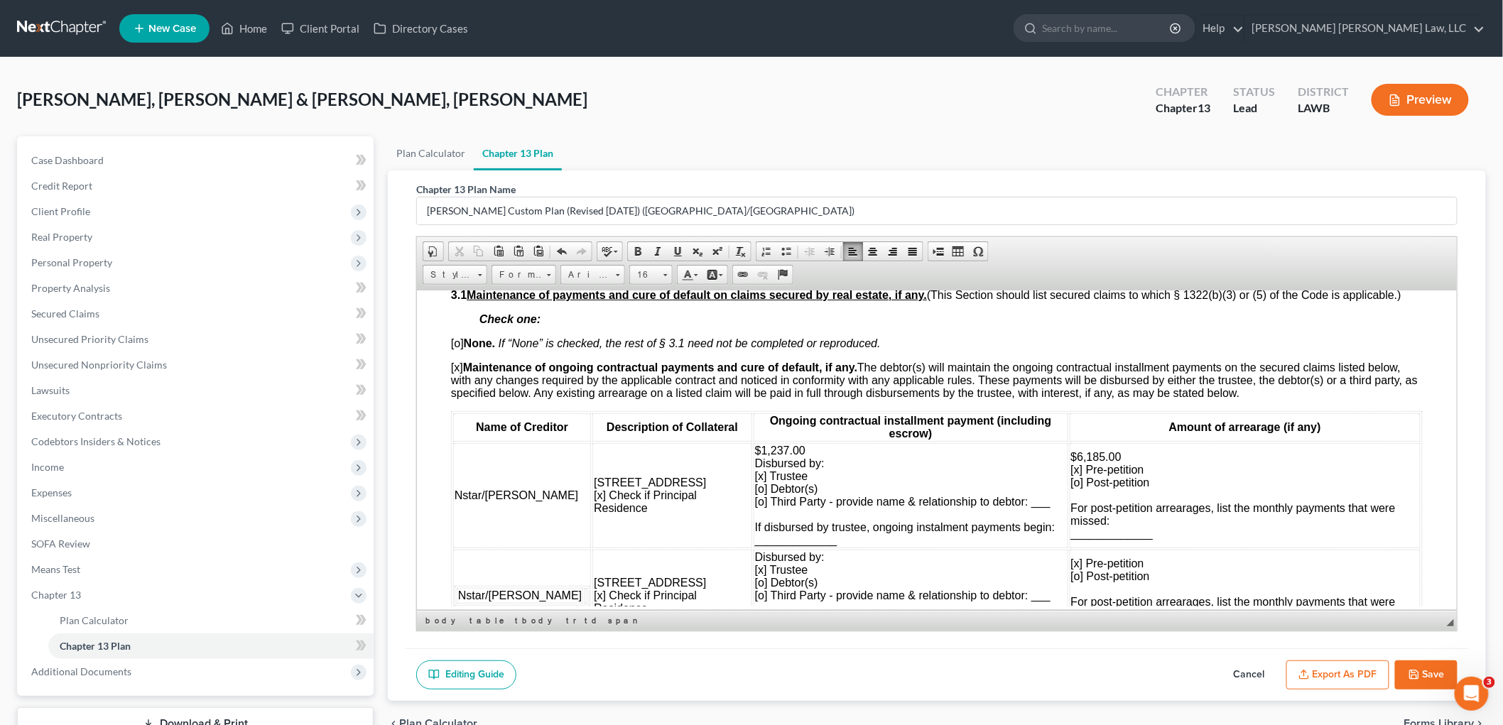
click at [1070, 568] on span "[x] Pre-petition" at bounding box center [1106, 563] width 73 height 12
click at [1070, 564] on span "[xo] Pre-petition" at bounding box center [1110, 563] width 80 height 12
click at [1070, 565] on span "[0] Pre-petition" at bounding box center [1107, 563] width 74 height 12
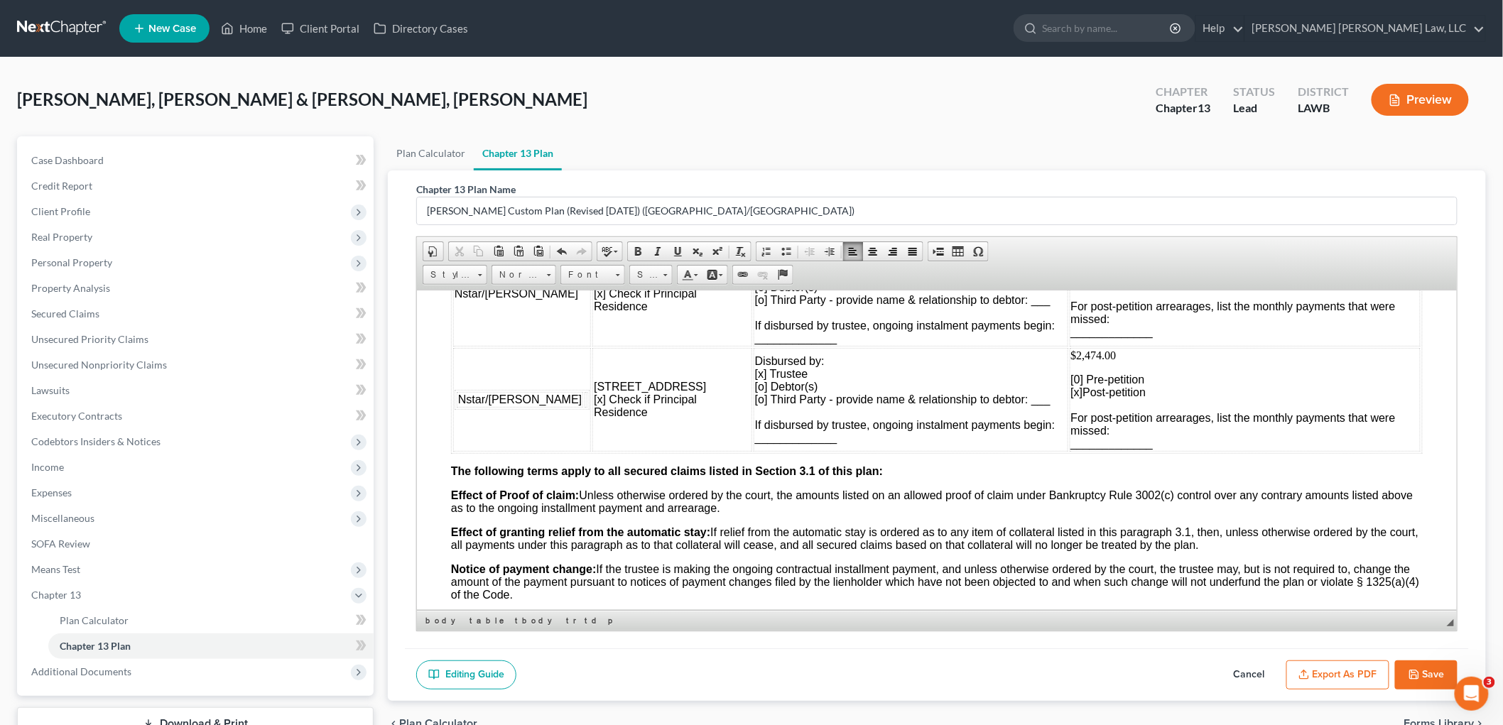
scroll to position [1420, 0]
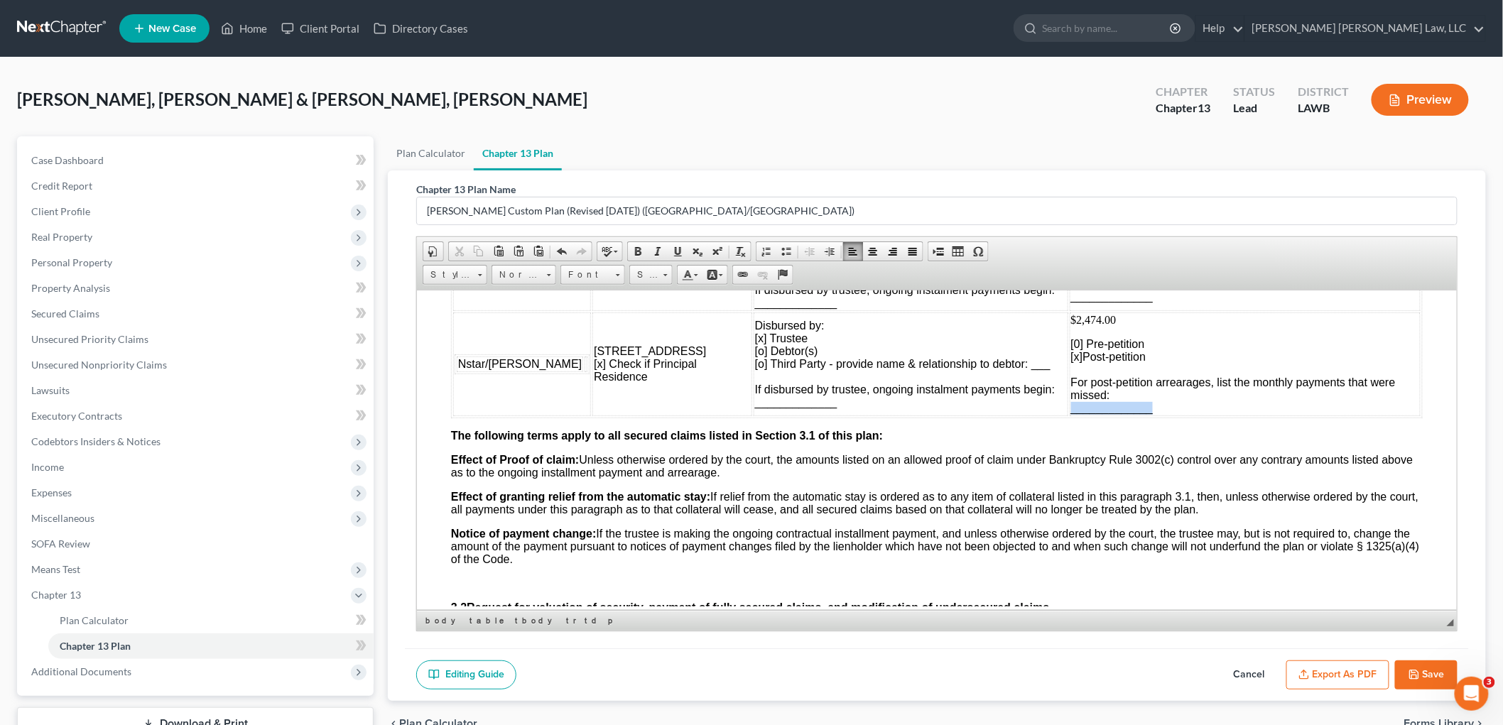
drag, startPoint x: 1135, startPoint y: 418, endPoint x: 1040, endPoint y: 416, distance: 95.2
click at [1069, 415] on td "$2,474.00 [0] Pre-petition [x]Post-petition For post-petition arrearages, list …" at bounding box center [1244, 364] width 351 height 104
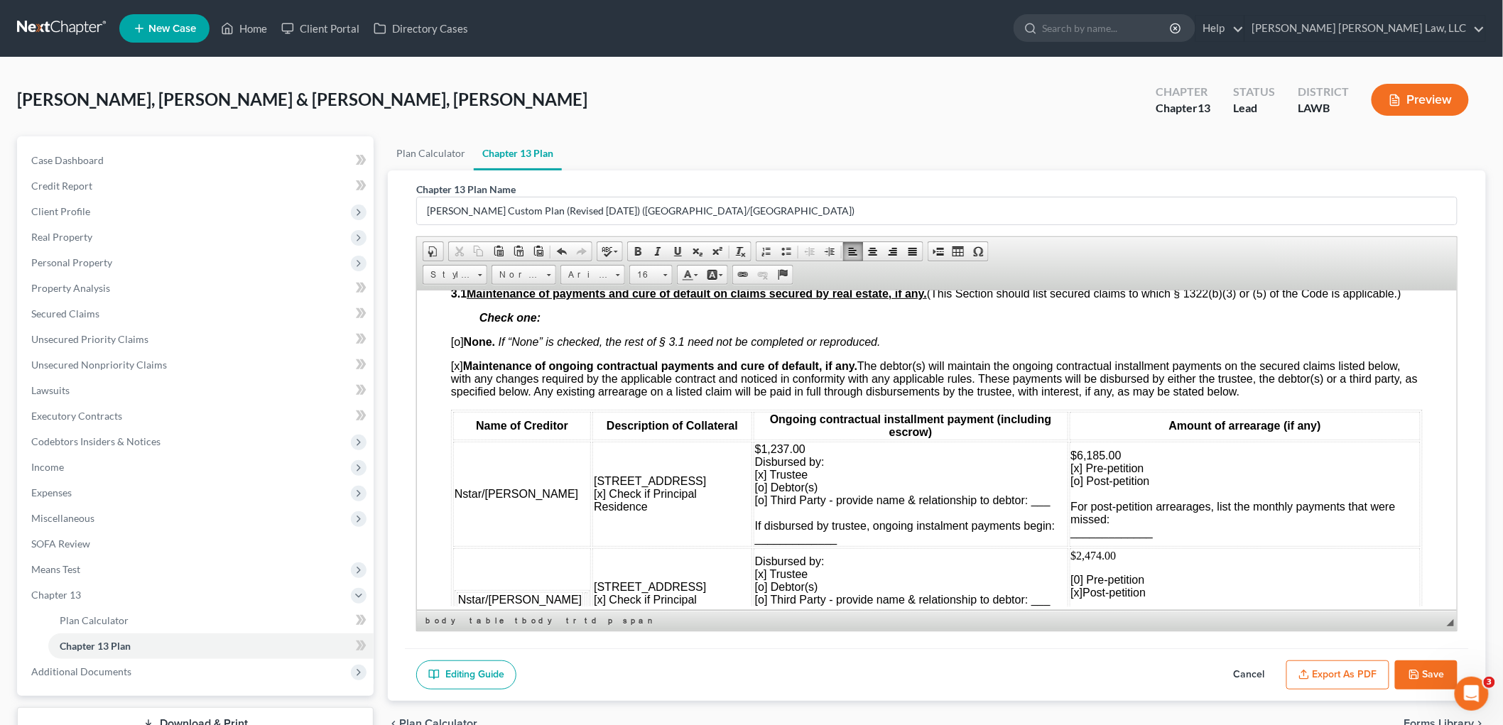
scroll to position [1183, 0]
drag, startPoint x: 797, startPoint y: 546, endPoint x: 712, endPoint y: 545, distance: 85.2
click at [753, 545] on td "$1,237.00 Disbursed by: [x] Trustee [o] Debtor(s) [o] Third Party - provide nam…" at bounding box center [910, 494] width 315 height 105
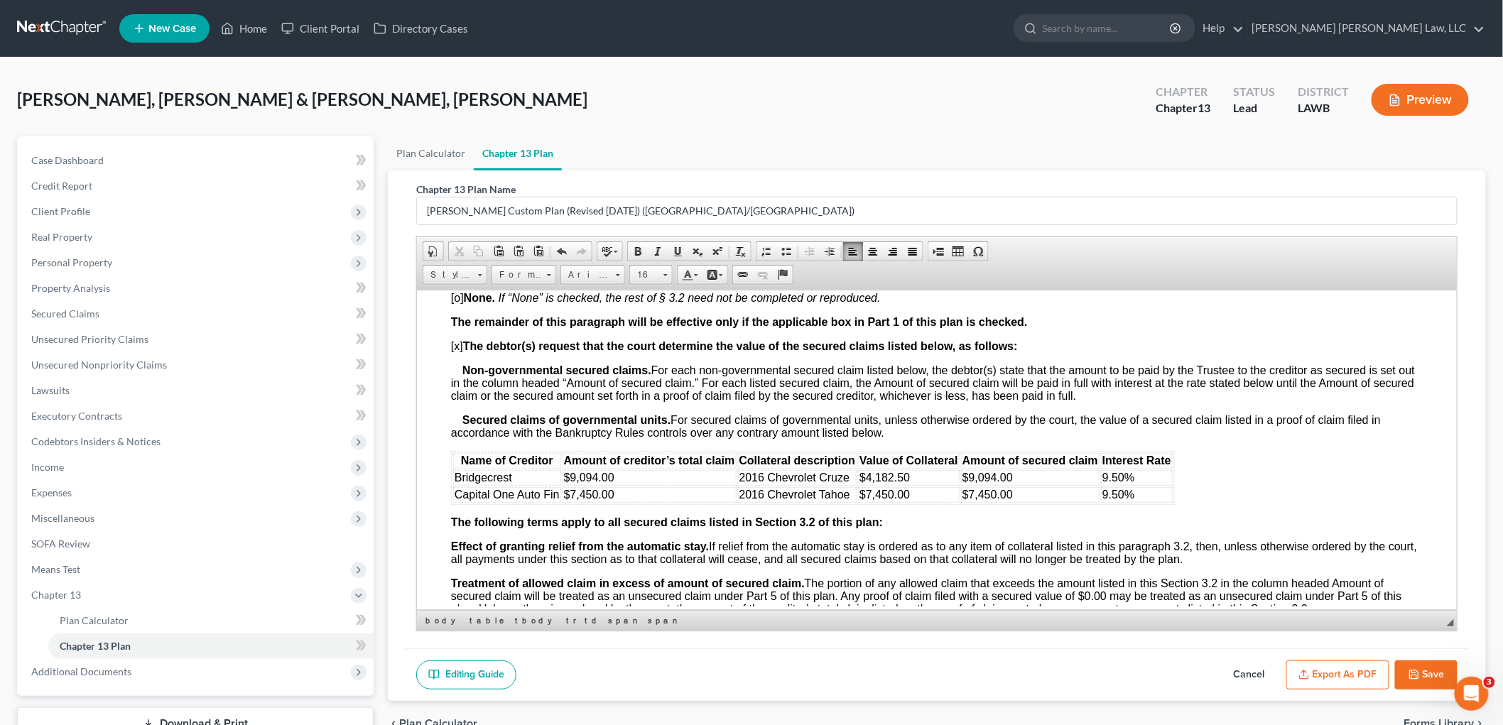
scroll to position [1893, 0]
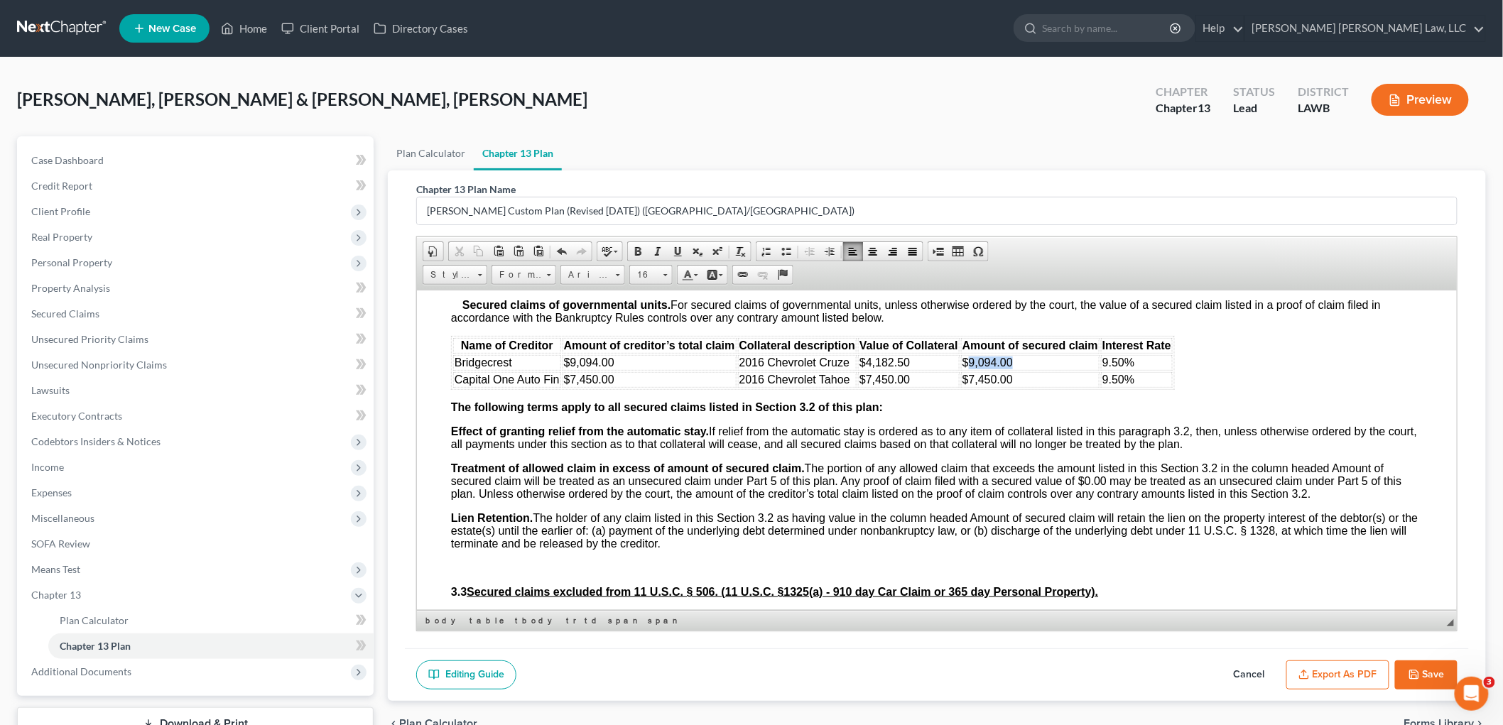
drag, startPoint x: 1012, startPoint y: 366, endPoint x: 969, endPoint y: 363, distance: 42.8
click at [968, 363] on td "$9,094.00" at bounding box center [1029, 362] width 138 height 16
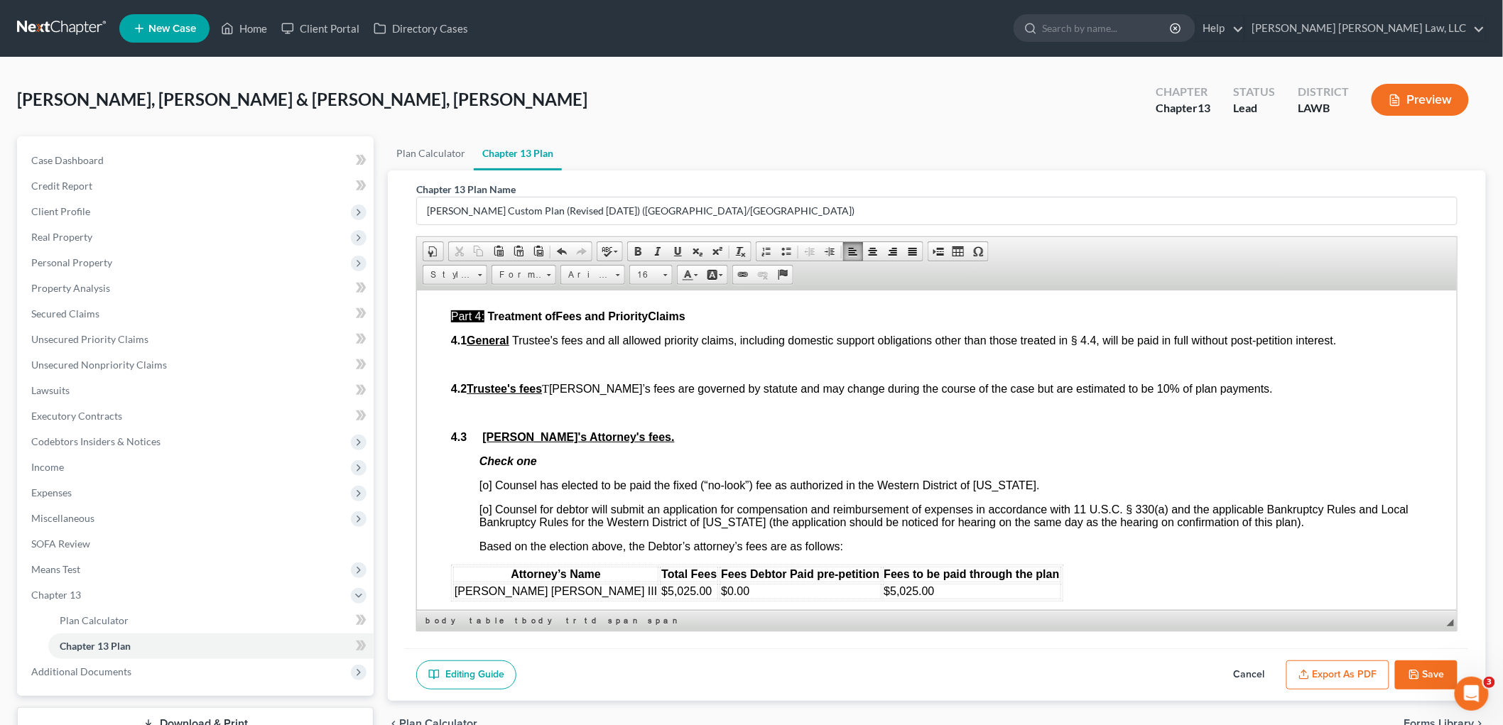
scroll to position [2682, 0]
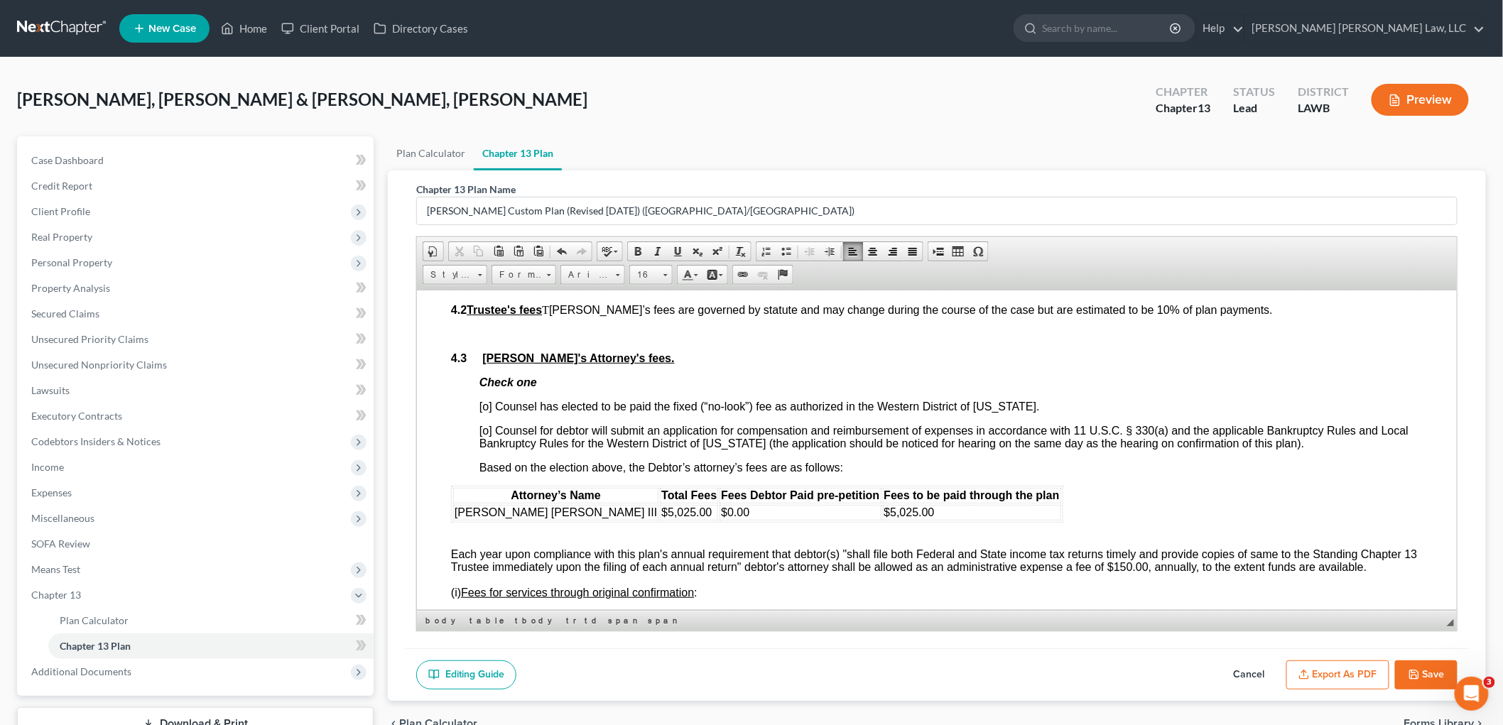
click at [486, 410] on span "[o] Counsel has elected to be paid the fixed (“no-look”) fee as authorized in t…" at bounding box center [759, 406] width 560 height 12
click at [882, 513] on td "$5,025.00" at bounding box center [971, 512] width 178 height 16
click at [812, 565] on span "Each year upon compliance with this plan's annual requirement that debtor(s) "s…" at bounding box center [933, 560] width 966 height 25
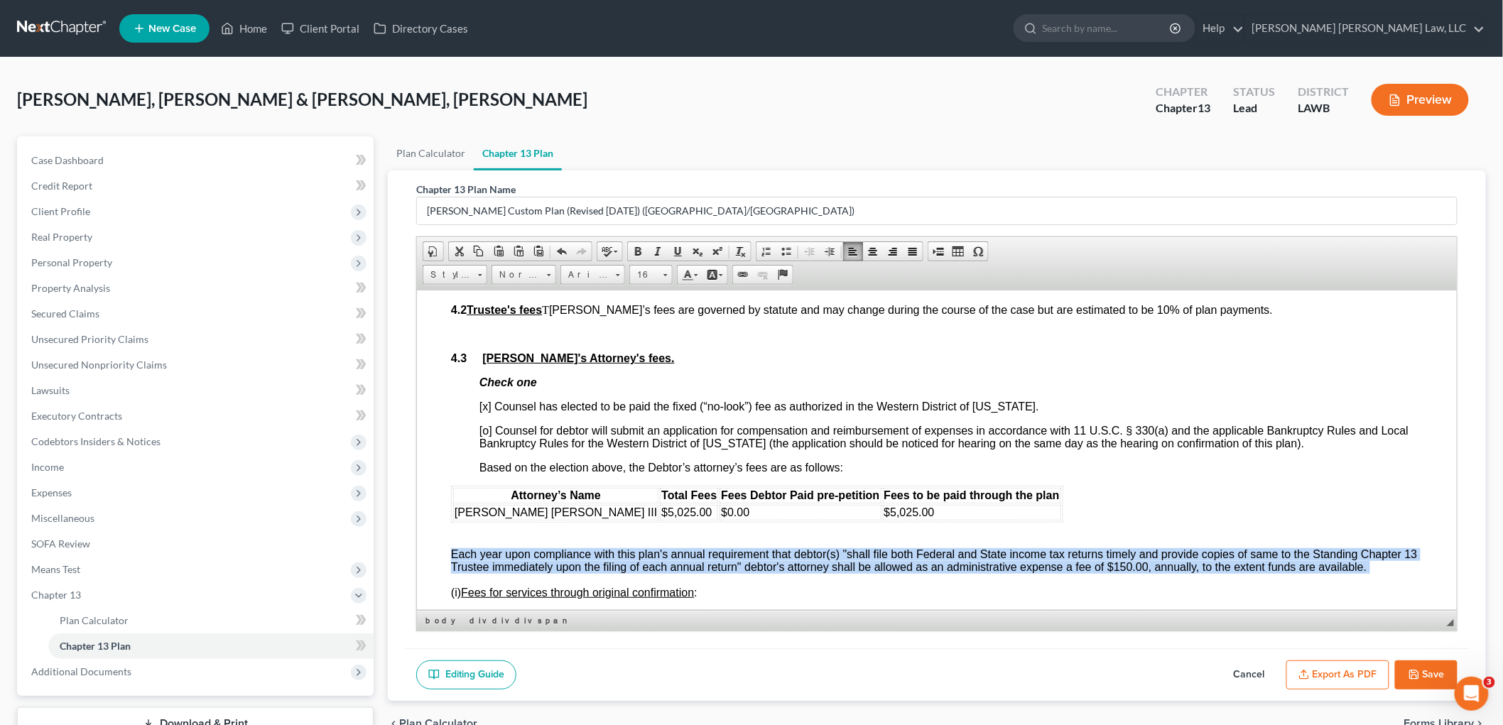
click at [812, 565] on span "Each year upon compliance with this plan's annual requirement that debtor(s) "s…" at bounding box center [933, 560] width 966 height 25
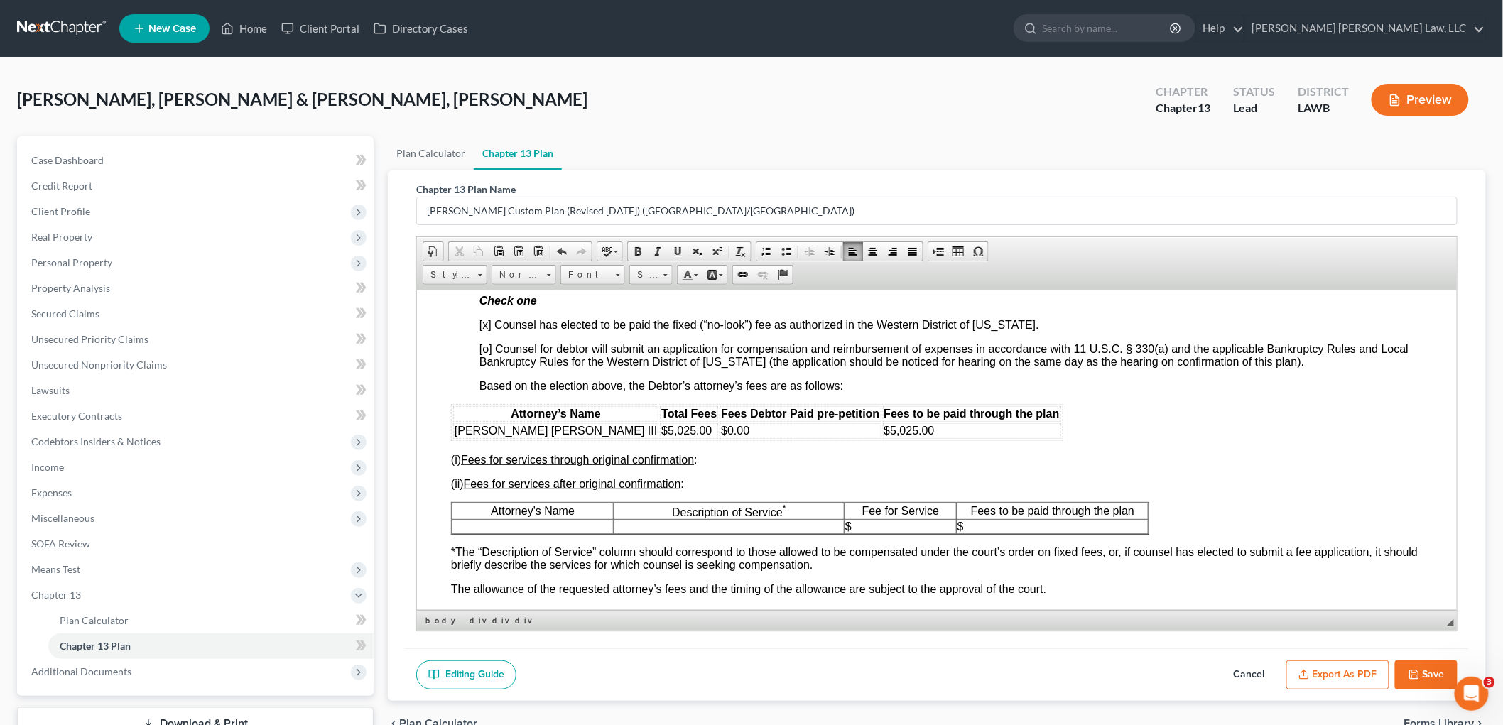
scroll to position [2841, 0]
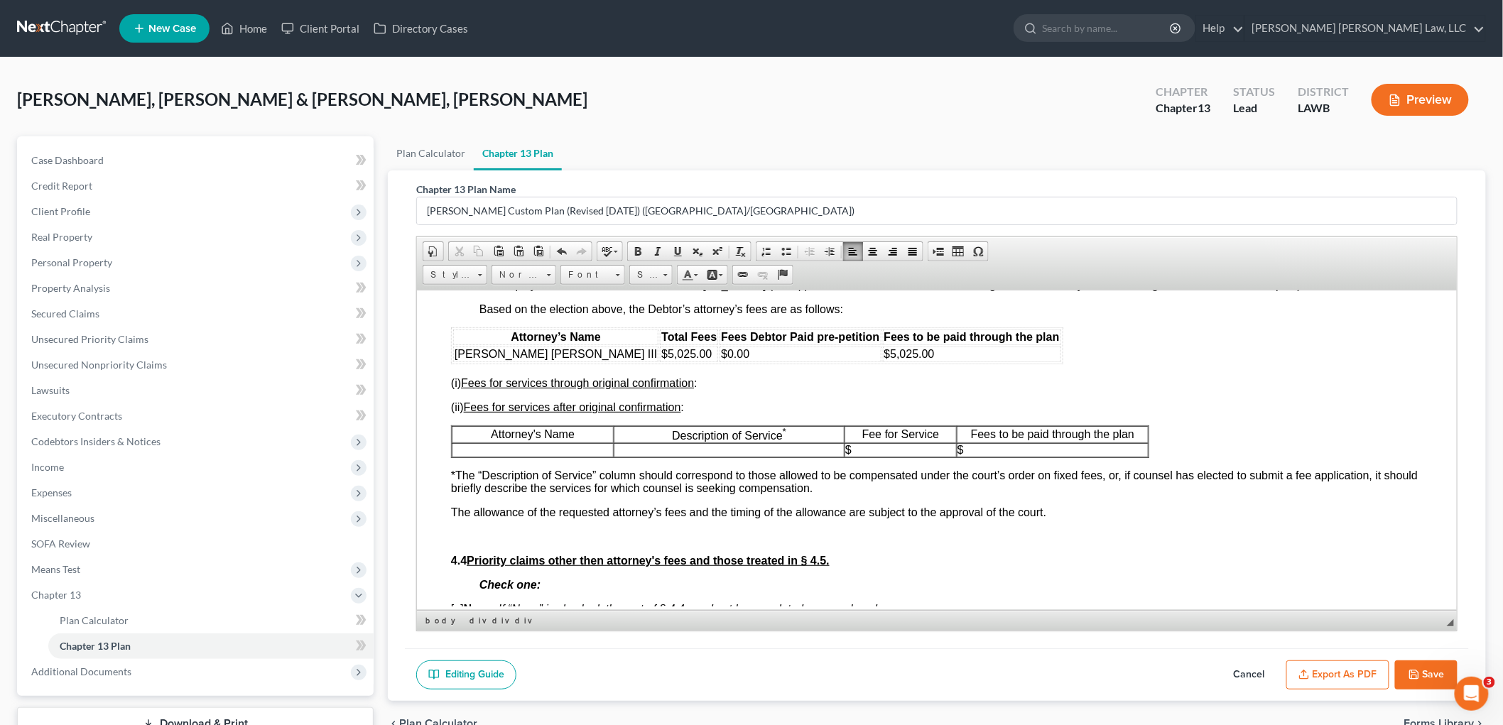
click at [450, 429] on table "Attorney's Name Description of Service * Fee for Service Fees to be paid throug…" at bounding box center [799, 441] width 698 height 33
click at [494, 452] on p at bounding box center [532, 449] width 160 height 13
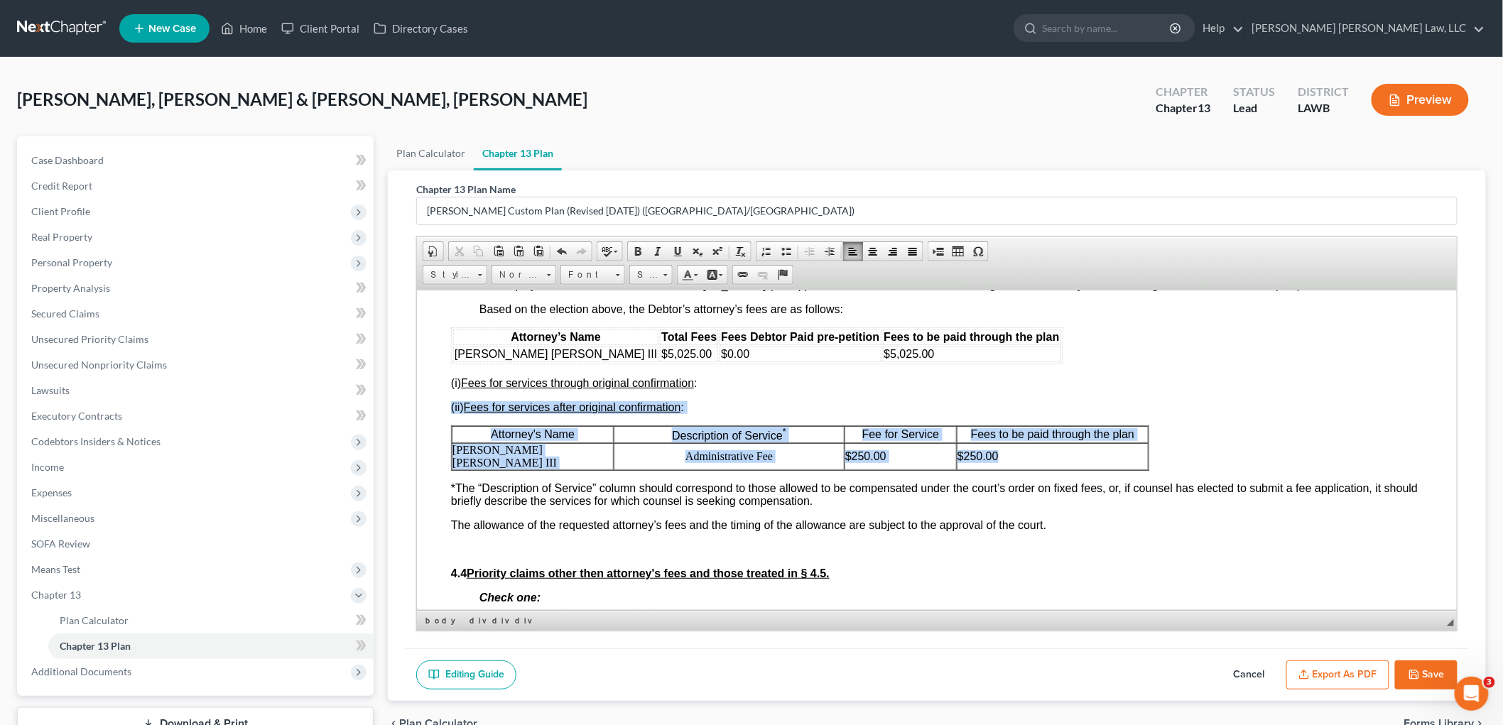
drag, startPoint x: 449, startPoint y: 430, endPoint x: 1043, endPoint y: 450, distance: 594.7
click at [1043, 450] on html "Debtor(s) Undinique B. Hutcherson & Chauntell Dionne Mitchell Hutcherson Case N…" at bounding box center [936, 16] width 1040 height 5141
drag, startPoint x: 1043, startPoint y: 447, endPoint x: 1463, endPoint y: 734, distance: 508.4
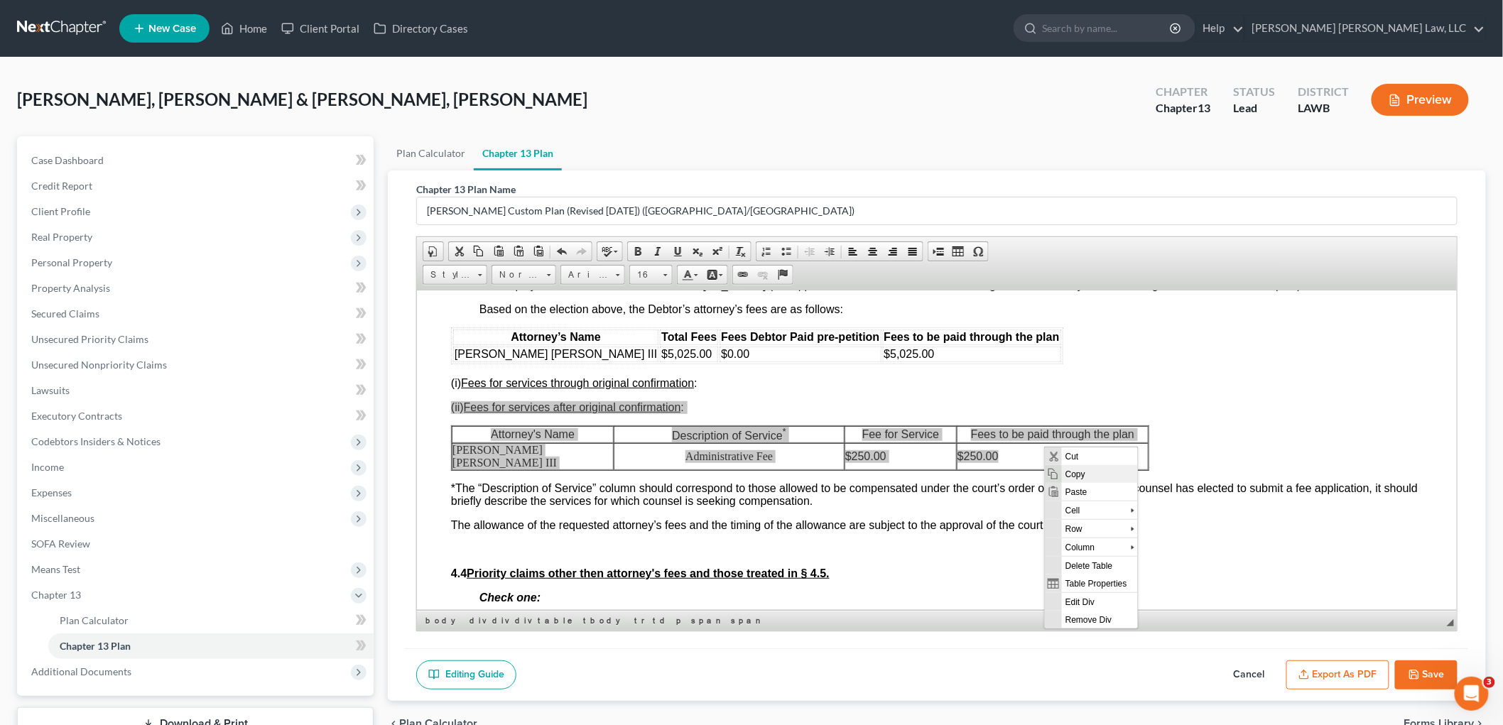
click at [1076, 474] on span "Copy" at bounding box center [1099, 474] width 76 height 18
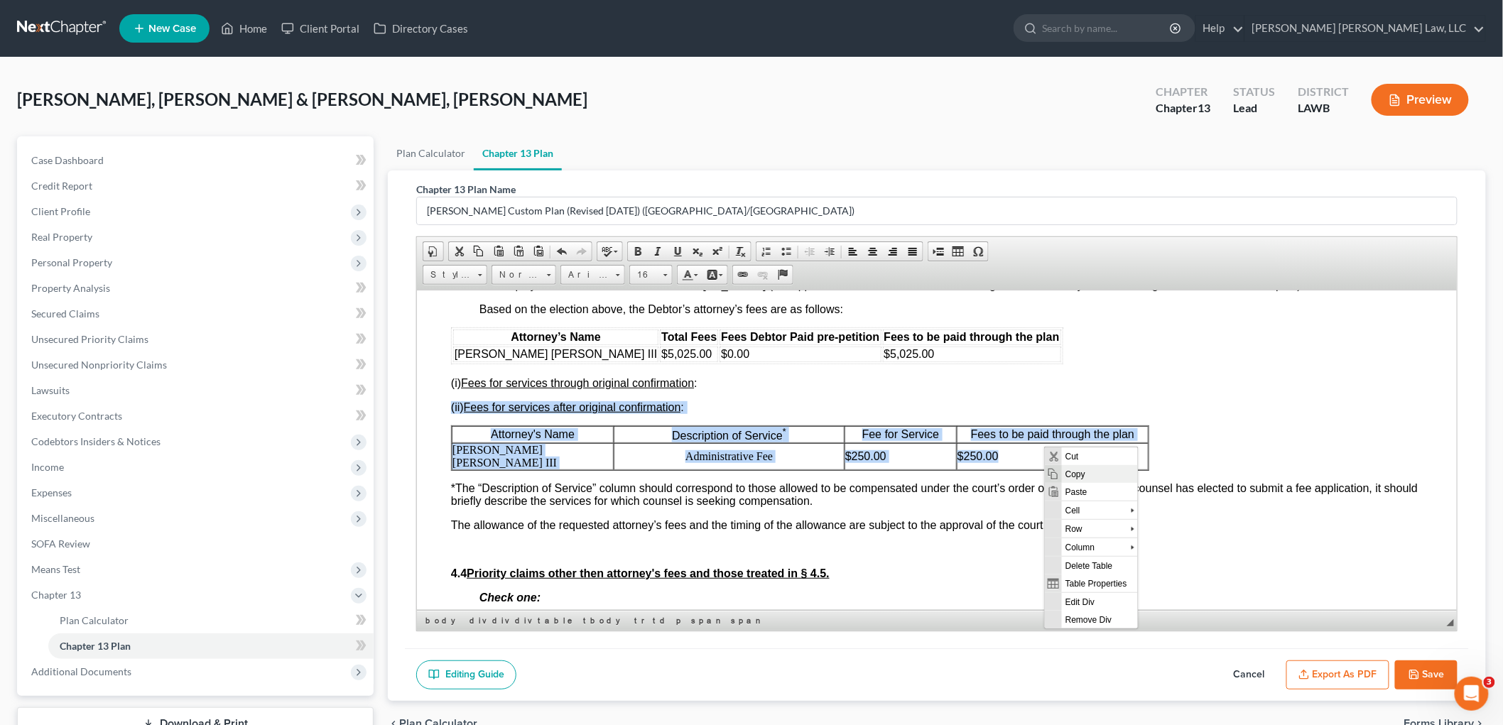
copy div "(ii) Fees for services after original confirmation : Attorney's Name Descriptio…"
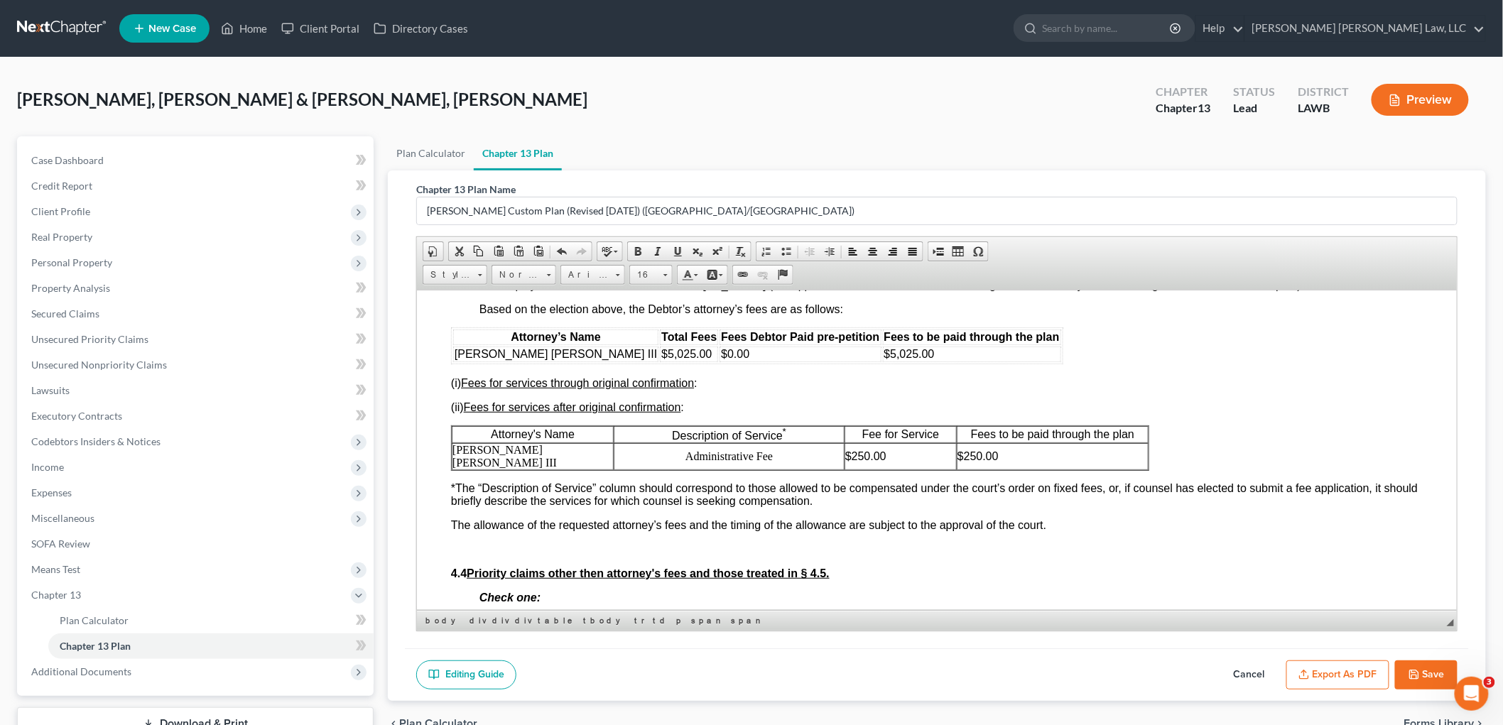
click at [969, 354] on div "Attorney’s Name Total Fees Fees Debtor Paid pre-petition Fees to be paid throug…" at bounding box center [935, 619] width 971 height 584
click at [730, 386] on div "Attorney’s Name Total Fees Fees Debtor Paid pre-petition Fees to be paid throug…" at bounding box center [935, 619] width 971 height 584
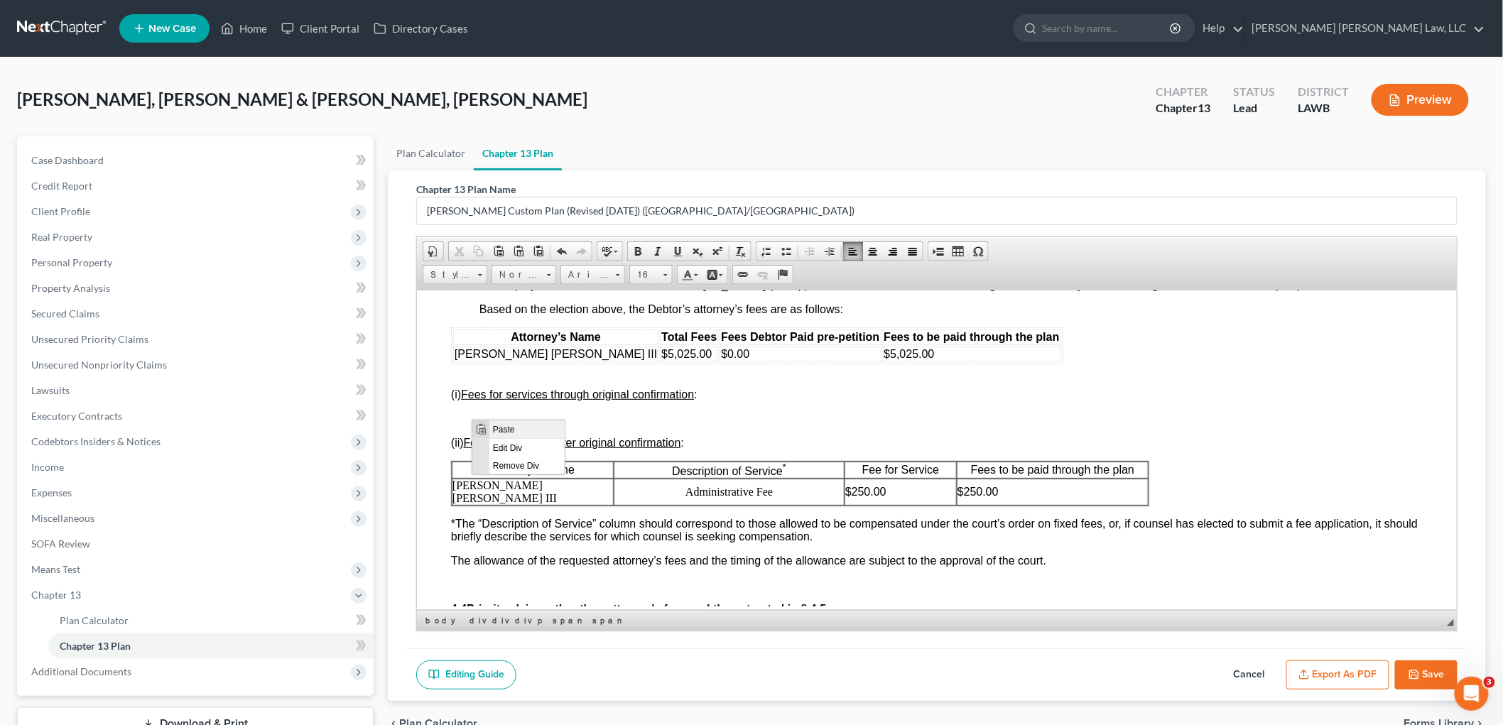
click at [504, 429] on span "Paste" at bounding box center [526, 429] width 75 height 18
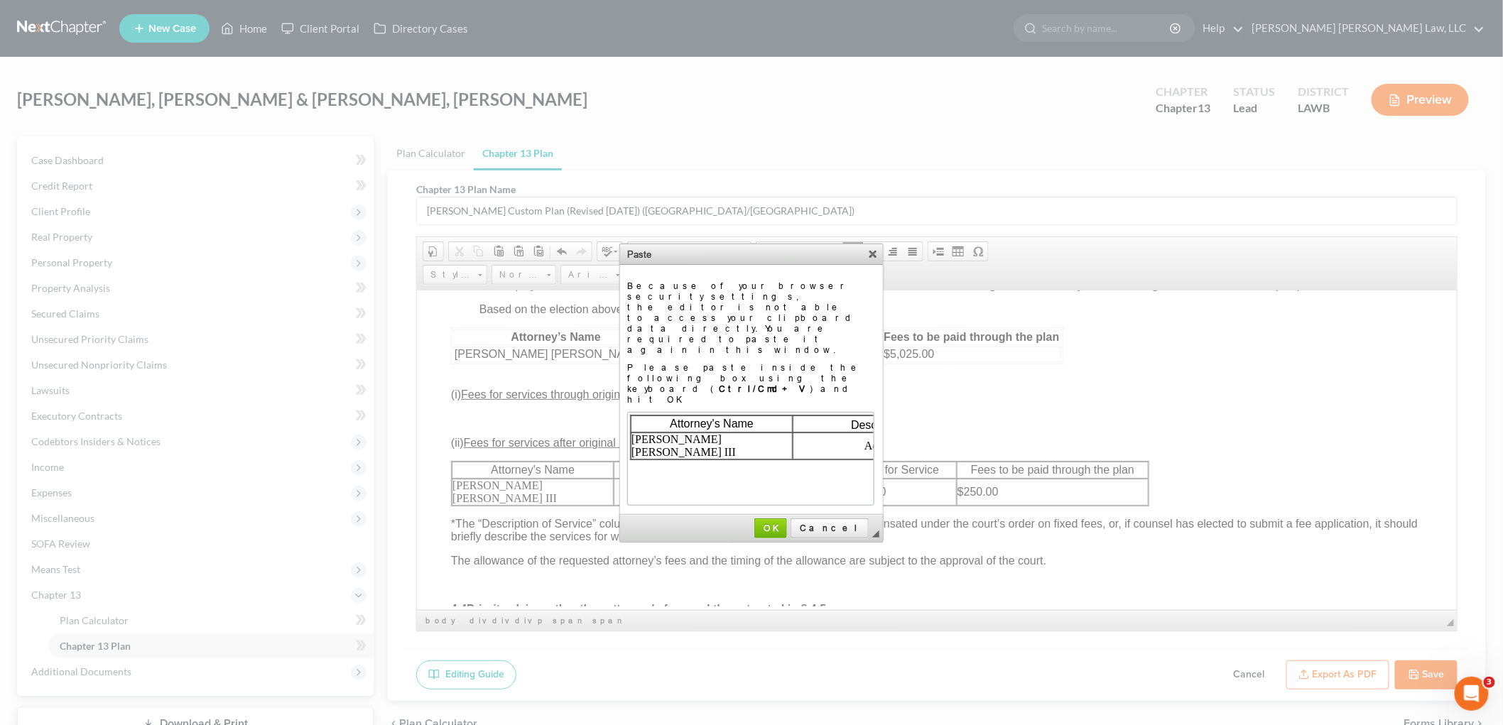
scroll to position [0, 305]
click at [785, 523] on span "OK" at bounding box center [771, 528] width 30 height 11
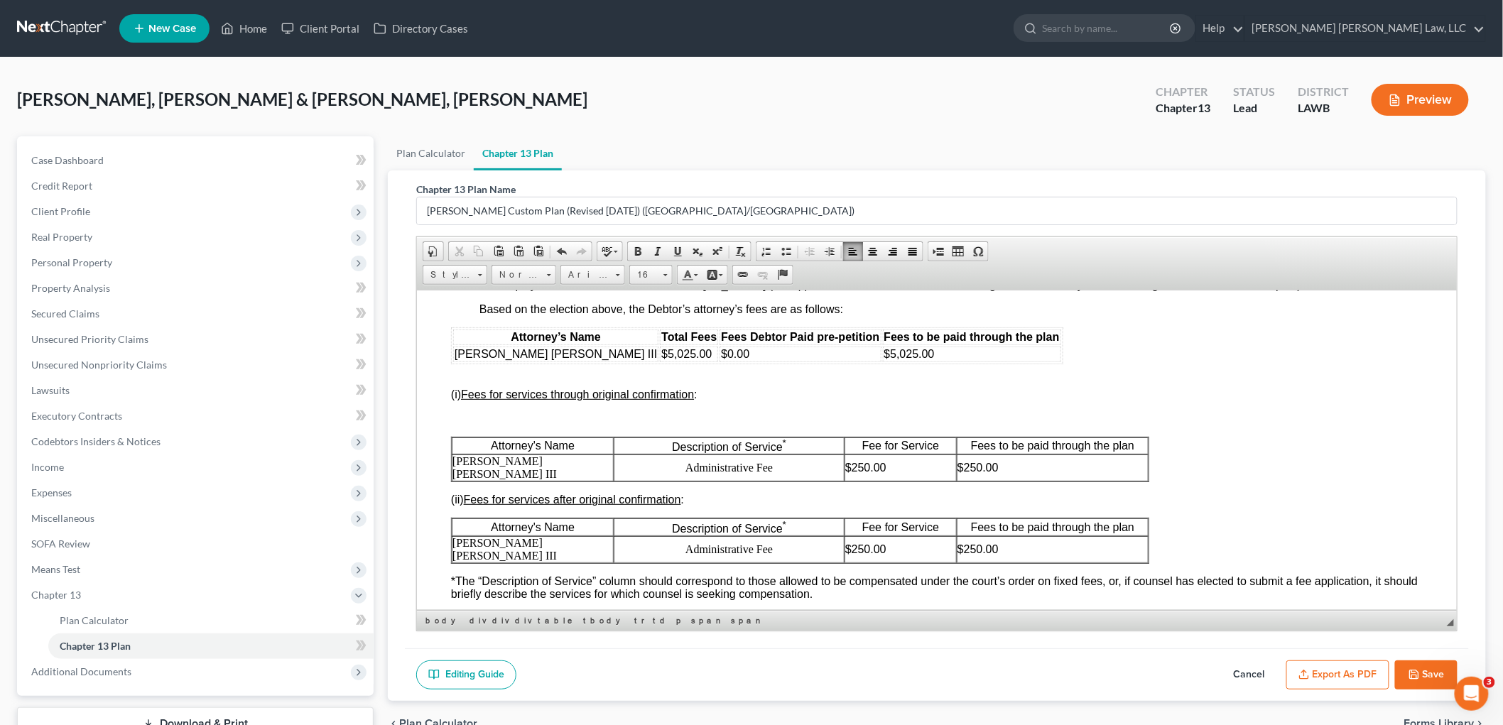
scroll to position [0, 0]
click at [580, 536] on p "[PERSON_NAME] [PERSON_NAME] III" at bounding box center [532, 549] width 160 height 26
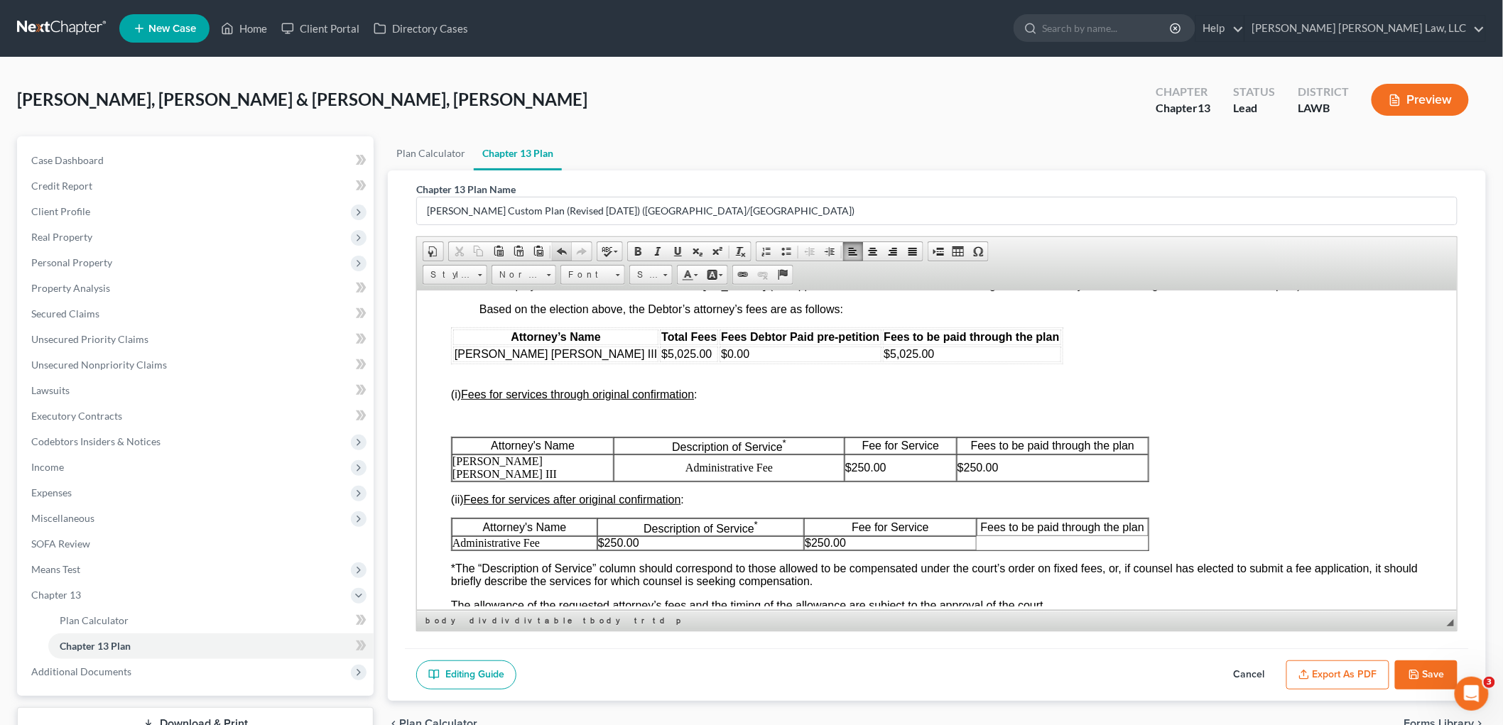
click at [562, 243] on link "Undo" at bounding box center [562, 251] width 20 height 18
click at [642, 249] on span at bounding box center [637, 251] width 11 height 11
click at [552, 537] on p "​ Administrative Fee" at bounding box center [524, 542] width 144 height 13
click at [643, 536] on p "$250.00" at bounding box center [699, 542] width 205 height 13
click at [859, 537] on p "$250.00" at bounding box center [889, 542] width 170 height 13
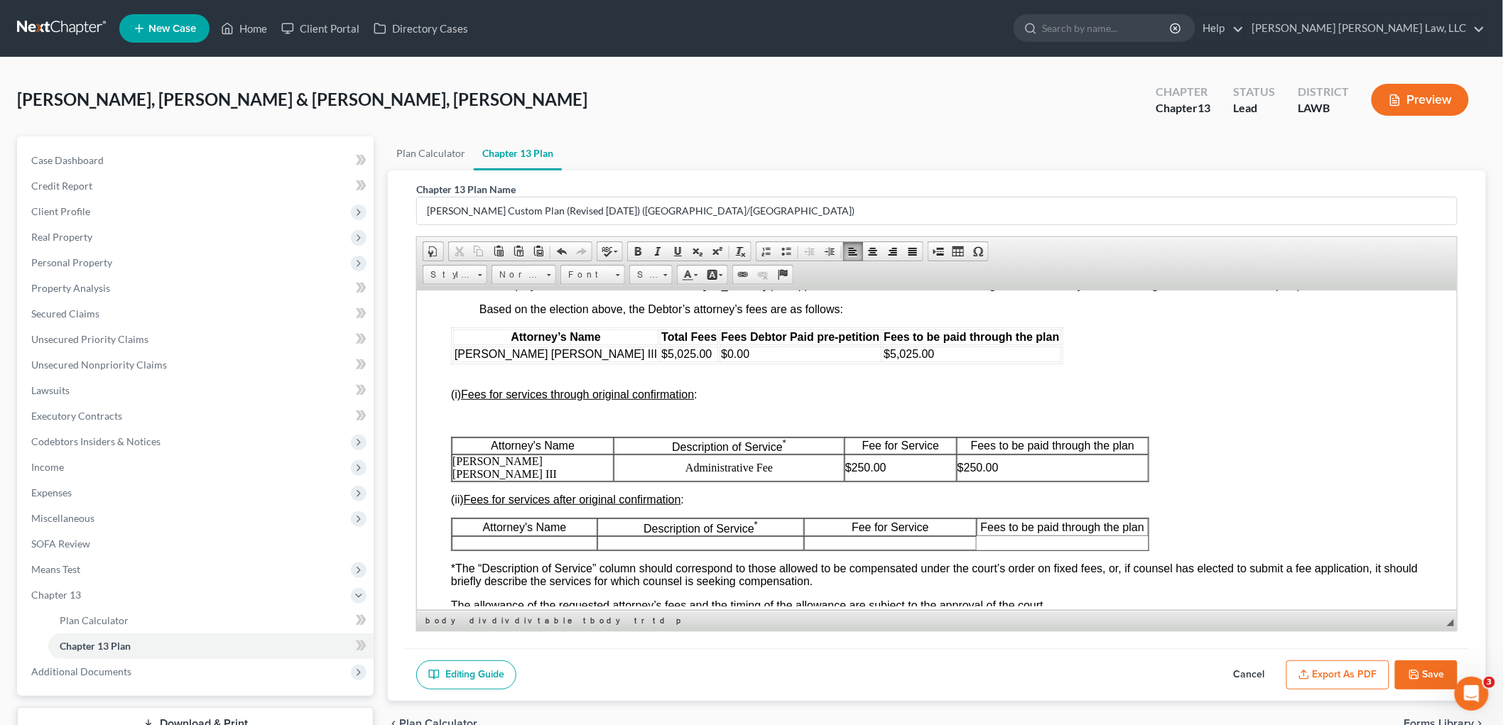
click at [819, 536] on p at bounding box center [889, 542] width 170 height 13
click at [982, 535] on table "Attorney's Name Description of Service * Fee for Service Fees to be paid throug…" at bounding box center [799, 533] width 698 height 33
click at [521, 422] on p at bounding box center [935, 418] width 971 height 13
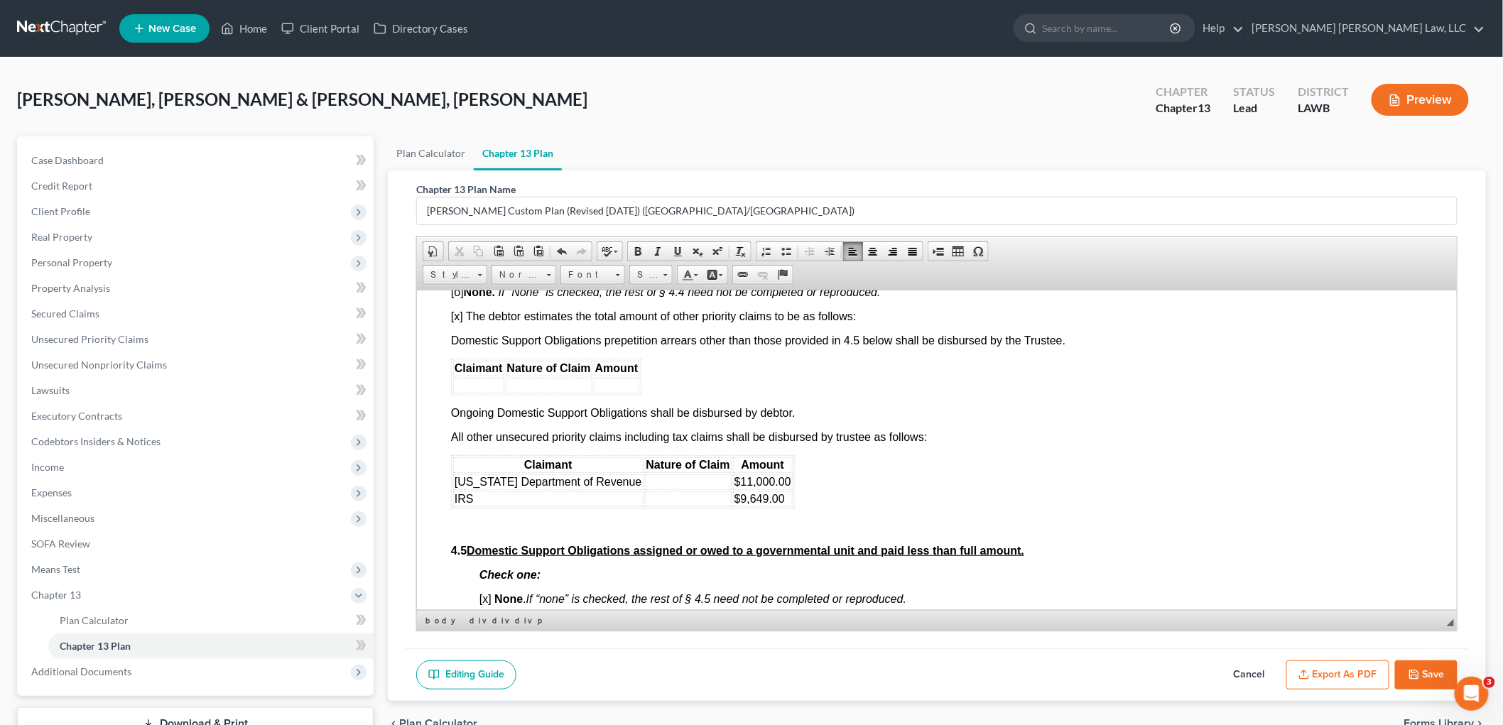
scroll to position [3235, 0]
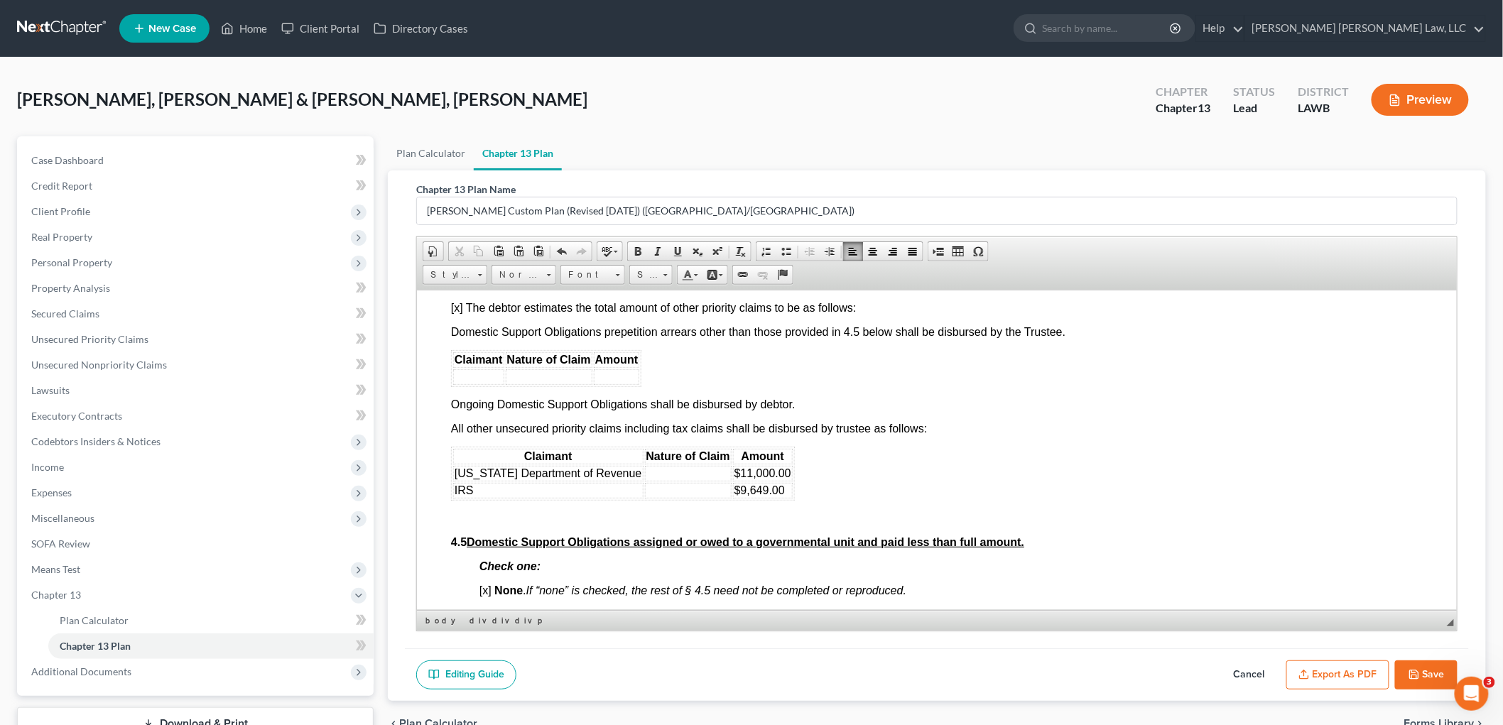
click at [644, 465] on td at bounding box center [687, 473] width 87 height 16
click at [645, 483] on td at bounding box center [687, 491] width 87 height 16
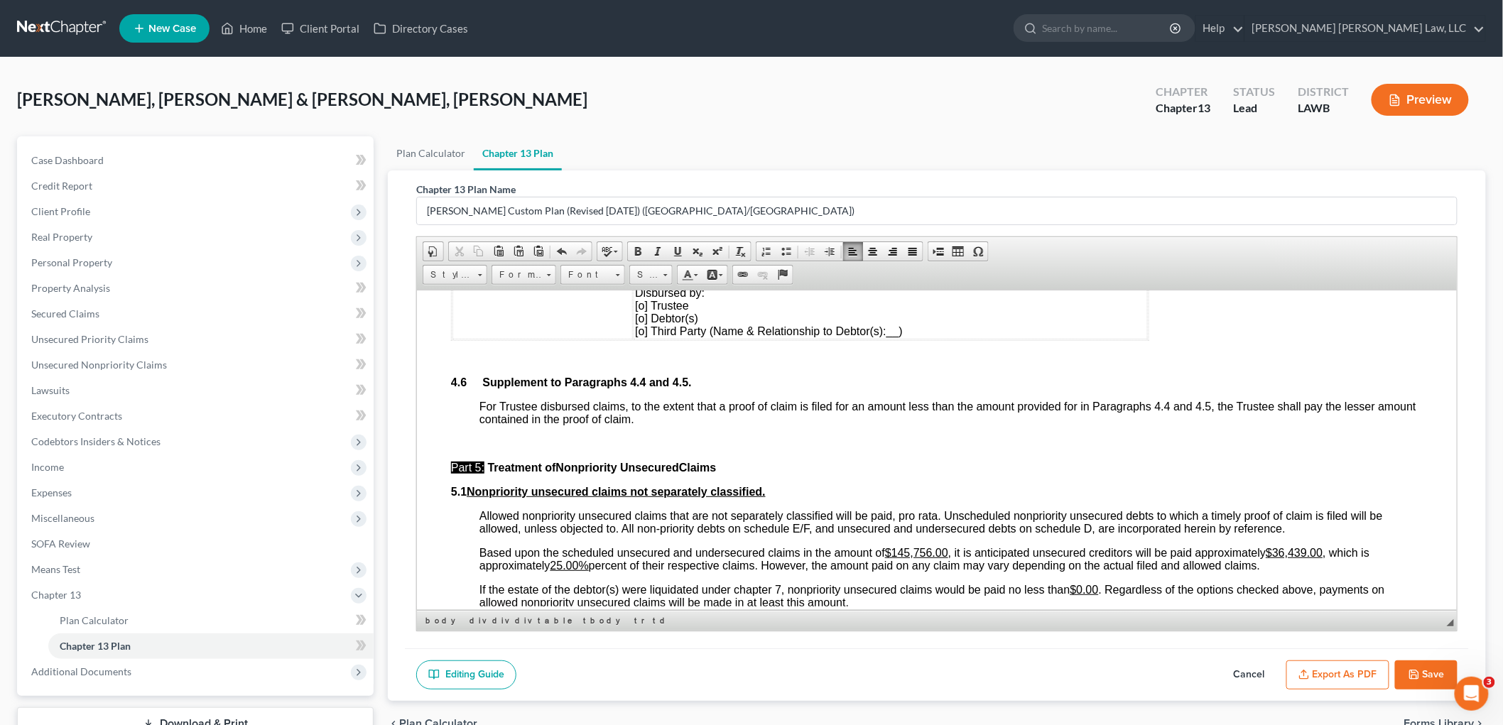
scroll to position [3708, 0]
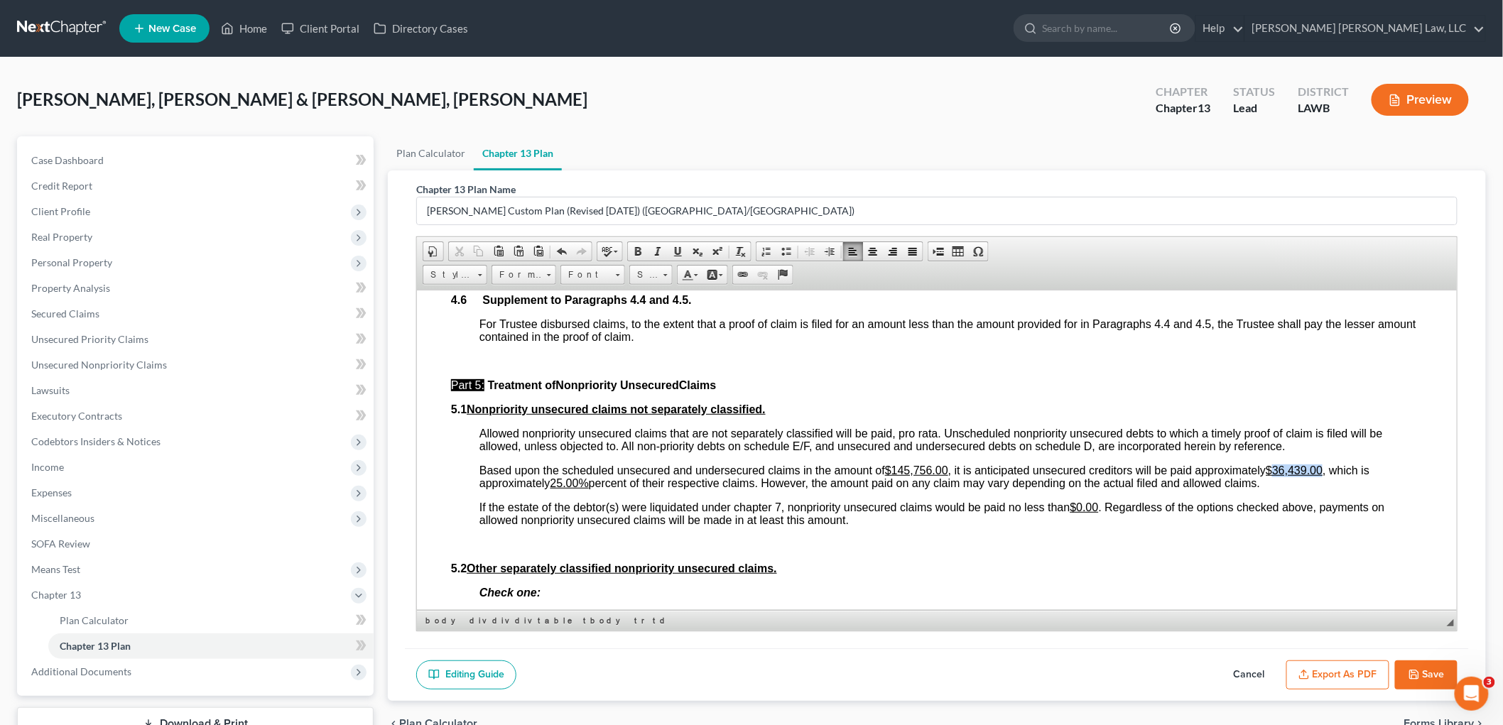
drag, startPoint x: 1329, startPoint y: 454, endPoint x: 1277, endPoint y: 457, distance: 52.6
click at [1277, 464] on span "Based upon the scheduled unsecured and undersecured claims in the amount of $14…" at bounding box center [924, 476] width 890 height 25
drag, startPoint x: 581, startPoint y: 469, endPoint x: 557, endPoint y: 467, distance: 24.2
click at [557, 476] on u "25.00%" at bounding box center [569, 482] width 38 height 12
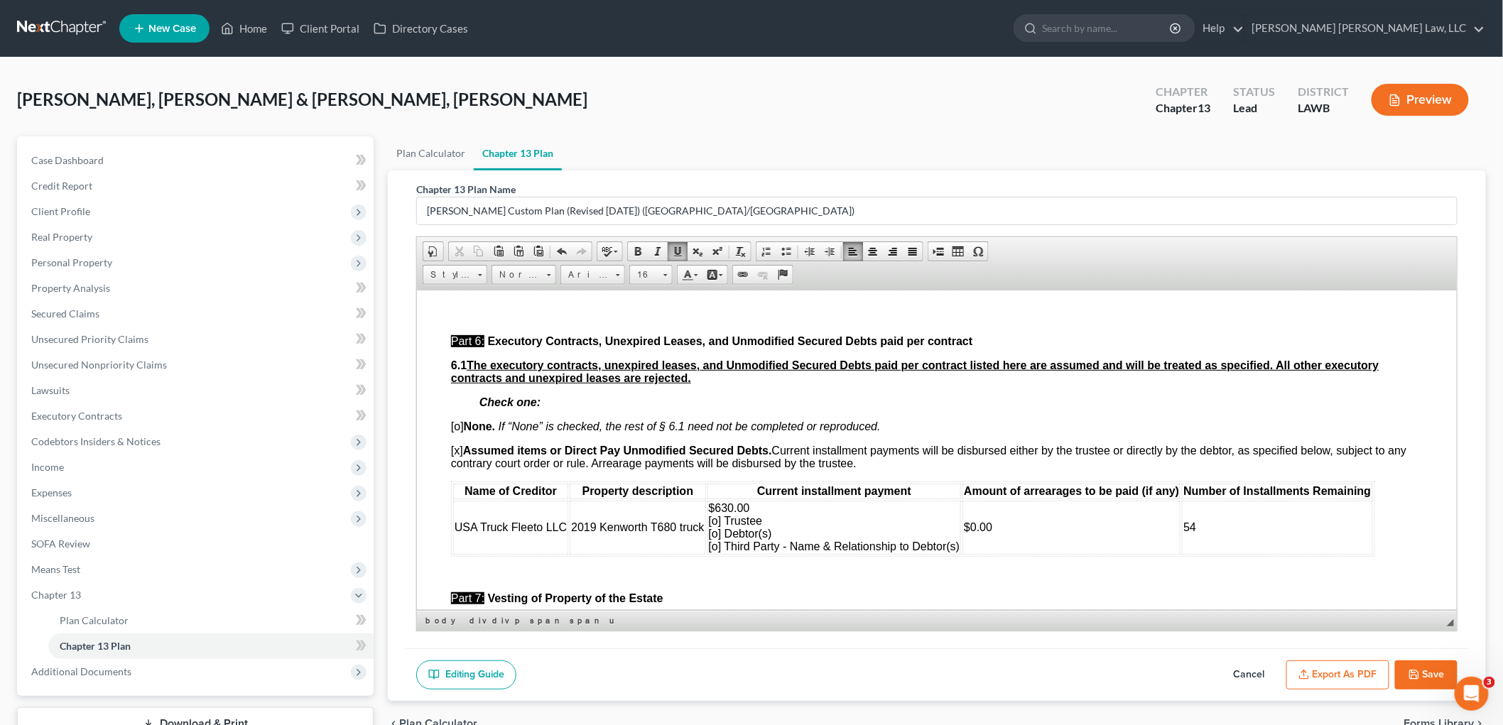
scroll to position [4102, 0]
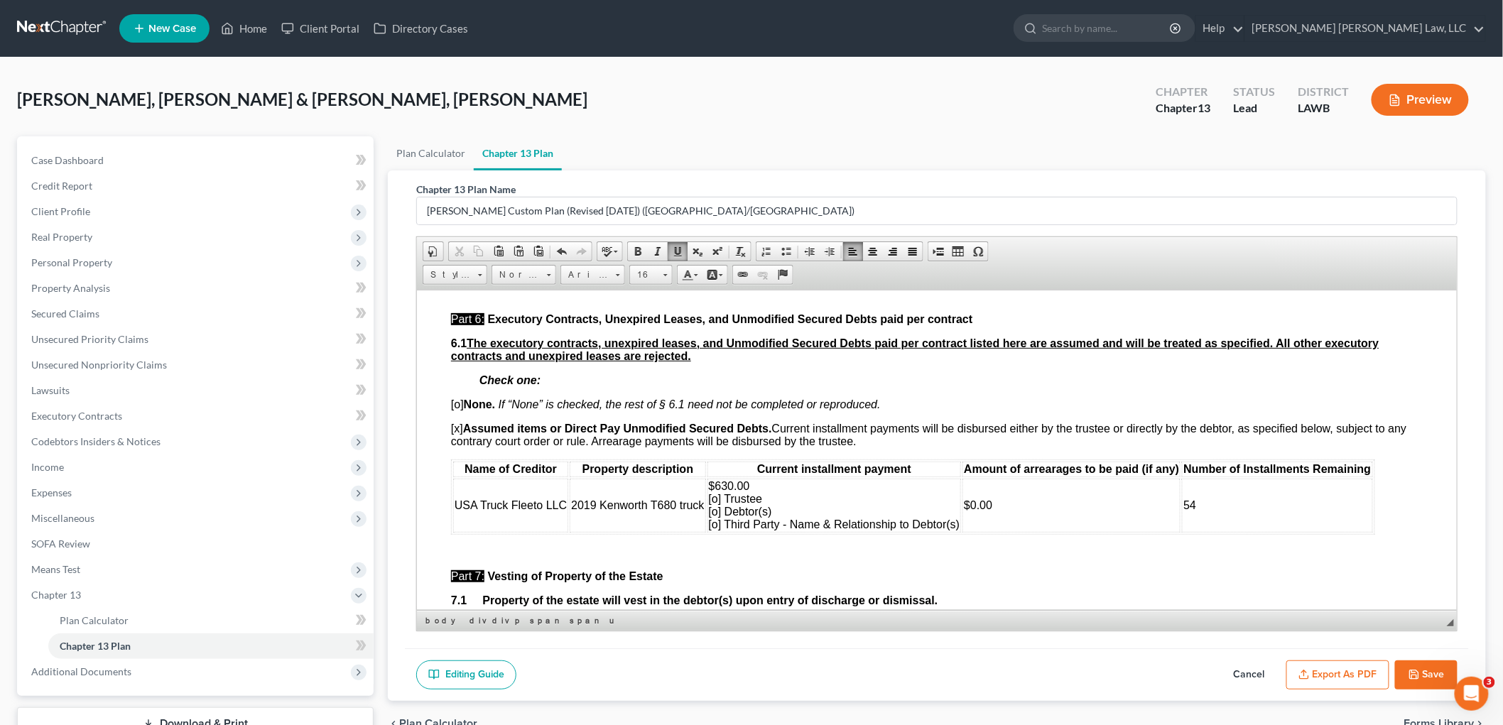
click at [1213, 492] on td "54" at bounding box center [1276, 505] width 190 height 54
click at [715, 501] on span "$630.00 [o] Trustee [o] Debtor(s) [o] Third Party - Name & Relationship to Debt…" at bounding box center [833, 504] width 251 height 50
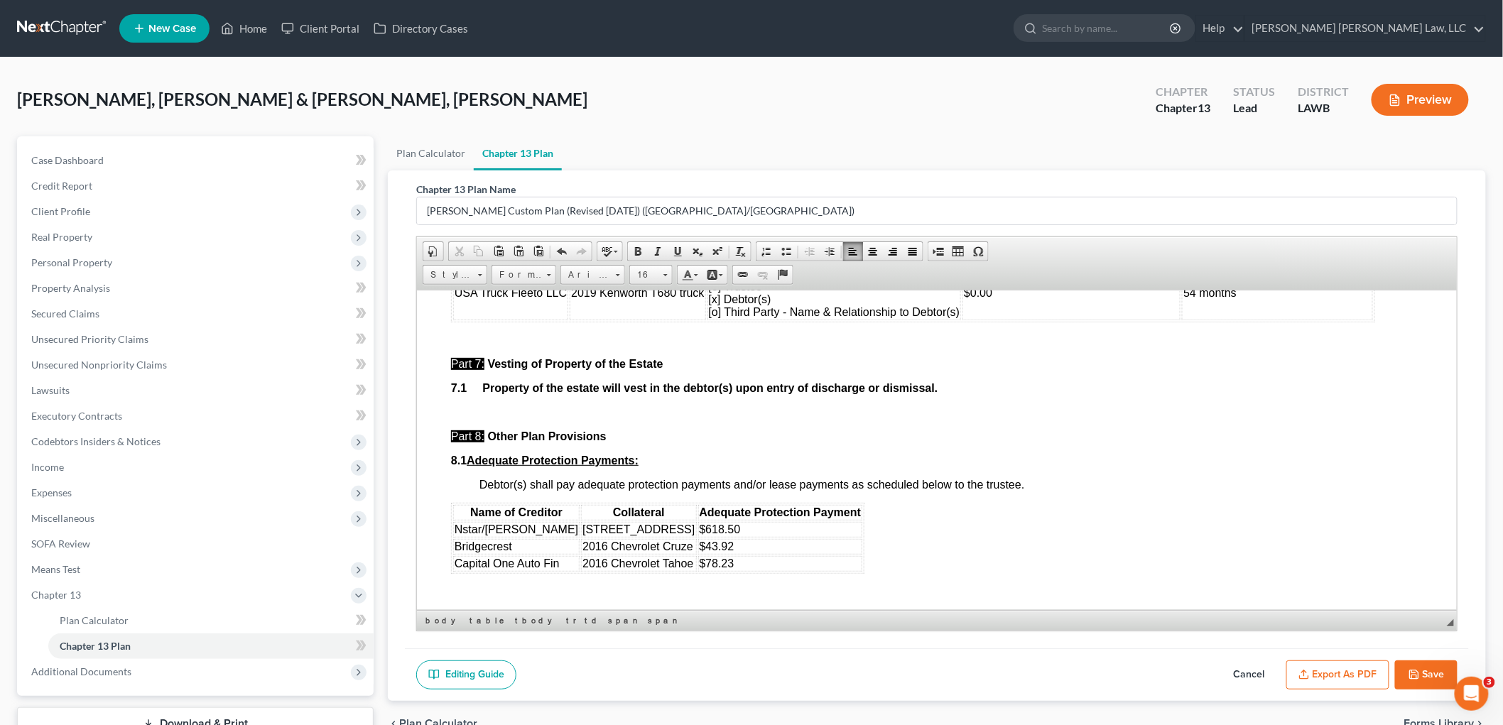
scroll to position [4339, 0]
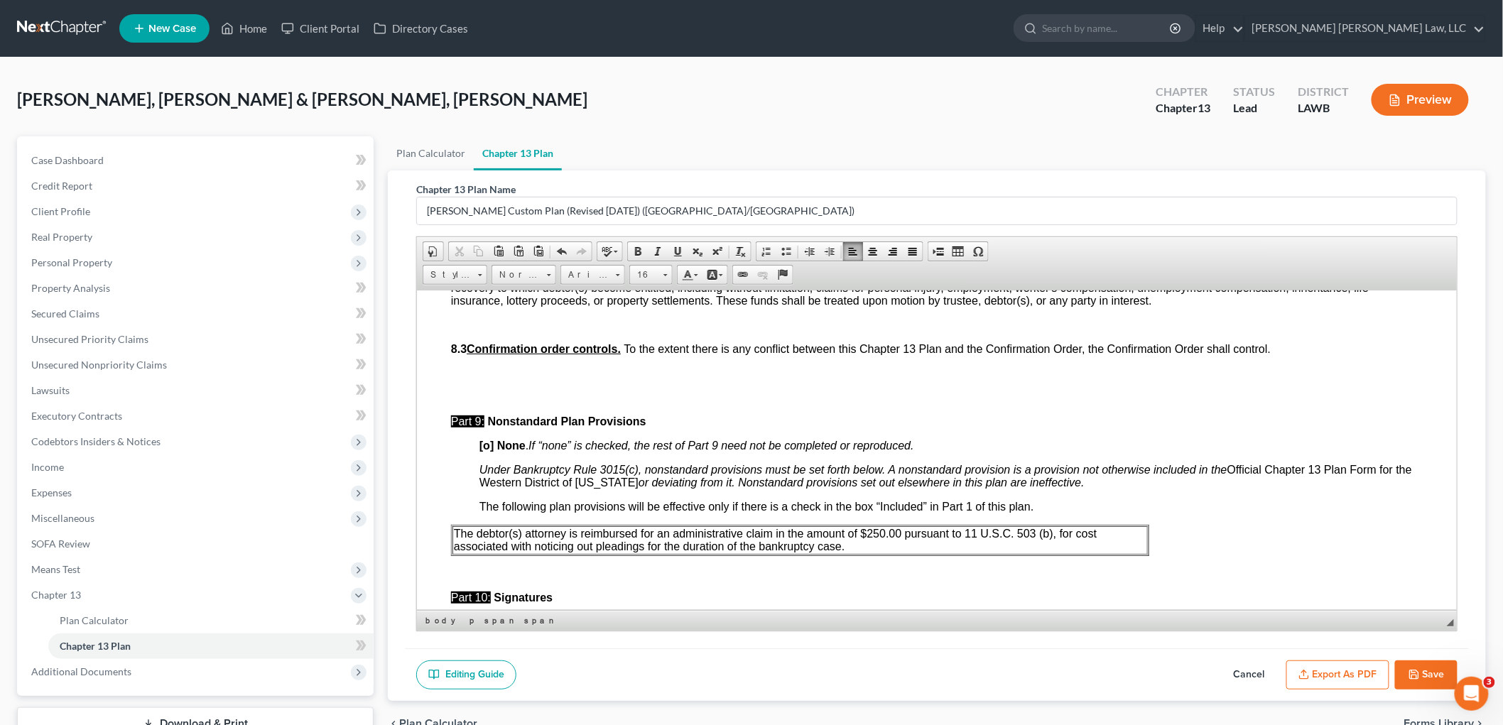
scroll to position [4575, 0]
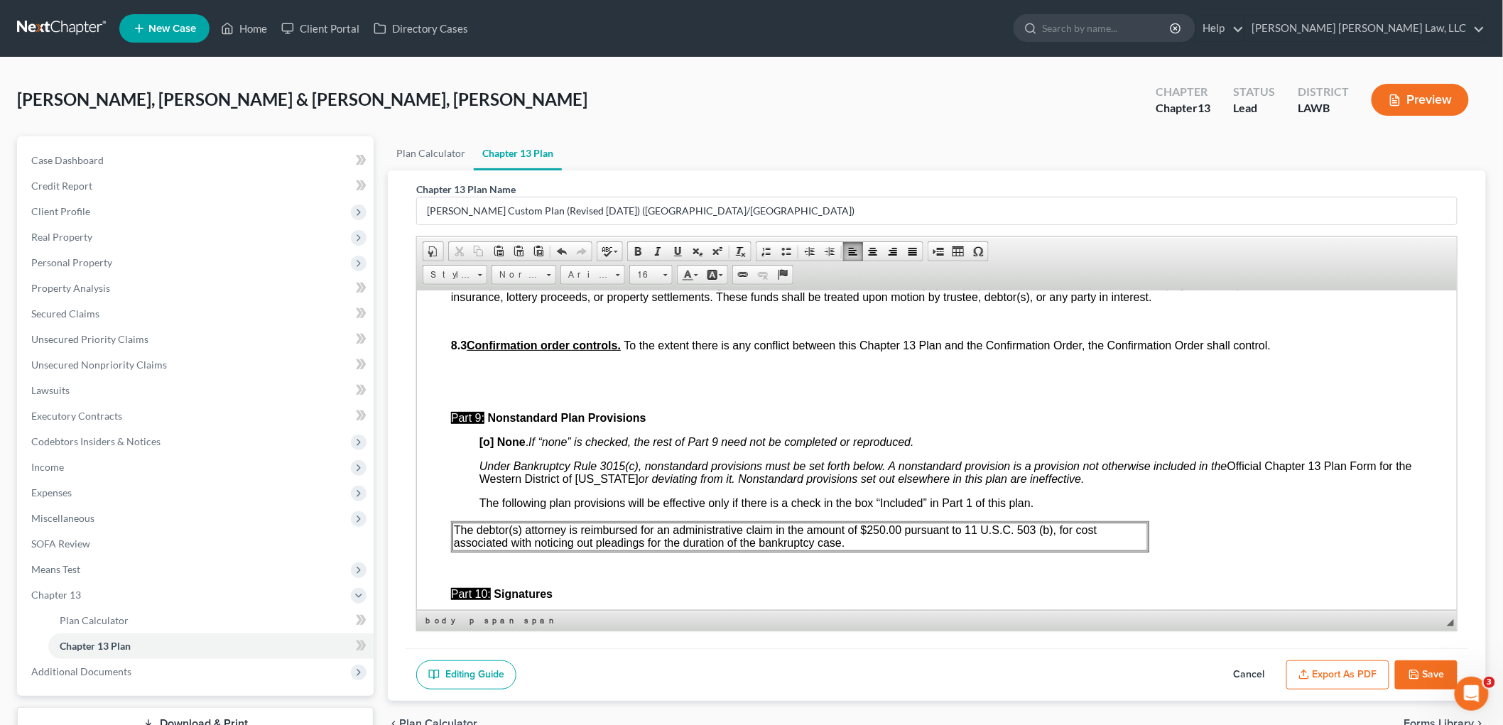
drag, startPoint x: 846, startPoint y: 528, endPoint x: 456, endPoint y: 519, distance: 390.7
click at [456, 523] on p "The debtor(s) attorney is reimbursed for an administrative claim in the amount …" at bounding box center [799, 536] width 692 height 26
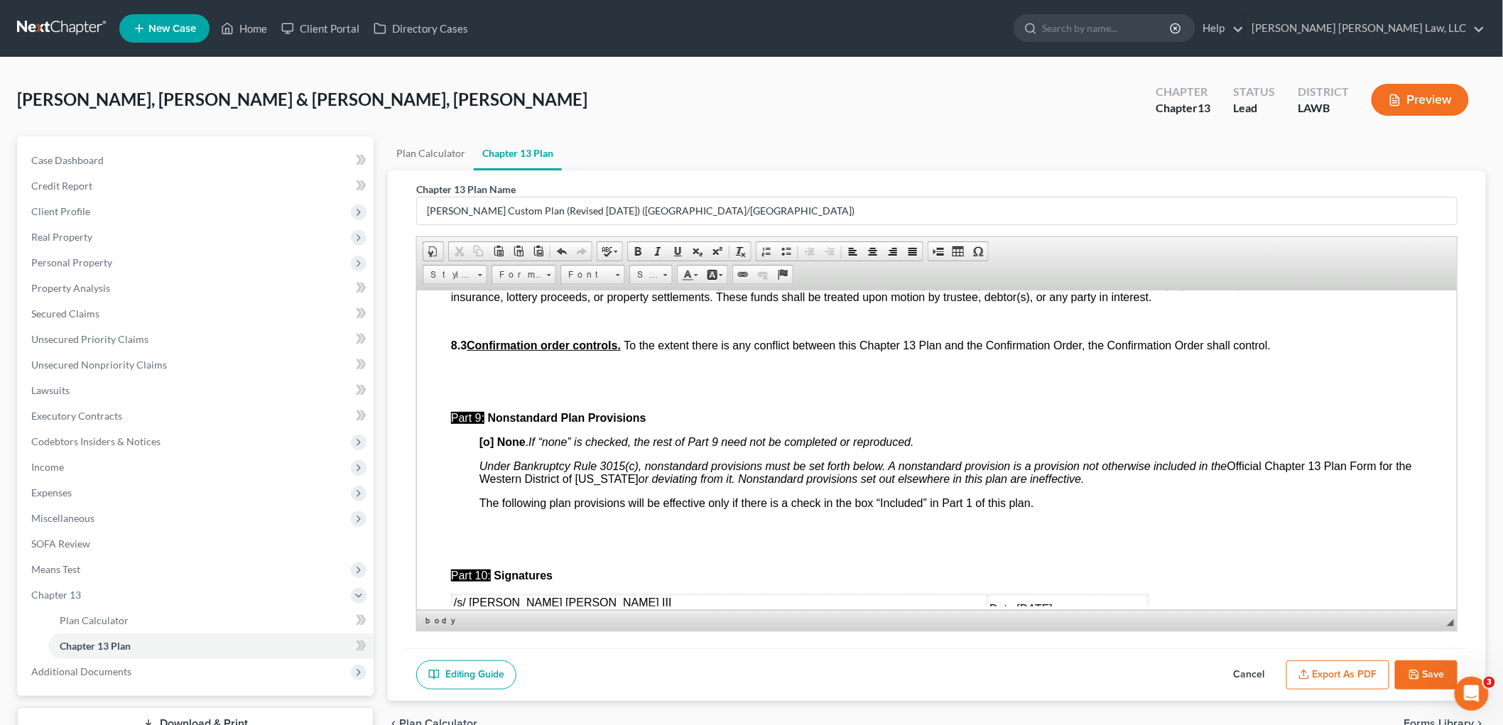
scroll to position [4733, 0]
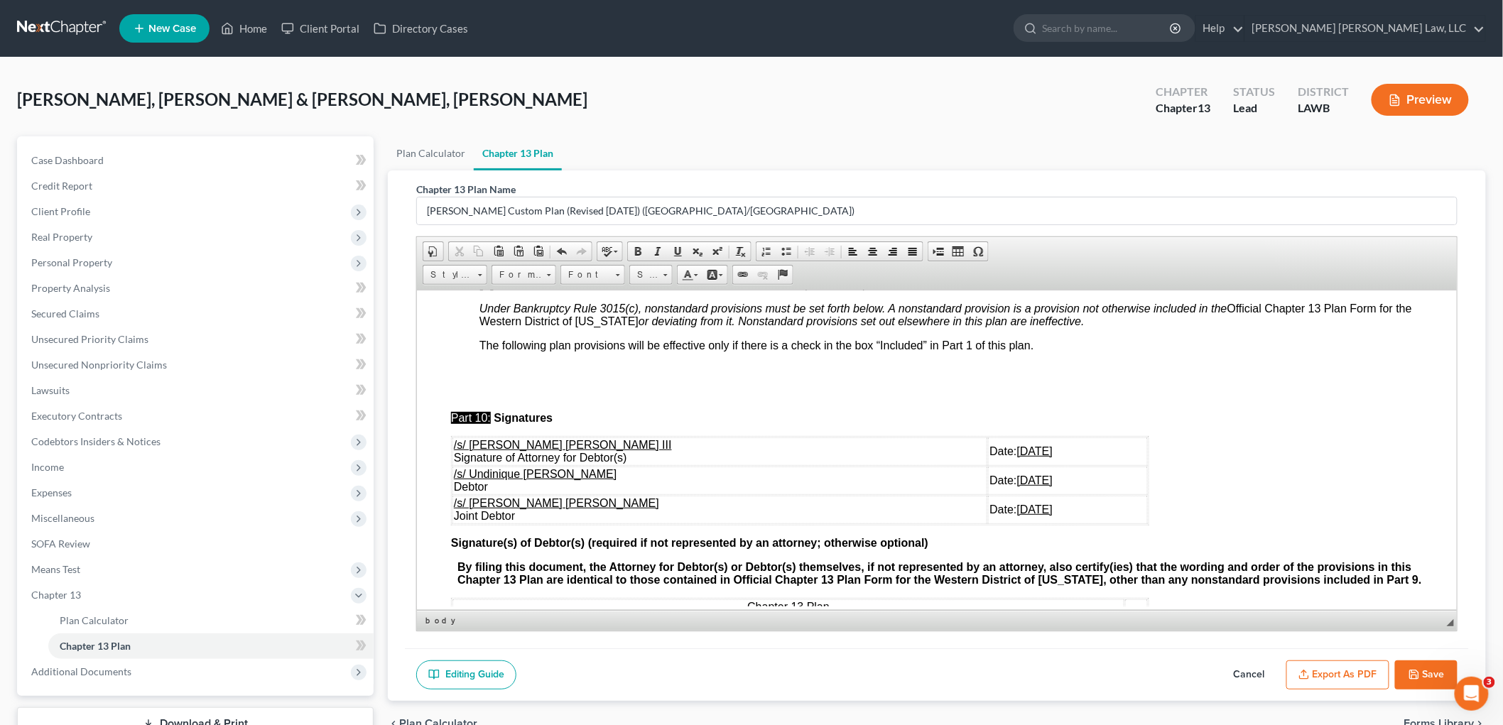
drag, startPoint x: 1024, startPoint y: 496, endPoint x: 454, endPoint y: 511, distance: 570.4
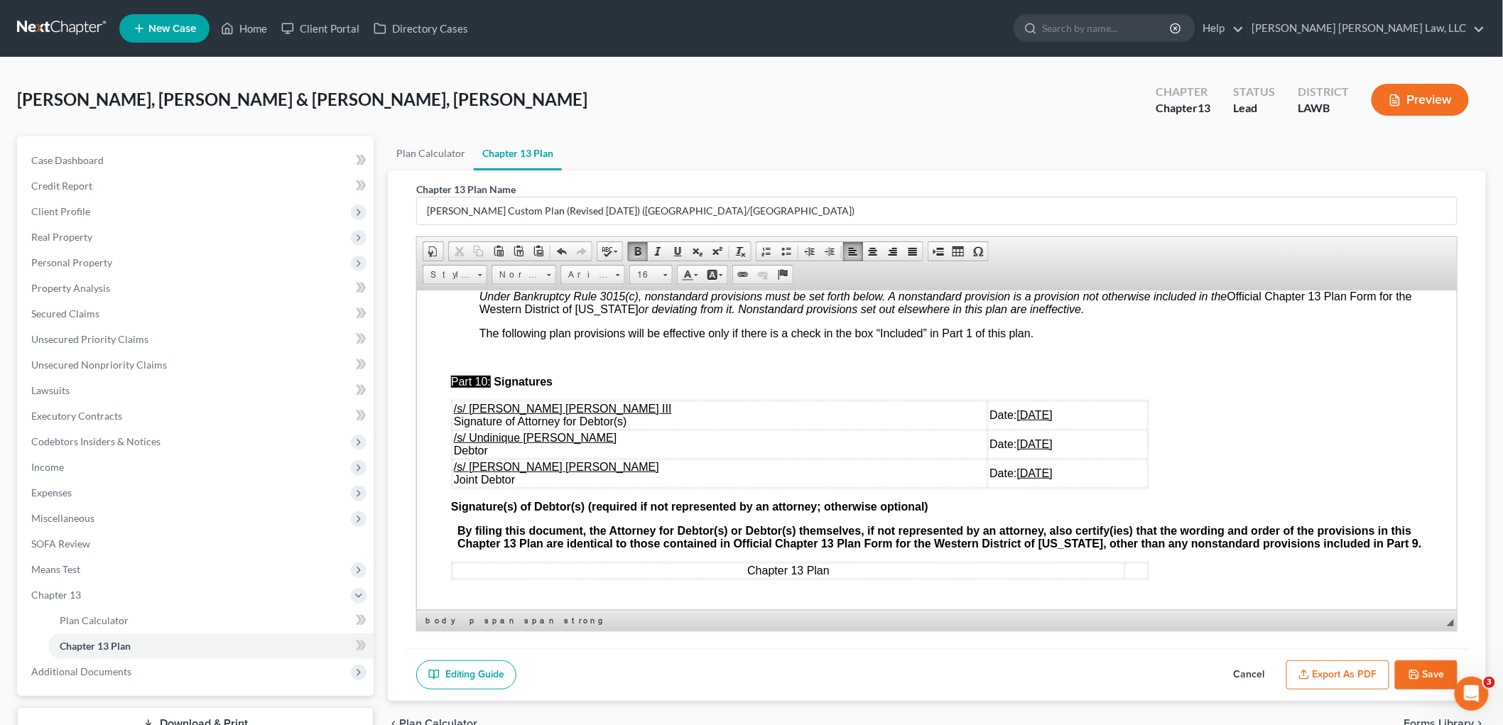
scroll to position [4748, 0]
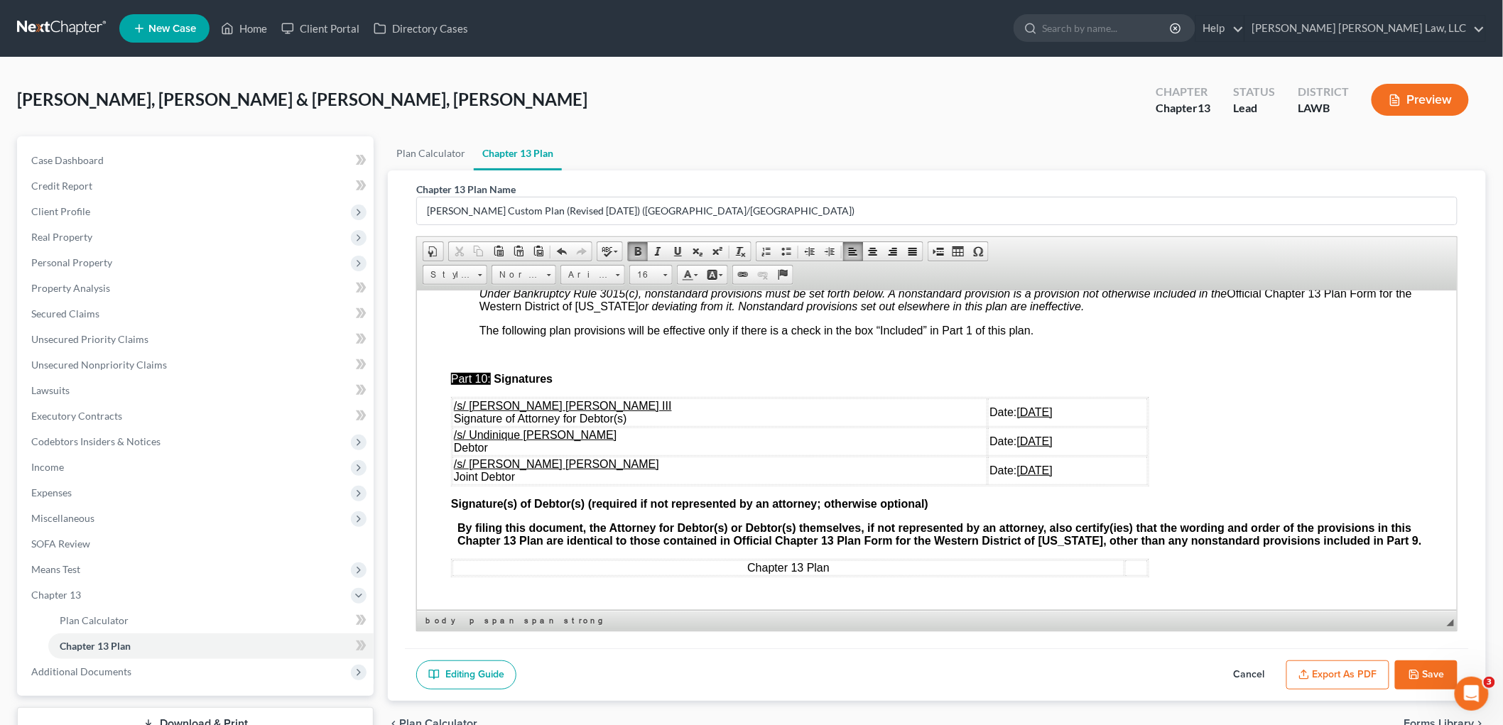
click at [1423, 668] on button "Save" at bounding box center [1426, 675] width 62 height 30
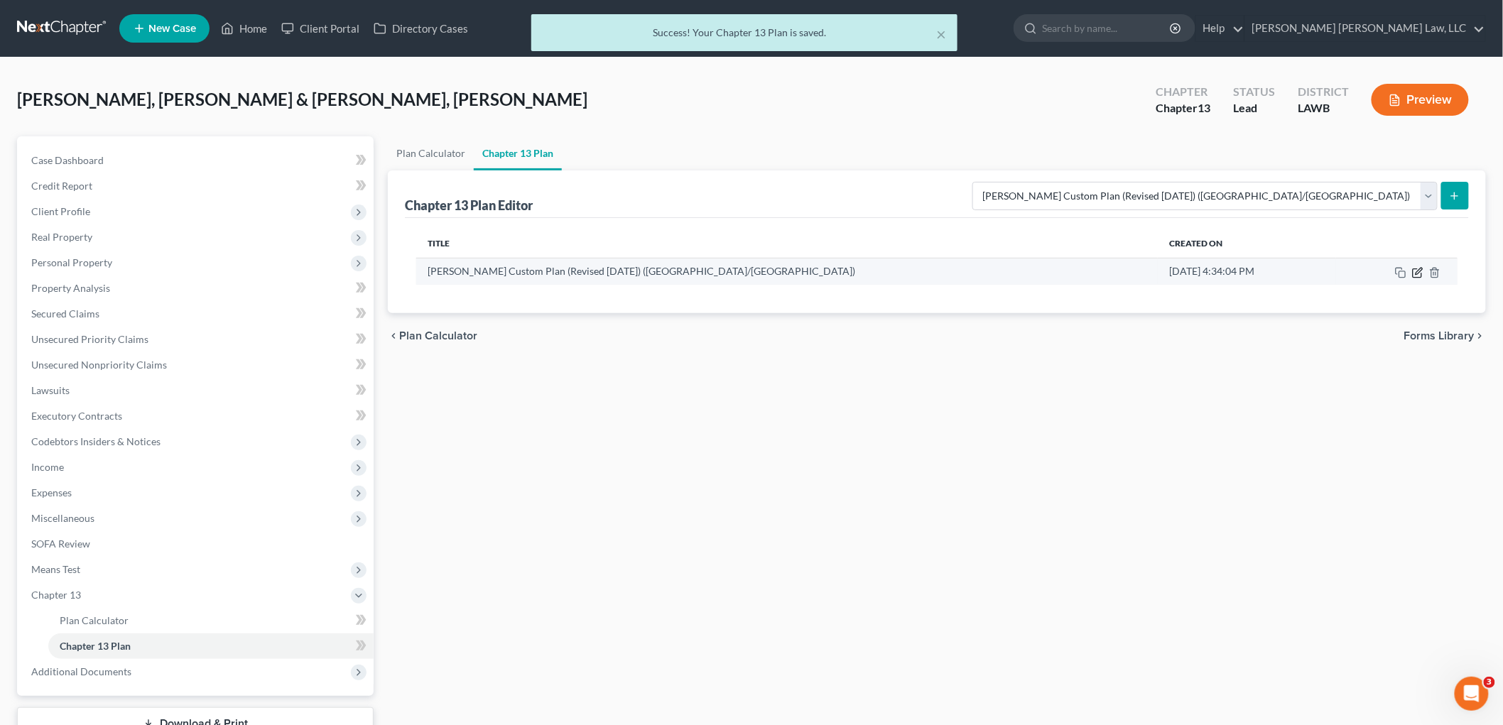
click at [1416, 271] on icon "button" at bounding box center [1417, 272] width 11 height 11
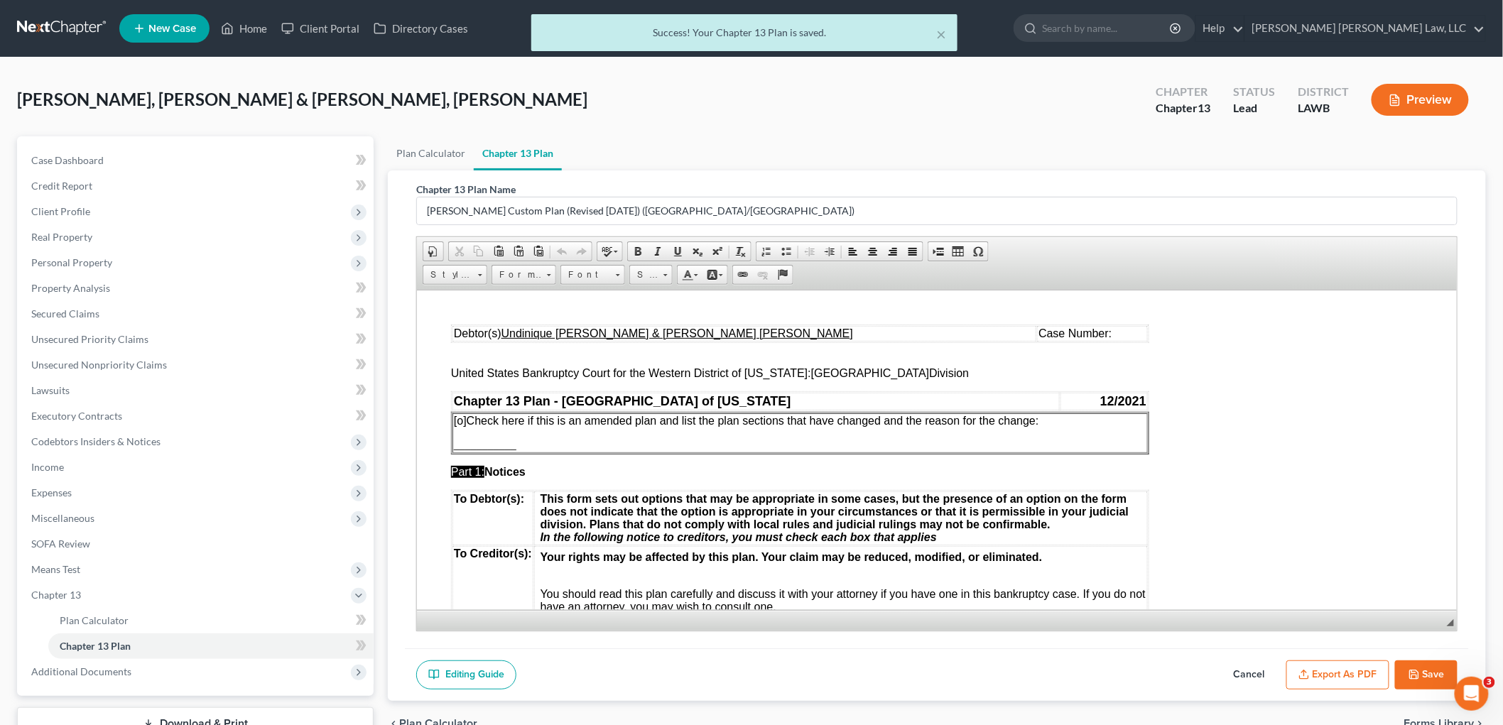
scroll to position [0, 0]
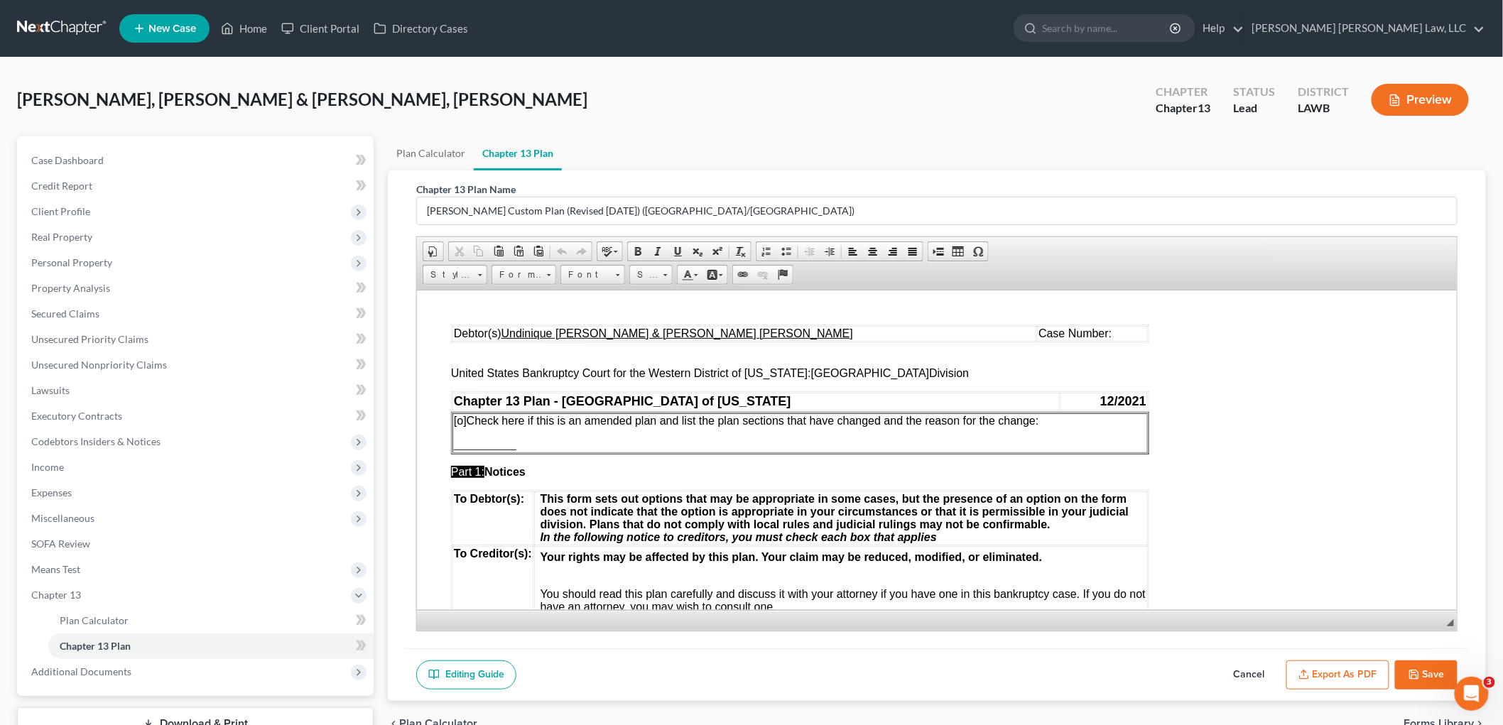
drag, startPoint x: 1412, startPoint y: 675, endPoint x: 1417, endPoint y: 670, distance: 7.5
click at [1413, 675] on icon "button" at bounding box center [1413, 674] width 11 height 11
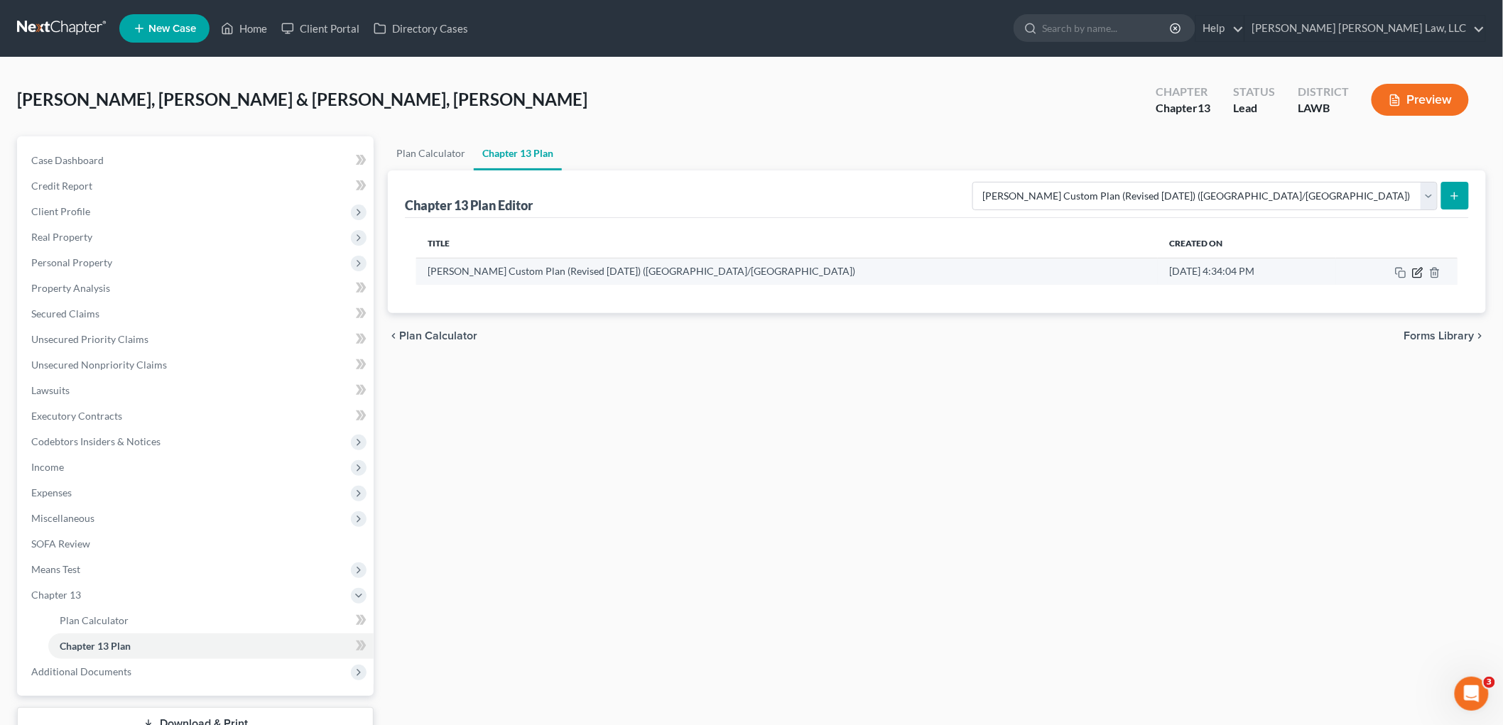
click at [1416, 272] on icon "button" at bounding box center [1418, 271] width 6 height 6
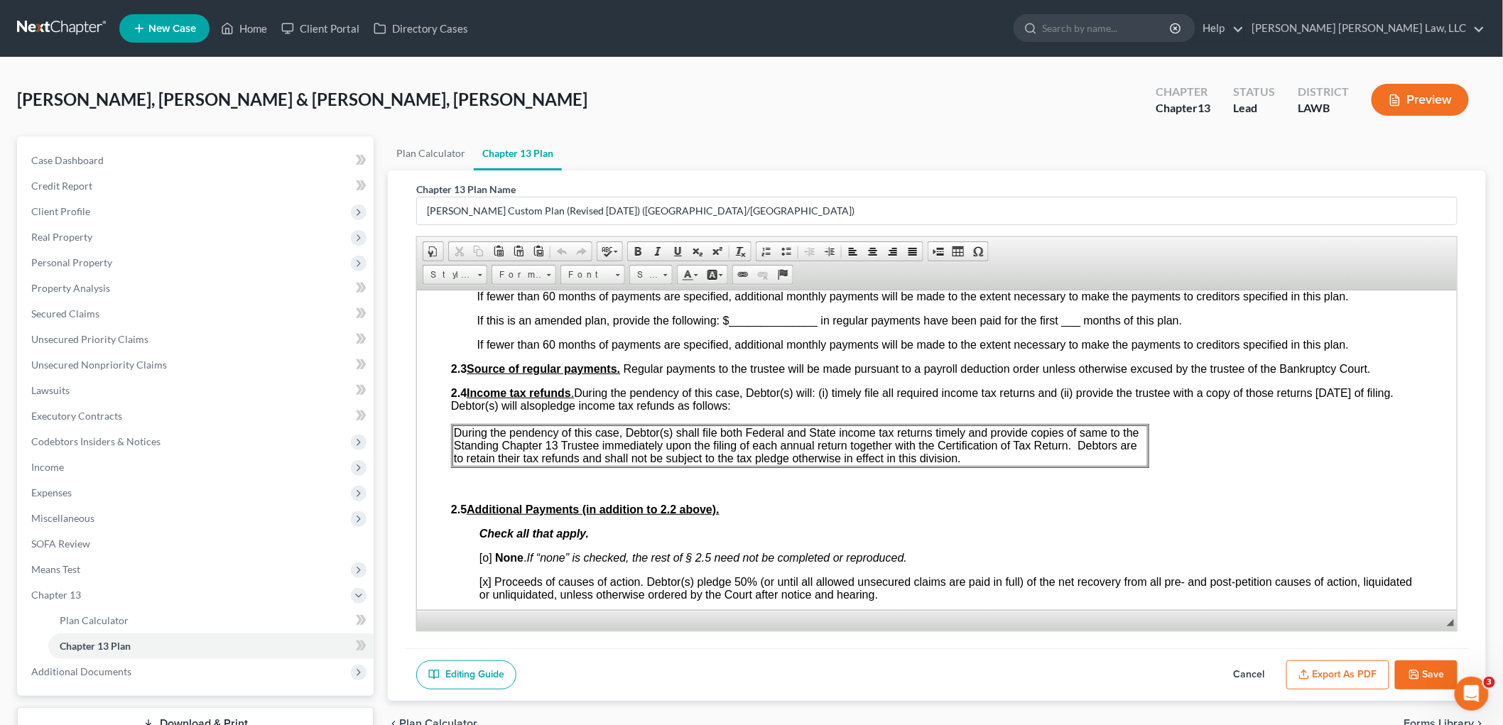
scroll to position [868, 0]
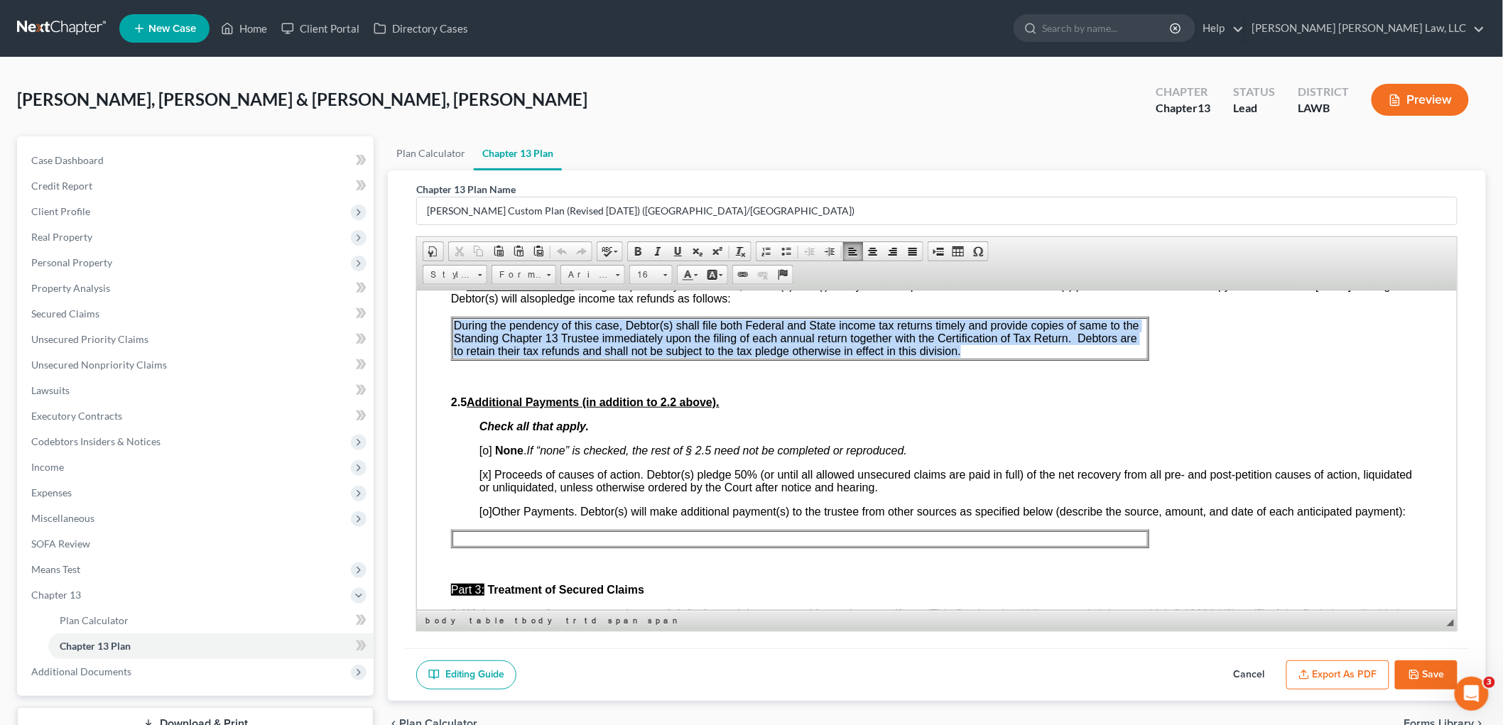
drag, startPoint x: 960, startPoint y: 344, endPoint x: 451, endPoint y: 324, distance: 509.6
click at [452, 324] on td "During the pendency of this case, Debtor(s) shall file both Federal and State i…" at bounding box center [799, 337] width 695 height 41
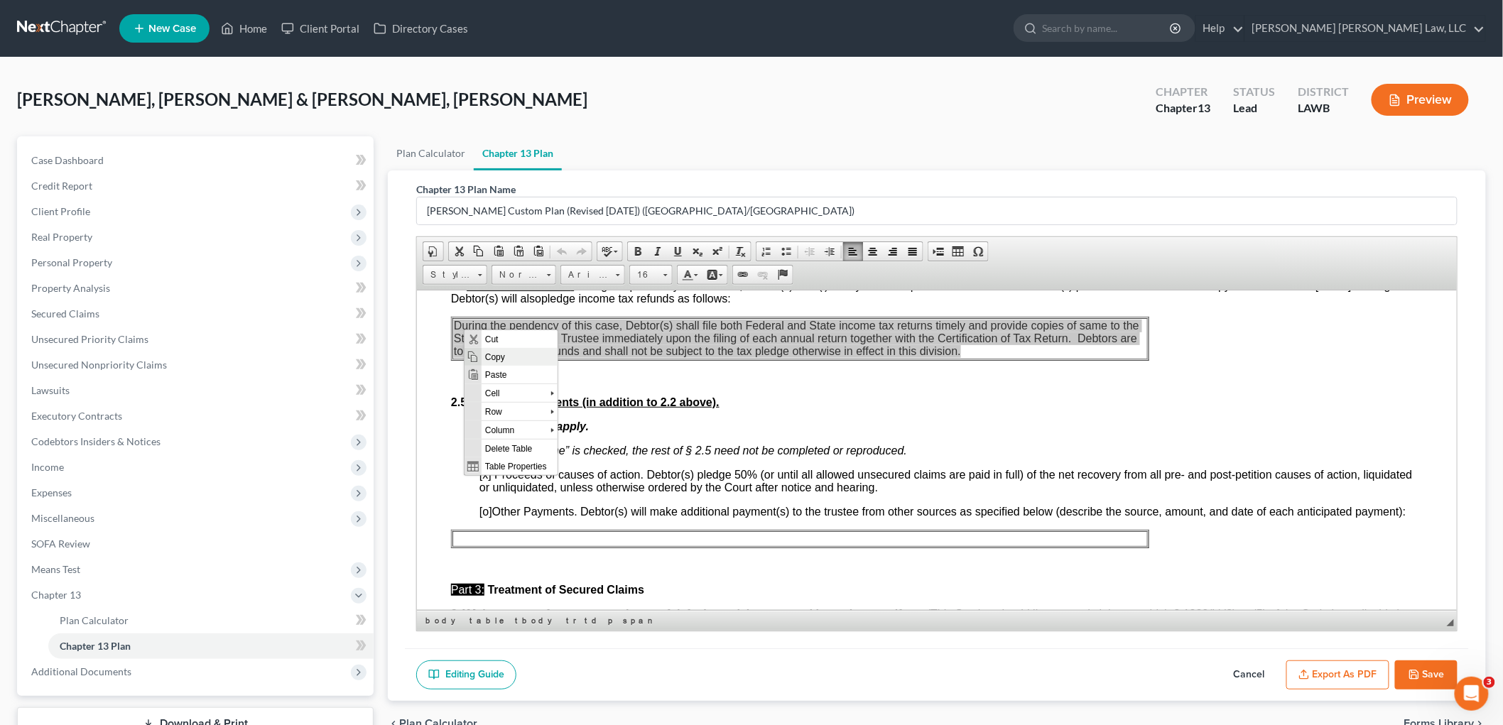
scroll to position [0, 0]
click at [501, 371] on span "Paste" at bounding box center [519, 374] width 76 height 18
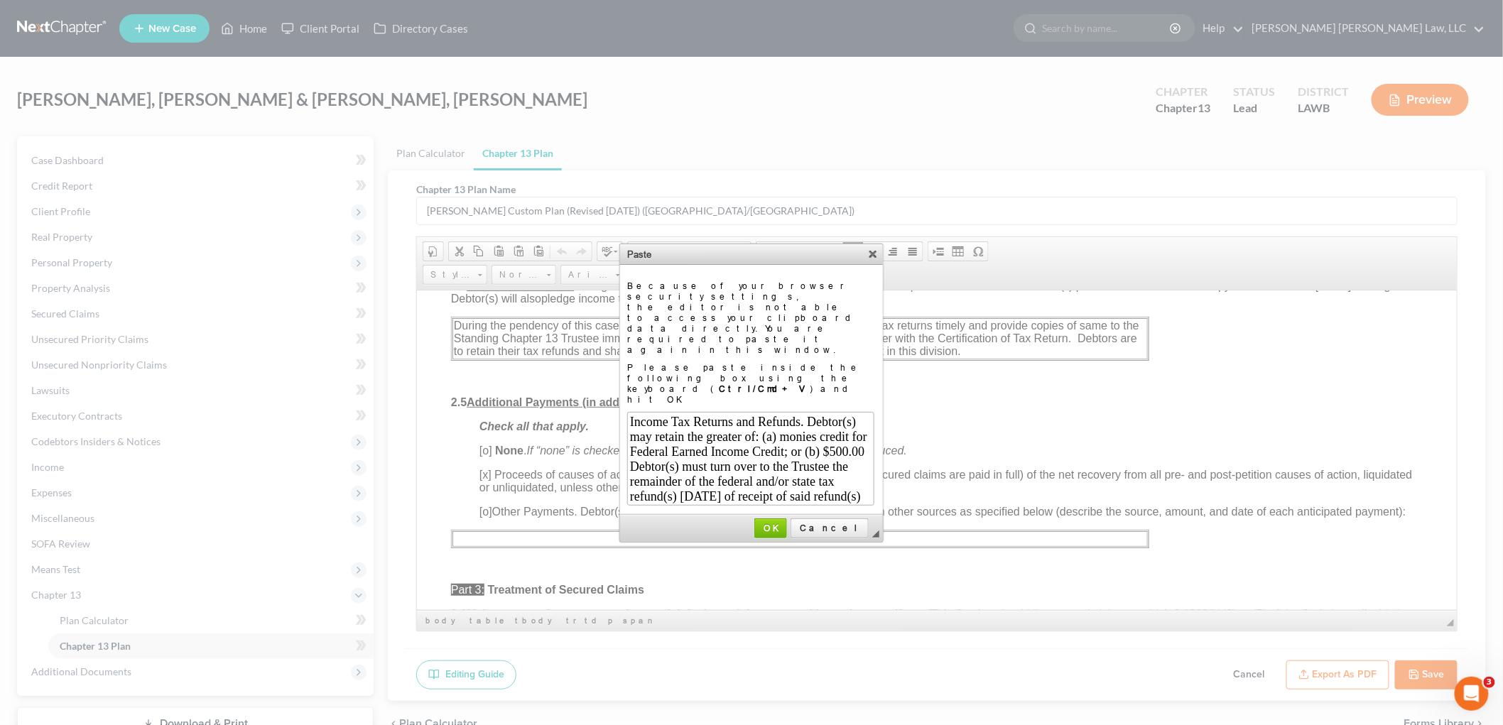
scroll to position [29, 0]
click at [785, 523] on span "OK" at bounding box center [771, 528] width 30 height 11
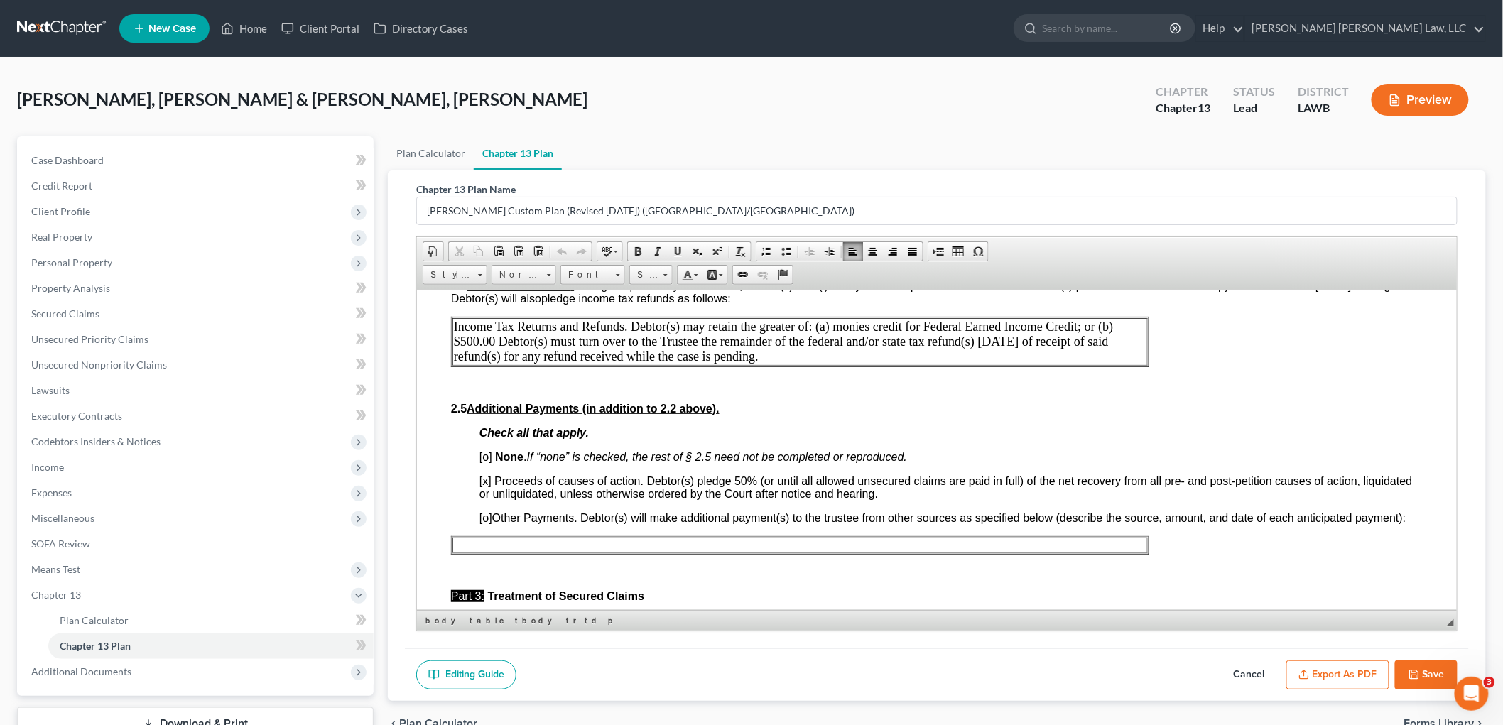
scroll to position [0, 0]
click at [1408, 666] on button "Save" at bounding box center [1426, 675] width 62 height 30
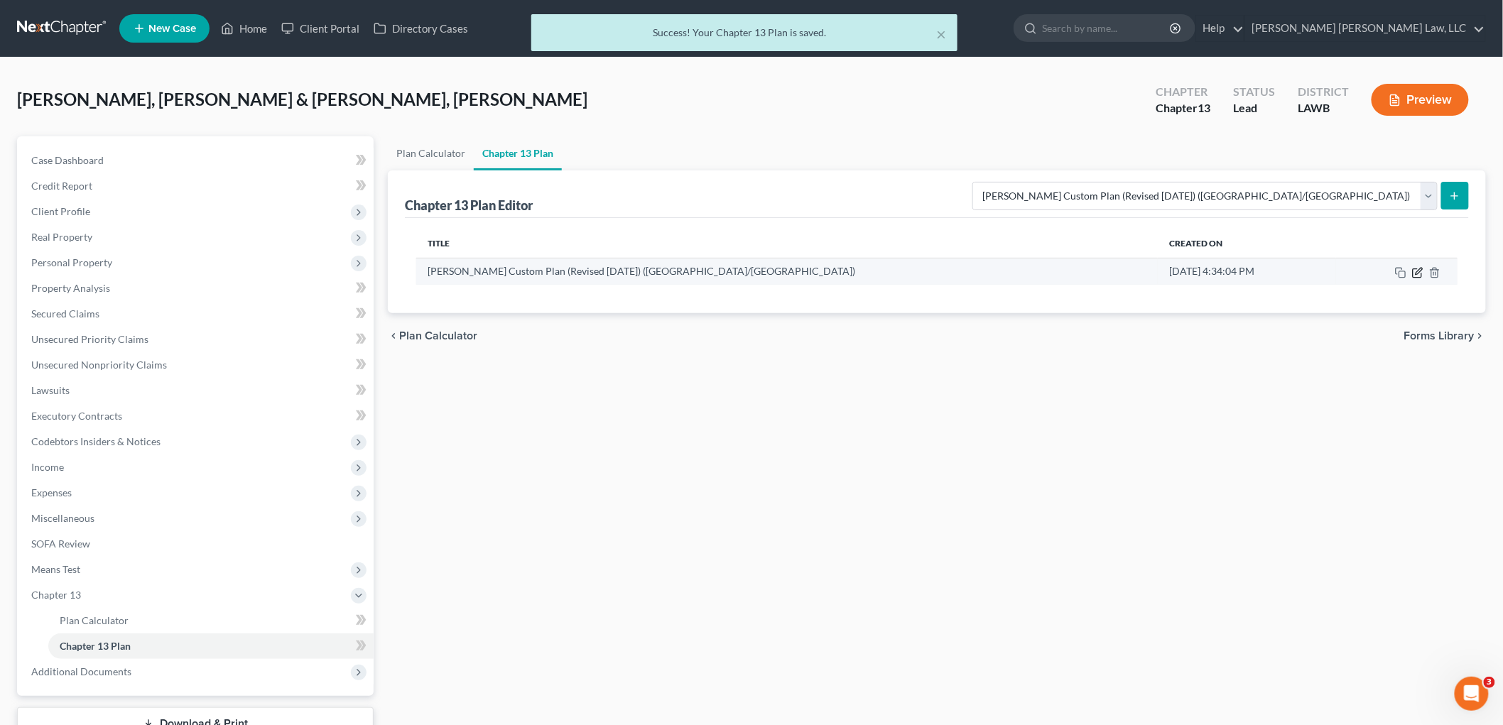
click at [1416, 271] on icon "button" at bounding box center [1417, 272] width 11 height 11
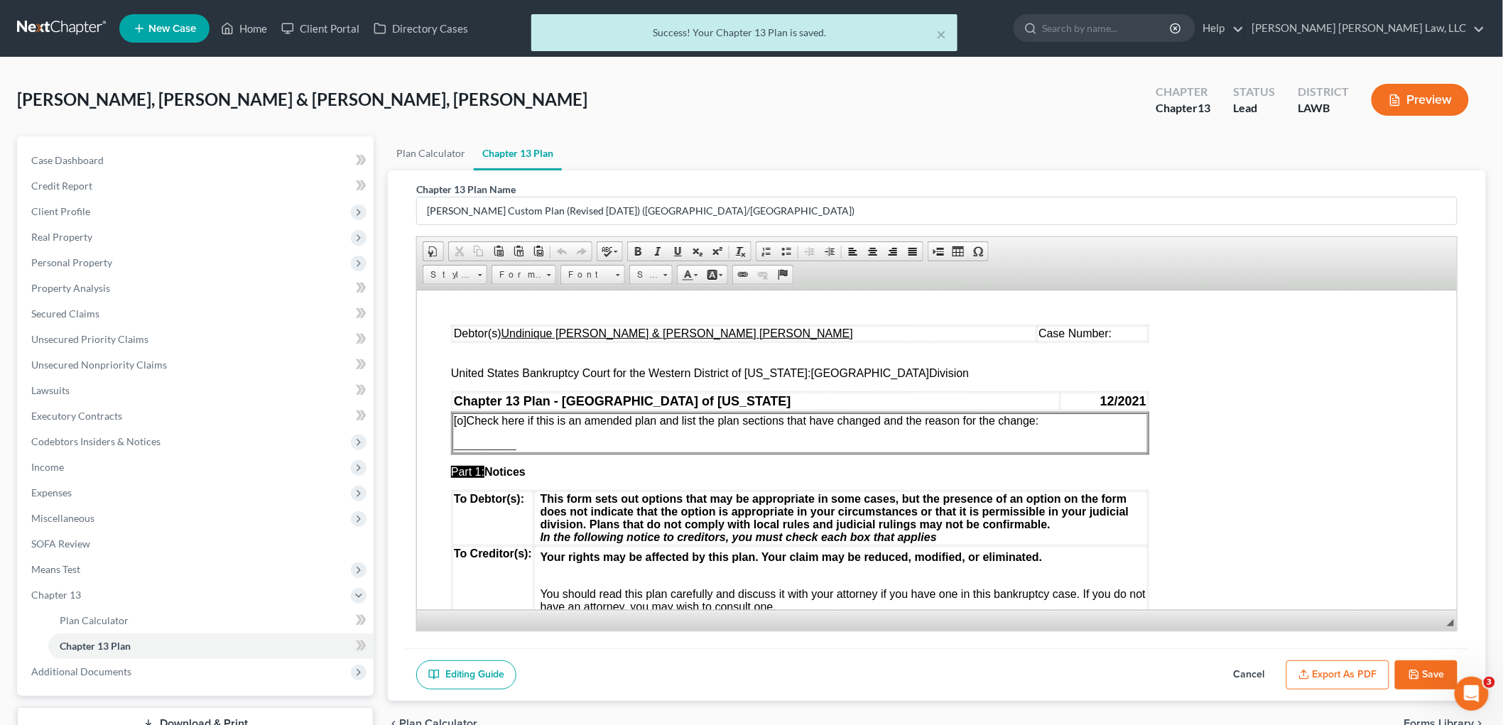
click at [1316, 669] on button "Export as PDF" at bounding box center [1337, 675] width 103 height 30
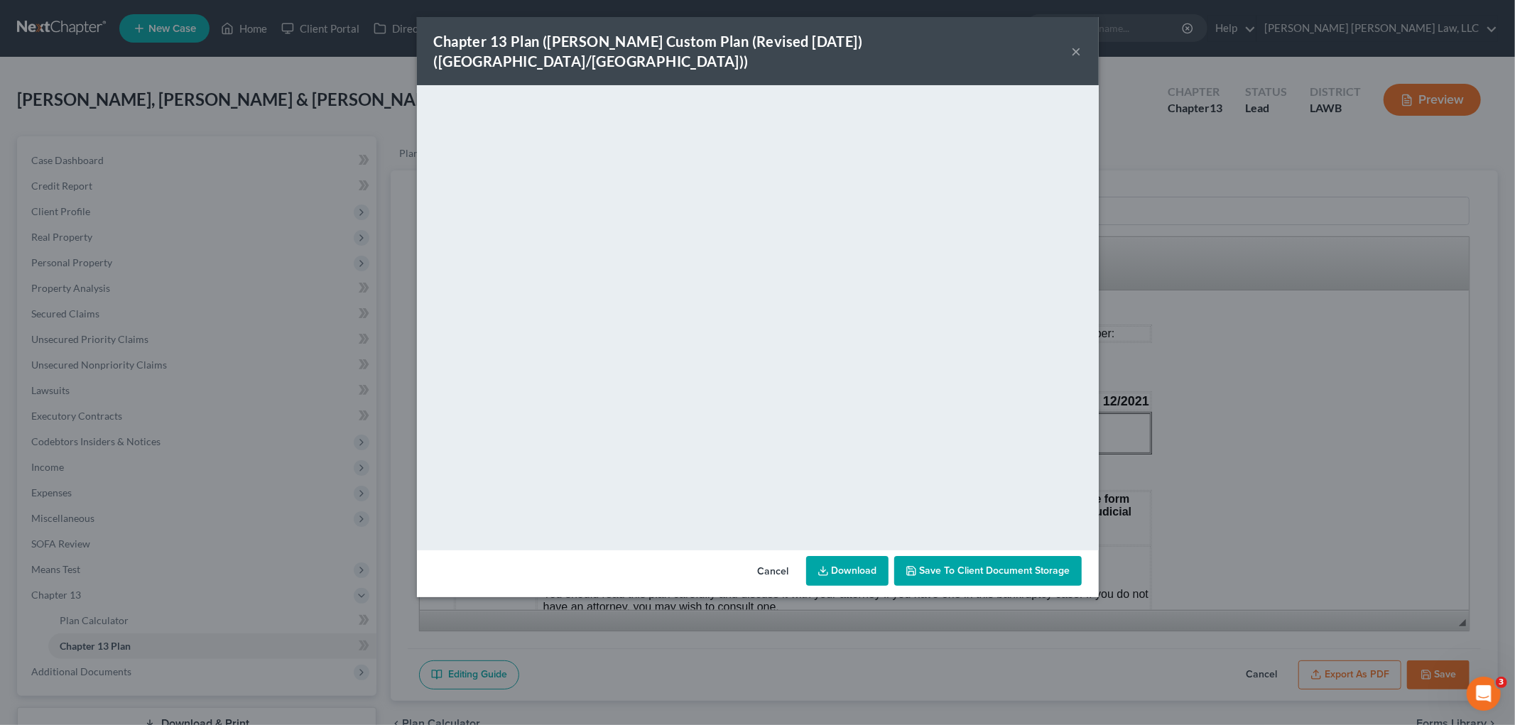
click at [1072, 43] on button "×" at bounding box center [1077, 51] width 10 height 17
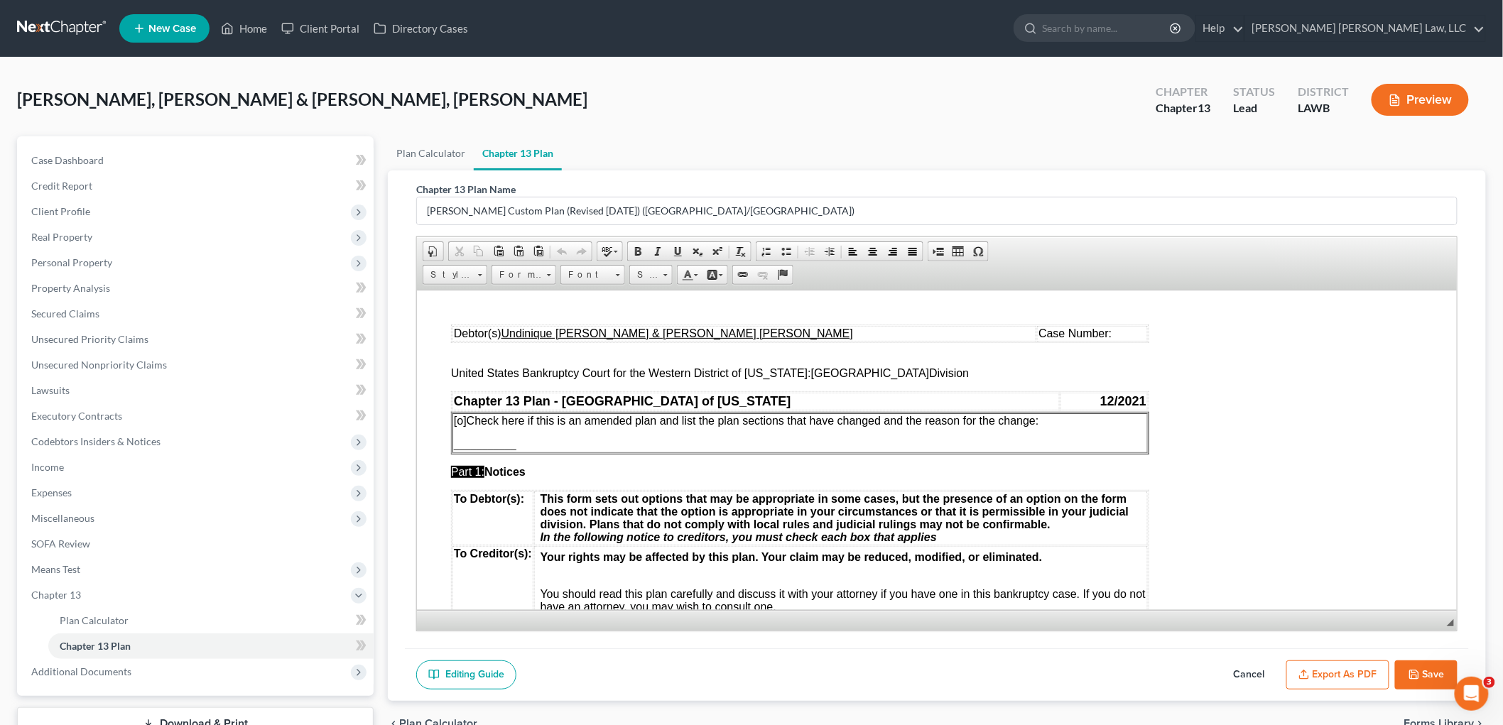
click at [1411, 661] on button "Save" at bounding box center [1426, 675] width 62 height 30
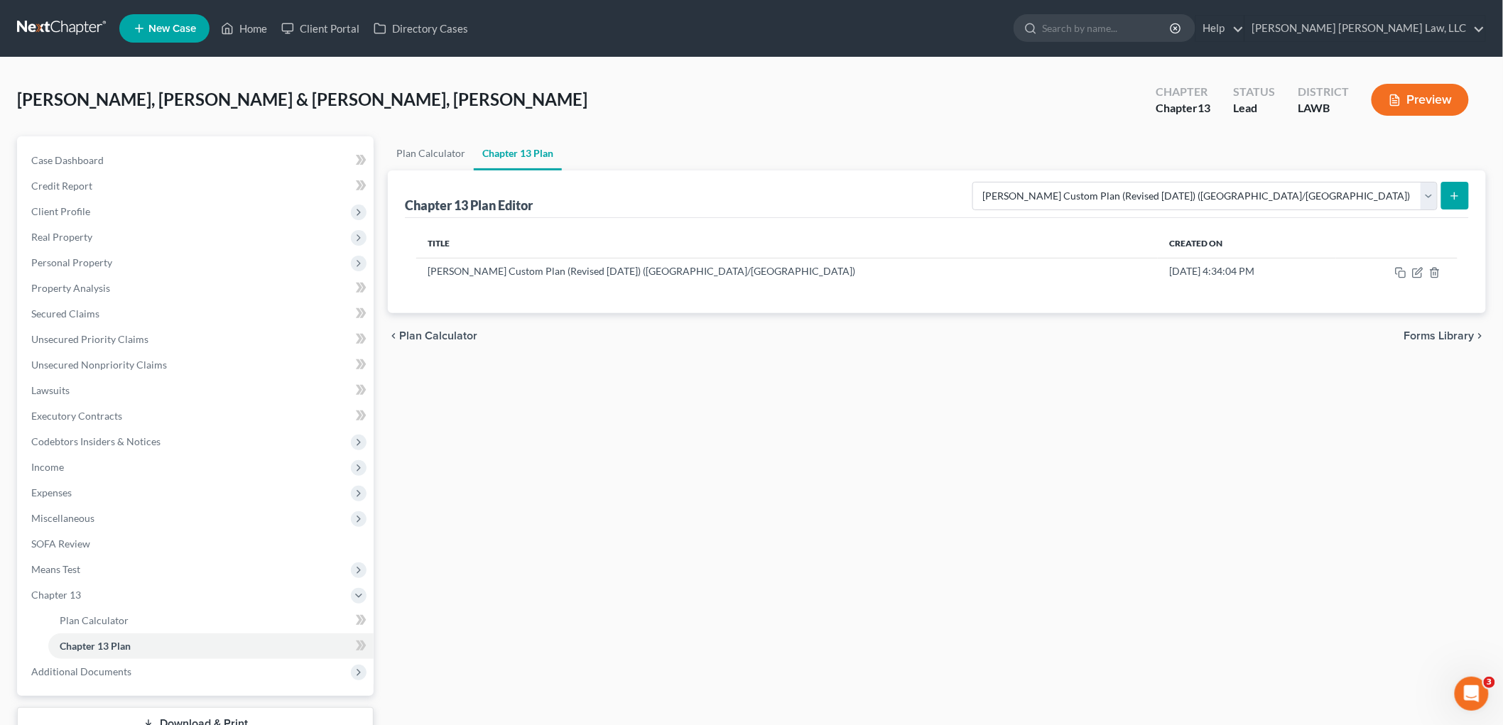
click at [78, 25] on link at bounding box center [62, 29] width 91 height 26
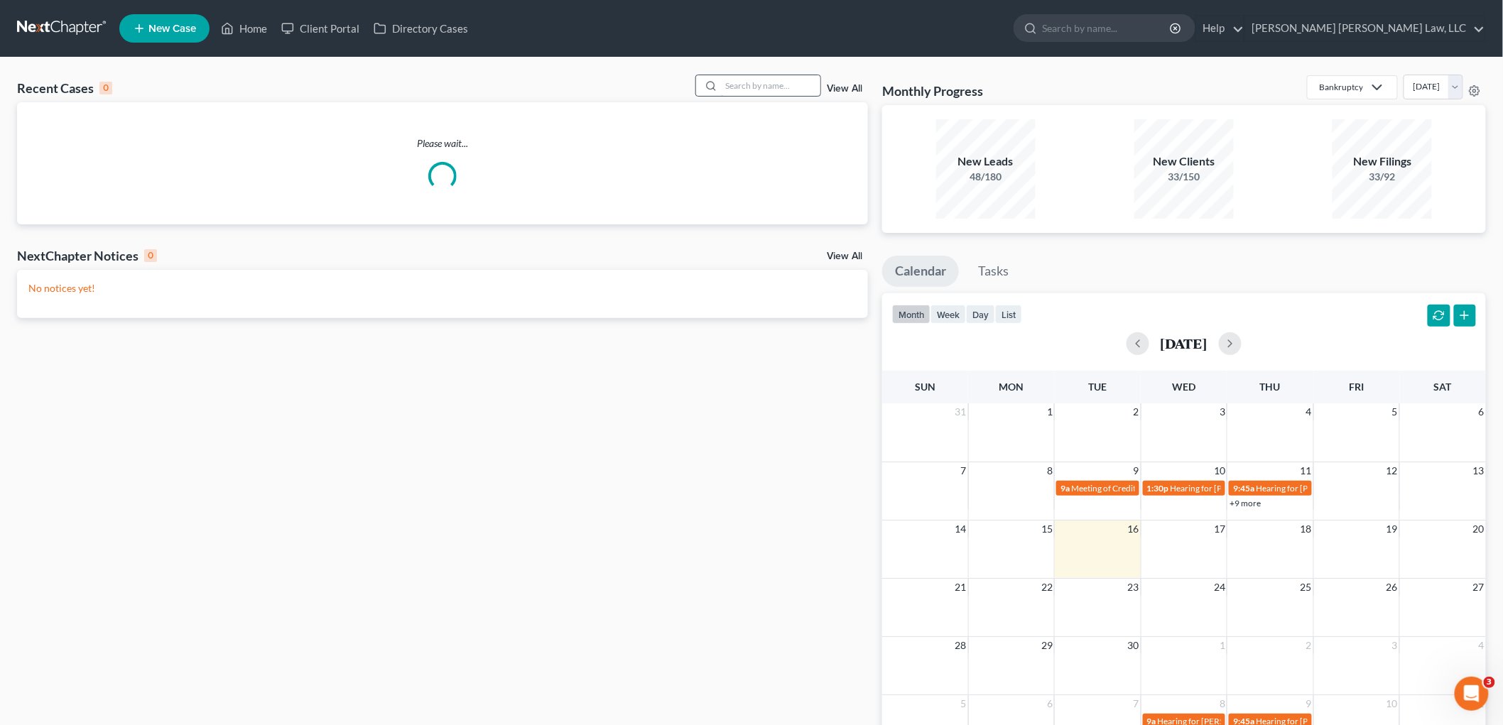
click at [733, 86] on input "search" at bounding box center [770, 85] width 99 height 21
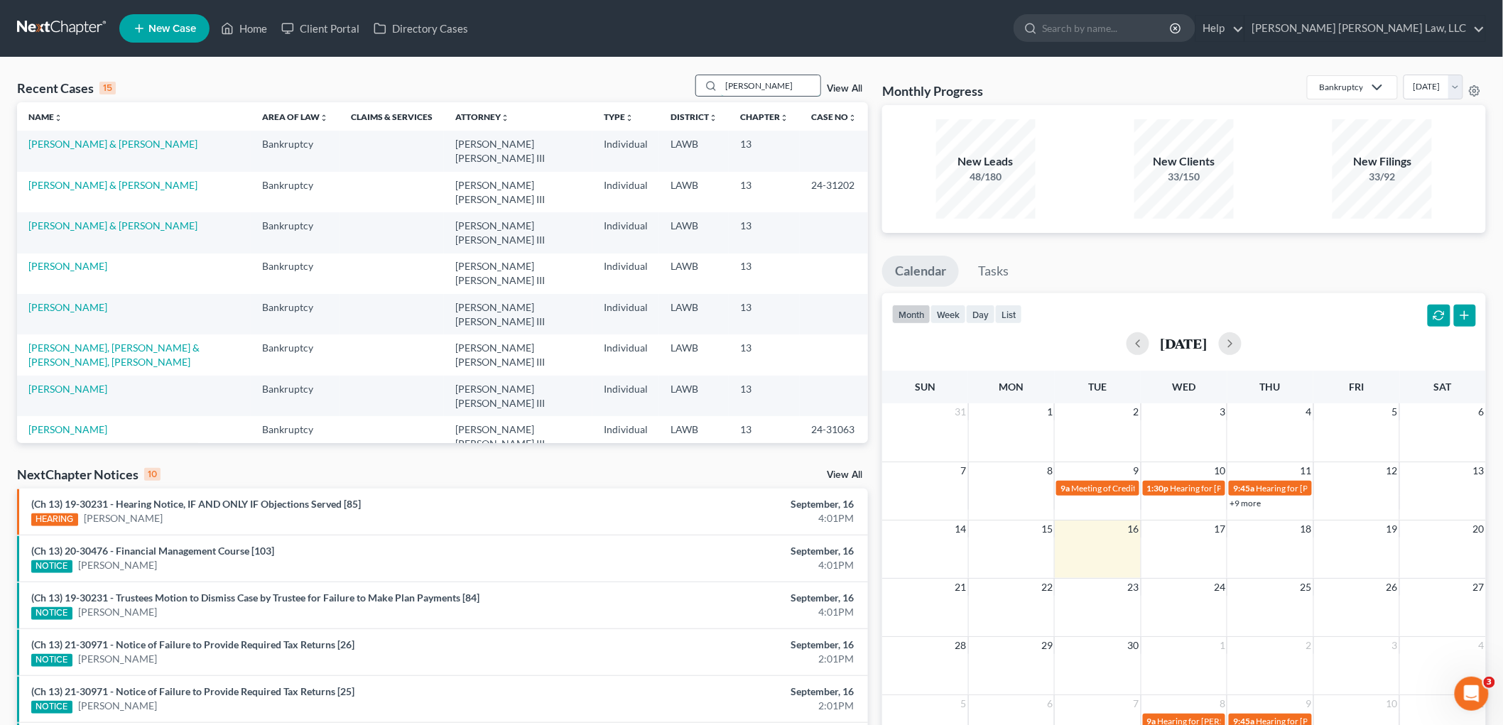
click at [753, 80] on input "[PERSON_NAME]" at bounding box center [770, 85] width 99 height 21
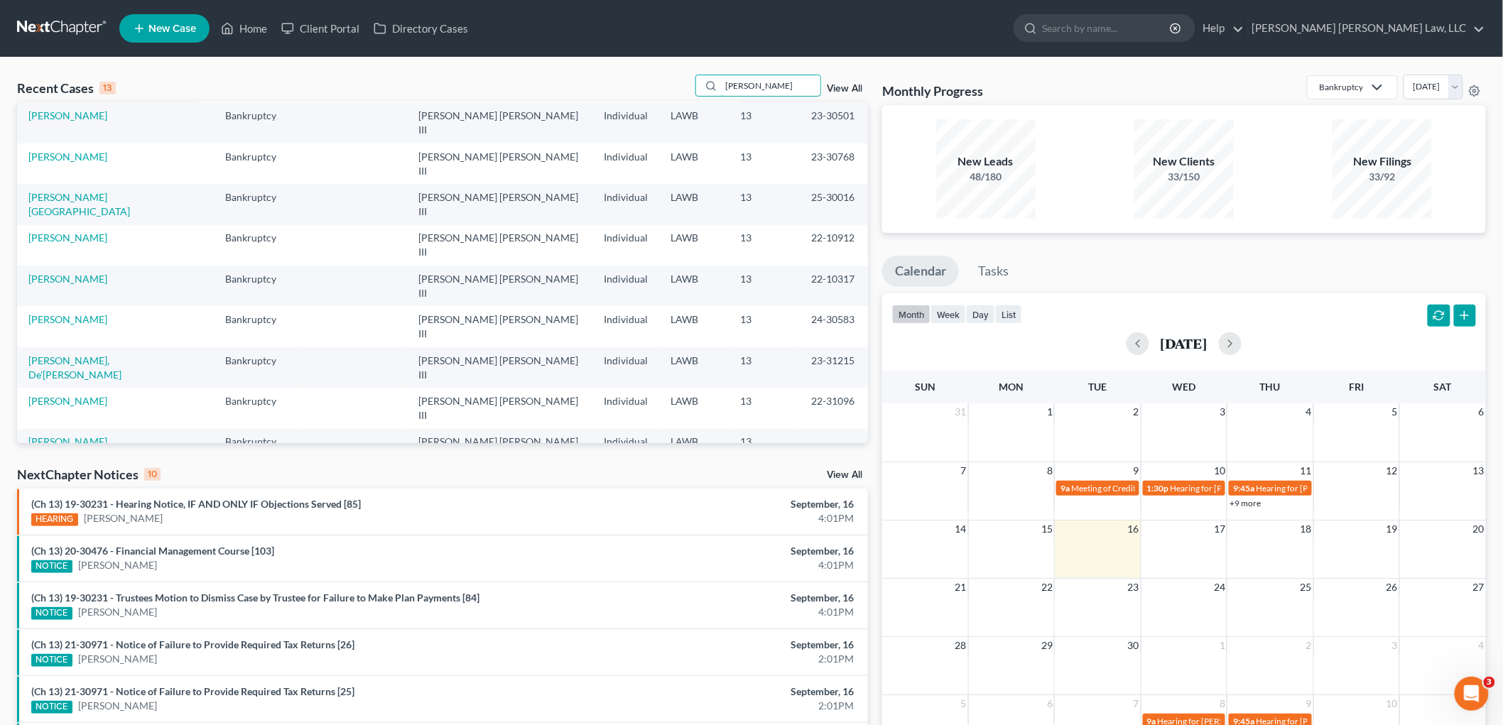
scroll to position [44, 0]
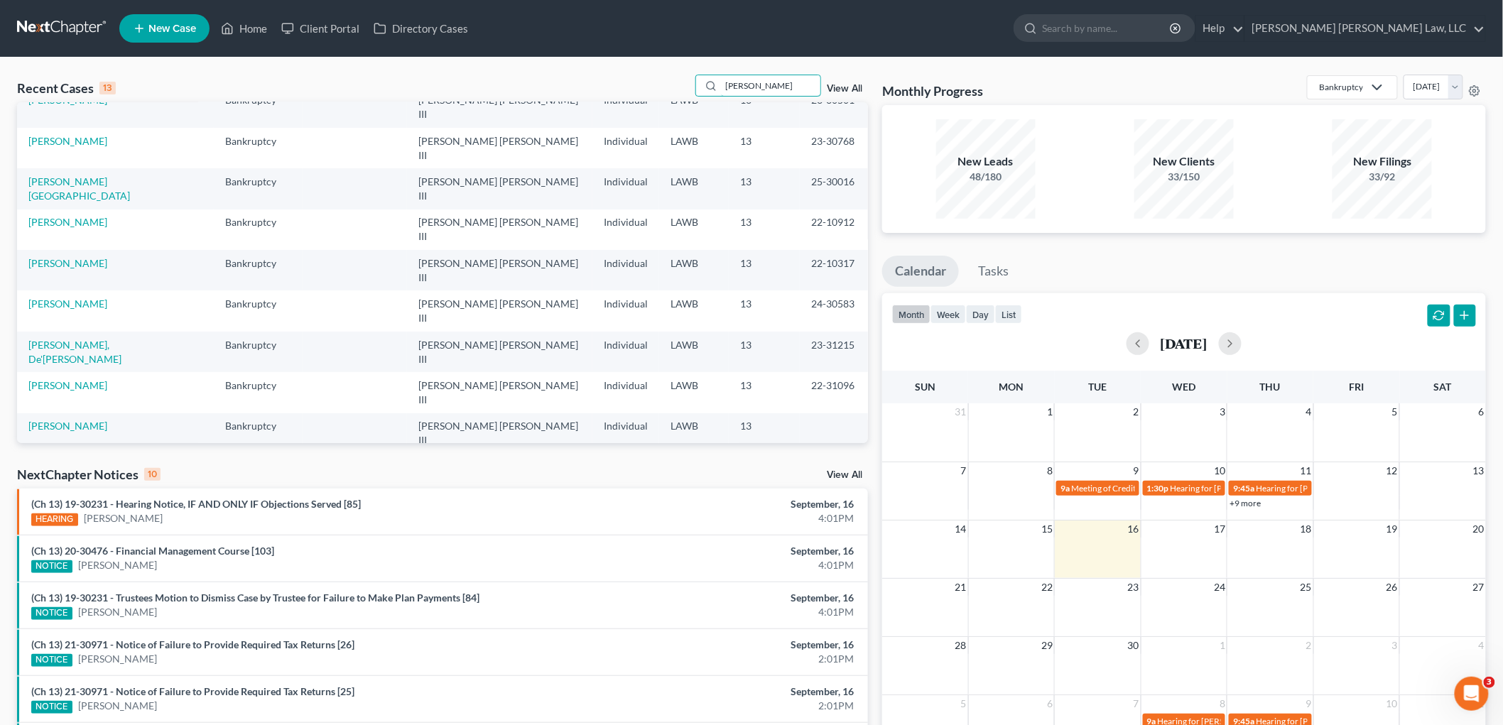
type input "[PERSON_NAME]"
click at [97, 461] on link "[PERSON_NAME] & [PERSON_NAME]" at bounding box center [112, 467] width 169 height 12
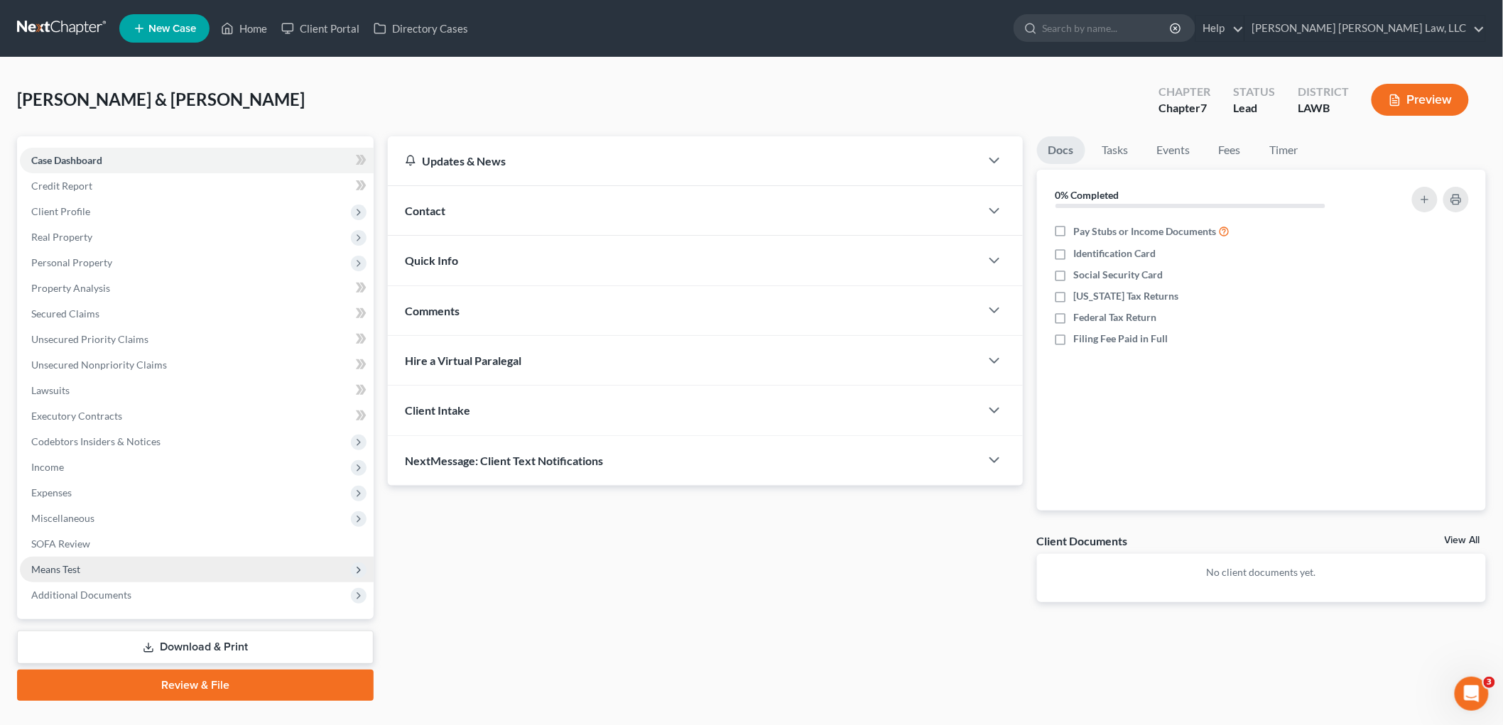
click at [78, 567] on span "Means Test" at bounding box center [55, 569] width 49 height 12
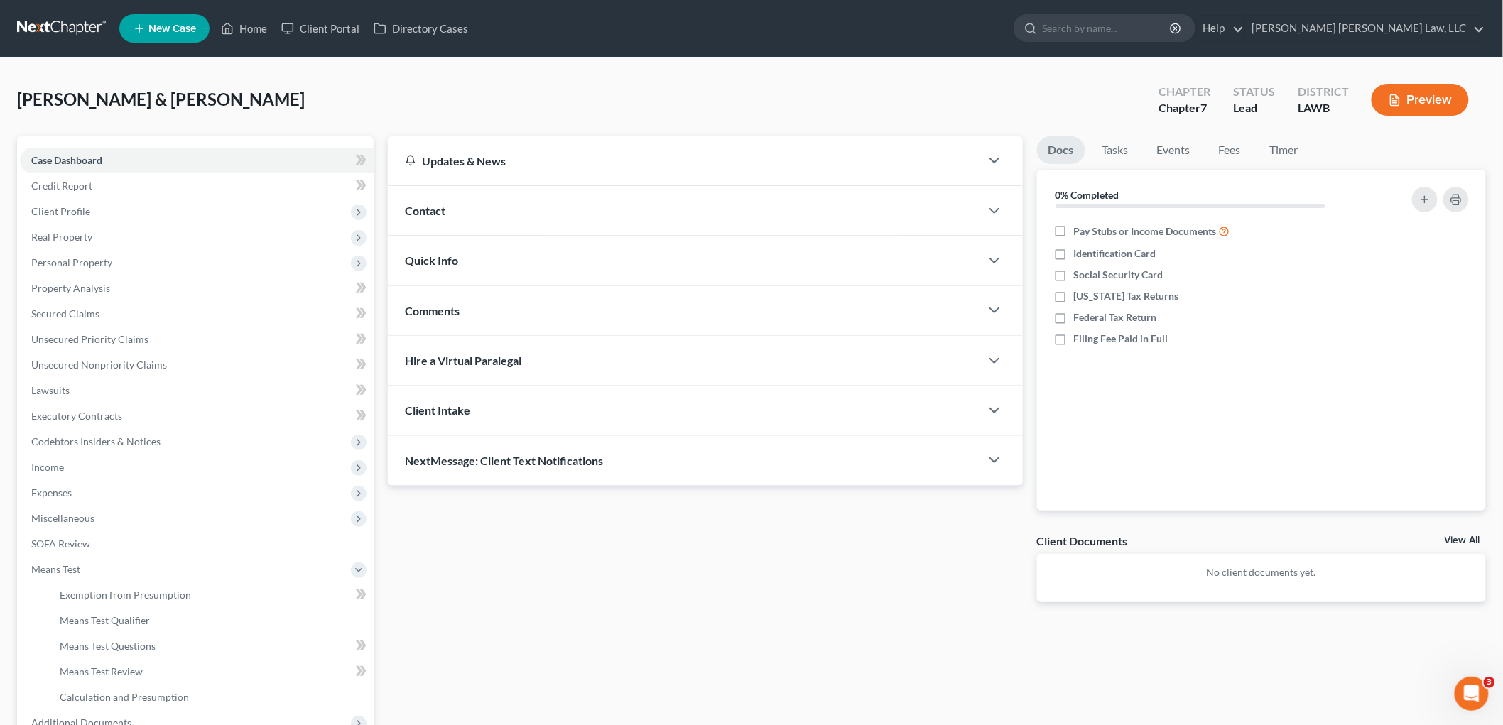
click at [65, 26] on link at bounding box center [62, 29] width 91 height 26
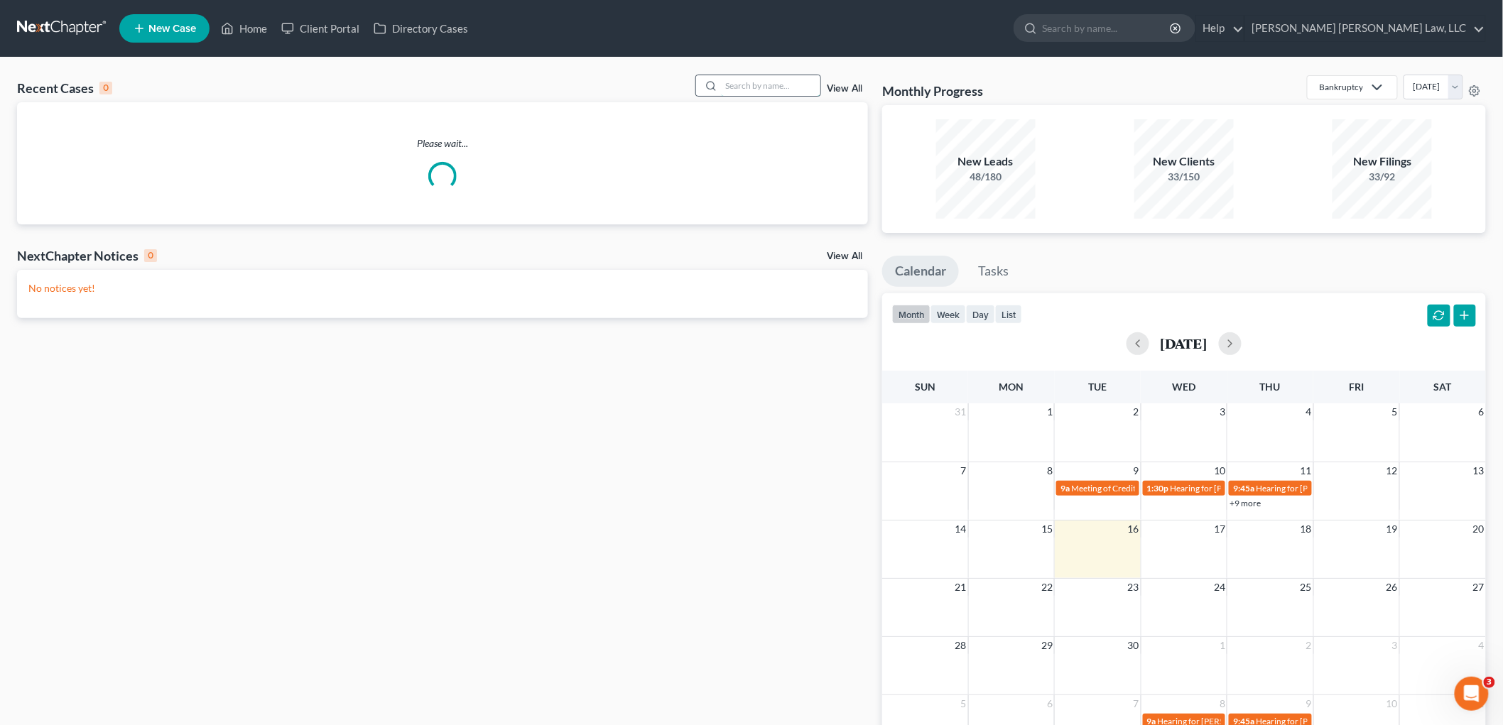
click at [740, 79] on input "search" at bounding box center [770, 85] width 99 height 21
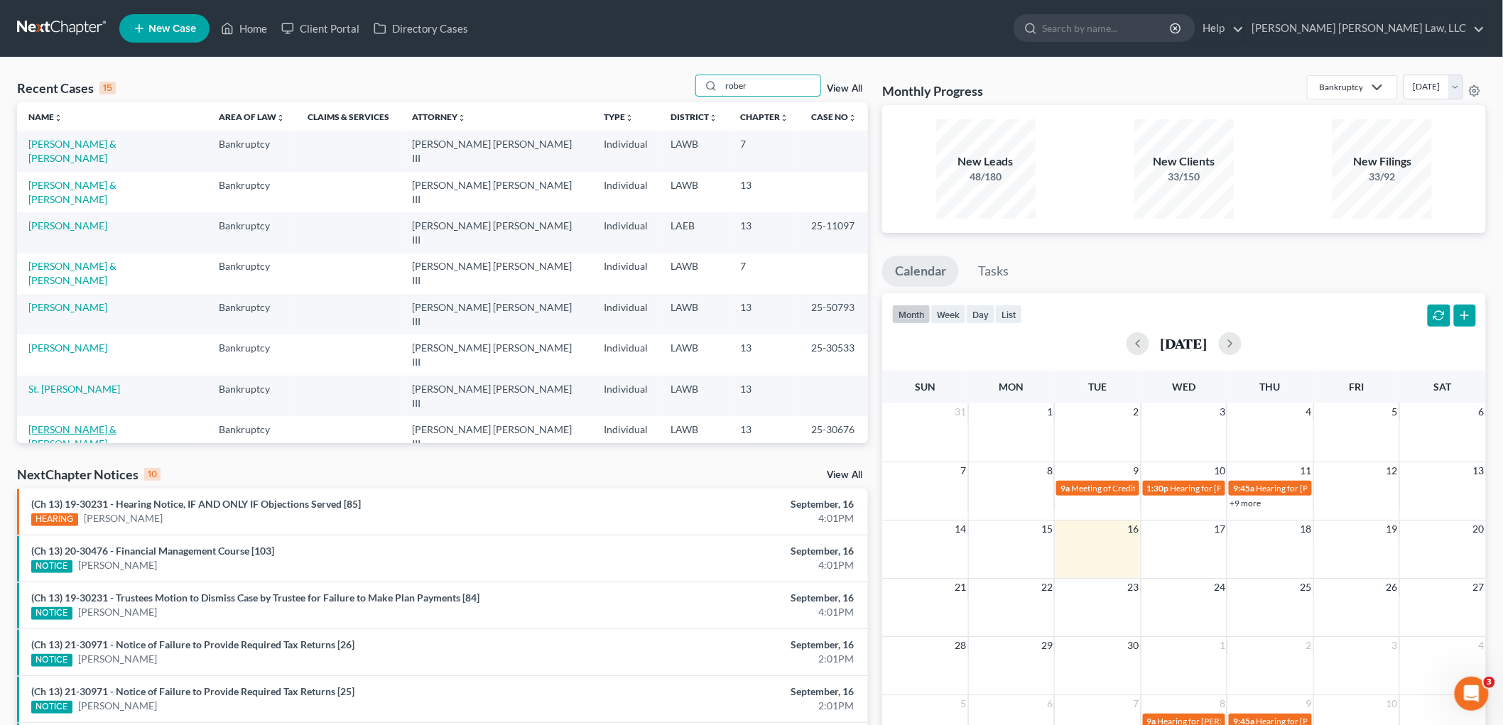
type input "rober"
click at [116, 423] on link "[PERSON_NAME] & [PERSON_NAME]" at bounding box center [72, 436] width 88 height 26
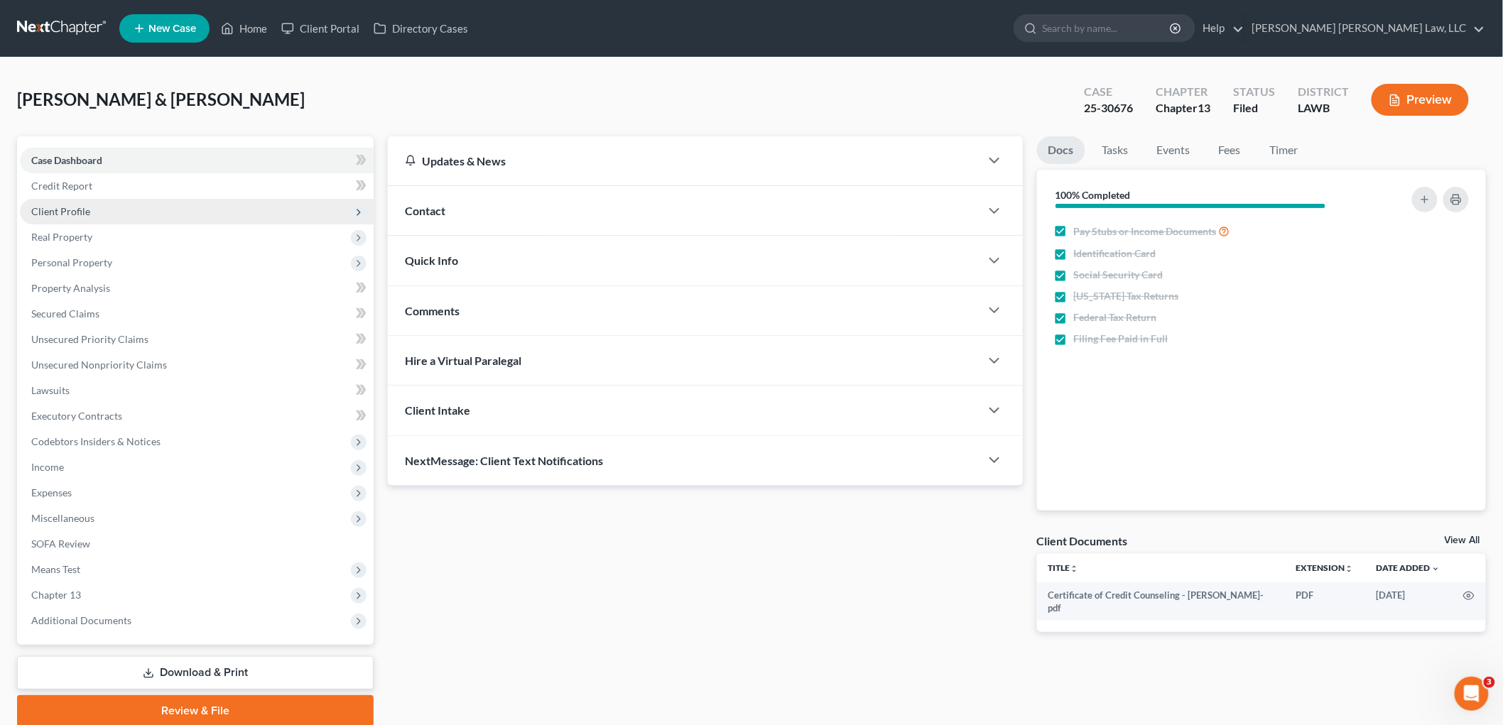
click at [87, 202] on span "Client Profile" at bounding box center [197, 212] width 354 height 26
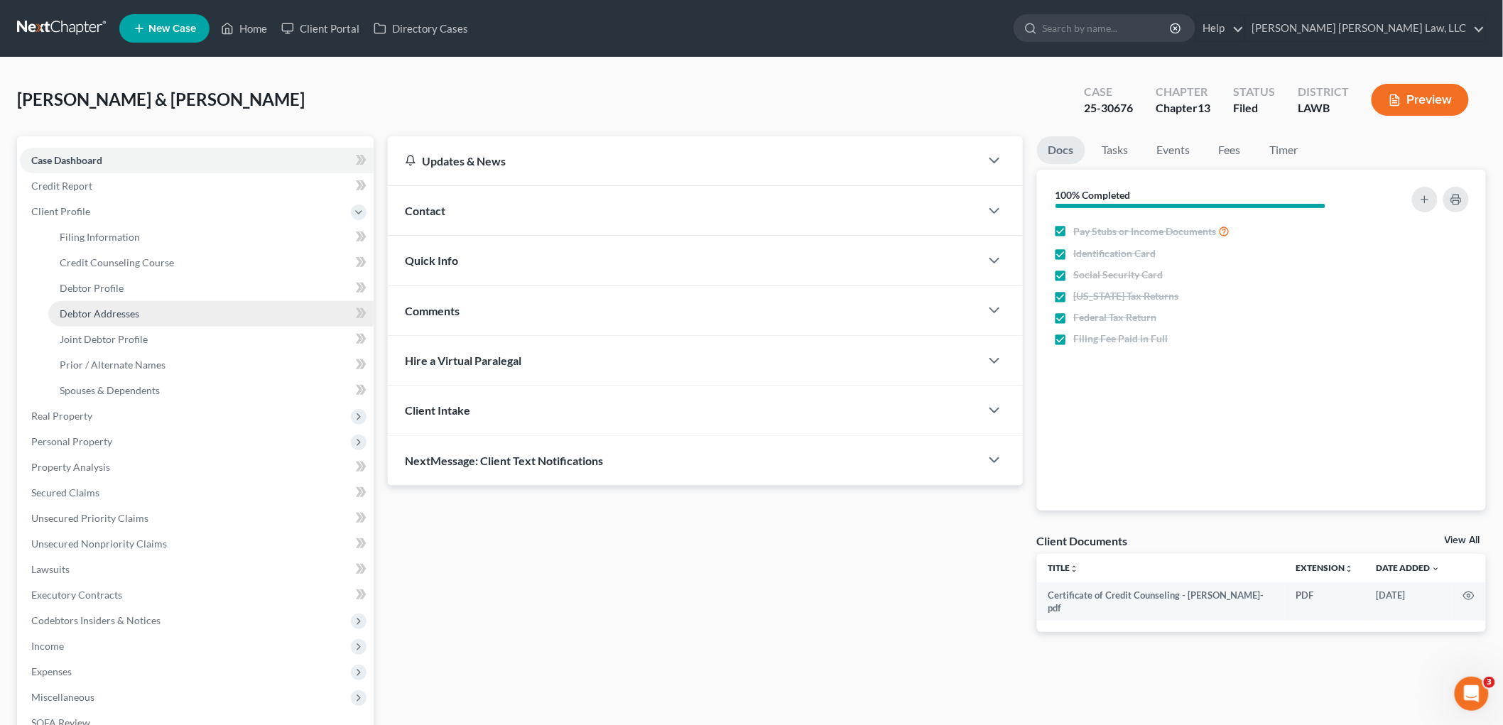
click at [107, 317] on span "Debtor Addresses" at bounding box center [100, 313] width 80 height 12
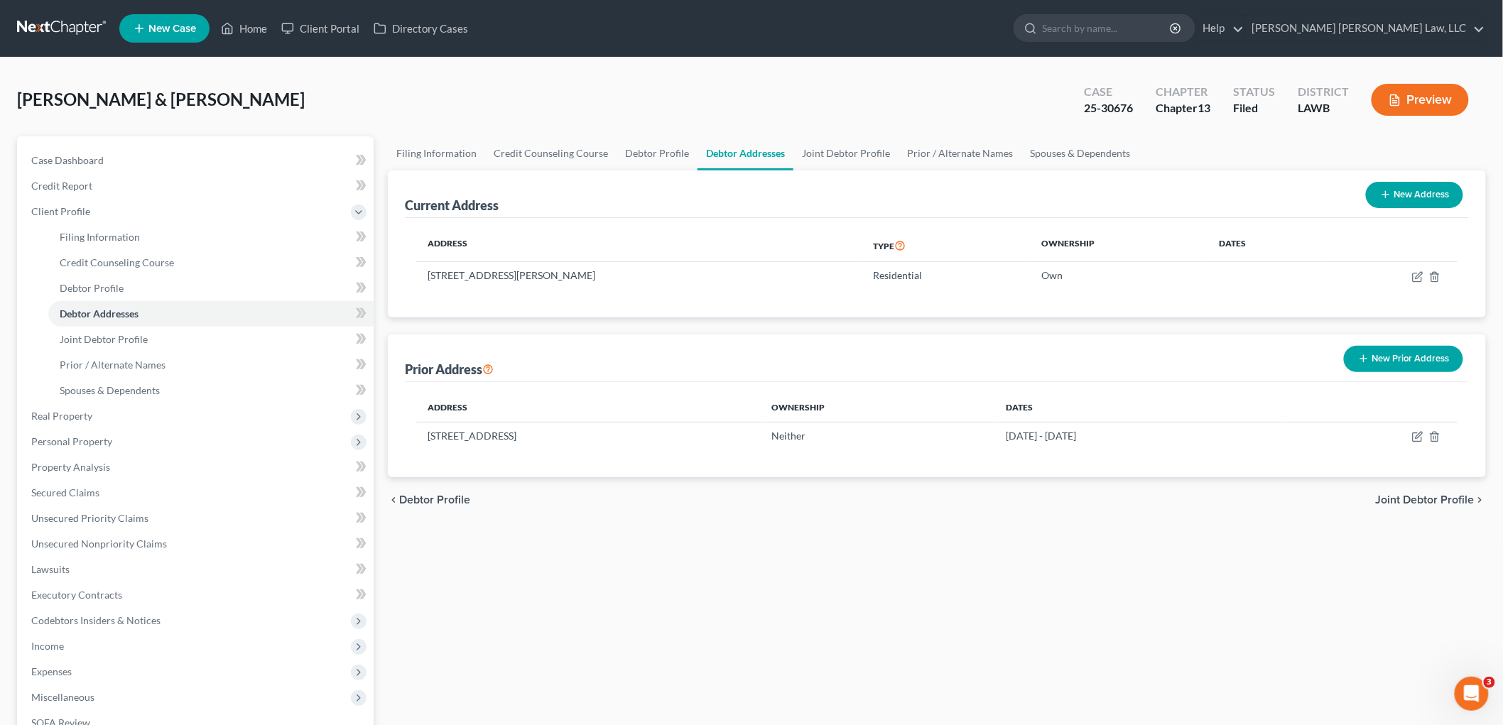
click at [74, 32] on link at bounding box center [62, 29] width 91 height 26
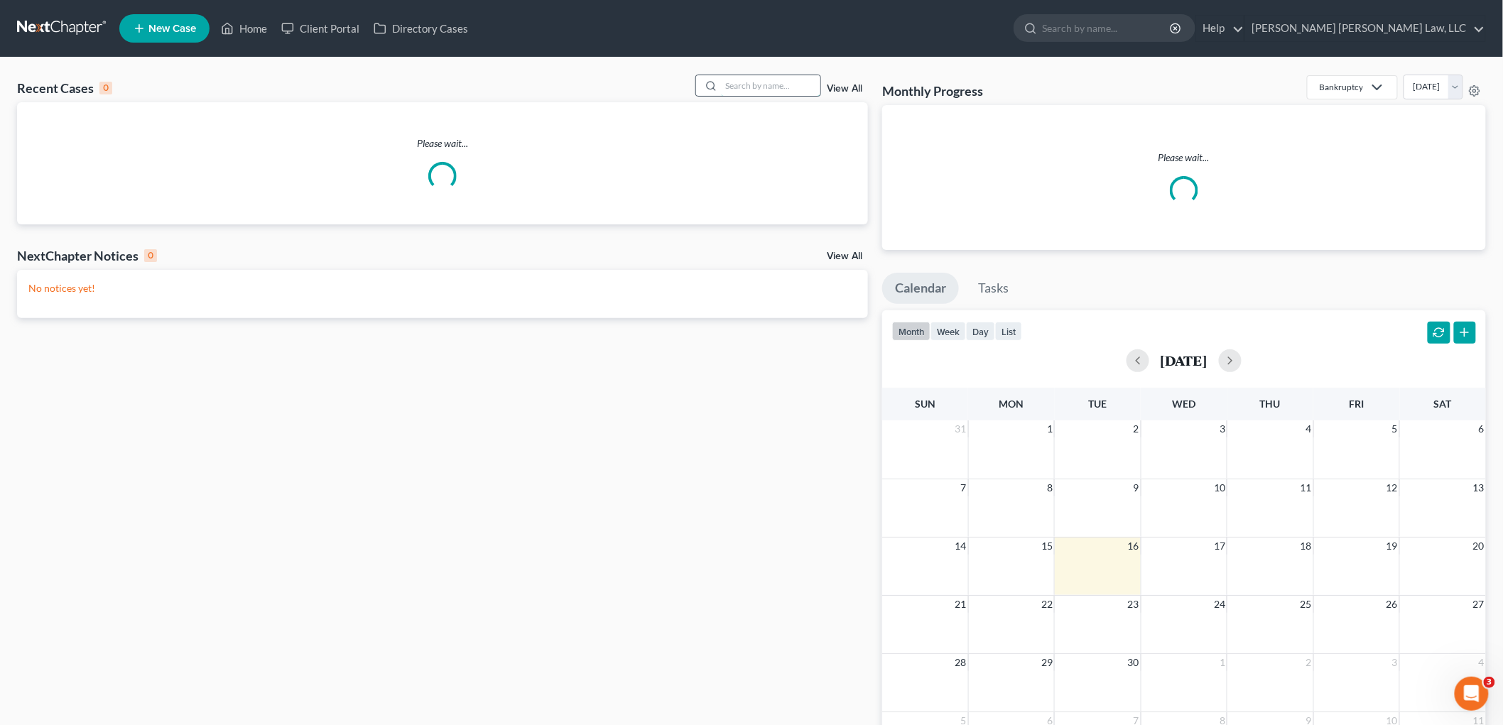
click at [787, 86] on input "search" at bounding box center [770, 85] width 99 height 21
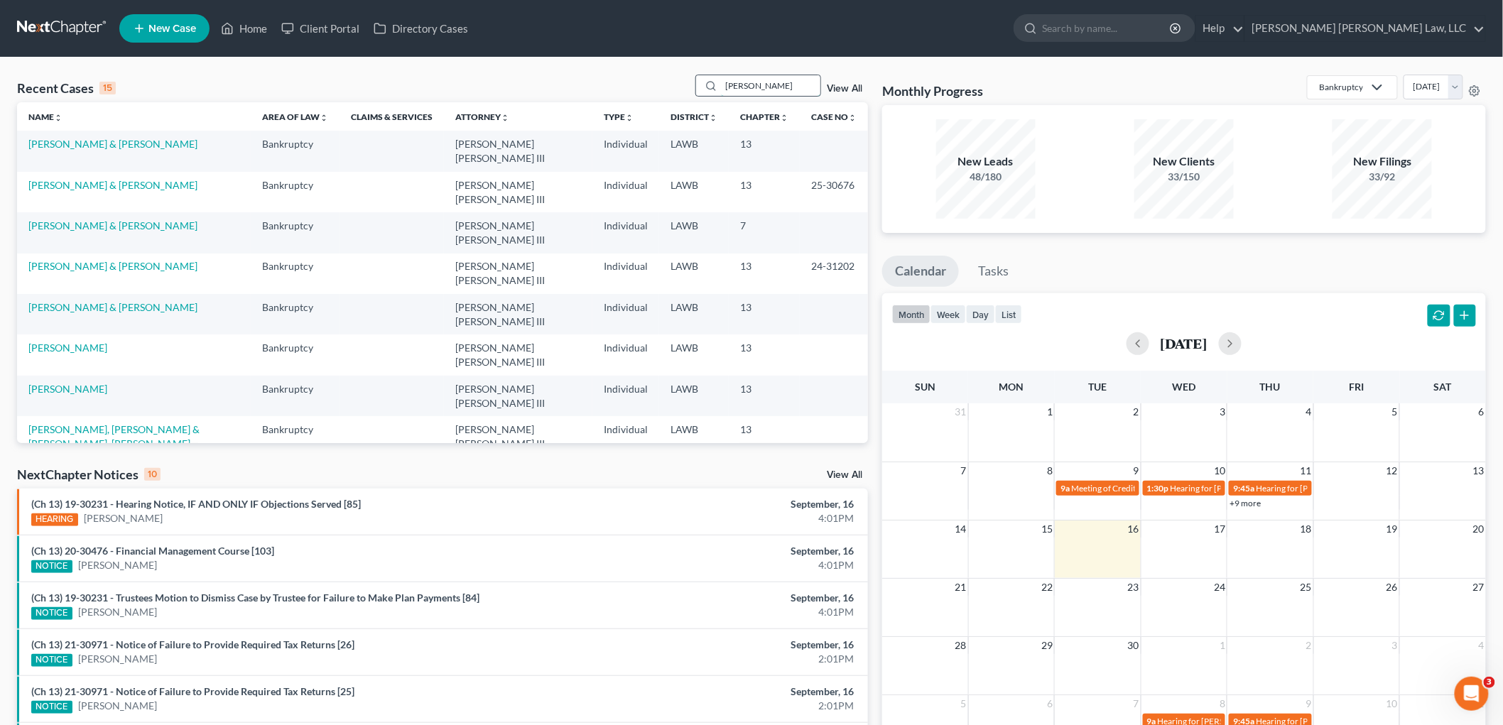
click at [771, 83] on input "[PERSON_NAME]" at bounding box center [770, 85] width 99 height 21
click at [768, 77] on input "[PERSON_NAME]" at bounding box center [770, 85] width 99 height 21
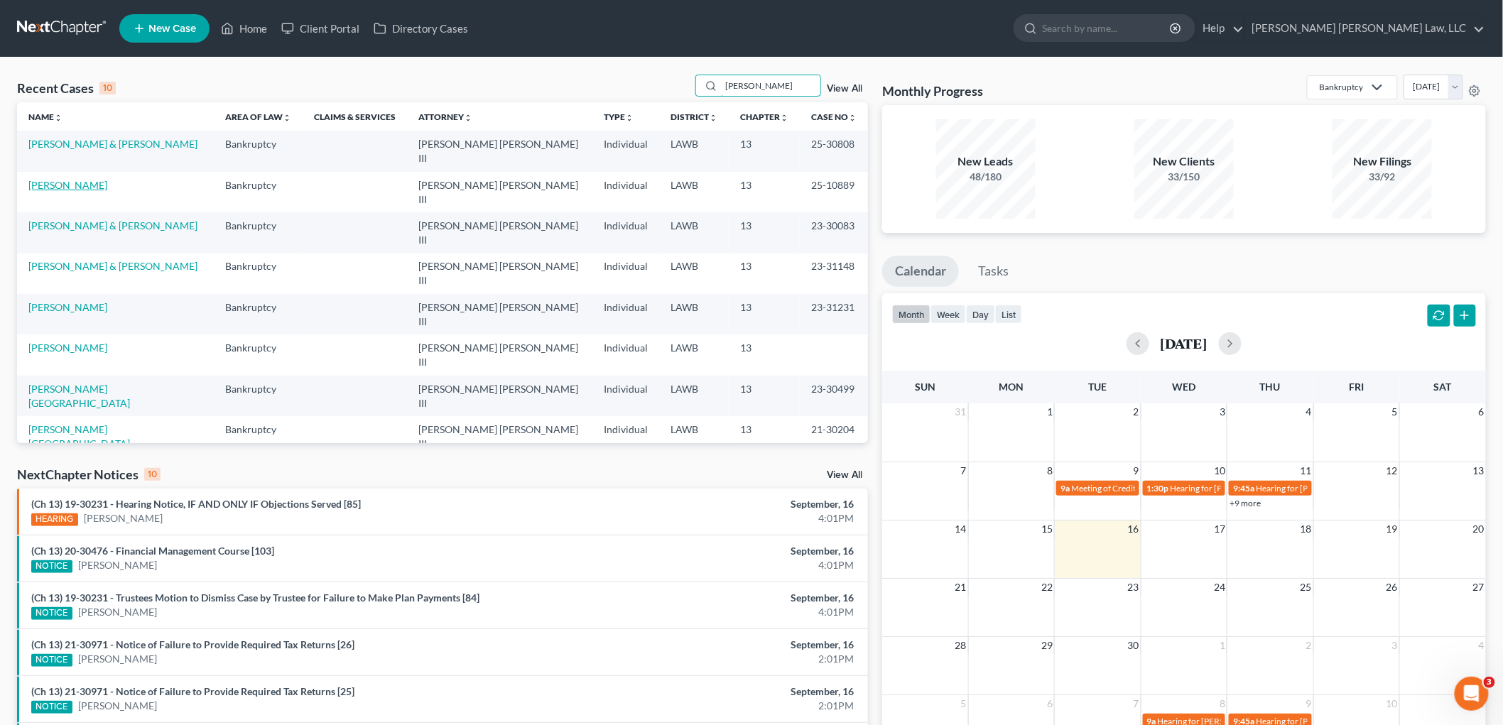
type input "[PERSON_NAME]"
click at [72, 179] on link "[PERSON_NAME]" at bounding box center [67, 185] width 79 height 12
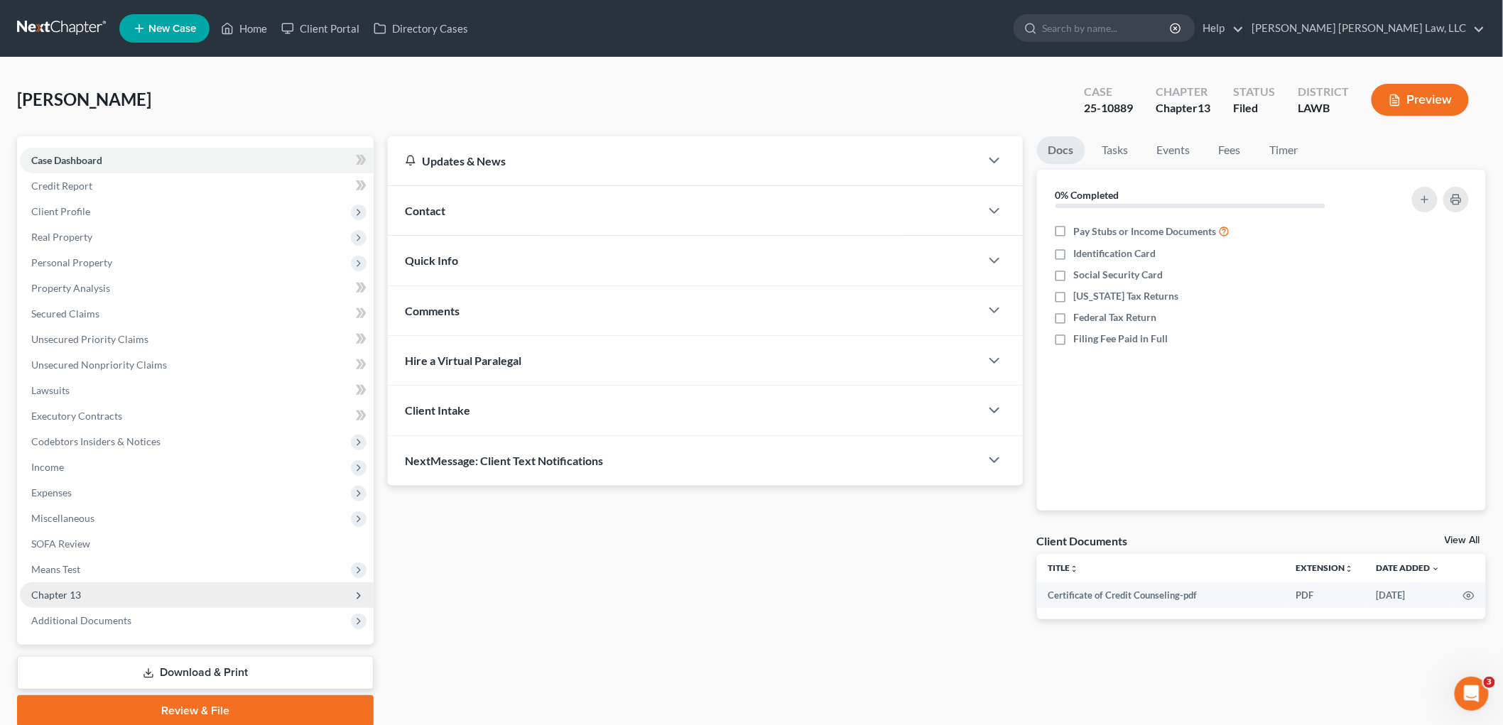
click at [82, 587] on span "Chapter 13" at bounding box center [197, 595] width 354 height 26
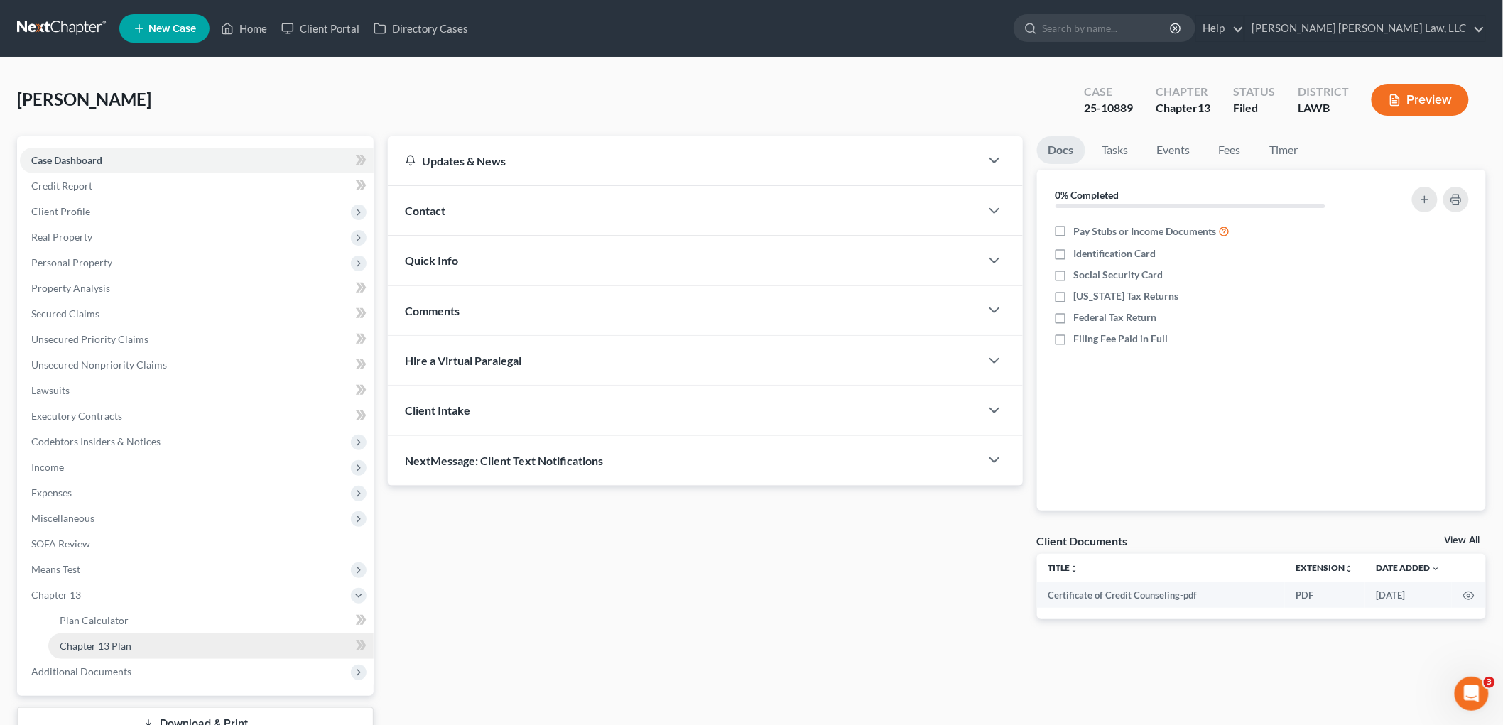
click at [89, 644] on span "Chapter 13 Plan" at bounding box center [96, 646] width 72 height 12
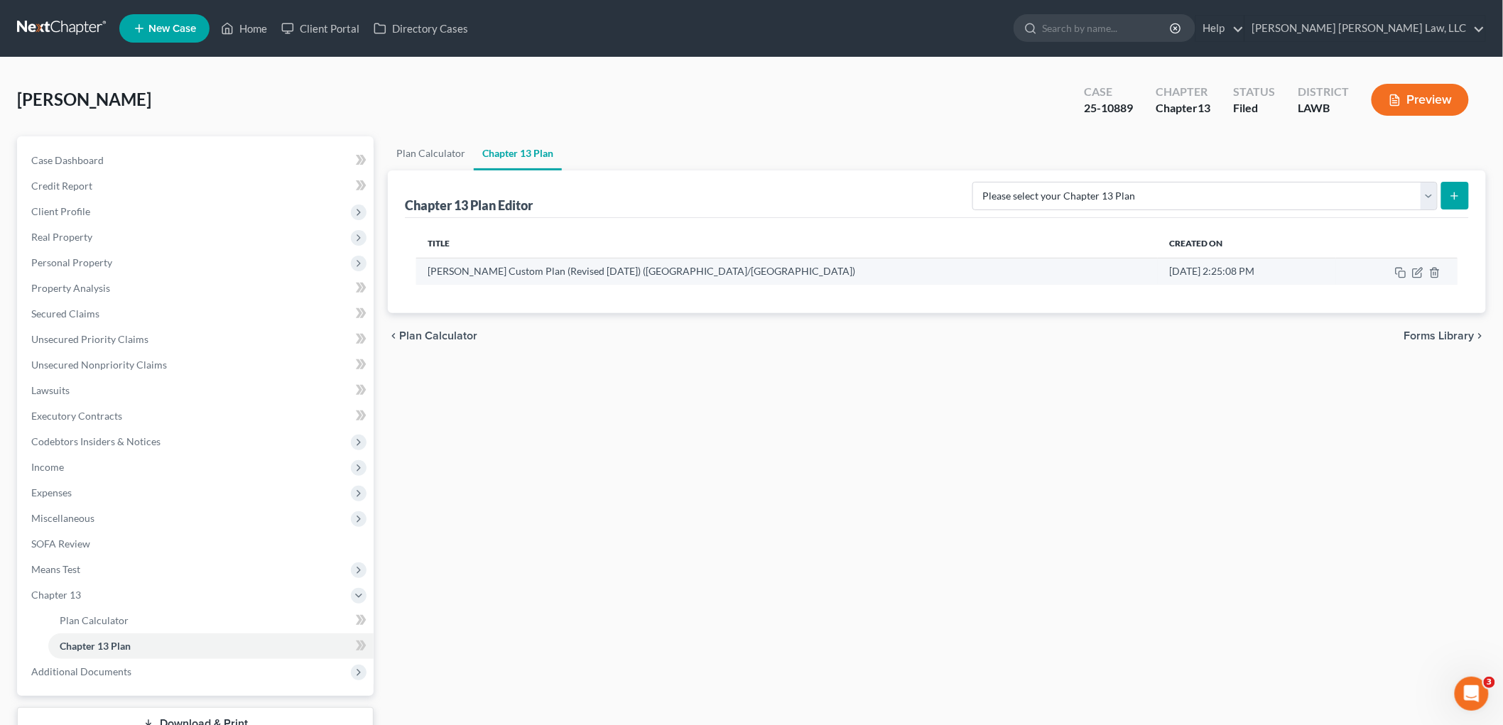
click at [1417, 278] on td at bounding box center [1396, 271] width 121 height 27
click at [1421, 273] on icon "button" at bounding box center [1417, 272] width 11 height 11
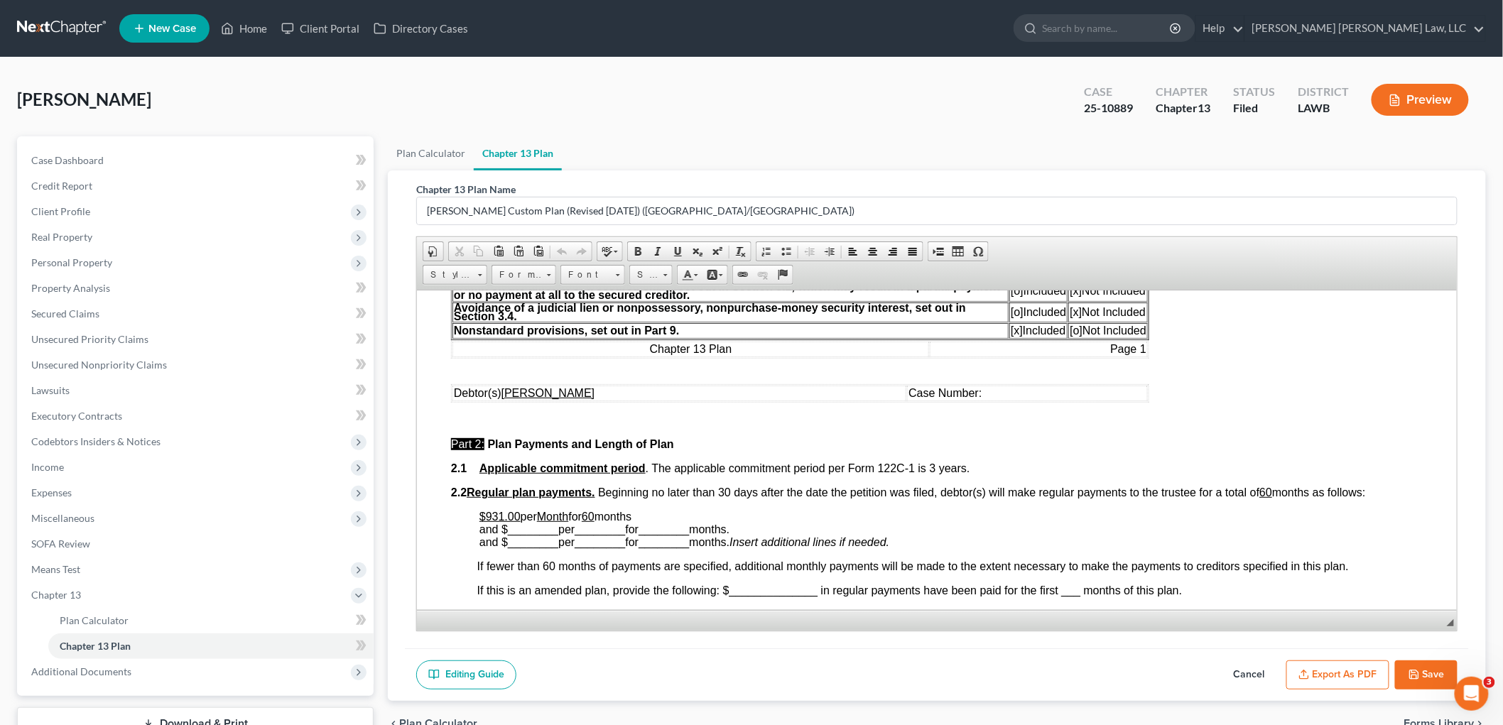
scroll to position [710, 0]
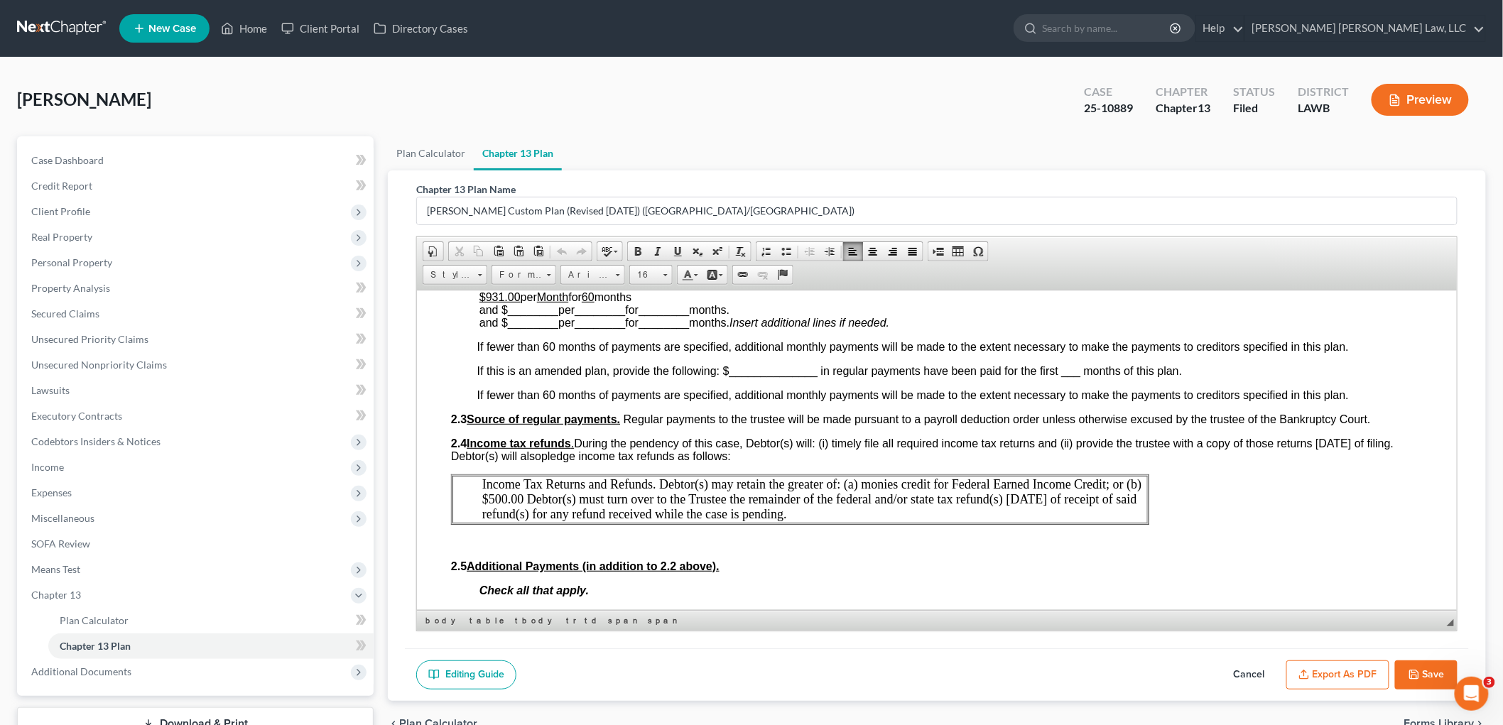
drag, startPoint x: 812, startPoint y: 510, endPoint x: 481, endPoint y: 484, distance: 332.7
click at [481, 484] on p "Income Tax Returns and Refunds. Debtor(s) may retain the greater of: (a) monies…" at bounding box center [813, 498] width 664 height 45
click at [511, 512] on span "Copy" at bounding box center [537, 511] width 76 height 18
copy span "Income Tax Returns and Refunds. Debtor(s) may retain the greater of: (a) monies…"
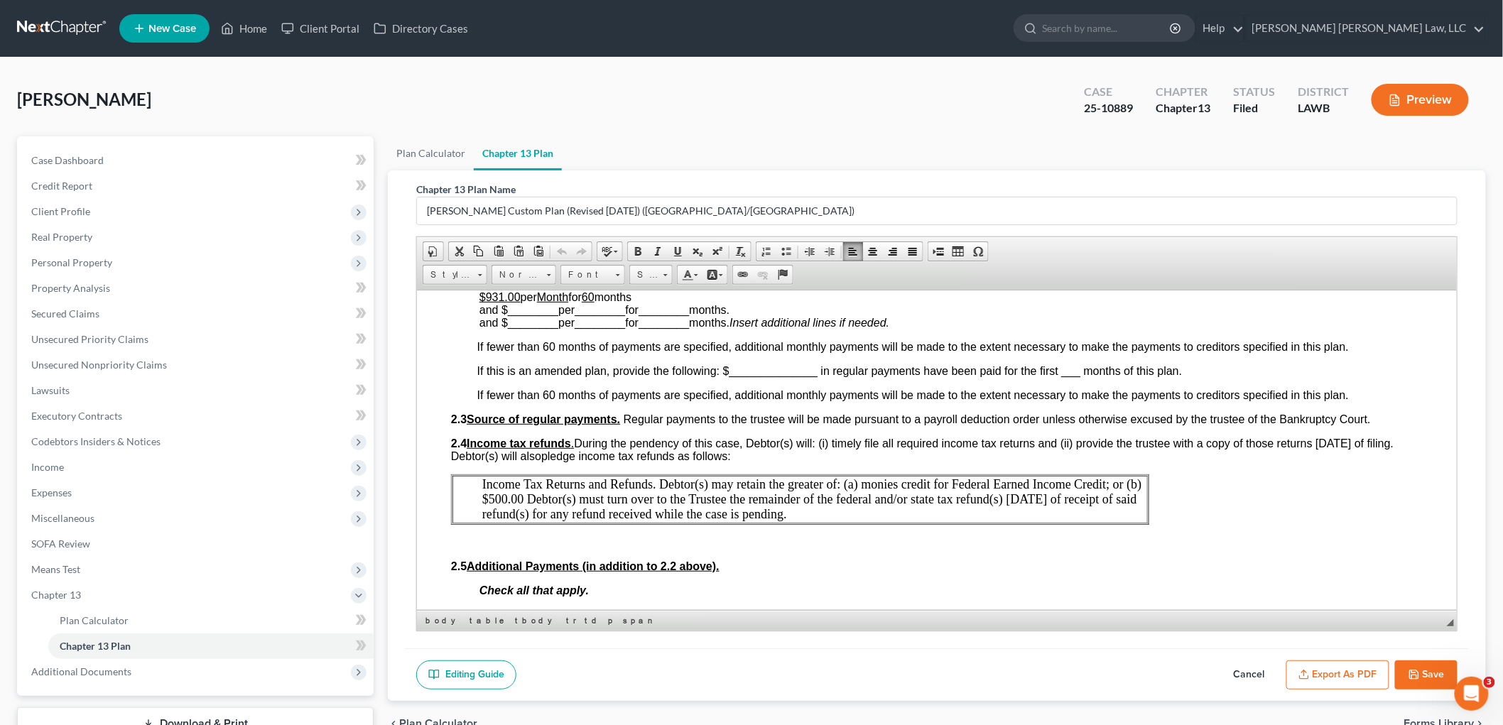
click at [64, 20] on link at bounding box center [62, 29] width 91 height 26
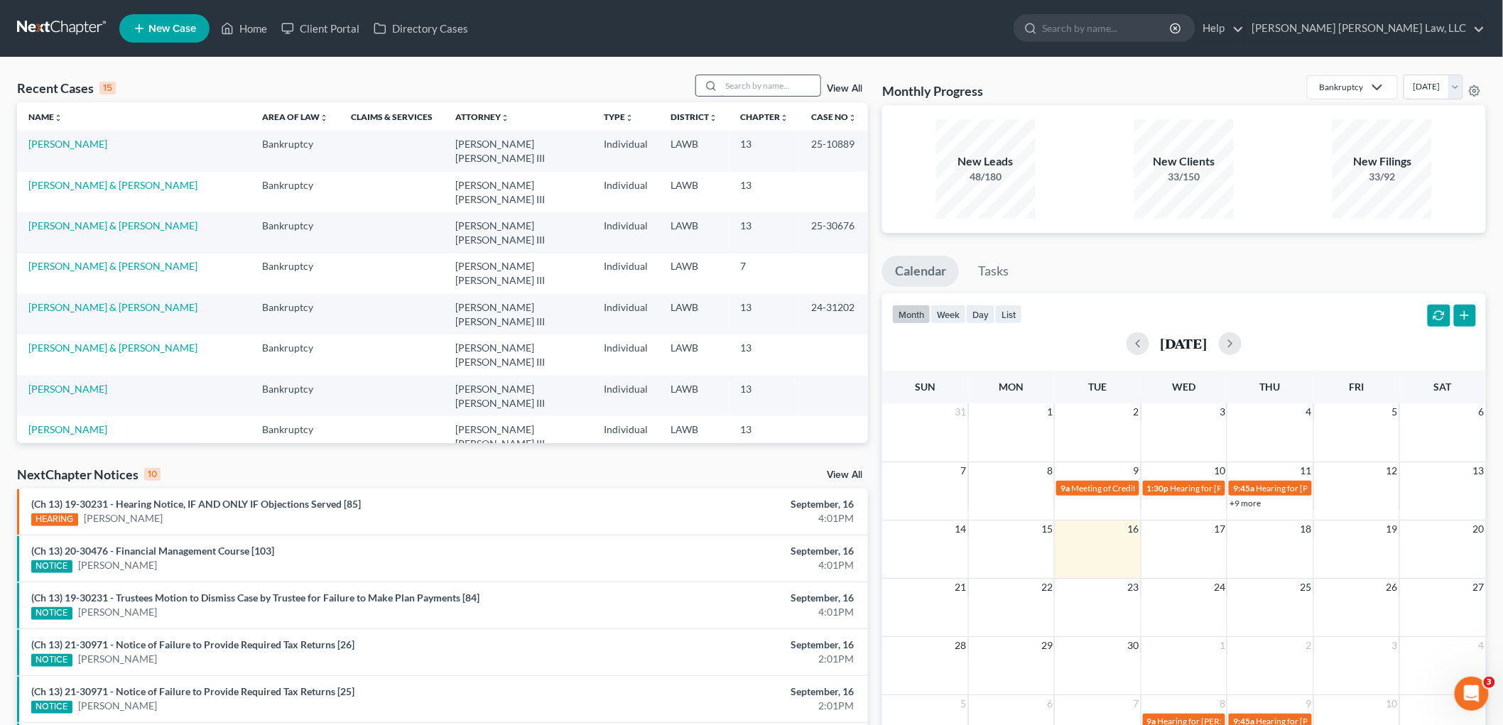
click at [751, 86] on input "search" at bounding box center [770, 85] width 99 height 21
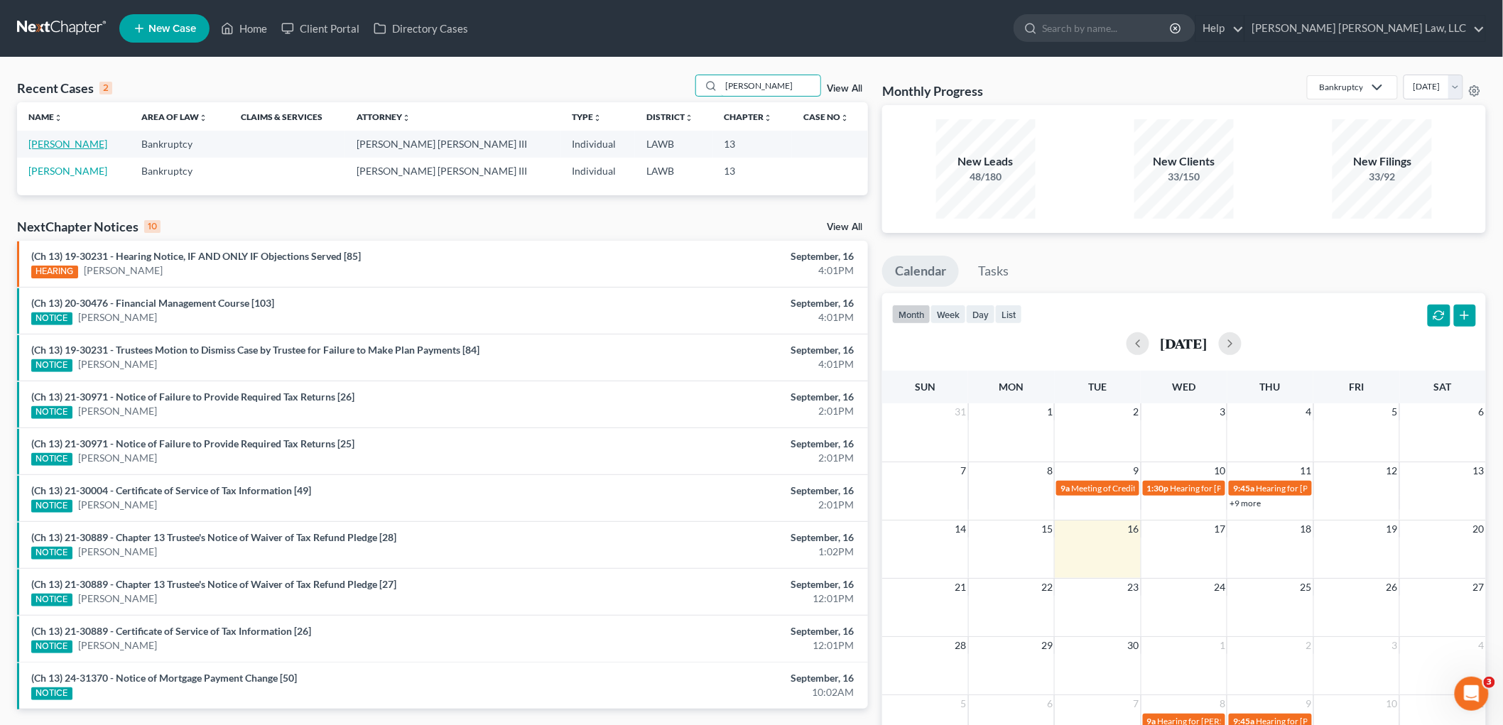
type input "[PERSON_NAME]"
click at [72, 142] on link "[PERSON_NAME]" at bounding box center [67, 144] width 79 height 12
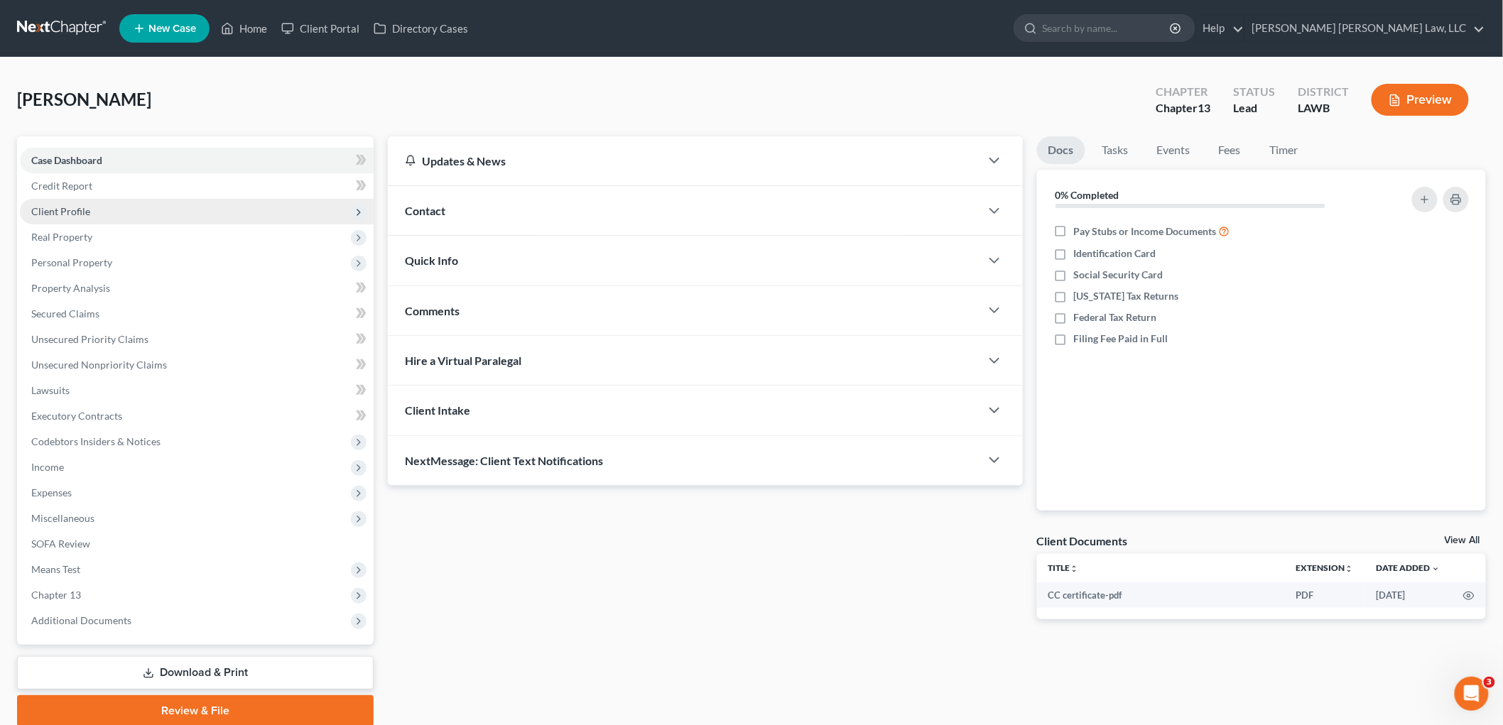
click at [134, 214] on span "Client Profile" at bounding box center [197, 212] width 354 height 26
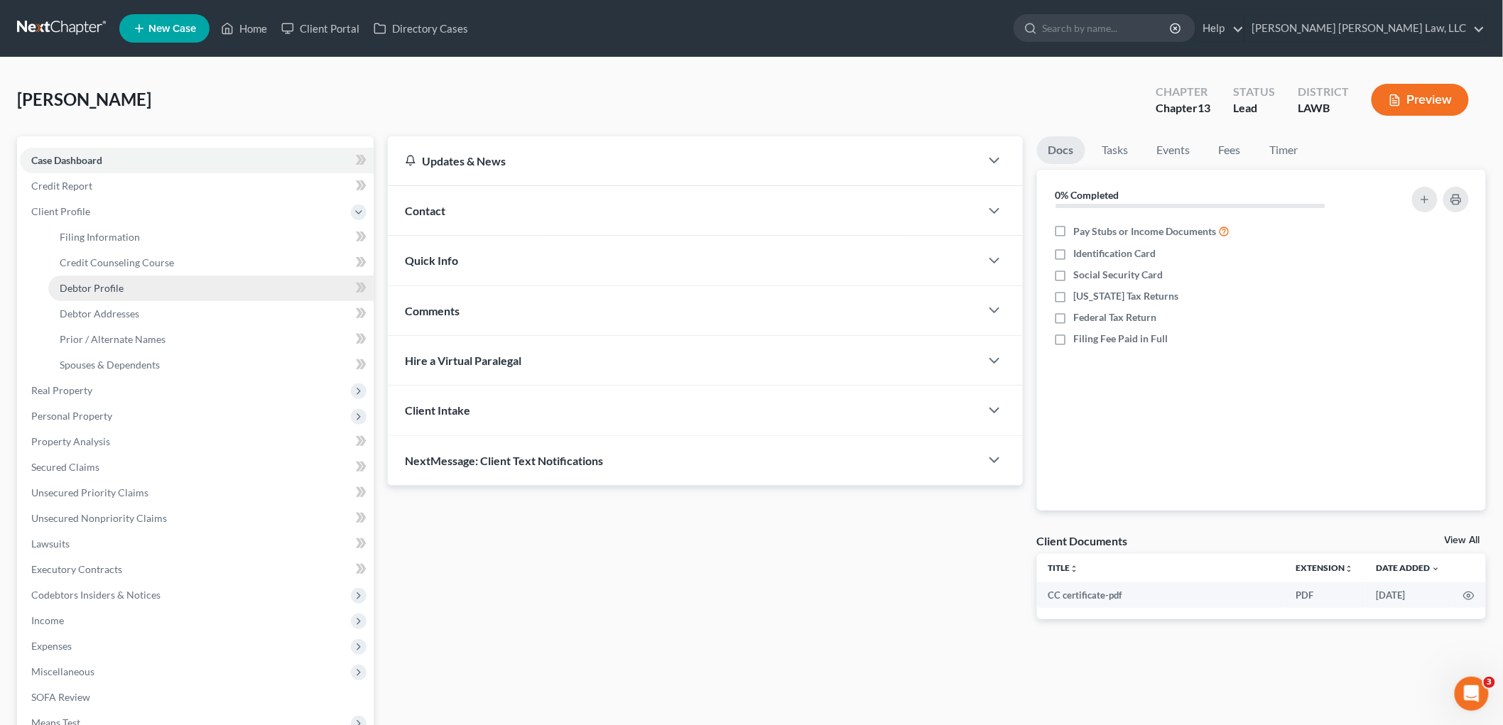
click at [122, 285] on link "Debtor Profile" at bounding box center [210, 289] width 325 height 26
select select "4"
select select "0"
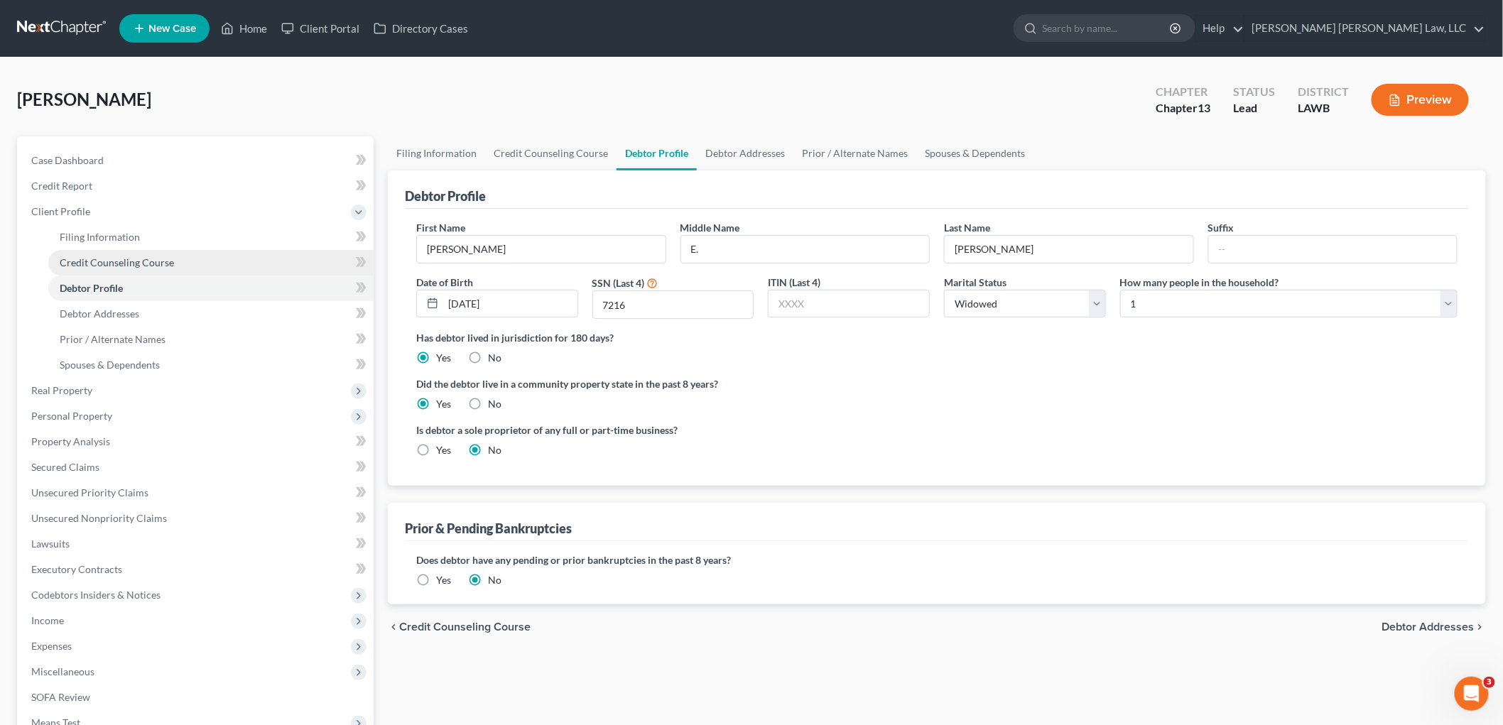
click at [146, 261] on span "Credit Counseling Course" at bounding box center [117, 262] width 114 height 12
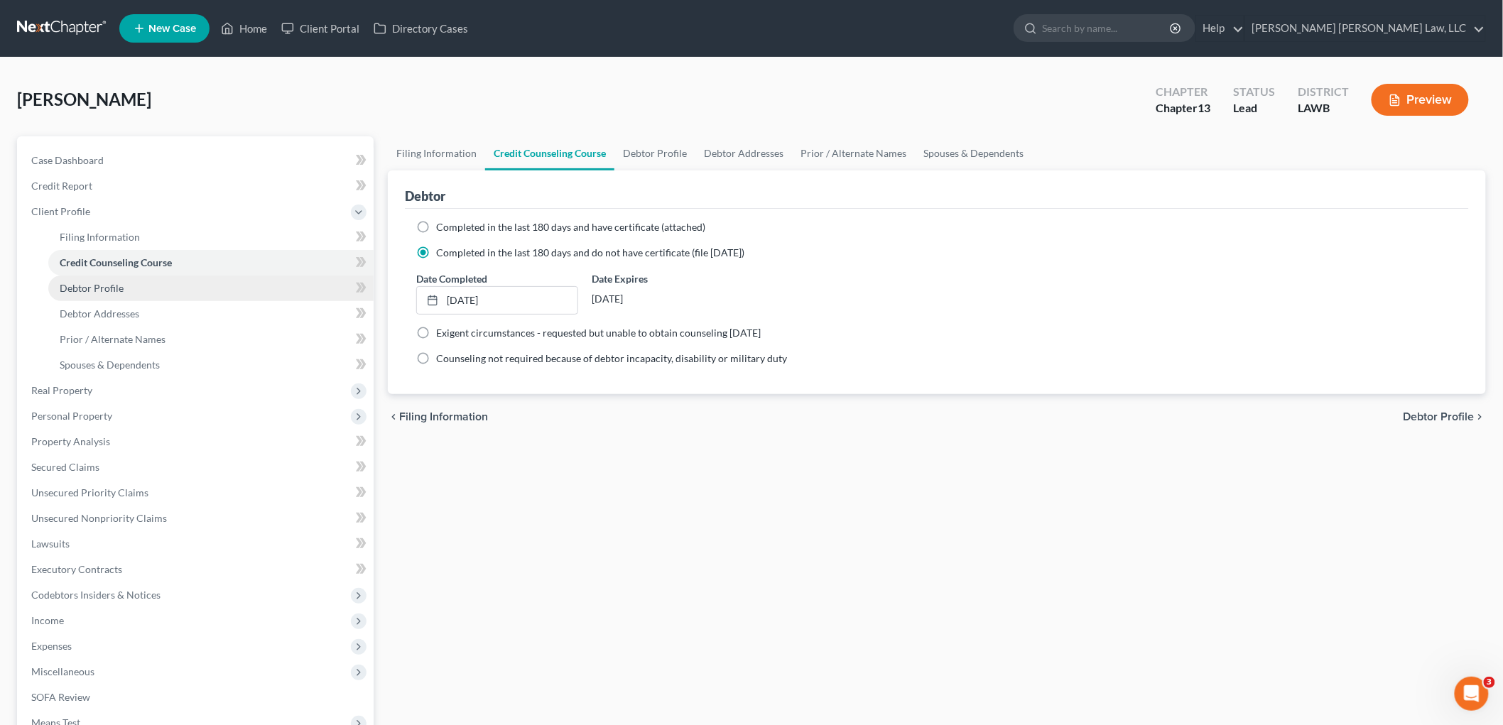
click at [149, 280] on link "Debtor Profile" at bounding box center [210, 289] width 325 height 26
select select "4"
select select "0"
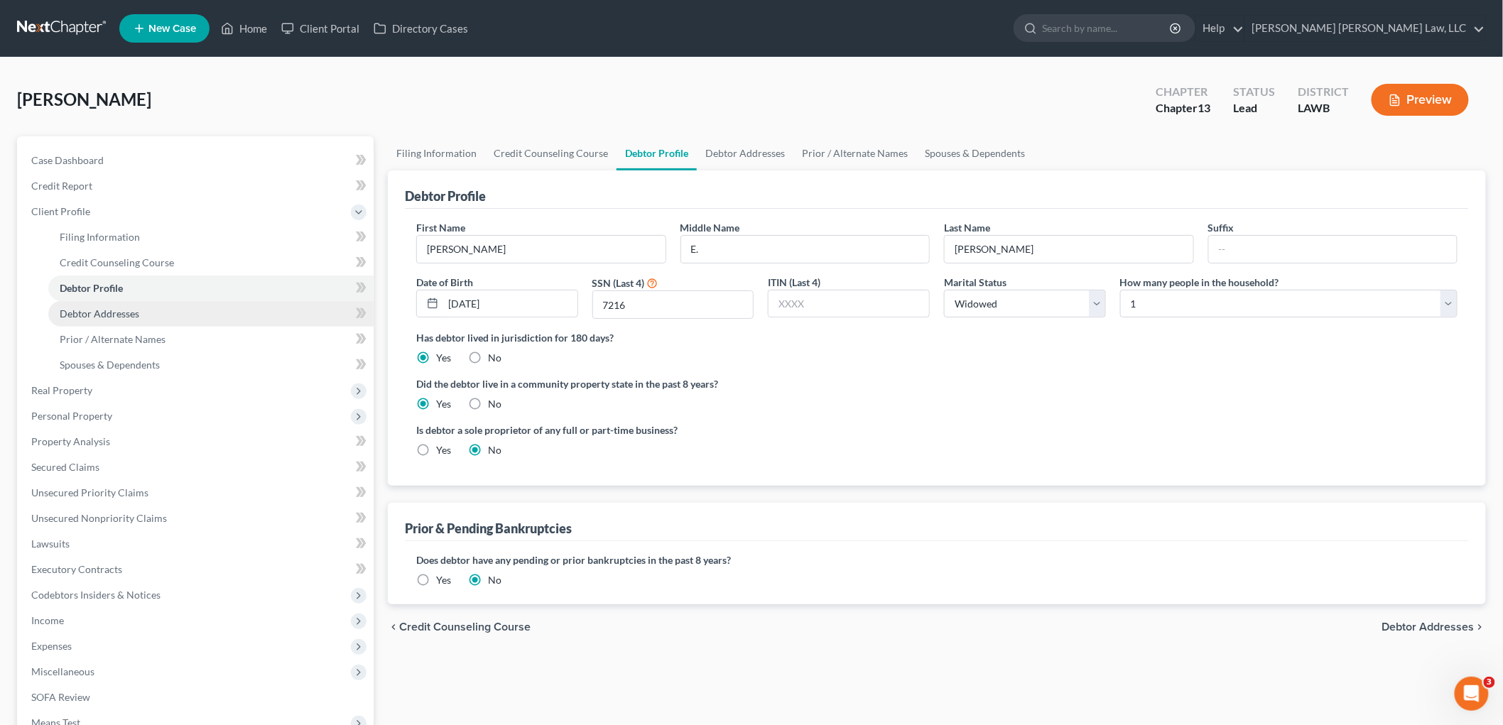
click at [158, 313] on link "Debtor Addresses" at bounding box center [210, 314] width 325 height 26
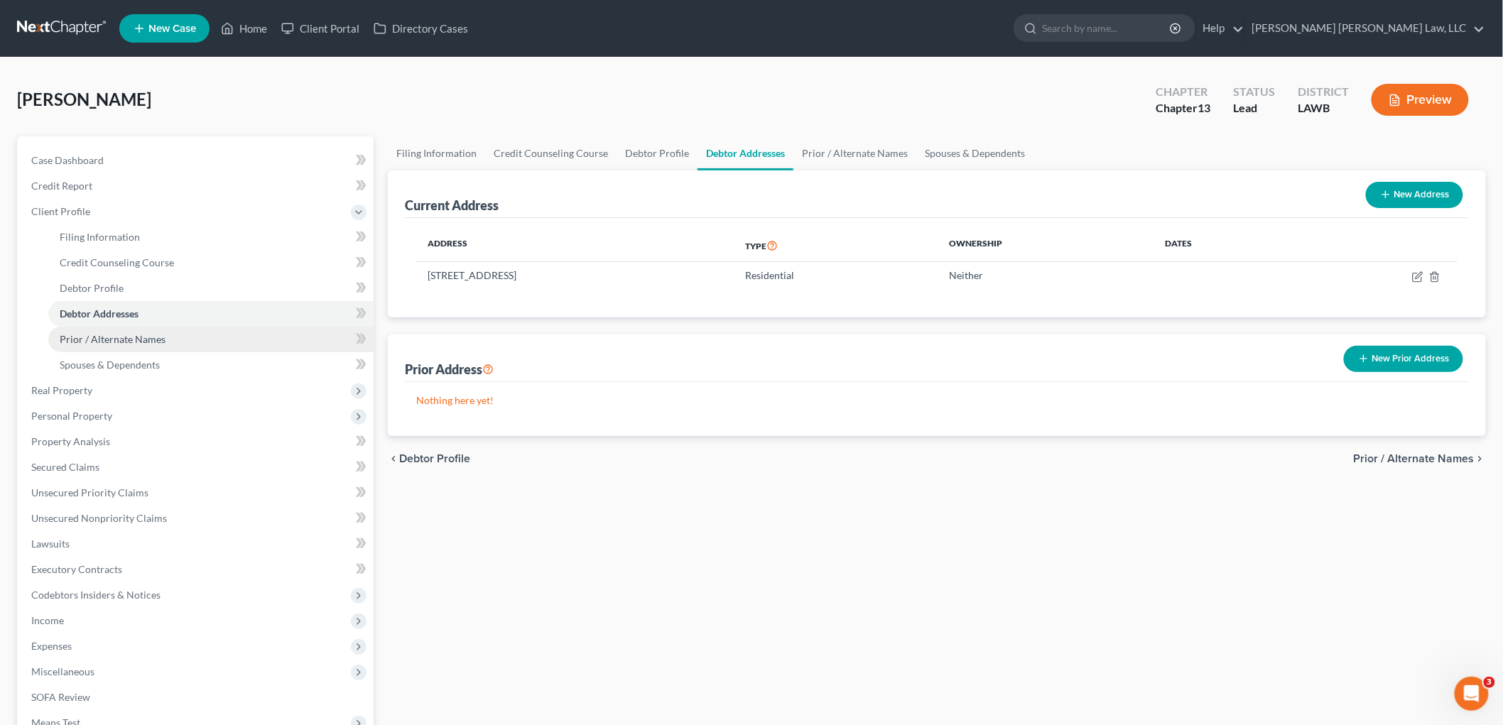
click at [157, 336] on span "Prior / Alternate Names" at bounding box center [113, 339] width 106 height 12
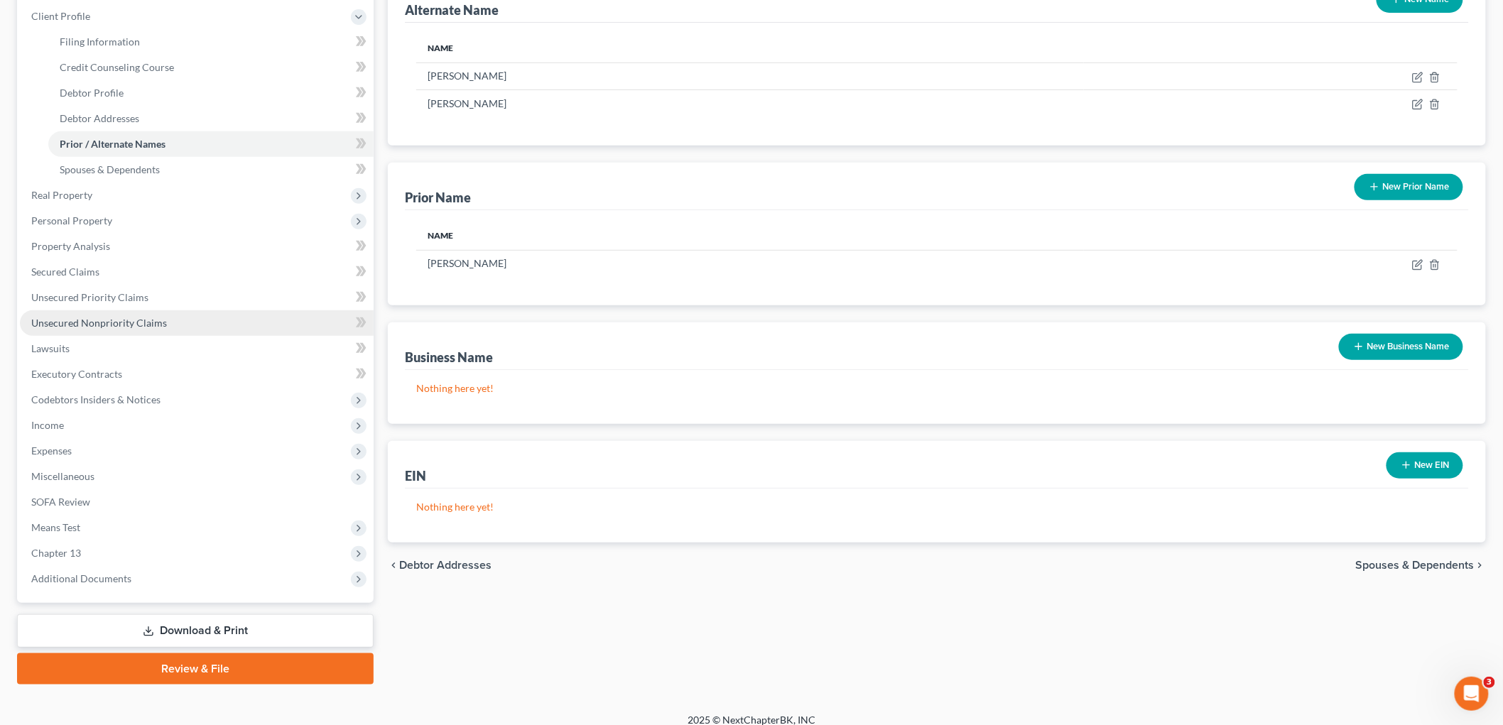
scroll to position [207, 0]
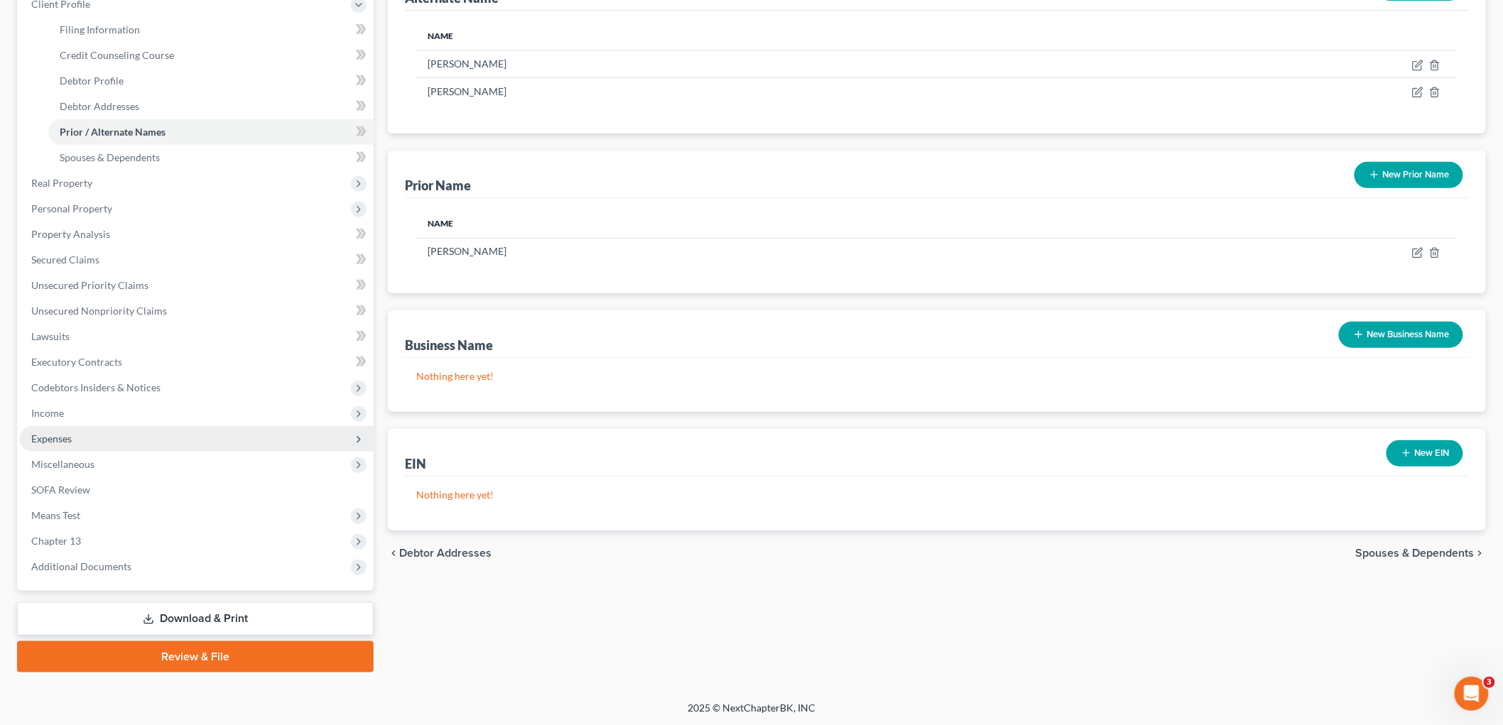
click at [107, 435] on span "Expenses" at bounding box center [197, 439] width 354 height 26
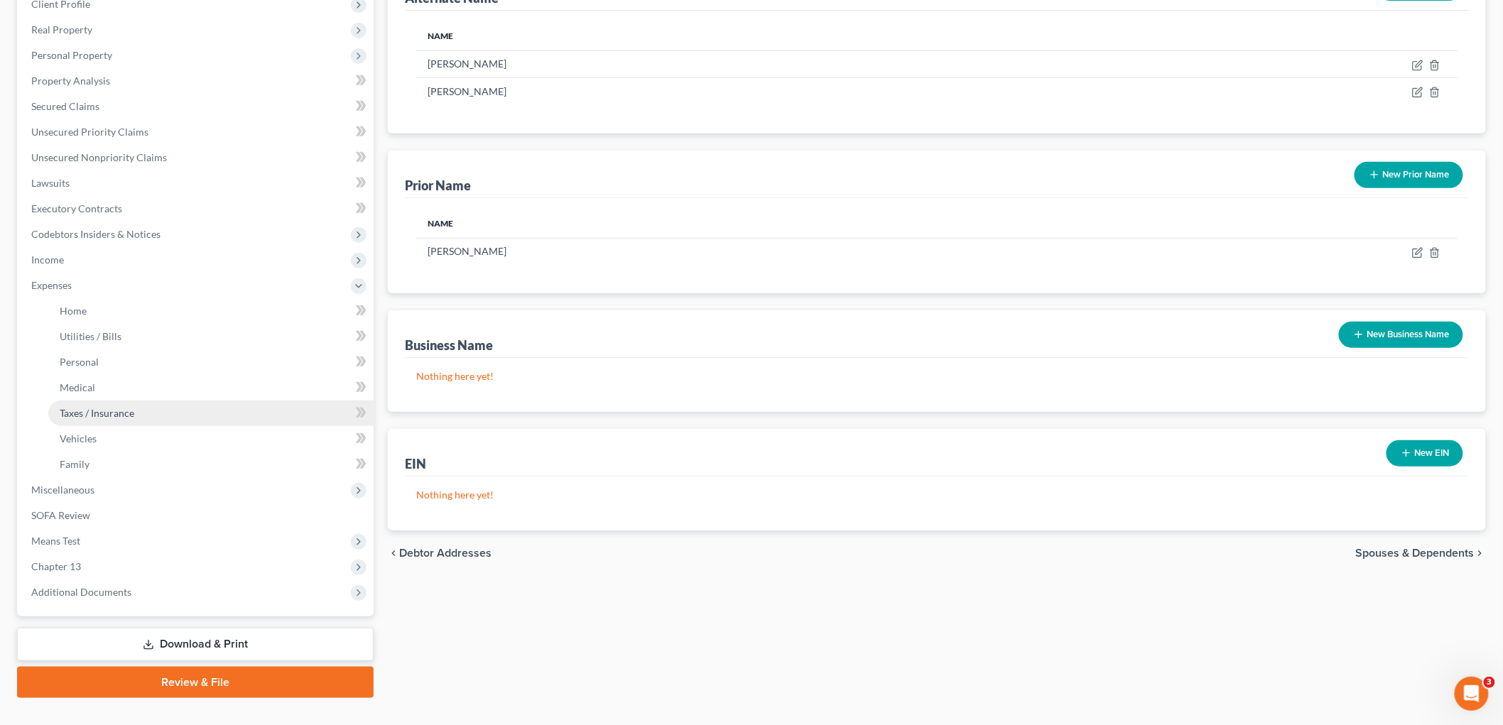
click at [129, 401] on link "Taxes / Insurance" at bounding box center [210, 414] width 325 height 26
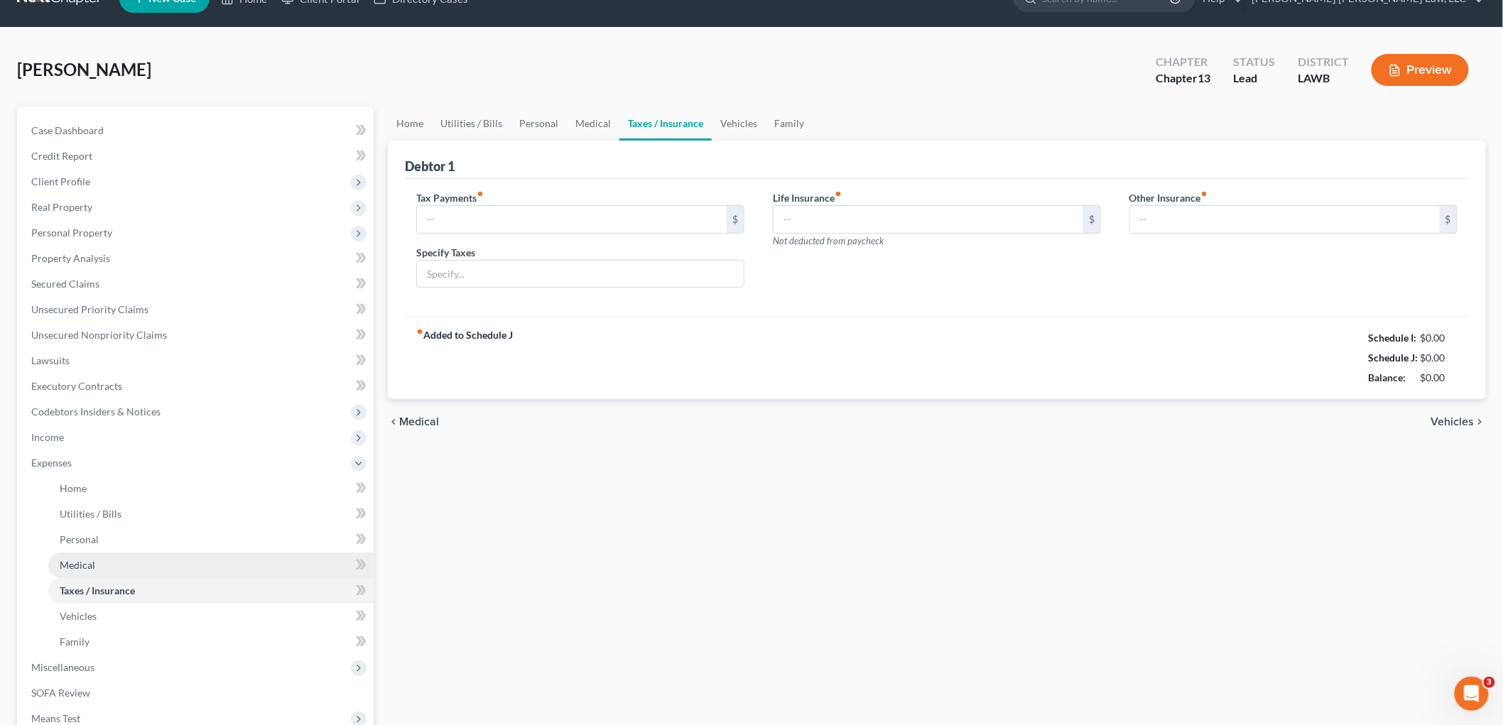
type input "0.00"
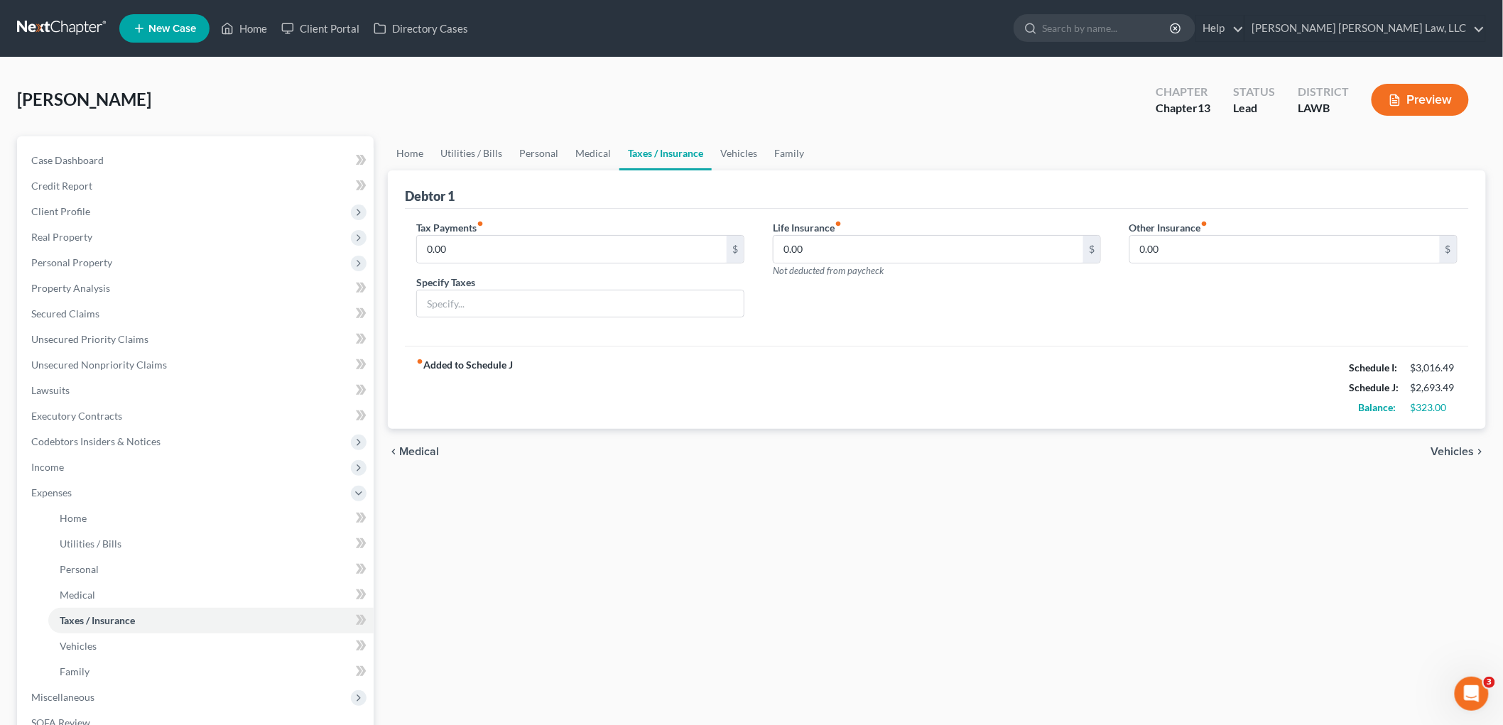
click at [606, 626] on div "Home Utilities / Bills Personal Medical Taxes / Insurance Vehicles Family Debto…" at bounding box center [937, 520] width 1112 height 769
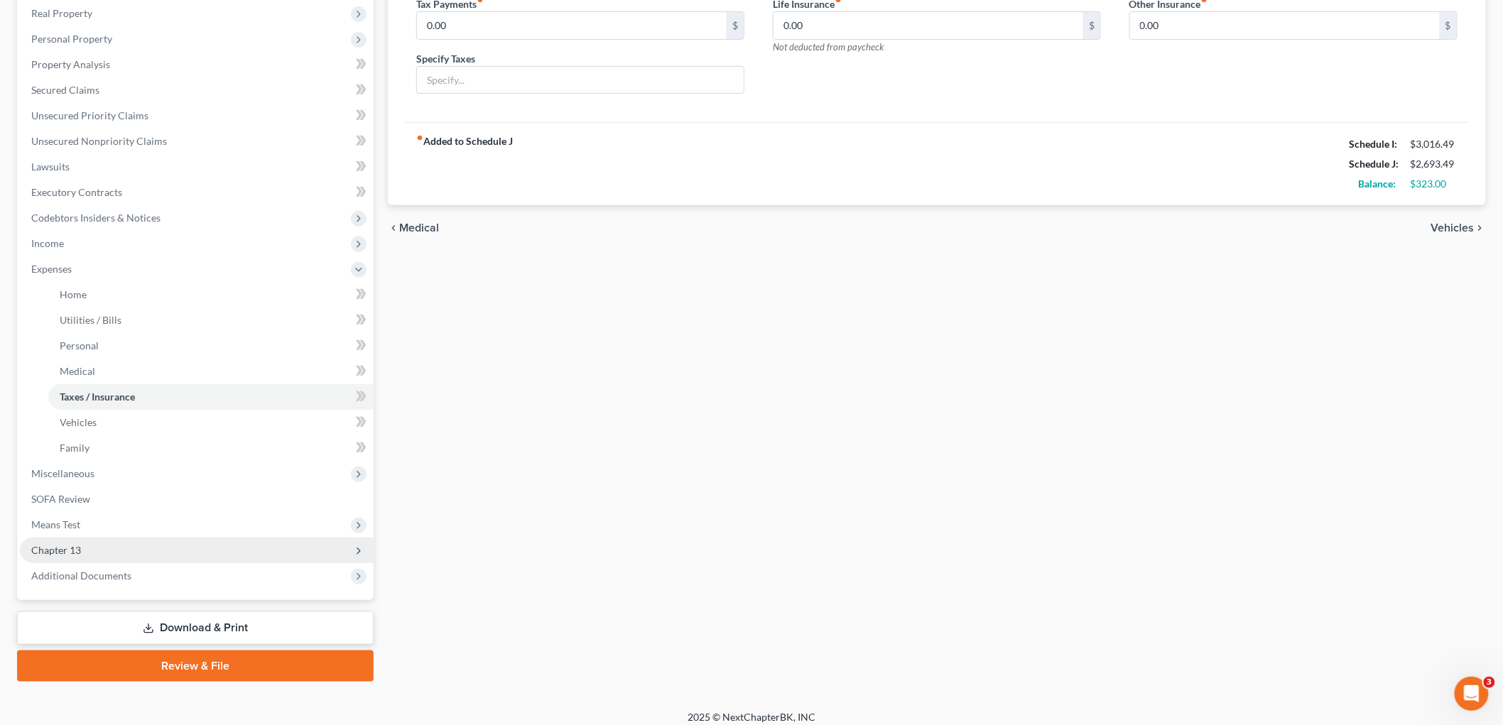
scroll to position [232, 0]
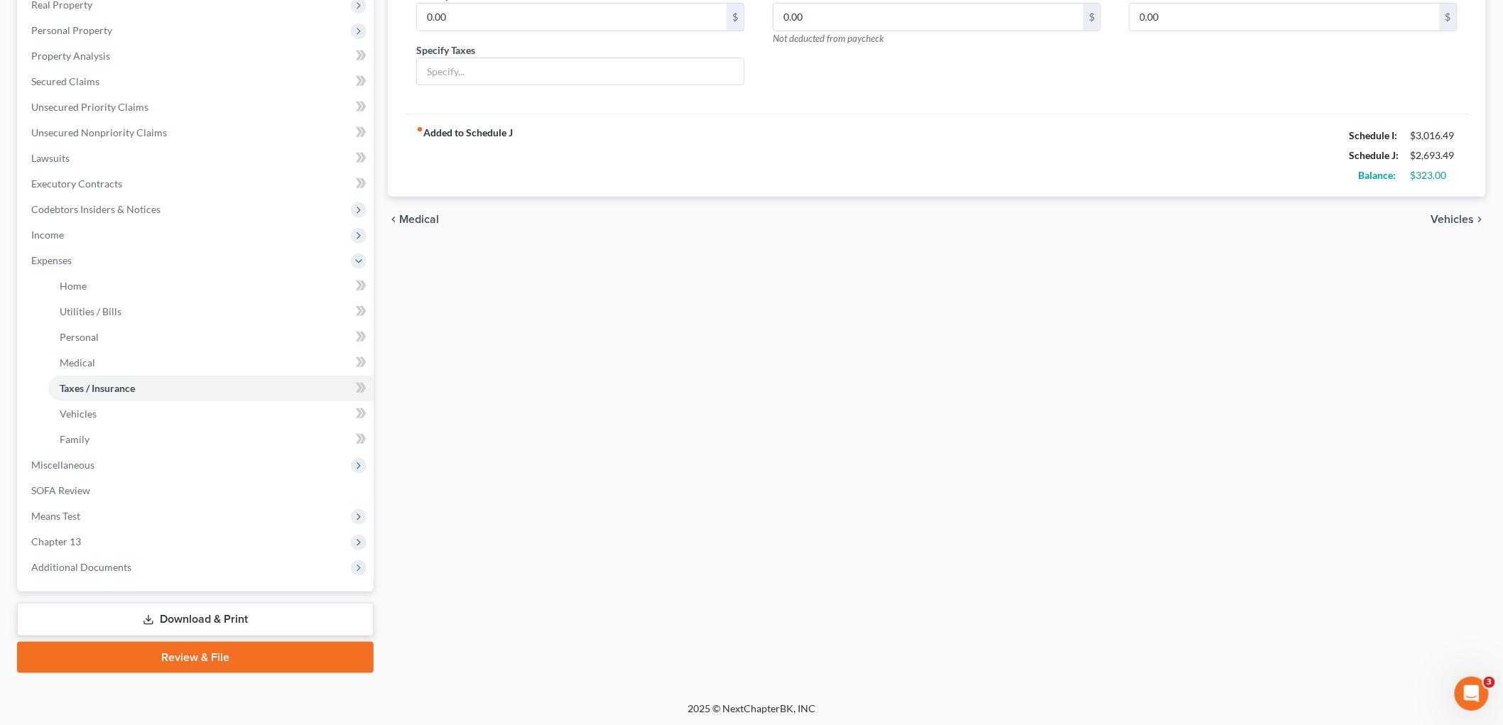
click at [183, 650] on link "Review & File" at bounding box center [195, 657] width 356 height 31
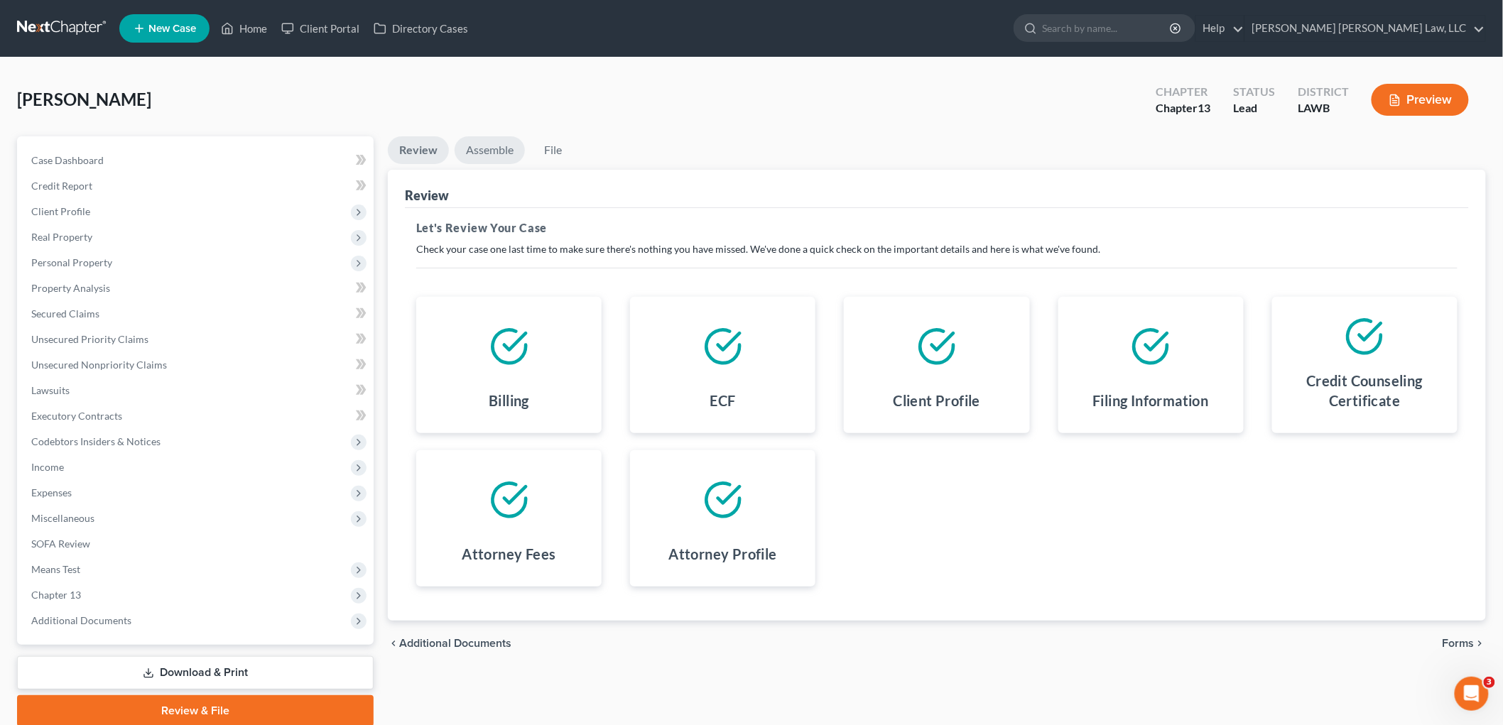
click at [494, 151] on link "Assemble" at bounding box center [489, 150] width 70 height 28
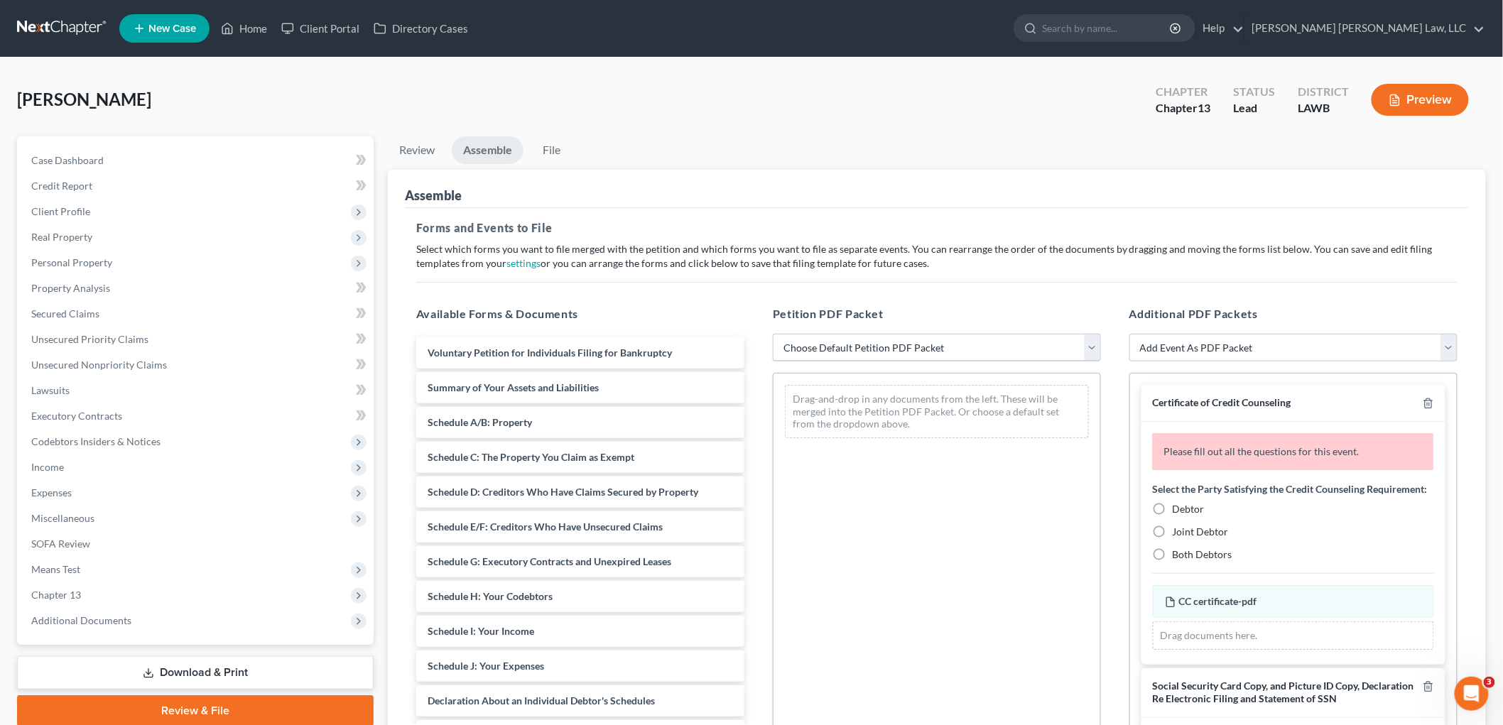
click at [812, 345] on select "Choose Default Petition PDF Packet Complete Bankruptcy Petition (all forms and …" at bounding box center [937, 348] width 328 height 28
click at [159, 614] on span "Additional Documents" at bounding box center [197, 621] width 354 height 26
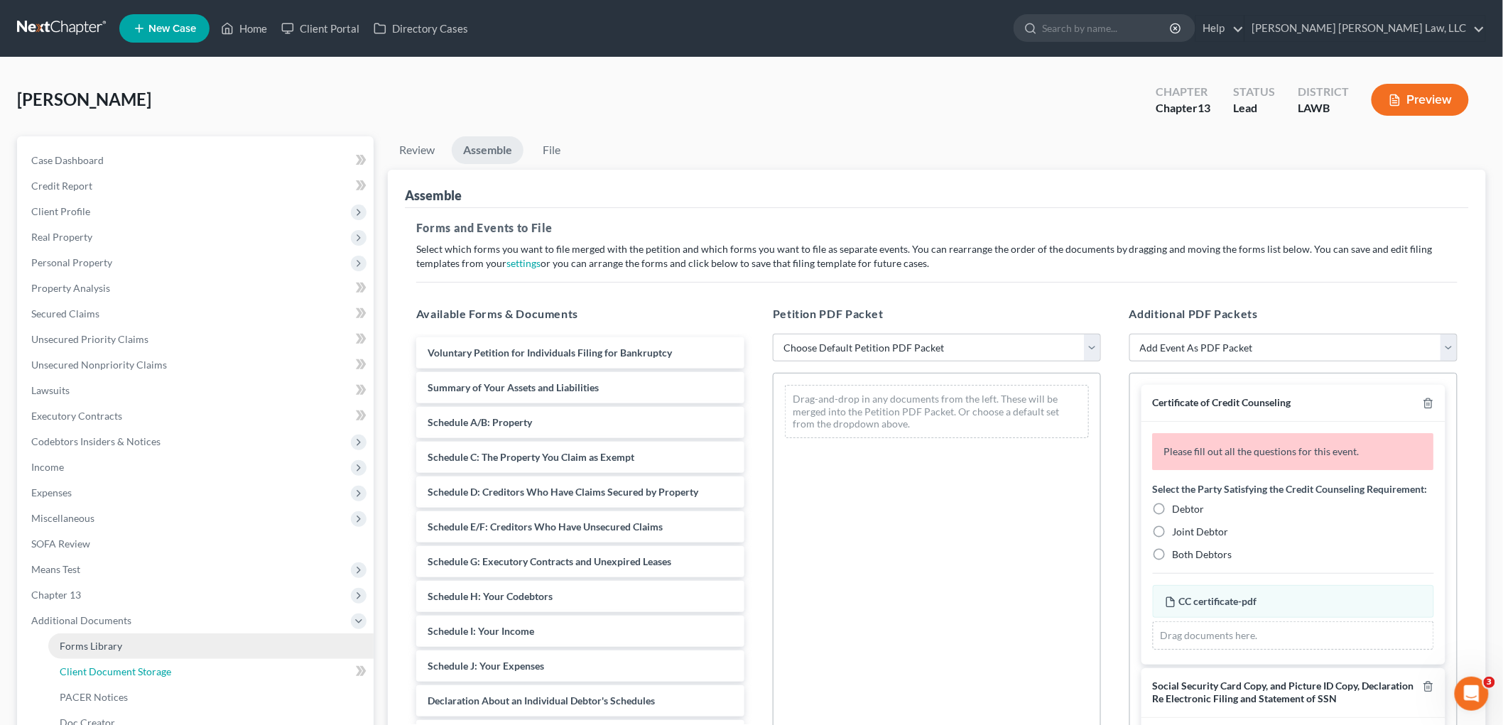
click at [158, 670] on span "Client Document Storage" at bounding box center [115, 671] width 111 height 12
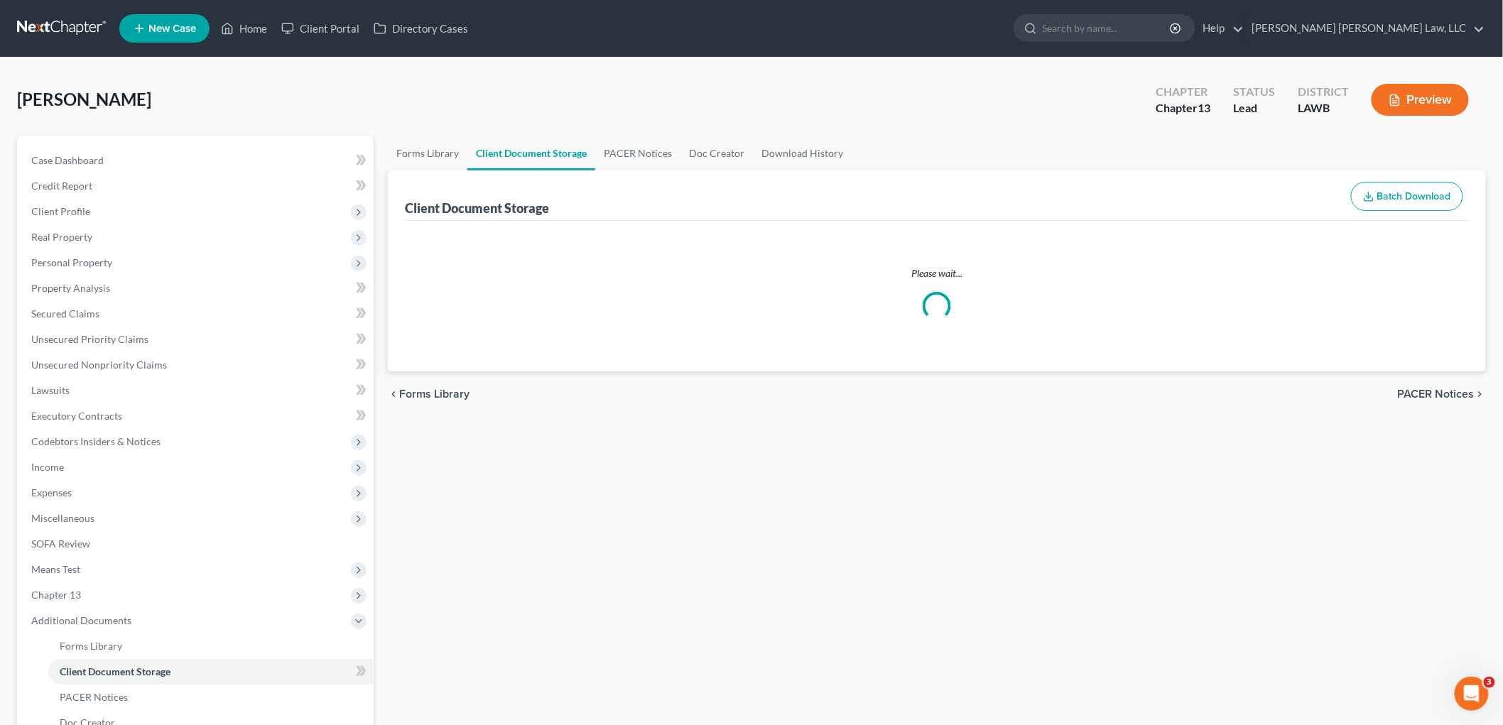
select select "9"
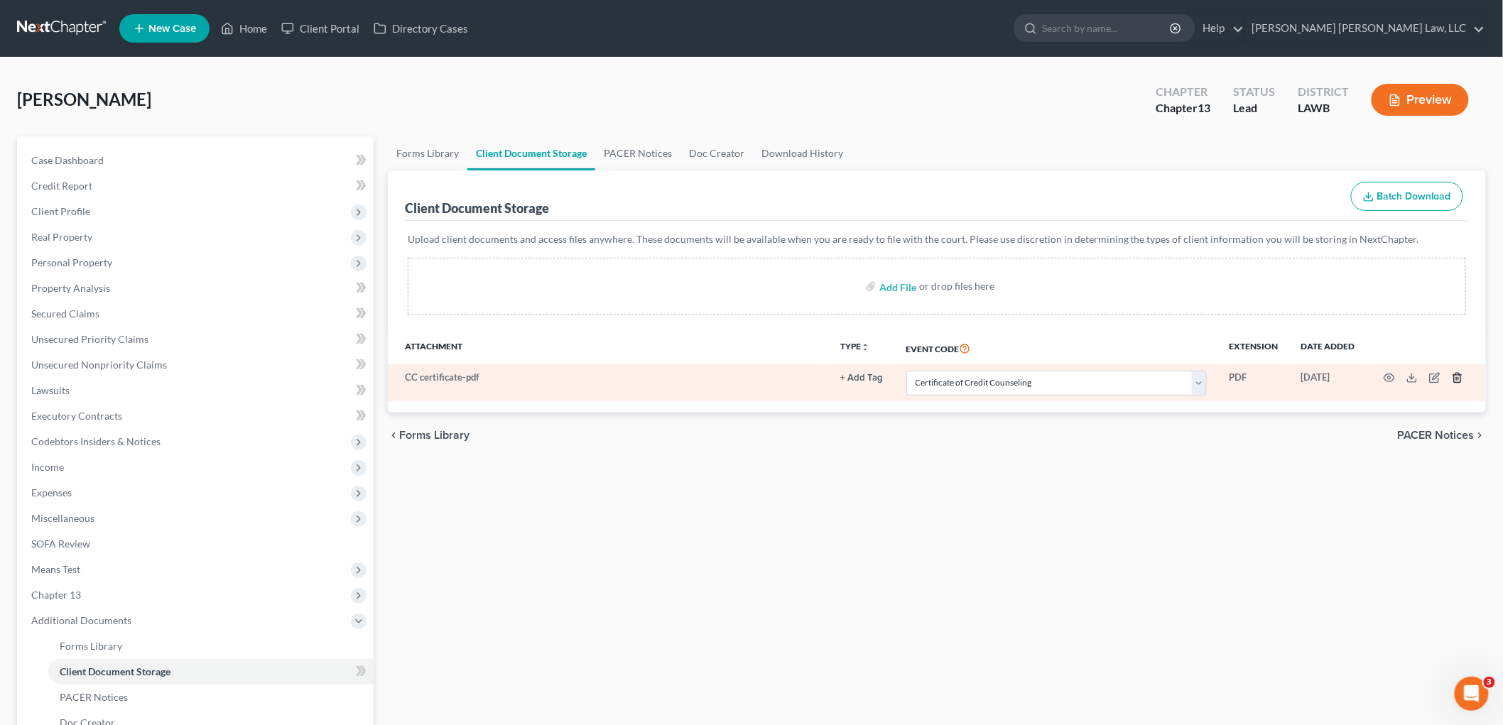
click at [1454, 380] on icon "button" at bounding box center [1457, 378] width 6 height 9
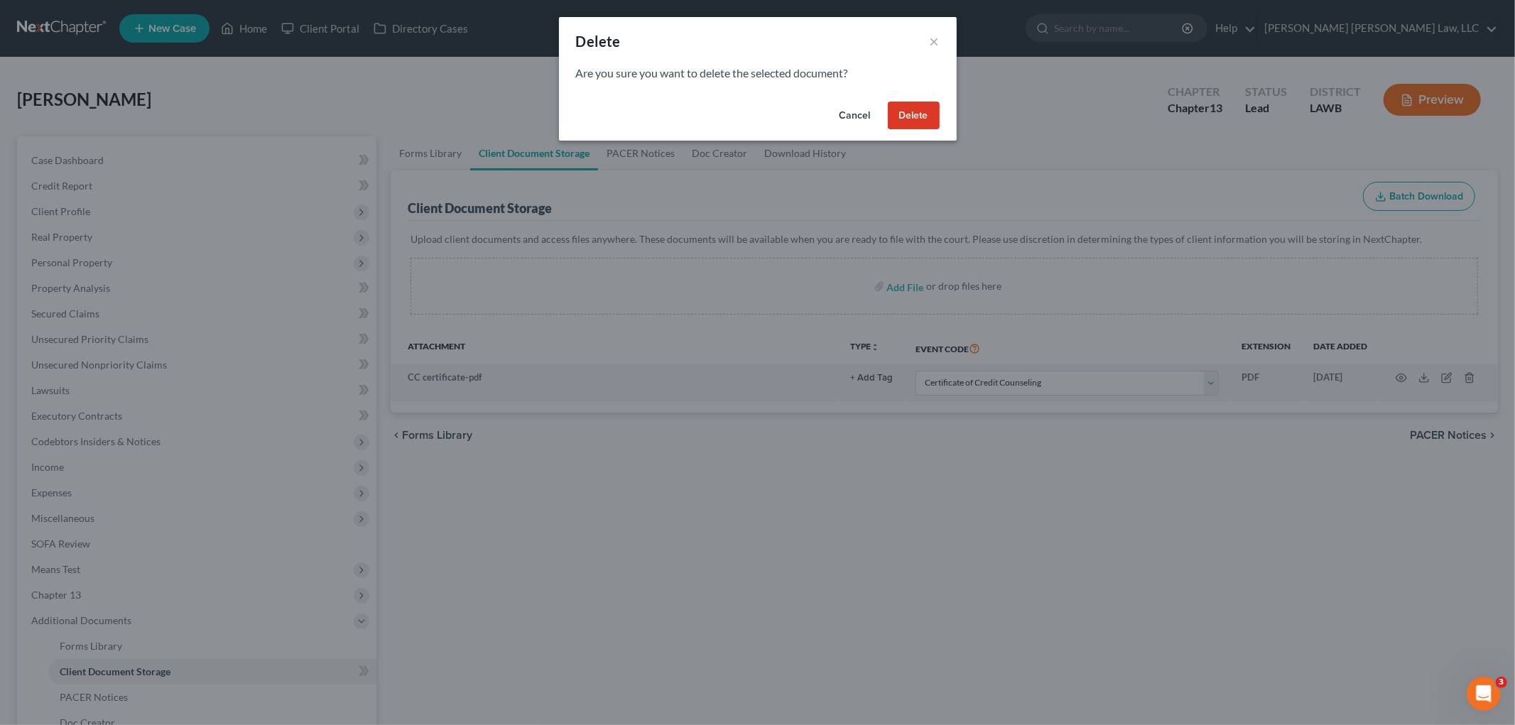
click at [917, 119] on button "Delete" at bounding box center [914, 116] width 52 height 28
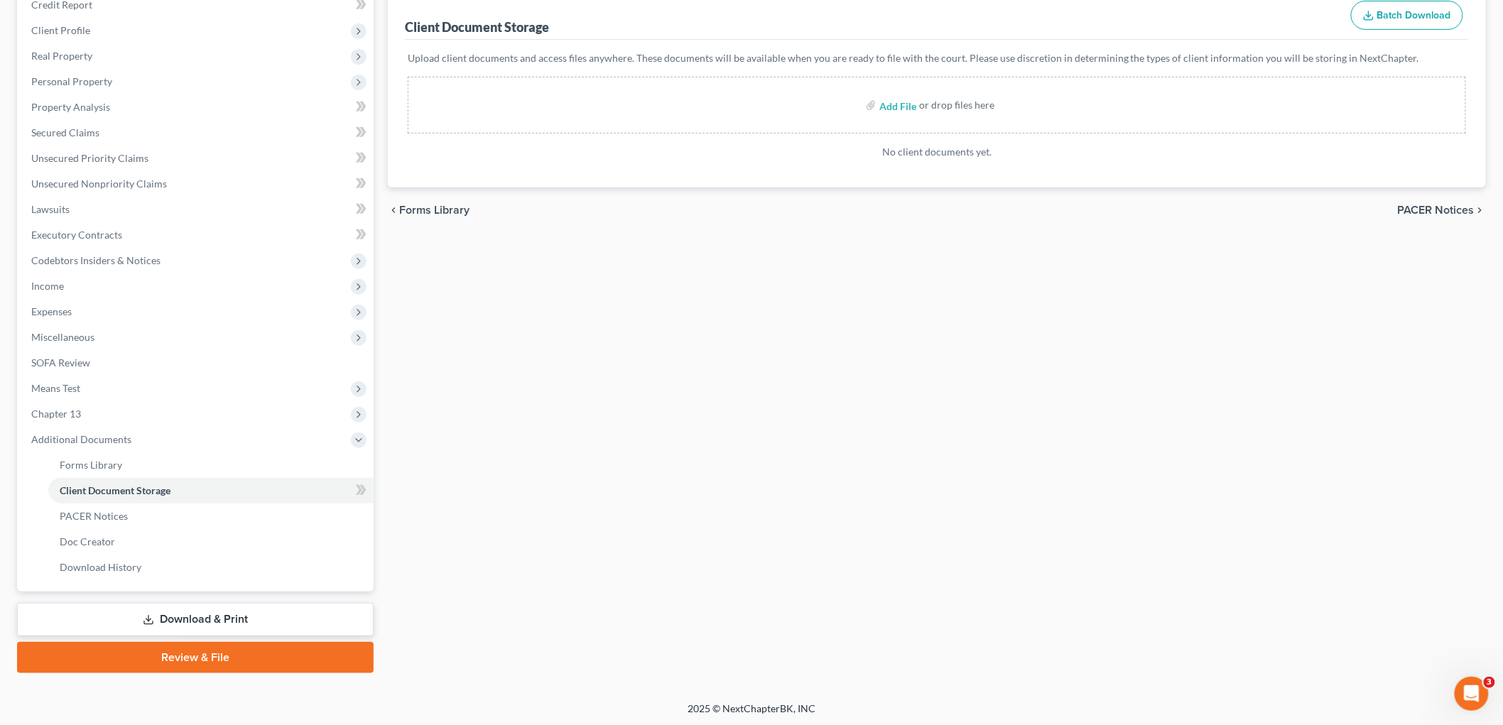
click at [201, 651] on link "Review & File" at bounding box center [195, 657] width 356 height 31
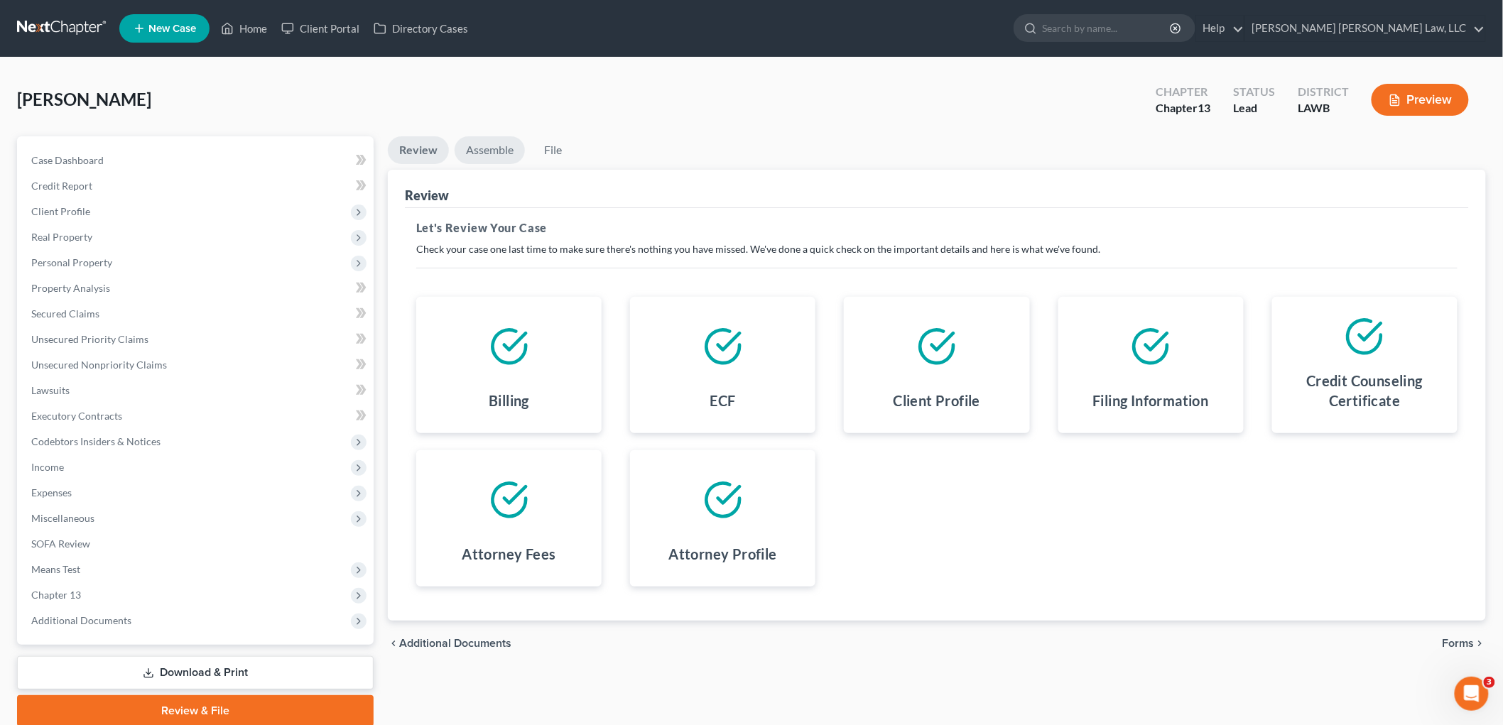
click at [484, 139] on link "Assemble" at bounding box center [489, 150] width 70 height 28
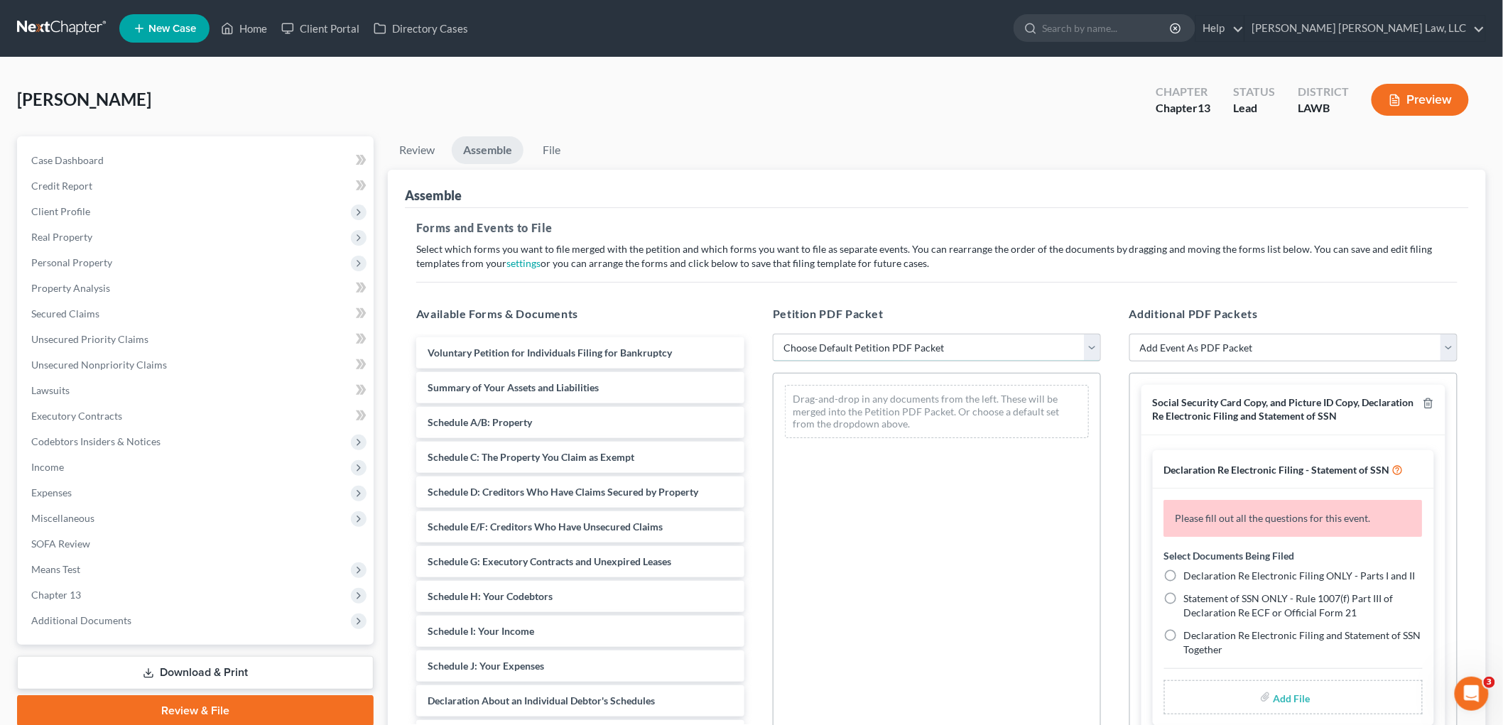
click at [845, 345] on select "Choose Default Petition PDF Packet Complete Bankruptcy Petition (all forms and …" at bounding box center [937, 348] width 328 height 28
select select "0"
click at [773, 334] on select "Choose Default Petition PDF Packet Complete Bankruptcy Petition (all forms and …" at bounding box center [937, 348] width 328 height 28
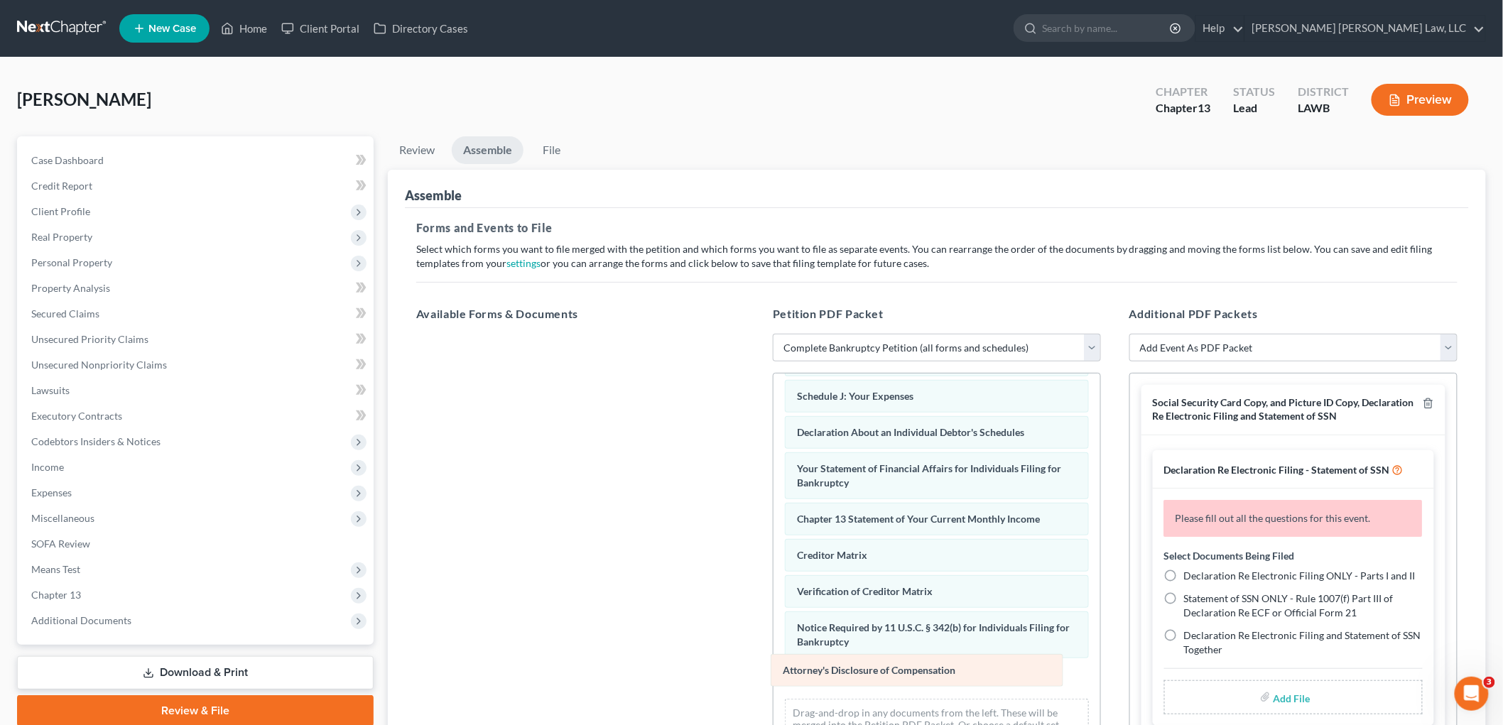
scroll to position [310, 0]
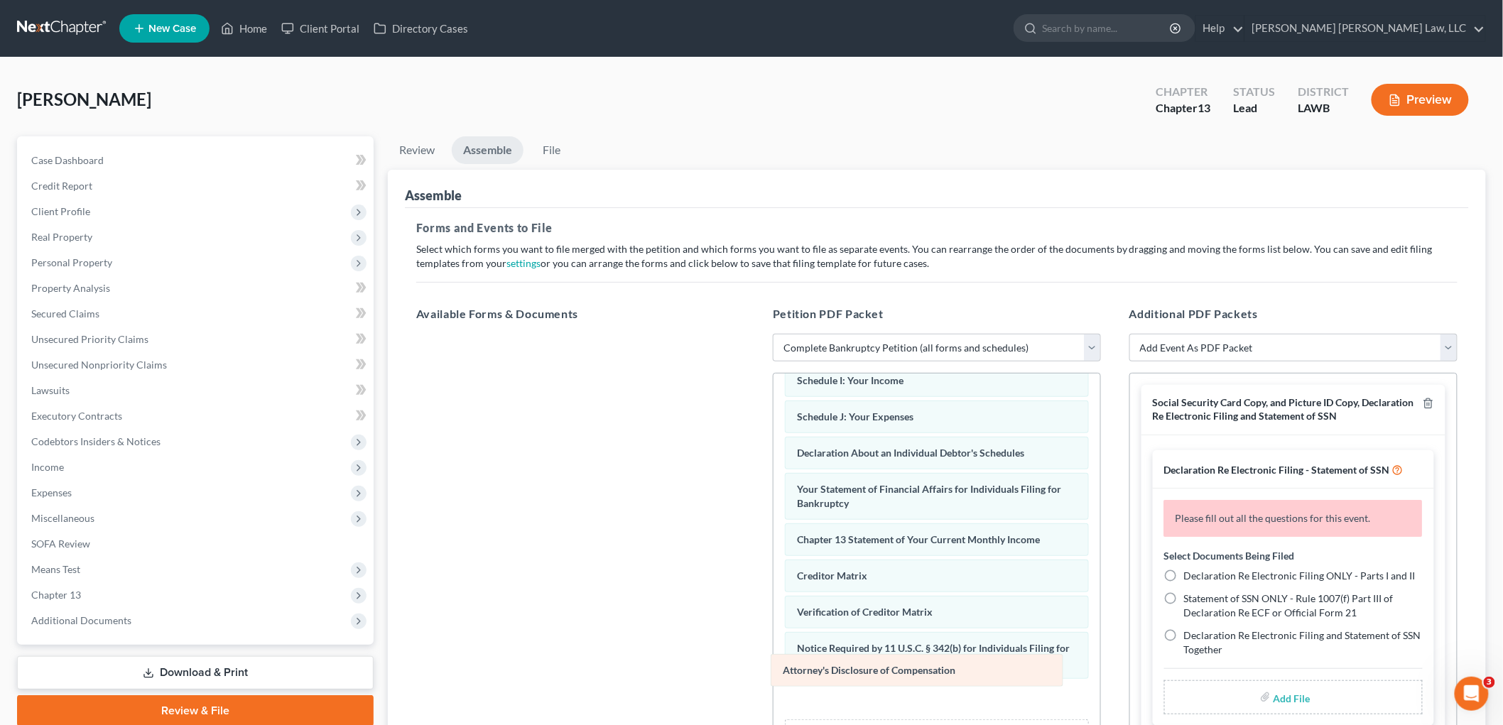
drag, startPoint x: 911, startPoint y: 680, endPoint x: 589, endPoint y: 498, distance: 369.9
click at [773, 498] on div "Attorney's Disclosure of Compensation Voluntary Petition for Individuals Filing…" at bounding box center [936, 423] width 327 height 720
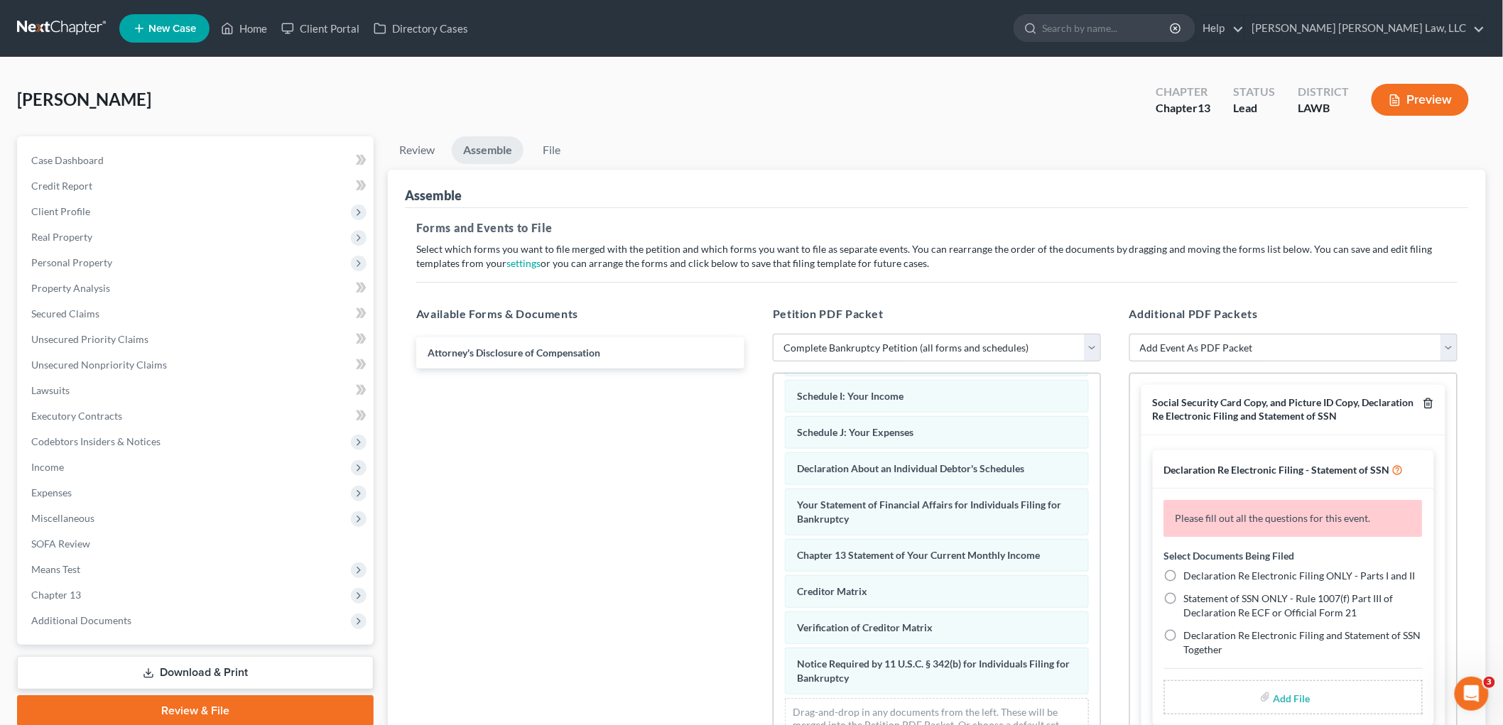
click at [1422, 401] on icon "button" at bounding box center [1427, 403] width 11 height 11
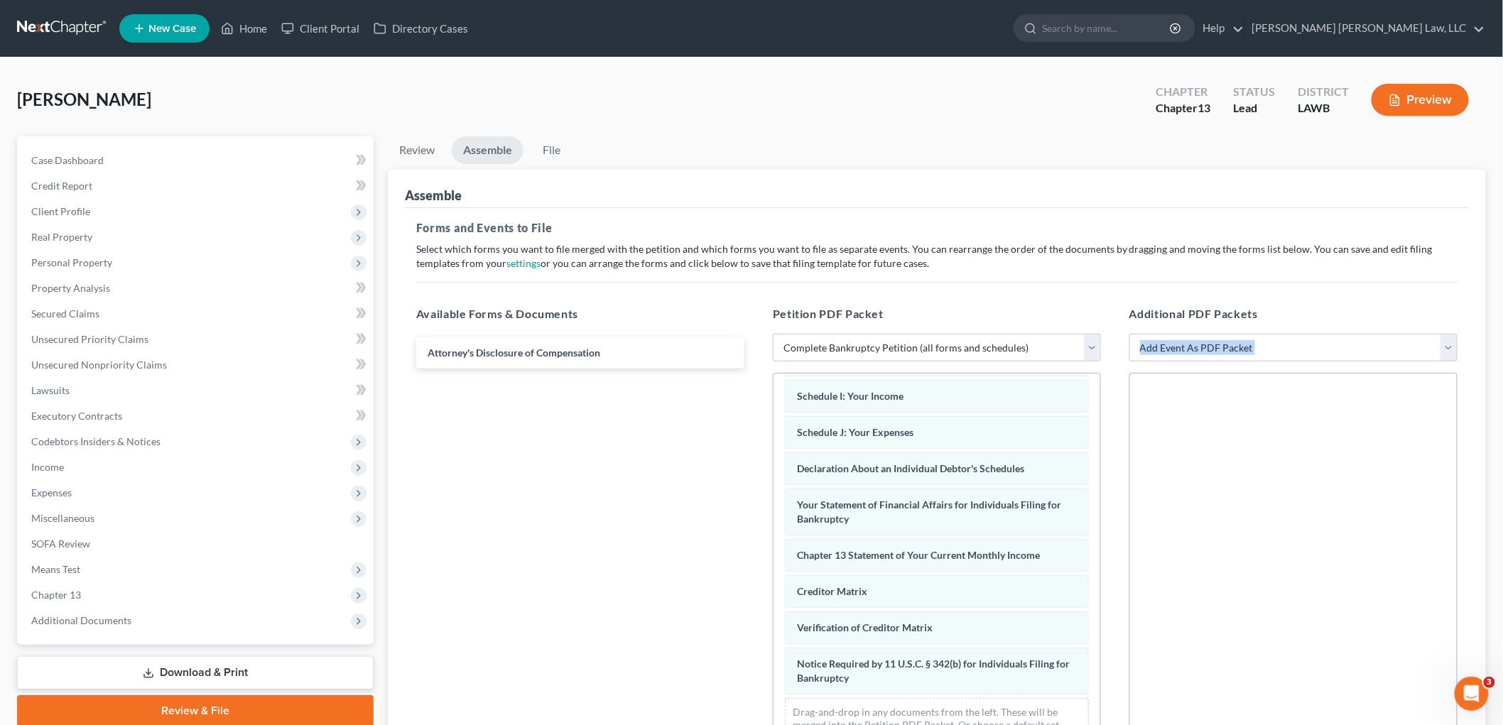
click at [1415, 401] on div at bounding box center [1293, 568] width 328 height 391
click at [547, 144] on link "File" at bounding box center [551, 150] width 45 height 28
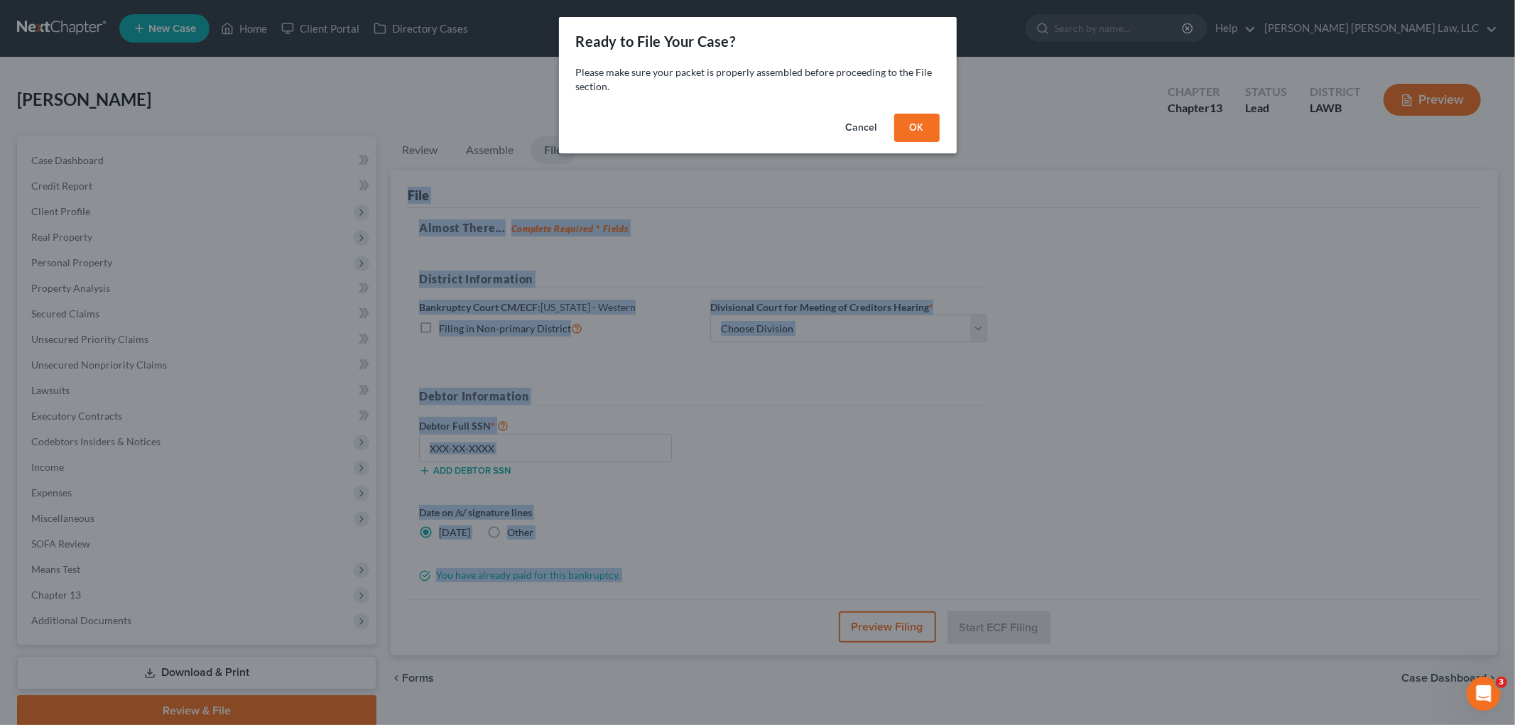
click at [907, 123] on button "OK" at bounding box center [916, 128] width 45 height 28
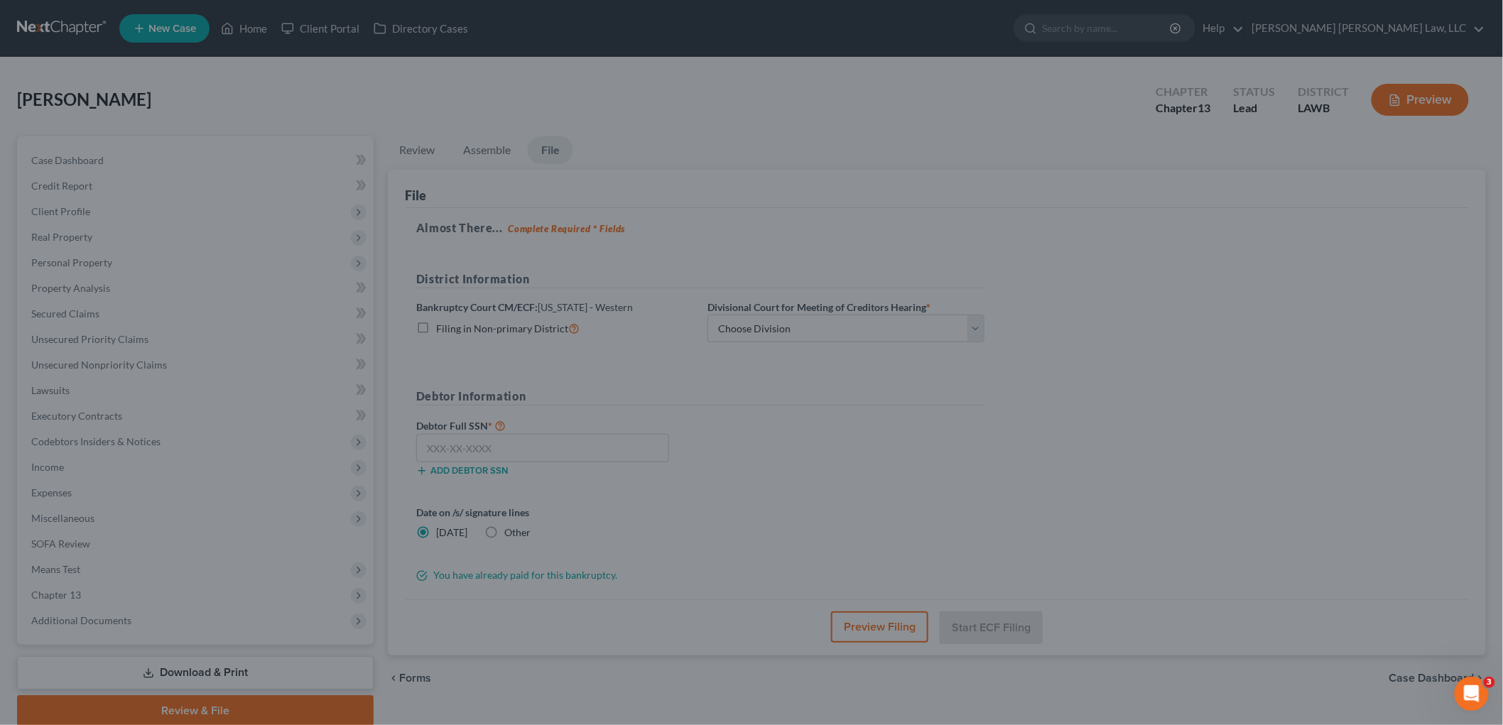
click at [1122, 294] on div at bounding box center [751, 362] width 1503 height 725
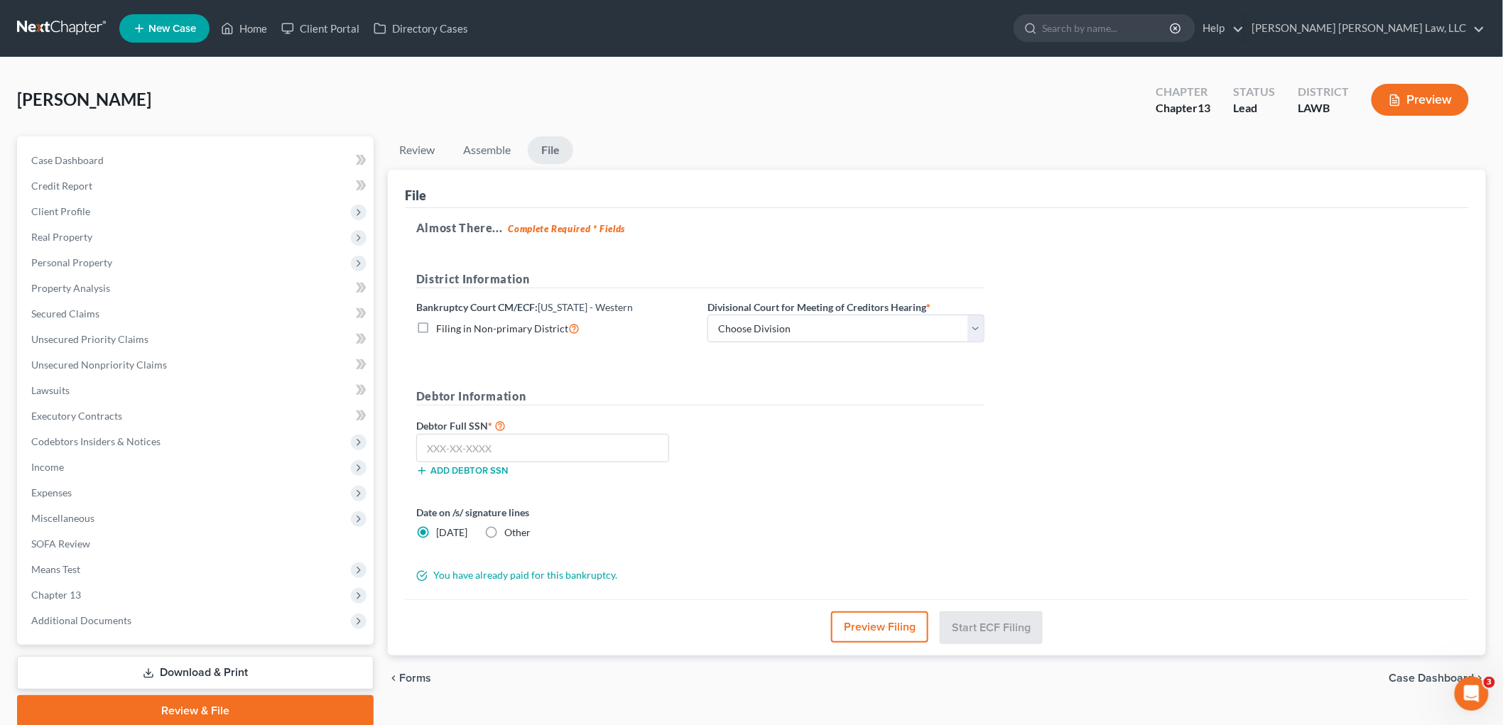
click at [436, 322] on label "Filing in Non-primary District" at bounding box center [507, 328] width 143 height 16
click at [442, 322] on input "Filing in Non-primary District" at bounding box center [446, 324] width 9 height 9
checkbox input "true"
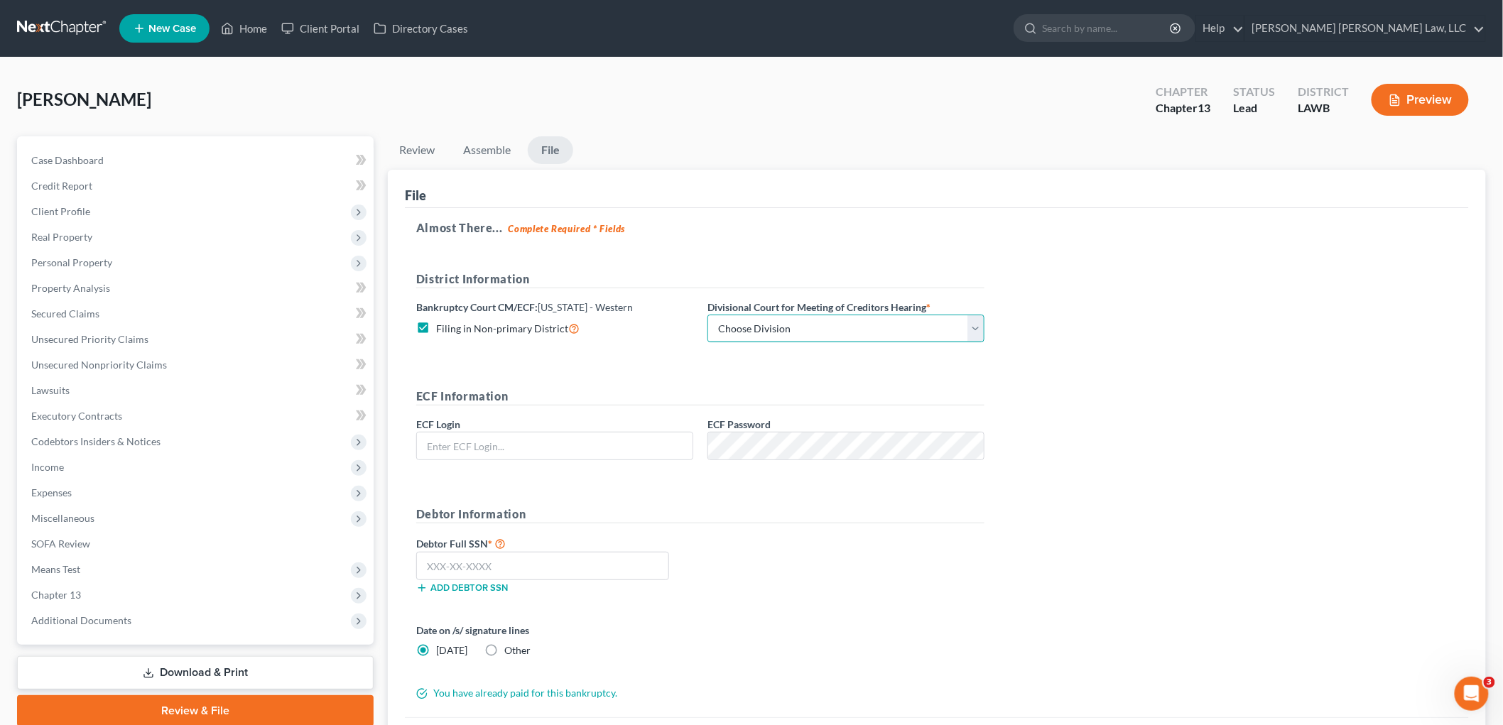
click at [727, 327] on select "Choose Division [GEOGRAPHIC_DATA] [GEOGRAPHIC_DATA]-[GEOGRAPHIC_DATA] Lake [PER…" at bounding box center [845, 329] width 277 height 28
select select "3"
click at [707, 315] on select "Choose Division [GEOGRAPHIC_DATA] [GEOGRAPHIC_DATA]-[GEOGRAPHIC_DATA] Lake [PER…" at bounding box center [845, 329] width 277 height 28
click at [676, 437] on input "text" at bounding box center [555, 445] width 276 height 27
type input "eoyoung3p"
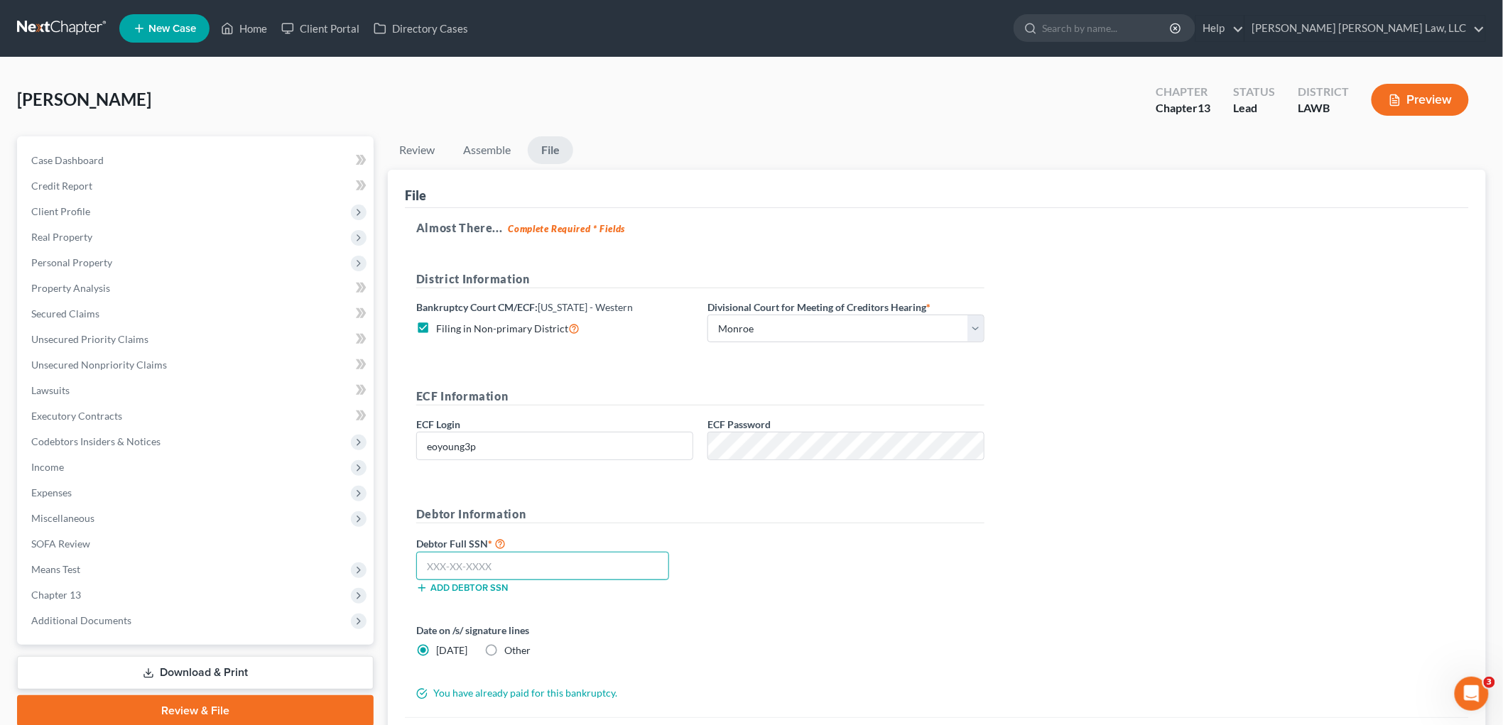
click at [535, 573] on input "text" at bounding box center [542, 566] width 253 height 28
type input "455-80-7216"
click at [1088, 600] on div "Almost There... Complete Required * Fields District Information Bankruptcy Cour…" at bounding box center [937, 462] width 1064 height 509
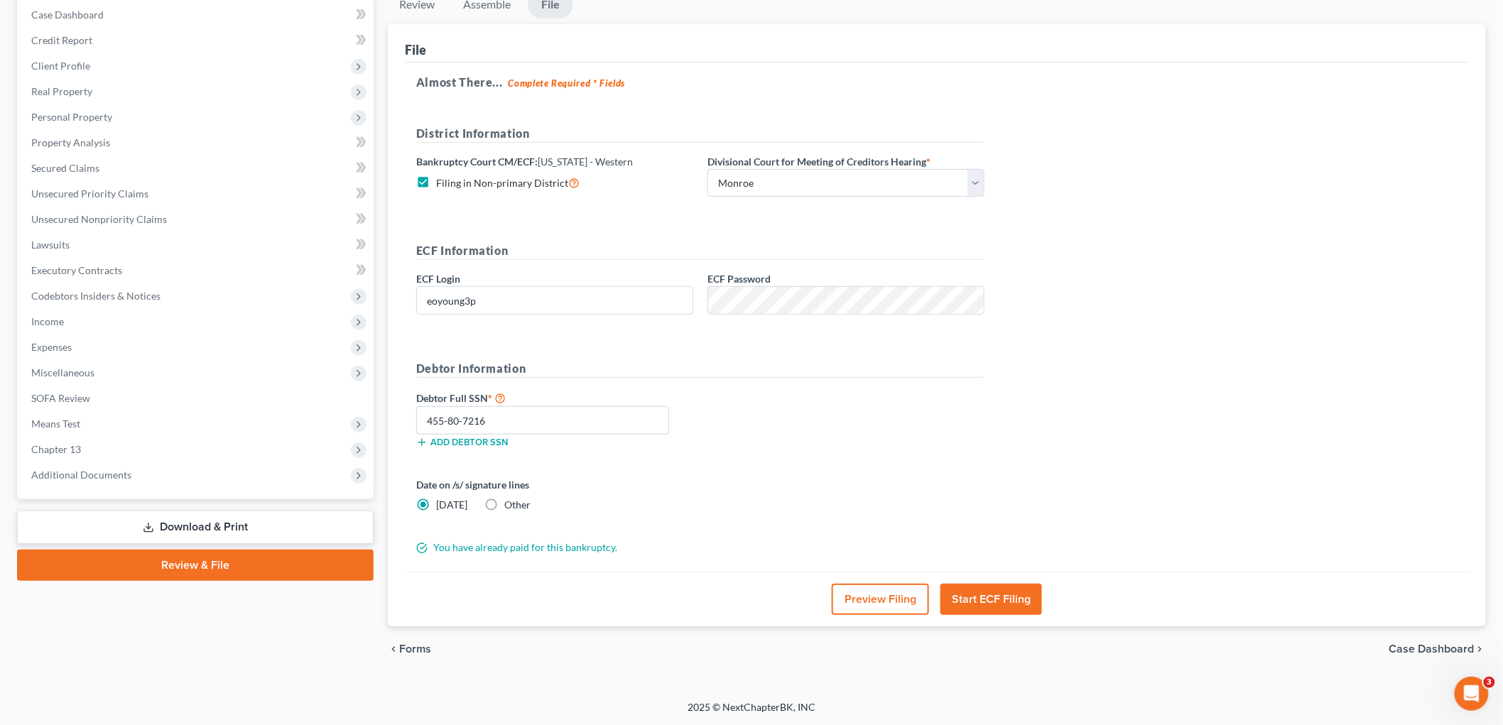
scroll to position [146, 0]
click at [993, 601] on button "Start ECF Filing" at bounding box center [991, 598] width 102 height 31
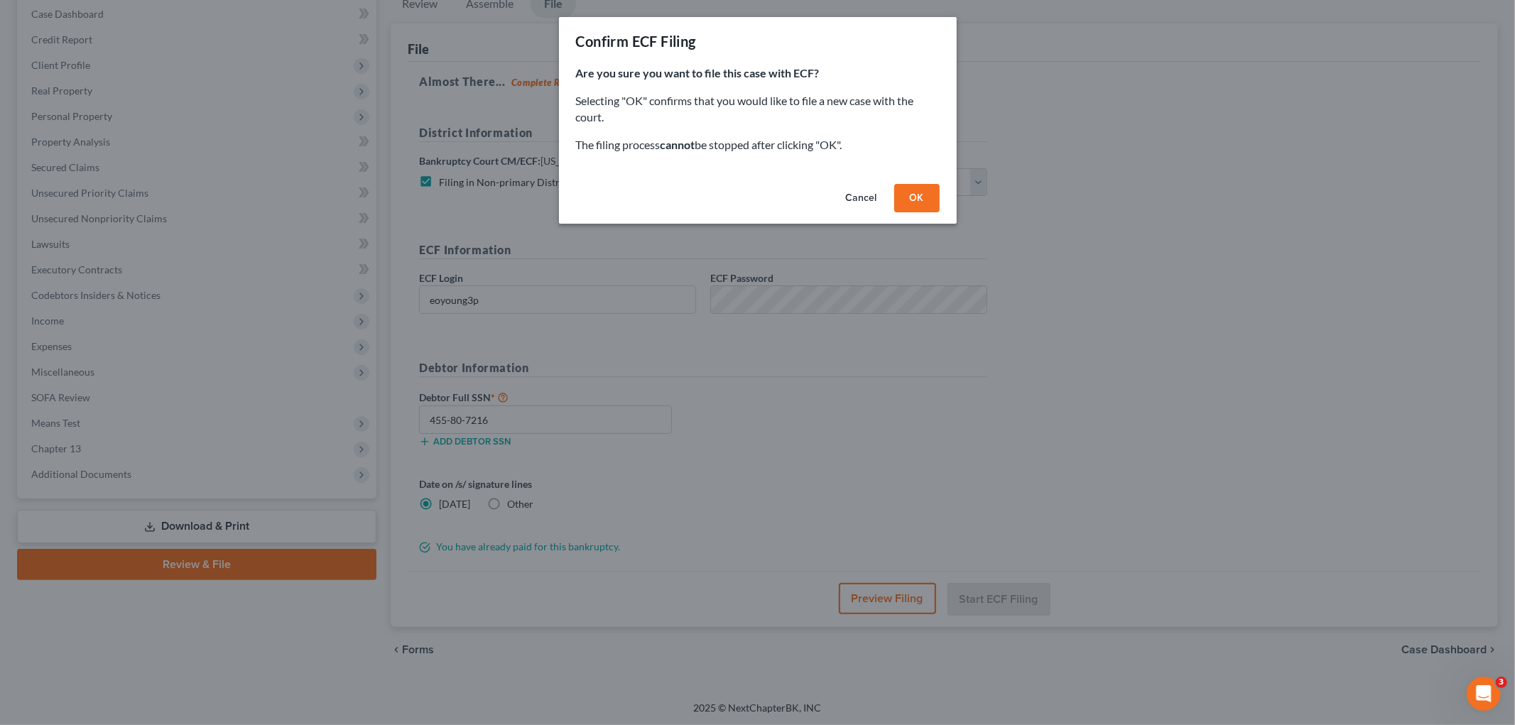
click at [905, 203] on button "OK" at bounding box center [916, 198] width 45 height 28
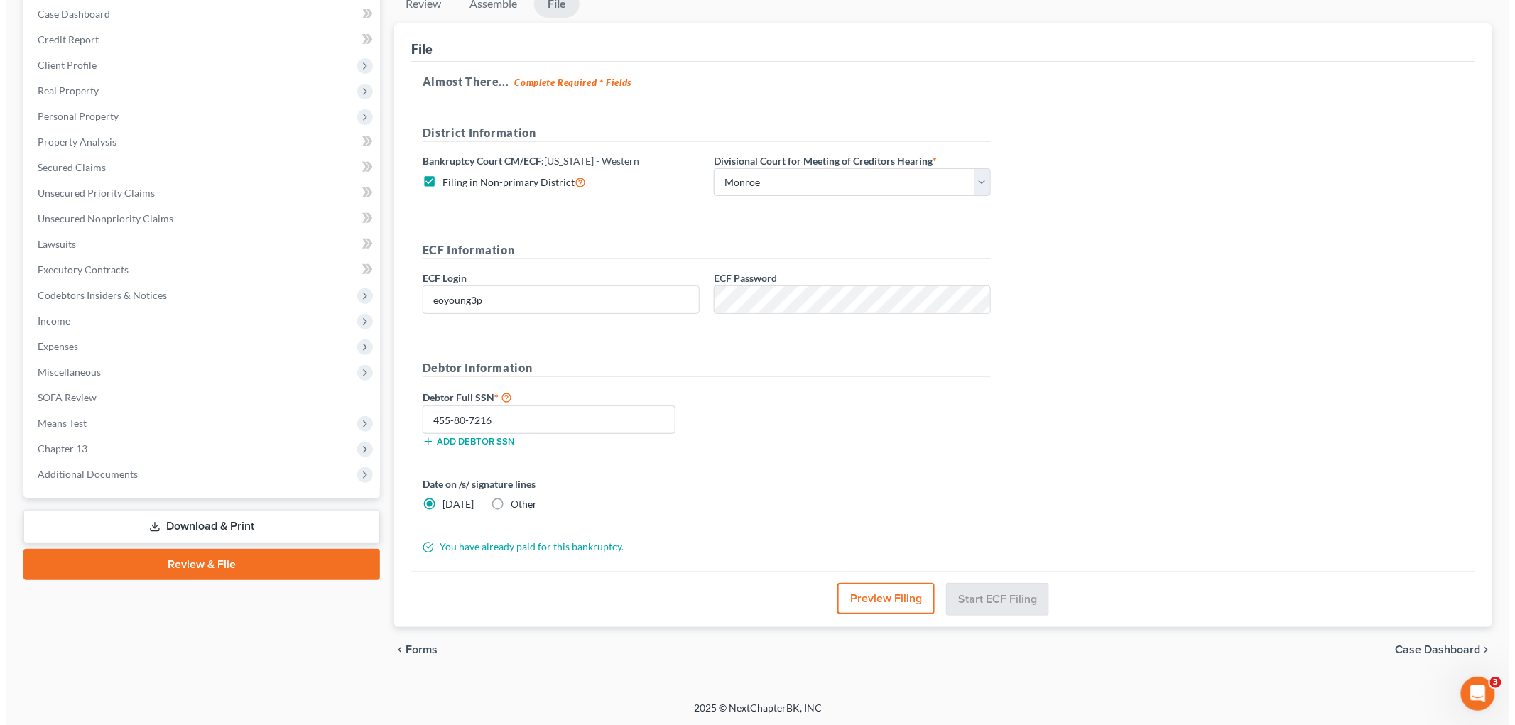
scroll to position [53, 0]
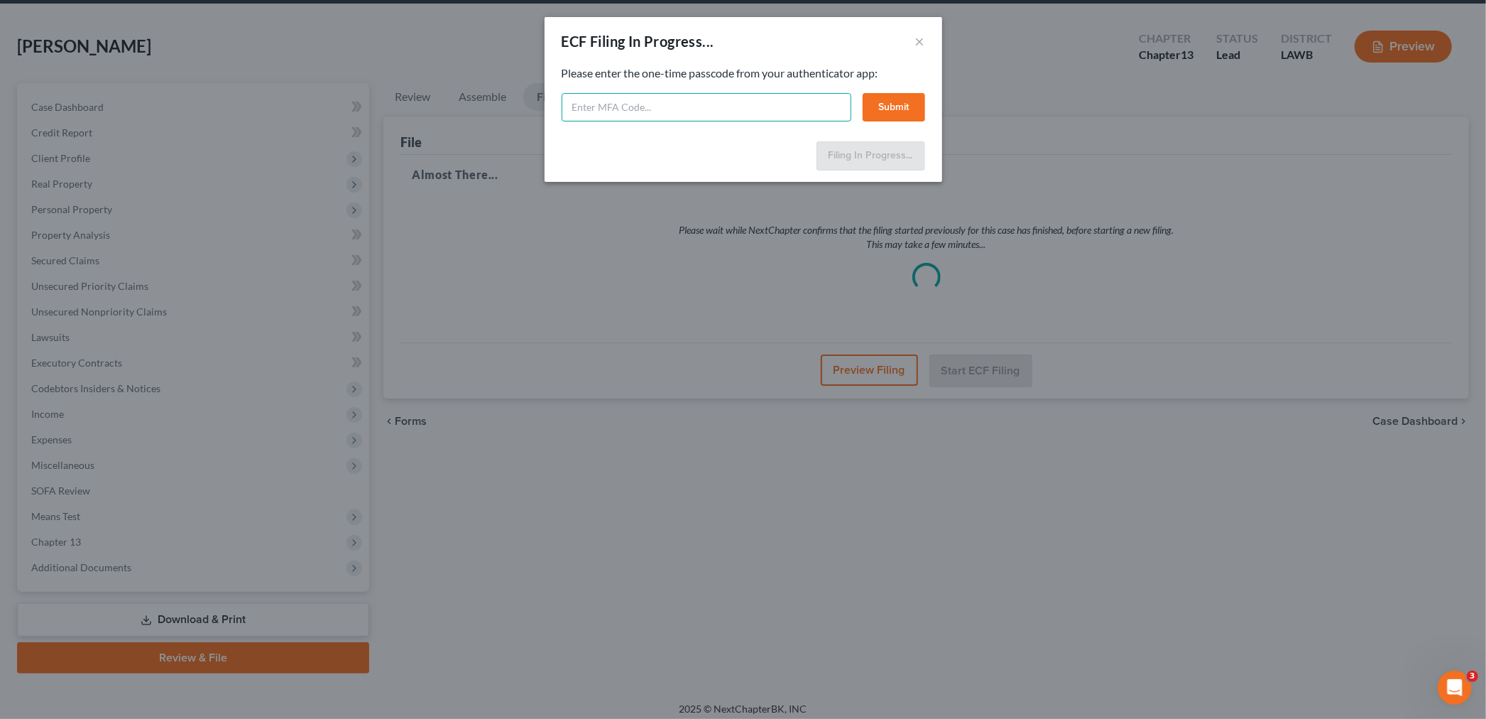
click at [620, 114] on input "text" at bounding box center [707, 107] width 290 height 28
click at [634, 104] on input "text" at bounding box center [707, 107] width 290 height 28
type input "440698"
click at [884, 107] on button "Submit" at bounding box center [894, 107] width 62 height 28
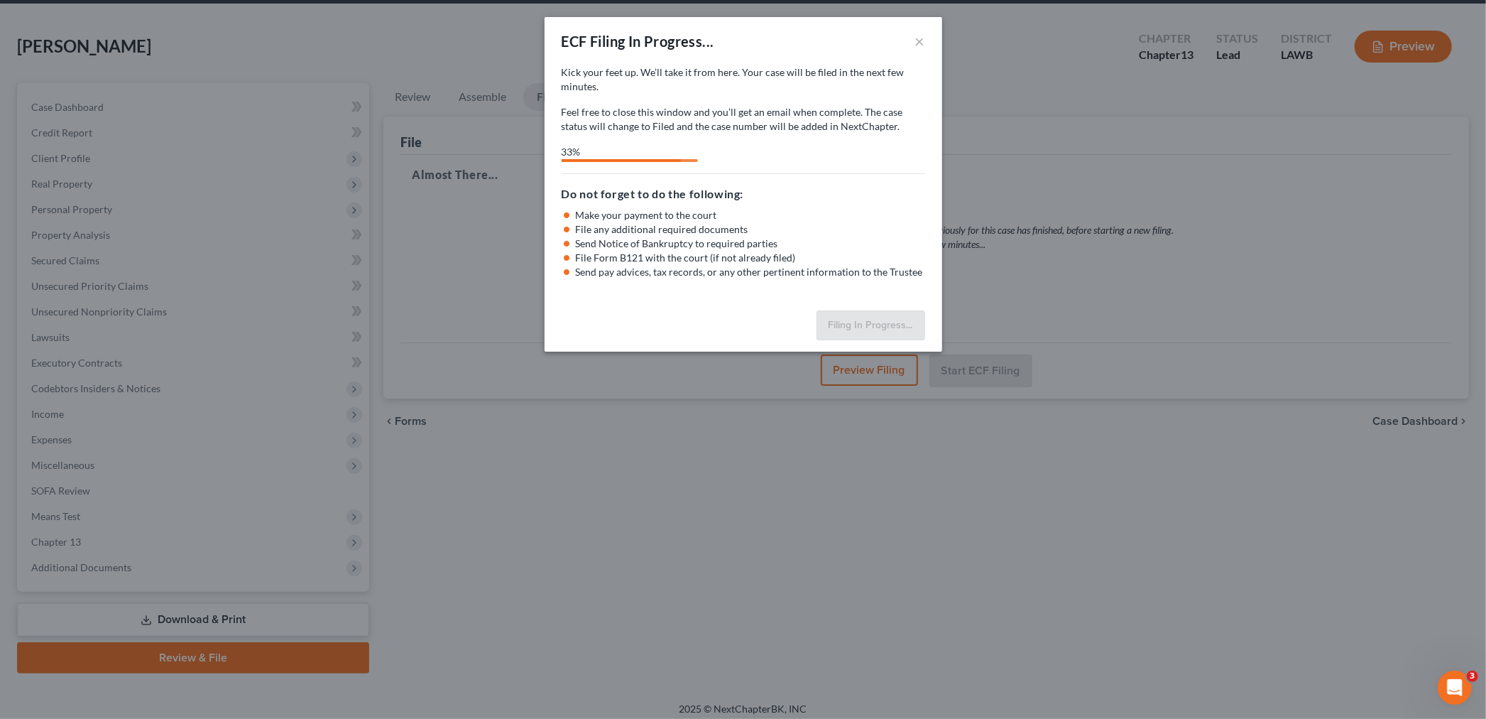
select select "3"
